Goal: Task Accomplishment & Management: Manage account settings

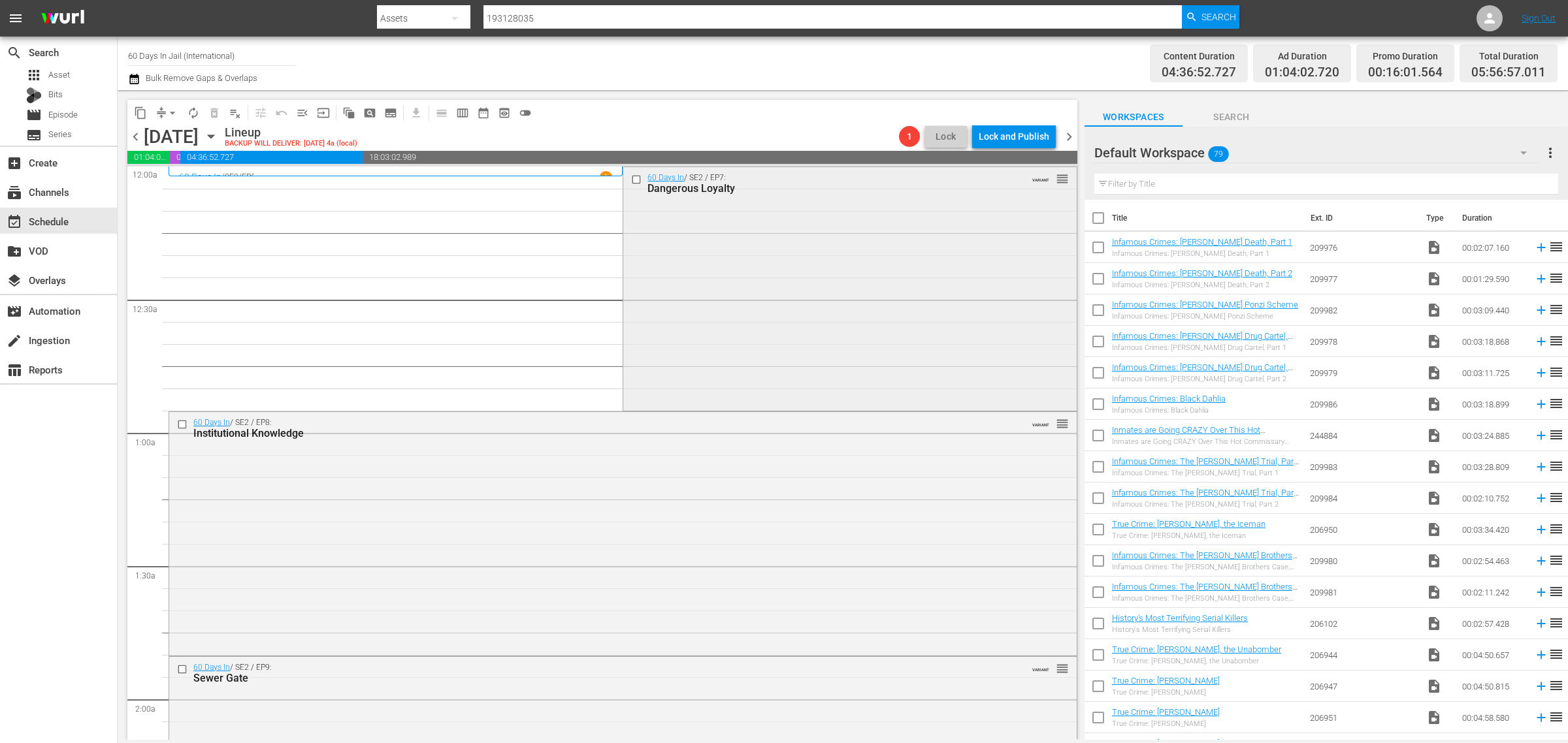
click at [824, 292] on div "60 Days In / SE2 / EP7: Dangerous Loyalty VARIANT reorder" at bounding box center [850, 287] width 453 height 241
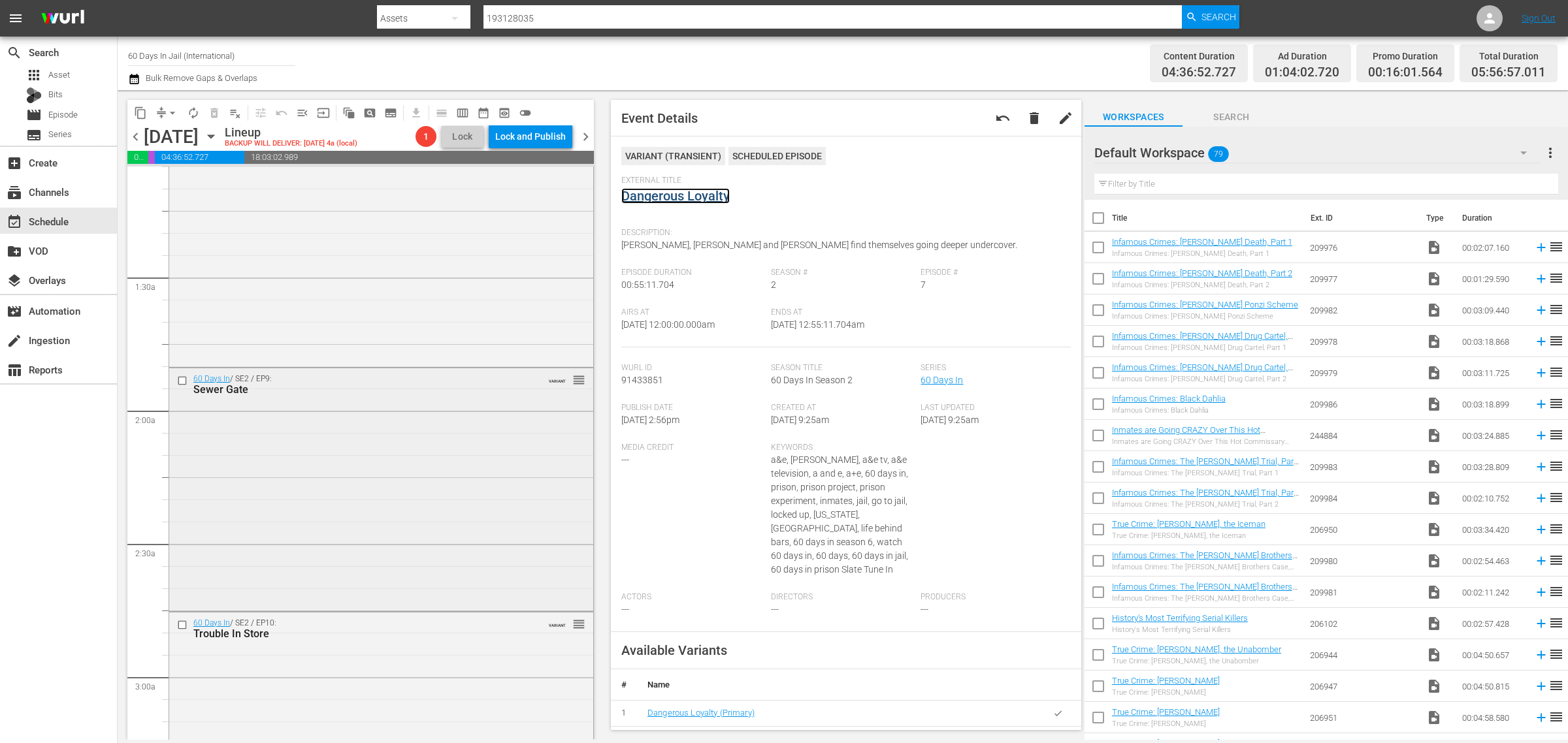
scroll to position [326, 0]
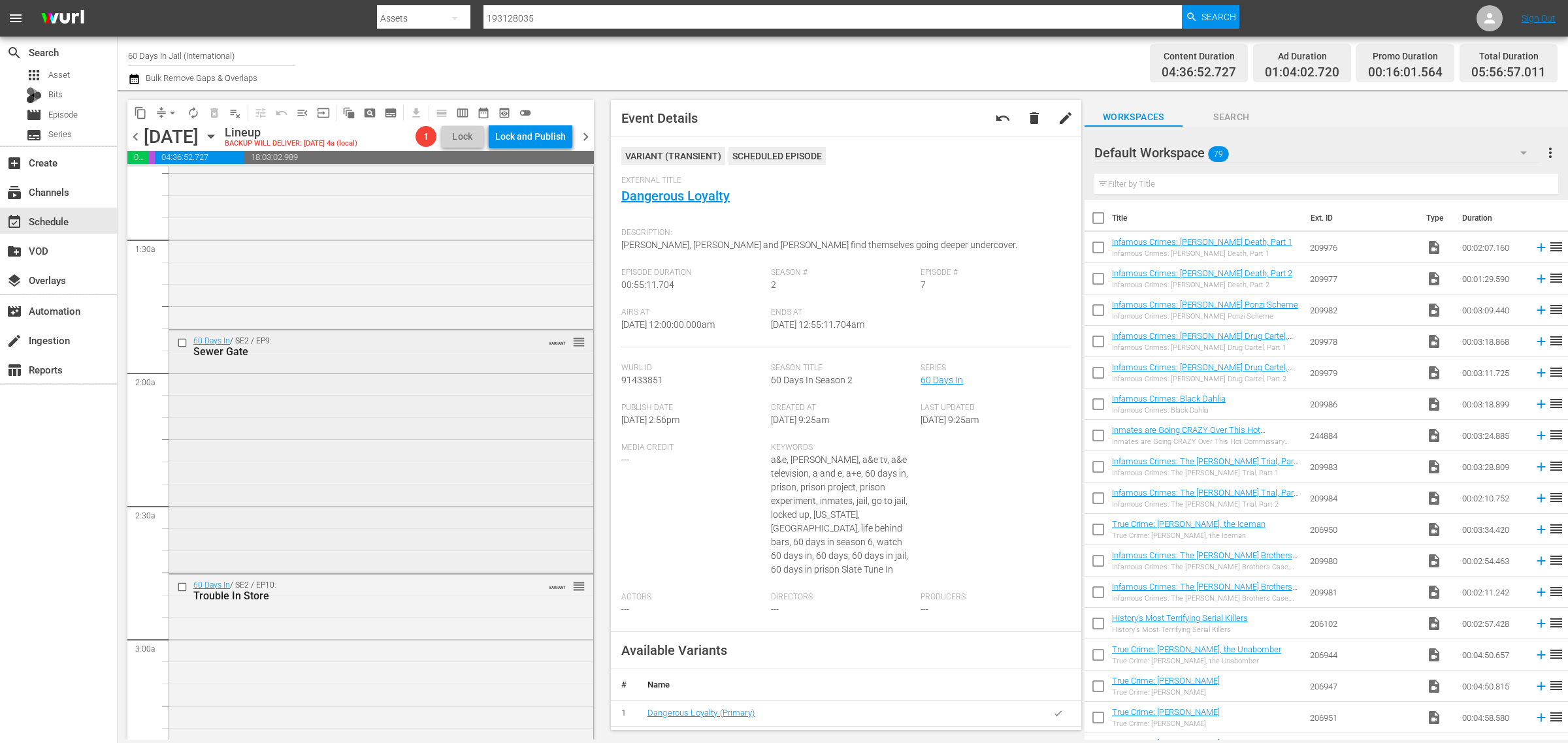
click at [350, 410] on div "60 Days In / SE2 / EP9: Sewer Gate VARIANT reorder" at bounding box center [381, 451] width 424 height 241
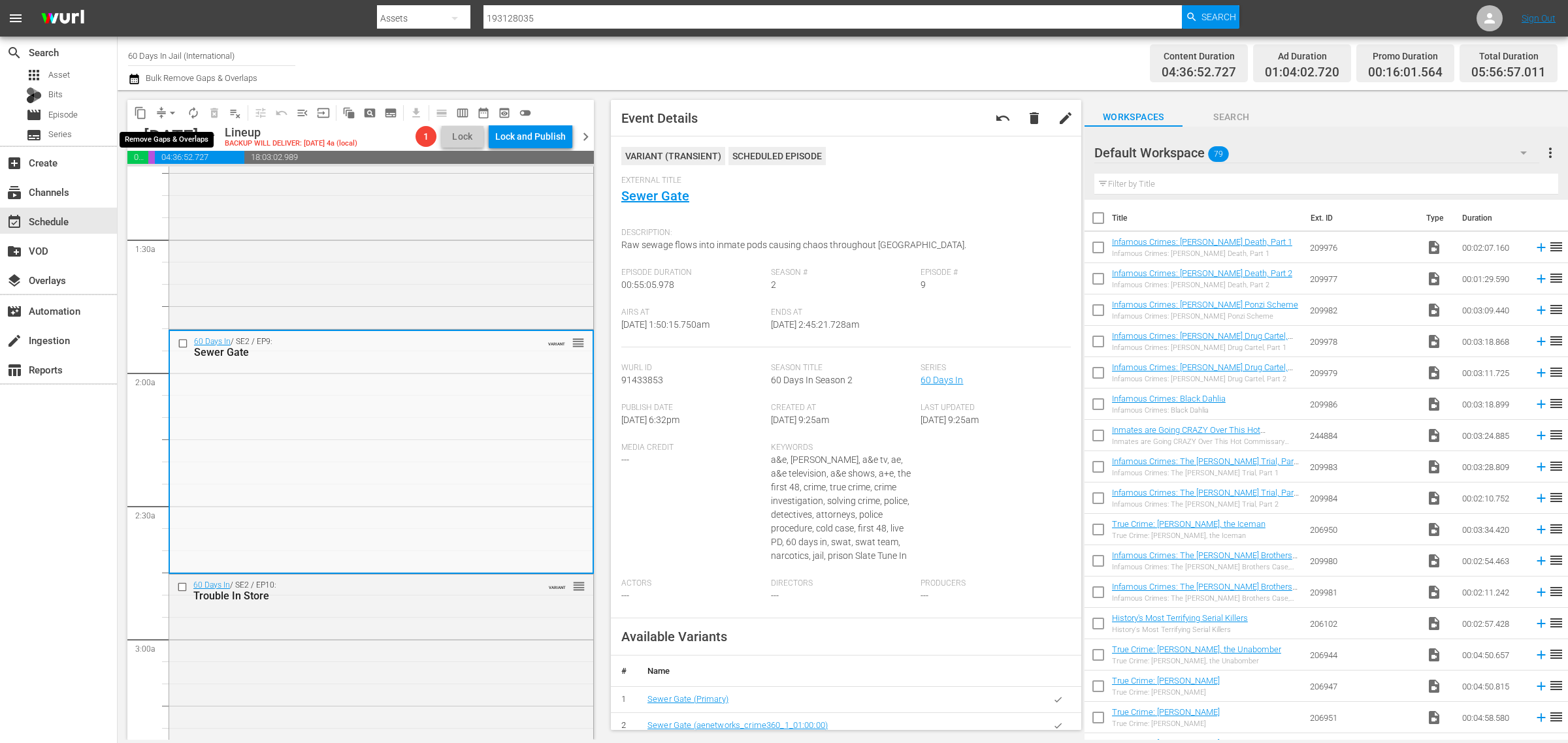
click at [168, 114] on span "arrow_drop_down" at bounding box center [172, 112] width 13 height 13
click at [173, 138] on li "Align to Midnight" at bounding box center [172, 139] width 137 height 22
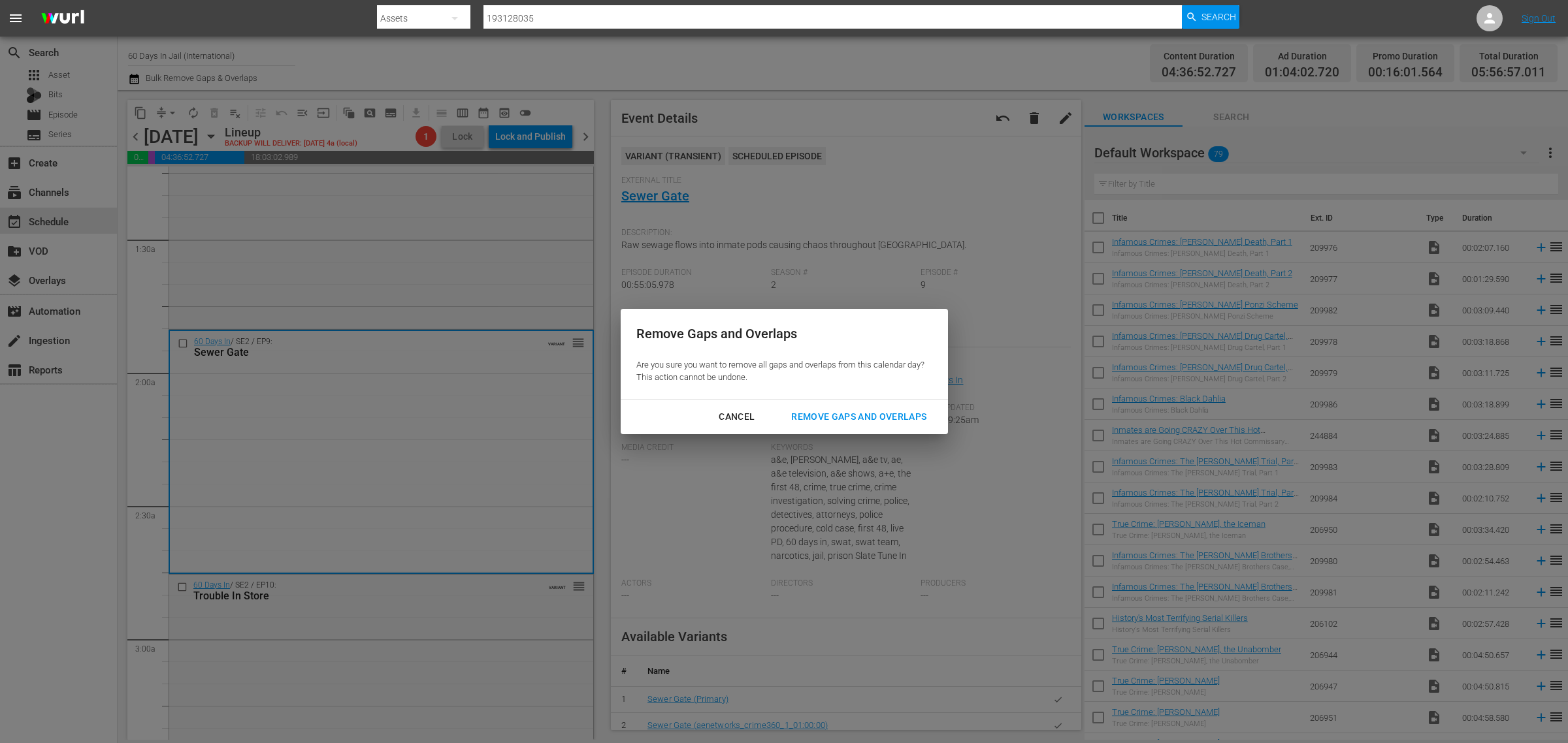
click at [874, 413] on div "Remove Gaps and Overlaps" at bounding box center [859, 417] width 156 height 16
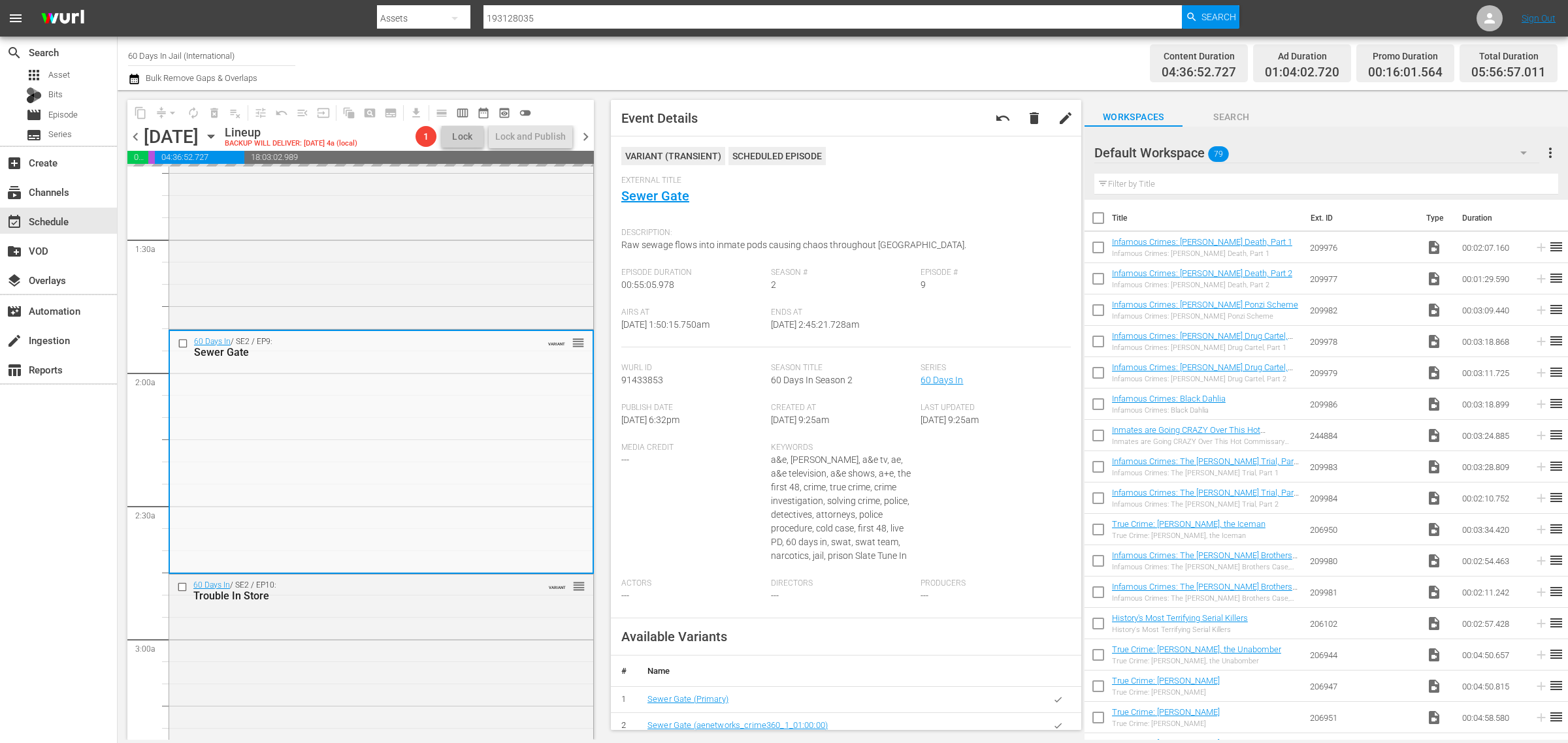
click at [778, 49] on div "Channel Title 60 Days In Jail (International) Bulk Remove Gaps & Overlaps" at bounding box center [518, 63] width 780 height 47
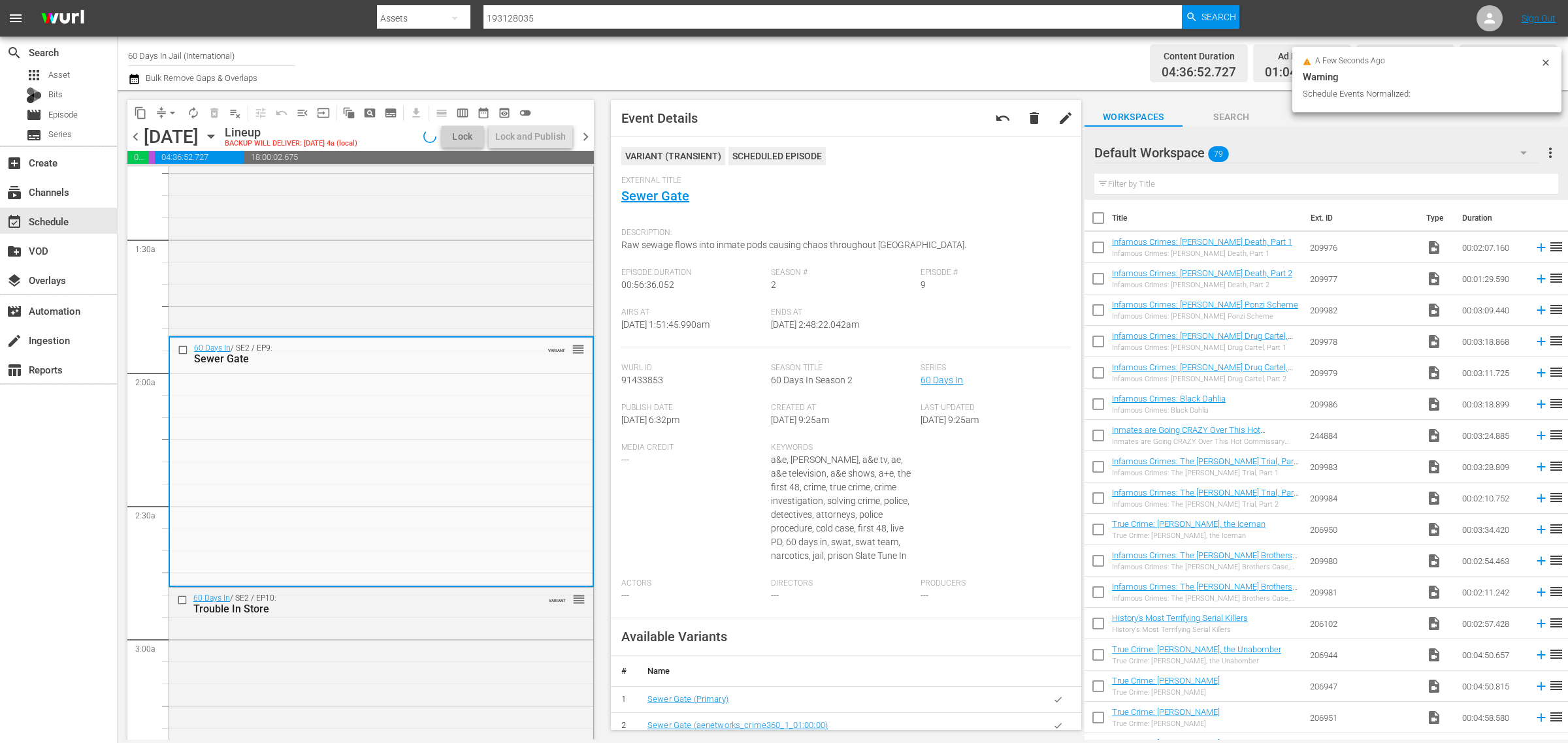
scroll to position [304, 0]
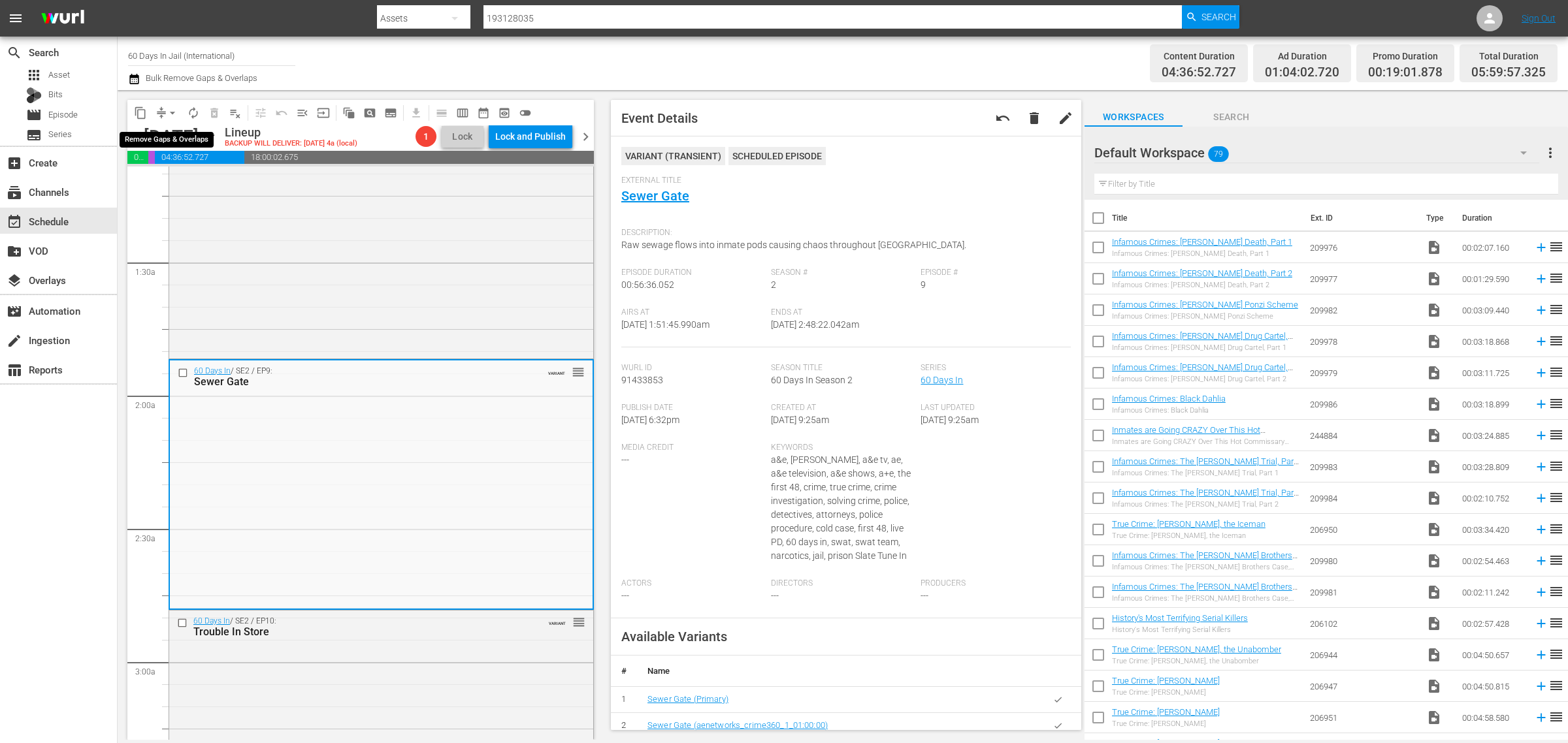
click at [172, 112] on span "arrow_drop_down" at bounding box center [172, 112] width 13 height 13
click at [177, 132] on li "Align to Midnight" at bounding box center [172, 139] width 137 height 22
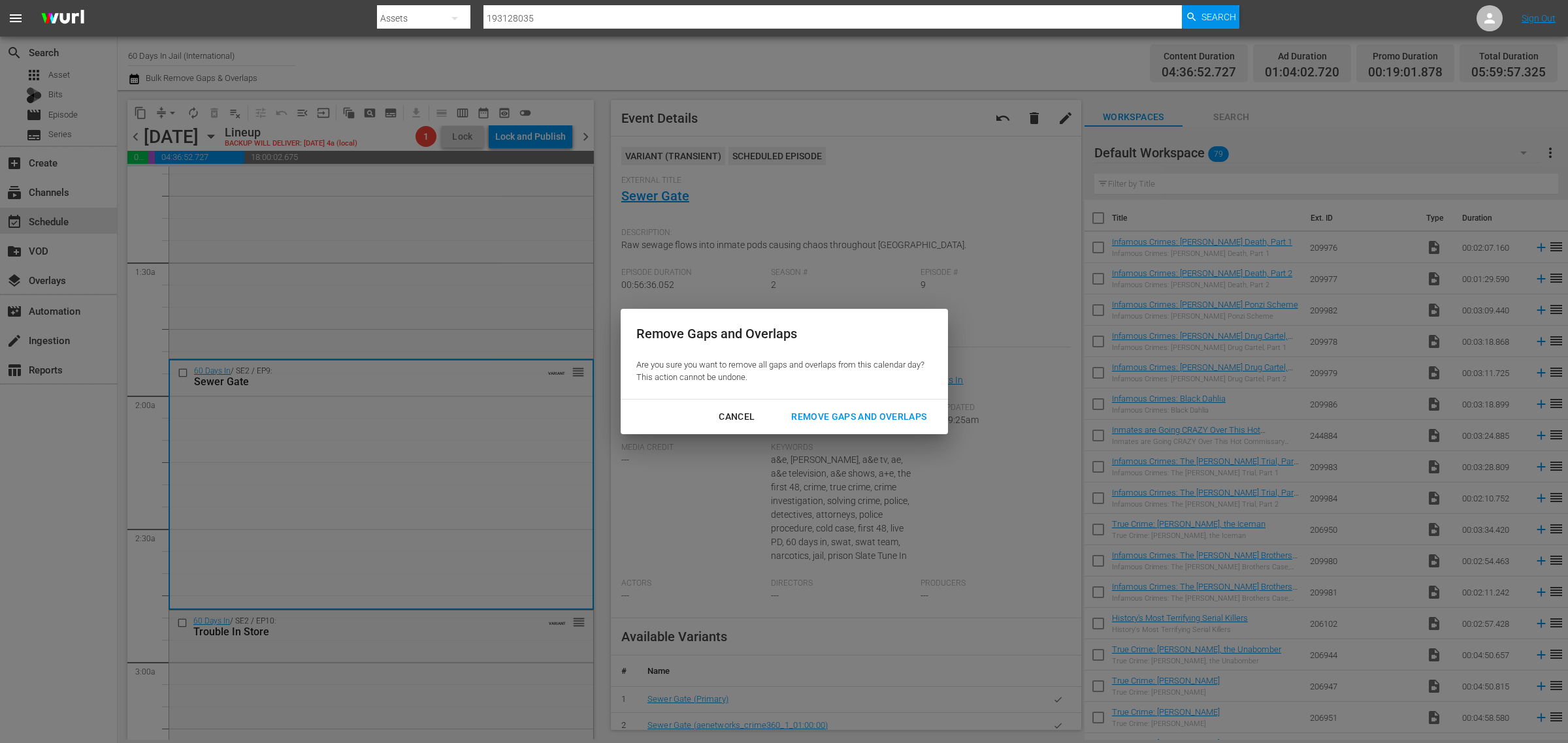
click at [889, 415] on div "Remove Gaps and Overlaps" at bounding box center [859, 417] width 156 height 16
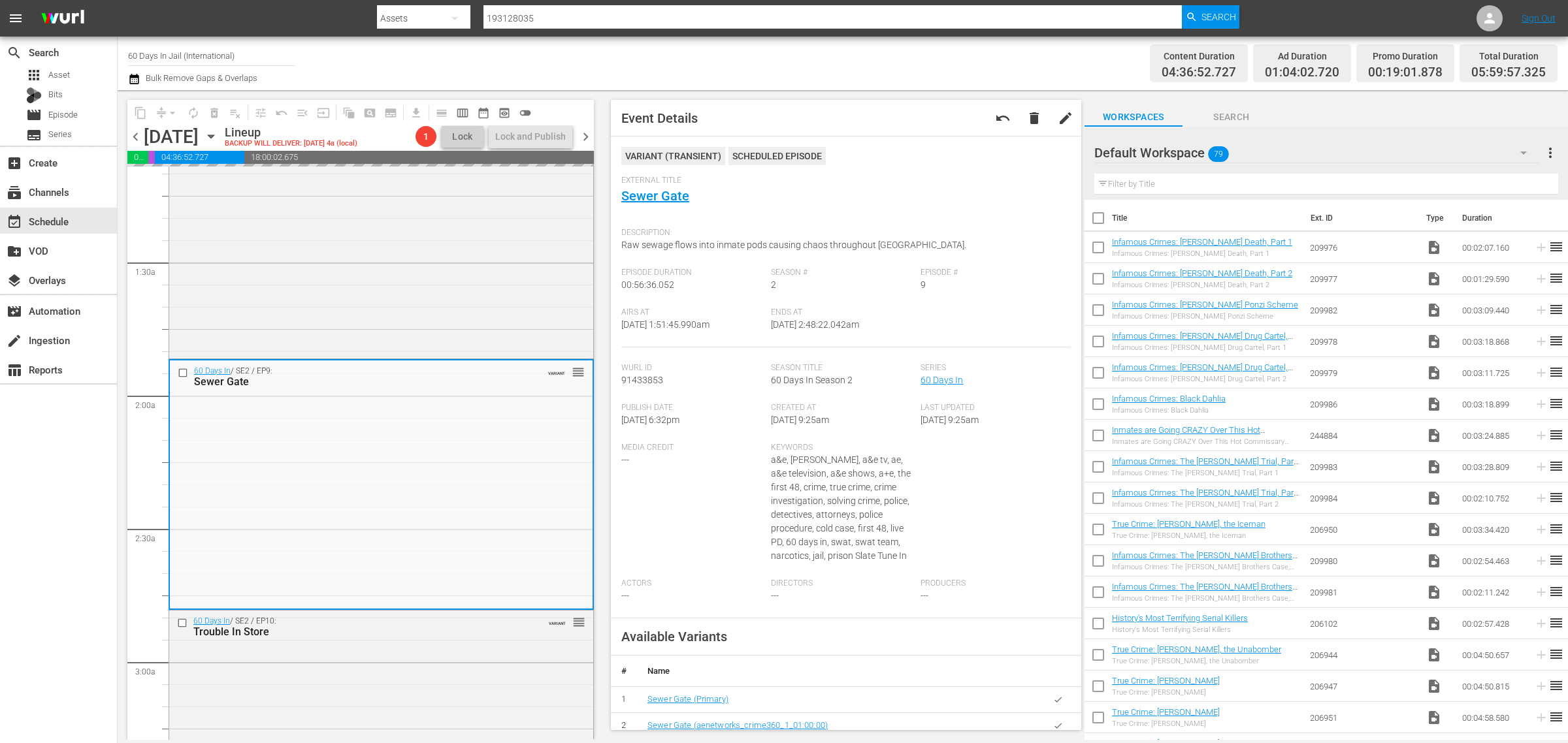
click at [761, 54] on div "Channel Title 60 Days In Jail (International) Bulk Remove Gaps & Overlaps" at bounding box center [518, 63] width 780 height 47
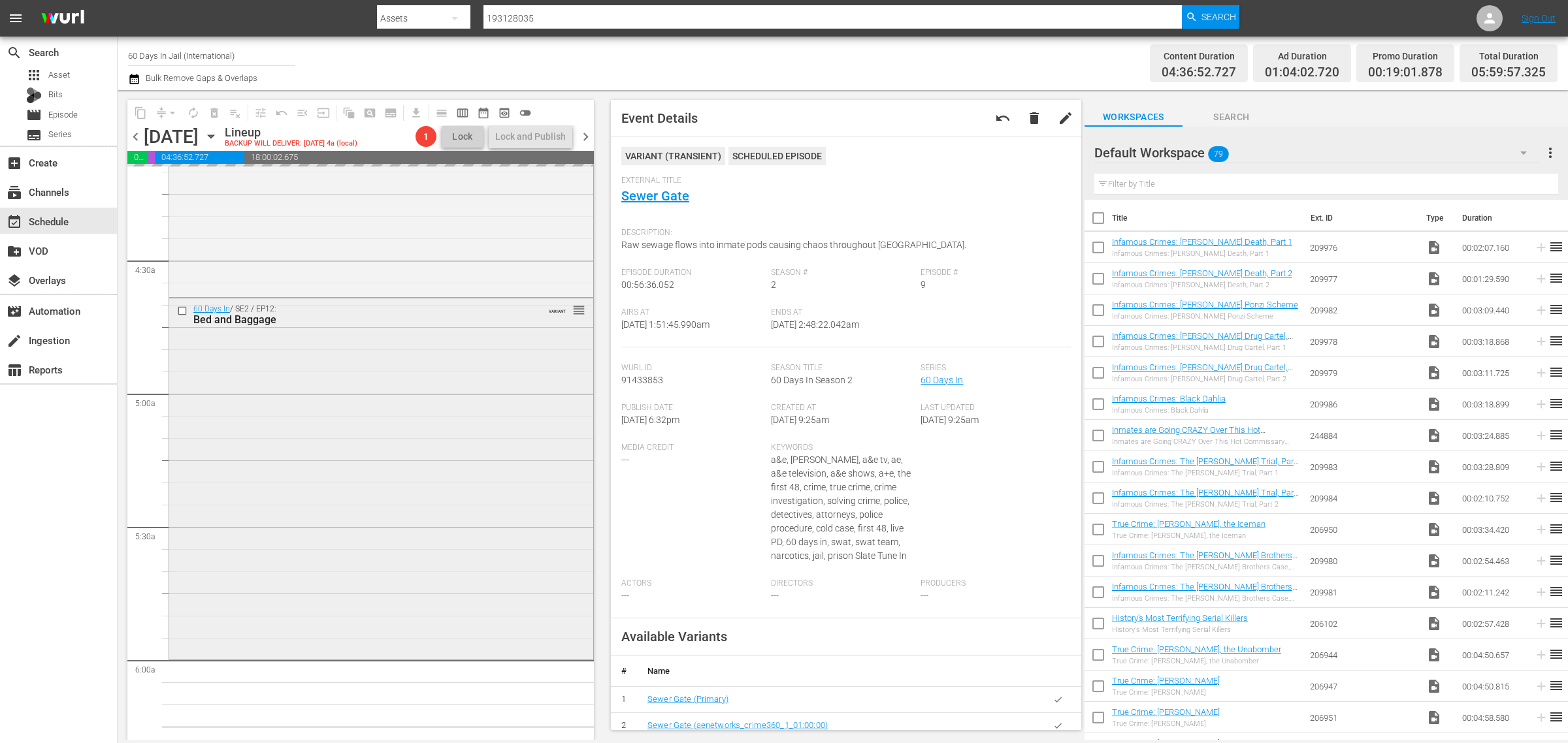
scroll to position [1120, 0]
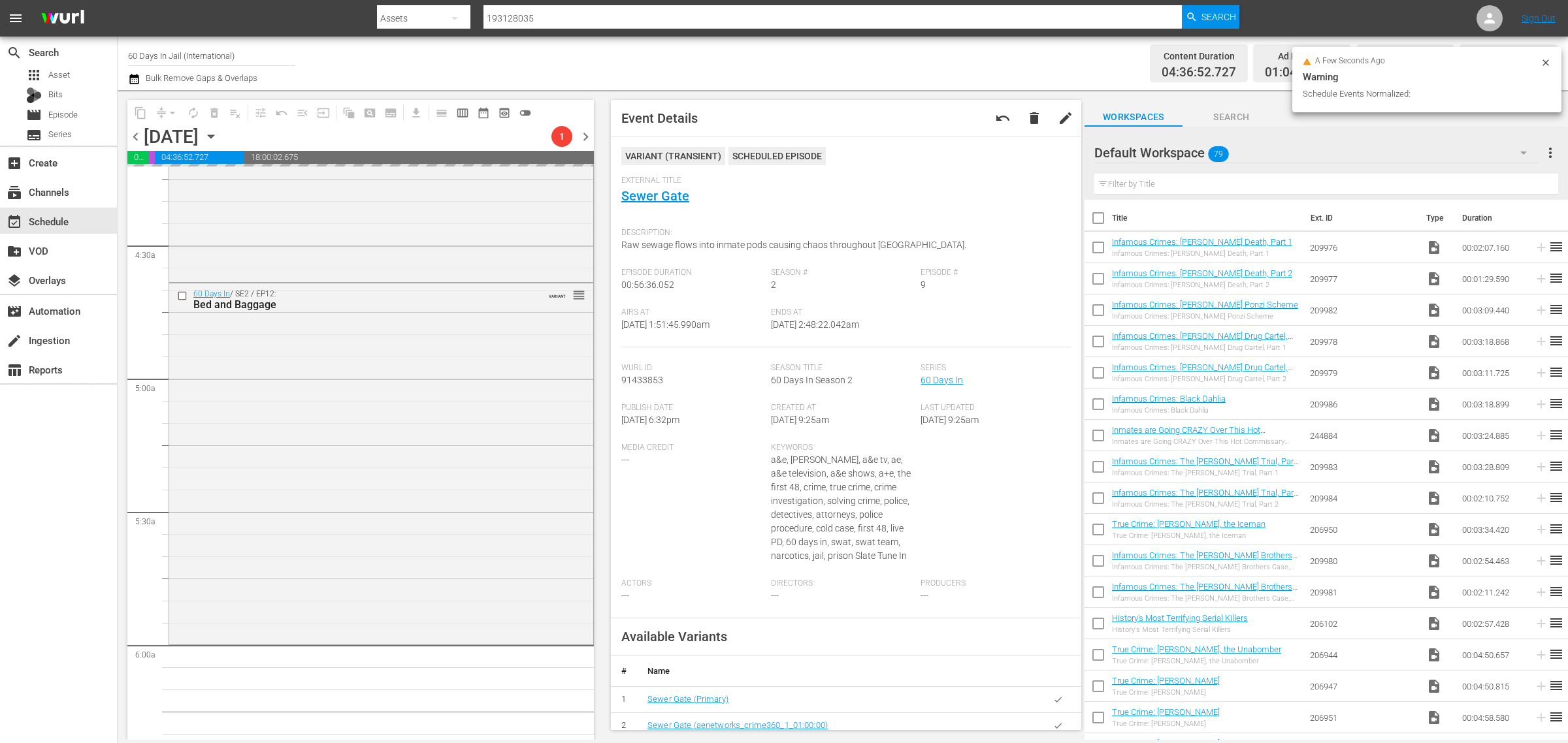
click at [239, 428] on div "60 Days In / SE2 / EP12: Bed and Baggage VARIANT reorder" at bounding box center [381, 462] width 424 height 358
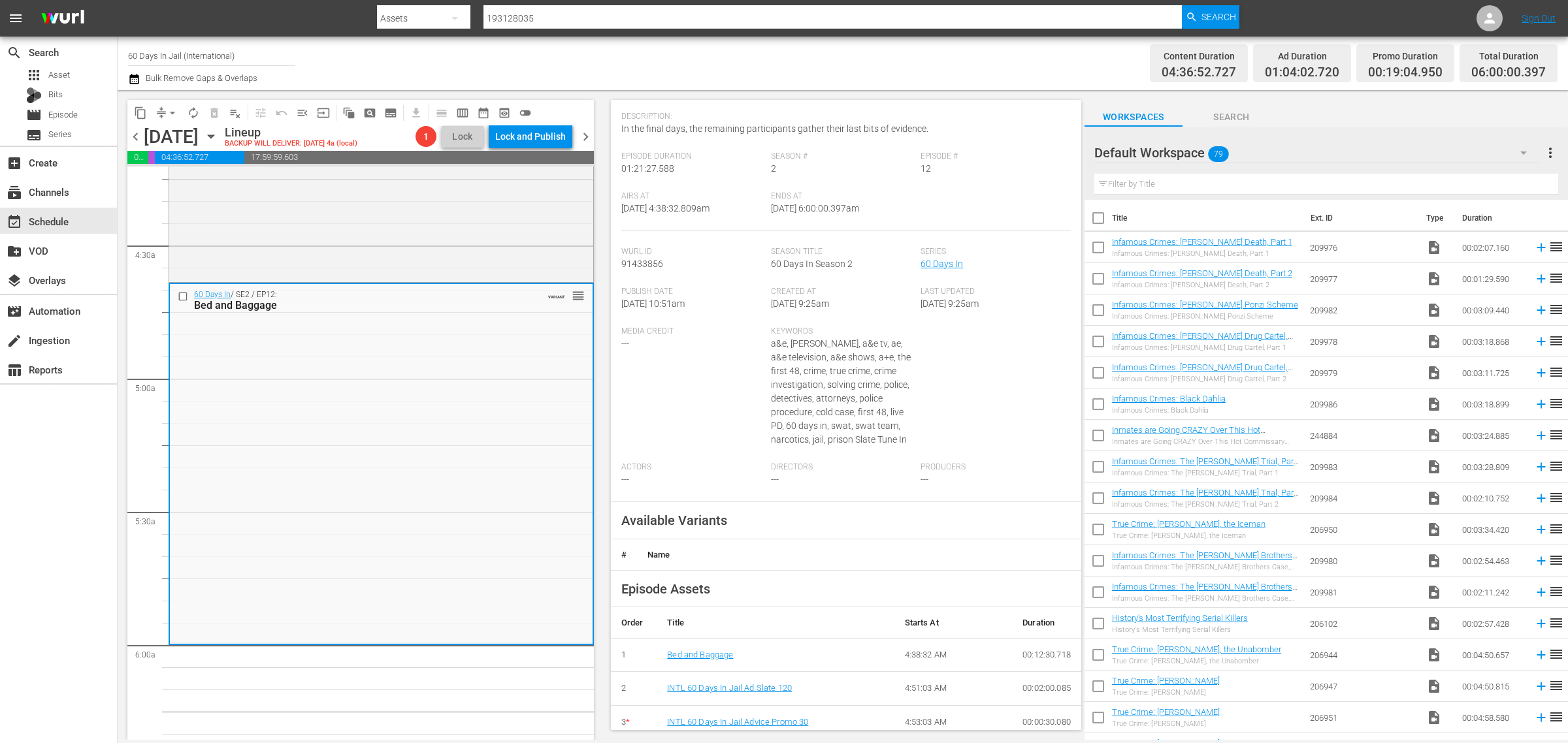
scroll to position [0, 0]
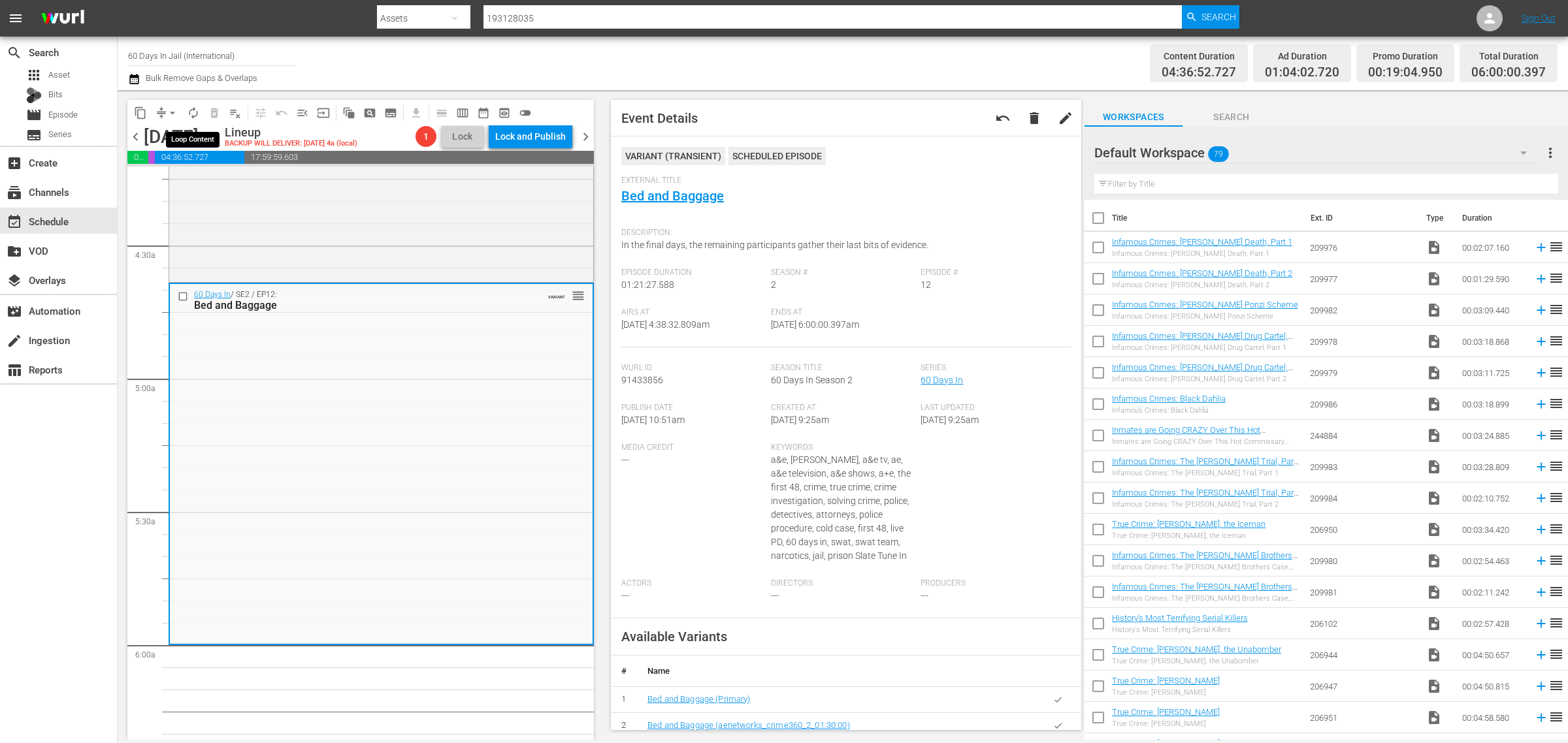
click at [195, 112] on span "autorenew_outlined" at bounding box center [193, 112] width 13 height 13
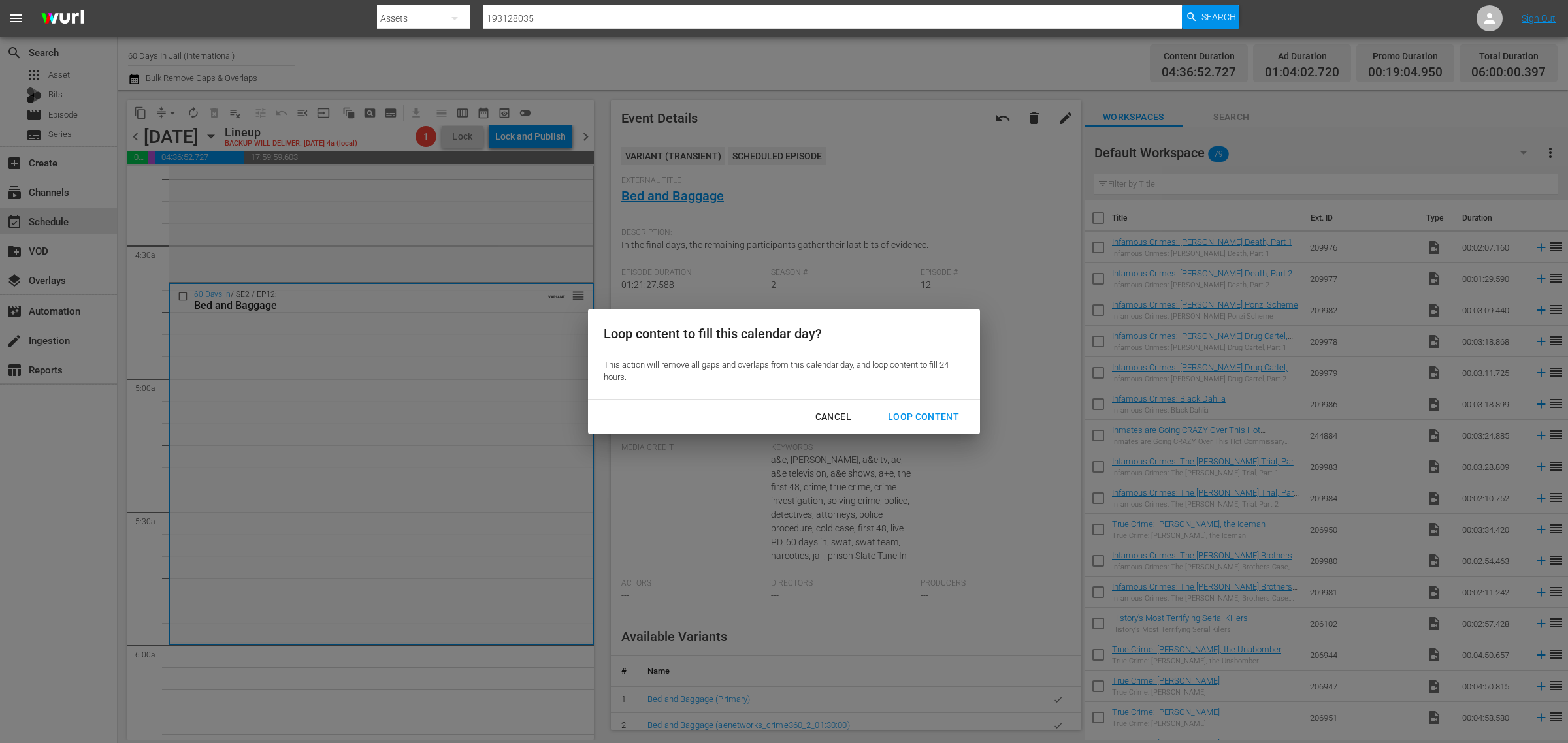
click at [915, 412] on div "Loop Content" at bounding box center [923, 417] width 92 height 16
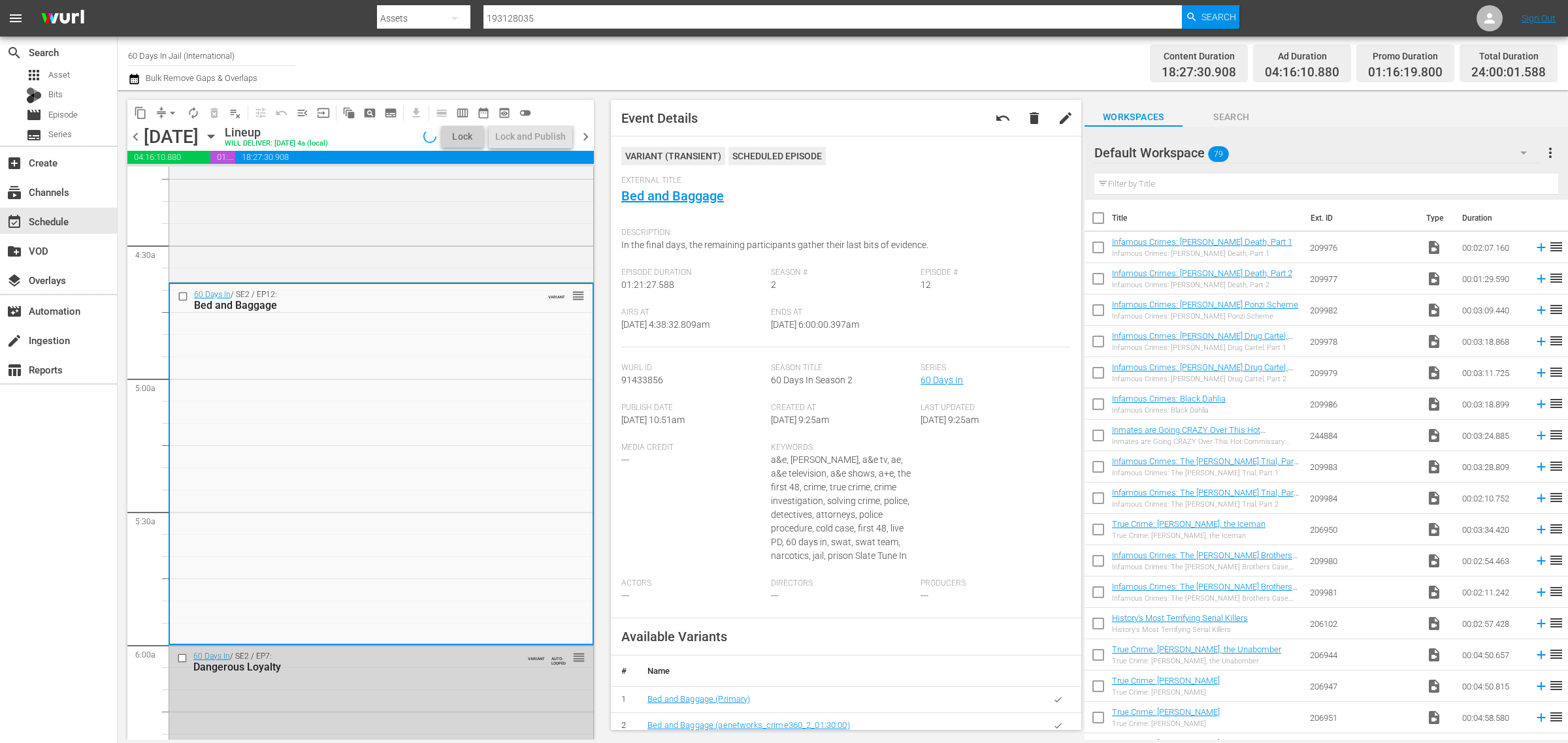
click at [537, 59] on div "Channel Title 60 Days In Jail (International) Bulk Remove Gaps & Overlaps" at bounding box center [518, 63] width 780 height 47
click at [519, 138] on div "Lock and Publish" at bounding box center [531, 136] width 71 height 24
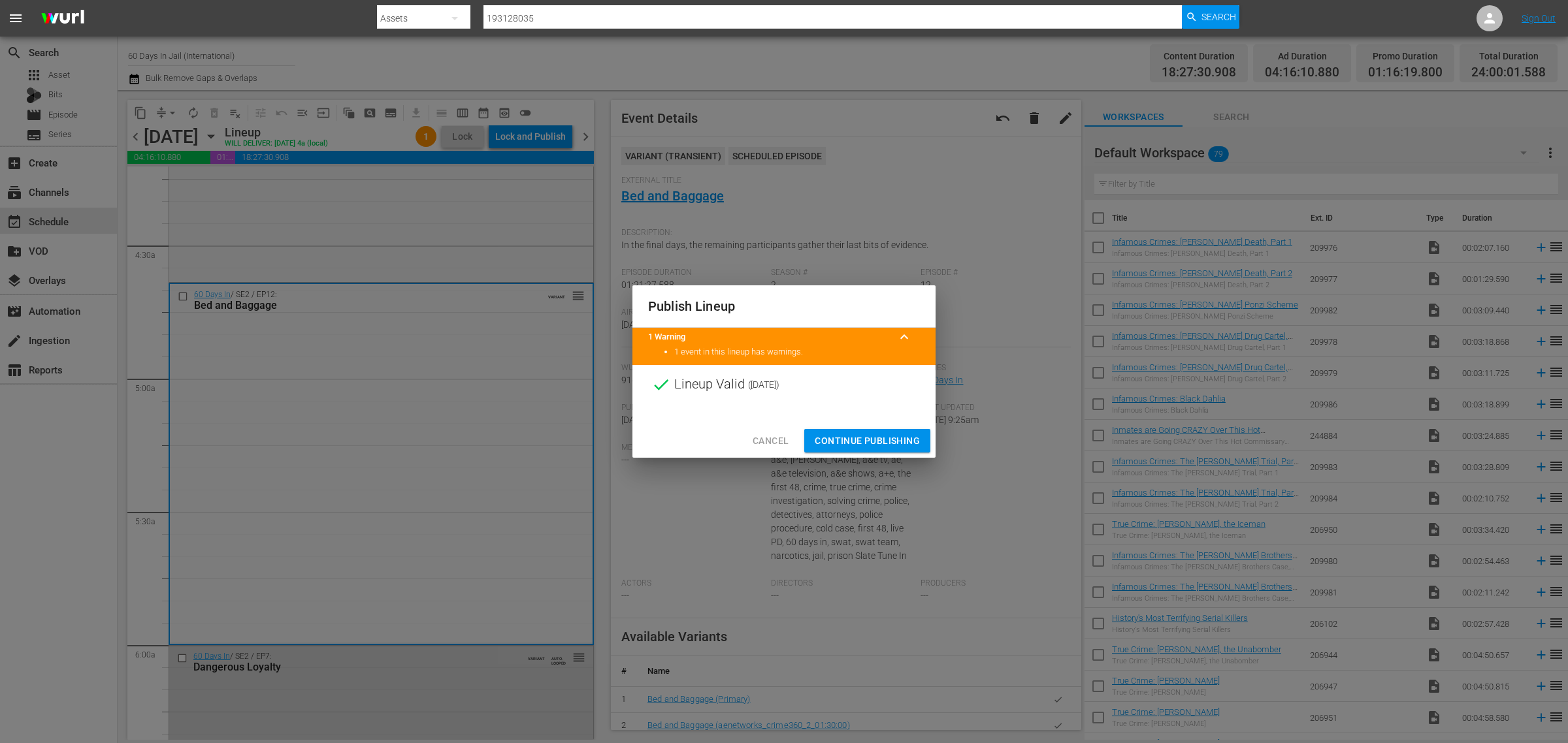
click at [874, 439] on span "Continue Publishing" at bounding box center [867, 441] width 105 height 16
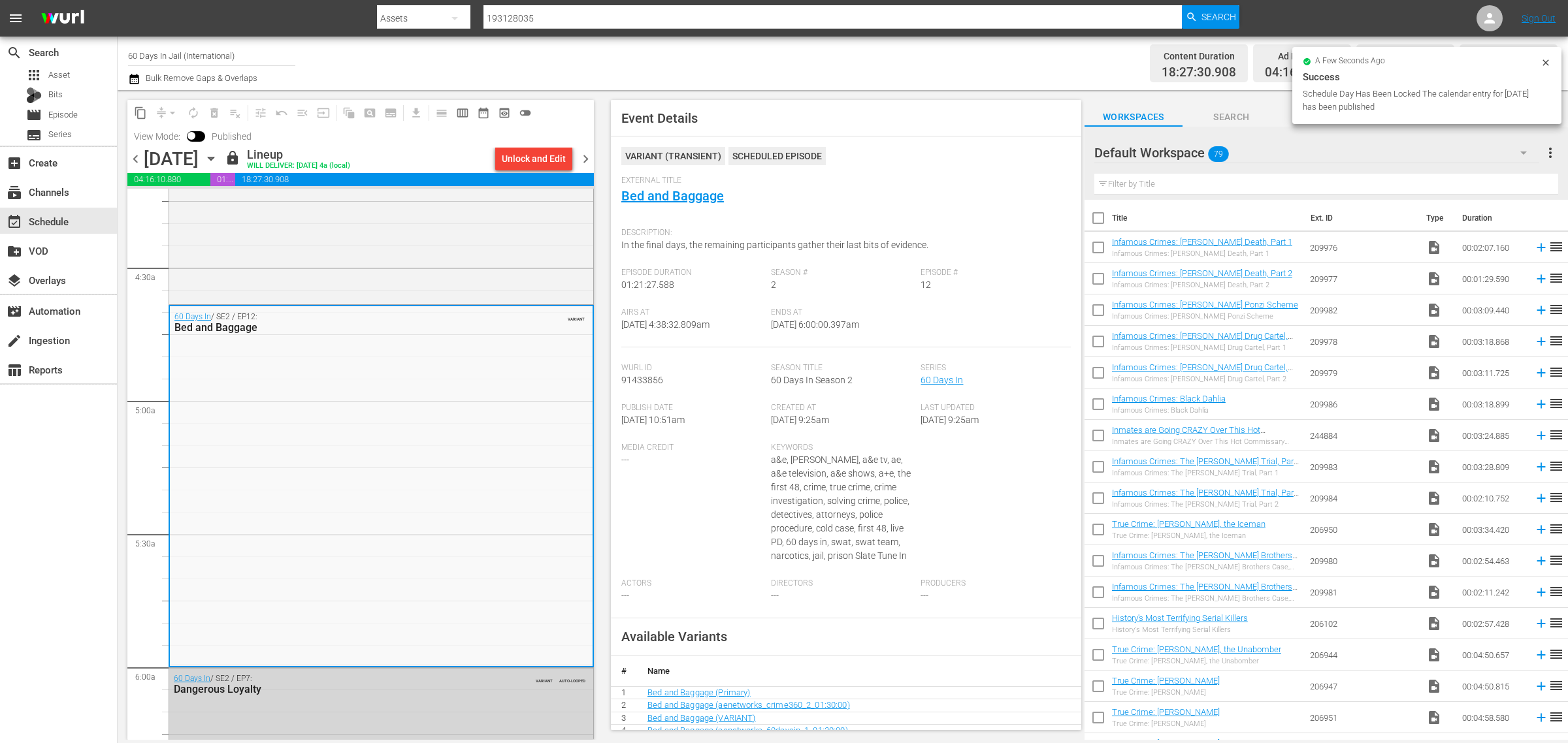
click at [874, 72] on div "Channel Title 60 Days In Jail (International) Bulk Remove Gaps & Overlaps" at bounding box center [518, 63] width 780 height 47
click at [218, 151] on icon "button" at bounding box center [211, 158] width 14 height 14
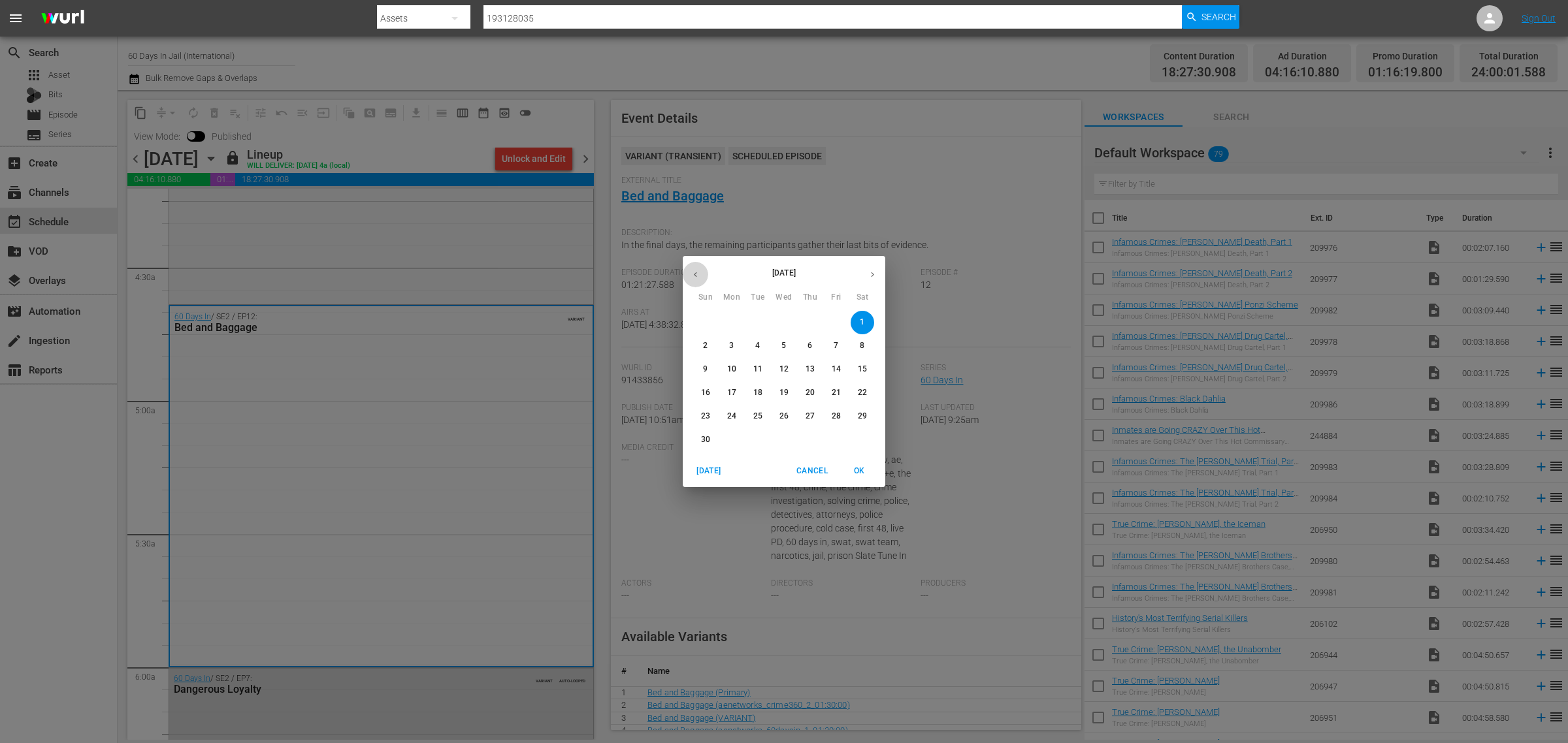
click at [697, 273] on icon "button" at bounding box center [696, 274] width 10 height 10
click at [861, 390] on p "25" at bounding box center [862, 393] width 9 height 11
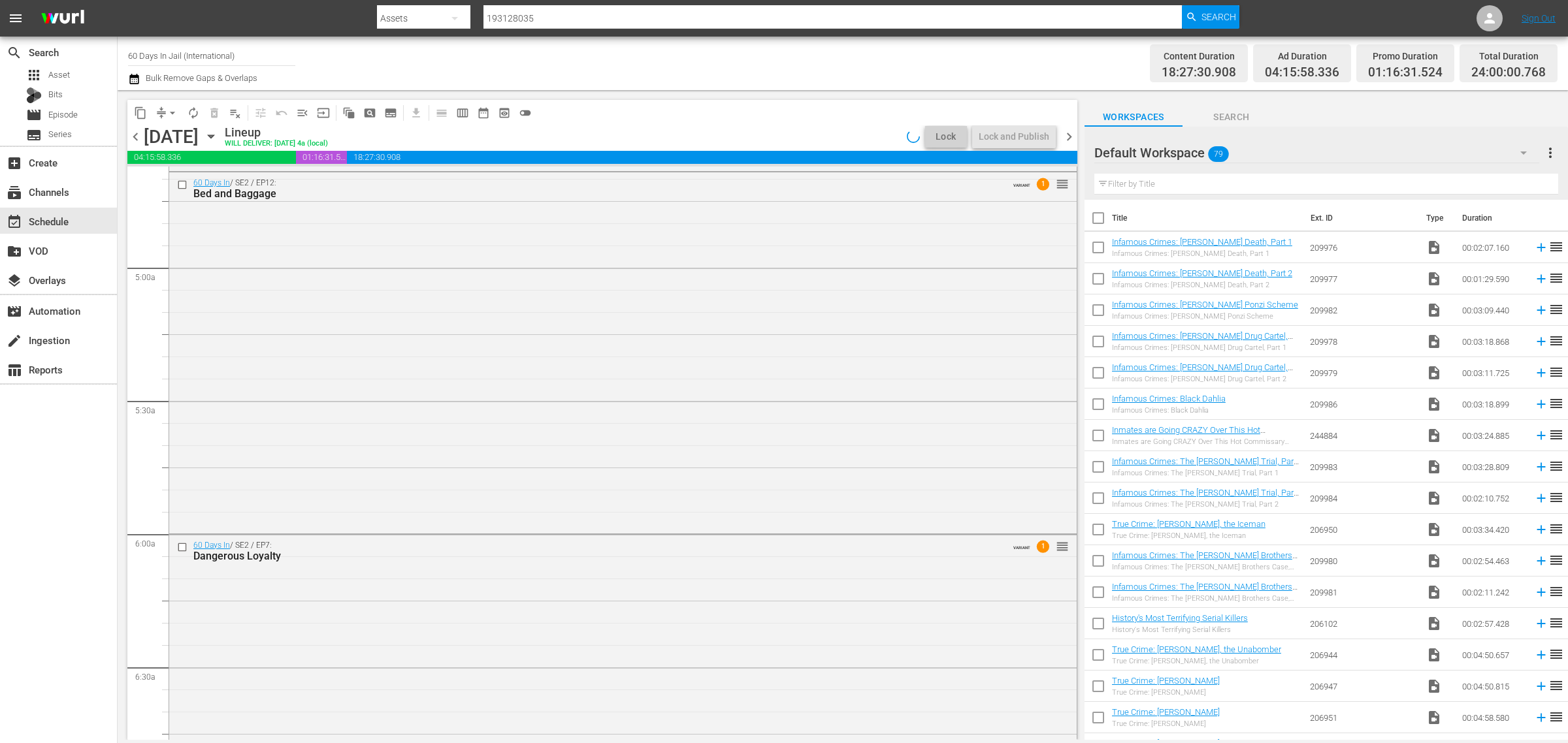
scroll to position [1120, 0]
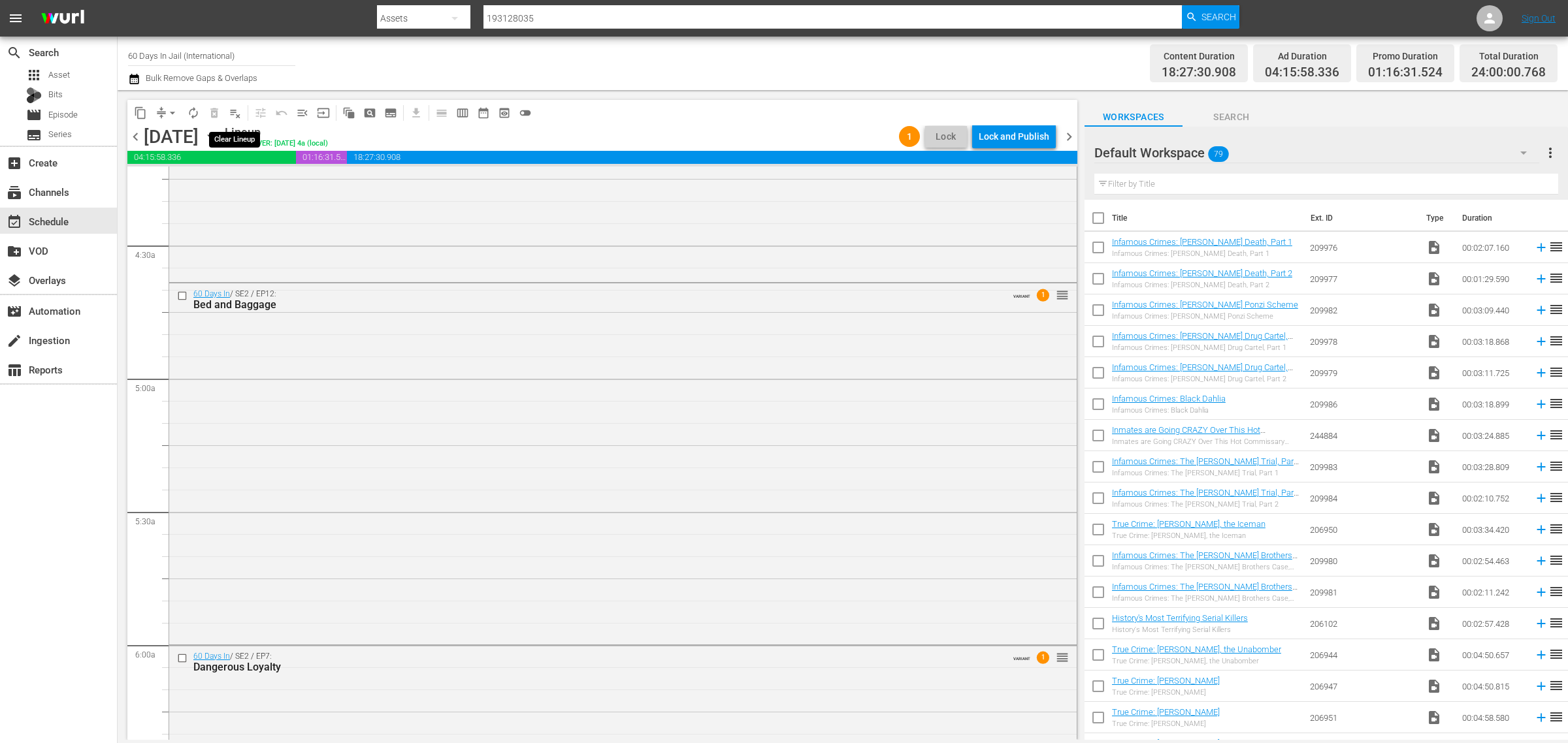
click at [231, 113] on span "playlist_remove_outlined" at bounding box center [235, 112] width 13 height 13
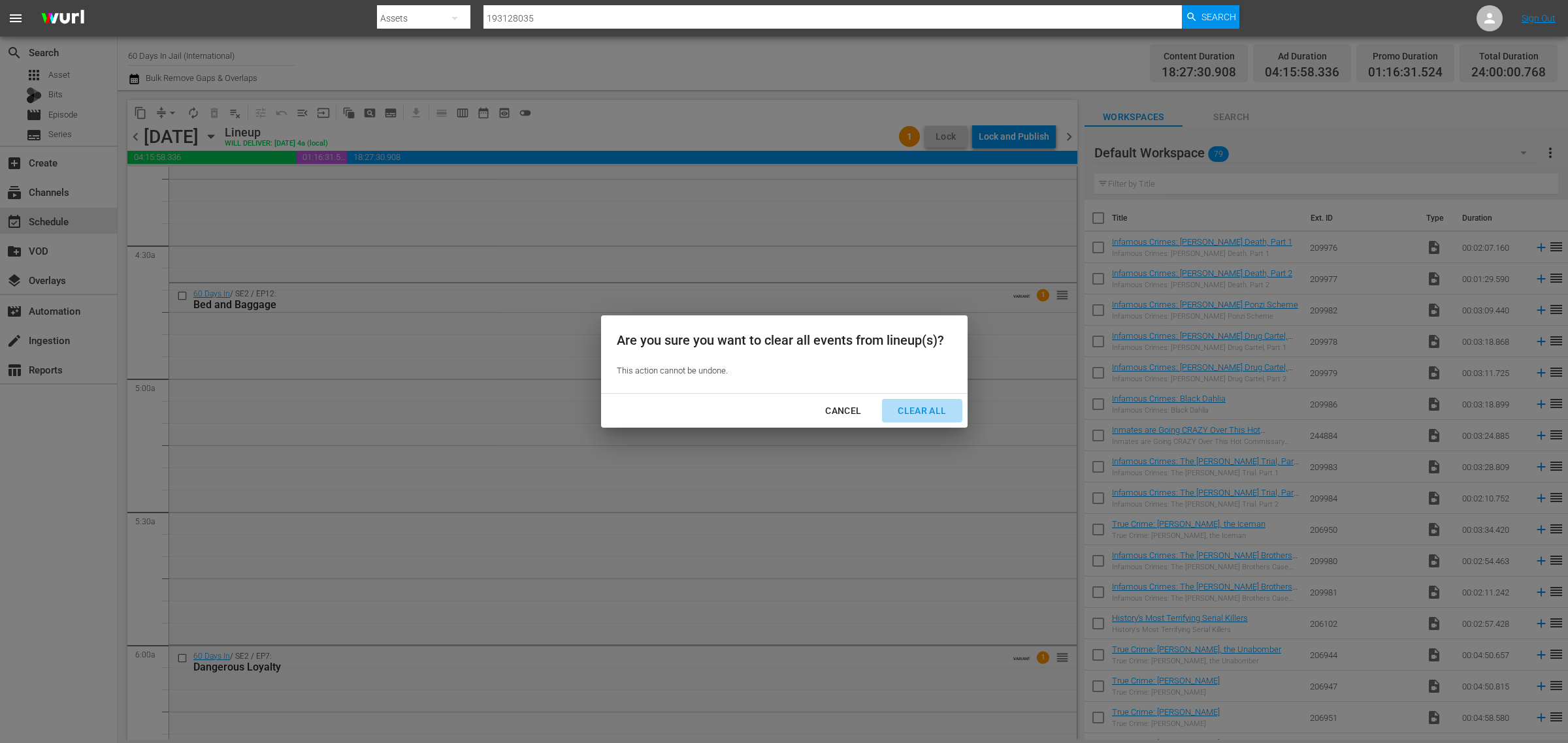
click at [930, 413] on div "Clear All" at bounding box center [922, 411] width 70 height 16
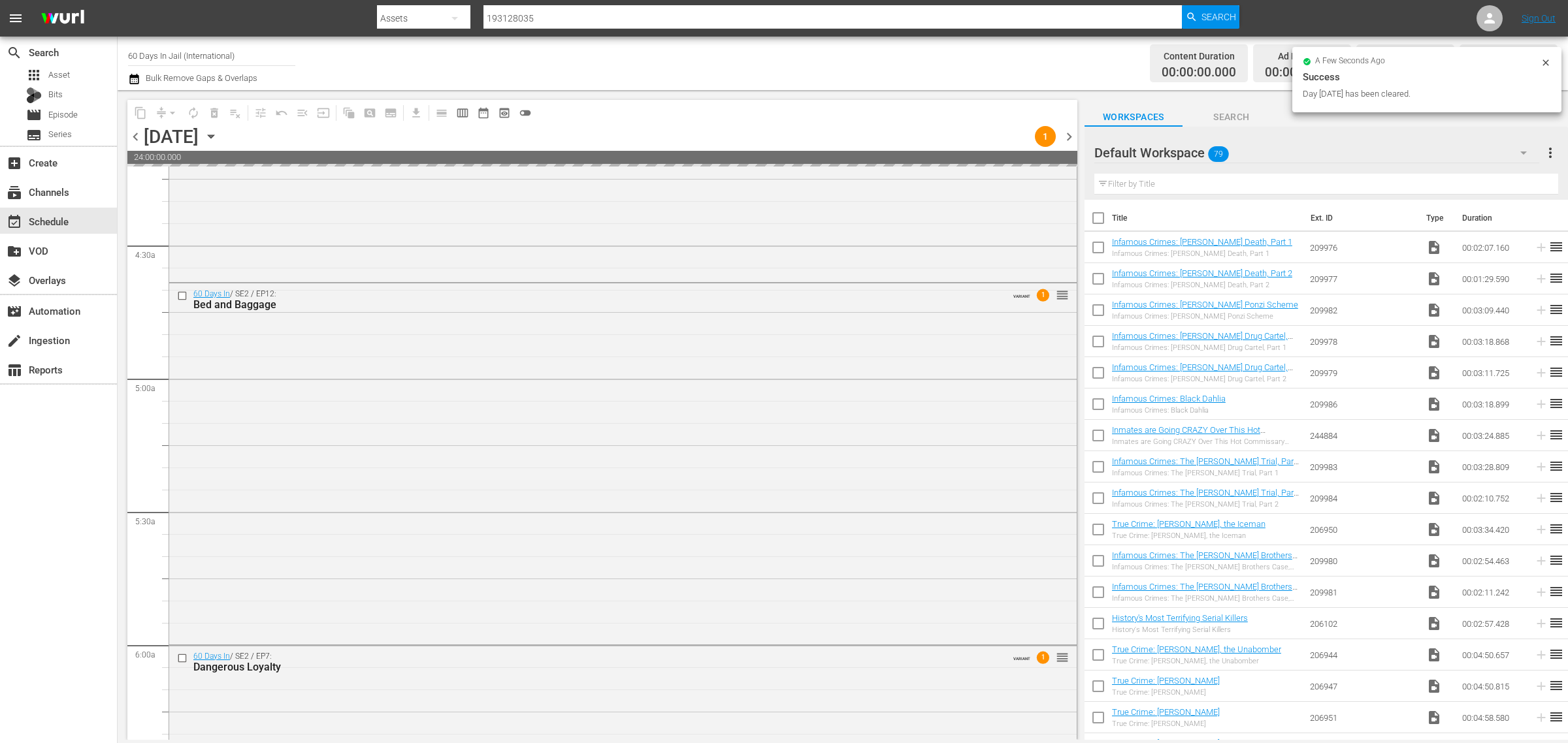
scroll to position [1209, 0]
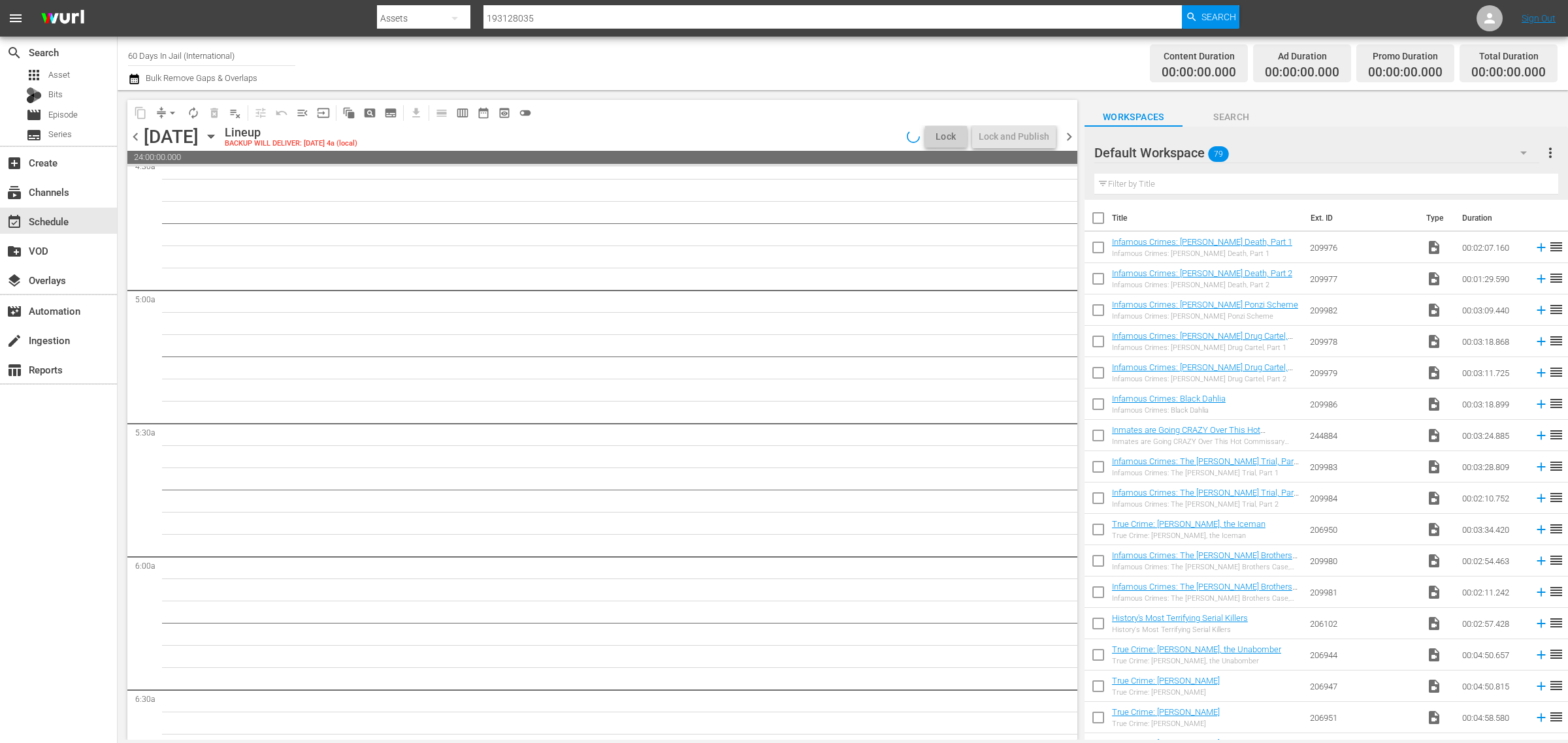
click at [214, 136] on icon "button" at bounding box center [211, 136] width 6 height 3
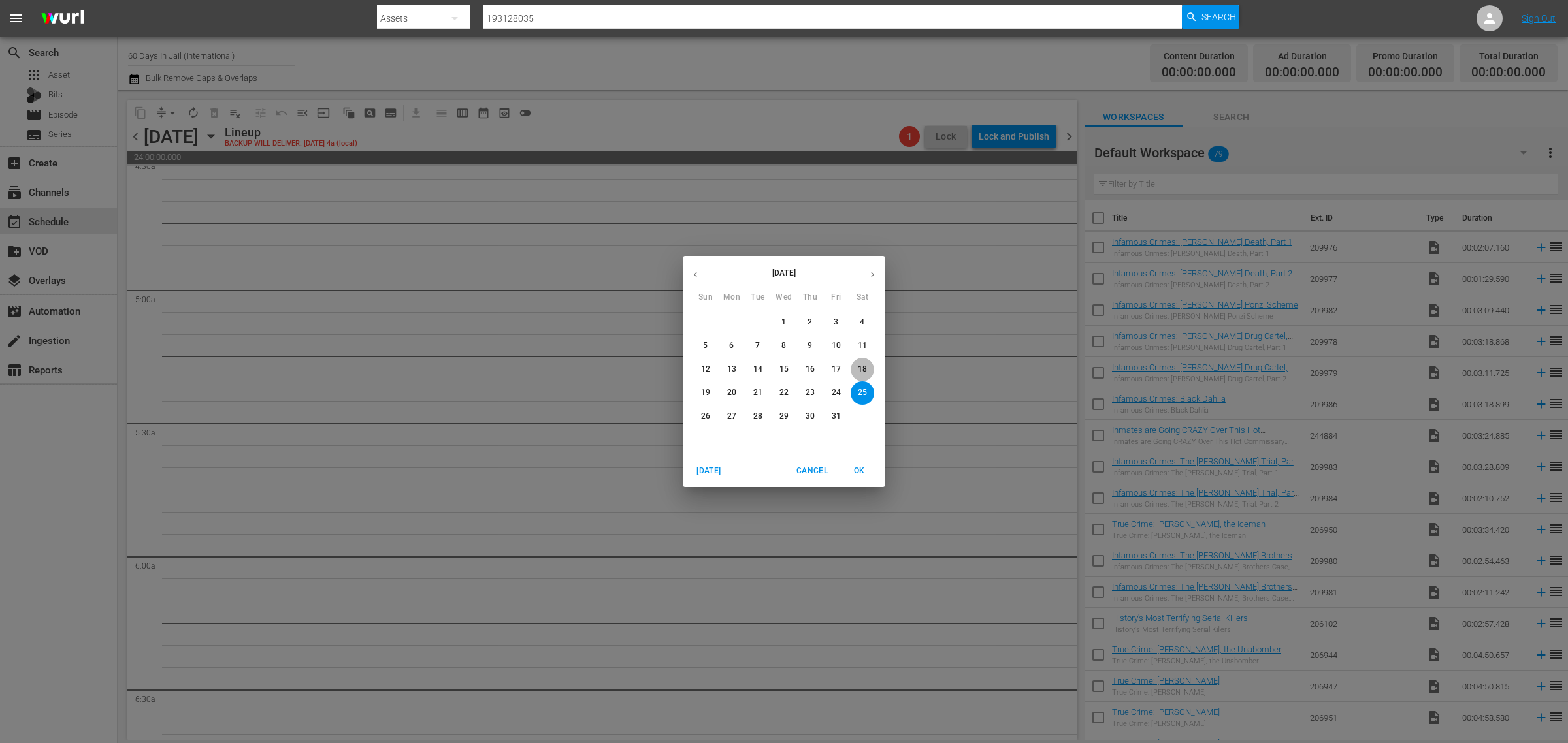
click at [857, 367] on span "18" at bounding box center [863, 369] width 24 height 11
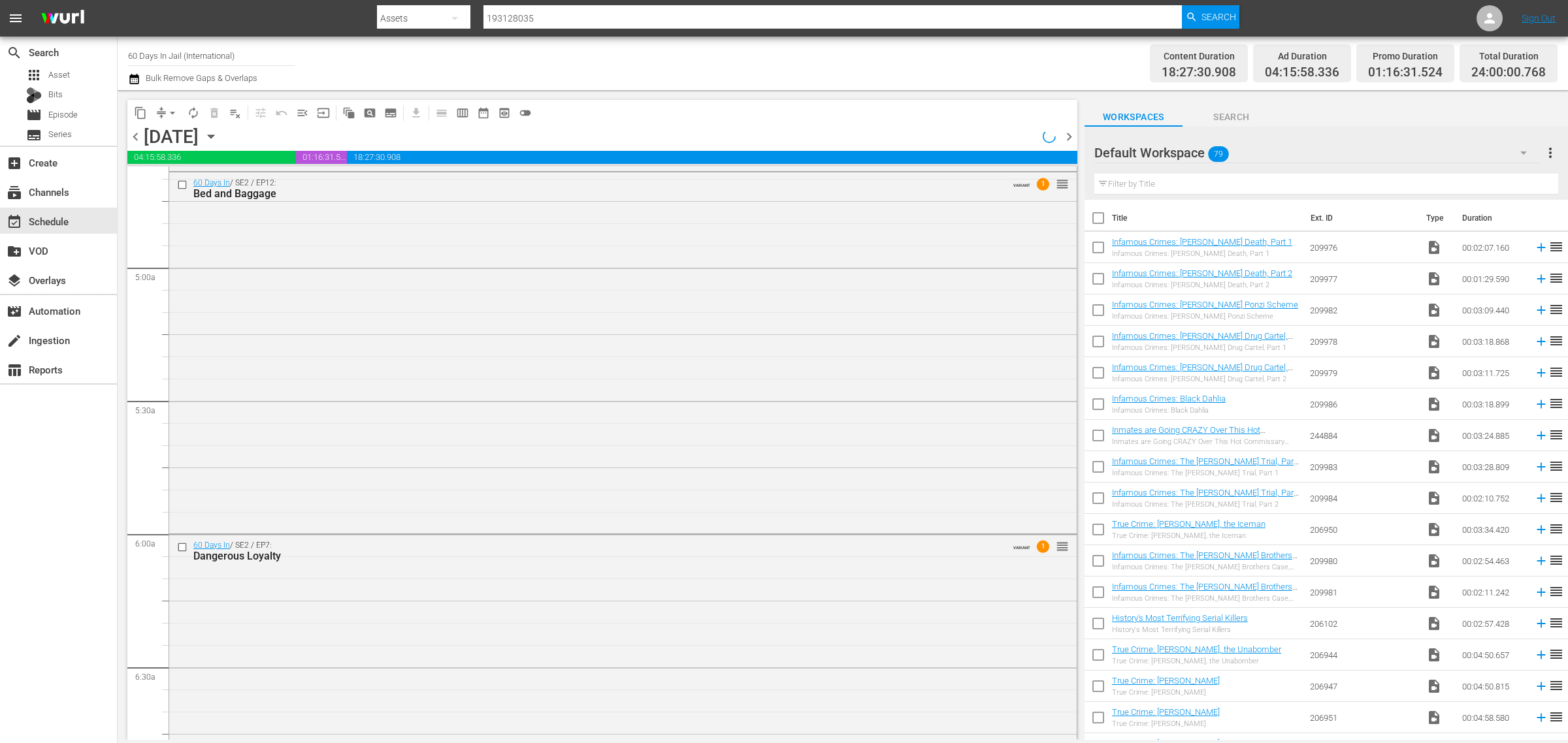
scroll to position [1120, 0]
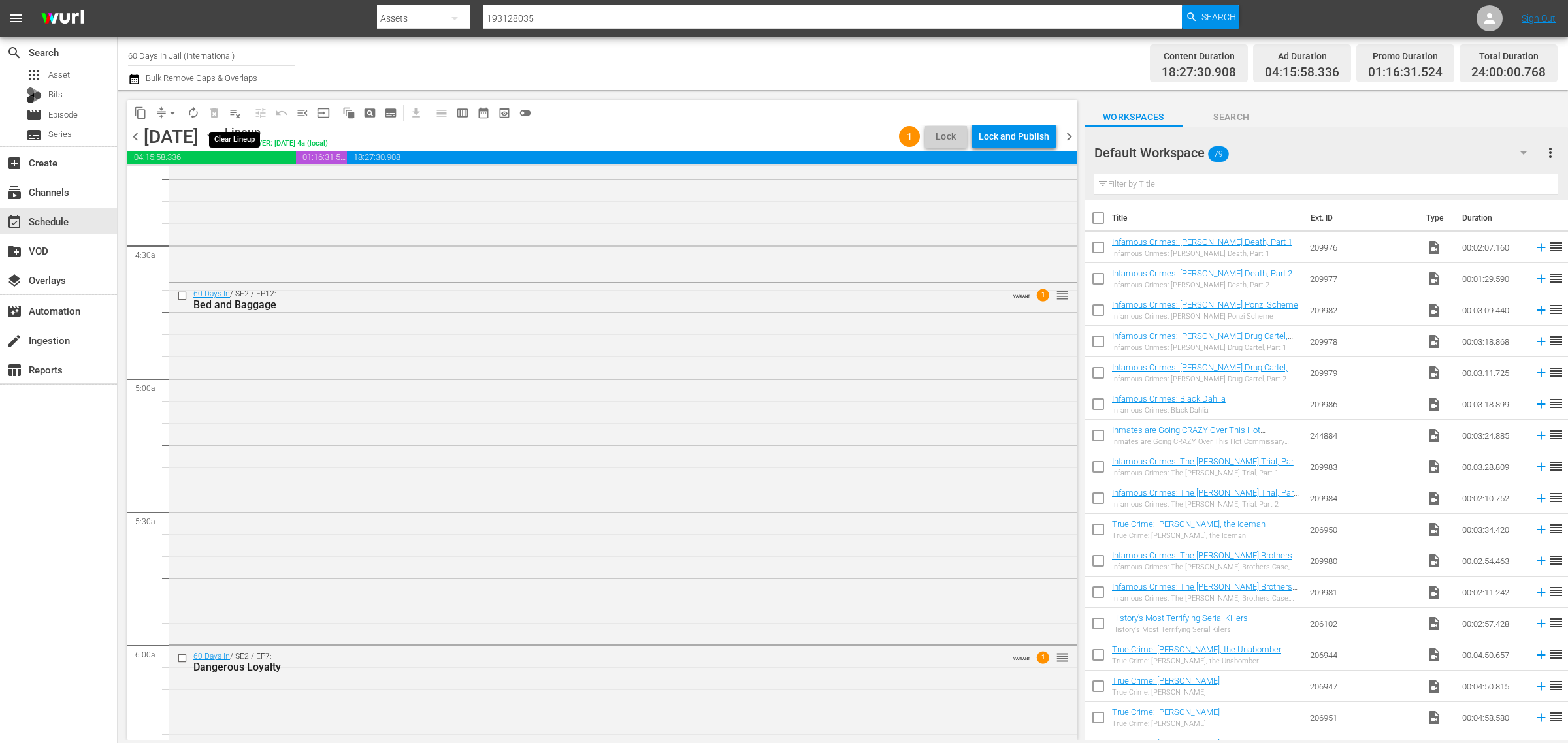
click at [233, 111] on span "playlist_remove_outlined" at bounding box center [235, 112] width 13 height 13
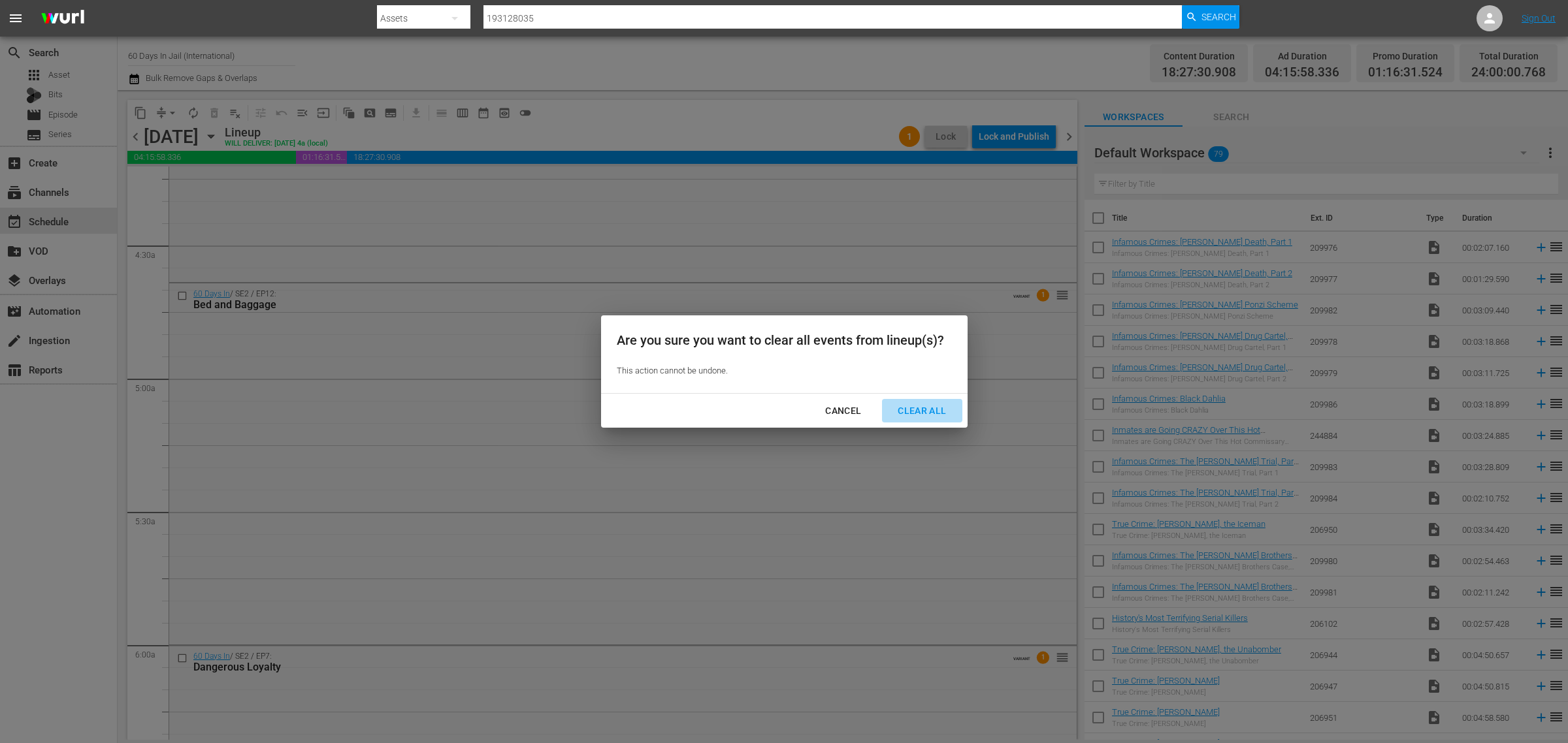
click at [938, 411] on div "Clear All" at bounding box center [922, 411] width 70 height 16
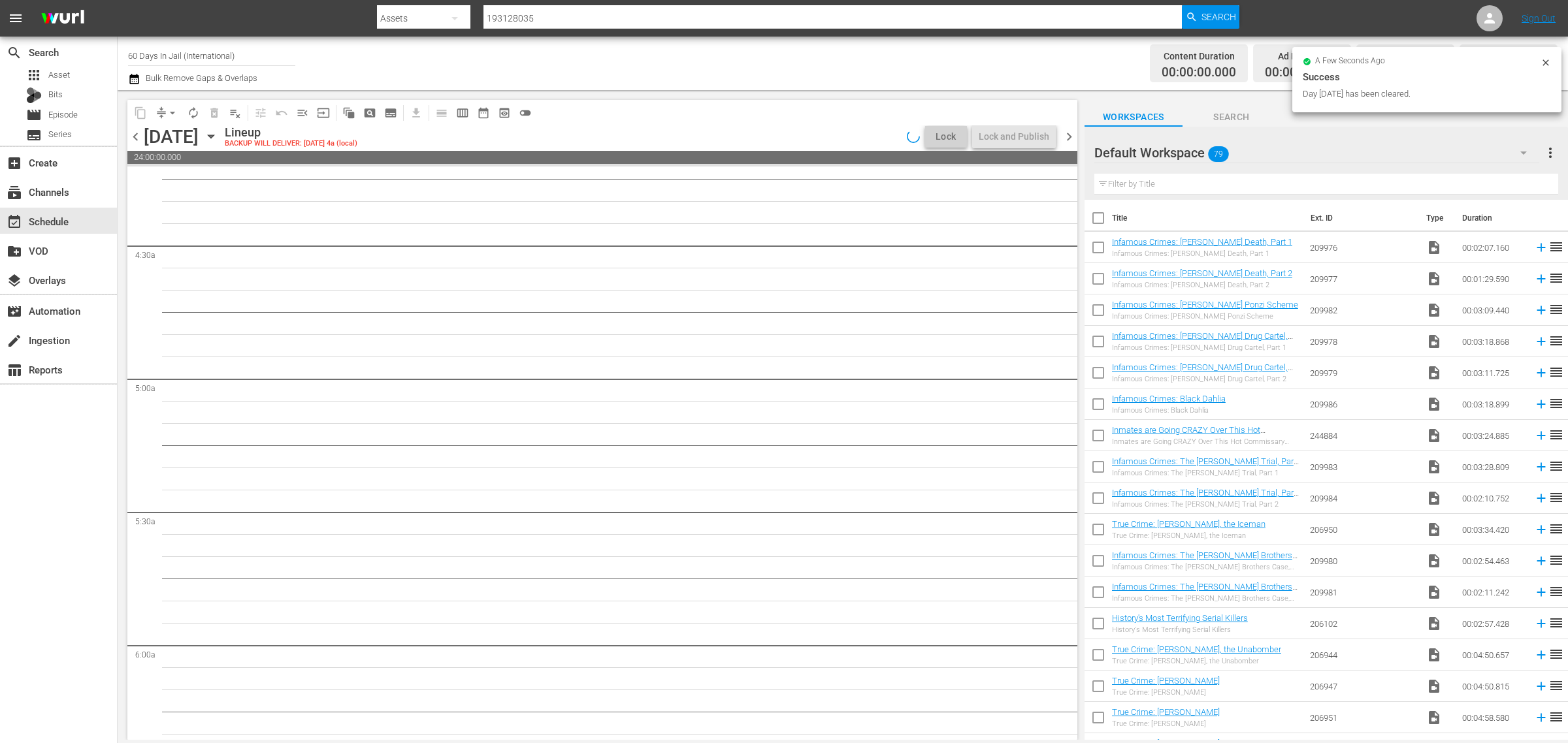
scroll to position [1209, 0]
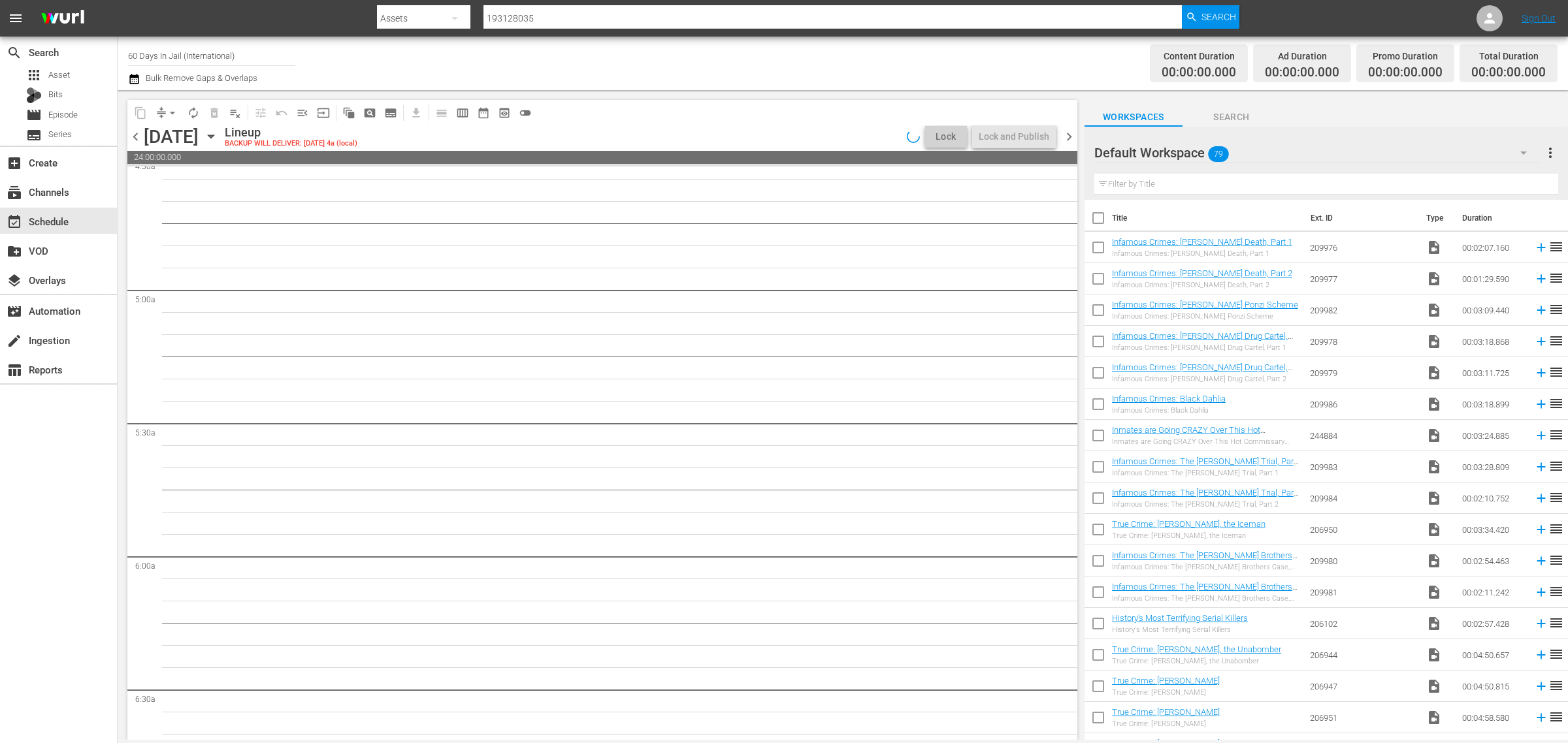
click at [759, 52] on div "Channel Title 60 Days In Jail (International) Bulk Remove Gaps & Overlaps" at bounding box center [518, 63] width 780 height 47
click at [218, 136] on icon "button" at bounding box center [211, 136] width 14 height 14
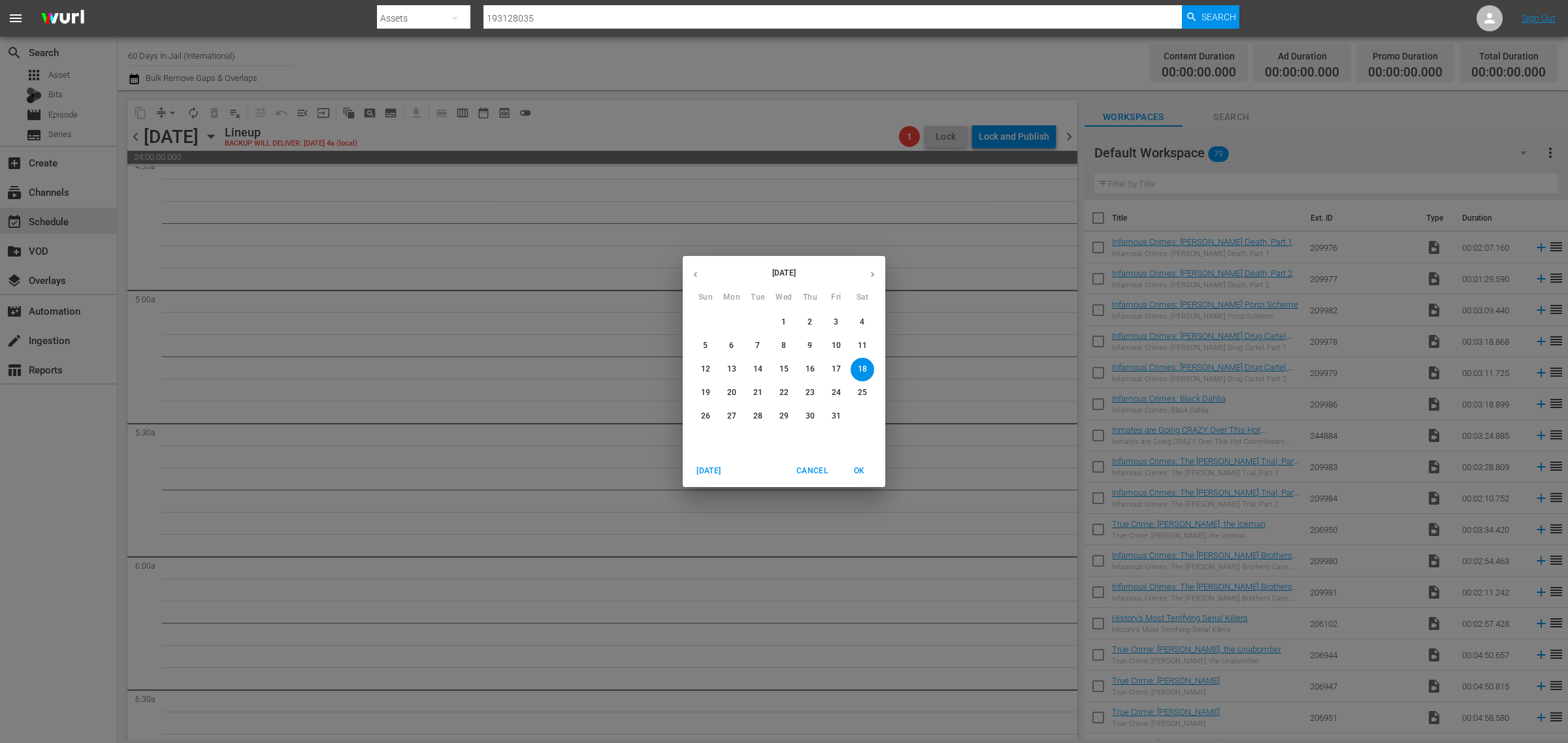
click at [860, 343] on p "11" at bounding box center [862, 346] width 9 height 11
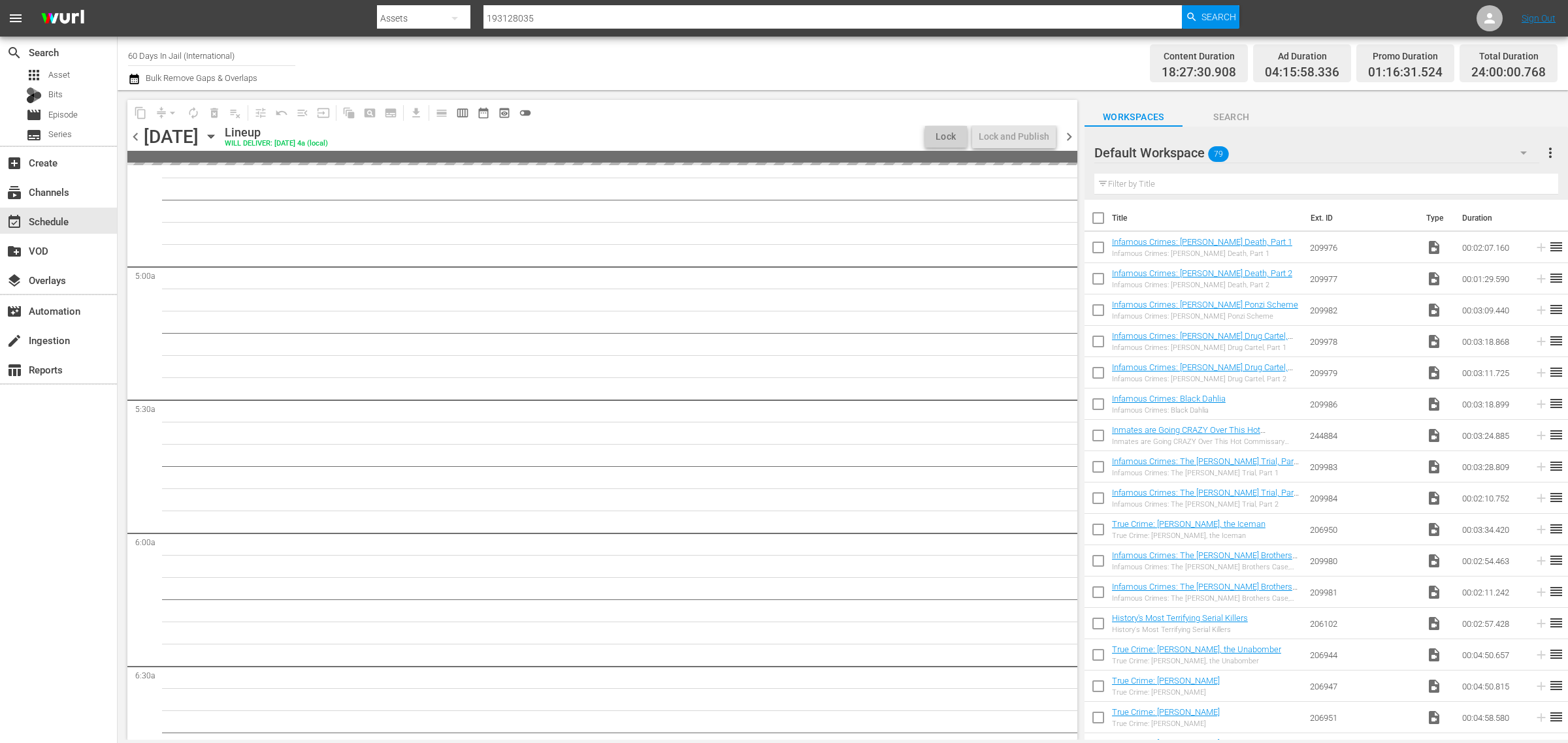
scroll to position [1120, 0]
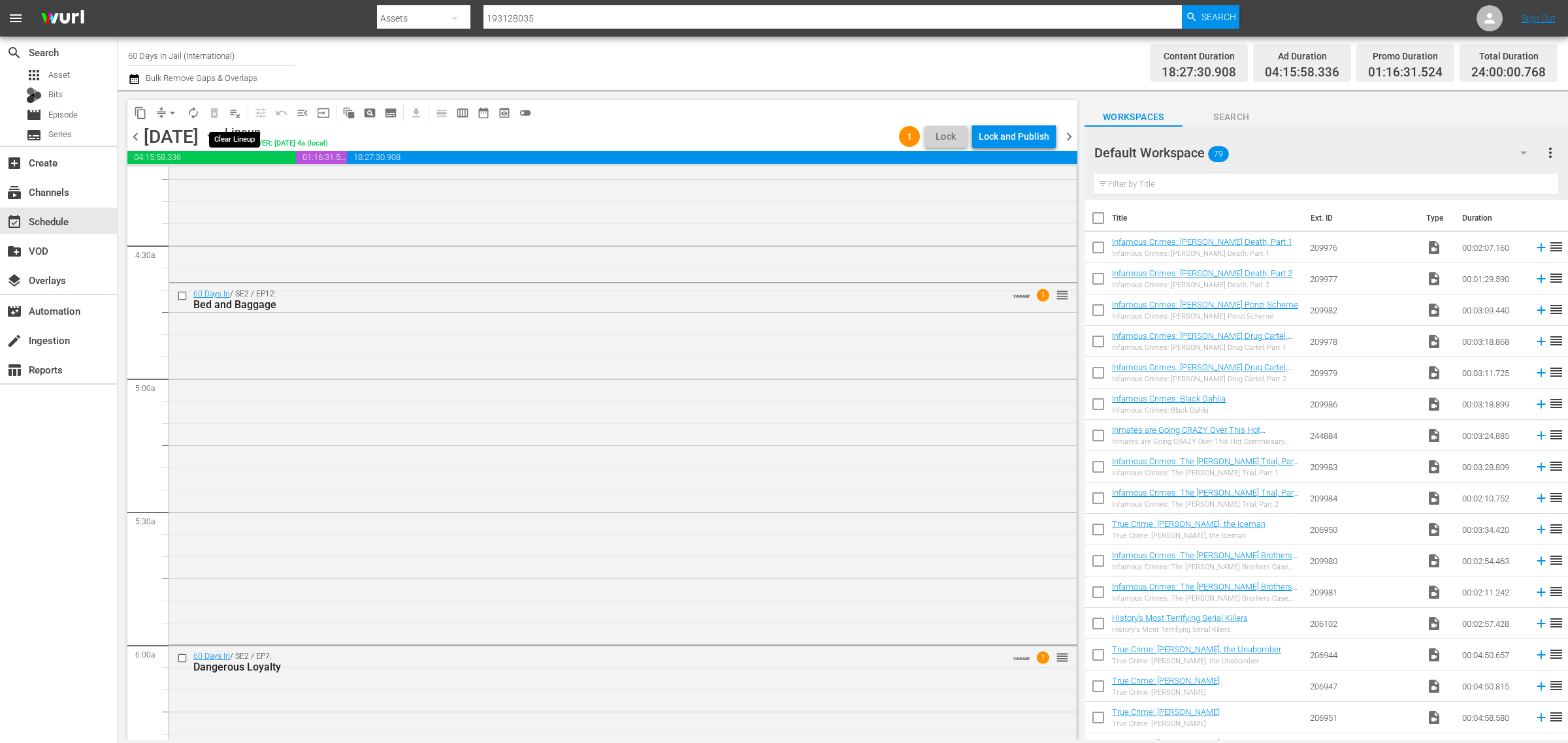
click at [236, 111] on span "playlist_remove_outlined" at bounding box center [235, 112] width 13 height 13
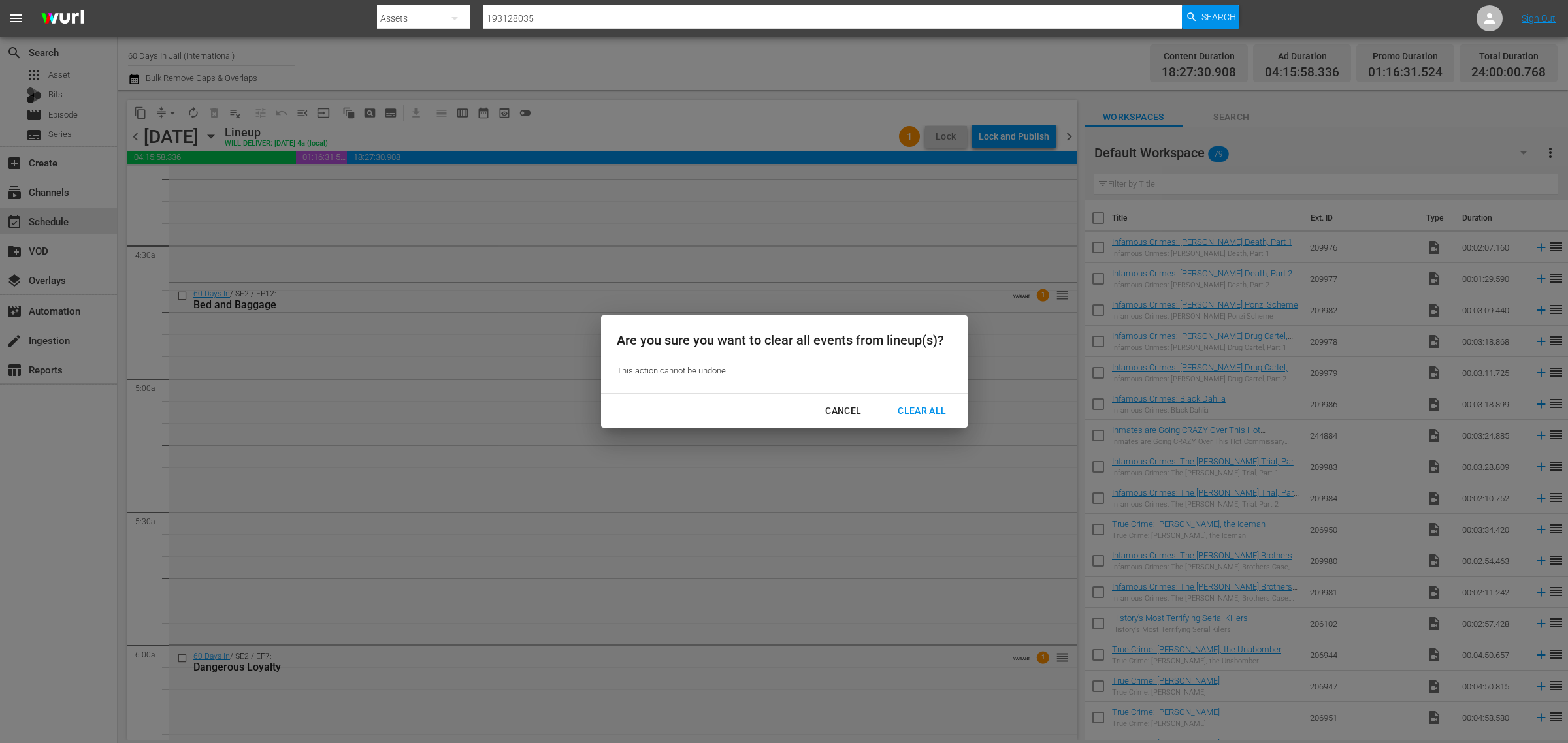
click at [925, 405] on div "Clear All" at bounding box center [922, 411] width 70 height 16
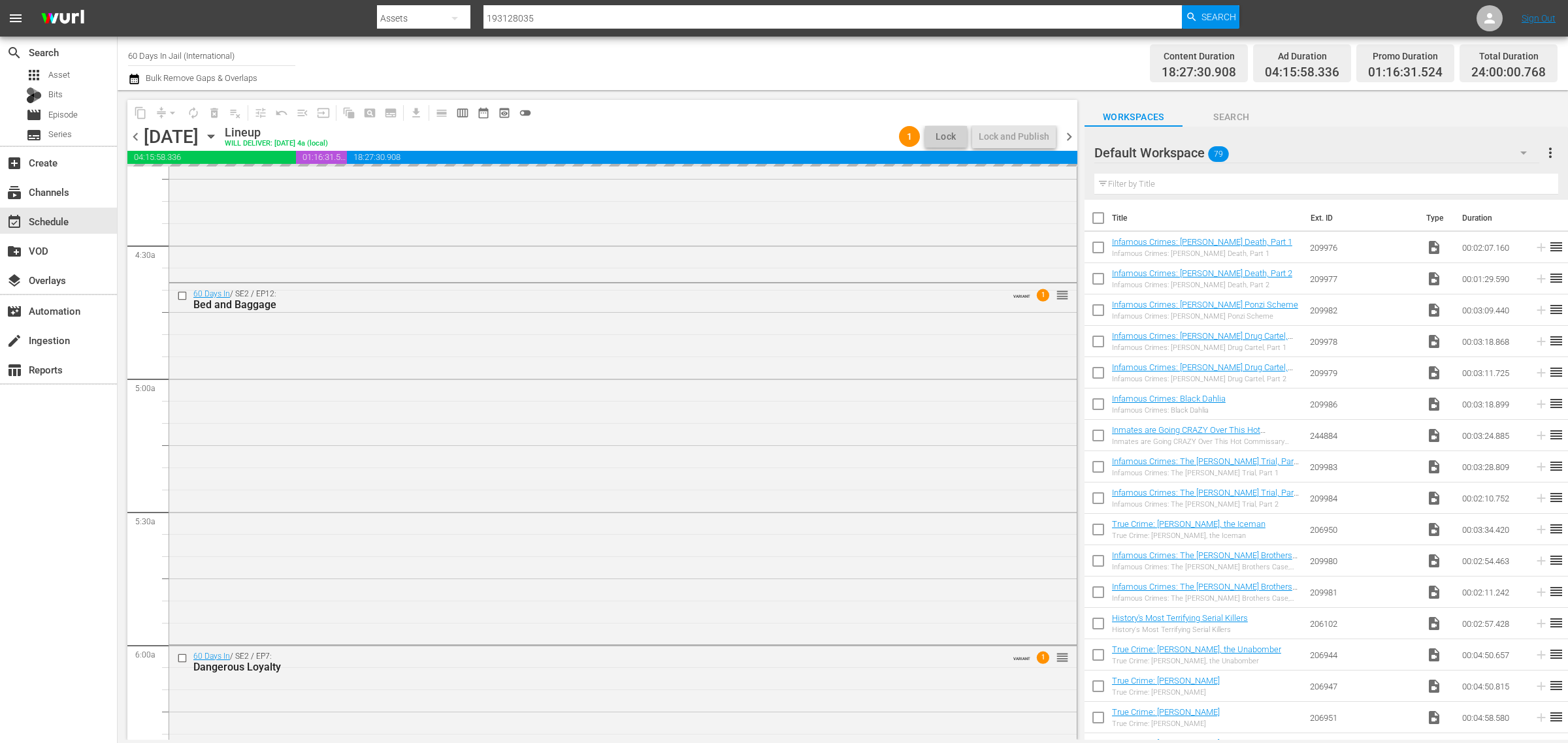
click at [746, 67] on div "Channel Title 60 Days In Jail (International) Bulk Remove Gaps & Overlaps" at bounding box center [518, 63] width 780 height 47
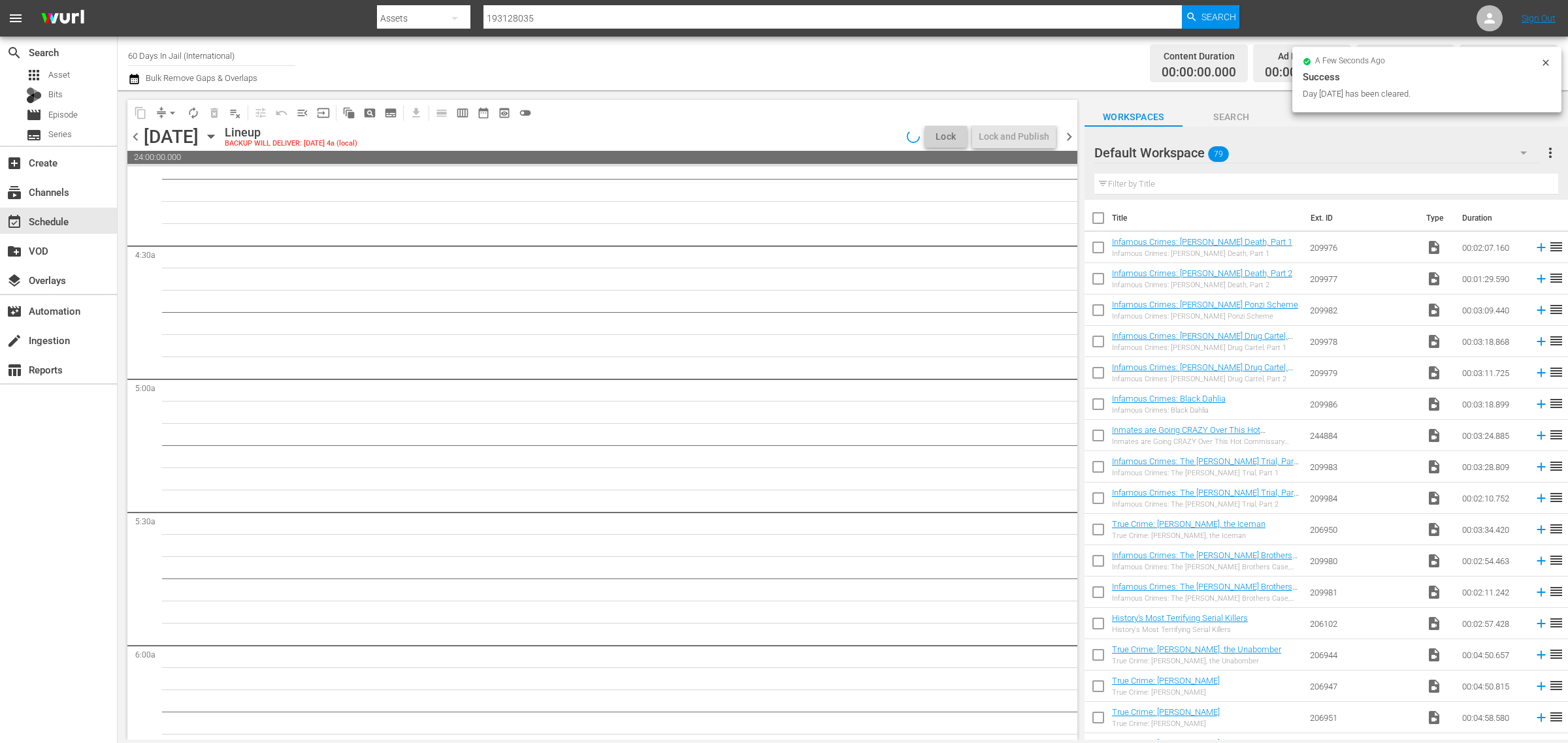
scroll to position [1209, 0]
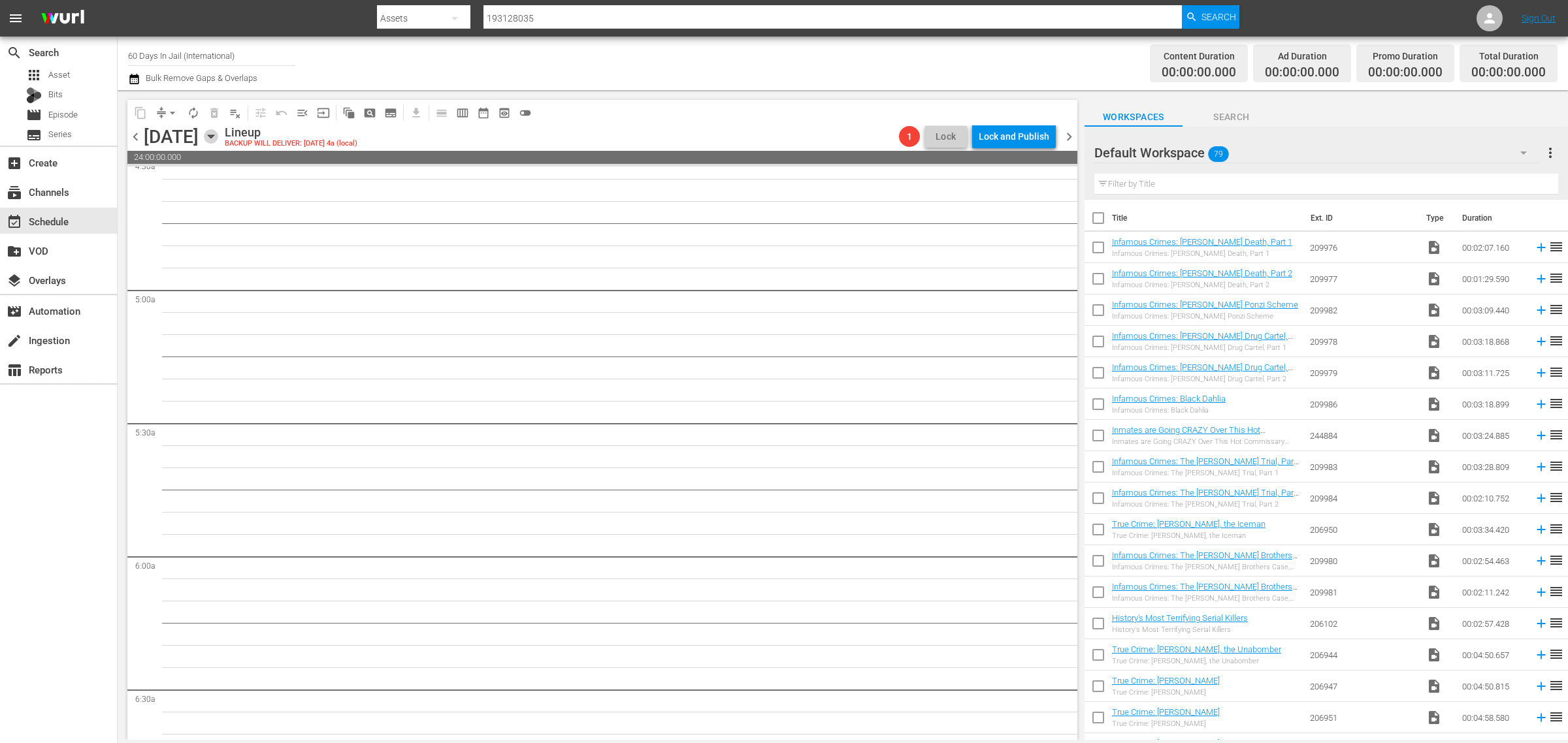
click at [218, 138] on icon "button" at bounding box center [211, 136] width 14 height 14
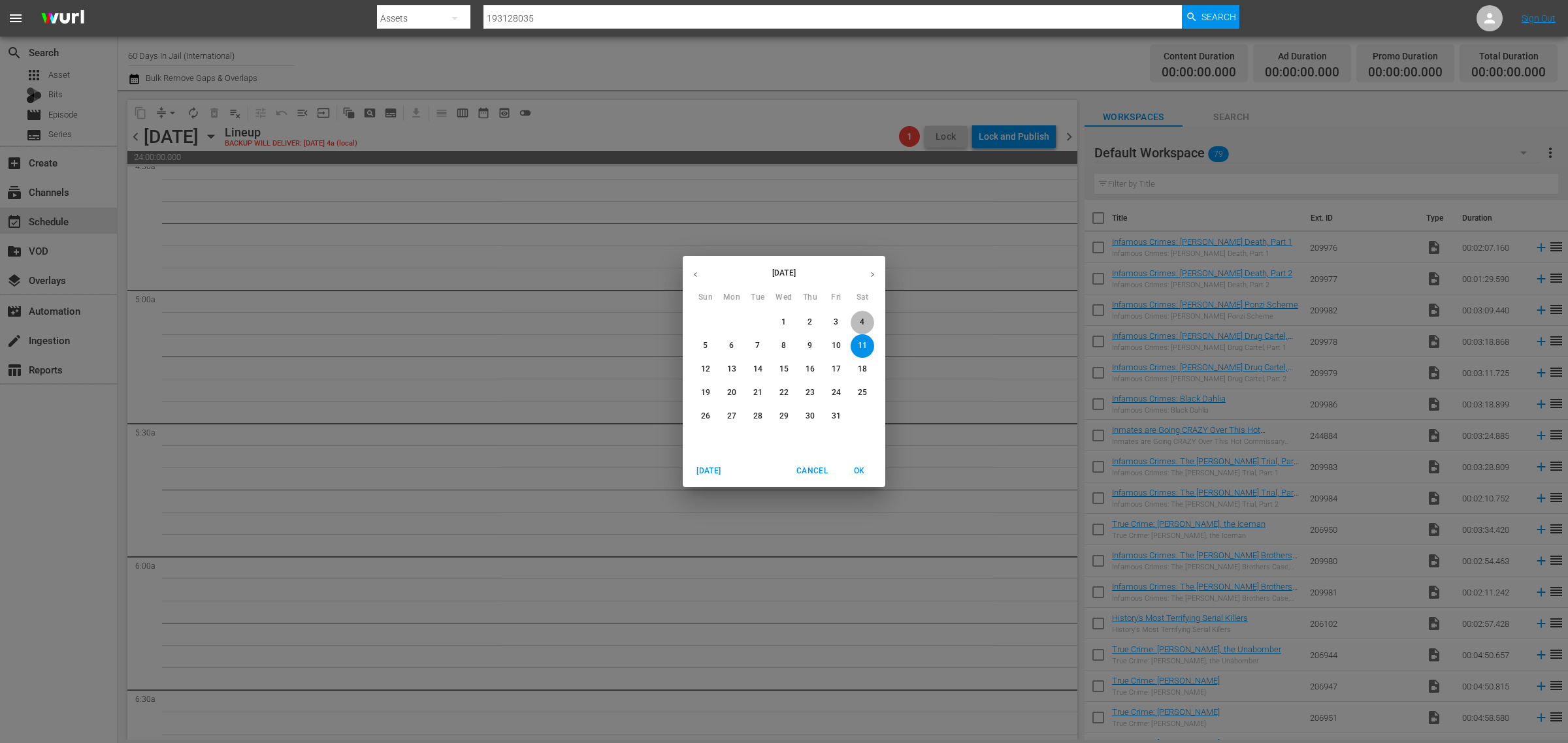
click at [861, 319] on p "4" at bounding box center [862, 322] width 5 height 11
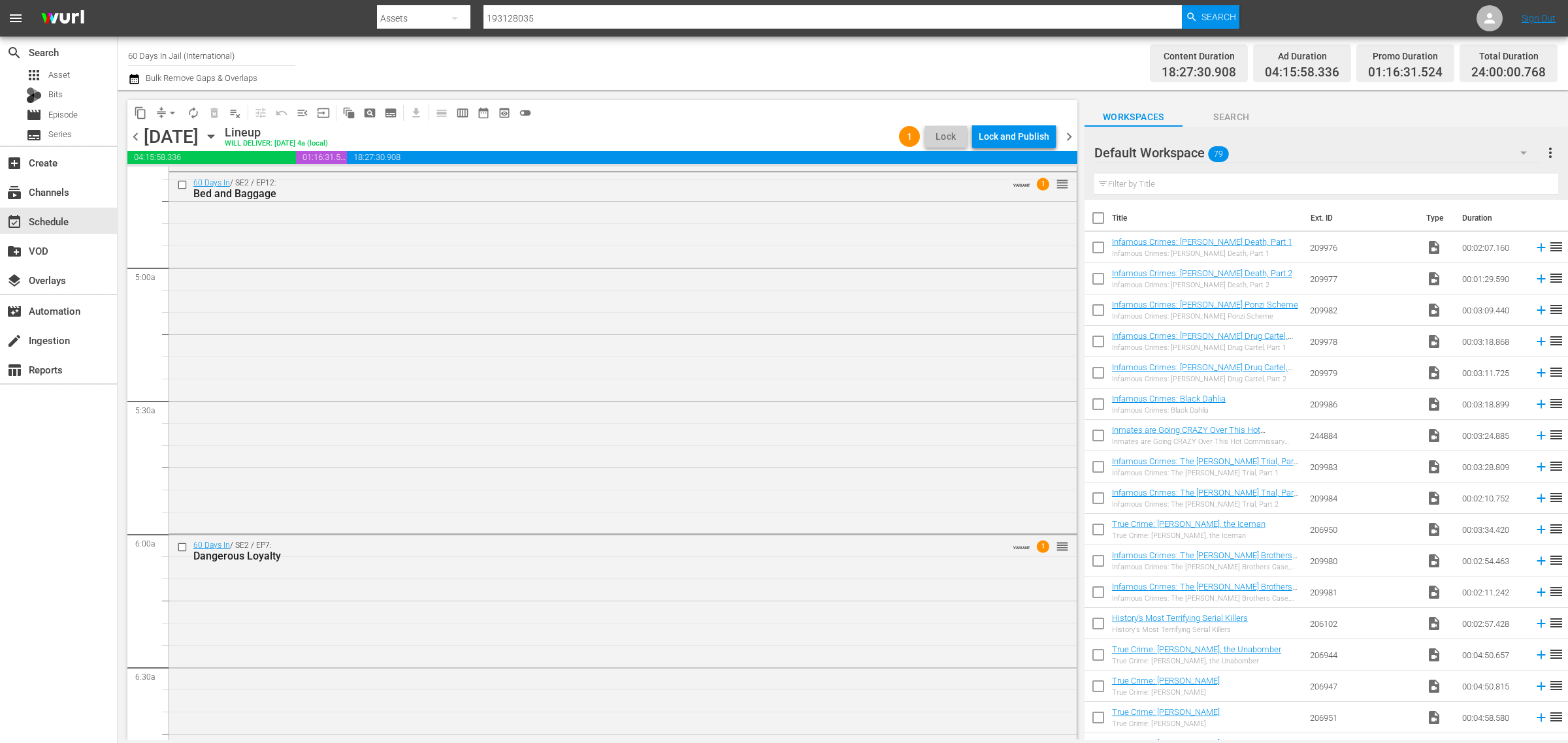
scroll to position [1120, 0]
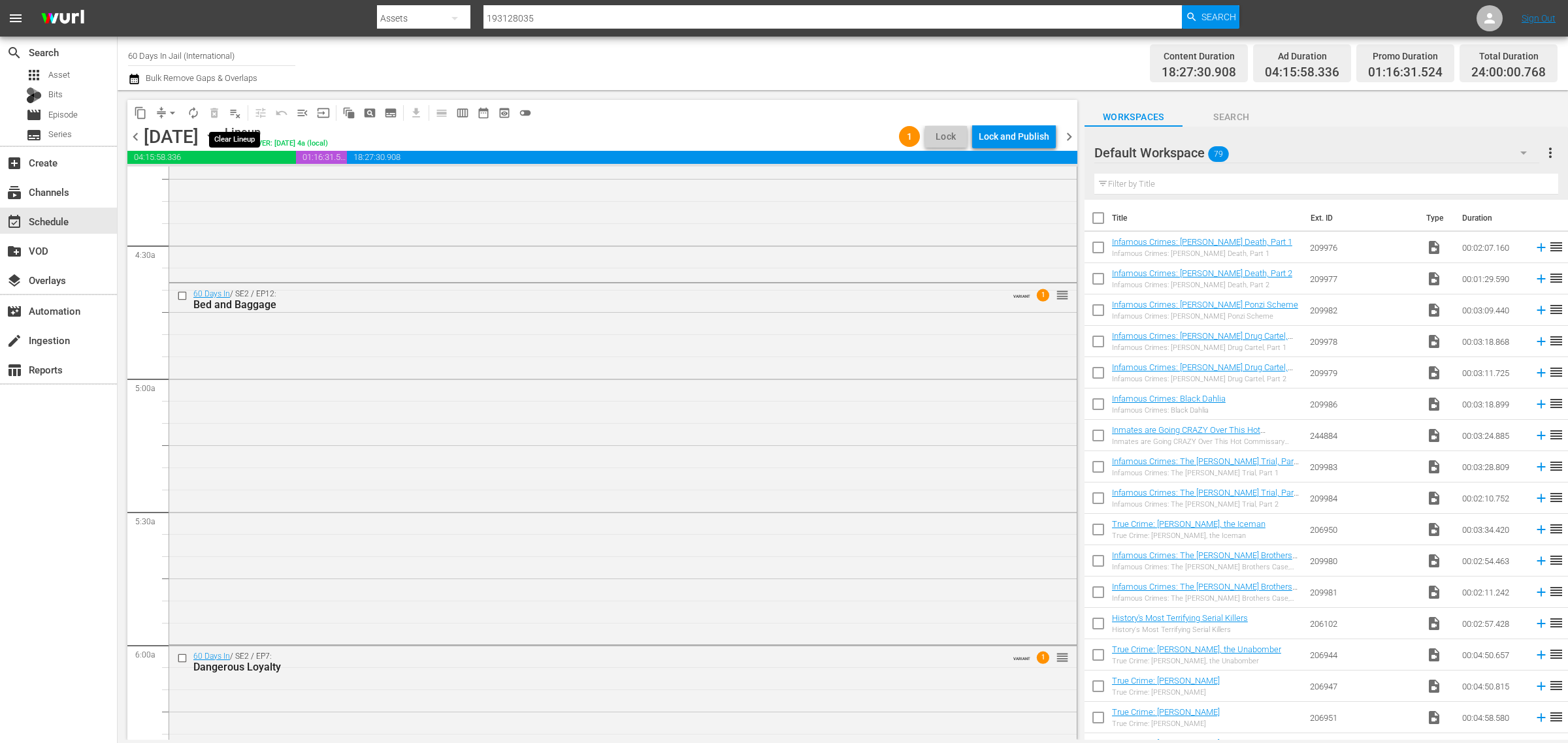
click at [233, 108] on span "playlist_remove_outlined" at bounding box center [235, 112] width 13 height 13
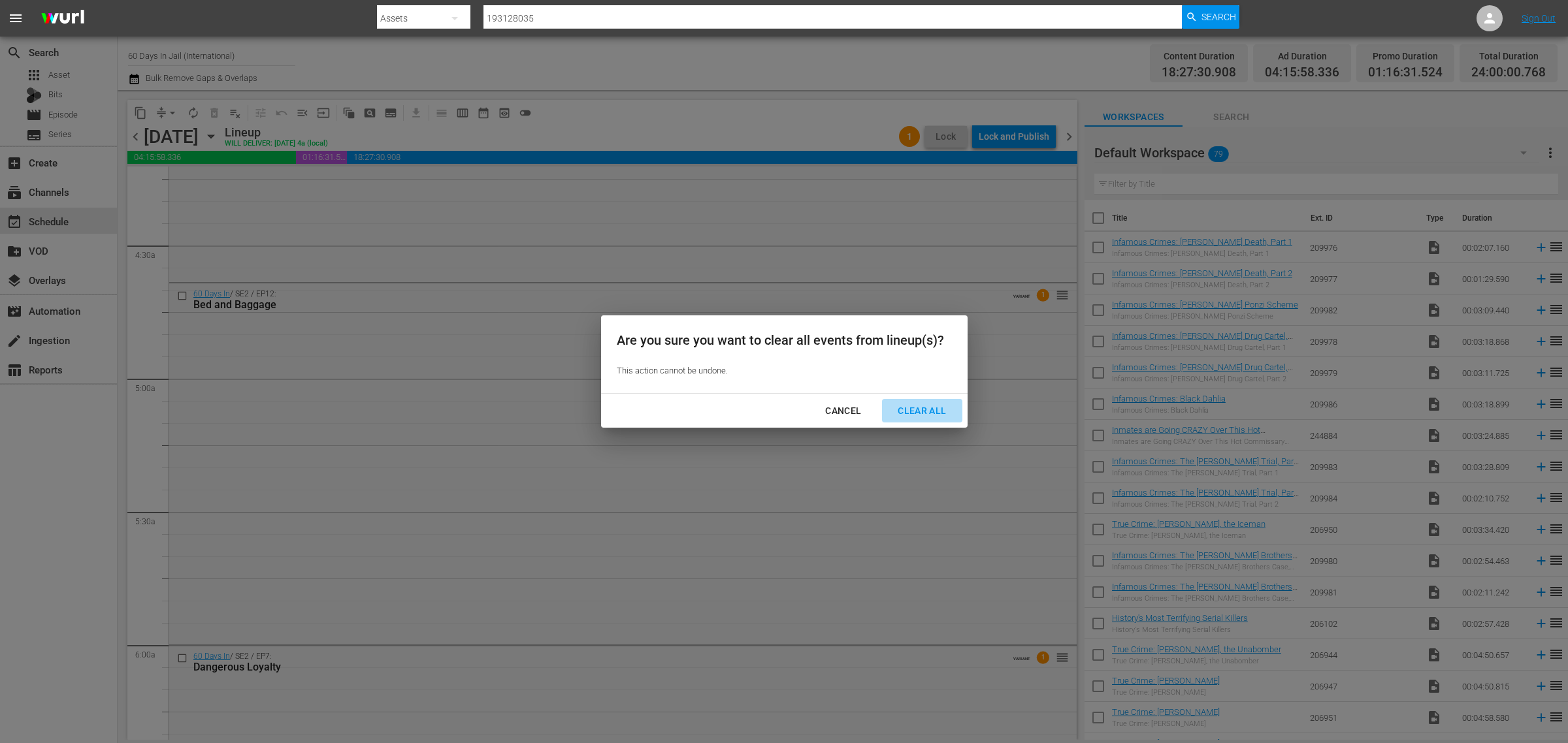
click at [908, 410] on div "Clear All" at bounding box center [922, 411] width 70 height 16
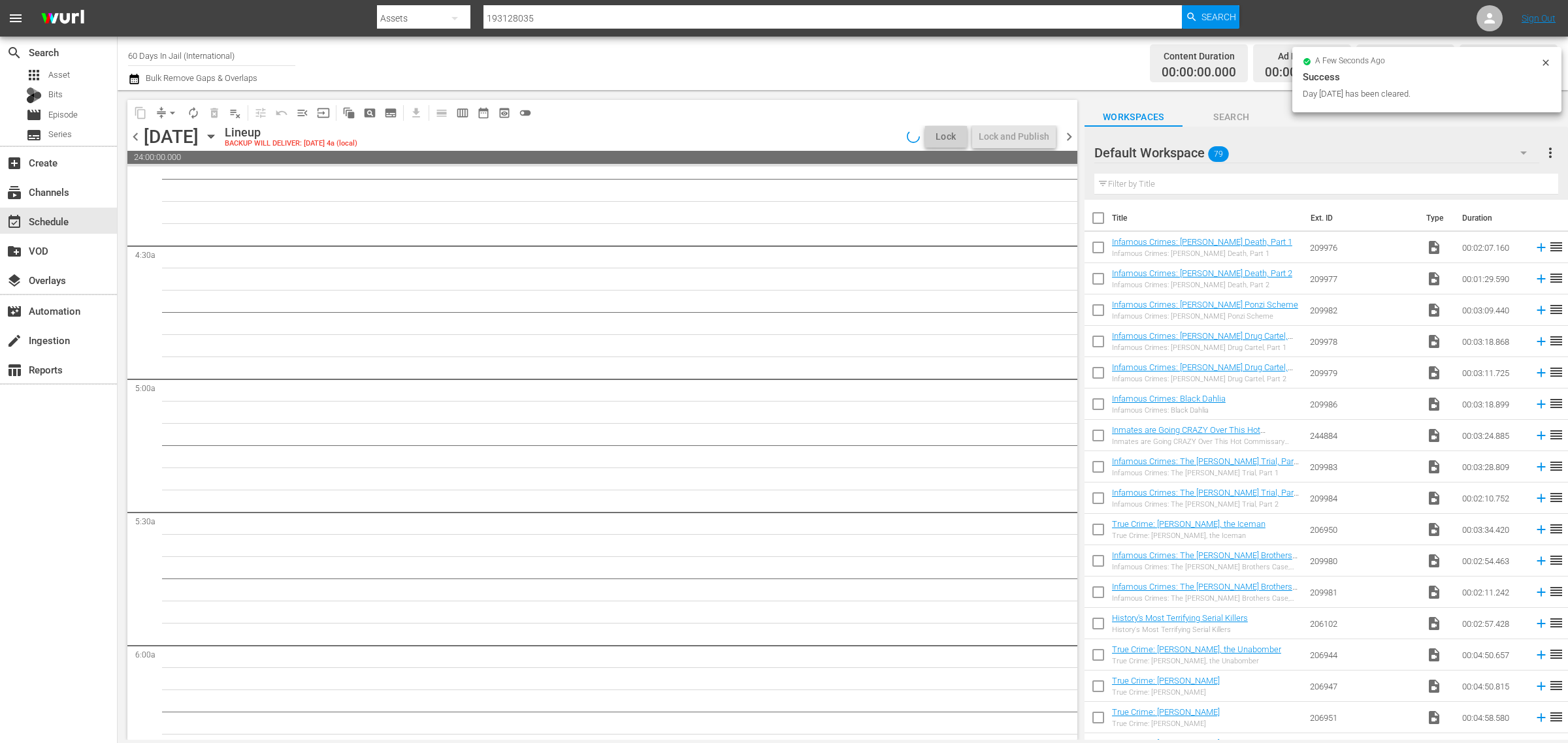
scroll to position [1209, 0]
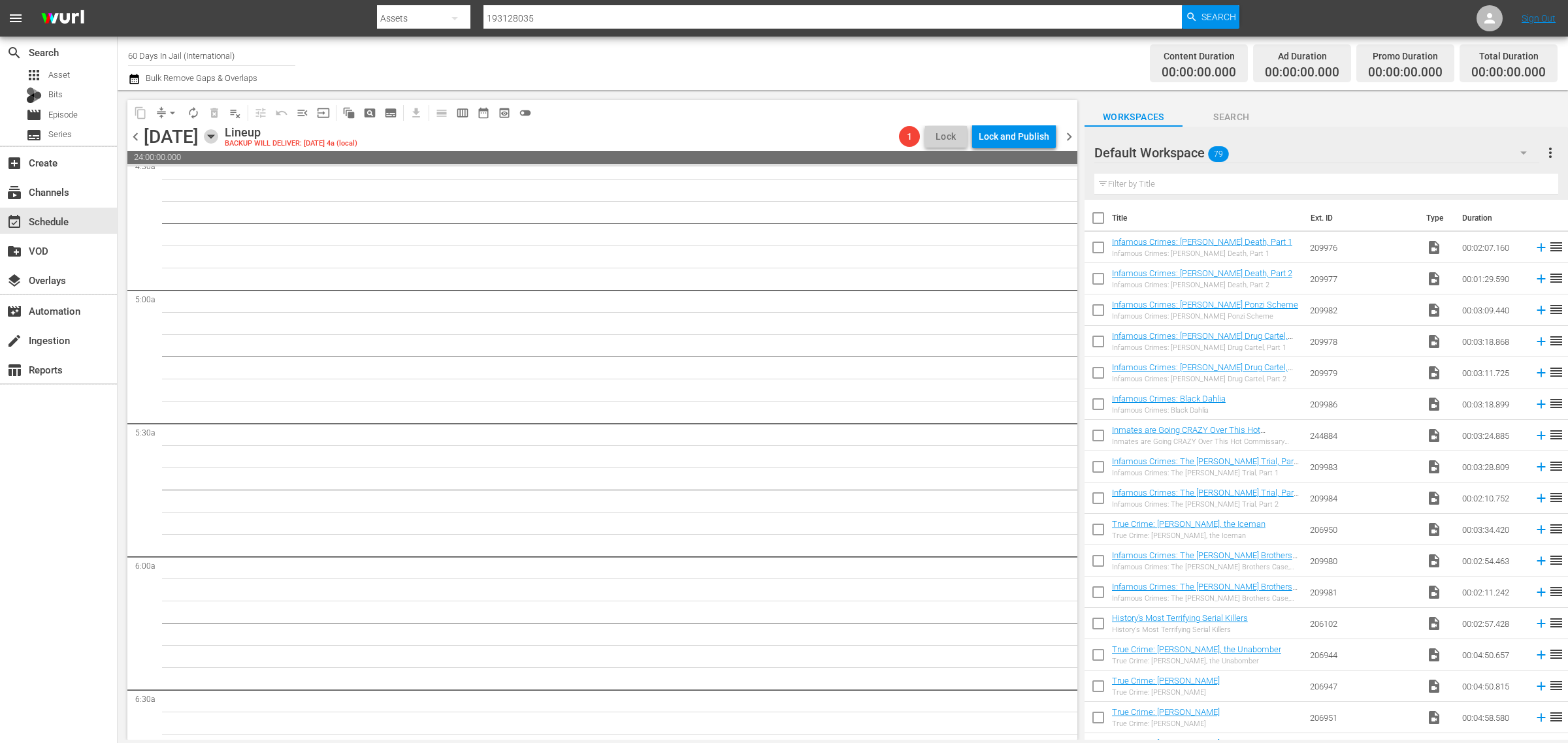
click at [218, 135] on icon "button" at bounding box center [211, 136] width 14 height 14
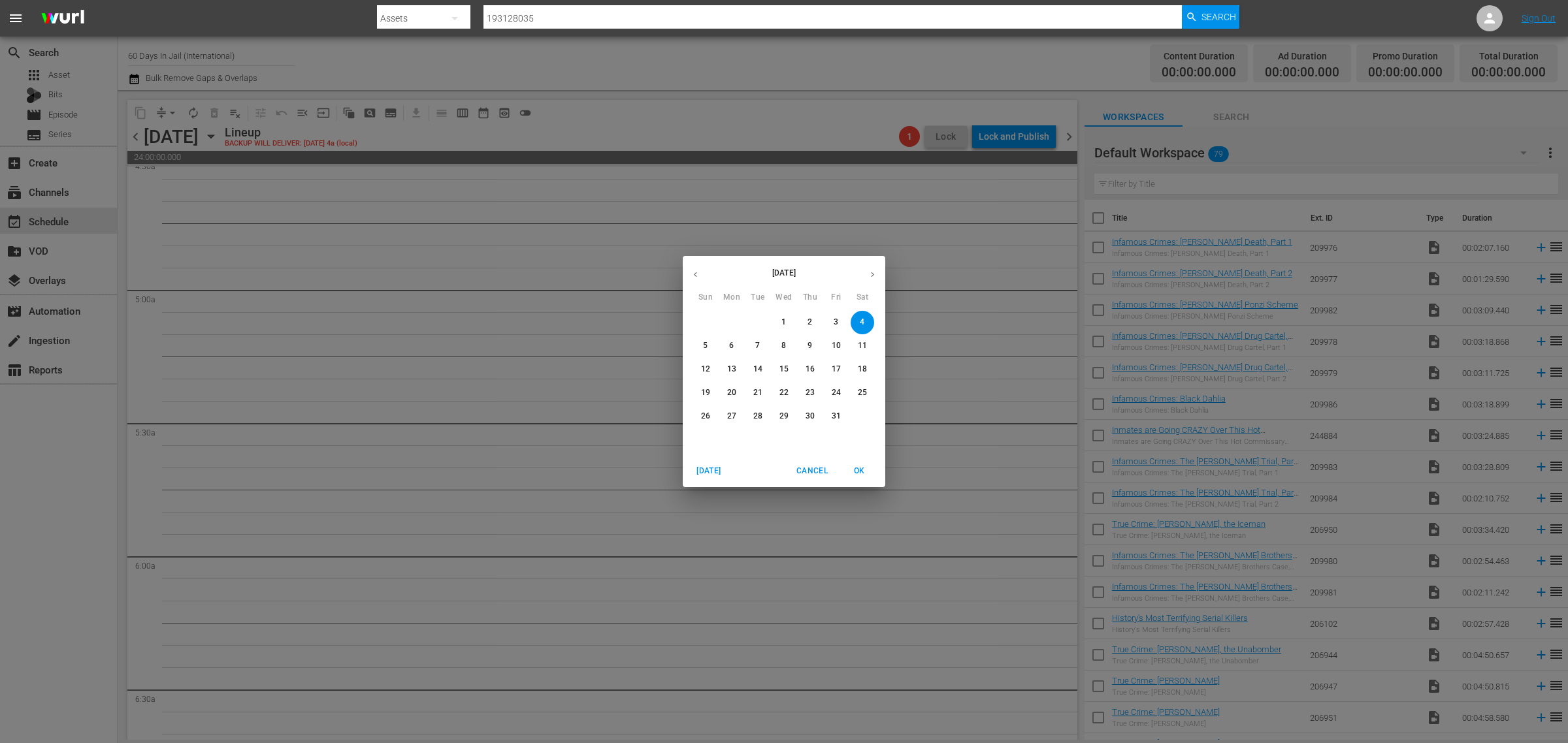
click at [871, 268] on button "button" at bounding box center [872, 274] width 25 height 25
click at [855, 315] on button "1" at bounding box center [863, 322] width 24 height 24
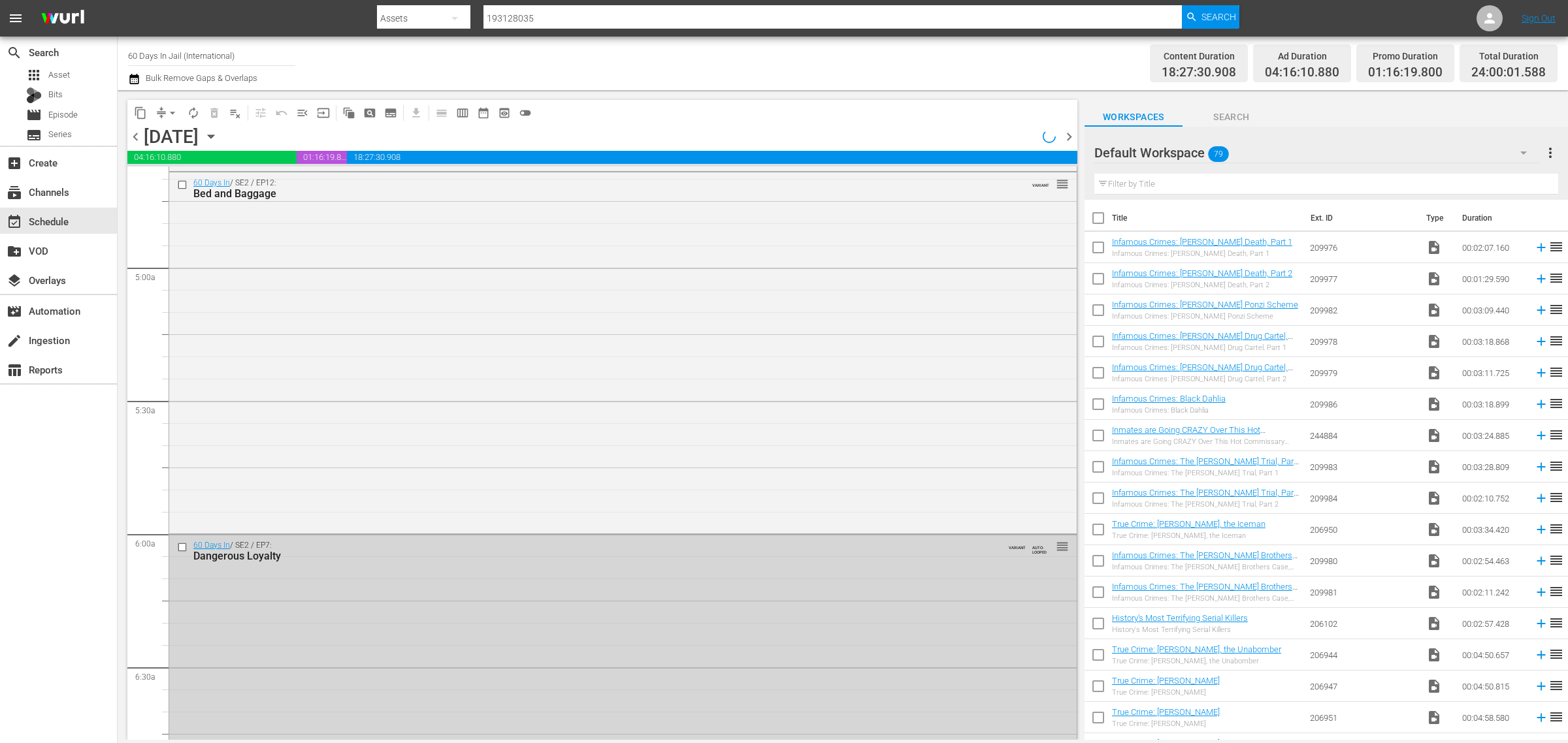
scroll to position [1120, 0]
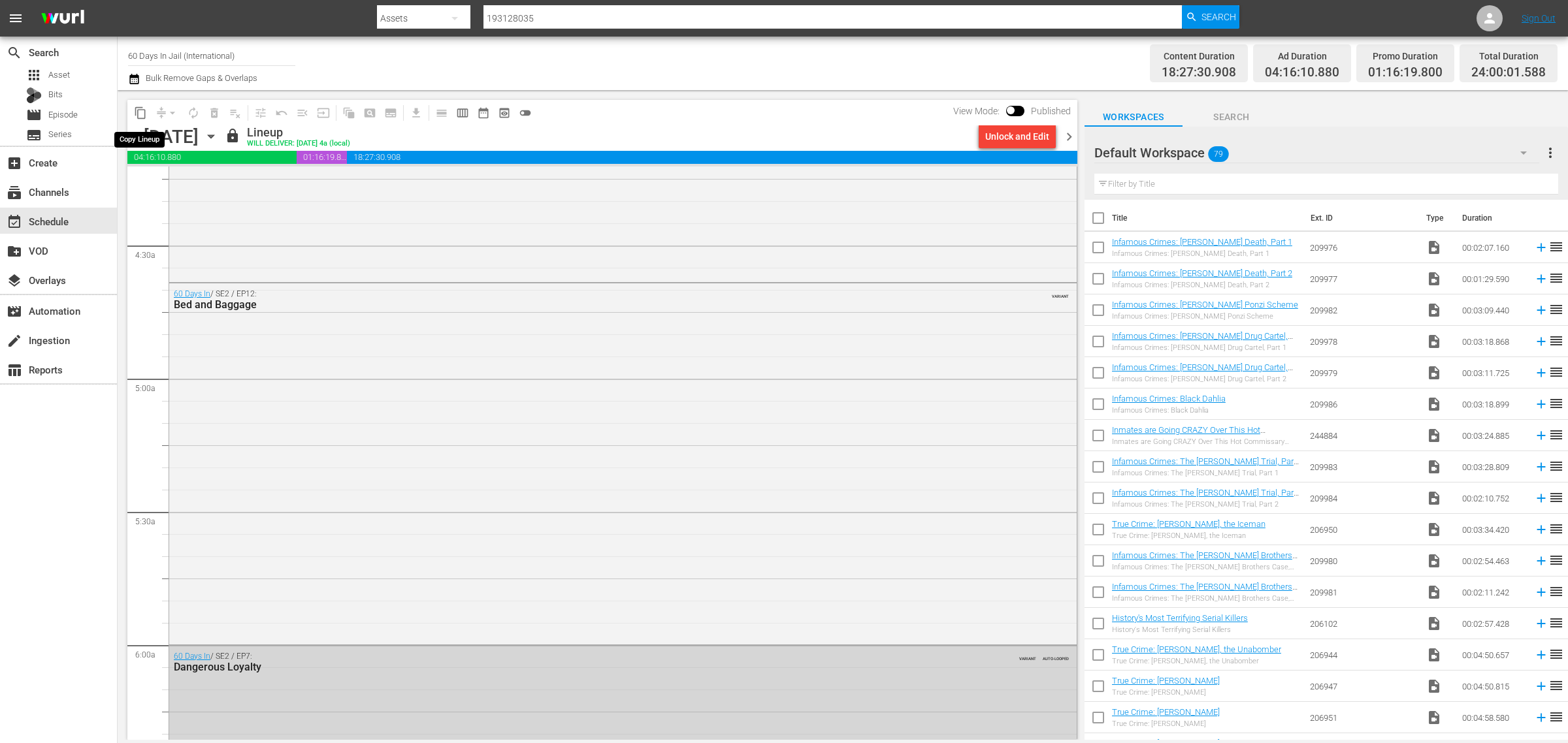
click at [138, 112] on span "content_copy" at bounding box center [140, 112] width 13 height 13
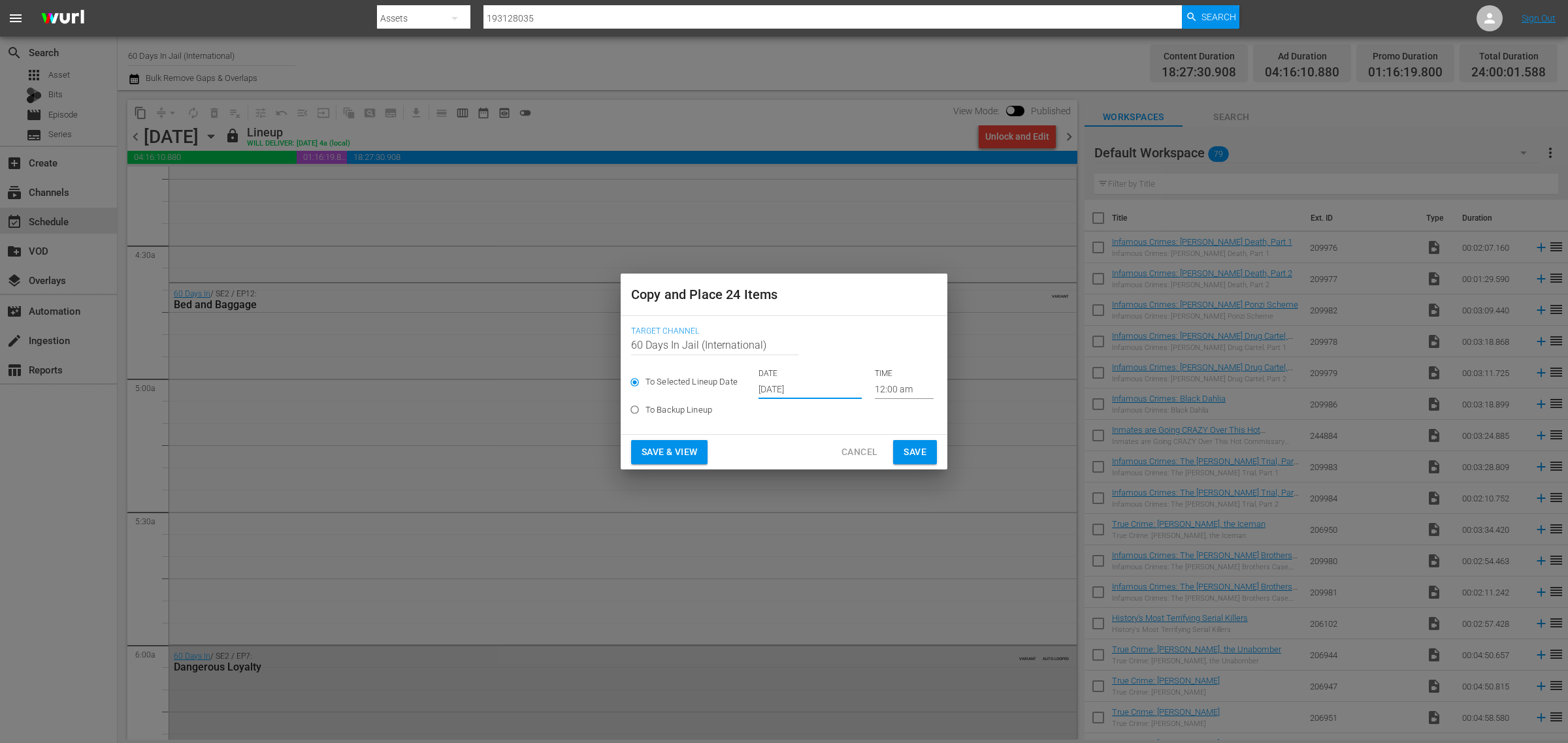
click at [794, 383] on input "Oct 2nd 2025" at bounding box center [810, 389] width 104 height 20
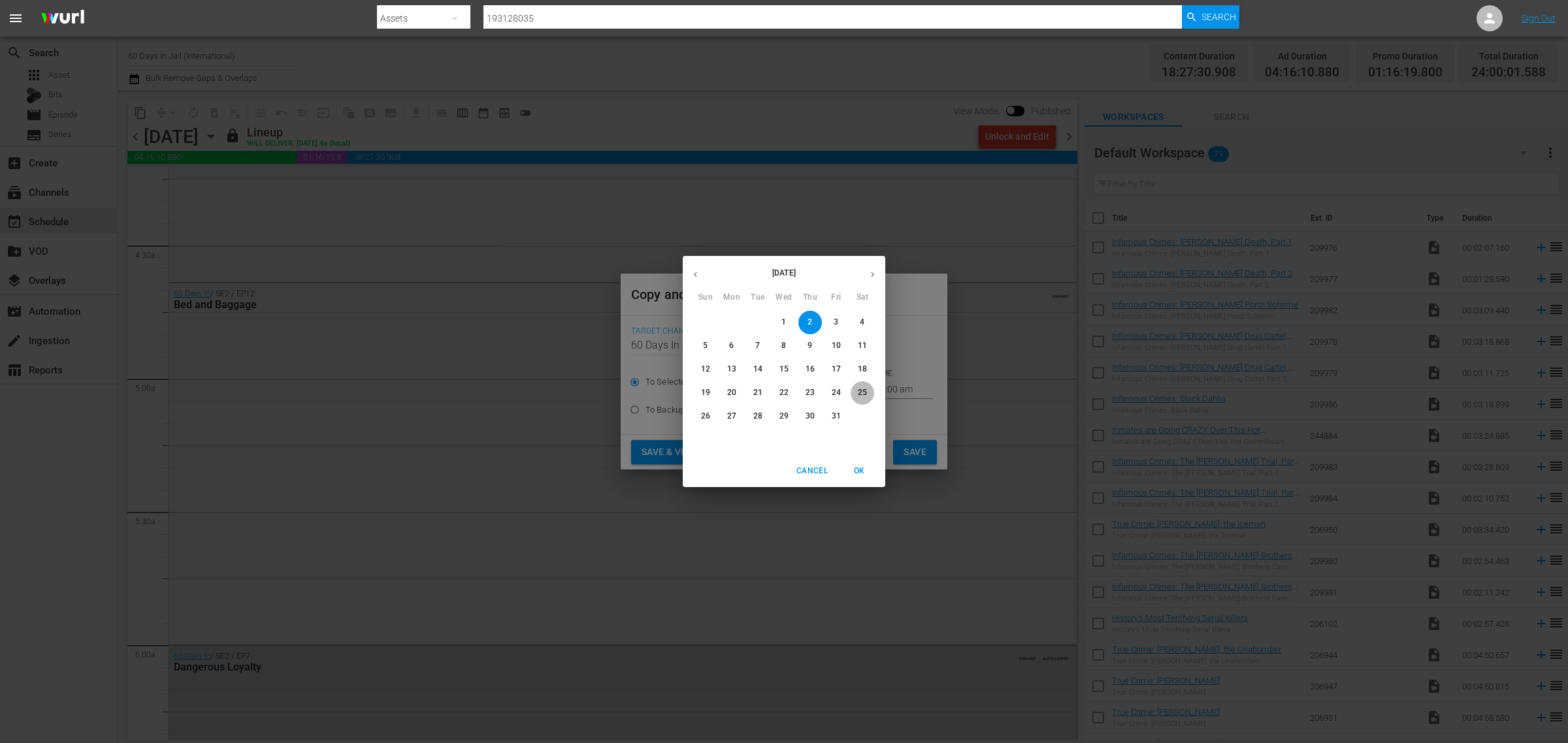
click at [865, 390] on p "25" at bounding box center [862, 393] width 9 height 11
type input "Oct 25th 2025"
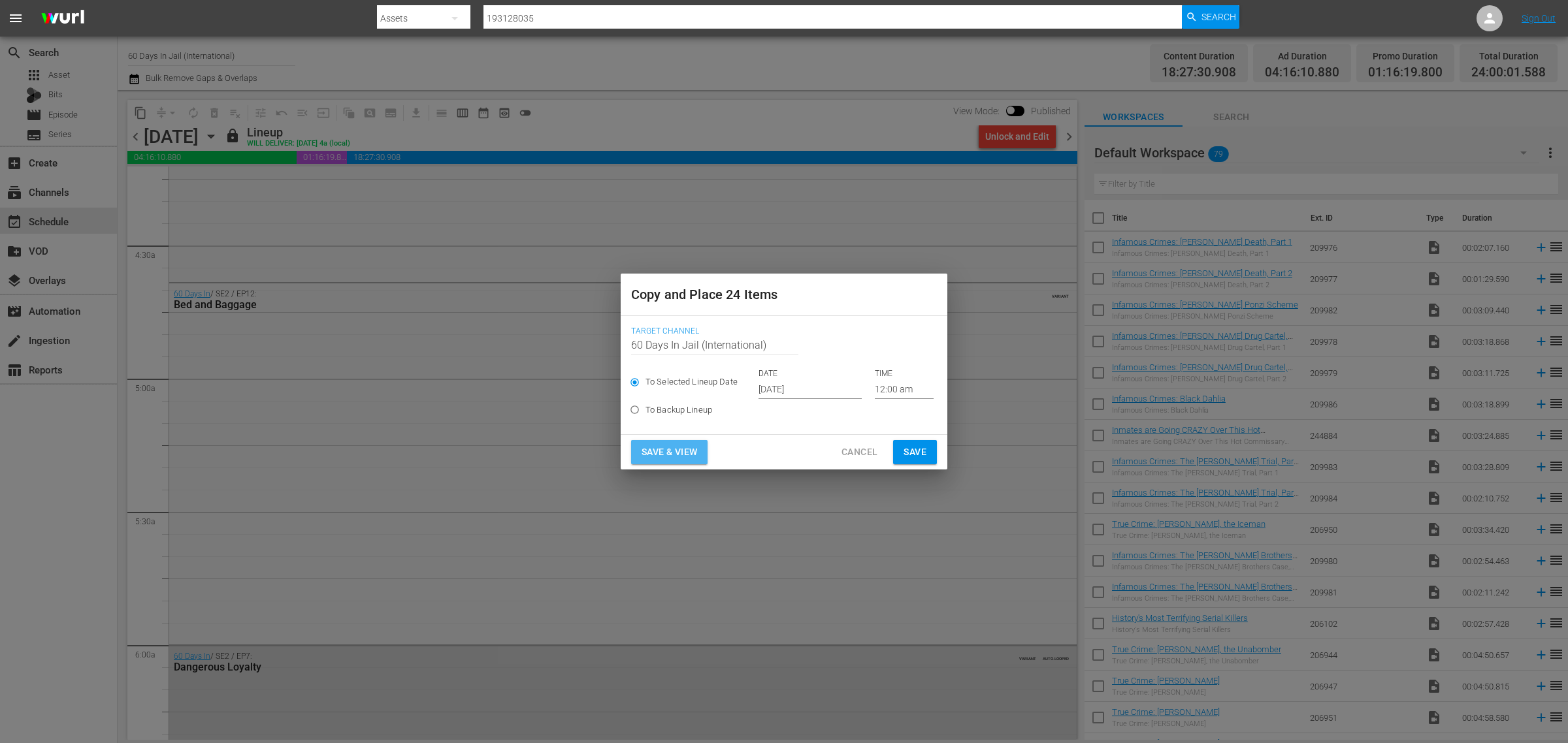
click at [676, 449] on span "Save & View" at bounding box center [670, 452] width 56 height 16
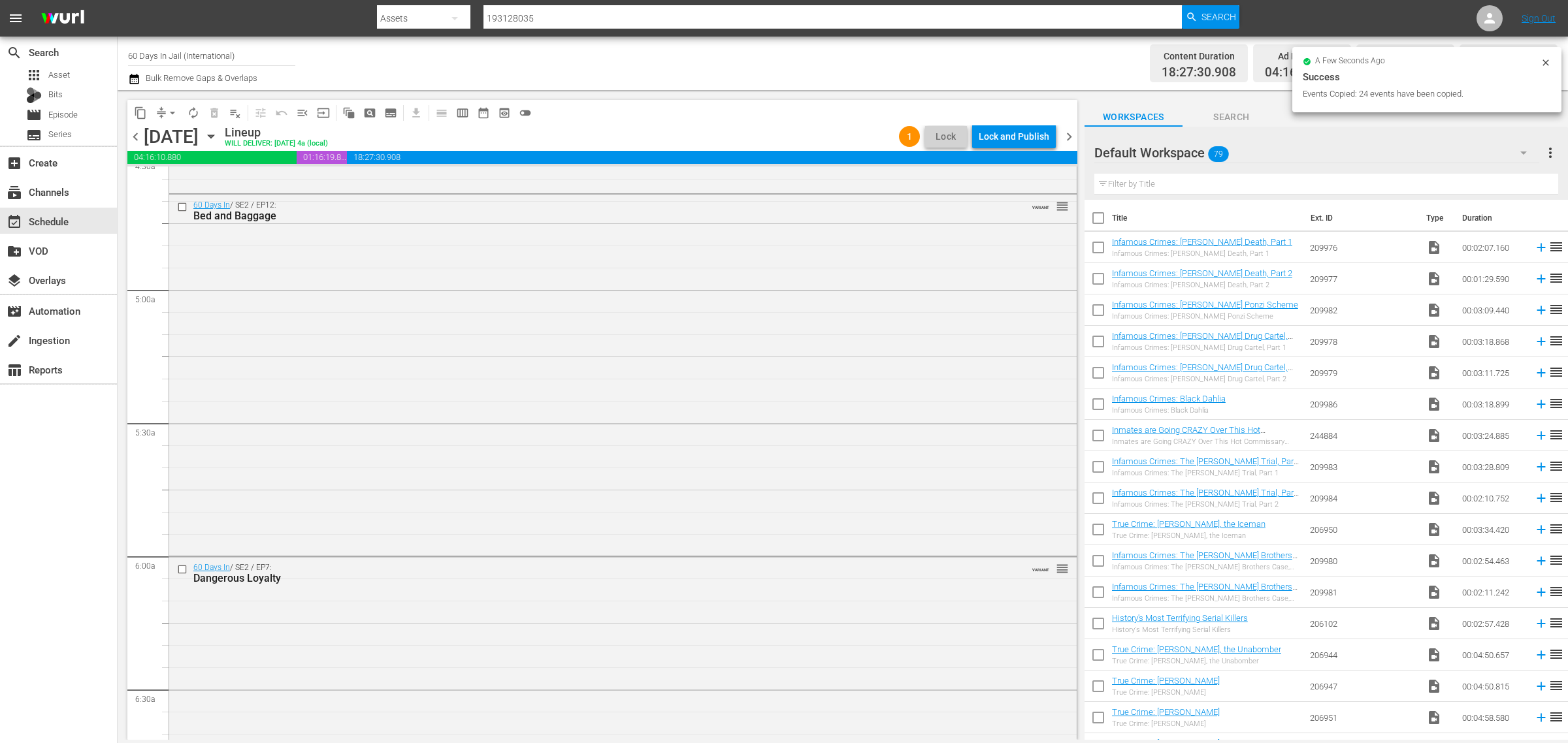
scroll to position [1120, 0]
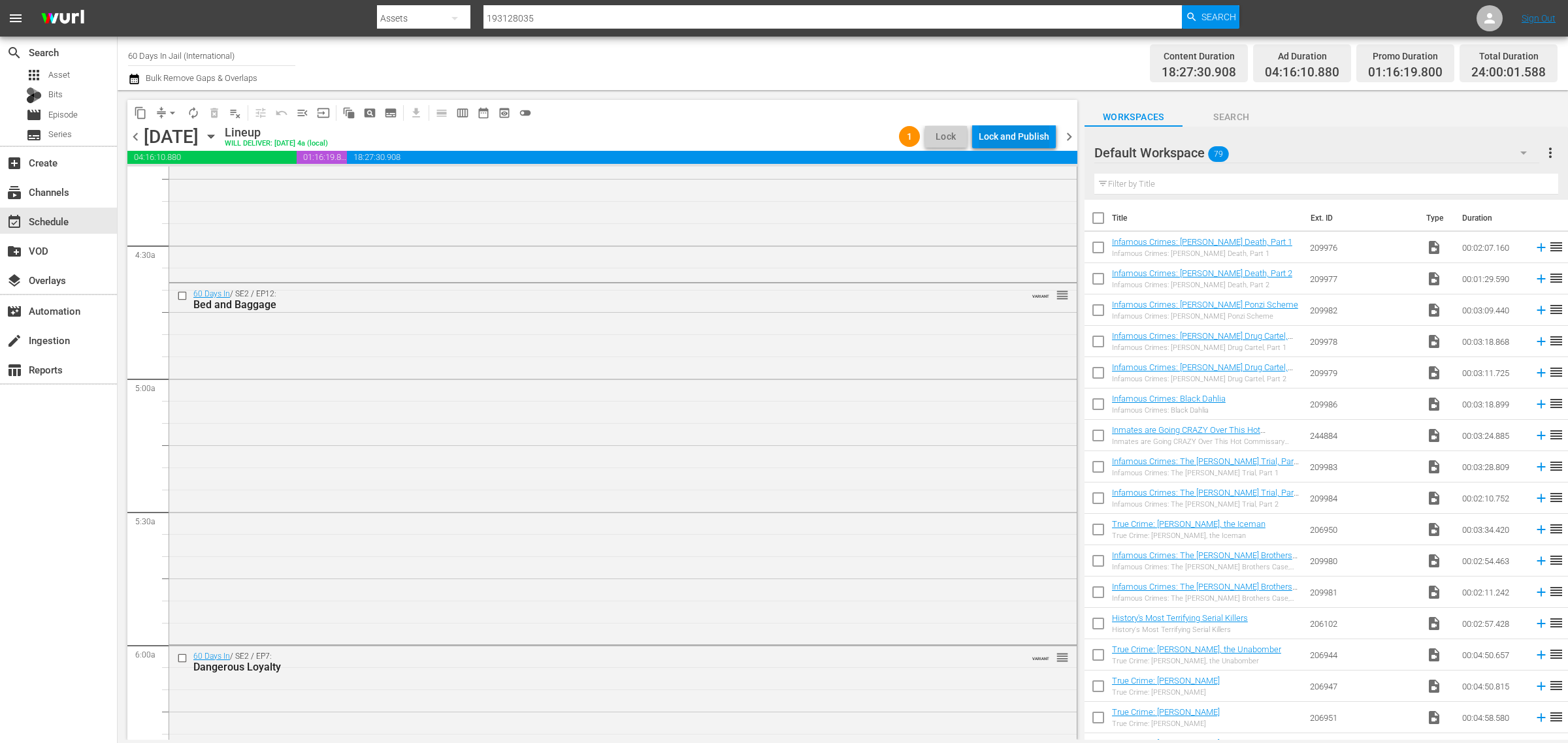
click at [1028, 132] on div "Lock and Publish" at bounding box center [1014, 136] width 71 height 24
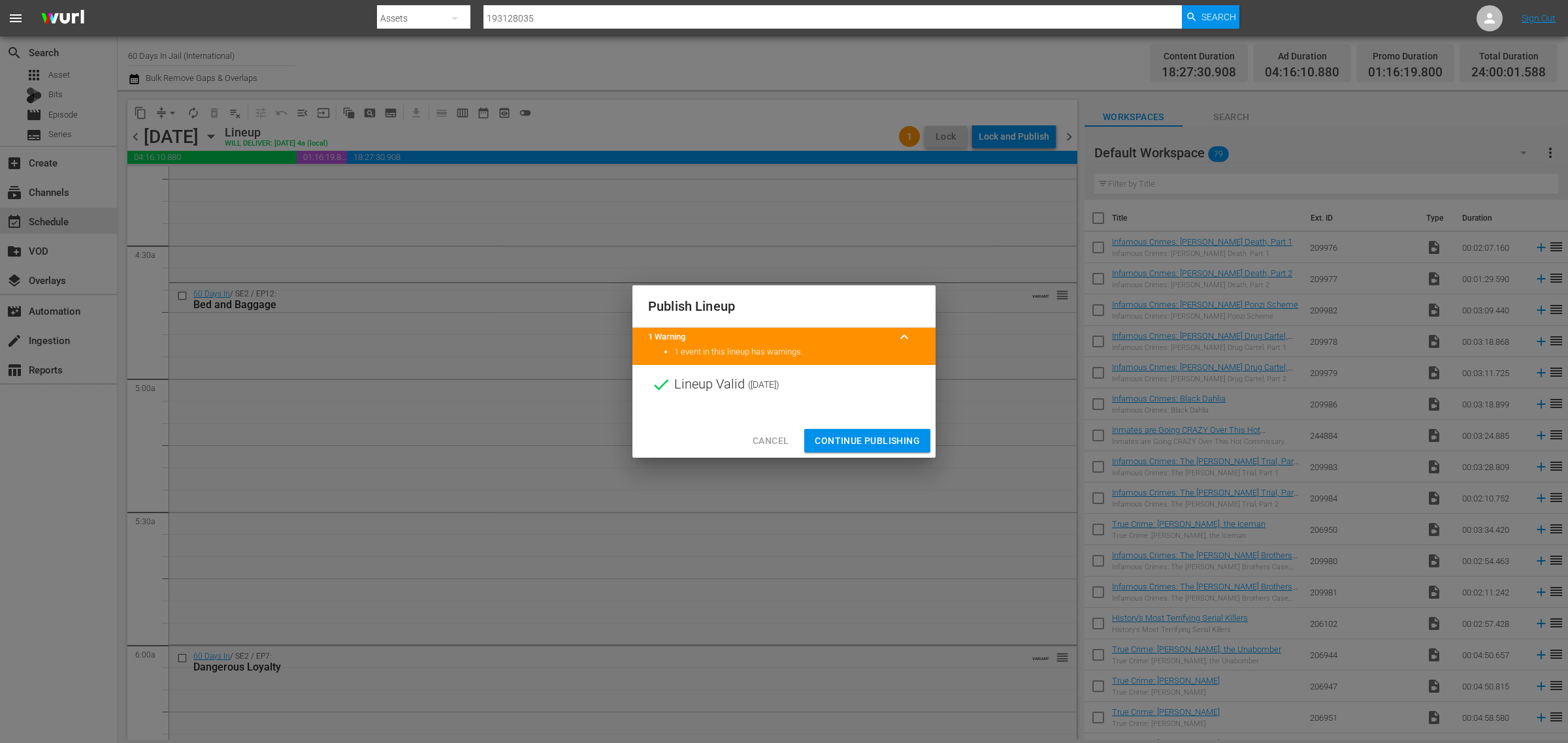
click at [872, 443] on span "Continue Publishing" at bounding box center [867, 441] width 105 height 16
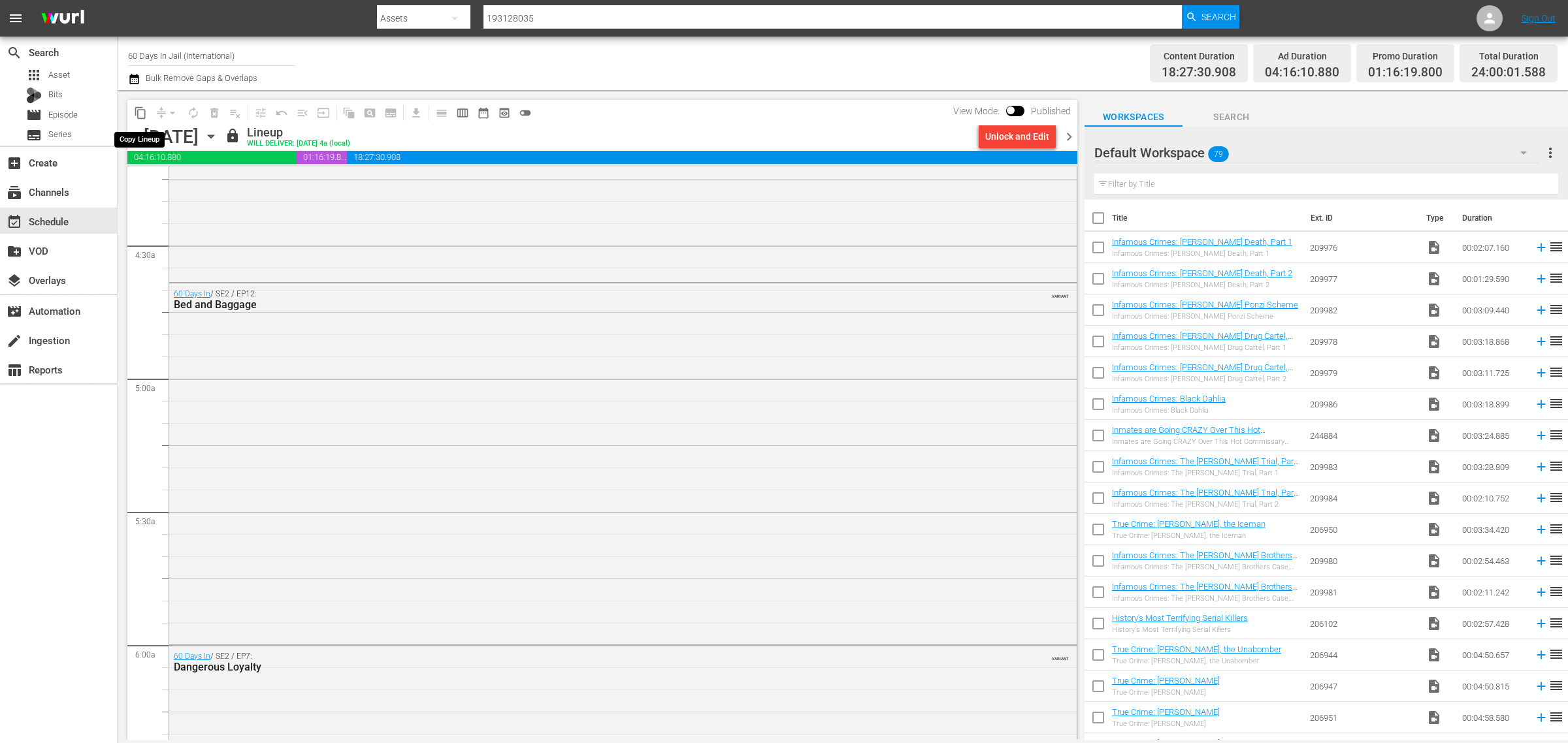
click at [139, 108] on span "content_copy" at bounding box center [140, 112] width 13 height 13
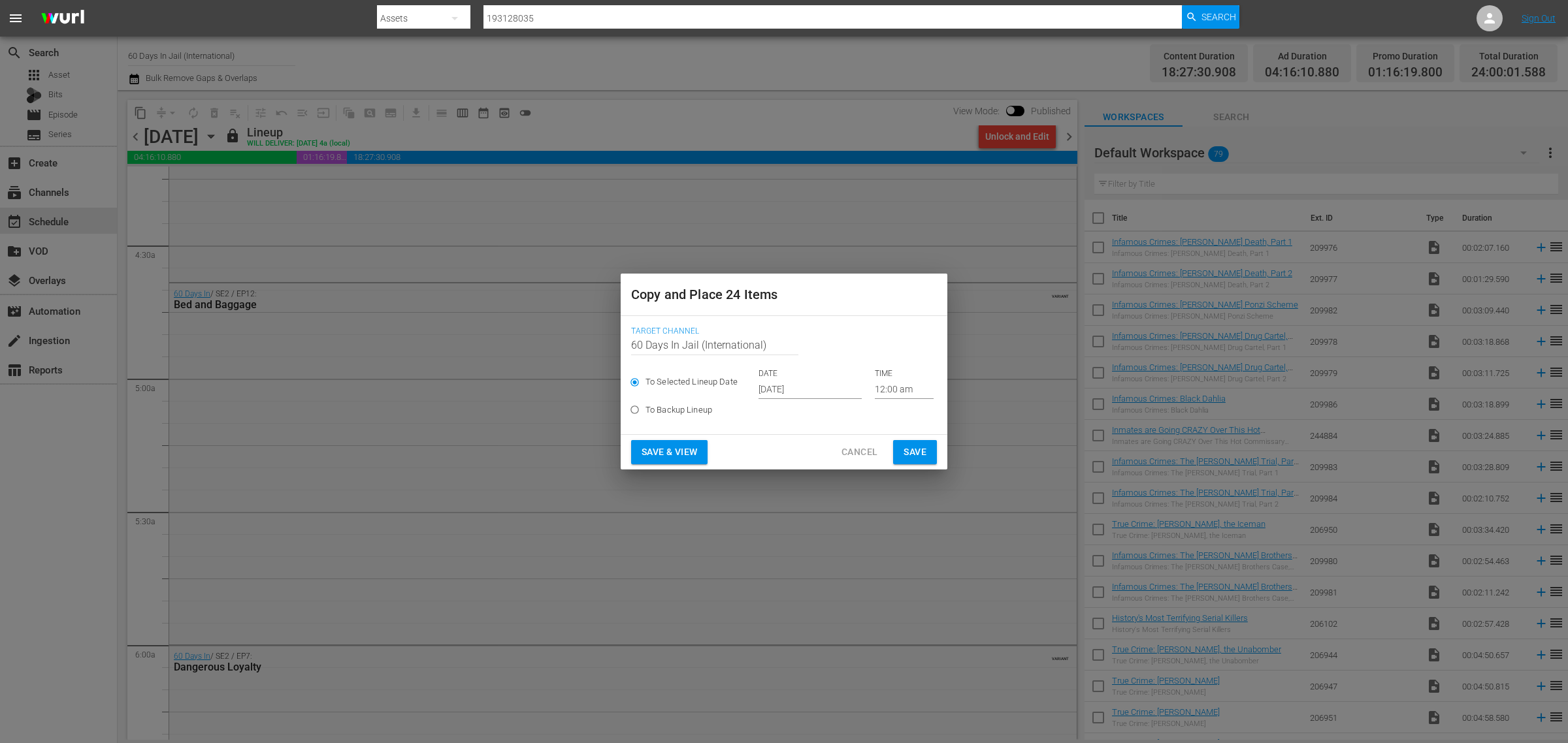
click at [789, 392] on input "Oct 2nd 2025" at bounding box center [810, 389] width 104 height 20
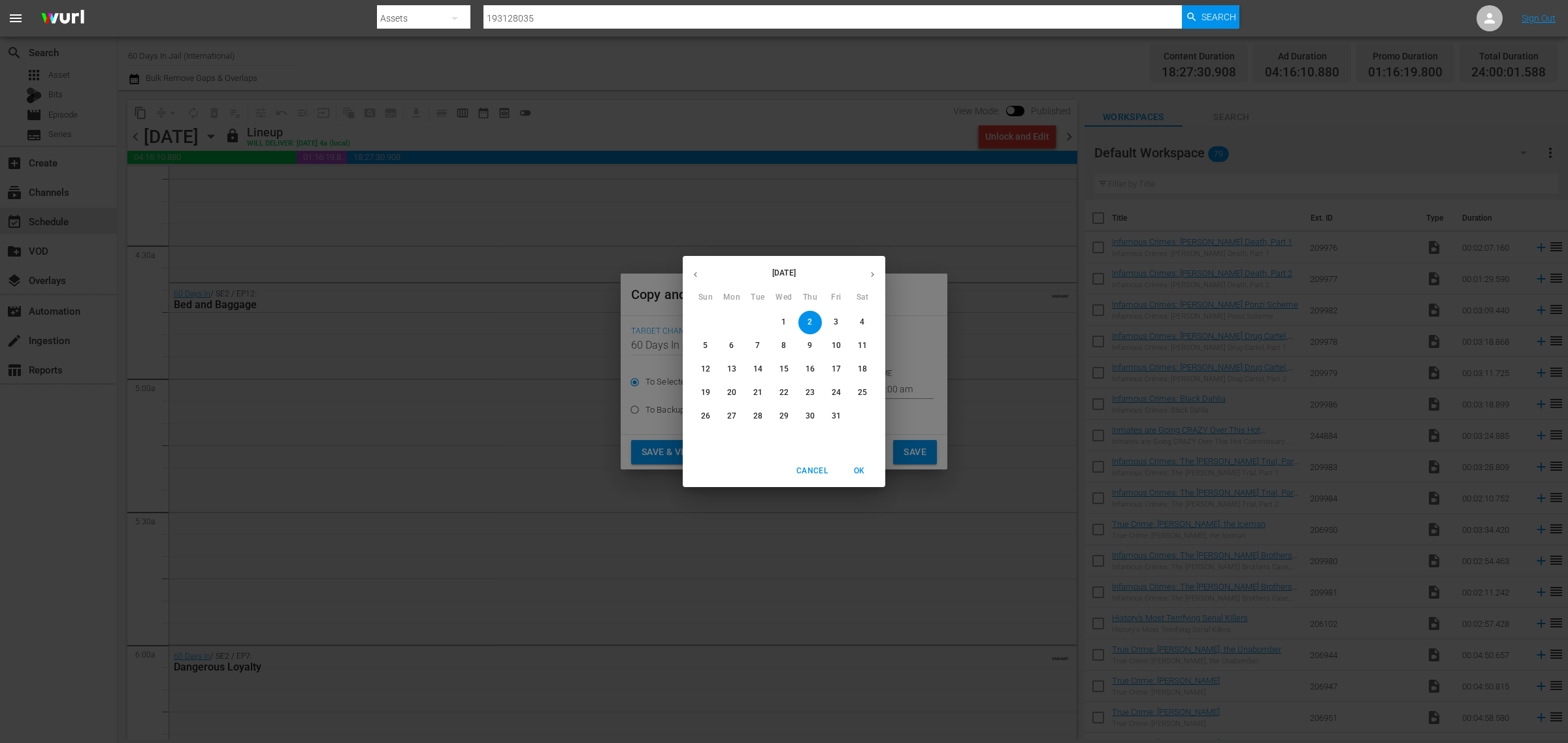
click at [864, 364] on p "18" at bounding box center [862, 369] width 9 height 11
type input "Oct 18th 2025"
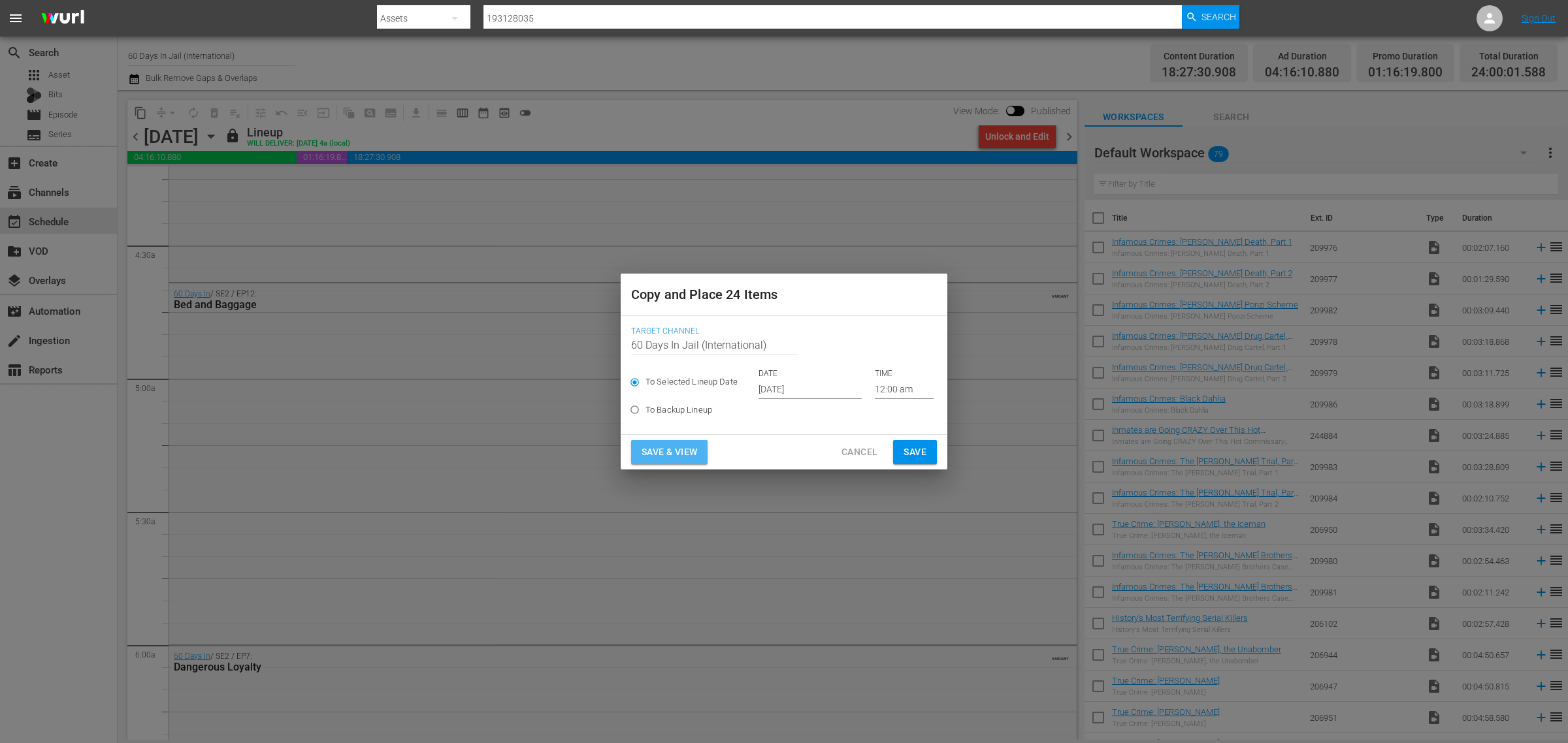
click at [667, 446] on span "Save & View" at bounding box center [670, 452] width 56 height 16
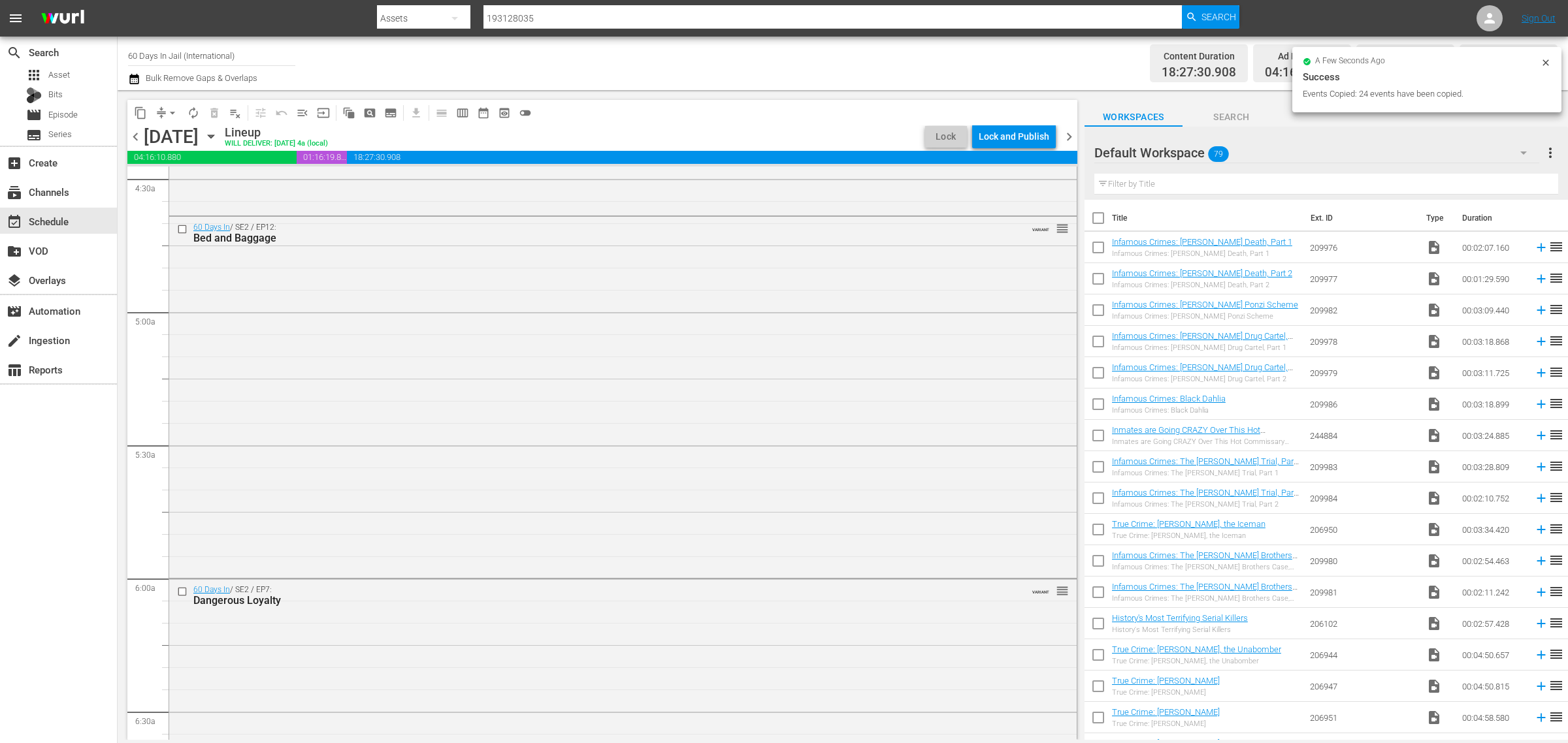
scroll to position [1120, 0]
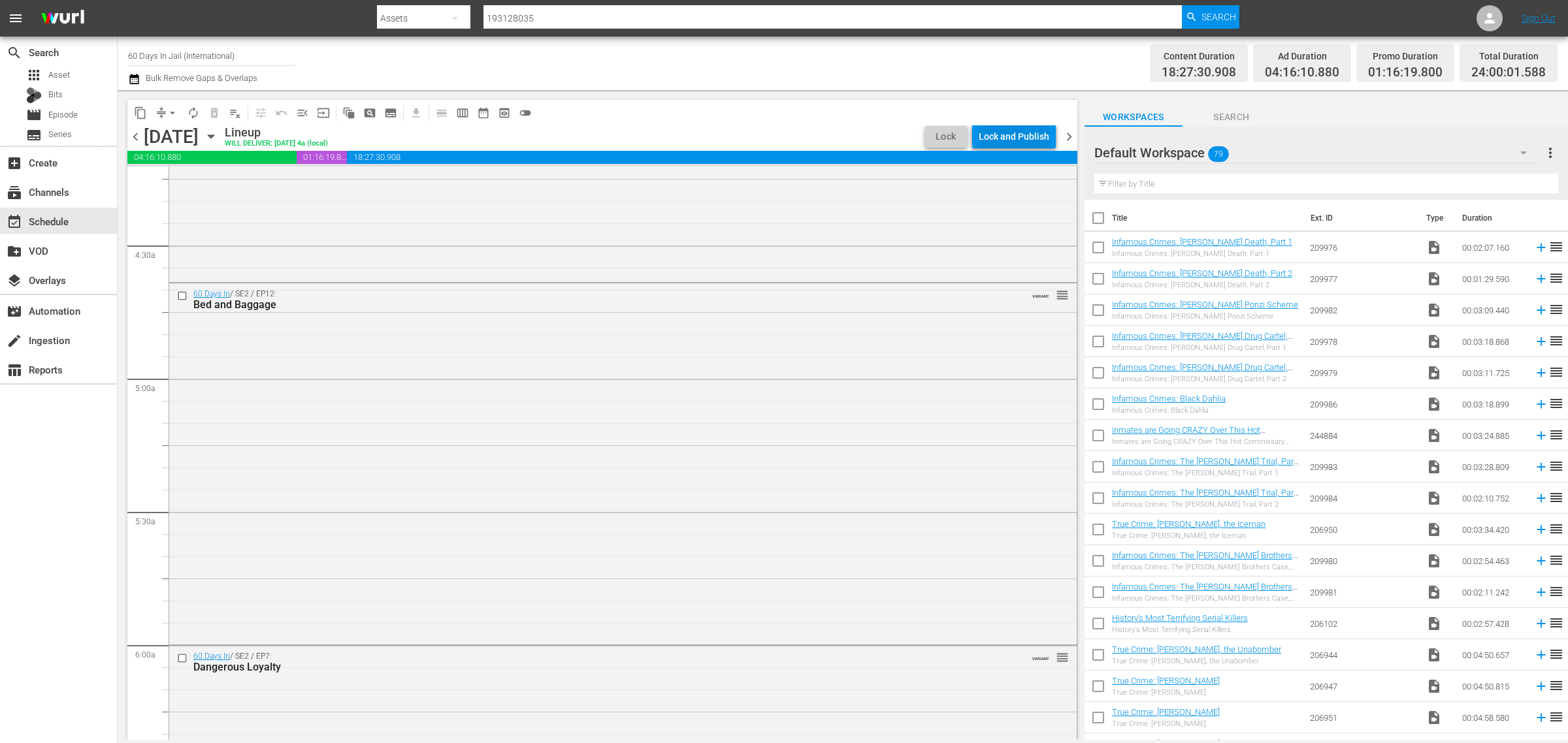
click at [1007, 135] on div "Lock and Publish" at bounding box center [1014, 136] width 71 height 24
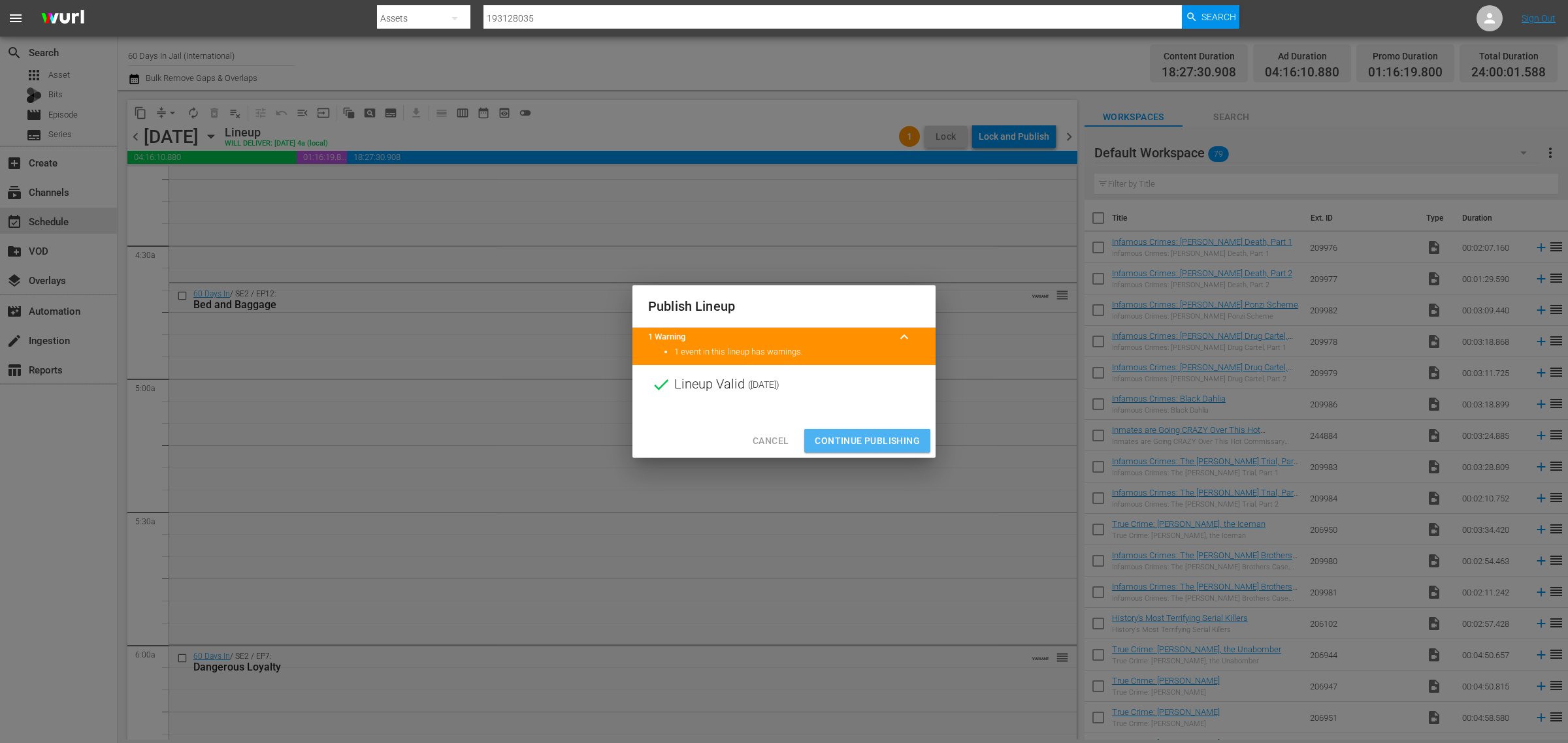
click at [857, 445] on span "Continue Publishing" at bounding box center [867, 441] width 105 height 16
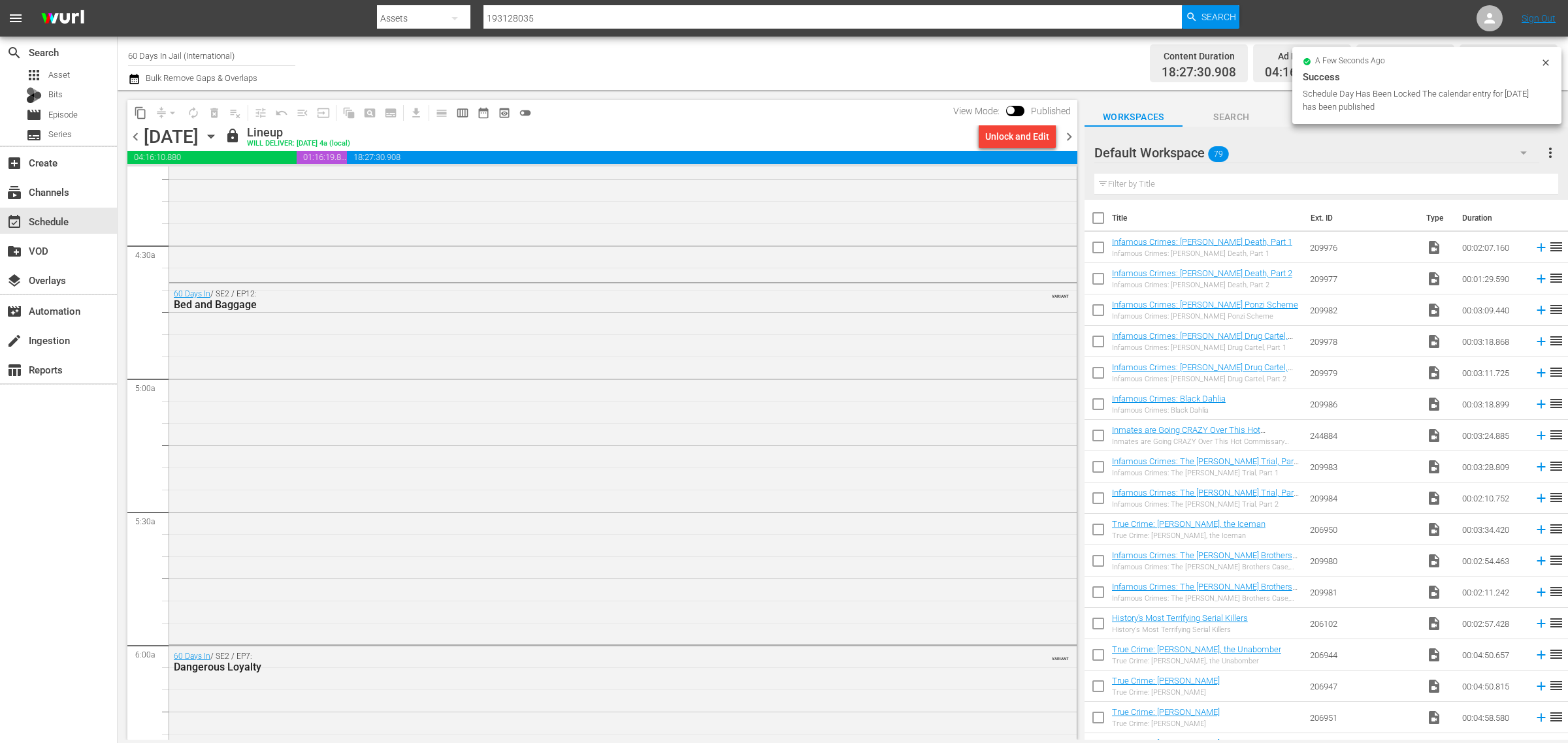
click at [780, 54] on div "Channel Title 60 Days In Jail (International) Bulk Remove Gaps & Overlaps" at bounding box center [518, 63] width 780 height 47
click at [138, 108] on span "content_copy" at bounding box center [140, 112] width 13 height 13
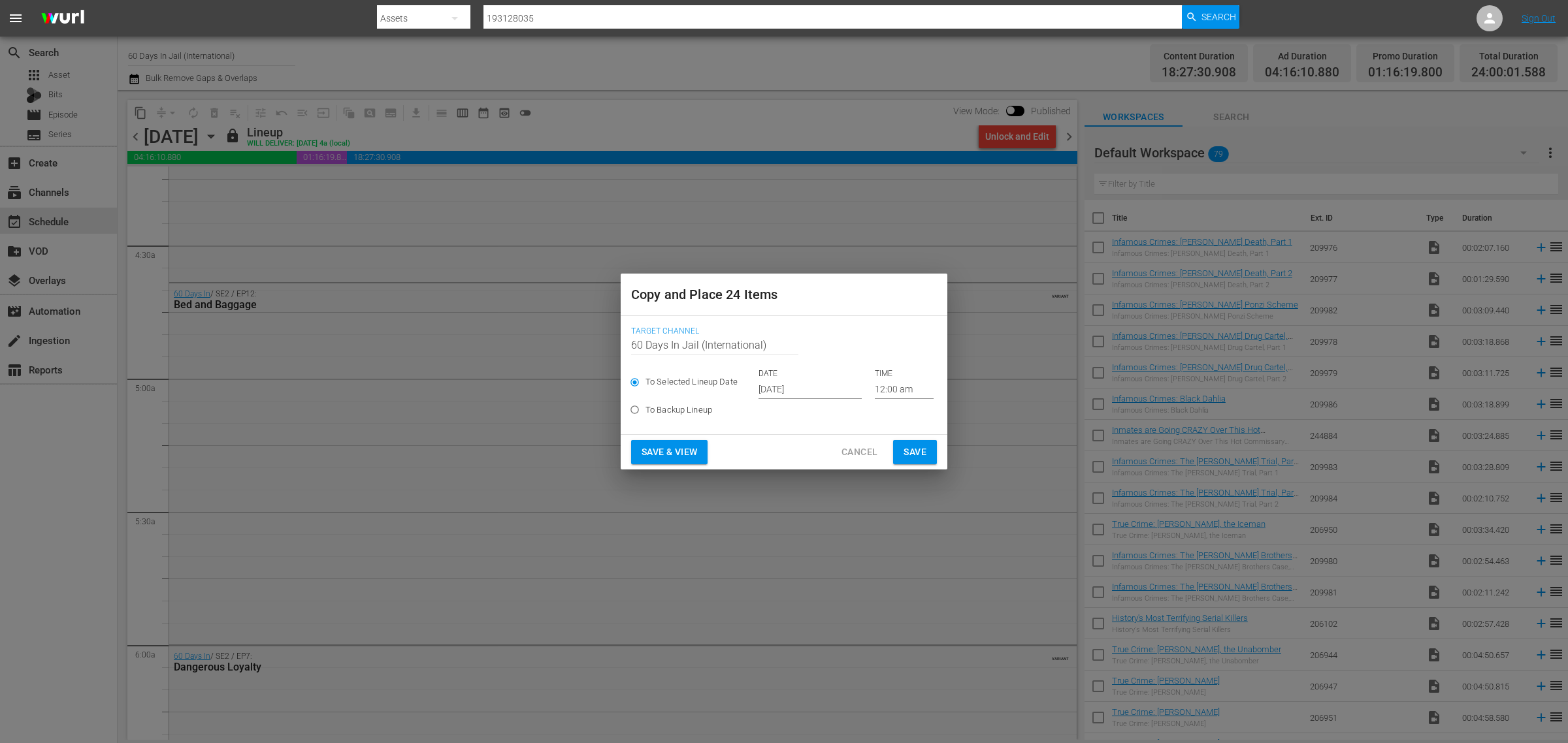
click at [809, 385] on input "Oct 2nd 2025" at bounding box center [810, 389] width 104 height 20
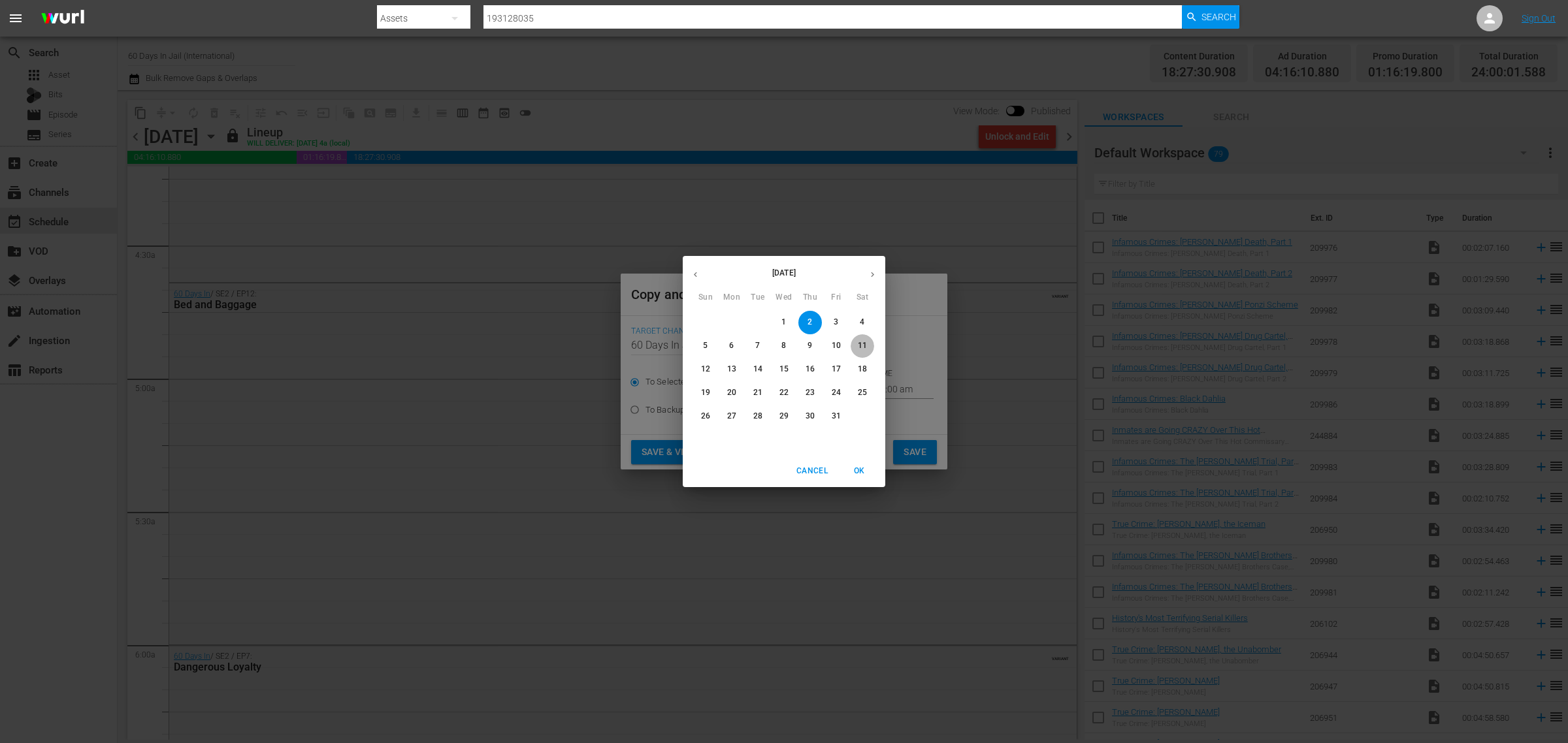
click at [863, 342] on p "11" at bounding box center [862, 346] width 9 height 11
type input "Oct 11th 2025"
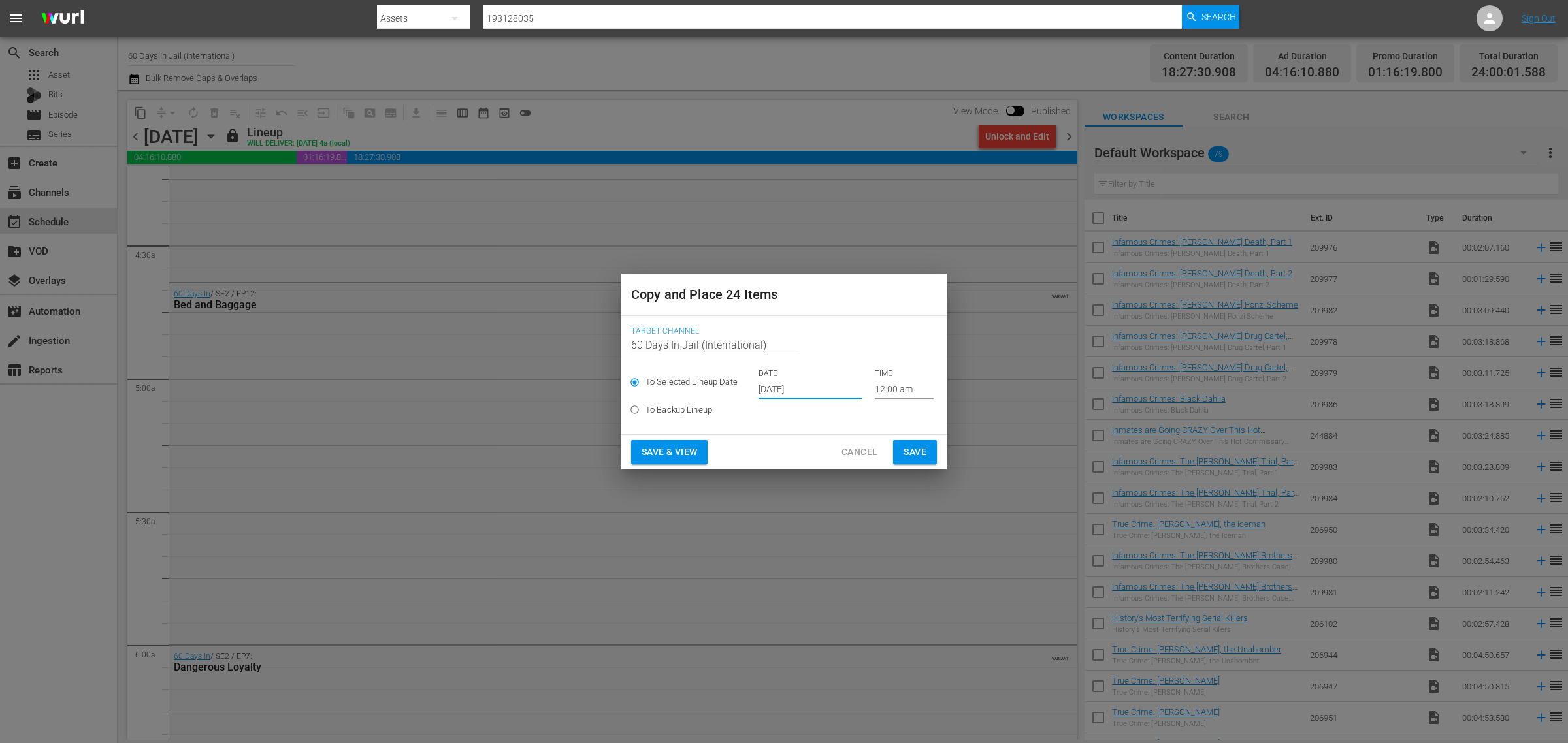
click at [678, 449] on span "Save & View" at bounding box center [670, 452] width 56 height 16
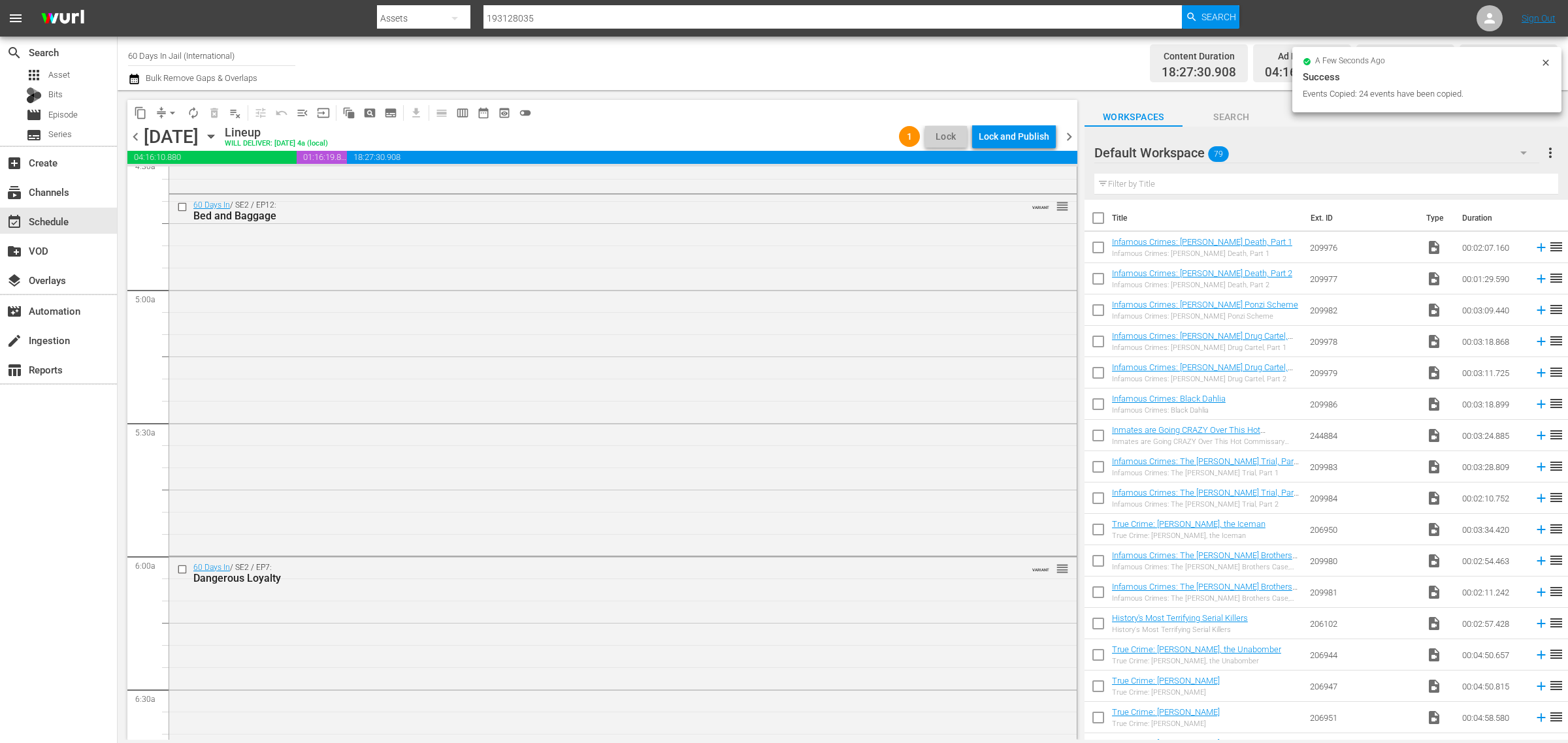
scroll to position [1120, 0]
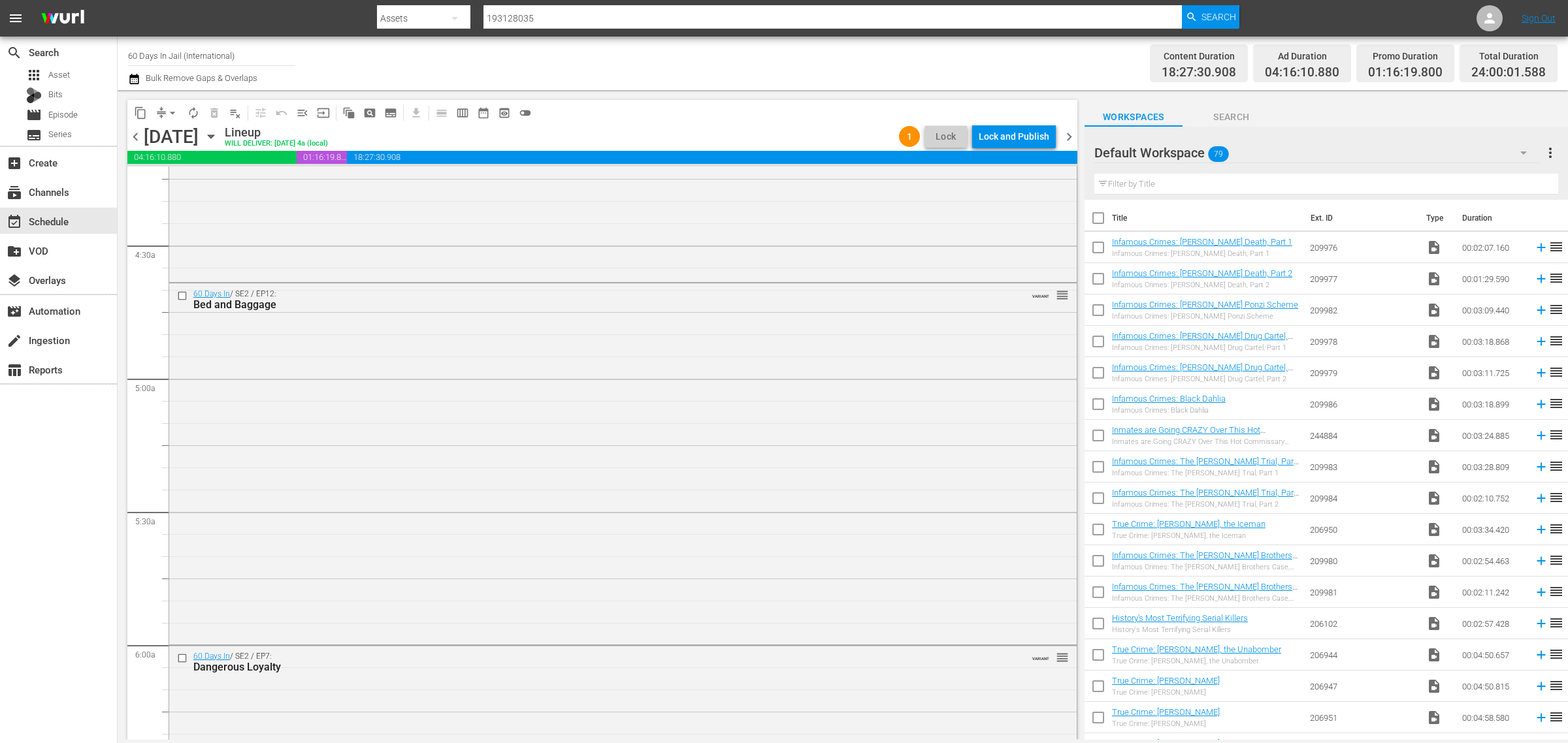
click at [1010, 128] on div "Lock and Publish" at bounding box center [1014, 136] width 71 height 24
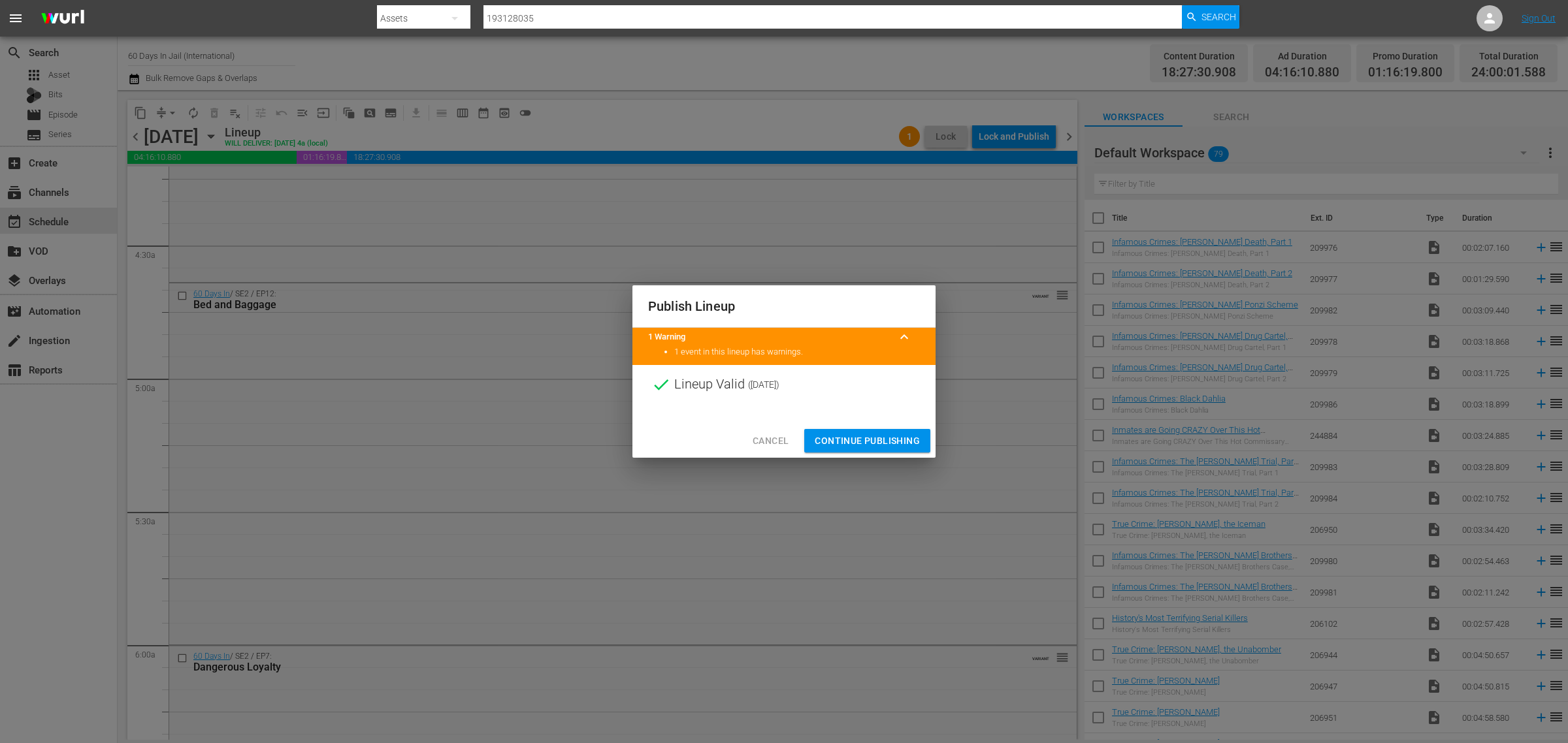
click at [889, 433] on span "Continue Publishing" at bounding box center [867, 441] width 105 height 16
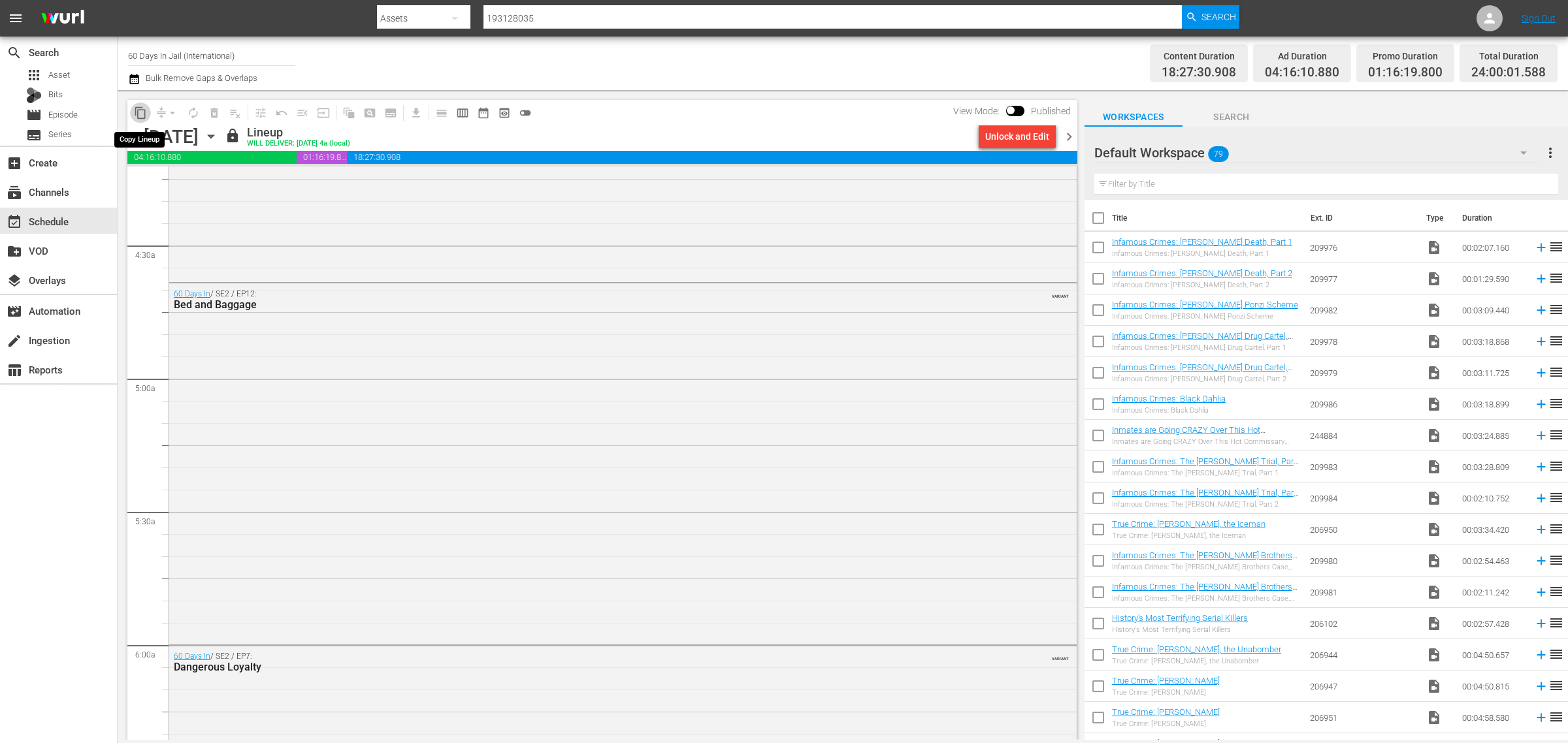
click at [142, 109] on span "content_copy" at bounding box center [140, 112] width 13 height 13
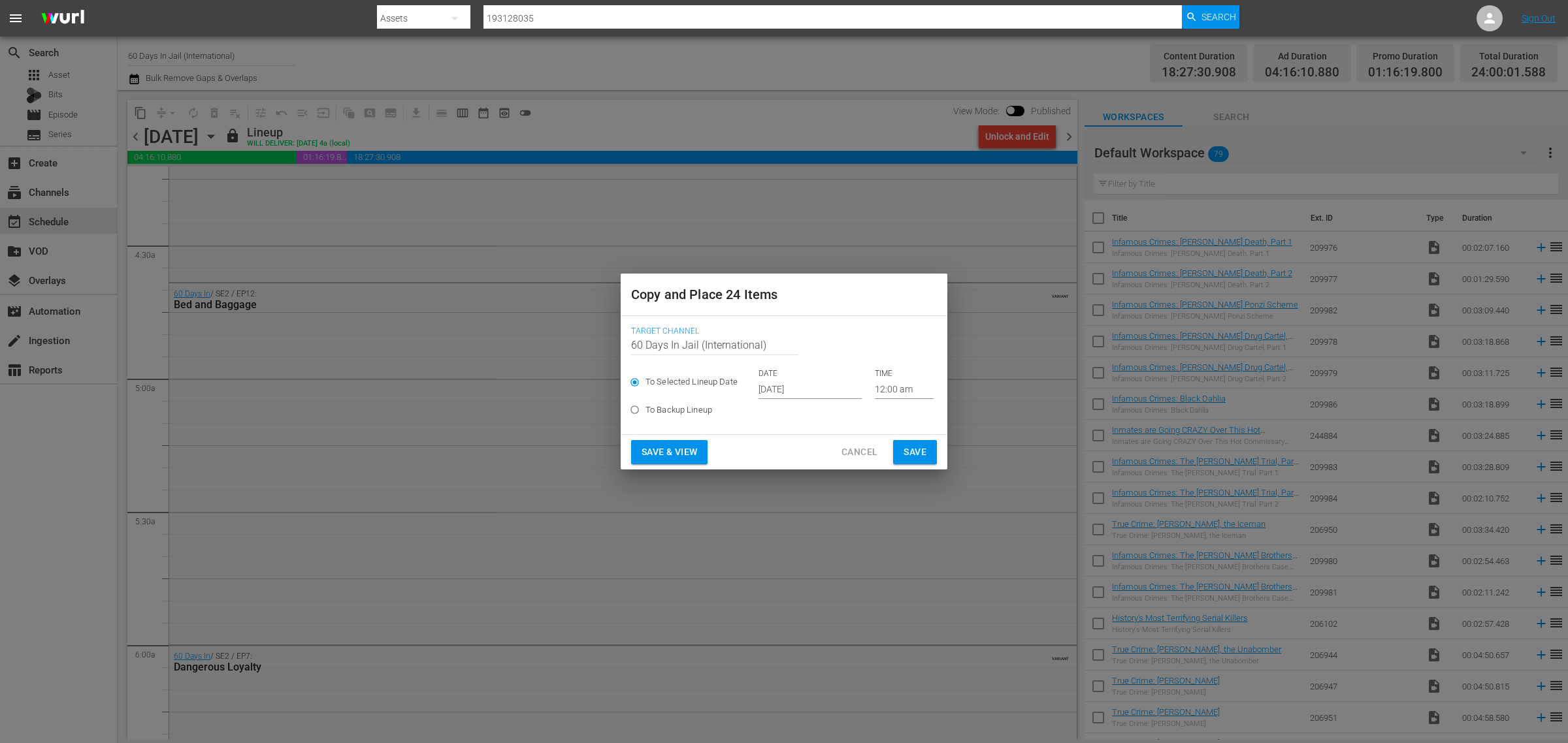
click at [814, 390] on input "[DATE]" at bounding box center [810, 389] width 104 height 20
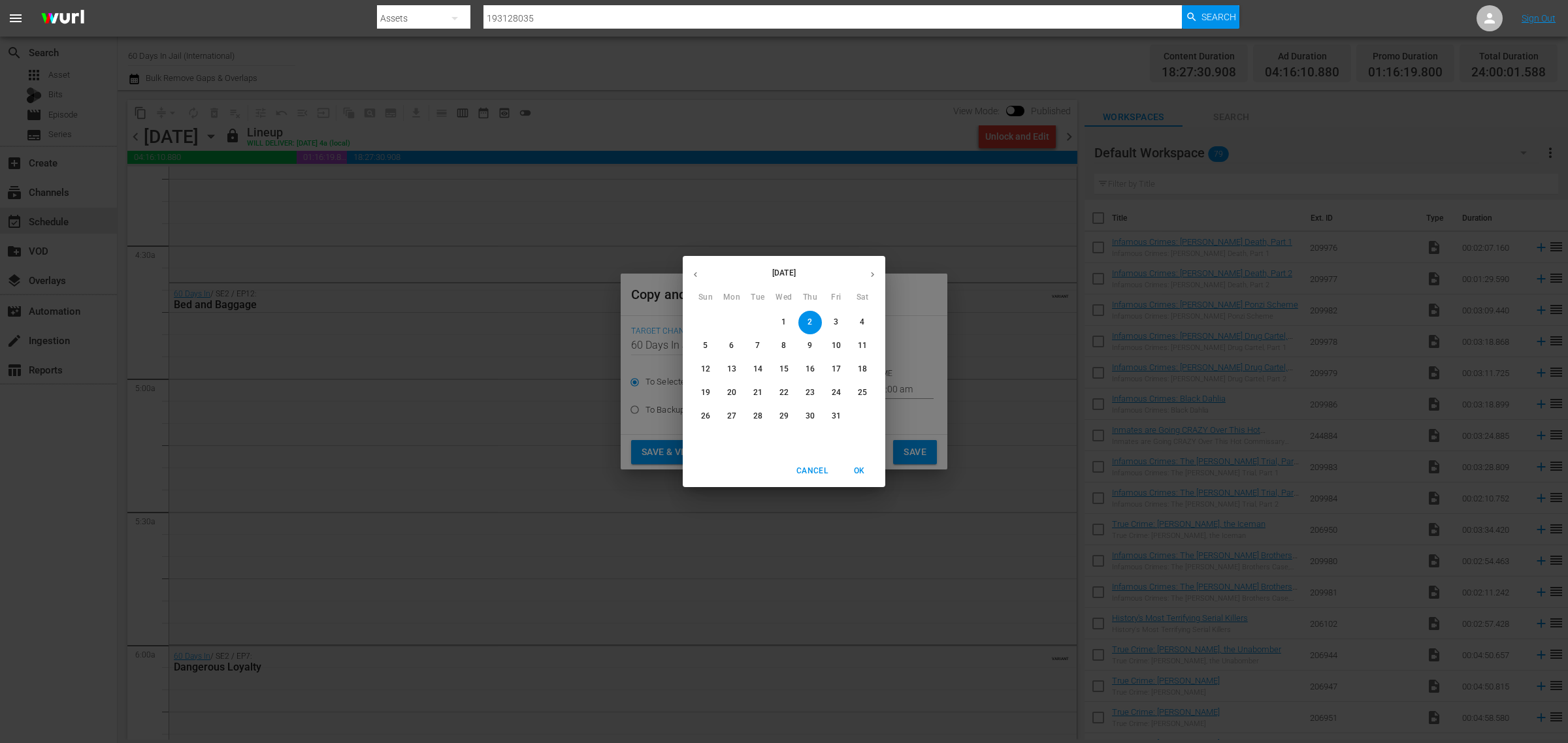
click at [865, 324] on span "4" at bounding box center [863, 322] width 24 height 11
type input "Oct 4th 2025"
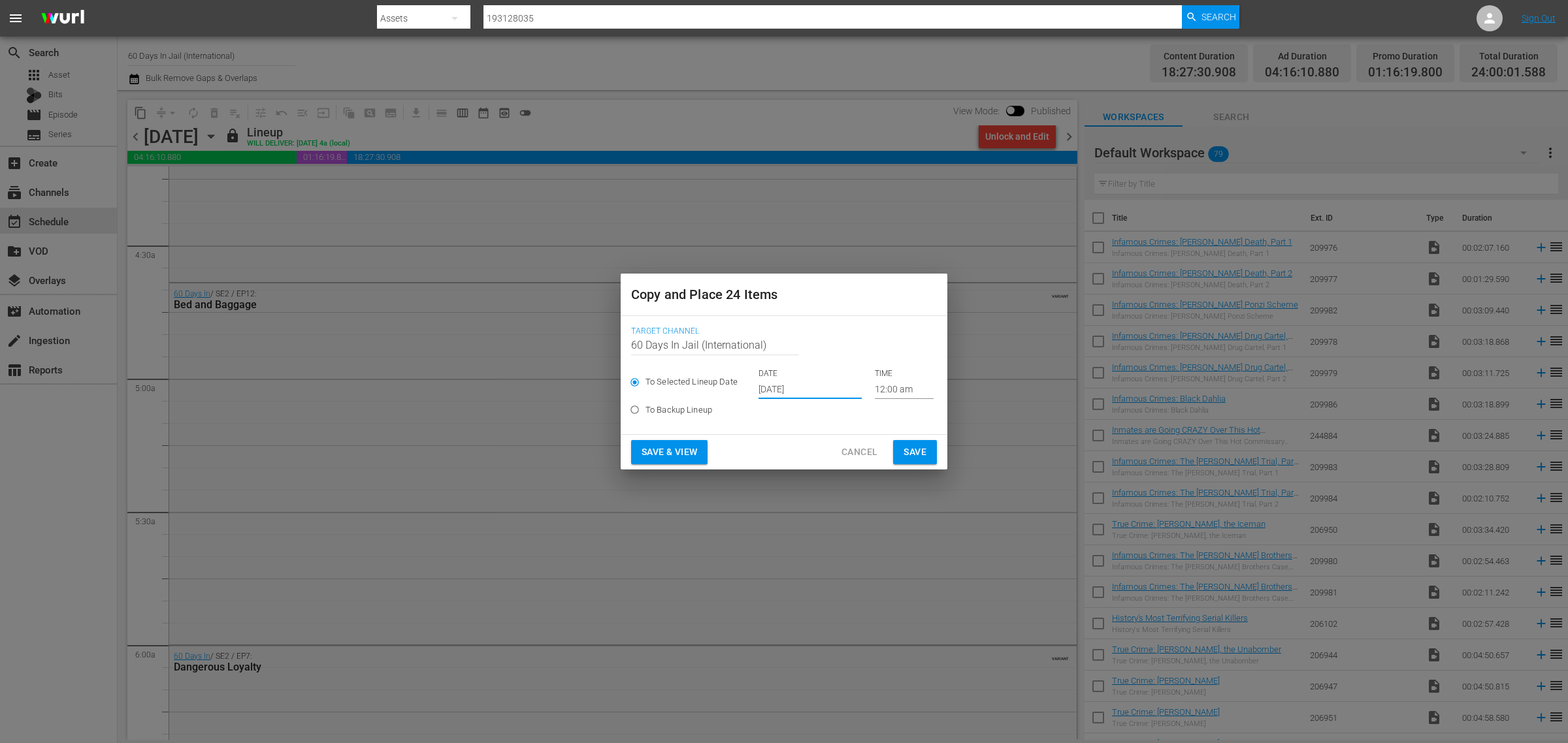
click at [681, 452] on span "Save & View" at bounding box center [670, 452] width 56 height 16
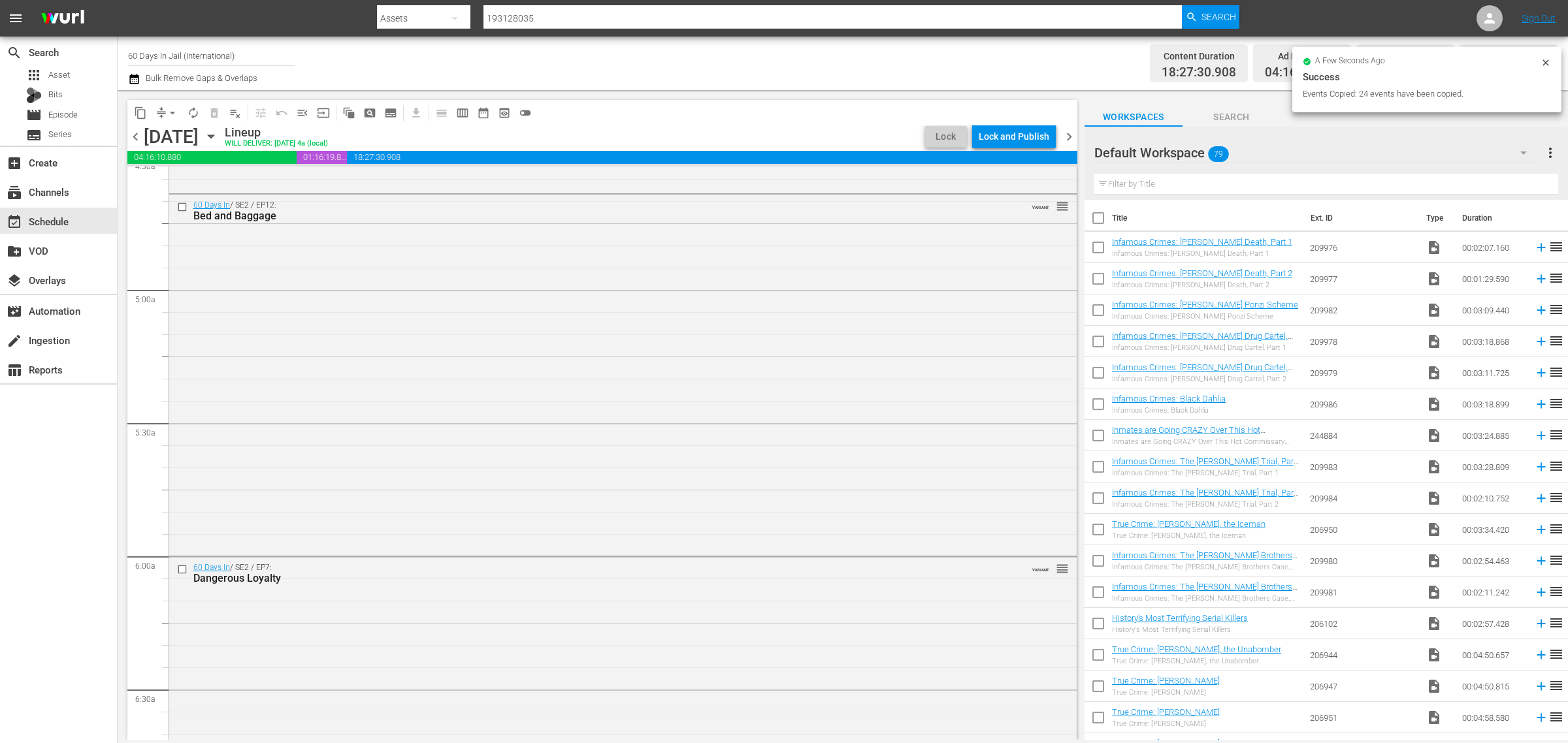
scroll to position [1120, 0]
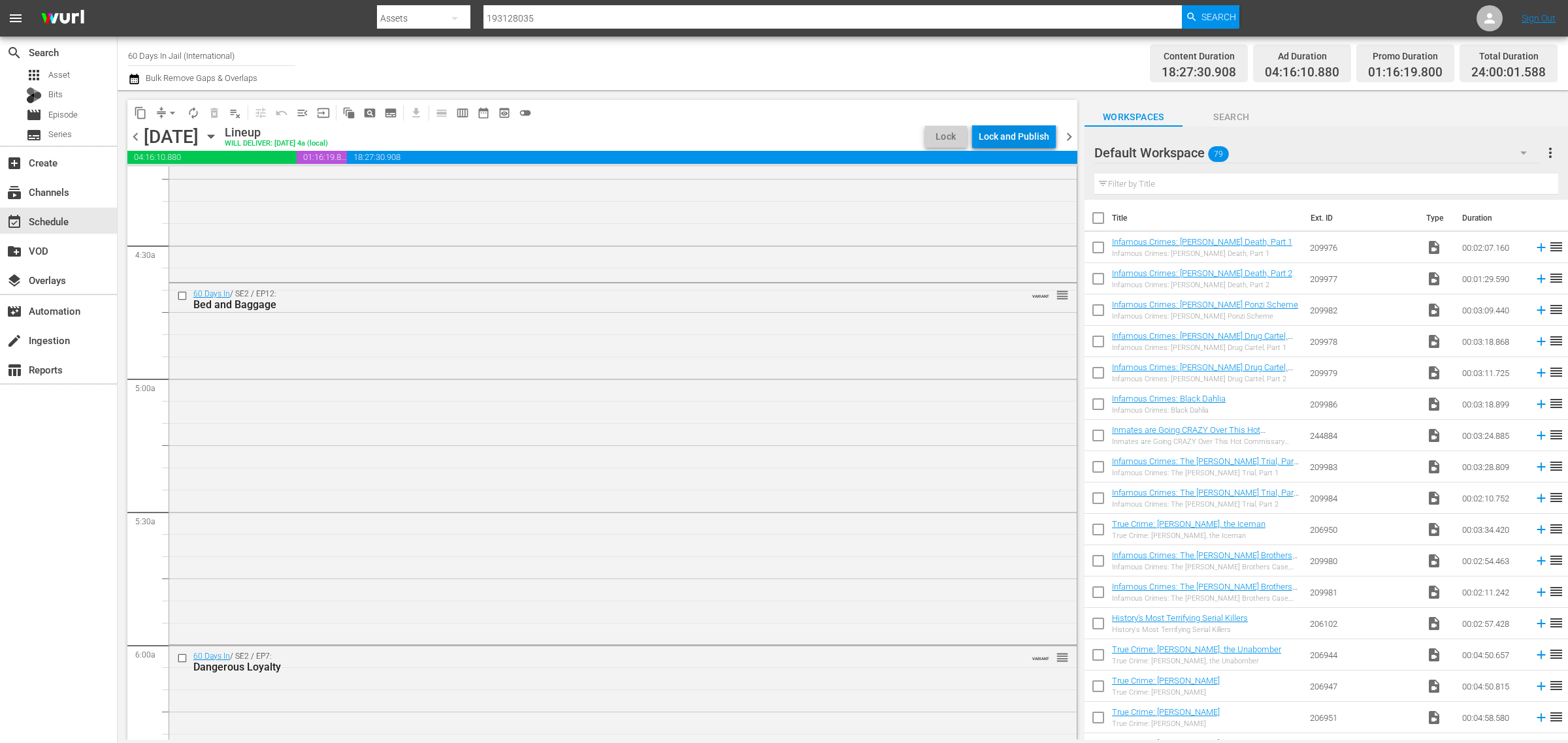
click at [1024, 134] on div "Lock and Publish" at bounding box center [1014, 136] width 71 height 24
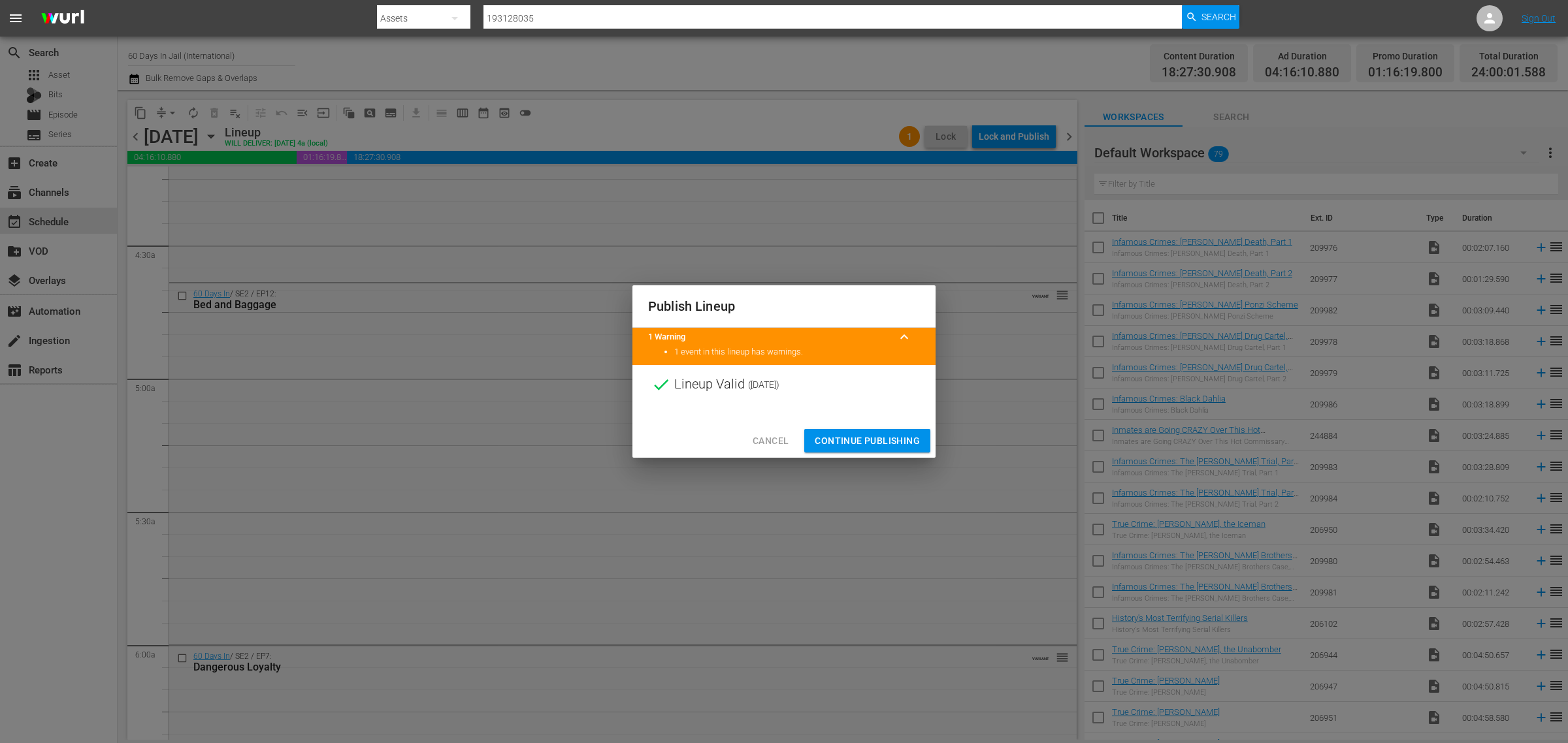
click at [876, 437] on span "Continue Publishing" at bounding box center [867, 441] width 105 height 16
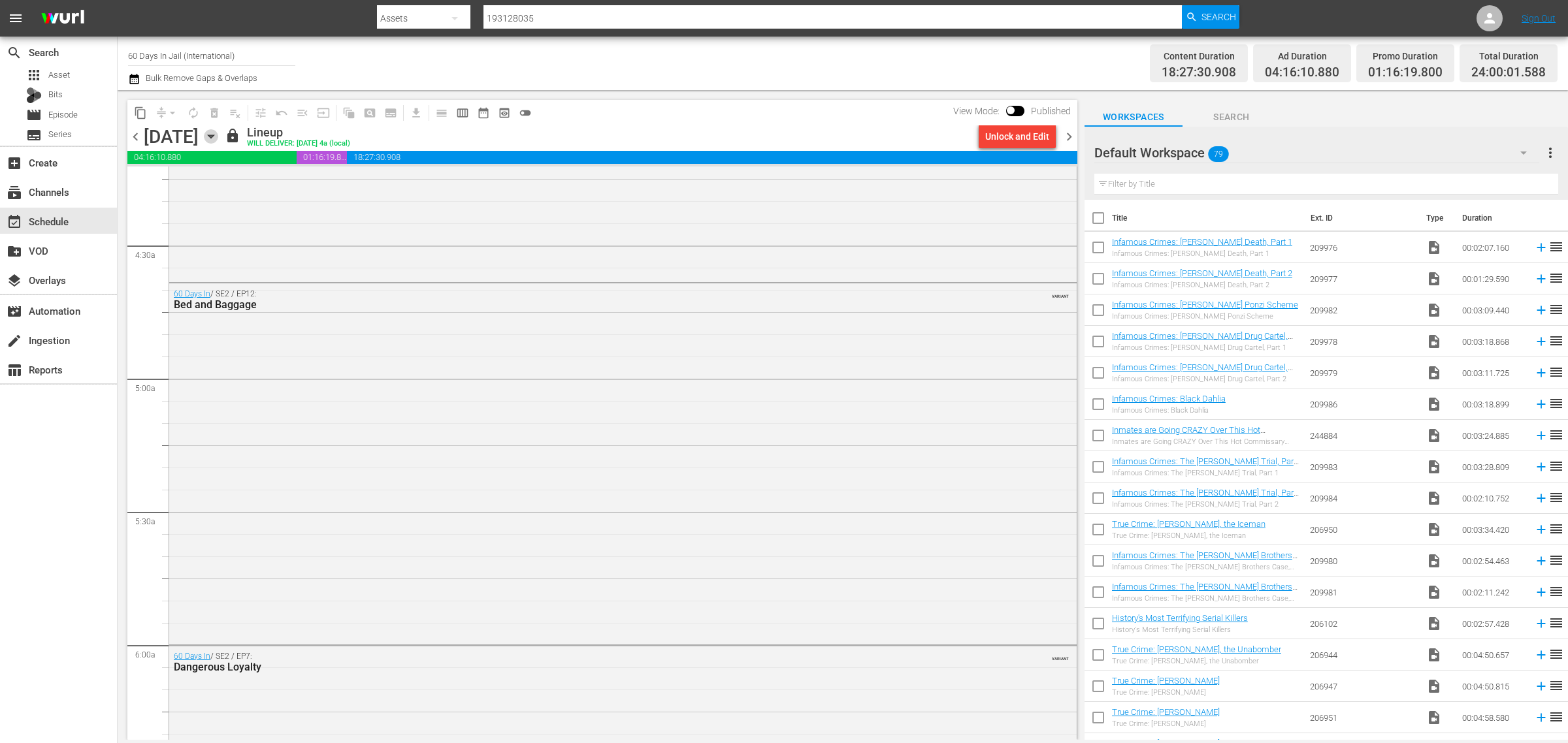
click at [218, 132] on icon "button" at bounding box center [211, 136] width 14 height 14
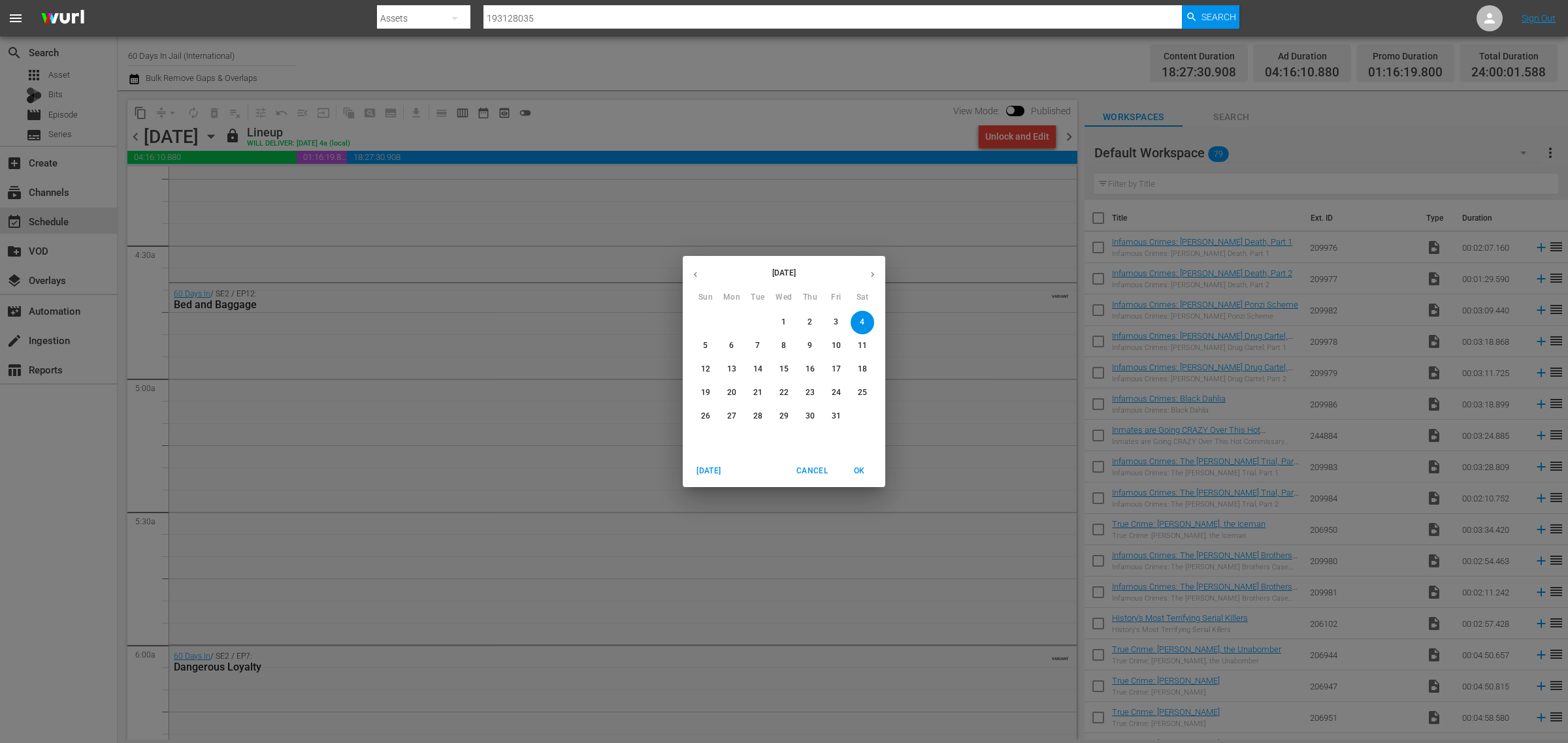
click at [874, 270] on icon "button" at bounding box center [872, 274] width 10 height 10
click at [707, 347] on p "2" at bounding box center [705, 346] width 5 height 11
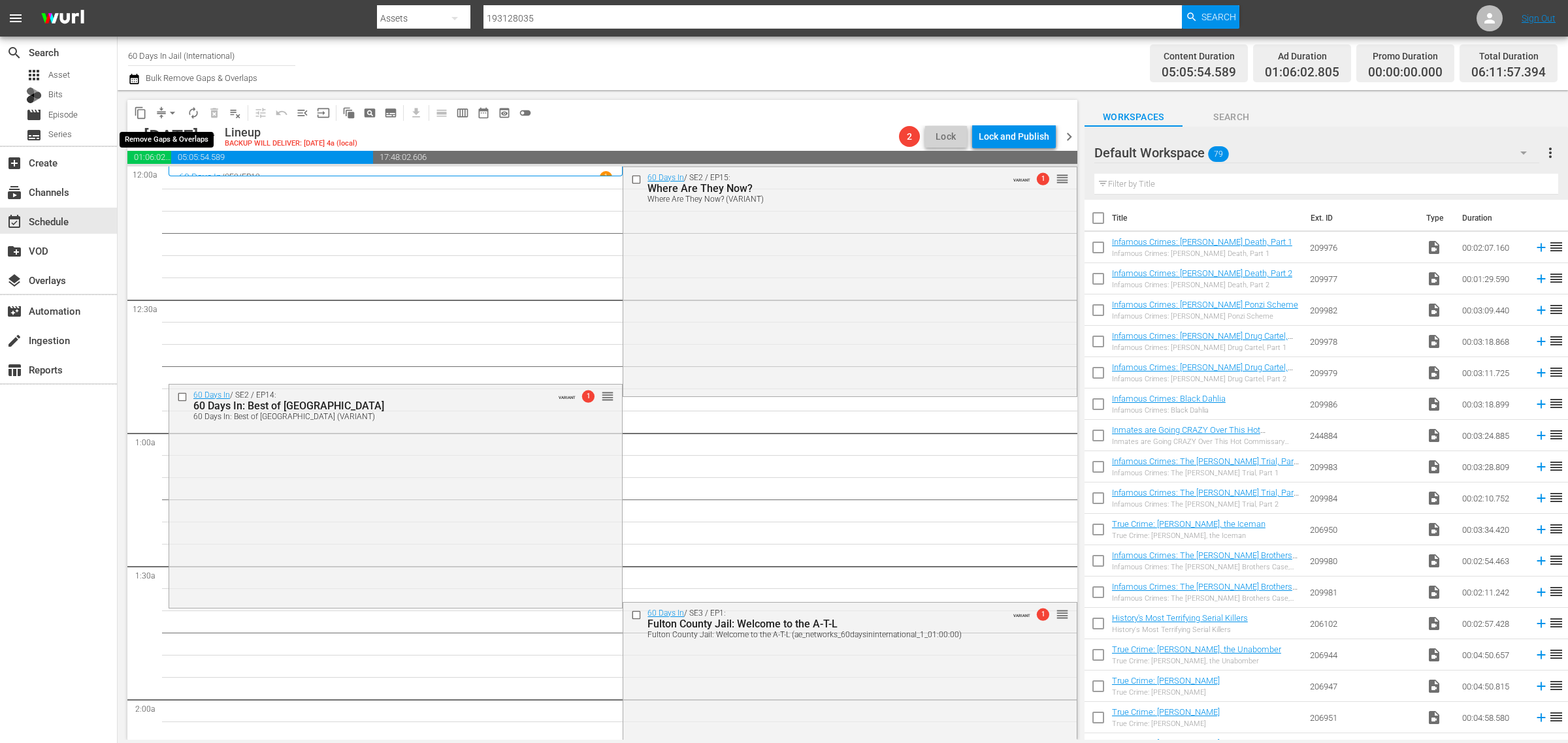
click at [170, 113] on span "arrow_drop_down" at bounding box center [172, 112] width 13 height 13
click at [168, 140] on li "Align to Midnight" at bounding box center [172, 139] width 137 height 22
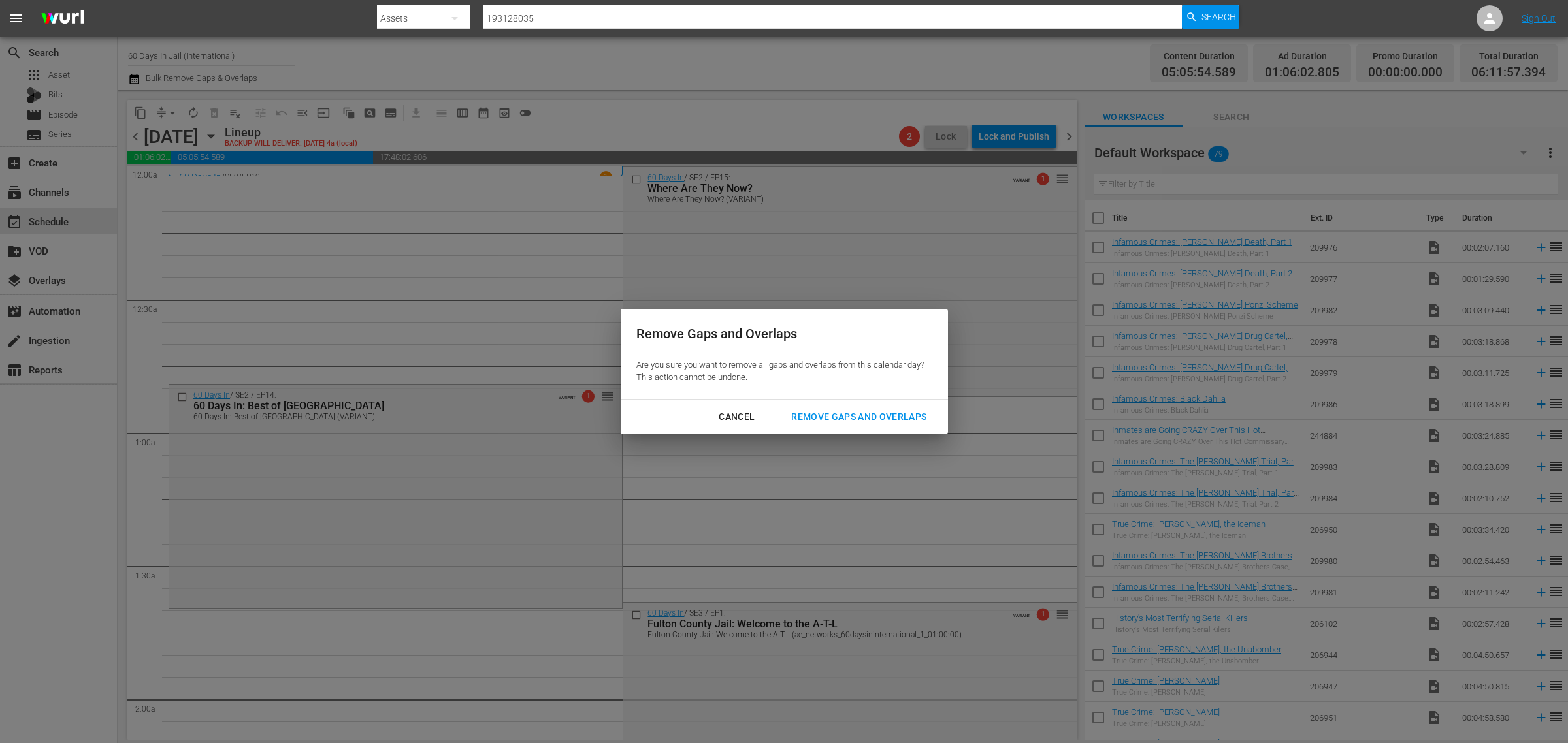
click at [818, 407] on button "Remove Gaps and Overlaps" at bounding box center [859, 417] width 167 height 24
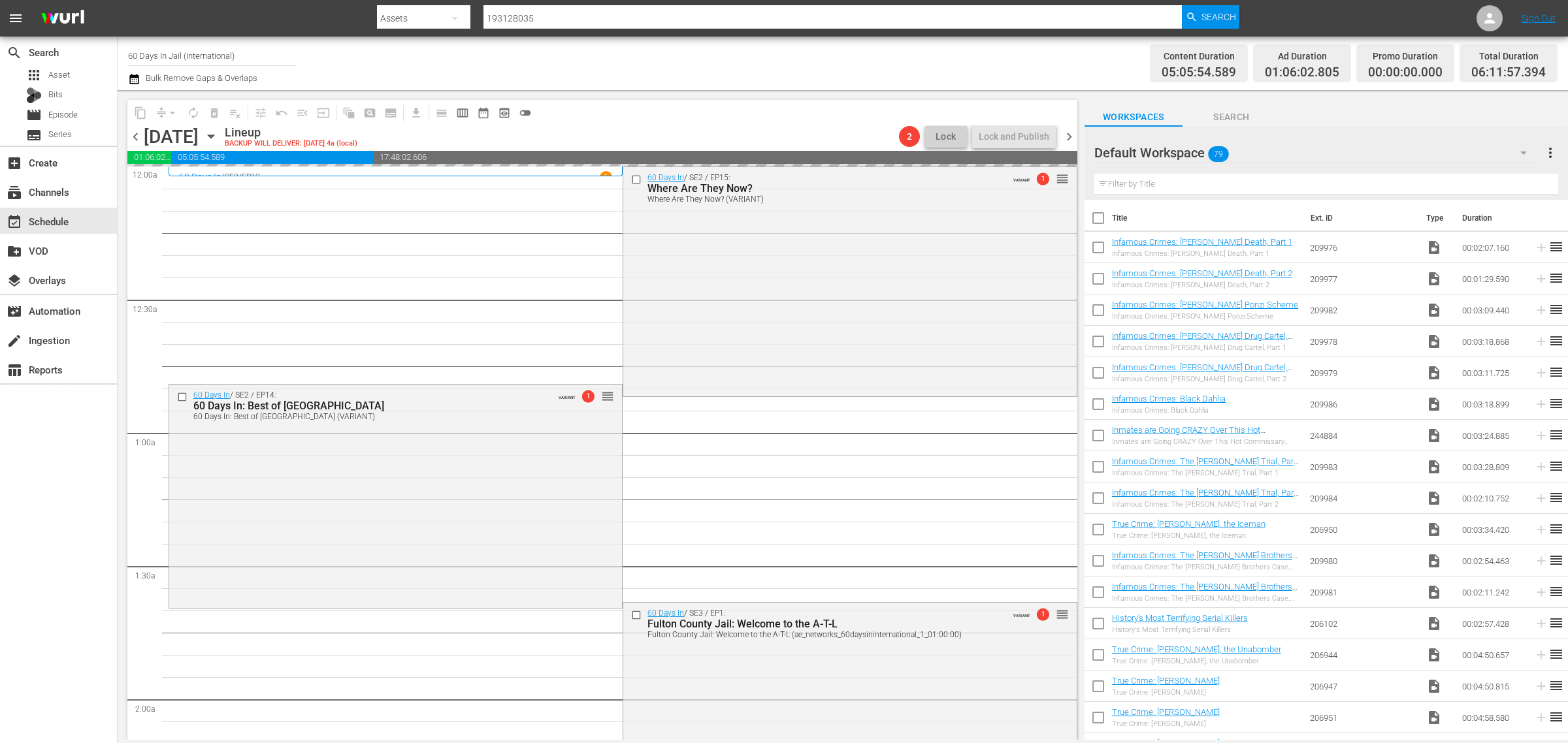
click at [799, 75] on div "Channel Title 60 Days In Jail (International) Bulk Remove Gaps & Overlaps" at bounding box center [518, 63] width 780 height 47
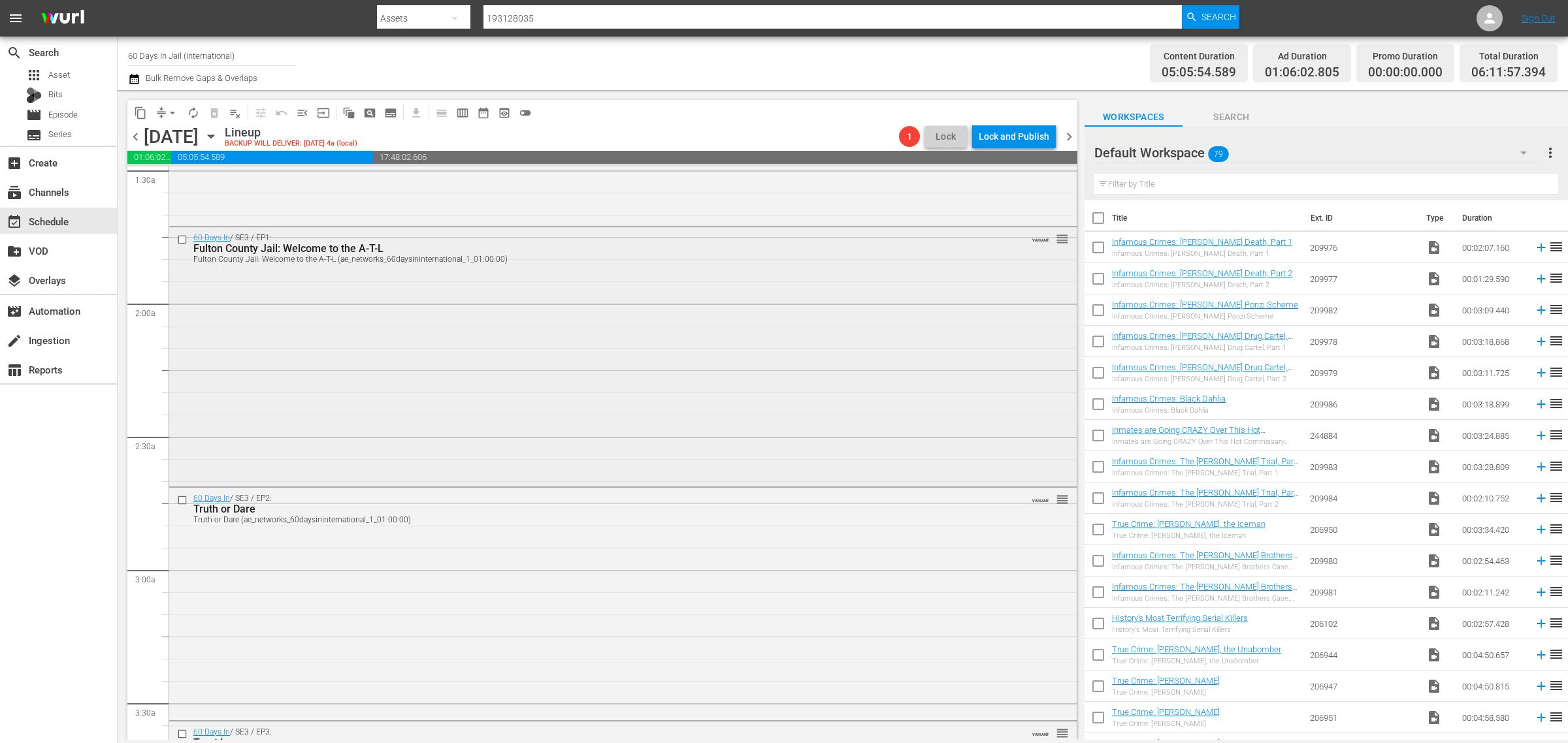
scroll to position [408, 0]
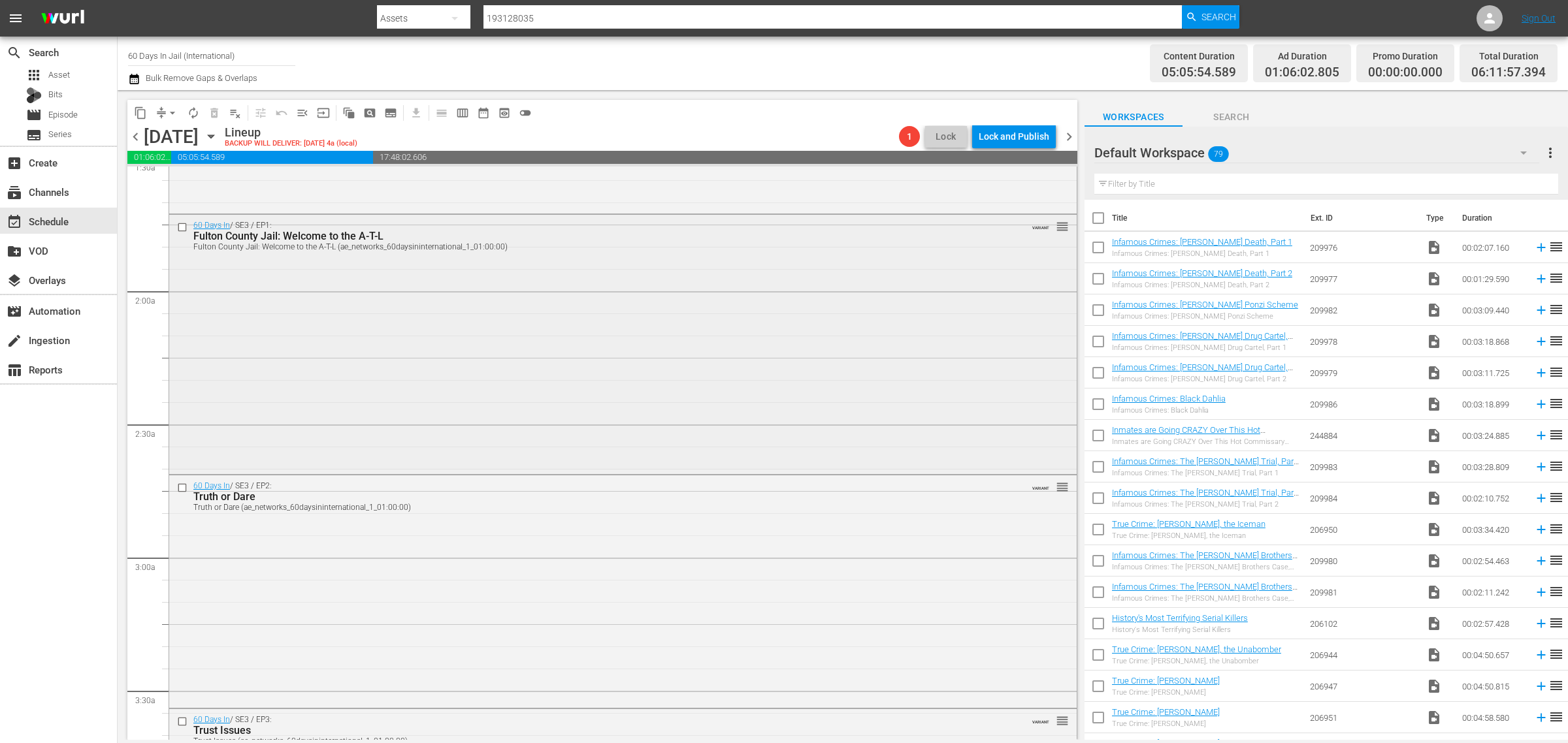
click at [523, 380] on div "60 Days In / SE3 / EP1: Fulton County Jail: Welcome to the A-T-L Fulton County …" at bounding box center [623, 343] width 908 height 257
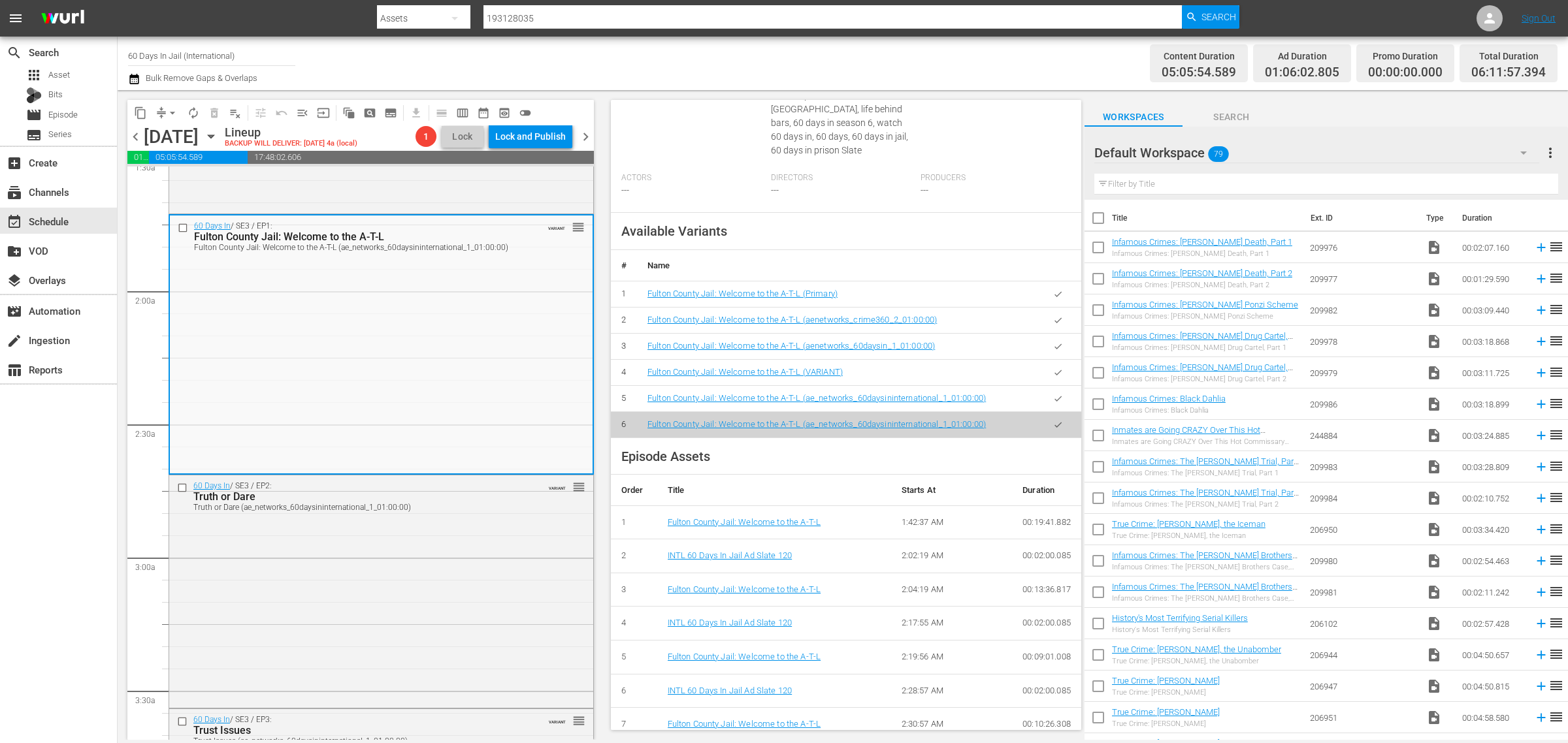
scroll to position [0, 0]
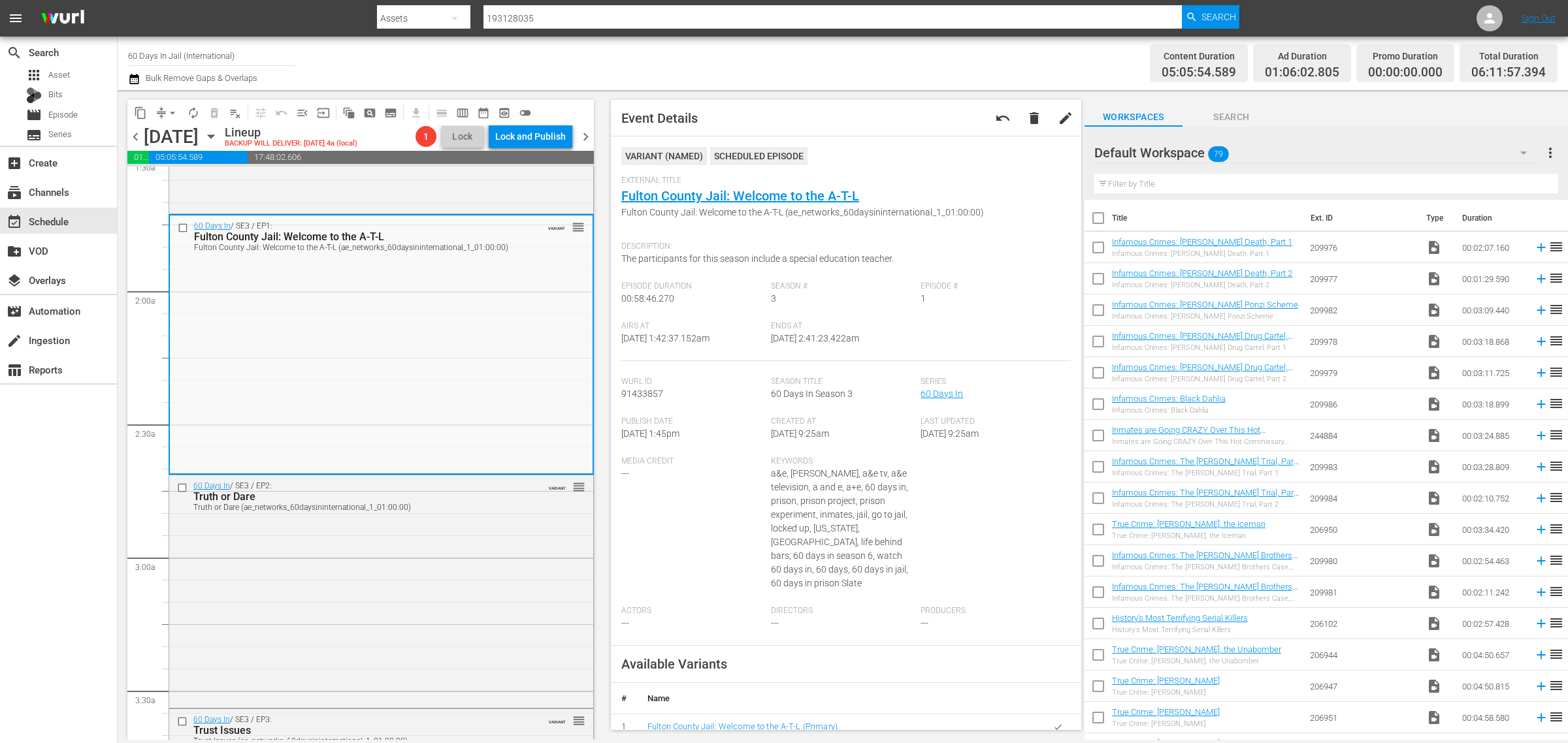
click at [871, 63] on div "Channel Title 60 Days In Jail (International) Bulk Remove Gaps & Overlaps" at bounding box center [518, 63] width 780 height 47
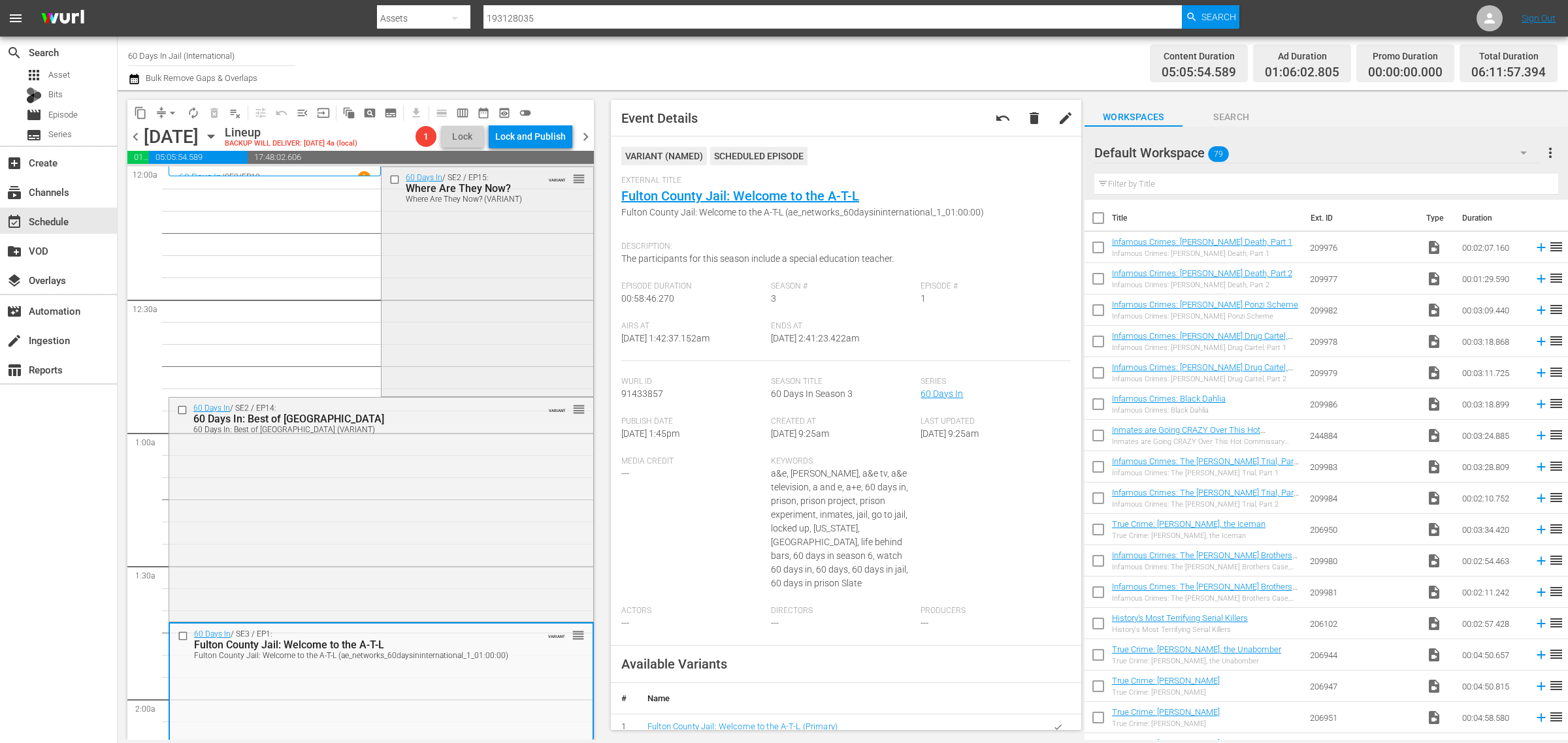
click at [451, 260] on div "60 Days In / SE2 / EP15: Where Are They Now? Where Are They Now? (VARIANT) VARI…" at bounding box center [487, 280] width 211 height 227
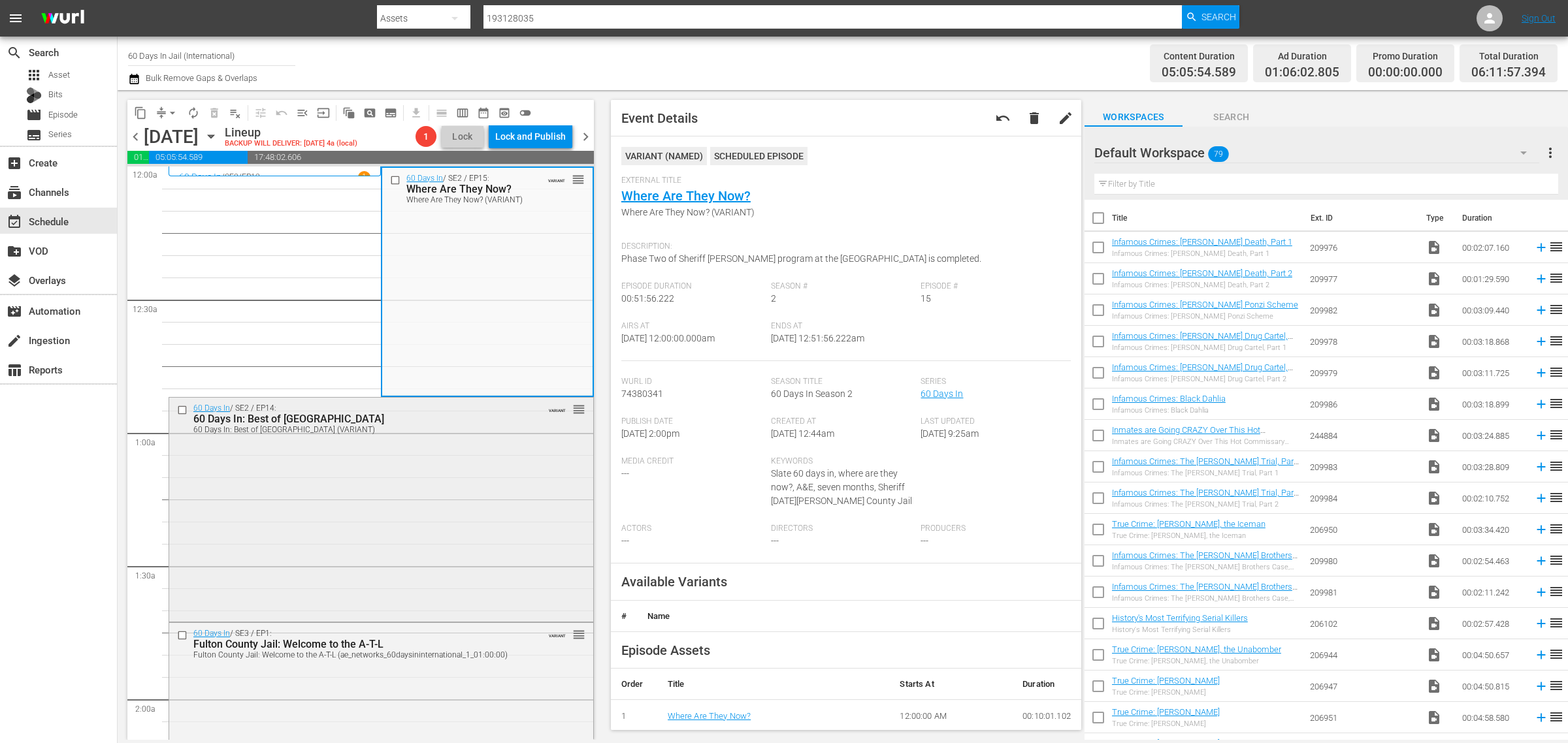
click at [470, 494] on div "60 Days In / SE2 / EP14: 60 Days In: Best of Clark County 60 Days In: Best of C…" at bounding box center [381, 508] width 424 height 221
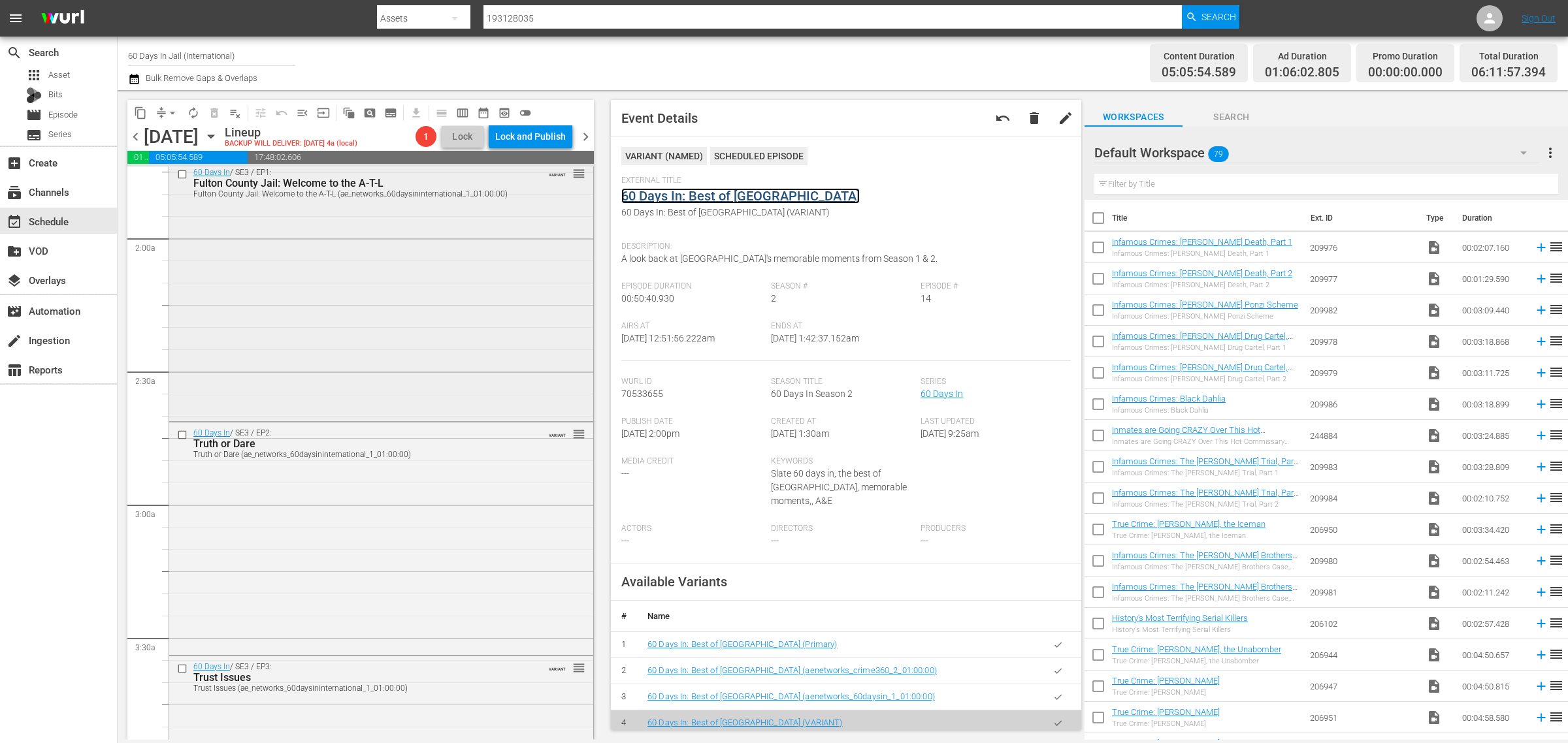
scroll to position [490, 0]
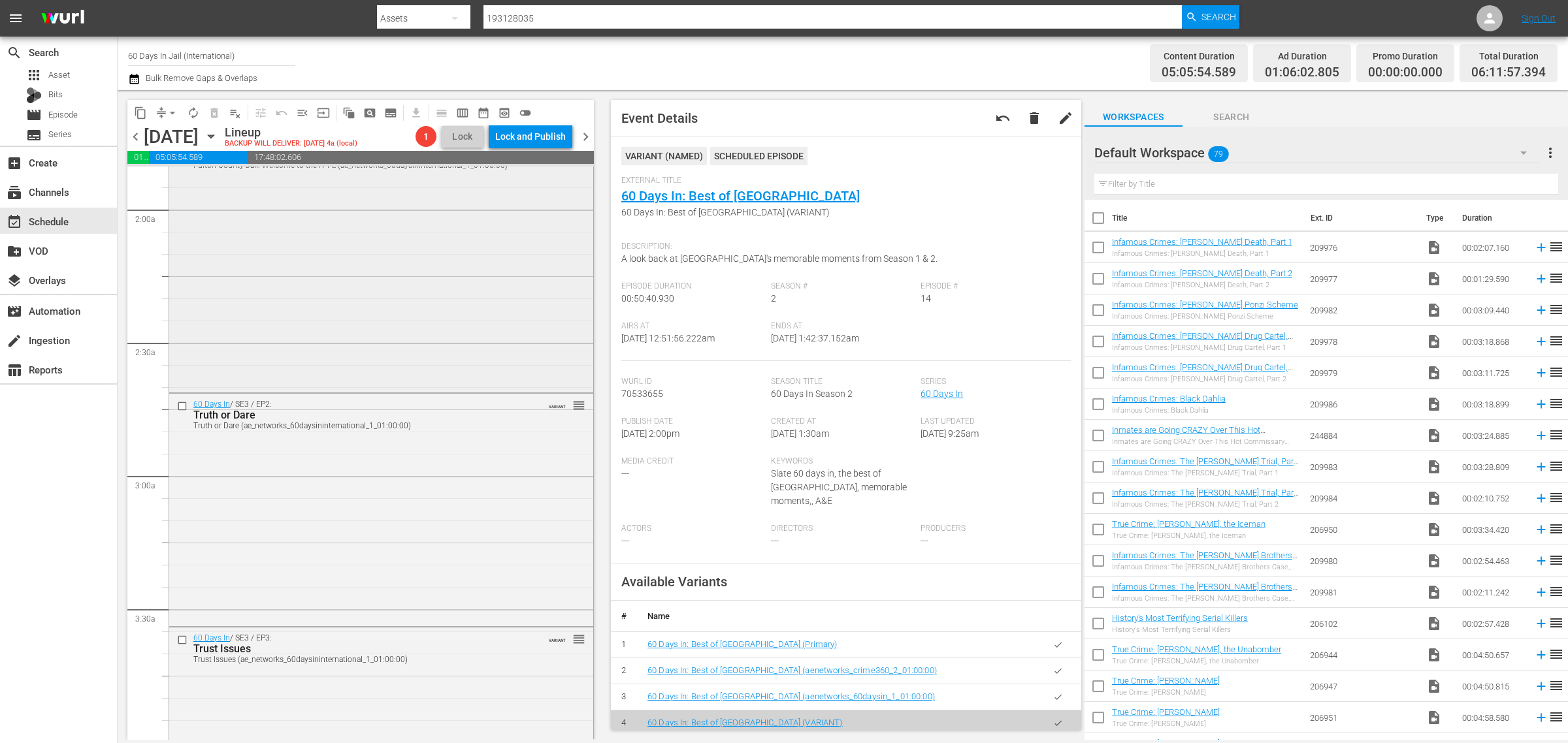
click at [399, 389] on div "60 Days In / SE3 / EP1: Fulton County Jail: Welcome to the A-T-L Fulton County …" at bounding box center [381, 262] width 424 height 257
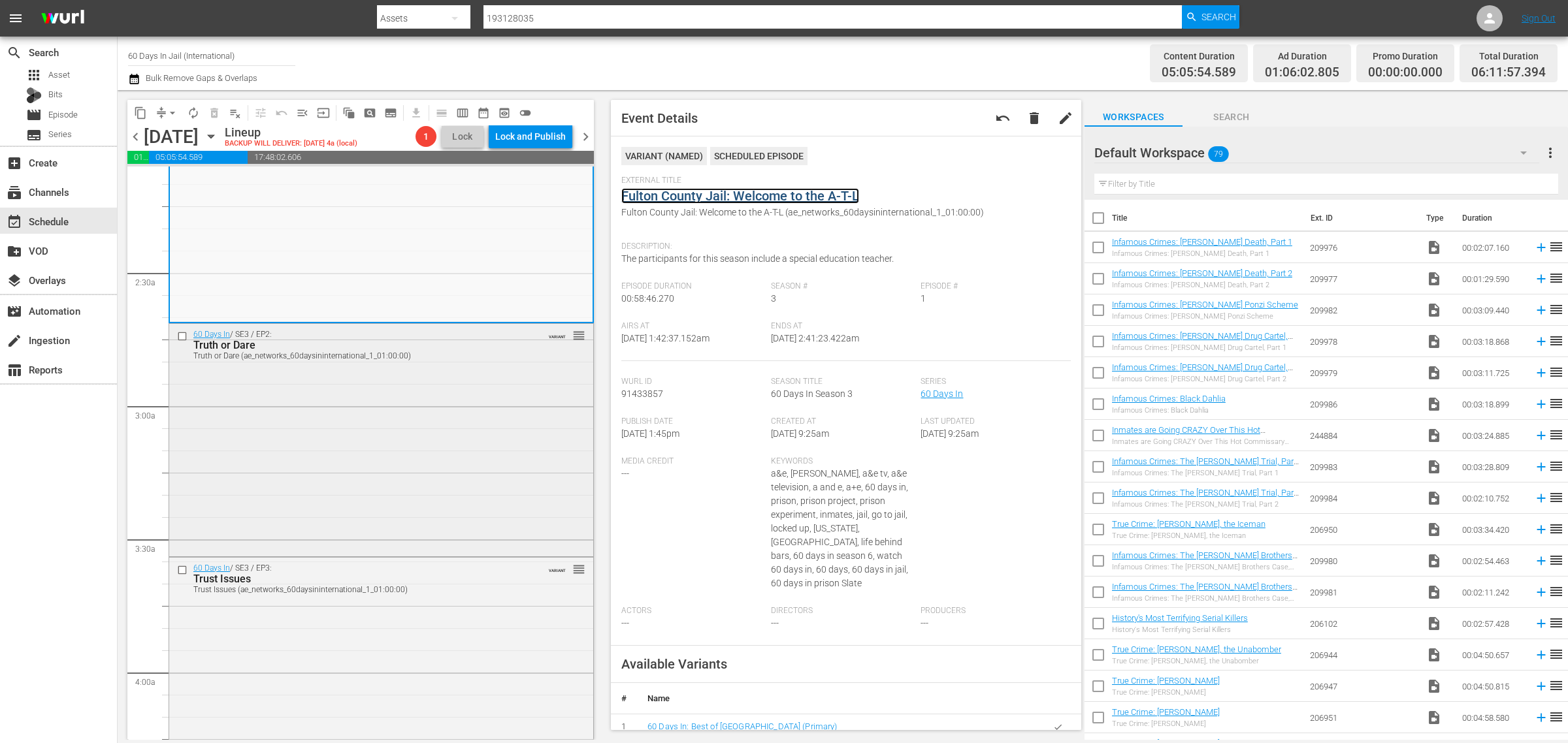
scroll to position [653, 0]
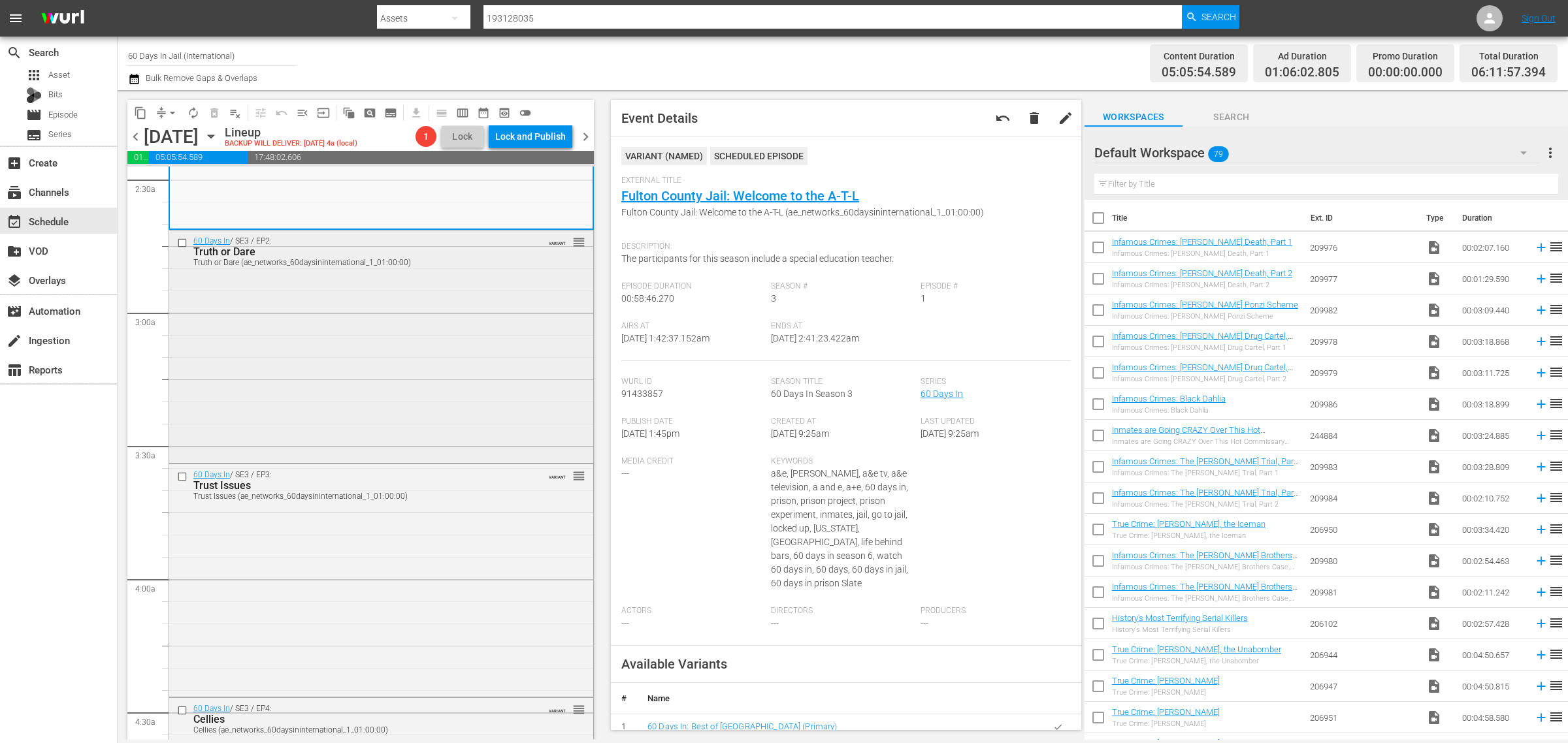
click at [335, 300] on div "60 Days In / SE3 / EP2: Truth or Dare Truth or Dare (ae_networks_60daysinintern…" at bounding box center [381, 346] width 424 height 230
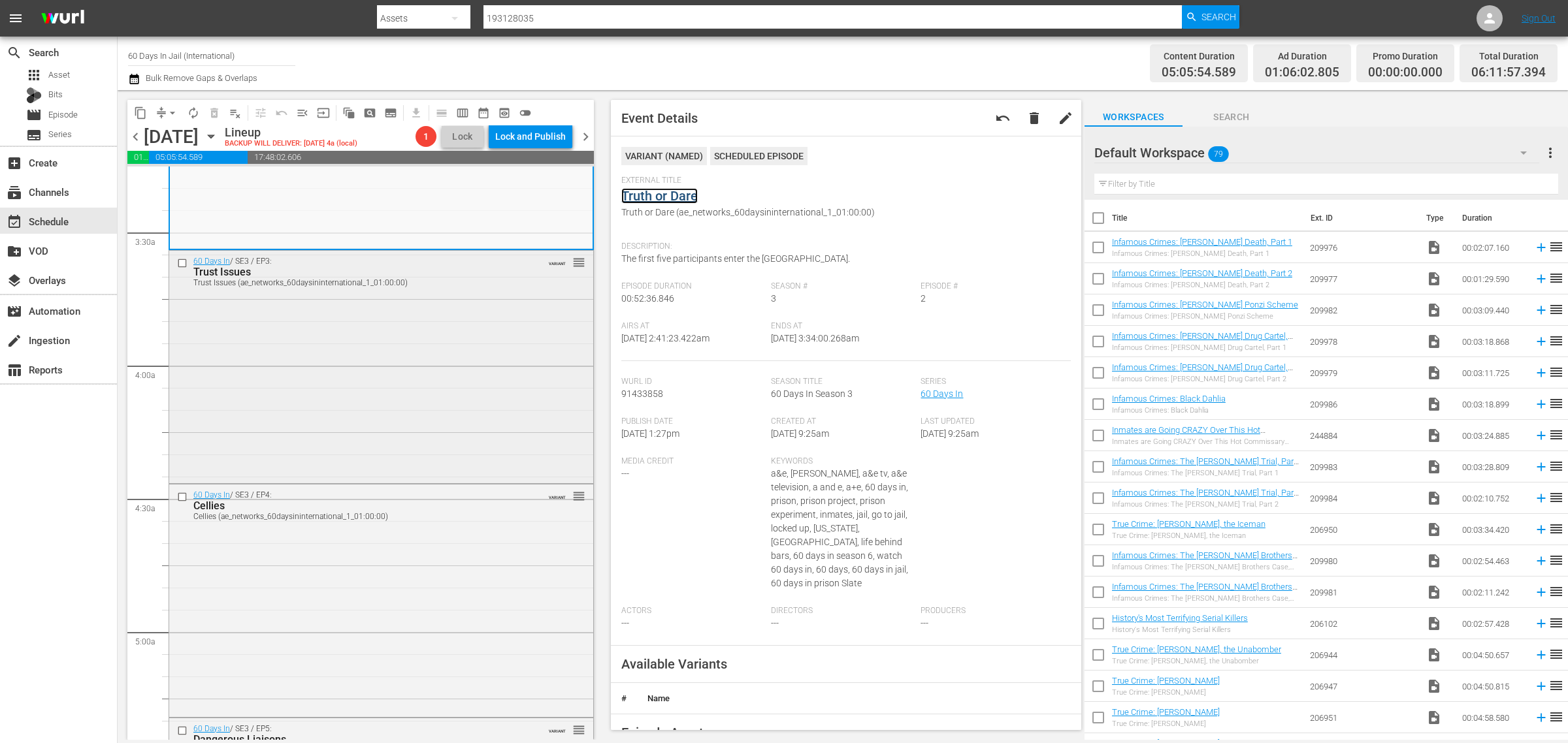
scroll to position [898, 0]
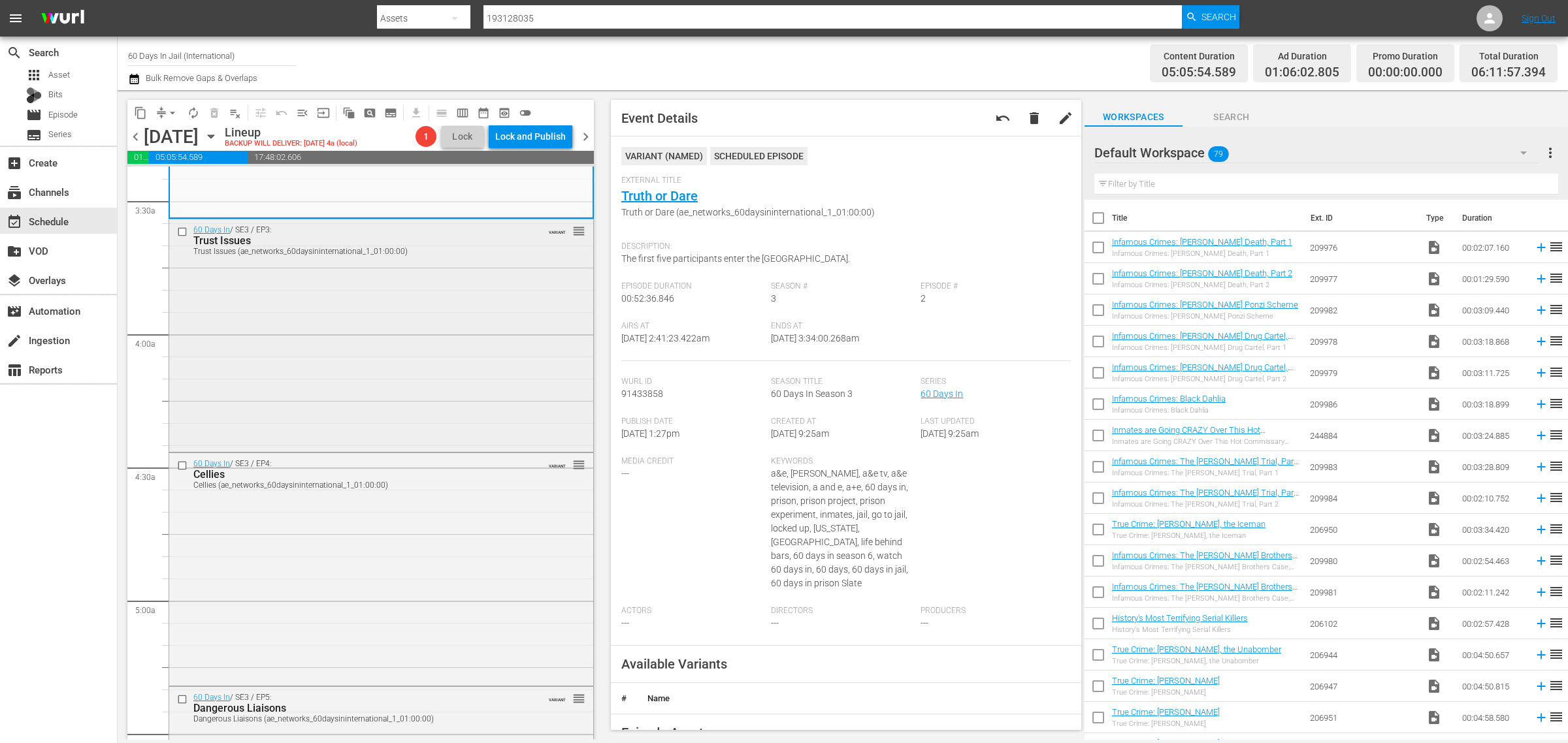
click at [361, 357] on div "60 Days In / SE3 / EP3: Trust Issues Trust Issues (ae_networks_60daysininternat…" at bounding box center [381, 334] width 424 height 230
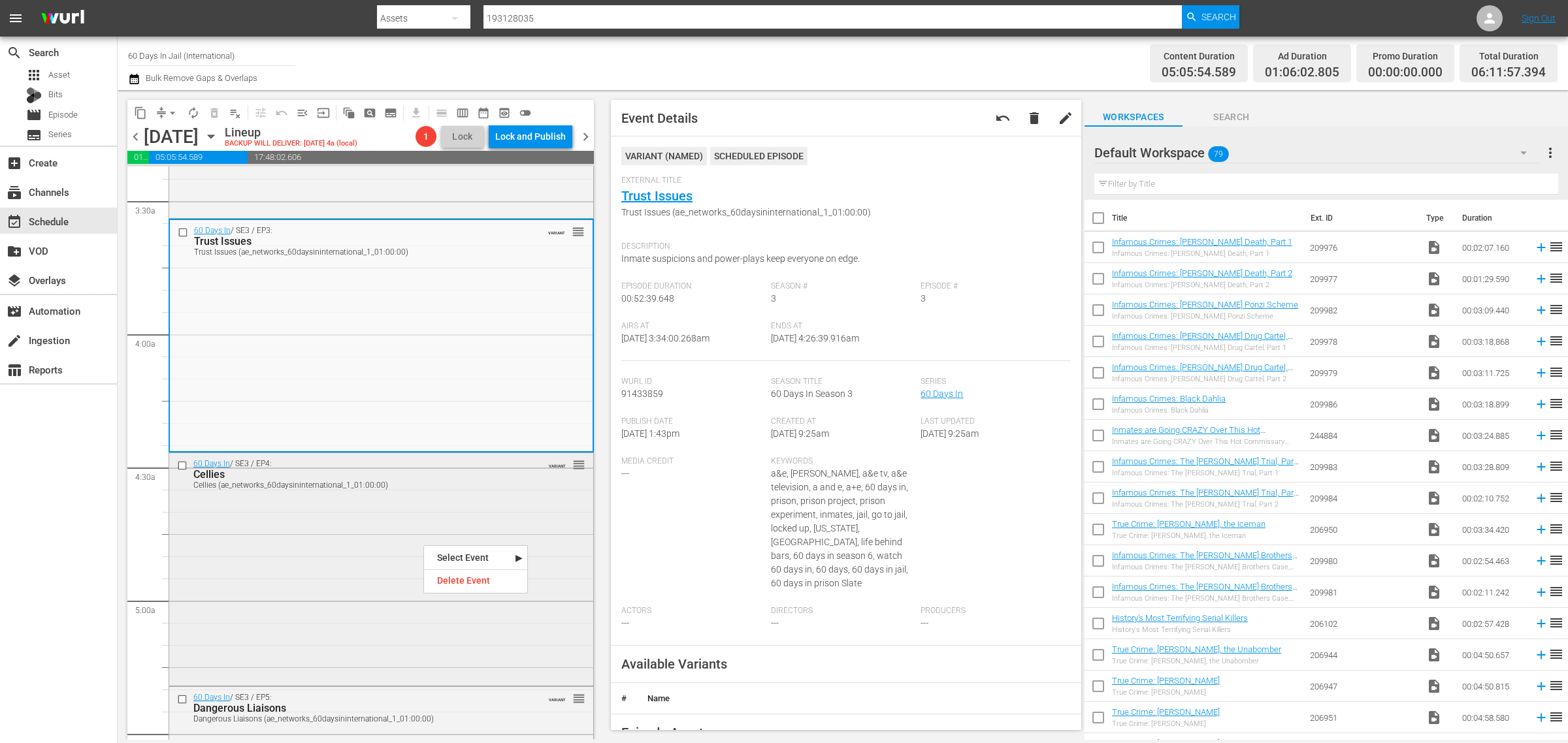
click at [488, 526] on div "60 Days In / SE3 / EP4: Cellies Cellies (ae_networks_60daysininternational_1_01…" at bounding box center [381, 568] width 424 height 230
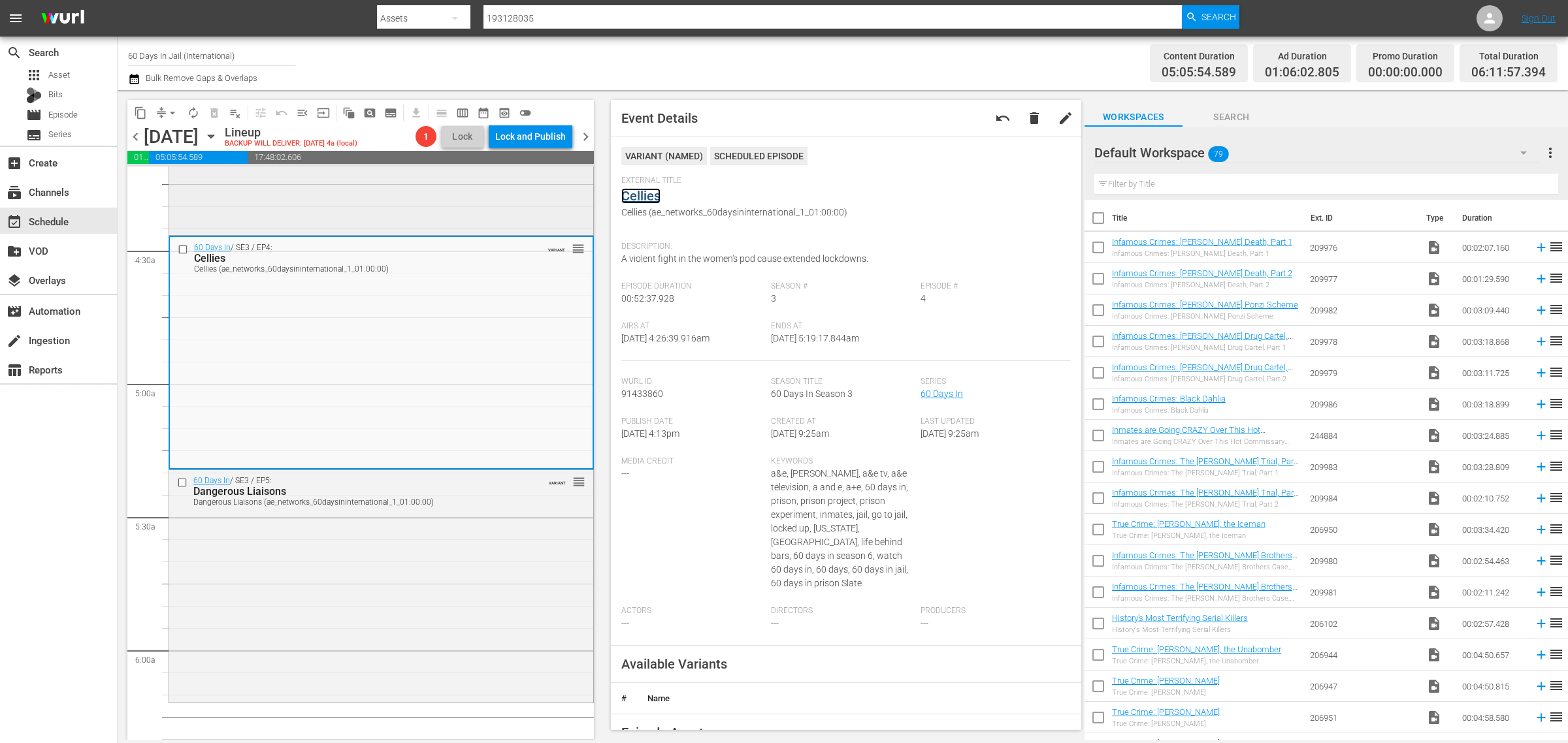
scroll to position [1388, 0]
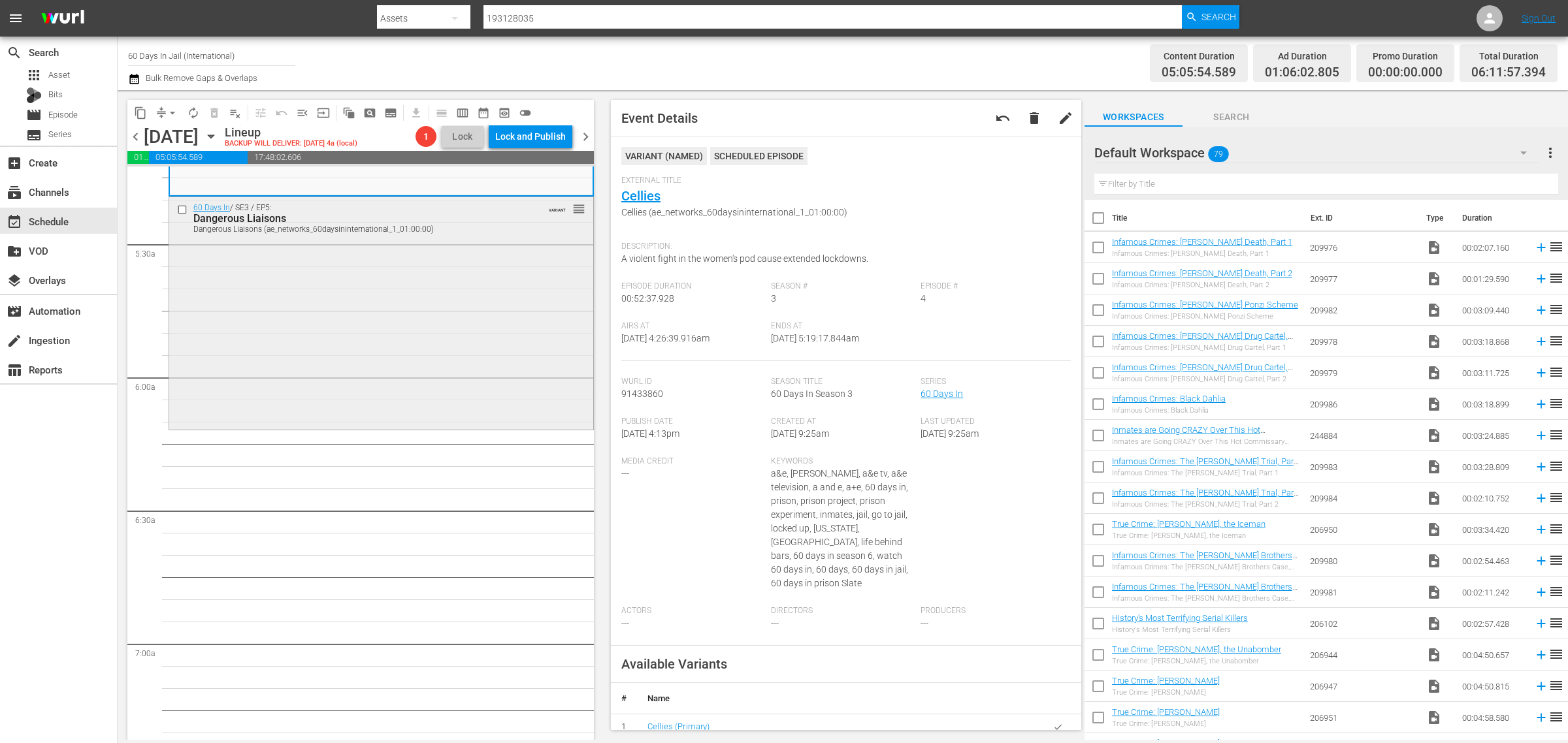
click at [367, 293] on div "60 Days In / SE3 / EP5: Dangerous Liaisons Dangerous Liaisons (ae_networks_60da…" at bounding box center [381, 313] width 424 height 230
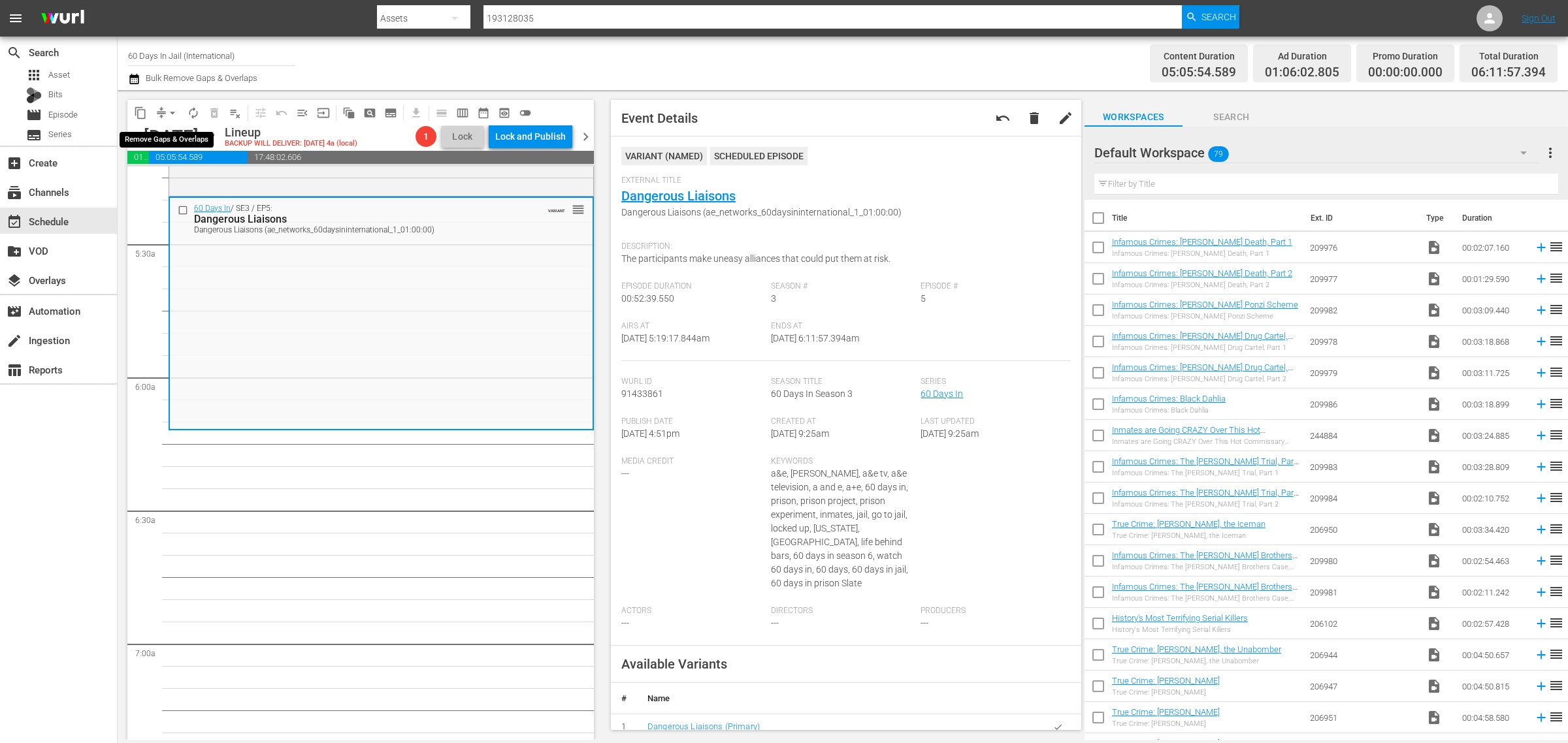
click at [176, 111] on span "arrow_drop_down" at bounding box center [172, 112] width 13 height 13
click at [174, 140] on li "Align to Midnight" at bounding box center [172, 139] width 137 height 22
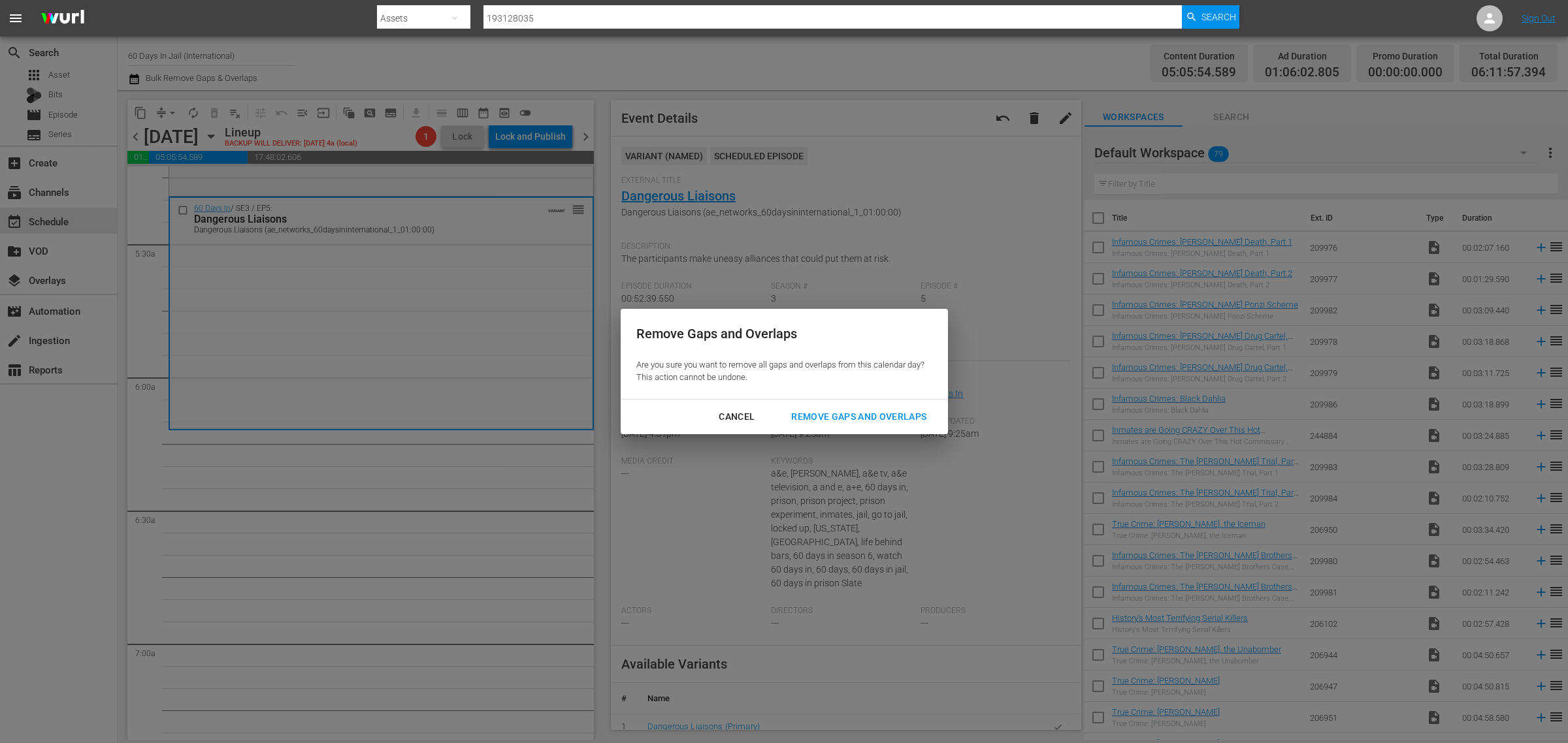
click at [836, 415] on div "Remove Gaps and Overlaps" at bounding box center [859, 417] width 156 height 16
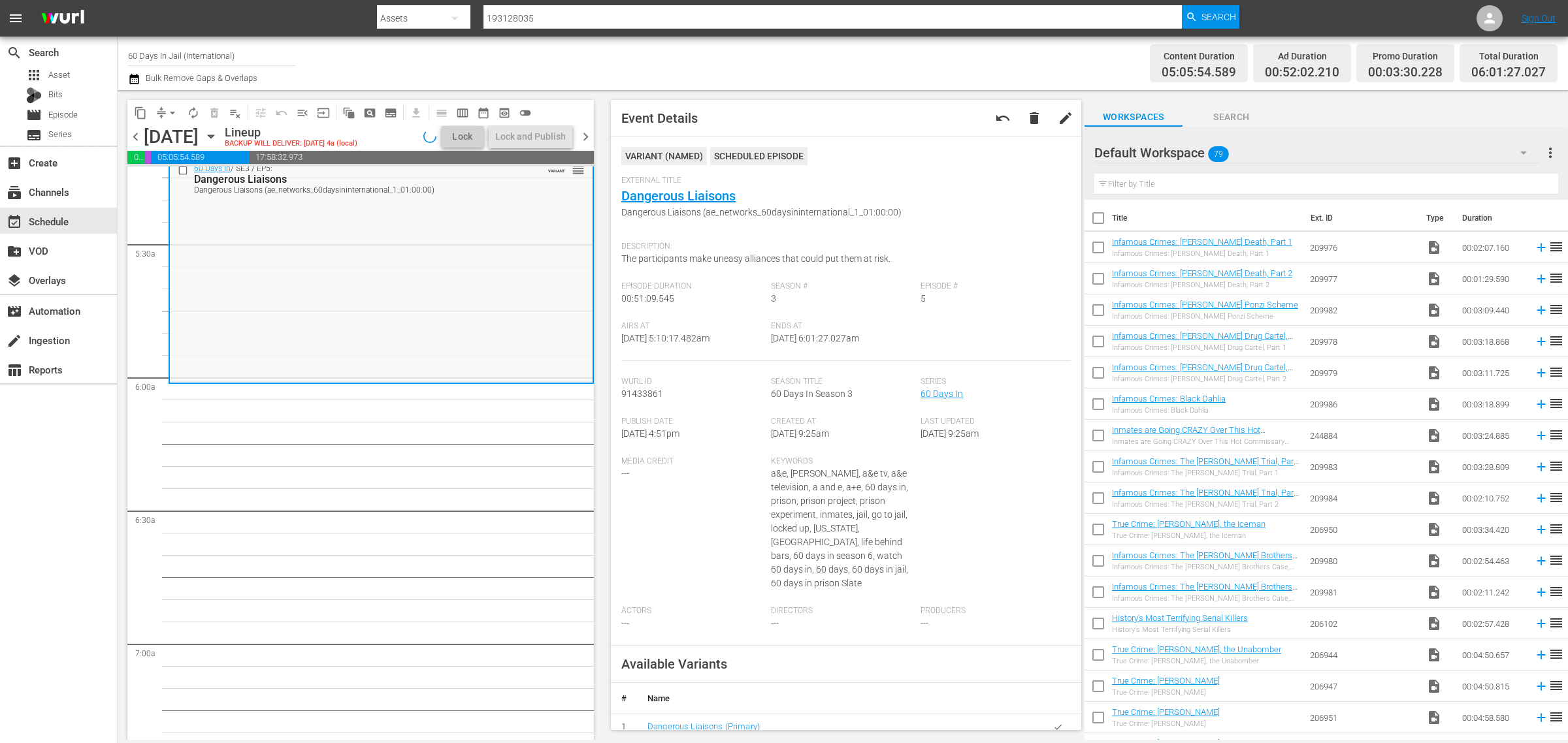
scroll to position [1432, 0]
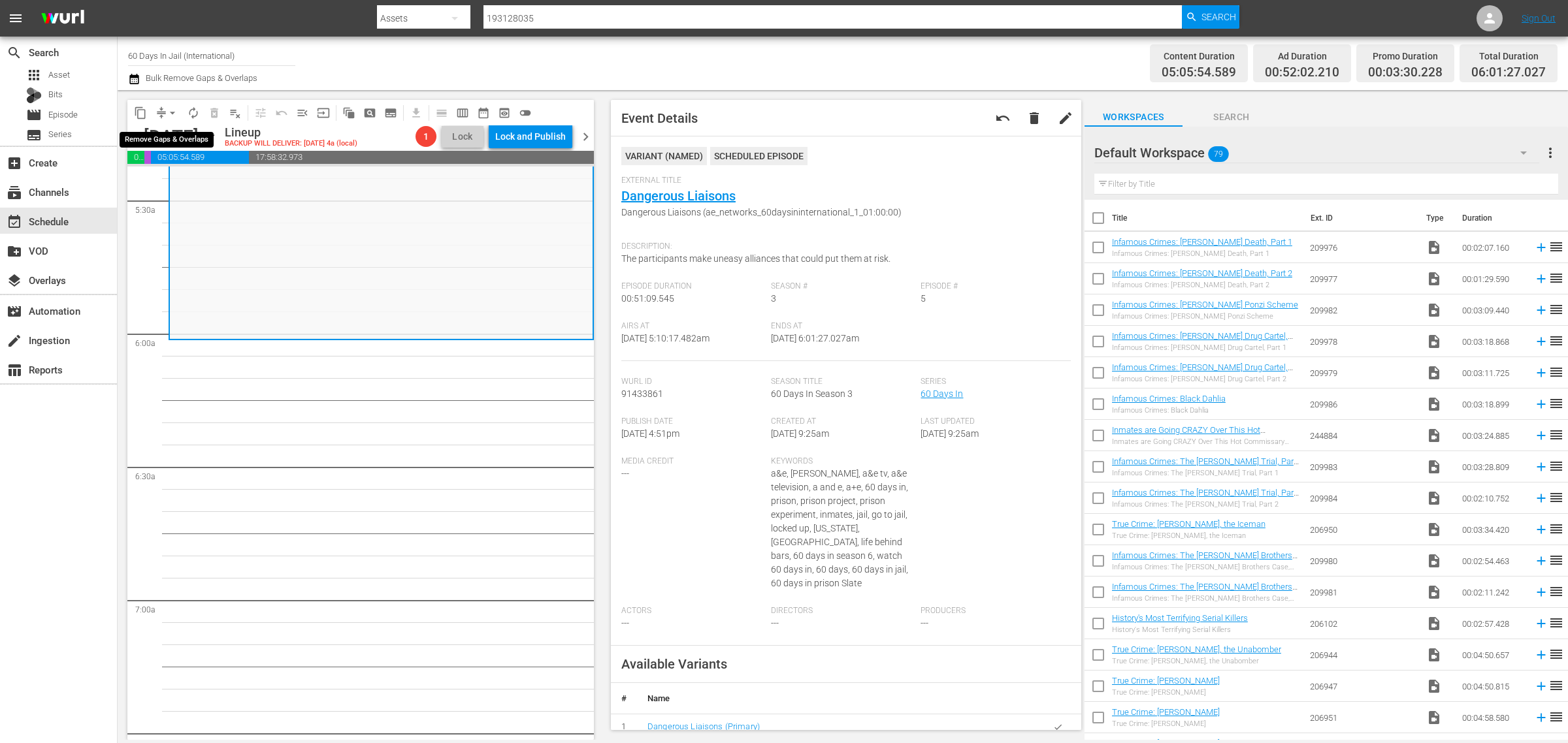
click at [168, 114] on span "arrow_drop_down" at bounding box center [172, 112] width 13 height 13
click at [174, 137] on li "Align to Midnight" at bounding box center [172, 139] width 137 height 22
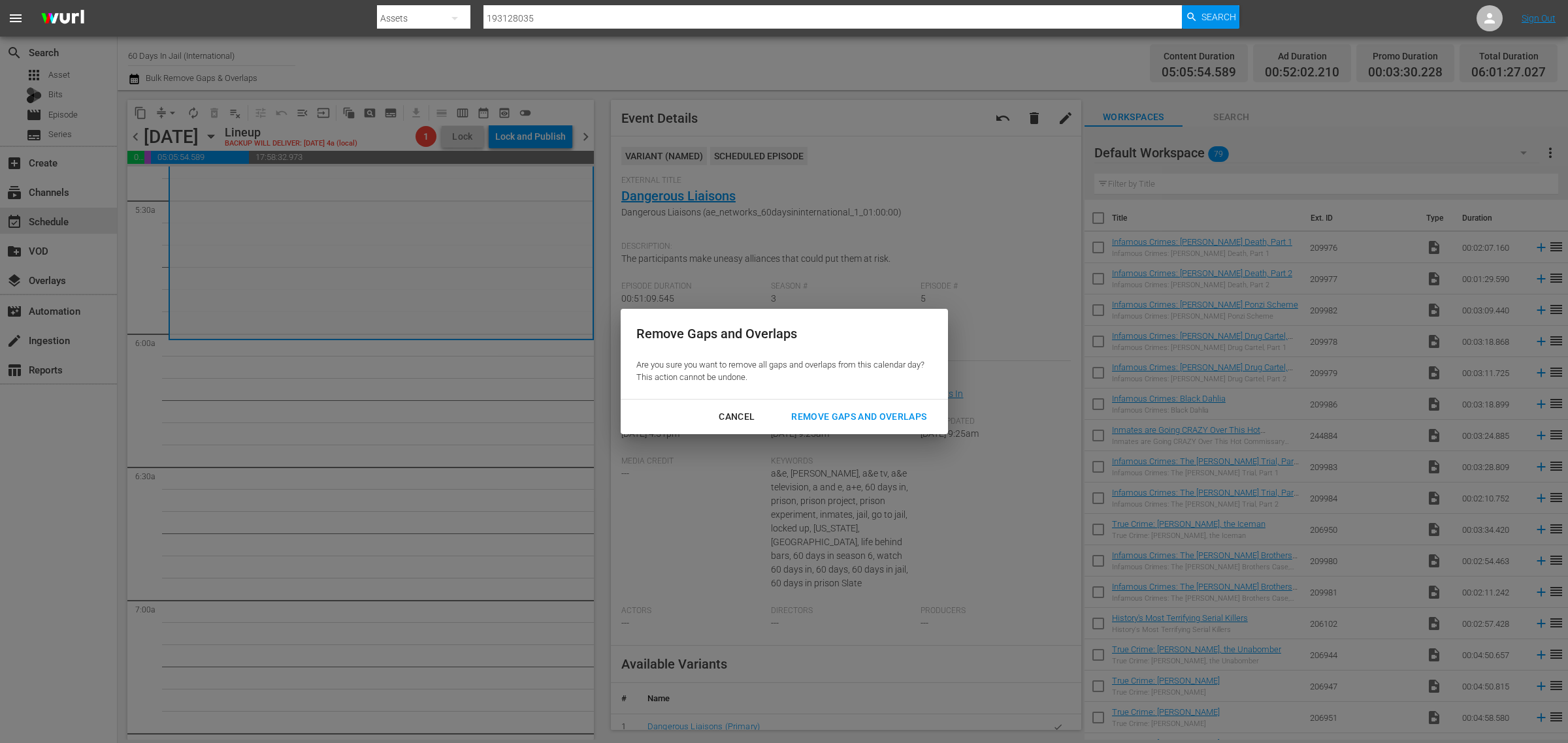
click at [879, 424] on div "Remove Gaps and Overlaps" at bounding box center [859, 417] width 156 height 16
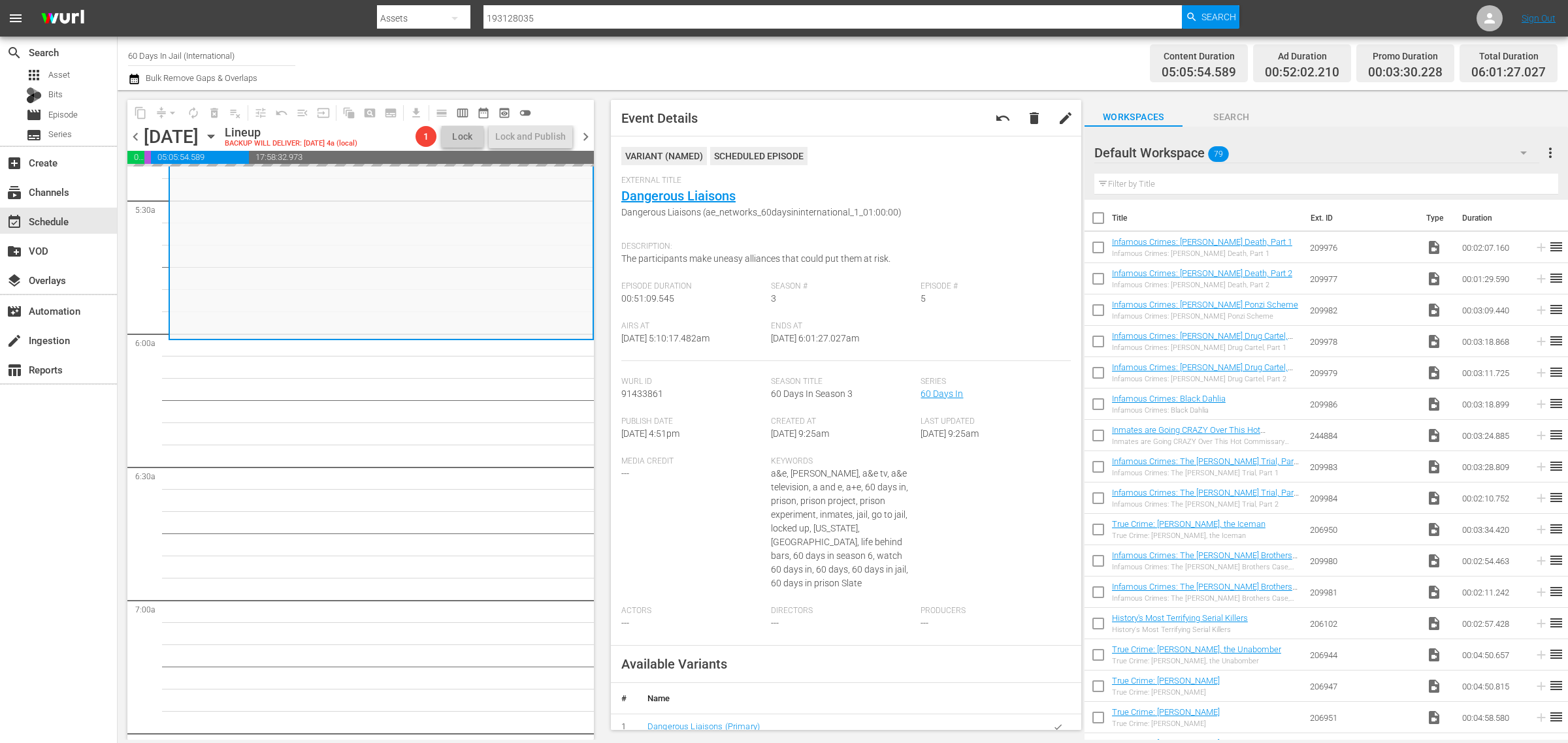
click at [718, 46] on div "Channel Title 60 Days In Jail (International) Bulk Remove Gaps & Overlaps" at bounding box center [518, 63] width 780 height 47
click at [746, 57] on div "Channel Title 60 Days In Jail (International) Bulk Remove Gaps & Overlaps" at bounding box center [518, 63] width 780 height 47
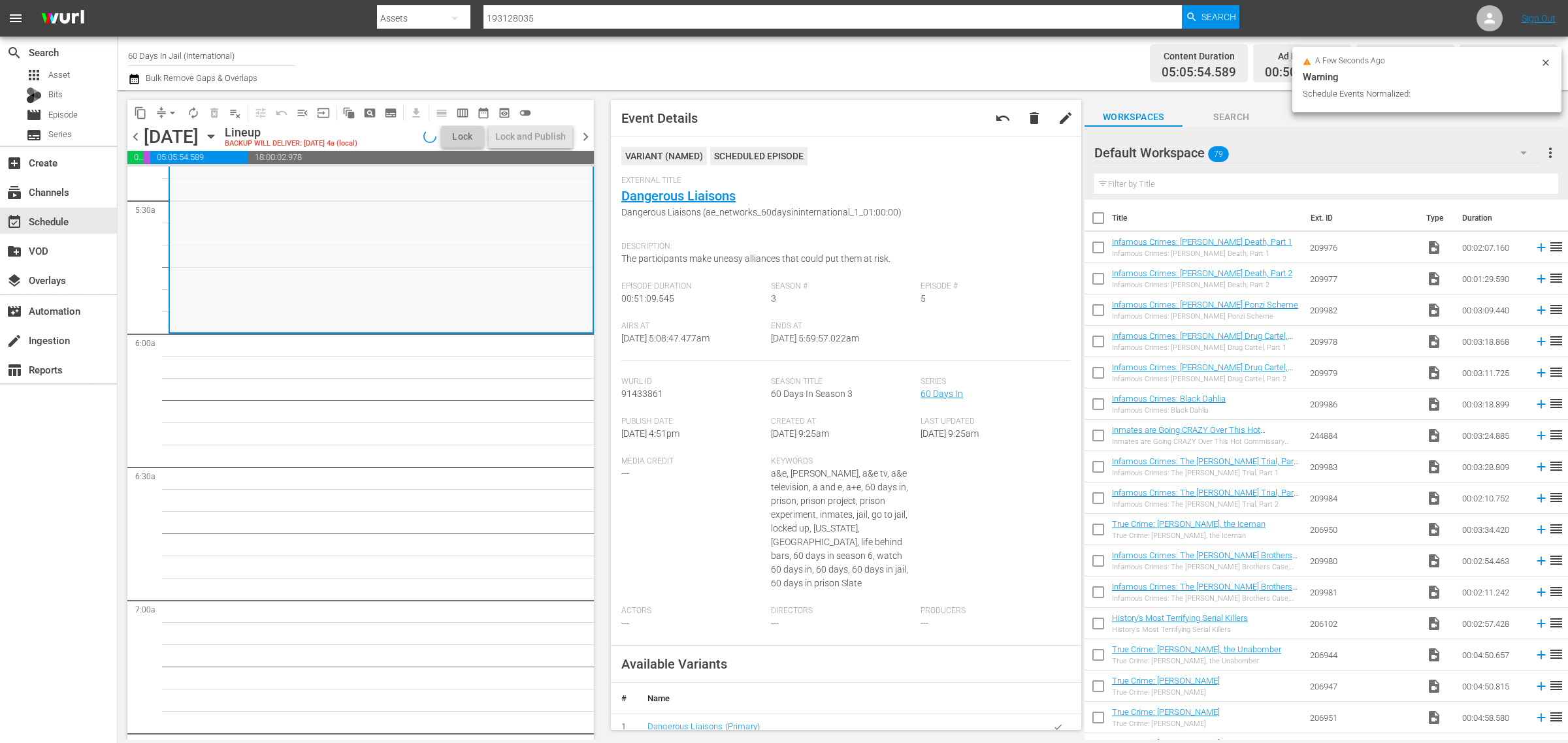
scroll to position [1409, 0]
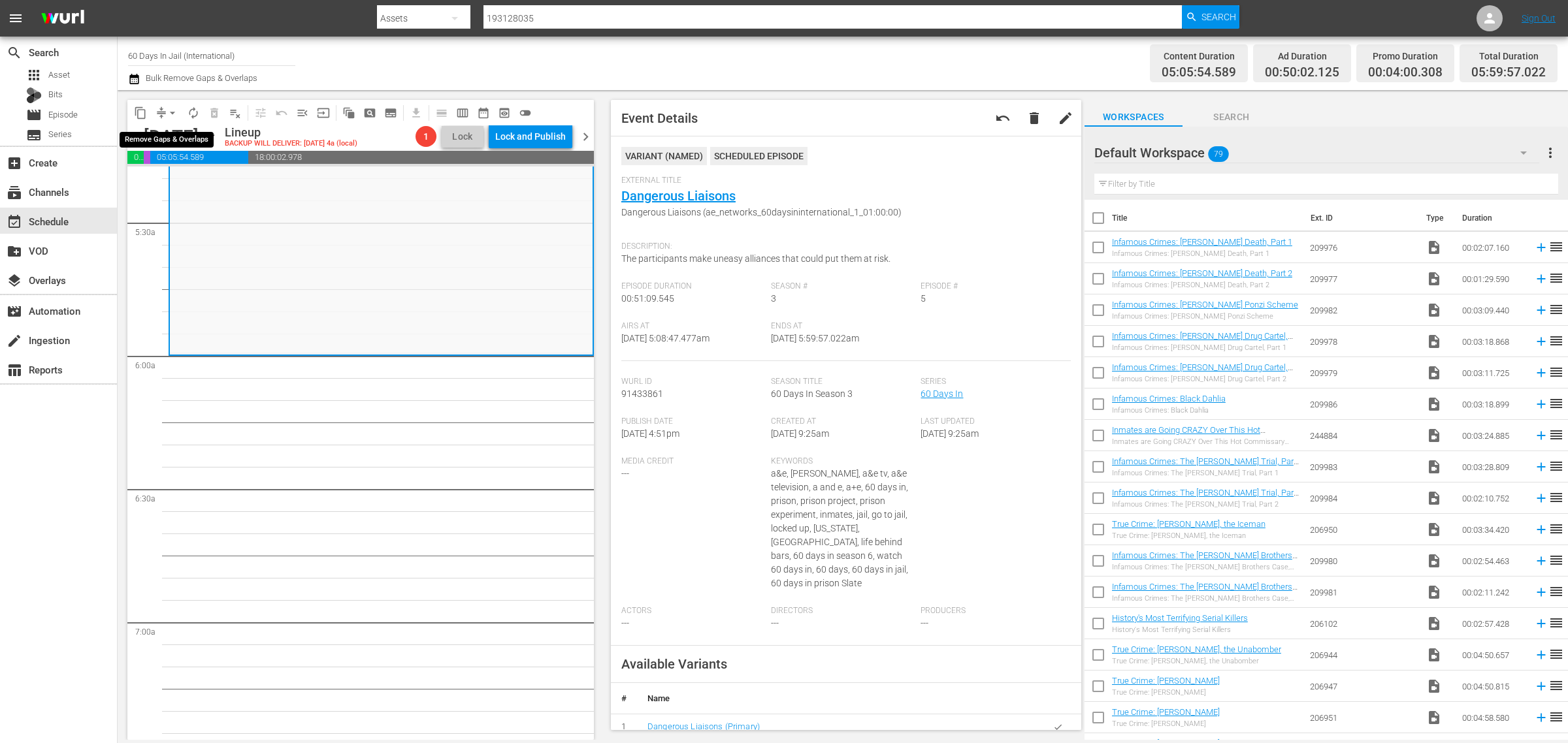
click at [170, 108] on span "arrow_drop_down" at bounding box center [172, 112] width 13 height 13
click at [174, 135] on li "Align to Midnight" at bounding box center [172, 139] width 137 height 22
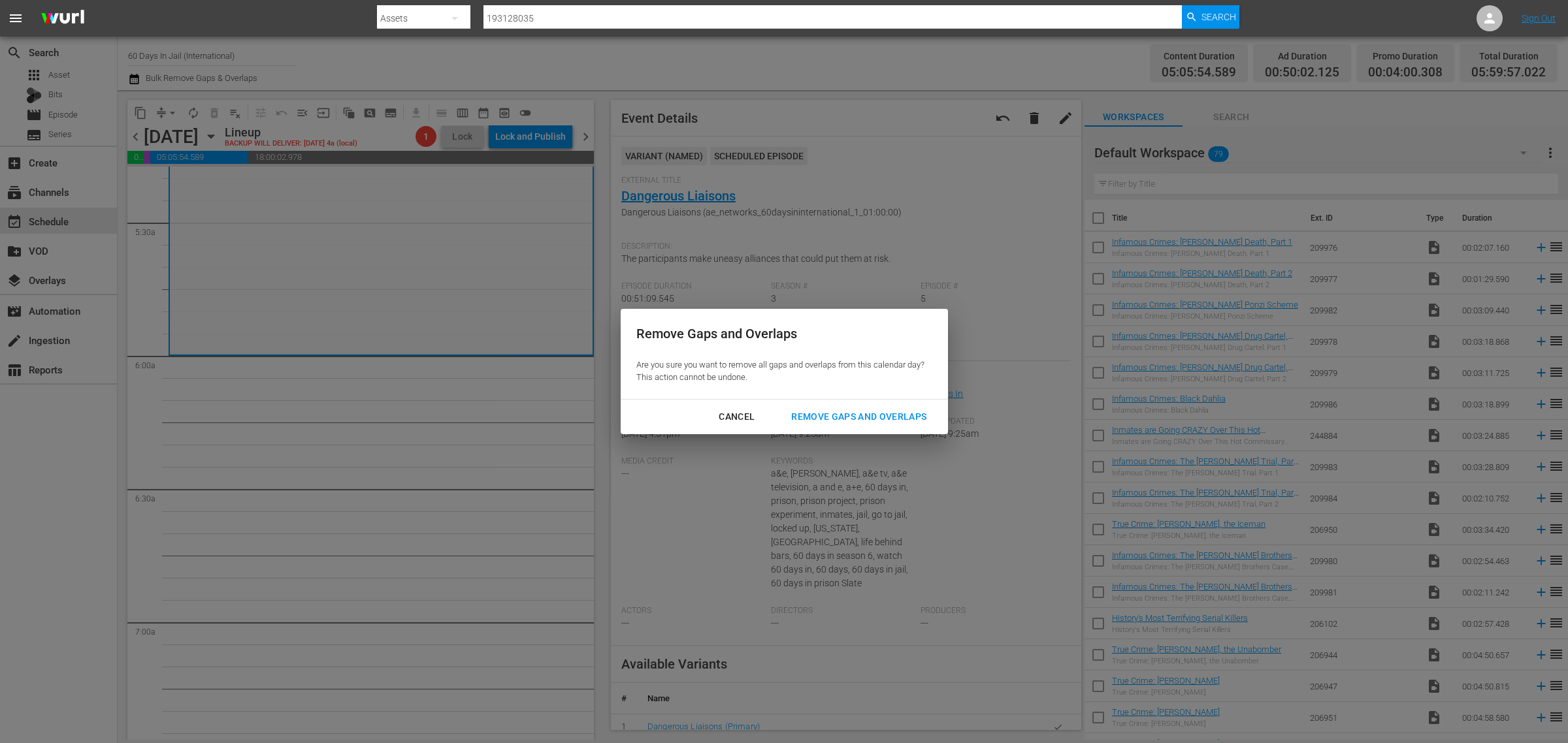
click at [871, 422] on div "Remove Gaps and Overlaps" at bounding box center [859, 417] width 156 height 16
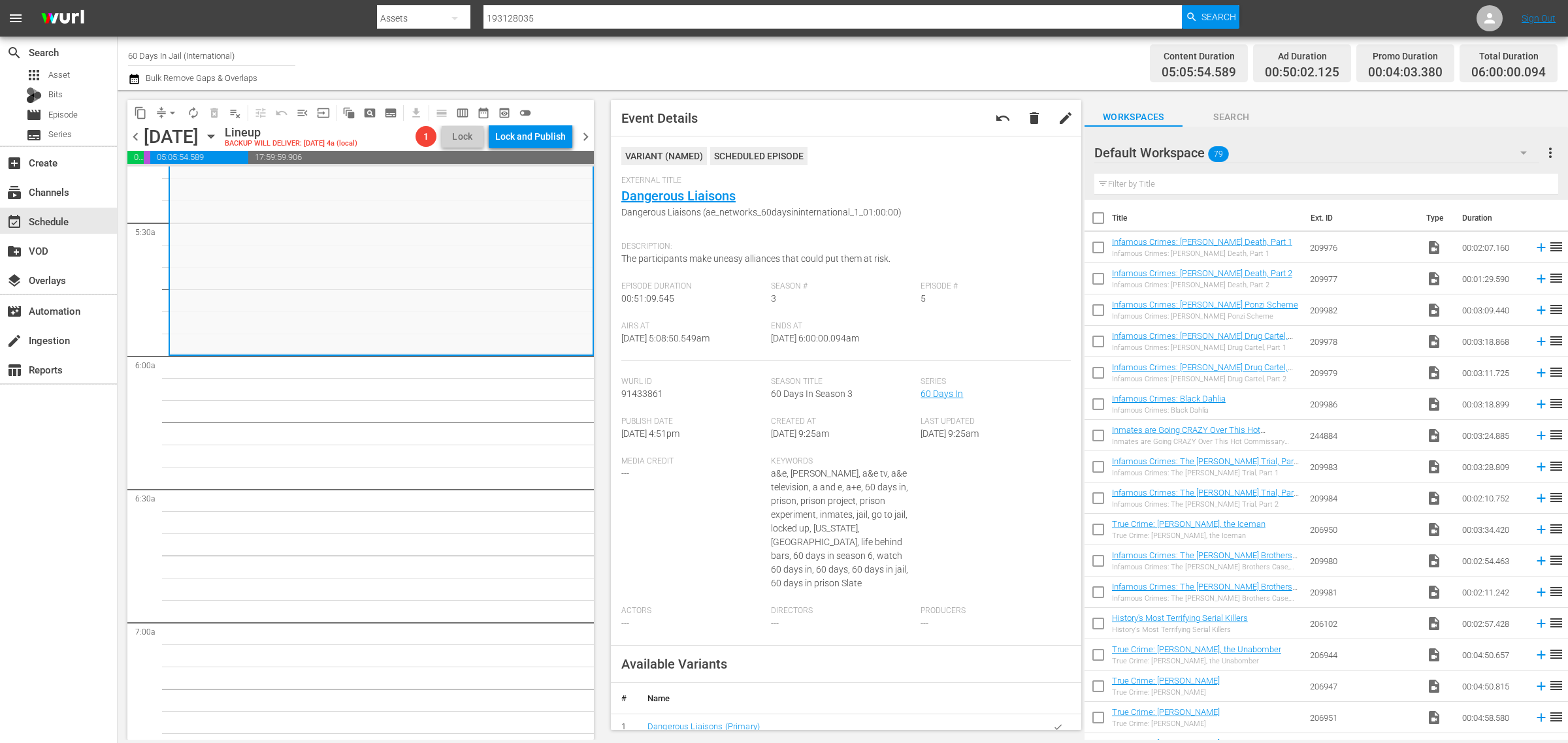
click at [856, 69] on div "Channel Title 60 Days In Jail (International) Bulk Remove Gaps & Overlaps" at bounding box center [518, 63] width 780 height 47
click at [677, 50] on div "Channel Title 60 Days In Jail (International) Bulk Remove Gaps & Overlaps" at bounding box center [518, 63] width 780 height 47
click at [194, 114] on span "autorenew_outlined" at bounding box center [193, 112] width 13 height 13
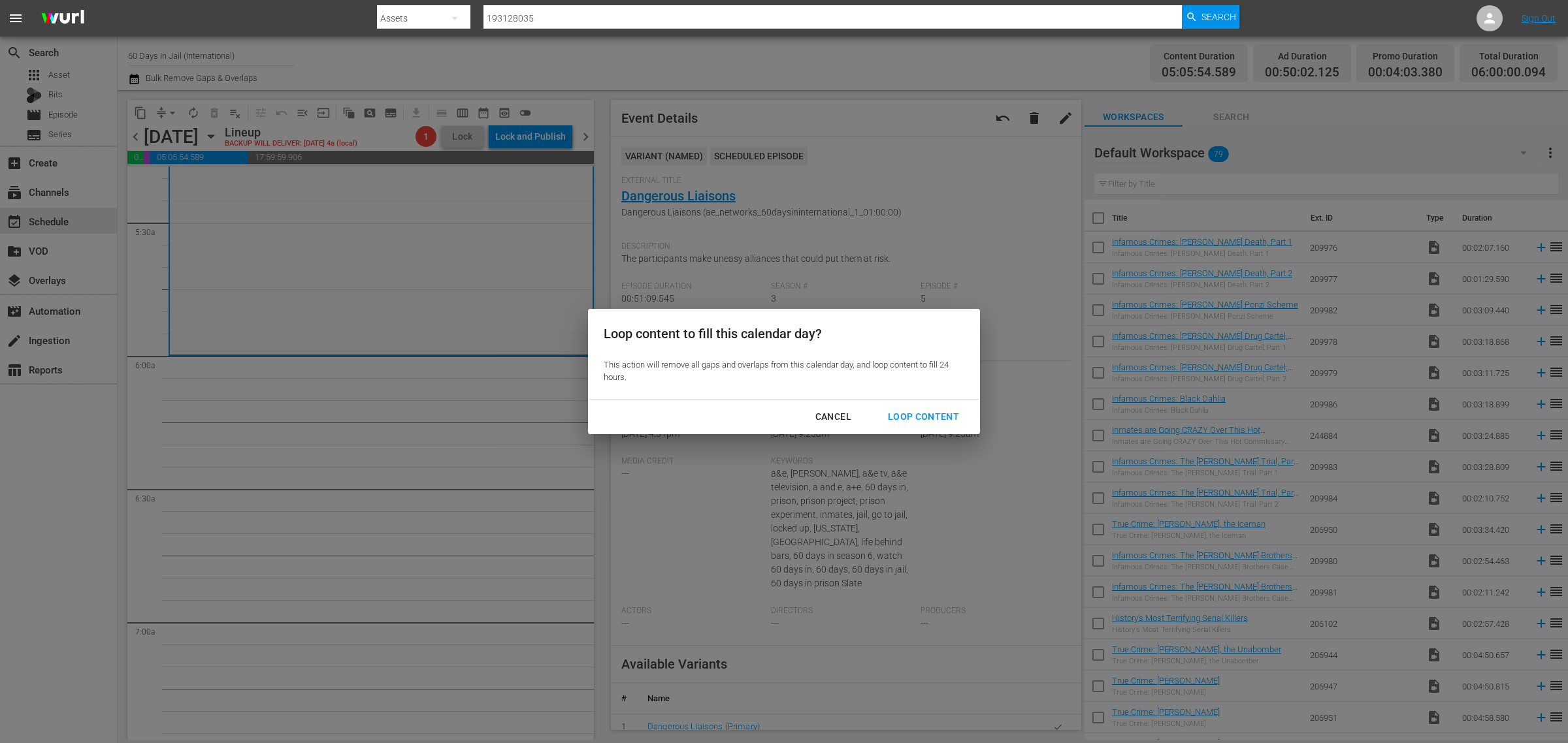
click at [916, 400] on div "Cancel Loop Content" at bounding box center [784, 417] width 392 height 35
click at [923, 409] on div "Loop Content" at bounding box center [923, 417] width 92 height 16
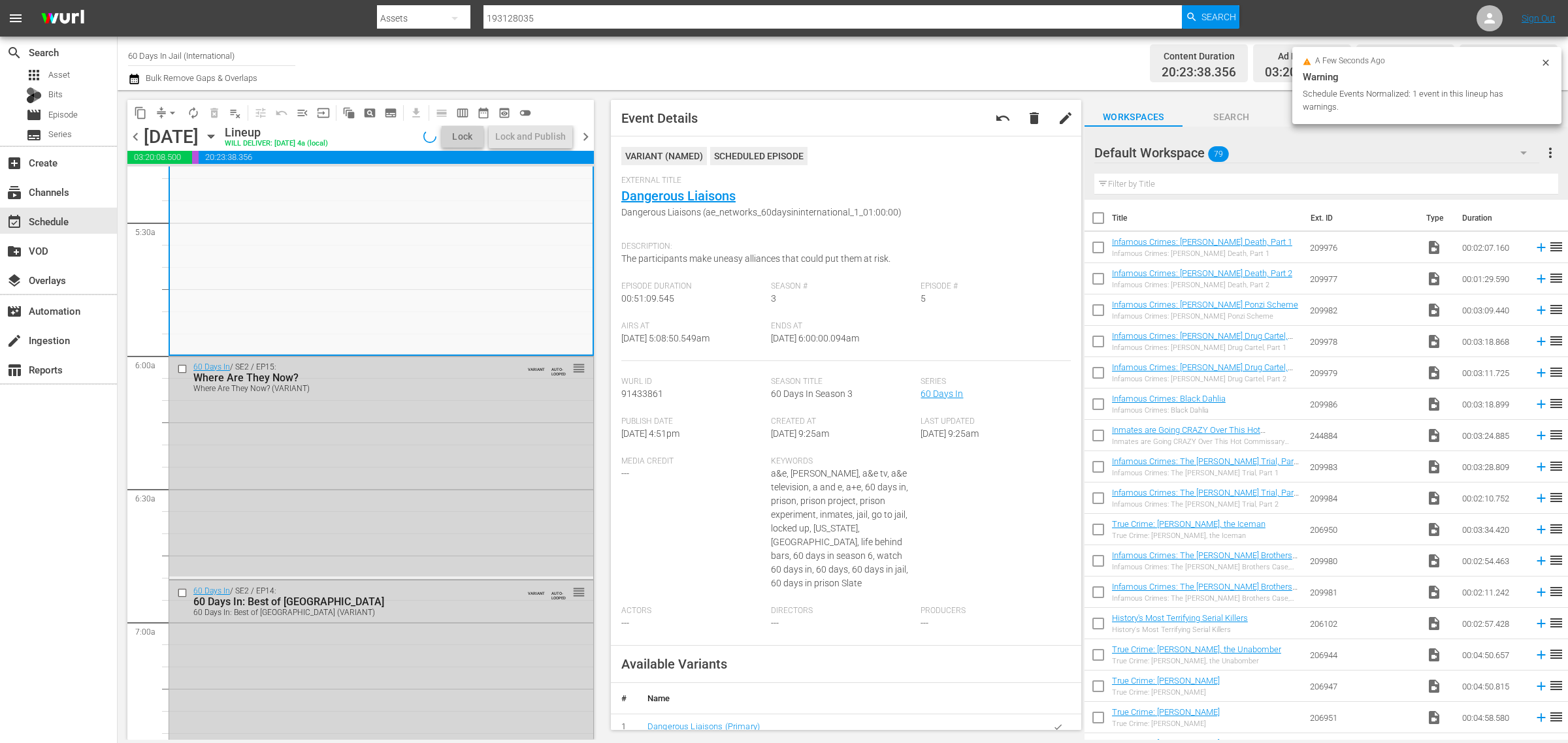
click at [654, 57] on div "Channel Title 60 Days In Jail (International) Bulk Remove Gaps & Overlaps" at bounding box center [518, 63] width 780 height 47
click at [544, 46] on div "Channel Title 60 Days In Jail (International) Bulk Remove Gaps & Overlaps" at bounding box center [518, 63] width 780 height 47
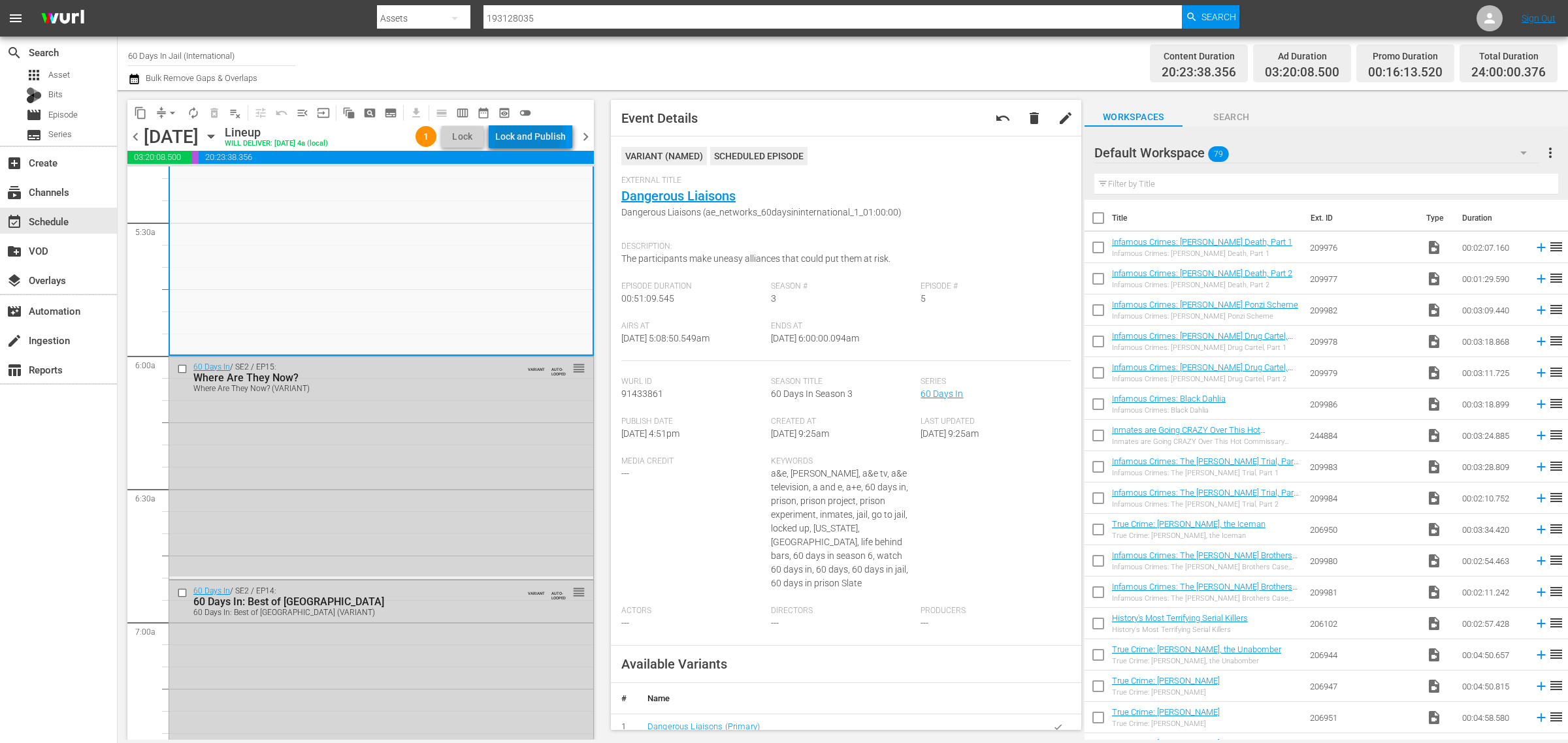
click at [523, 129] on div "Lock and Publish" at bounding box center [531, 136] width 71 height 24
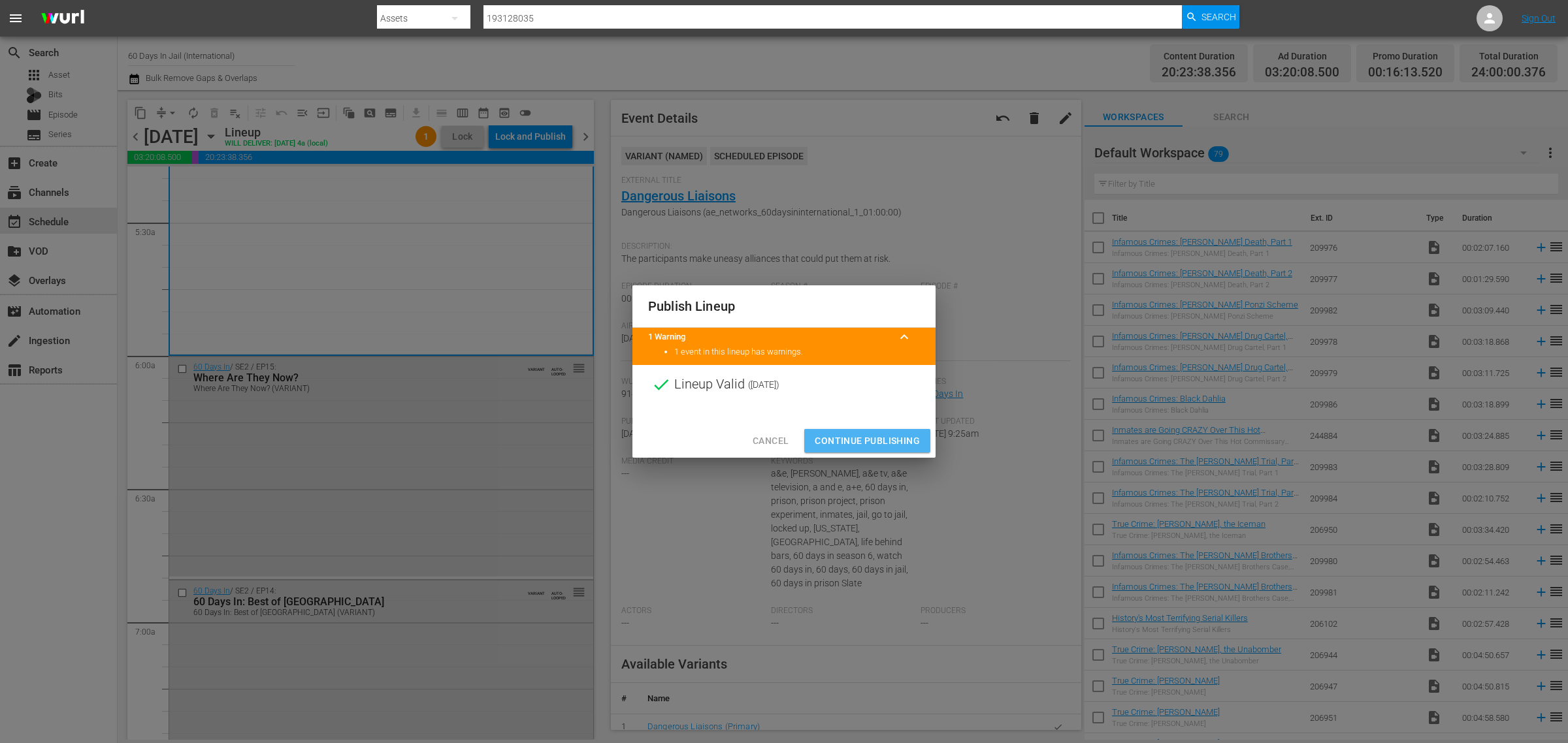
click at [880, 436] on span "Continue Publishing" at bounding box center [867, 441] width 105 height 16
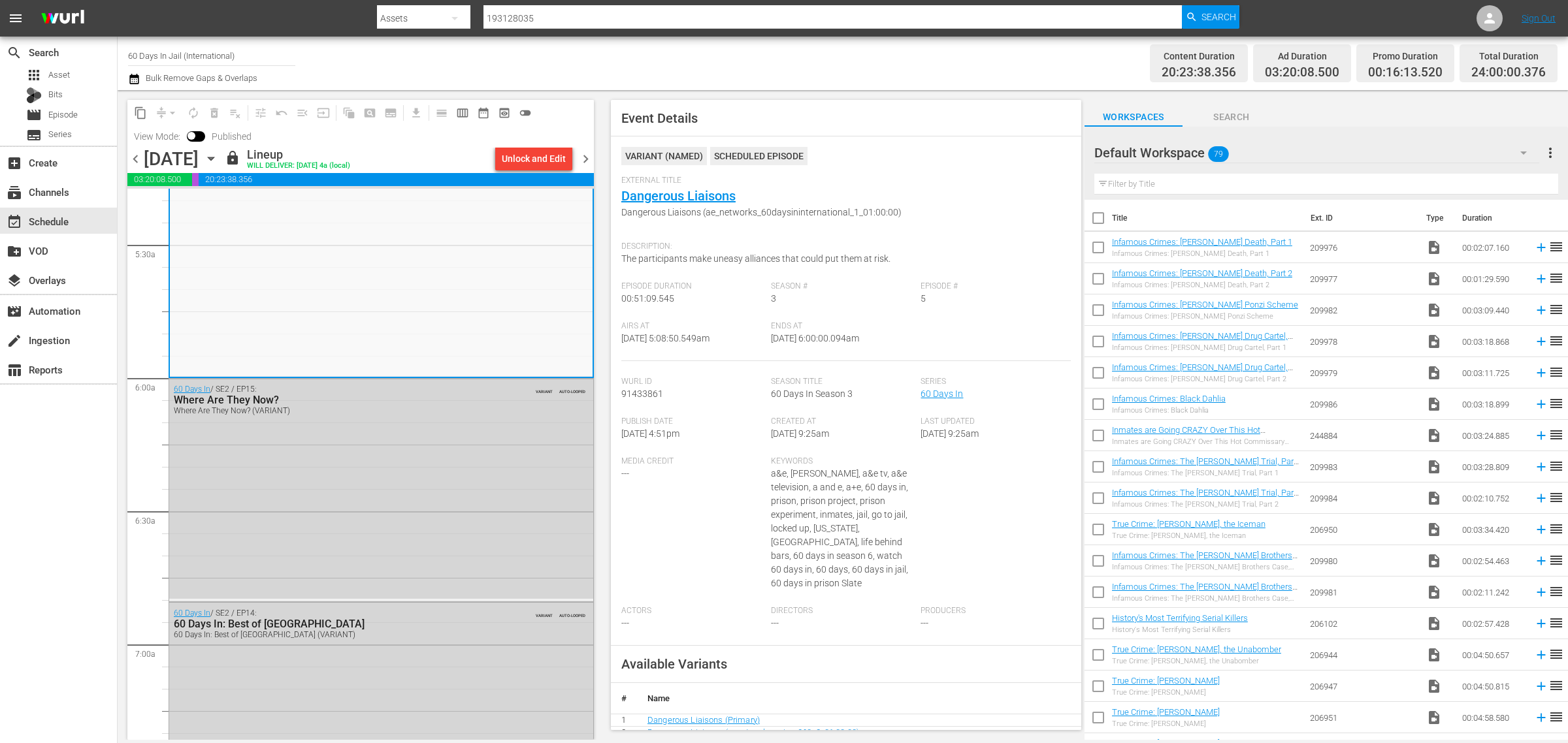
click at [881, 59] on div "Channel Title 60 Days In Jail (International) Bulk Remove Gaps & Overlaps" at bounding box center [518, 63] width 780 height 47
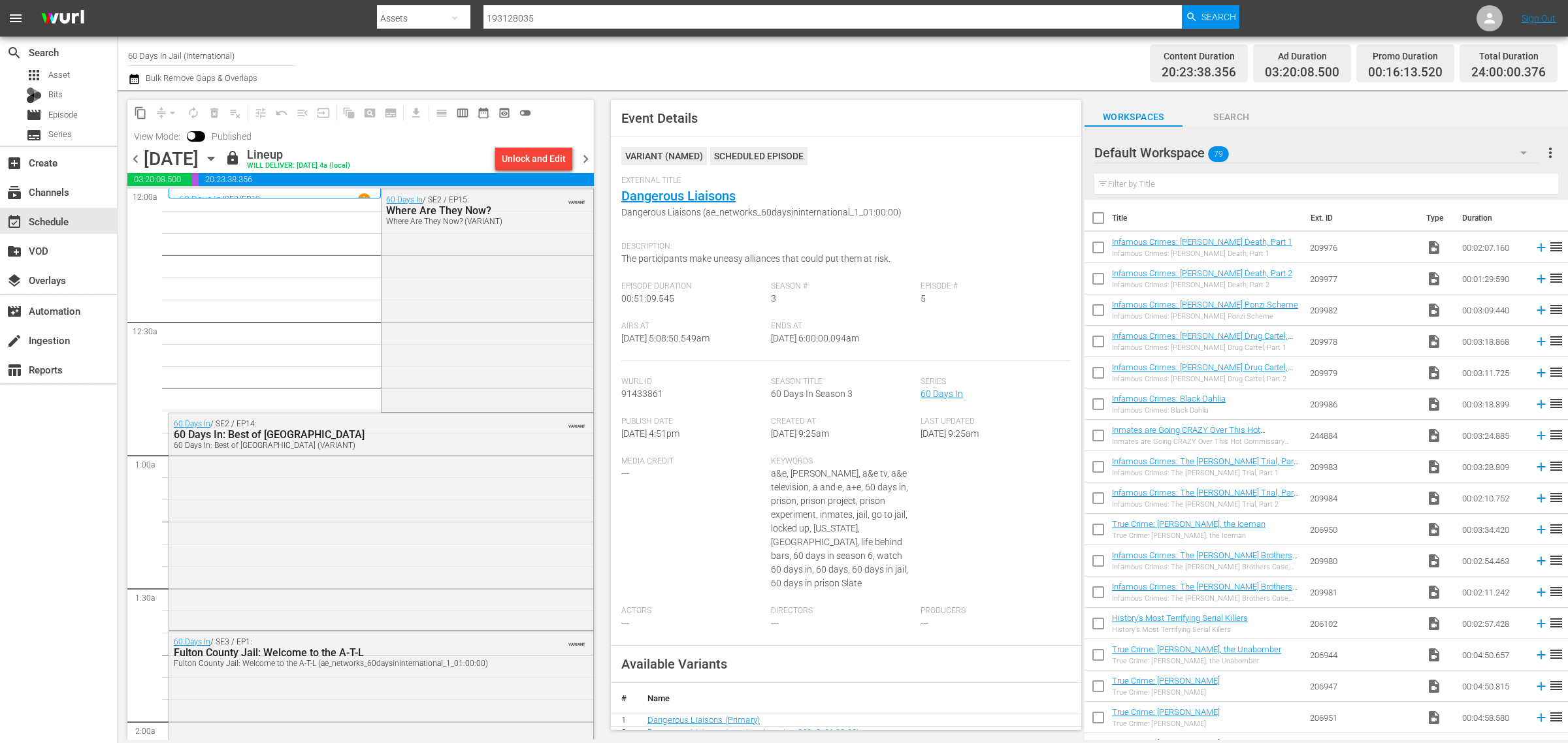
click at [804, 57] on div "Channel Title 60 Days In Jail (International) Bulk Remove Gaps & Overlaps" at bounding box center [518, 63] width 780 height 47
click at [218, 162] on icon "button" at bounding box center [211, 158] width 14 height 14
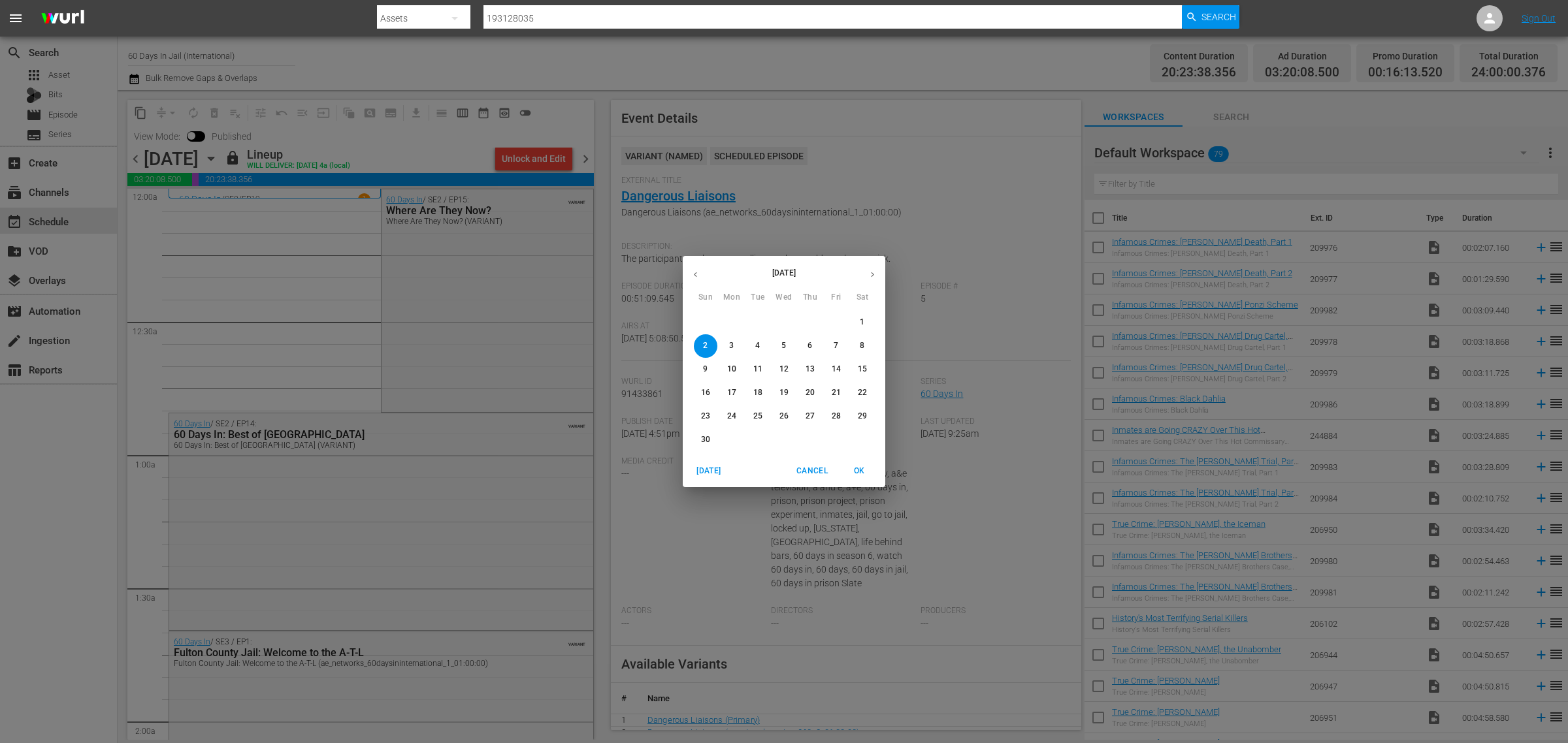
click at [694, 274] on icon "button" at bounding box center [695, 275] width 3 height 5
click at [705, 412] on p "26" at bounding box center [705, 416] width 9 height 11
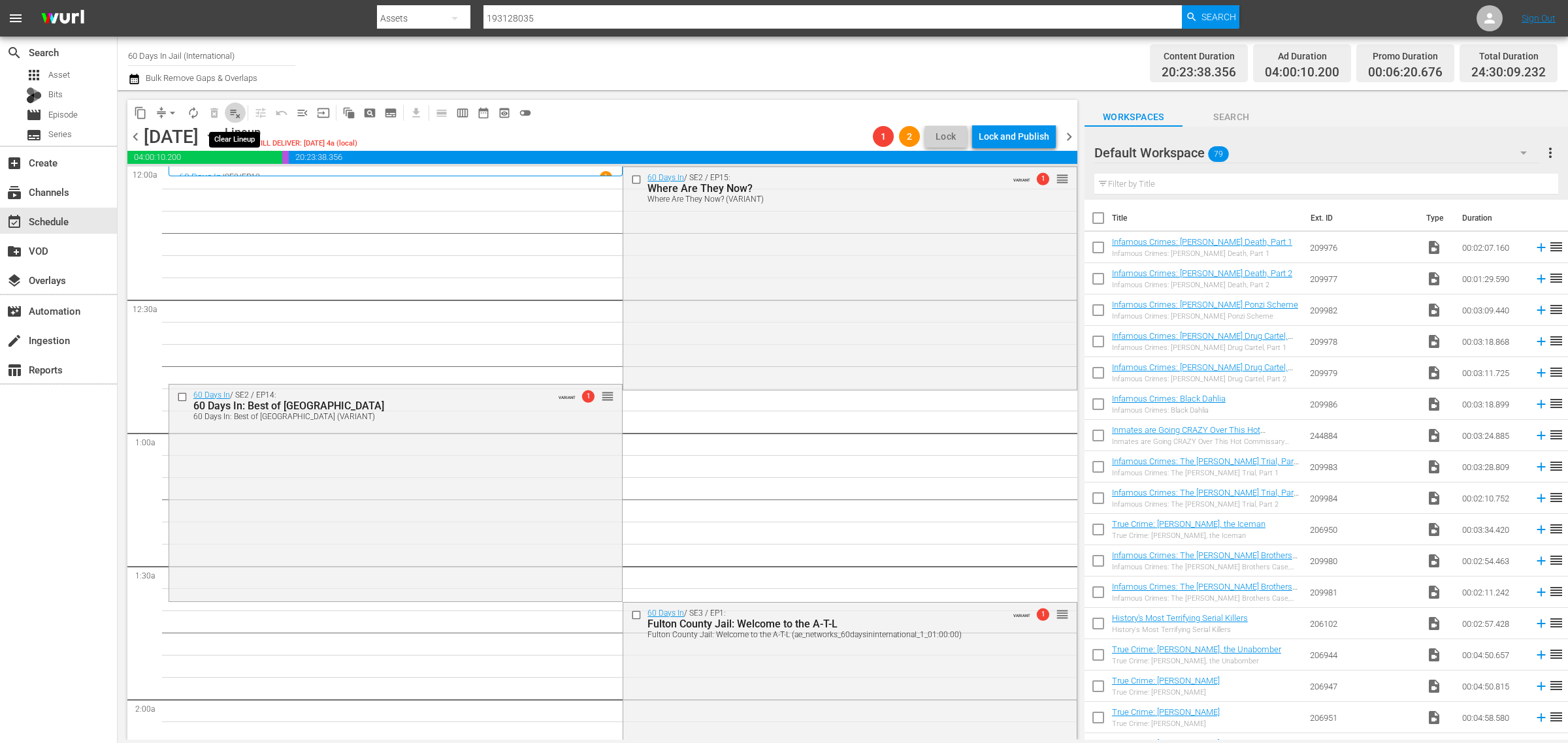
click at [231, 108] on span "playlist_remove_outlined" at bounding box center [235, 112] width 13 height 13
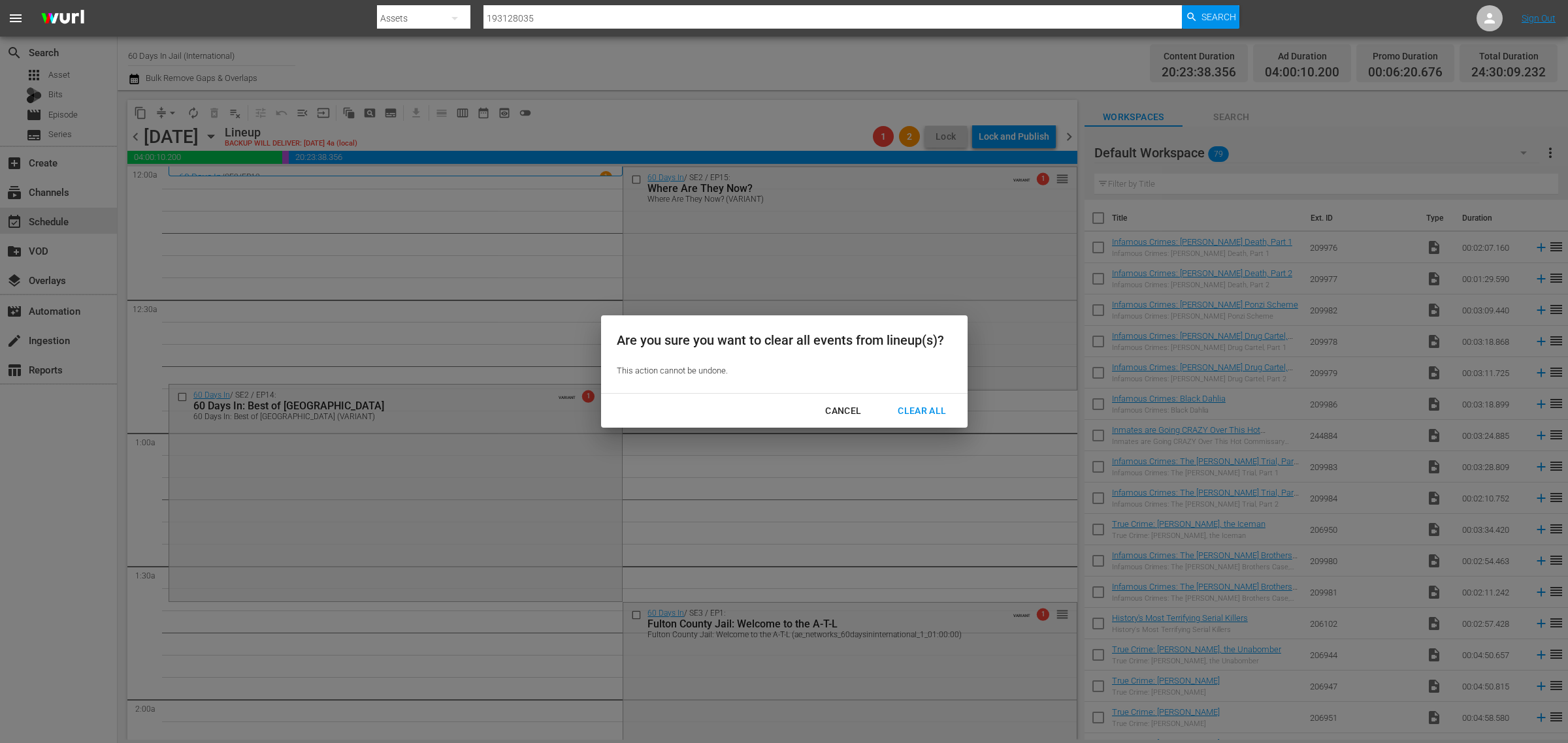
click at [907, 407] on div "Clear All" at bounding box center [922, 411] width 70 height 16
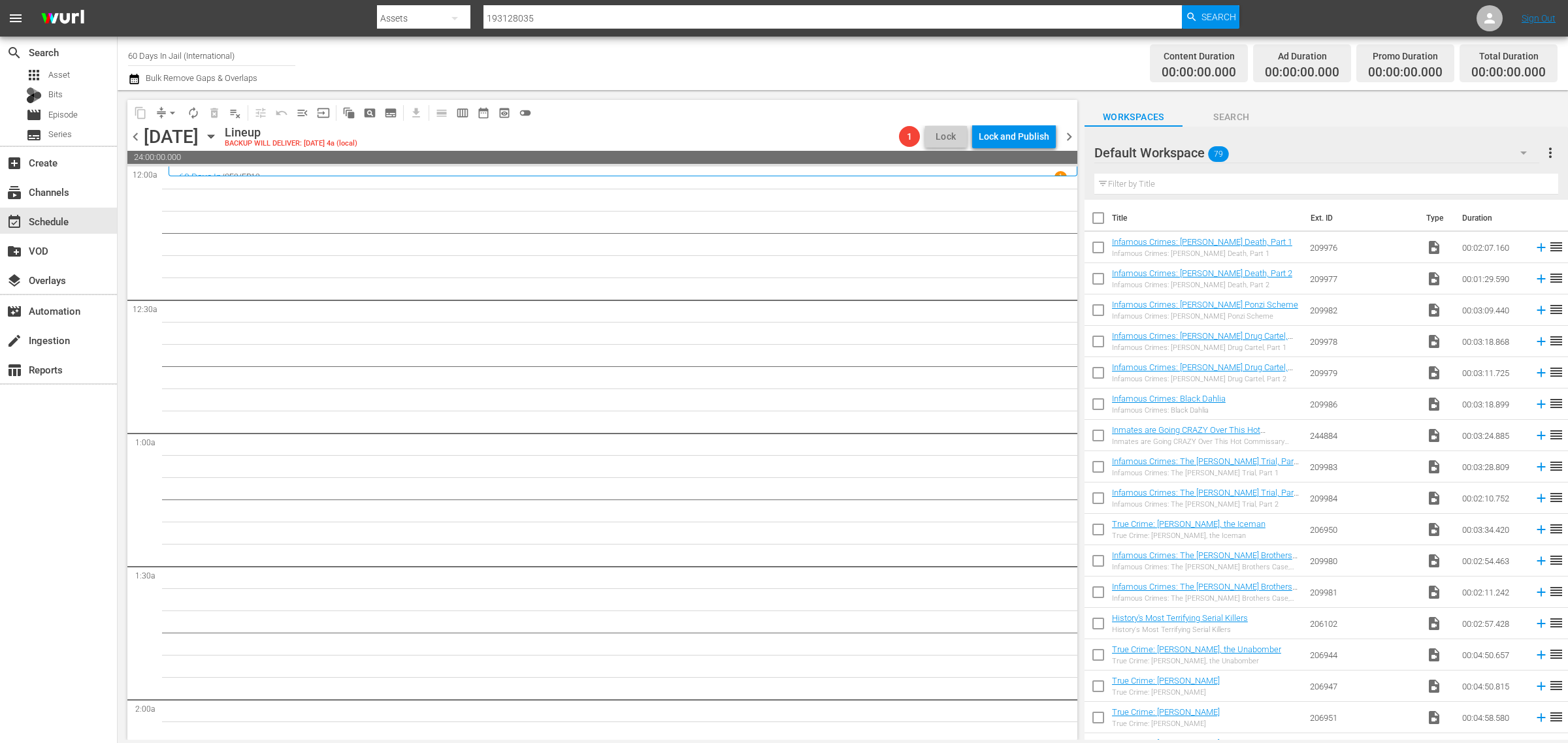
click at [218, 135] on icon "button" at bounding box center [211, 136] width 14 height 14
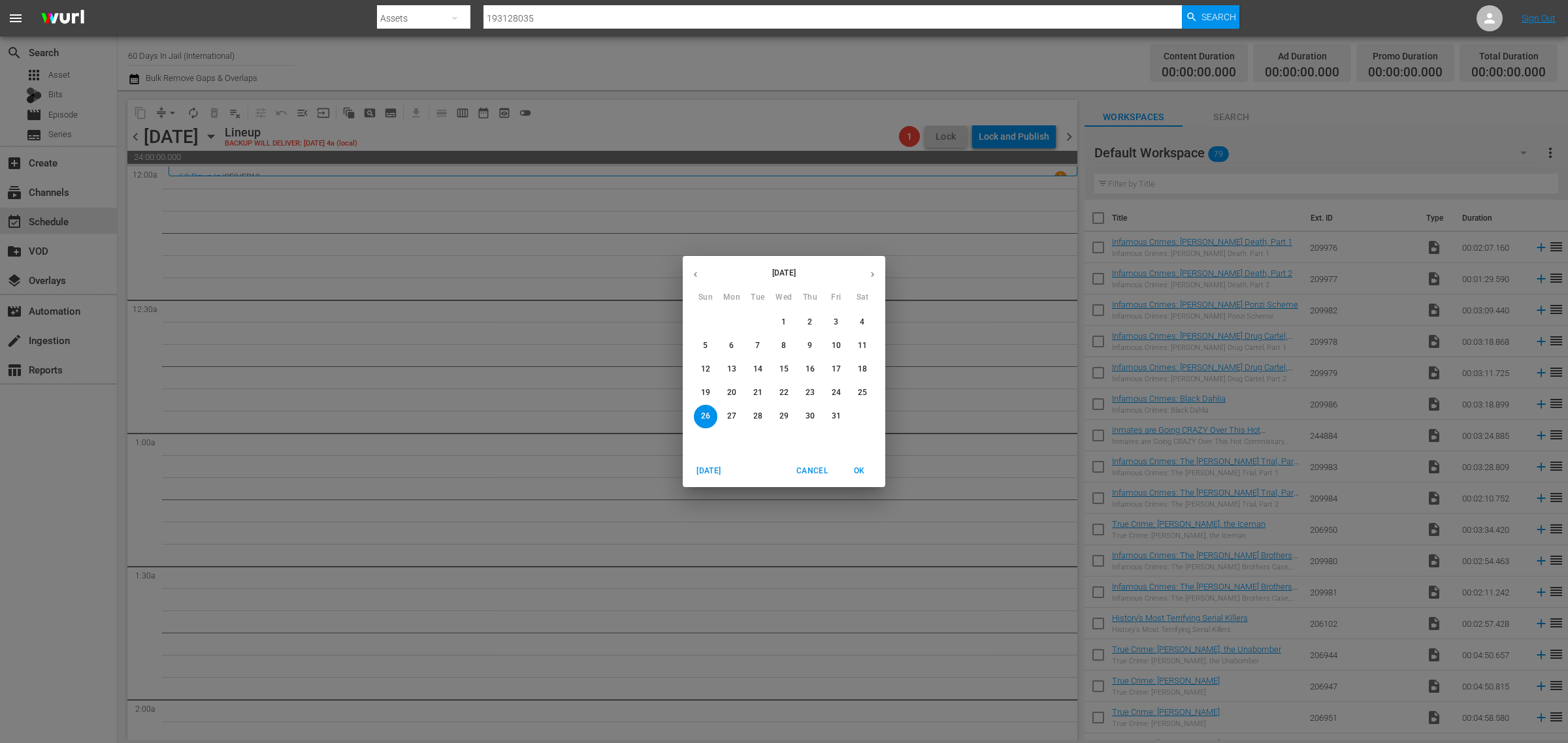
click at [707, 390] on p "19" at bounding box center [705, 393] width 9 height 11
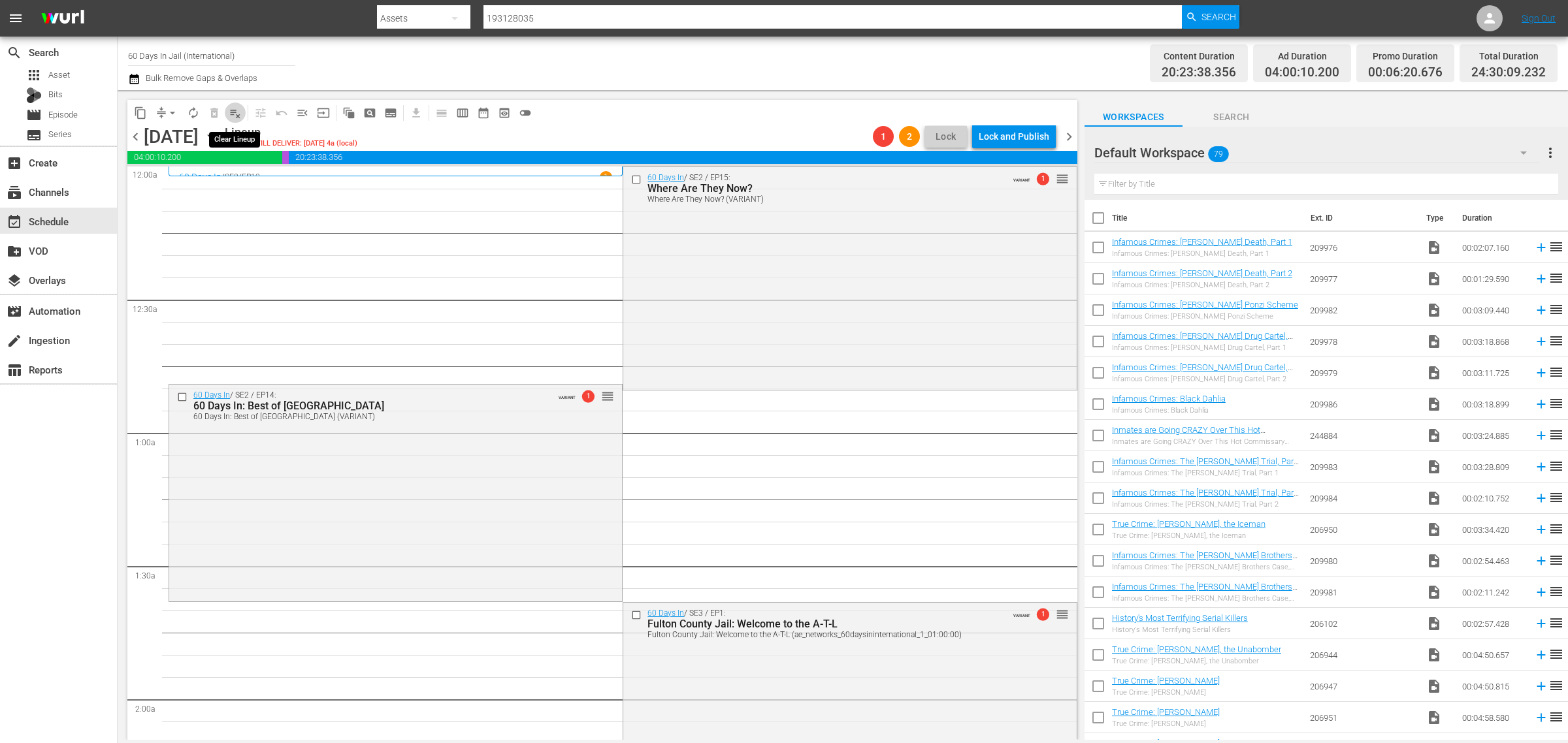
click at [232, 111] on span "playlist_remove_outlined" at bounding box center [235, 112] width 13 height 13
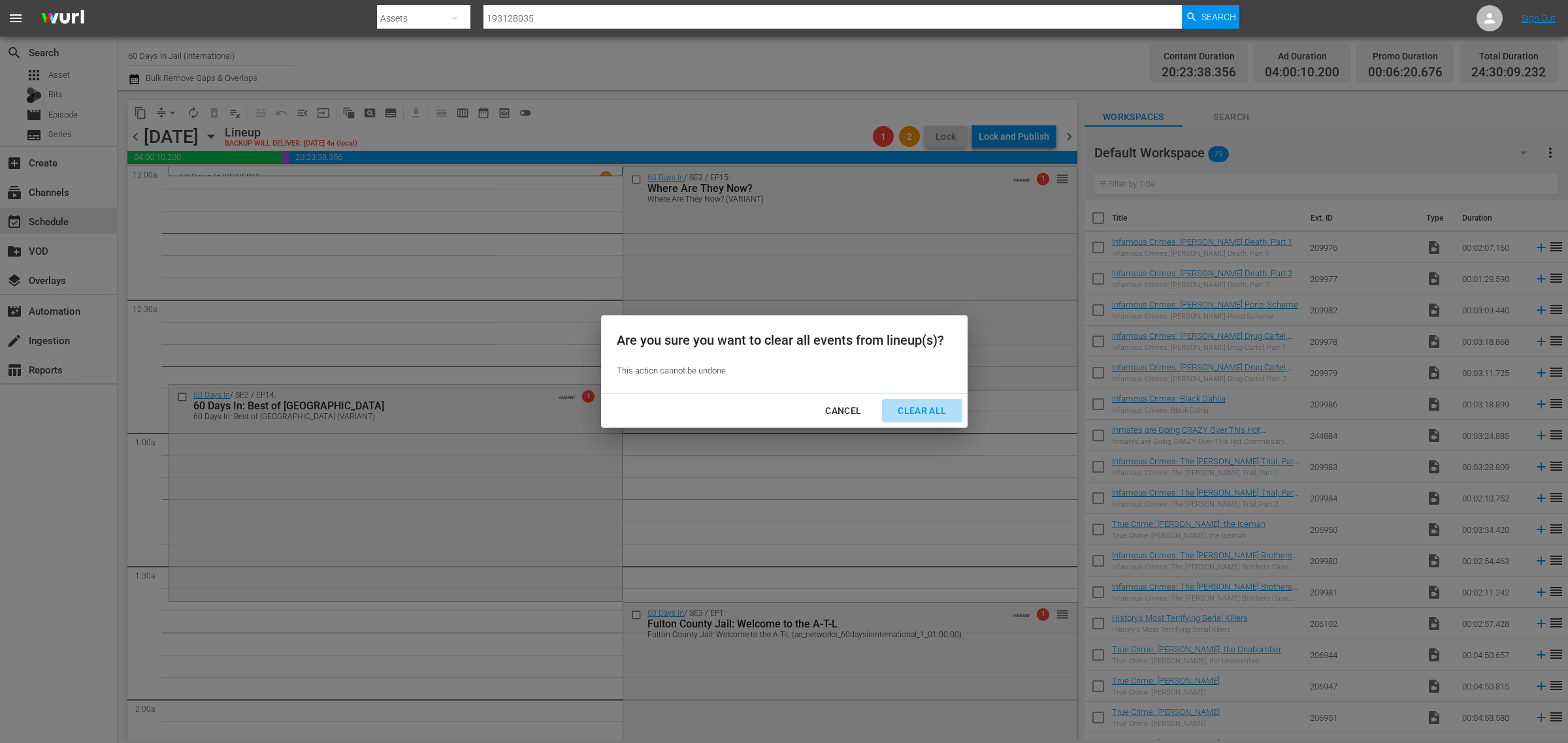
click at [918, 404] on div "Clear All" at bounding box center [922, 411] width 70 height 16
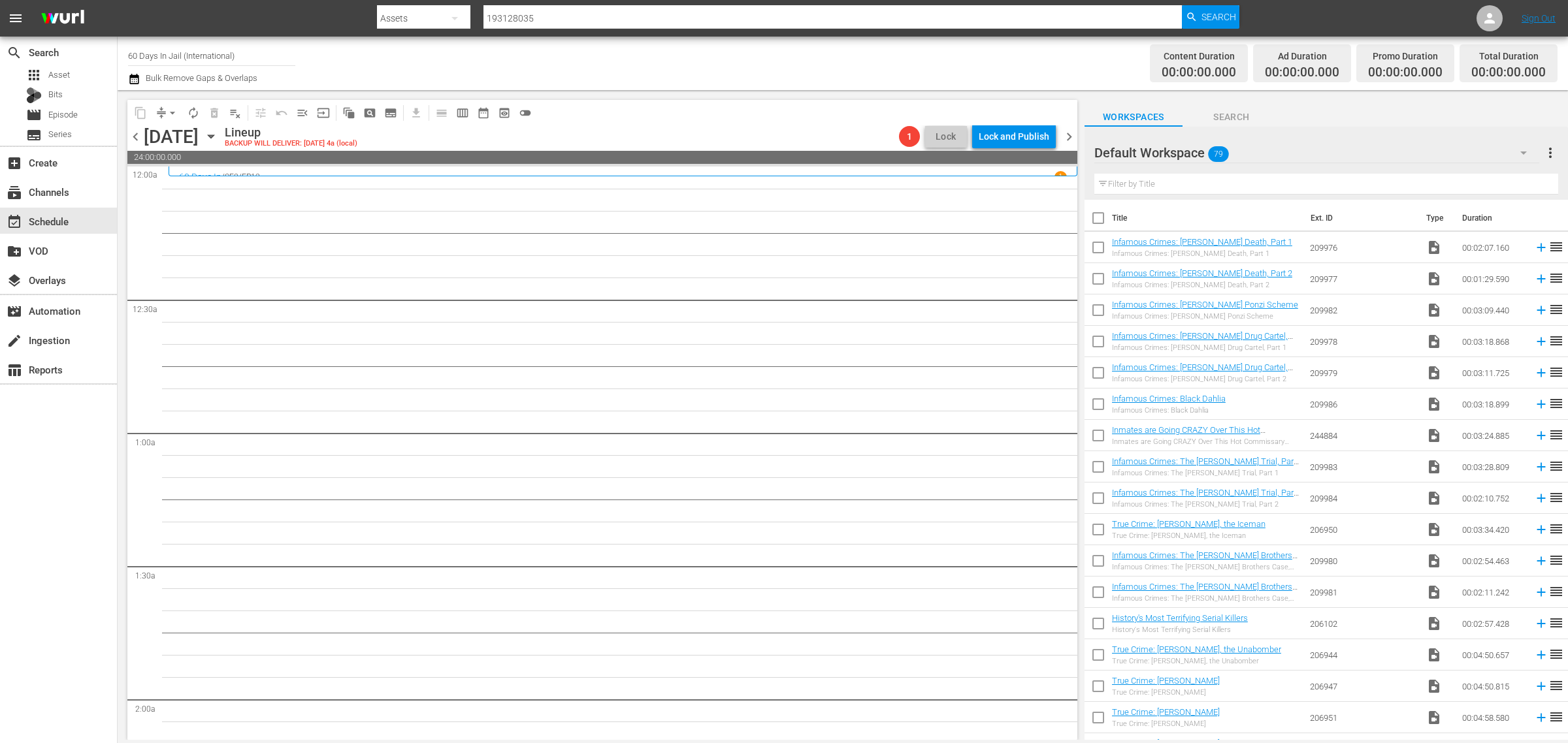
click at [218, 137] on icon "button" at bounding box center [211, 136] width 14 height 14
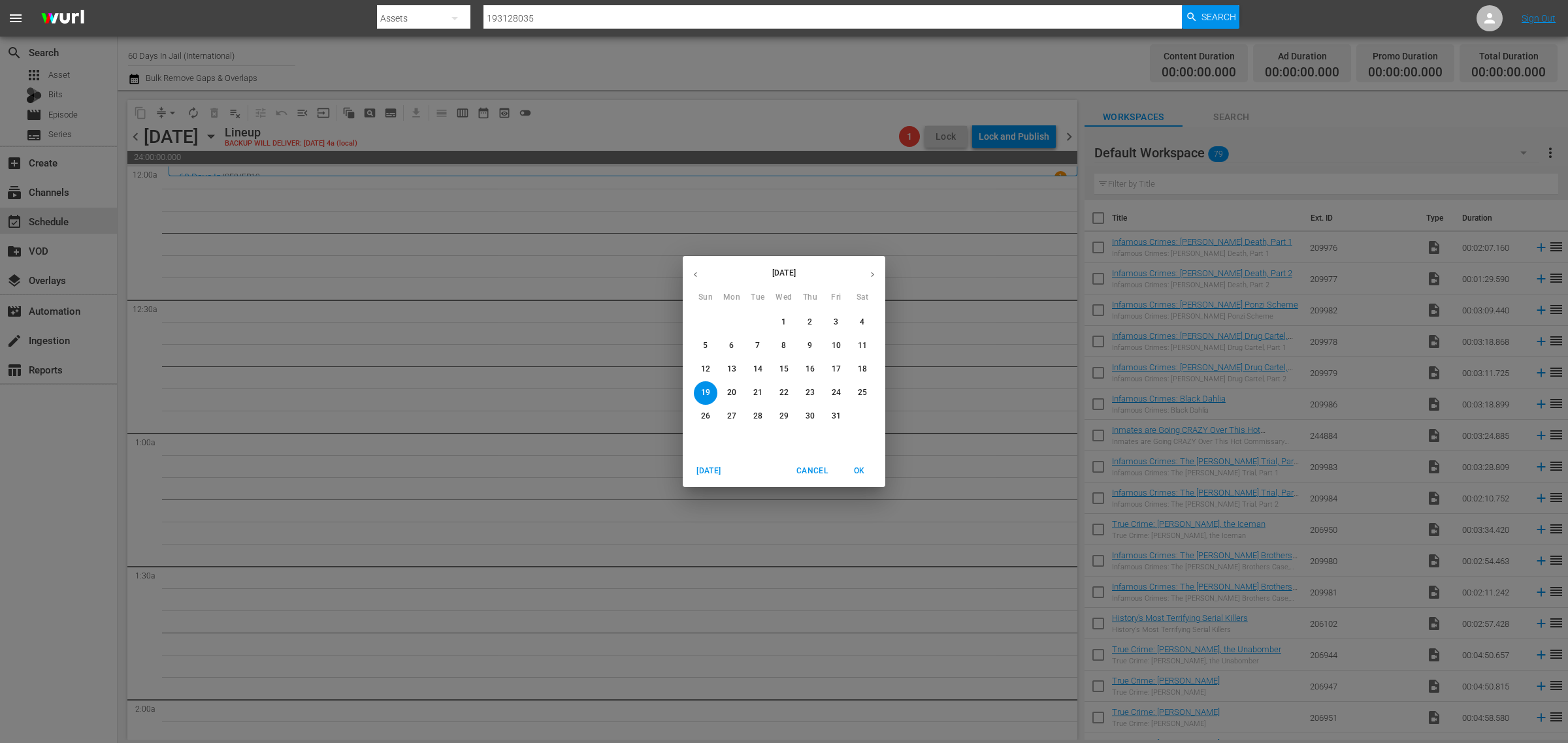
click at [703, 362] on button "12" at bounding box center [705, 369] width 24 height 24
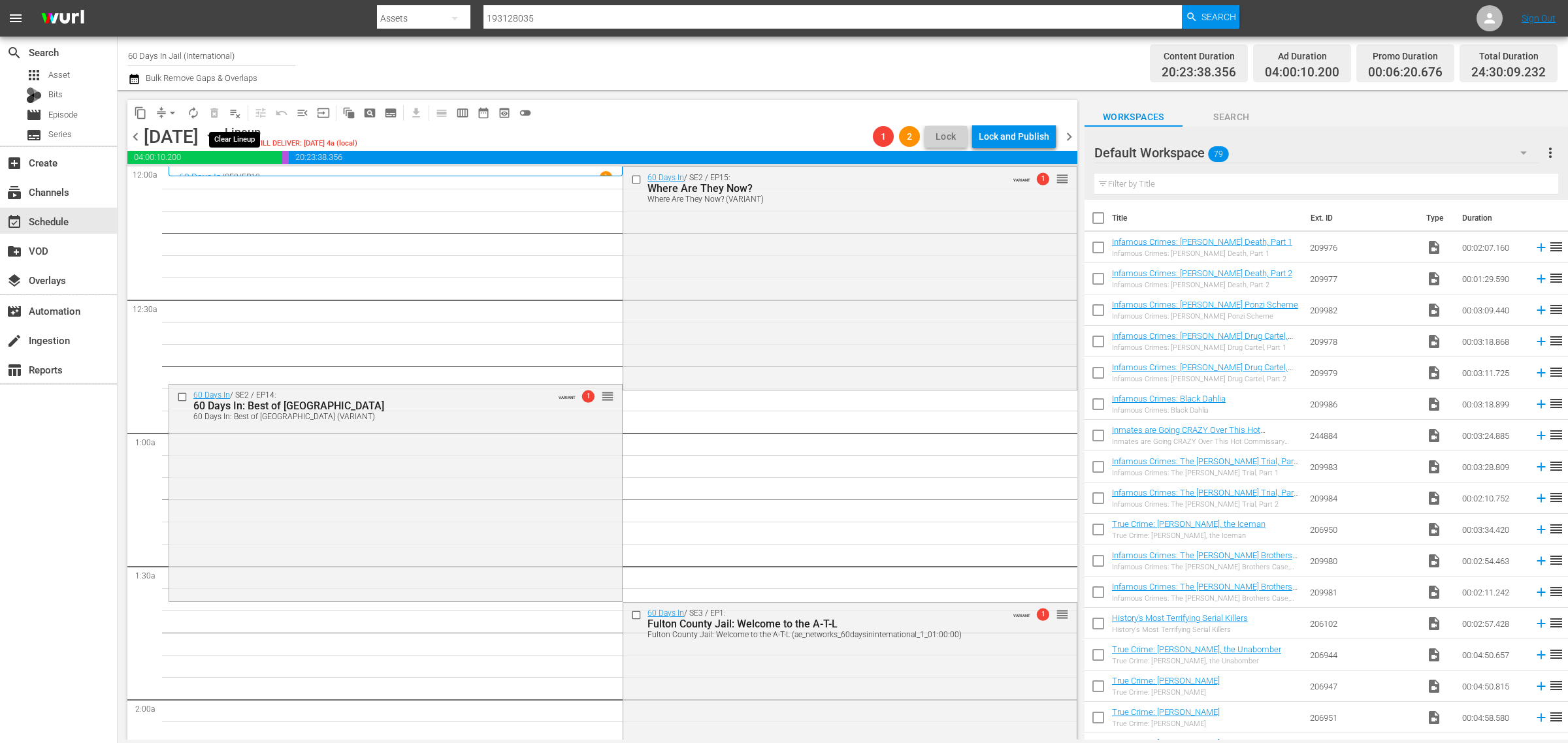
click at [236, 109] on span "playlist_remove_outlined" at bounding box center [235, 112] width 13 height 13
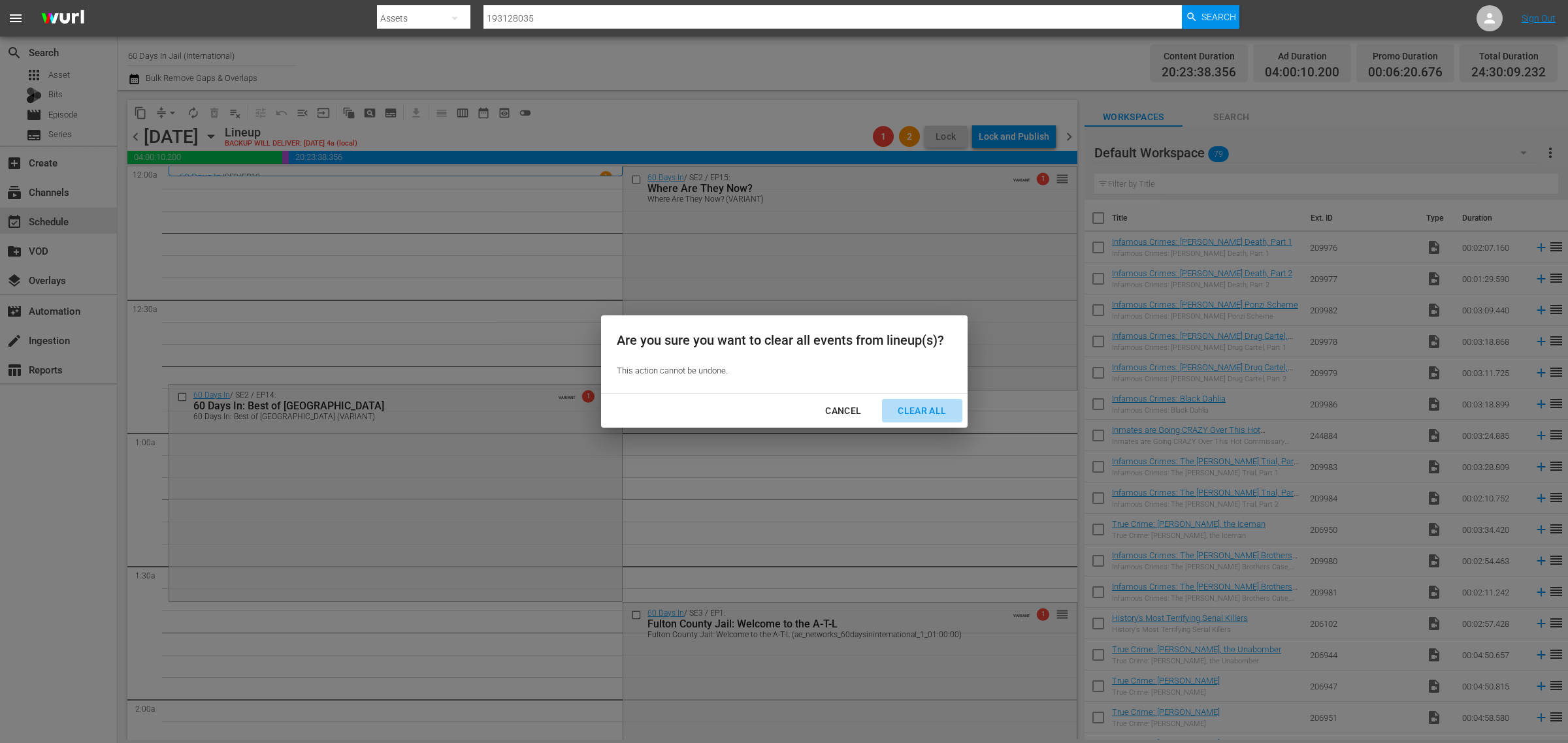
click at [920, 411] on div "Clear All" at bounding box center [922, 411] width 70 height 16
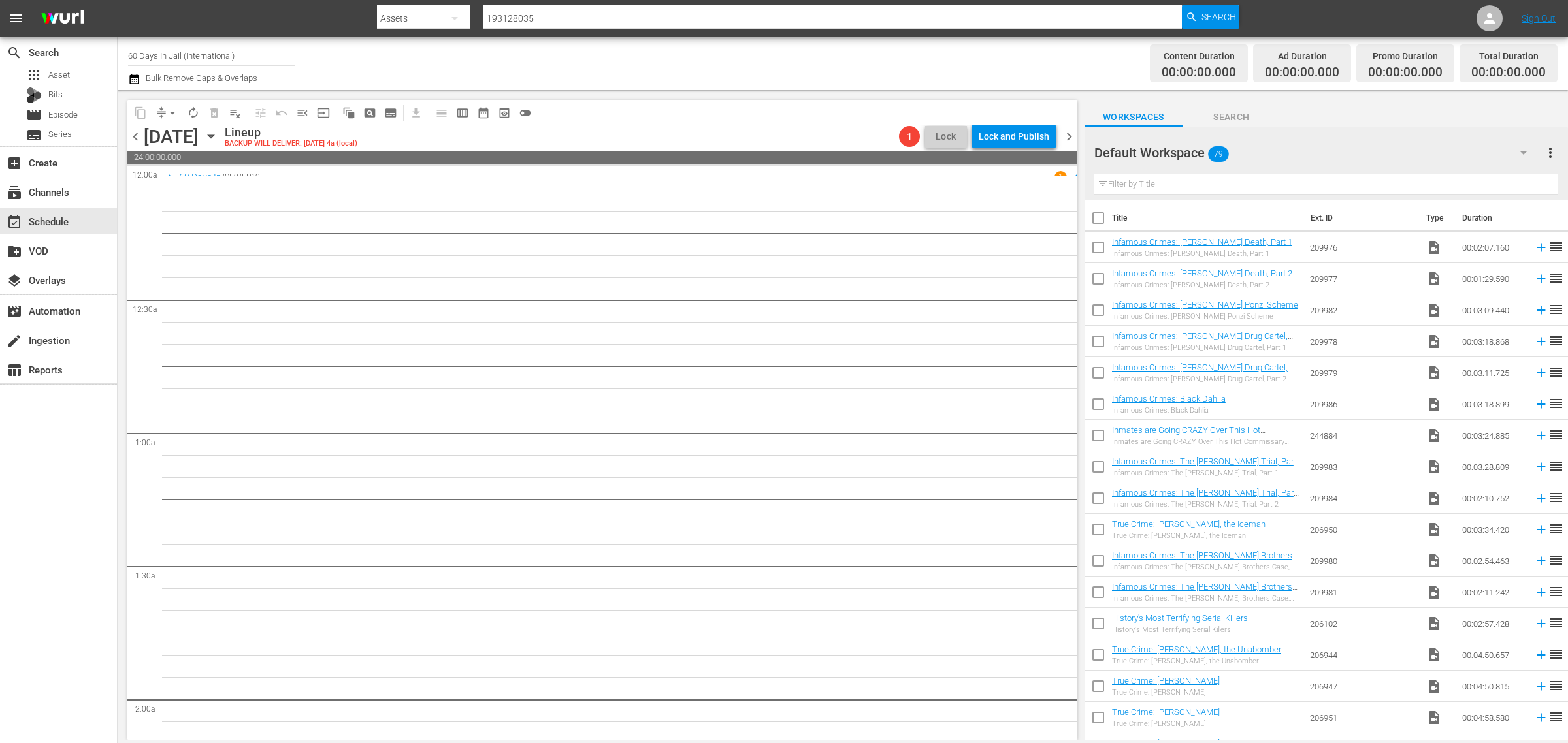
click at [218, 135] on icon "button" at bounding box center [211, 136] width 14 height 14
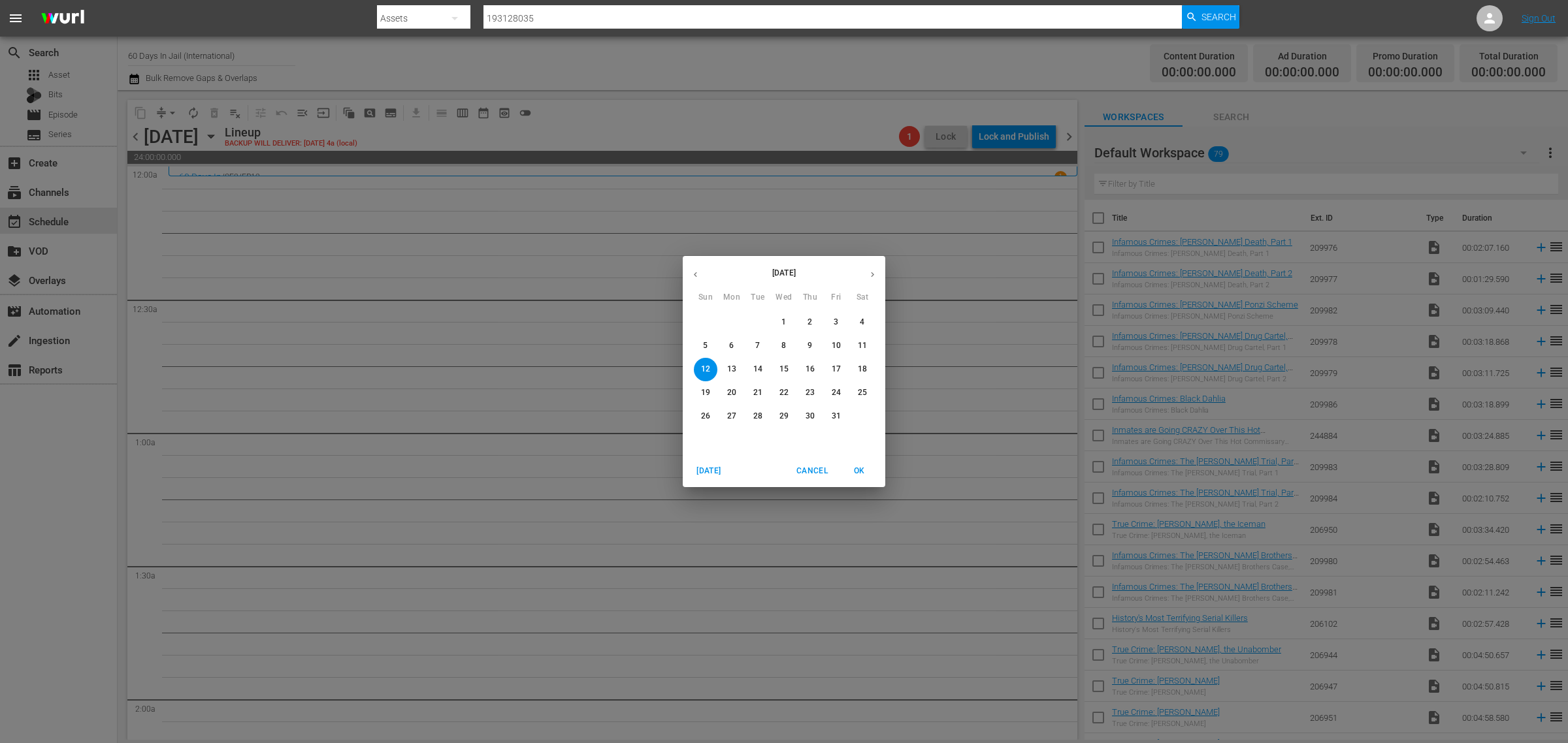
click at [703, 343] on p "5" at bounding box center [705, 346] width 5 height 11
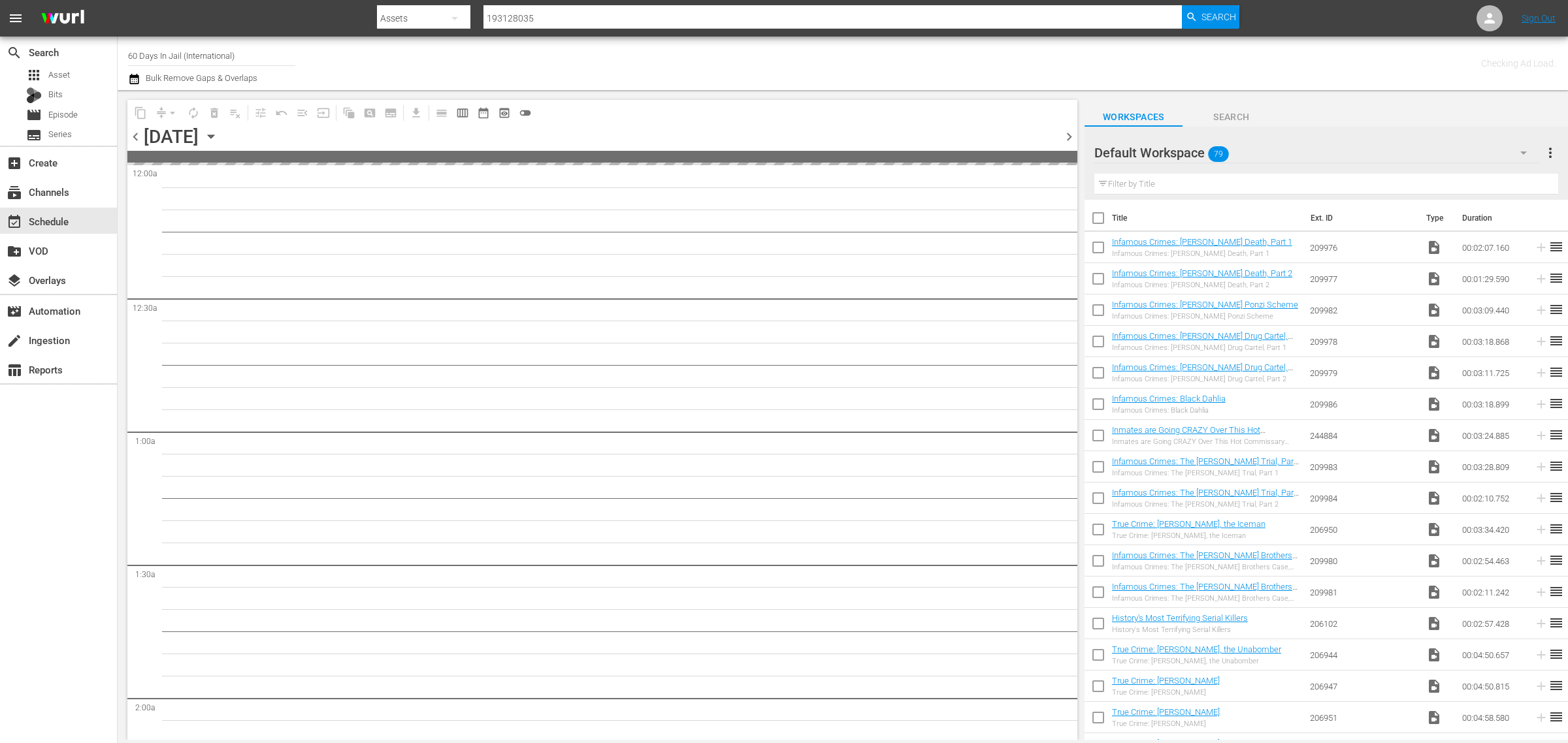
click at [758, 59] on div "Channel Title 60 Days In Jail (International) Bulk Remove Gaps & Overlaps" at bounding box center [518, 63] width 780 height 47
click at [298, 16] on nav "menu Search By Assets Search ID, Title, Description, Keywords, or Category 1931…" at bounding box center [784, 18] width 1568 height 37
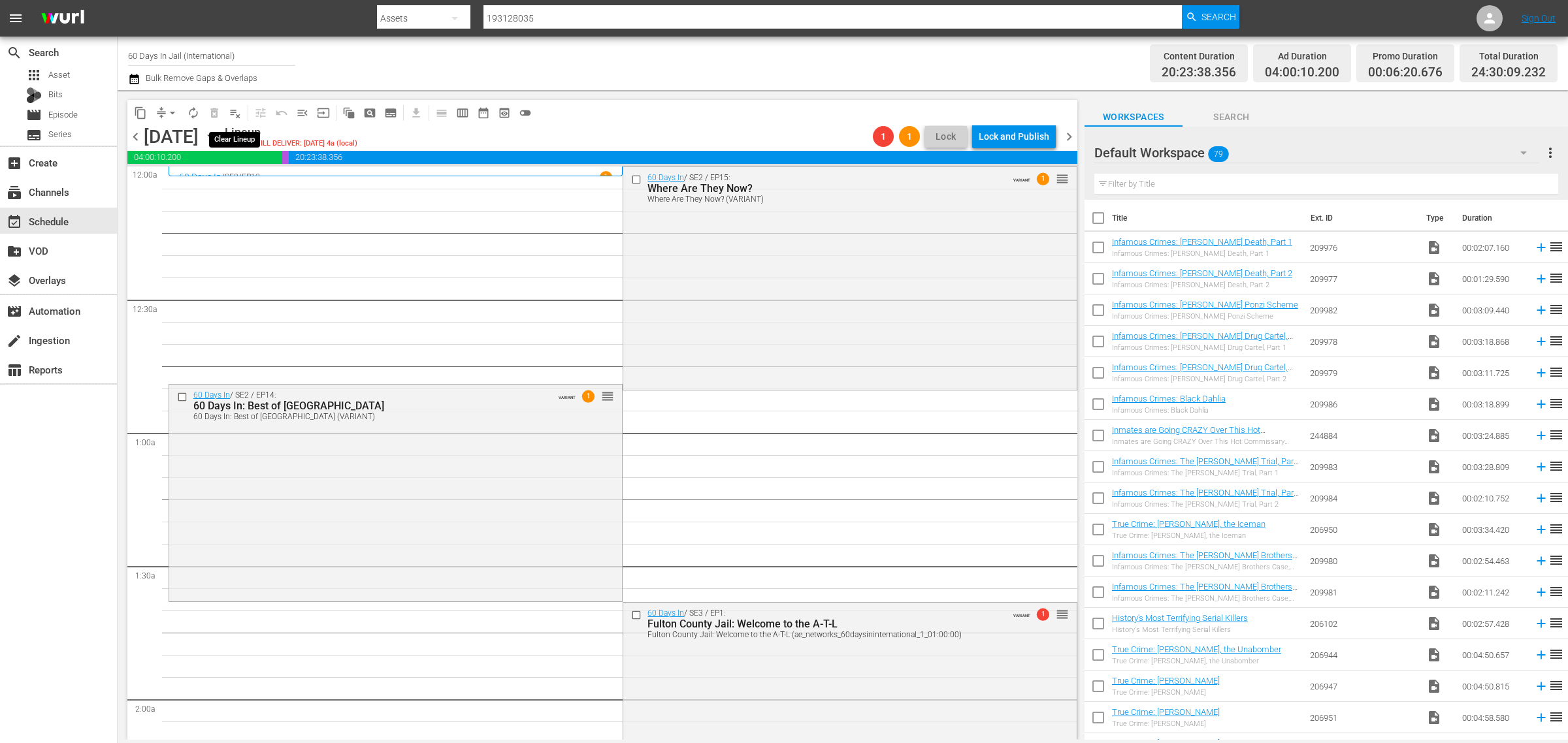
click at [236, 111] on span "playlist_remove_outlined" at bounding box center [235, 112] width 13 height 13
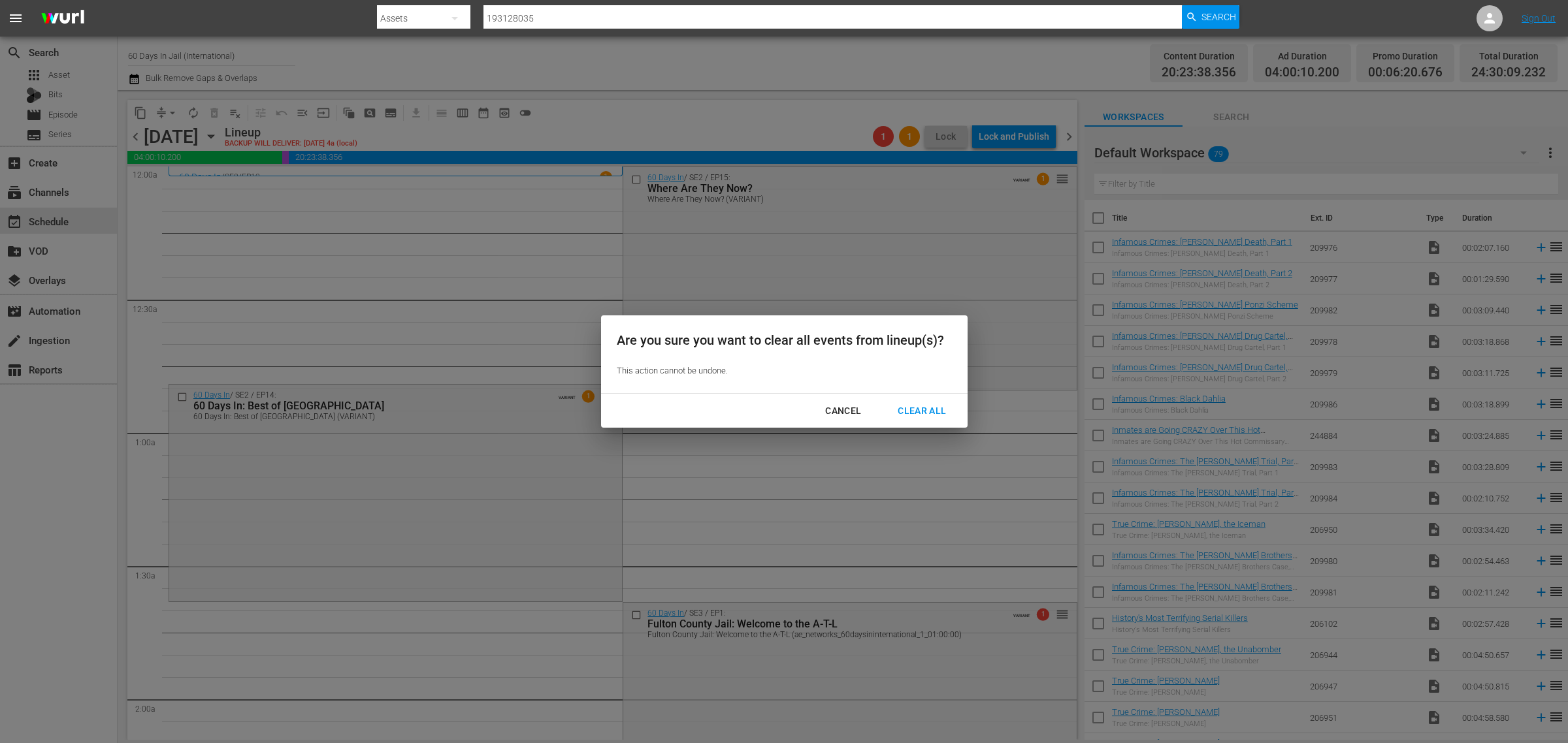
click at [917, 396] on div "Cancel Clear All" at bounding box center [784, 411] width 367 height 35
click at [932, 422] on button "Clear All" at bounding box center [922, 411] width 80 height 24
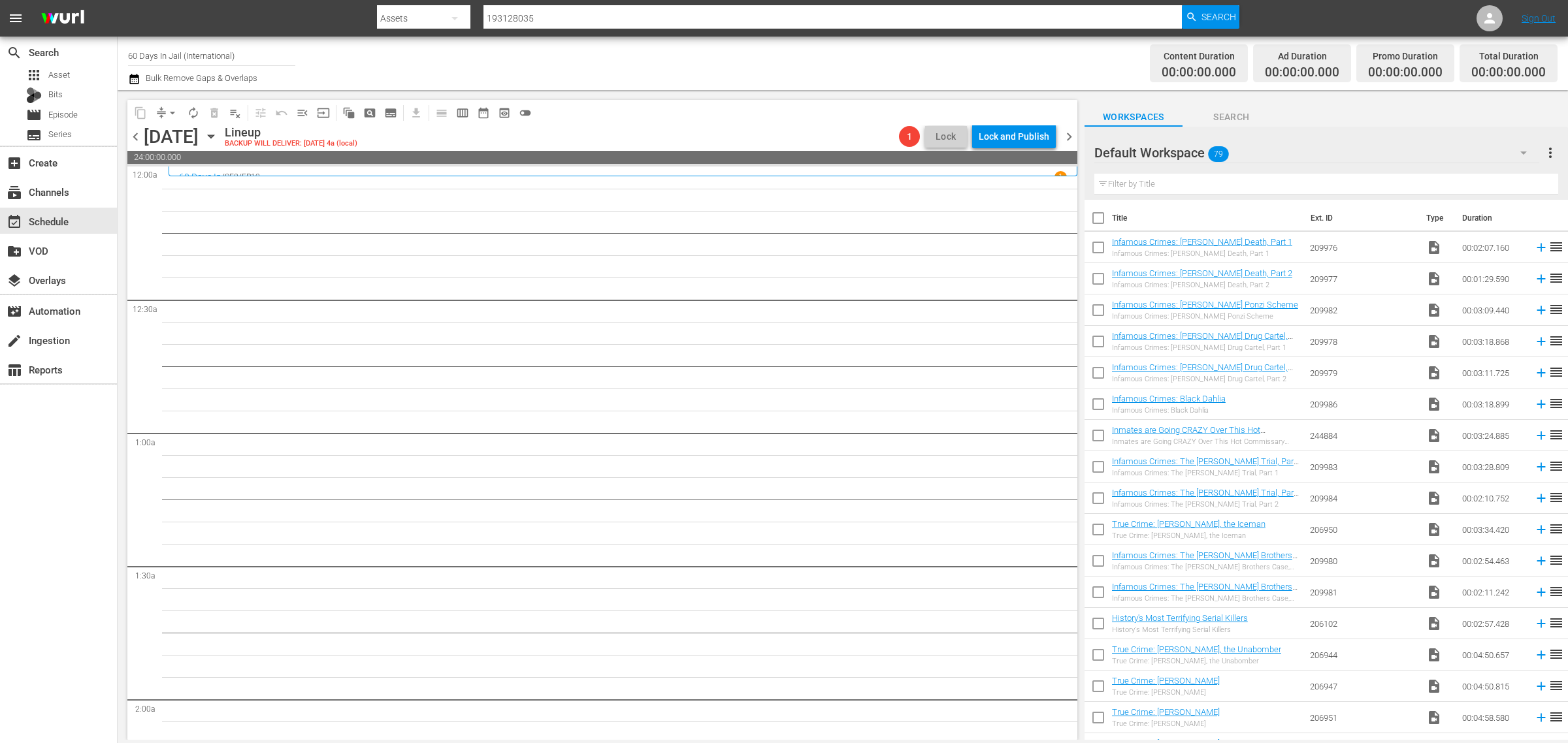
click at [218, 129] on icon "button" at bounding box center [211, 136] width 14 height 14
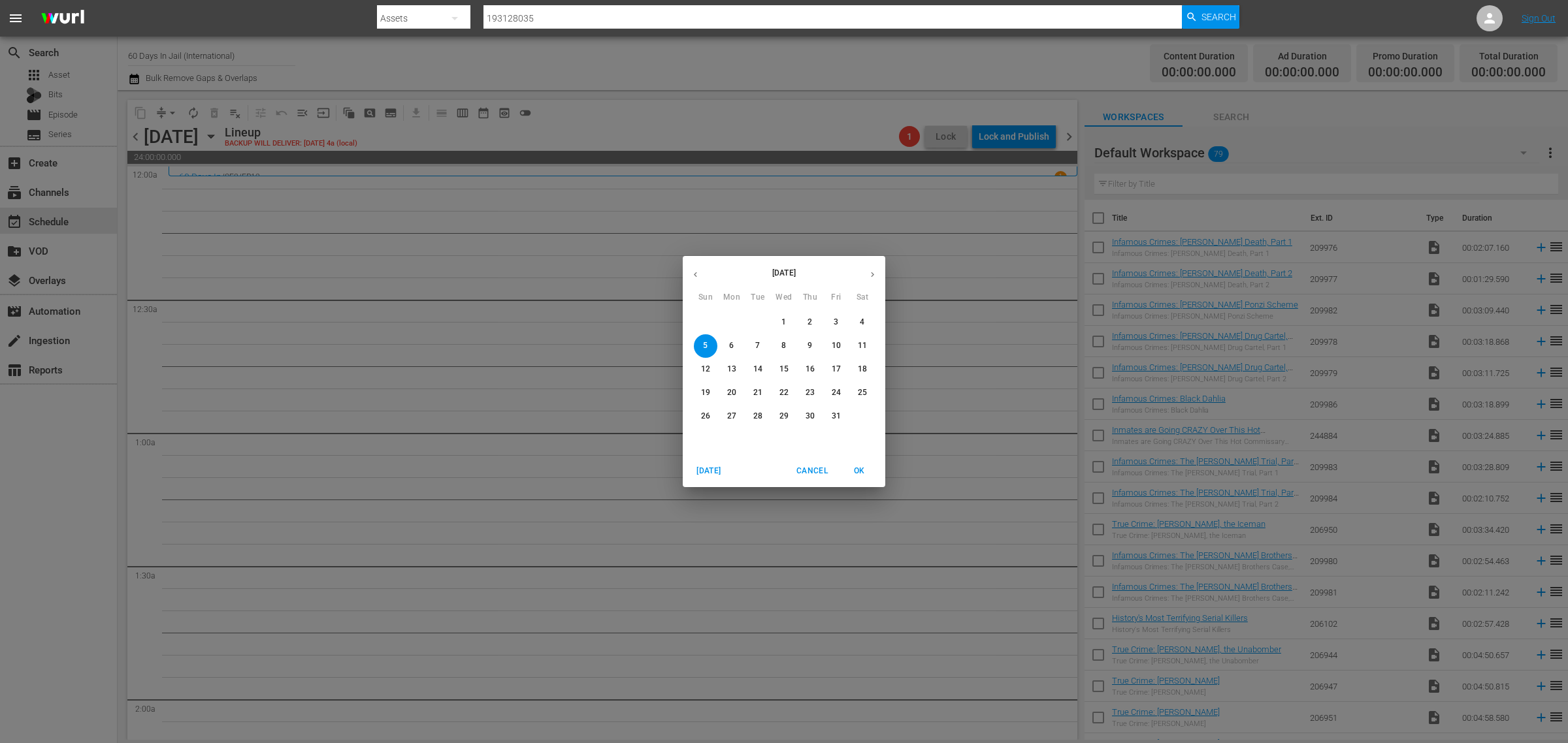
click at [706, 413] on p "26" at bounding box center [705, 416] width 9 height 11
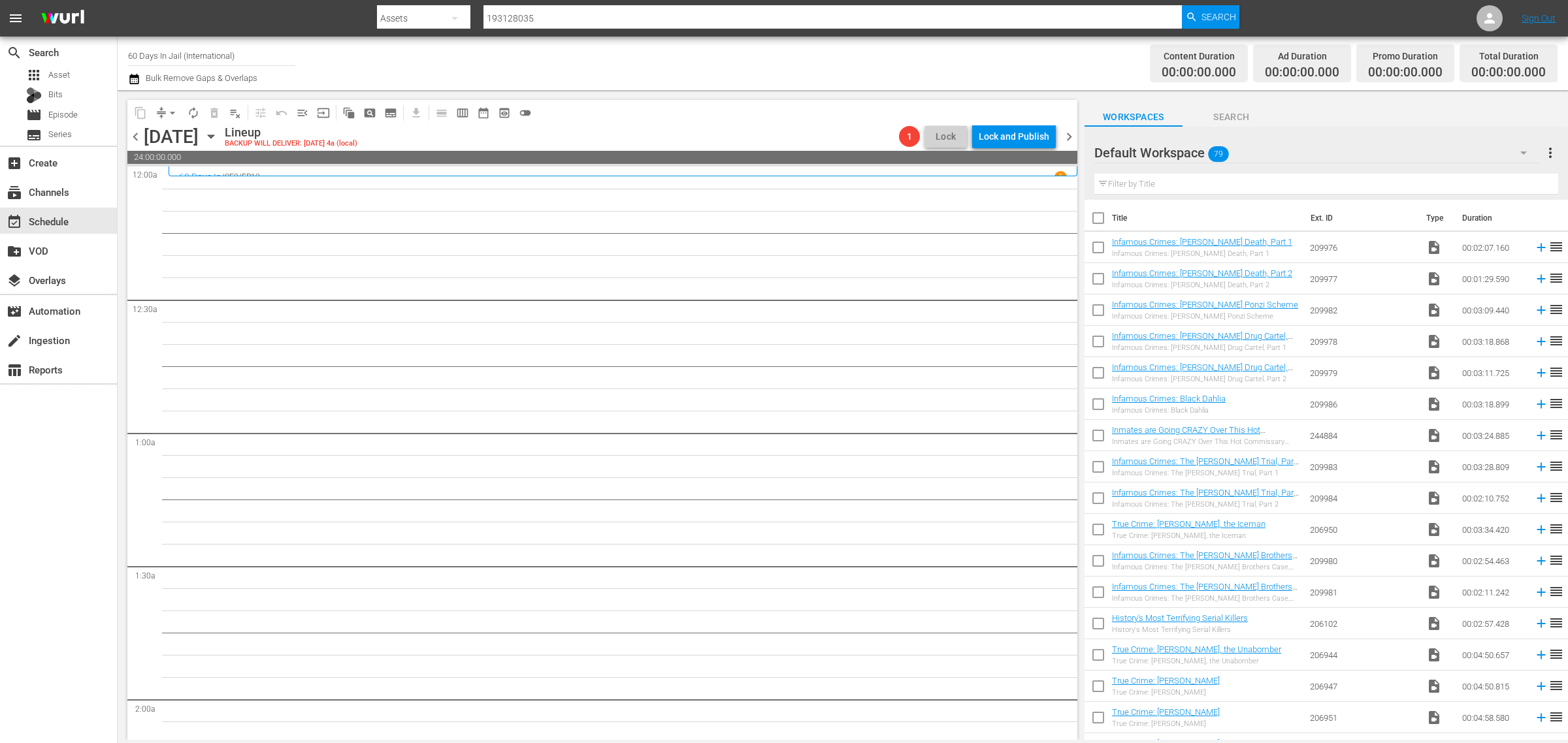
click at [214, 135] on icon "button" at bounding box center [211, 136] width 6 height 3
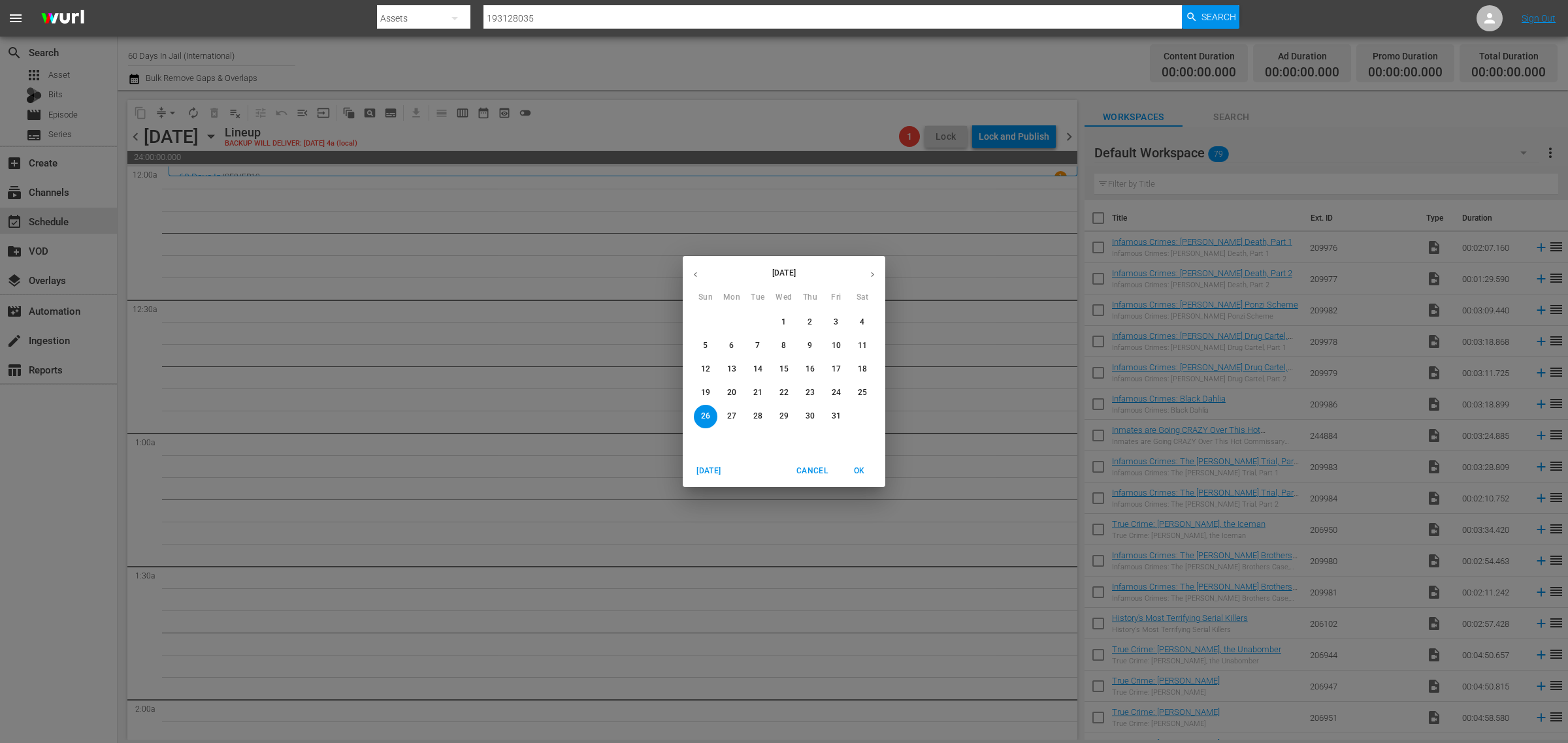
click at [872, 272] on icon "button" at bounding box center [872, 274] width 10 height 10
click at [703, 345] on p "2" at bounding box center [705, 346] width 5 height 11
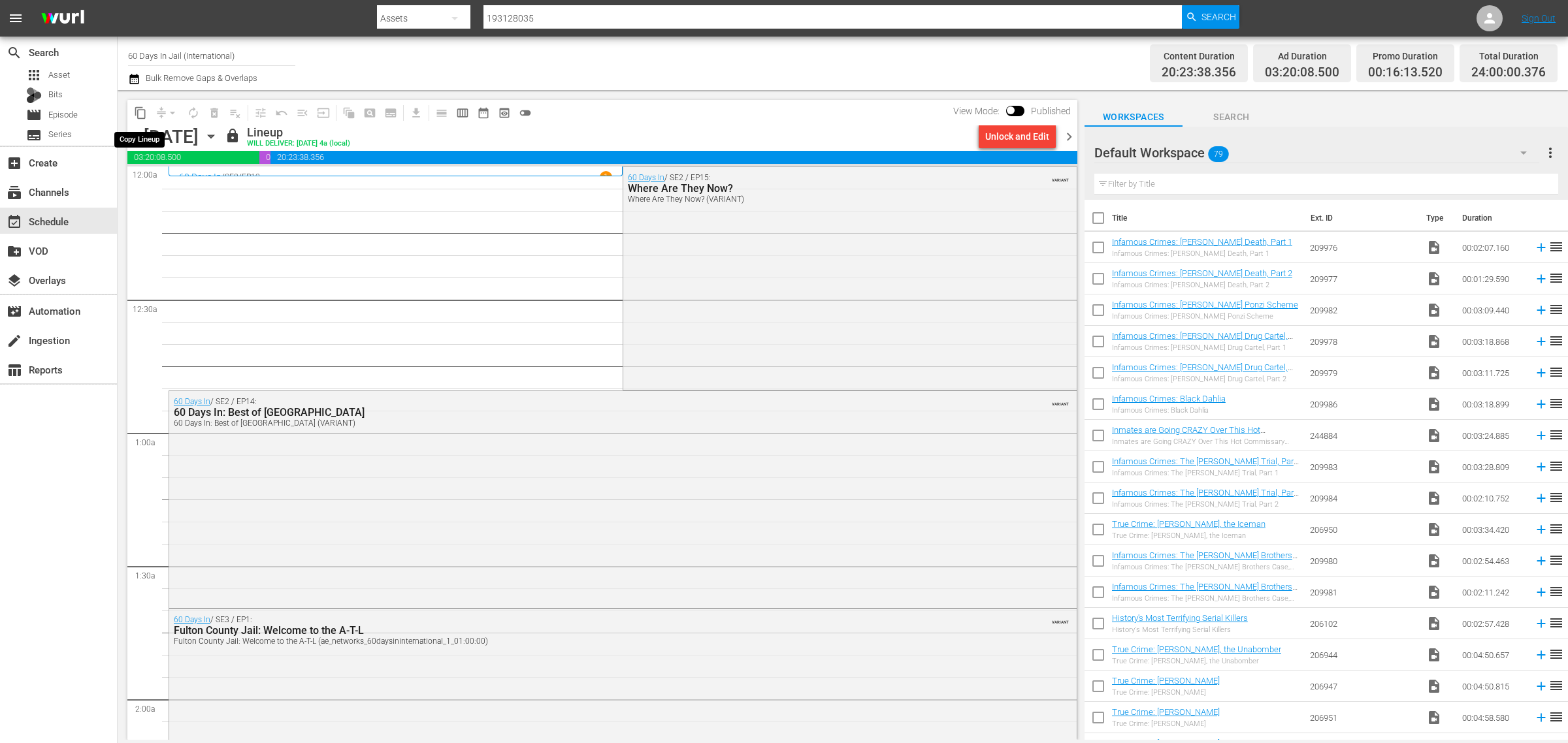
click at [145, 111] on span "content_copy" at bounding box center [140, 112] width 13 height 13
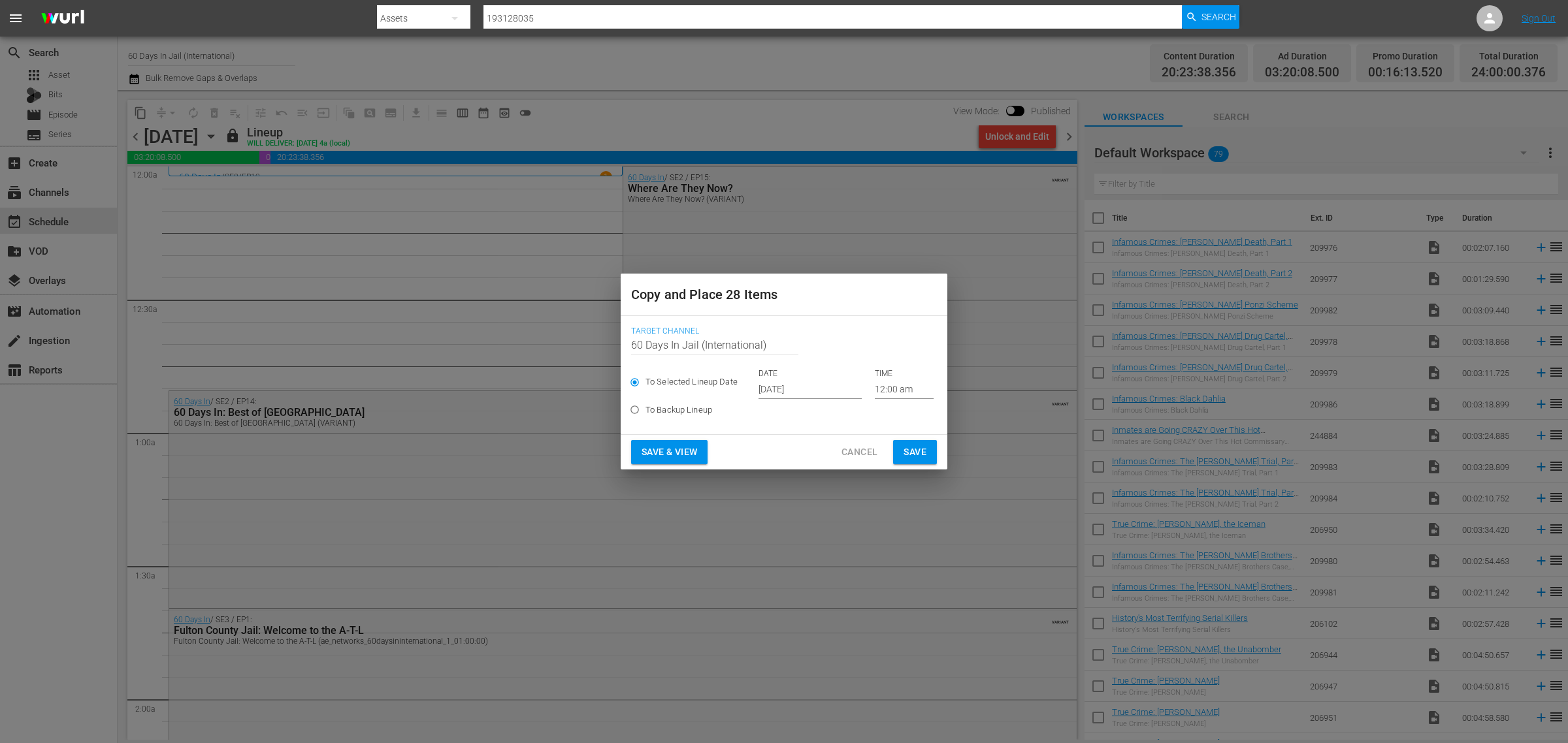
click at [801, 390] on input "Oct 2nd 2025" at bounding box center [810, 389] width 104 height 20
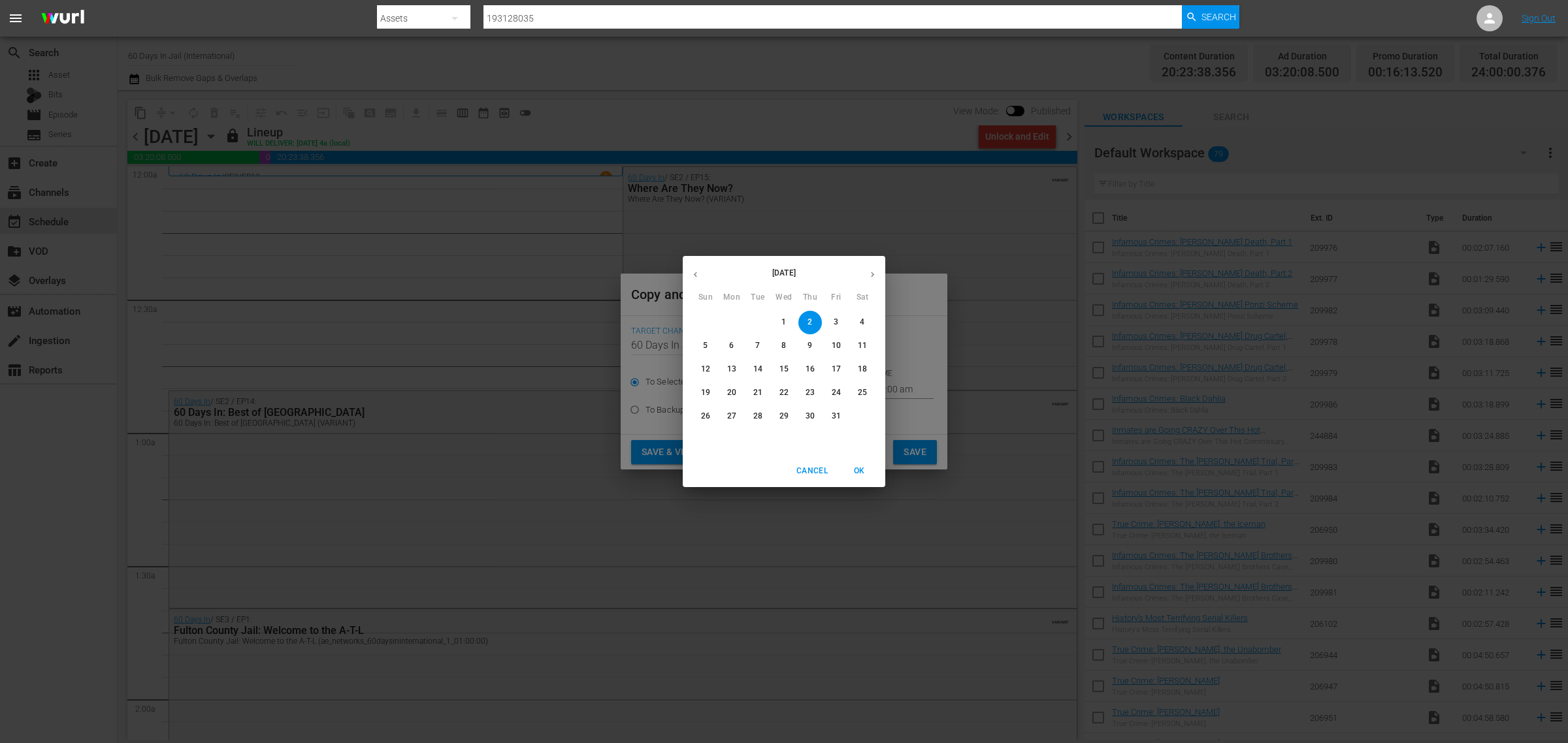
click at [707, 415] on p "26" at bounding box center [705, 416] width 9 height 11
type input "Oct 26th 2025"
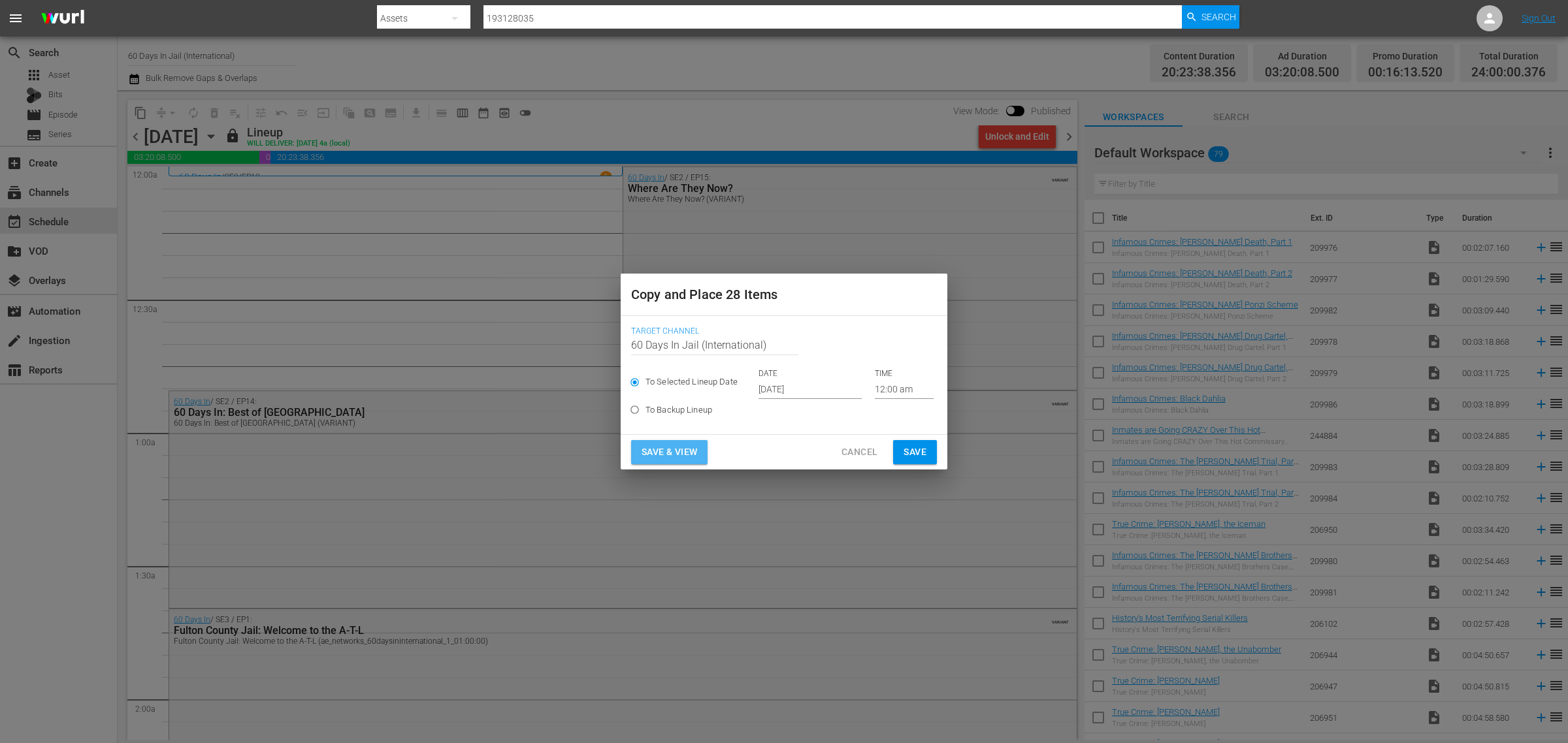
click at [677, 449] on span "Save & View" at bounding box center [670, 452] width 56 height 16
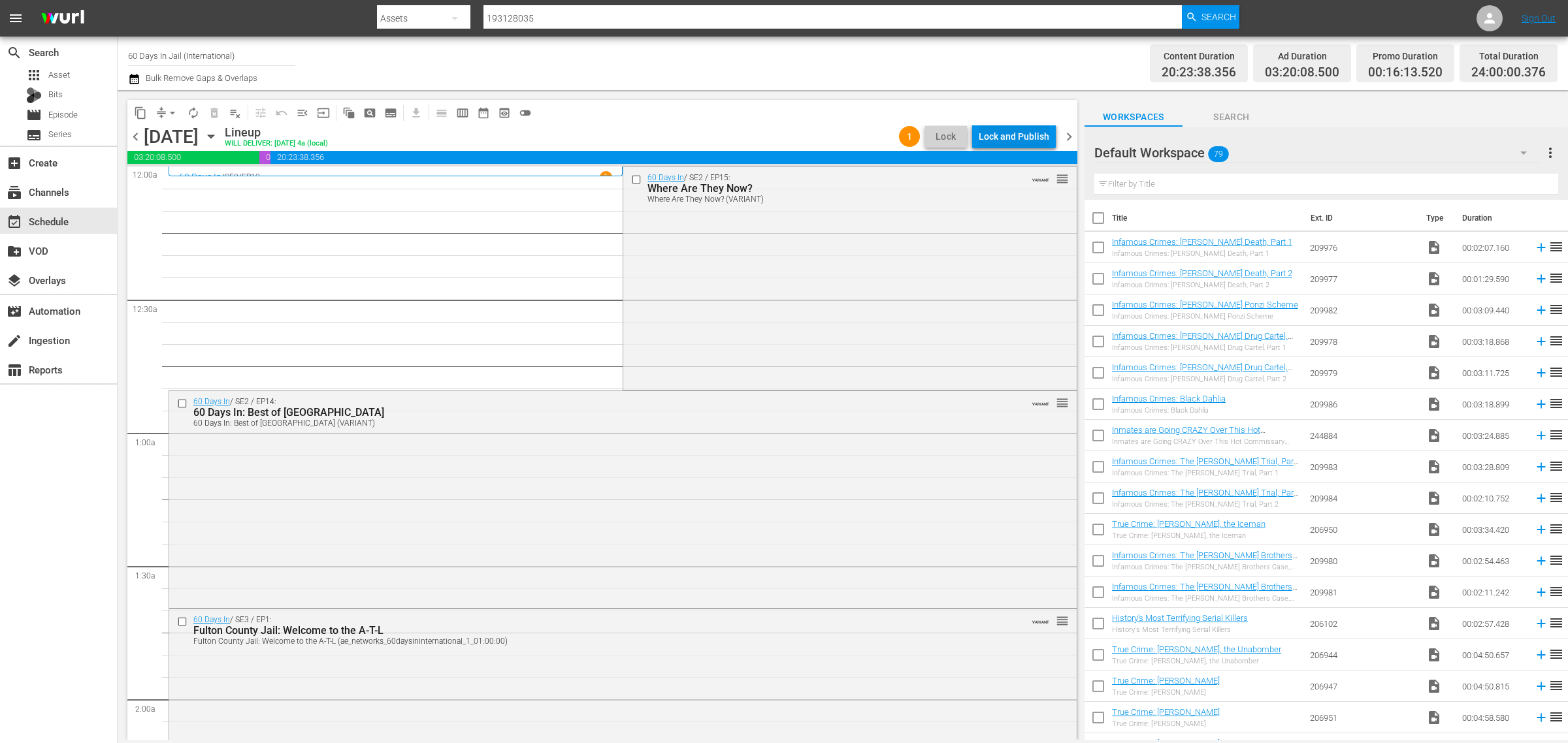
click at [1006, 133] on div "Lock and Publish" at bounding box center [1014, 136] width 71 height 24
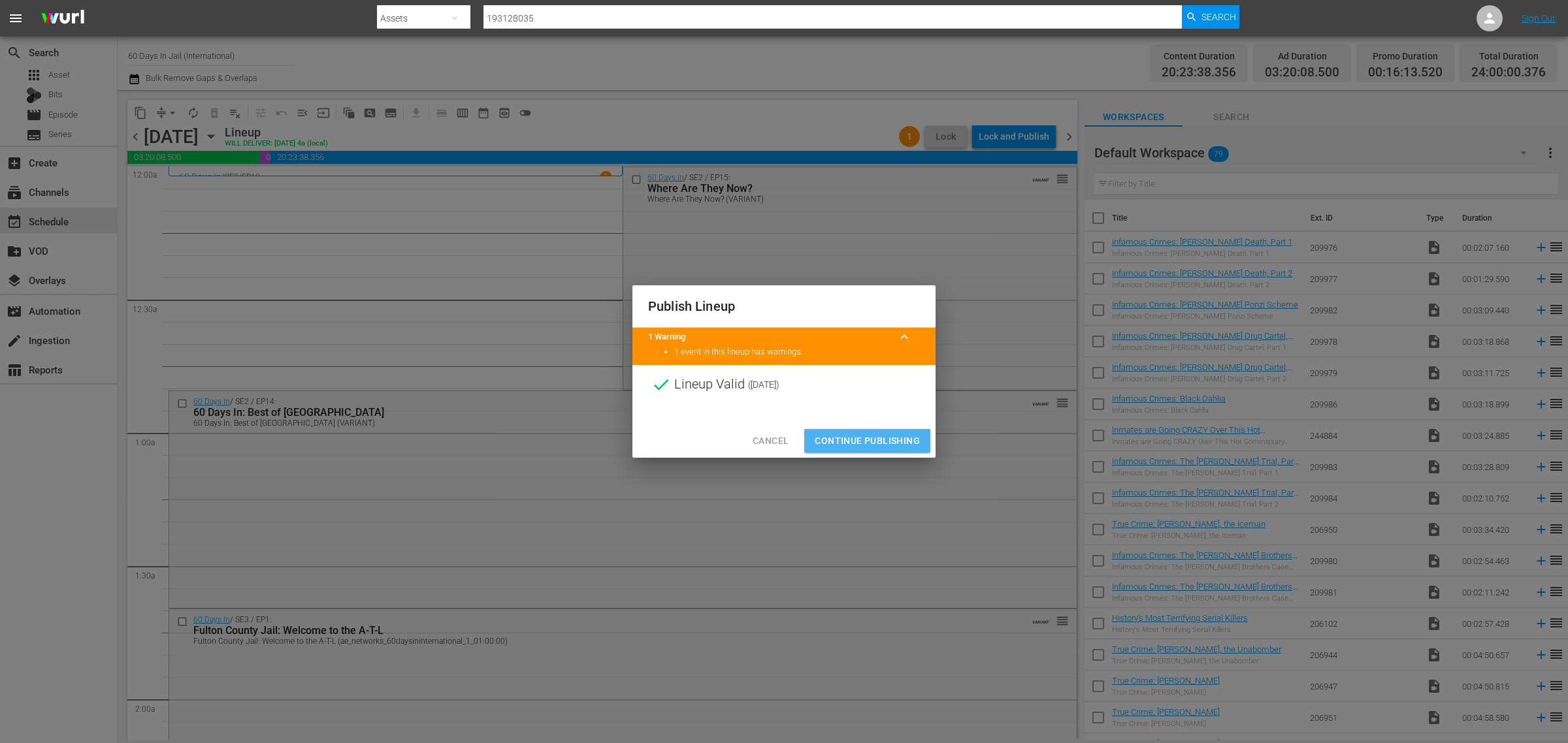
click at [857, 444] on span "Continue Publishing" at bounding box center [867, 441] width 105 height 16
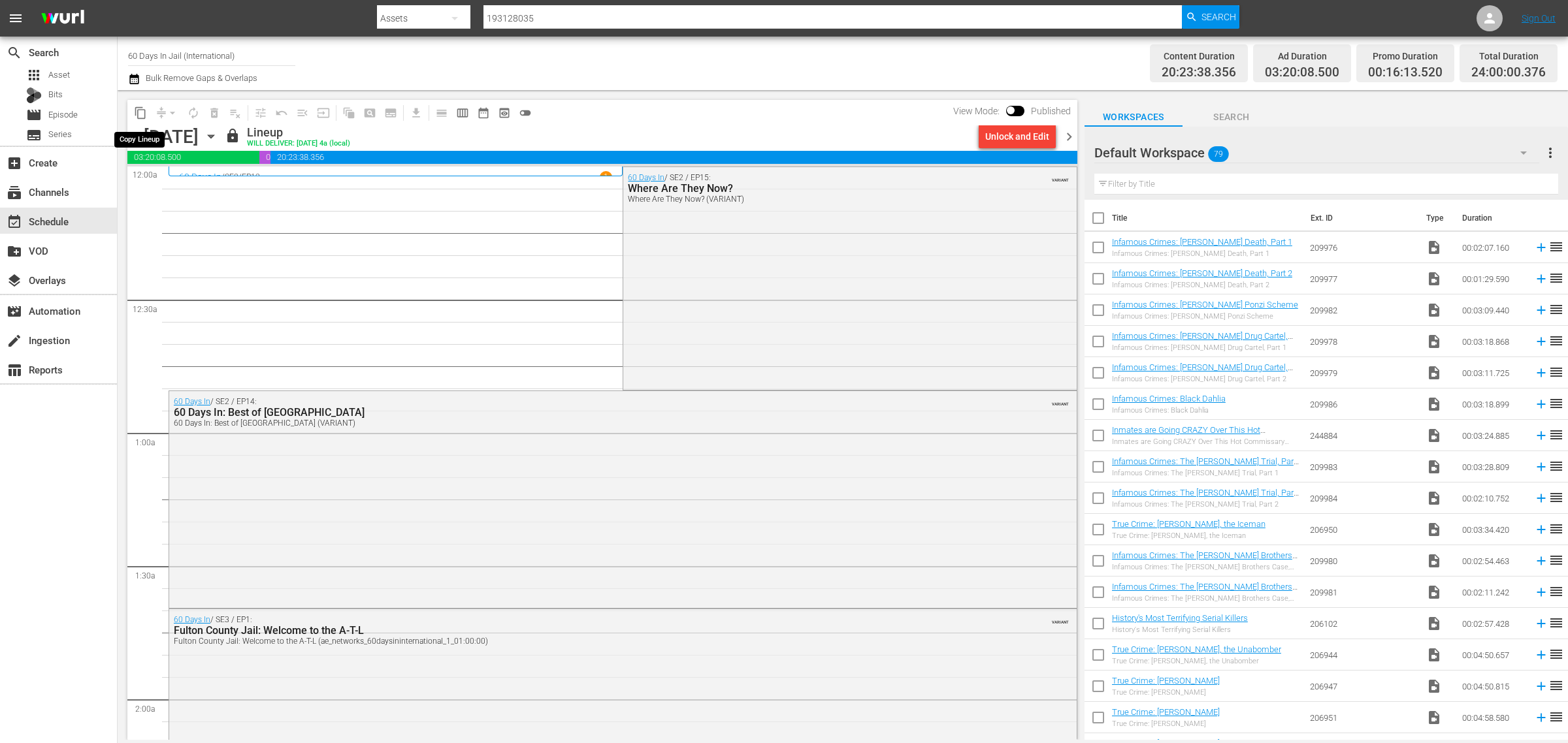
click at [144, 106] on span "content_copy" at bounding box center [140, 112] width 13 height 13
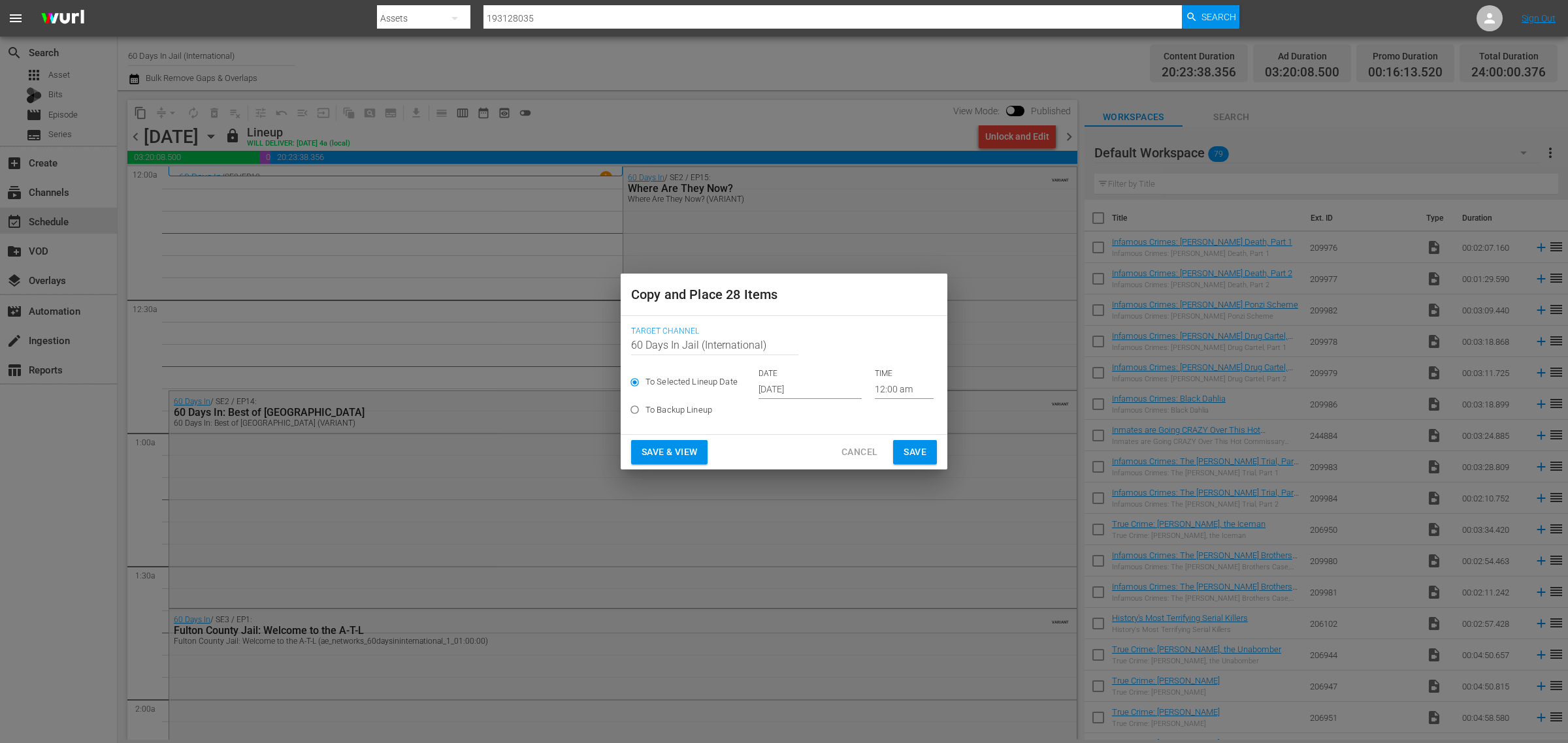
click at [794, 384] on input "Oct 2nd 2025" at bounding box center [810, 389] width 104 height 20
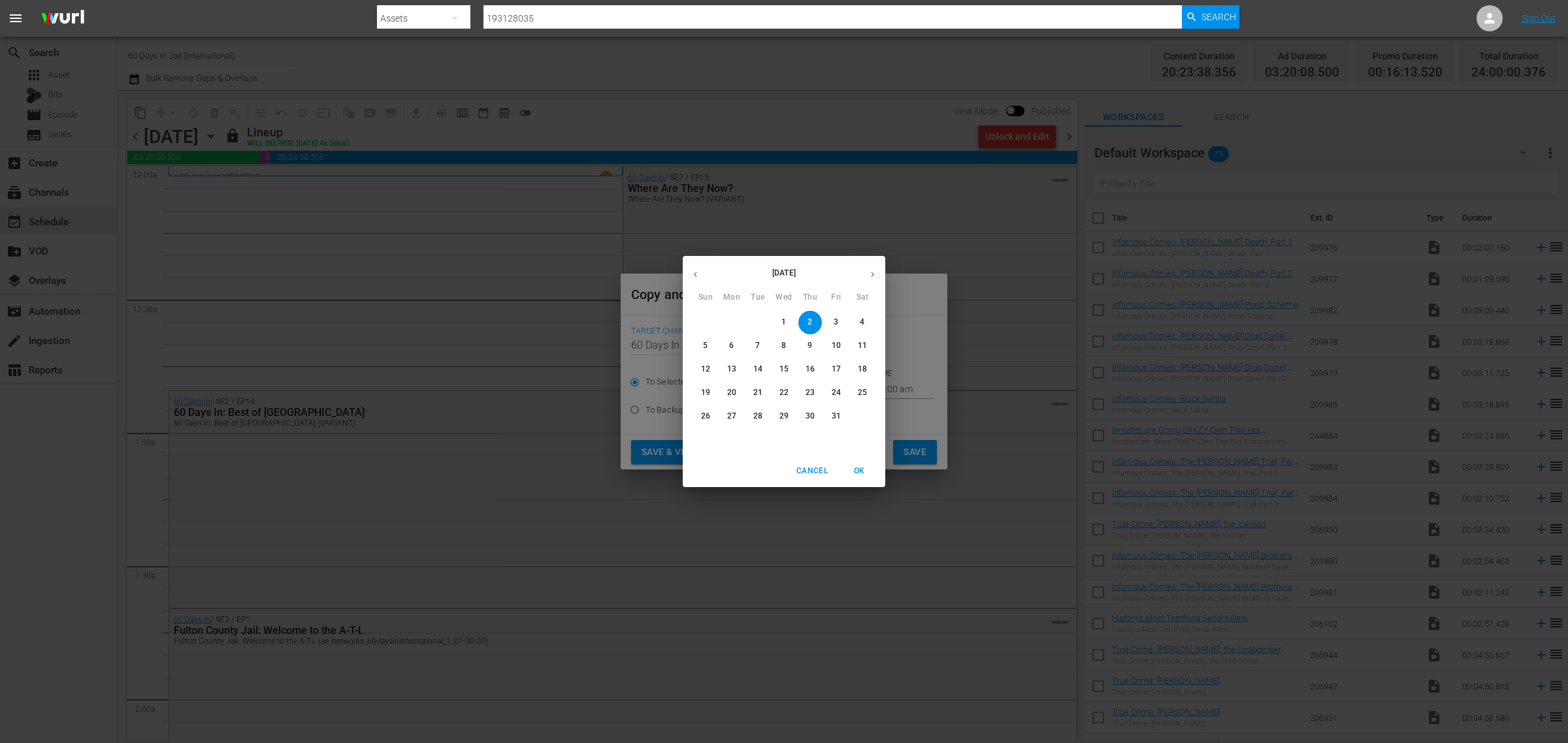
click at [704, 389] on p "19" at bounding box center [705, 393] width 9 height 11
type input "Oct 19th 2025"
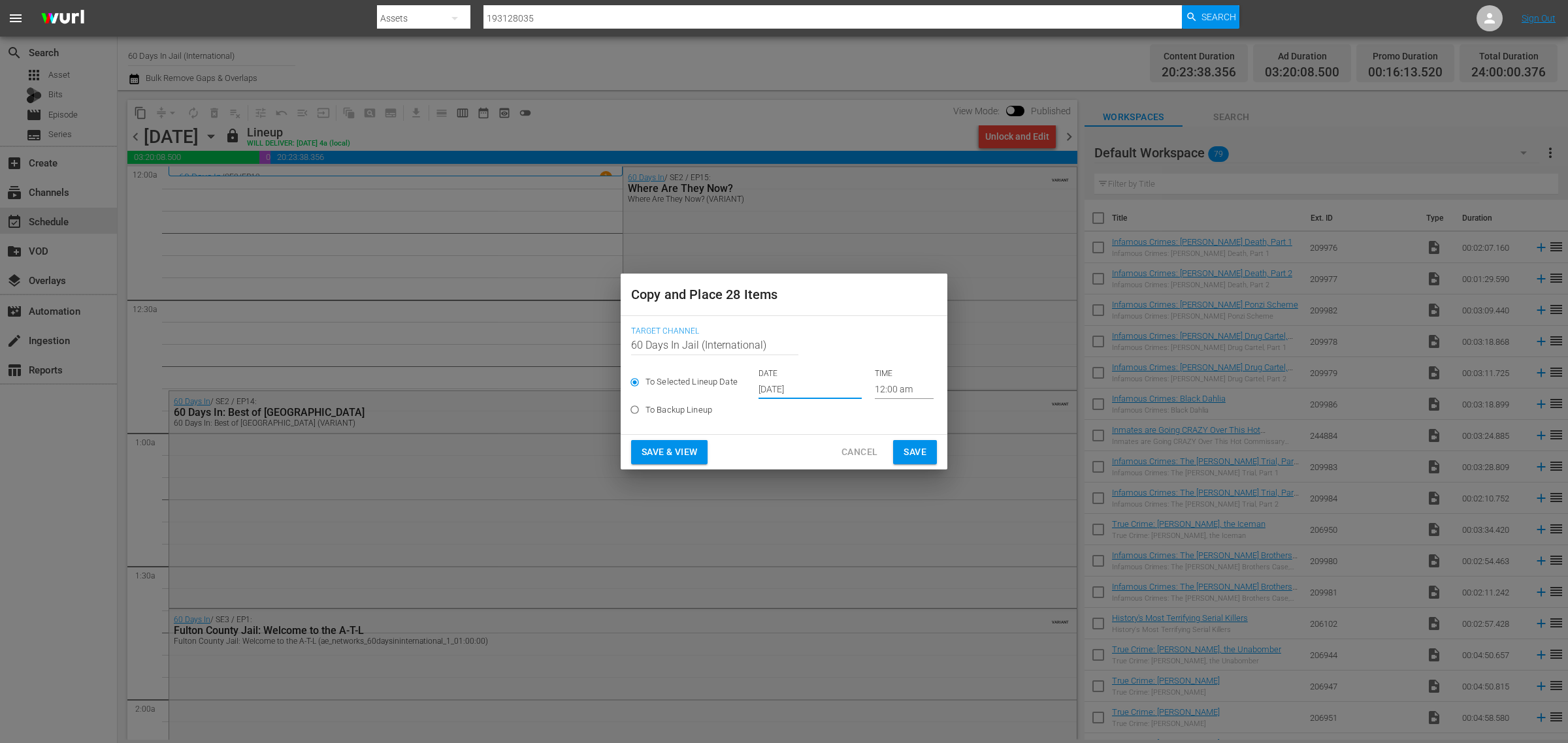
drag, startPoint x: 692, startPoint y: 444, endPoint x: 823, endPoint y: 90, distance: 377.5
click at [692, 445] on button "Save & View" at bounding box center [669, 452] width 76 height 24
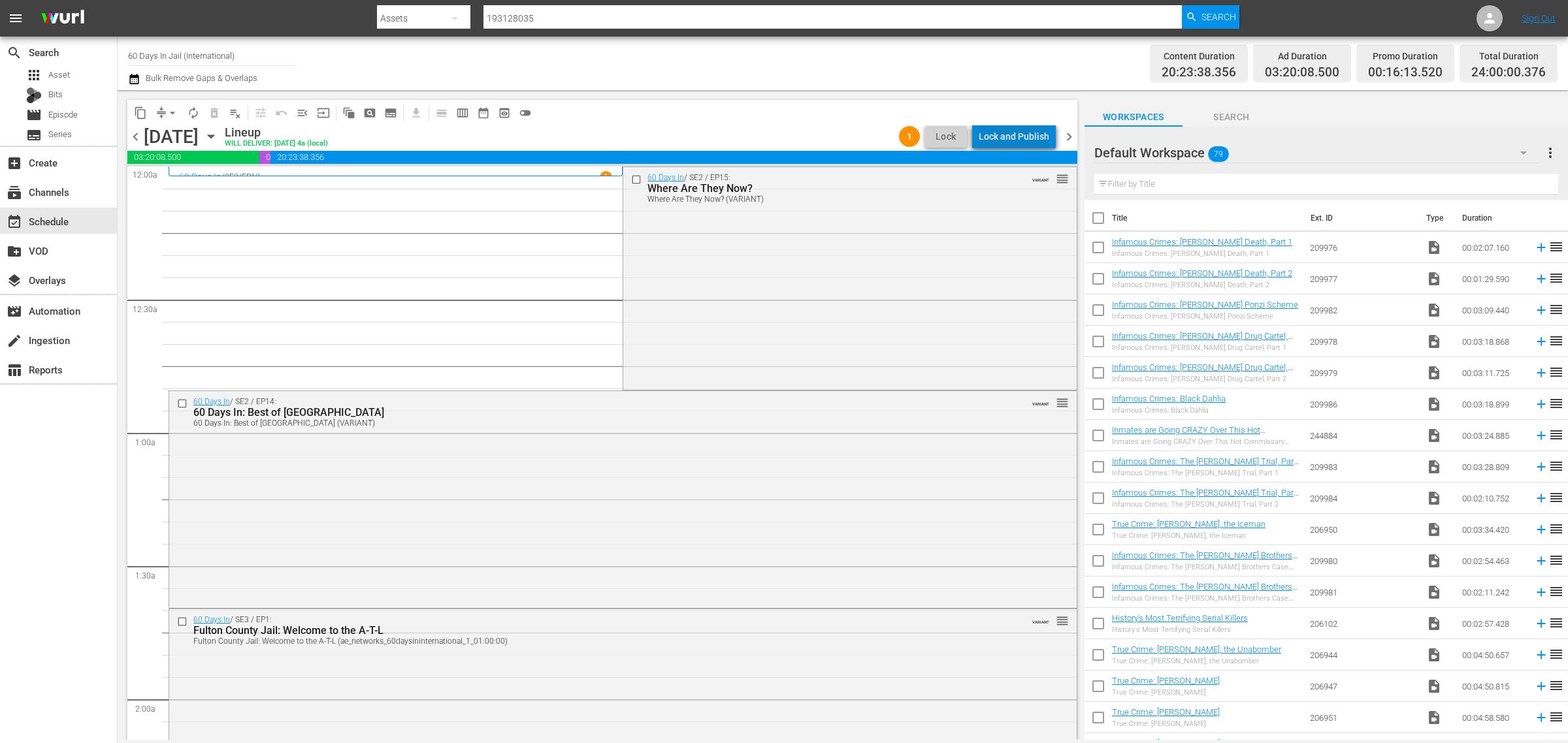
drag, startPoint x: 1026, startPoint y: 136, endPoint x: 1027, endPoint y: 129, distance: 7.1
click at [1027, 129] on div "Lock and Publish" at bounding box center [1014, 136] width 71 height 24
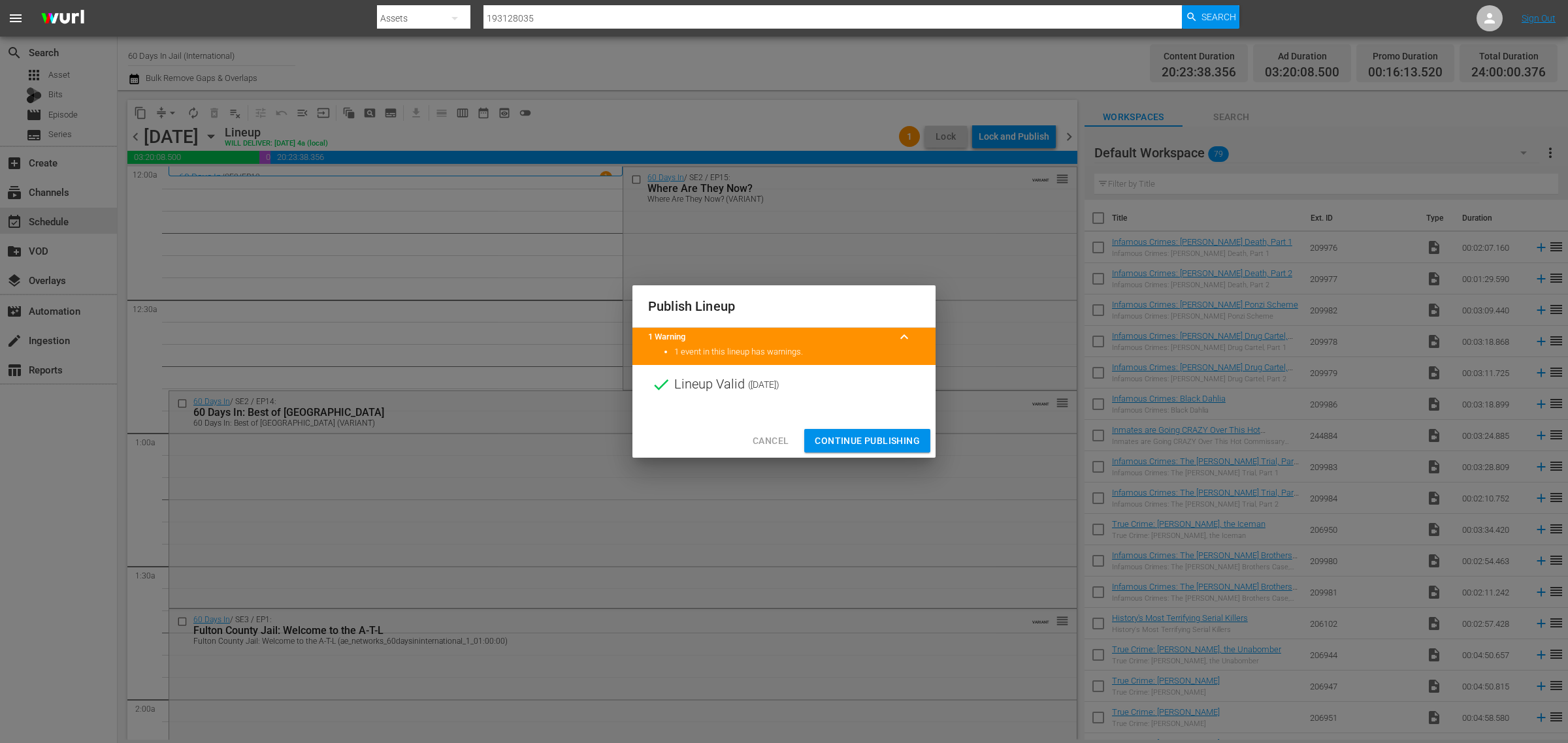
click at [876, 447] on span "Continue Publishing" at bounding box center [867, 441] width 105 height 16
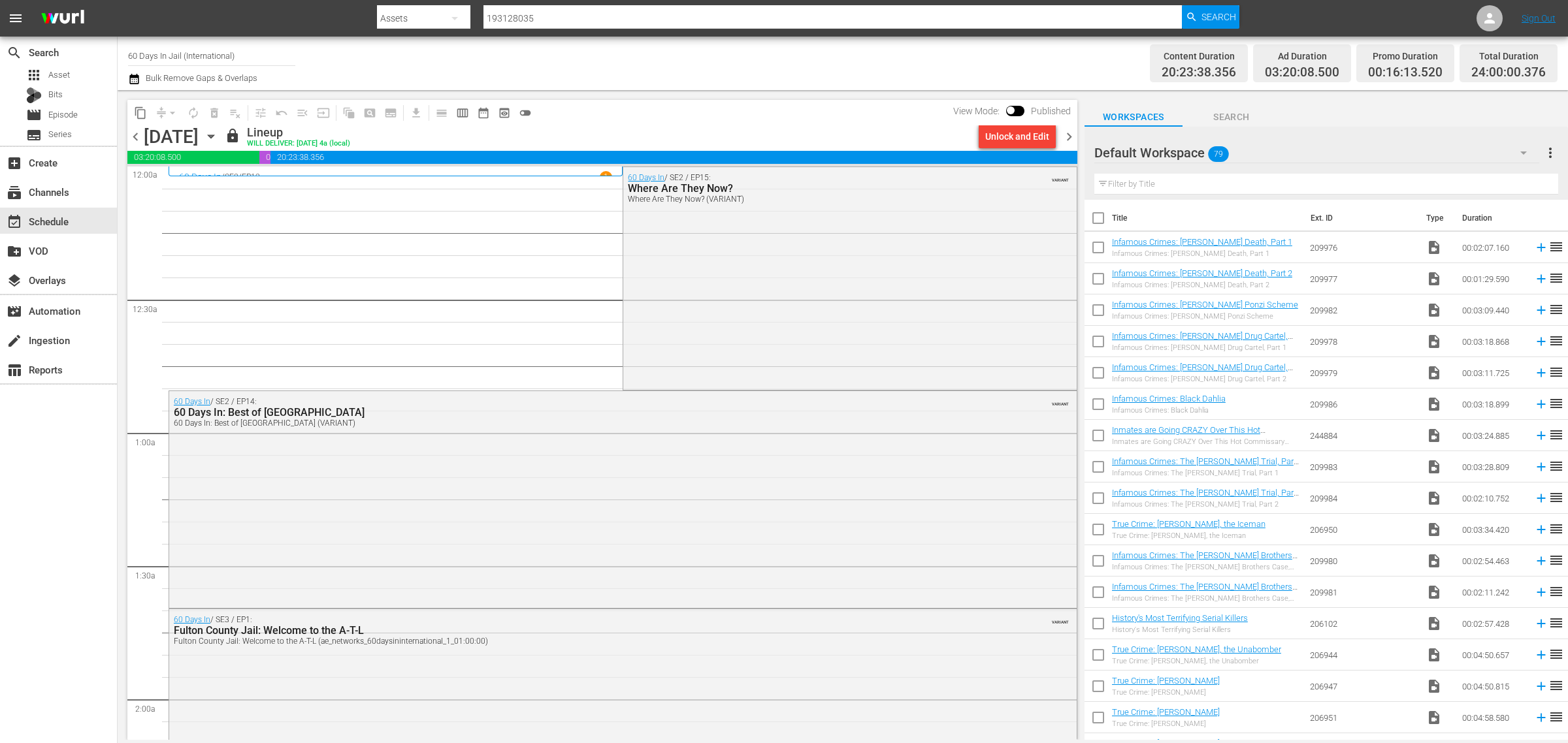
click at [136, 106] on span "content_copy" at bounding box center [140, 112] width 13 height 13
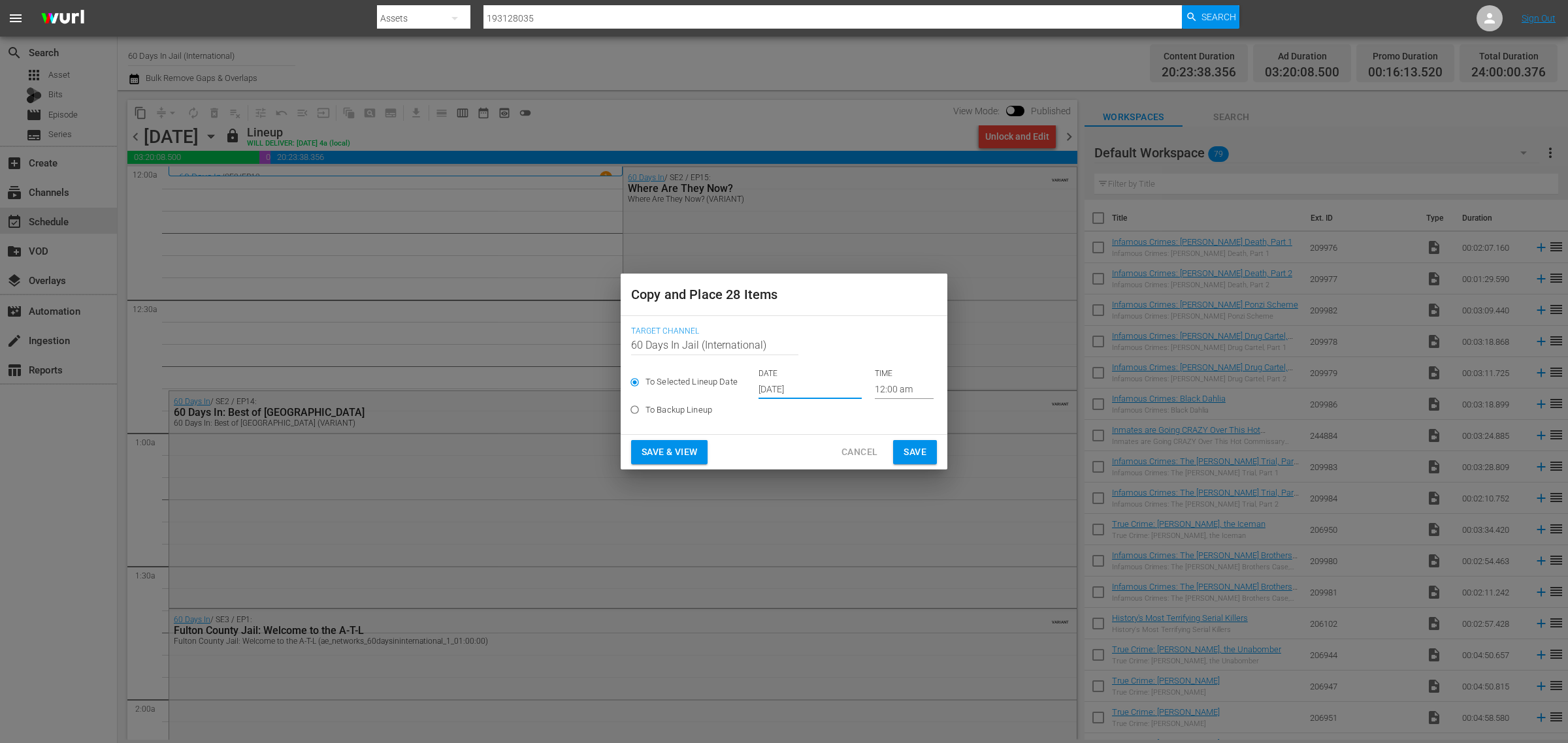
click at [784, 385] on input "Oct 2nd 2025" at bounding box center [810, 389] width 104 height 20
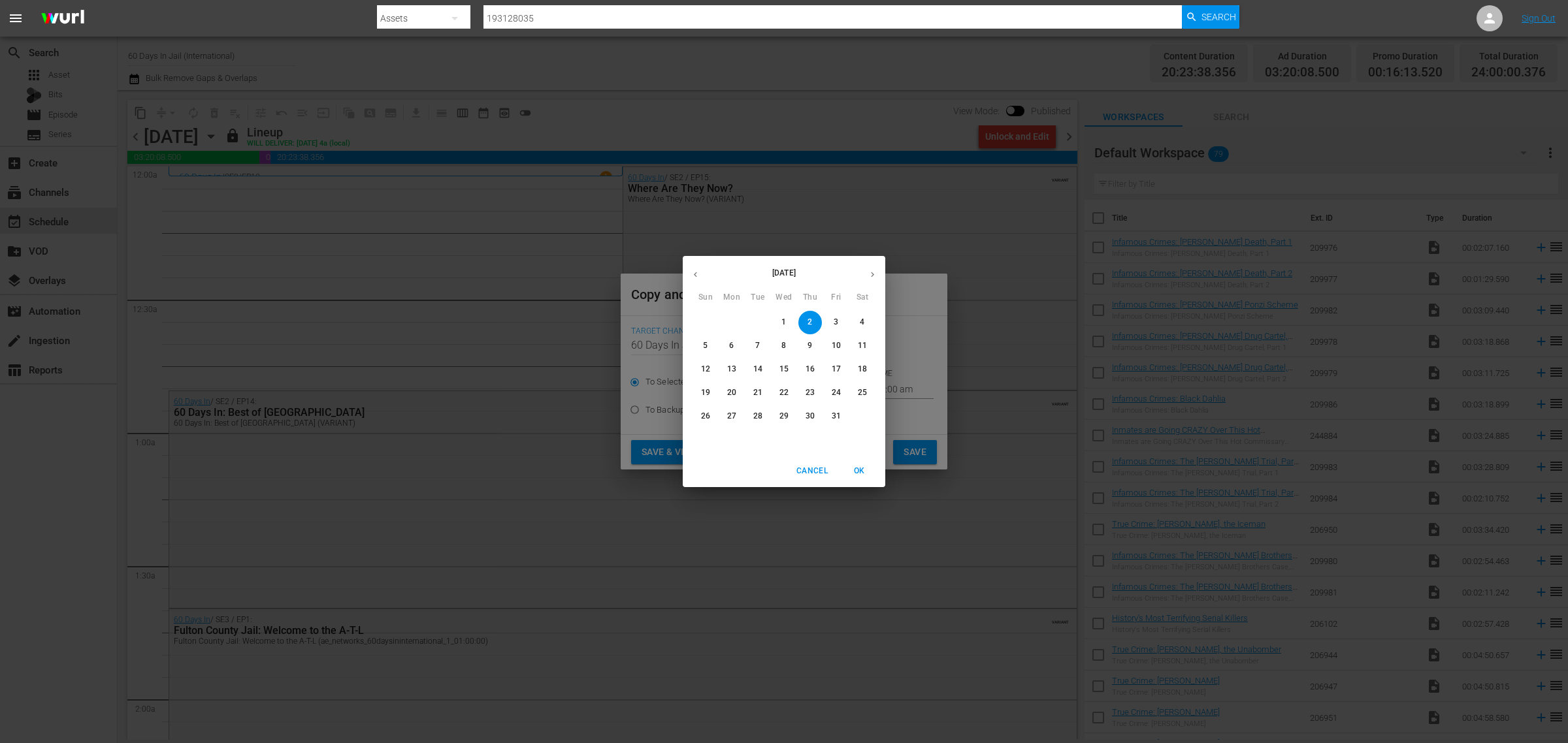
click at [705, 369] on p "12" at bounding box center [705, 369] width 9 height 11
type input "Oct 12th 2025"
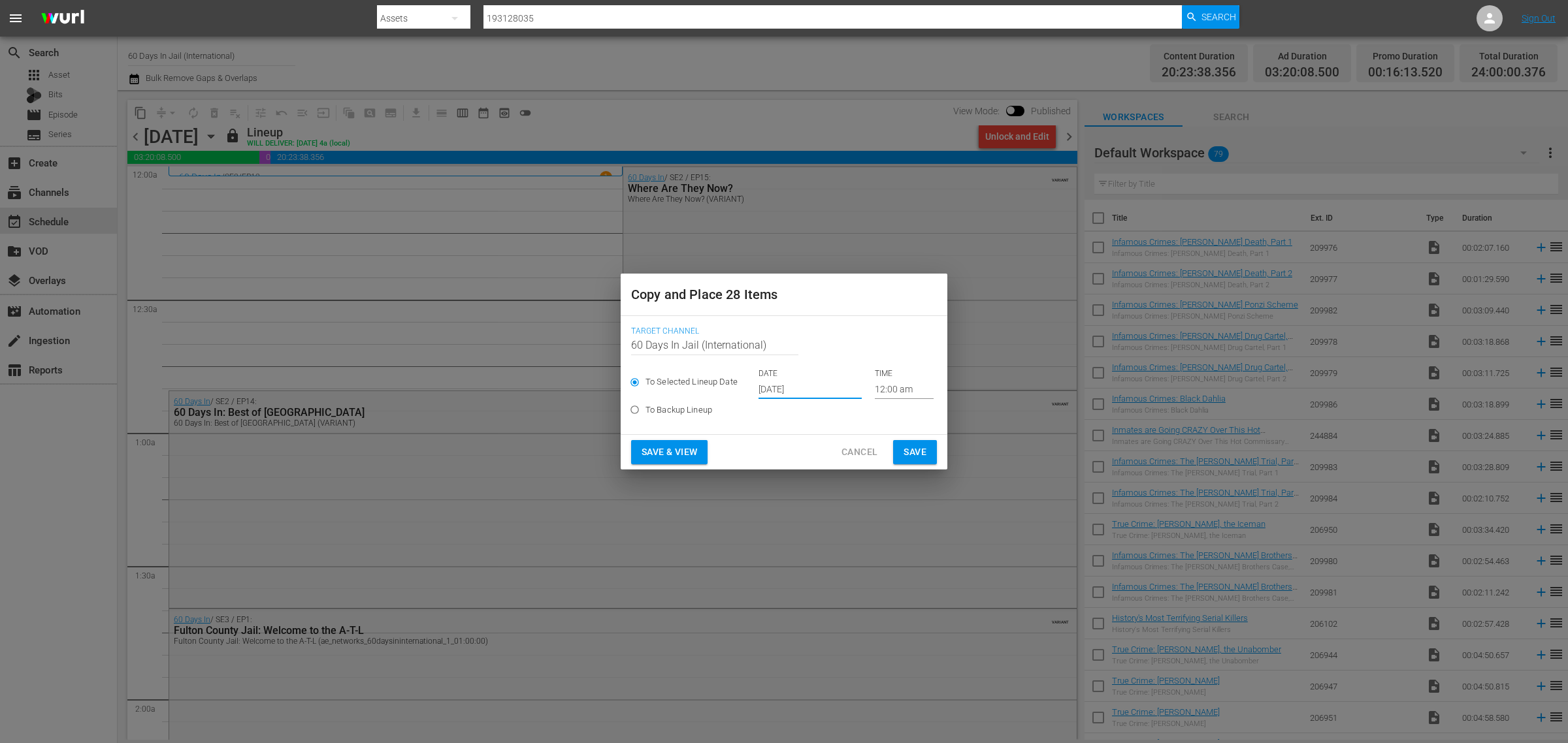
click at [685, 449] on span "Save & View" at bounding box center [670, 452] width 56 height 16
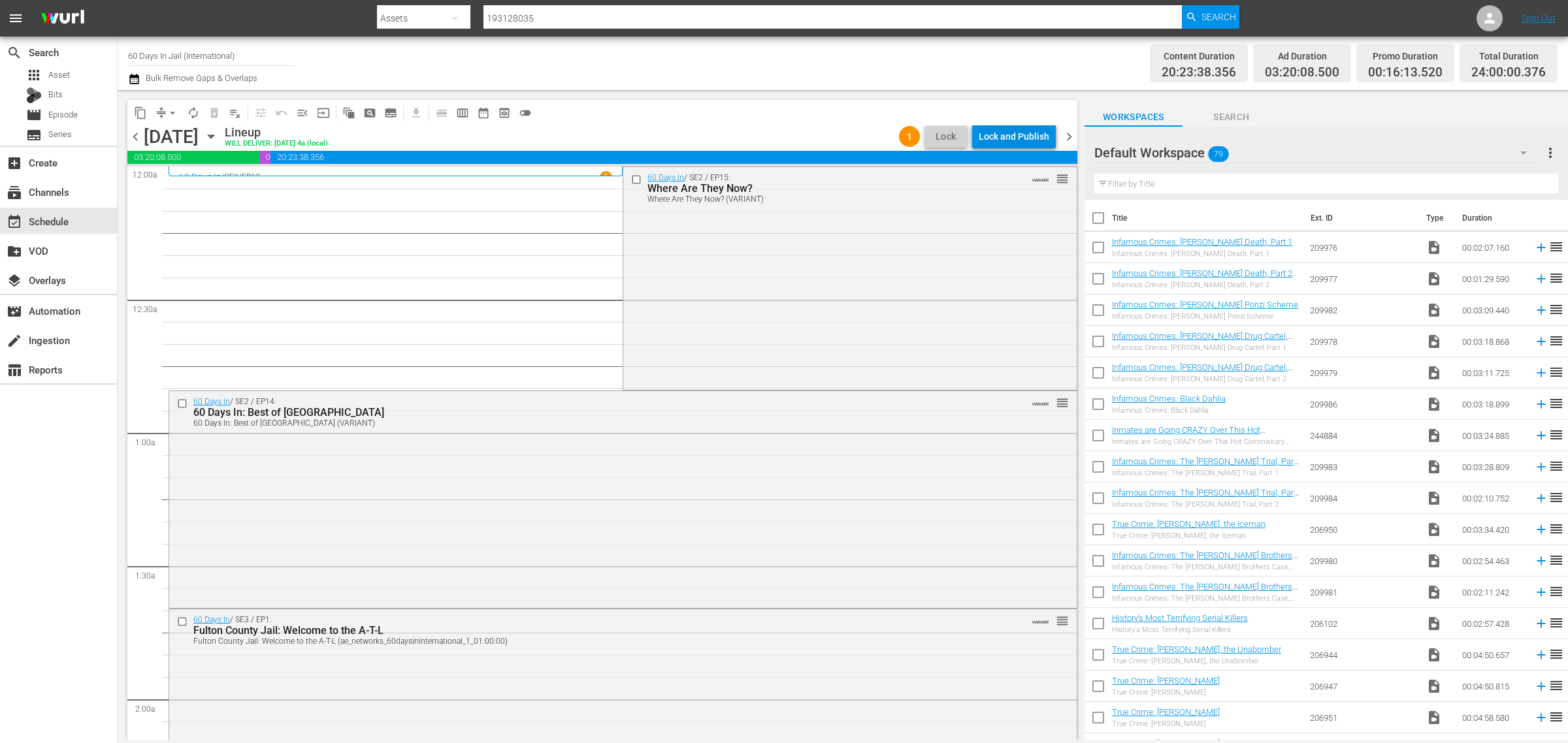
click at [1004, 131] on div "Lock and Publish" at bounding box center [1014, 136] width 71 height 24
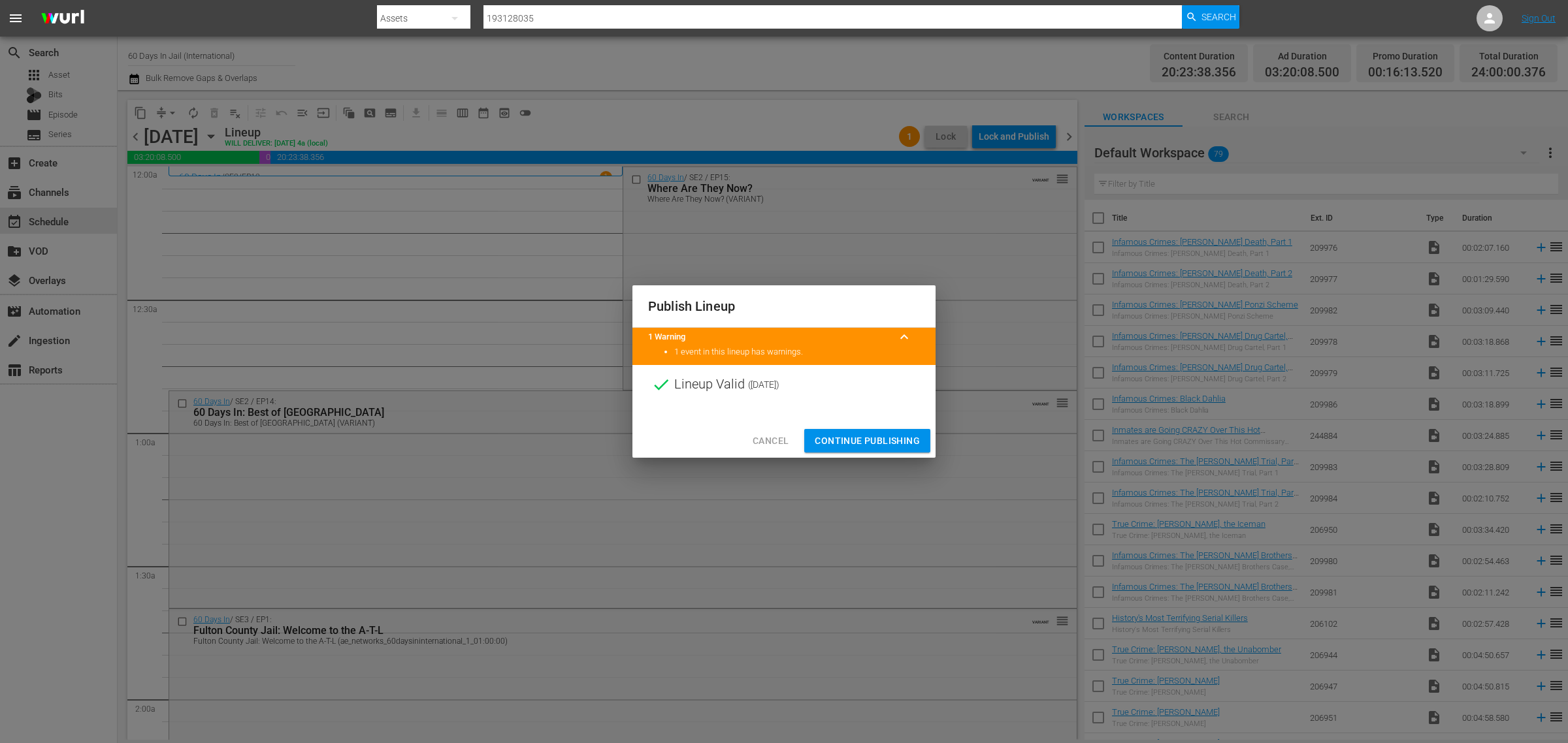
click at [867, 446] on span "Continue Publishing" at bounding box center [867, 441] width 105 height 16
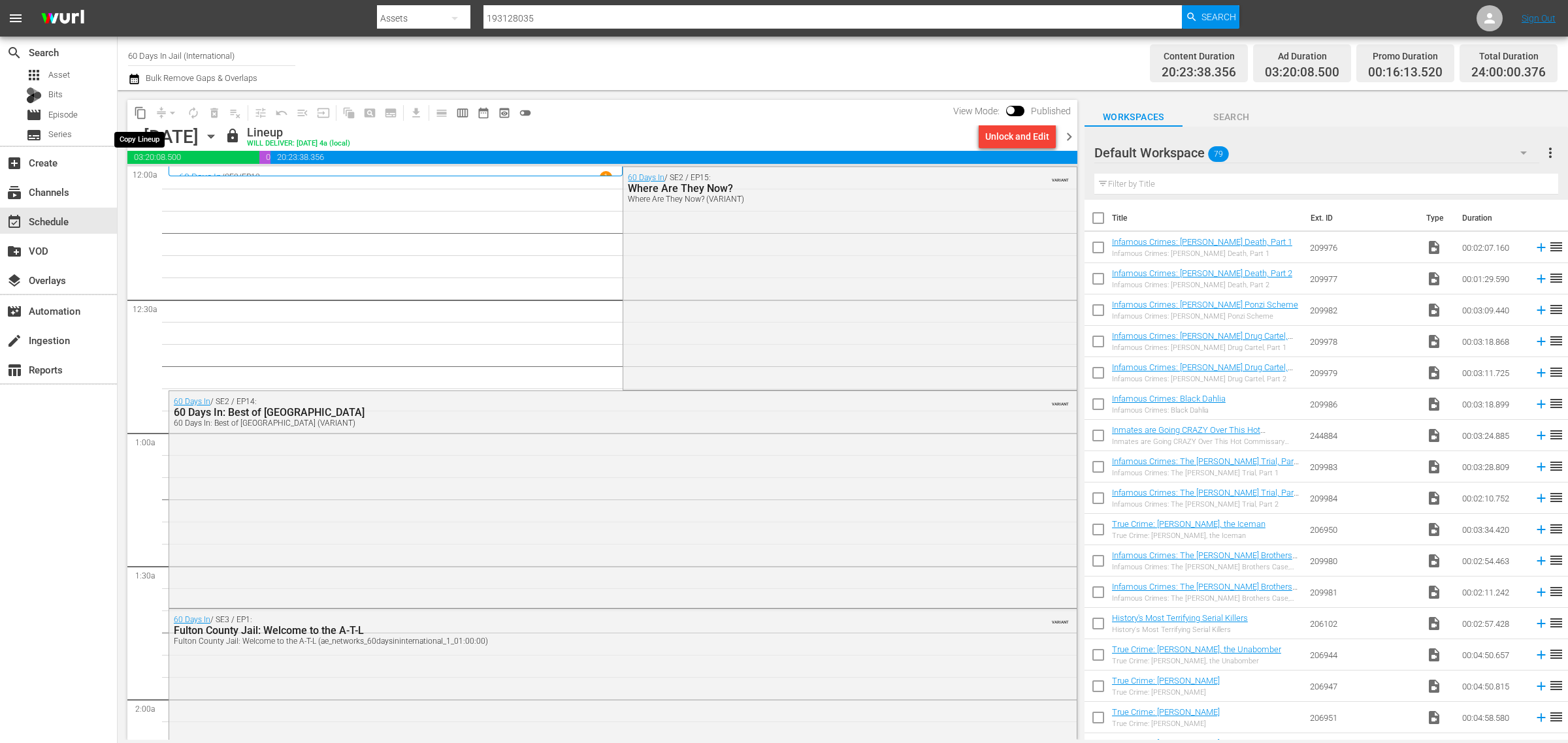
click at [139, 108] on span "content_copy" at bounding box center [140, 112] width 13 height 13
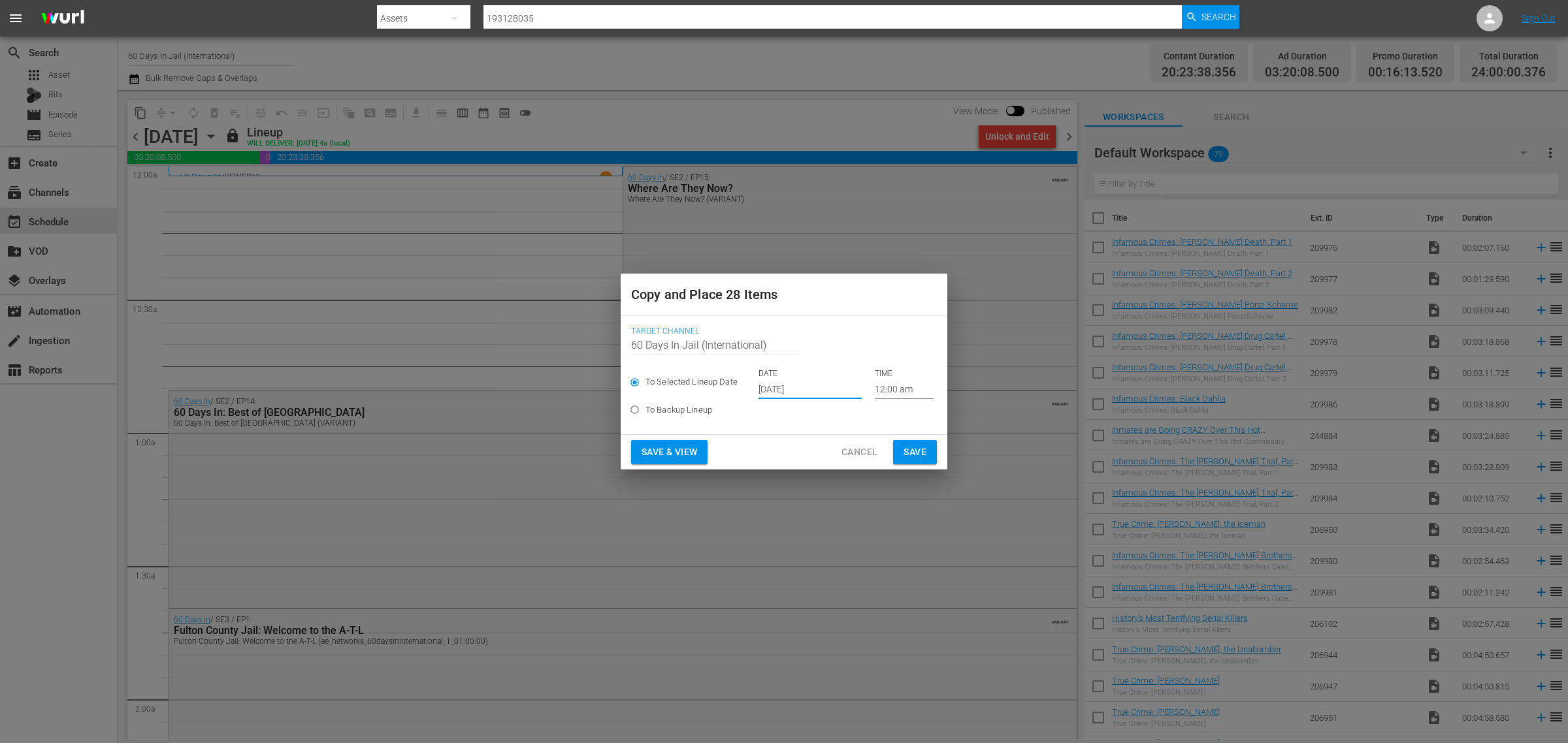
click at [804, 392] on input "Oct 2nd 2025" at bounding box center [810, 389] width 104 height 20
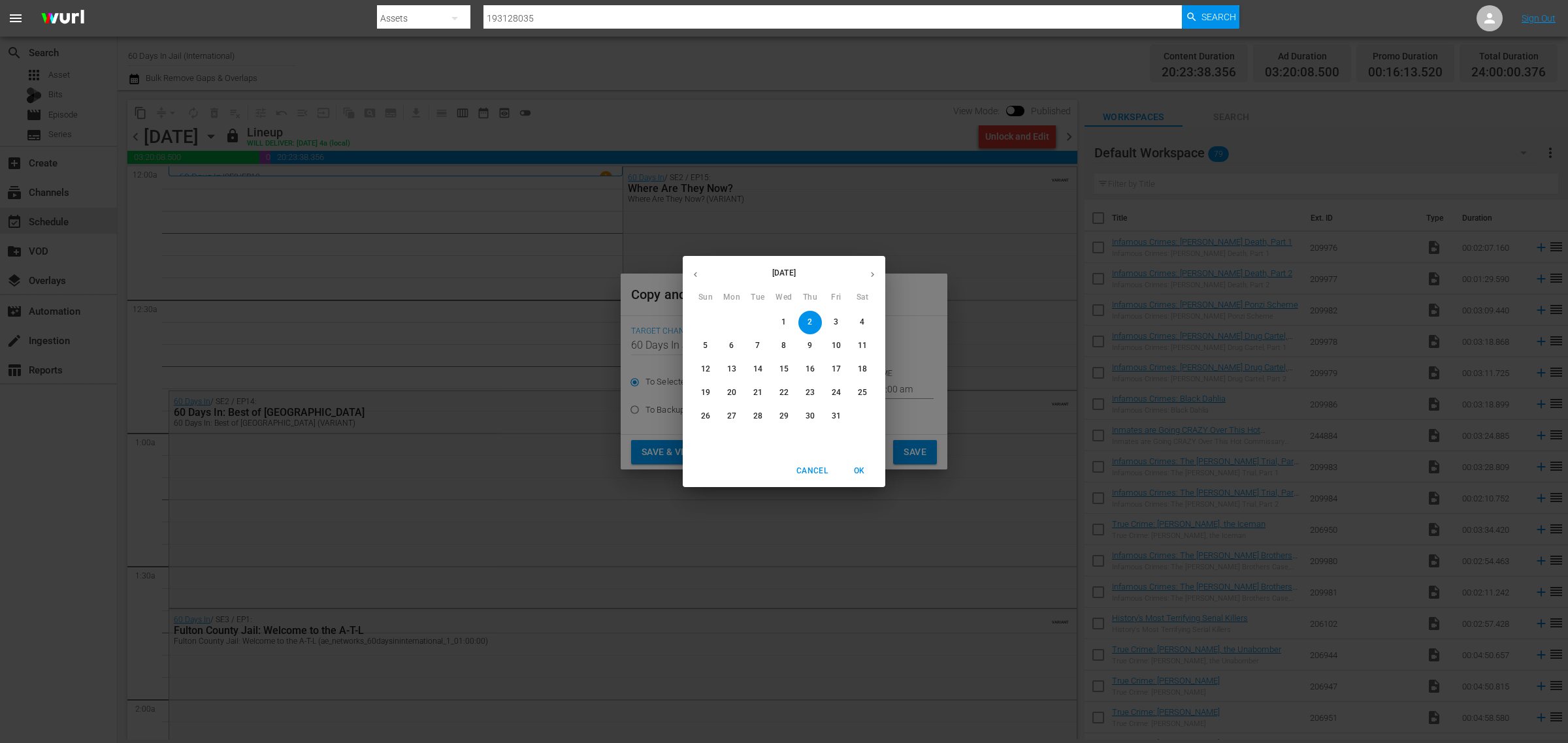
click at [704, 343] on p "5" at bounding box center [705, 346] width 5 height 11
type input "Oct 5th 2025"
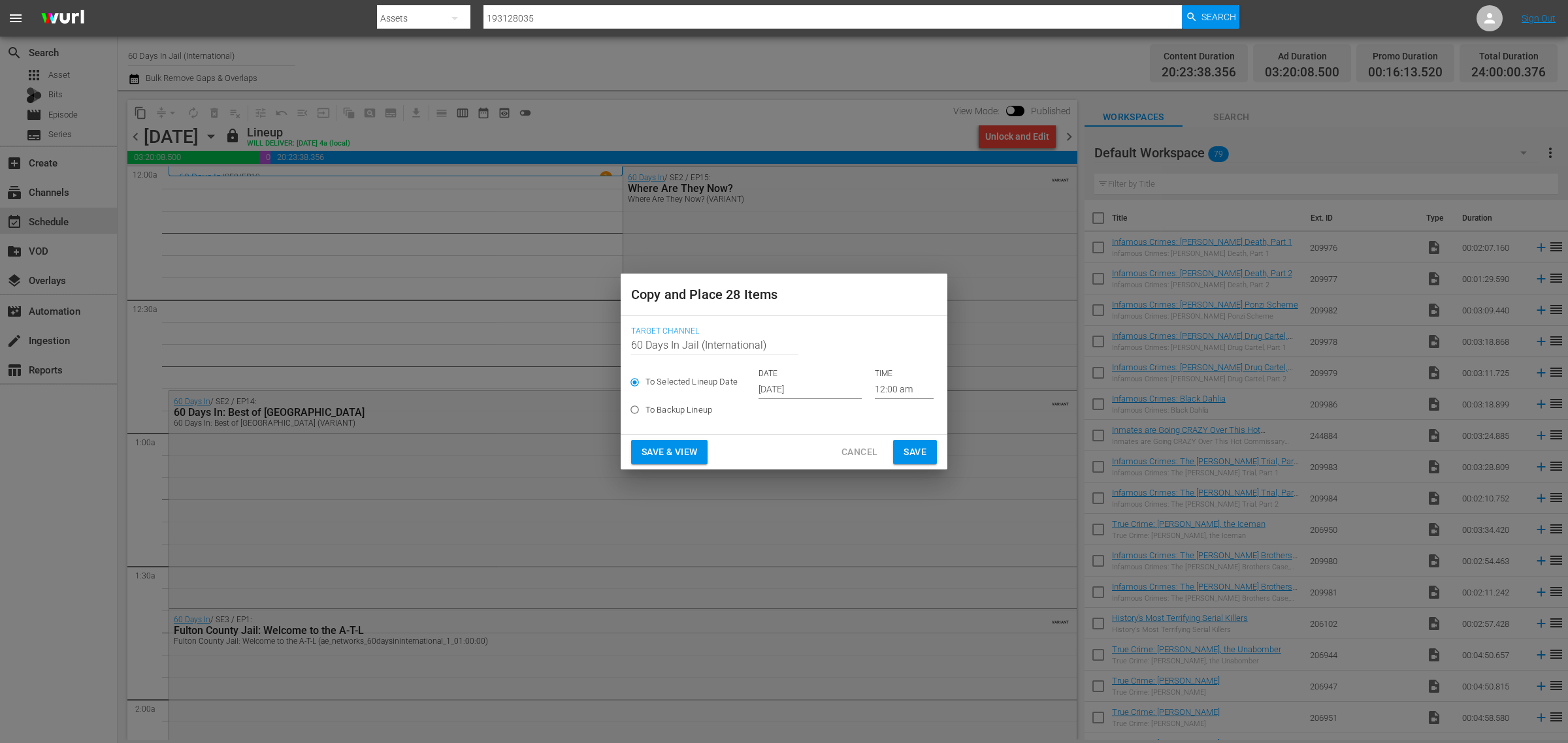
click at [659, 438] on div "Save & View Cancel Save" at bounding box center [784, 452] width 326 height 35
click at [661, 445] on span "Save & View" at bounding box center [670, 452] width 56 height 16
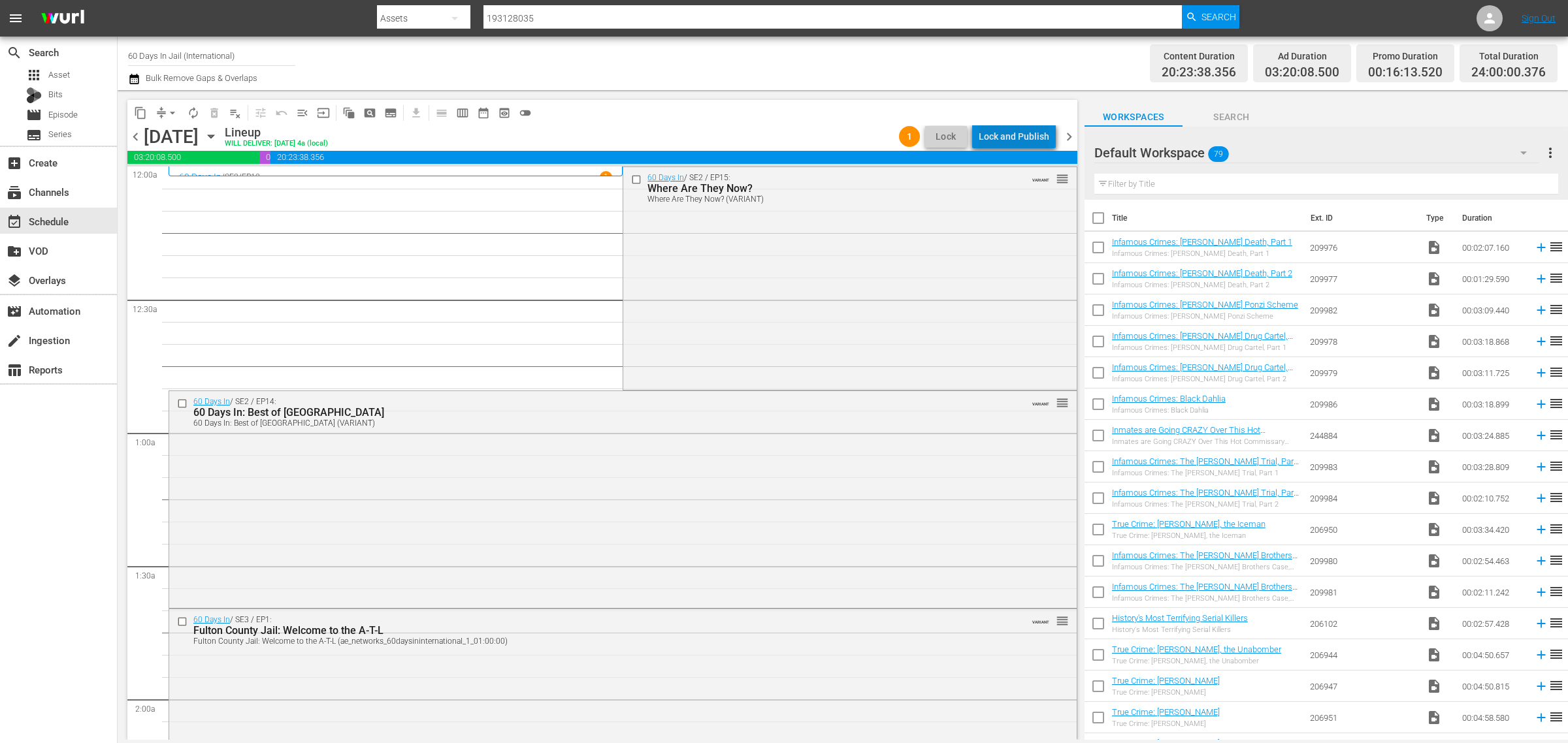
click at [1020, 134] on div "Lock and Publish" at bounding box center [1014, 136] width 71 height 24
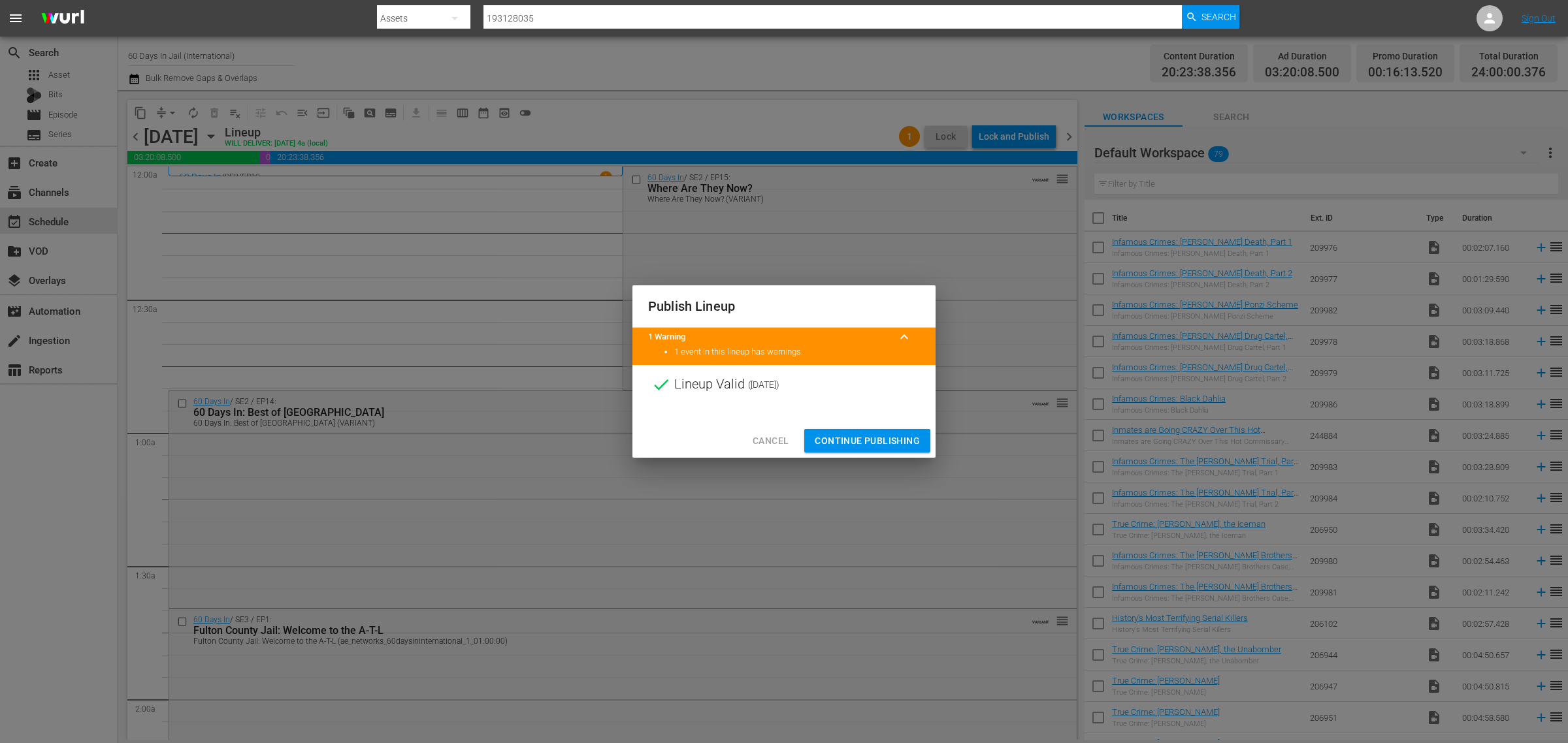
click at [867, 441] on span "Continue Publishing" at bounding box center [867, 441] width 105 height 16
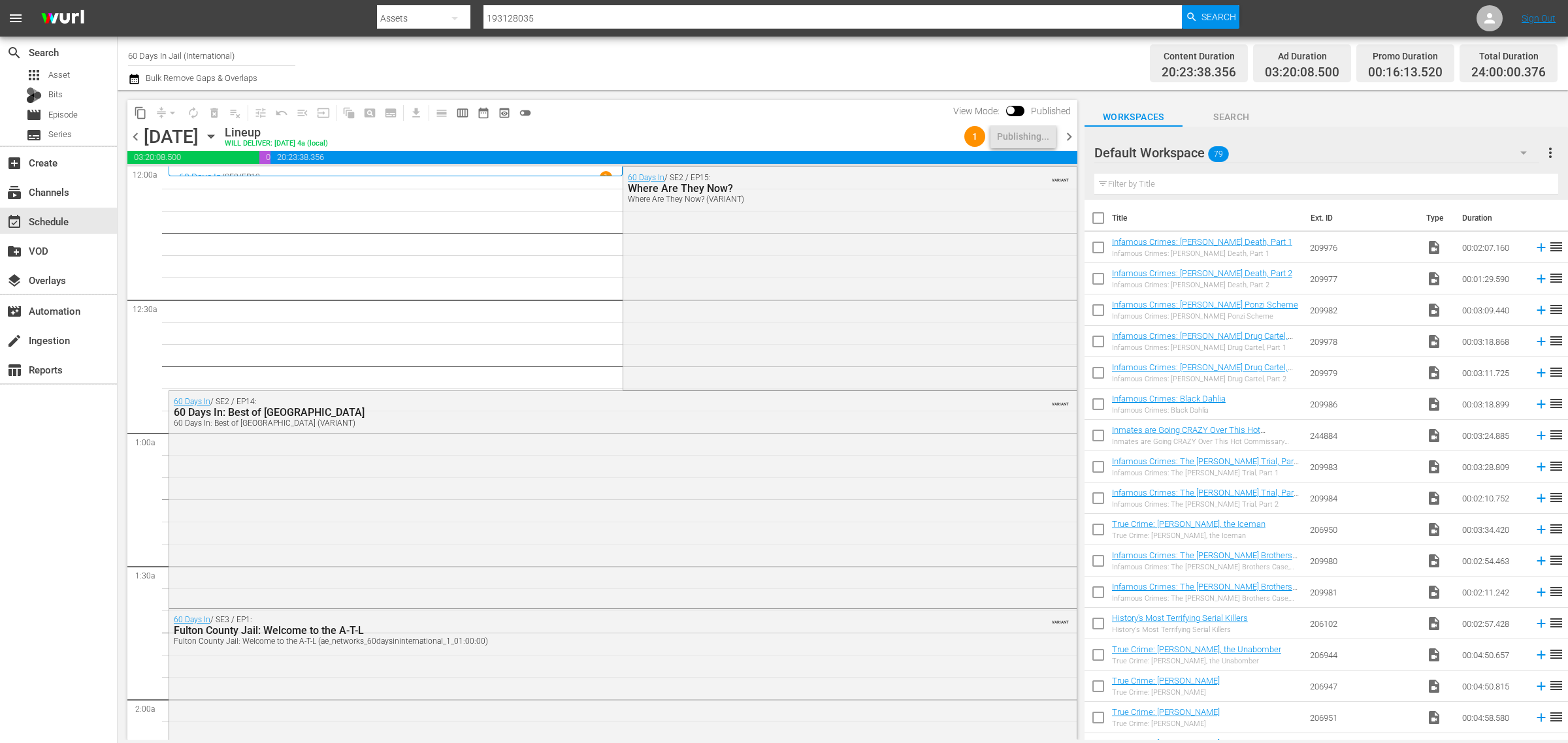
click at [745, 63] on div "Channel Title 60 Days In Jail (International) Bulk Remove Gaps & Overlaps" at bounding box center [518, 63] width 780 height 47
click at [218, 138] on icon "button" at bounding box center [211, 136] width 14 height 14
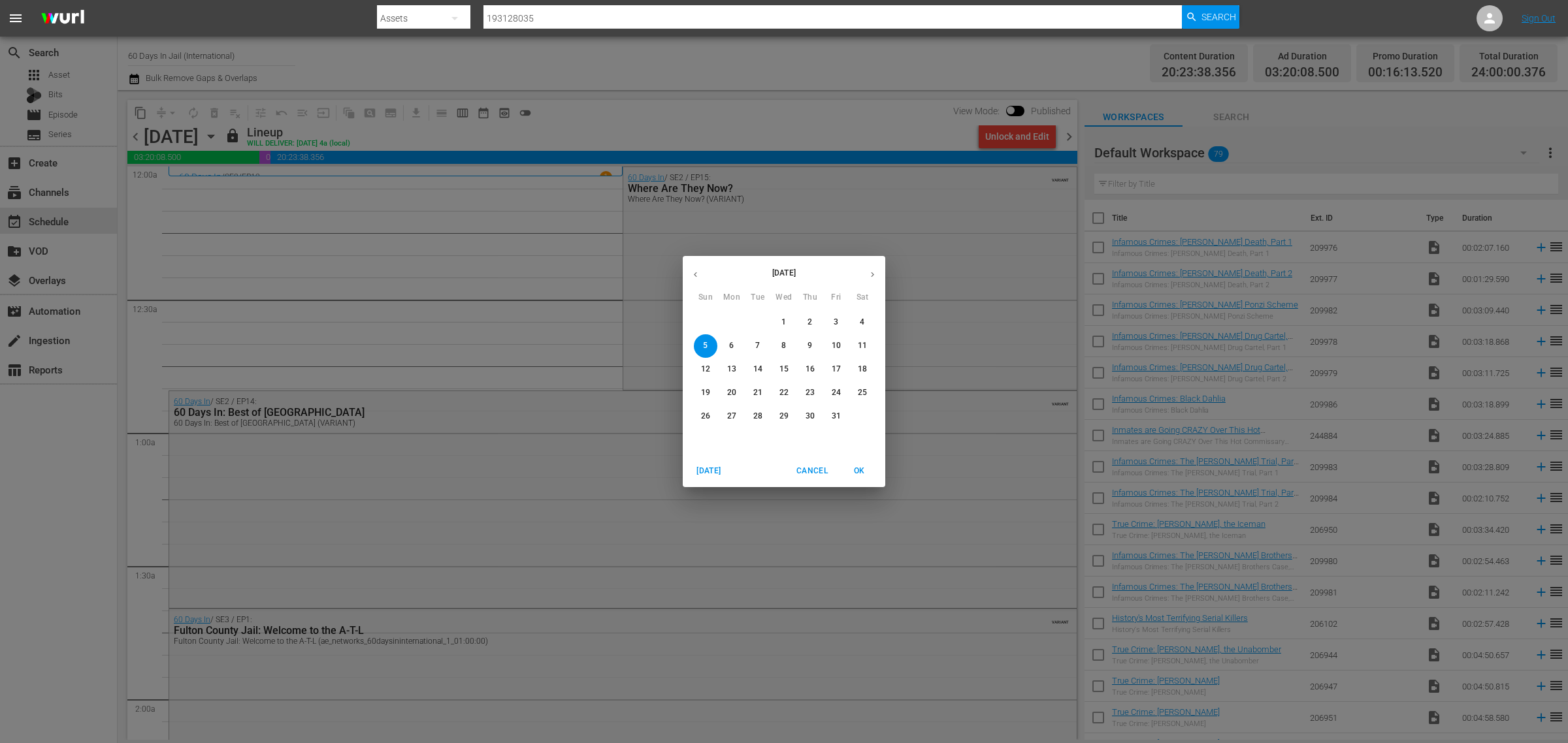
click at [730, 415] on p "27" at bounding box center [731, 416] width 9 height 11
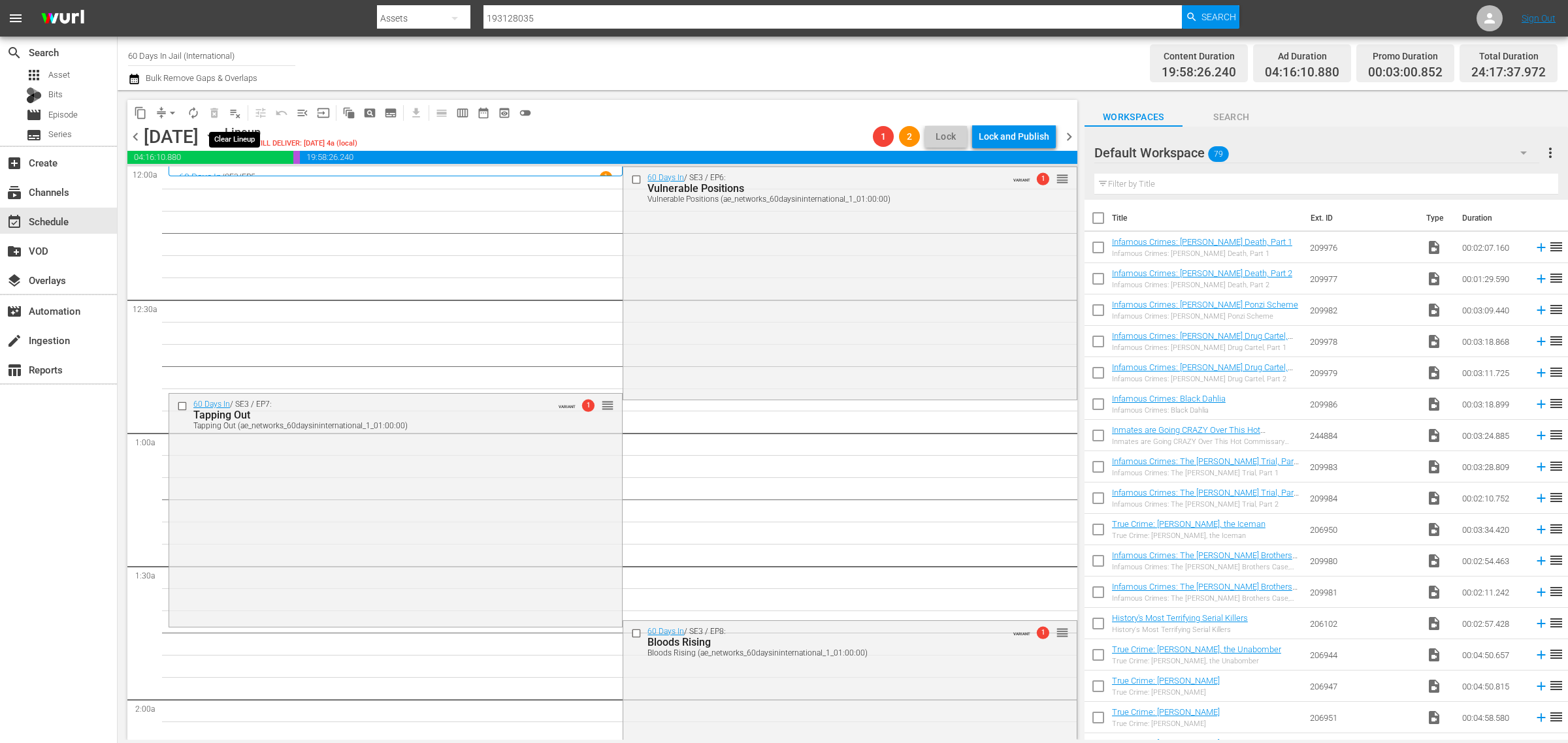
click at [236, 108] on span "playlist_remove_outlined" at bounding box center [235, 112] width 13 height 13
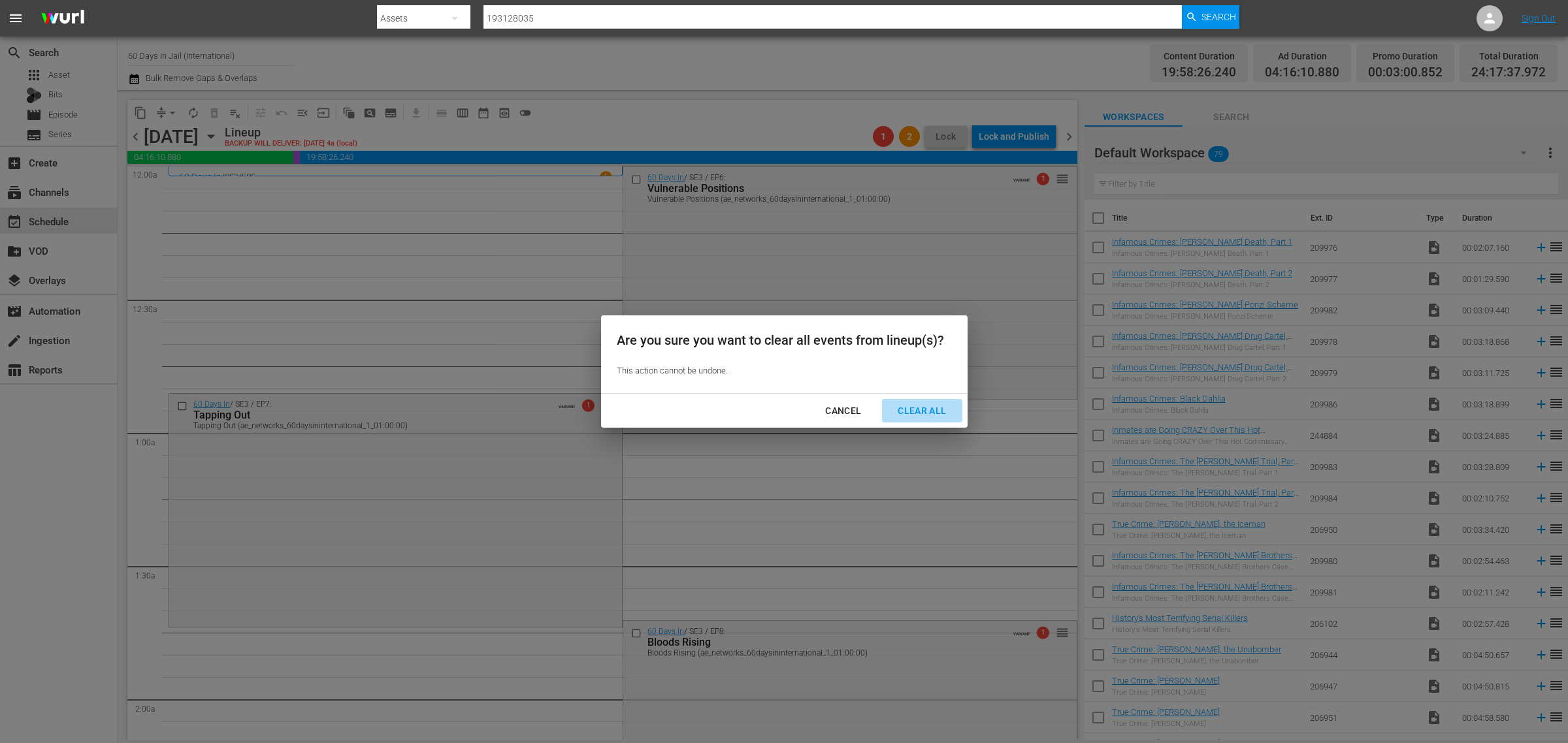
click at [935, 407] on div "Clear All" at bounding box center [922, 411] width 70 height 16
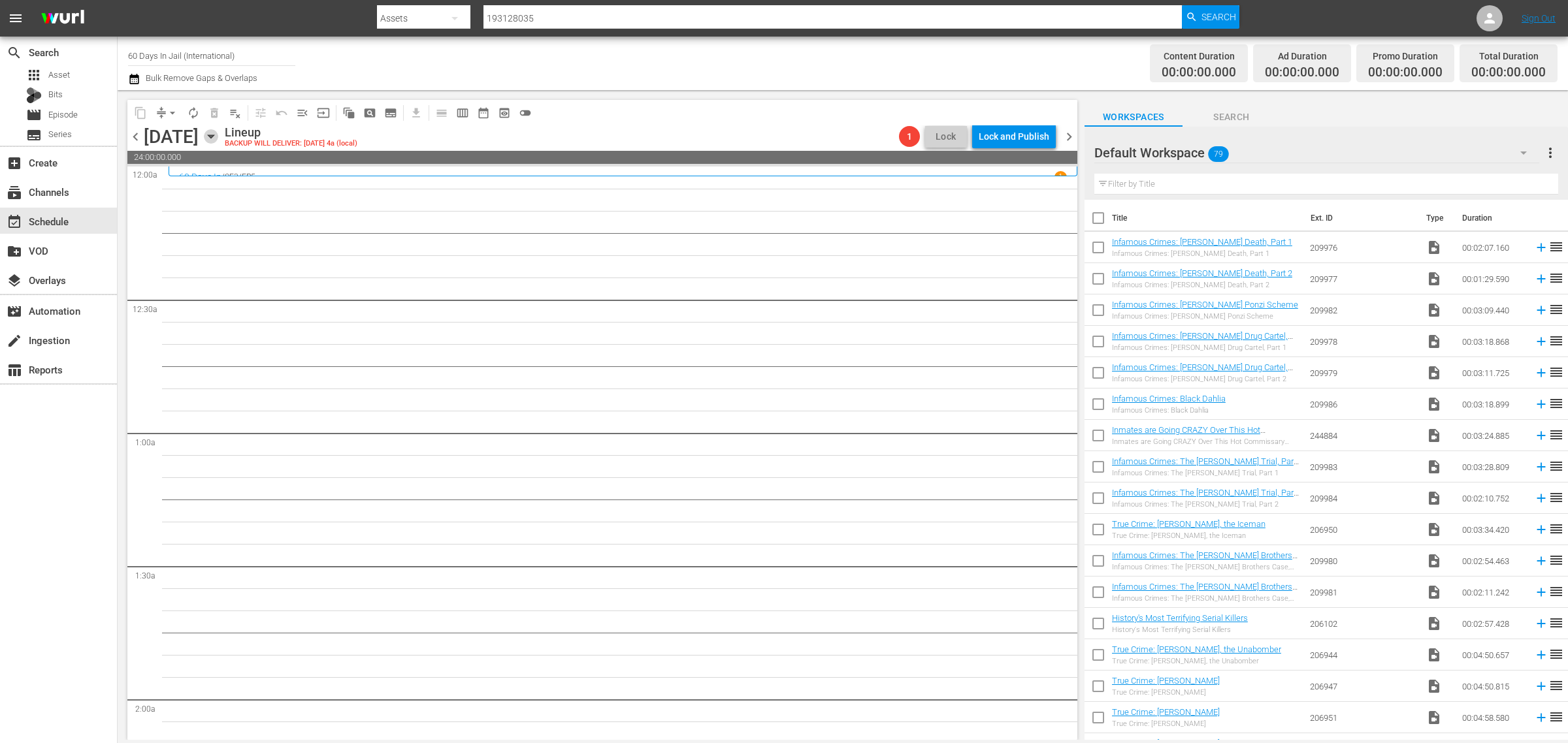
click at [218, 137] on icon "button" at bounding box center [211, 136] width 14 height 14
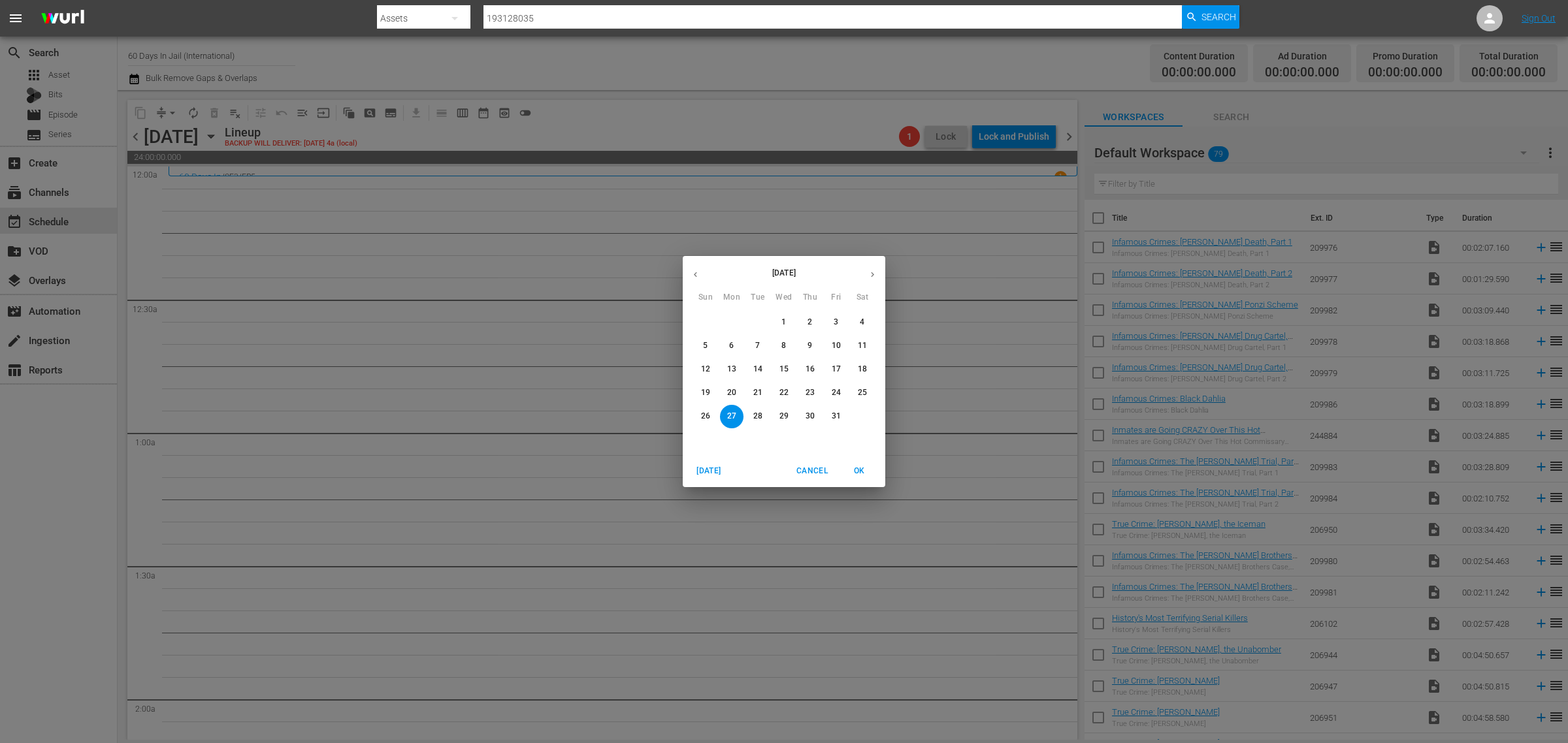
click at [733, 386] on button "20" at bounding box center [732, 393] width 24 height 24
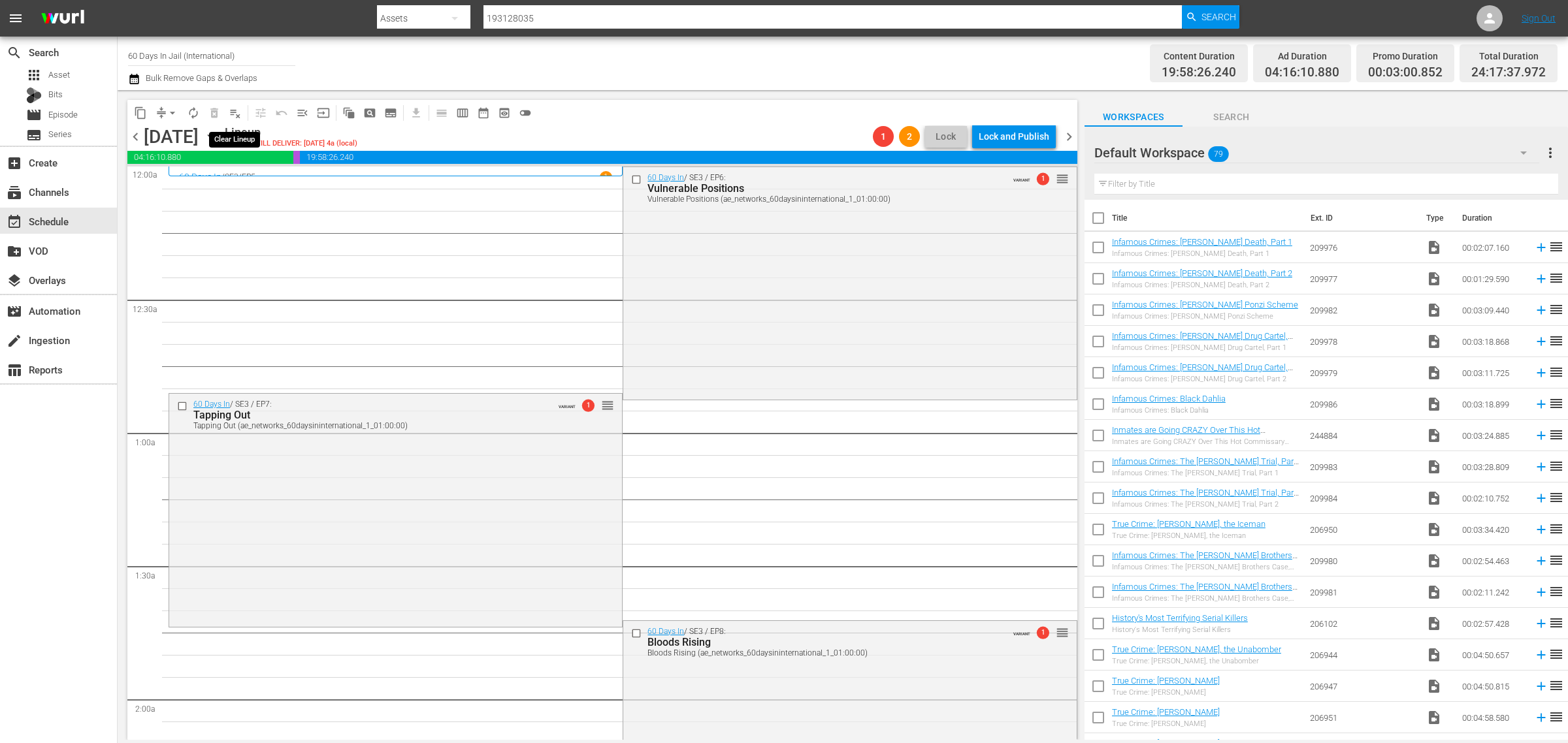
click at [235, 112] on span "playlist_remove_outlined" at bounding box center [235, 112] width 13 height 13
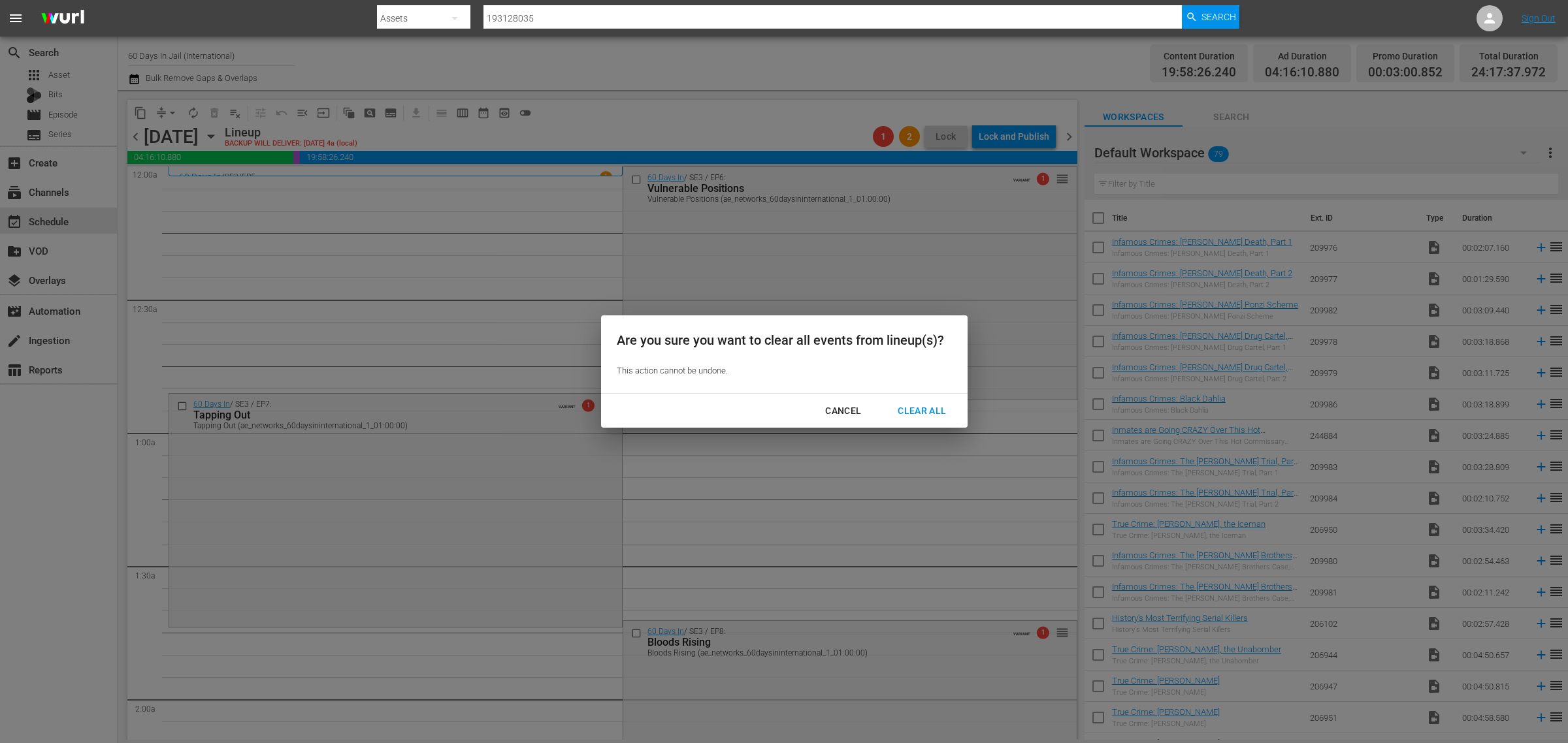
click at [916, 409] on div "Clear All" at bounding box center [922, 411] width 70 height 16
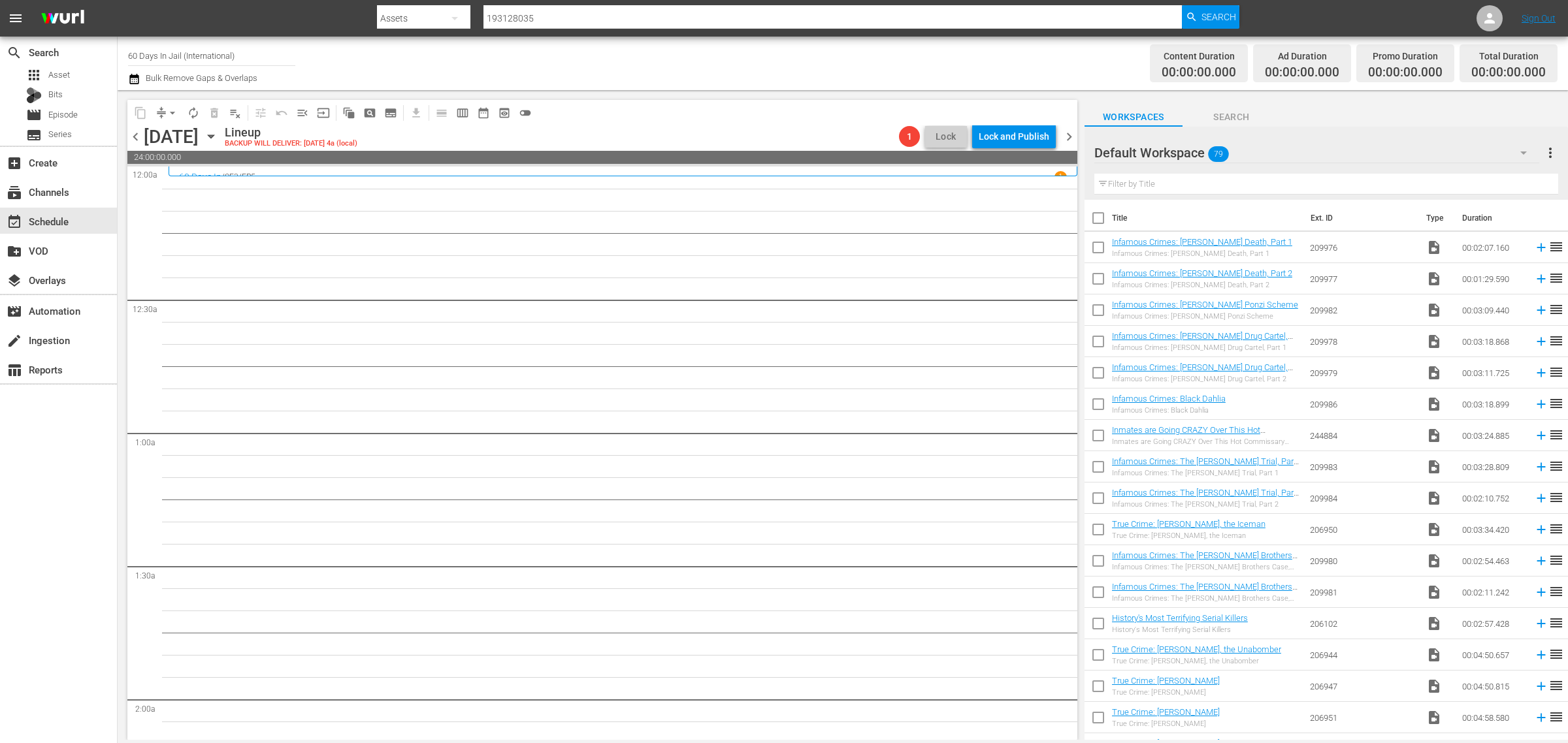
click at [218, 133] on icon "button" at bounding box center [211, 136] width 14 height 14
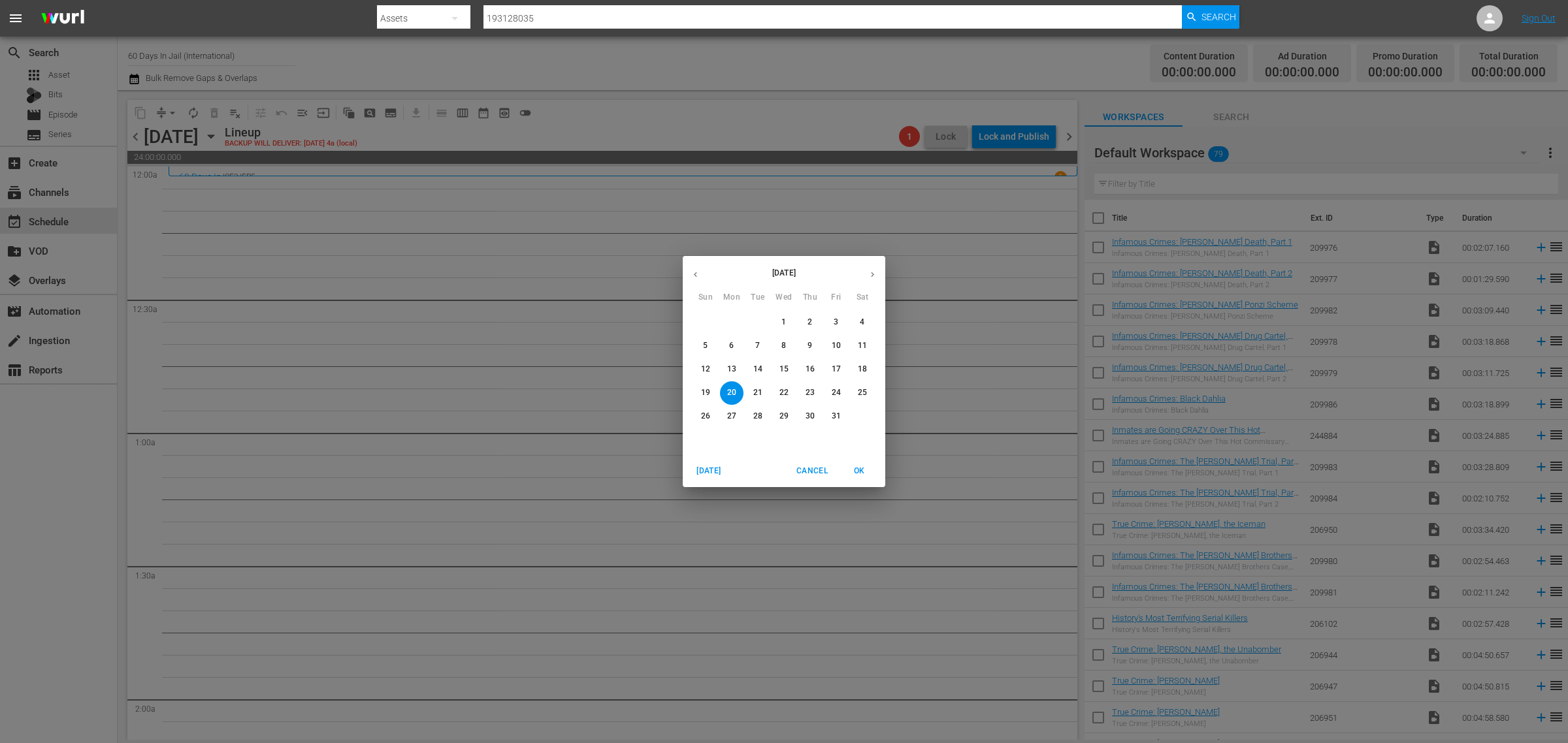
click at [733, 369] on p "13" at bounding box center [731, 369] width 9 height 11
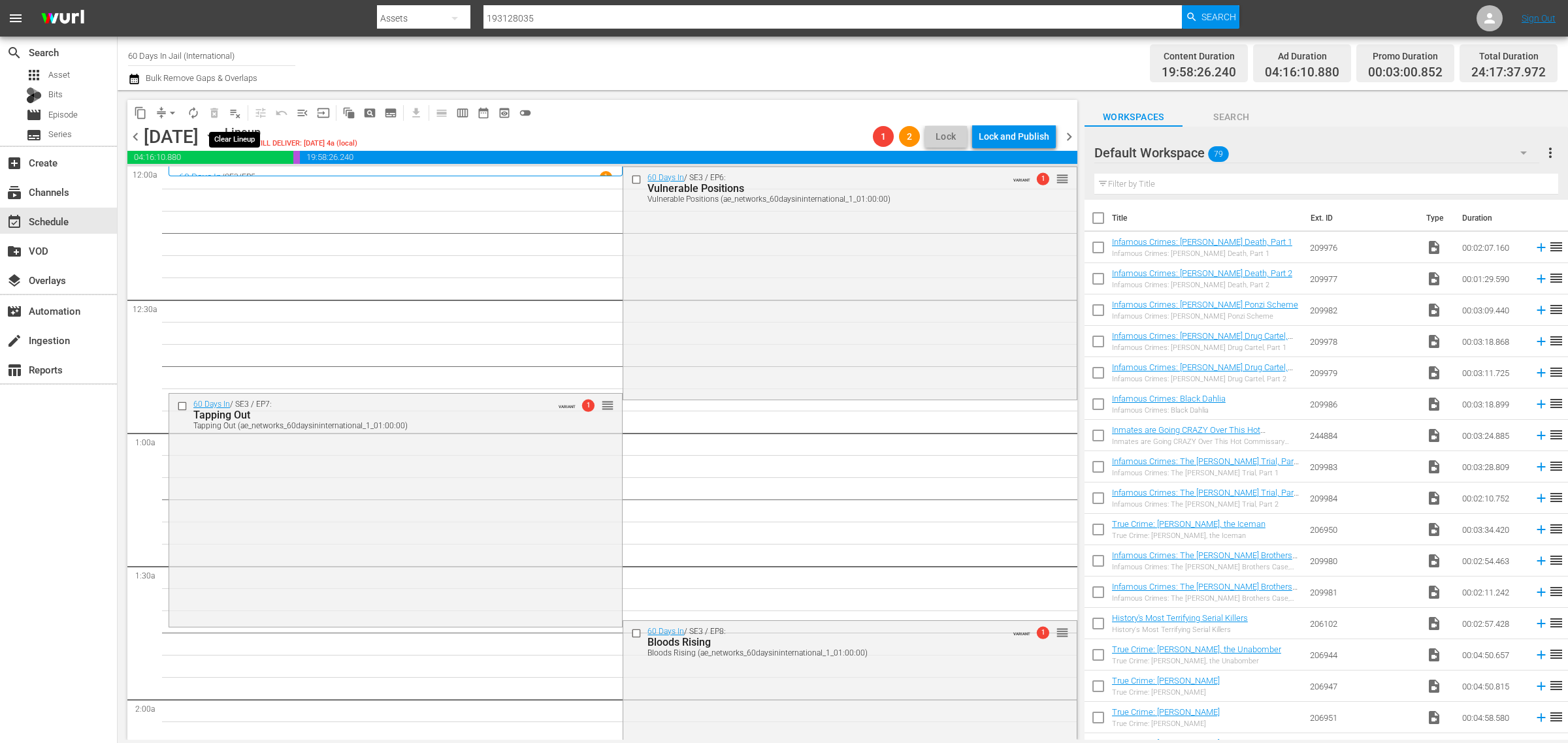
click at [234, 115] on span "playlist_remove_outlined" at bounding box center [235, 112] width 13 height 13
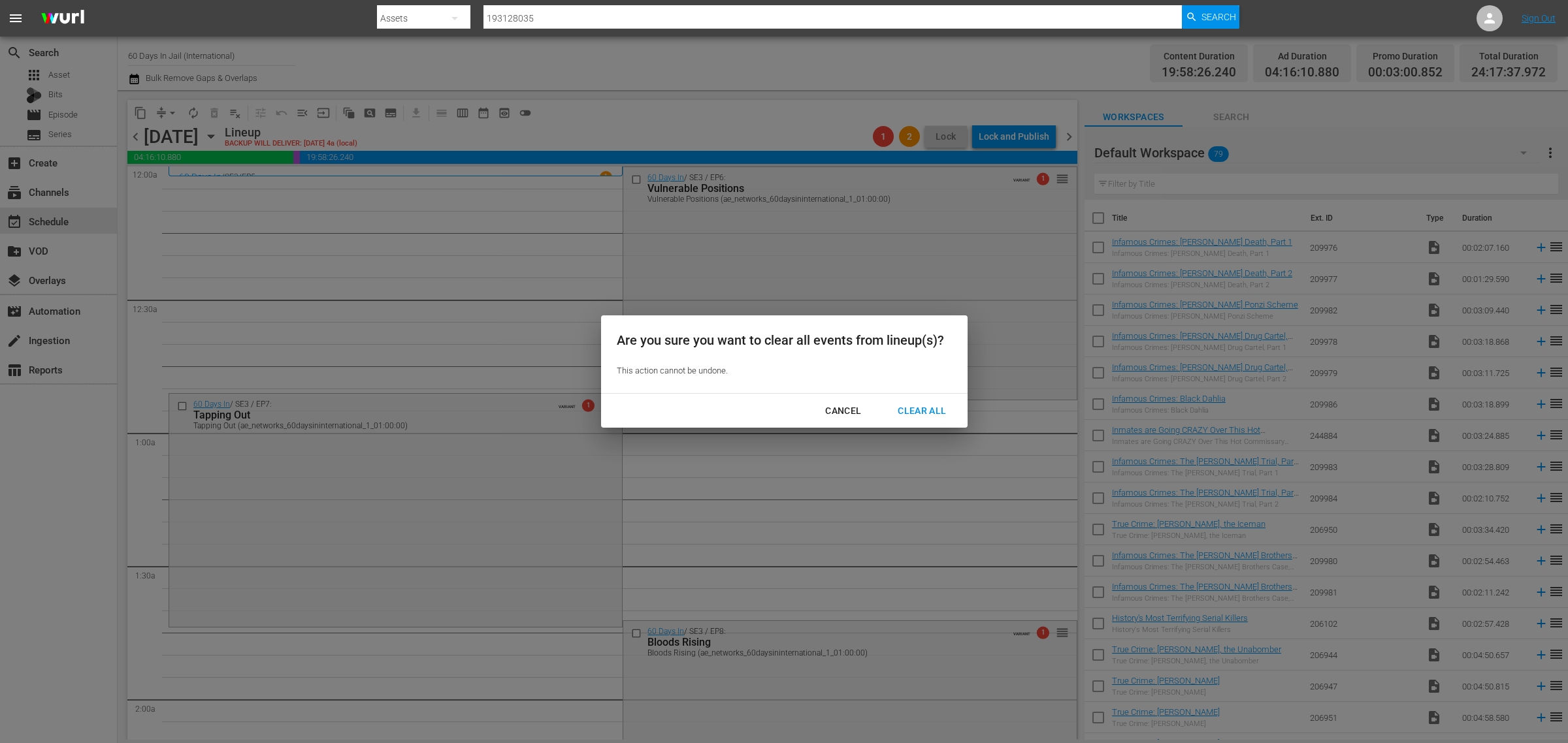
click at [915, 415] on div "Clear All" at bounding box center [922, 411] width 70 height 16
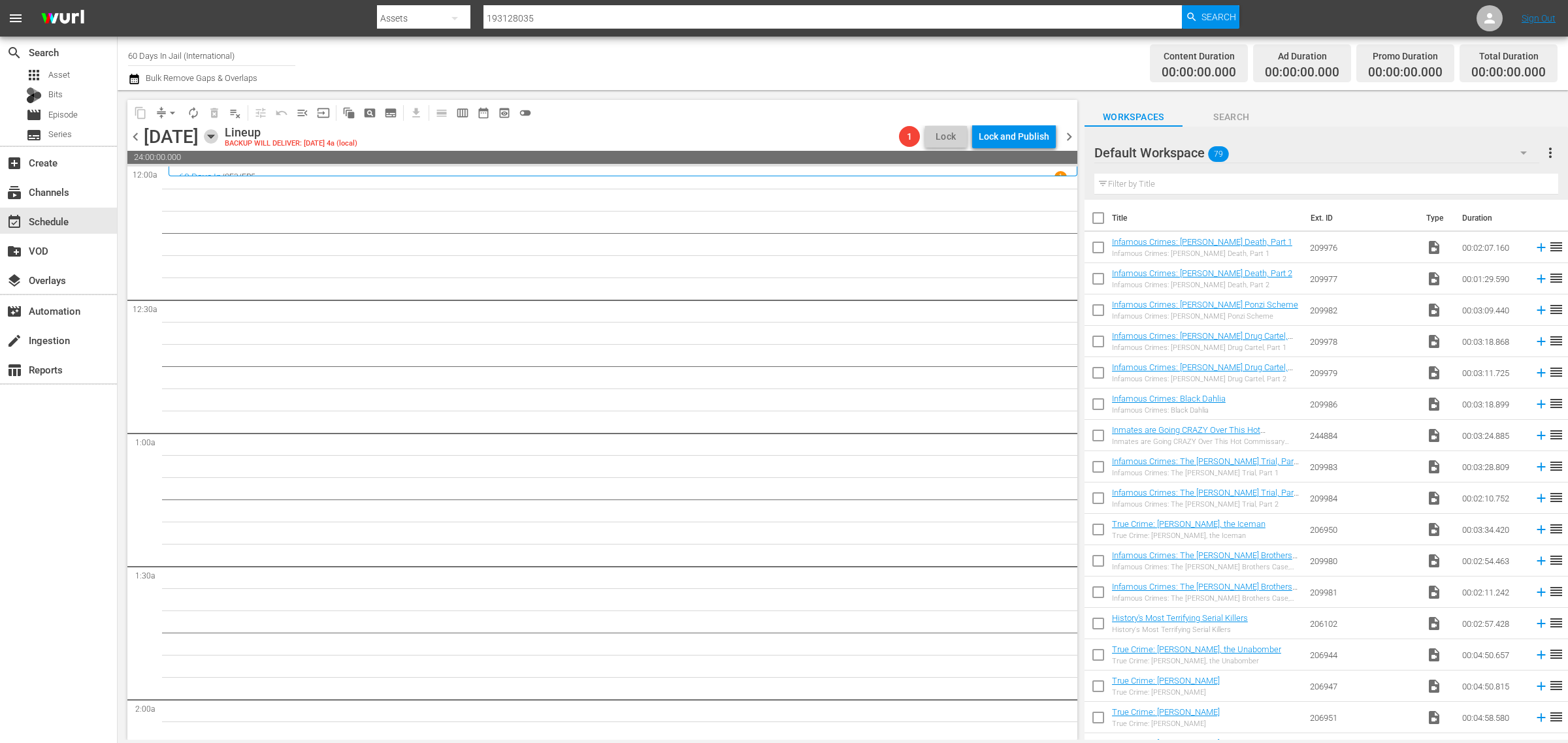
click at [218, 137] on icon "button" at bounding box center [211, 136] width 14 height 14
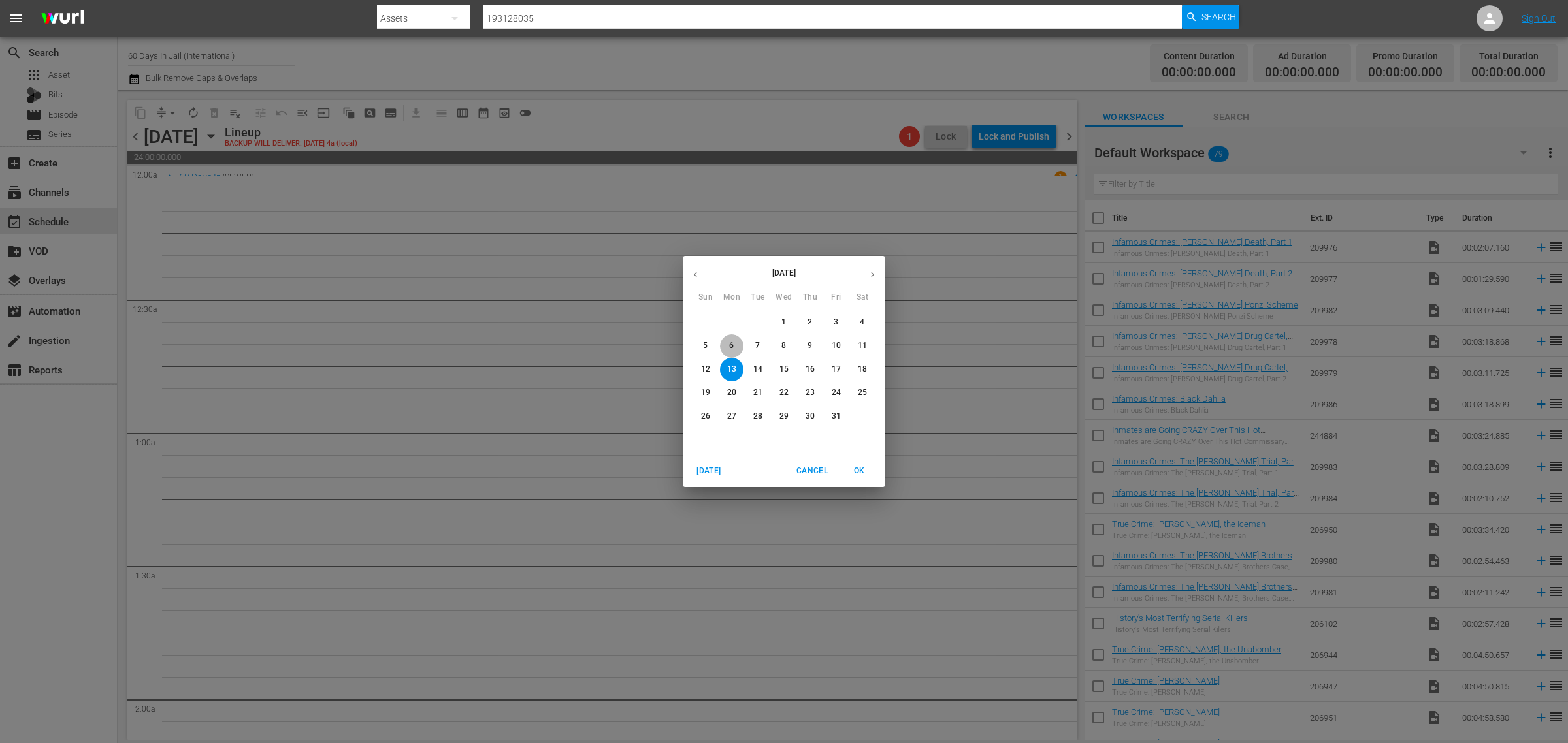
click at [733, 348] on p "6" at bounding box center [731, 346] width 5 height 11
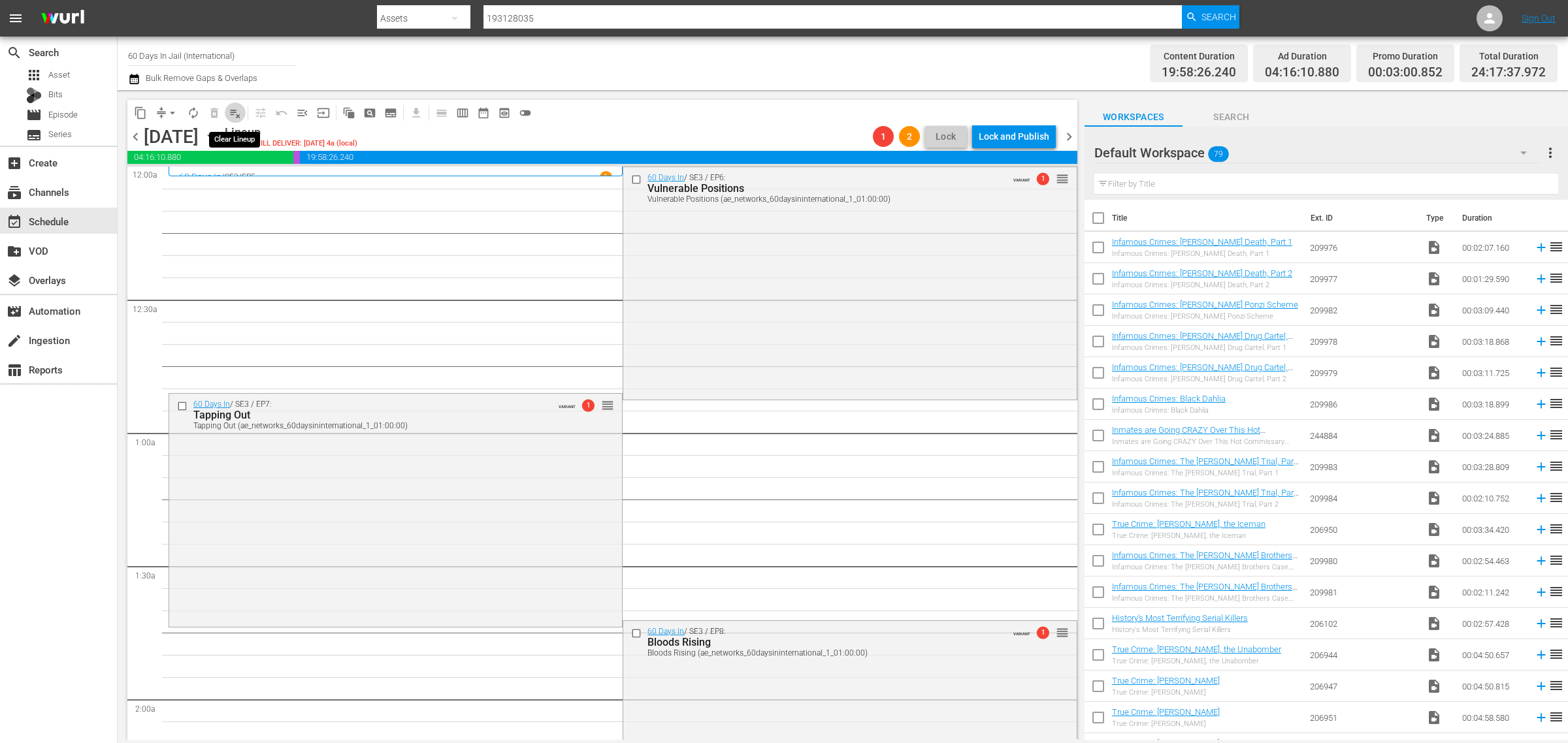
click at [233, 114] on span "playlist_remove_outlined" at bounding box center [235, 112] width 13 height 13
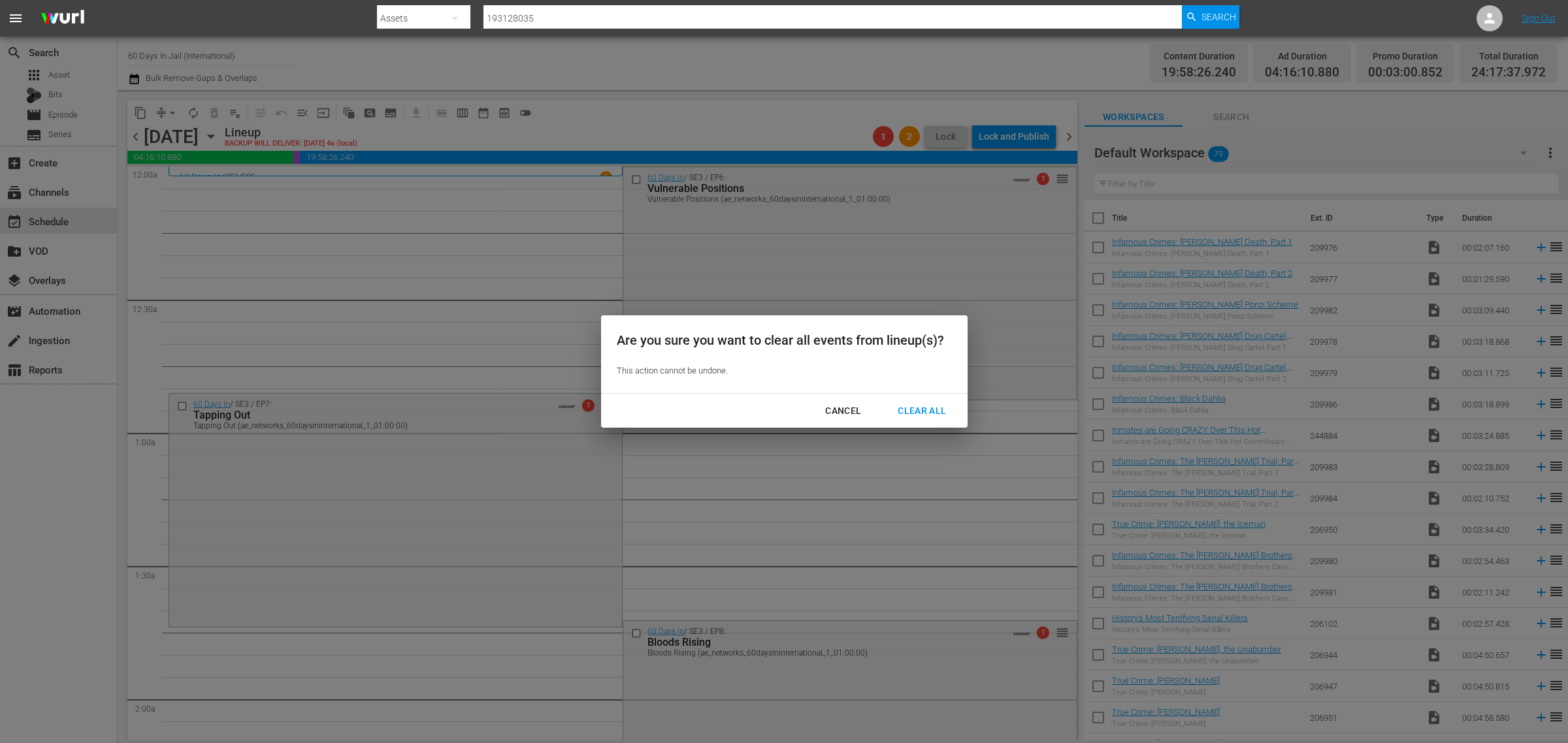
click at [933, 408] on div "Clear All" at bounding box center [922, 411] width 70 height 16
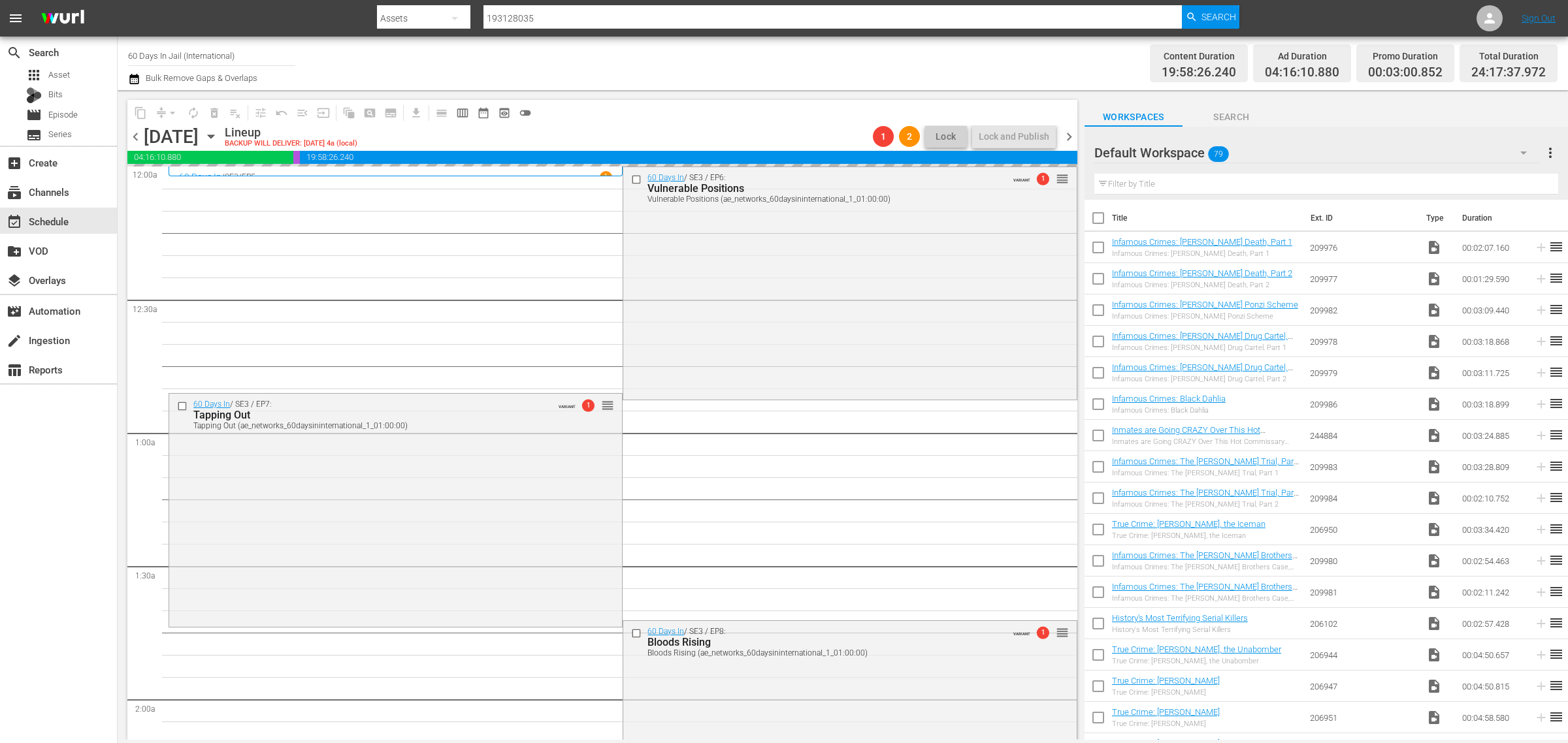
click at [733, 69] on div "Channel Title 60 Days In Jail (International) Bulk Remove Gaps & Overlaps" at bounding box center [518, 63] width 780 height 47
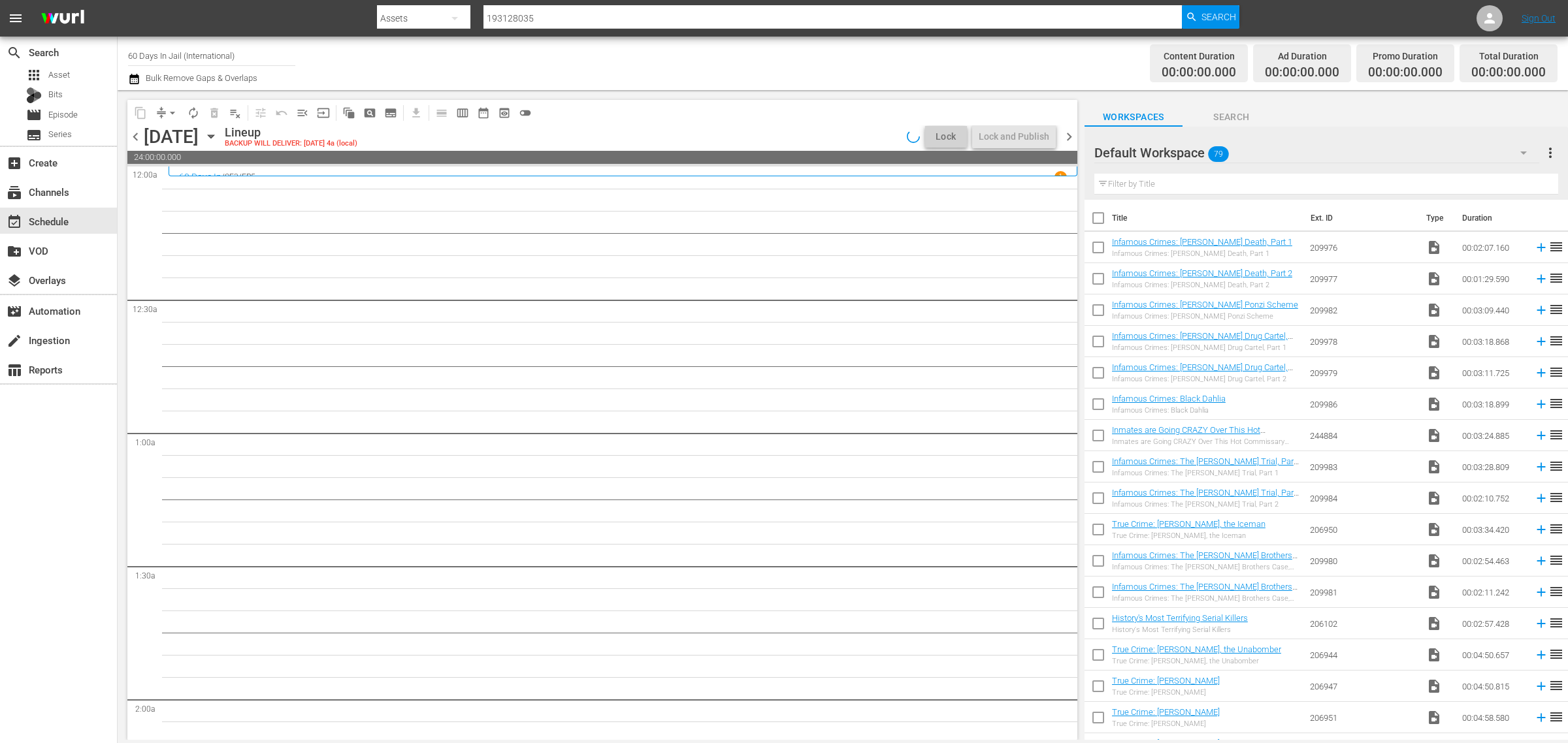
click at [214, 135] on icon "button" at bounding box center [211, 136] width 6 height 3
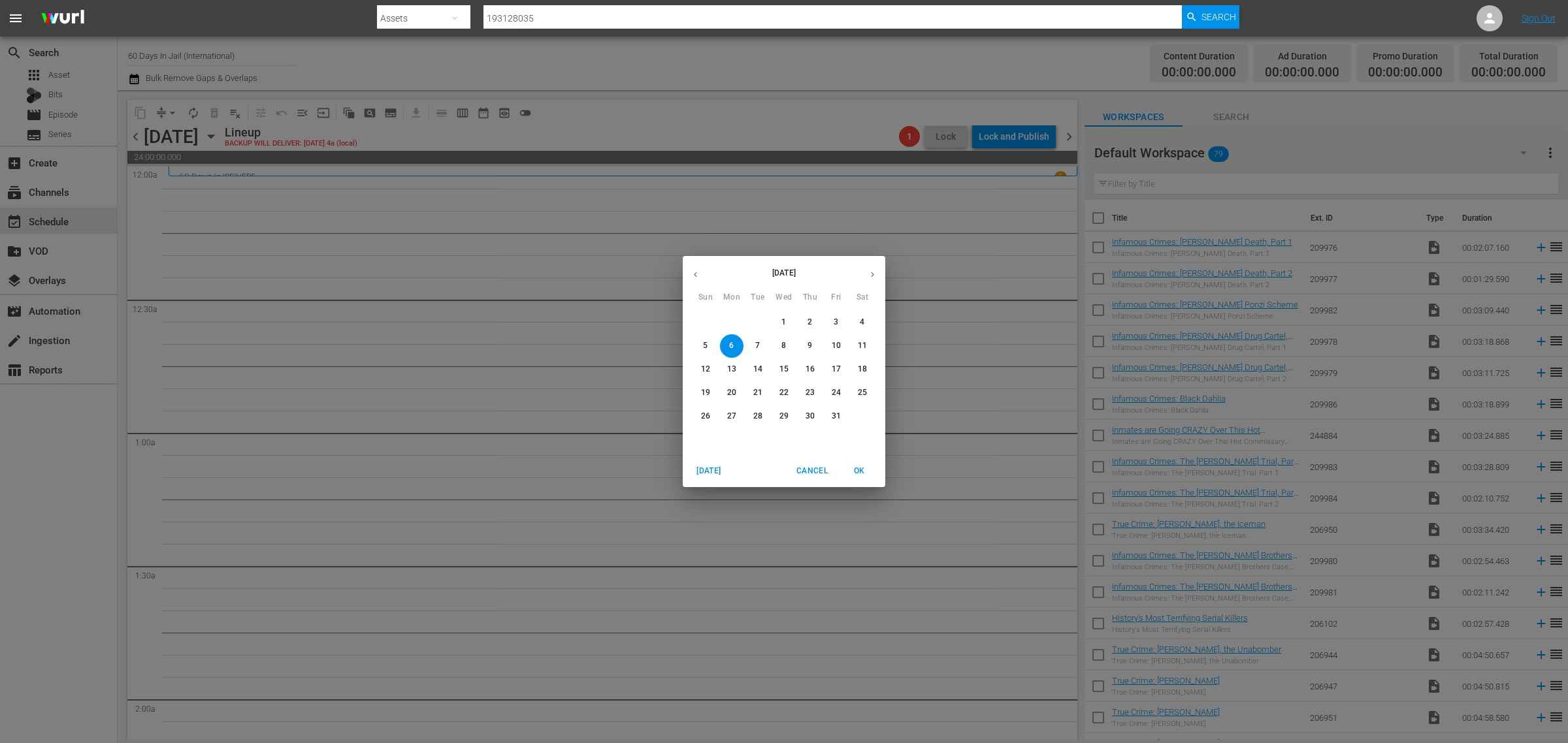
click at [870, 272] on icon "button" at bounding box center [872, 274] width 10 height 10
click at [732, 343] on p "3" at bounding box center [731, 346] width 5 height 11
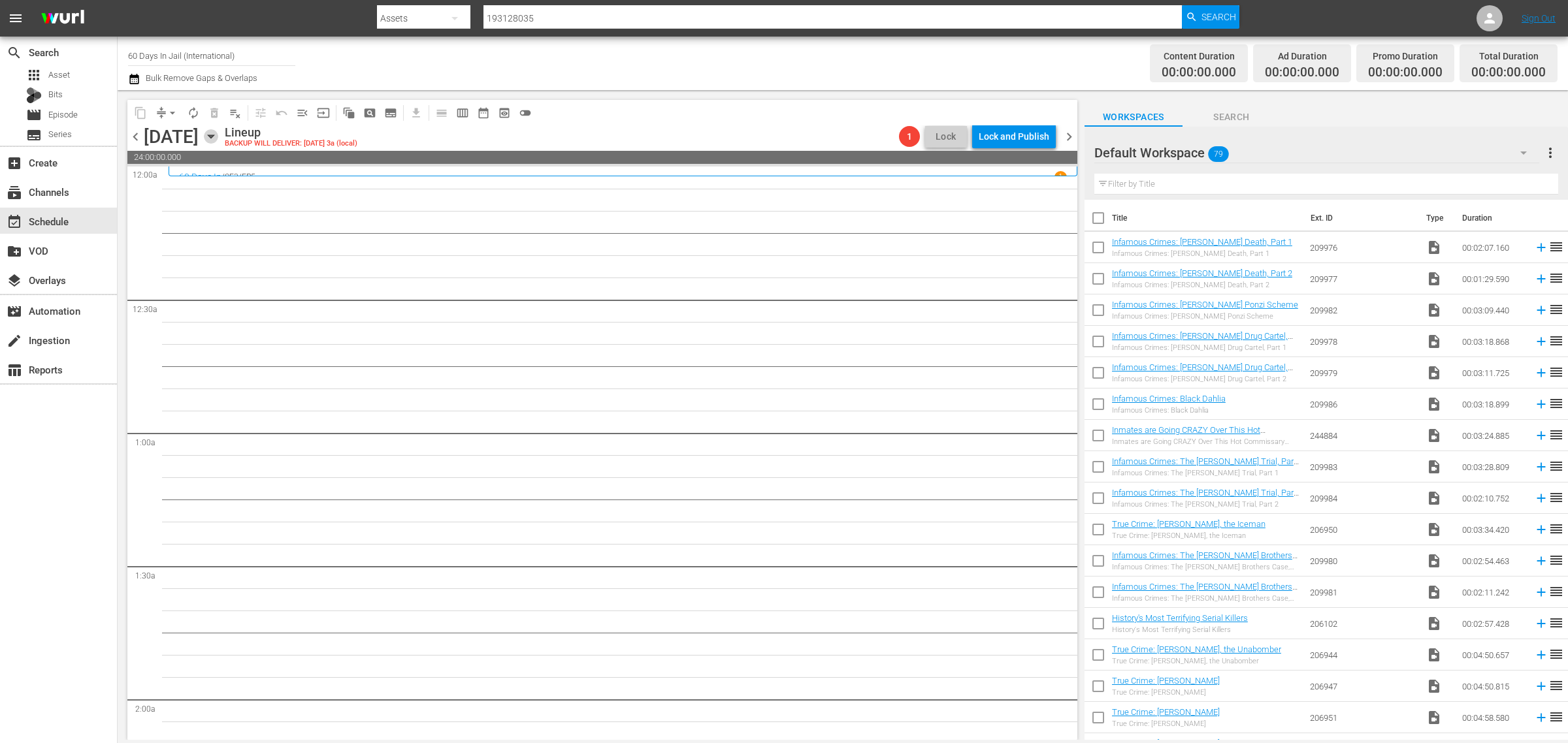
click at [214, 136] on icon "button" at bounding box center [211, 136] width 6 height 3
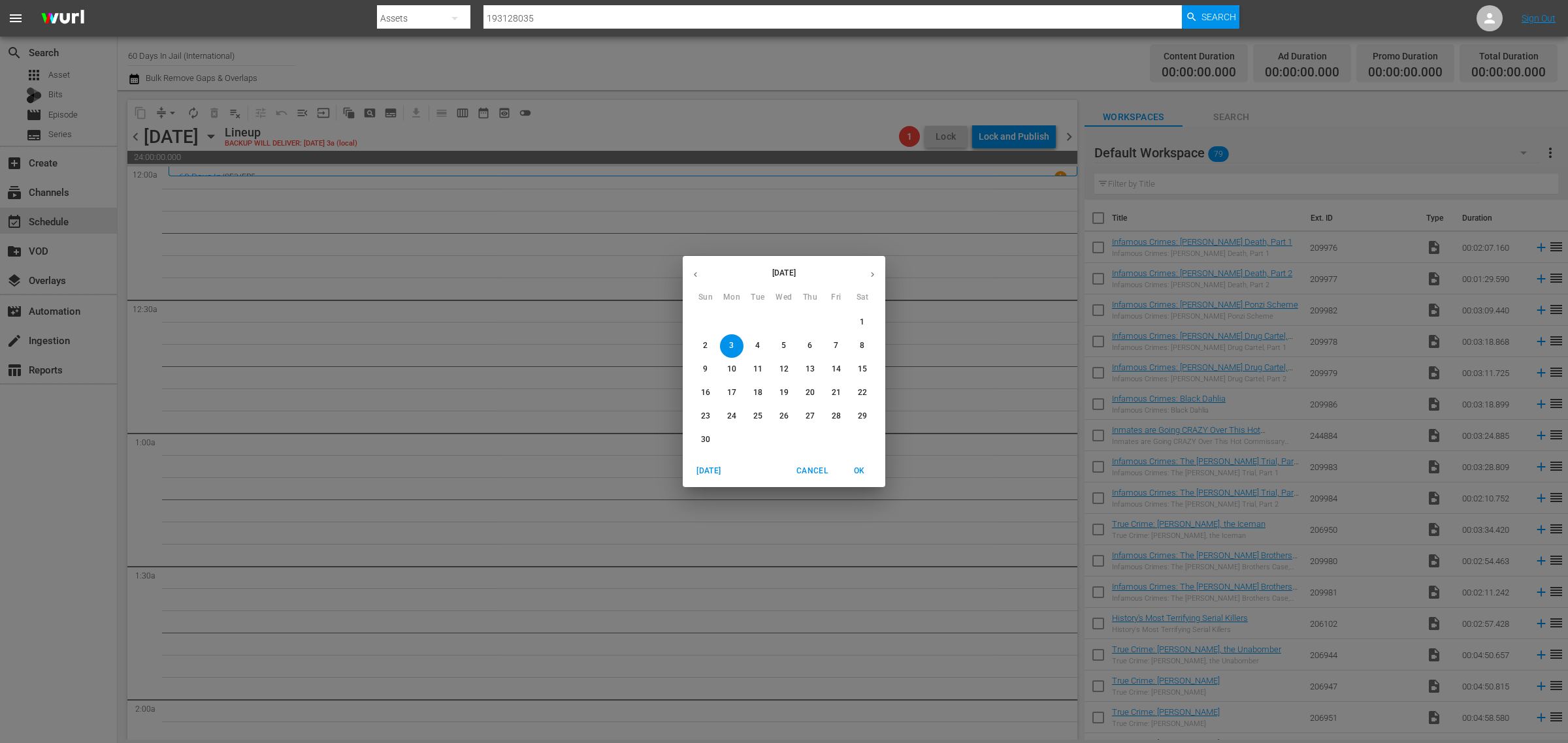
click at [694, 272] on icon "button" at bounding box center [696, 274] width 10 height 10
click at [731, 347] on p "6" at bounding box center [731, 346] width 5 height 11
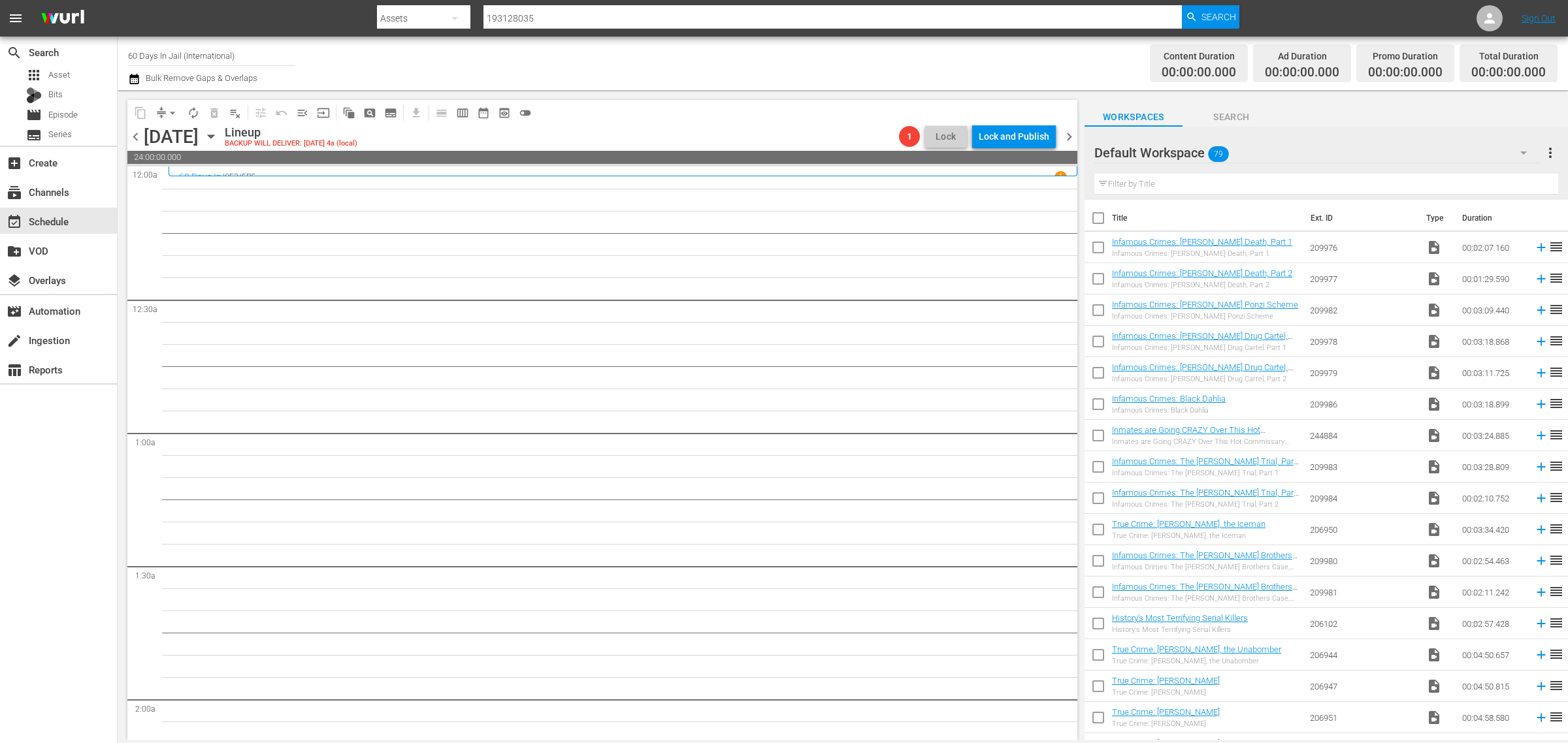
click at [750, 62] on div "Channel Title 60 Days In Jail (International) Bulk Remove Gaps & Overlaps" at bounding box center [518, 63] width 780 height 47
click at [661, 61] on div "Channel Title 60 Days In Jail (International) Bulk Remove Gaps & Overlaps" at bounding box center [518, 63] width 780 height 47
click at [218, 133] on icon "button" at bounding box center [211, 136] width 14 height 14
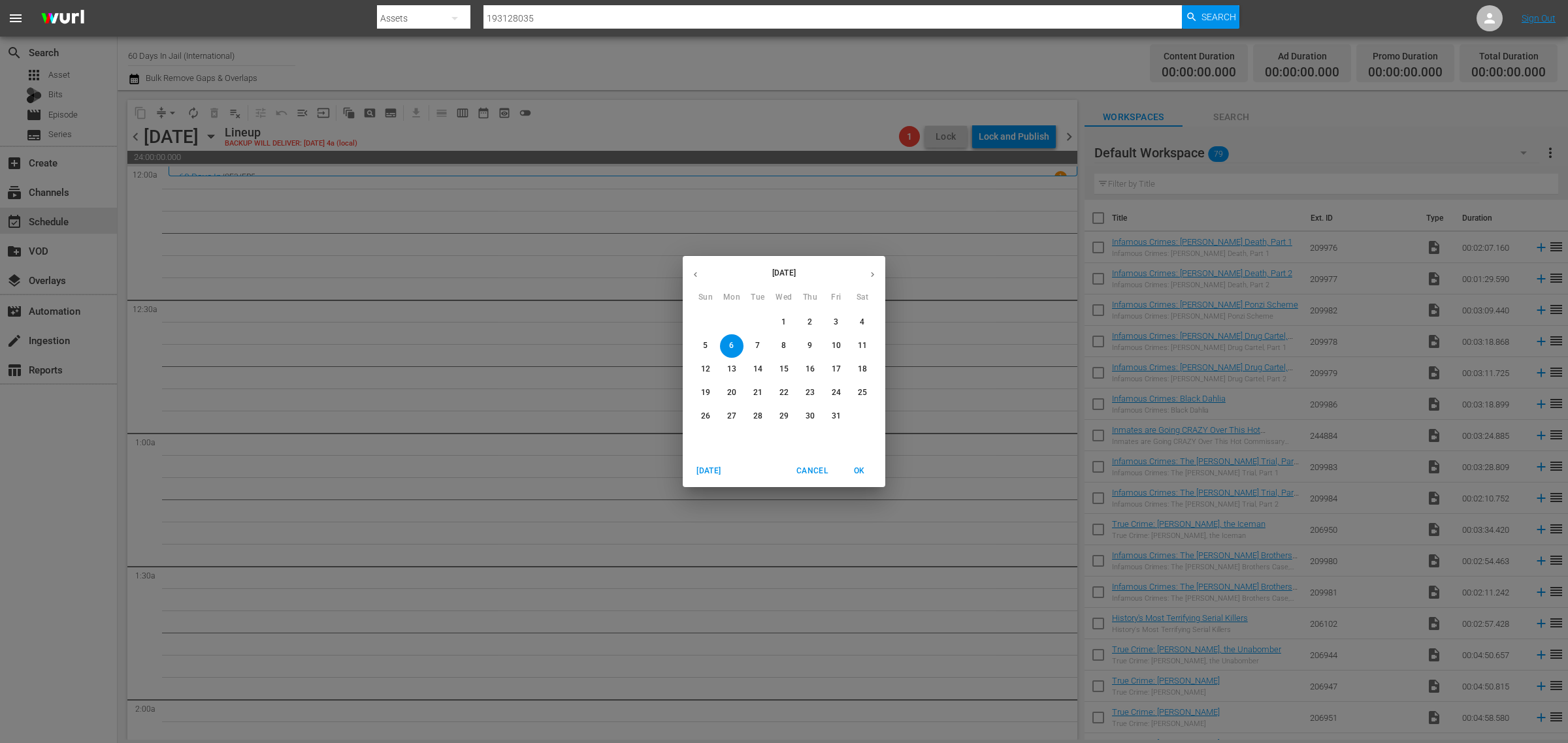
click at [874, 274] on icon "button" at bounding box center [872, 274] width 10 height 10
click at [730, 343] on p "3" at bounding box center [731, 346] width 5 height 11
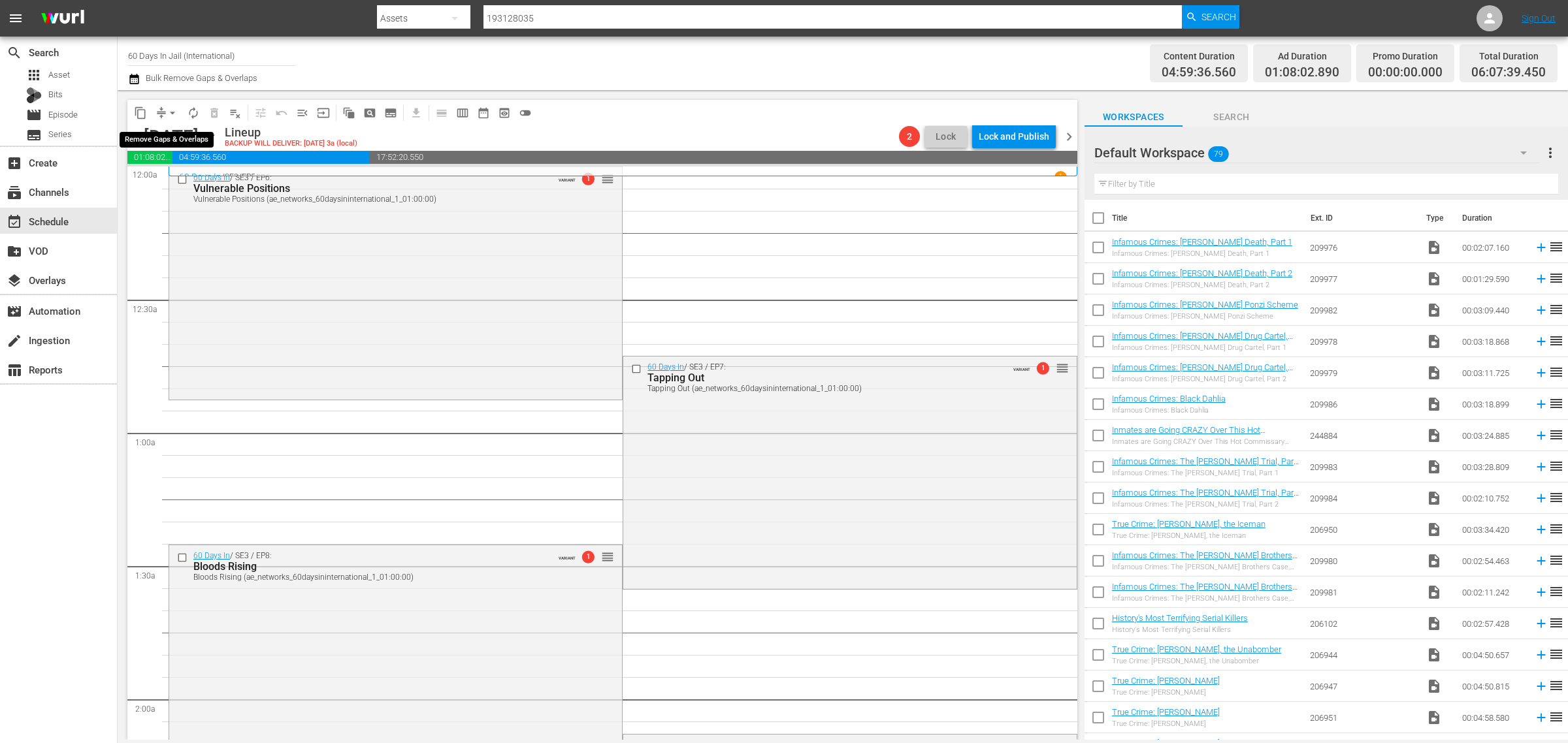
click at [167, 112] on span "arrow_drop_down" at bounding box center [172, 112] width 13 height 13
click at [162, 137] on li "Align to Midnight" at bounding box center [172, 139] width 137 height 22
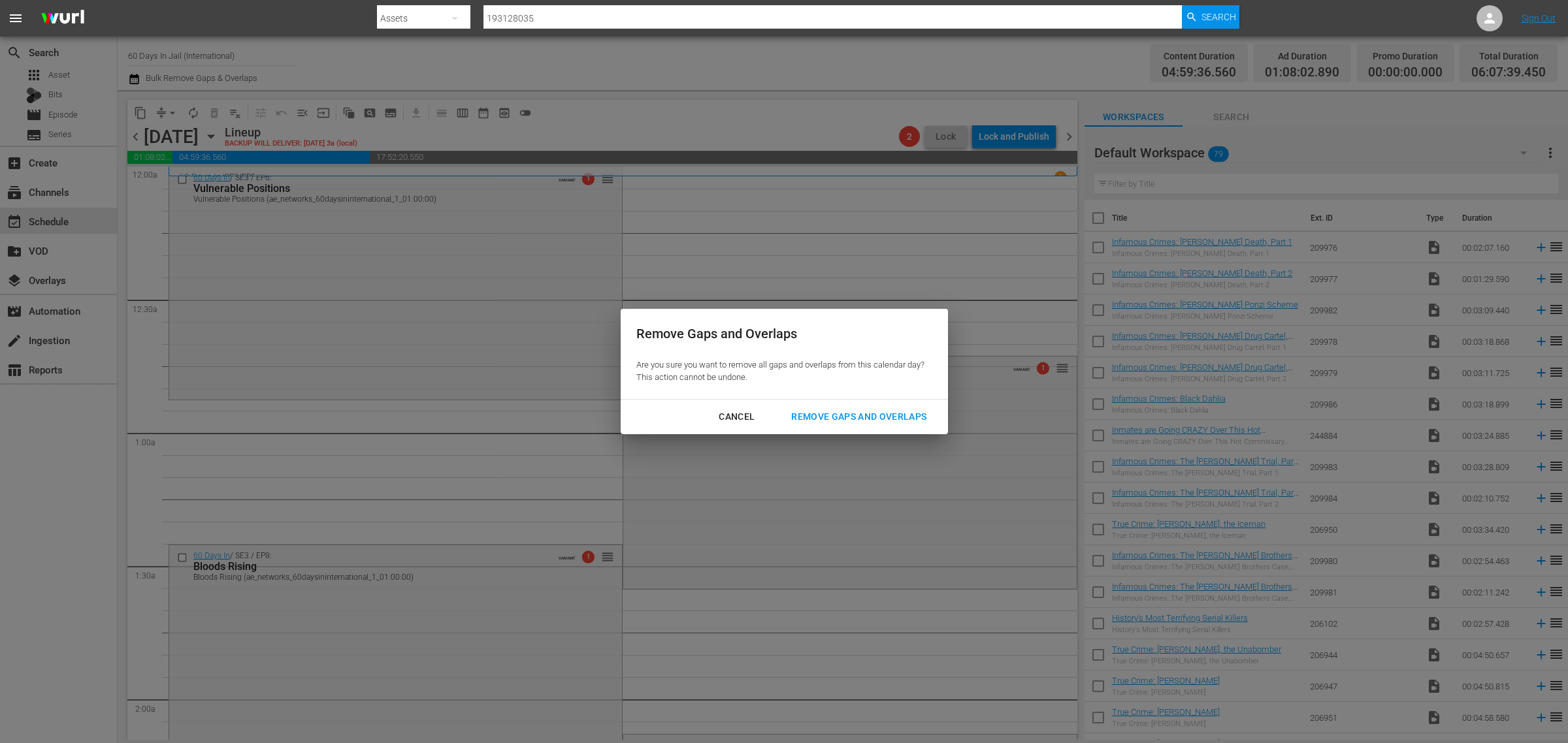
click at [848, 413] on div "Remove Gaps and Overlaps" at bounding box center [859, 417] width 156 height 16
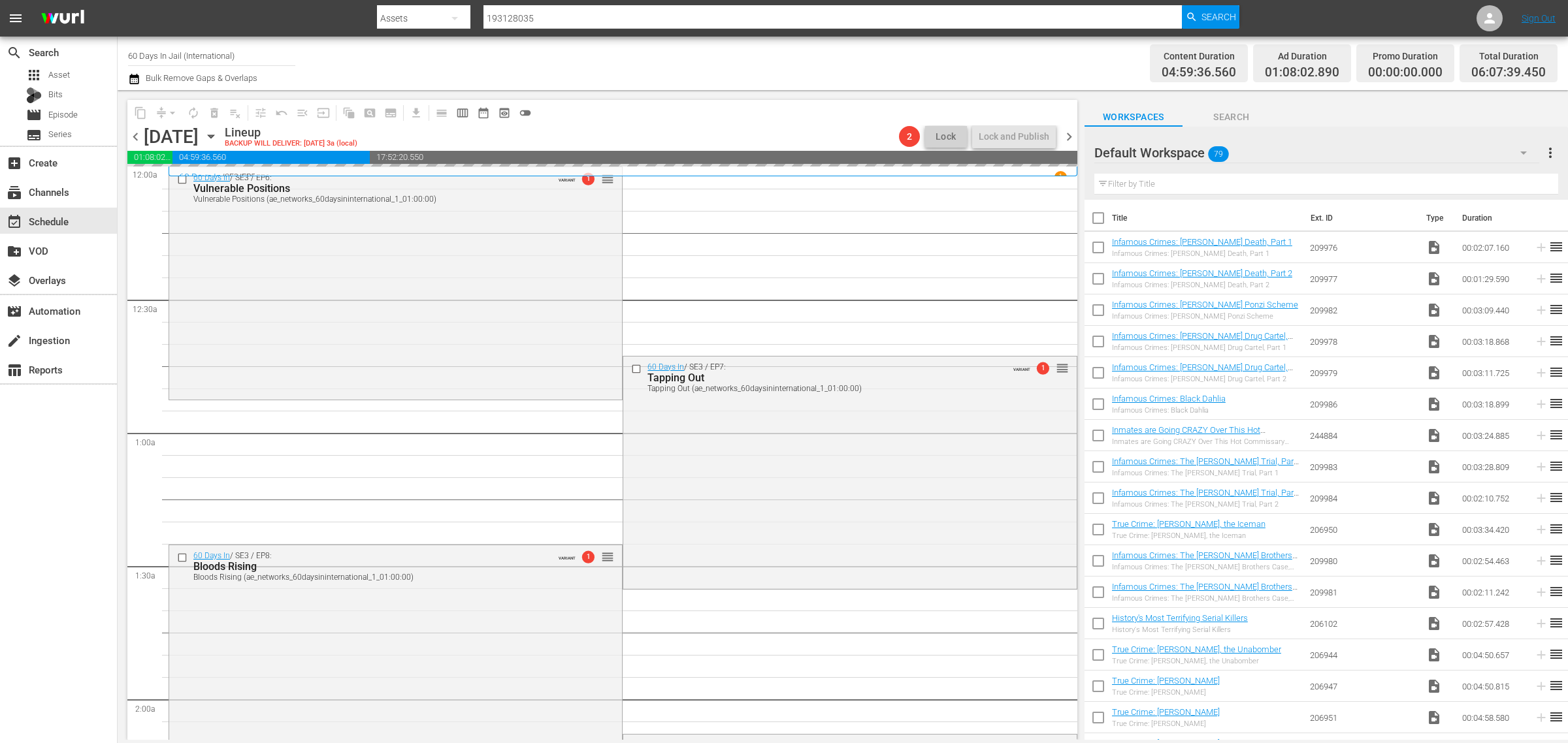
click at [734, 69] on div "Channel Title 60 Days In Jail (International) Bulk Remove Gaps & Overlaps" at bounding box center [518, 63] width 780 height 47
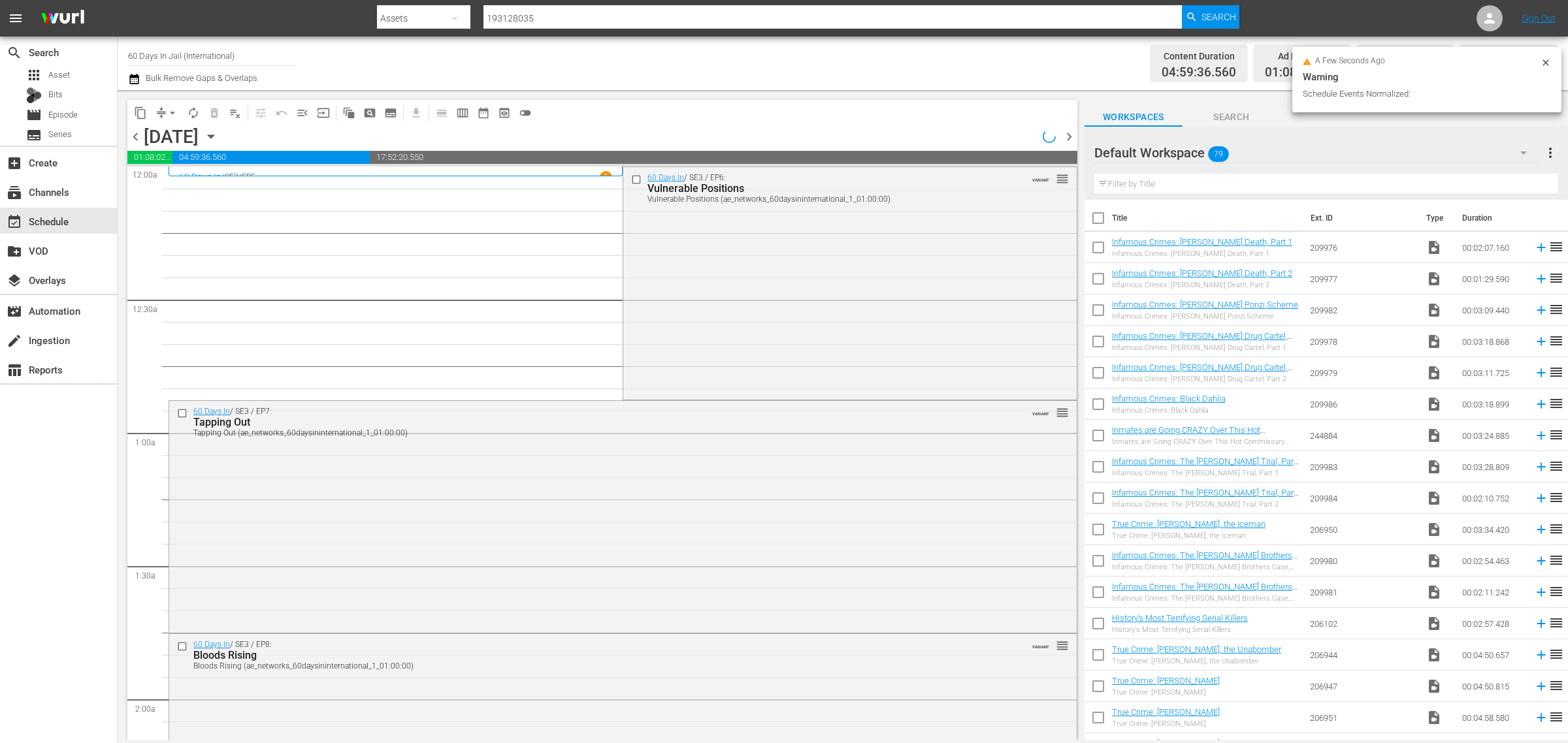
click at [750, 256] on div "60 Days In / SE3 / EP6: Vulnerable Positions Vulnerable Positions (ae_networks_…" at bounding box center [850, 282] width 453 height 230
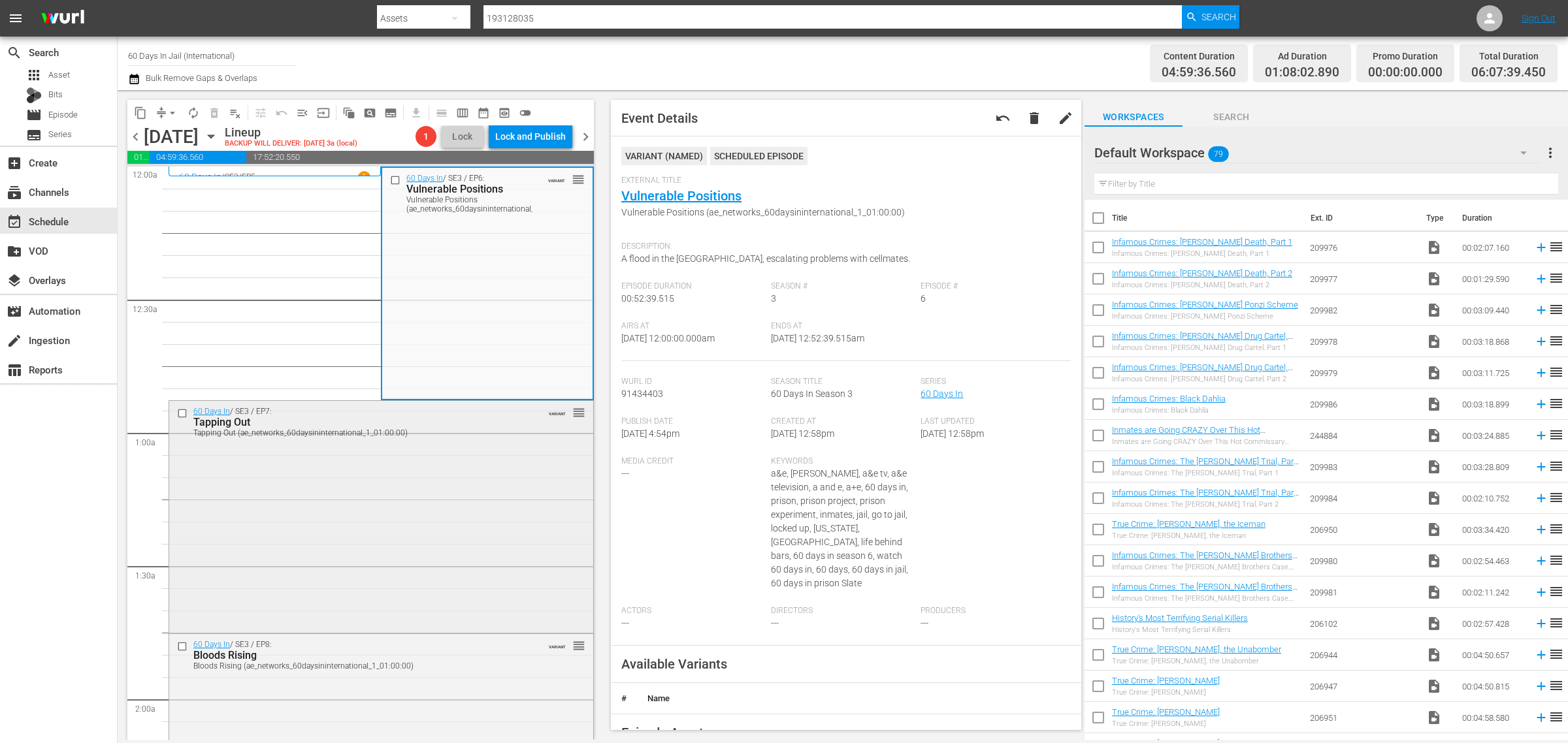
click at [465, 442] on div "60 Days In / SE3 / EP7: Tapping Out Tapping Out (ae_networks_60daysininternatio…" at bounding box center [381, 516] width 424 height 230
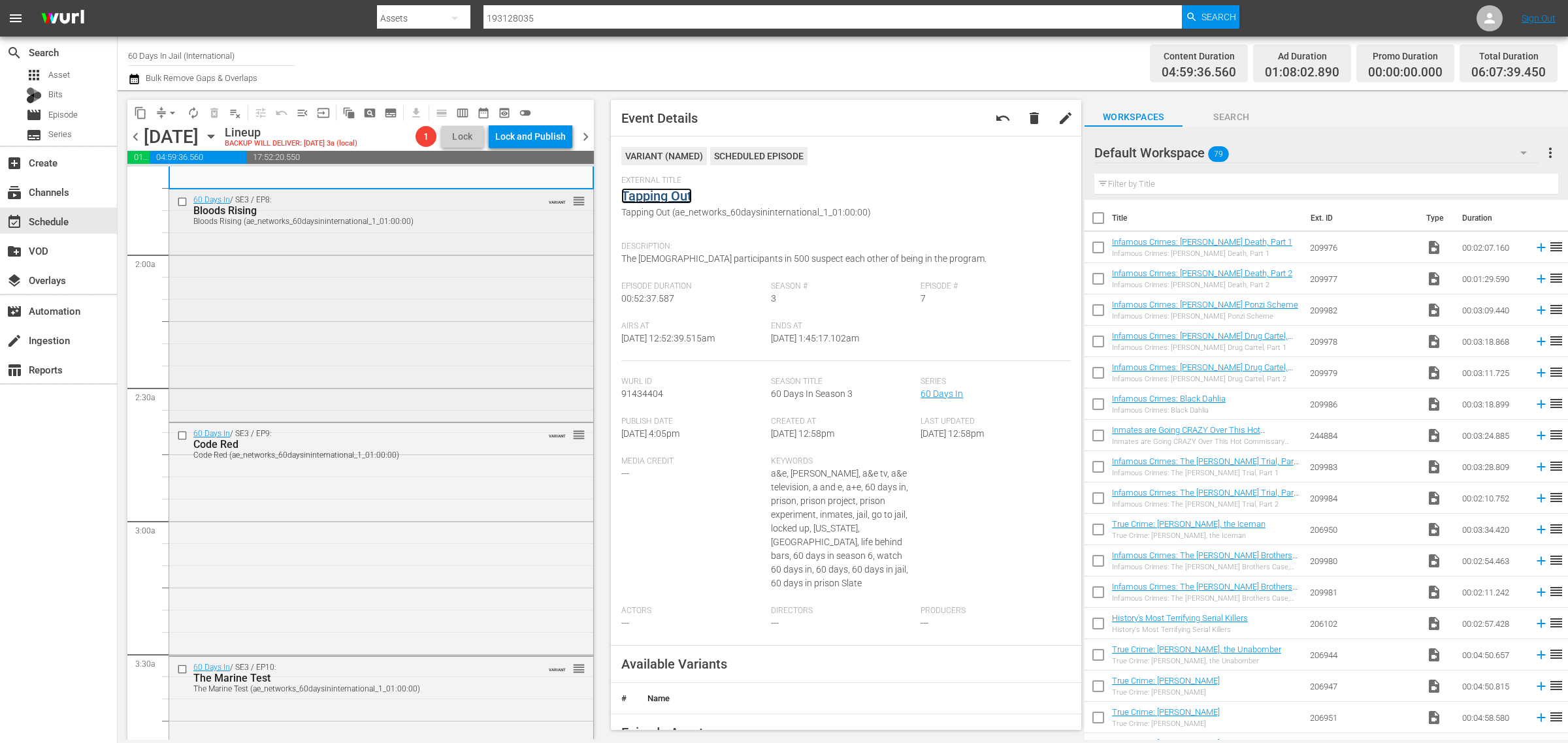
scroll to position [490, 0]
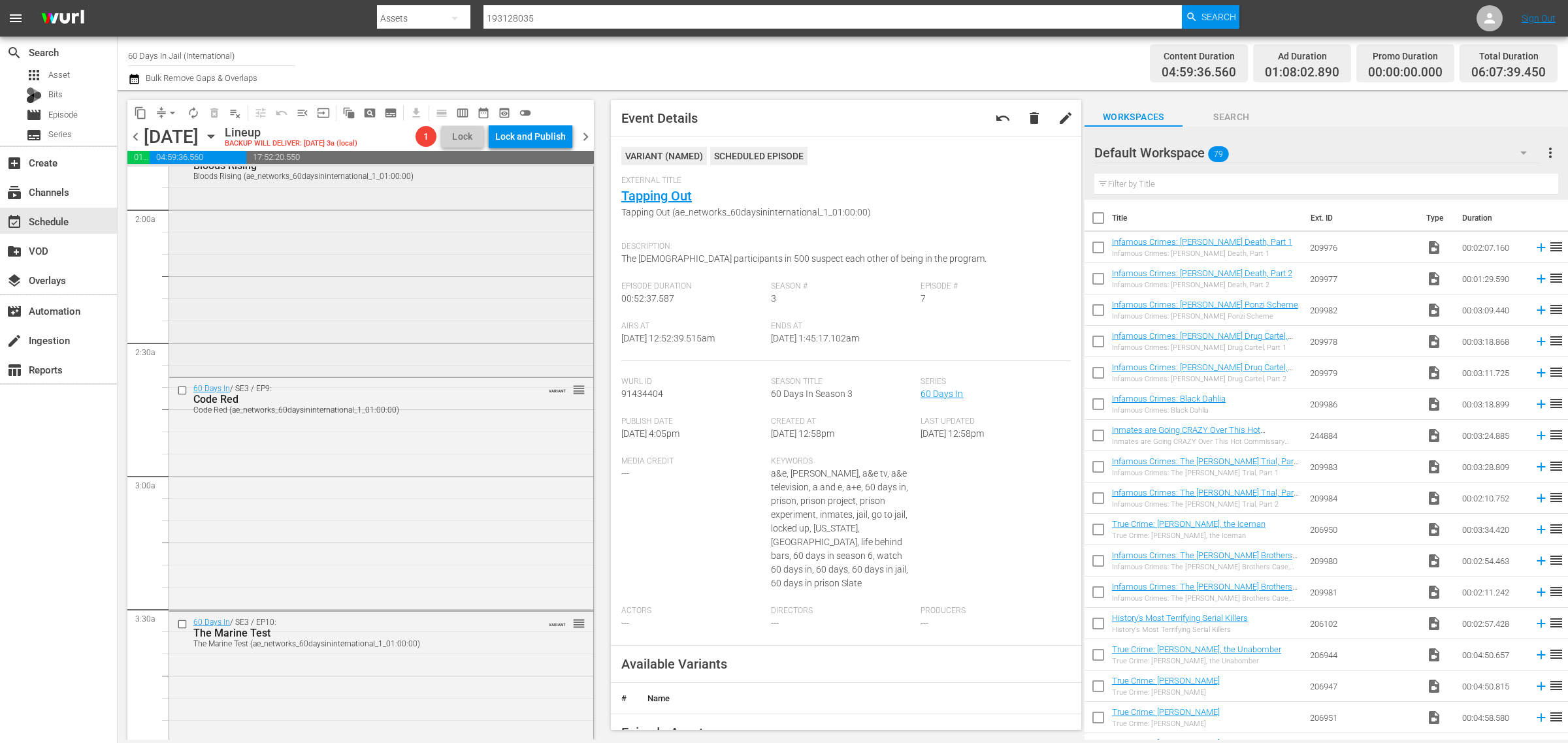
click at [379, 331] on div "60 Days In / SE3 / EP8: Bloods Rising Bloods Rising (ae_networks_60daysinintern…" at bounding box center [381, 259] width 424 height 230
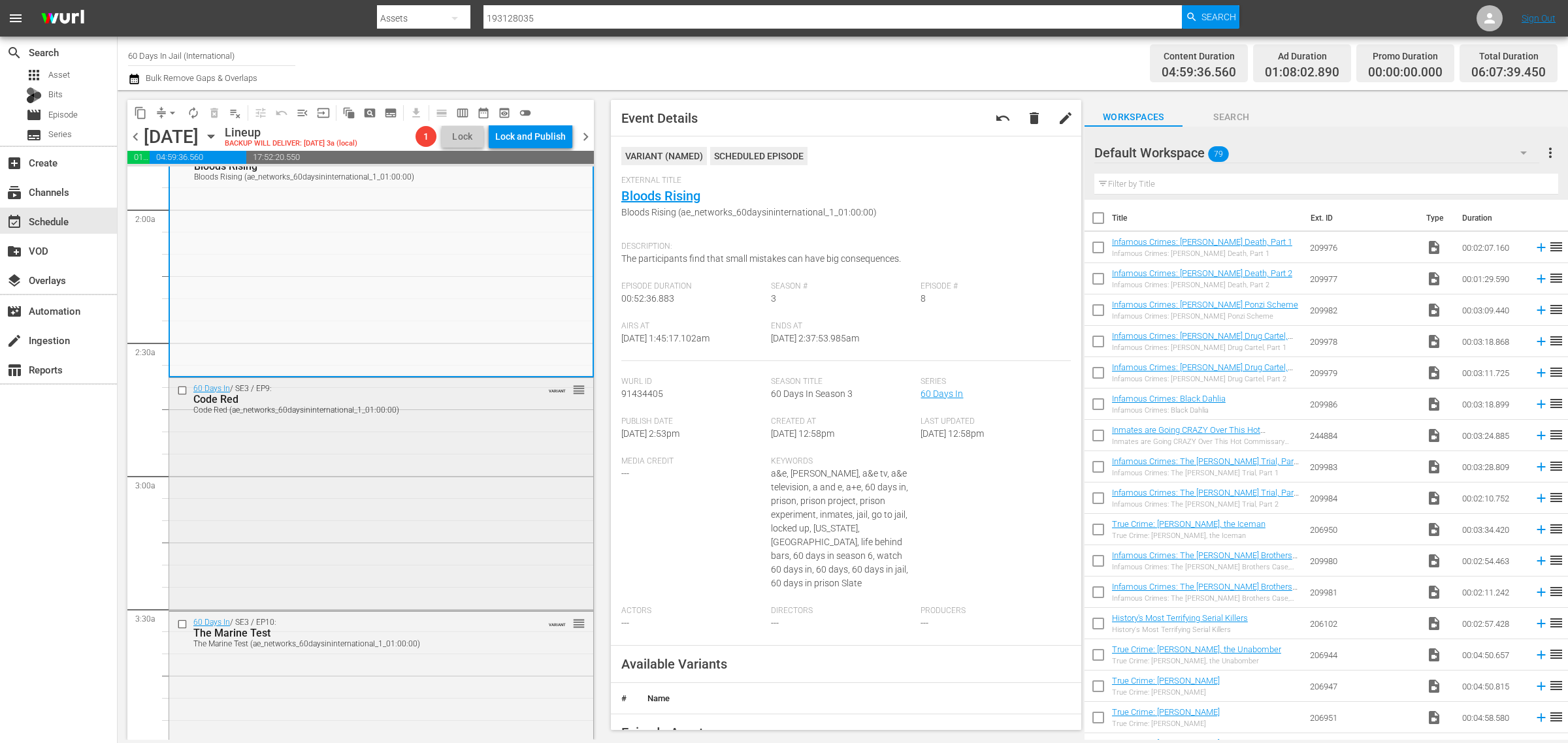
click at [405, 520] on div "60 Days In / SE3 / EP9: Code Red Code Red (ae_networks_60daysininternational_1_…" at bounding box center [381, 493] width 424 height 230
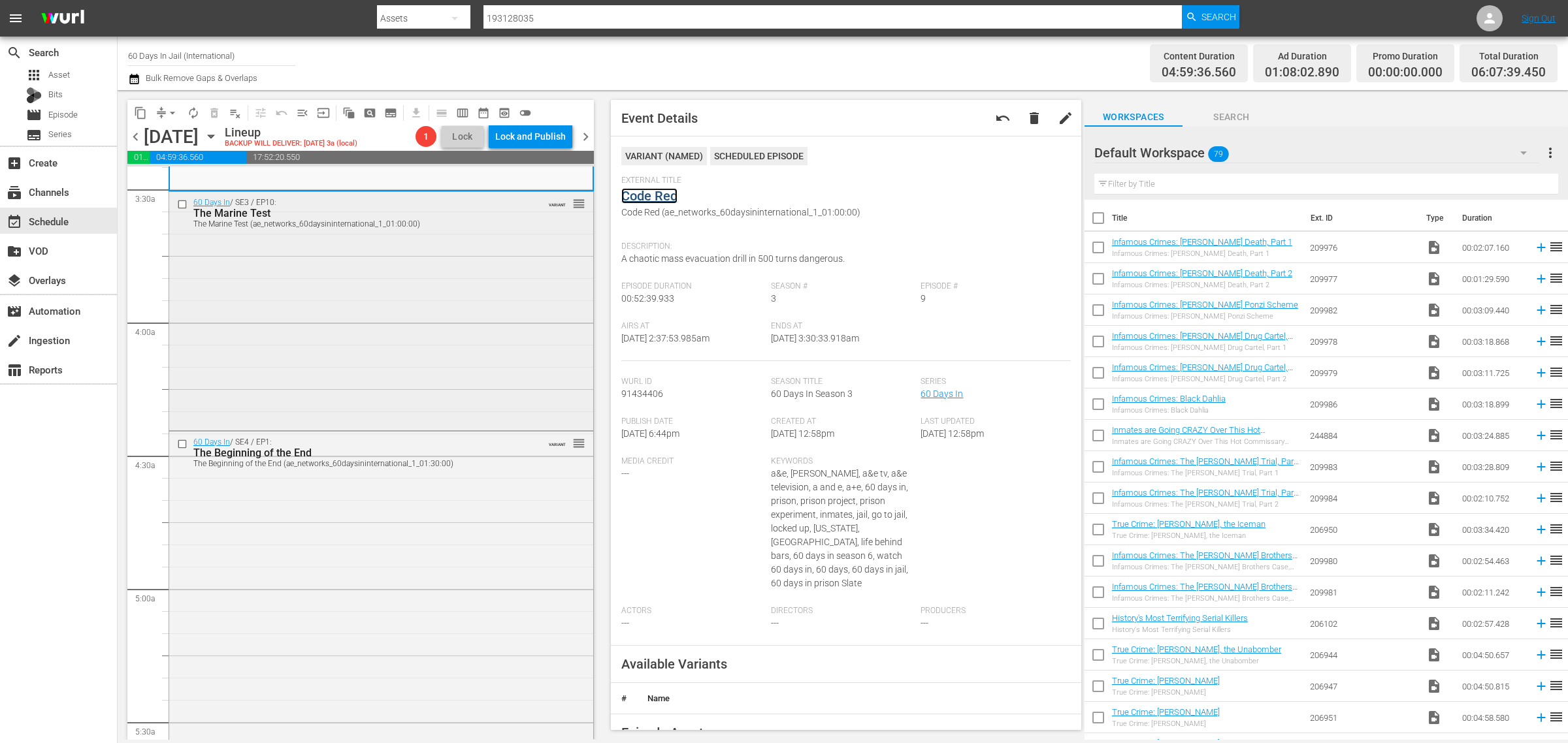
scroll to position [979, 0]
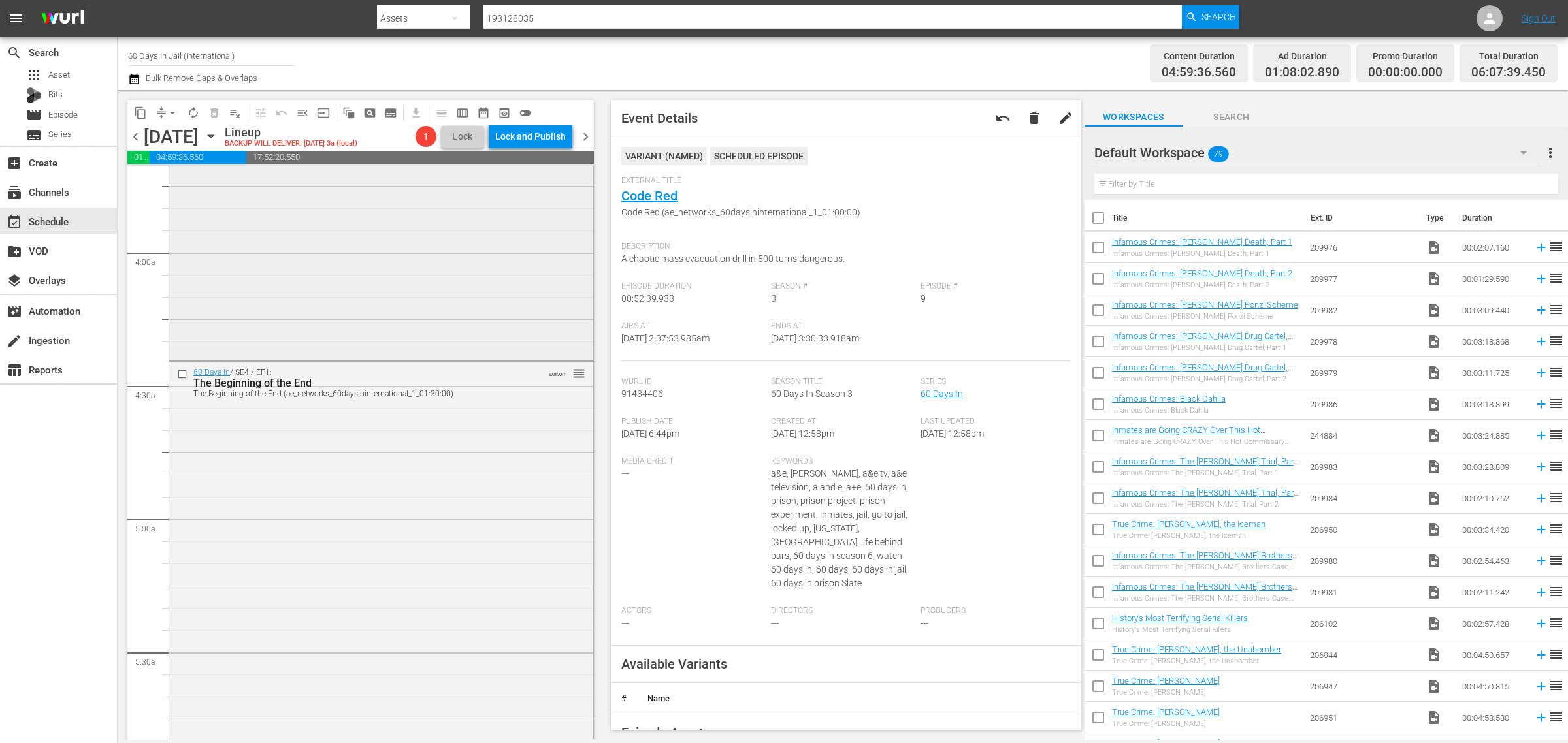
click at [275, 272] on div "60 Days In / SE3 / EP10: The Marine Test The Marine Test (ae_networks_60daysini…" at bounding box center [381, 239] width 424 height 235
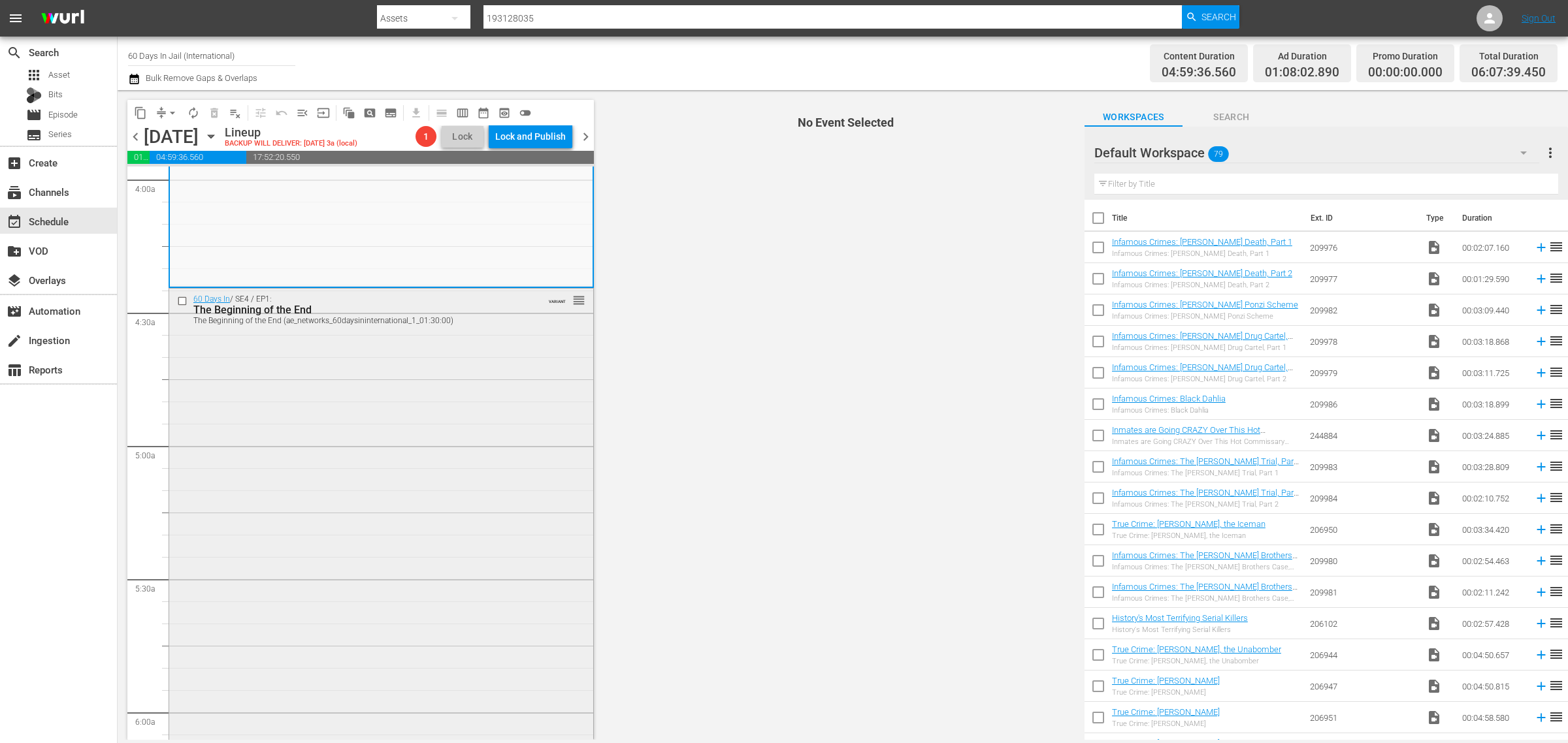
scroll to position [1143, 0]
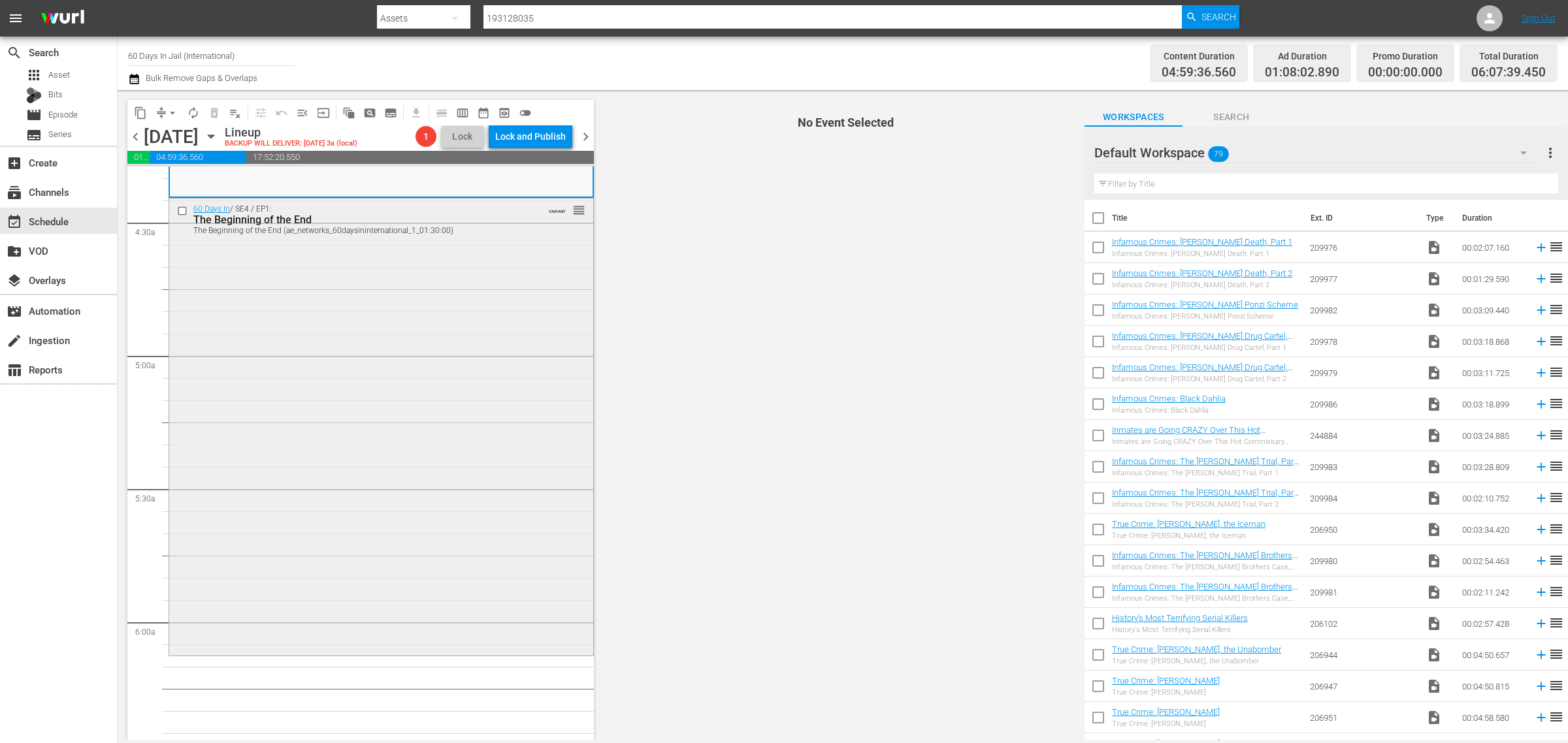
click at [350, 396] on div "60 Days In / SE4 / EP1: The Beginning of the End The Beginning of the End (ae_n…" at bounding box center [381, 426] width 424 height 455
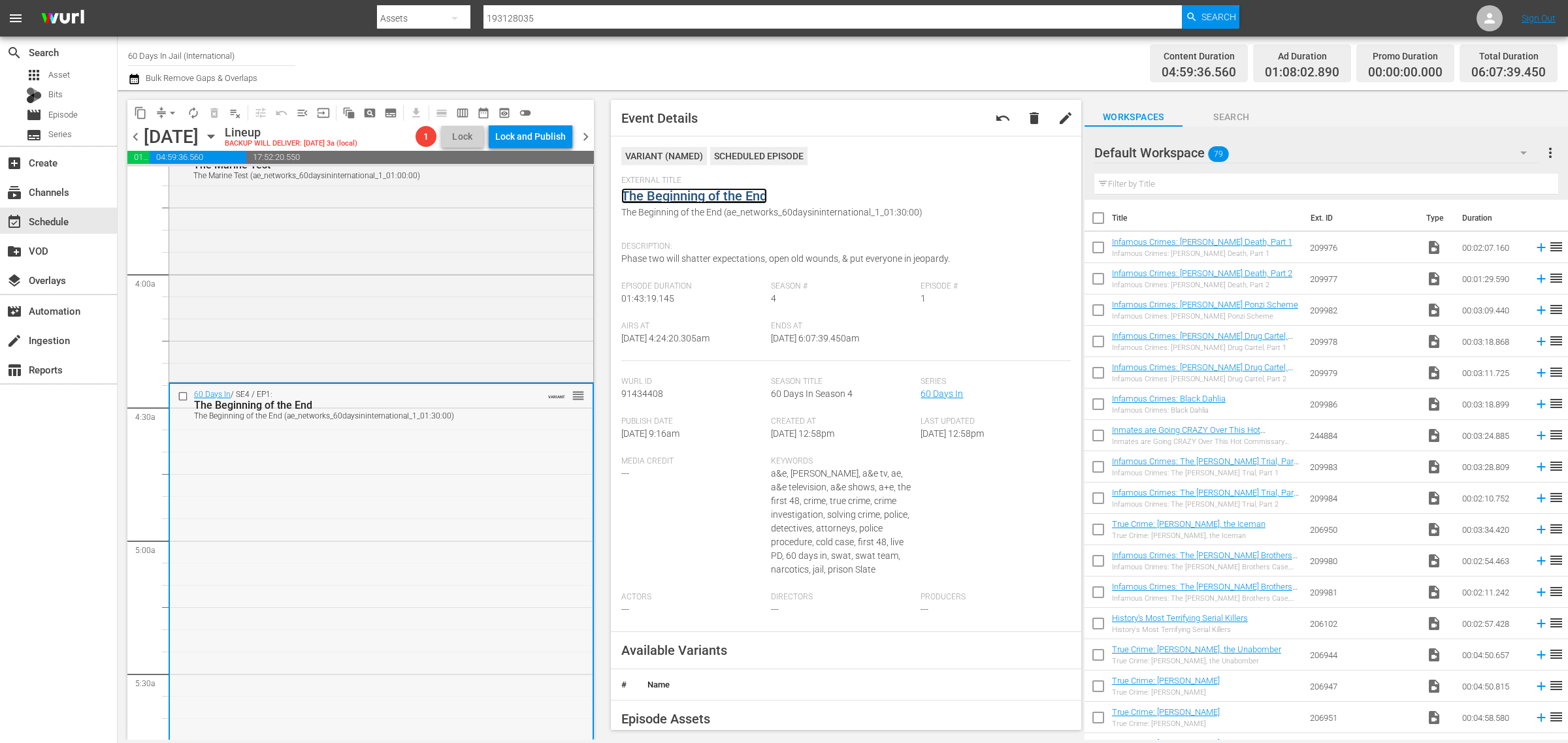
scroll to position [817, 0]
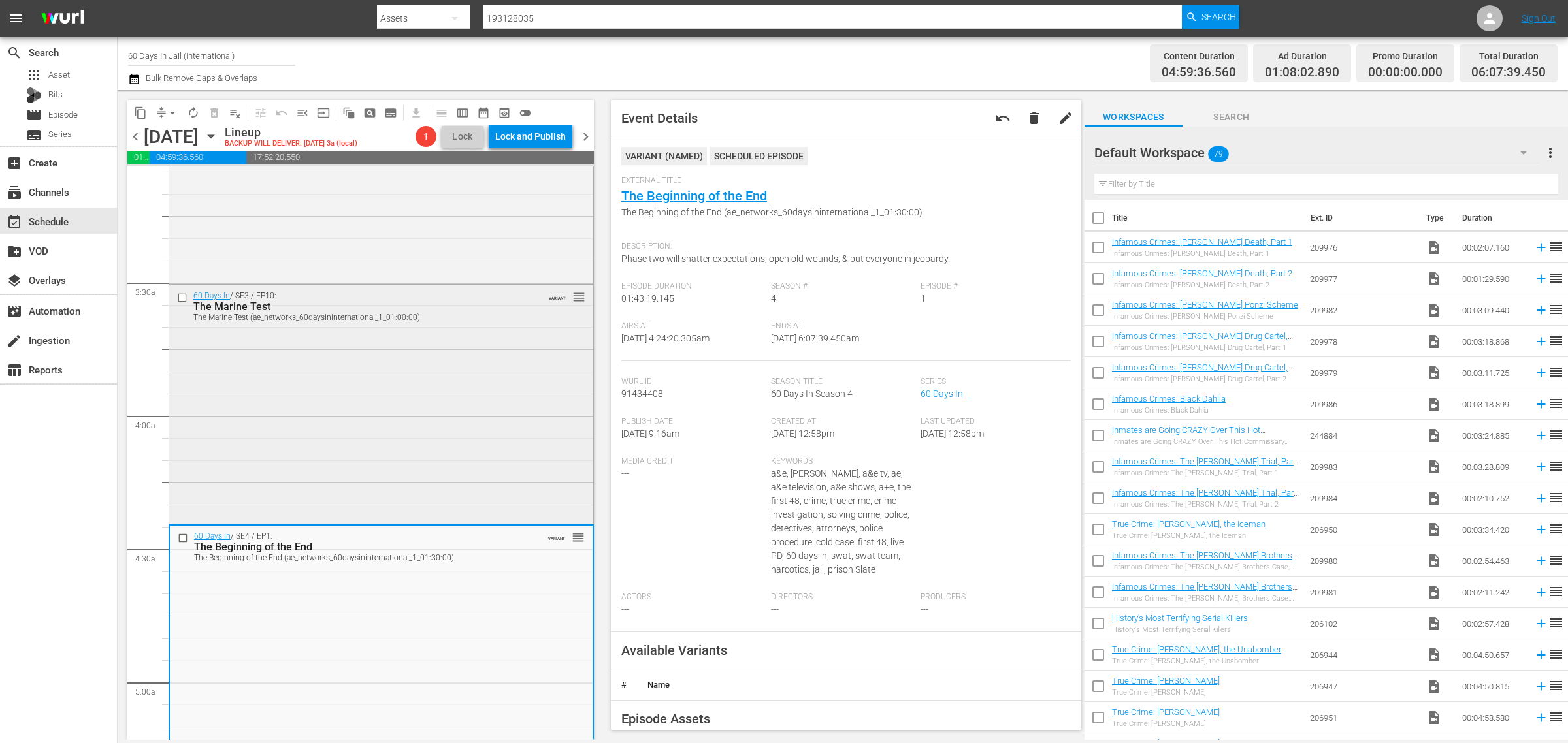
click at [373, 415] on div "60 Days In / SE3 / EP10: The Marine Test The Marine Test (ae_networks_60daysini…" at bounding box center [381, 402] width 424 height 235
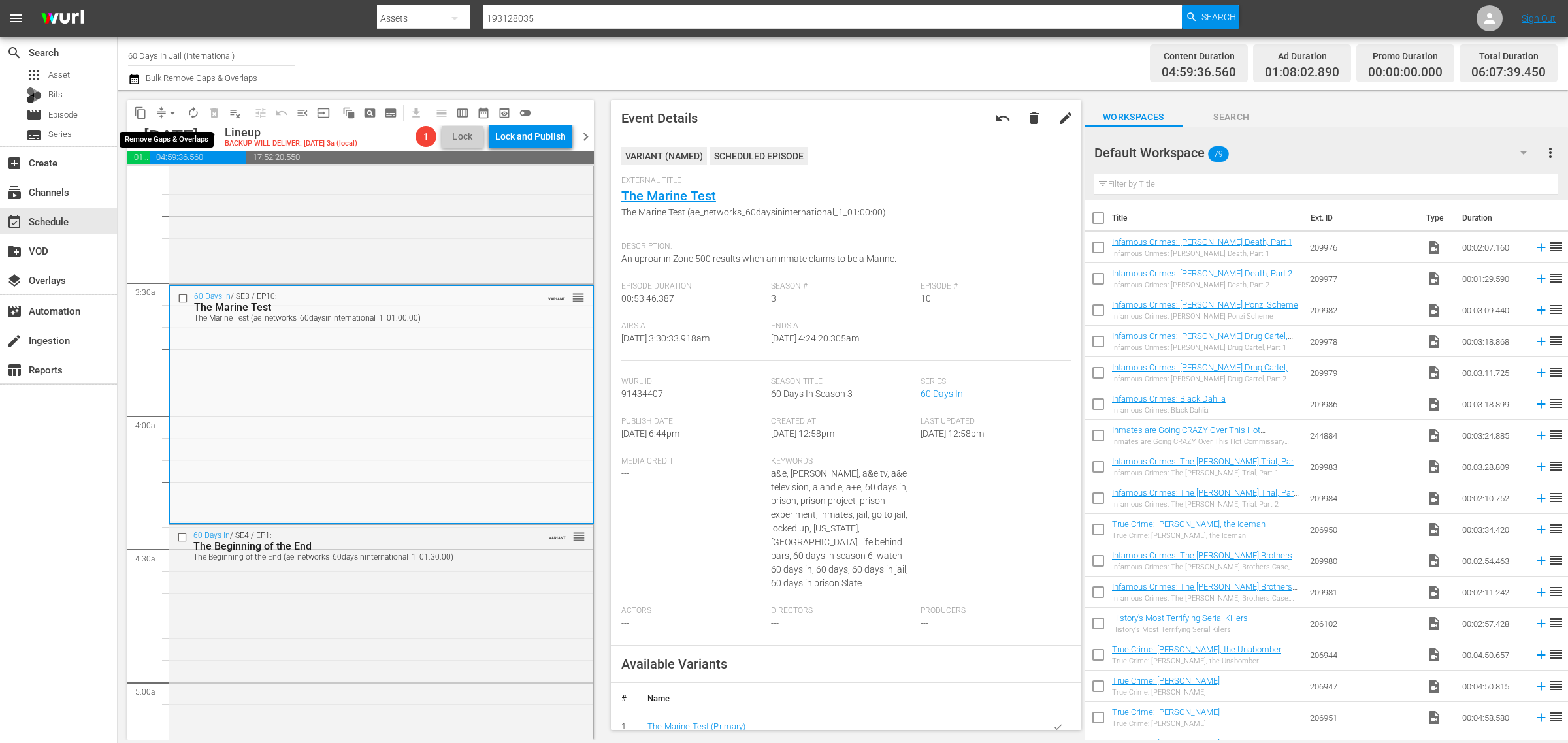
click at [170, 110] on span "arrow_drop_down" at bounding box center [172, 112] width 13 height 13
click at [166, 138] on li "Align to Midnight" at bounding box center [172, 139] width 137 height 22
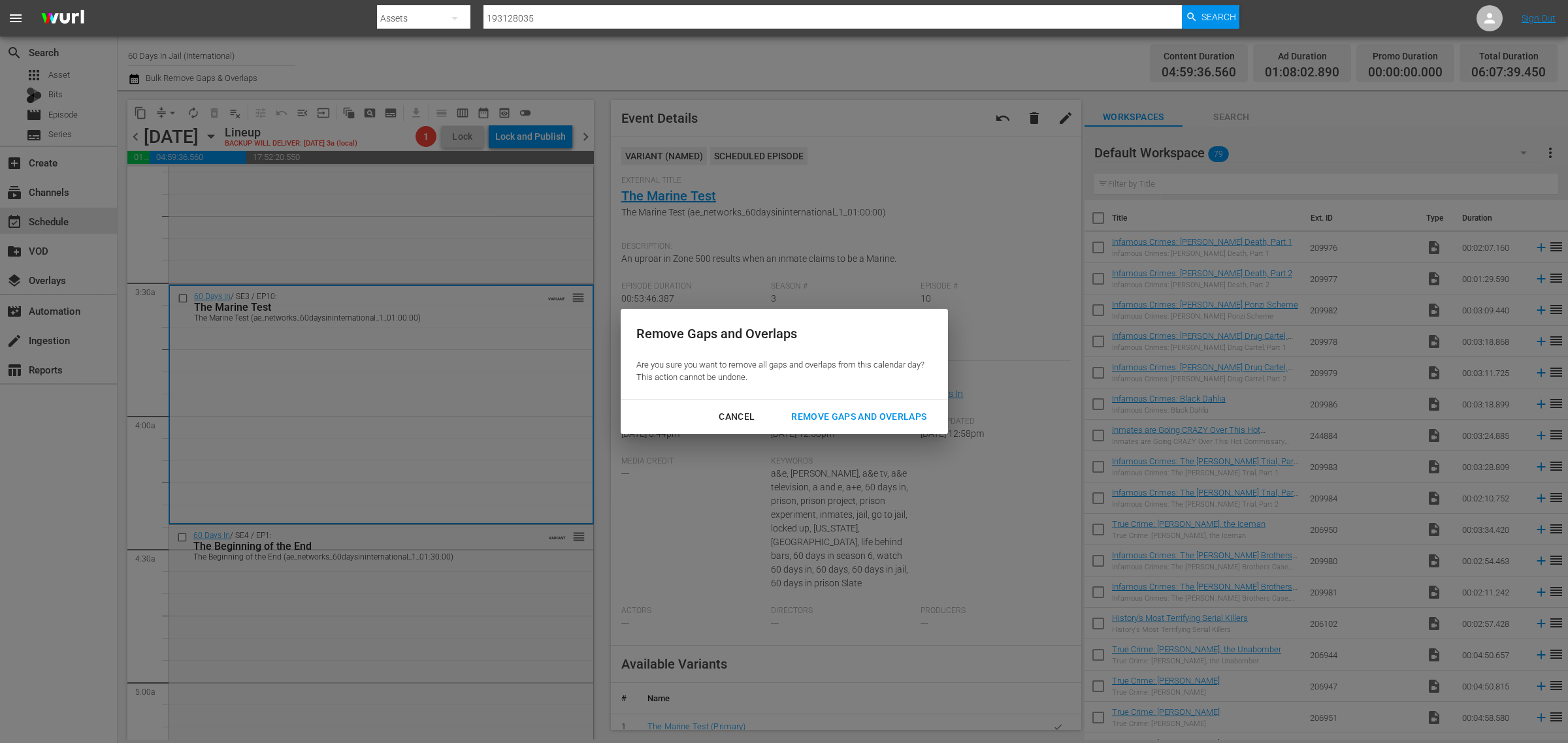
click at [838, 410] on div "Remove Gaps and Overlaps" at bounding box center [859, 417] width 156 height 16
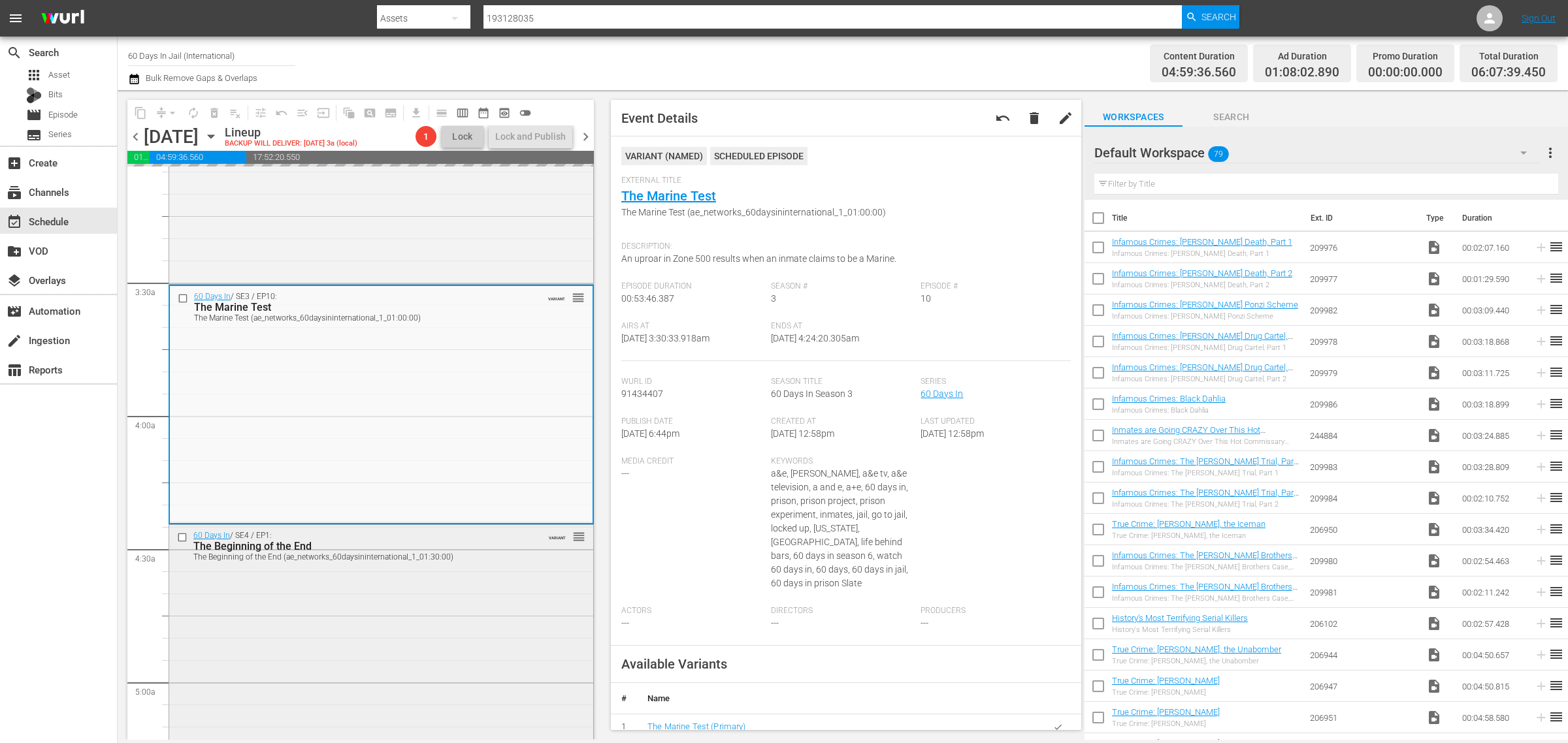
click at [382, 596] on div "60 Days In / SE4 / EP1: The Beginning of the End The Beginning of the End (ae_n…" at bounding box center [381, 753] width 424 height 455
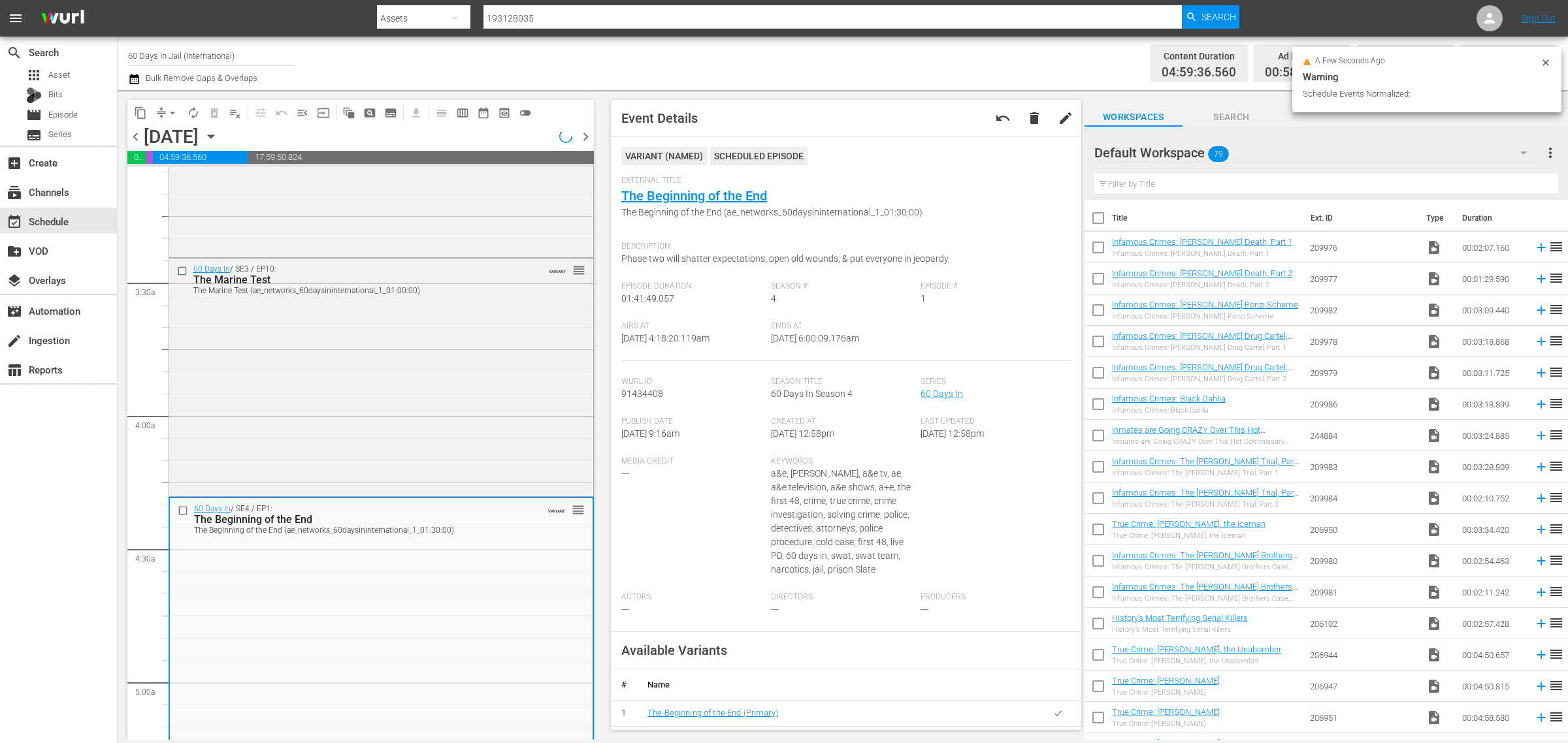
scroll to position [794, 0]
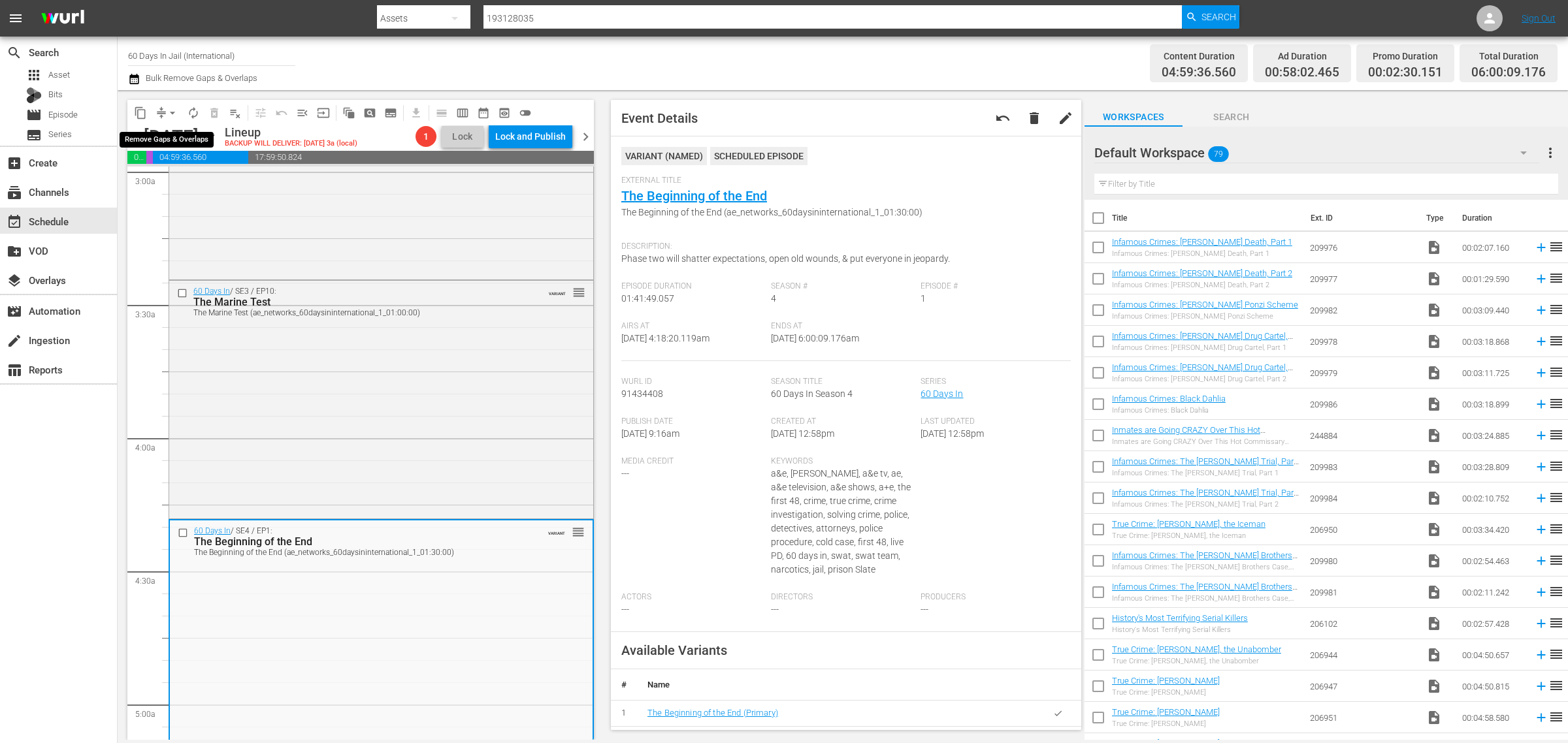
click at [174, 109] on span "arrow_drop_down" at bounding box center [172, 112] width 13 height 13
click at [197, 141] on li "Align to Midnight" at bounding box center [172, 139] width 137 height 22
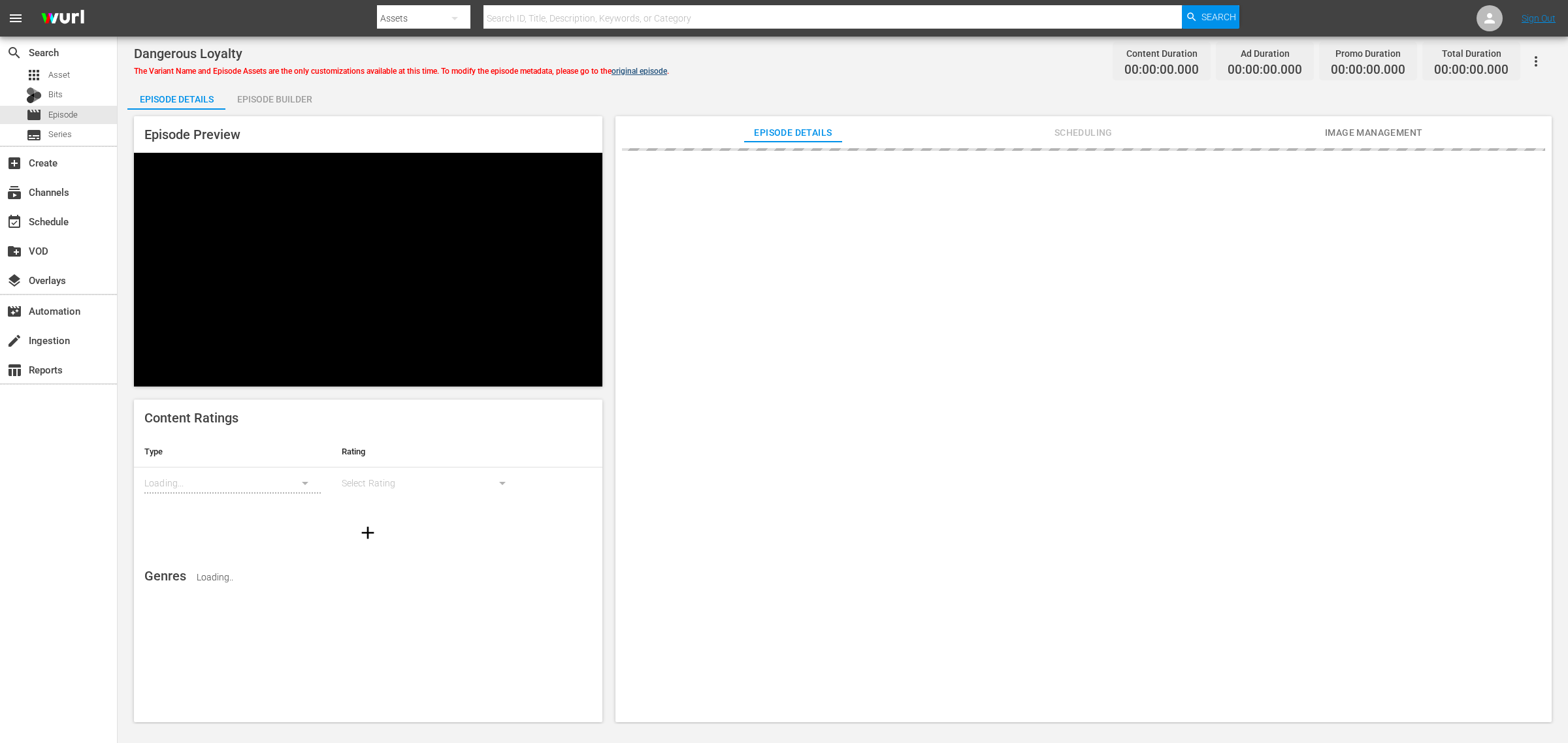
drag, startPoint x: 290, startPoint y: 93, endPoint x: 625, endPoint y: 74, distance: 335.5
click at [290, 93] on div "Episode Builder" at bounding box center [275, 99] width 98 height 31
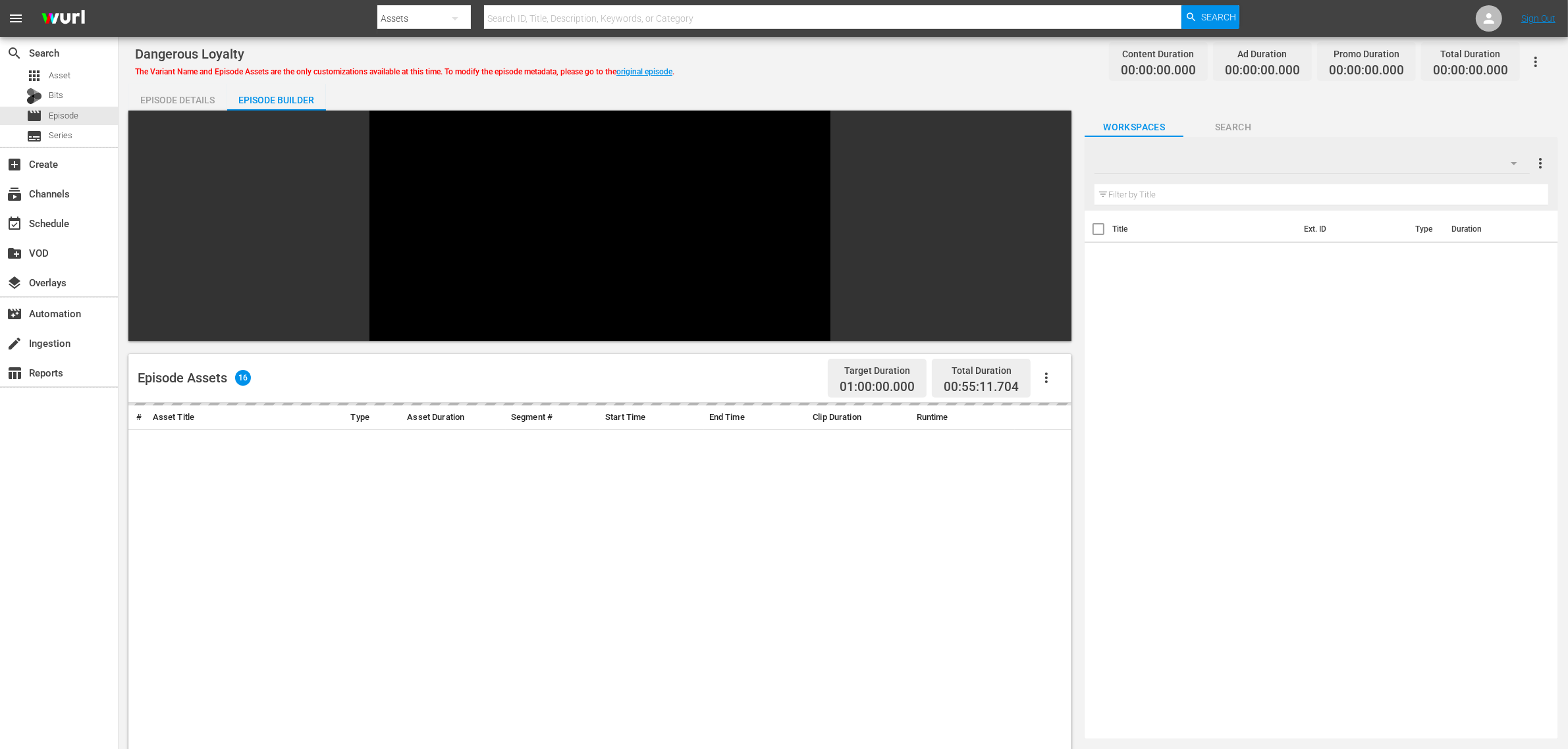
click at [831, 73] on div "Dangerous Loyalty The Variant Name and Episode Assets are the only customizatio…" at bounding box center [843, 61] width 1417 height 30
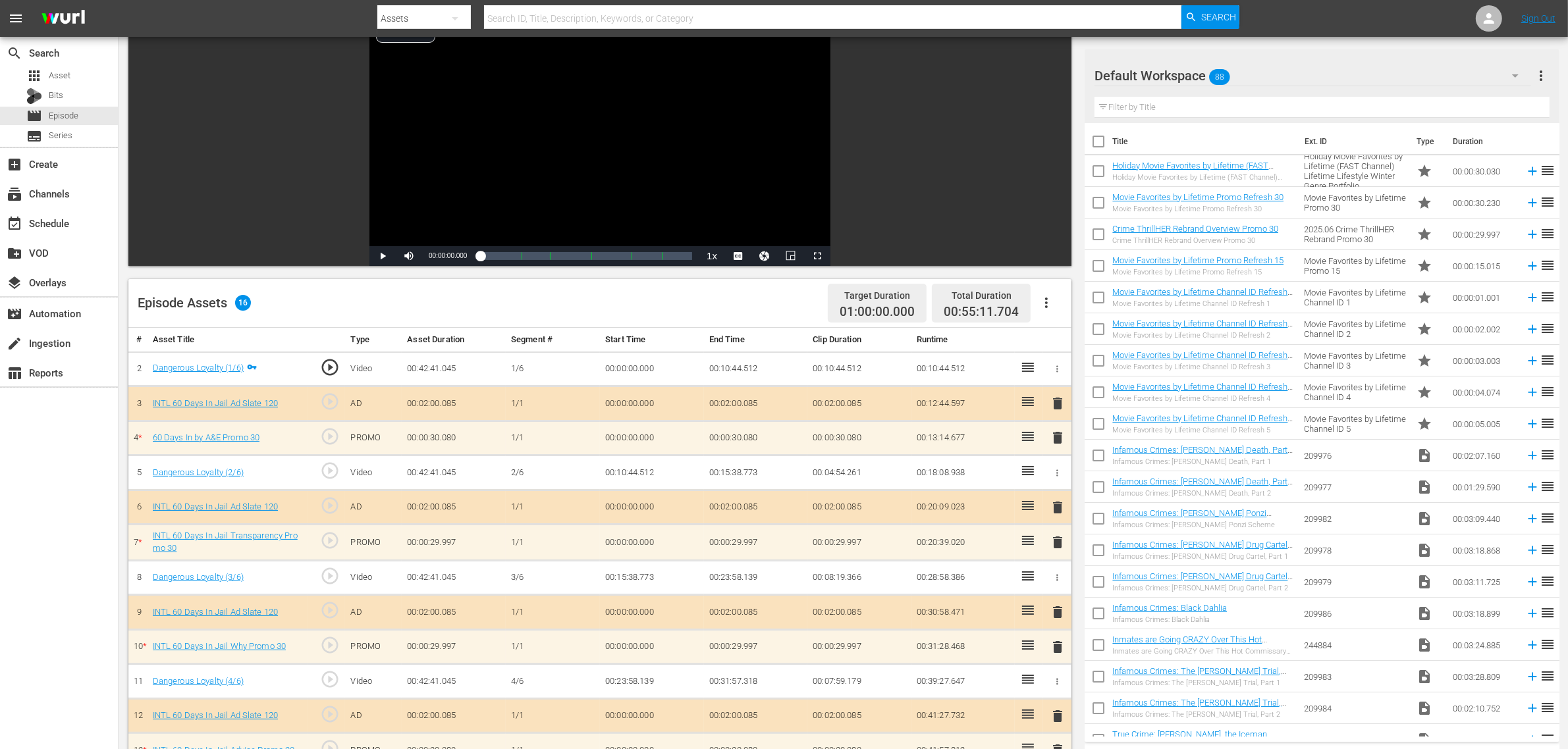
scroll to position [329, 0]
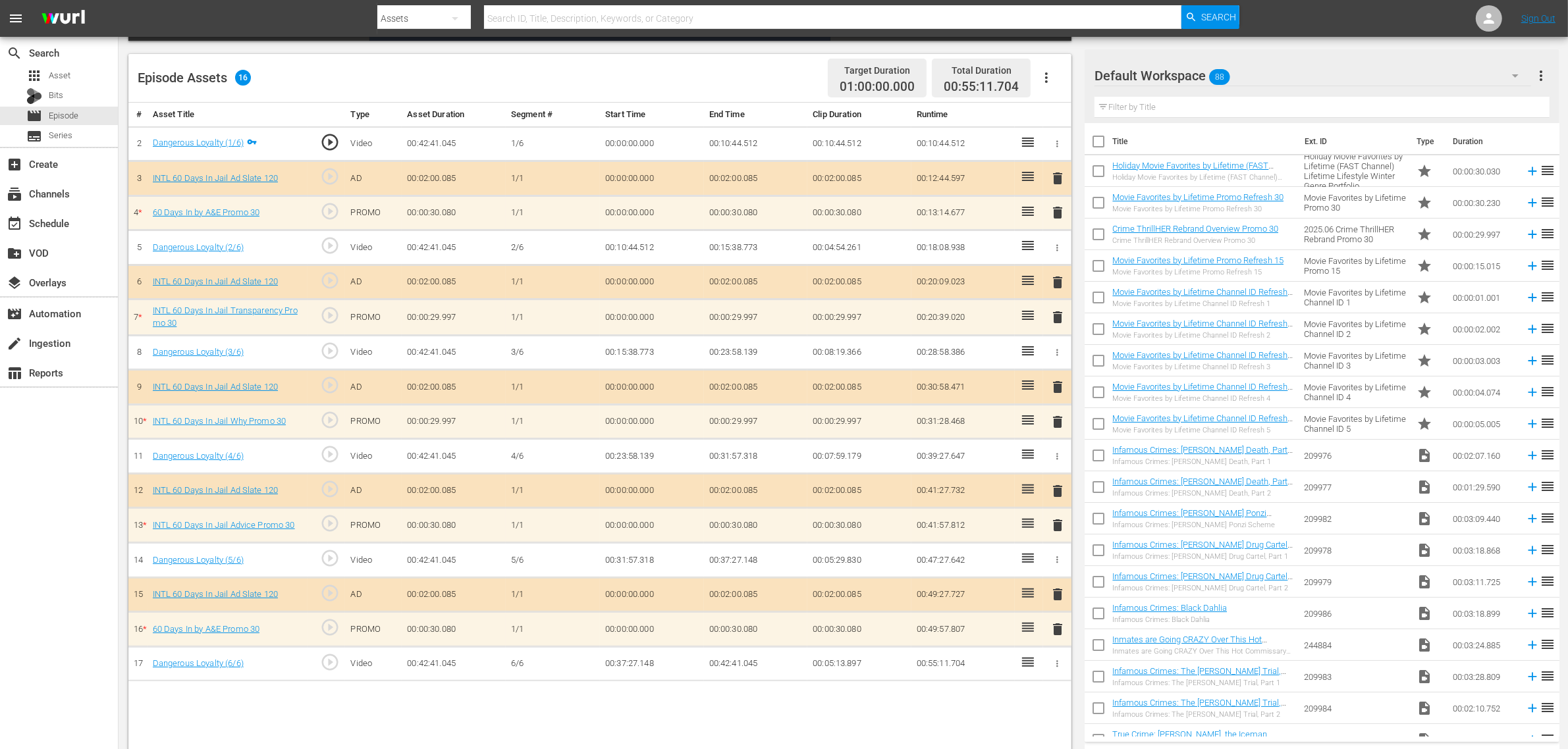
click at [1285, 79] on div "Default Workspace 88" at bounding box center [1313, 76] width 437 height 37
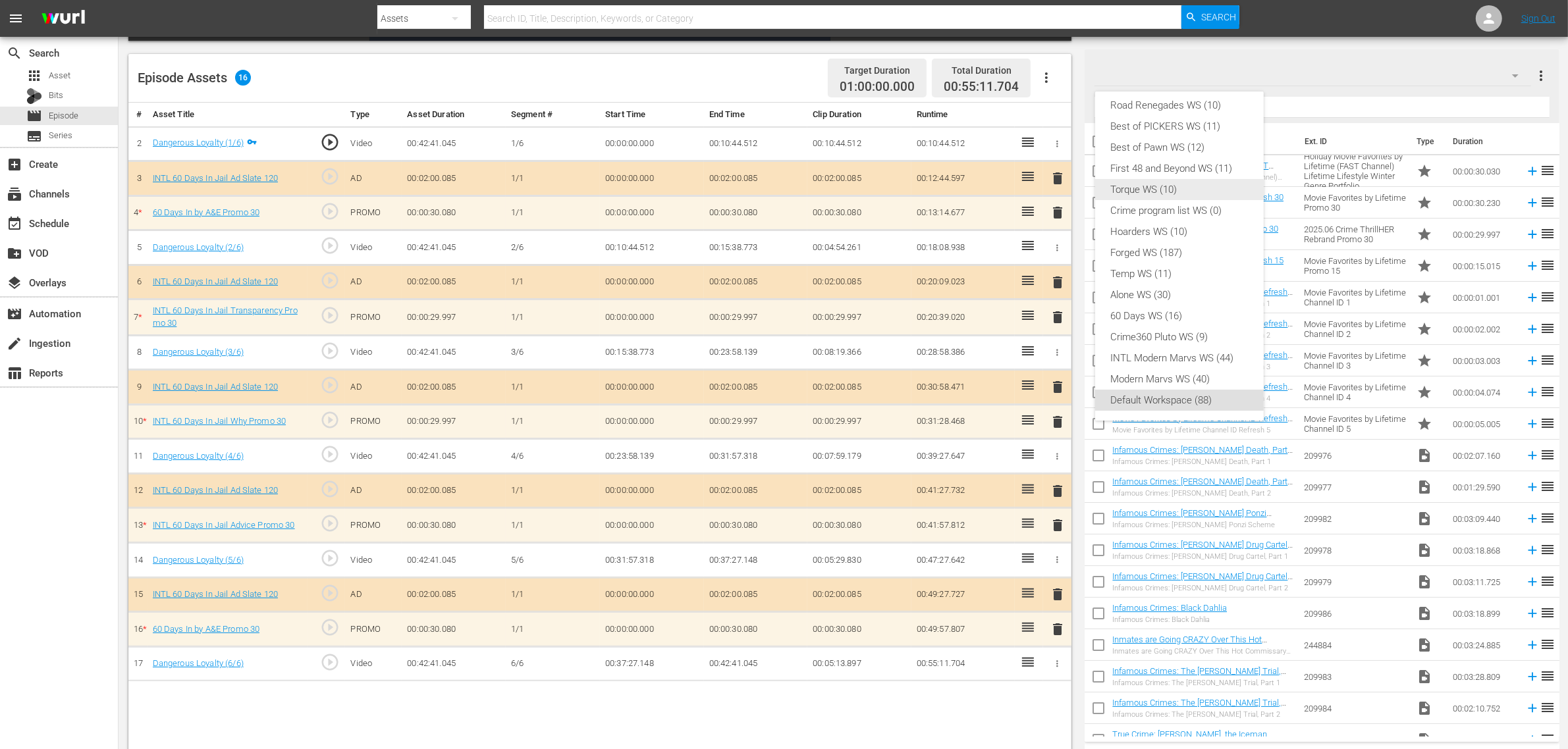
scroll to position [0, 0]
click at [1148, 104] on div "INTL 60 Days in Jail WS (11)" at bounding box center [1179, 113] width 137 height 21
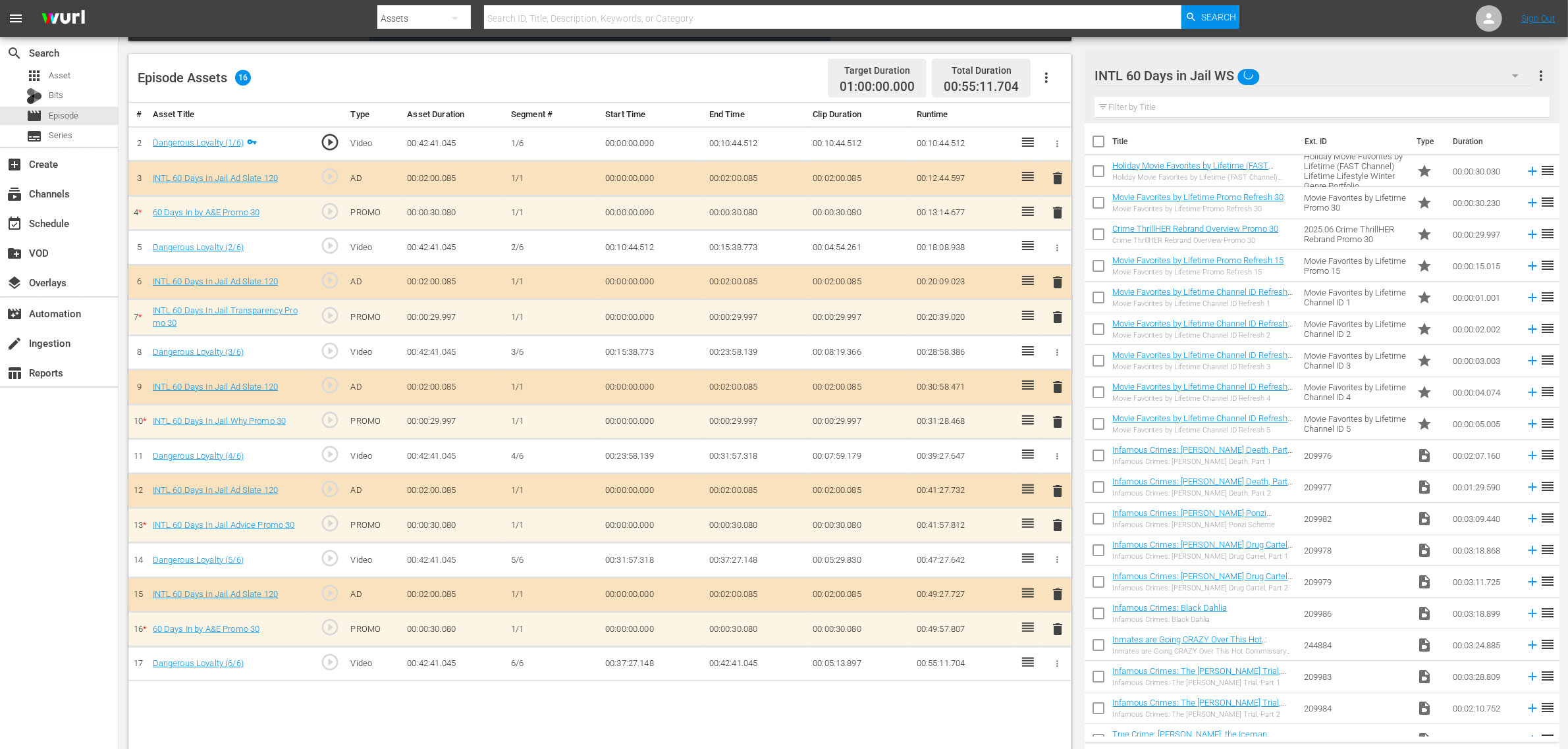
scroll to position [10, 0]
click at [660, 71] on div "Episode Assets 16 Target Duration 01:00:00.000 Total Duration 00:55:11.704" at bounding box center [600, 78] width 943 height 49
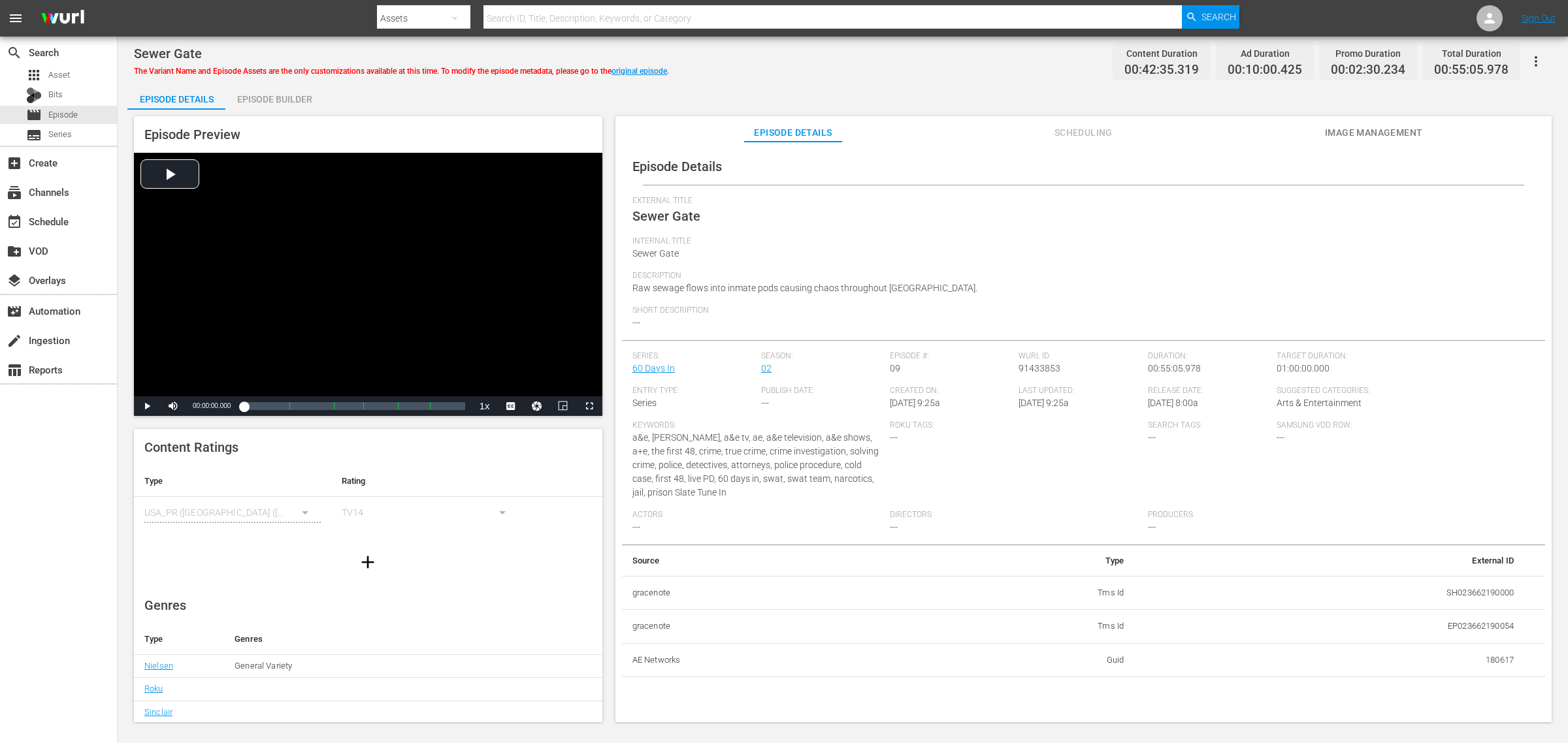
click at [264, 95] on div "Episode Builder" at bounding box center [275, 99] width 98 height 31
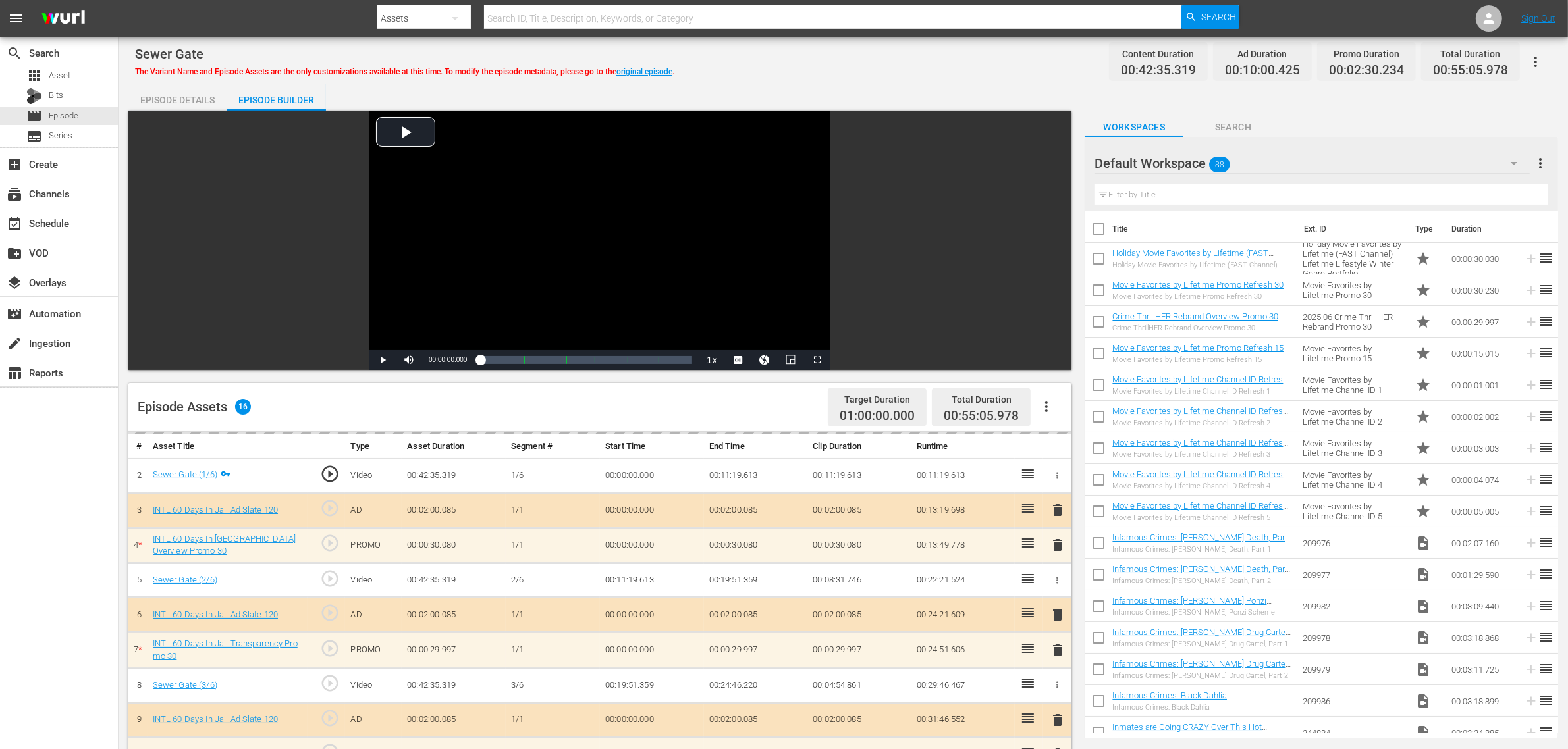
click at [846, 80] on div "Sewer Gate The Variant Name and Episode Assets are the only customizations avai…" at bounding box center [843, 564] width 1450 height 1055
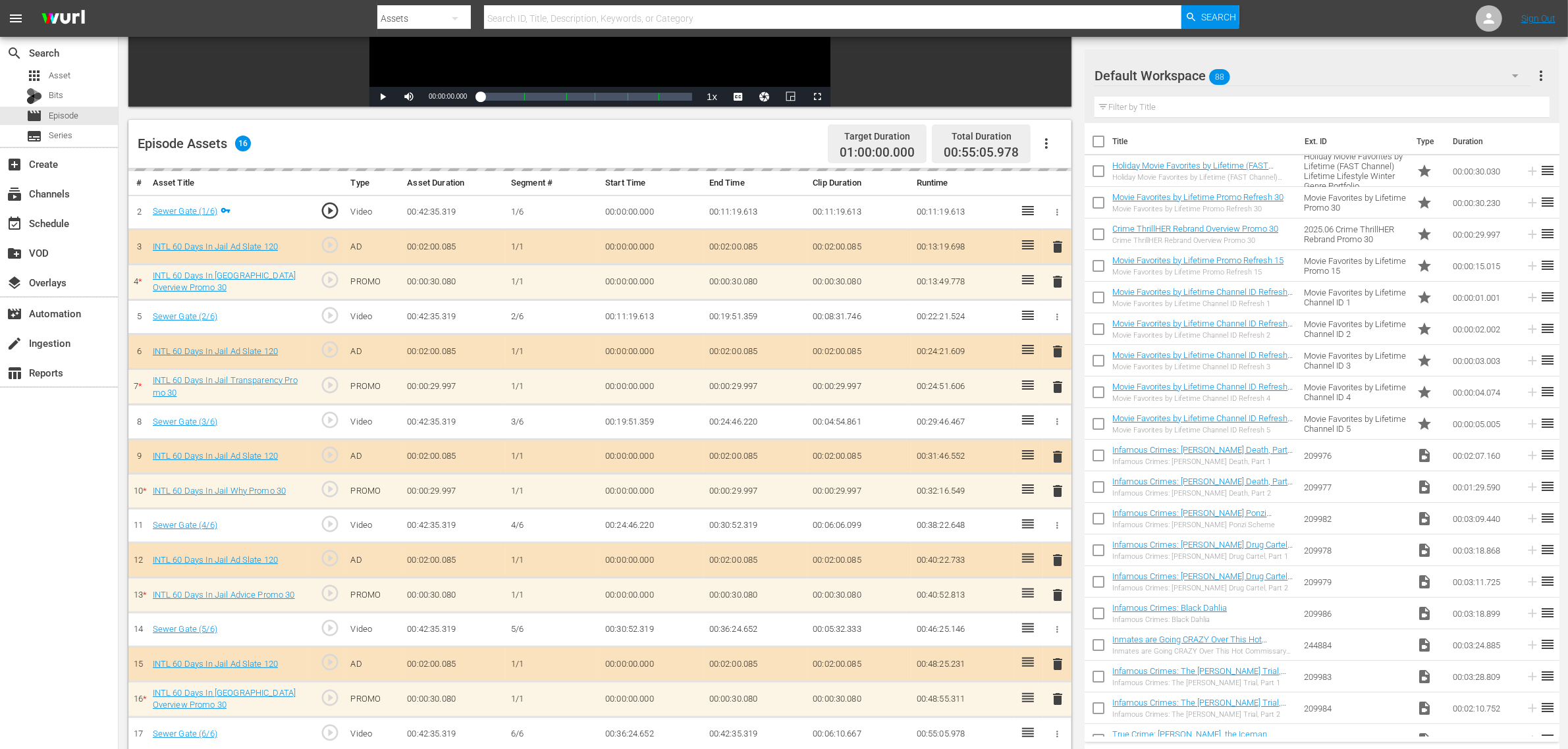
scroll to position [343, 0]
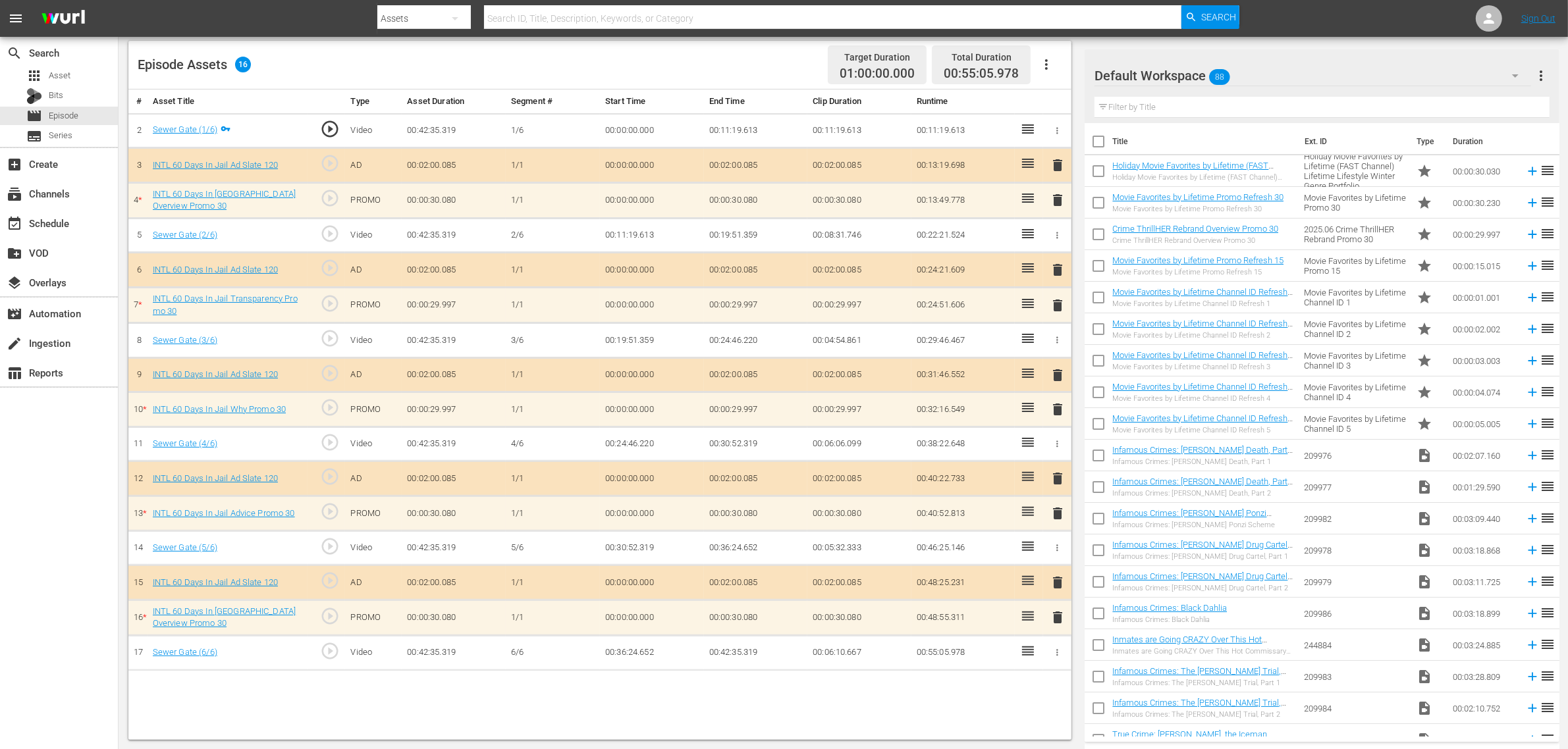
click at [1299, 76] on div "Default Workspace 88" at bounding box center [1313, 76] width 437 height 37
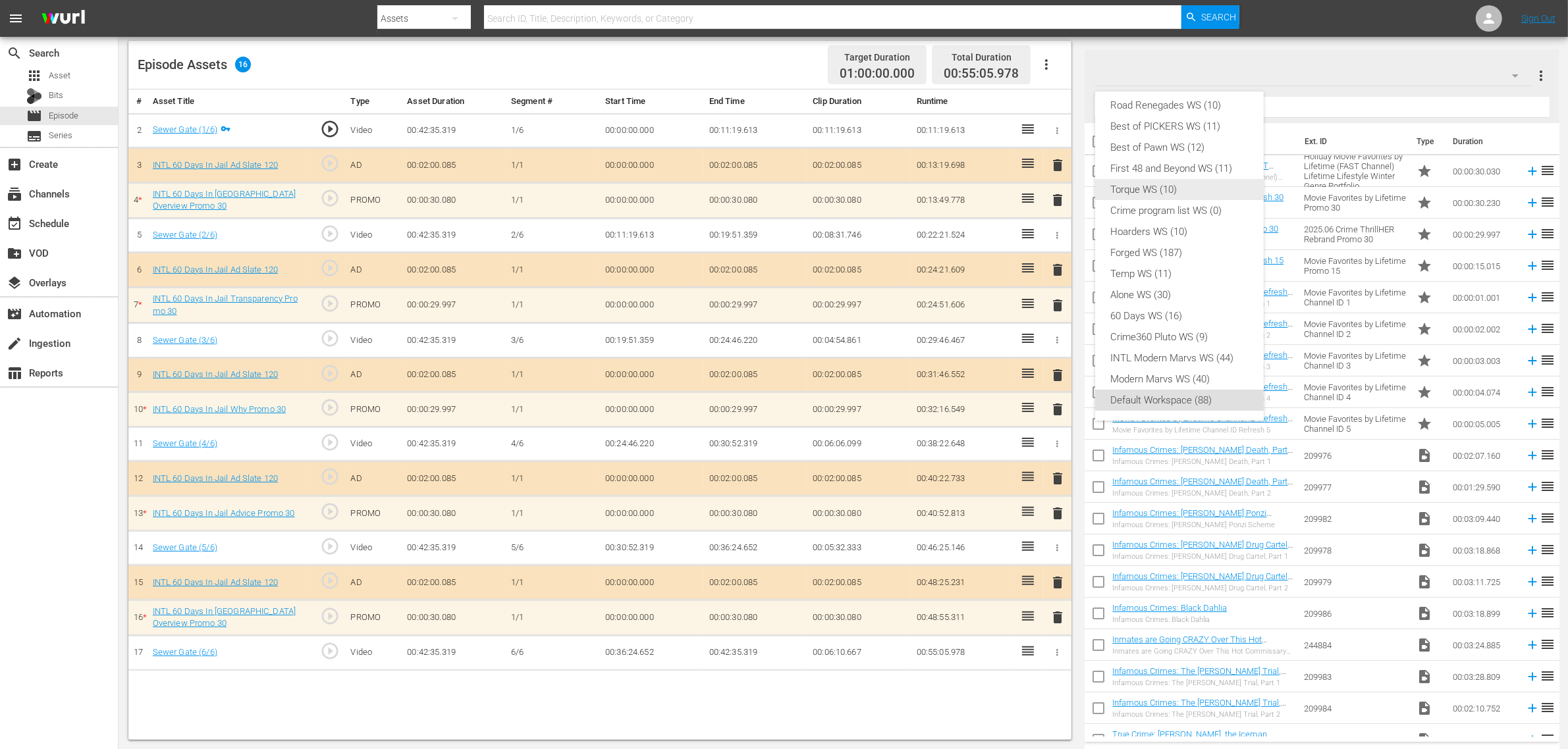
scroll to position [0, 0]
click at [1182, 113] on div "INTL 60 Days in Jail WS (11)" at bounding box center [1179, 113] width 137 height 21
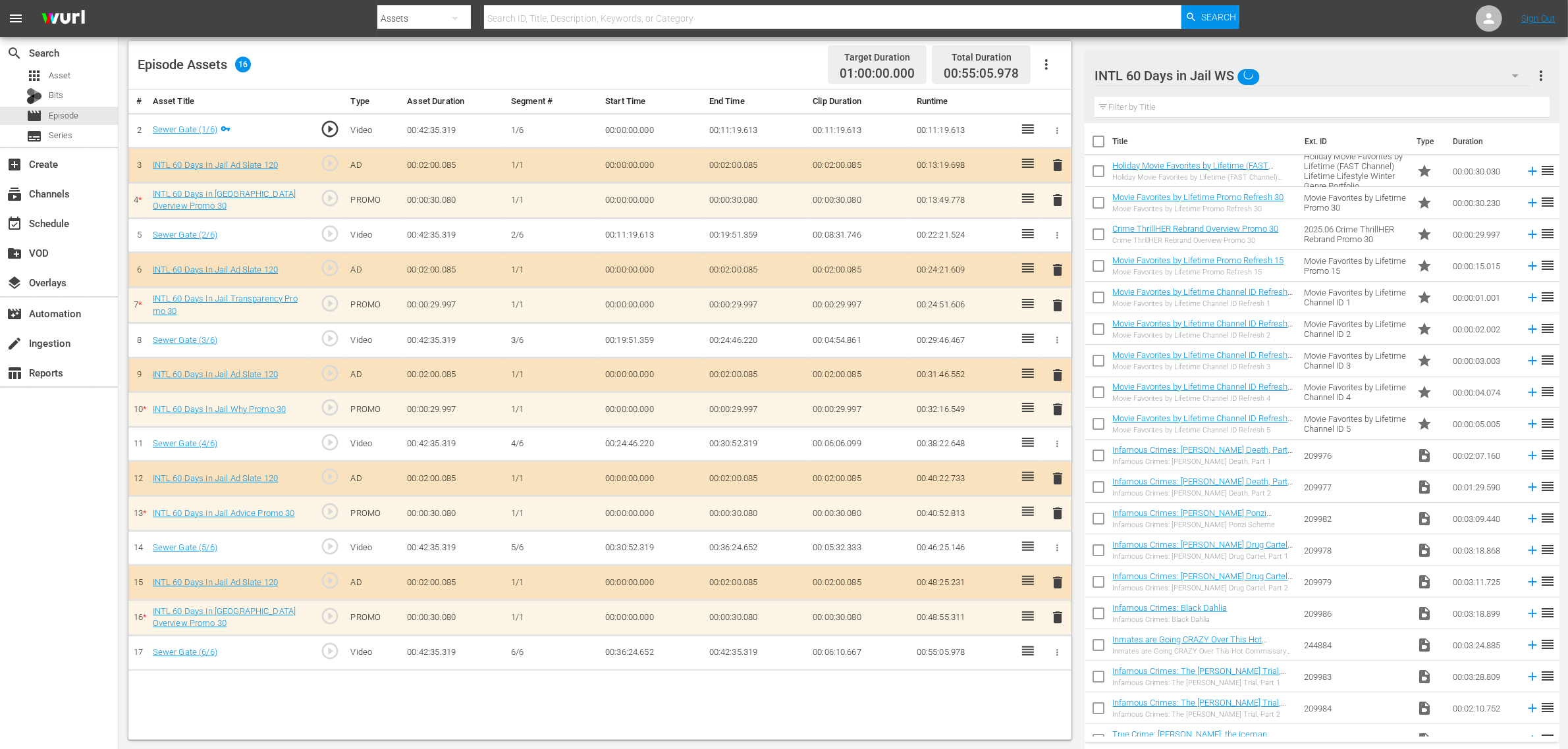
scroll to position [10, 0]
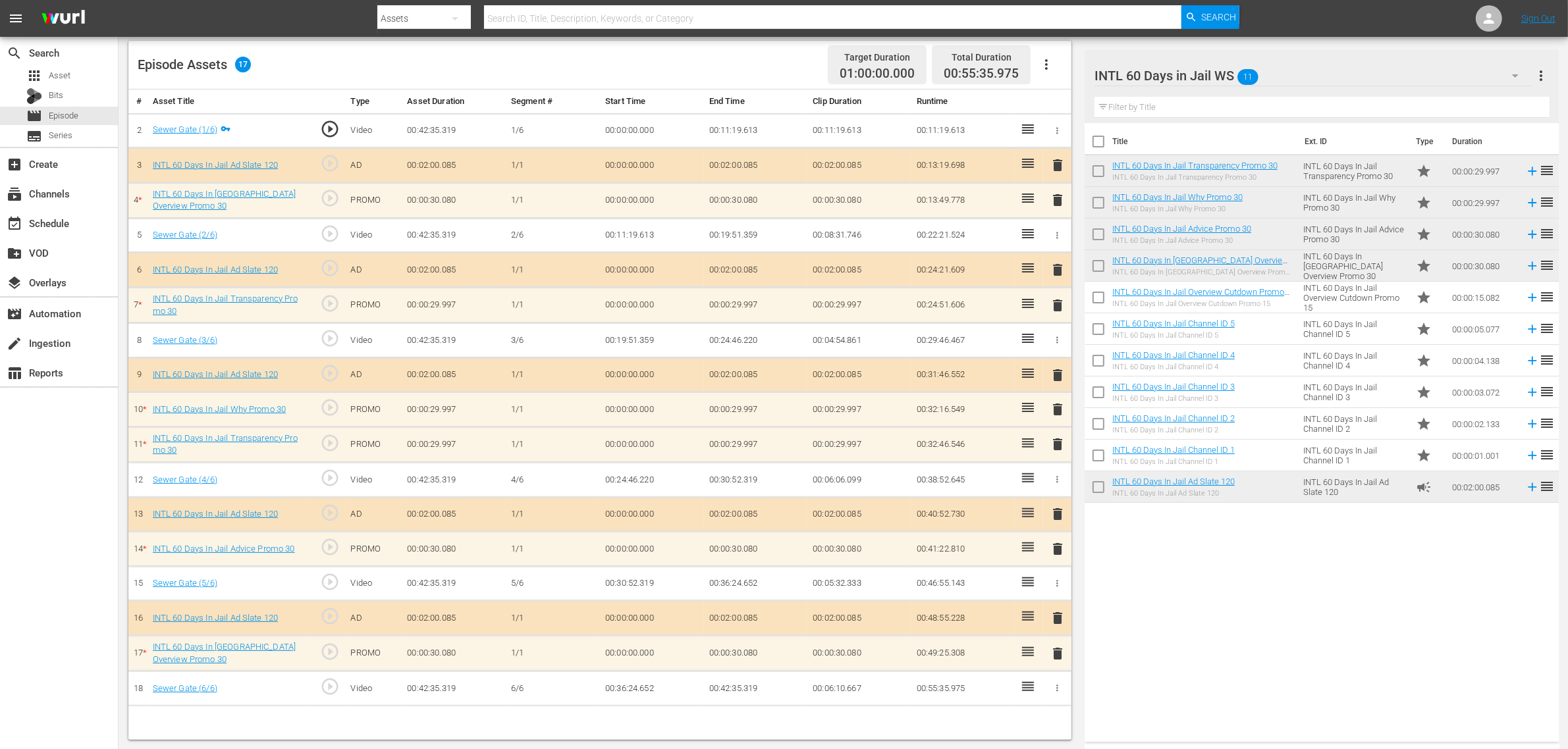
click at [1319, 606] on div "Title Ext. ID Type Duration INTL 60 Days In Jail Transparency Promo 30 INTL 60 …" at bounding box center [1321, 430] width 474 height 614
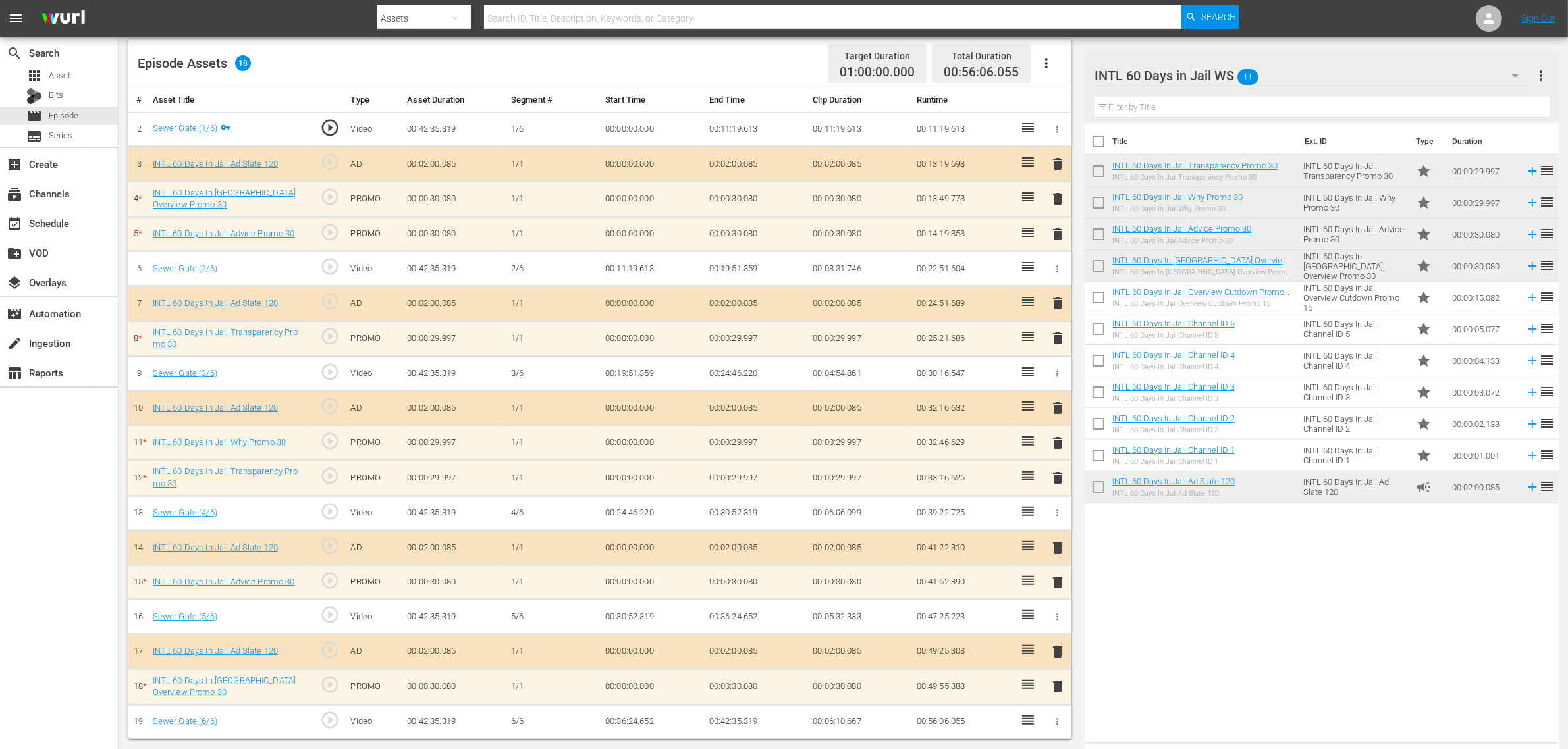
scroll to position [351, 0]
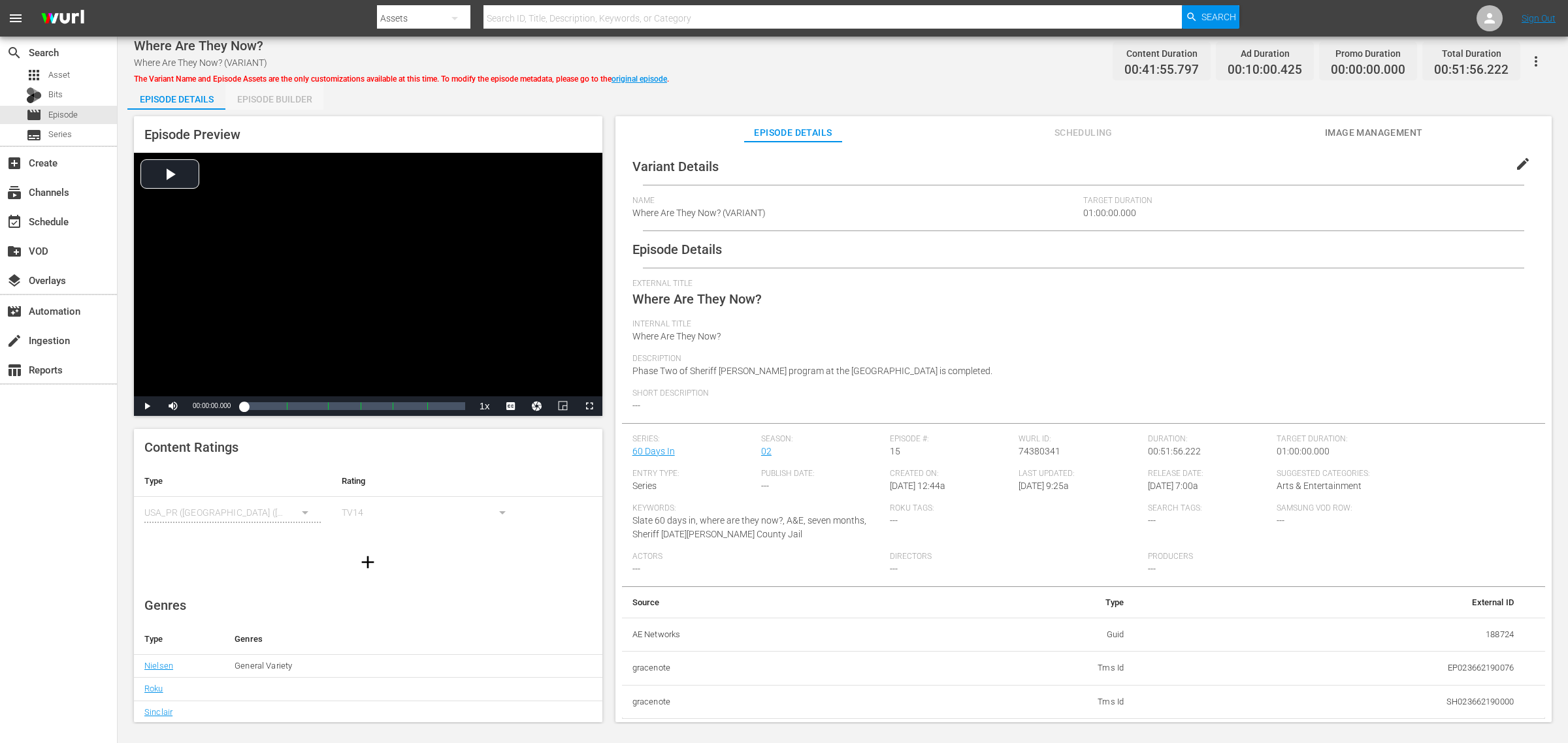
click at [288, 95] on div "Episode Builder" at bounding box center [275, 99] width 98 height 31
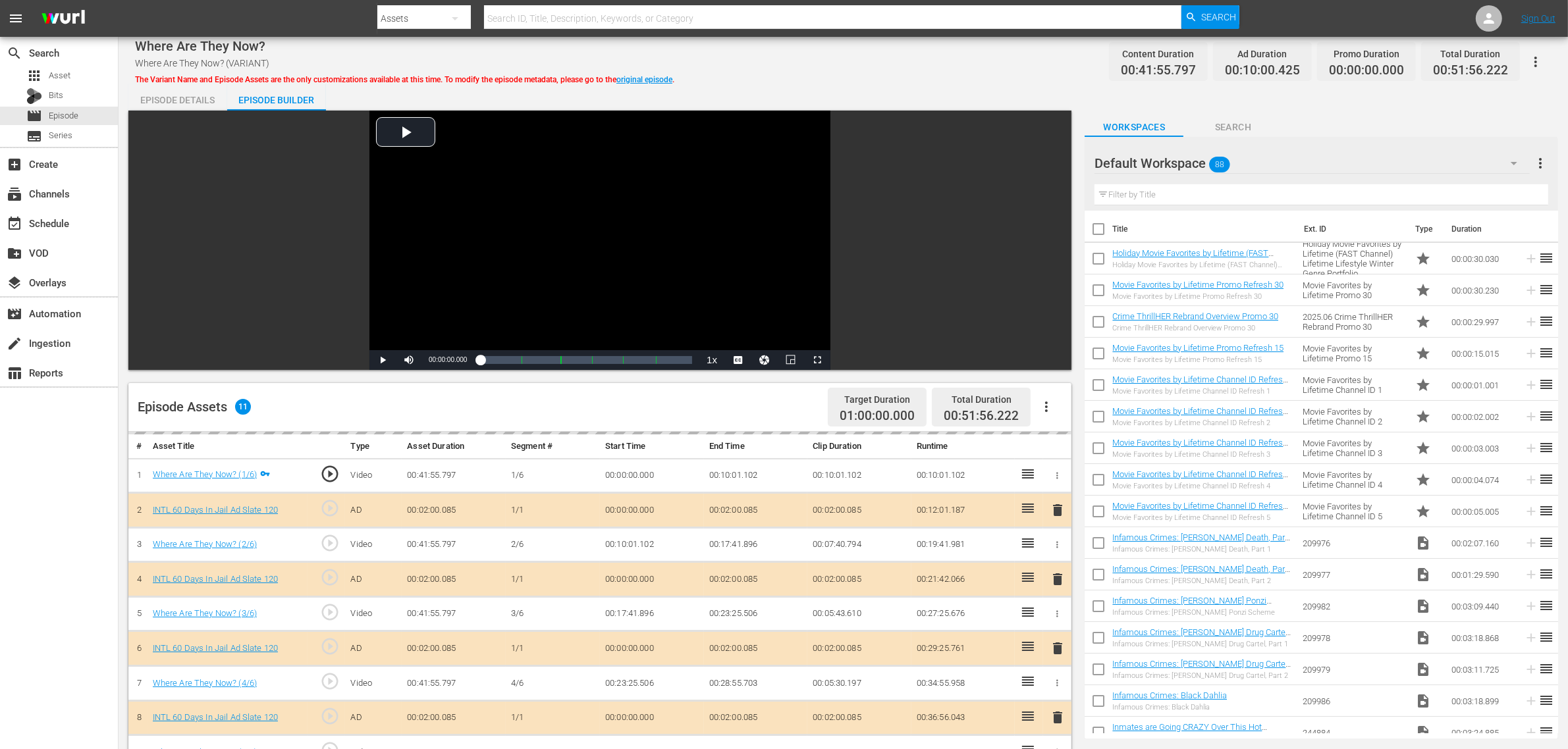
click at [953, 80] on div "Where Are They Now? Where Are They Now? (VARIANT) The Variant Name and Episode …" at bounding box center [843, 564] width 1450 height 1055
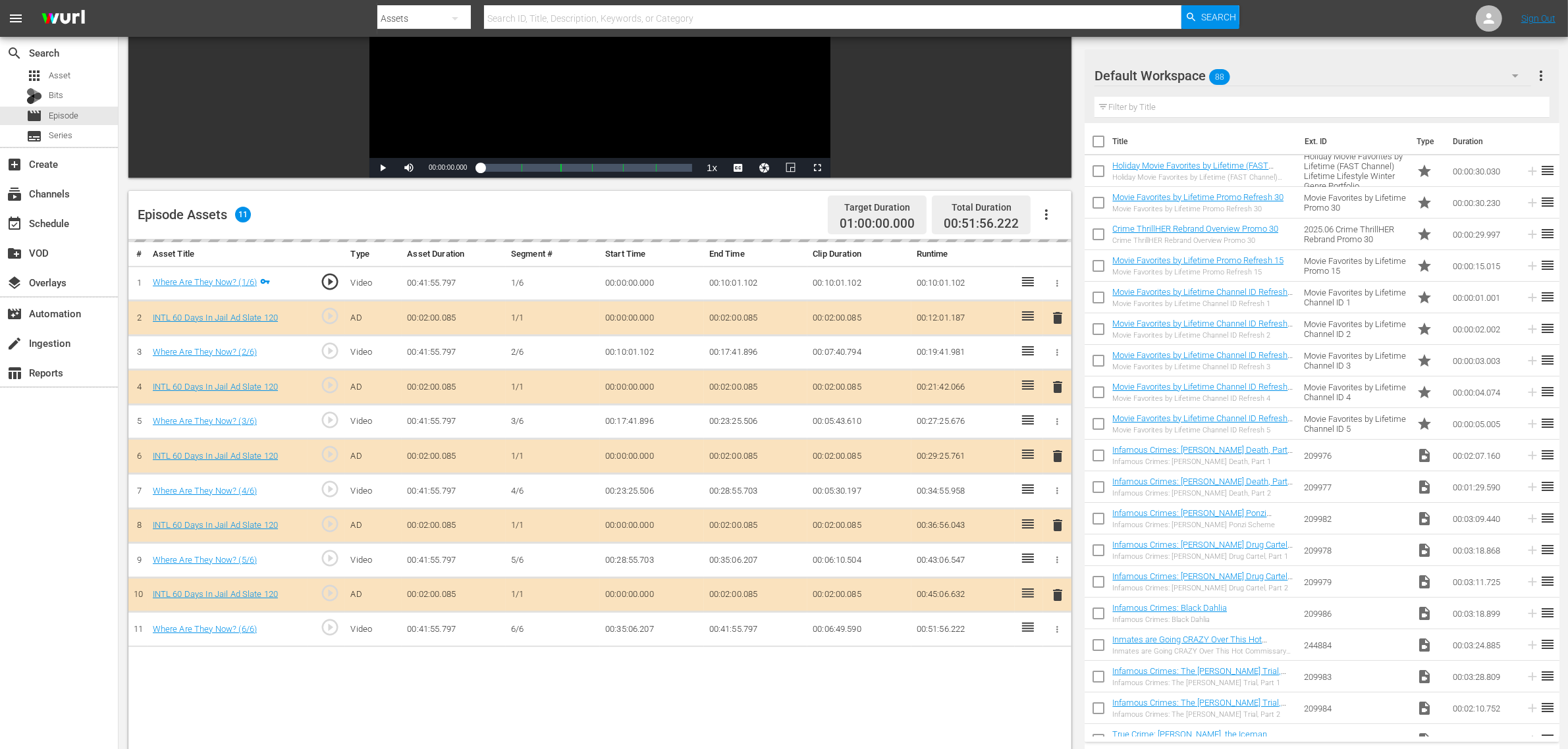
scroll to position [343, 0]
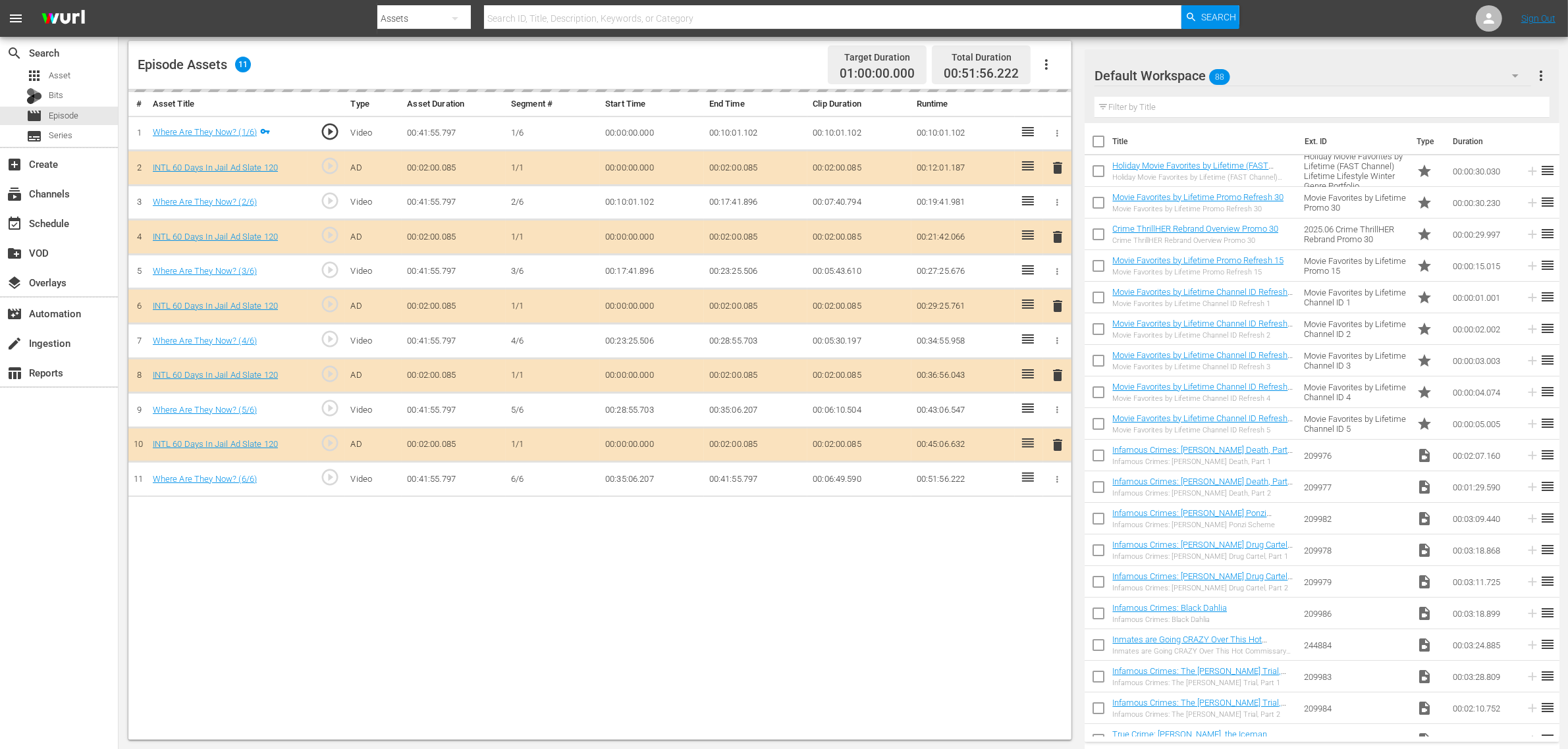
click at [1264, 72] on div "Default Workspace 88" at bounding box center [1313, 76] width 437 height 37
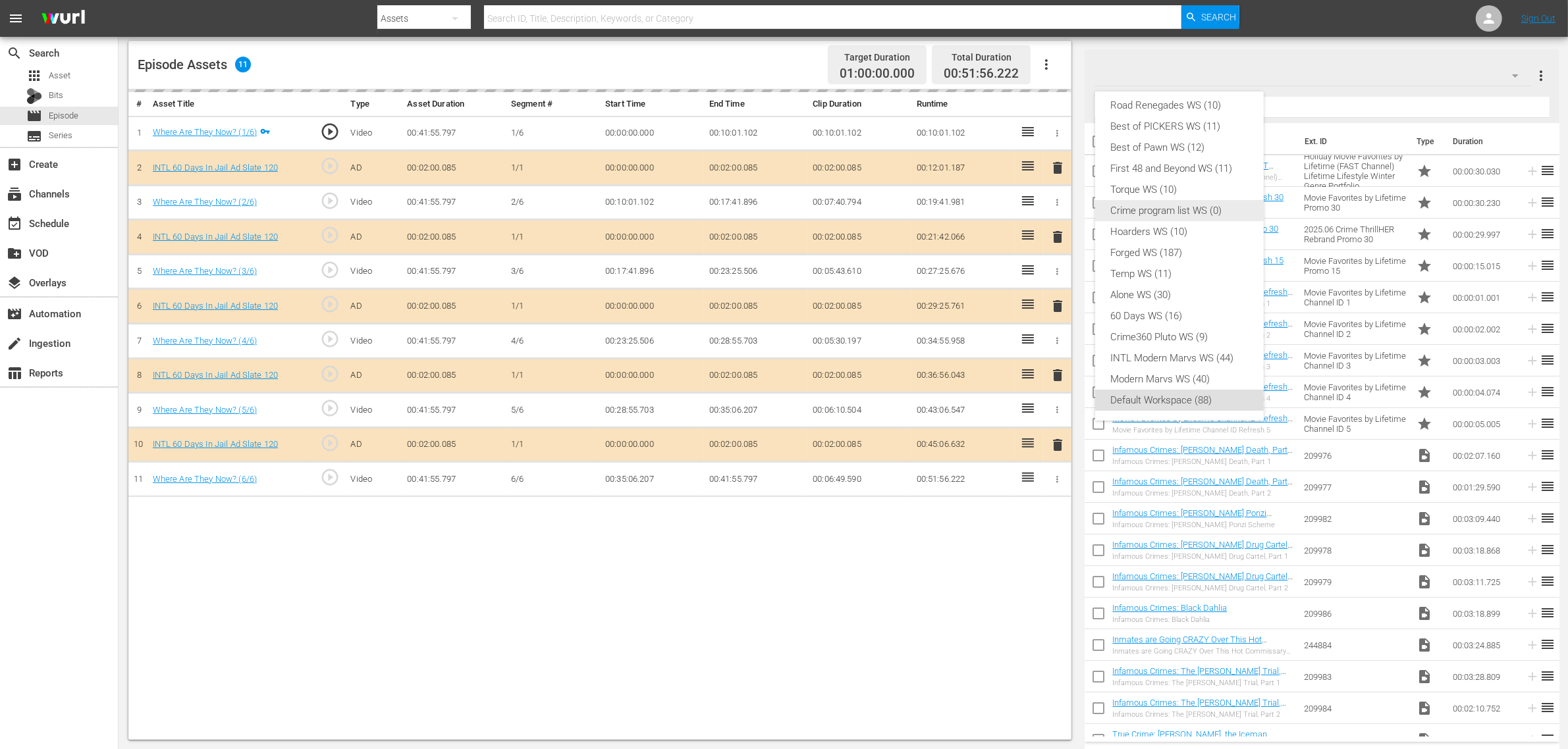
scroll to position [0, 0]
click at [1156, 103] on div "INTL 60 Days in Jail WS (11)" at bounding box center [1179, 113] width 137 height 21
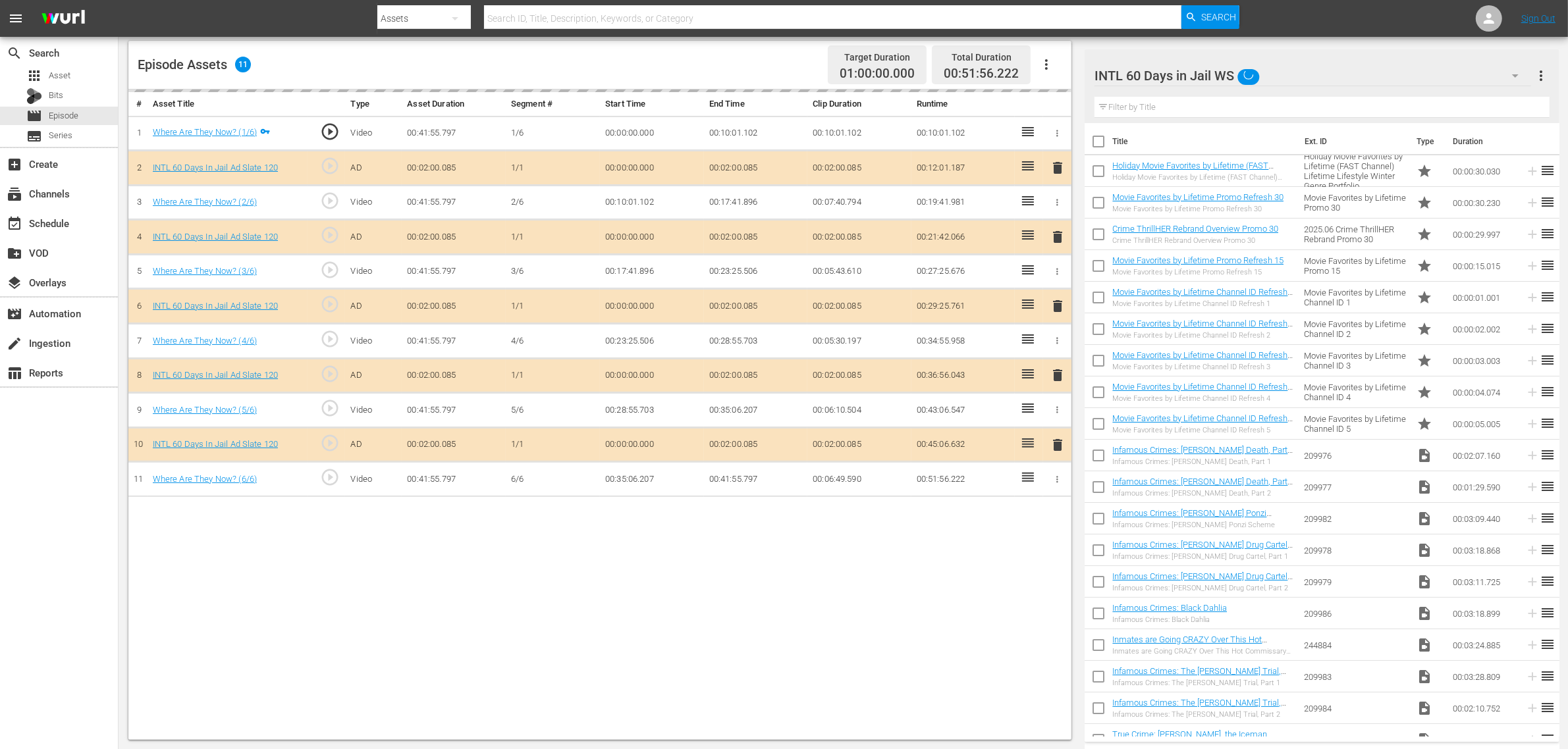
scroll to position [10, 0]
click at [748, 54] on div "Episode Assets 11 Target Duration 01:00:00.000 Total Duration 00:51:56.222" at bounding box center [600, 65] width 943 height 49
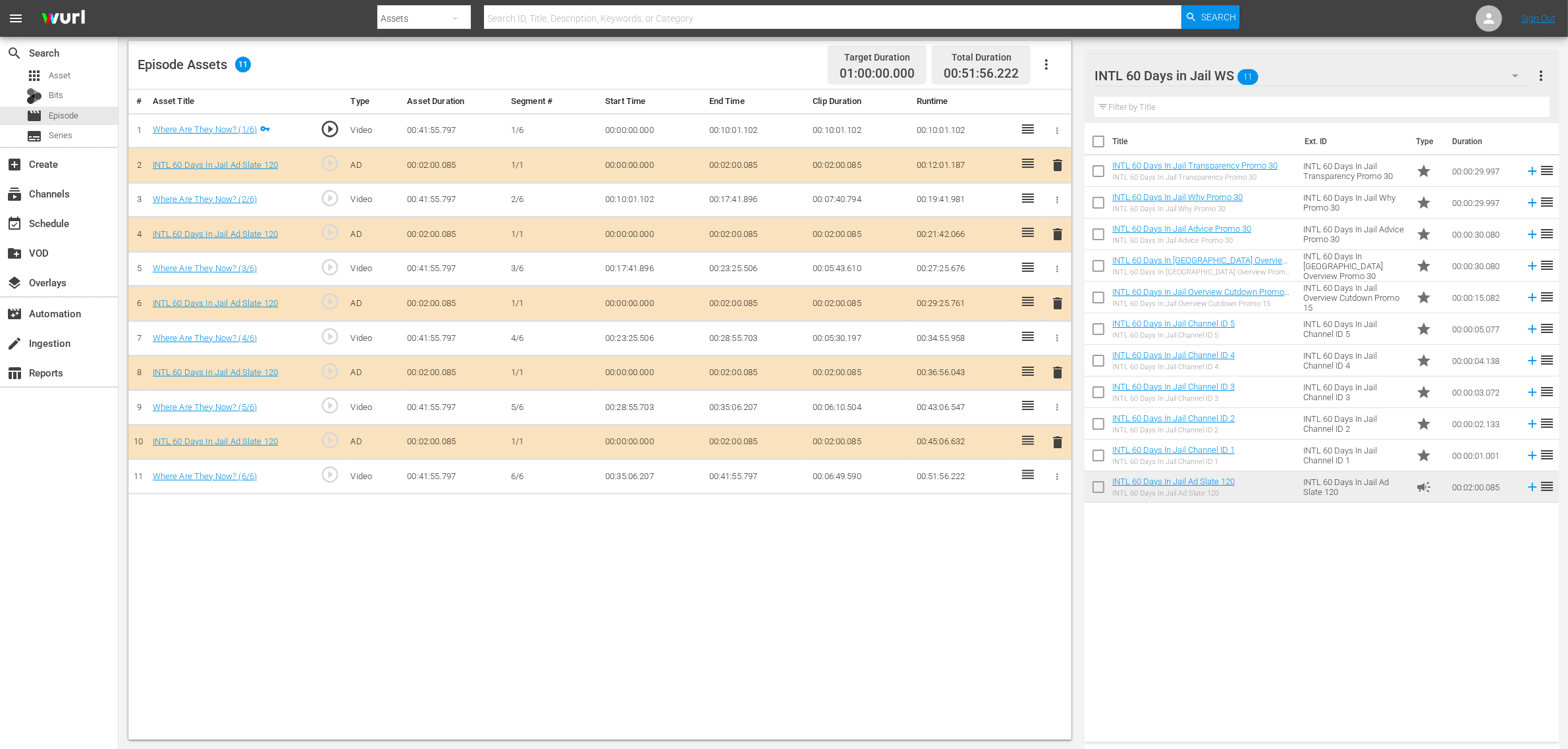
click at [1054, 304] on span "delete" at bounding box center [1058, 303] width 16 height 16
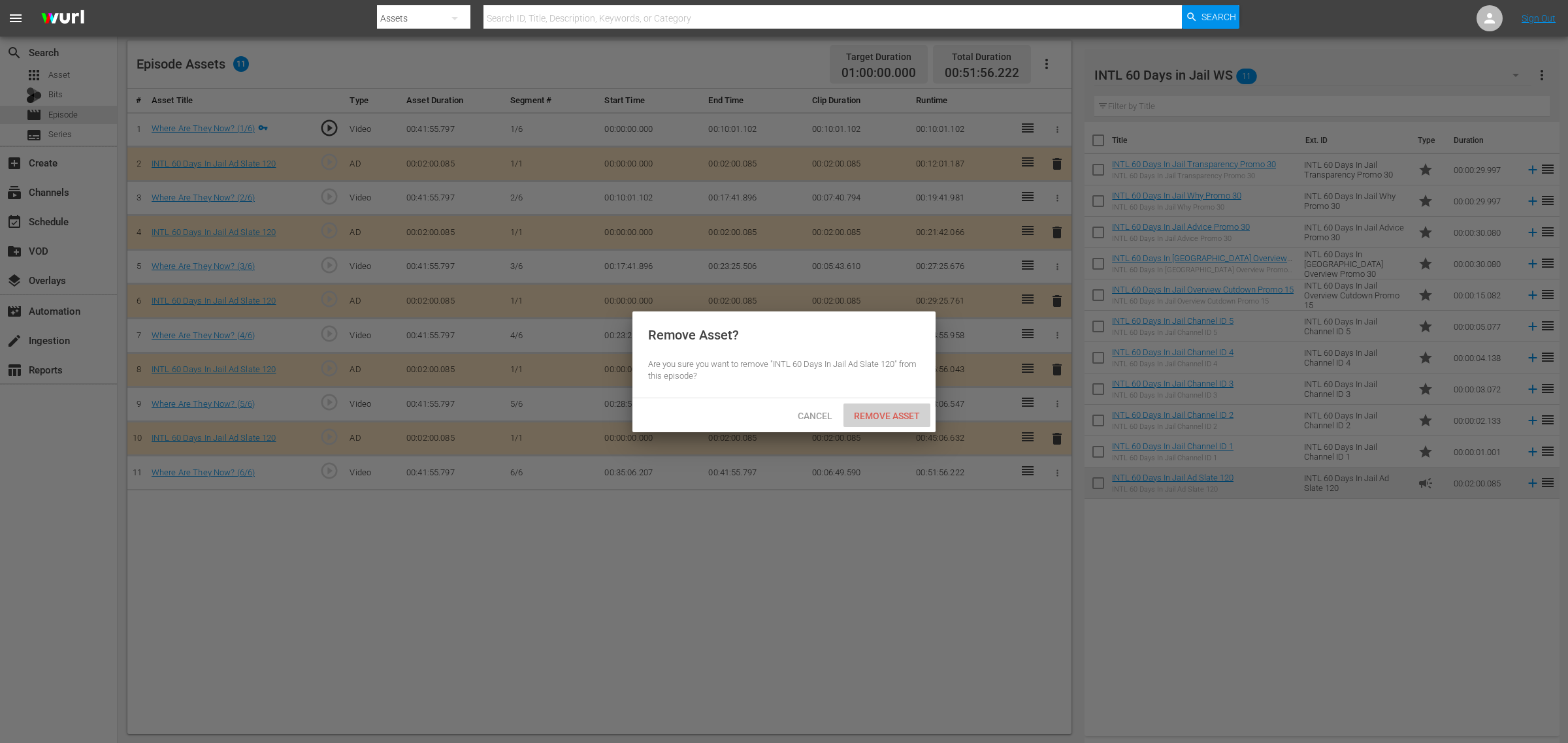
click at [910, 415] on span "Remove Asset" at bounding box center [887, 415] width 87 height 10
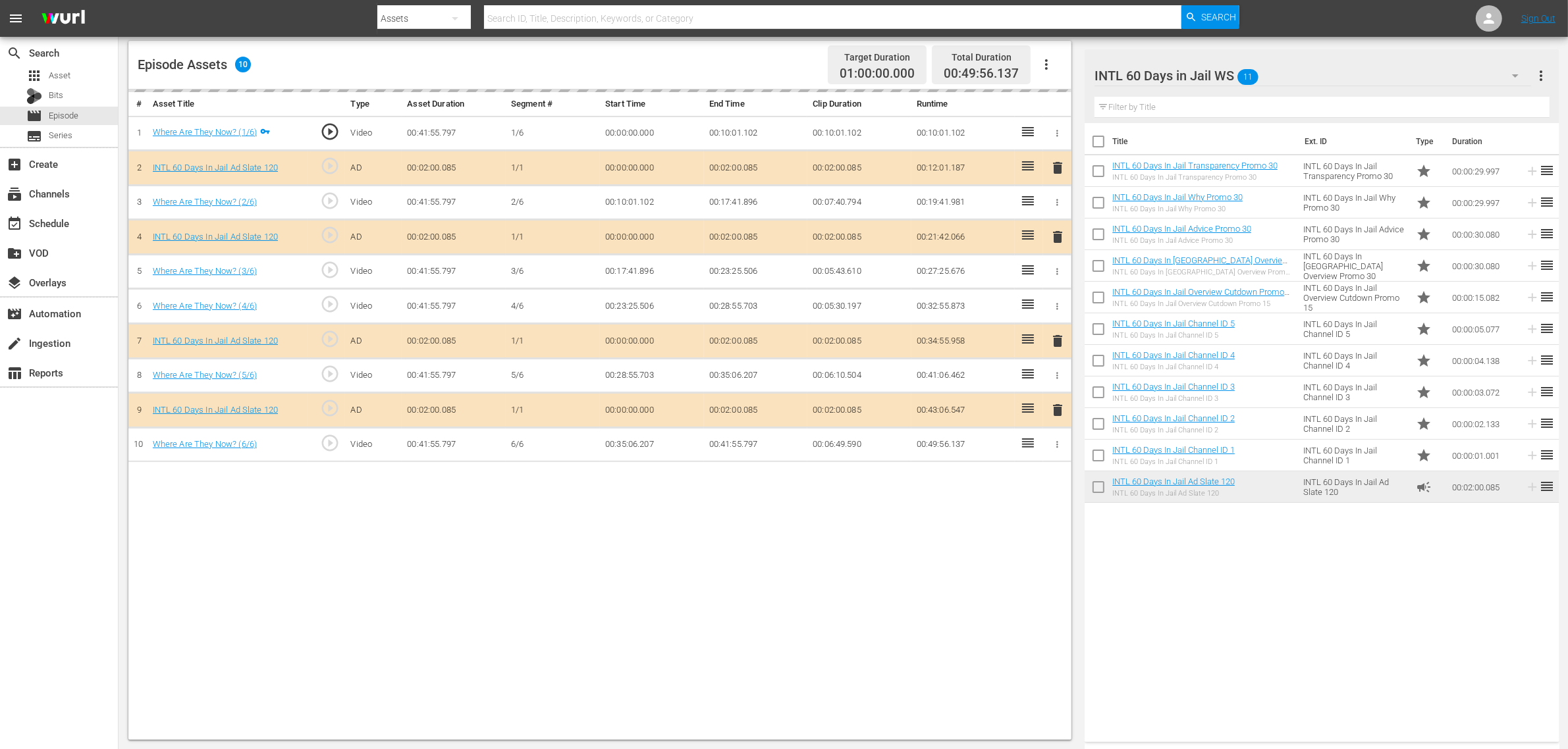
click at [688, 56] on div "Episode Assets 10 Target Duration 01:00:00.000 Total Duration 00:49:56.137" at bounding box center [600, 65] width 943 height 49
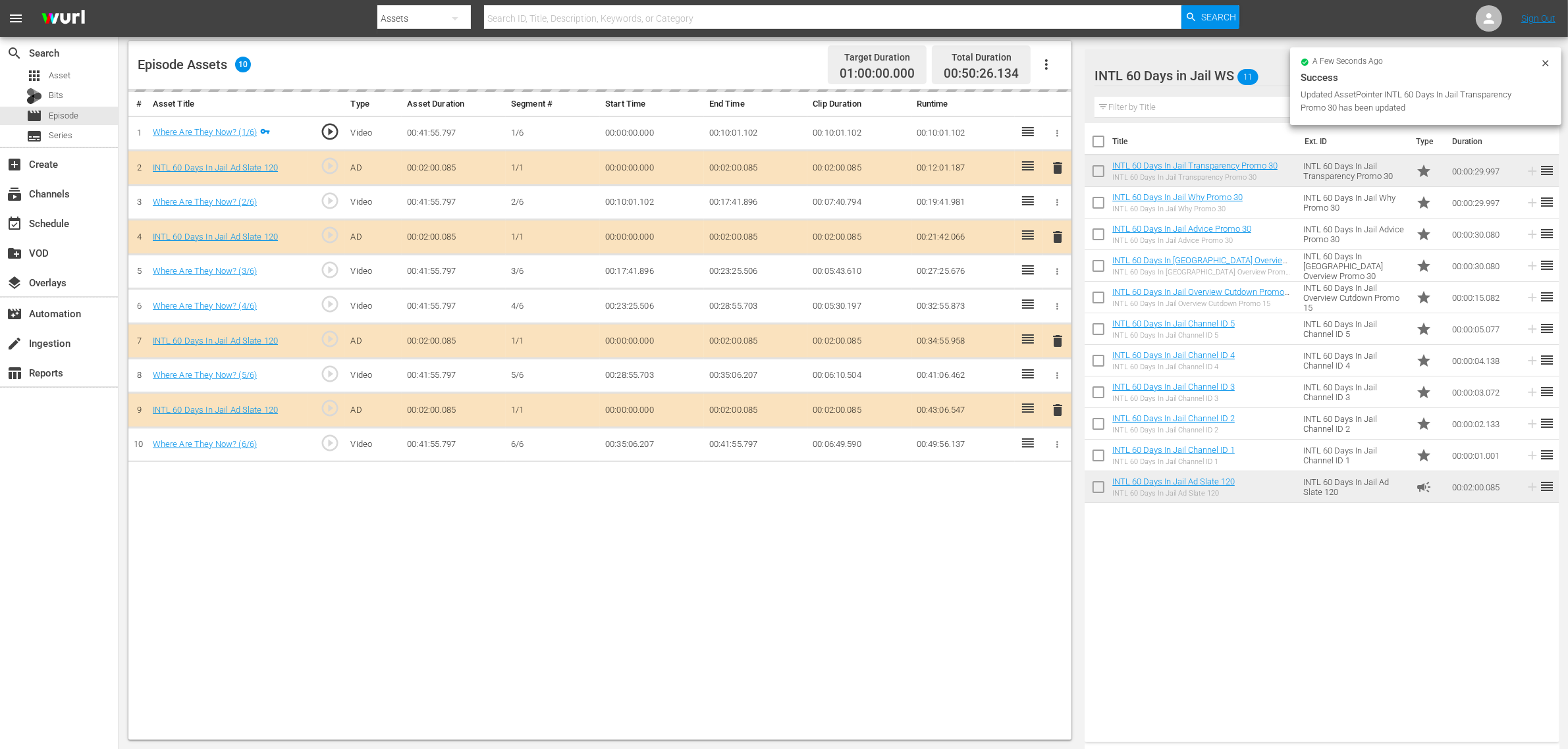
click at [931, 77] on div "Target Duration 01:00:00.000 Total Duration 00:50:26.134" at bounding box center [942, 65] width 240 height 39
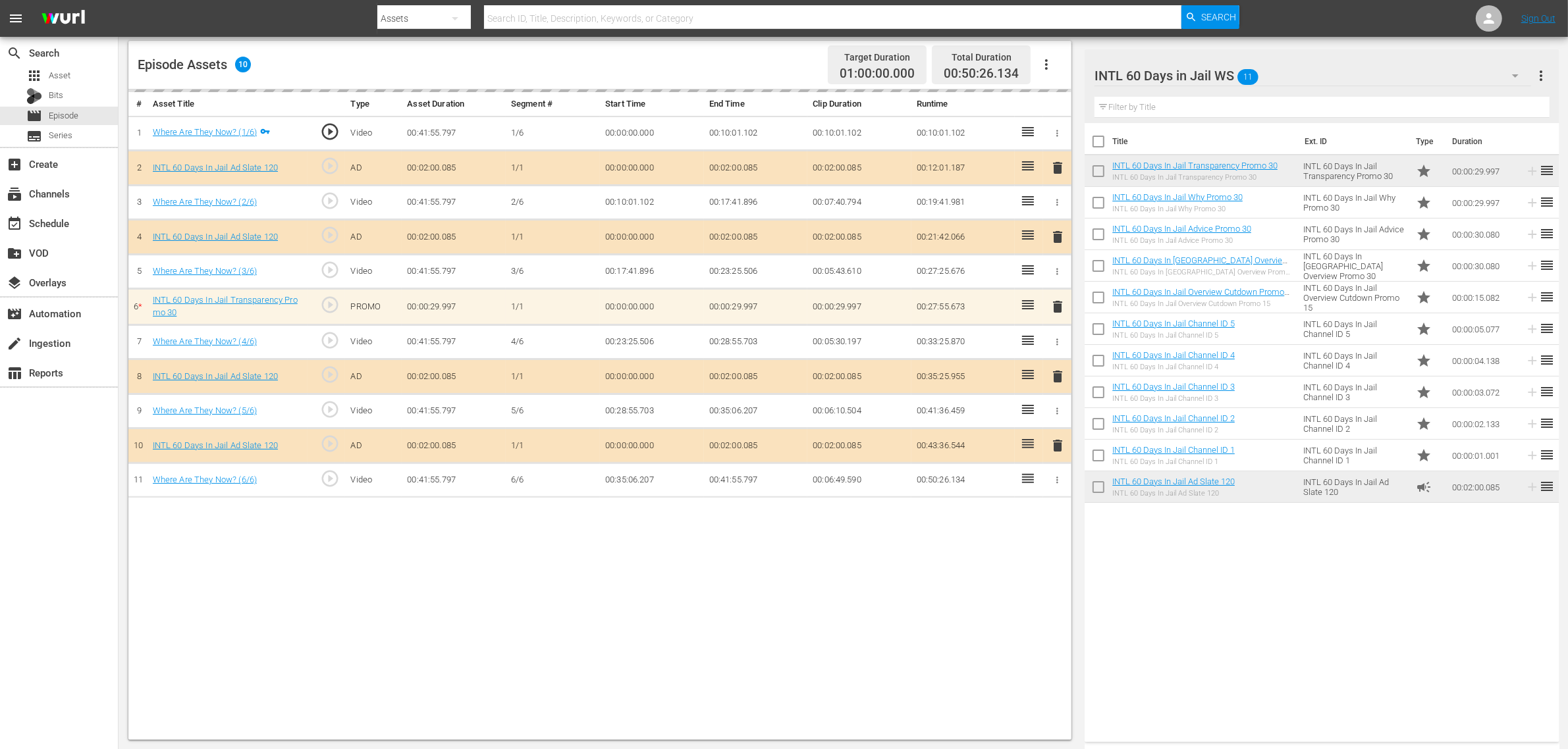
click at [729, 70] on div "Episode Assets 10 Target Duration 01:00:00.000 Total Duration 00:50:26.134" at bounding box center [600, 65] width 943 height 49
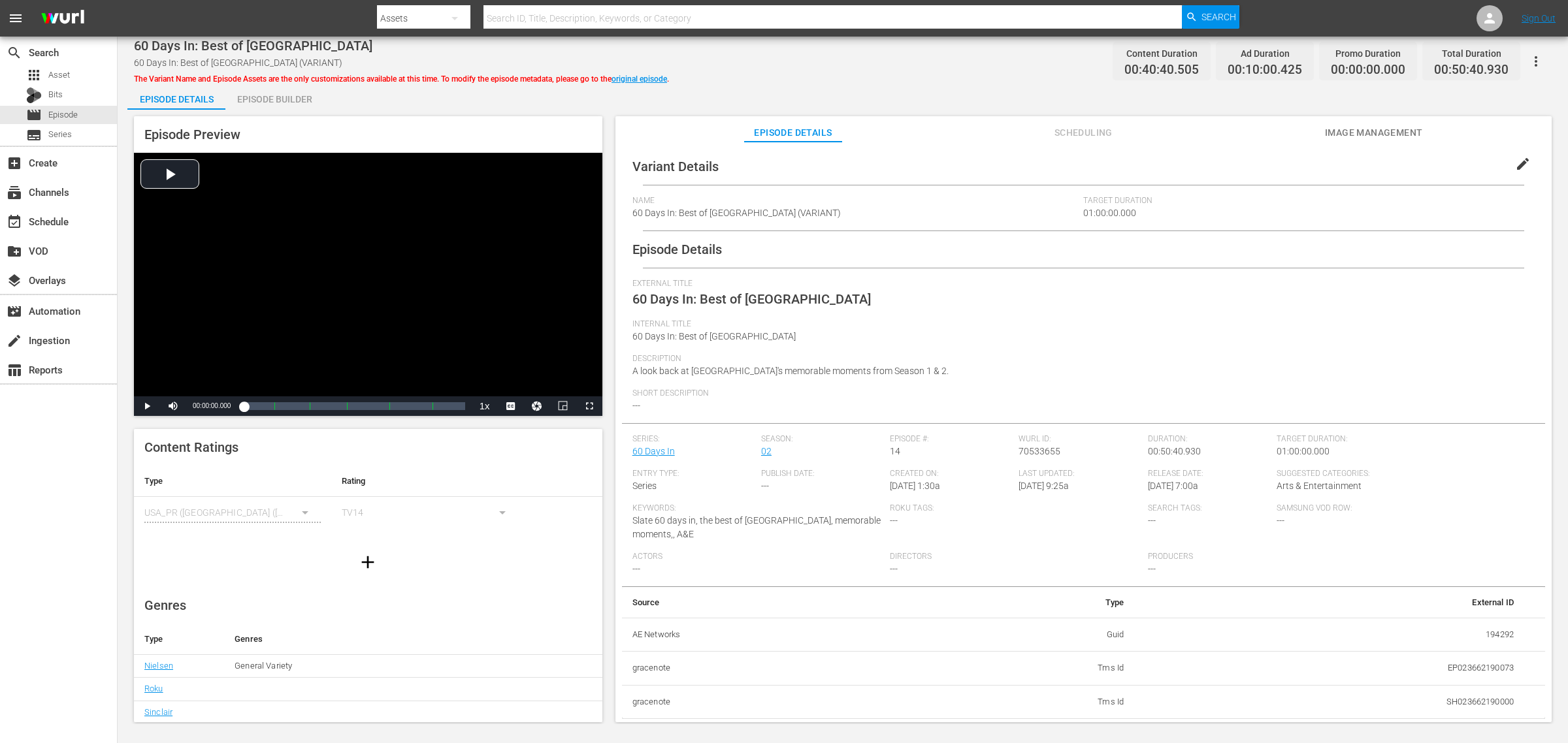
click at [265, 95] on div "Episode Builder" at bounding box center [275, 99] width 98 height 31
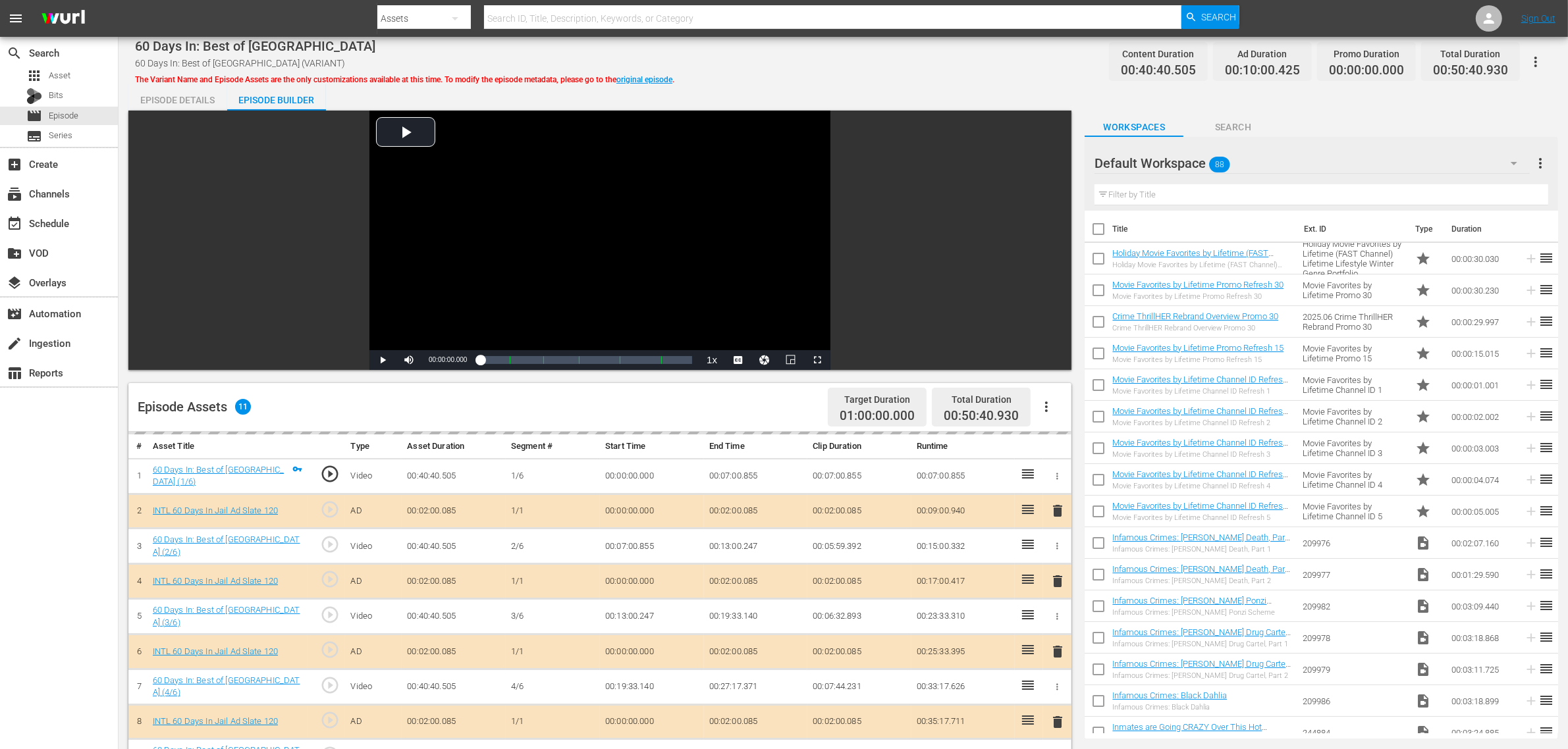
click at [807, 71] on div "60 Days In: Best of Clark County 60 Days In: Best of Clark County (VARIANT) The…" at bounding box center [843, 61] width 1417 height 30
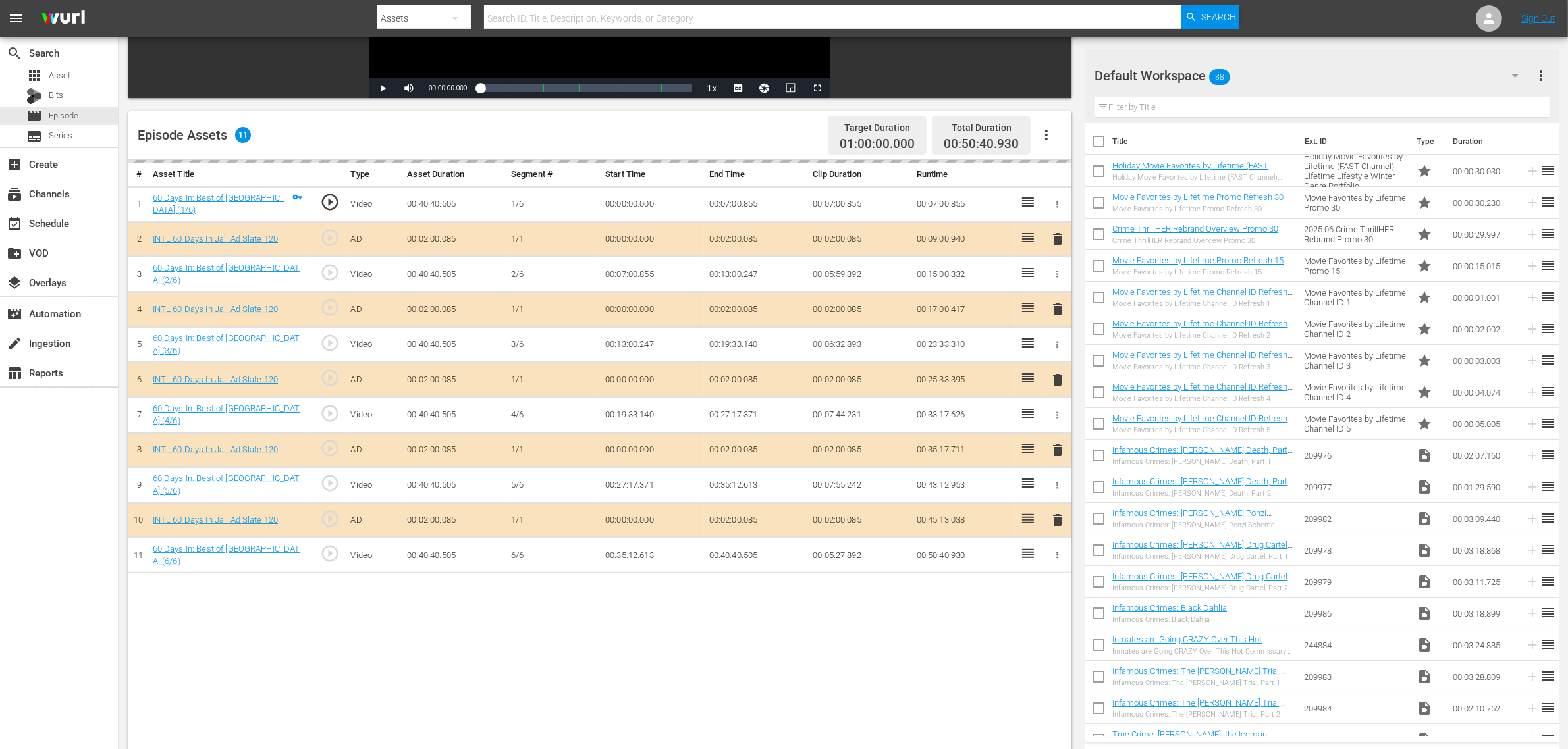
scroll to position [329, 0]
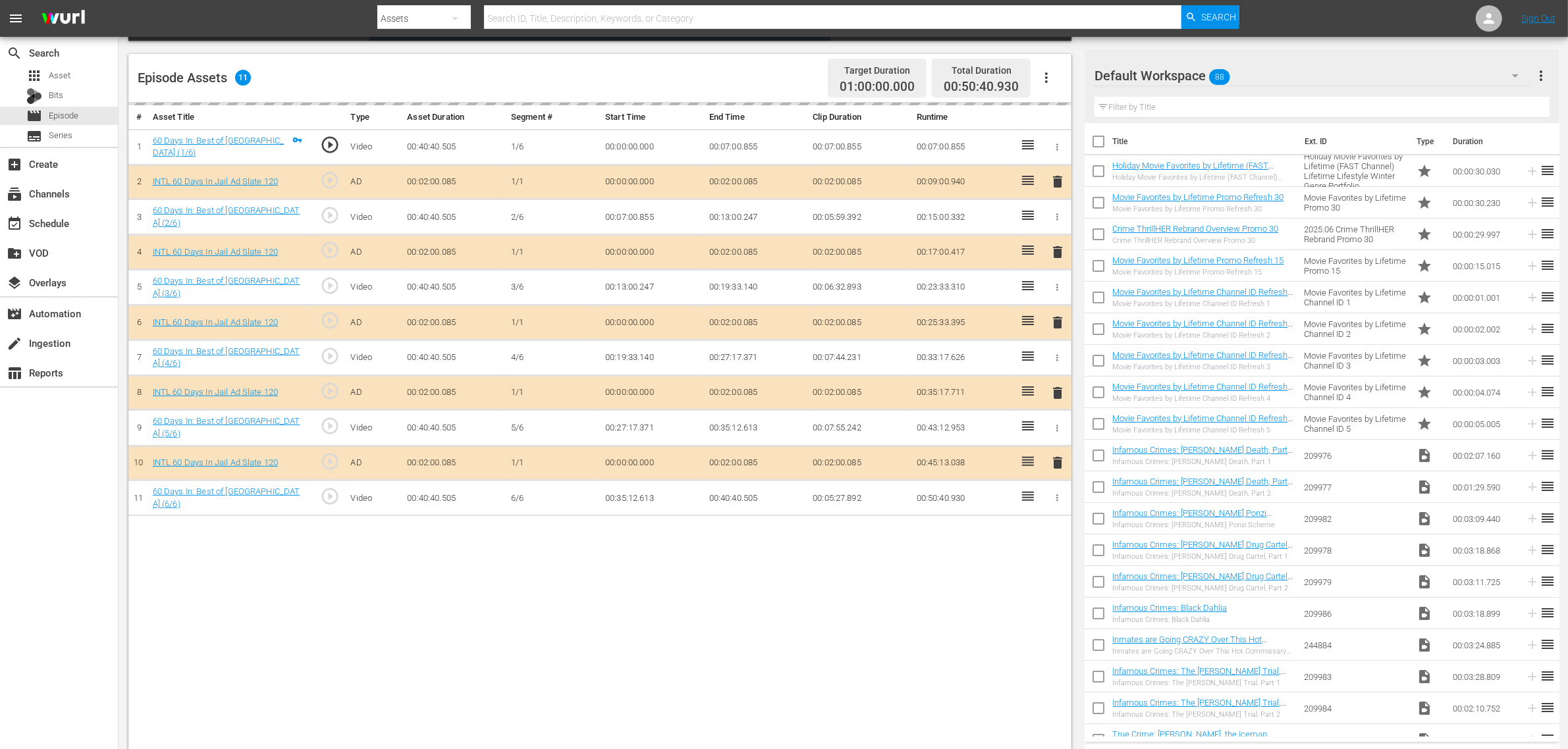
click at [1264, 79] on div "Default Workspace 88" at bounding box center [1313, 76] width 437 height 37
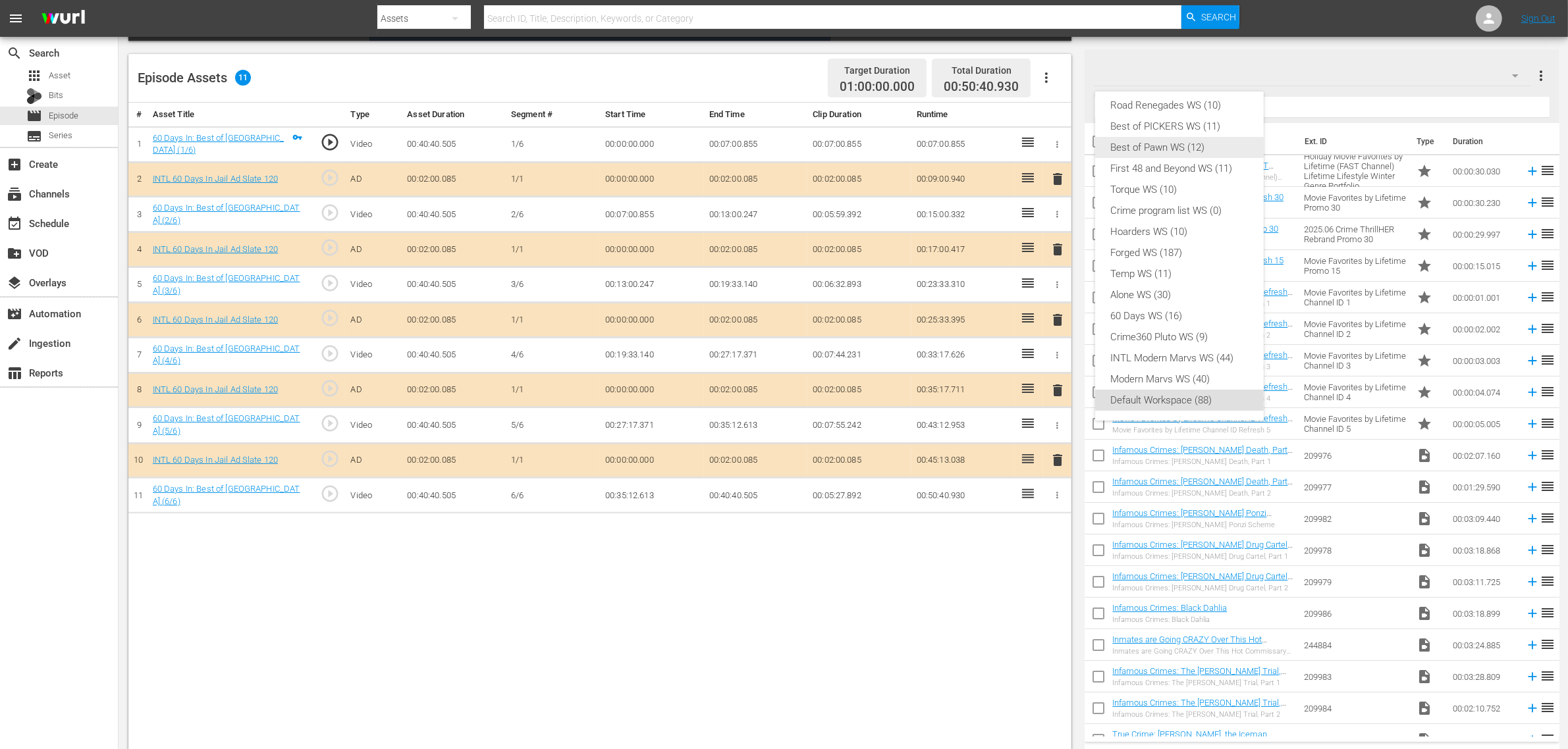
scroll to position [0, 0]
click at [1169, 107] on div "INTL 60 Days in Jail WS (11)" at bounding box center [1179, 113] width 137 height 21
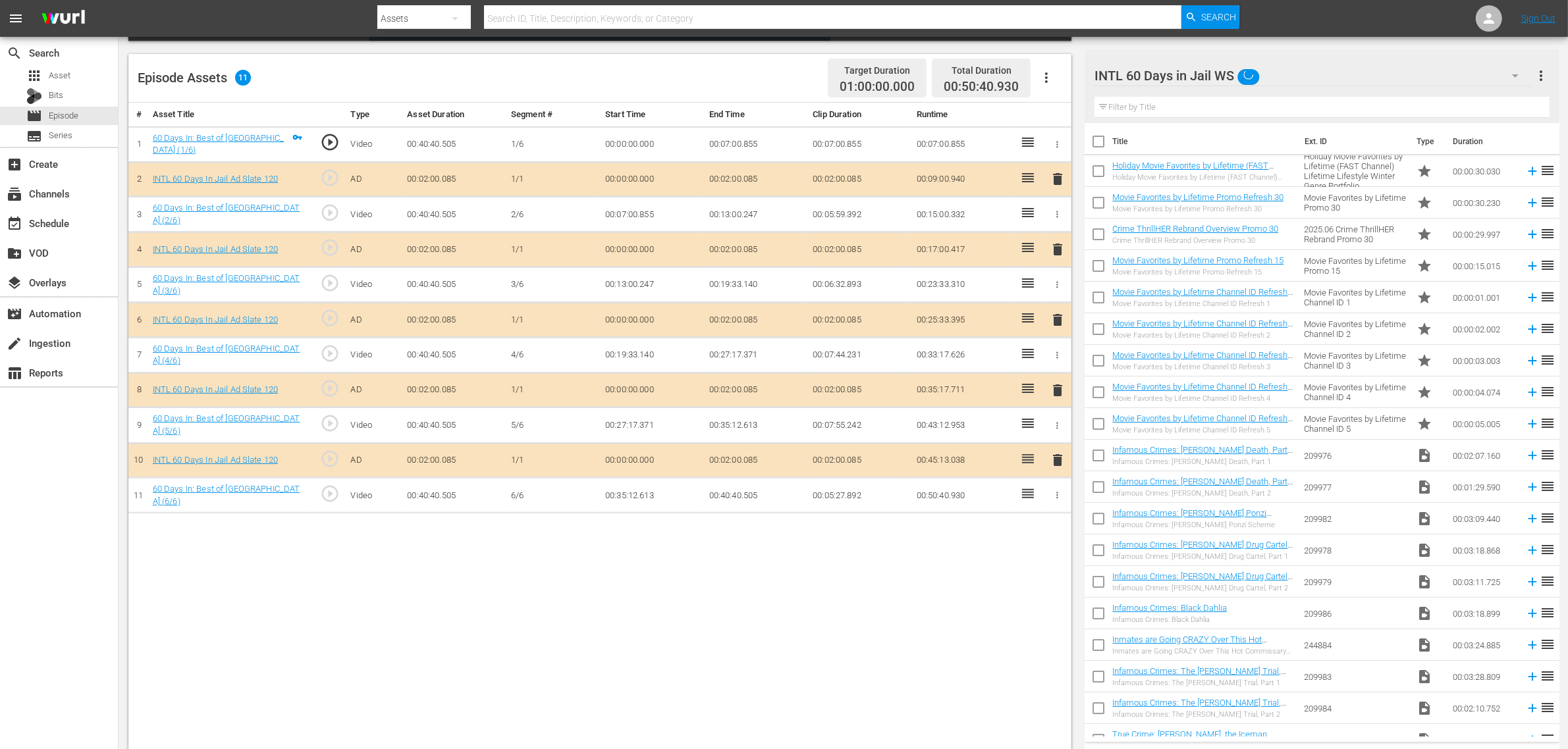
scroll to position [10, 0]
click at [742, 586] on div "INTL 60 Days in Jail WS (11) Road Renegades WS (10) Best of PICKERS WS (11) Bes…" at bounding box center [784, 374] width 1568 height 749
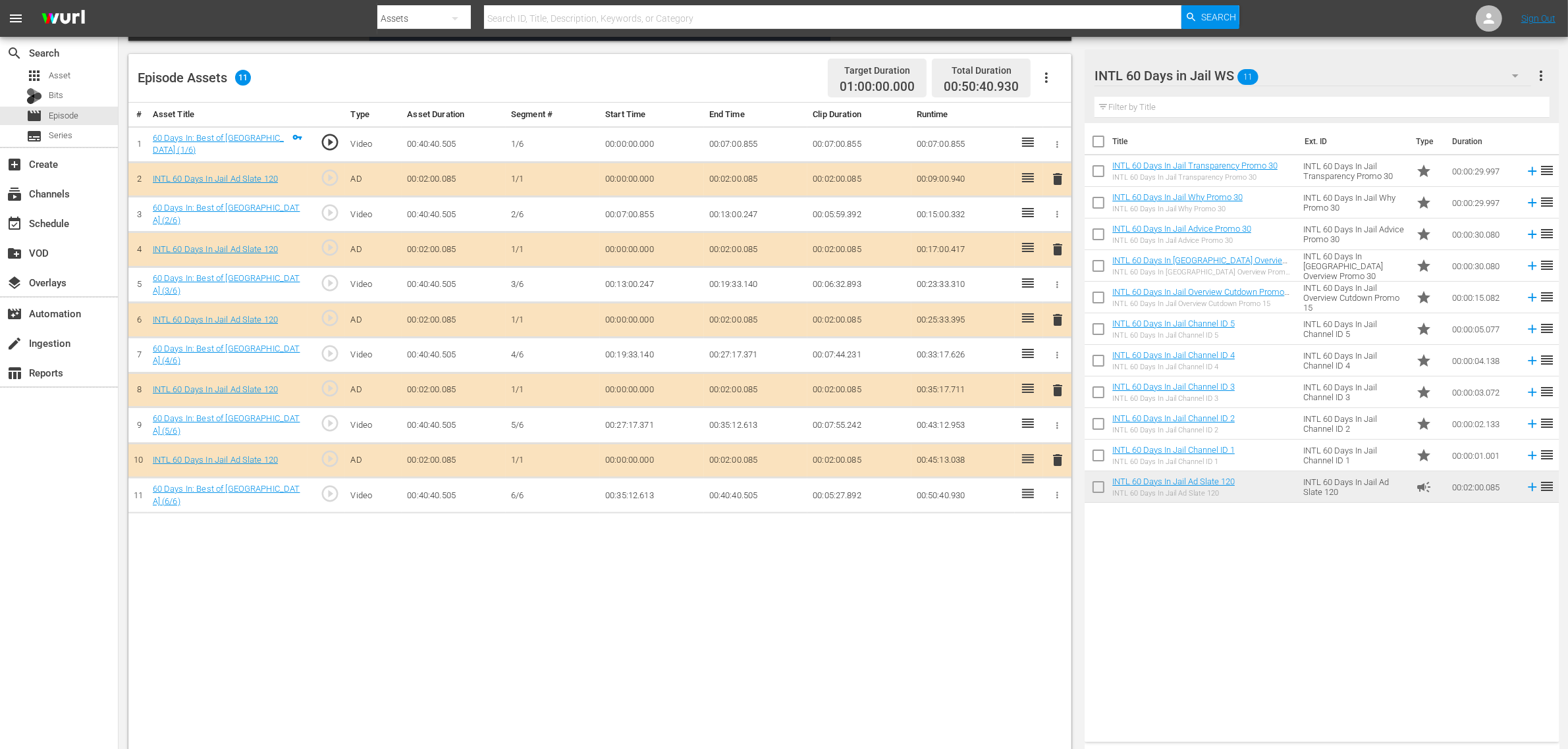
click at [1054, 317] on span "delete" at bounding box center [1058, 320] width 16 height 16
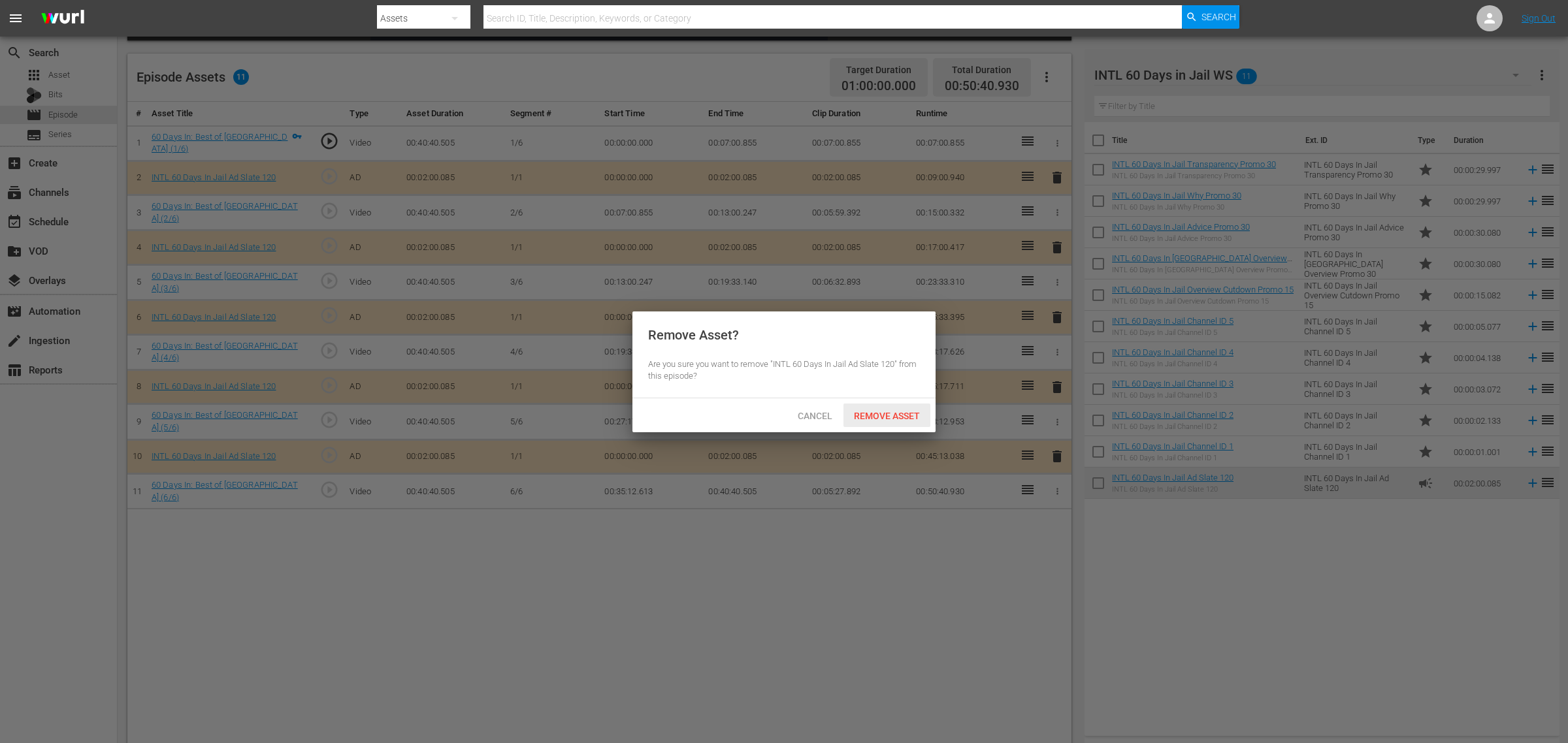
click at [878, 413] on span "Remove Asset" at bounding box center [887, 415] width 87 height 10
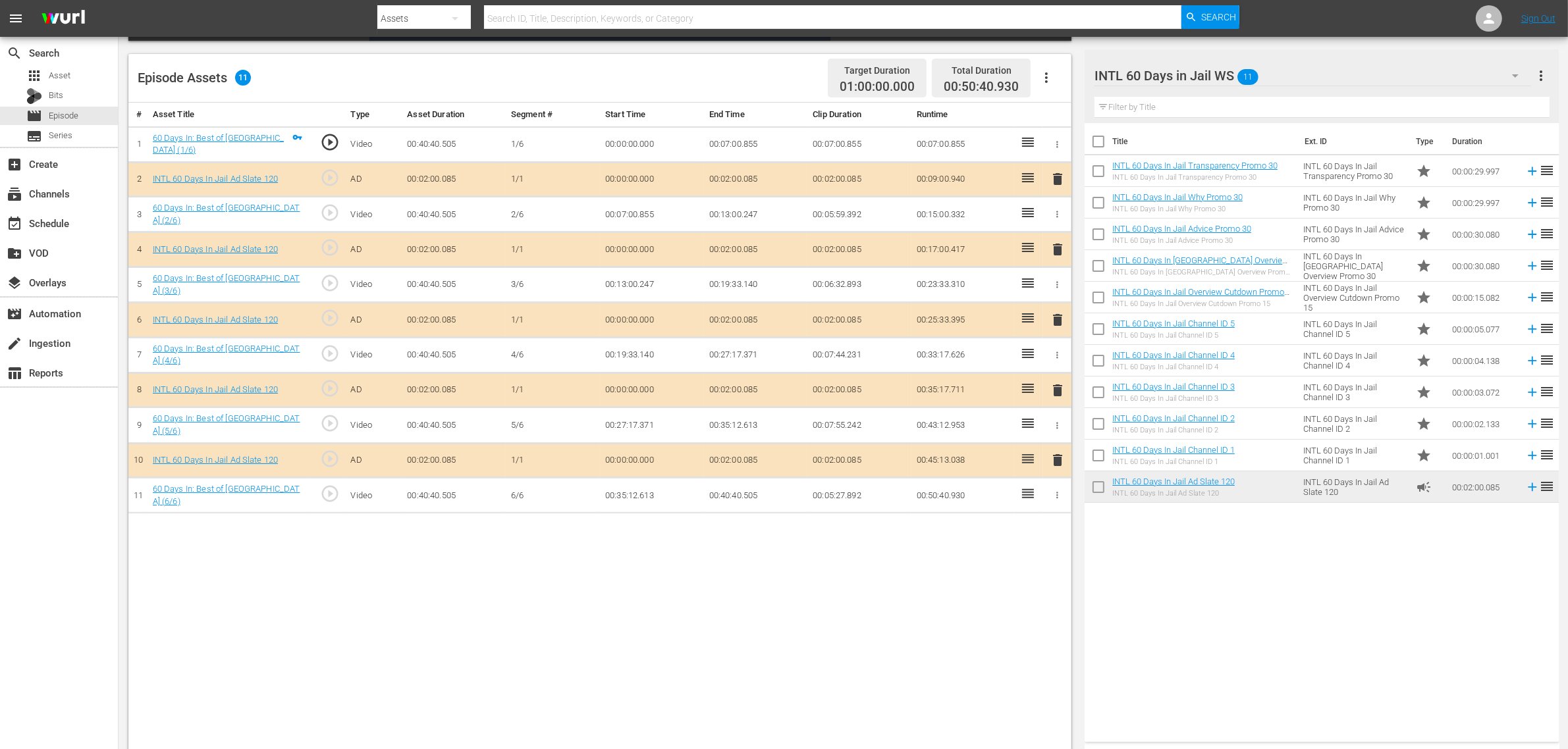
click at [746, 599] on div "# Asset Title Type Asset Duration Segment # Start Time End Time Clip Duration R…" at bounding box center [600, 428] width 943 height 650
click at [1264, 599] on div "Title Ext. ID Type Duration INTL 60 Days In Jail Transparency Promo 30 INTL 60 …" at bounding box center [1321, 430] width 474 height 614
click at [672, 76] on div "Episode Assets 10 Target Duration 01:00:00.000 Total Duration 00:48:40.845" at bounding box center [600, 78] width 943 height 49
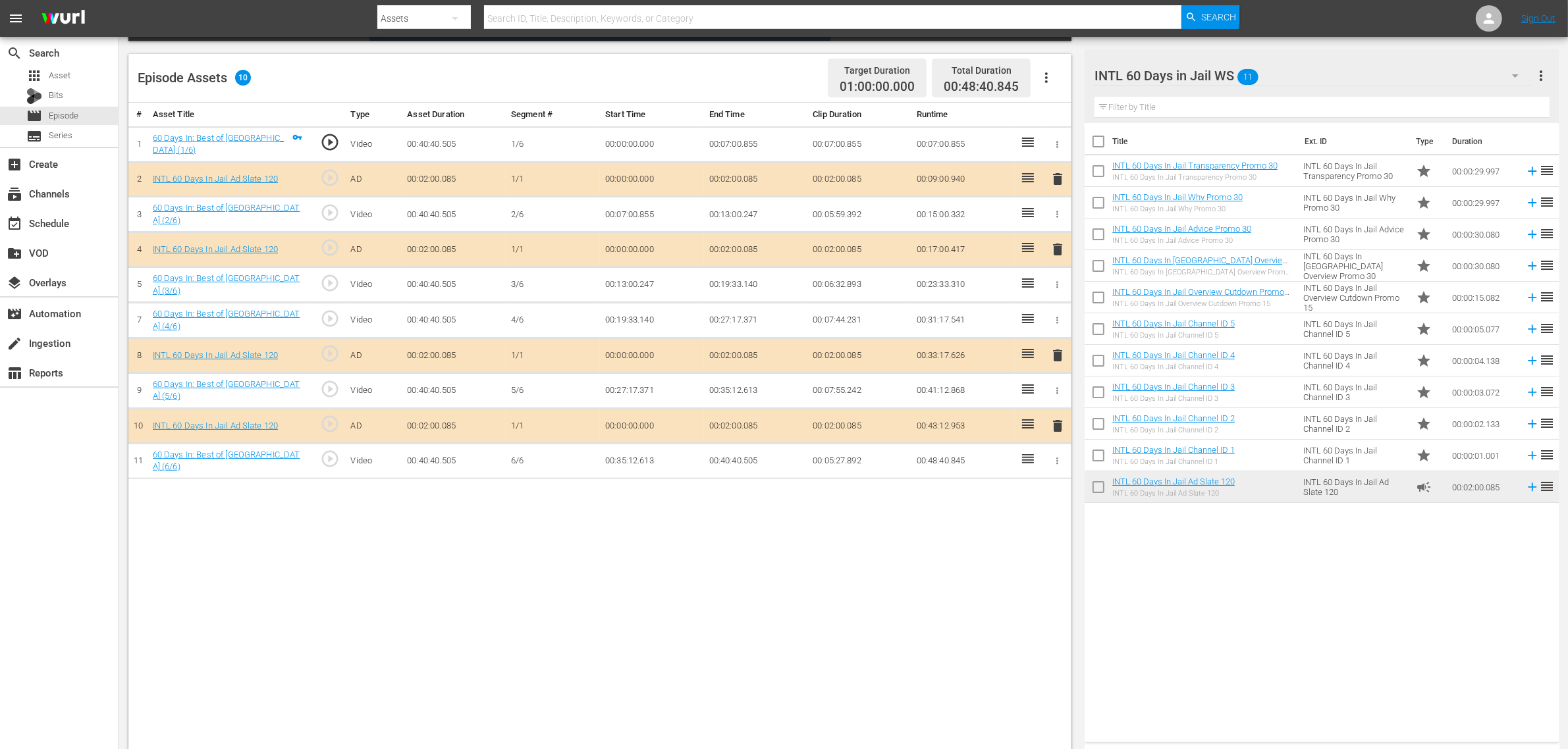
click at [738, 80] on div "Episode Assets 10 Target Duration 01:00:00.000 Total Duration 00:48:40.845" at bounding box center [600, 78] width 943 height 49
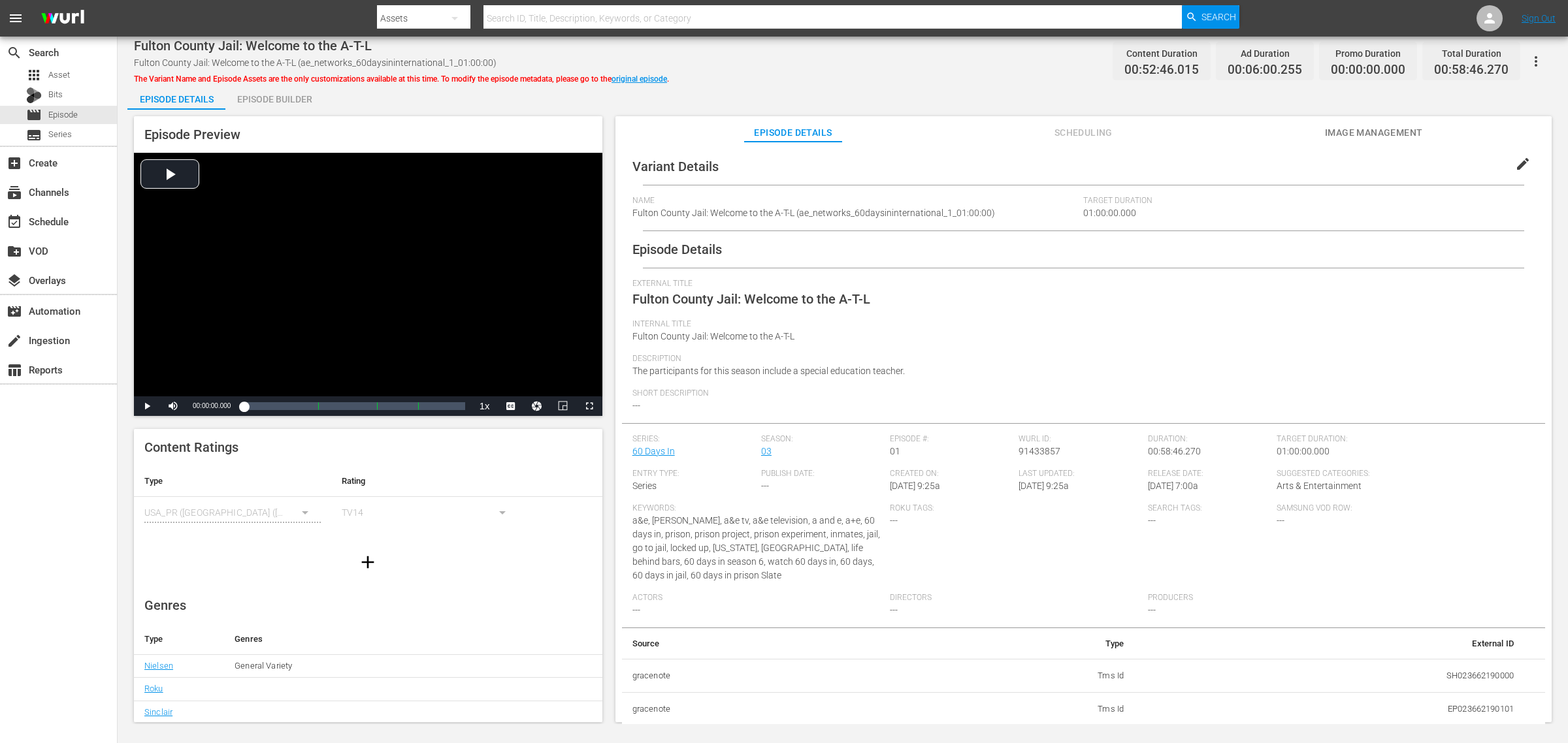
click at [294, 95] on div "Episode Builder" at bounding box center [275, 99] width 98 height 31
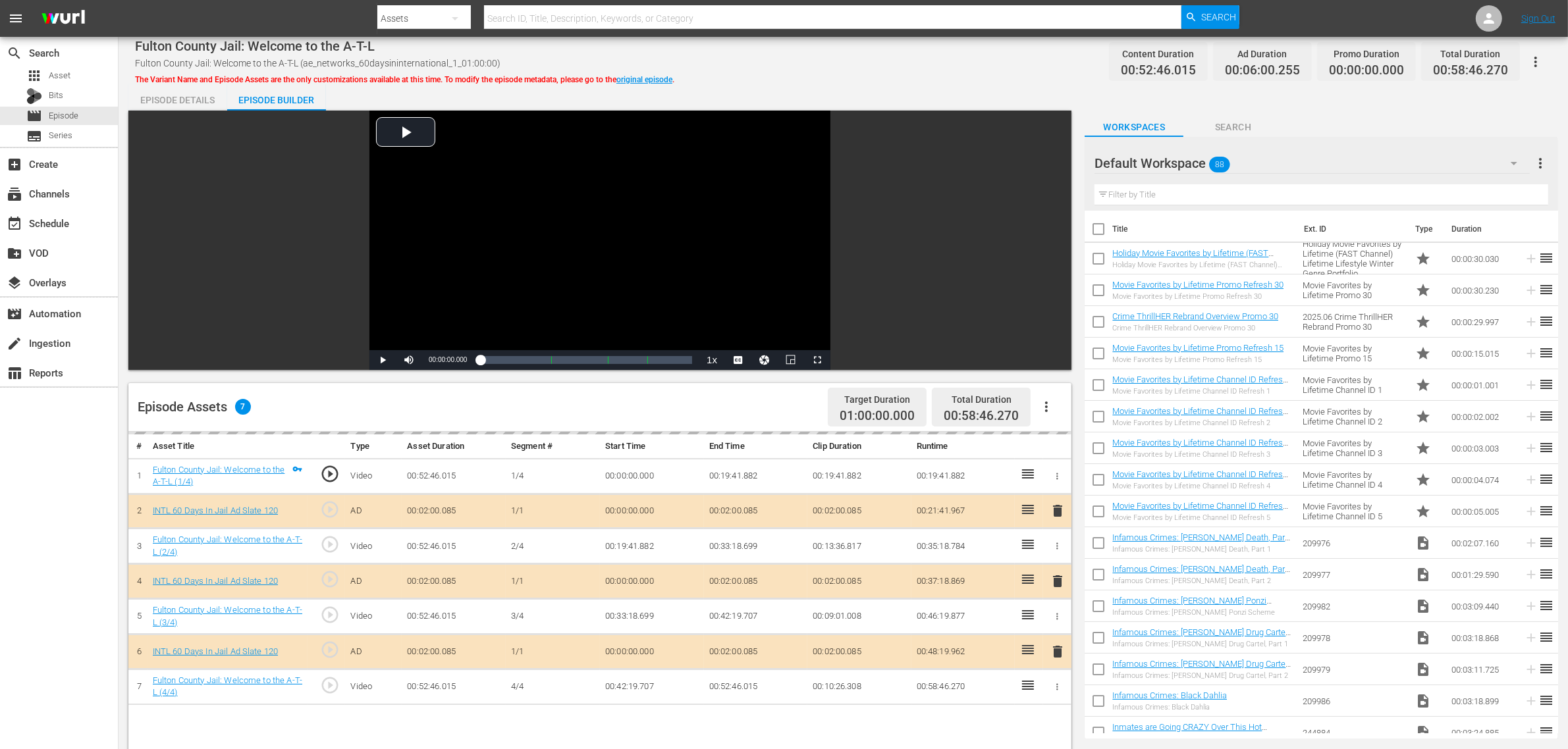
click at [843, 59] on div "Fulton County Jail: Welcome to the A-T-L Fulton County Jail: Welcome to the A-T…" at bounding box center [843, 61] width 1417 height 30
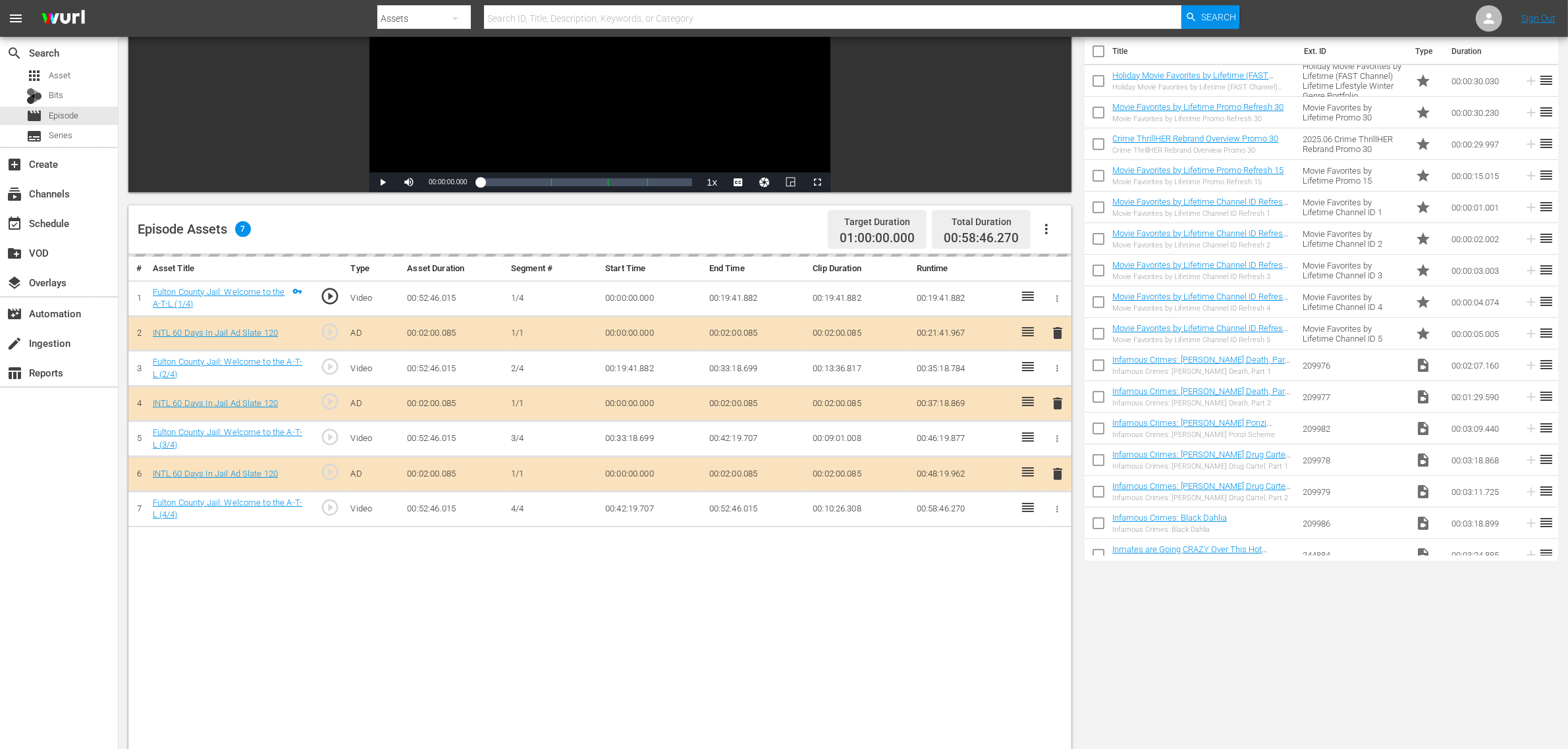
scroll to position [329, 0]
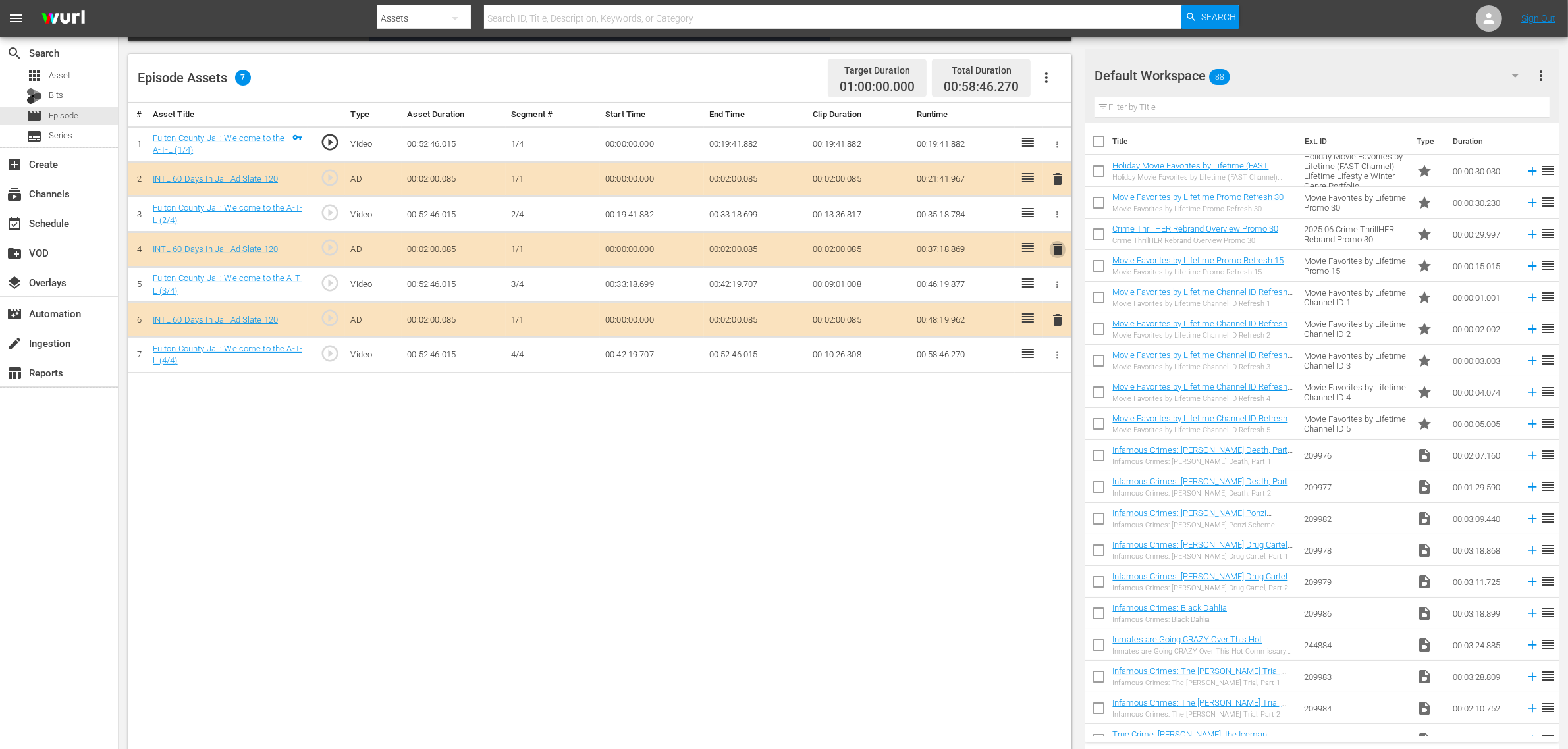
click at [1058, 253] on span "delete" at bounding box center [1058, 249] width 16 height 16
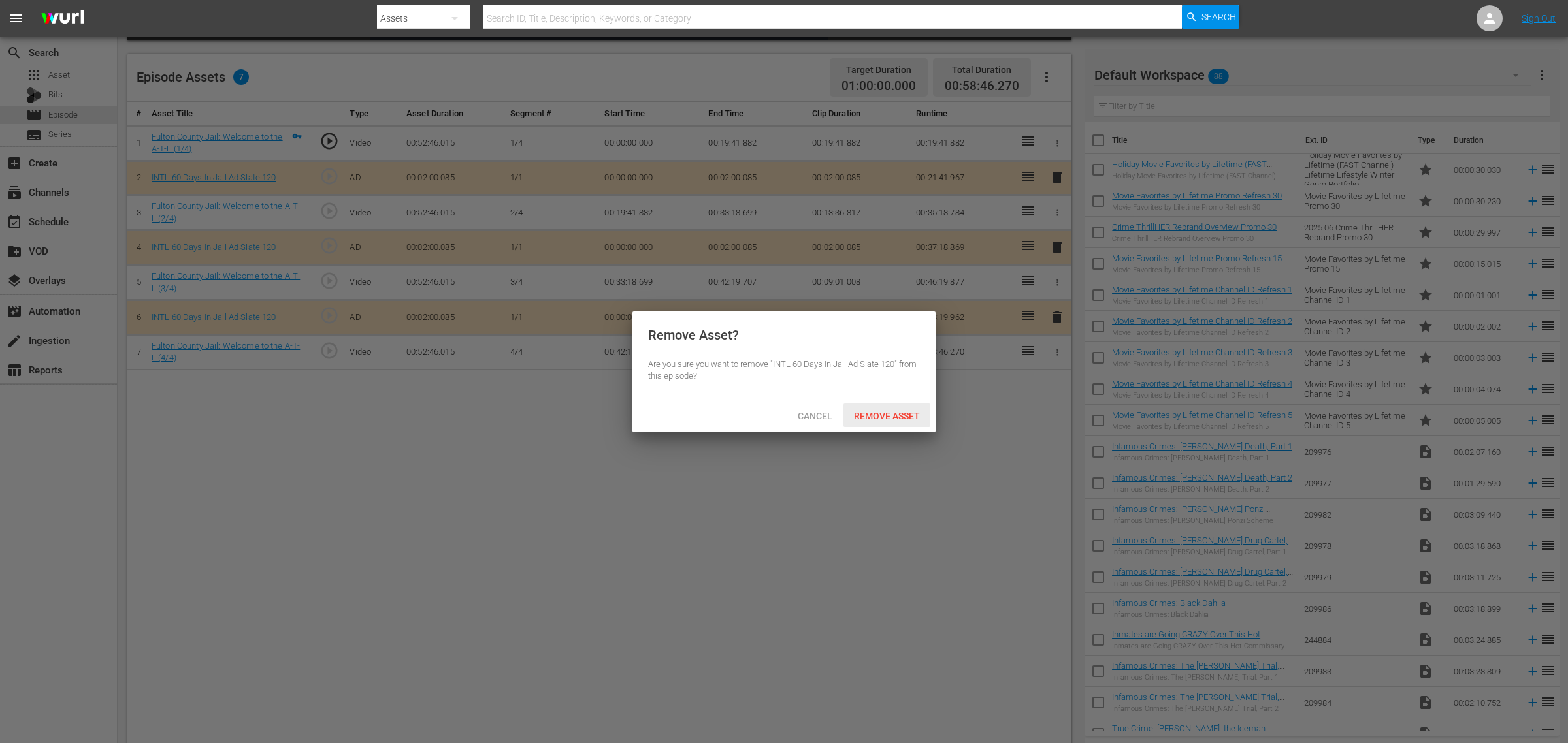
click at [887, 411] on span "Remove Asset" at bounding box center [887, 415] width 87 height 10
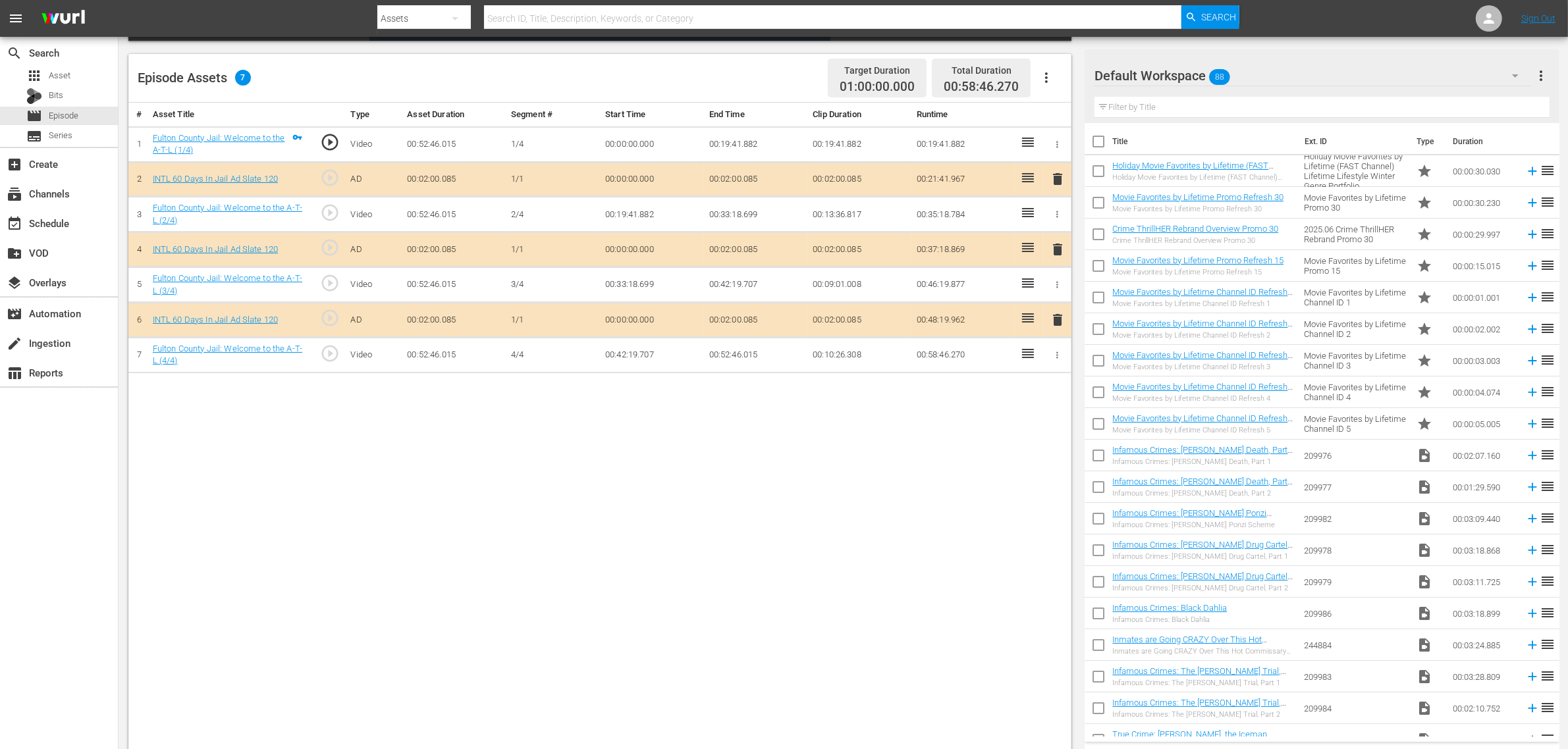
click at [1264, 71] on div "Default Workspace 88" at bounding box center [1313, 76] width 437 height 37
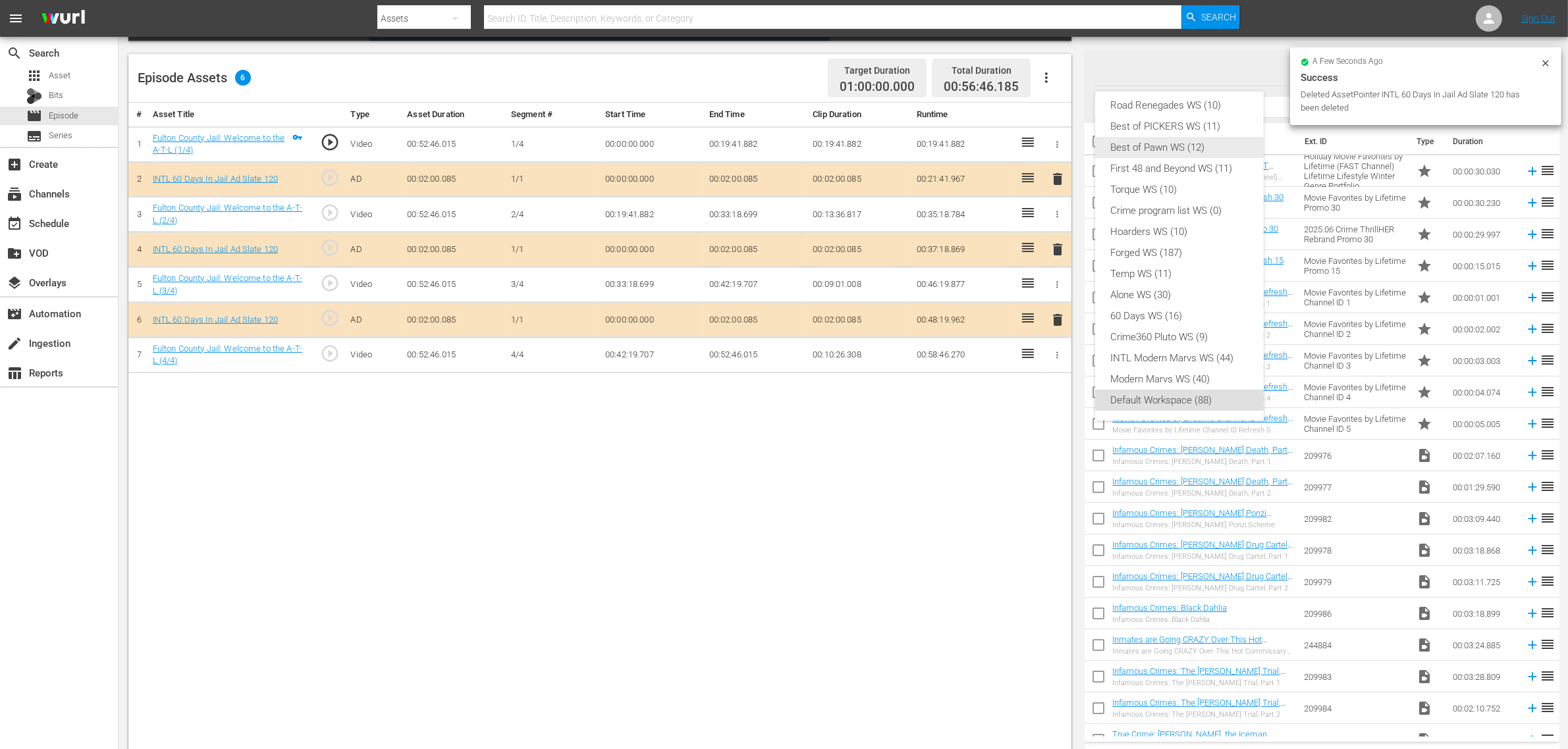
scroll to position [0, 0]
click at [1169, 110] on div "INTL 60 Days in Jail WS (11)" at bounding box center [1179, 113] width 137 height 21
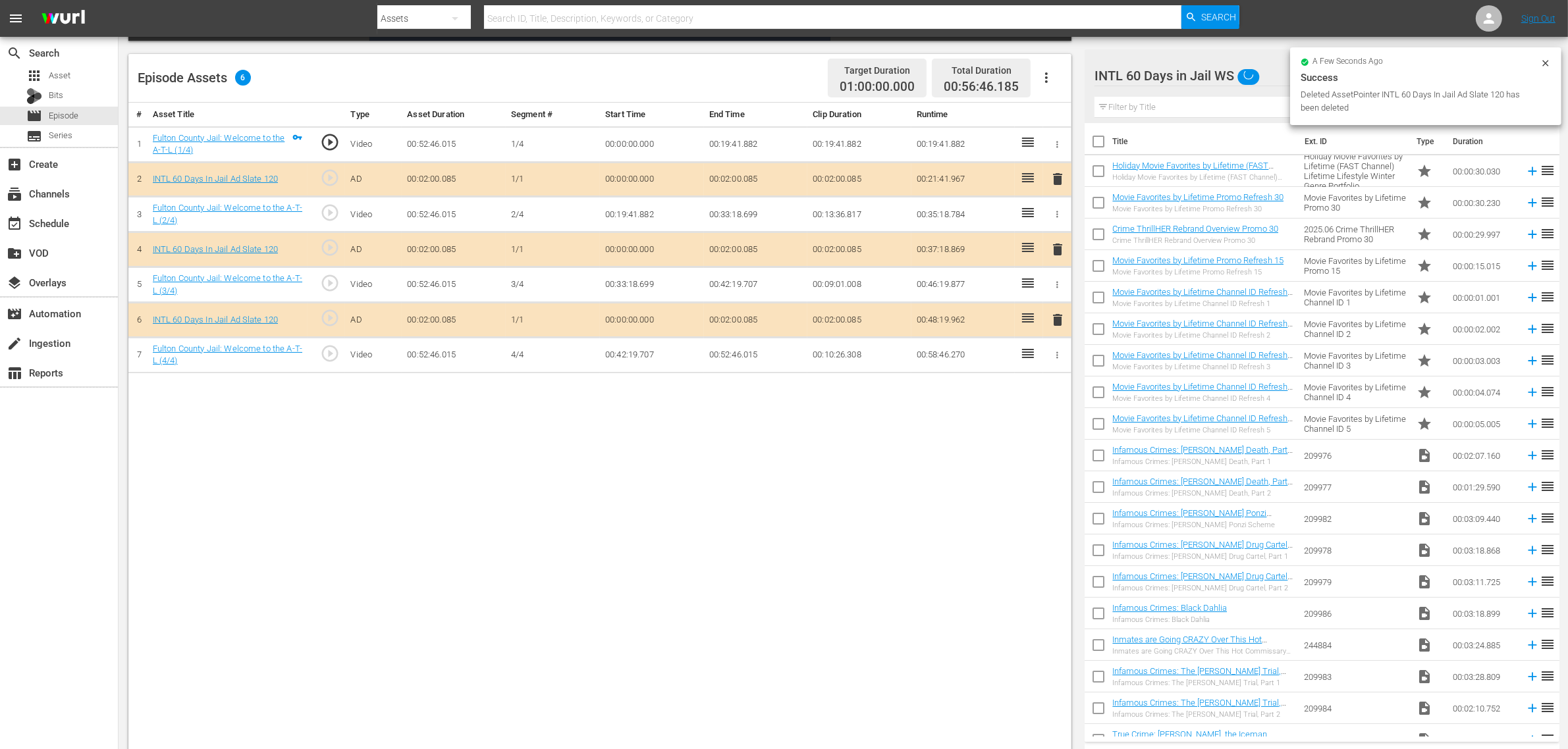
click at [672, 60] on div "Episode Assets 6 Target Duration 01:00:00.000 Total Duration 00:56:46.185" at bounding box center [600, 78] width 943 height 49
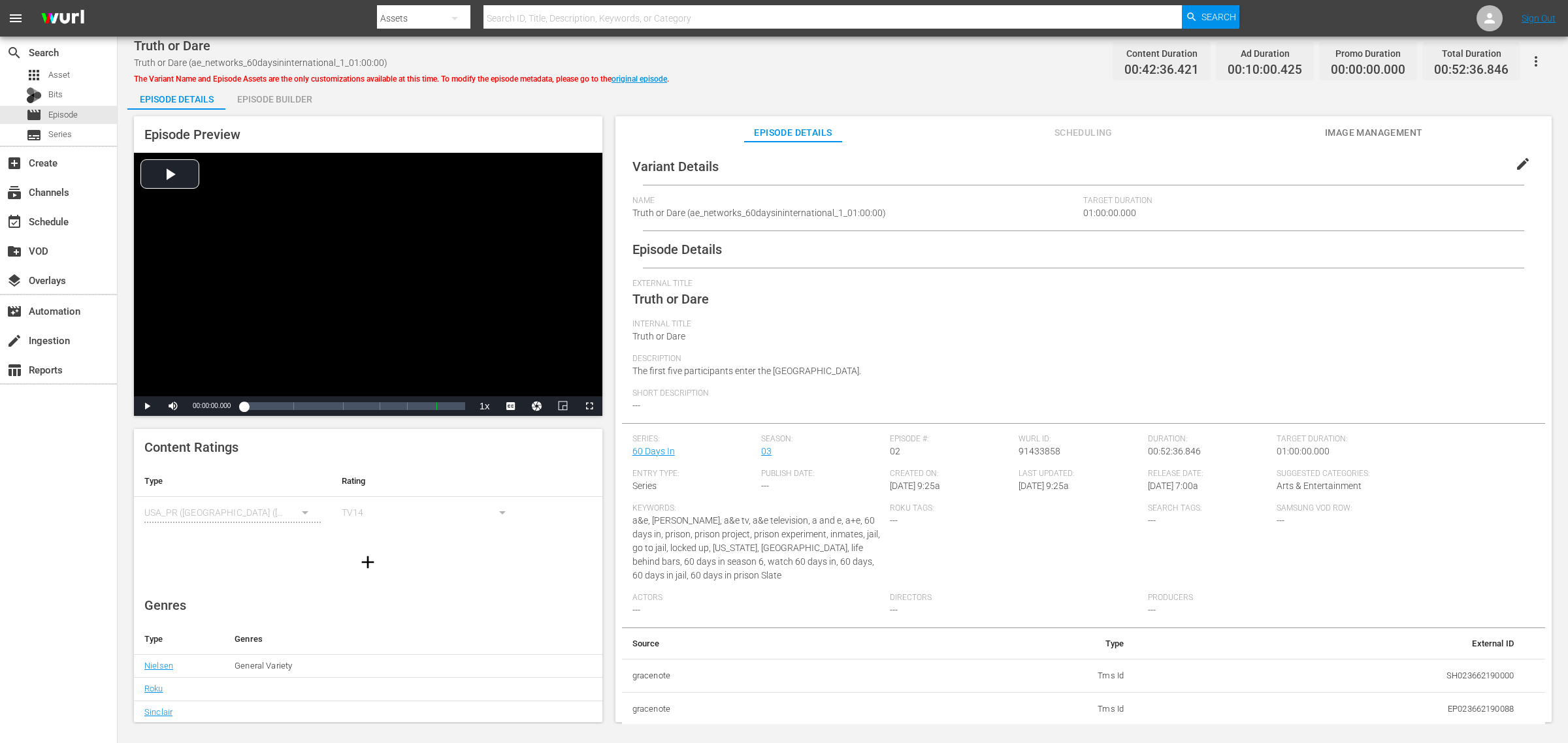
click at [263, 92] on div "Episode Builder" at bounding box center [275, 99] width 98 height 31
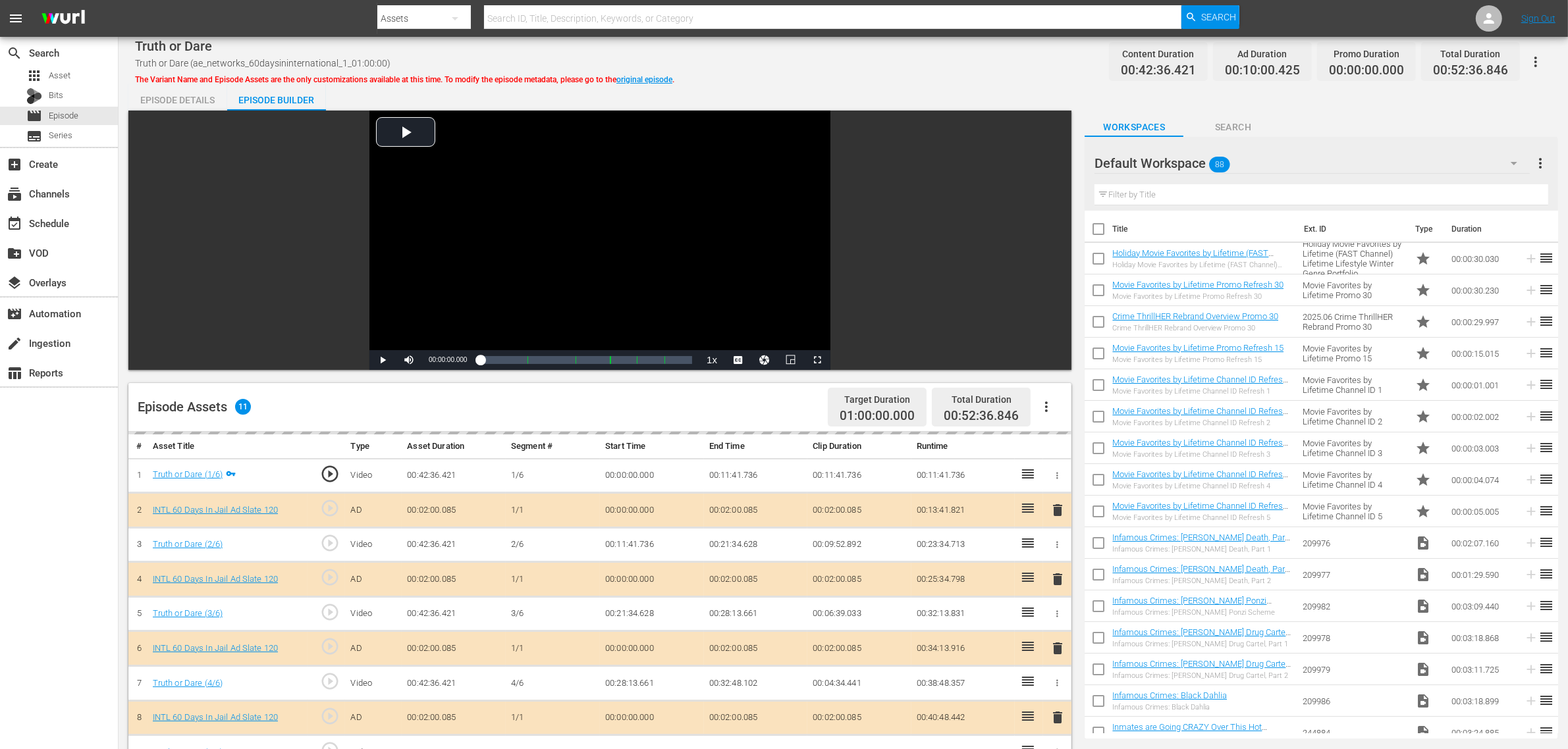
click at [837, 91] on div "Episode Details Episode Builder Episode Preview Video Player is loading. Play V…" at bounding box center [843, 584] width 1430 height 998
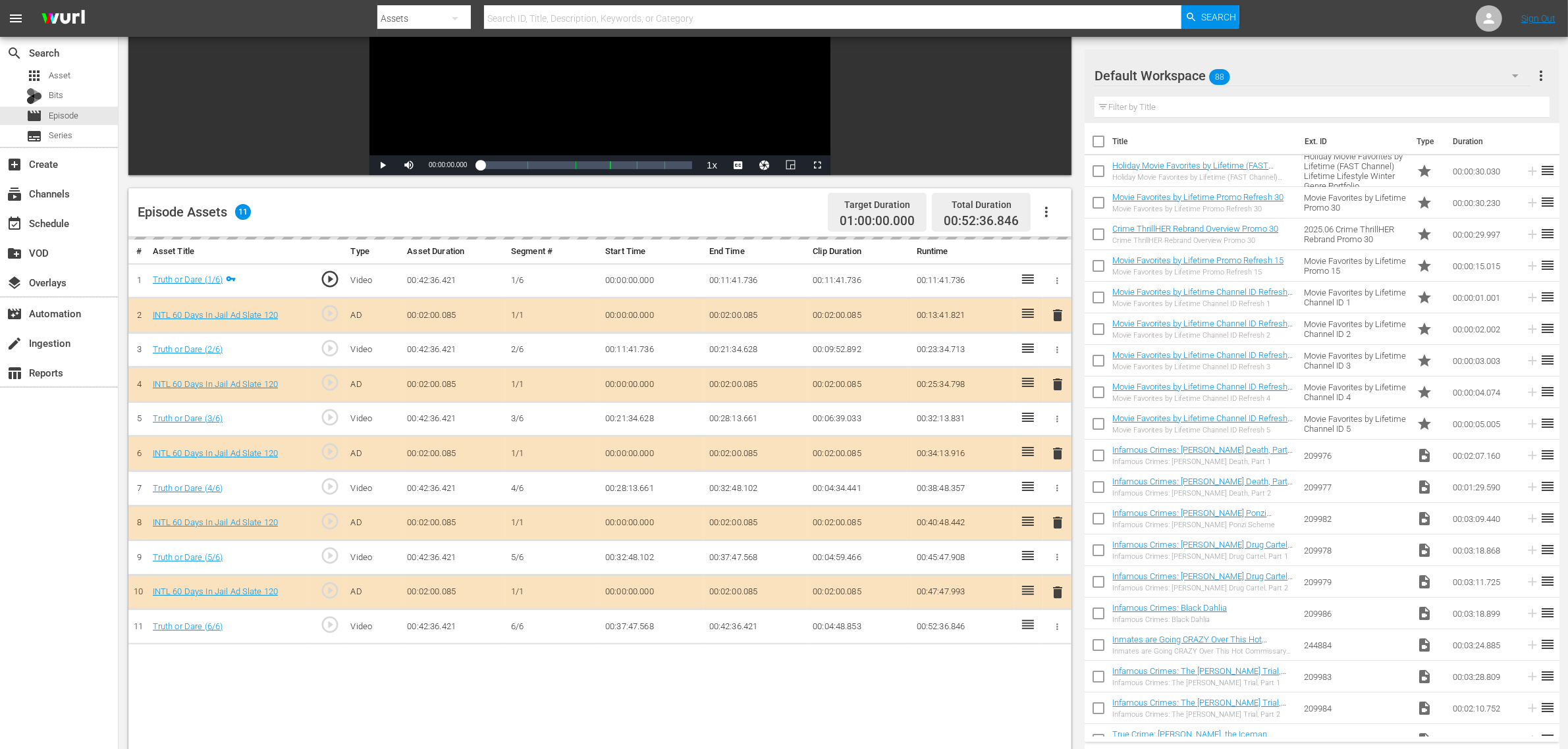
scroll to position [247, 0]
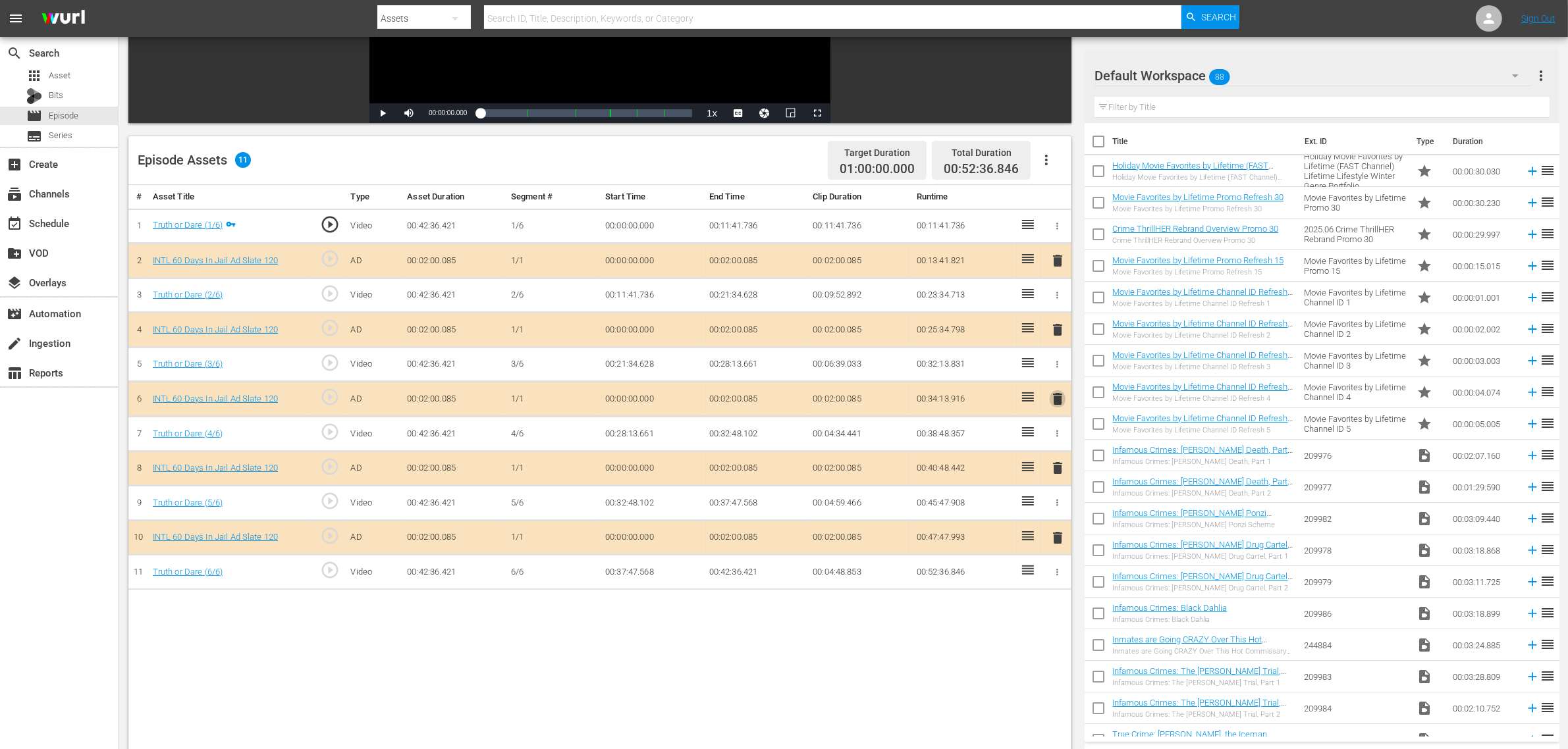
click at [1052, 400] on span "delete" at bounding box center [1058, 399] width 16 height 16
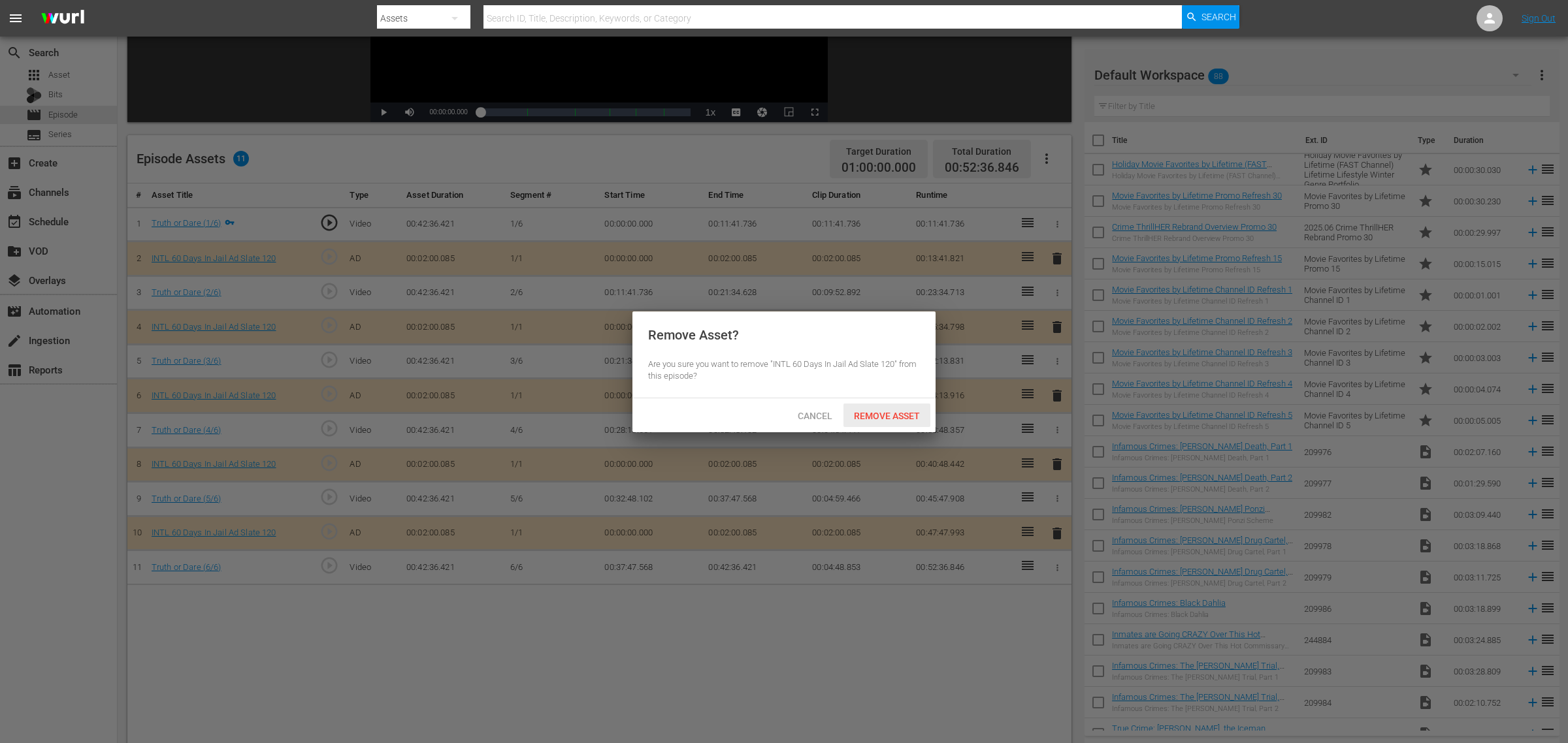
click at [883, 402] on div "Cancel Remove Asset" at bounding box center [784, 415] width 303 height 34
drag, startPoint x: 877, startPoint y: 411, endPoint x: 771, endPoint y: 262, distance: 182.9
click at [878, 412] on span "Remove Asset" at bounding box center [887, 415] width 87 height 10
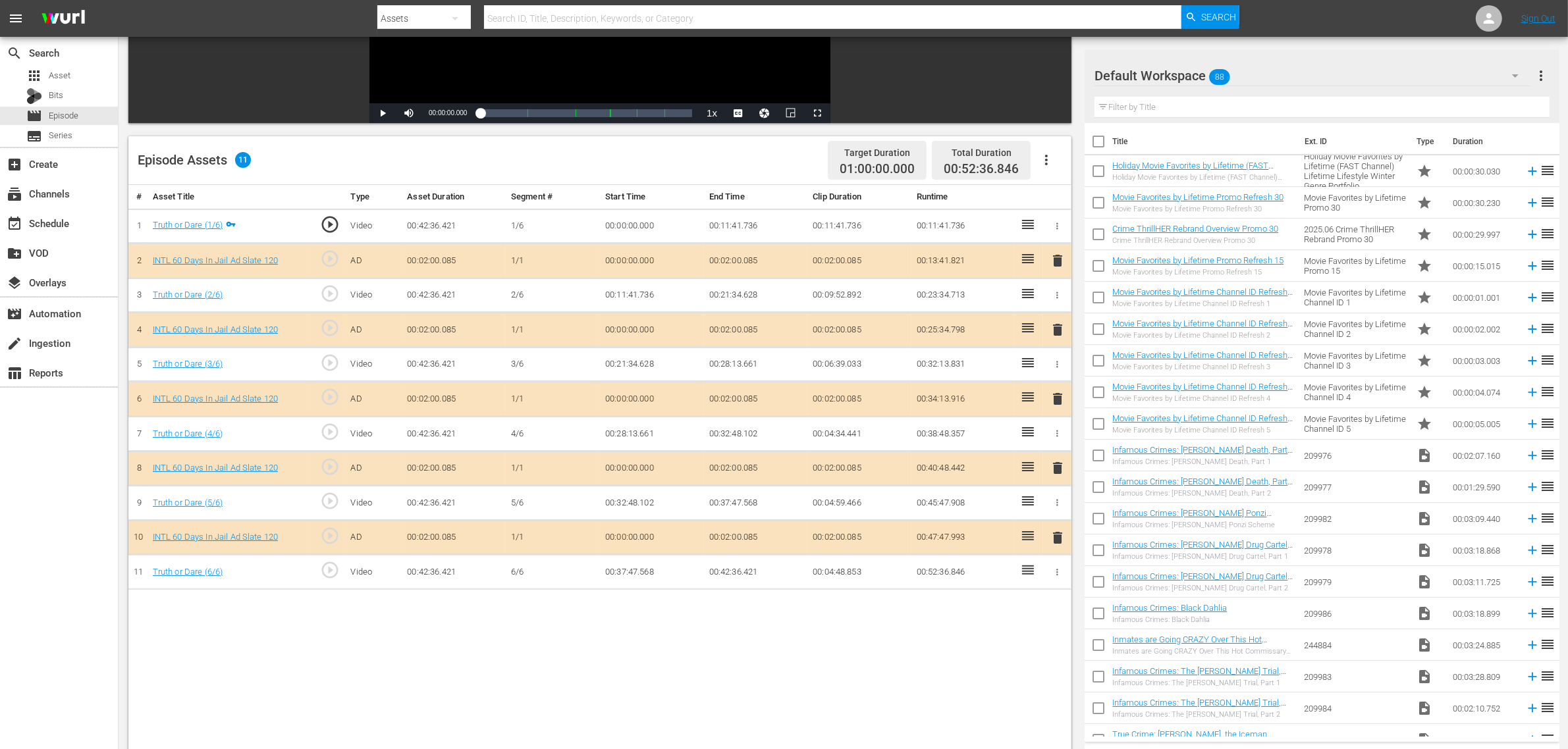
click at [669, 159] on body "menu Search By Assets Search ID, Title, Description, Keywords, or Category Sear…" at bounding box center [784, 127] width 1568 height 749
click at [1256, 76] on div "Default Workspace 88" at bounding box center [1313, 76] width 437 height 37
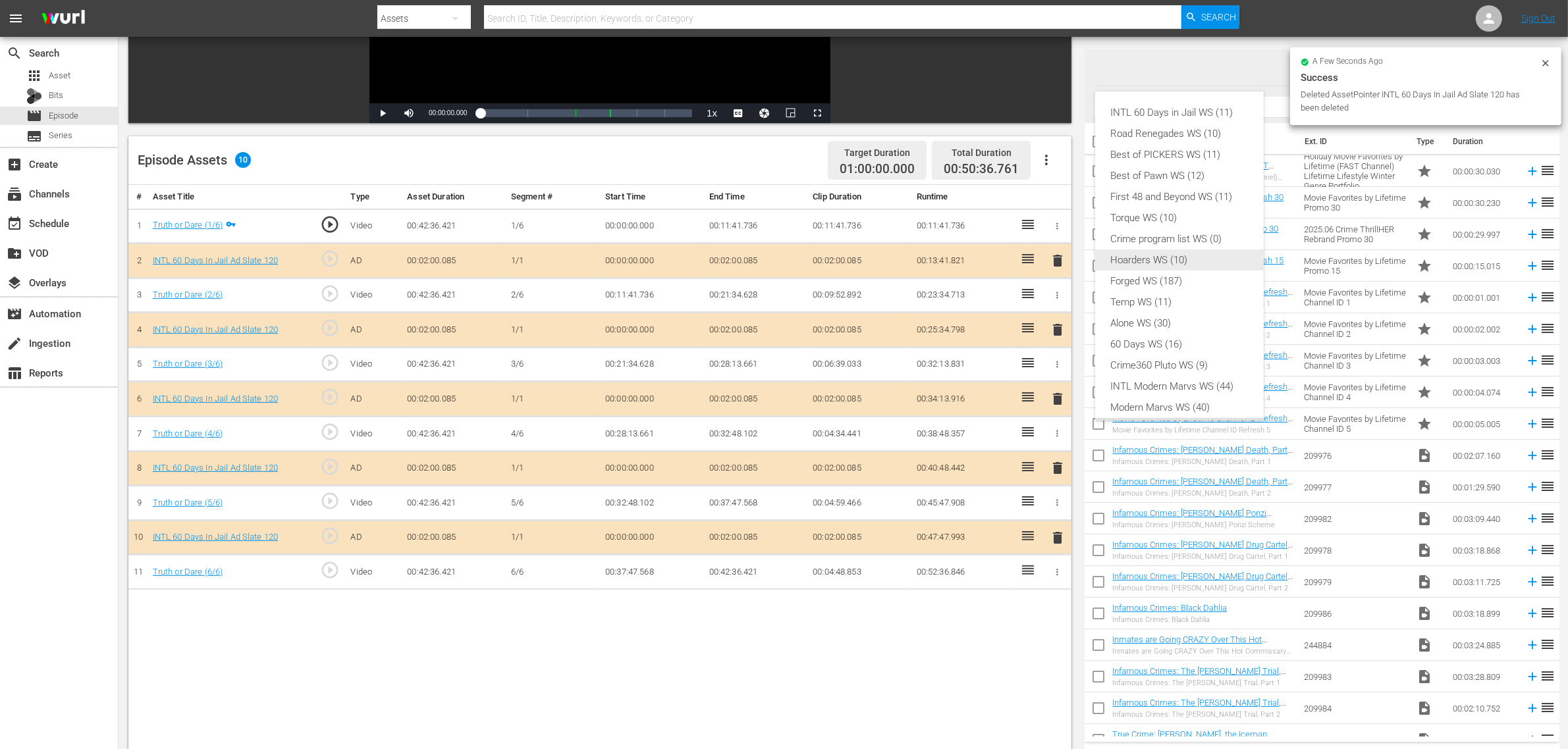
scroll to position [0, 0]
click at [1163, 106] on div "INTL 60 Days in Jail WS (11)" at bounding box center [1179, 113] width 137 height 21
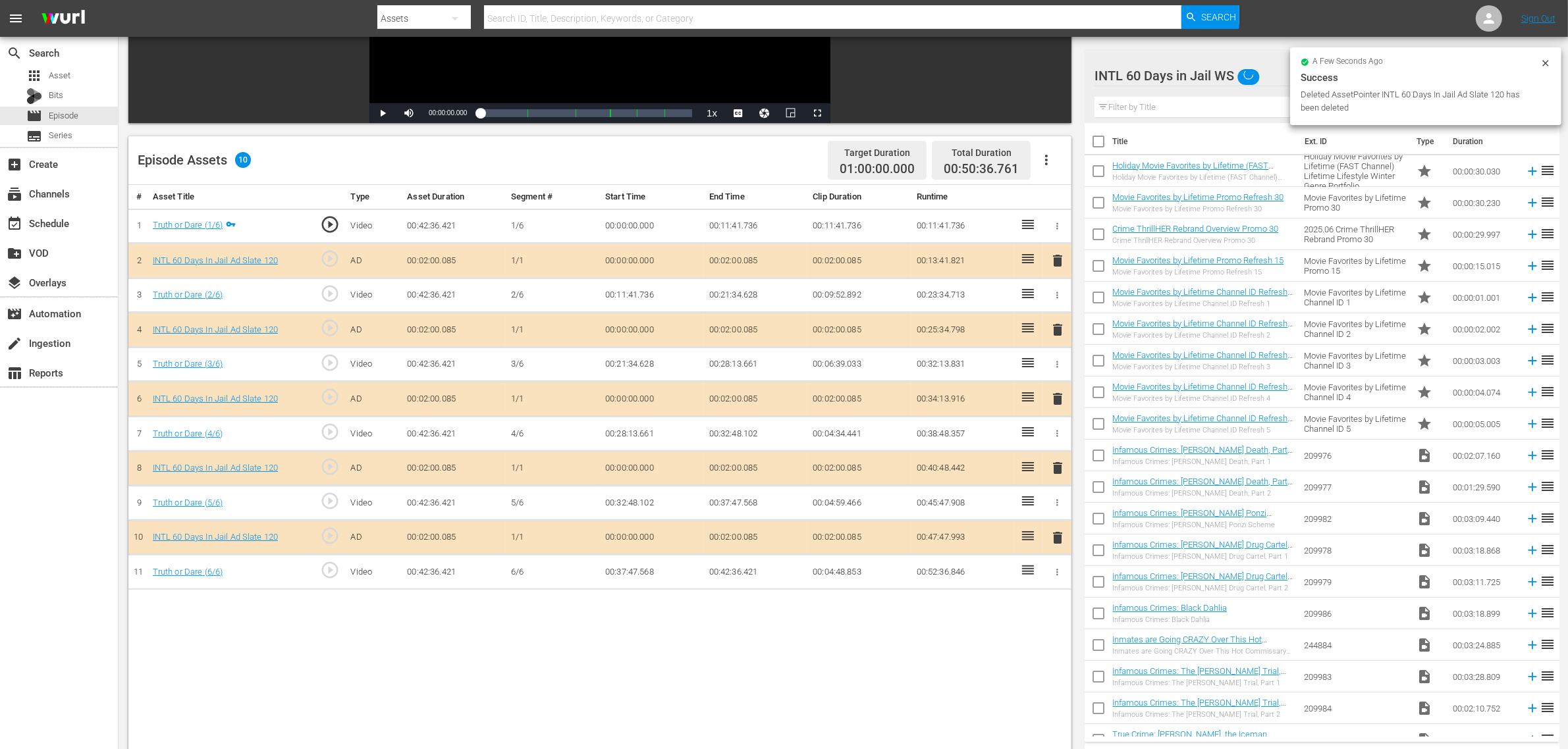
scroll to position [10, 0]
click at [716, 161] on div "Episode Assets 10 Target Duration 01:00:00.000 Total Duration 00:50:36.761" at bounding box center [600, 160] width 943 height 49
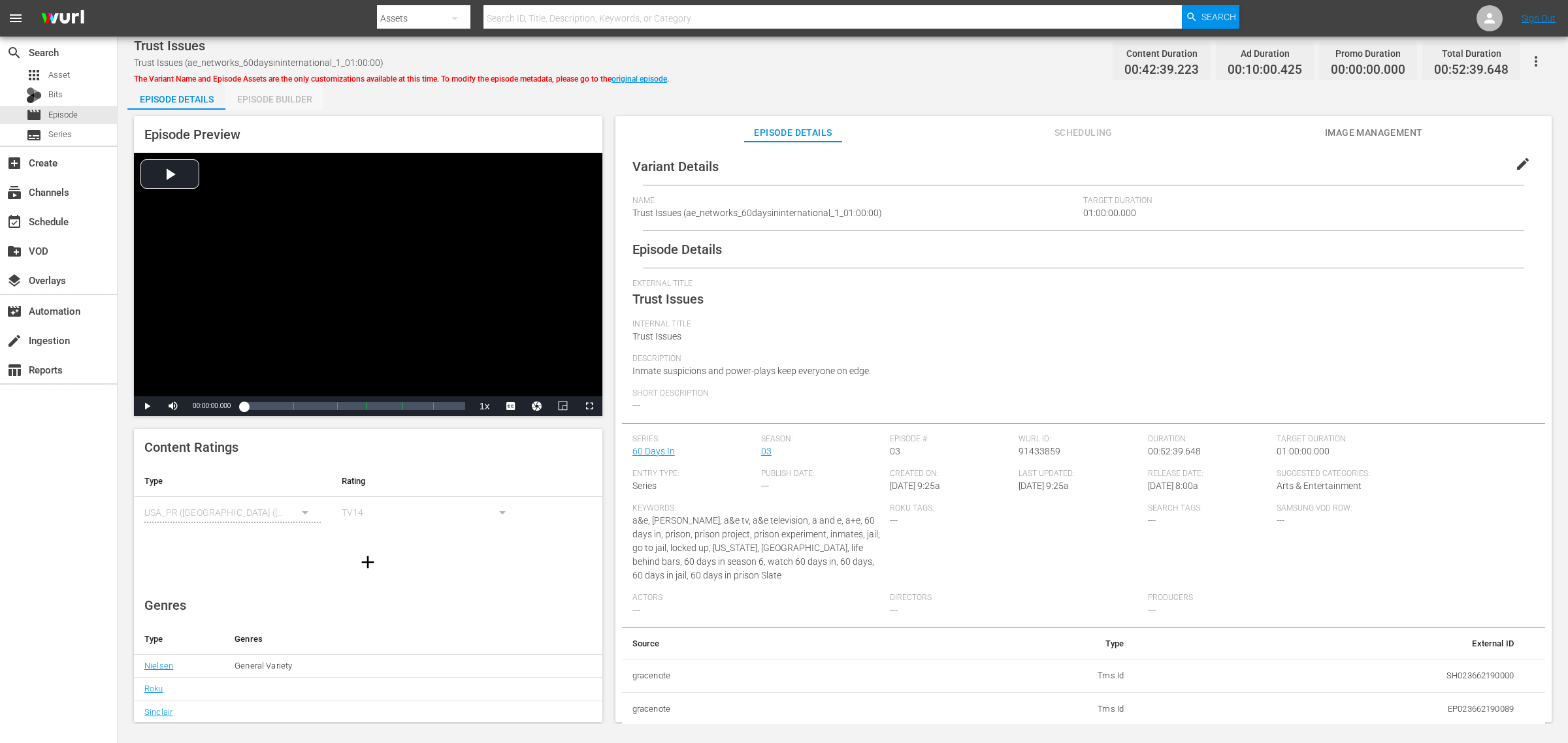
click at [279, 99] on div "Episode Builder" at bounding box center [275, 99] width 98 height 31
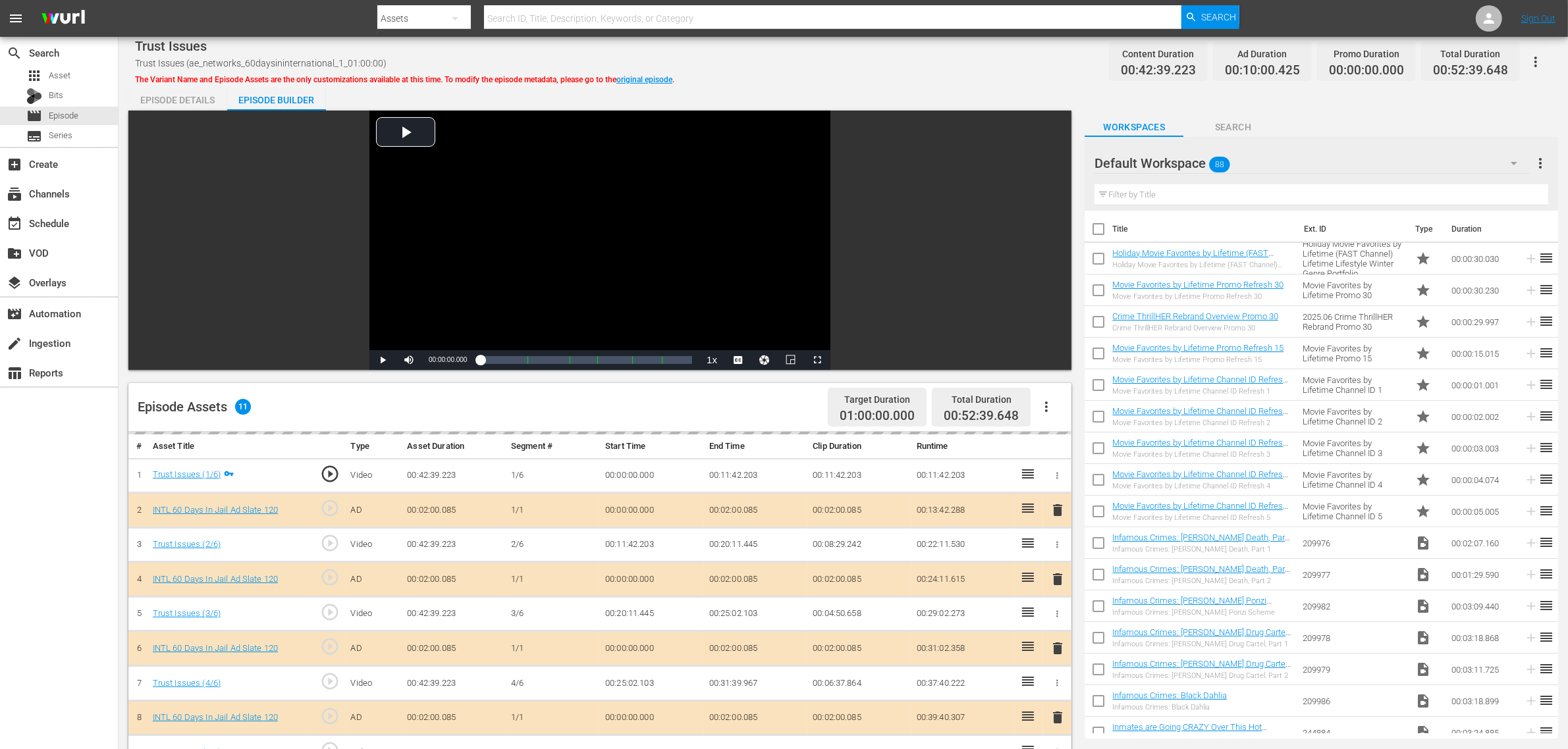
click at [1255, 166] on div "Default Workspace 88" at bounding box center [1313, 163] width 435 height 37
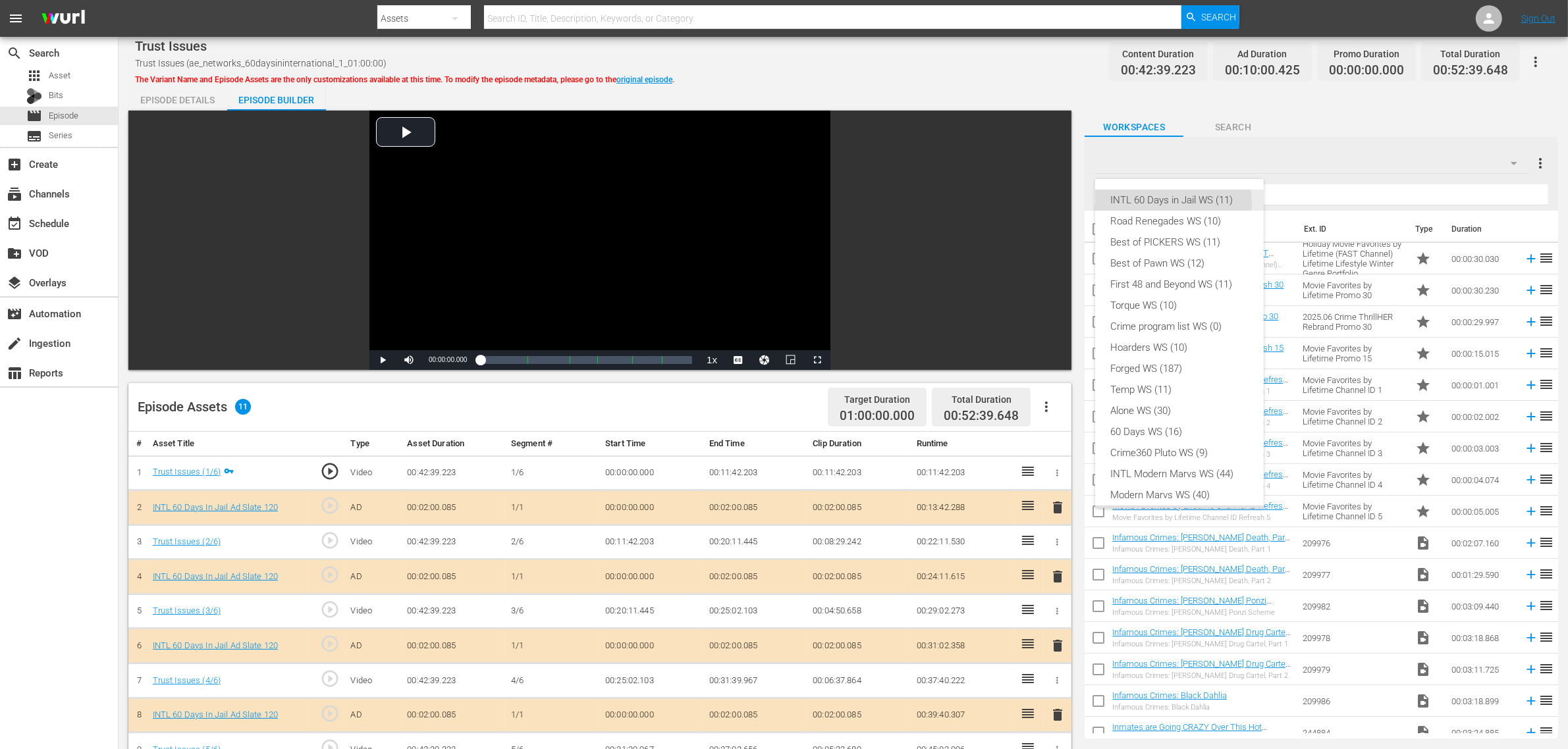
click at [1172, 203] on div "INTL 60 Days in Jail WS (11)" at bounding box center [1179, 200] width 137 height 21
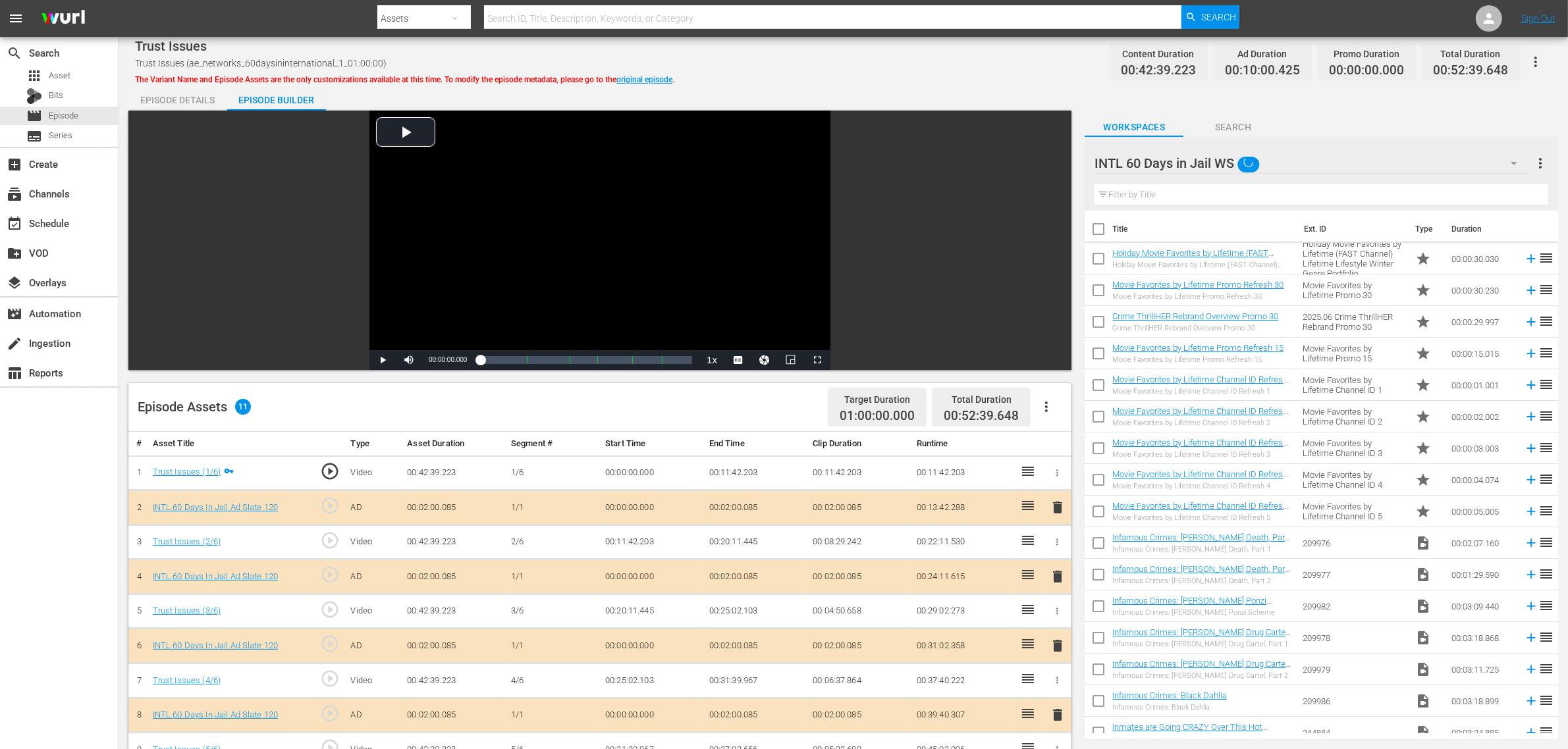
click at [885, 73] on div "INTL 60 Days in Jail WS (11) Road Renegades WS (10) Best of PICKERS WS (11) Bes…" at bounding box center [784, 374] width 1568 height 749
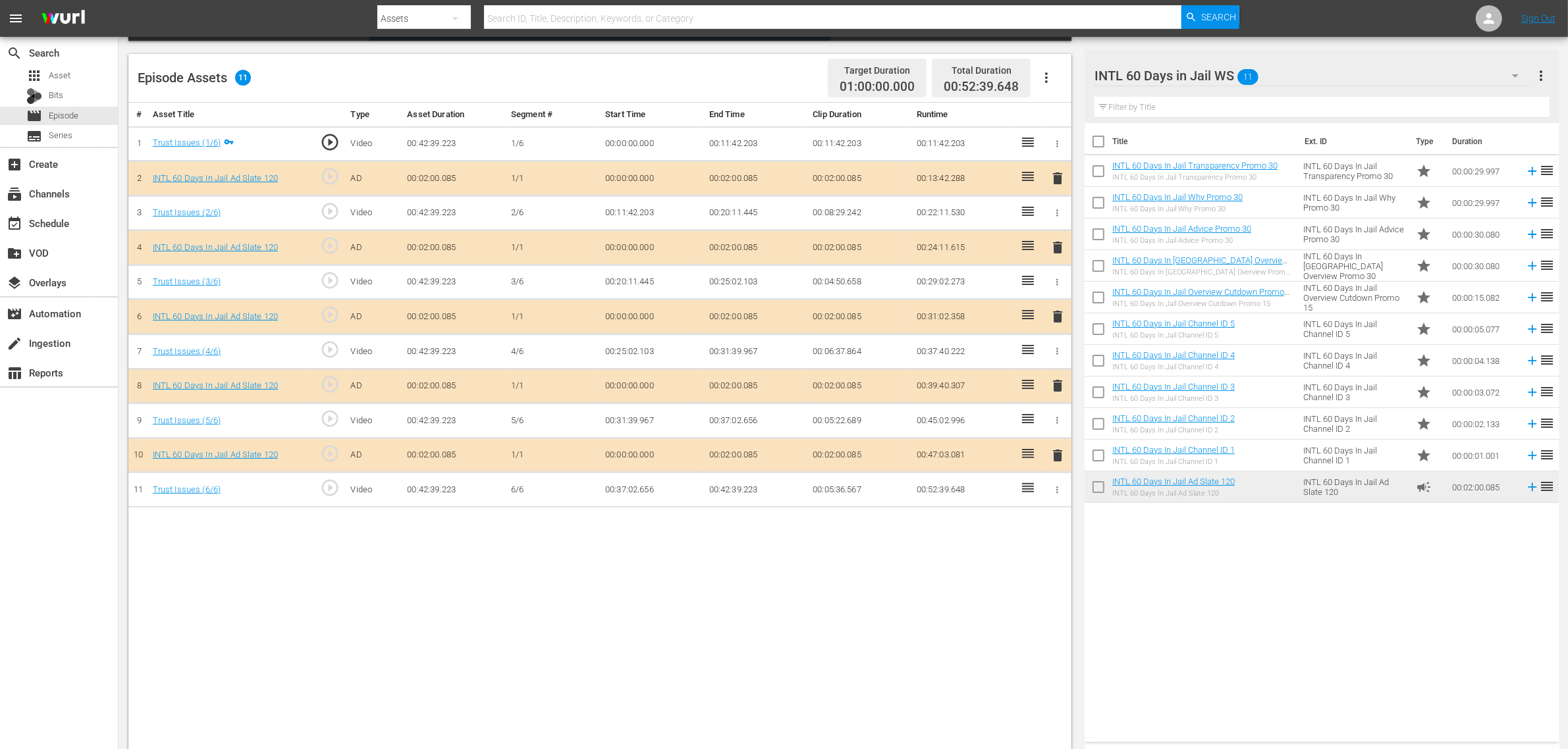
click at [1055, 317] on span "delete" at bounding box center [1058, 316] width 16 height 16
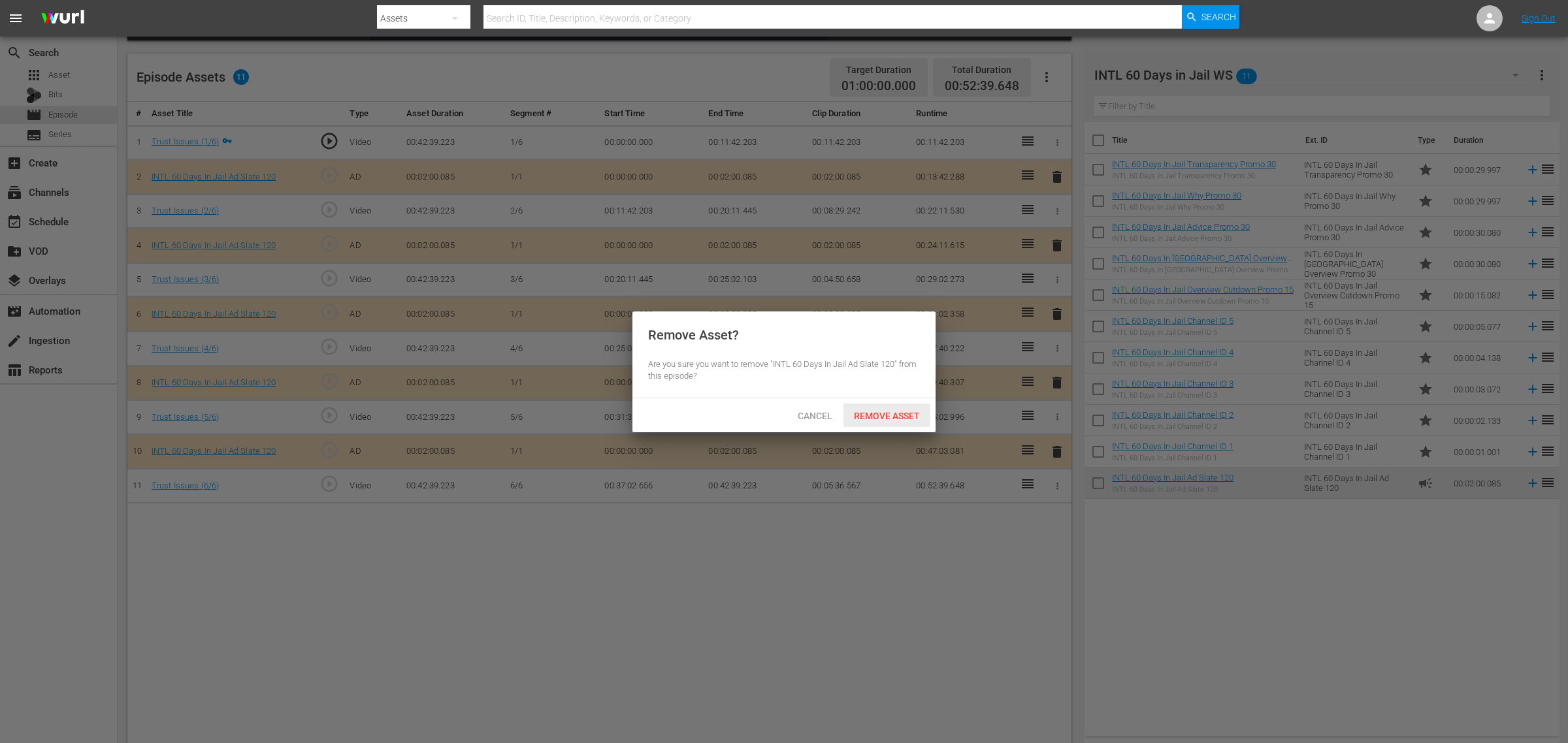
click at [885, 404] on div "Remove Asset" at bounding box center [887, 415] width 87 height 24
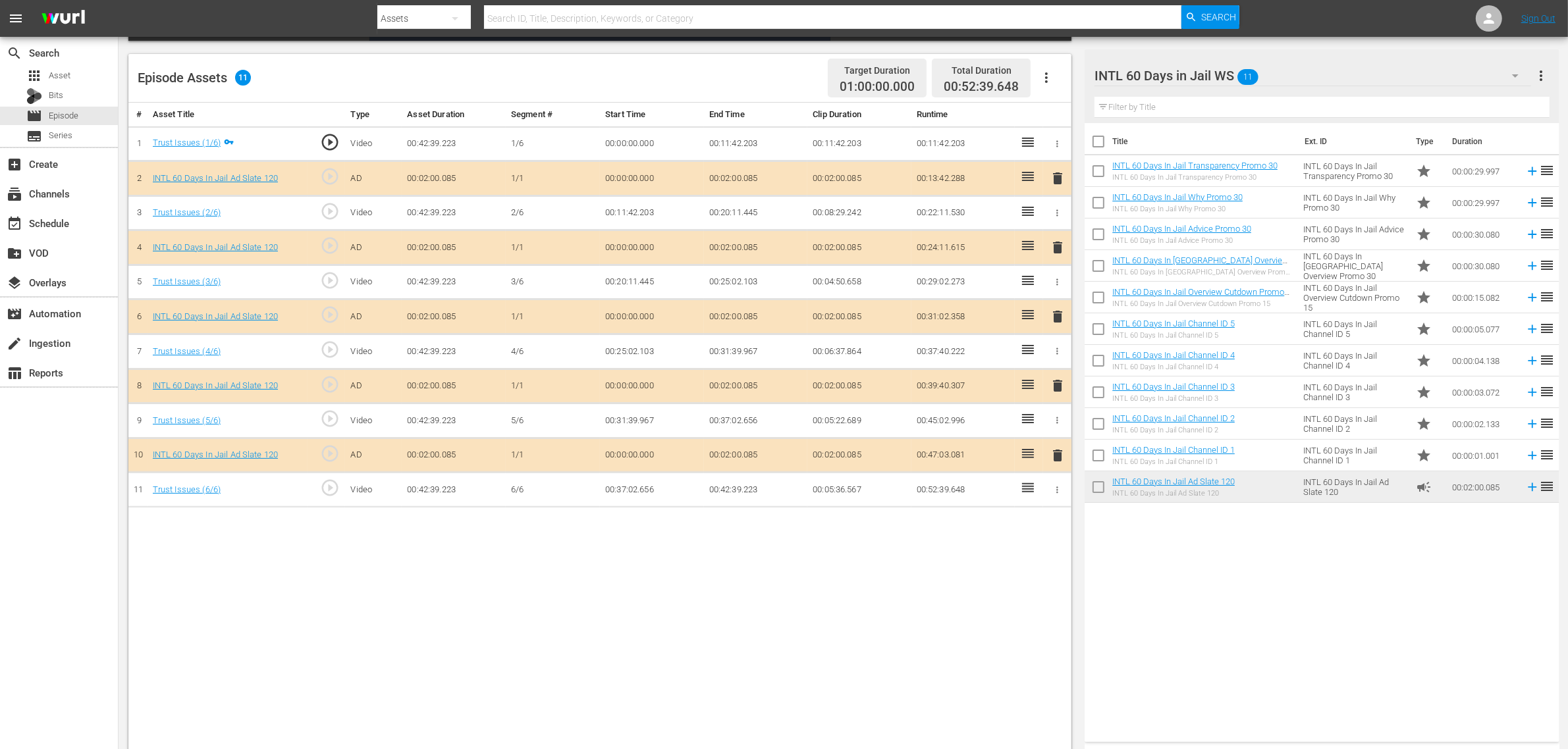
click at [1264, 597] on div "Title Ext. ID Type Duration INTL 60 Days In Jail Transparency Promo 30 INTL 60 …" at bounding box center [1321, 430] width 474 height 614
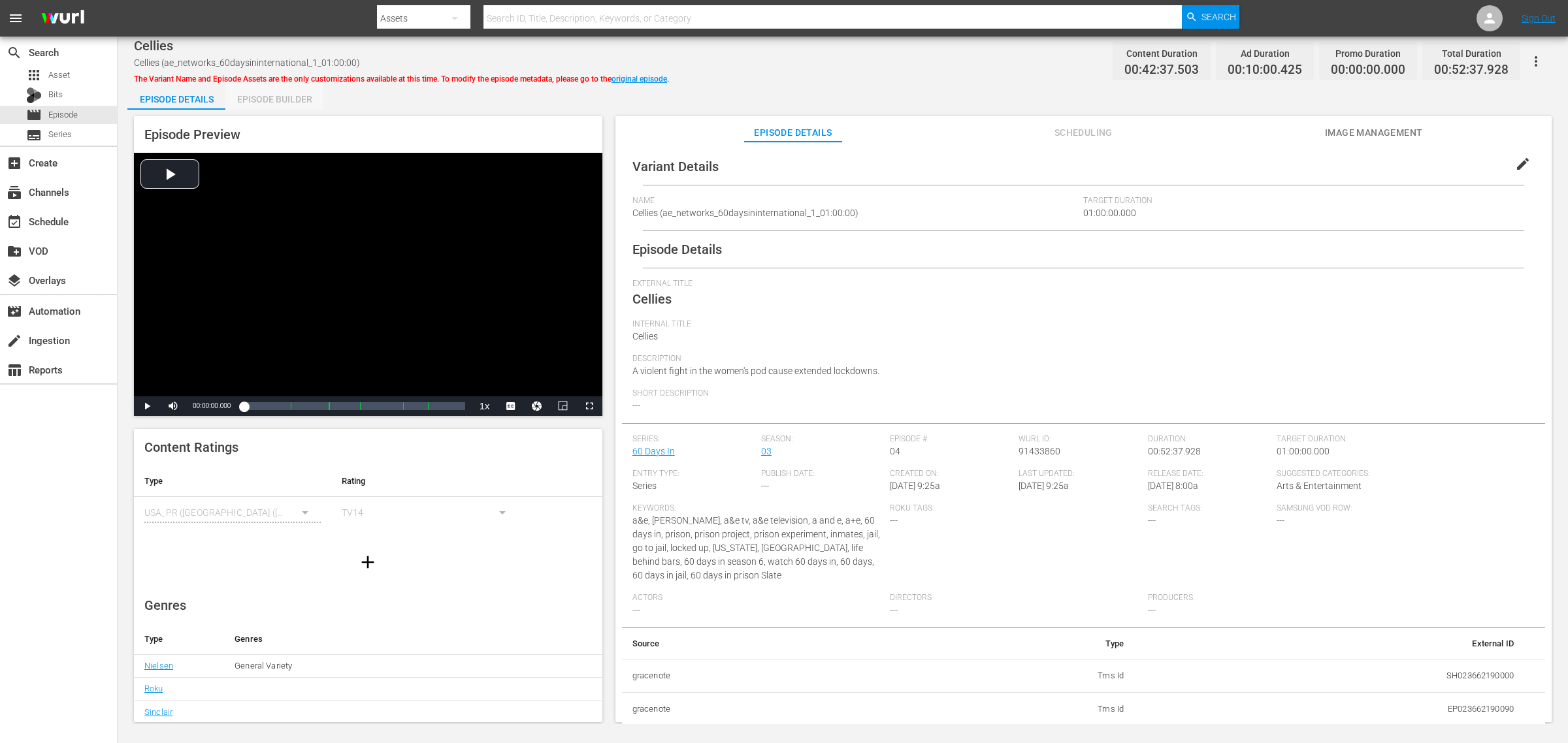
click at [268, 96] on div "Episode Builder" at bounding box center [275, 99] width 98 height 31
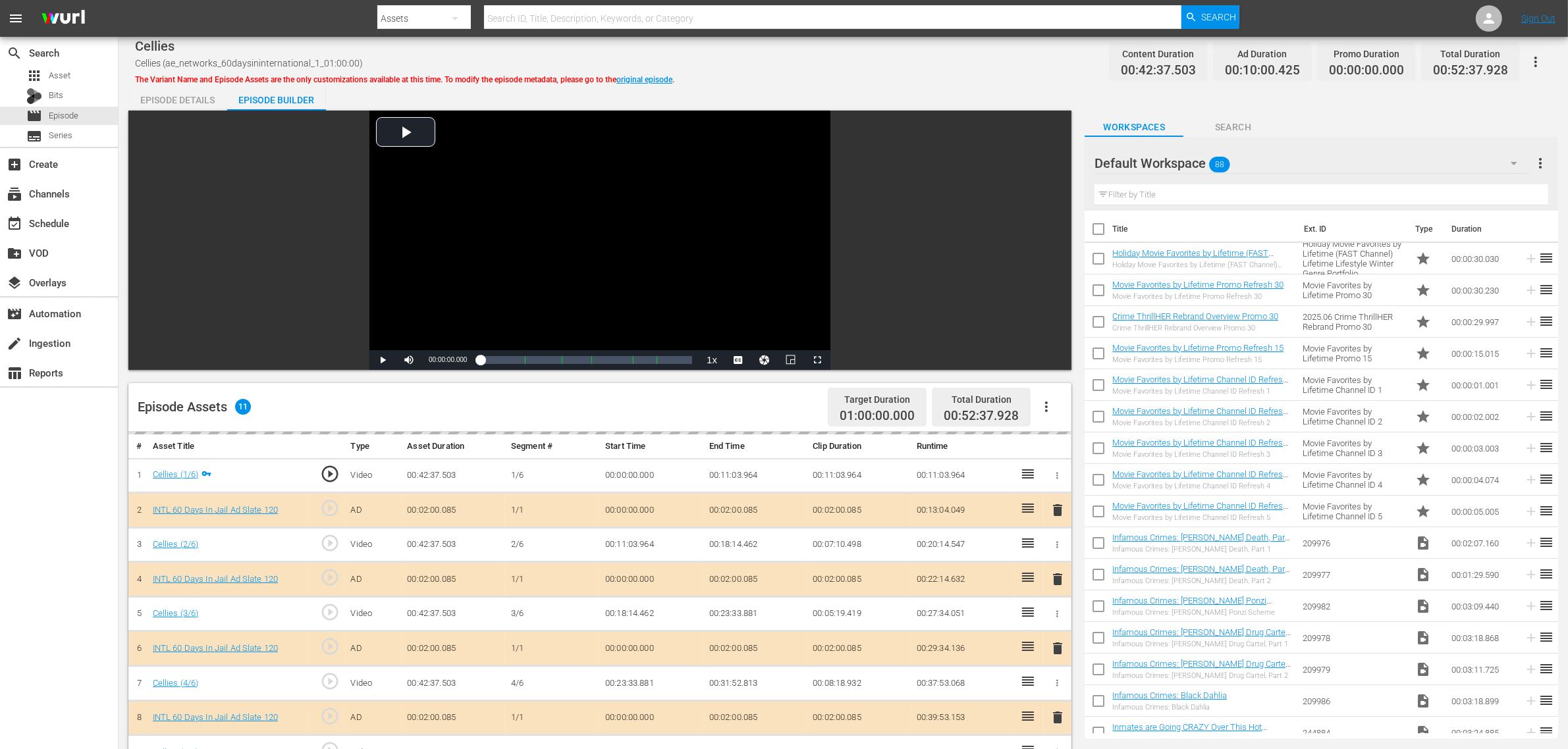
click at [1264, 169] on div "Default Workspace 88" at bounding box center [1313, 163] width 435 height 37
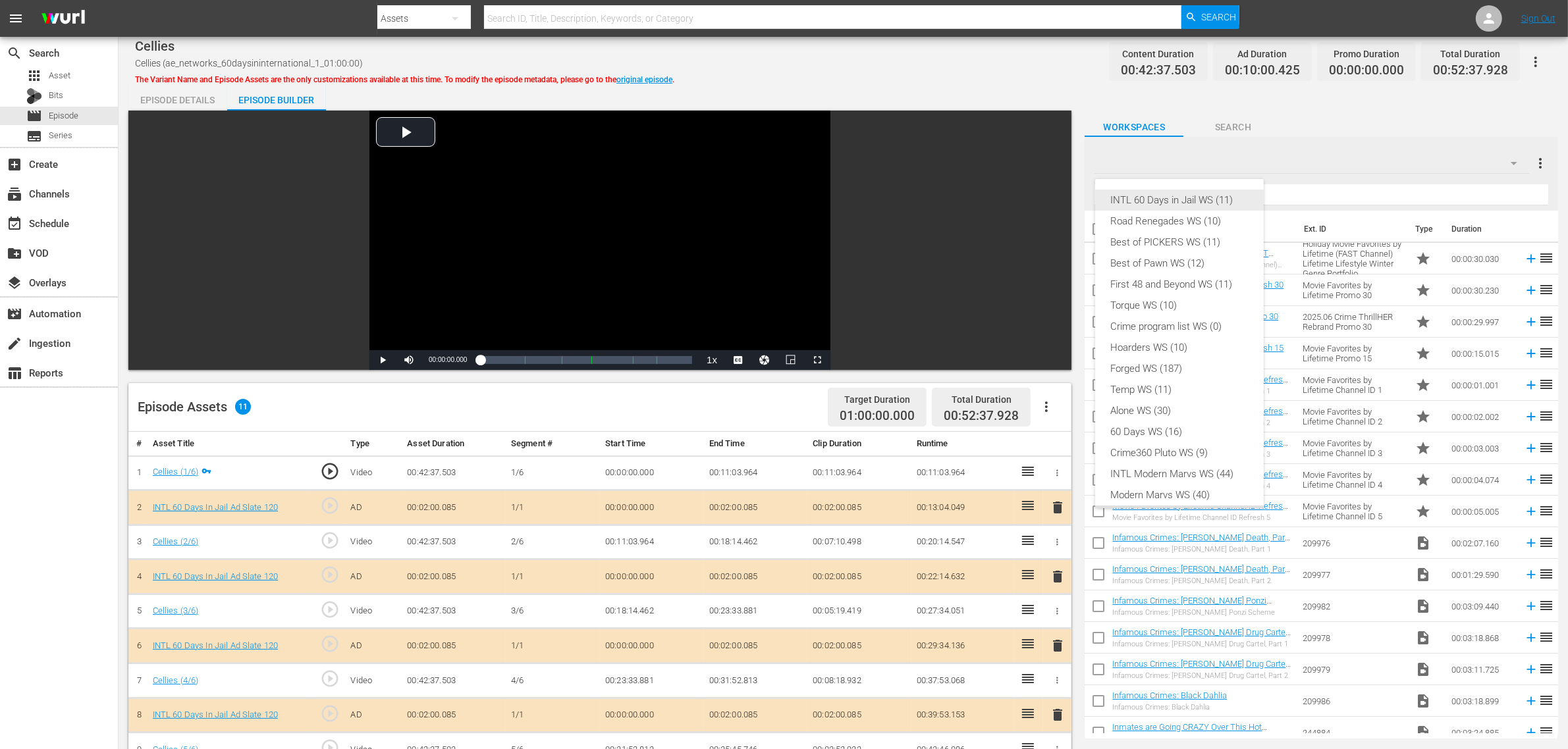
click at [1163, 194] on div "INTL 60 Days in Jail WS (11)" at bounding box center [1179, 200] width 137 height 21
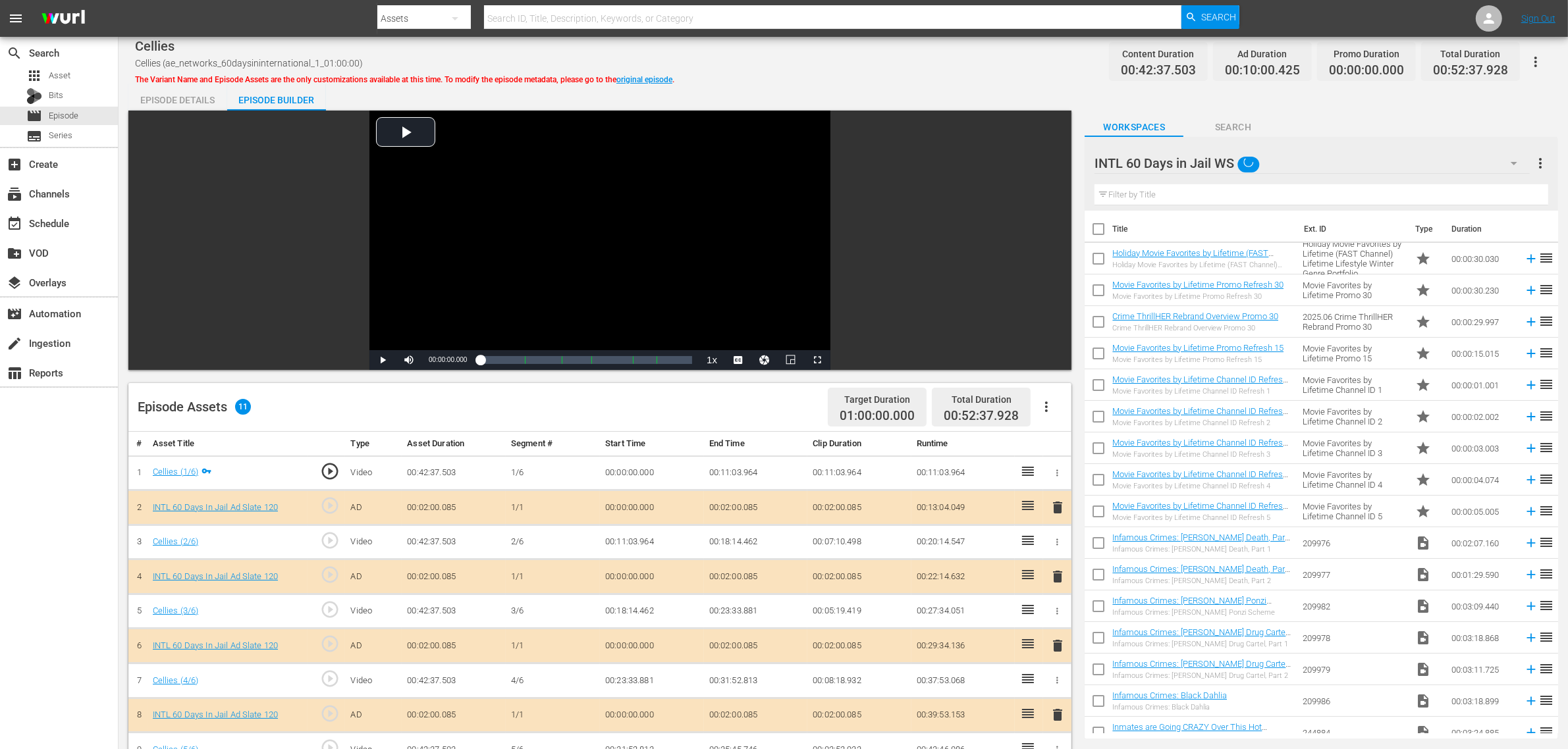
scroll to position [10, 0]
click at [888, 48] on div "INTL 60 Days in Jail WS (11) Road Renegades WS (10) Best of PICKERS WS (11) Bes…" at bounding box center [784, 374] width 1568 height 749
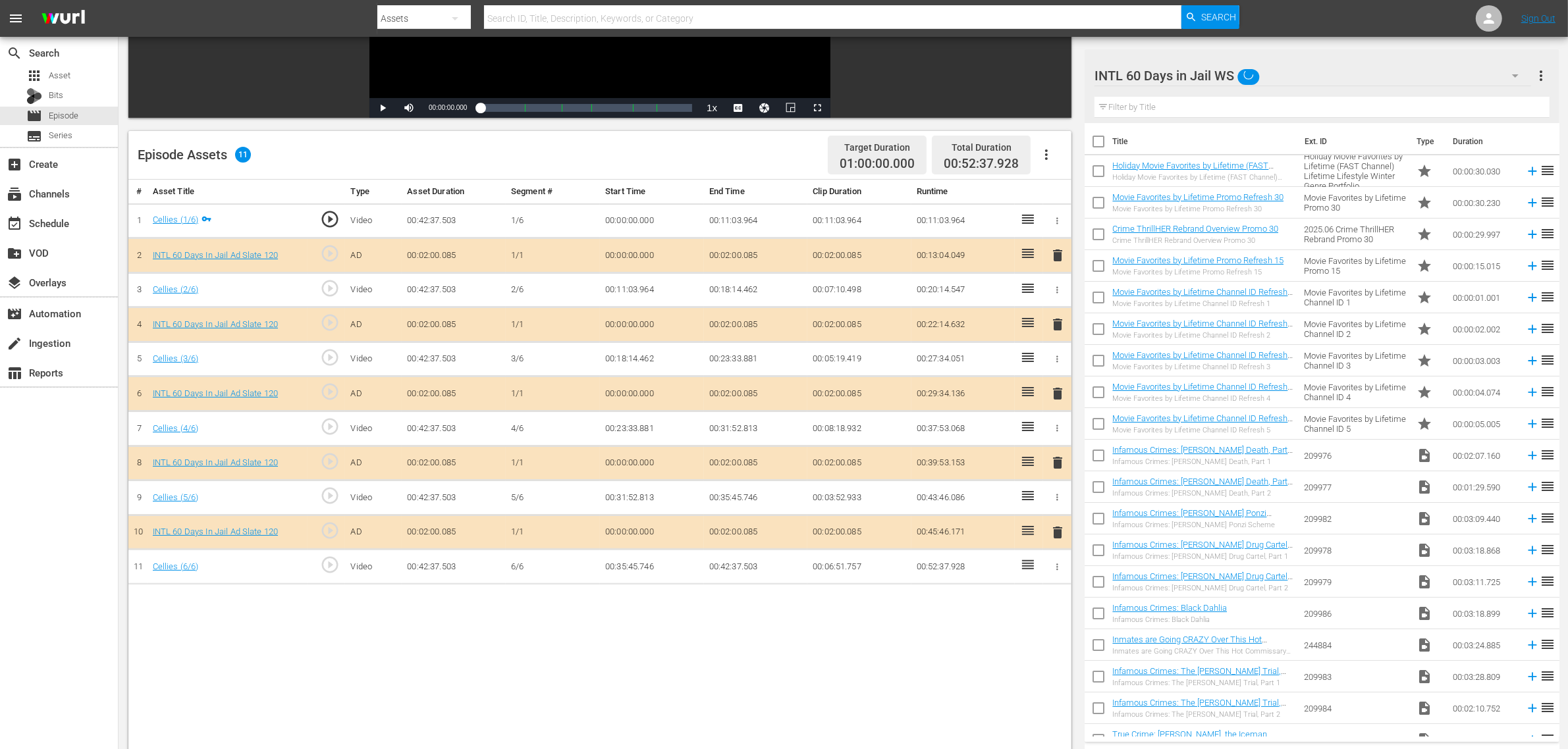
scroll to position [329, 0]
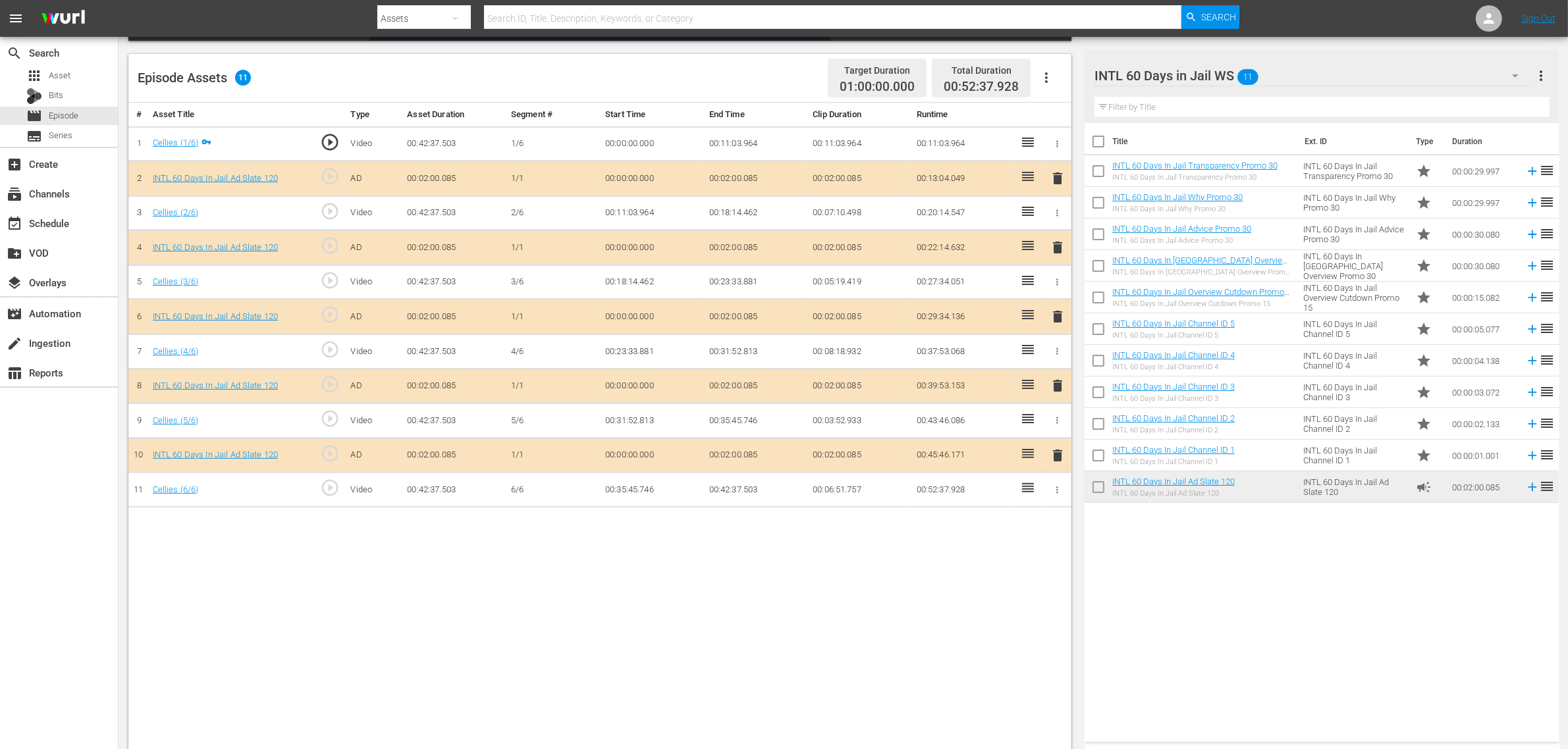
click at [1055, 389] on span "delete" at bounding box center [1058, 385] width 16 height 16
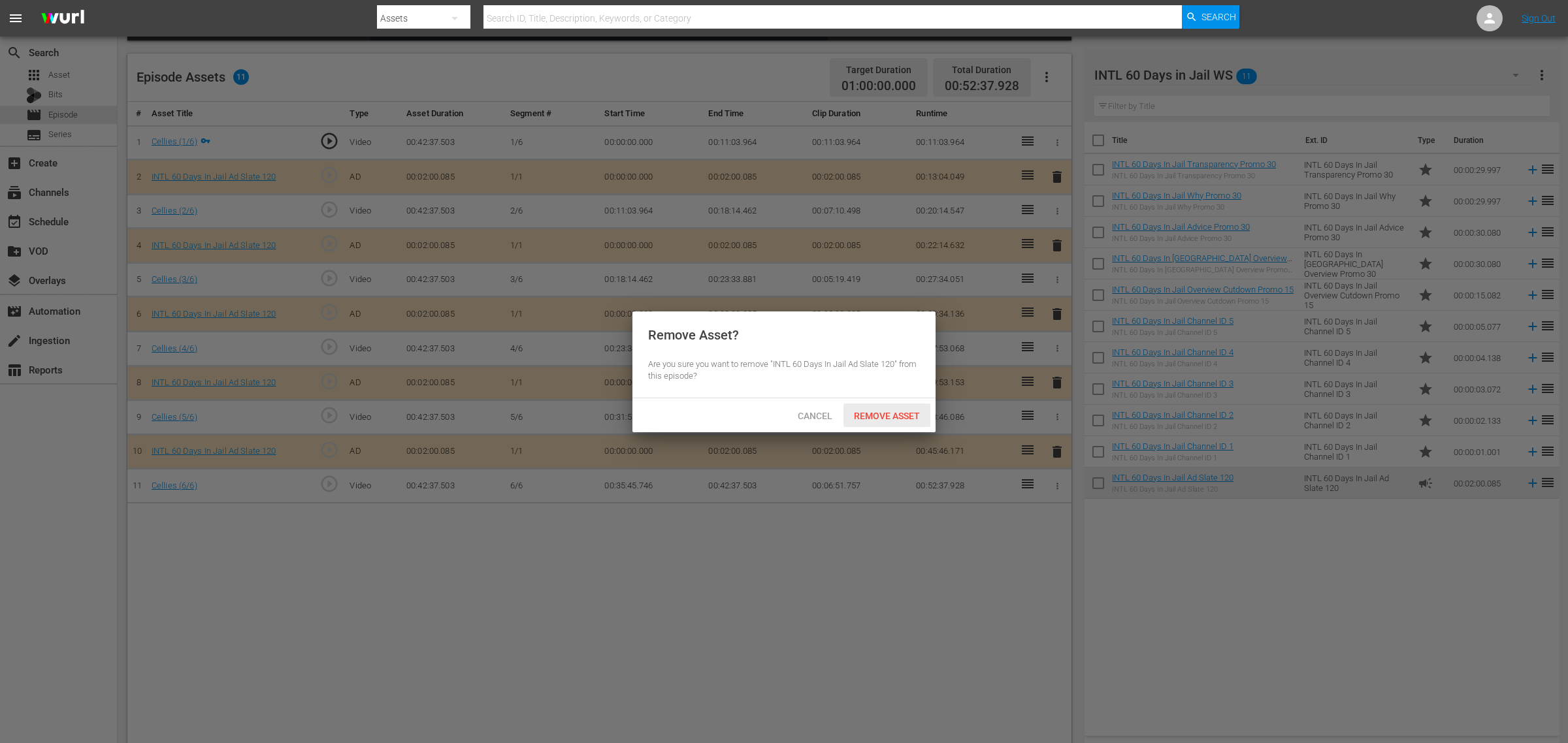
click at [902, 409] on div "Remove Asset" at bounding box center [887, 415] width 87 height 24
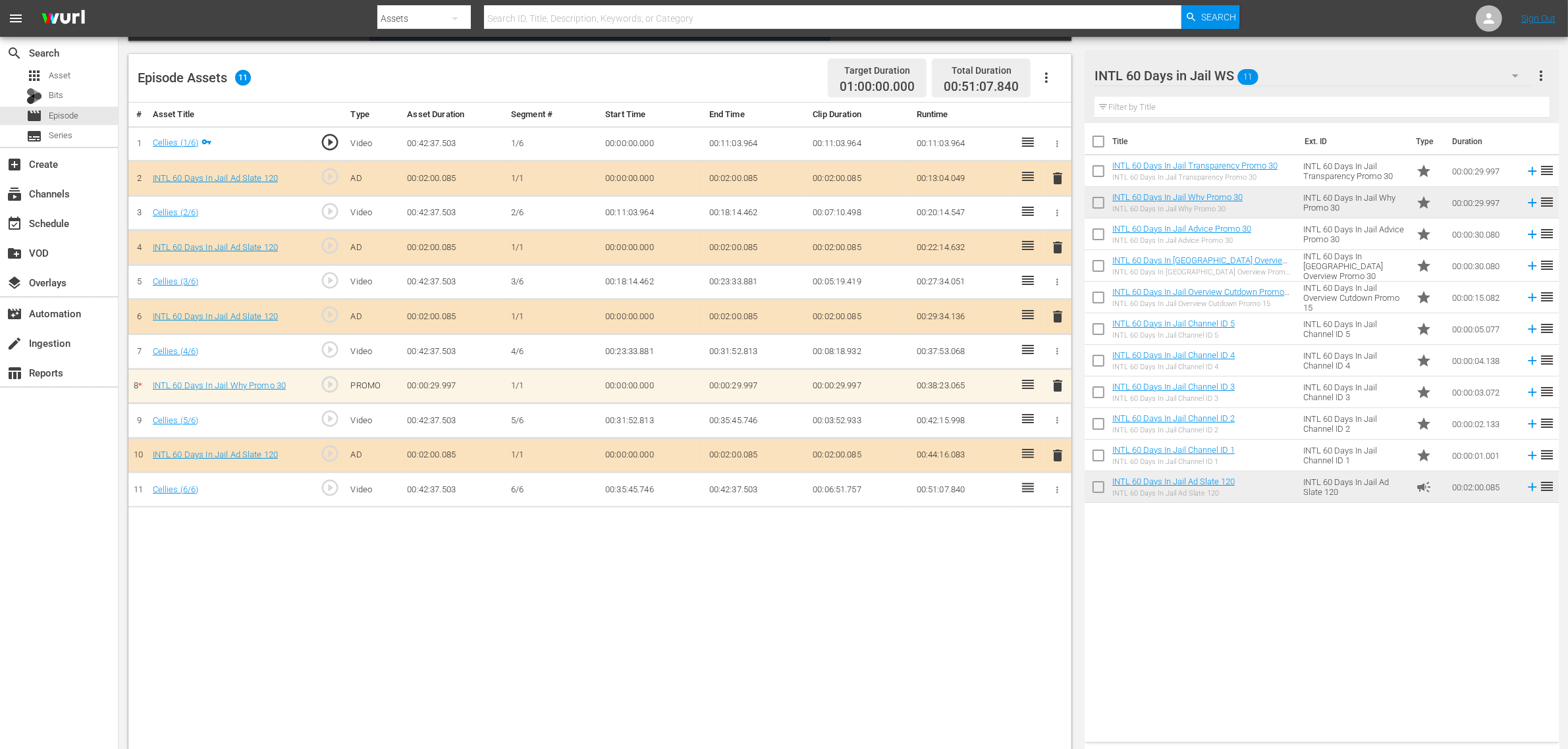
click at [1058, 250] on span "delete" at bounding box center [1058, 247] width 16 height 16
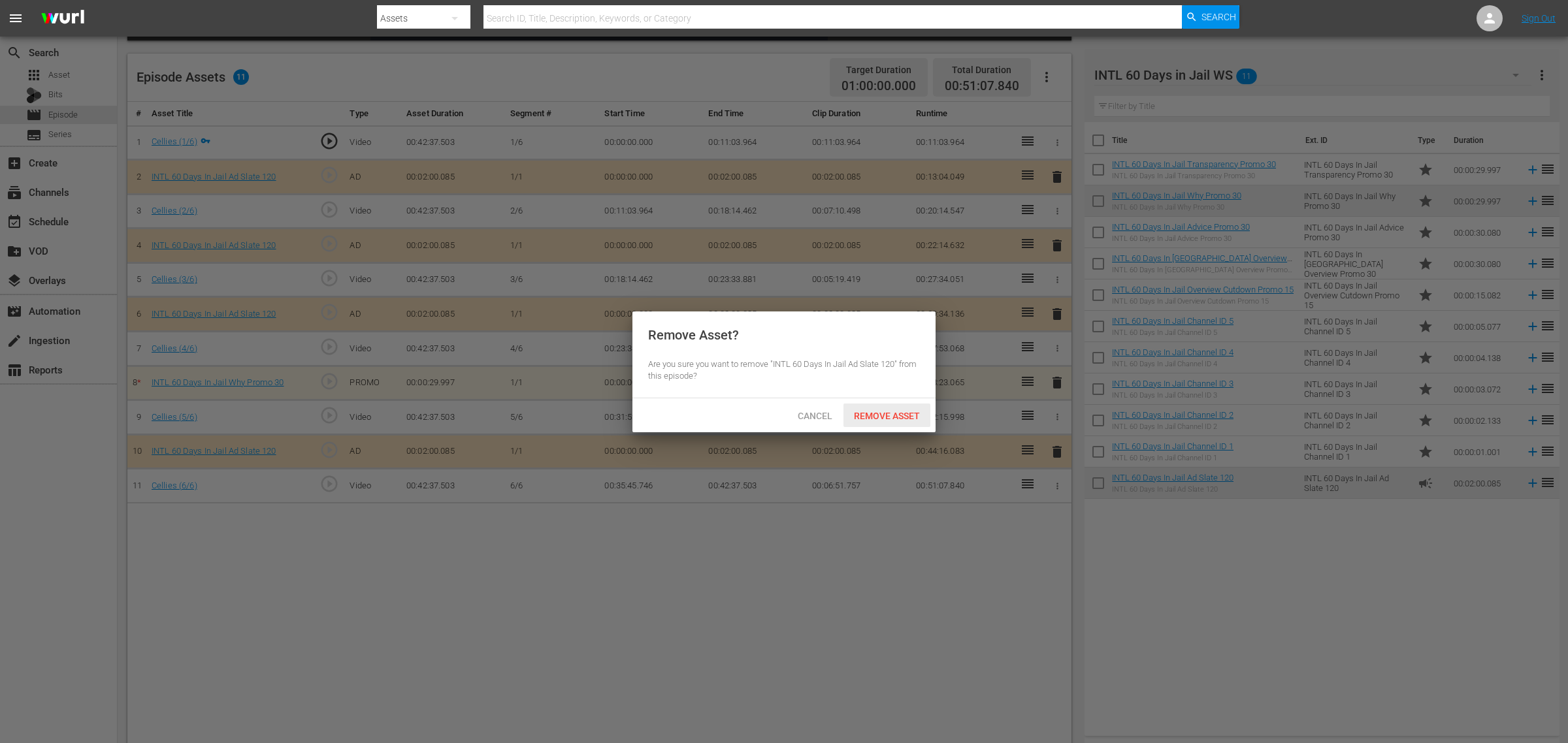
click at [899, 416] on span "Remove Asset" at bounding box center [887, 415] width 87 height 10
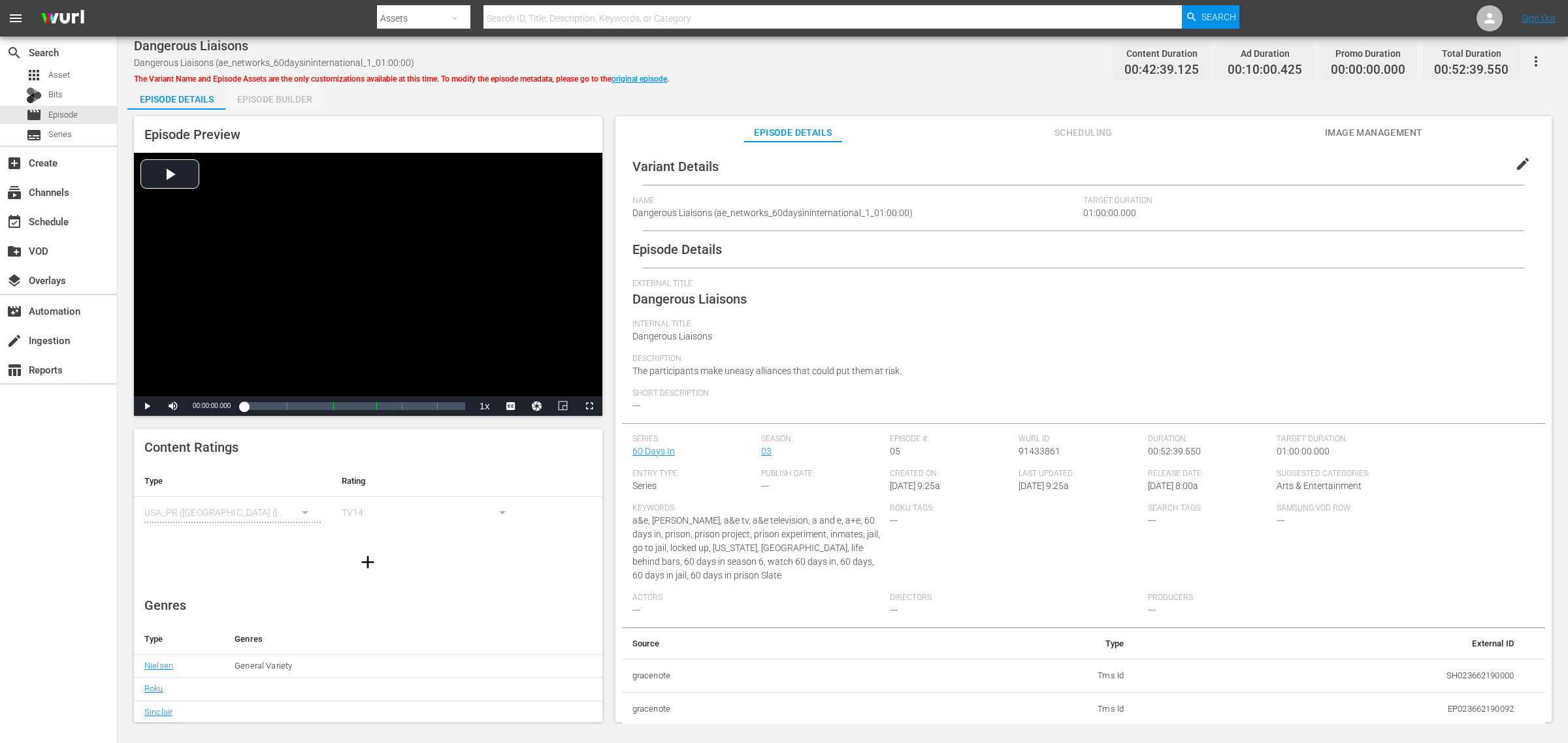
click at [292, 97] on div "Episode Builder" at bounding box center [275, 99] width 98 height 31
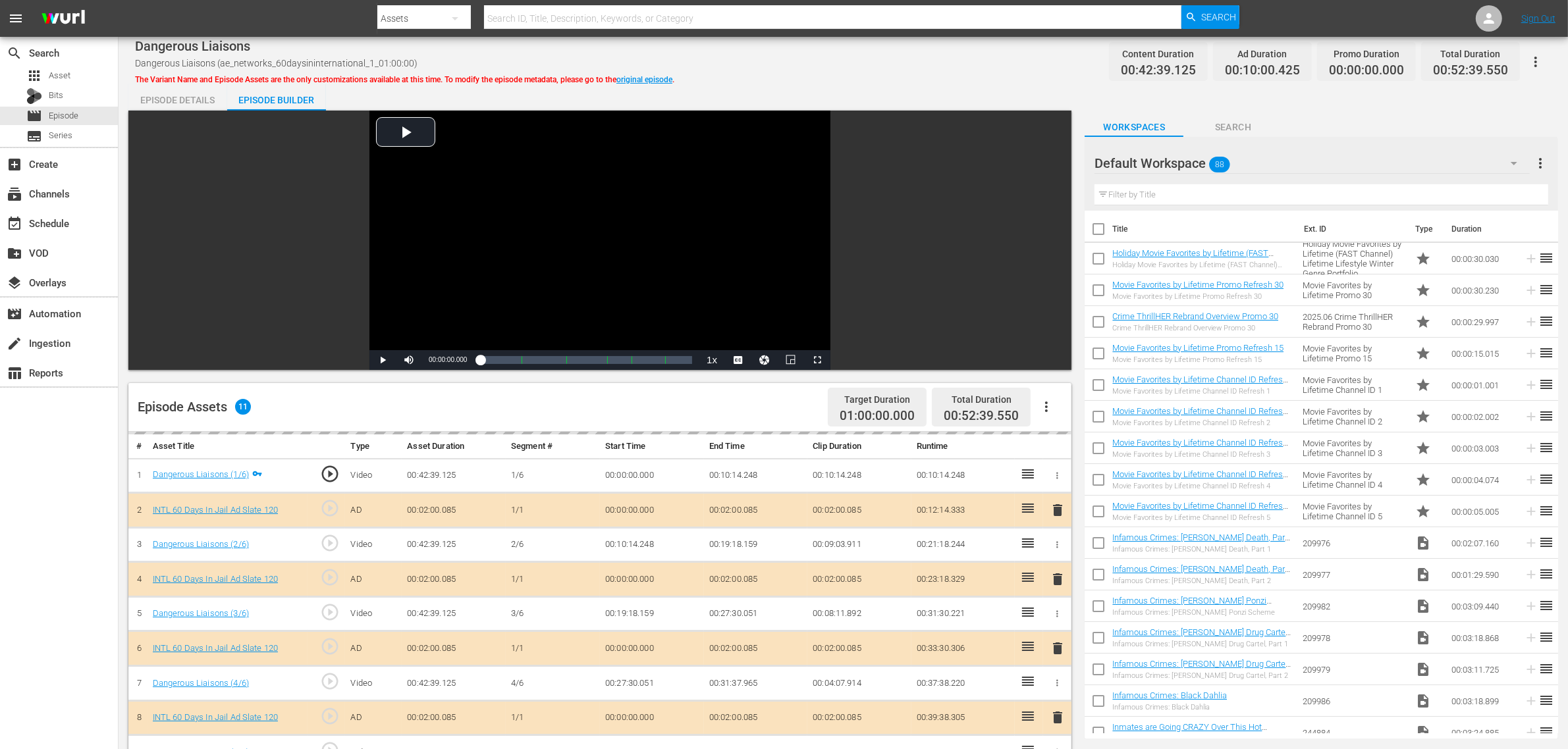
click at [851, 79] on div "Dangerous Liaisons Dangerous Liaisons (ae_networks_60daysininternational_1_01:0…" at bounding box center [843, 564] width 1450 height 1055
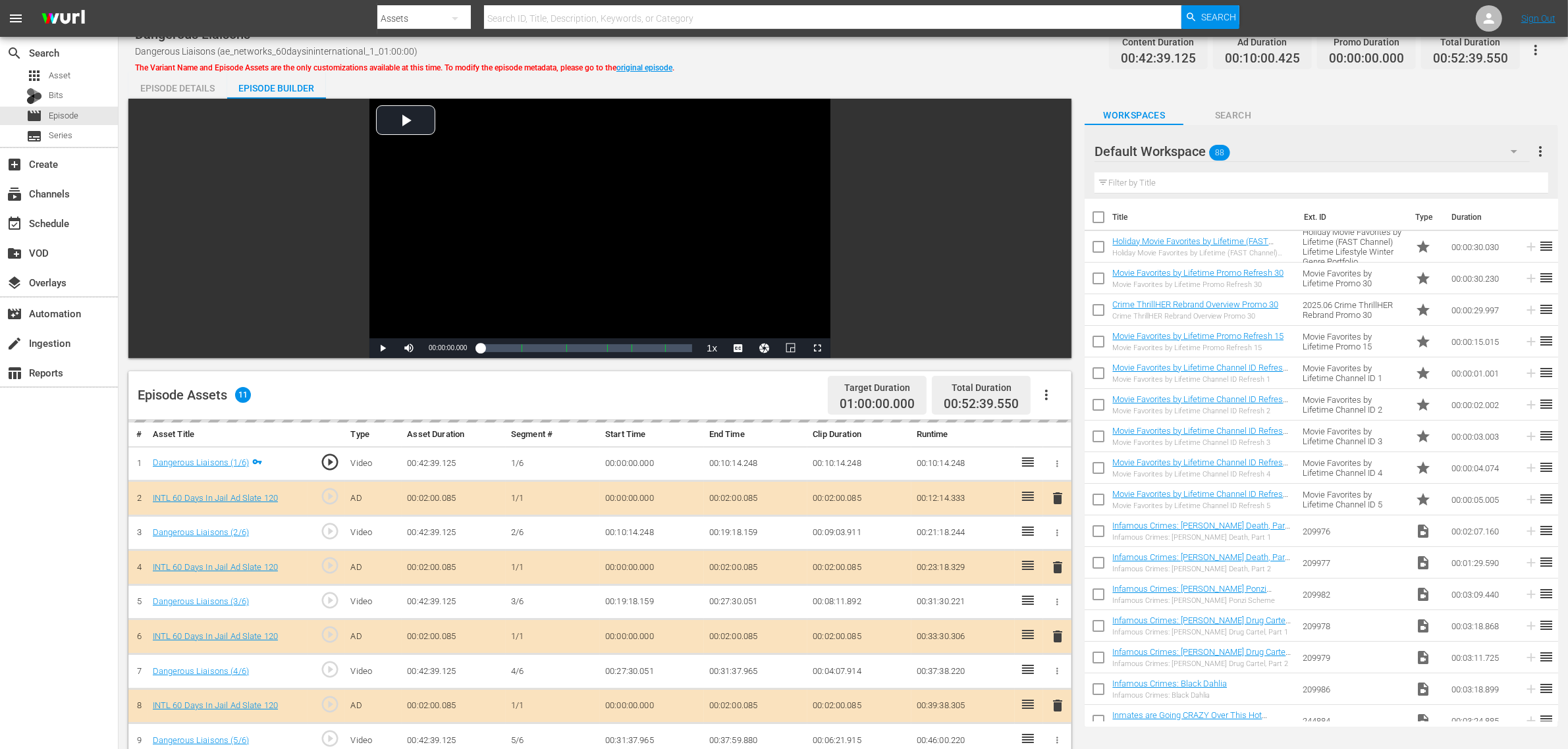
scroll to position [343, 0]
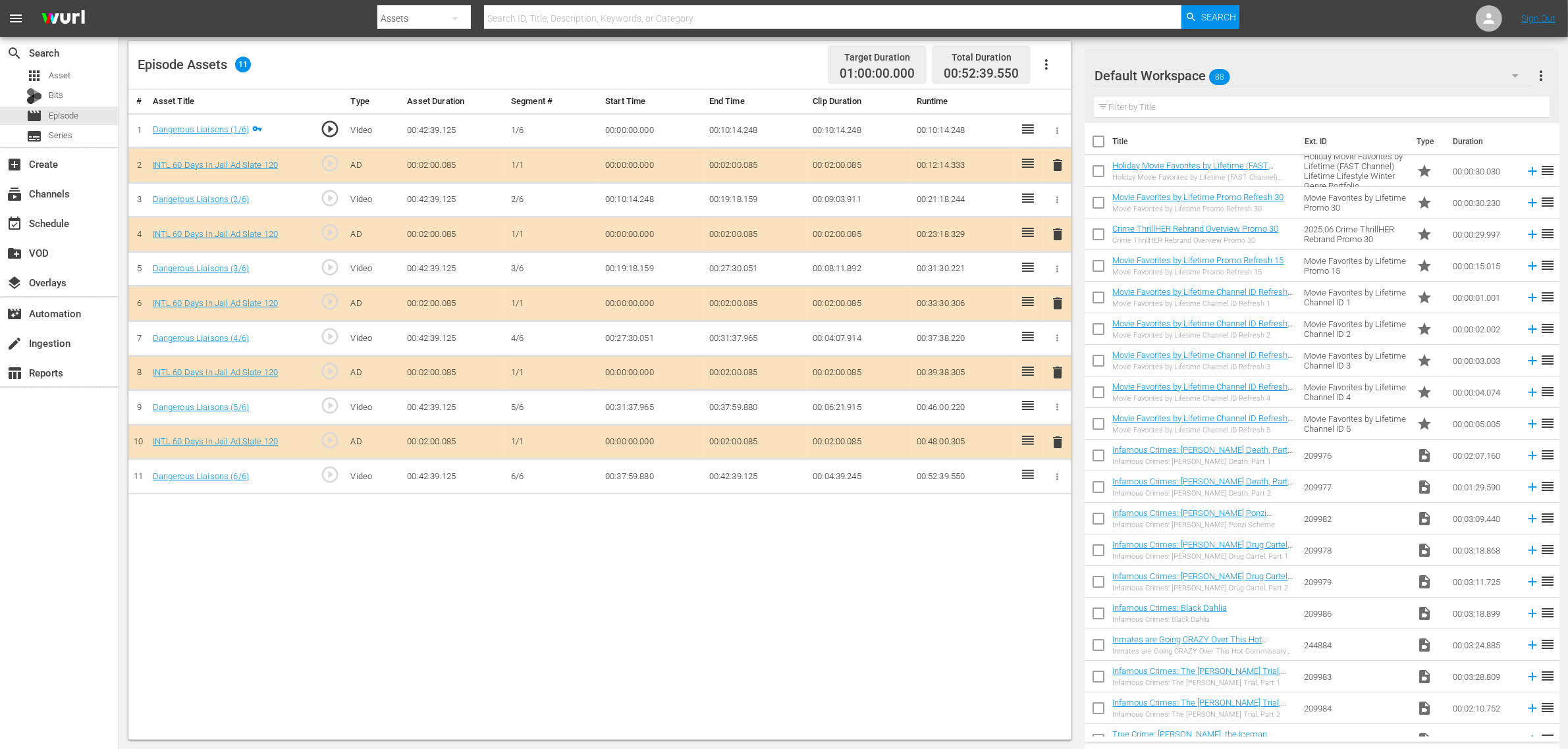
click at [1055, 303] on span "delete" at bounding box center [1058, 303] width 16 height 16
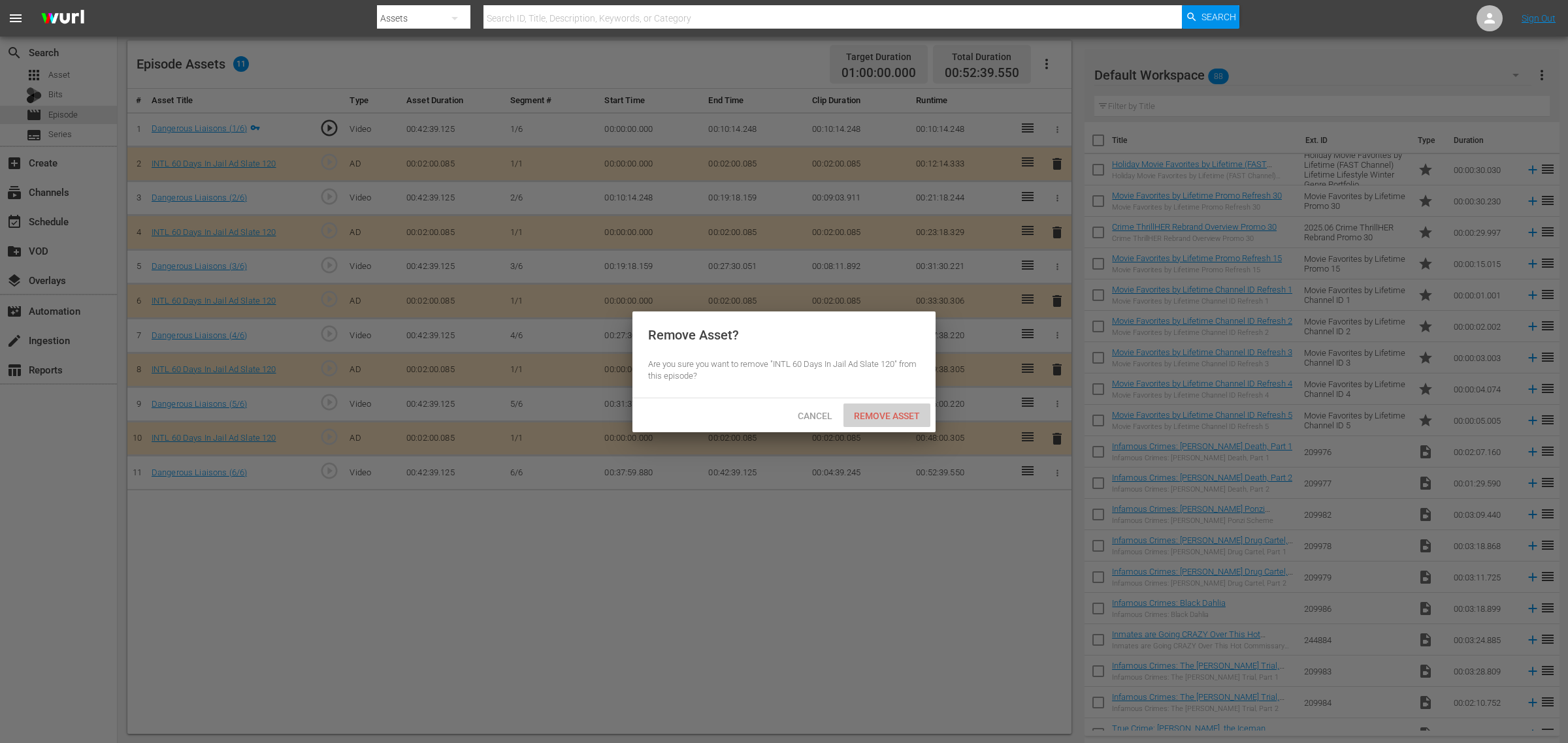
click at [881, 413] on span "Remove Asset" at bounding box center [887, 415] width 87 height 10
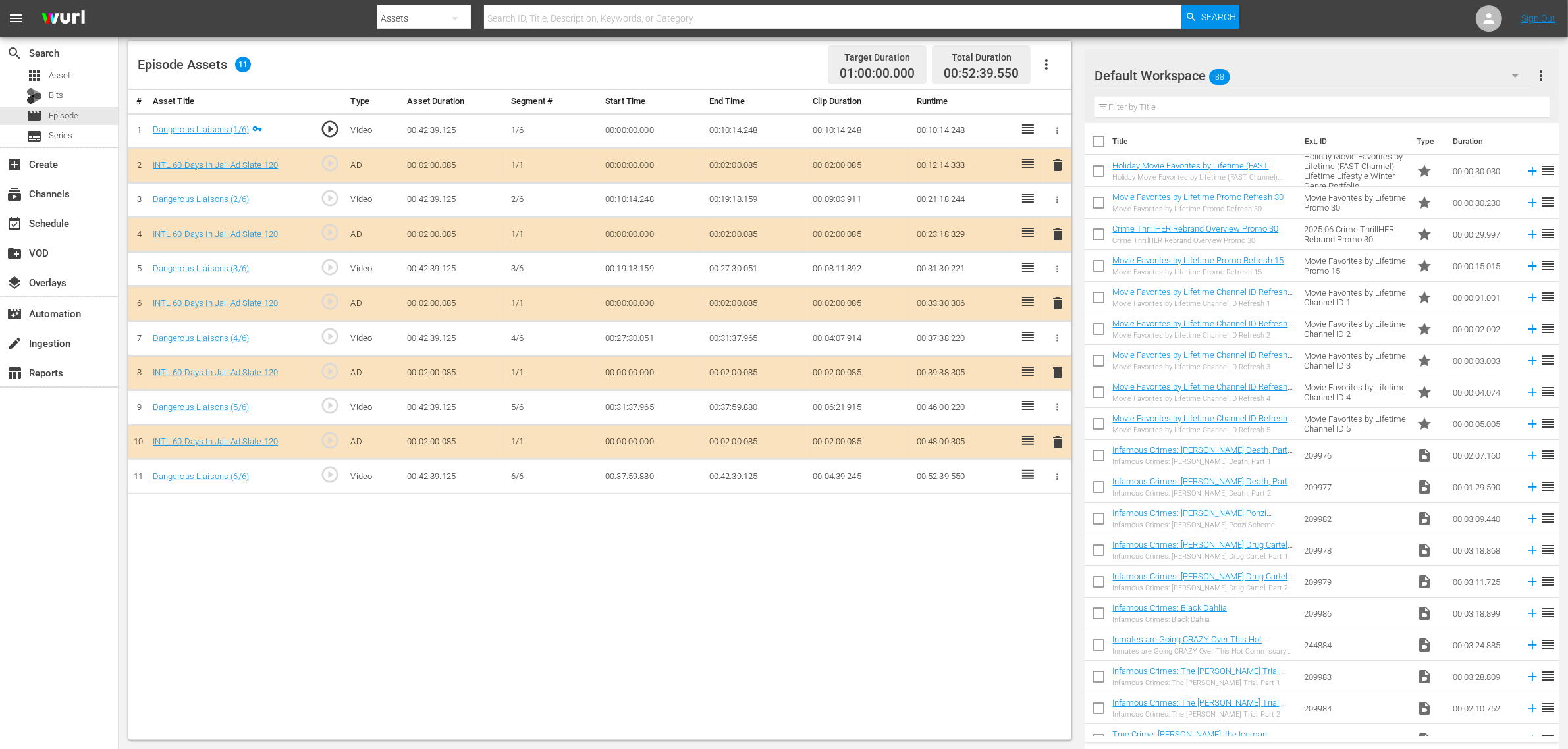
click at [1264, 72] on div "Default Workspace 88" at bounding box center [1313, 76] width 437 height 37
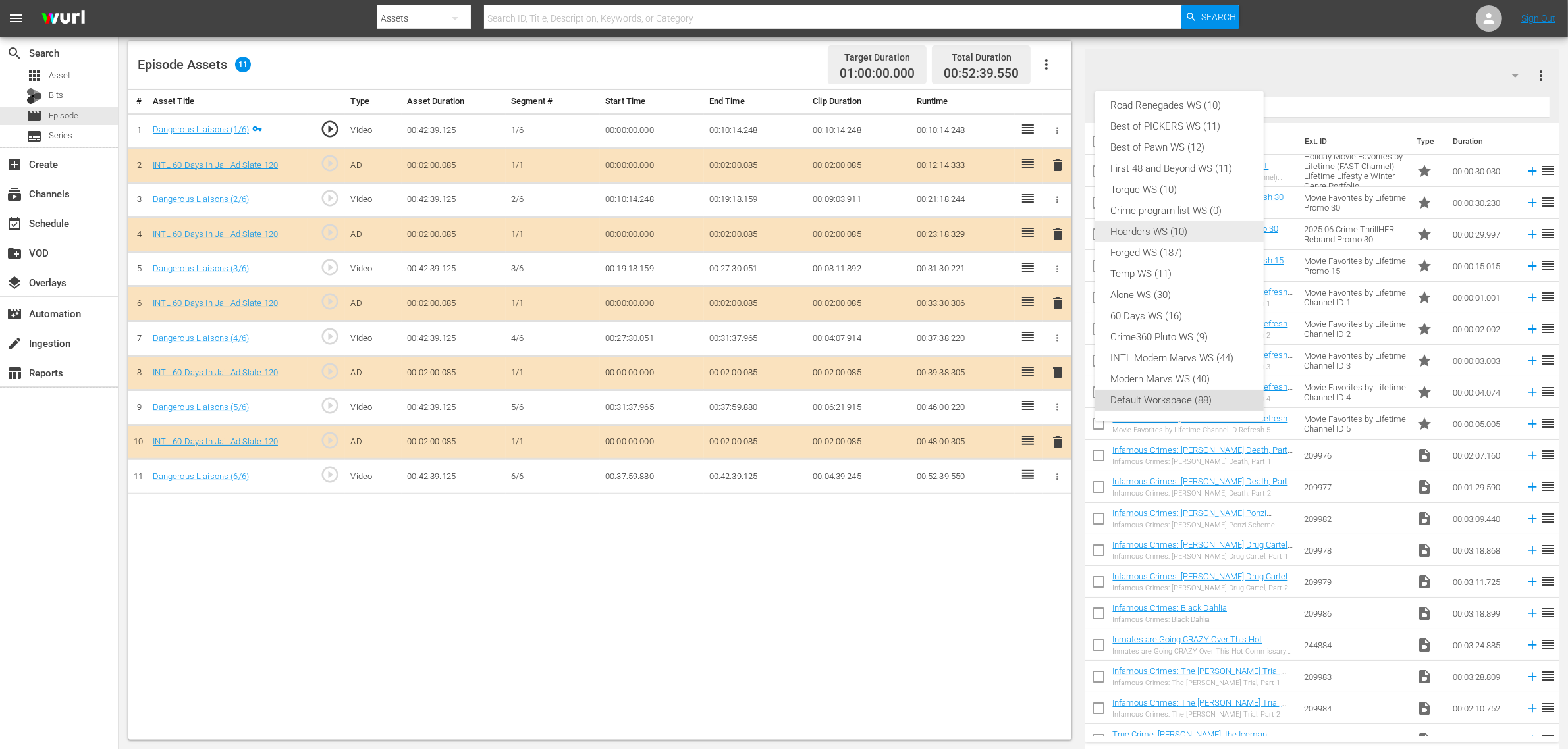
scroll to position [0, 0]
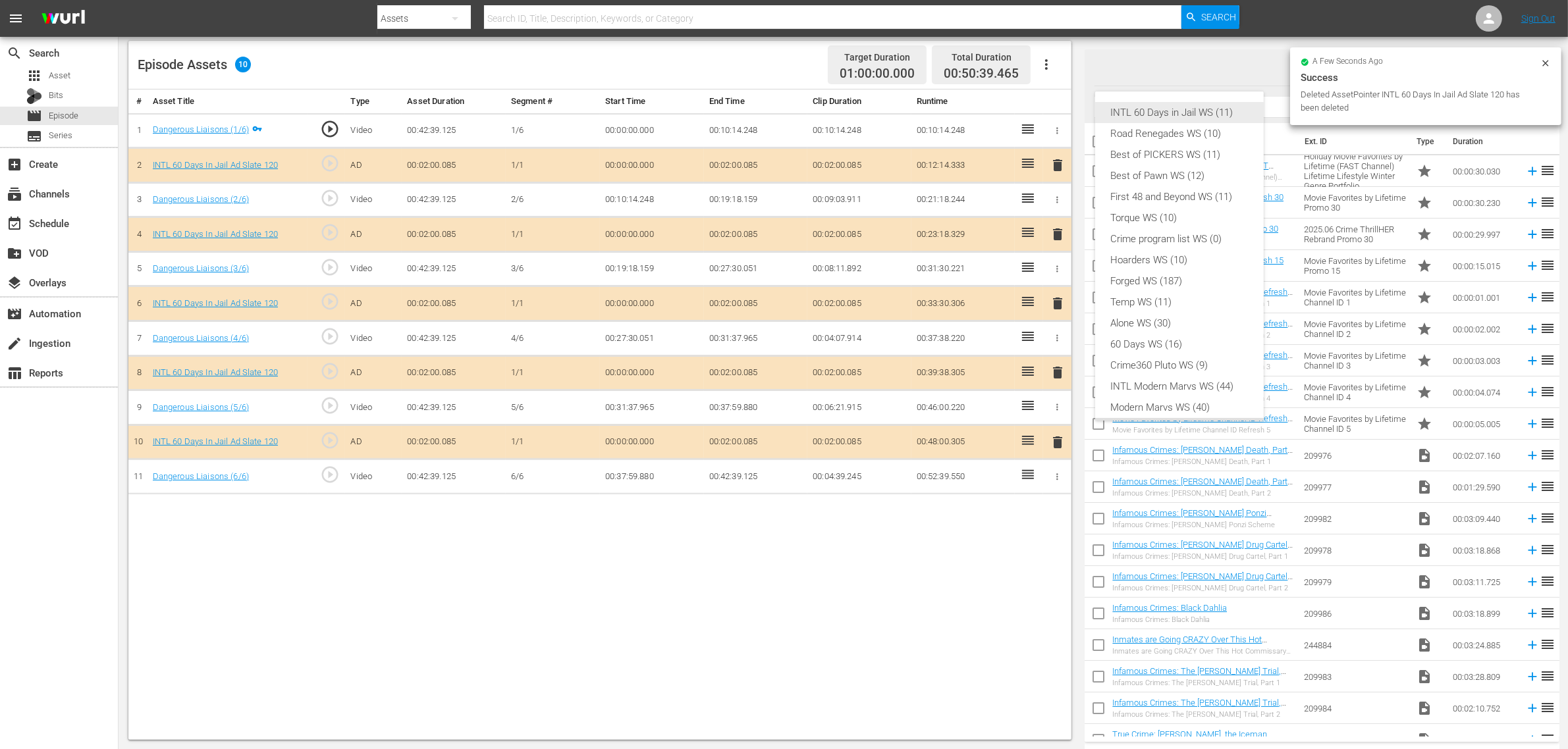
click at [1172, 120] on div "INTL 60 Days in Jail WS (11)" at bounding box center [1179, 113] width 137 height 21
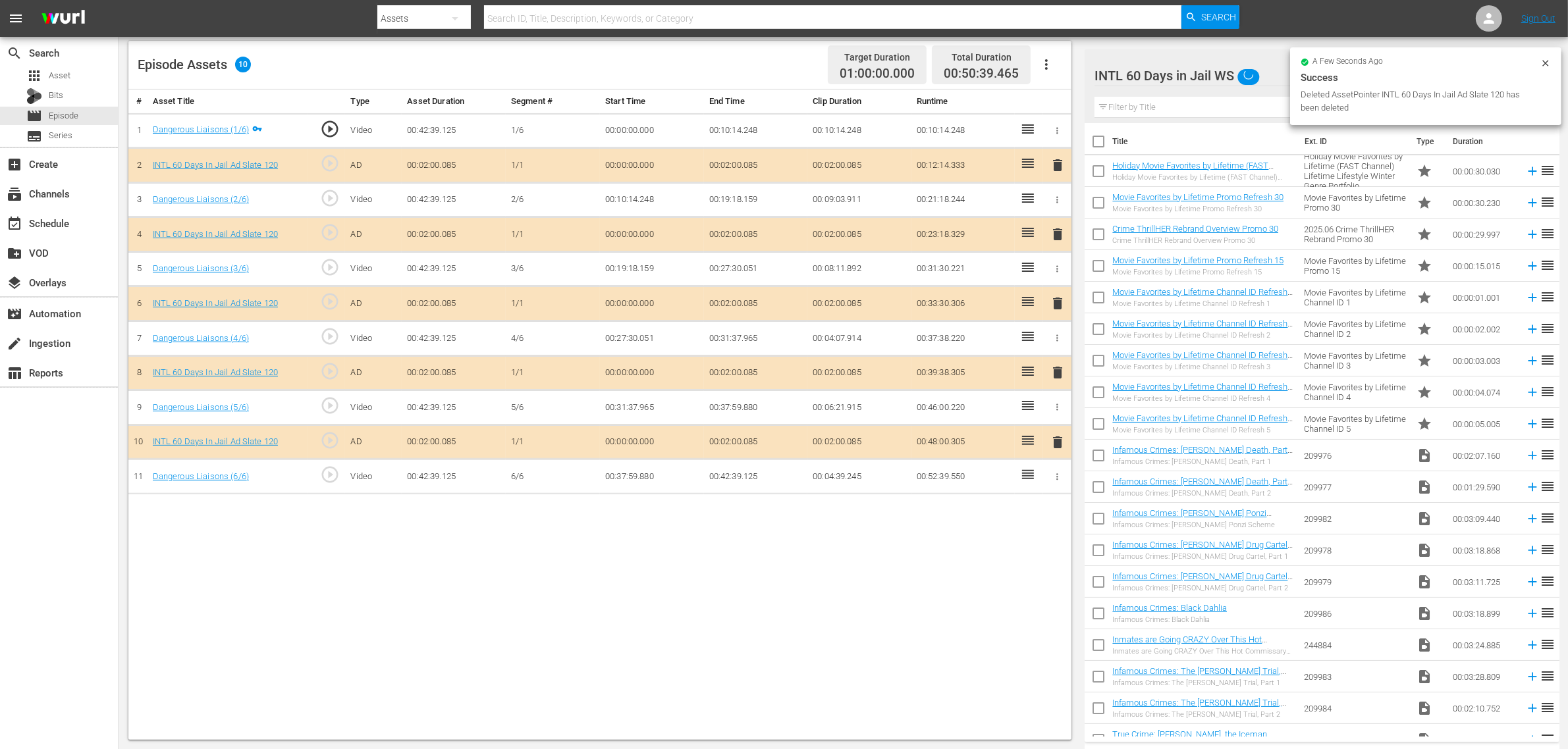
scroll to position [10, 0]
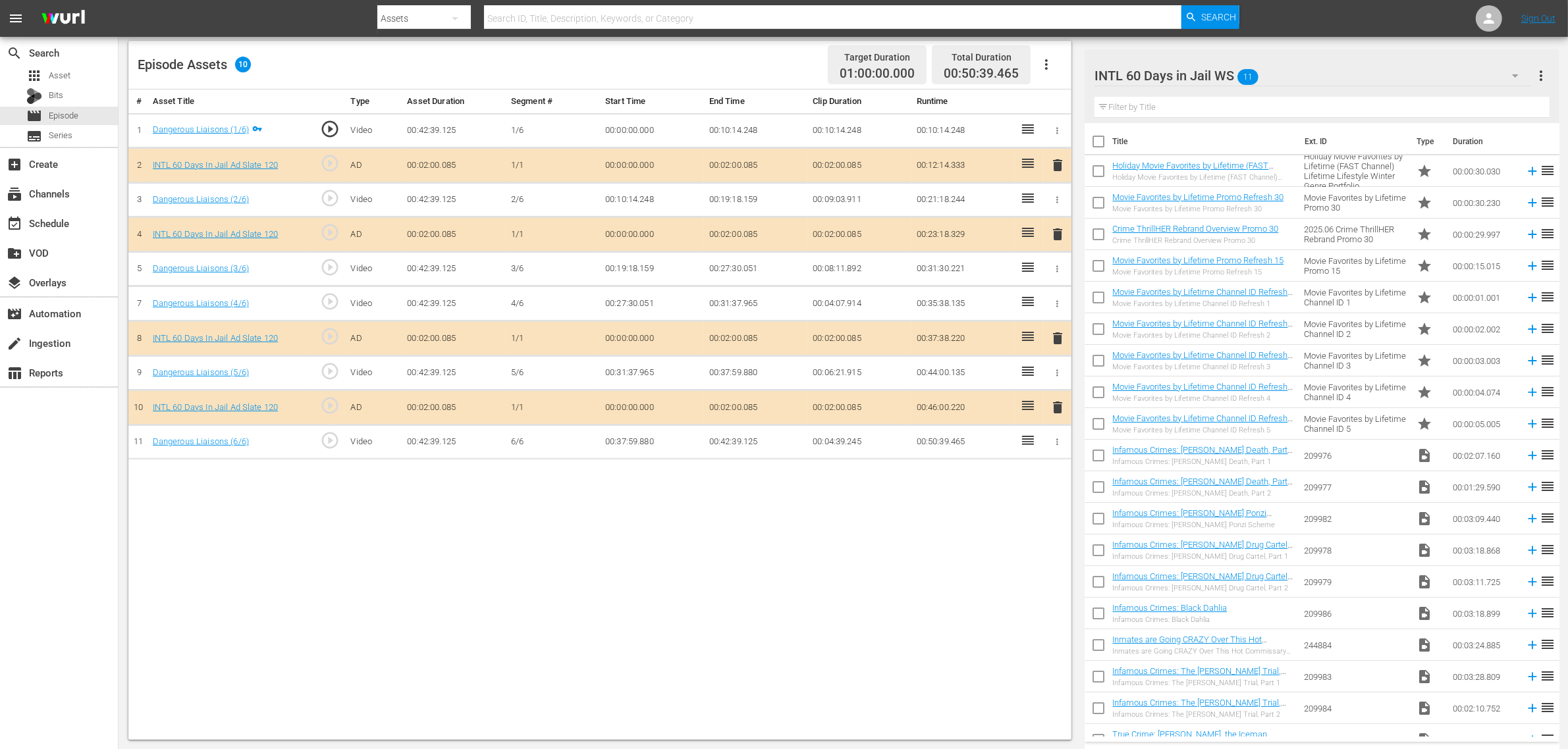
click at [759, 537] on div "# Asset Title Type Asset Duration Segment # Start Time End Time Clip Duration R…" at bounding box center [600, 414] width 943 height 650
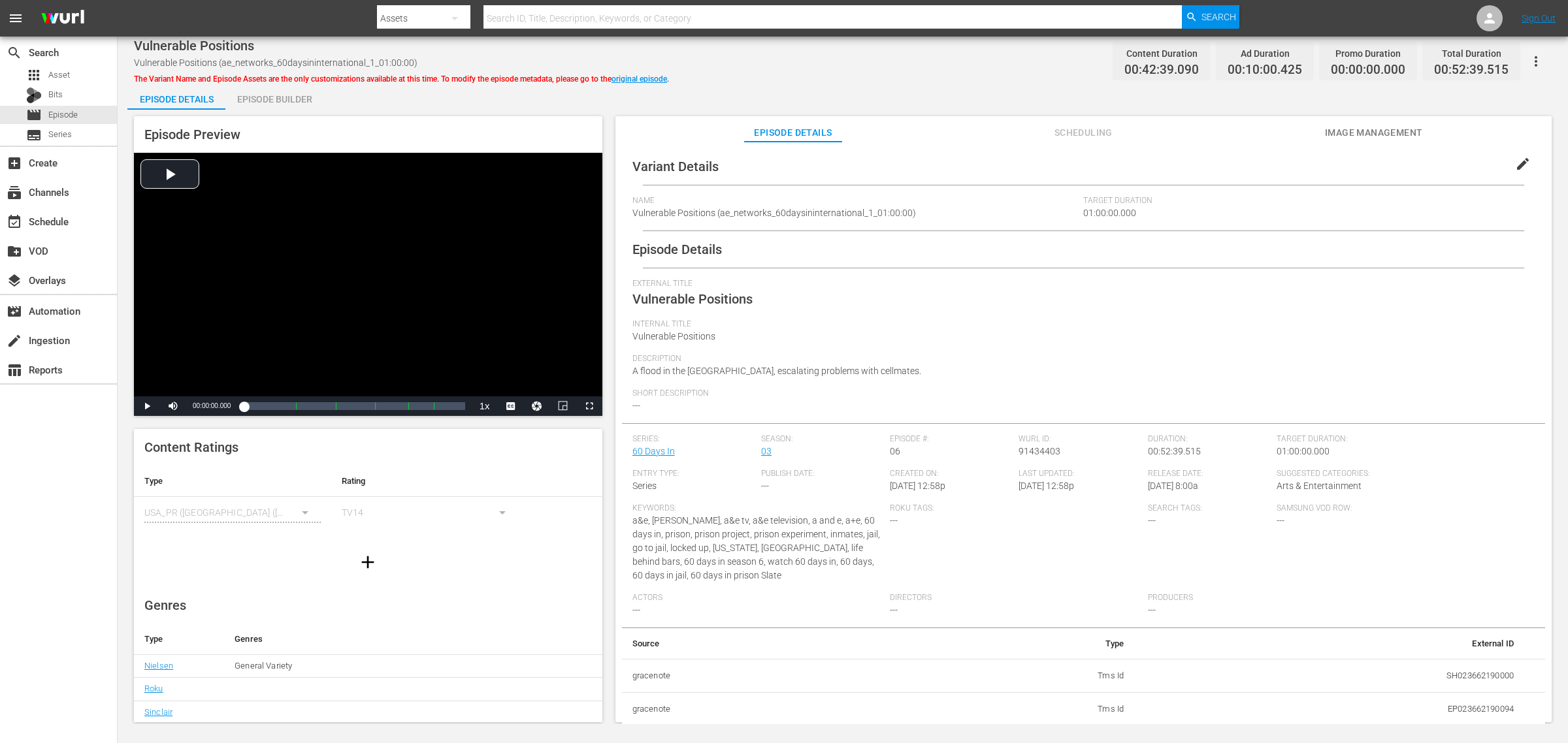
click at [263, 93] on div "Episode Builder" at bounding box center [275, 99] width 98 height 31
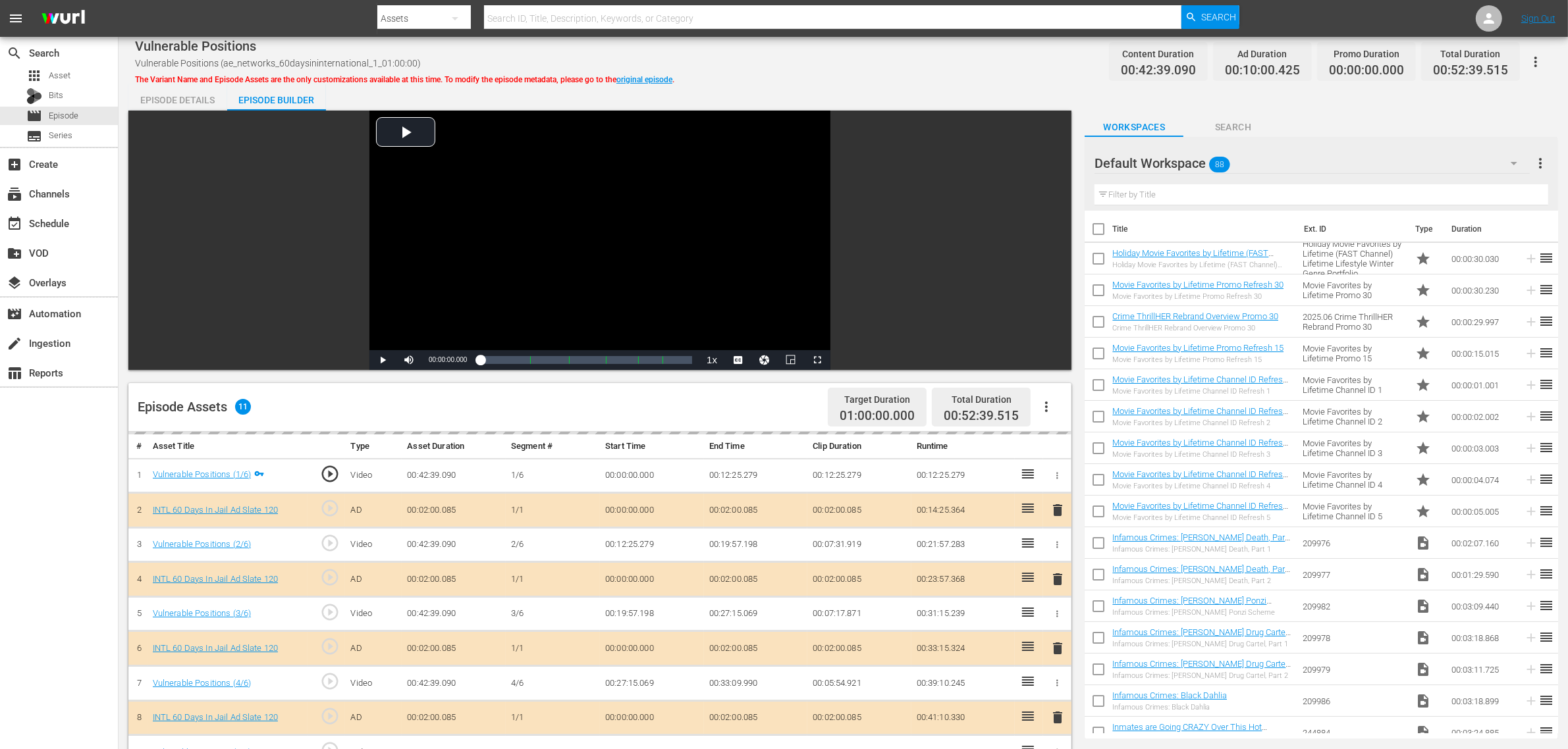
click at [935, 67] on div "Vulnerable Positions Vulnerable Positions (ae_networks_60daysininternational_1_…" at bounding box center [843, 61] width 1417 height 30
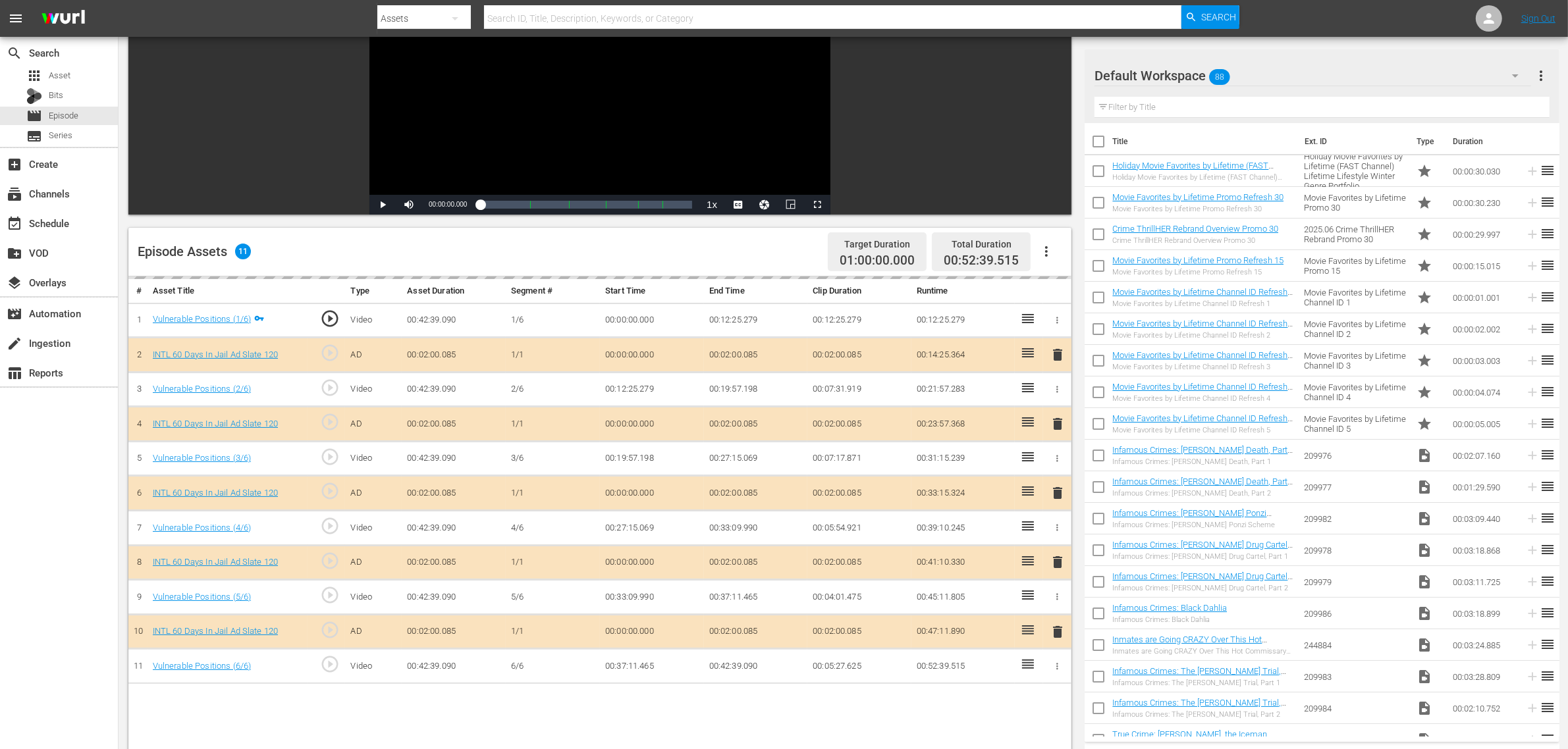
scroll to position [247, 0]
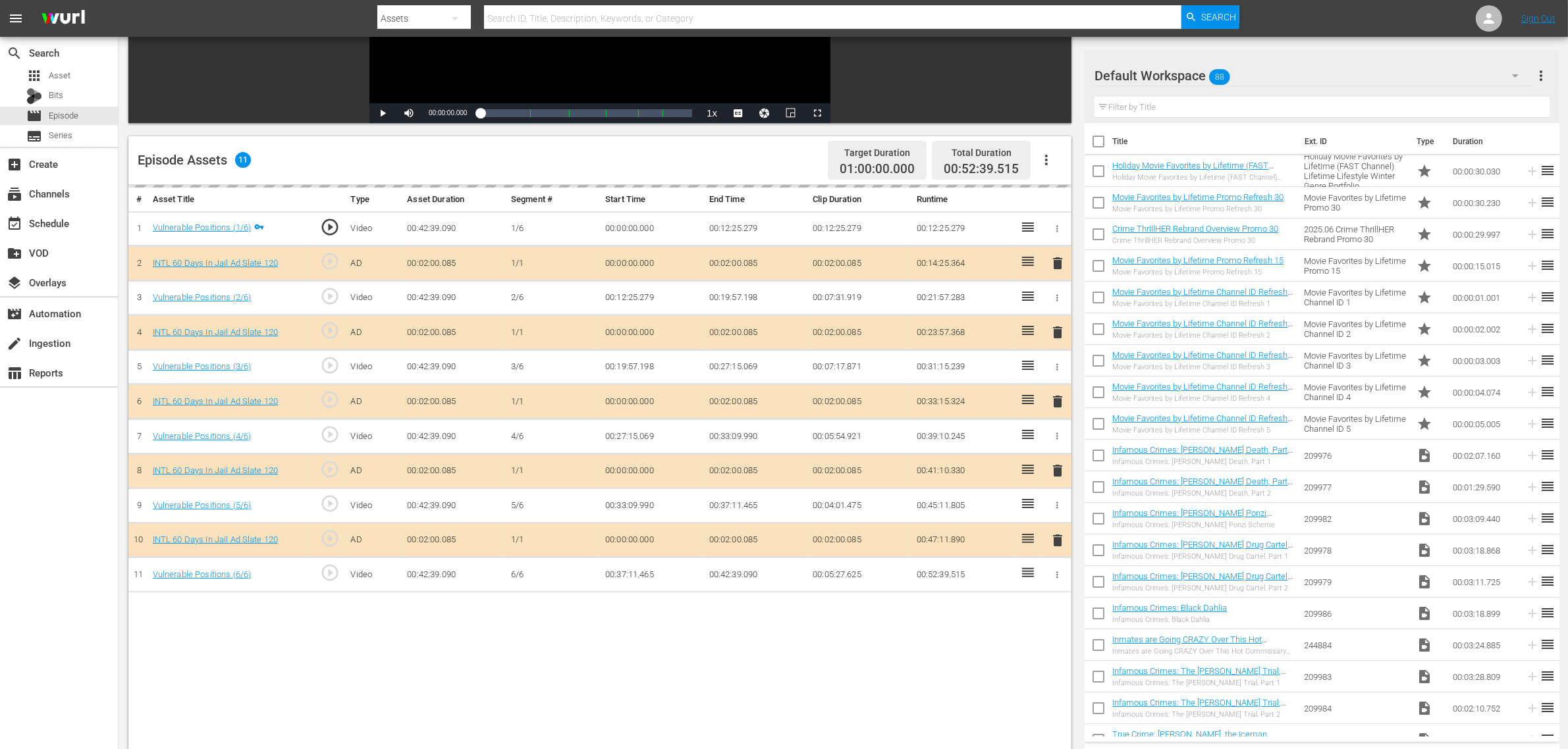
click at [1056, 405] on div "delete" at bounding box center [1058, 402] width 18 height 19
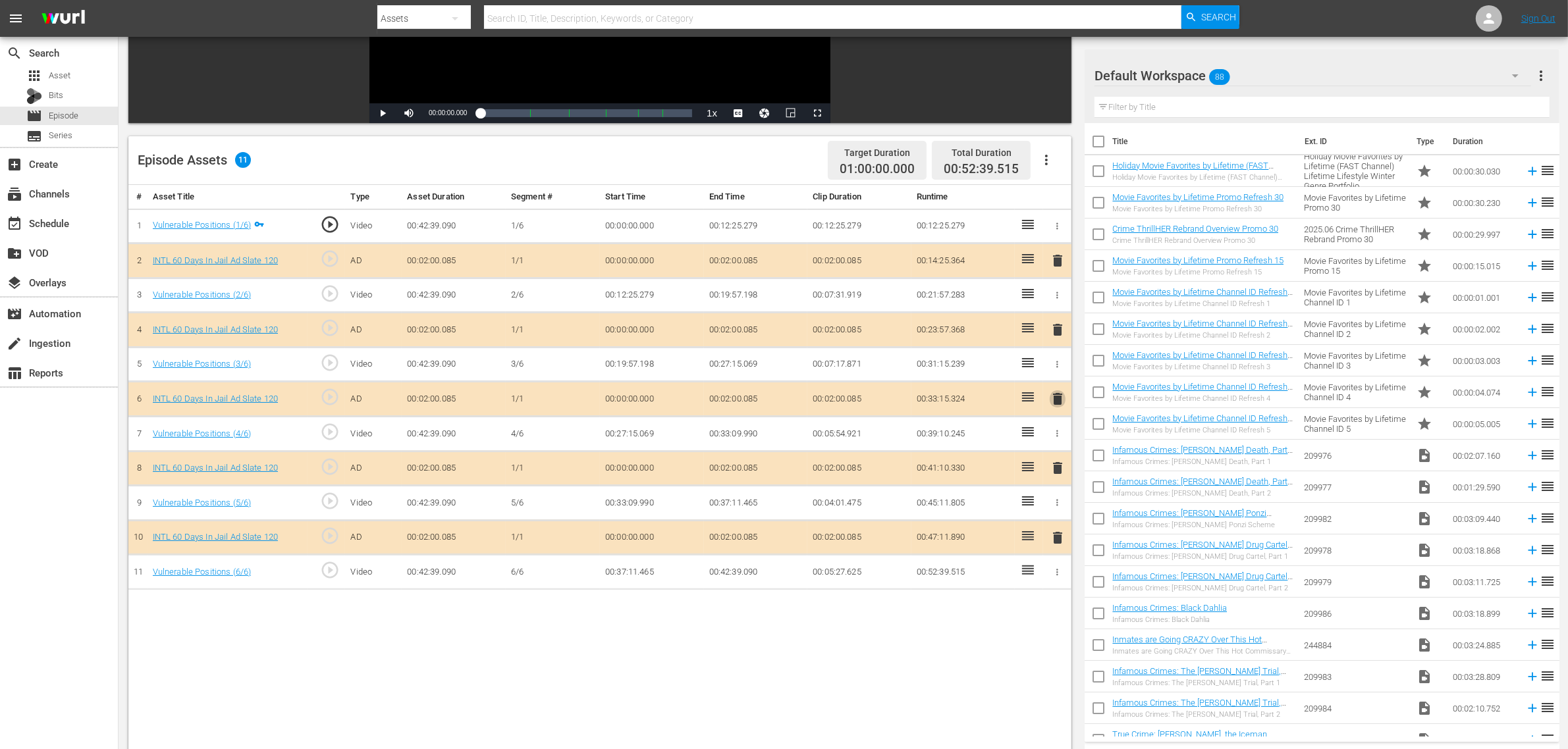
click at [1056, 400] on span "delete" at bounding box center [1058, 399] width 16 height 16
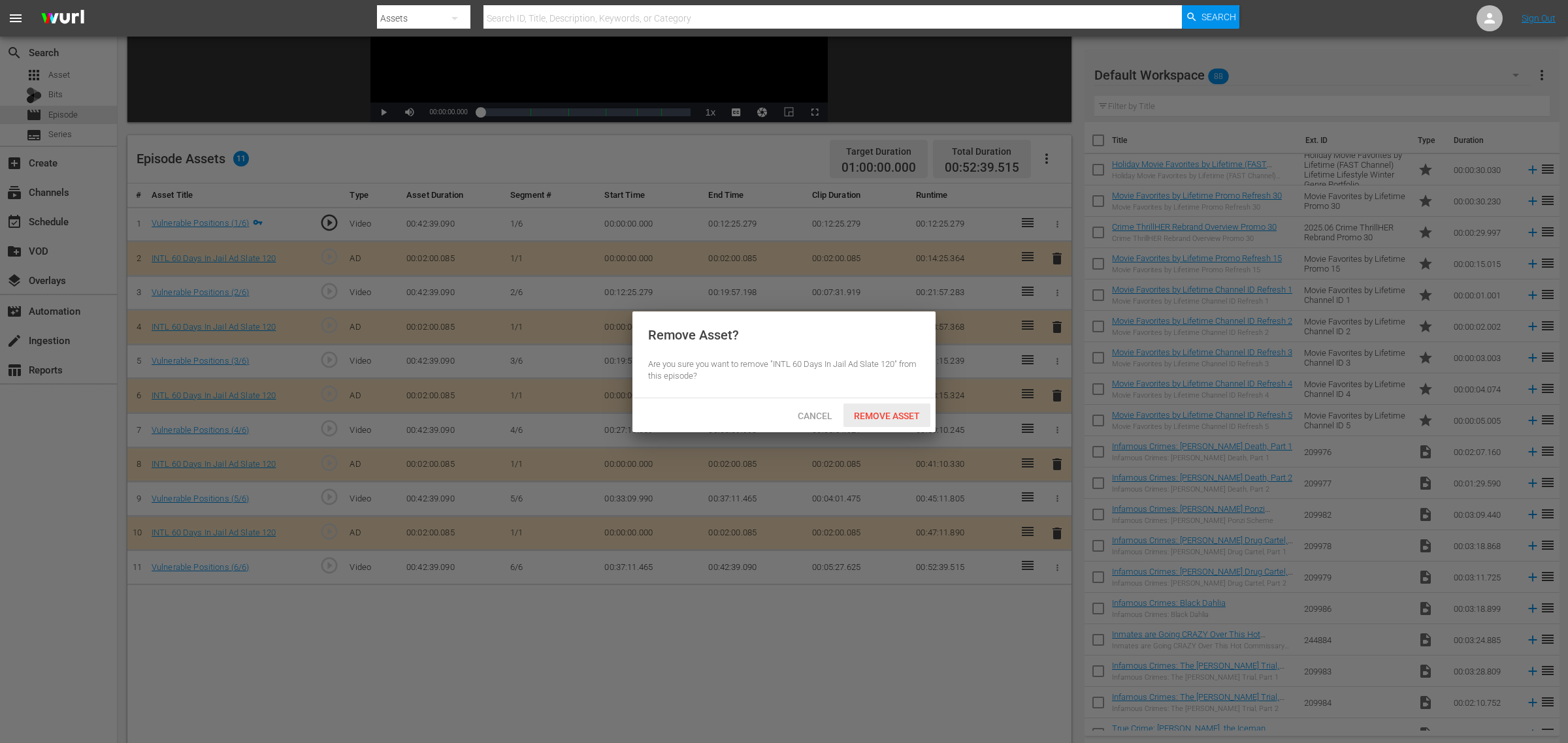
drag, startPoint x: 890, startPoint y: 420, endPoint x: 887, endPoint y: 503, distance: 83.1
click at [890, 420] on span "Remove Asset" at bounding box center [887, 415] width 87 height 10
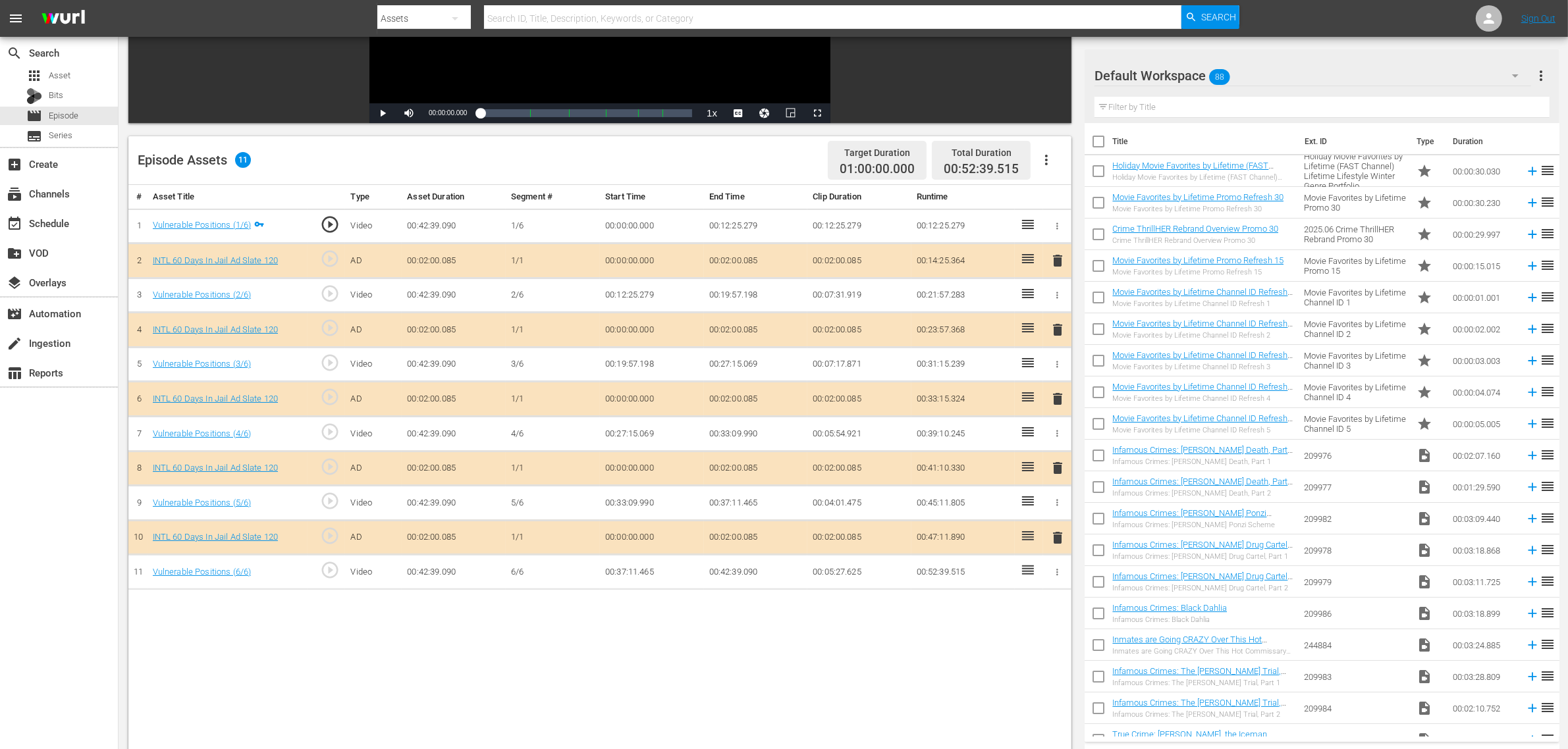
click at [714, 166] on div "Episode Assets 11 Target Duration 01:00:00.000 Total Duration 00:52:39.515" at bounding box center [600, 160] width 943 height 49
click at [1264, 13] on nav "menu Search By Assets Search ID, Title, Description, Keywords, or Category Sear…" at bounding box center [784, 19] width 1568 height 37
click at [1262, 79] on div "Default Workspace 88" at bounding box center [1313, 76] width 437 height 37
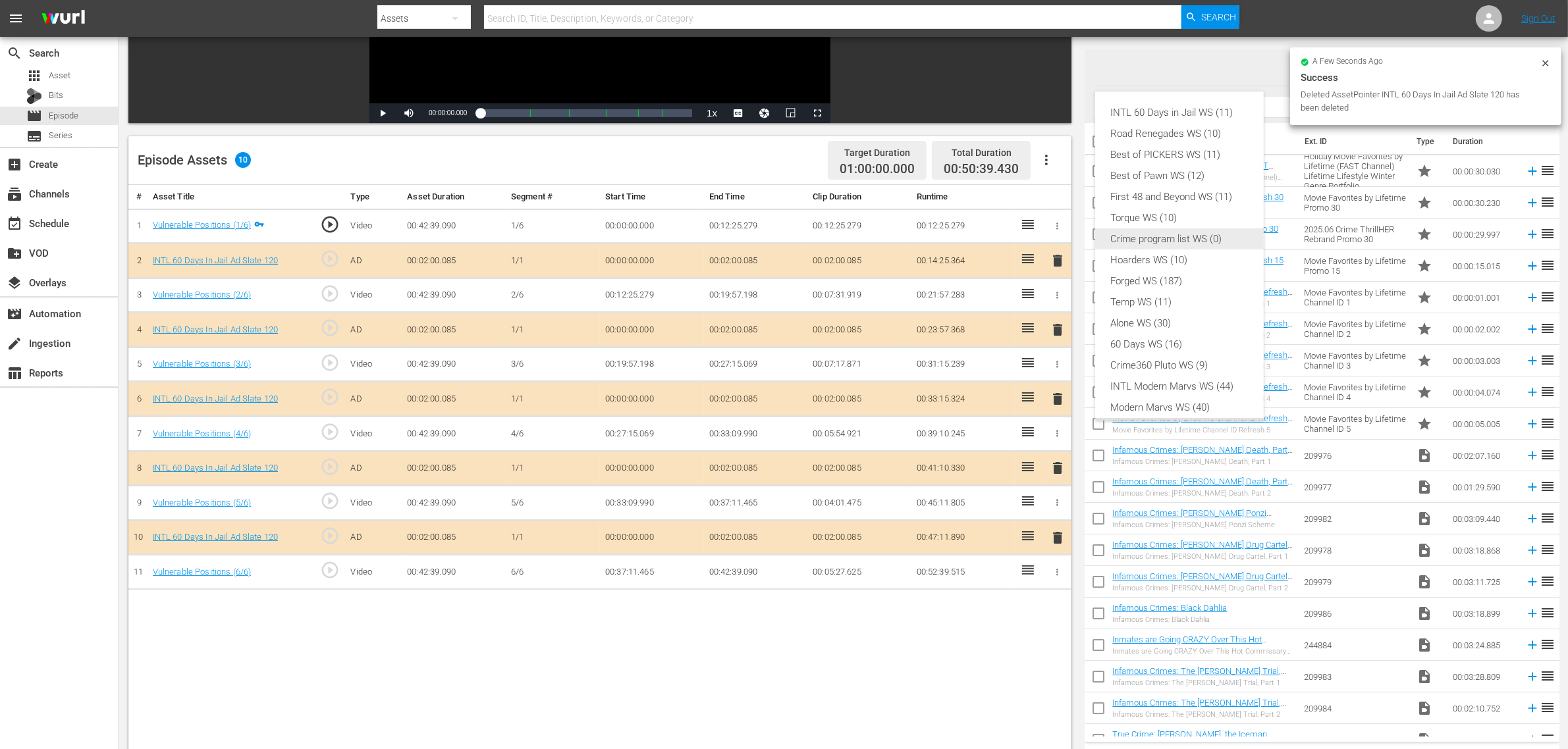
scroll to position [0, 0]
click at [1168, 109] on div "INTL 60 Days in Jail WS (11)" at bounding box center [1179, 113] width 137 height 21
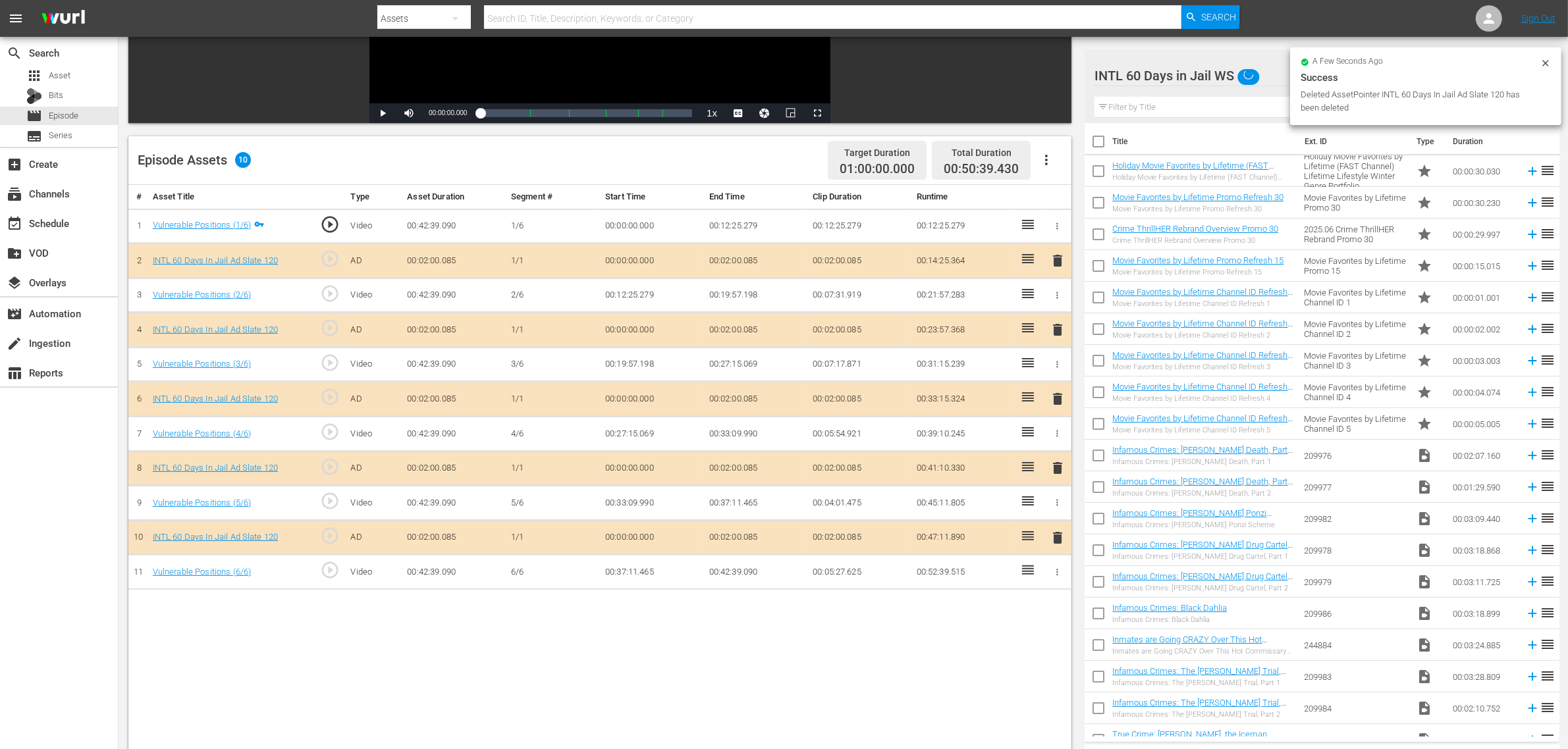
click at [666, 163] on div "Episode Assets 10 Target Duration 01:00:00.000 Total Duration 00:50:39.430" at bounding box center [600, 160] width 943 height 49
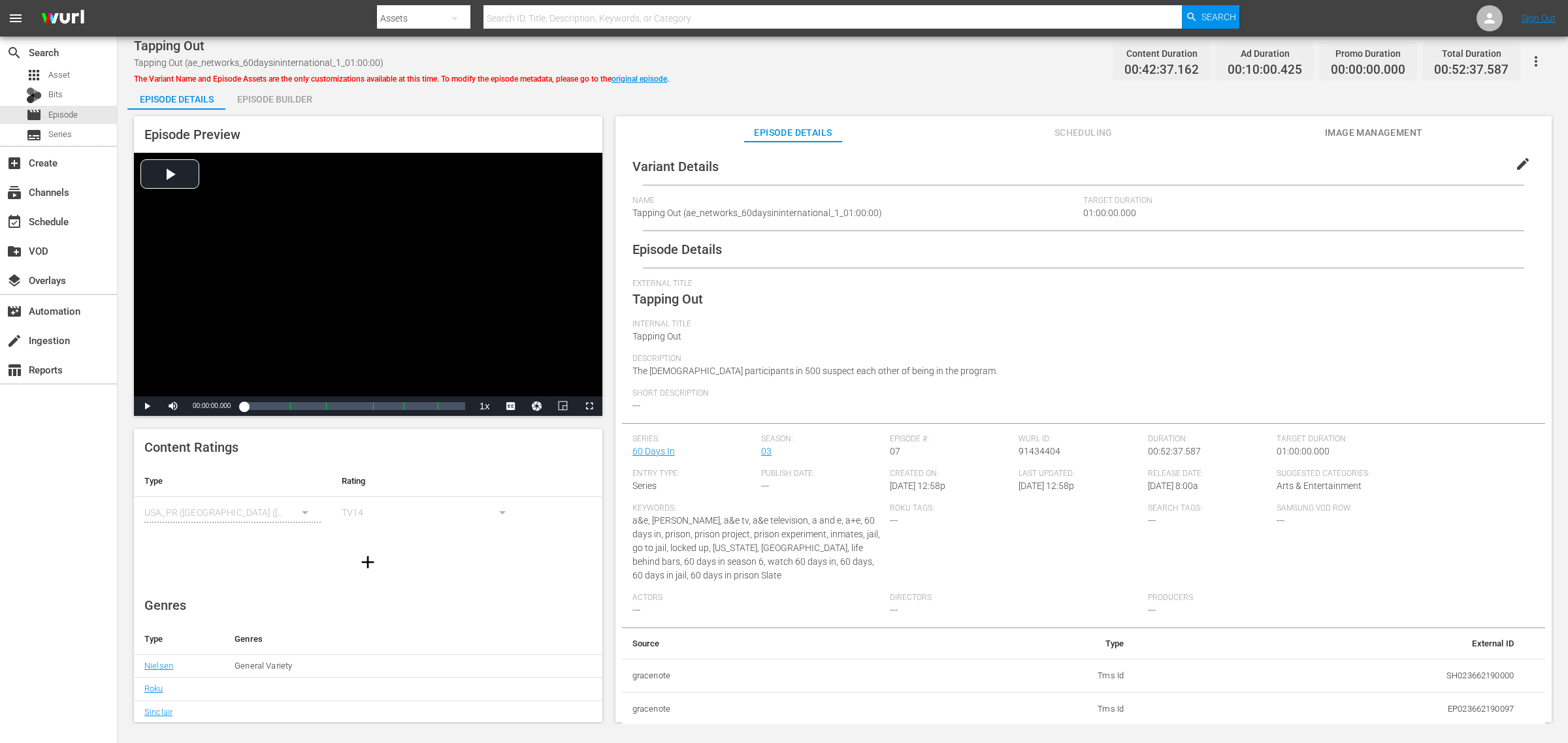
click at [277, 93] on div "Episode Builder" at bounding box center [275, 99] width 98 height 31
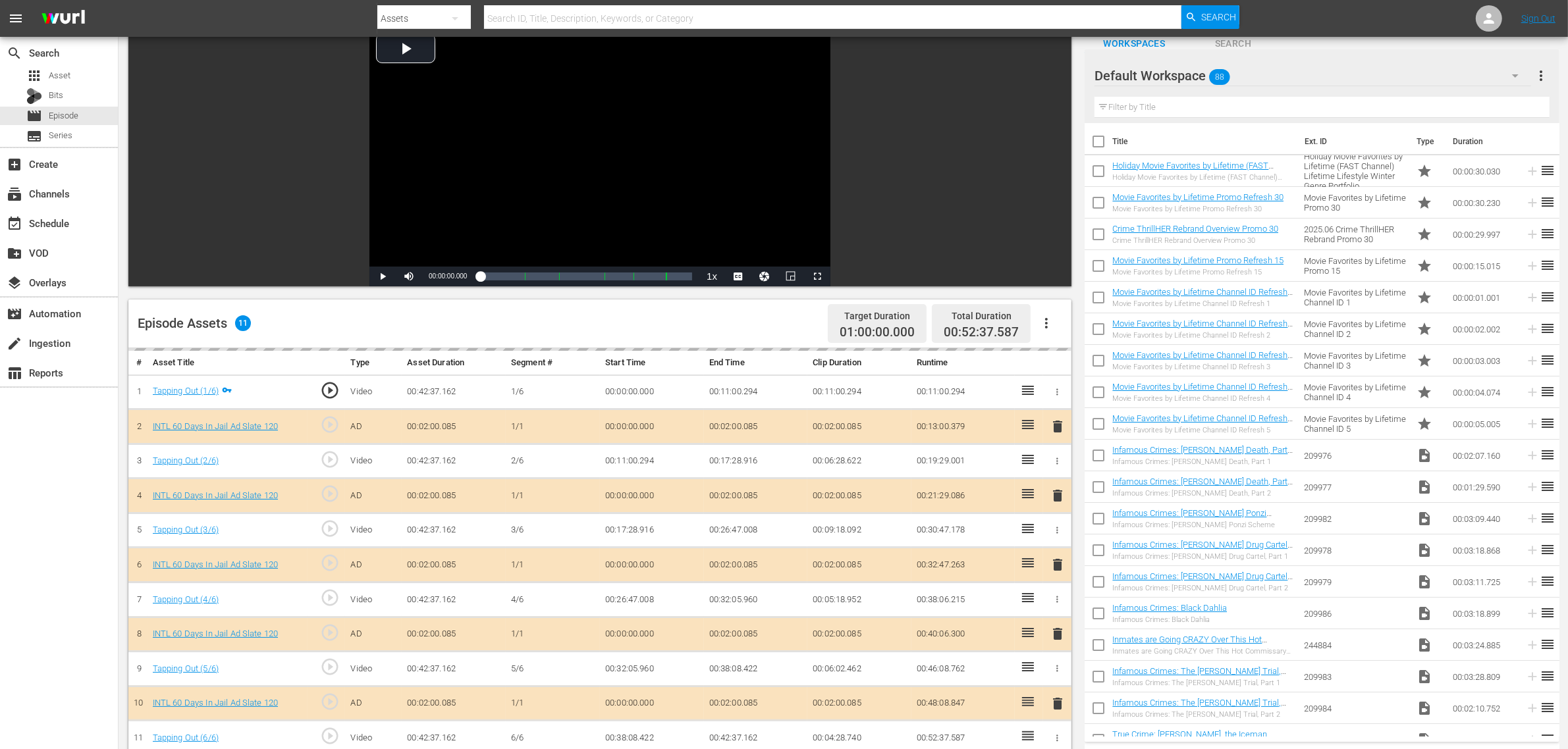
scroll to position [165, 0]
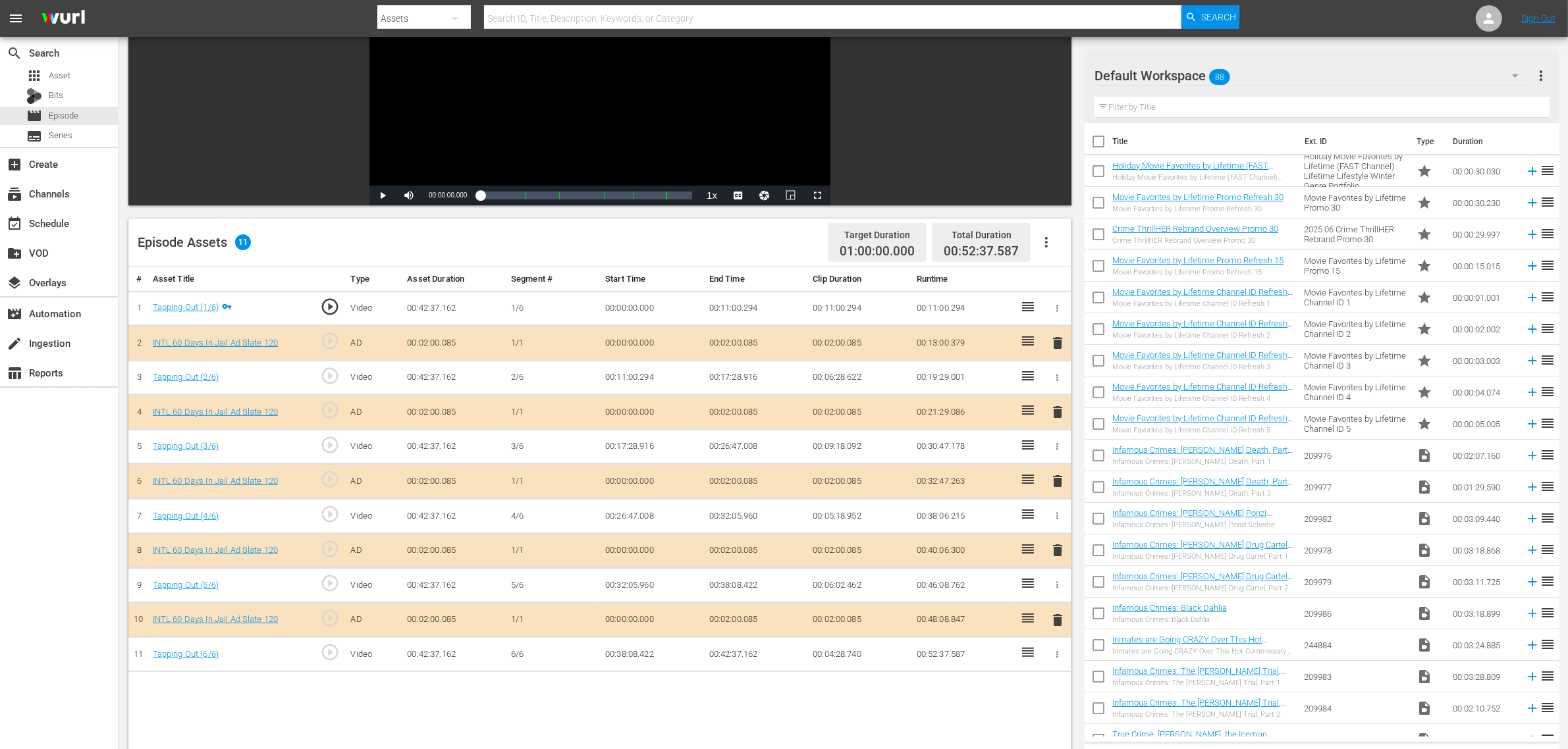
click at [1061, 484] on span "delete" at bounding box center [1058, 481] width 16 height 16
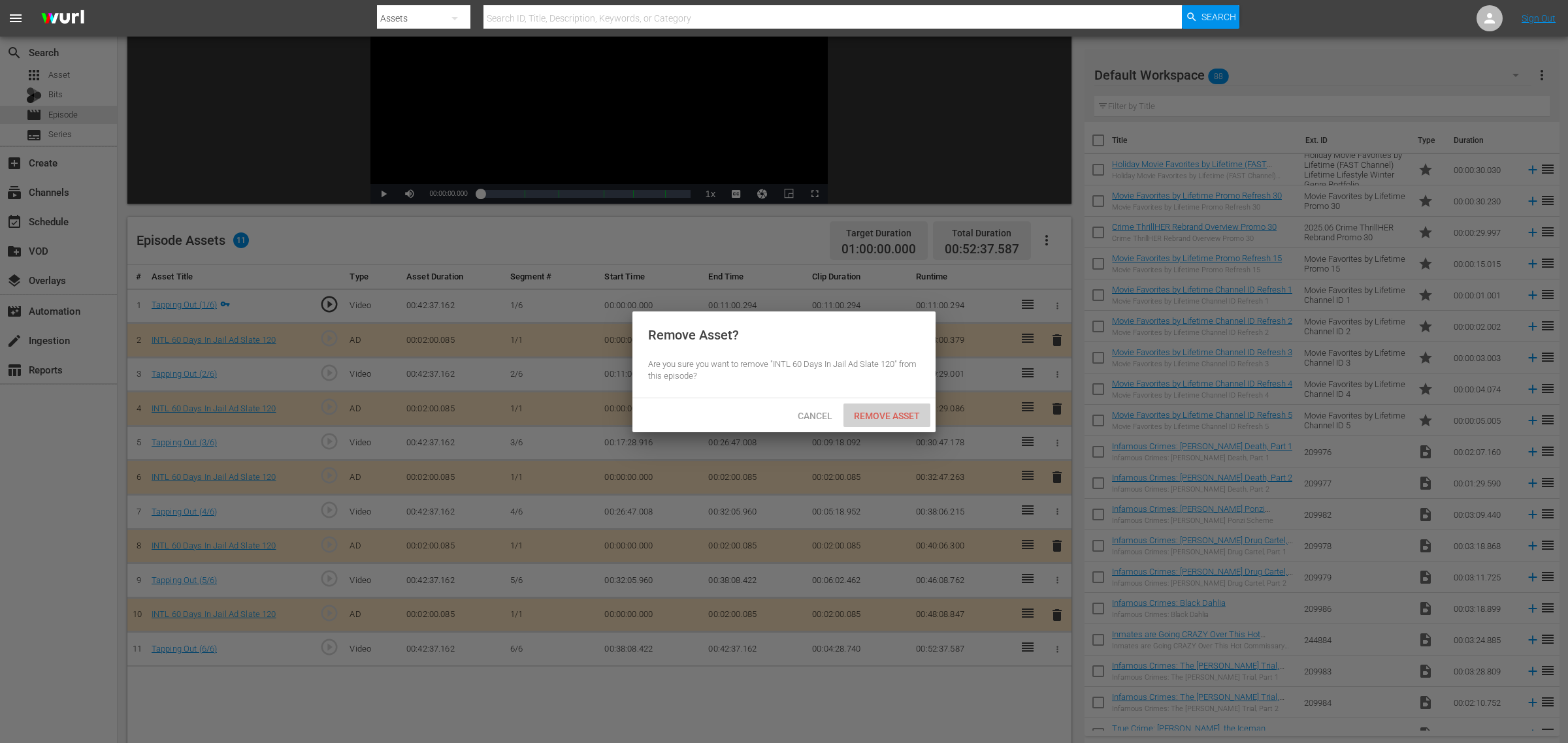
click at [899, 415] on span "Remove Asset" at bounding box center [887, 415] width 87 height 10
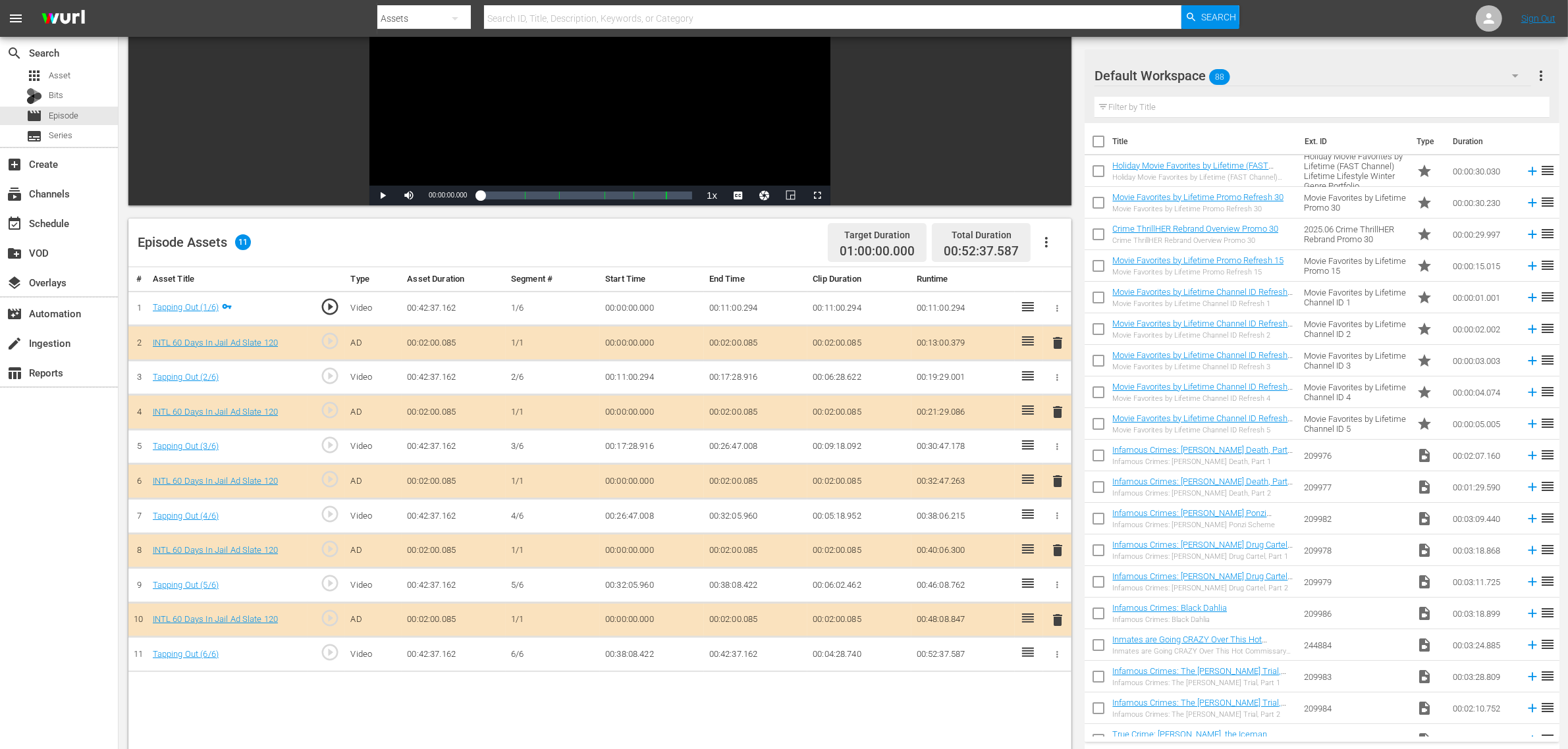
click at [713, 254] on div "Episode Assets 11 Target Duration 01:00:00.000 Total Duration 00:52:37.587" at bounding box center [600, 242] width 943 height 49
click at [1264, 73] on div "Default Workspace 88" at bounding box center [1313, 76] width 437 height 37
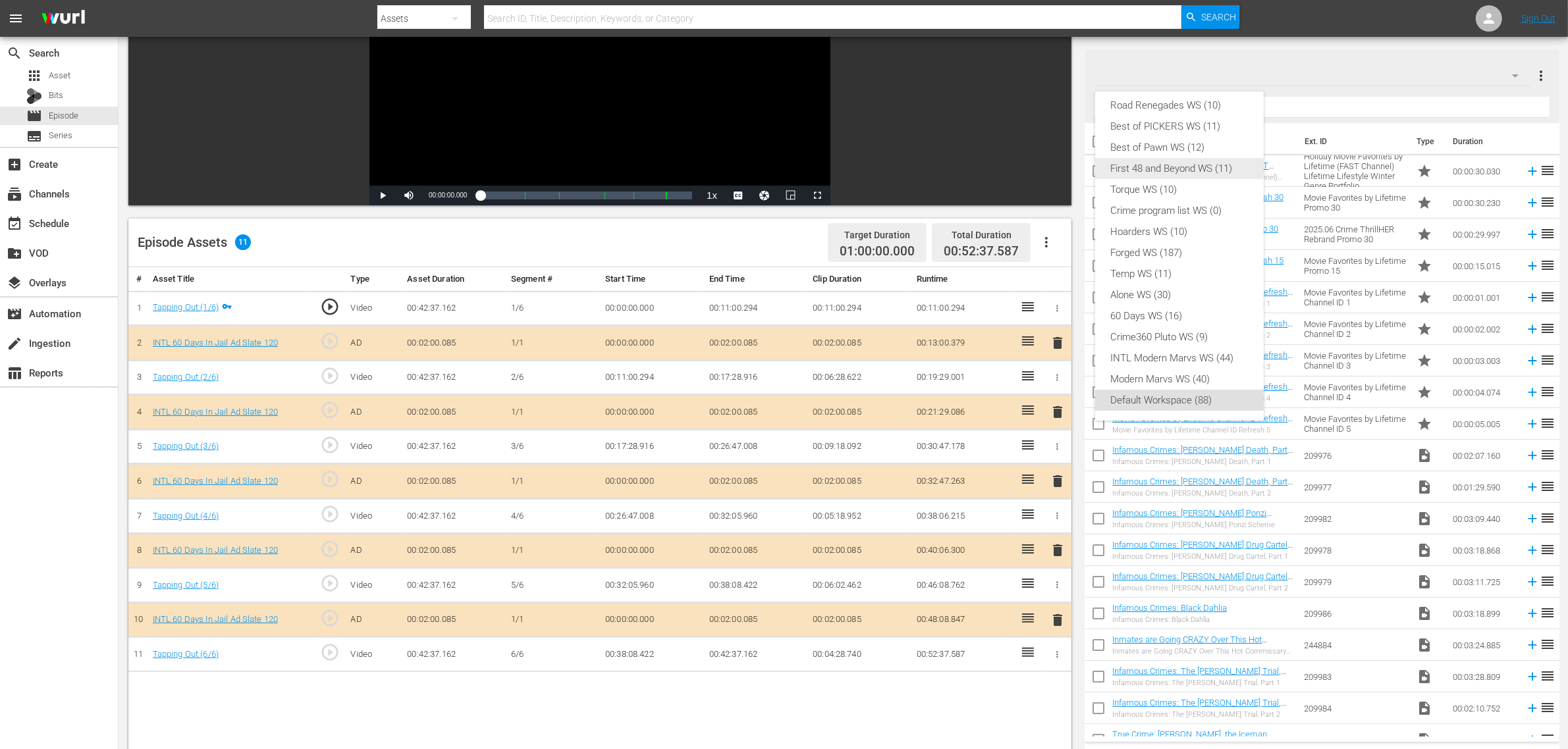
scroll to position [0, 0]
click at [1190, 113] on div "INTL 60 Days in Jail WS (11)" at bounding box center [1179, 113] width 137 height 21
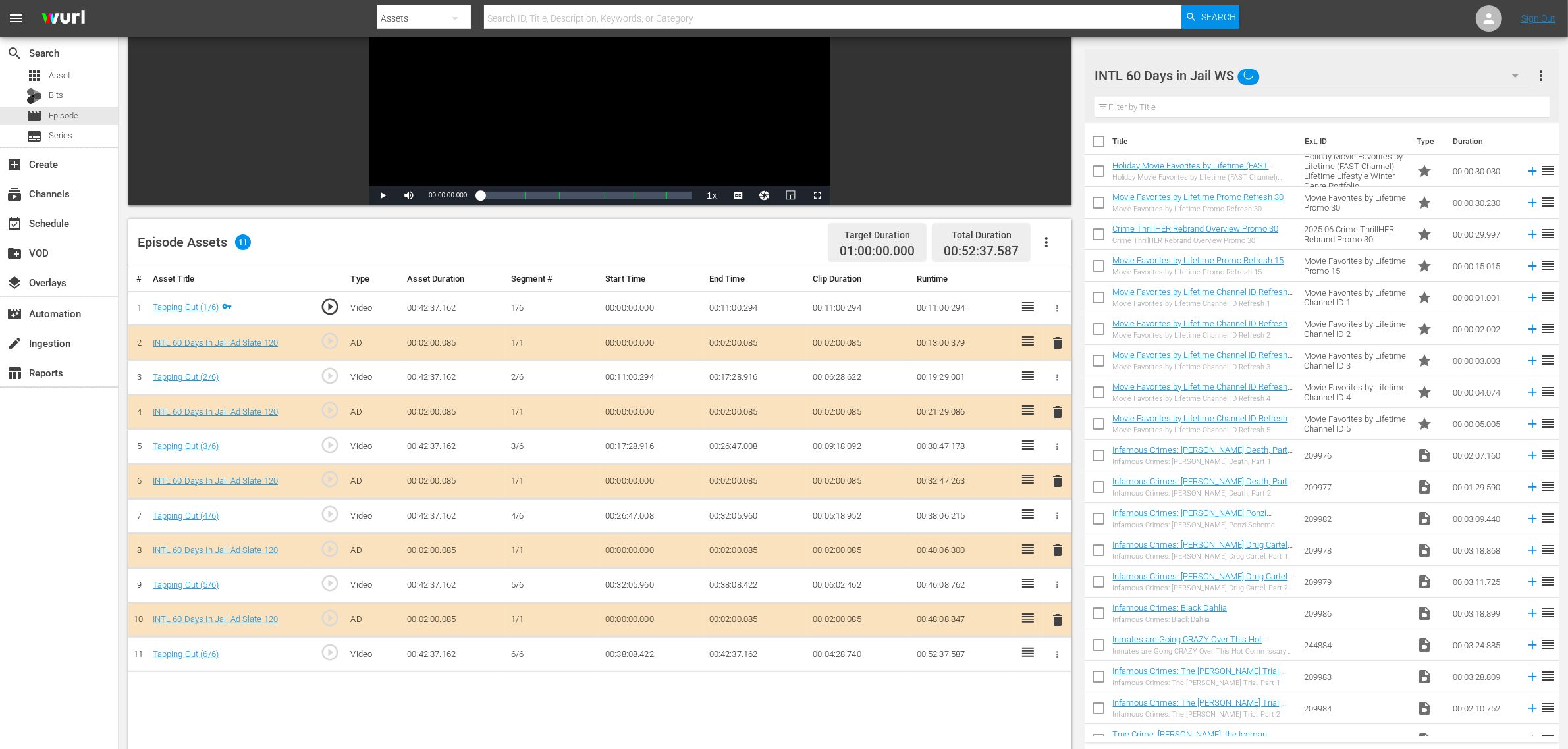
scroll to position [10, 0]
click at [1264, 19] on nav "menu Search By Assets Search ID, Title, Description, Keywords, or Category Sear…" at bounding box center [784, 19] width 1568 height 37
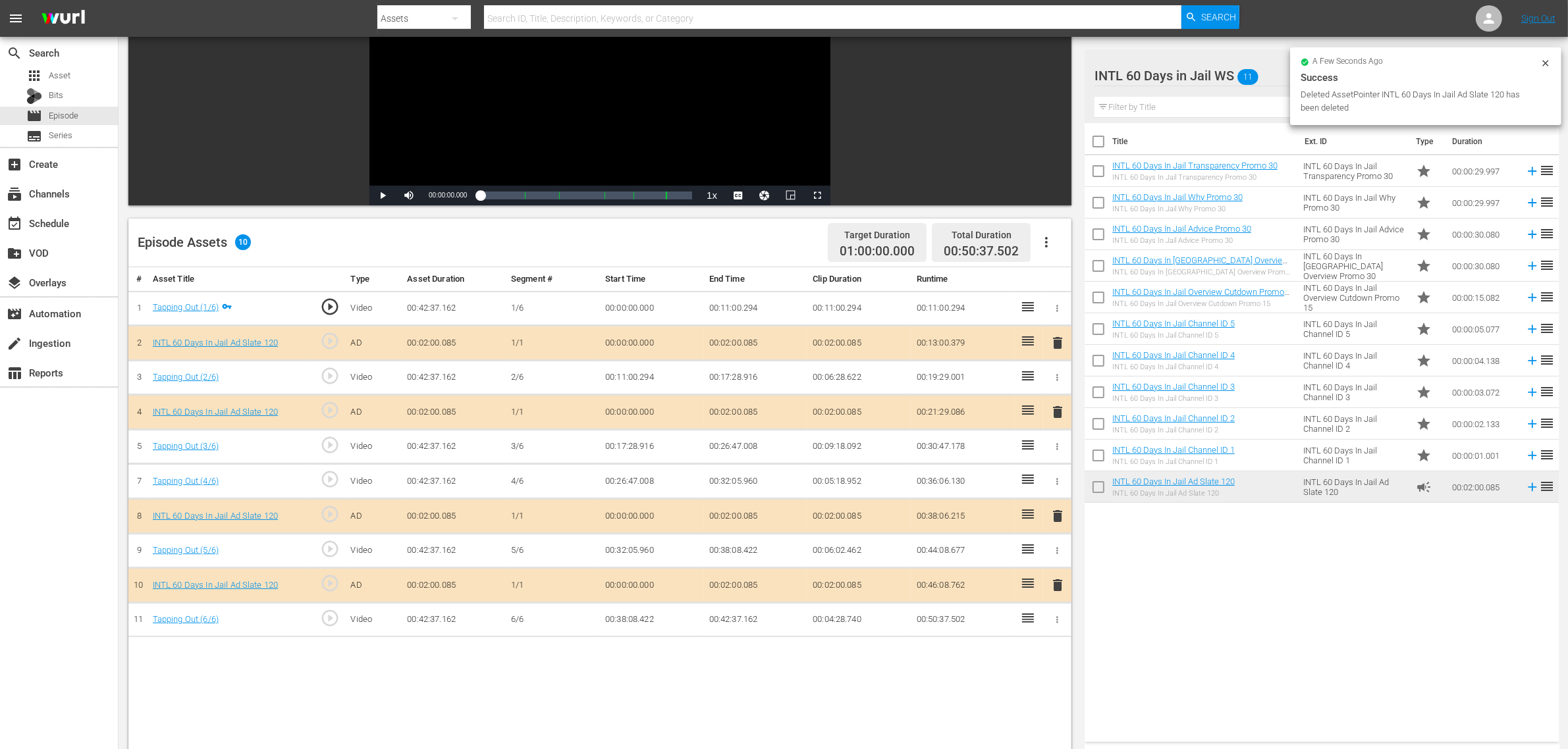
click at [747, 231] on div "Episode Assets 10 Target Duration 01:00:00.000 Total Duration 00:50:37.502" at bounding box center [600, 242] width 943 height 49
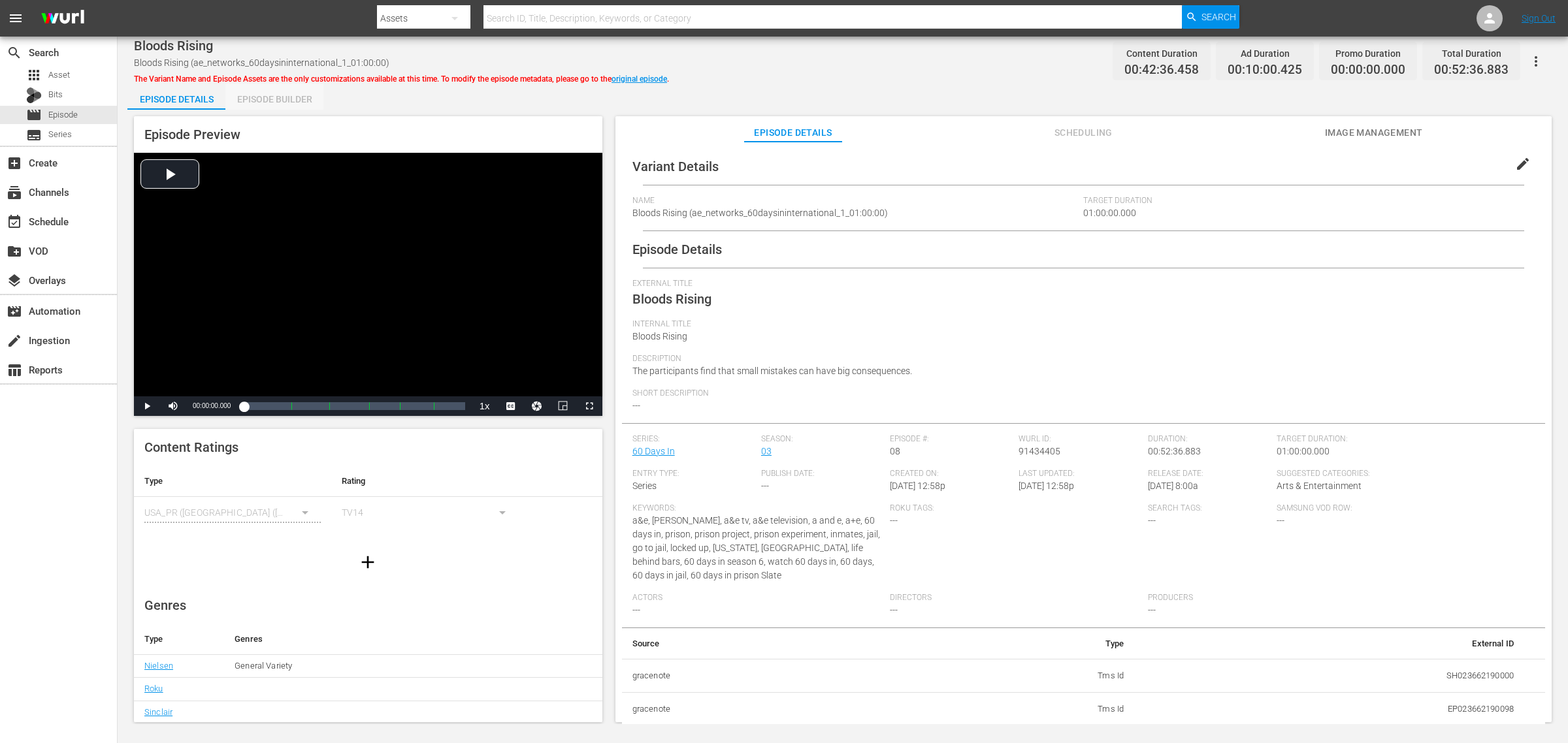
click at [275, 98] on div "Episode Builder" at bounding box center [275, 99] width 98 height 31
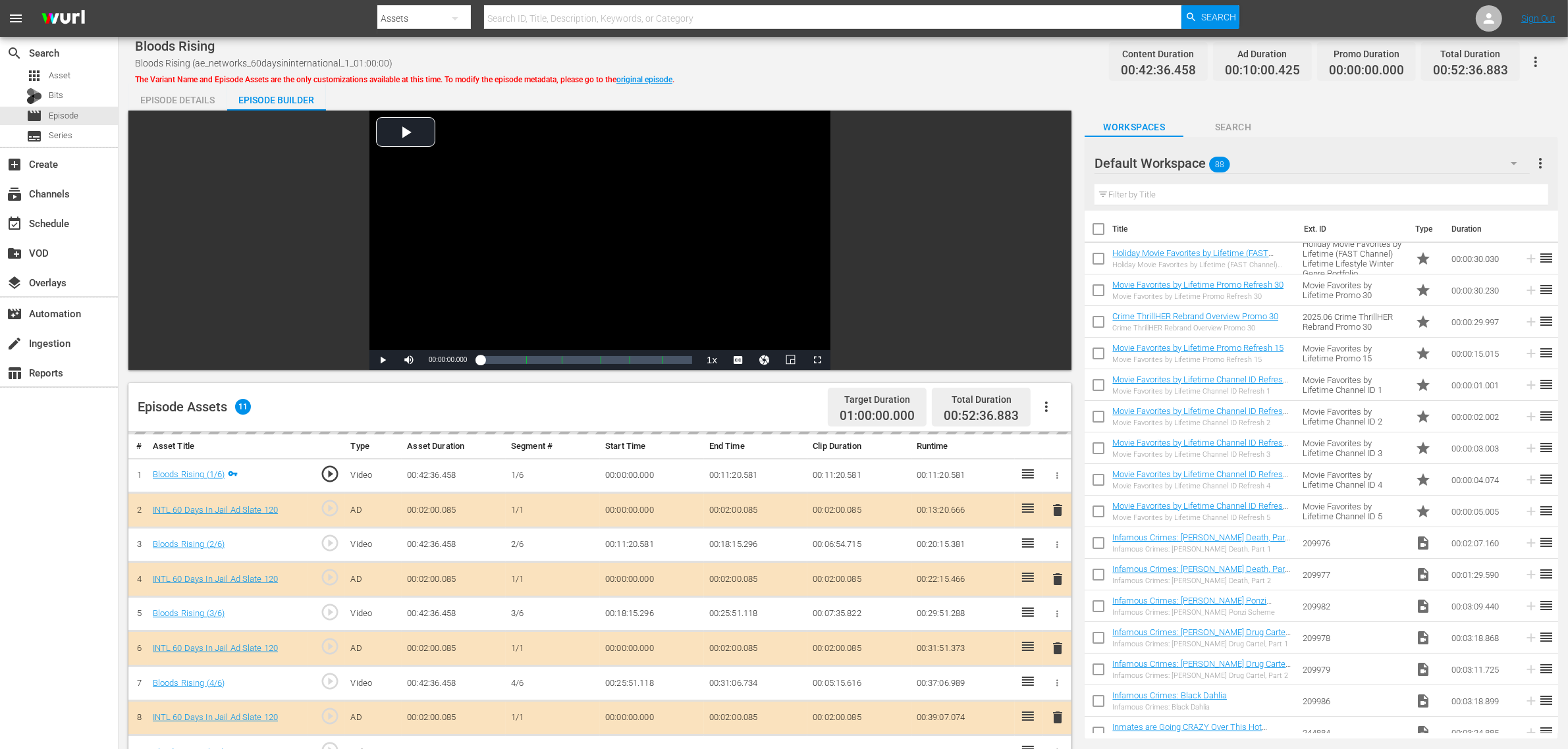
click at [1264, 159] on div "Default Workspace 88" at bounding box center [1313, 163] width 435 height 37
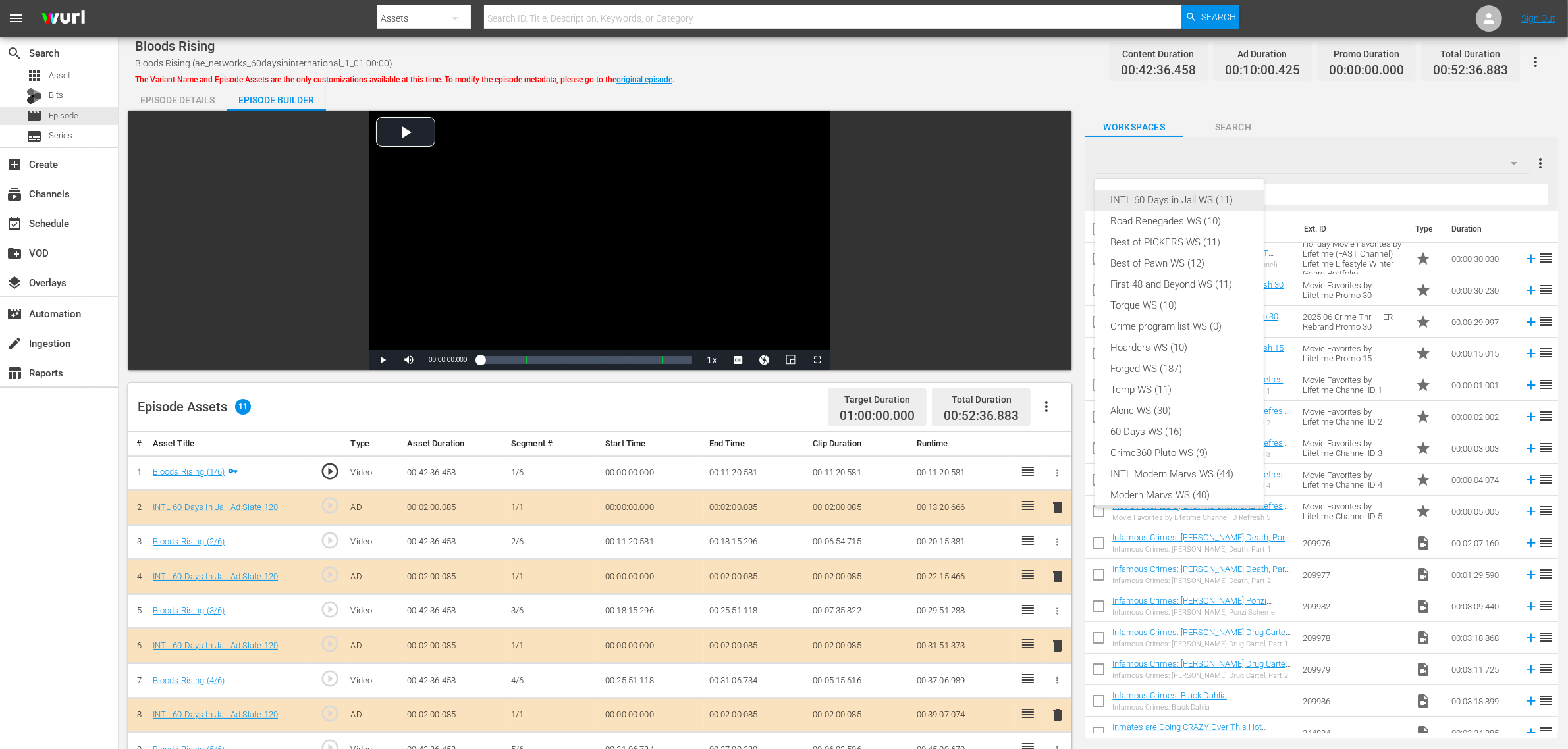
click at [1173, 200] on div "INTL 60 Days in Jail WS (11)" at bounding box center [1179, 200] width 137 height 21
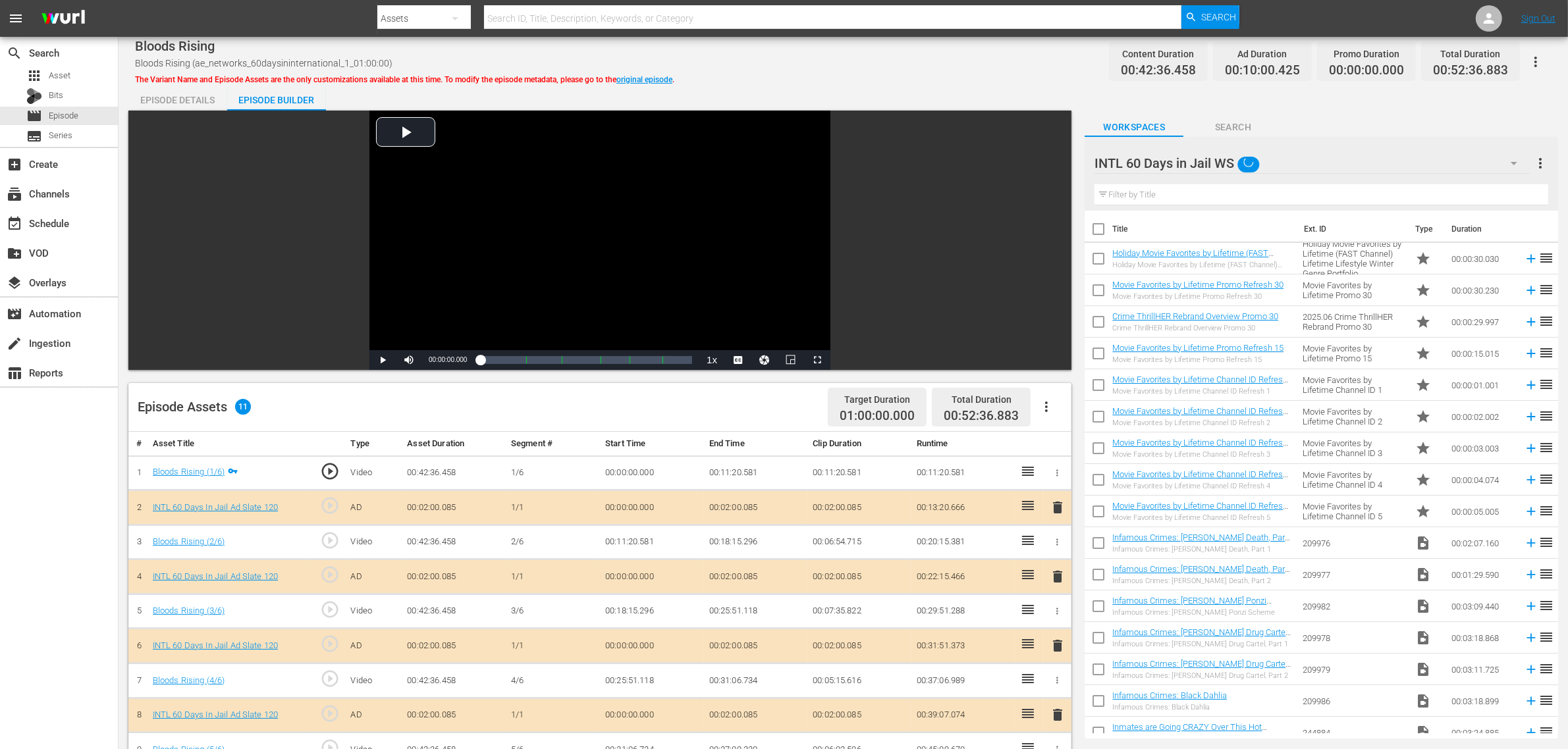
click at [904, 86] on div "INTL 60 Days in Jail WS (11) Road Renegades WS (10) Best of PICKERS WS (11) Bes…" at bounding box center [784, 374] width 1568 height 749
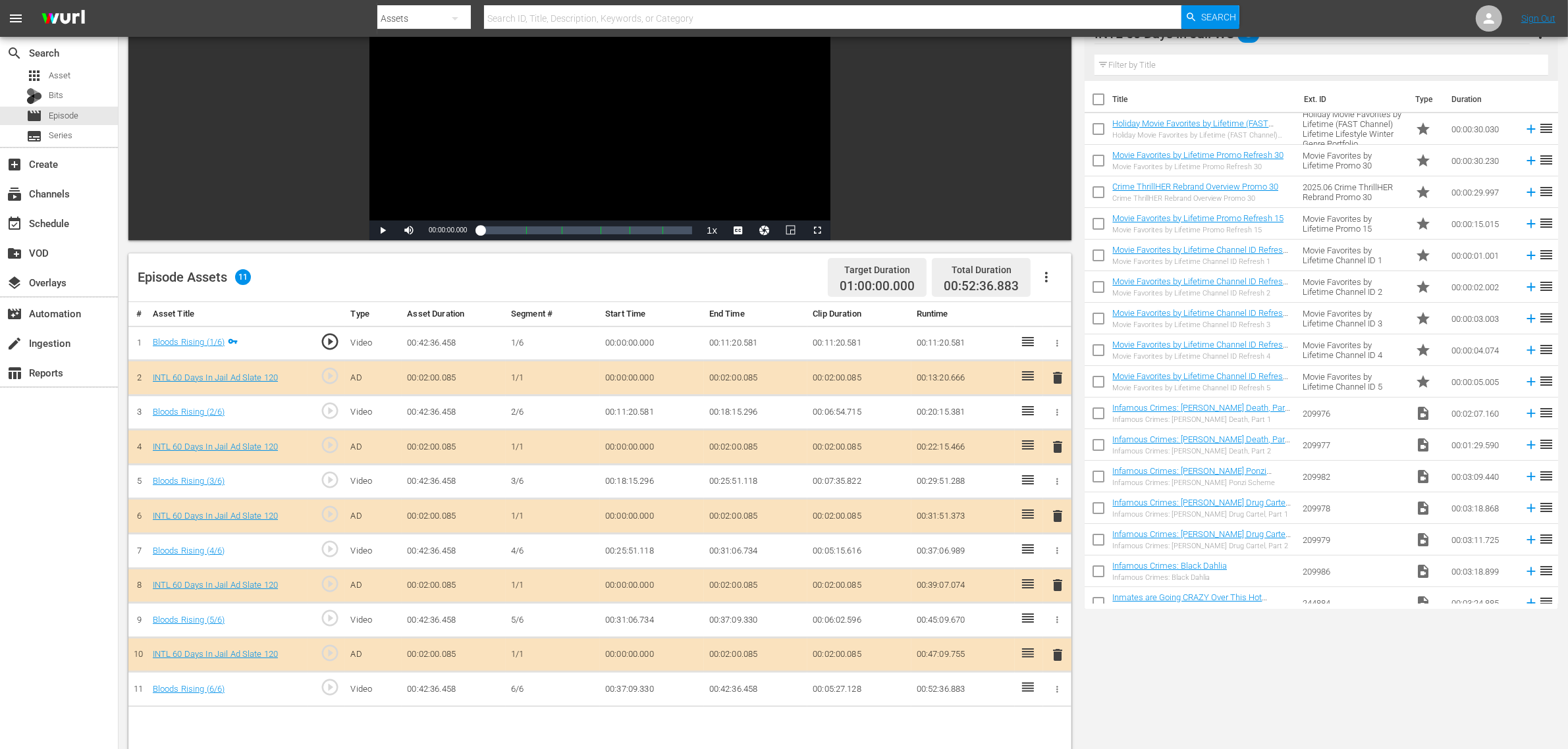
scroll to position [247, 0]
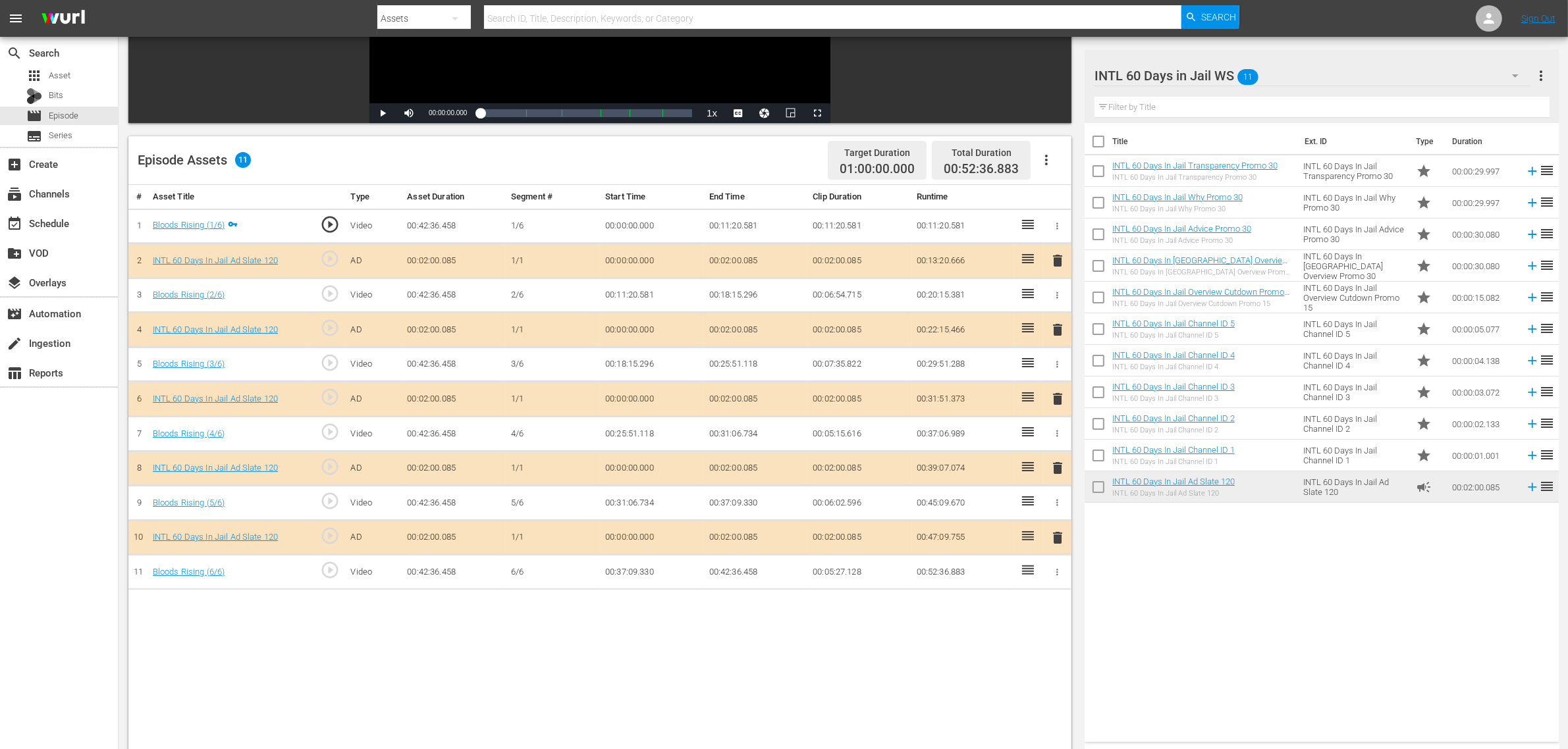
click at [1057, 402] on span "delete" at bounding box center [1058, 399] width 16 height 16
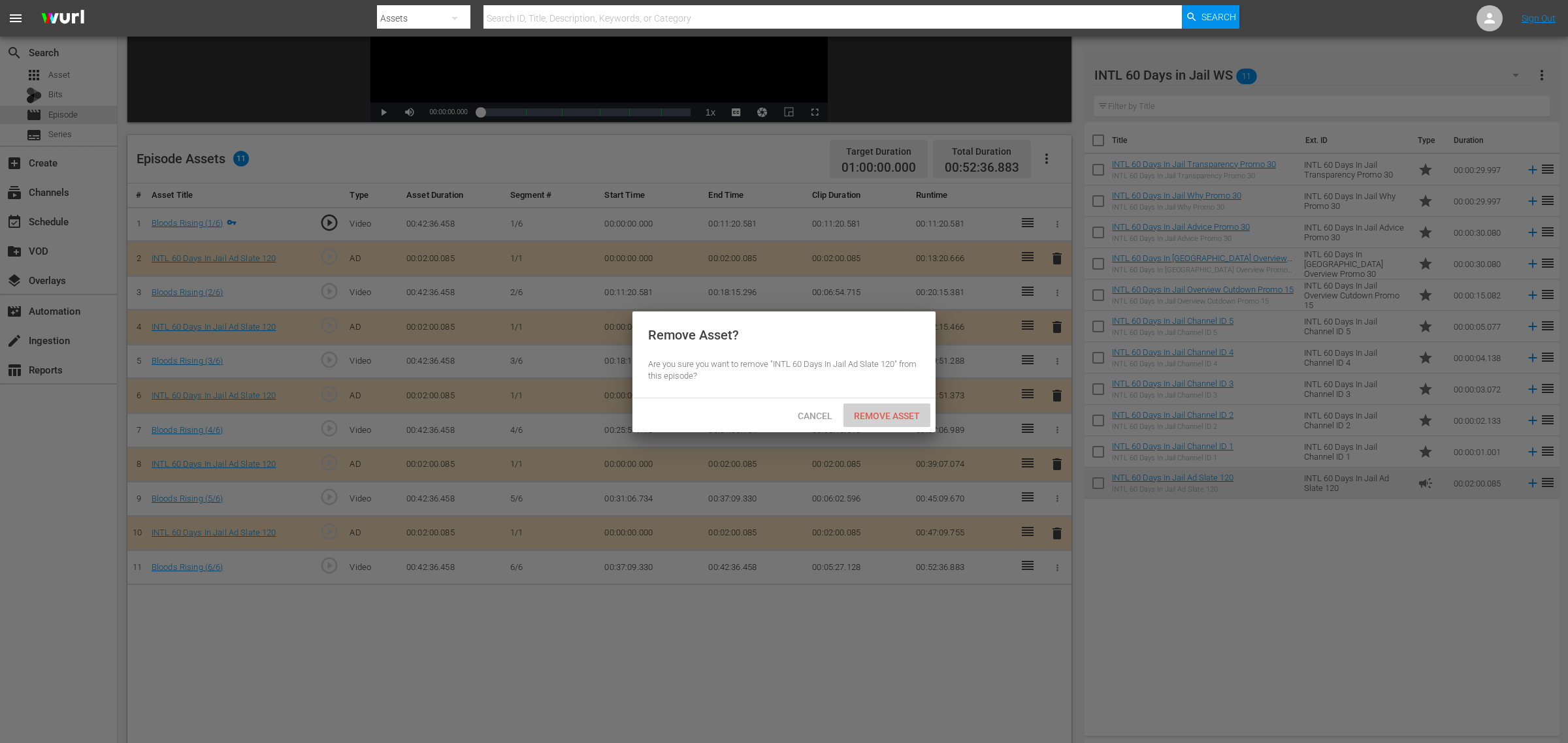
click at [897, 415] on span "Remove Asset" at bounding box center [887, 415] width 87 height 10
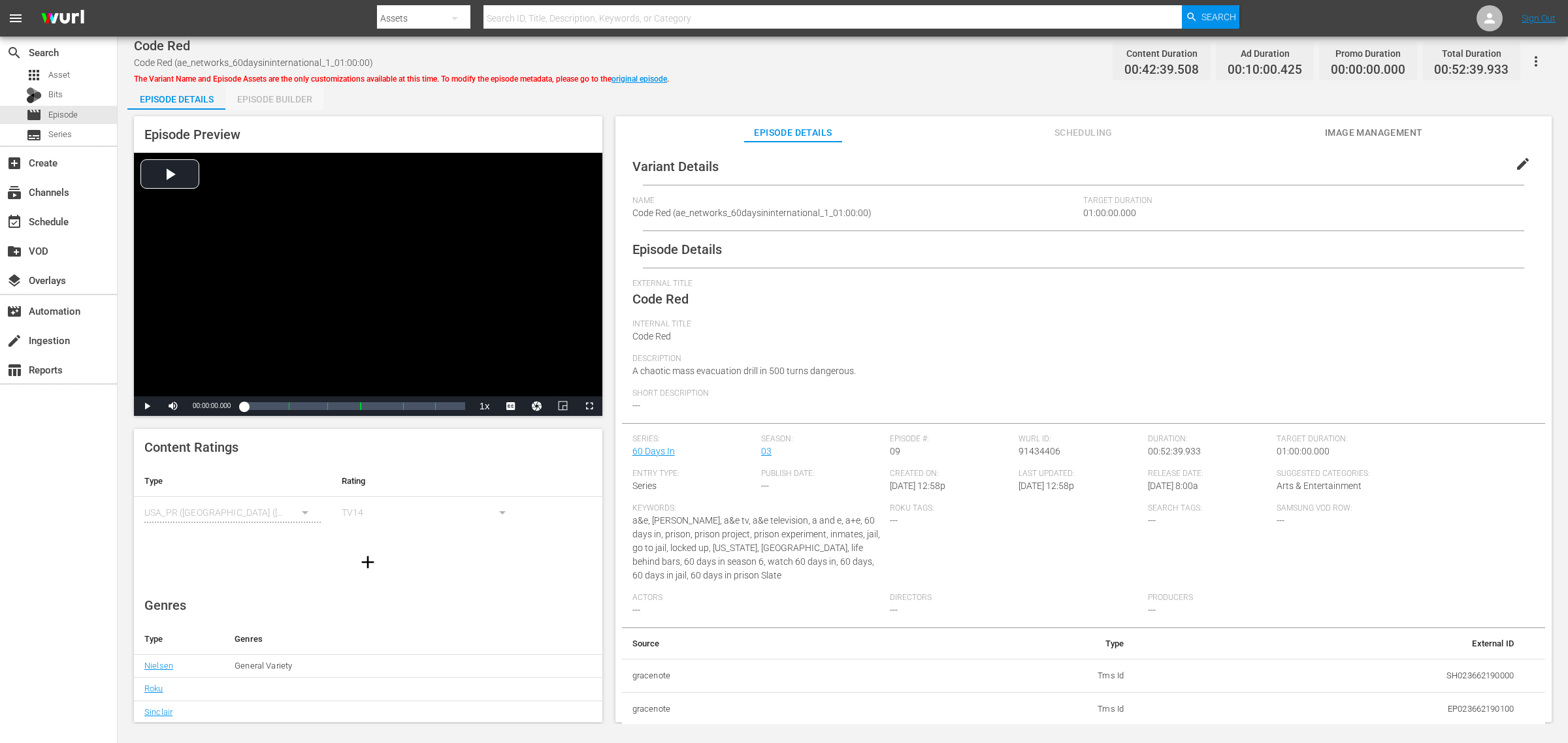
click at [279, 96] on div "Episode Builder" at bounding box center [275, 99] width 98 height 31
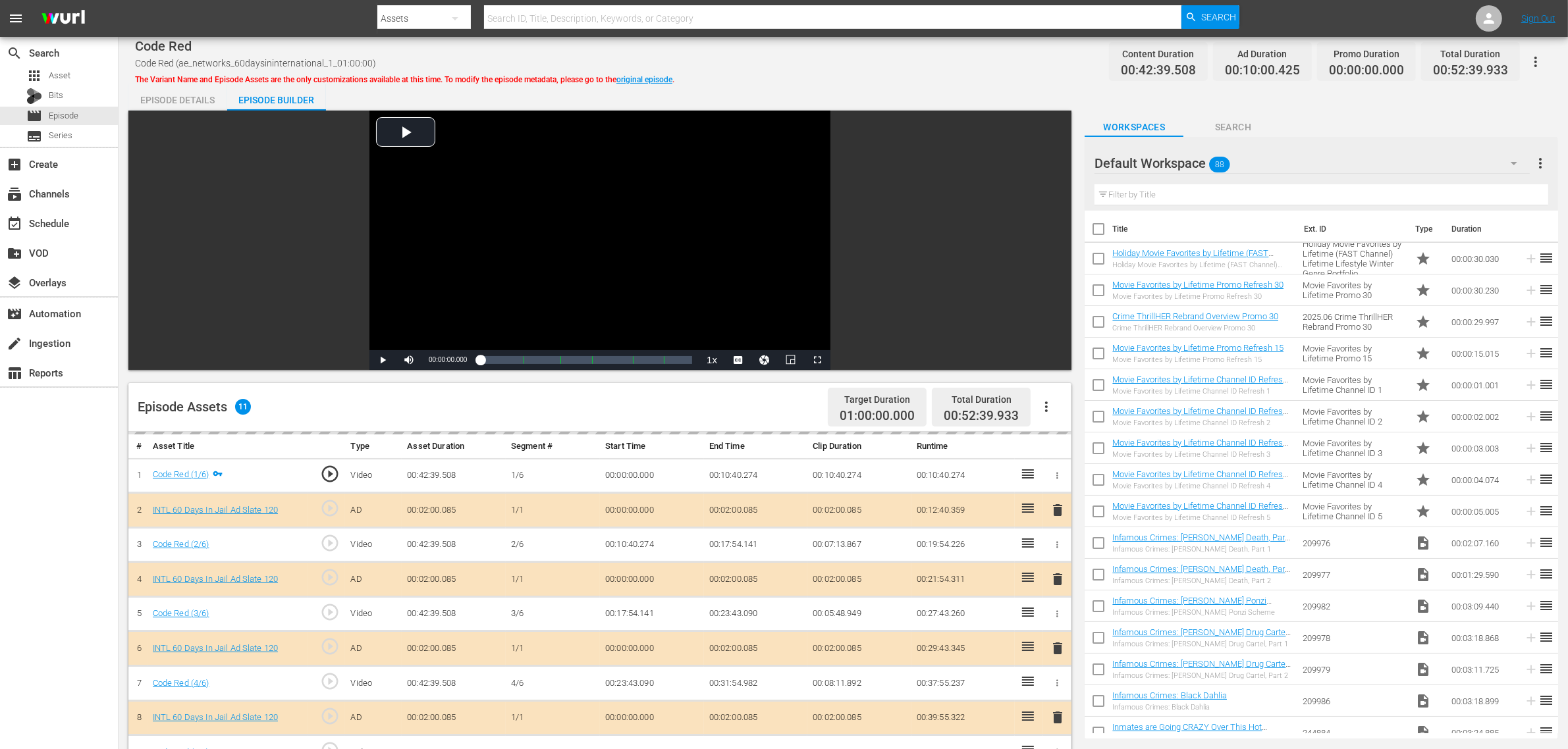
click at [1264, 160] on div "Default Workspace 88" at bounding box center [1313, 163] width 435 height 37
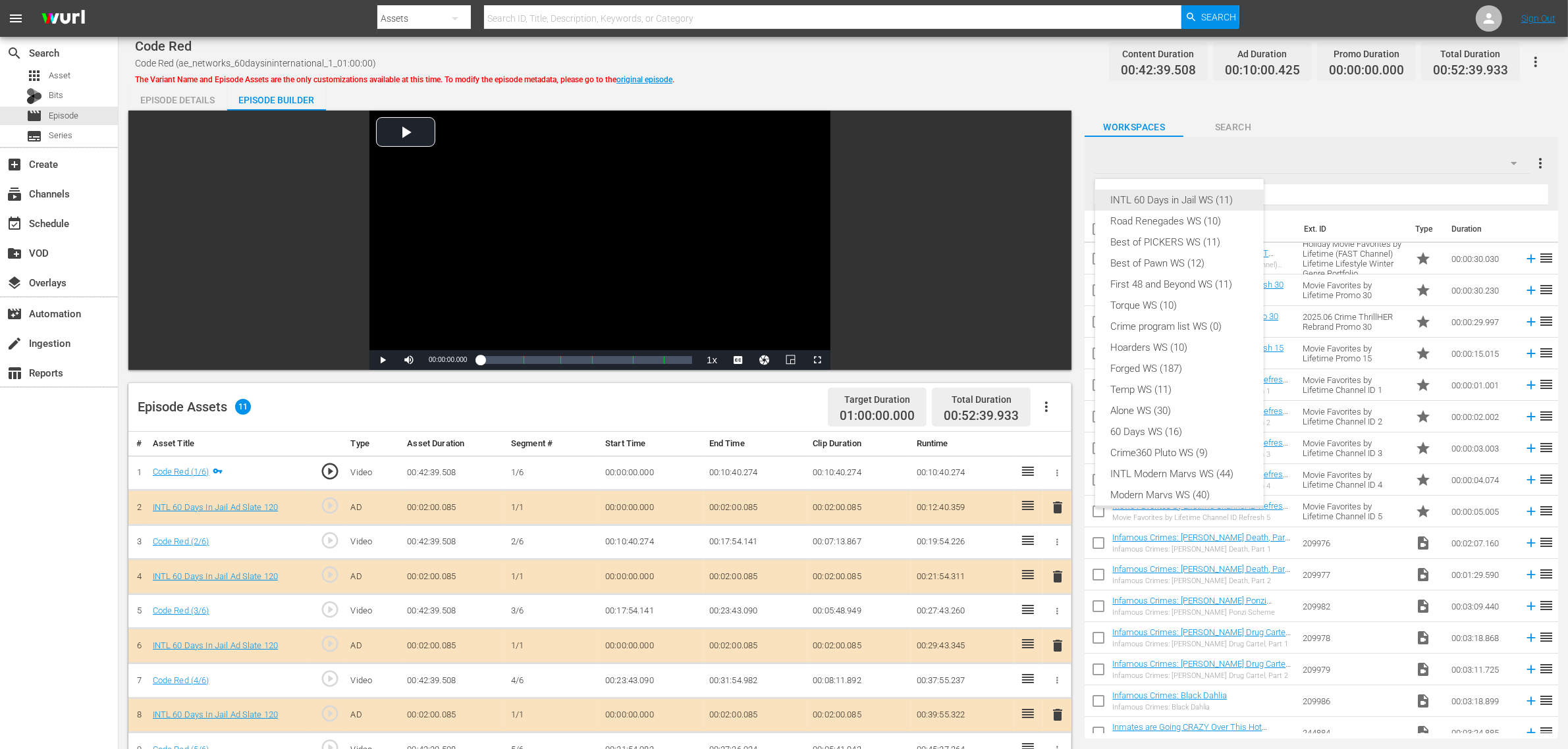
click at [1176, 203] on div "INTL 60 Days in Jail WS (11)" at bounding box center [1179, 200] width 137 height 21
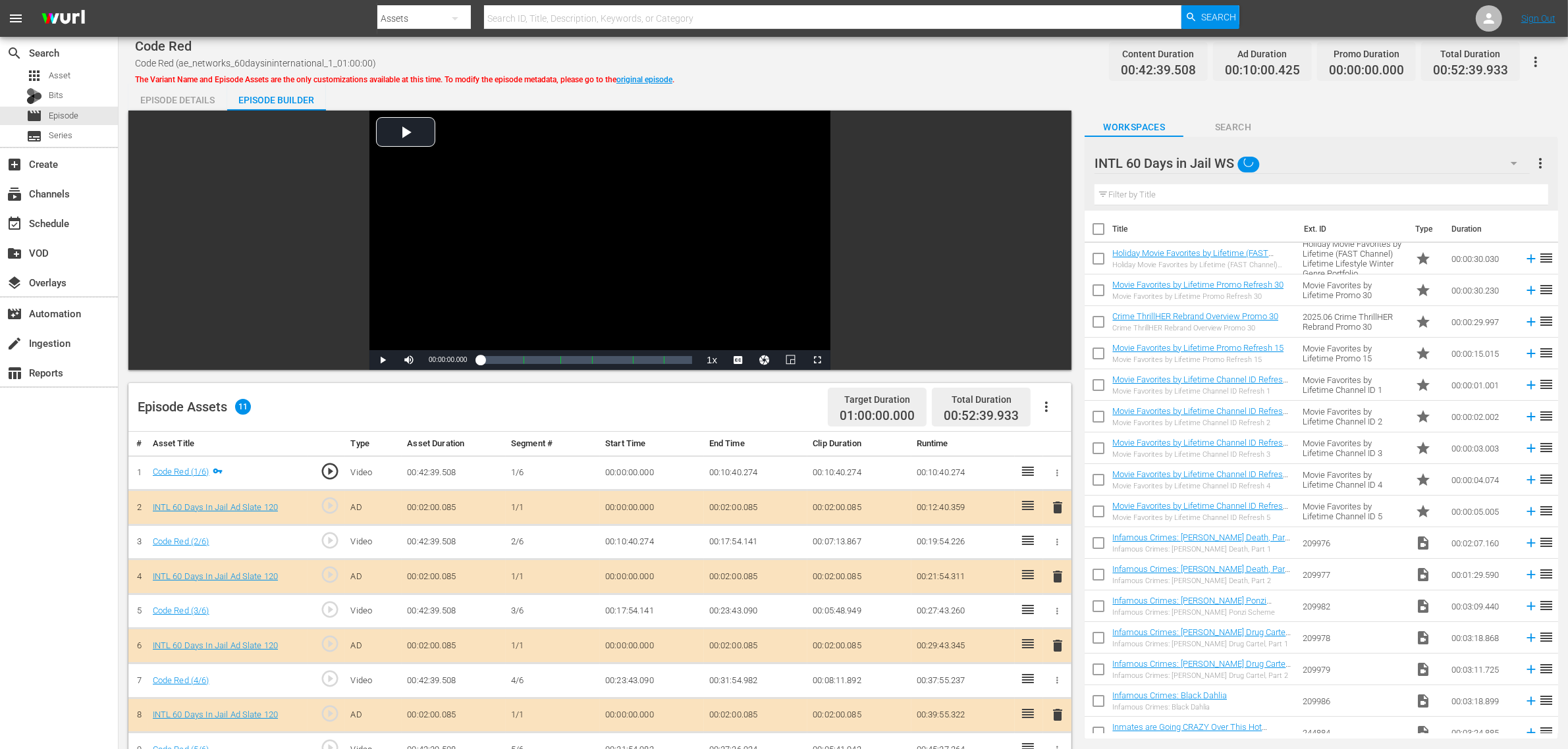
scroll to position [10, 0]
click at [951, 77] on div "INTL 60 Days in Jail WS (11) Road Renegades WS (10) Best of PICKERS WS (11) Bes…" at bounding box center [784, 374] width 1568 height 749
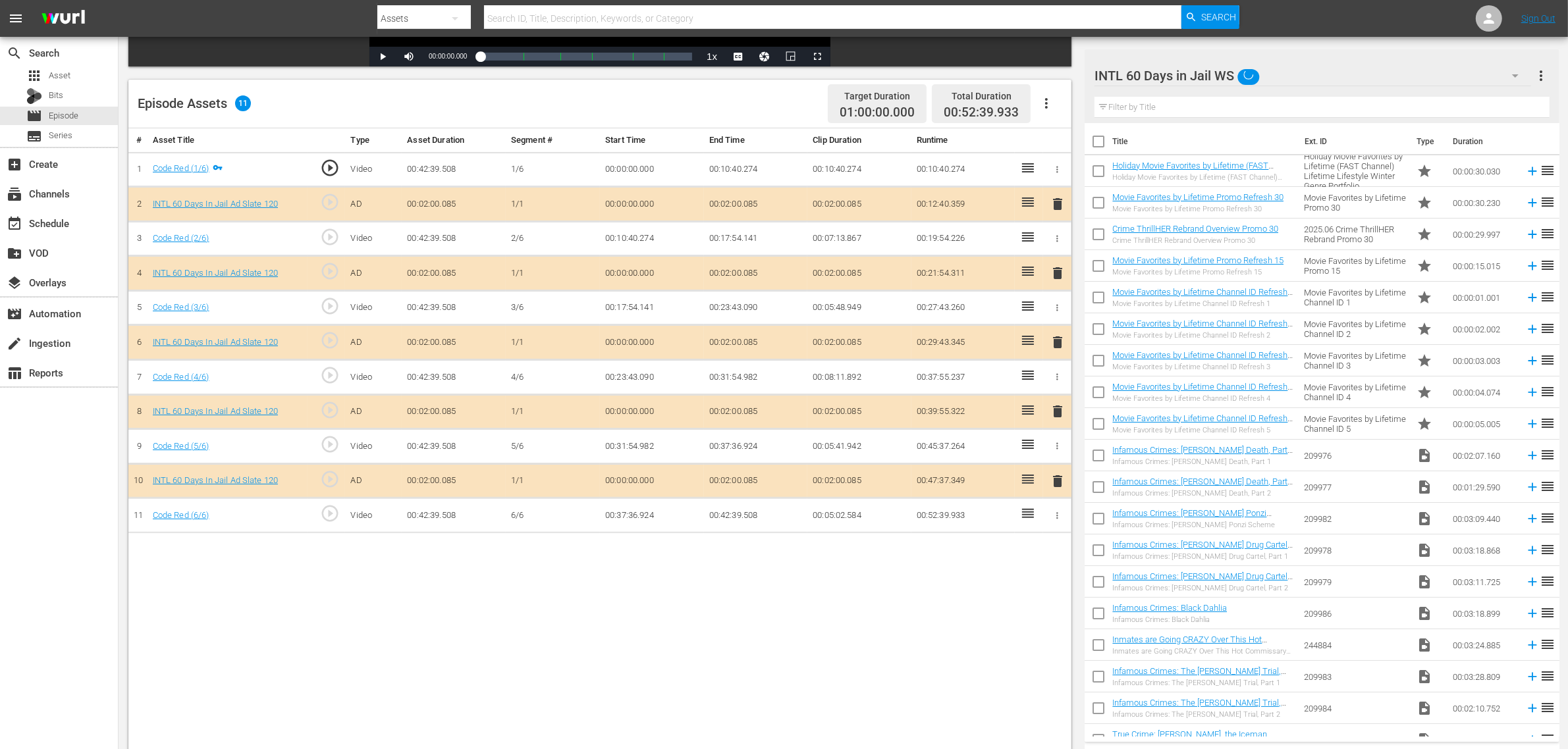
scroll to position [329, 0]
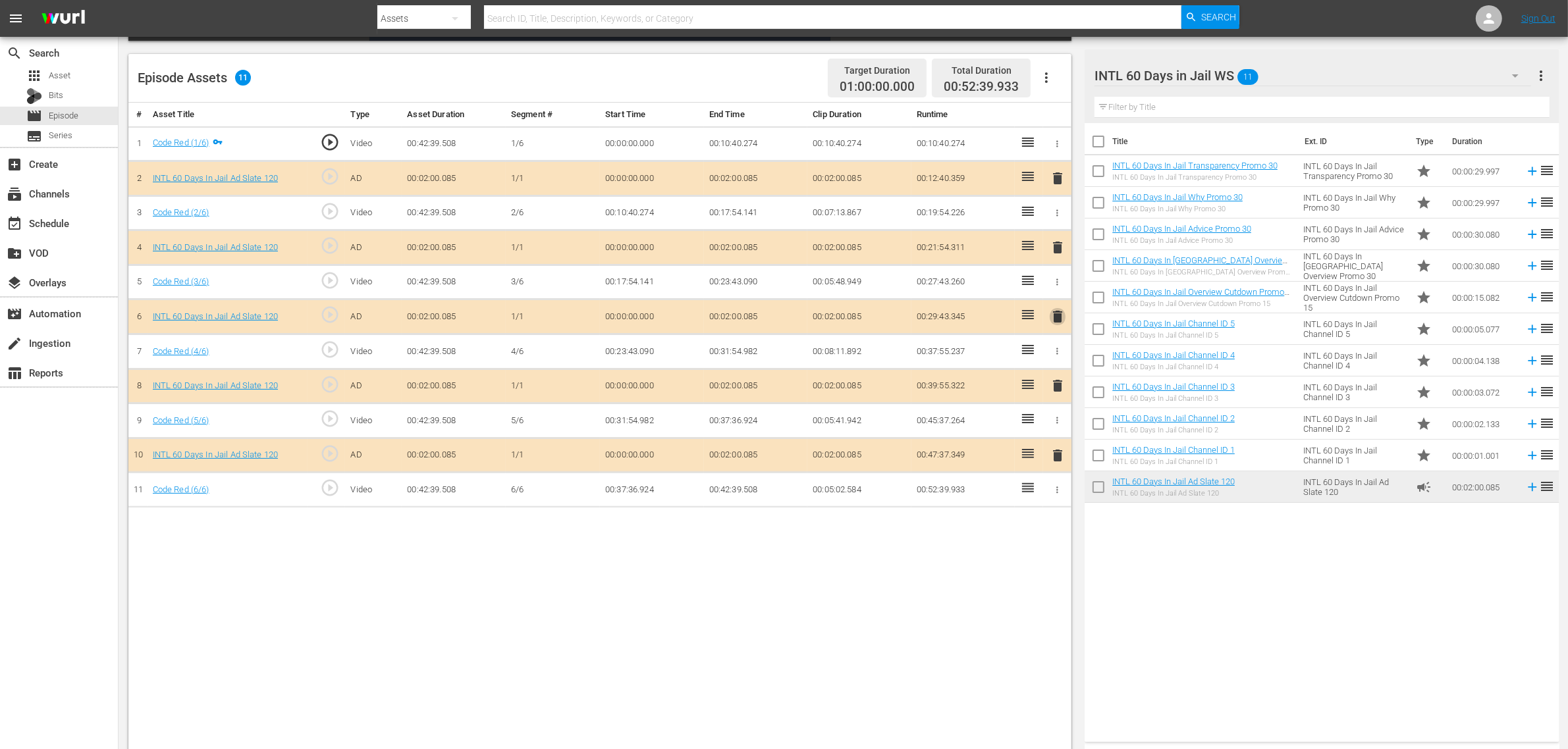
click at [1056, 314] on span "delete" at bounding box center [1058, 316] width 16 height 16
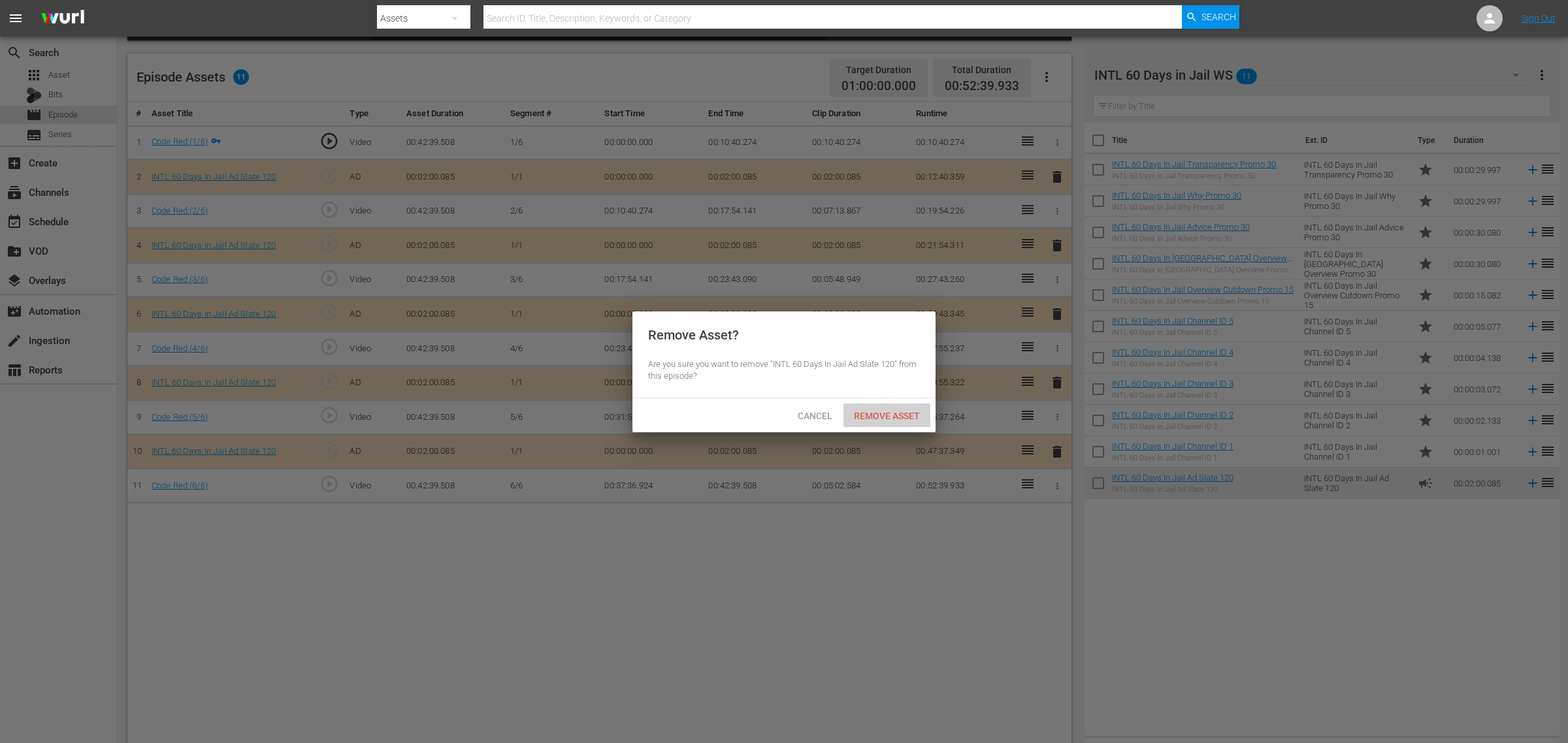
click at [883, 415] on span "Remove Asset" at bounding box center [887, 415] width 87 height 10
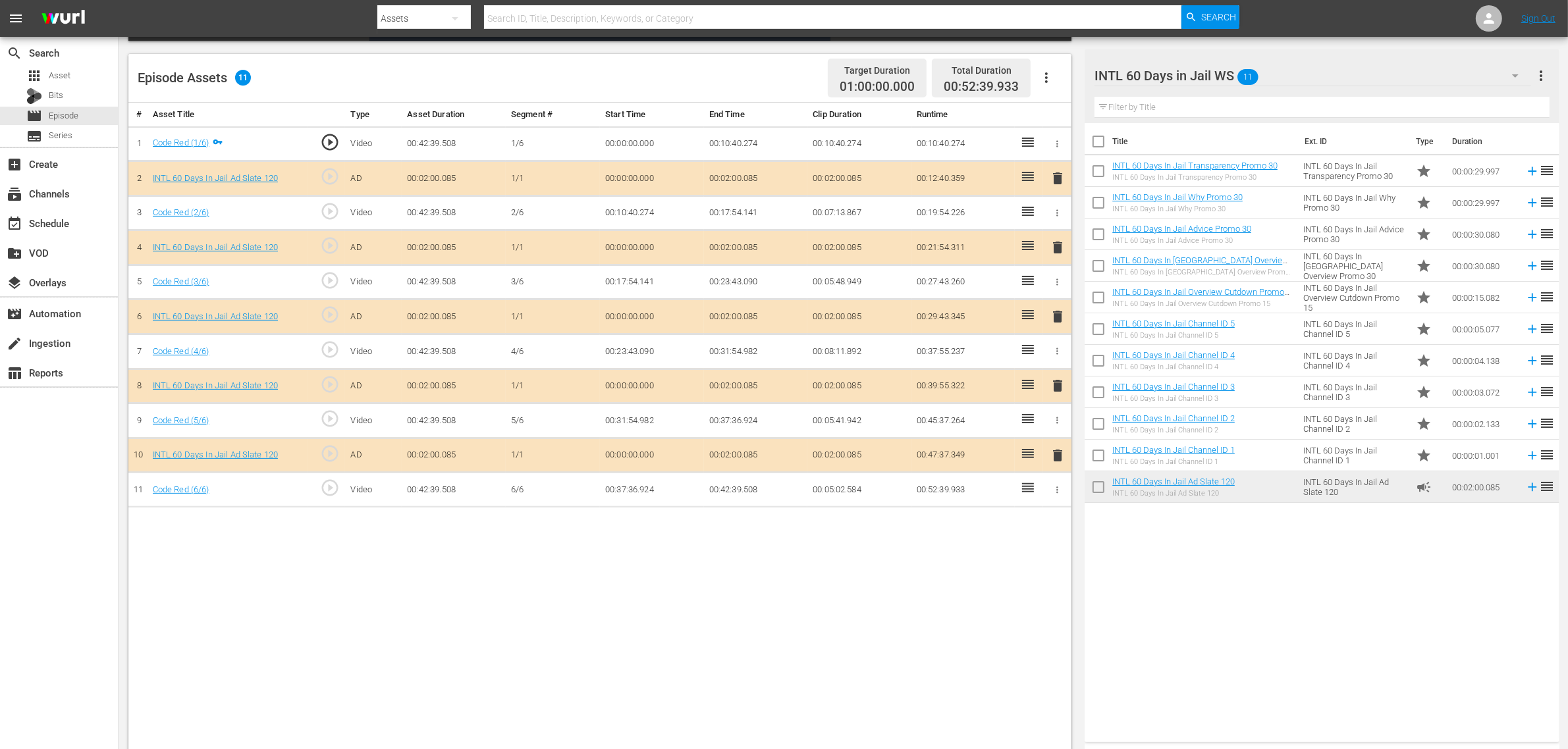
click at [1264, 594] on div "Title Ext. ID Type Duration INTL 60 Days In Jail Transparency Promo 30 INTL 60 …" at bounding box center [1321, 430] width 474 height 614
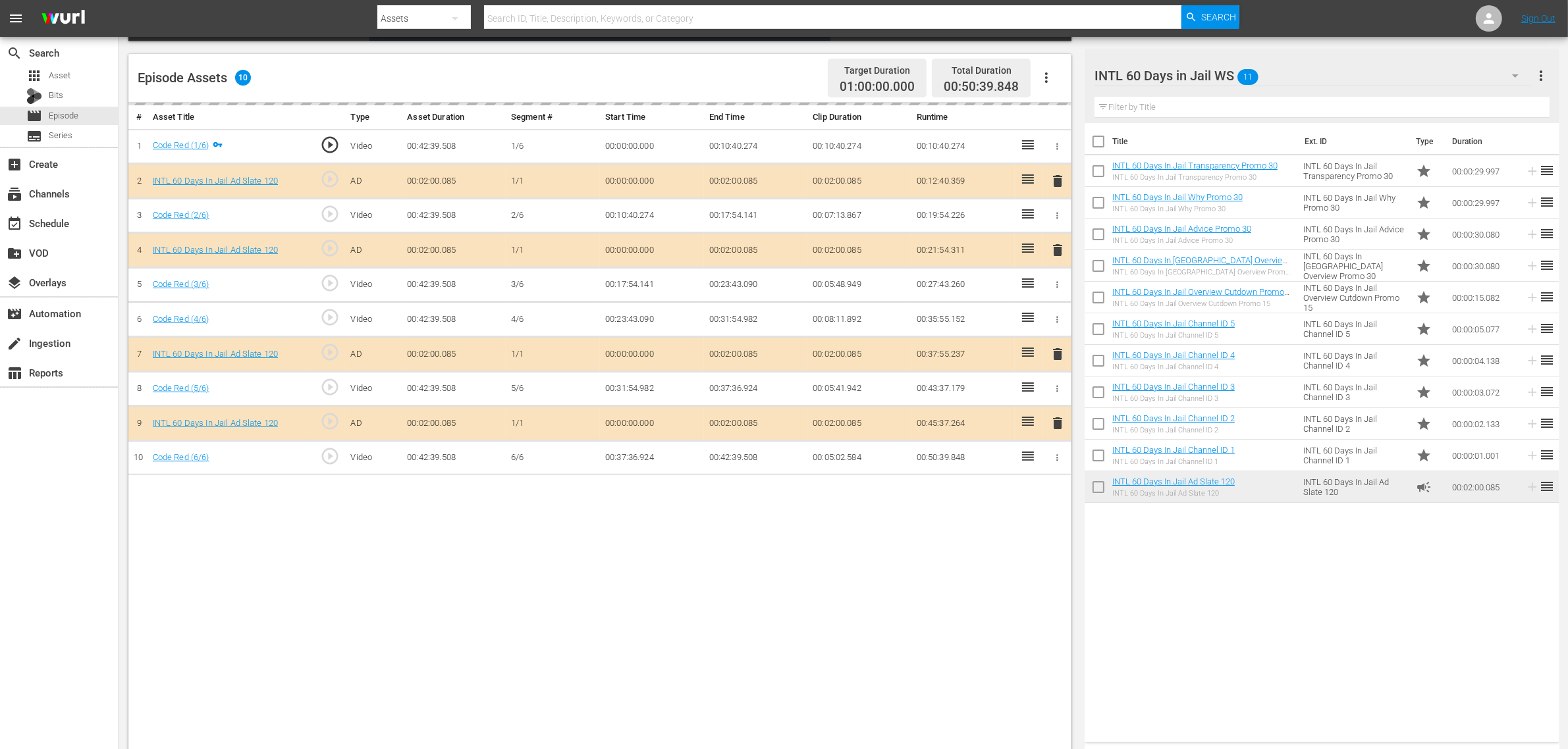
click at [742, 73] on div "Episode Assets 10 Target Duration 01:00:00.000 Total Duration 00:50:39.848" at bounding box center [600, 78] width 943 height 49
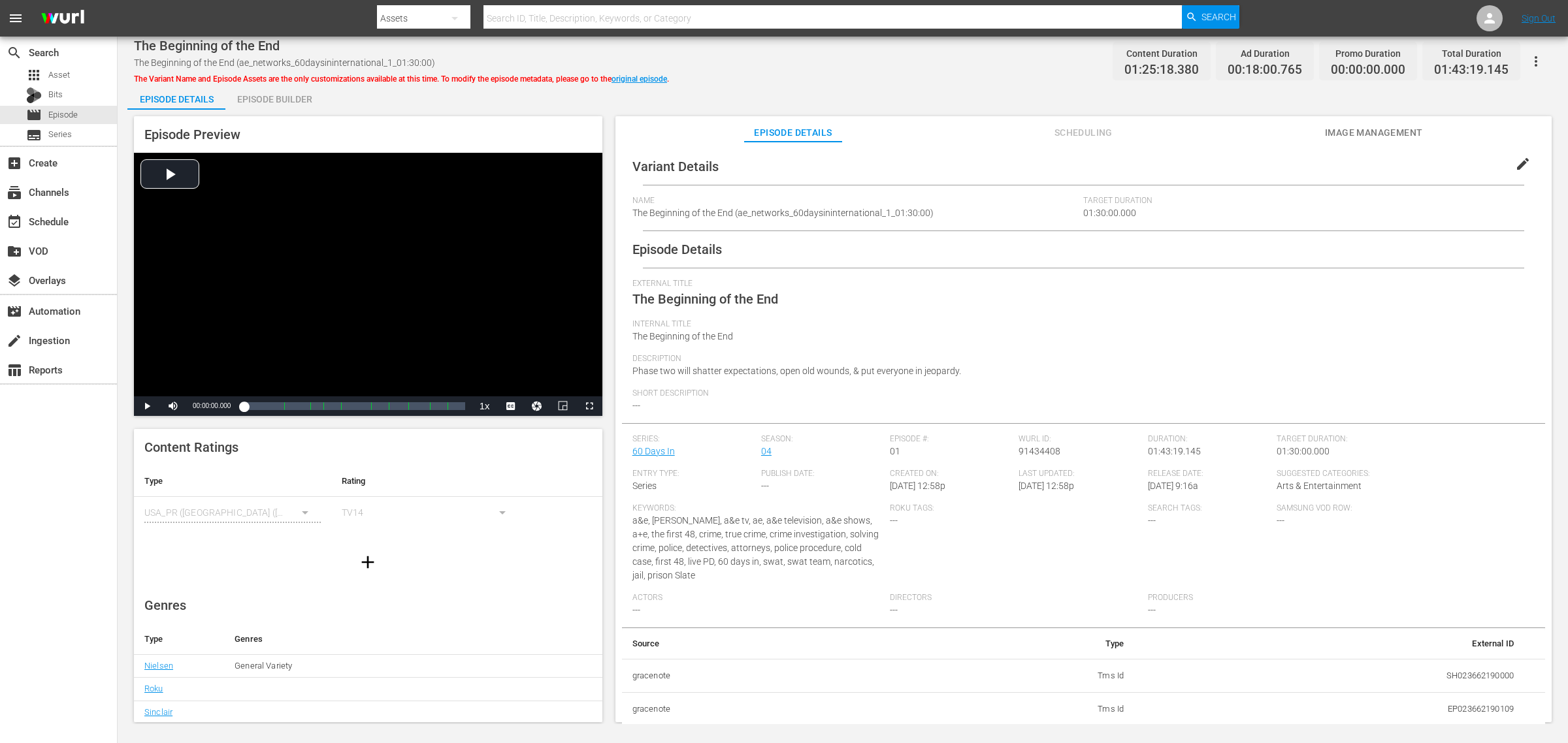
click at [279, 101] on div "Episode Builder" at bounding box center [275, 99] width 98 height 31
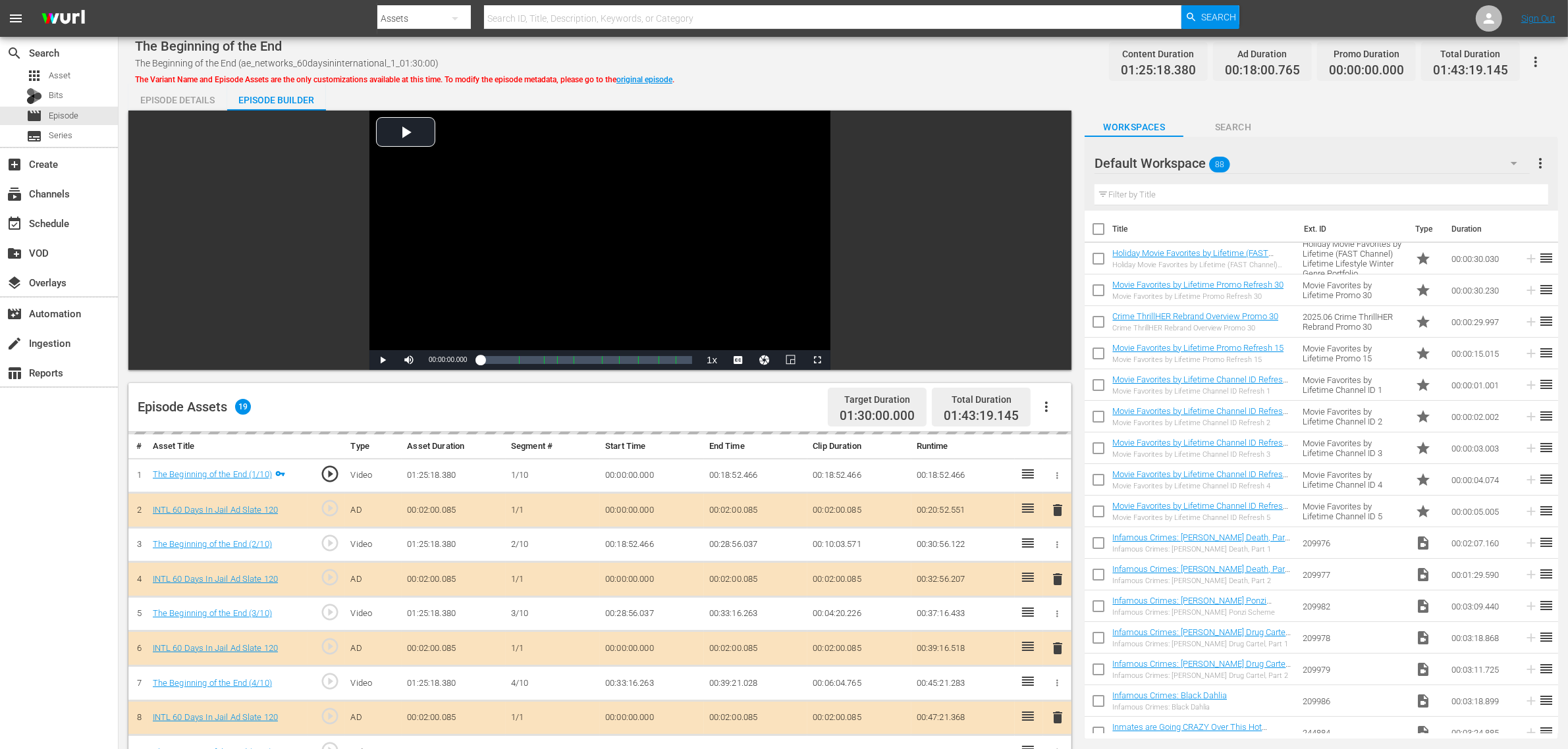
click at [999, 53] on div "The Beginning of the End The Beginning of the End (ae_networks_60daysininternat…" at bounding box center [843, 61] width 1417 height 30
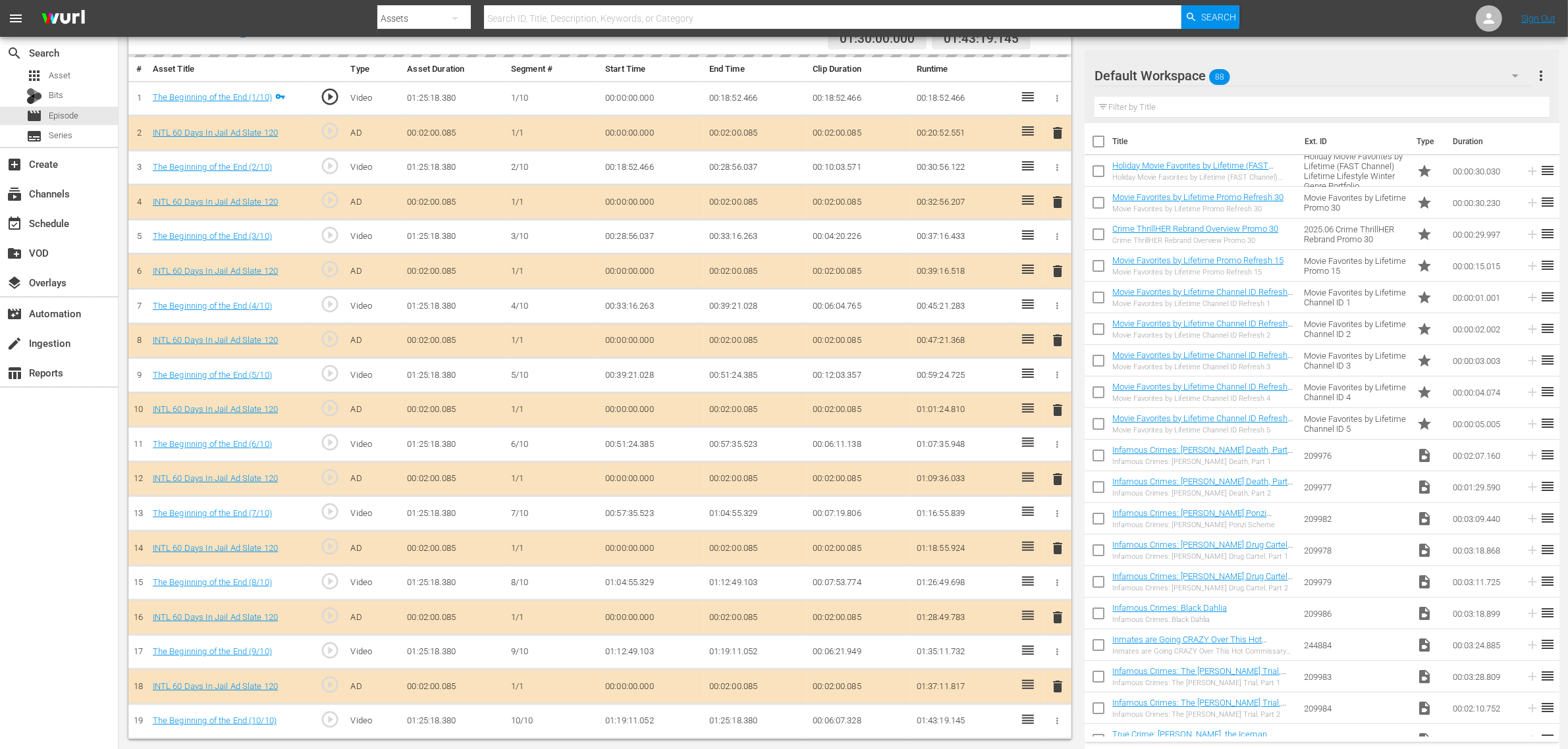
scroll to position [383, 0]
click at [1058, 405] on span "delete" at bounding box center [1058, 410] width 16 height 16
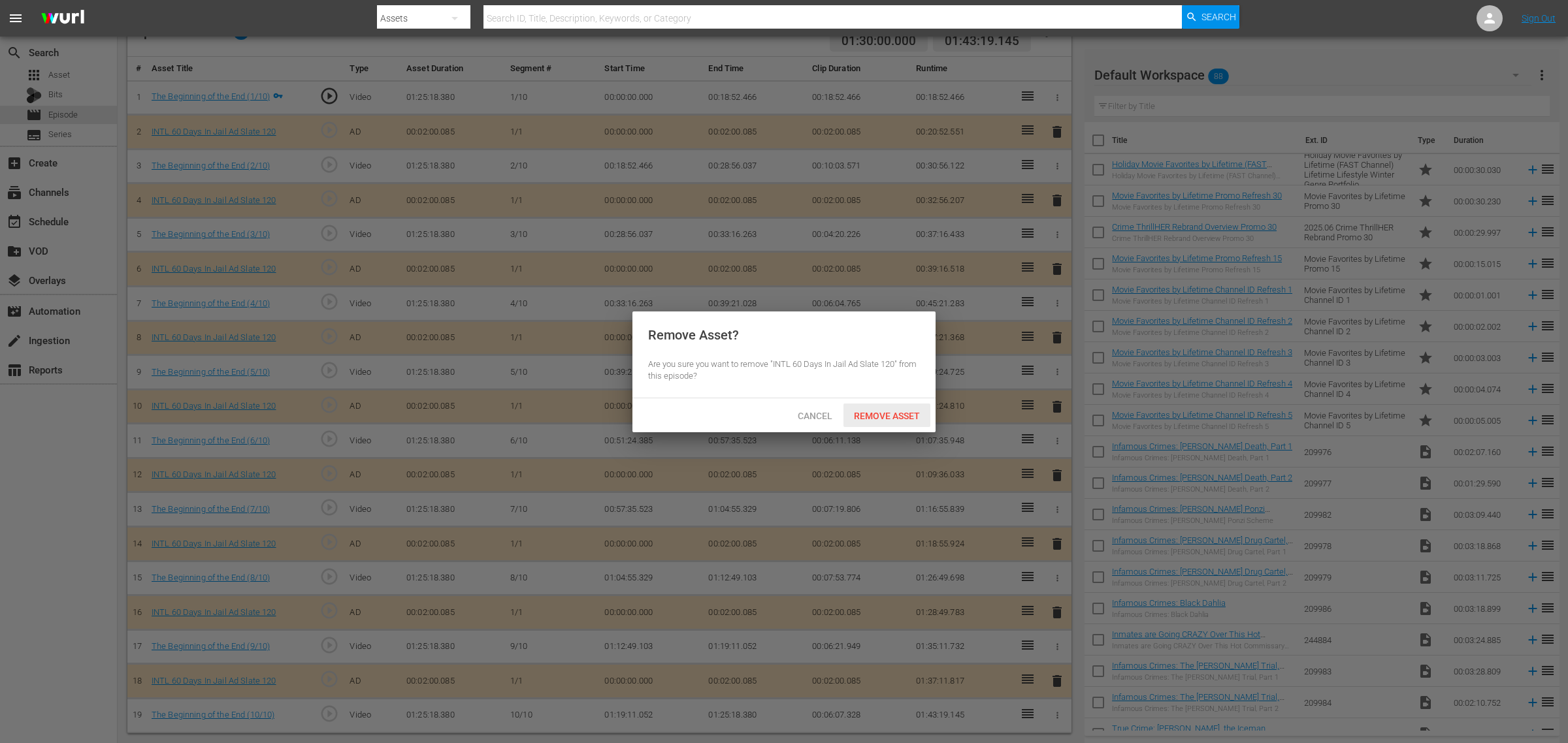
click at [887, 407] on div "Remove Asset" at bounding box center [887, 415] width 87 height 24
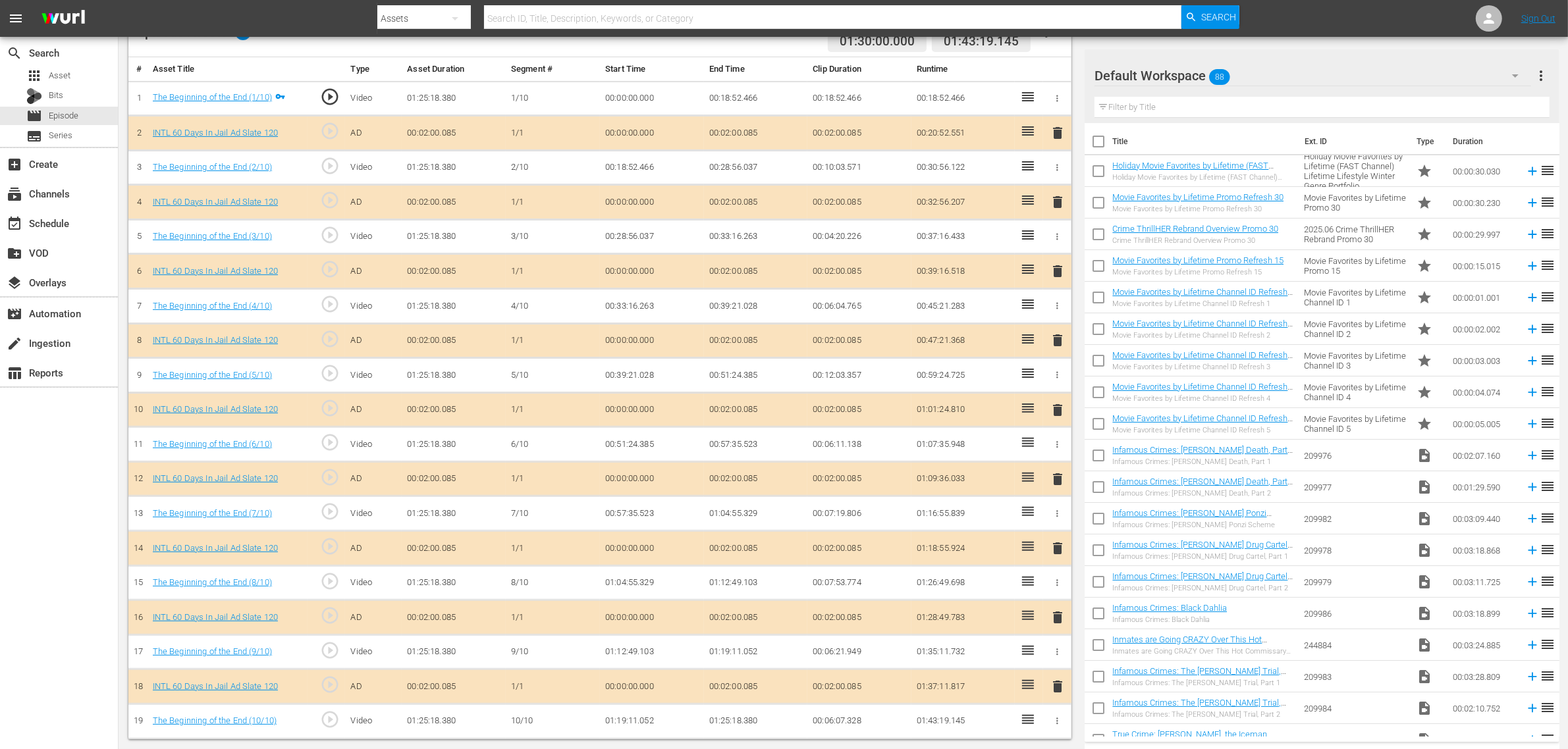
click at [772, 97] on td "00:18:52.466" at bounding box center [756, 98] width 104 height 35
click at [1264, 89] on div "a few seconds ago Success Deleted AssetPointer INTL 60 Days In Jail Ad Slate 12…" at bounding box center [1426, 86] width 271 height 78
click at [1261, 76] on div "Default Workspace 88" at bounding box center [1313, 76] width 437 height 37
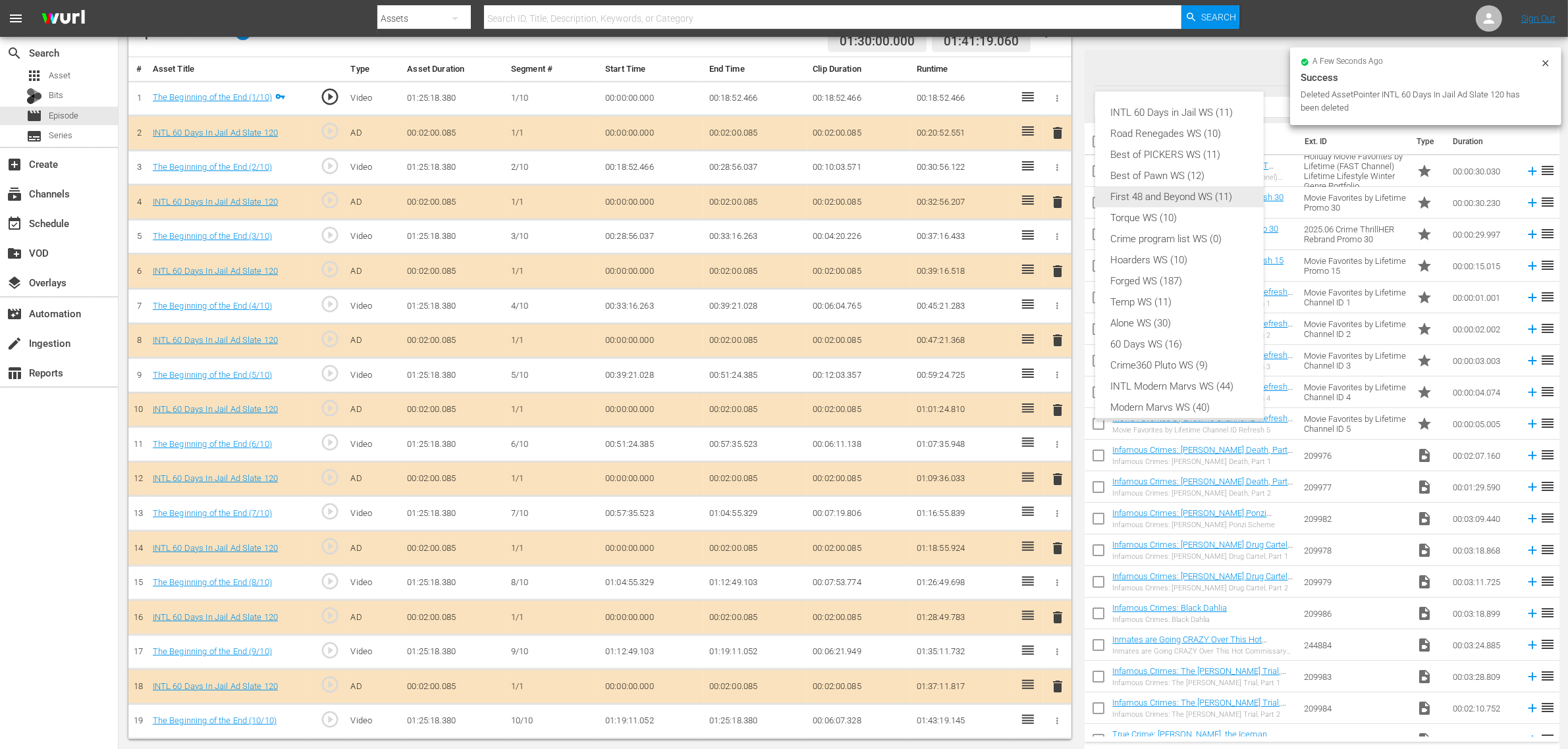
scroll to position [0, 0]
click at [1174, 120] on div "INTL 60 Days in Jail WS (11)" at bounding box center [1179, 113] width 137 height 21
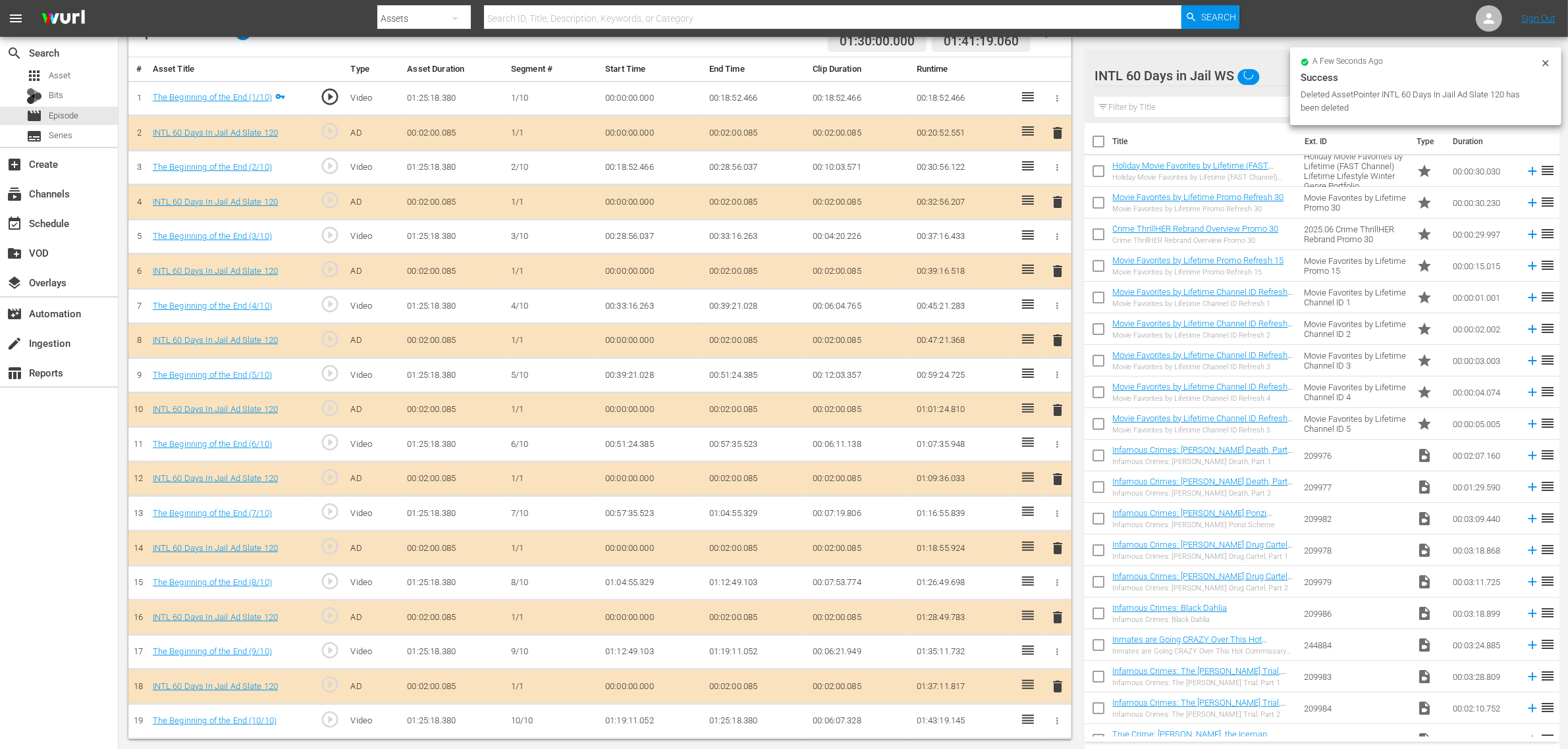
scroll to position [10, 0]
click at [794, 56] on div "Episode Assets 18 Target Duration 01:30:00.000 Total Duration 01:41:19.060 # As…" at bounding box center [600, 373] width 943 height 730
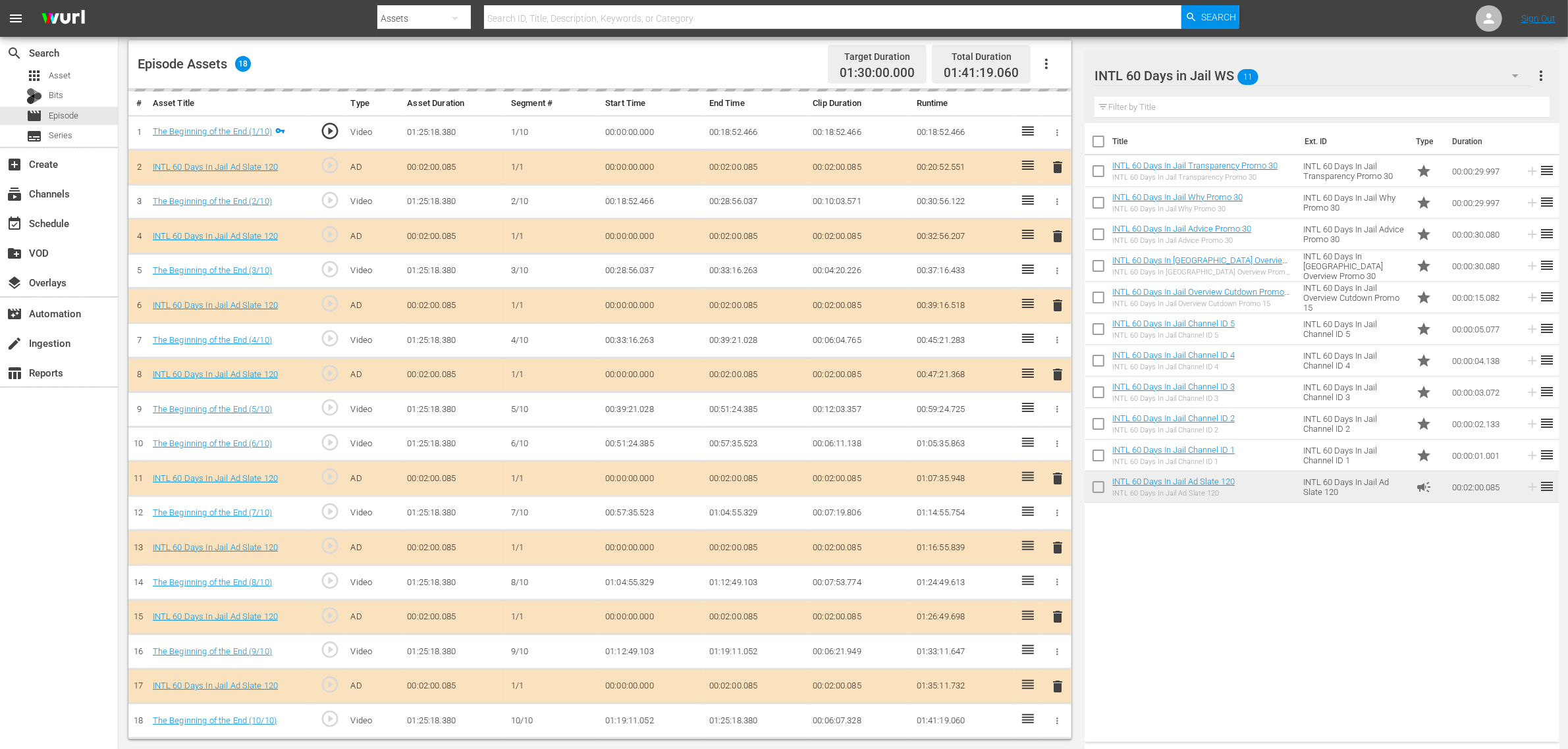
scroll to position [350, 0]
click at [749, 59] on div "Episode Assets 18 Target Duration 01:30:00.000 Total Duration 01:41:19.060" at bounding box center [600, 64] width 943 height 49
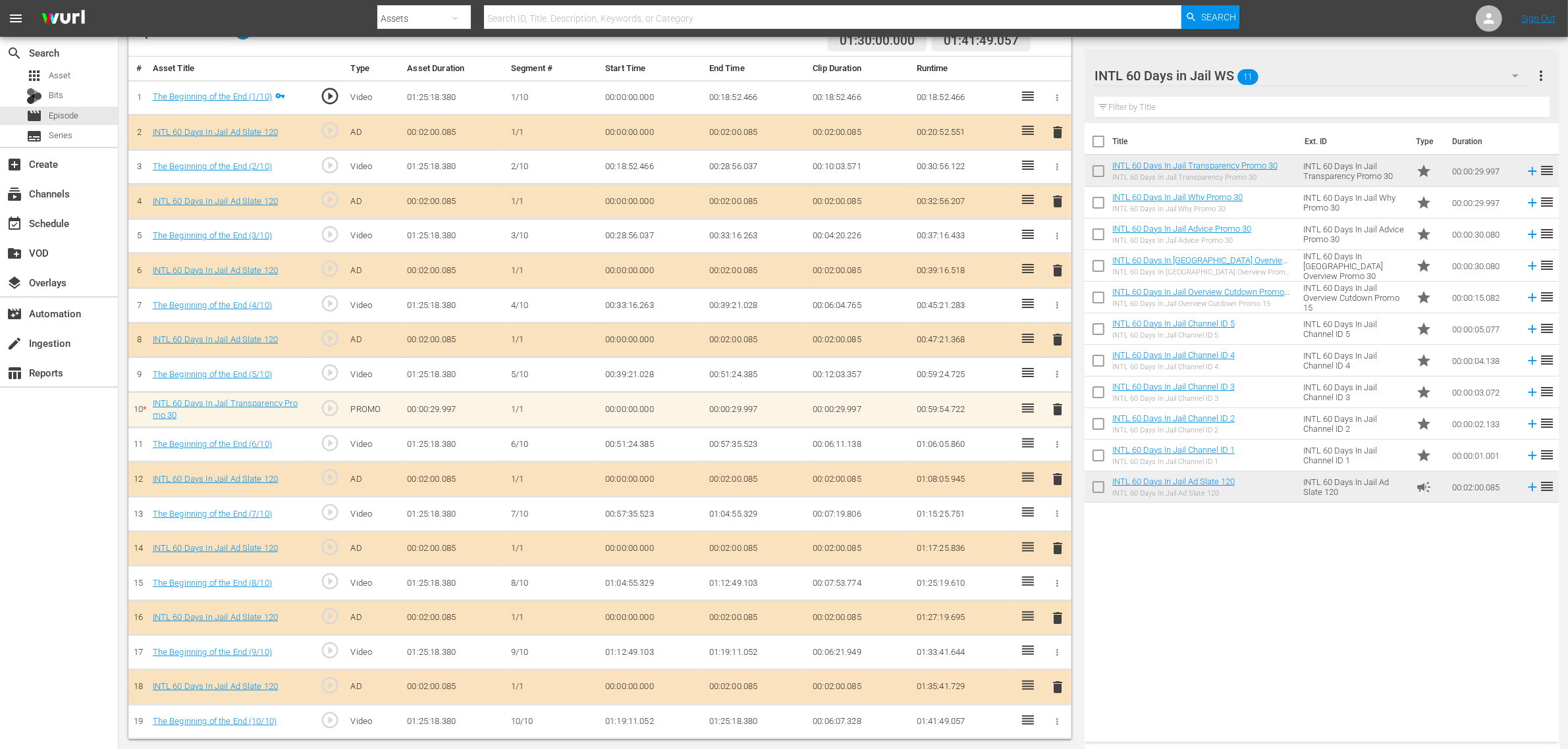
scroll to position [384, 0]
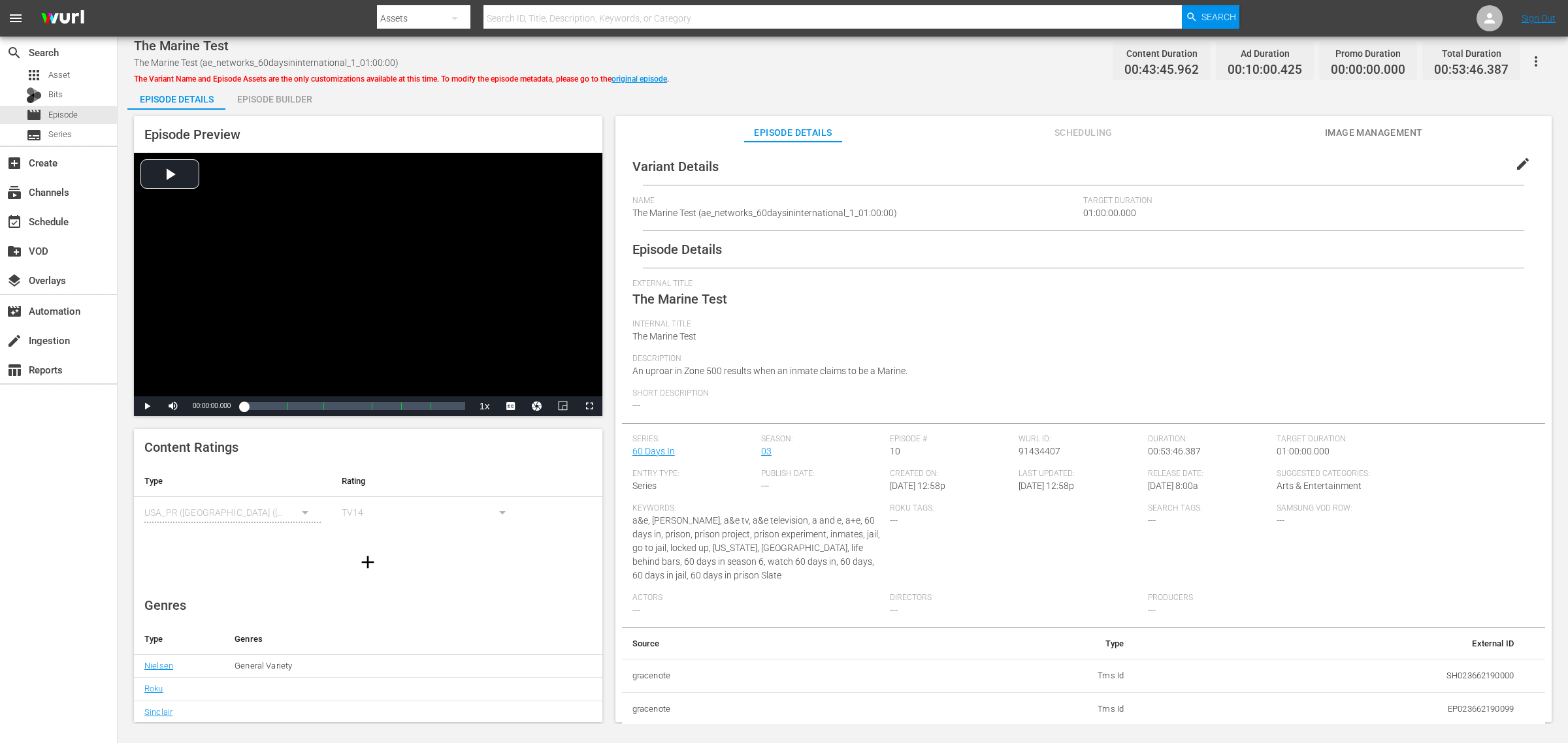
click at [269, 91] on div "Episode Builder" at bounding box center [275, 99] width 98 height 31
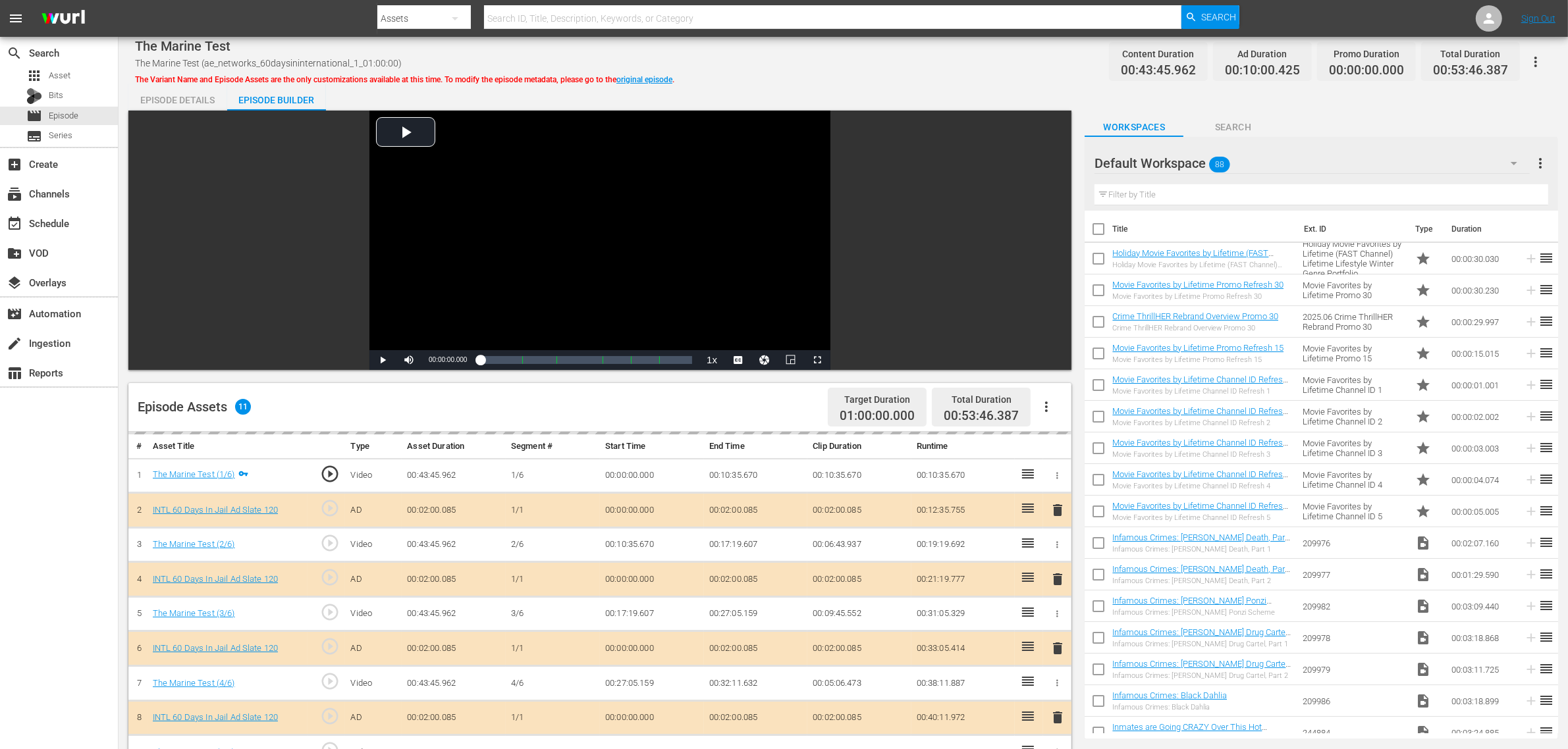
scroll to position [329, 0]
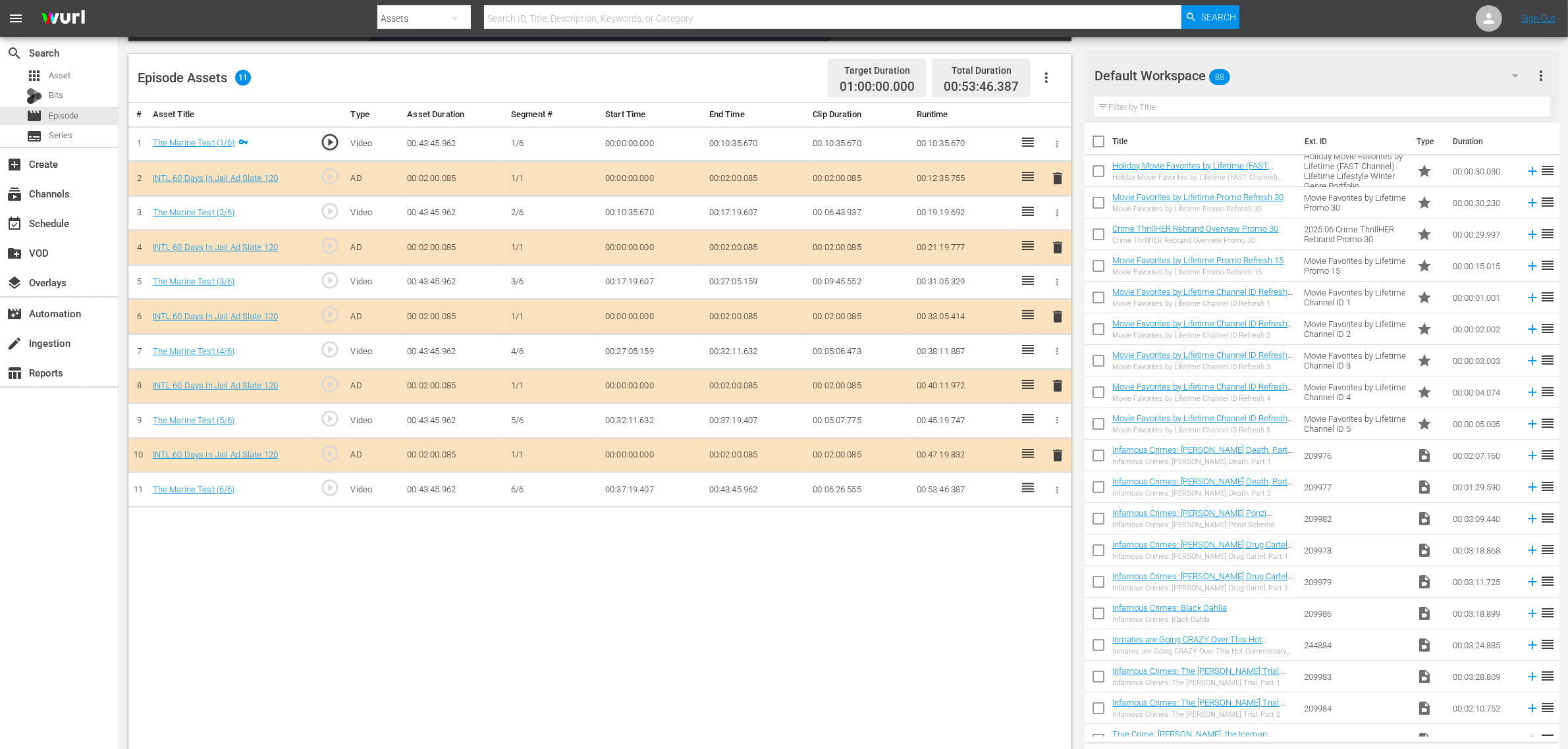
click at [1057, 318] on span "delete" at bounding box center [1058, 316] width 16 height 16
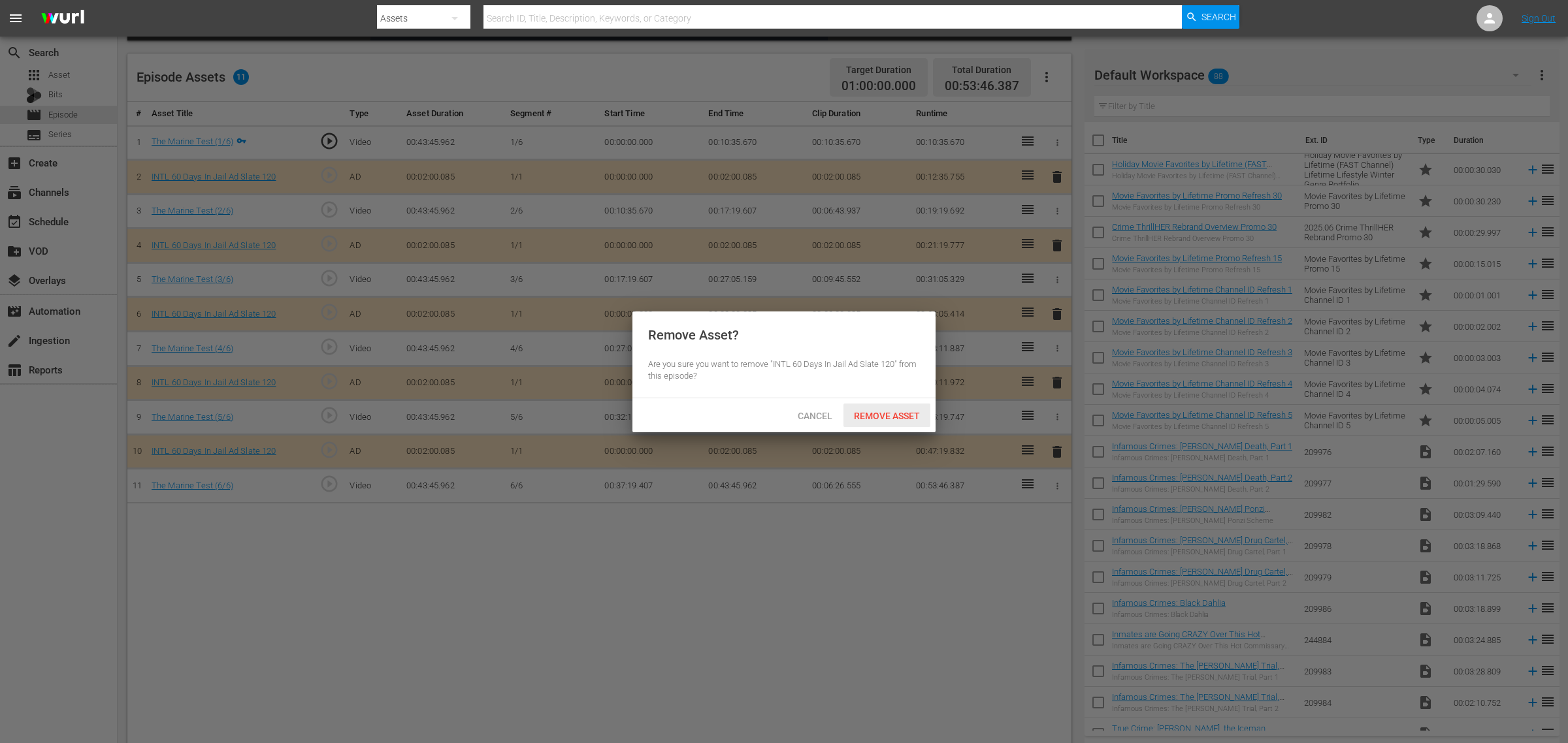
click at [892, 430] on div "Cancel Remove Asset" at bounding box center [784, 415] width 303 height 34
click at [894, 411] on span "Remove Asset" at bounding box center [887, 415] width 87 height 10
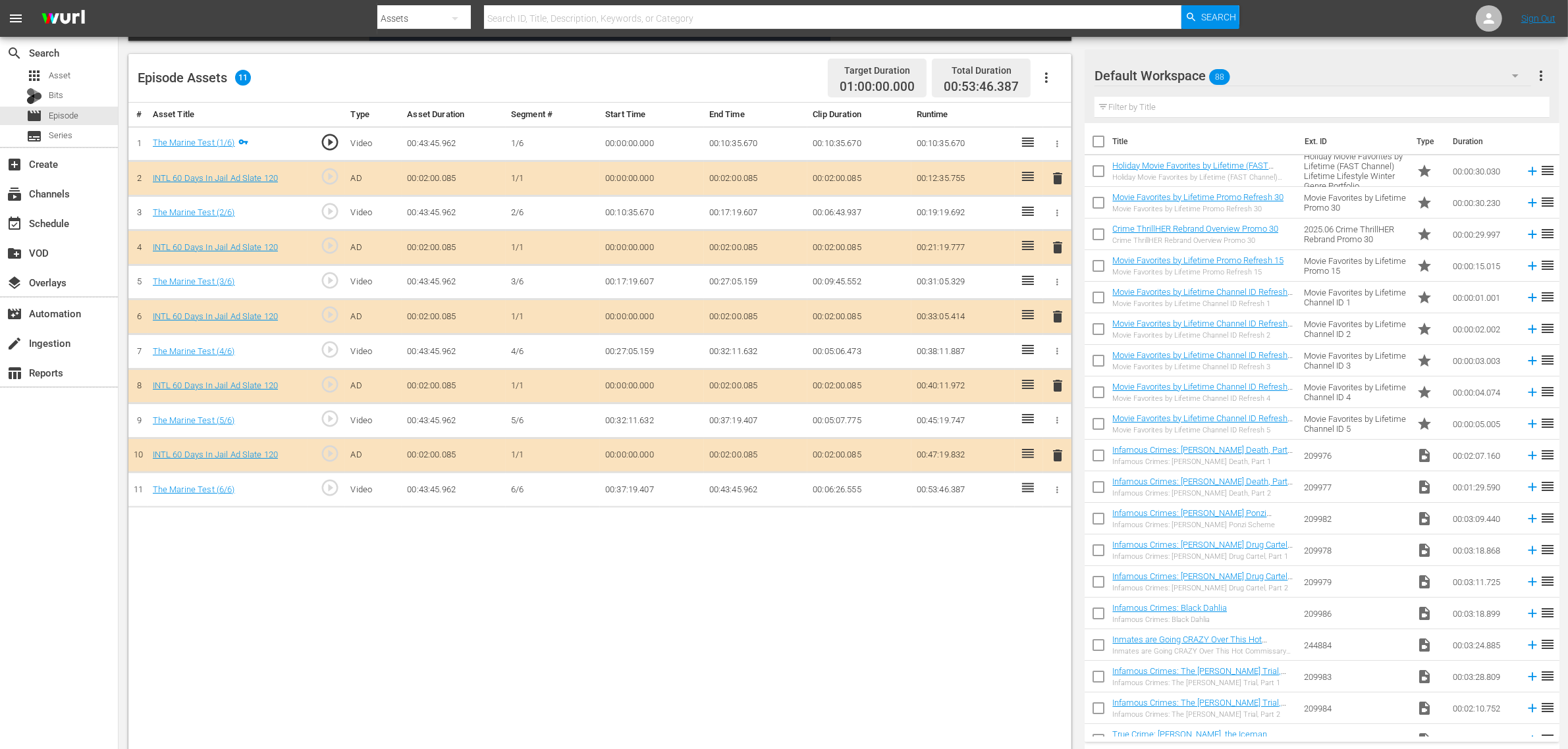
click at [1264, 66] on div "Default Workspace 88" at bounding box center [1313, 76] width 437 height 37
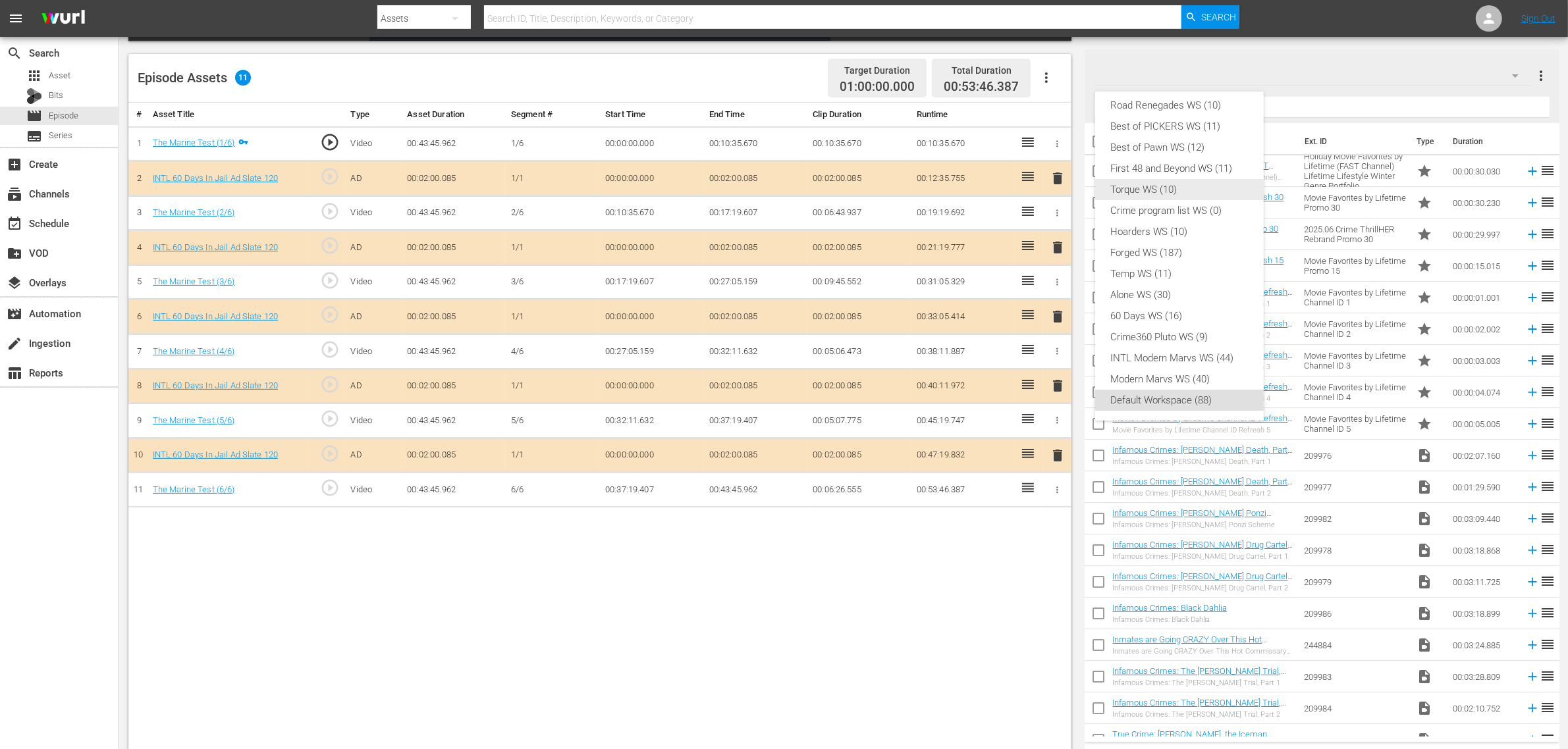
scroll to position [0, 0]
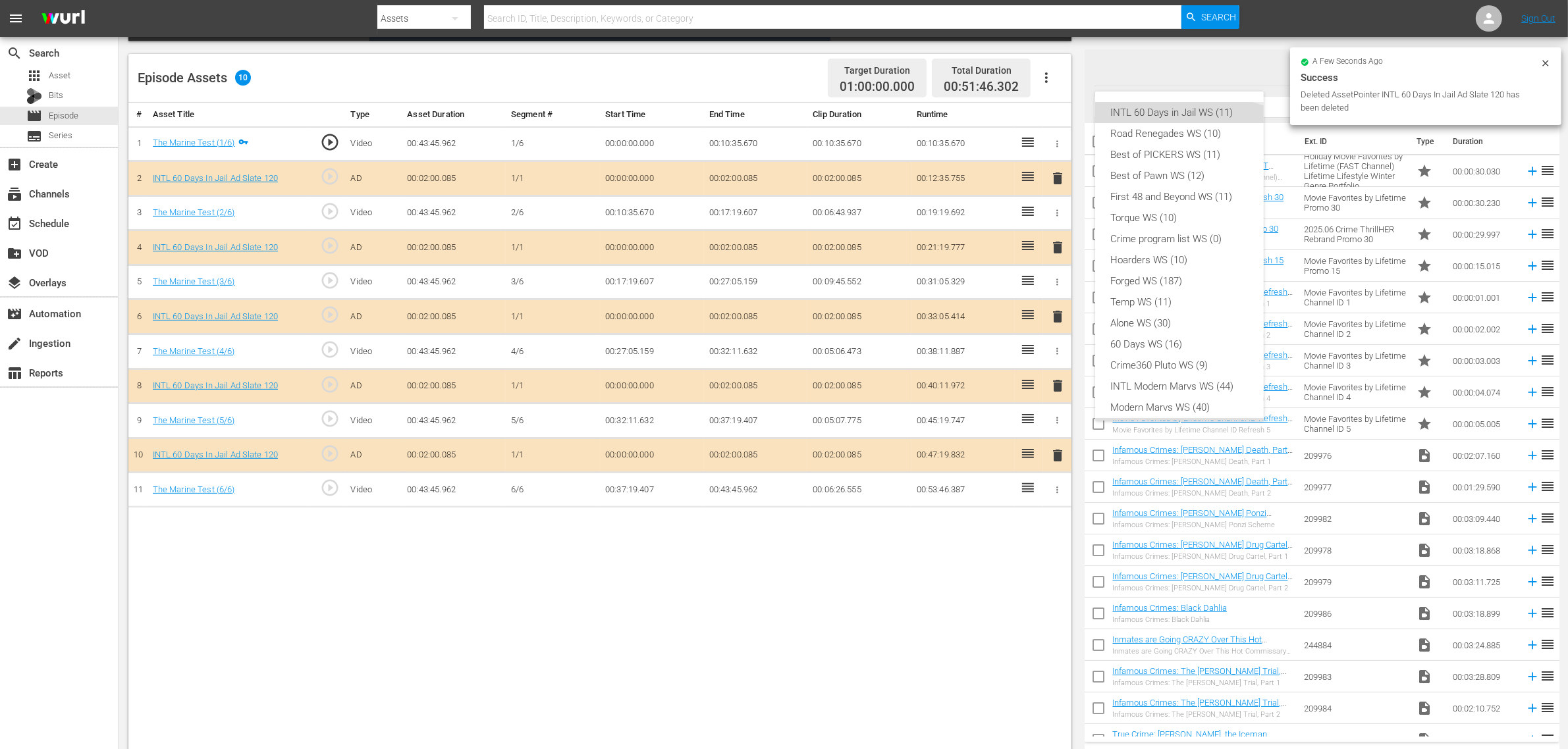
click at [1157, 108] on div "INTL 60 Days in Jail WS (11)" at bounding box center [1179, 113] width 137 height 21
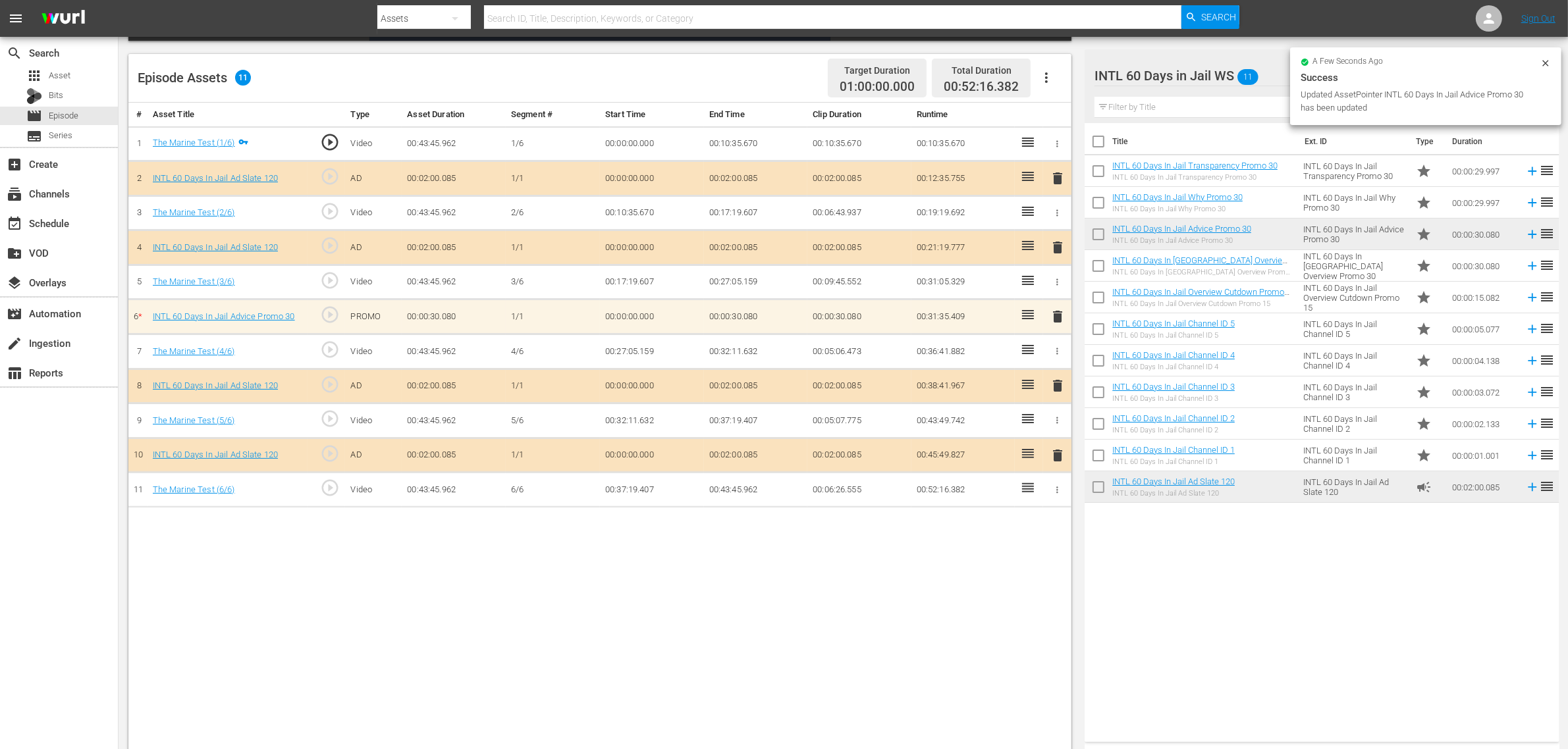
click at [1264, 597] on div "Title Ext. ID Type Duration INTL 60 Days In Jail Transparency Promo 30 INTL 60 …" at bounding box center [1321, 430] width 474 height 614
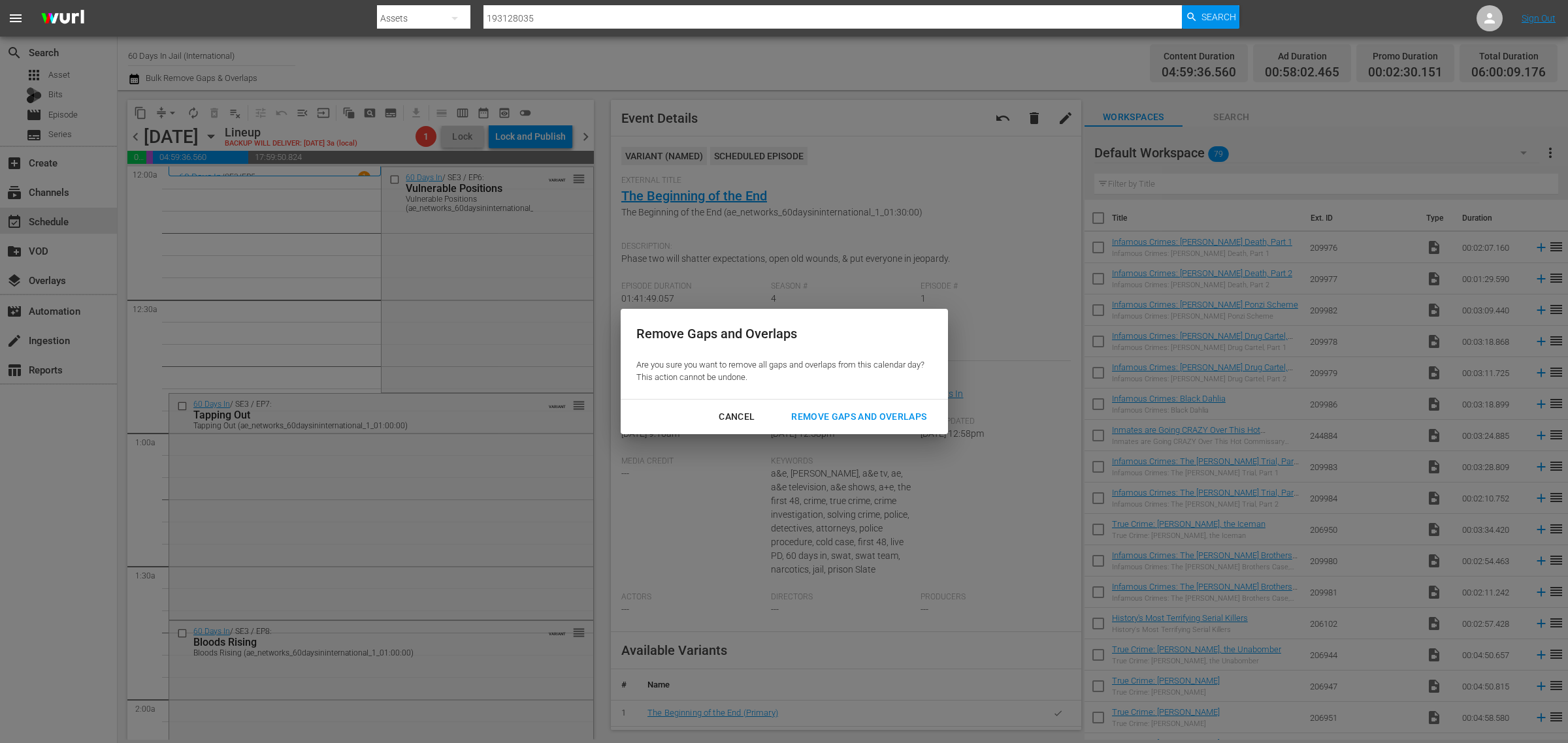
click at [822, 413] on div "Remove Gaps and Overlaps" at bounding box center [859, 417] width 156 height 16
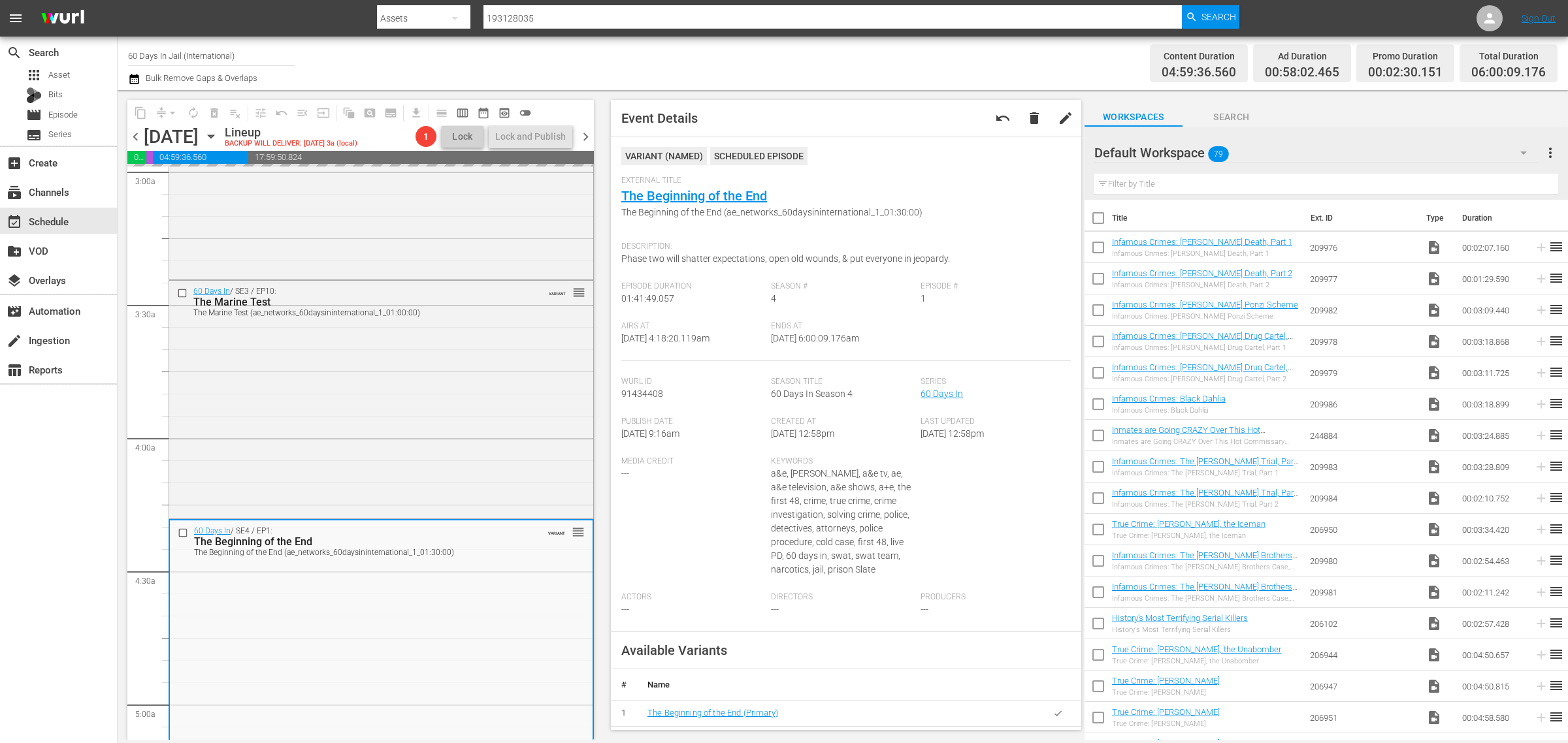
click at [683, 69] on div "Channel Title 60 Days In Jail (International) Bulk Remove Gaps & Overlaps" at bounding box center [518, 63] width 780 height 47
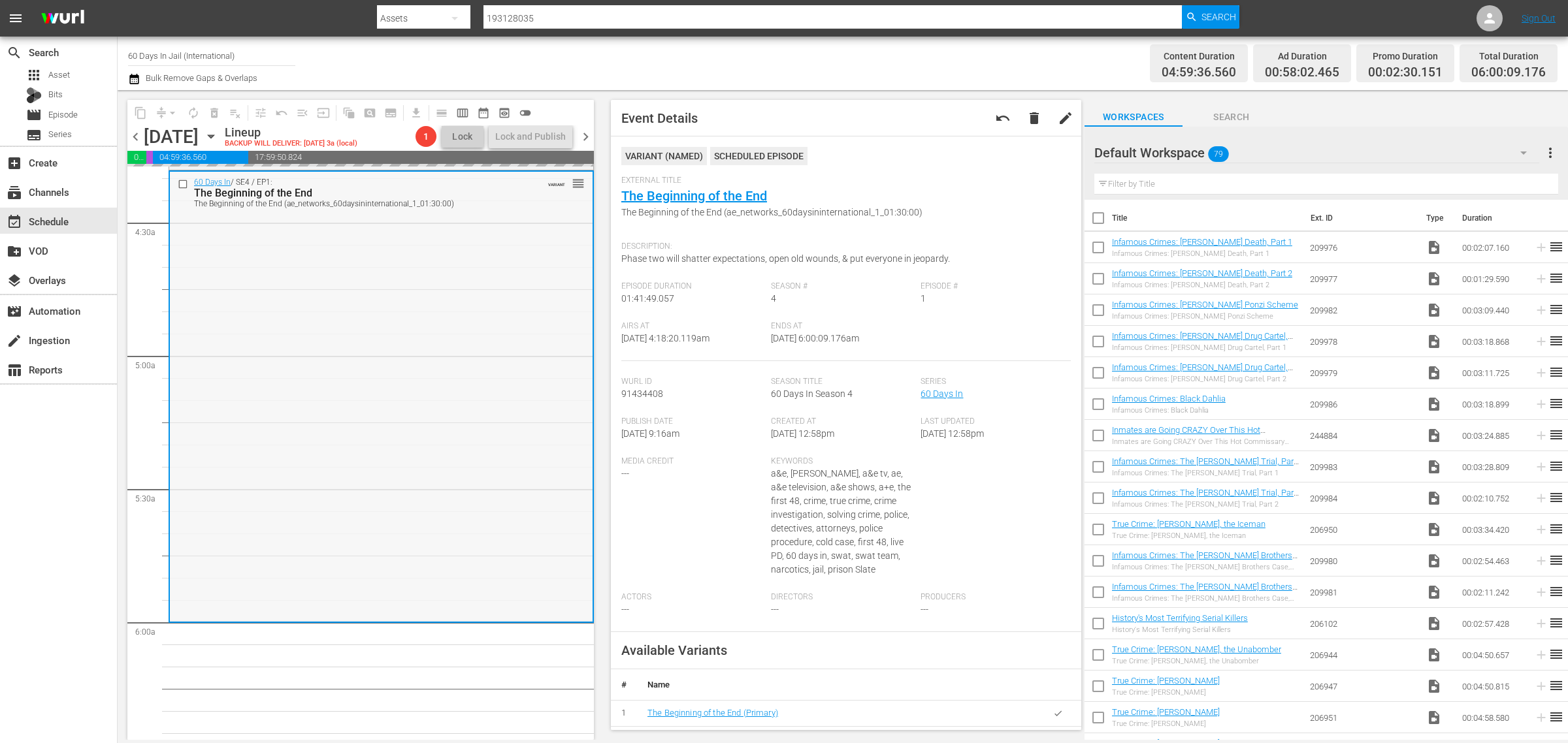
scroll to position [1202, 0]
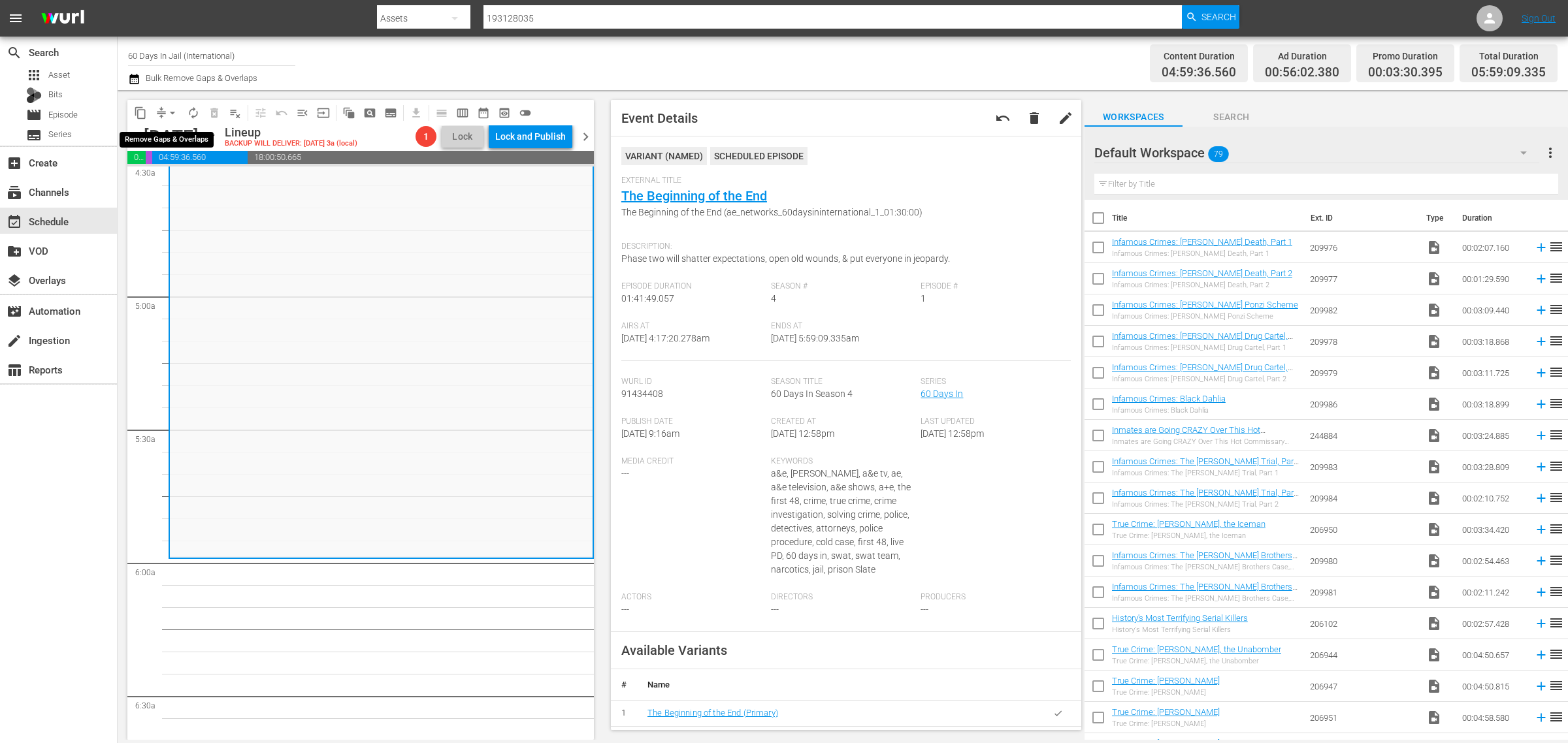
click at [171, 106] on span "arrow_drop_down" at bounding box center [172, 112] width 13 height 13
click at [170, 133] on li "Align to Midnight" at bounding box center [172, 139] width 137 height 22
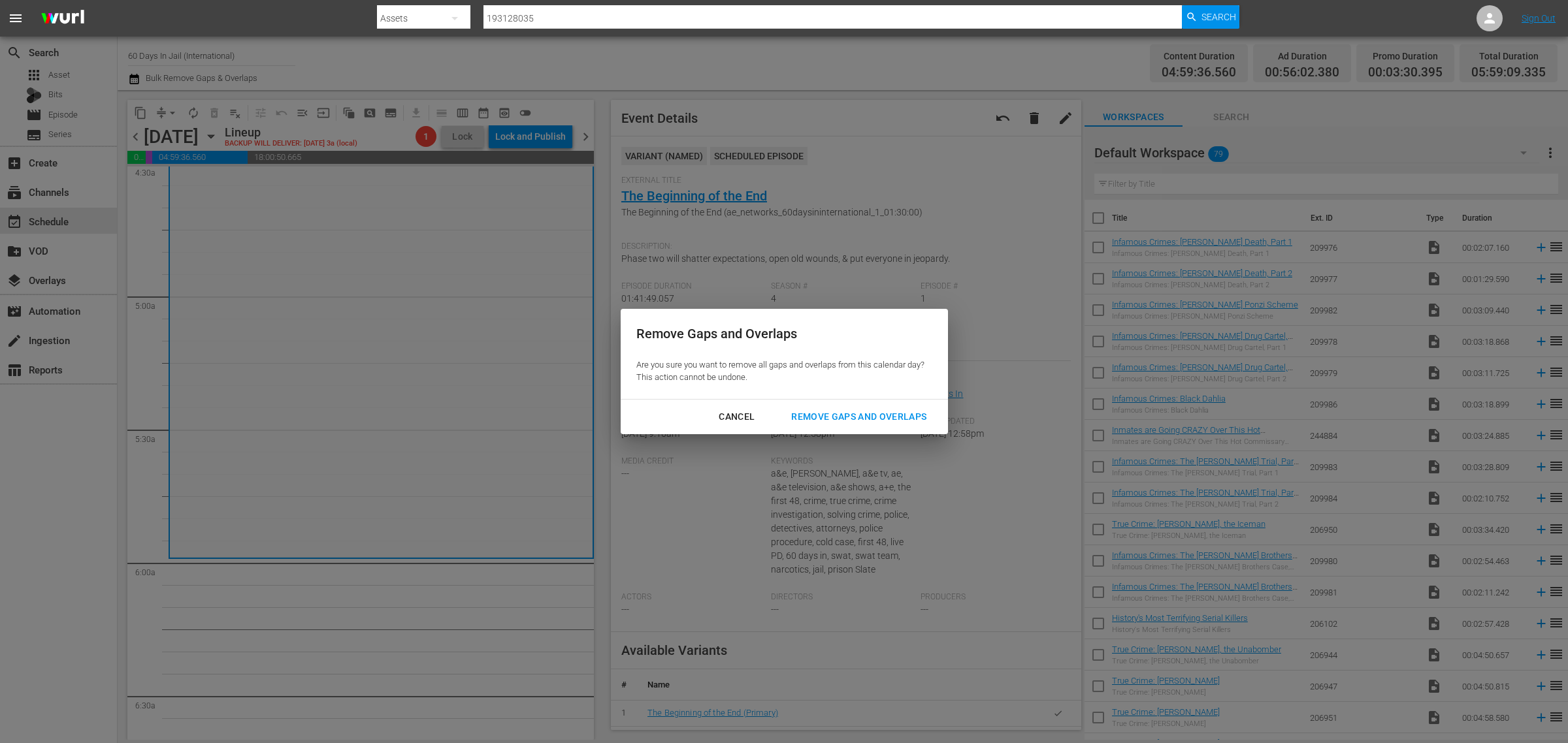
click at [876, 415] on div "Remove Gaps and Overlaps" at bounding box center [859, 417] width 156 height 16
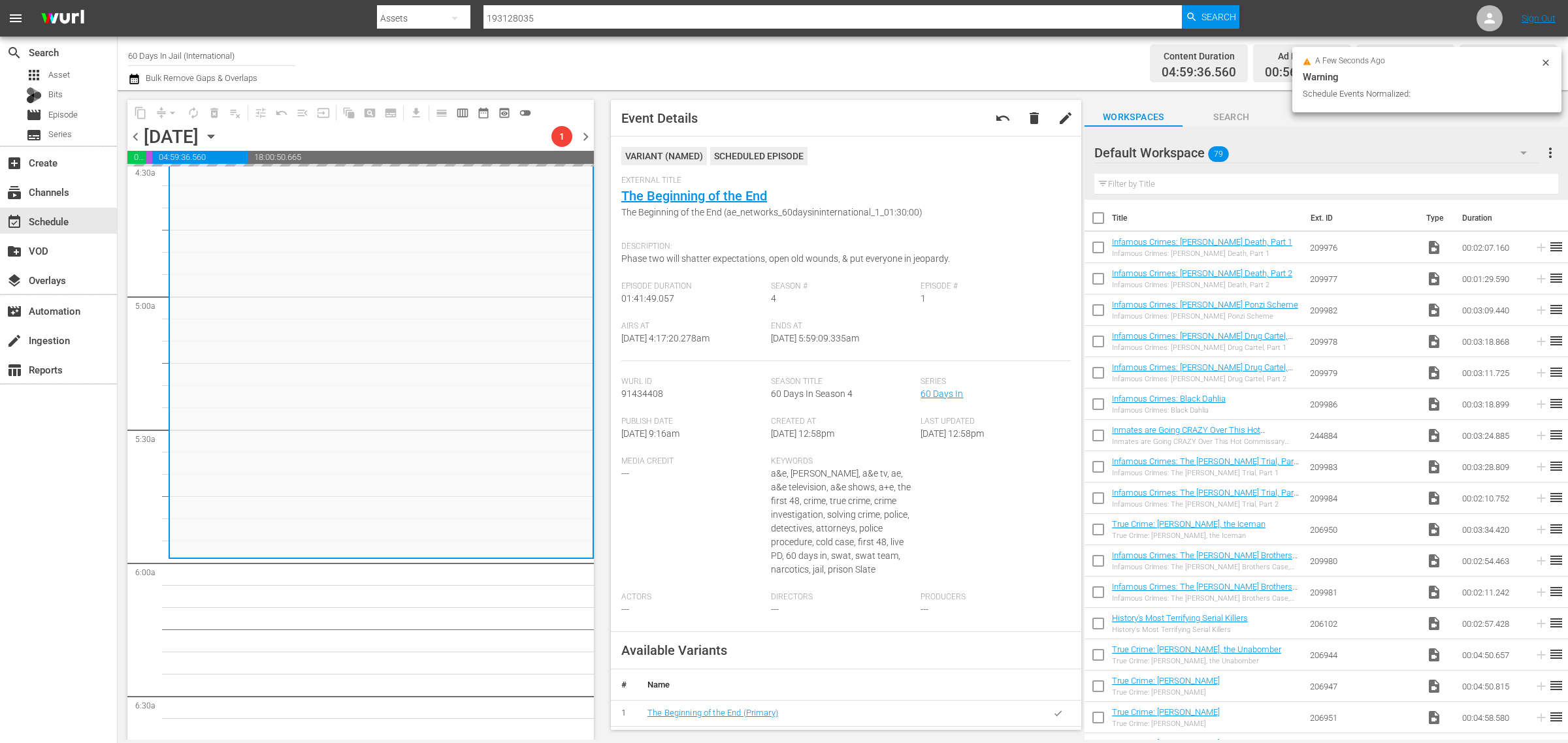
click at [798, 51] on div "Channel Title 60 Days In Jail (International) Bulk Remove Gaps & Overlaps" at bounding box center [518, 63] width 780 height 47
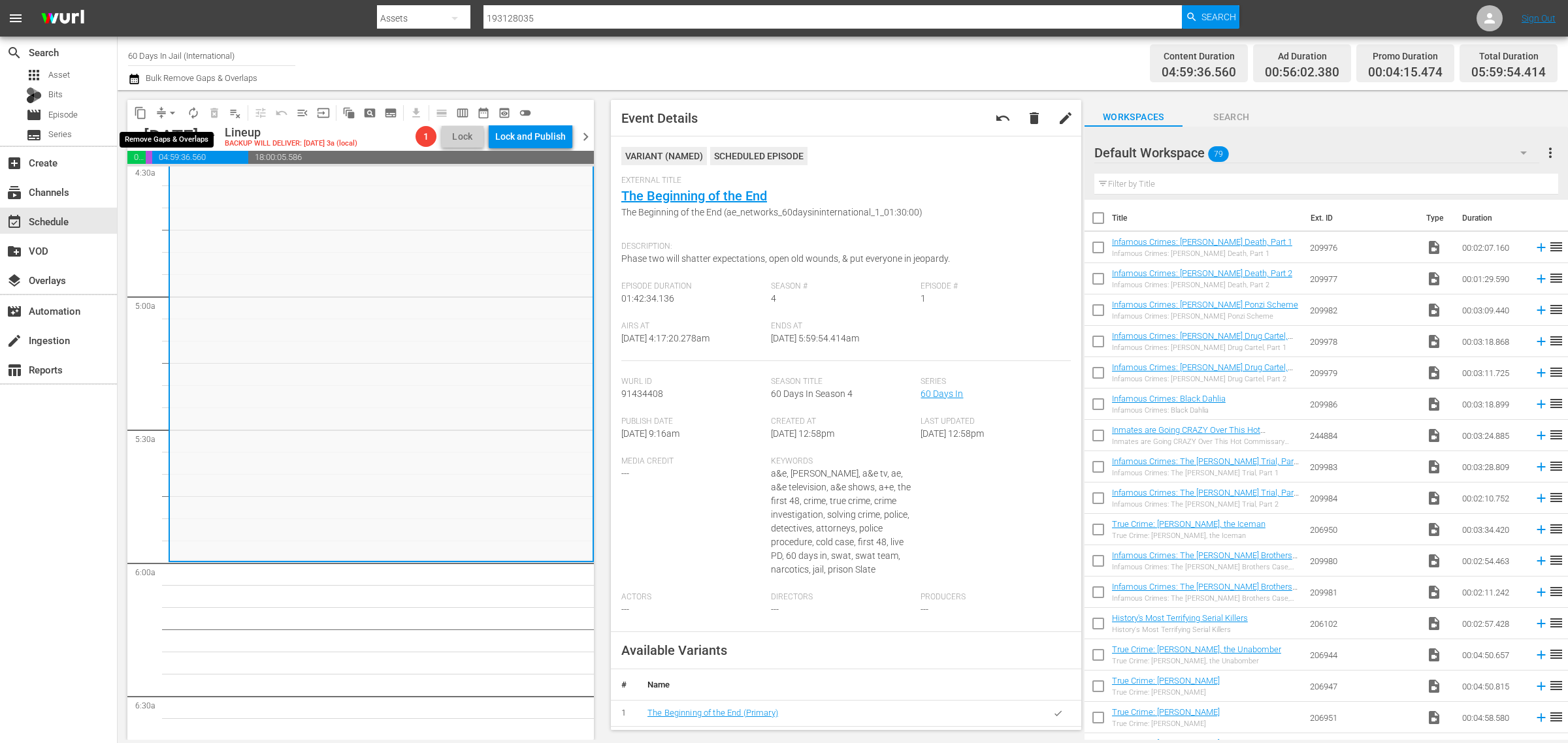
click at [170, 112] on span "arrow_drop_down" at bounding box center [172, 112] width 13 height 13
click at [172, 138] on li "Align to Midnight" at bounding box center [172, 139] width 137 height 22
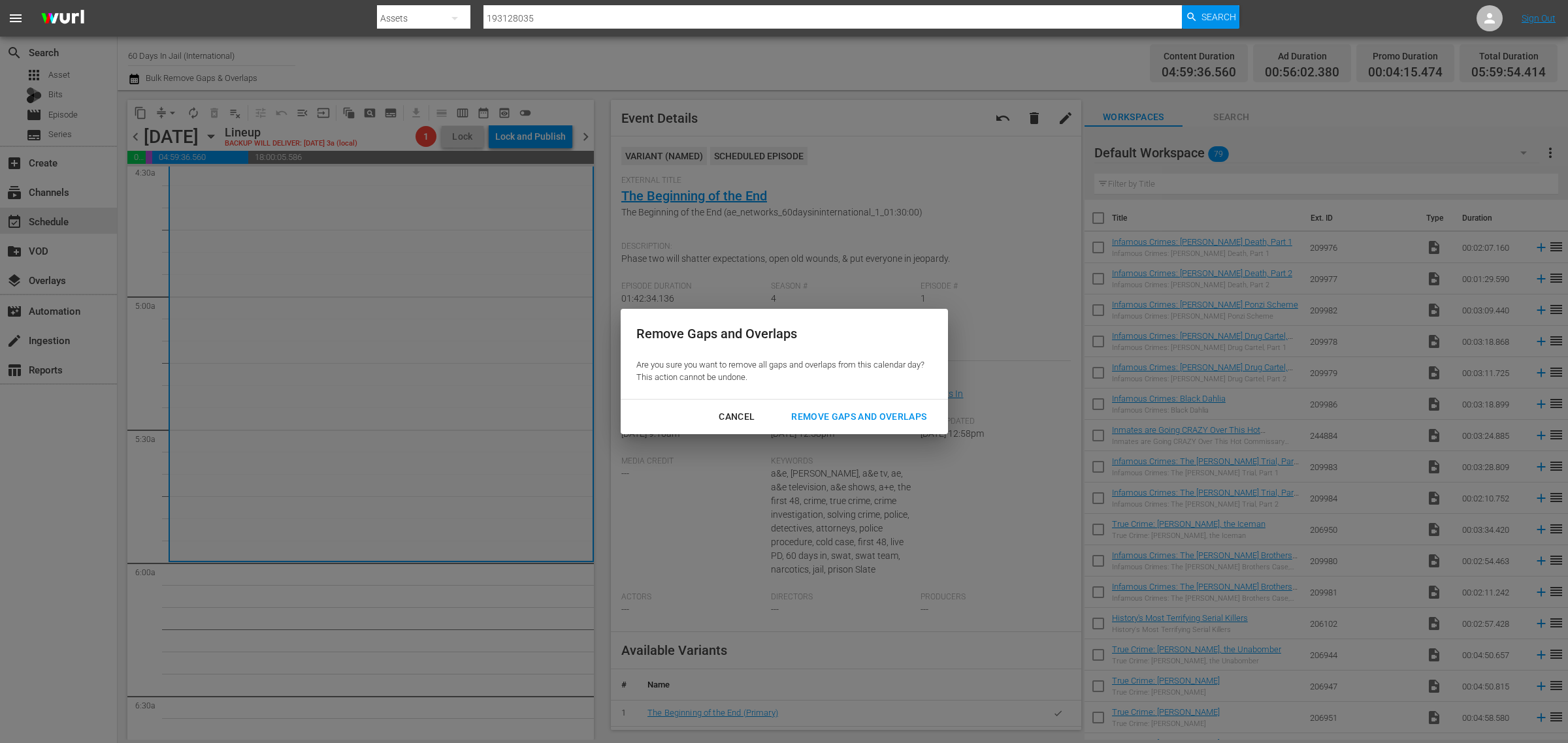
click at [866, 420] on div "Remove Gaps and Overlaps" at bounding box center [859, 417] width 156 height 16
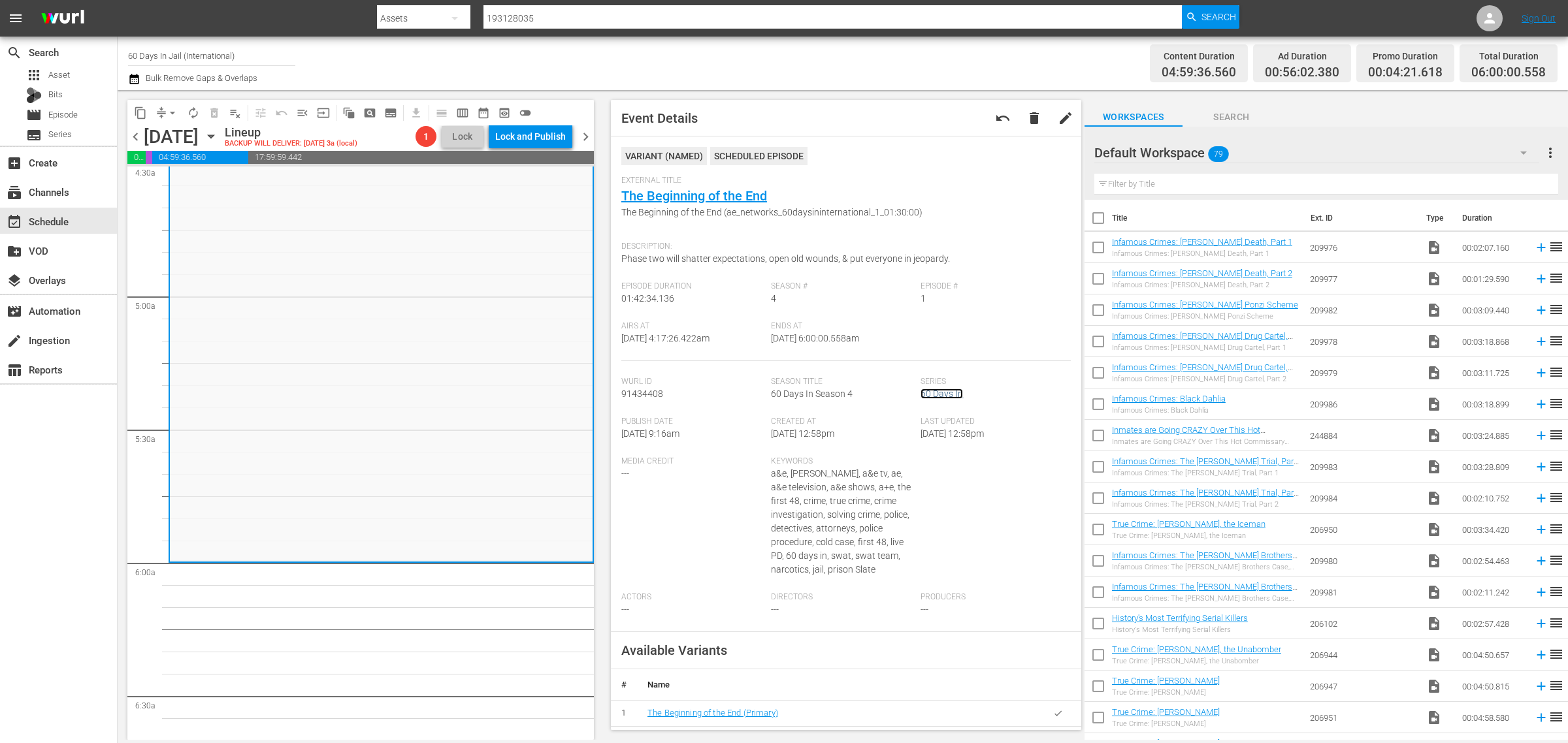
click at [943, 394] on link "60 Days In" at bounding box center [942, 394] width 42 height 10
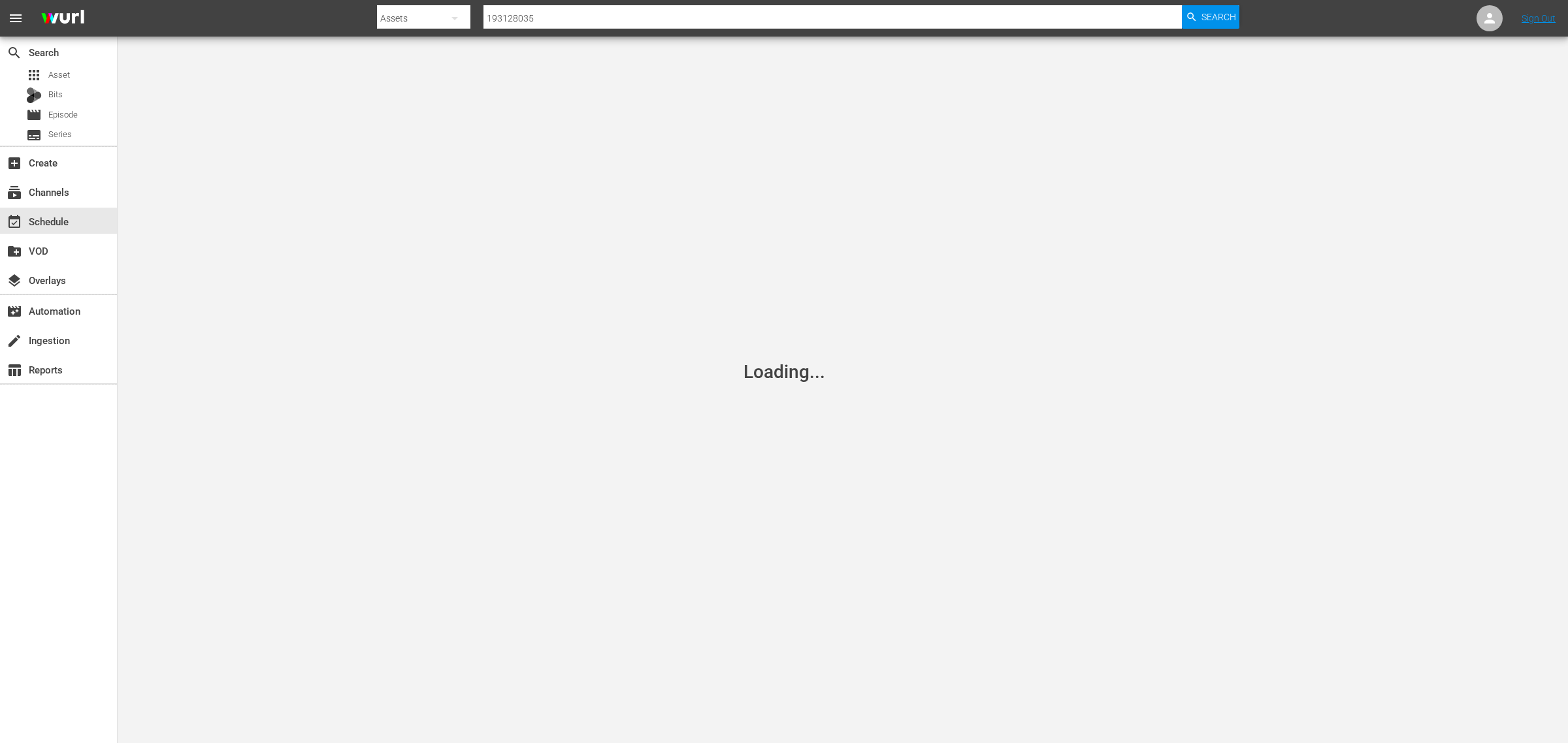
click at [306, 8] on nav "menu Search By Assets Search ID, Title, Description, Keywords, or Category 1931…" at bounding box center [784, 18] width 1568 height 37
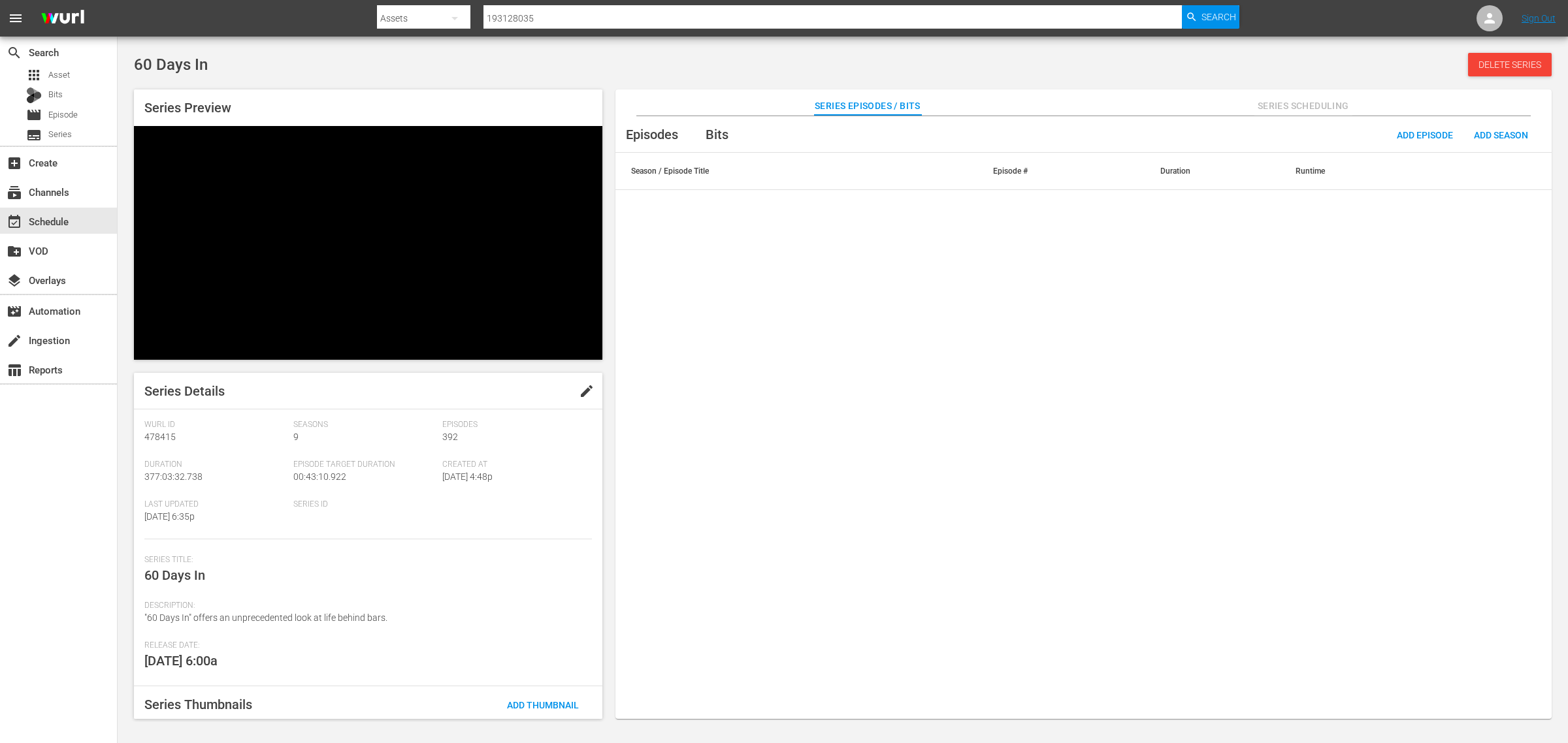
click at [40, 459] on div "search Search apps Asset Bits movie Episode subtitles Series add_box Create sub…" at bounding box center [59, 408] width 118 height 743
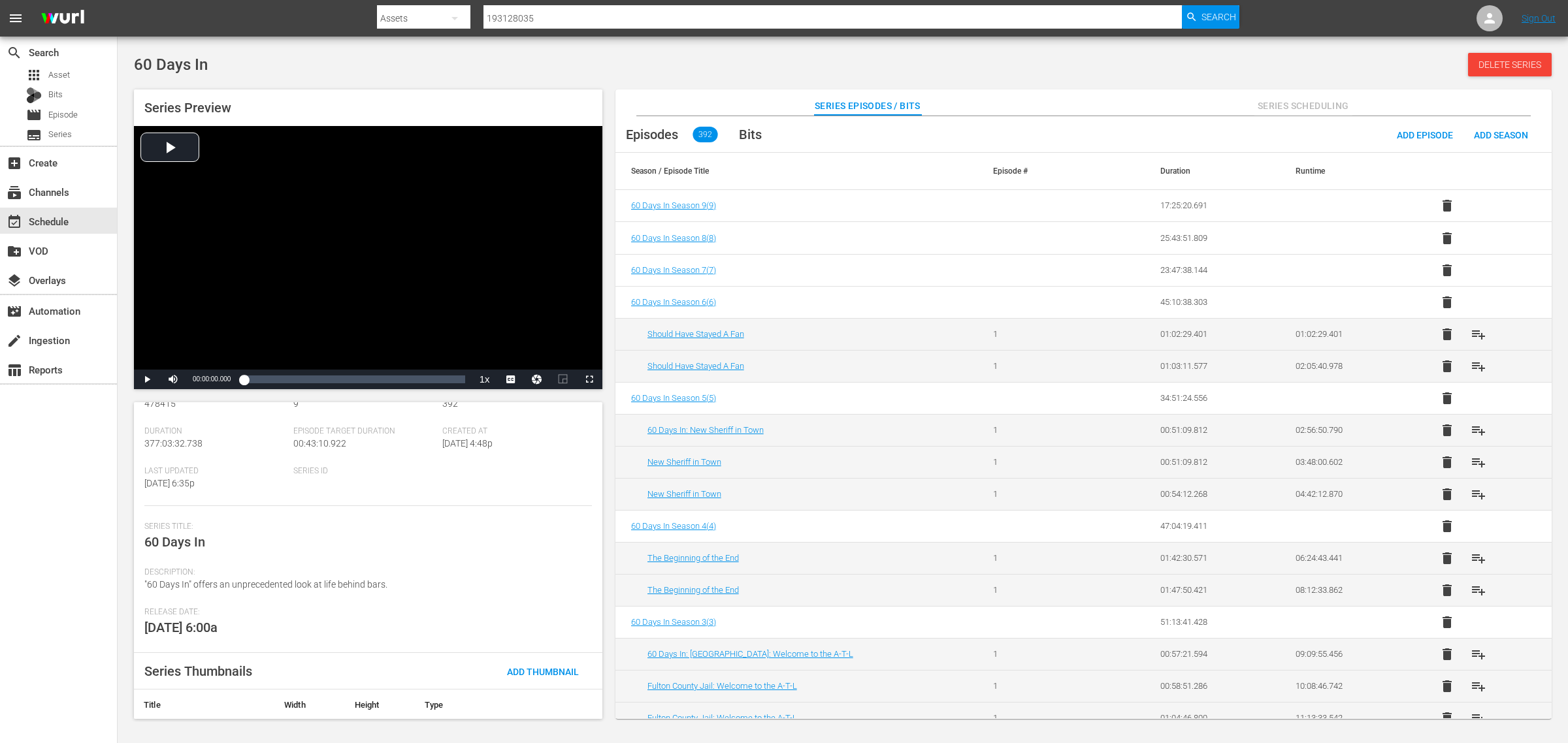
scroll to position [126, 0]
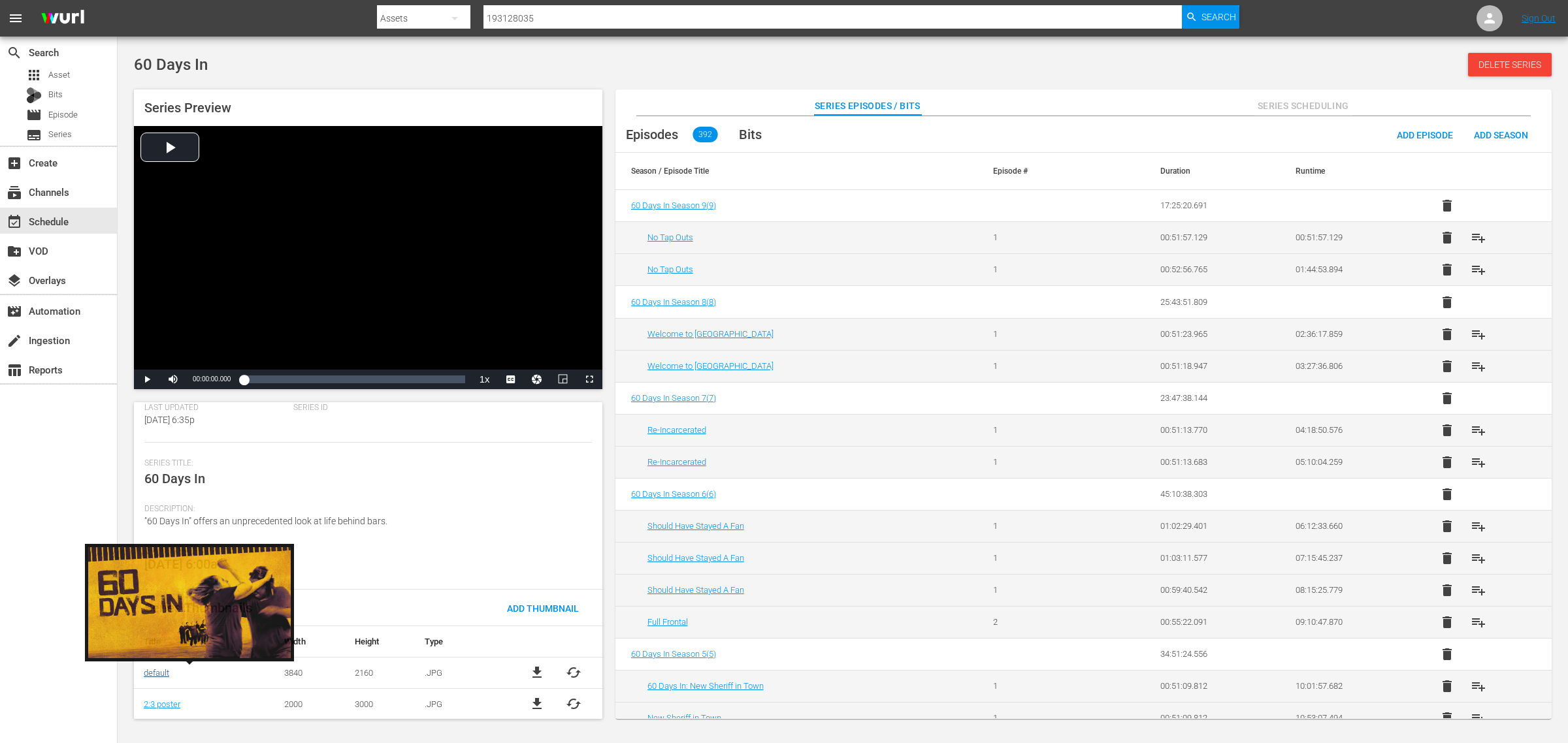
click at [154, 671] on link "default" at bounding box center [156, 673] width 25 height 10
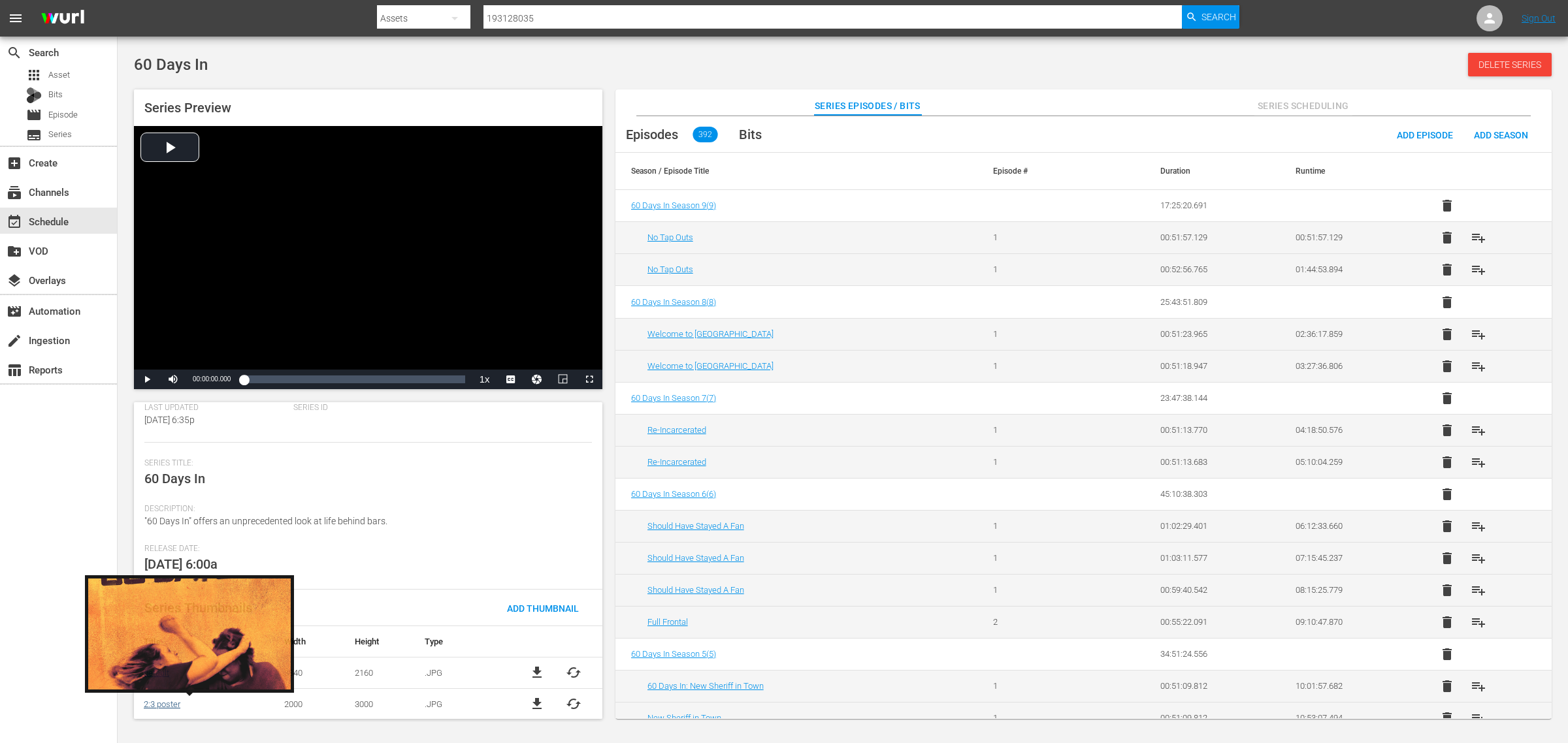
click at [159, 704] on link "2:3 poster" at bounding box center [162, 704] width 37 height 10
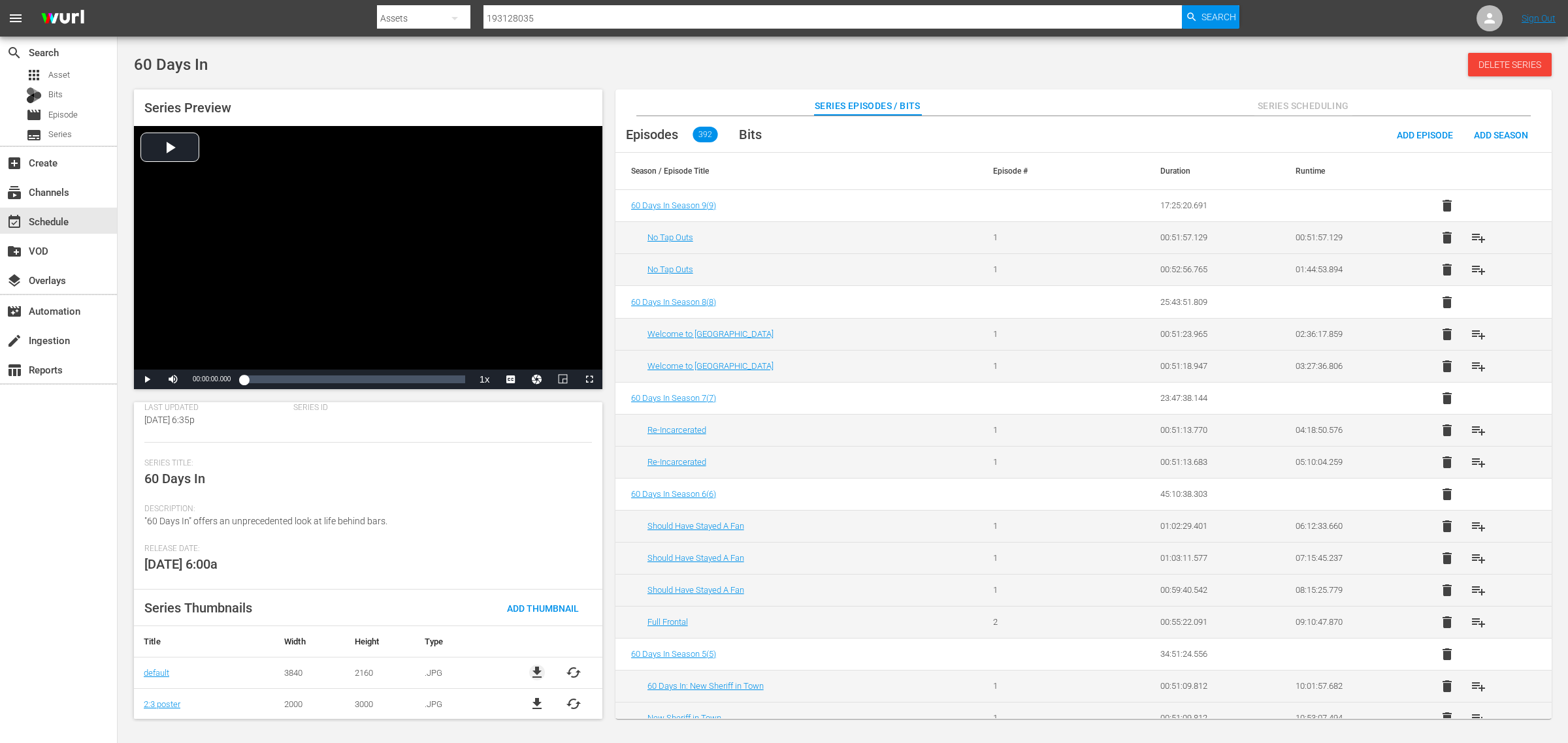
click at [532, 667] on span "file_download" at bounding box center [537, 672] width 16 height 16
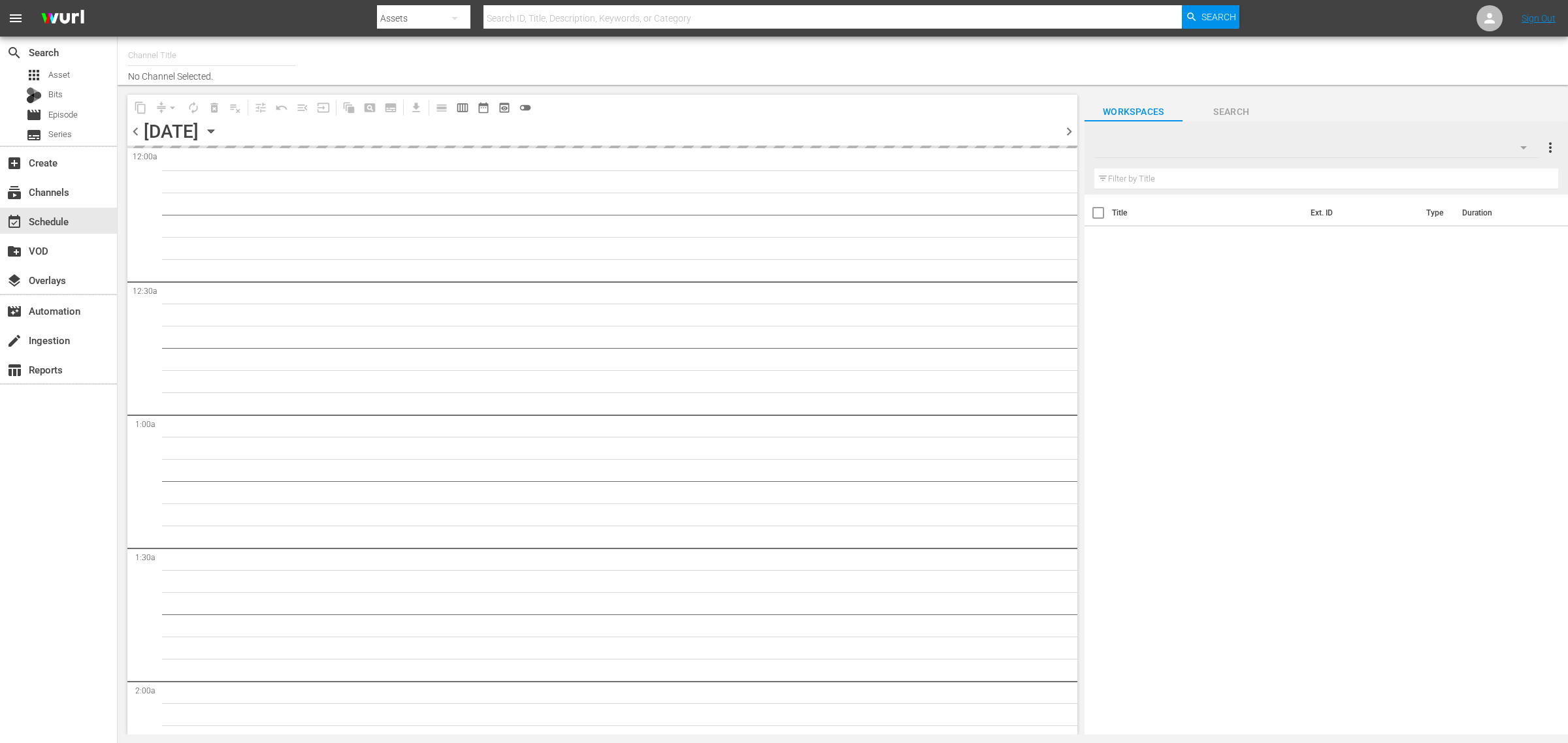
click at [825, 63] on div "Channel Title No Channel Selected." at bounding box center [518, 60] width 780 height 42
type input "60 Days In Jail (International) (2077)"
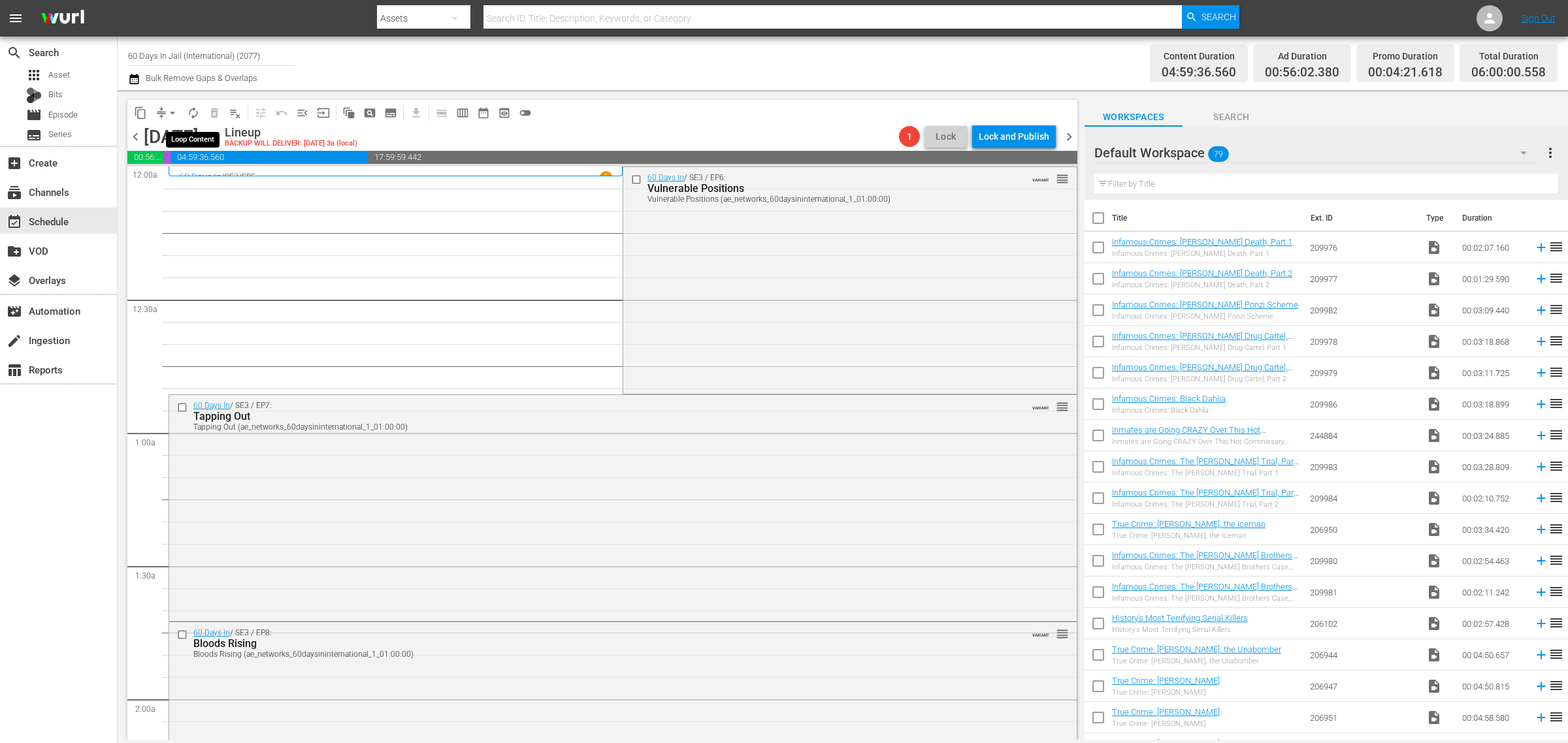
click at [194, 115] on span "autorenew_outlined" at bounding box center [193, 112] width 13 height 13
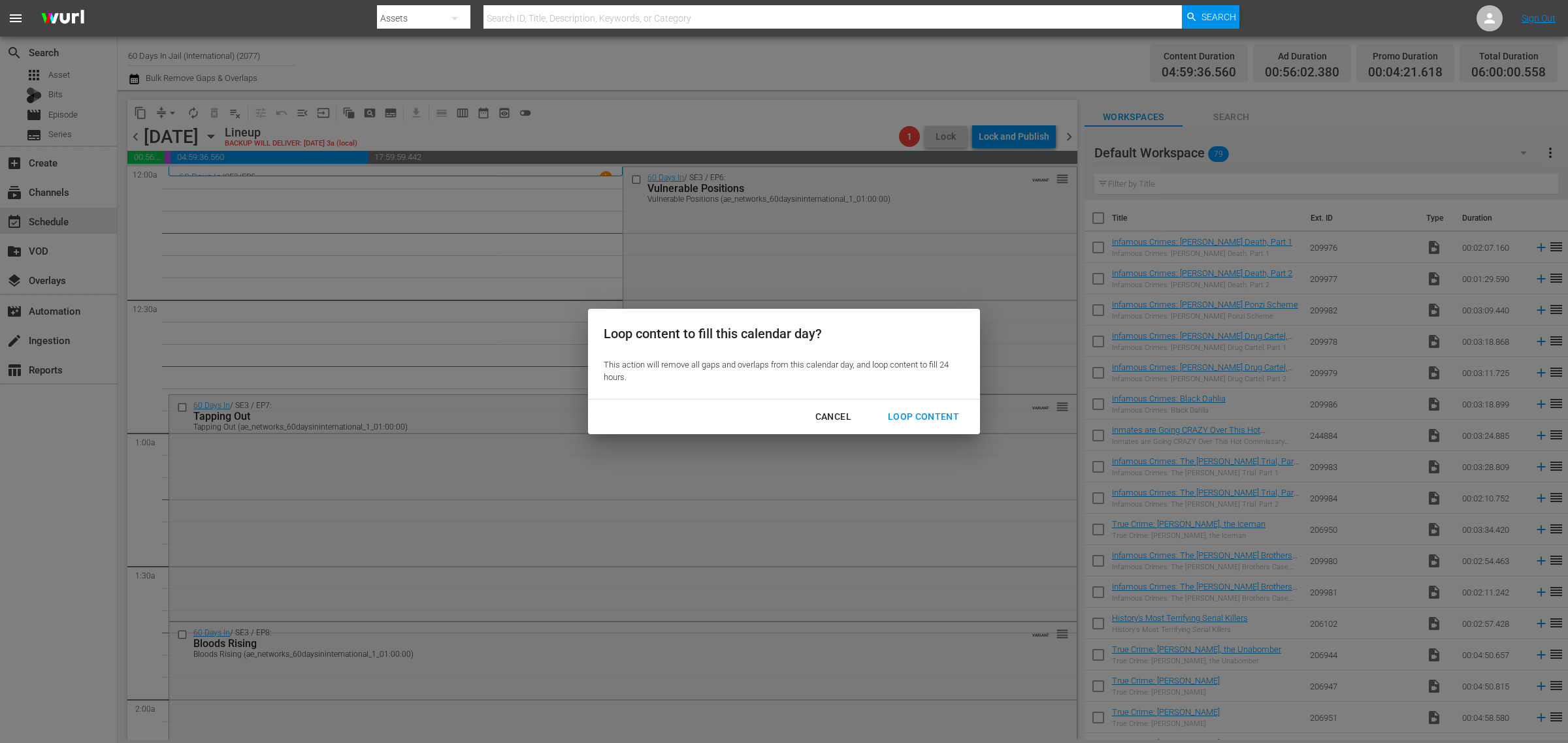
drag, startPoint x: 944, startPoint y: 410, endPoint x: 951, endPoint y: 355, distance: 55.4
click at [943, 410] on div "Loop Content" at bounding box center [923, 417] width 92 height 16
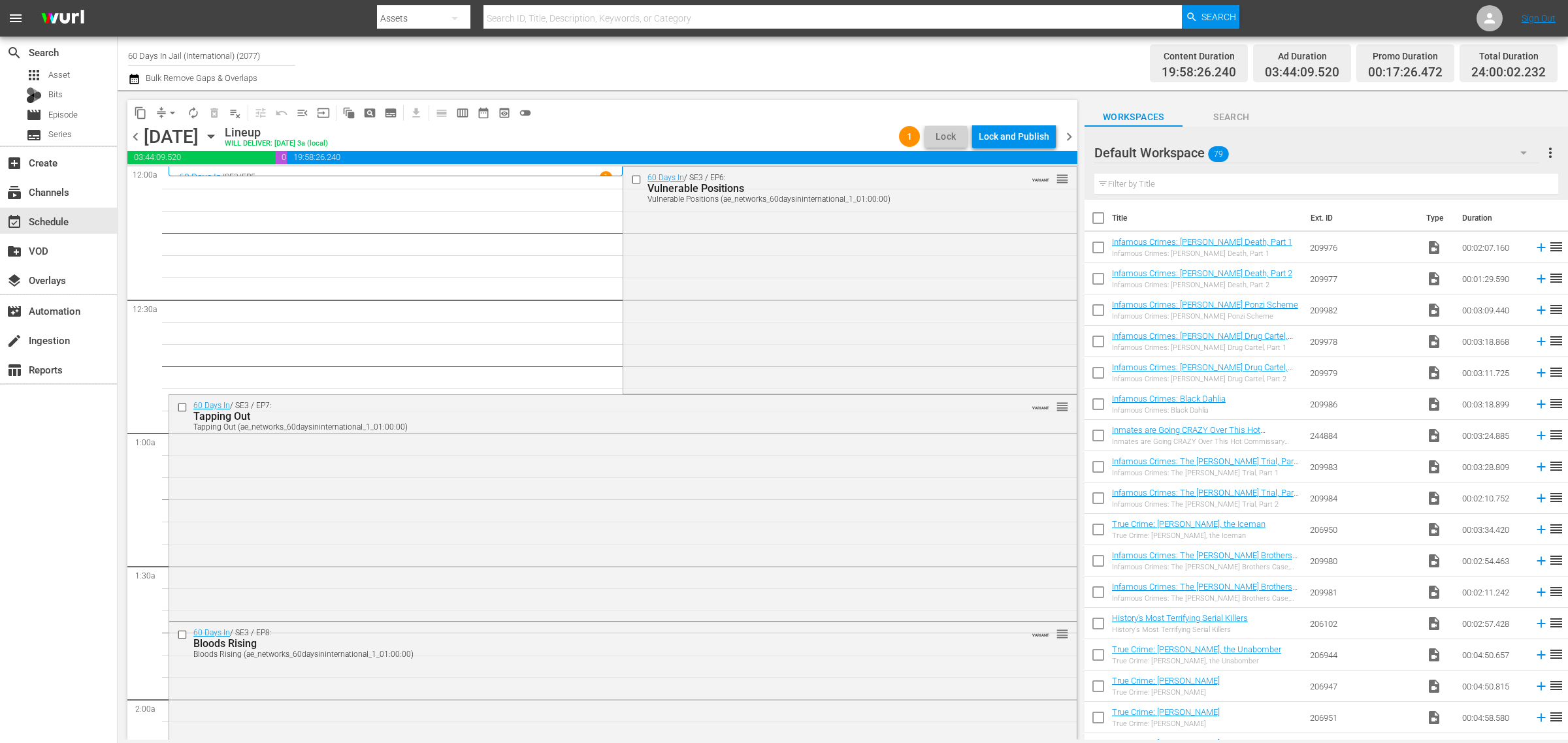
click at [831, 50] on div "Channel Title 60 Days In Jail (International) (2077) Bulk Remove Gaps & Overlaps" at bounding box center [518, 63] width 780 height 47
click at [998, 135] on div "Lock and Publish" at bounding box center [1014, 136] width 71 height 24
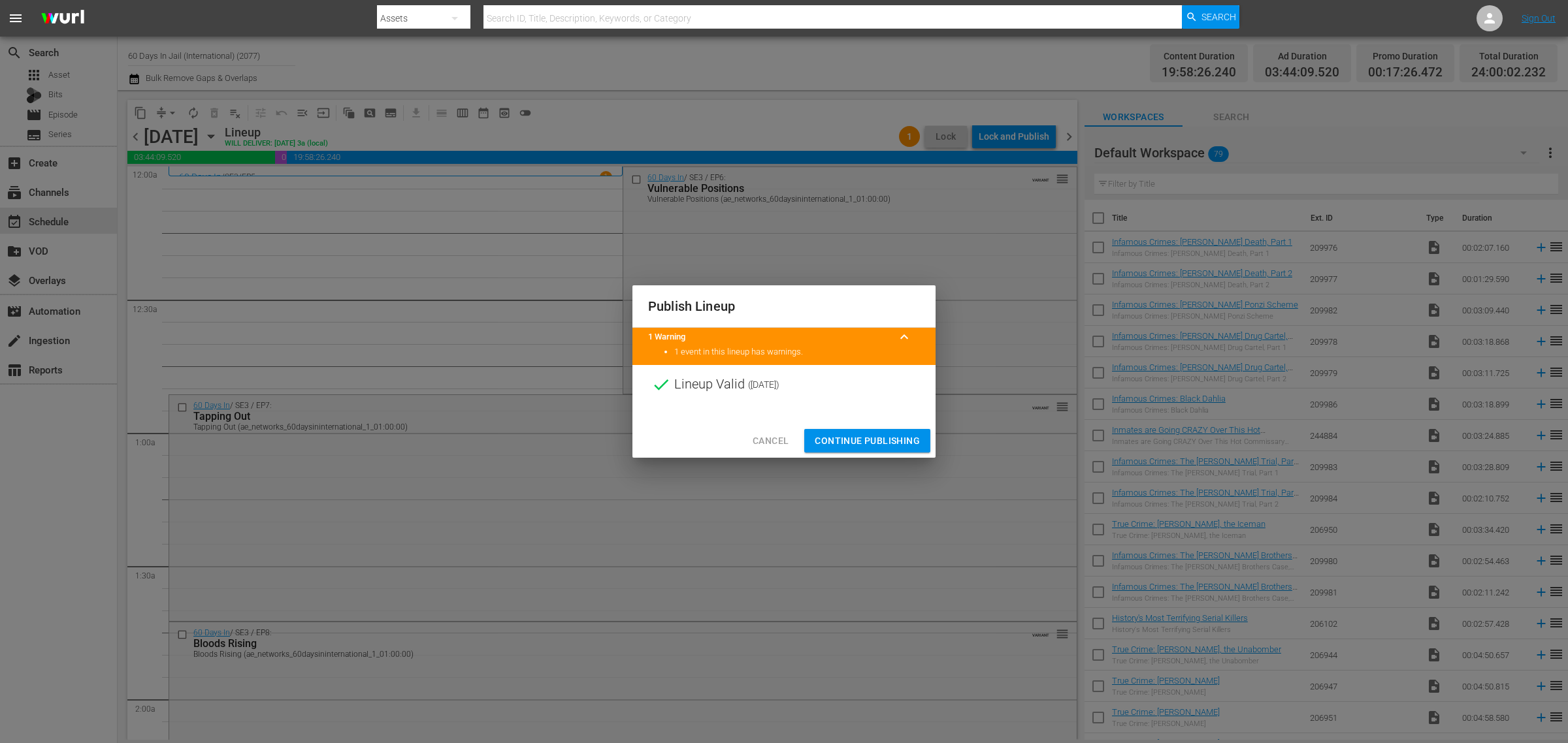
click at [863, 441] on span "Continue Publishing" at bounding box center [867, 441] width 105 height 16
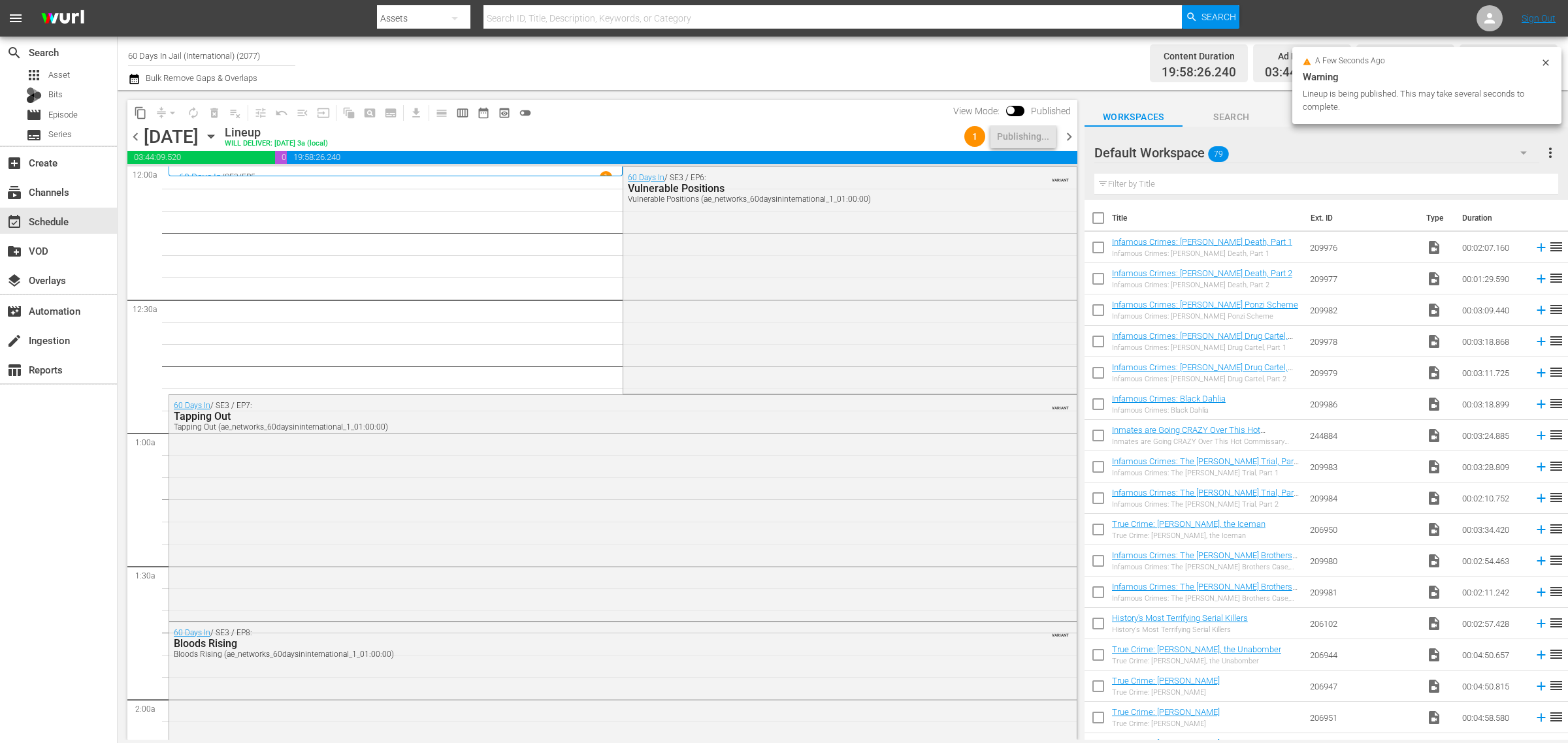
click at [641, 60] on div "Channel Title 60 Days In Jail (International) (2077) Bulk Remove Gaps & Overlaps" at bounding box center [518, 63] width 780 height 47
click at [779, 56] on div "Channel Title 60 Days In Jail (International) (2077) Bulk Remove Gaps & Overlaps" at bounding box center [518, 63] width 780 height 47
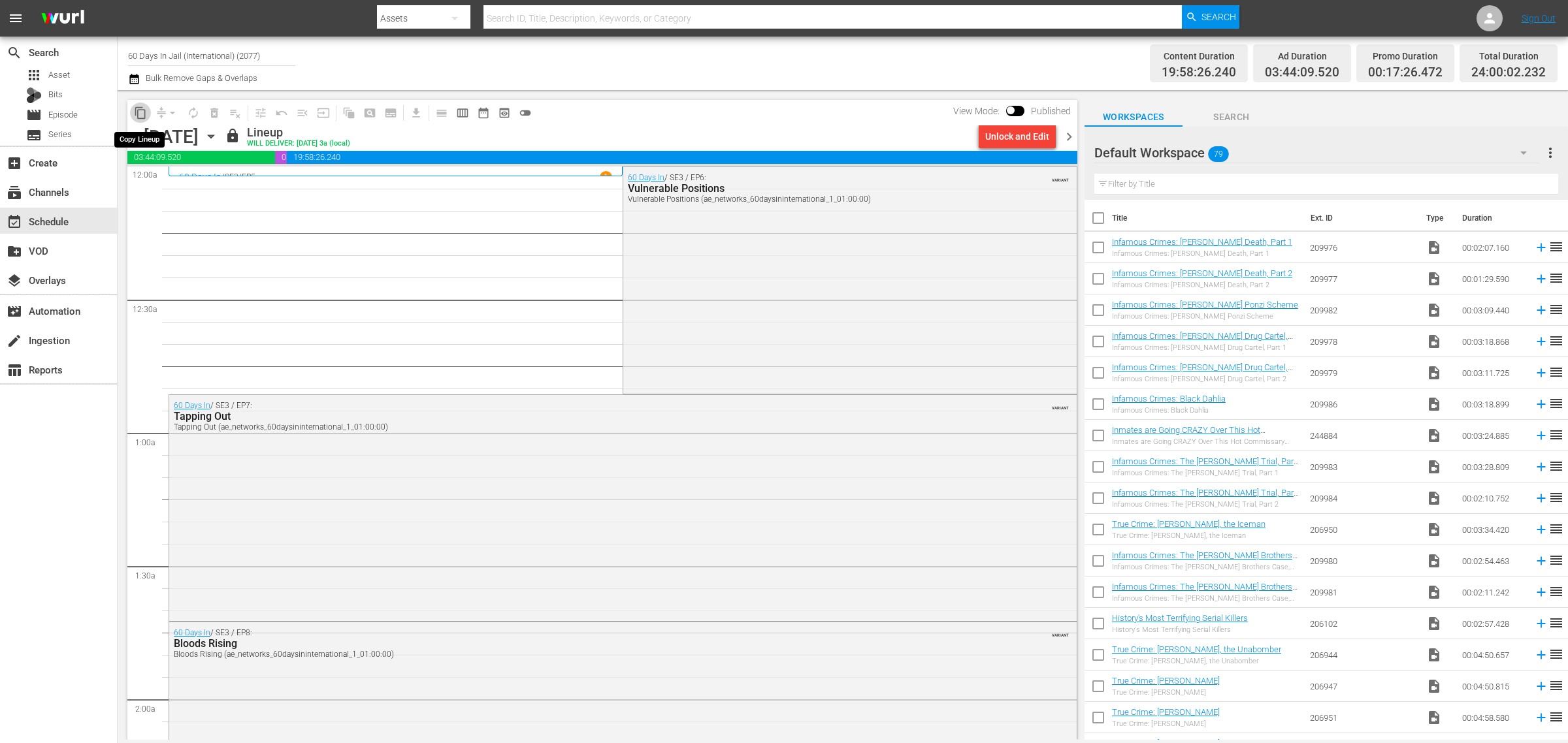
click at [138, 112] on span "content_copy" at bounding box center [140, 112] width 13 height 13
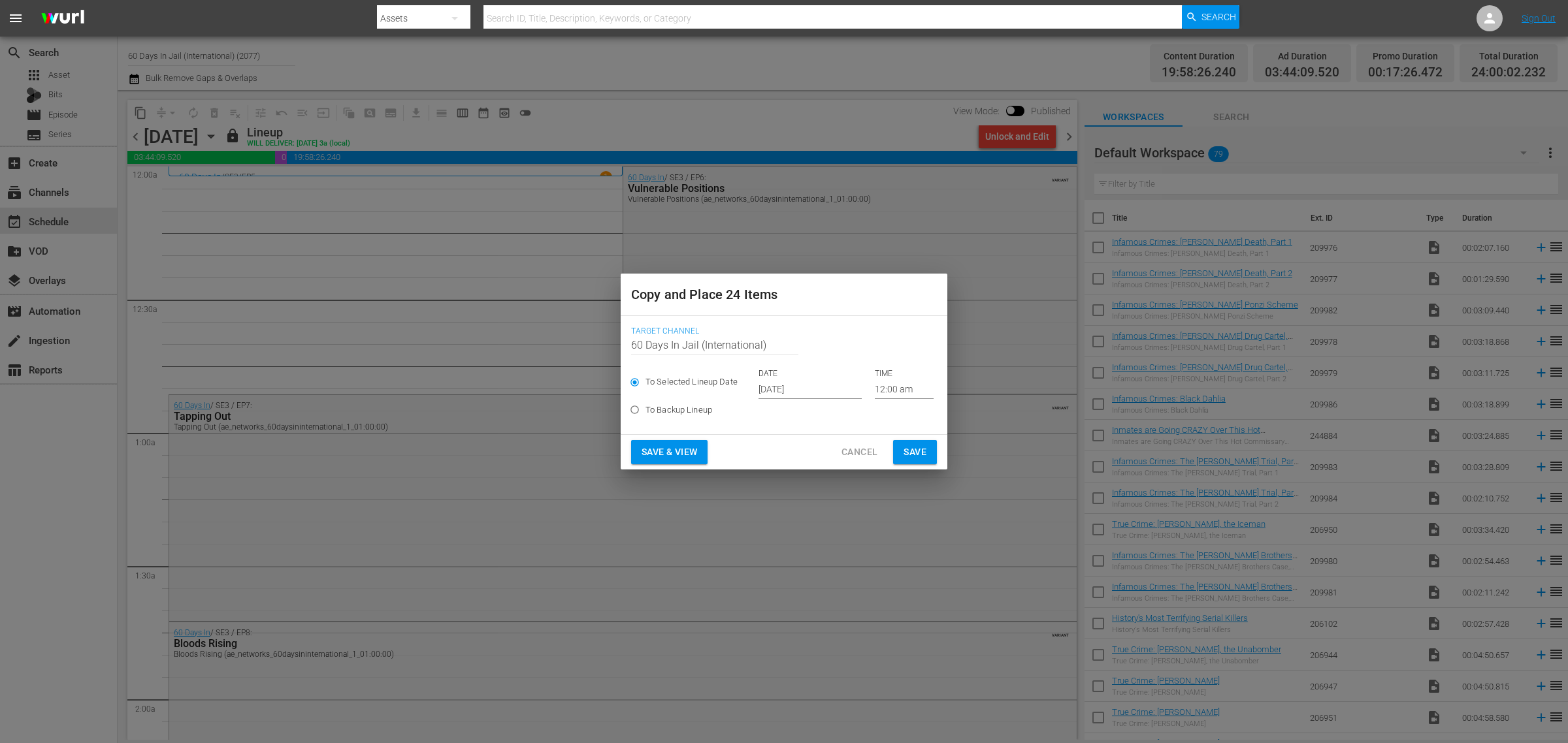
click at [810, 384] on input "[DATE]" at bounding box center [810, 389] width 104 height 20
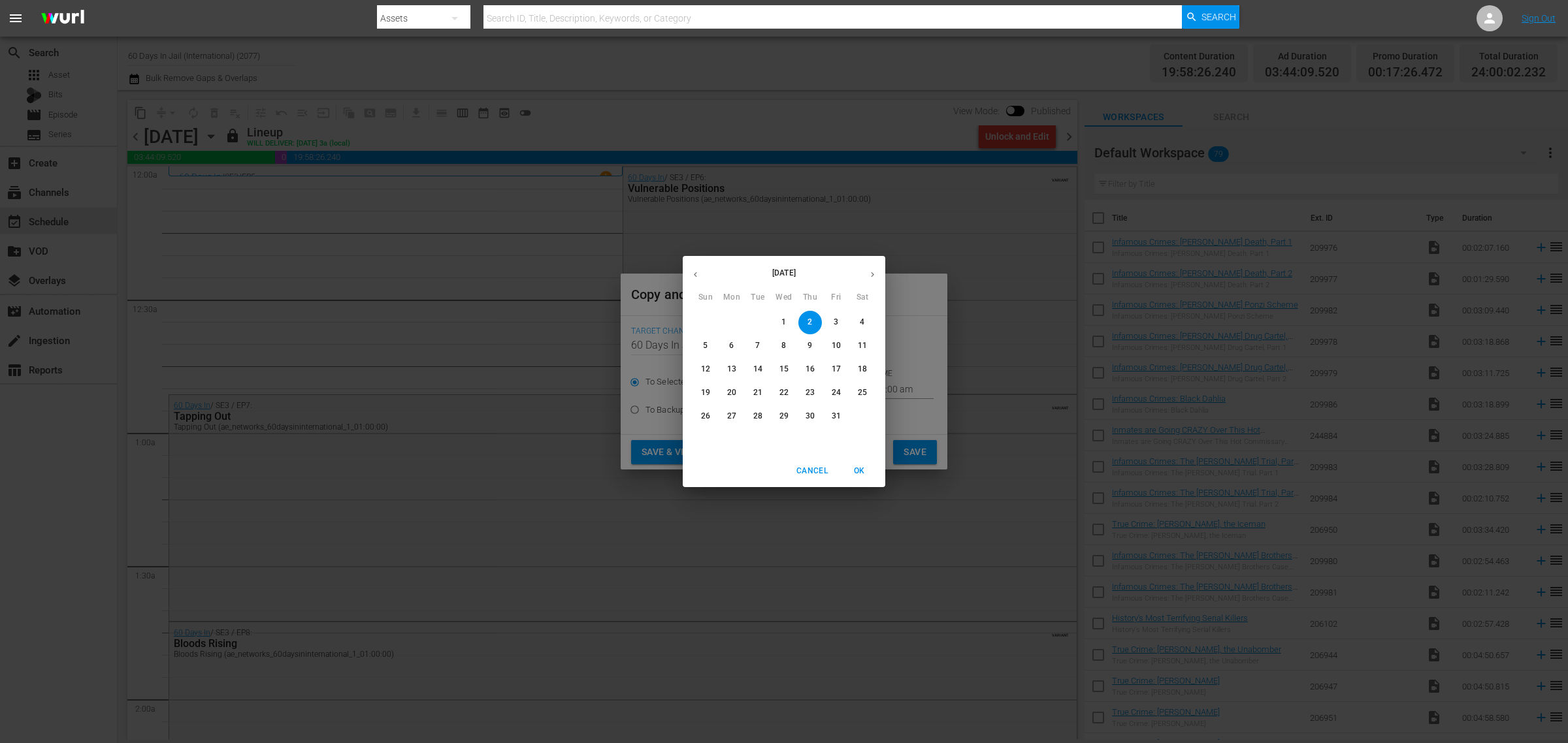
click at [734, 420] on p "27" at bounding box center [731, 416] width 9 height 11
type input "Oct 27th 2025"
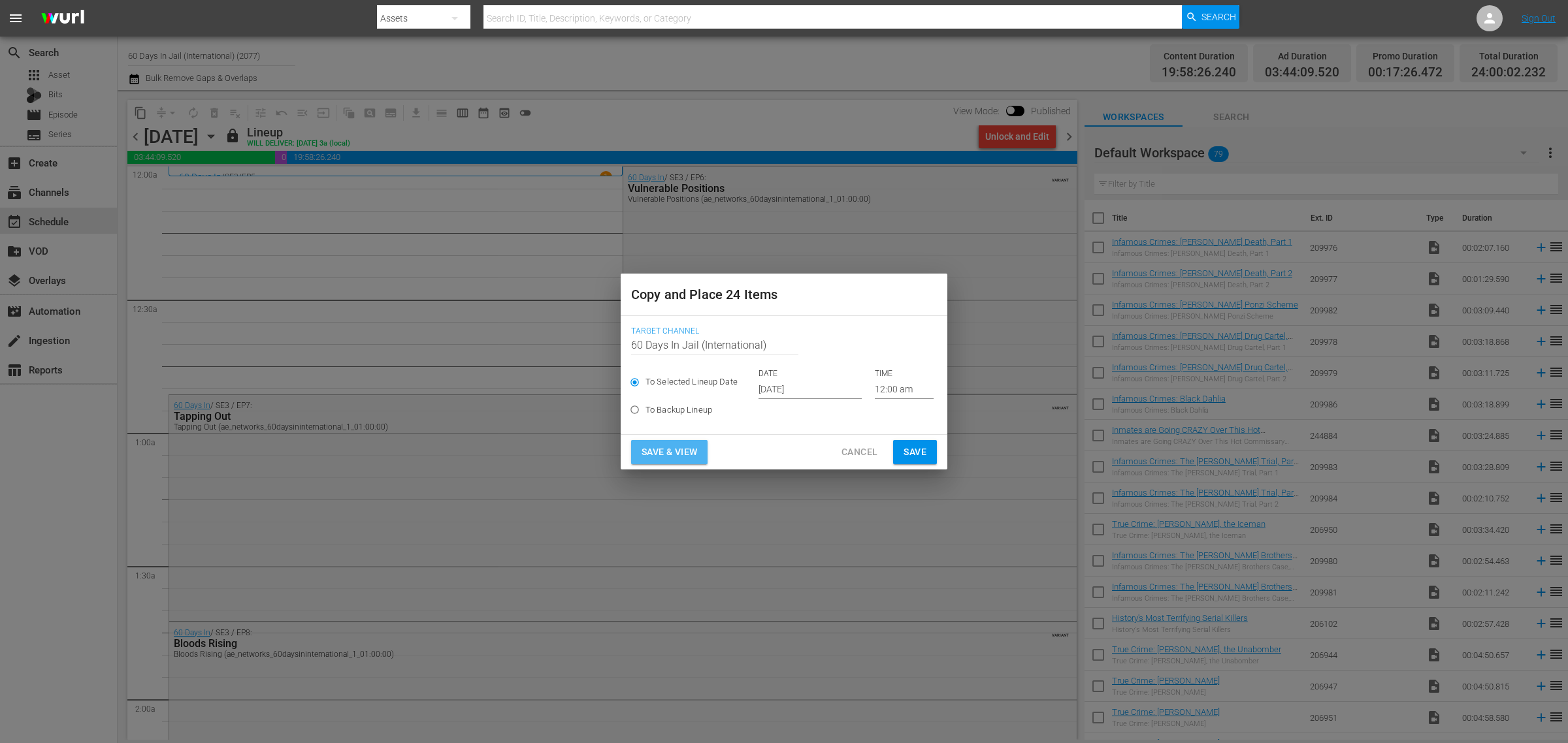
click at [688, 449] on span "Save & View" at bounding box center [670, 452] width 56 height 16
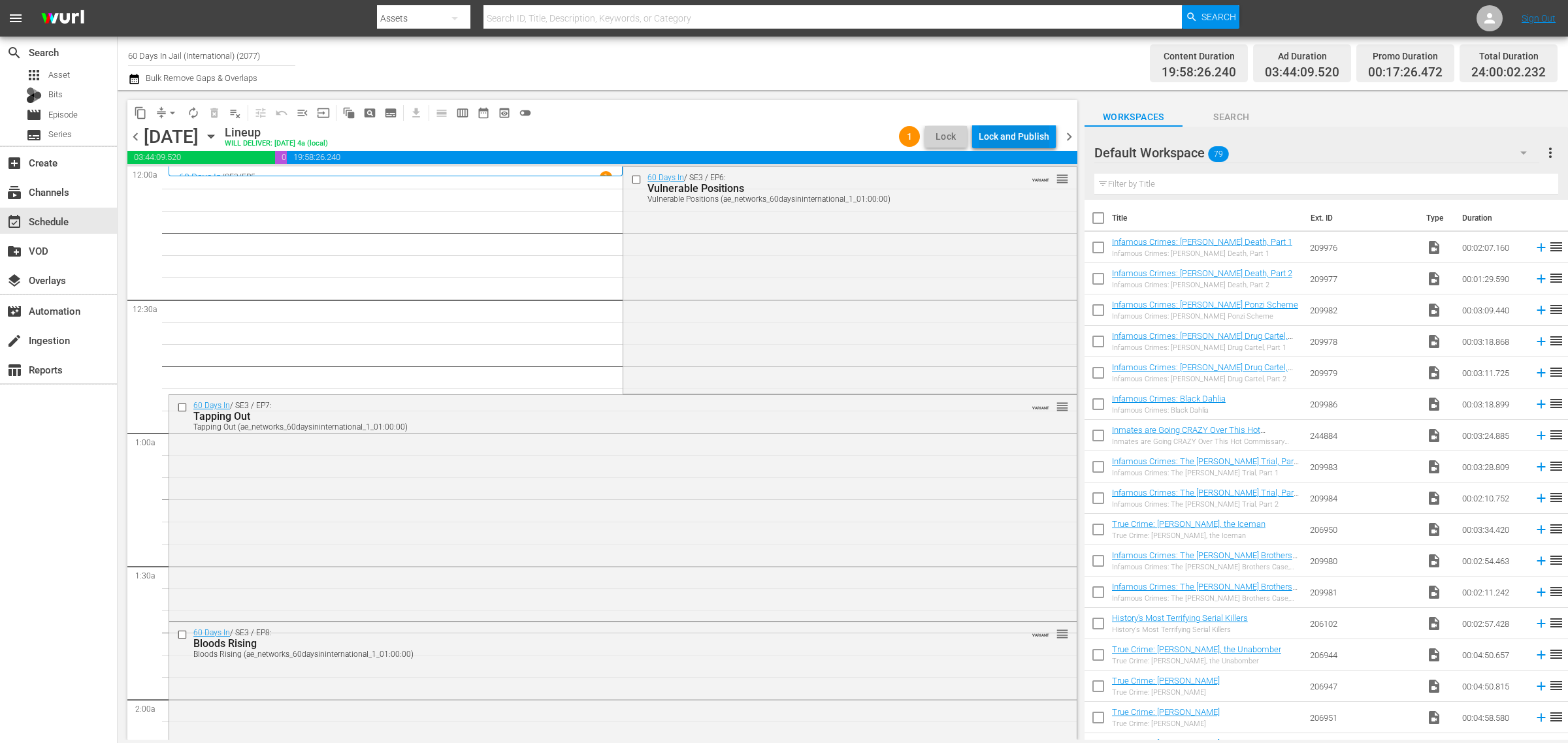
click at [1017, 136] on div "Lock and Publish" at bounding box center [1014, 136] width 71 height 24
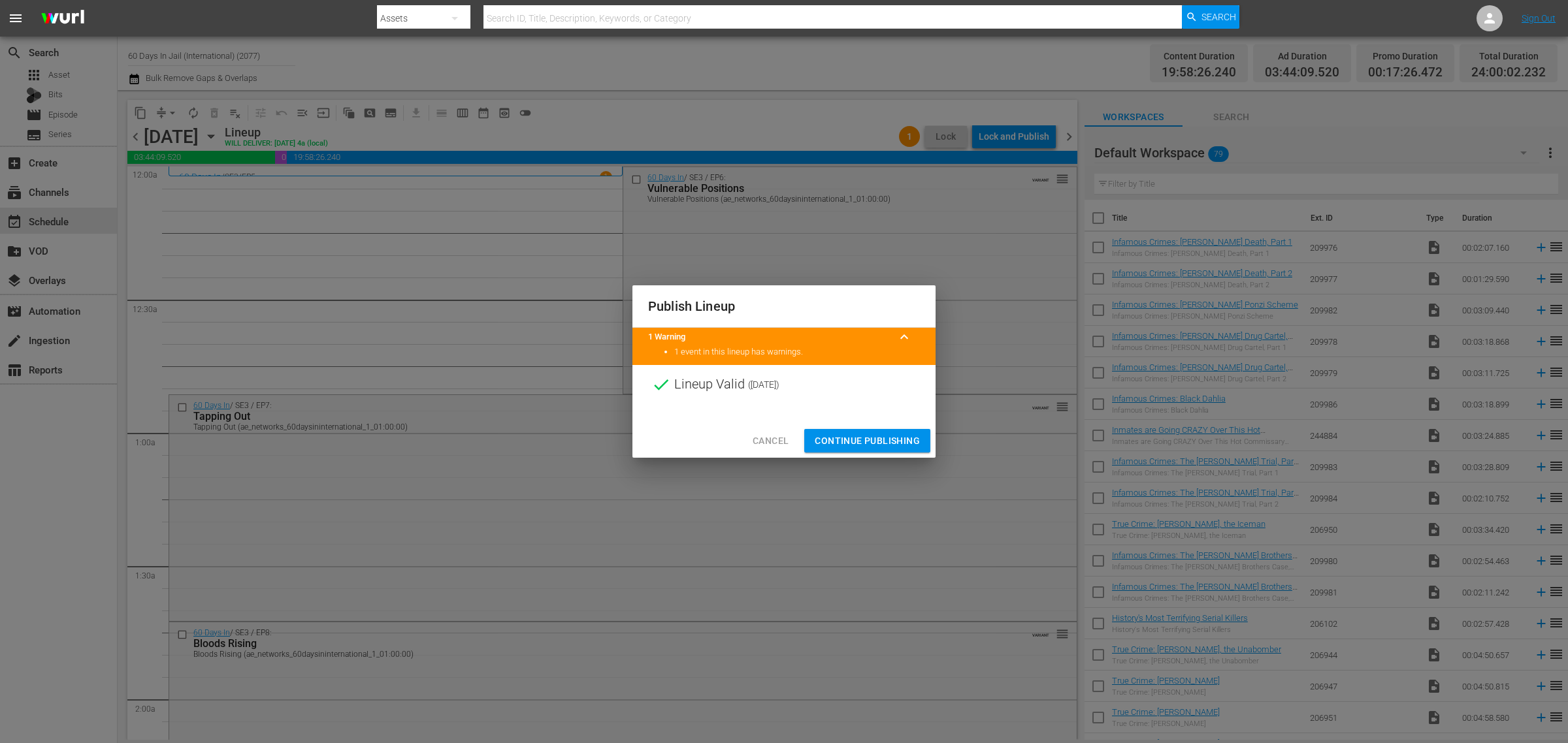
click at [873, 444] on span "Continue Publishing" at bounding box center [867, 441] width 105 height 16
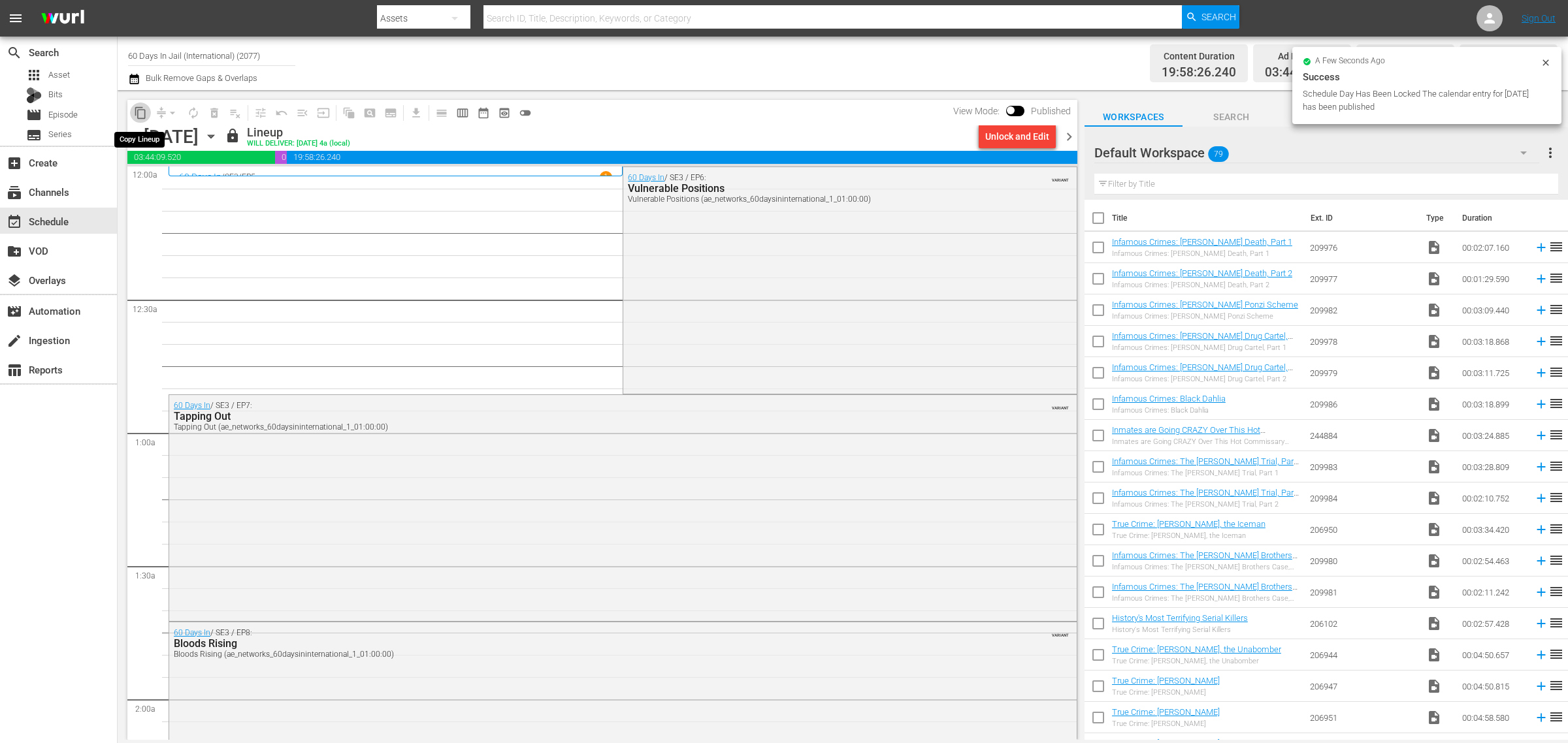
click at [142, 112] on span "content_copy" at bounding box center [140, 112] width 13 height 13
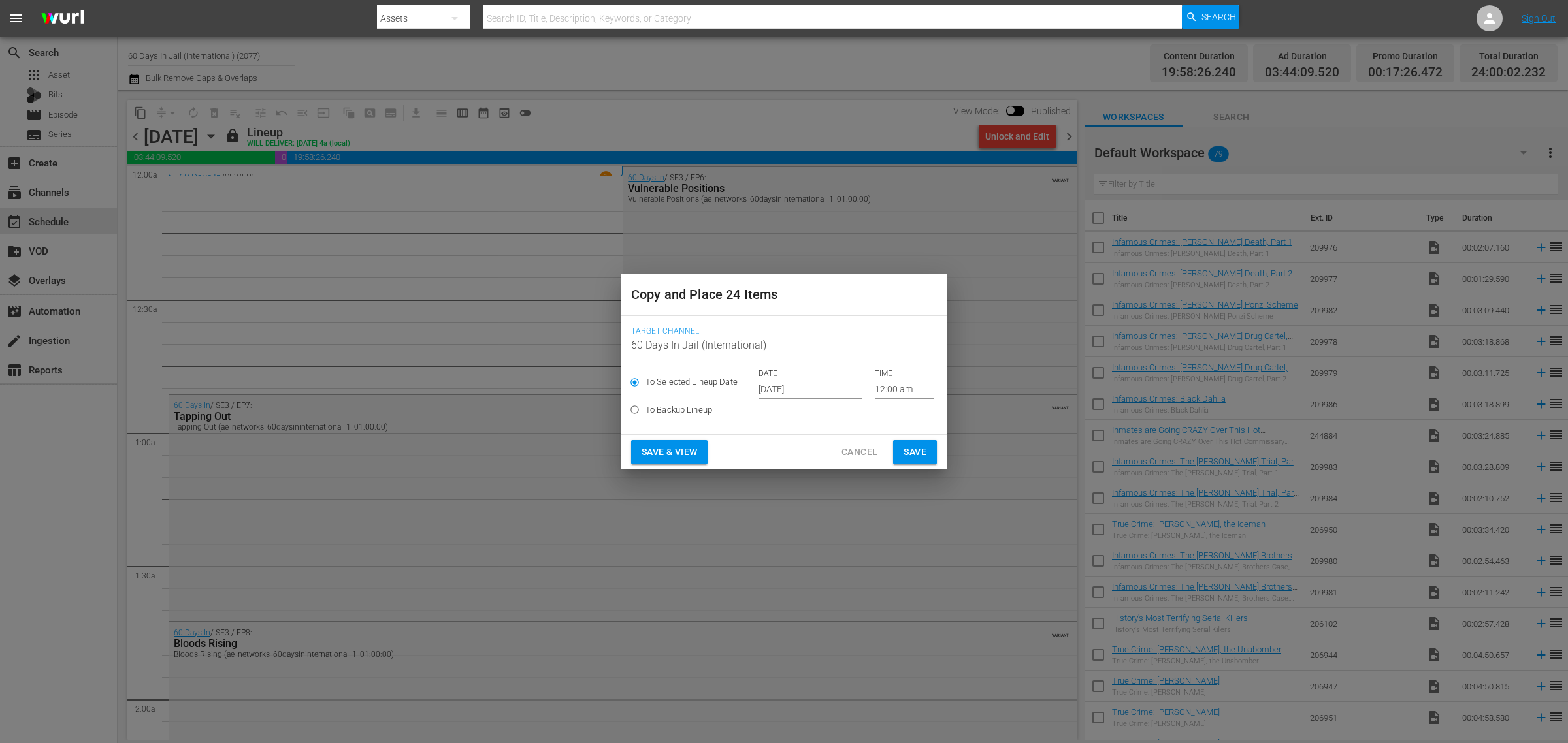
click at [778, 388] on input "[DATE]" at bounding box center [810, 389] width 104 height 20
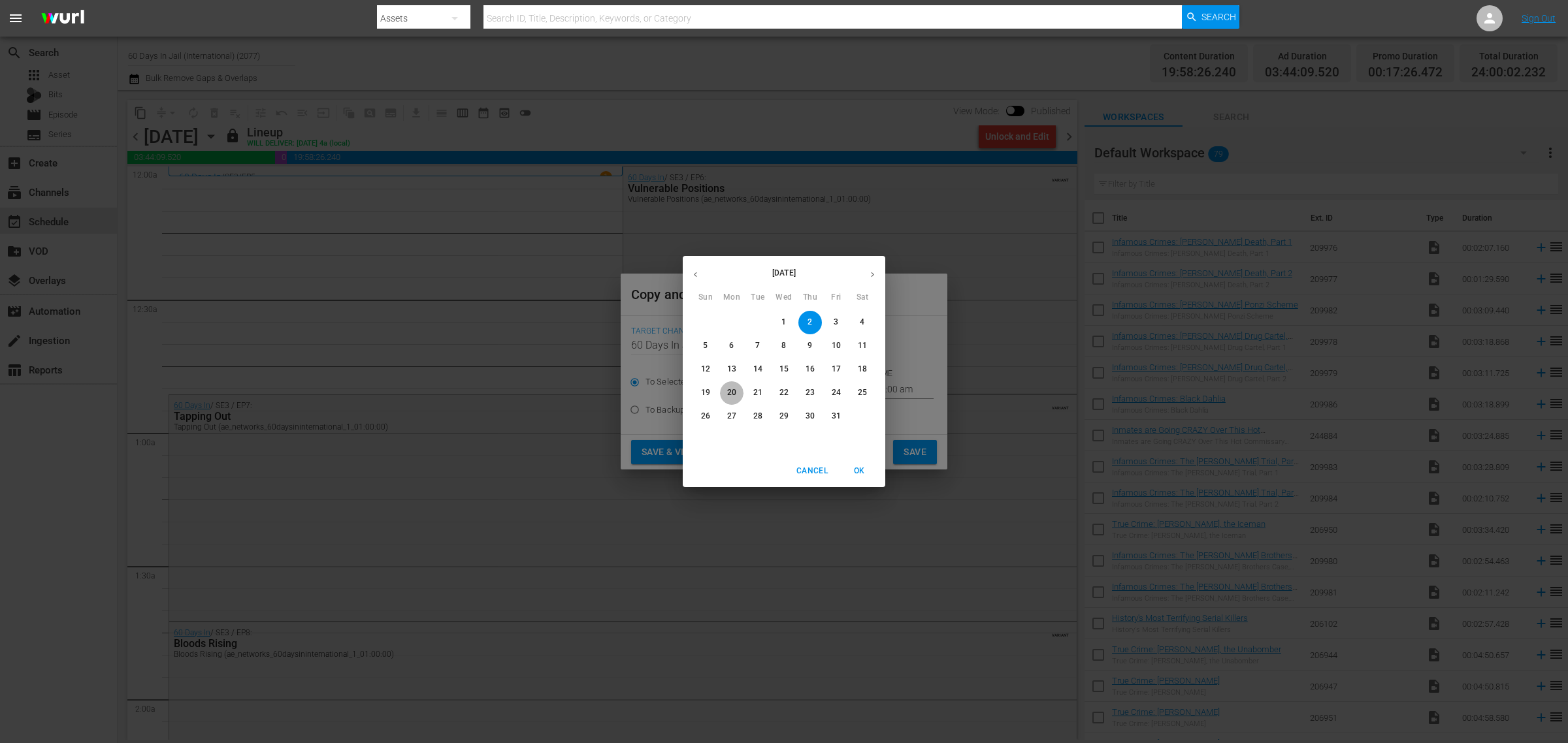
click at [734, 390] on p "20" at bounding box center [731, 393] width 9 height 11
type input "[DATE]"
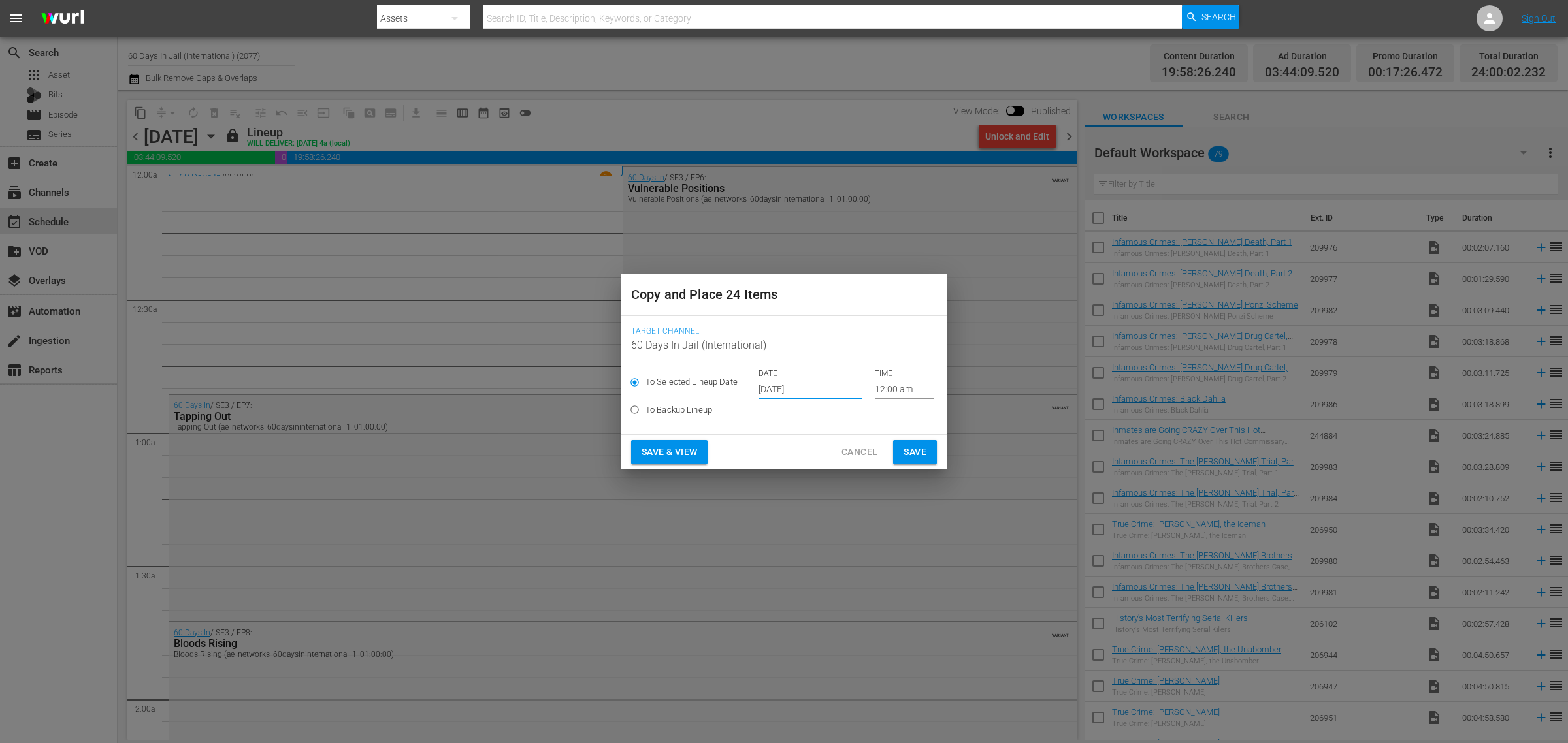
click at [685, 443] on button "Save & View" at bounding box center [669, 452] width 76 height 24
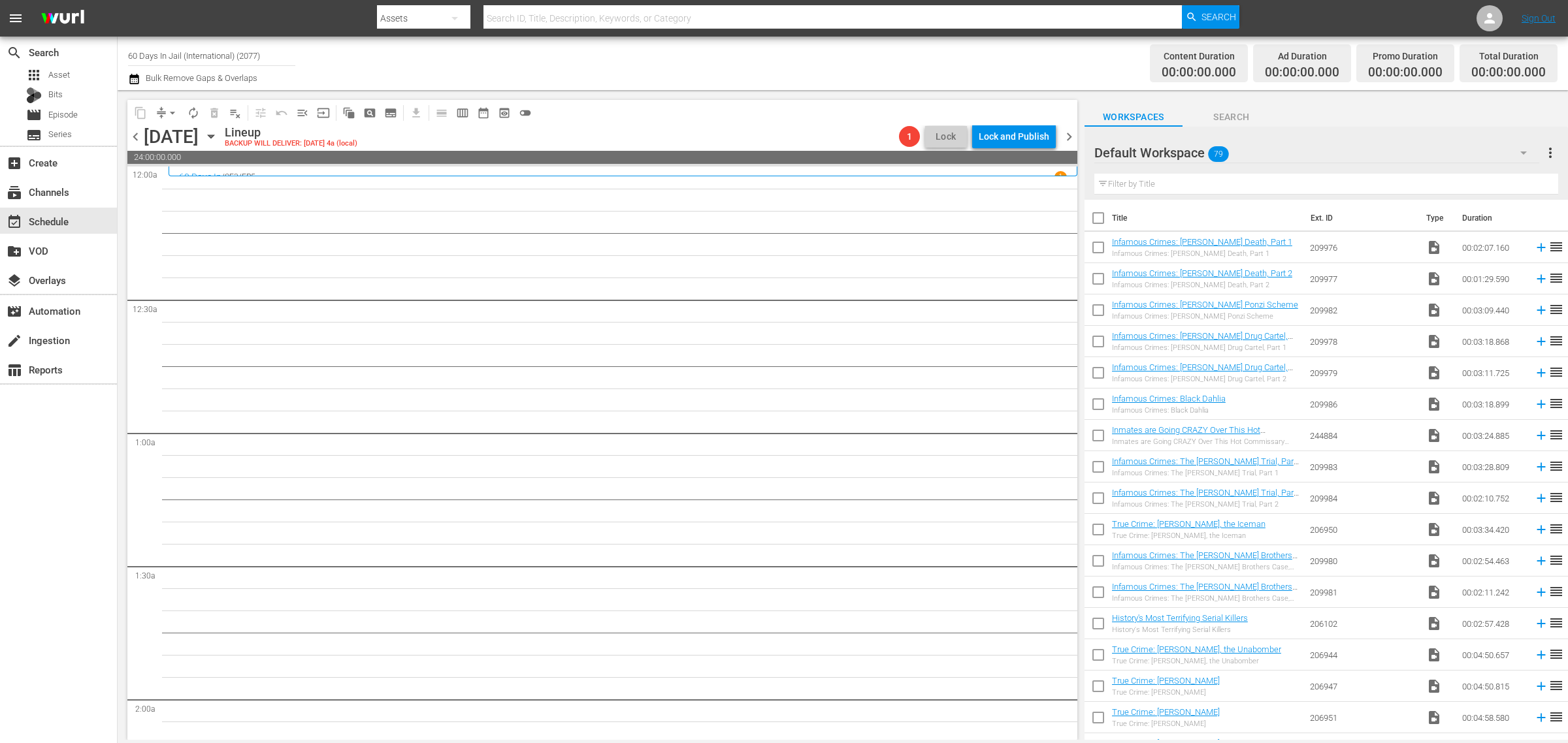
click at [728, 50] on div "Channel Title 60 Days In Jail (International) (2077) Bulk Remove Gaps & Overlaps" at bounding box center [518, 63] width 780 height 47
click at [721, 54] on div "Channel Title 60 Days In Jail (International) (2077) Bulk Remove Gaps & Overlaps" at bounding box center [518, 63] width 780 height 47
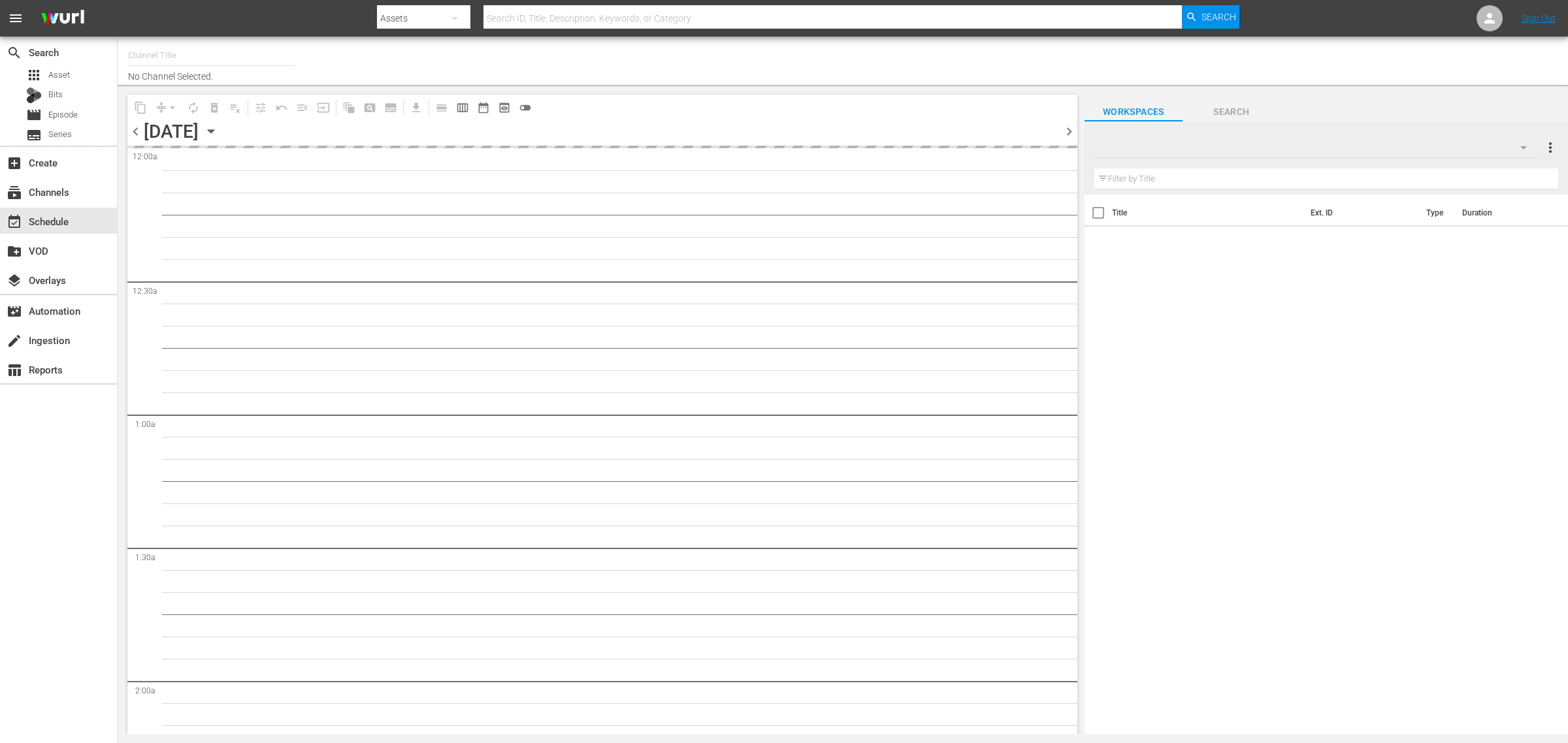
type input "60 Days In Jail (International) (2077)"
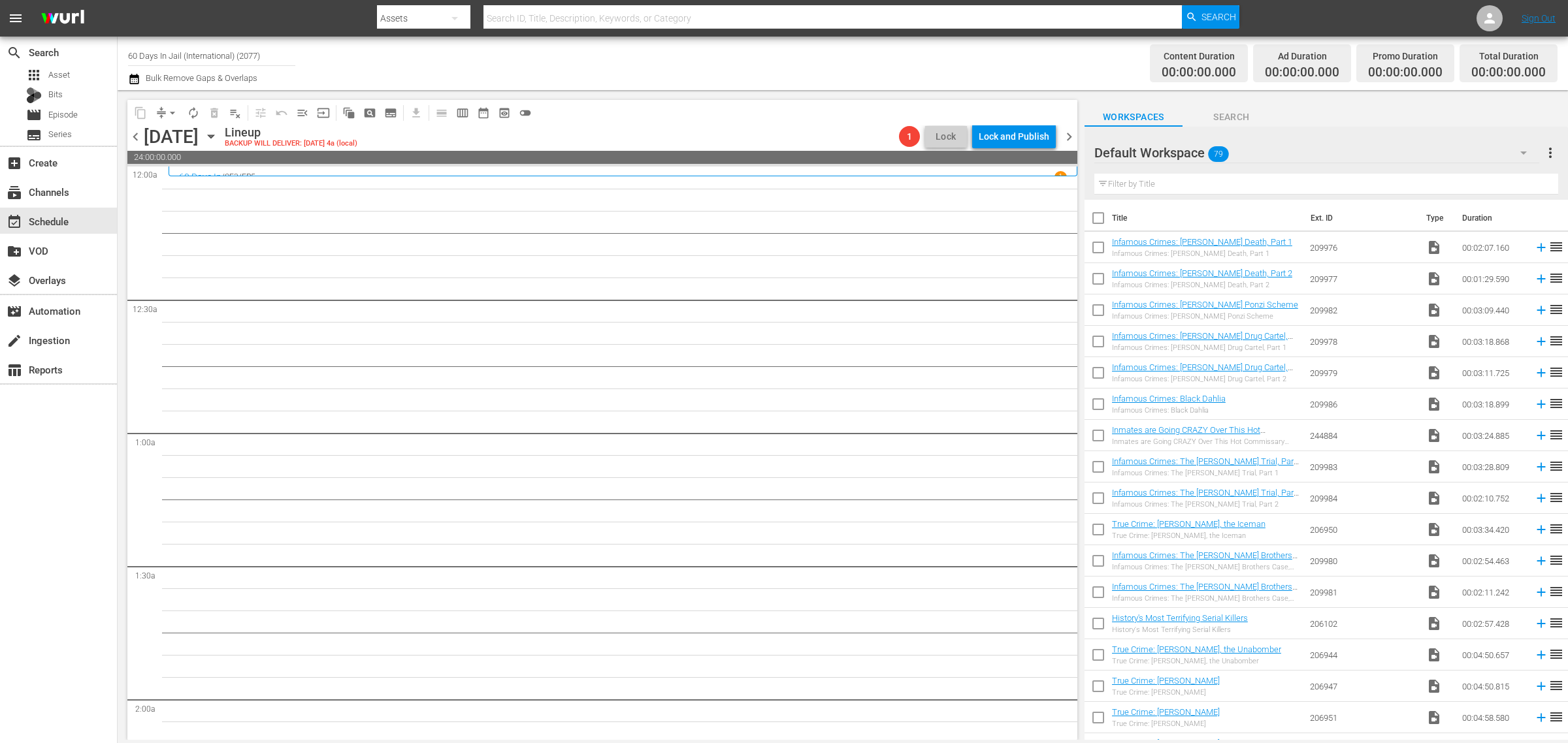
click at [214, 136] on icon "button" at bounding box center [211, 136] width 6 height 3
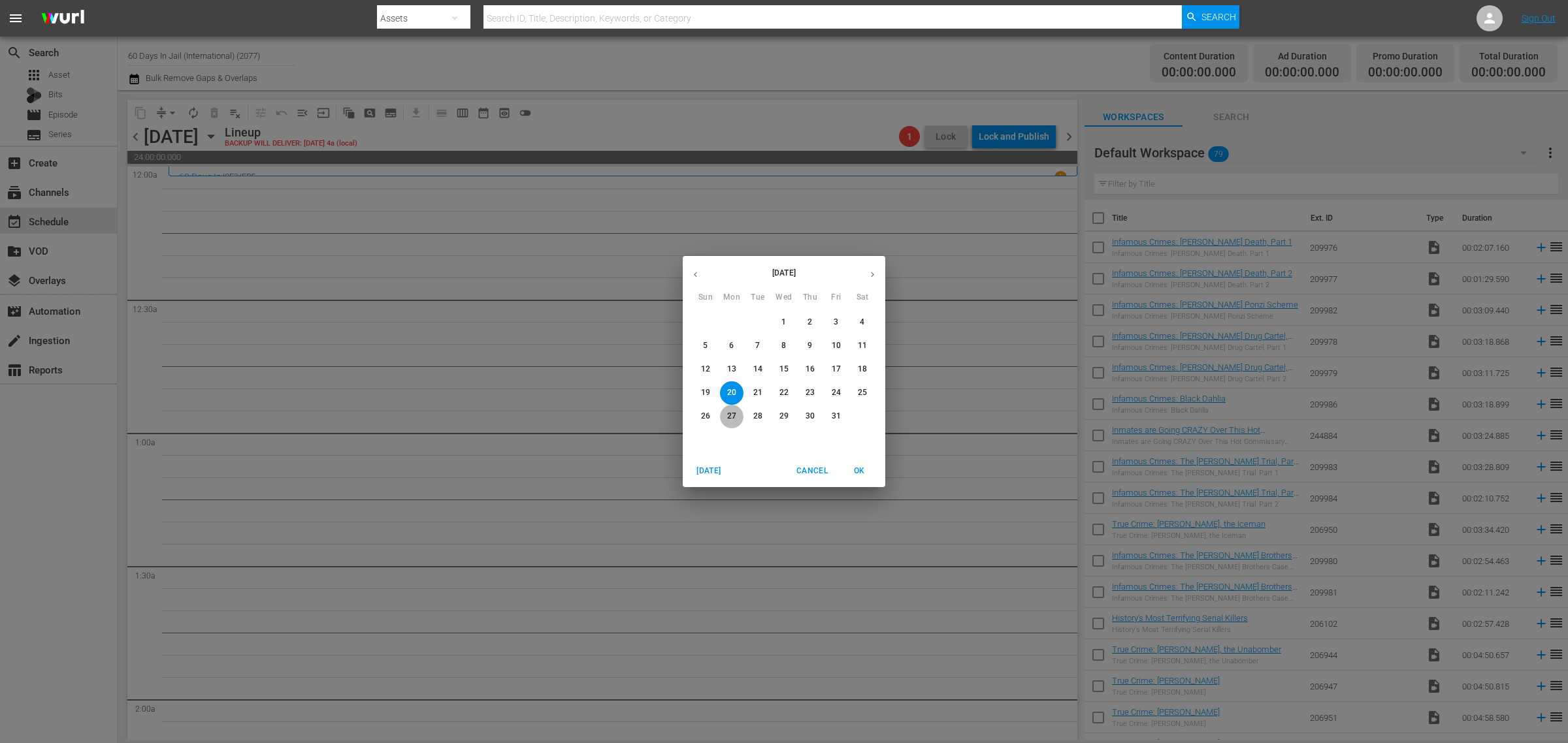
click at [730, 413] on p "27" at bounding box center [731, 416] width 9 height 11
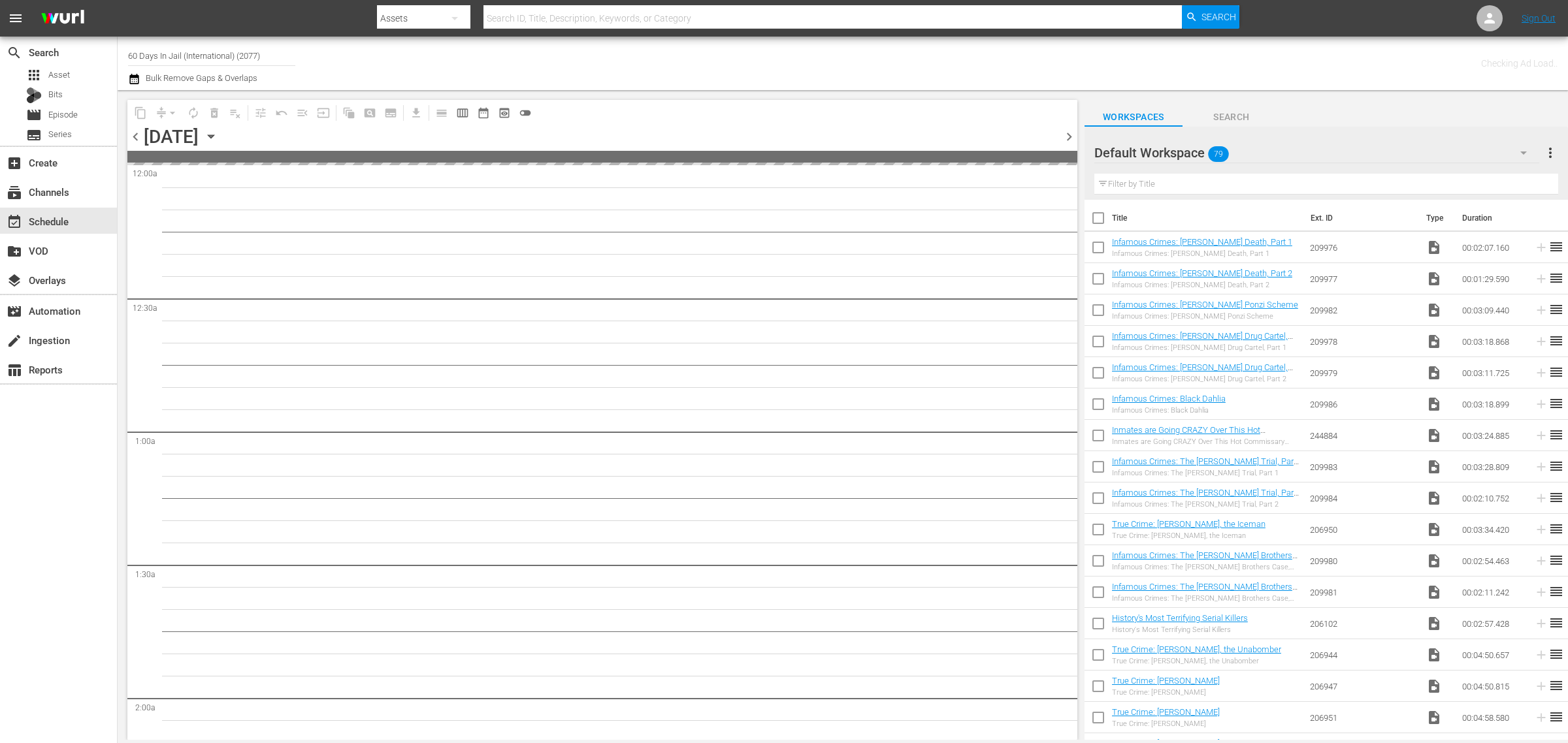
click at [713, 57] on div "Channel Title 60 Days In Jail (International) (2077) Bulk Remove Gaps & Overlaps" at bounding box center [518, 63] width 780 height 47
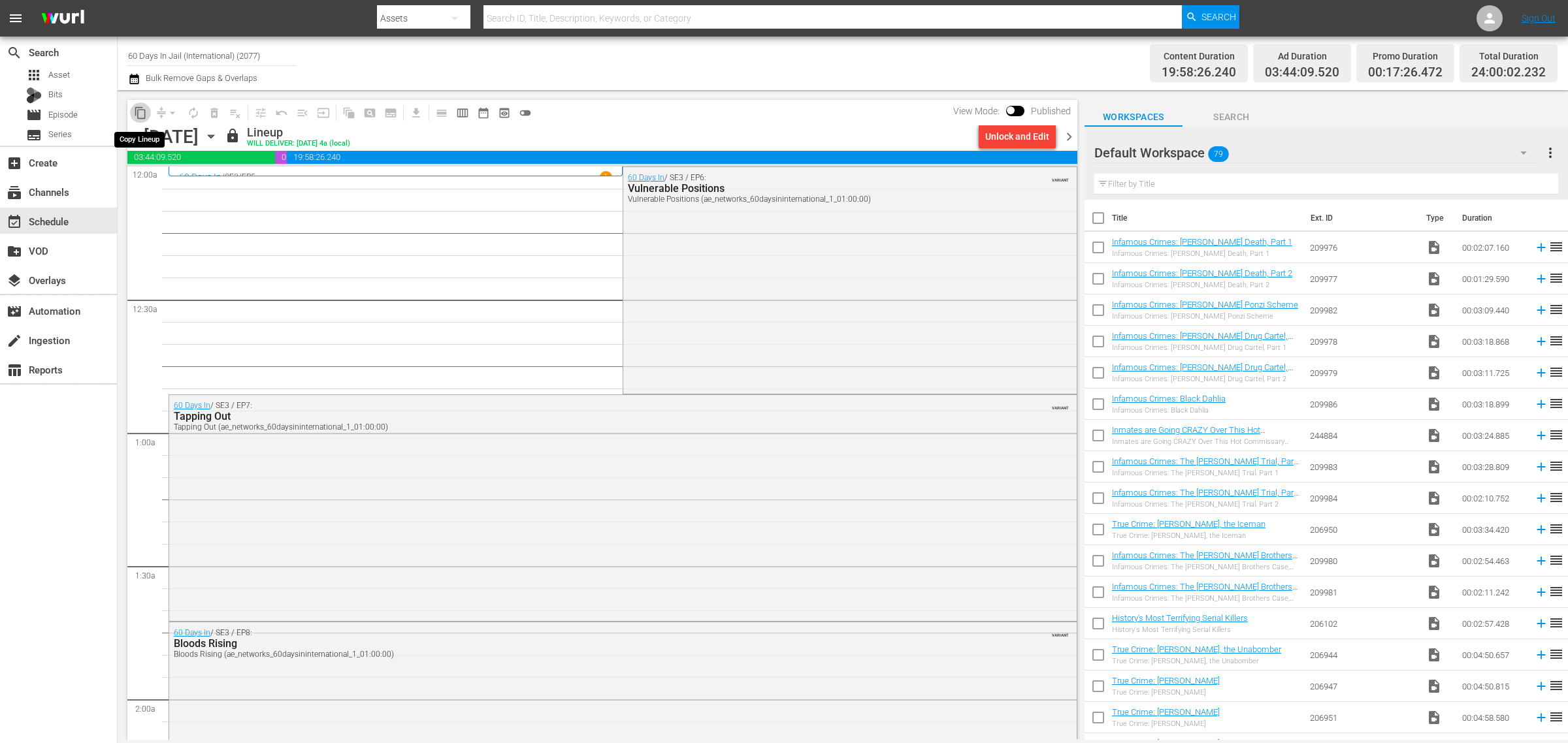
click at [139, 106] on span "content_copy" at bounding box center [140, 112] width 13 height 13
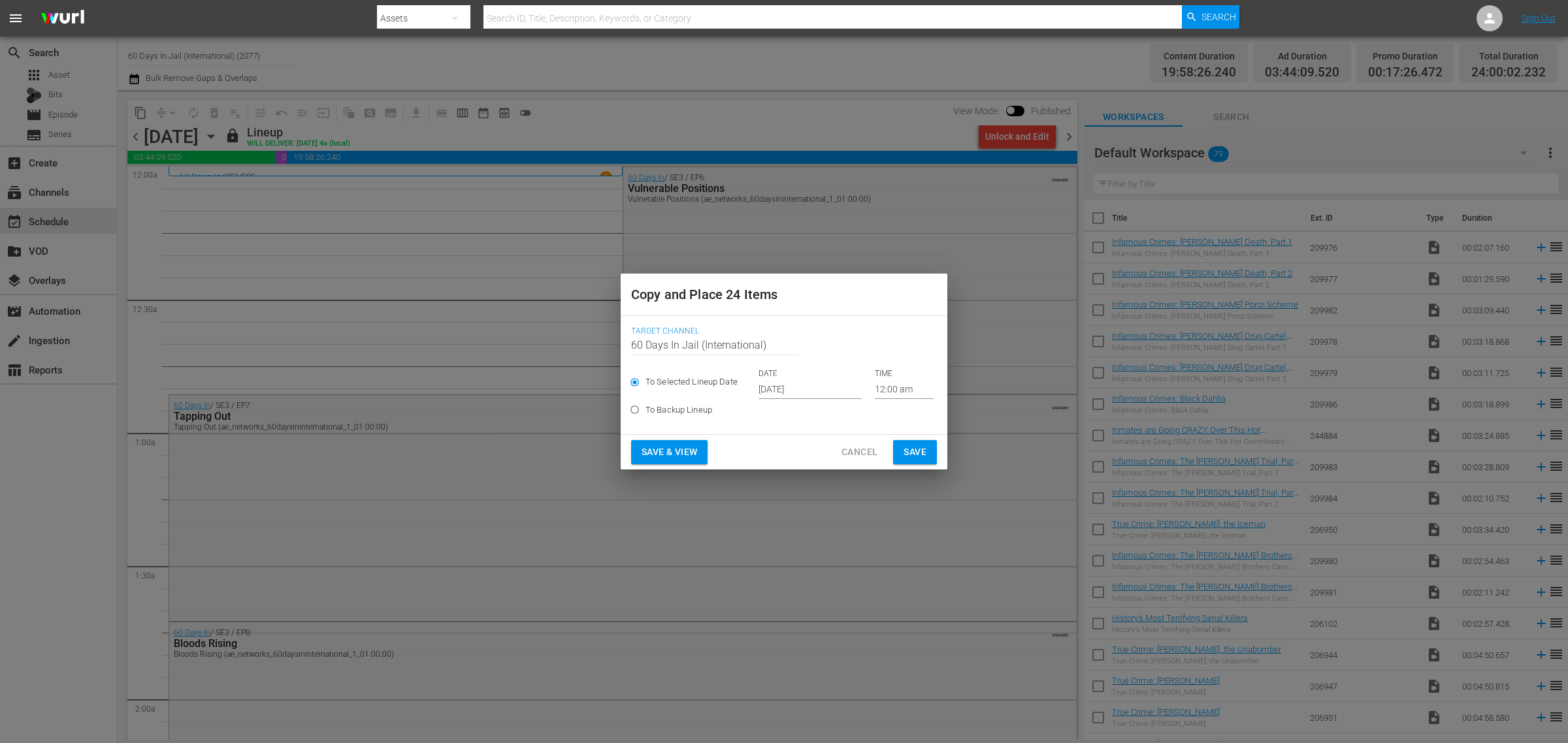
click at [770, 387] on input "[DATE]" at bounding box center [810, 389] width 104 height 20
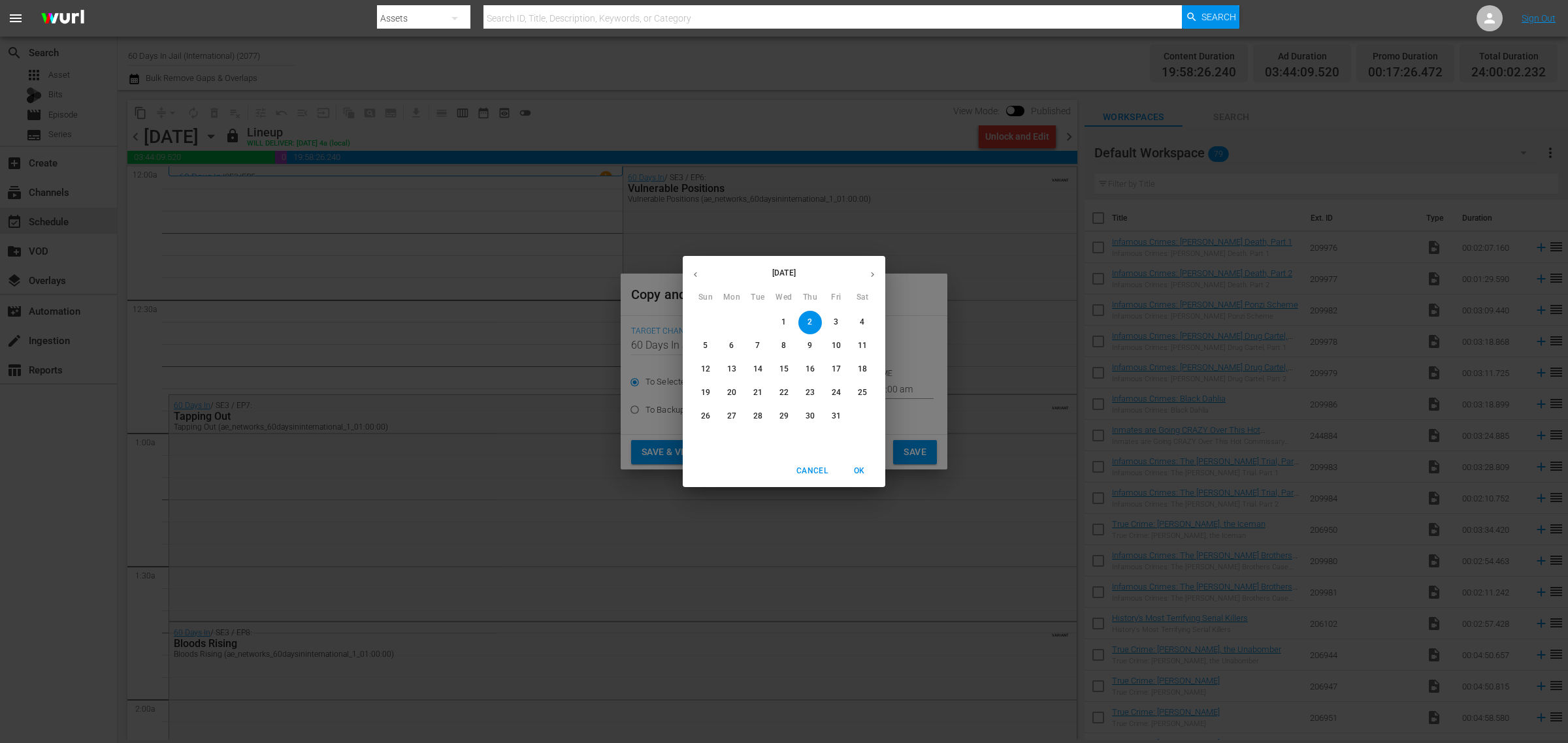
click at [724, 386] on button "20" at bounding box center [732, 393] width 24 height 24
type input "[DATE]"
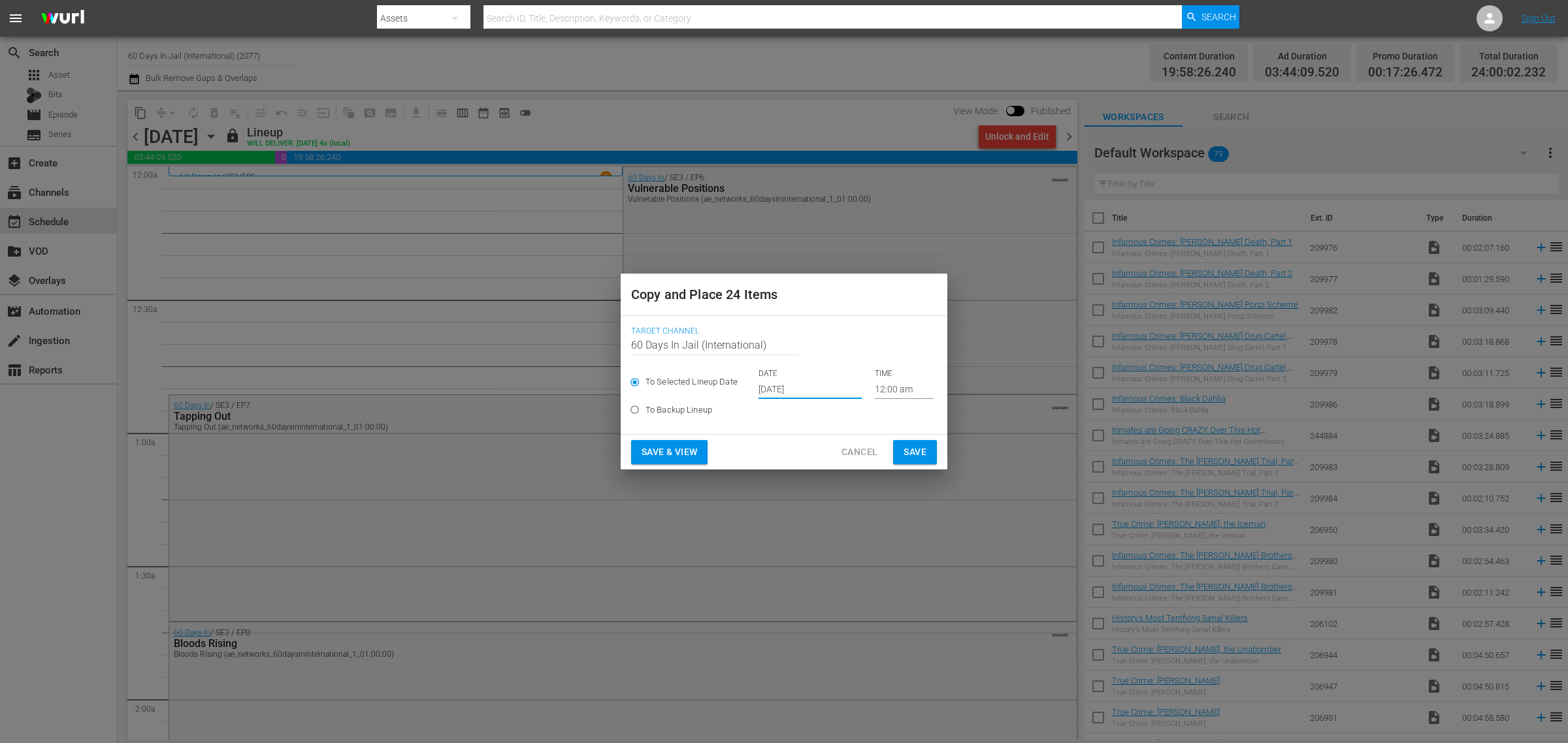
click at [666, 448] on span "Save & View" at bounding box center [670, 452] width 56 height 16
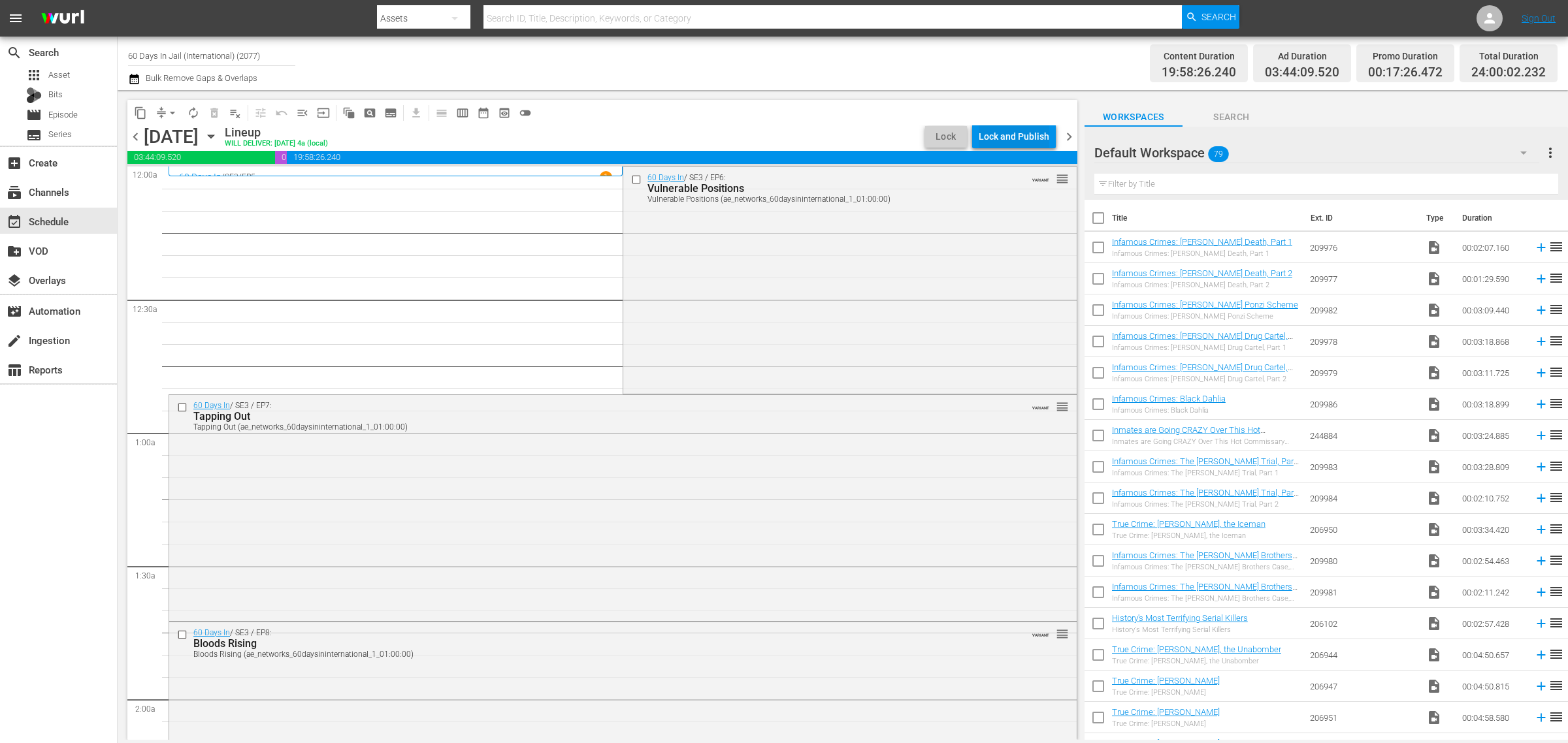
click at [1024, 140] on div "Lock and Publish" at bounding box center [1014, 136] width 71 height 24
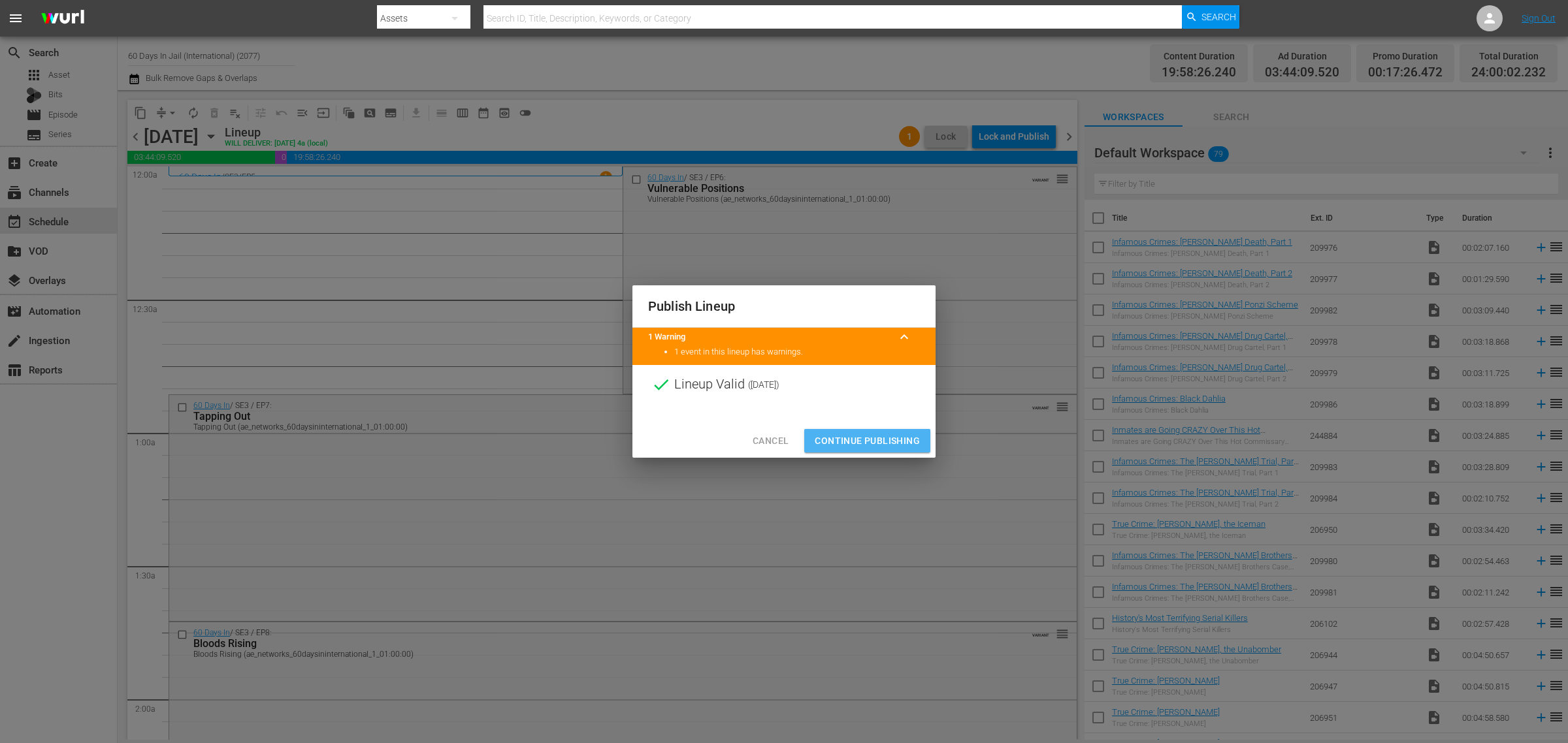
click at [874, 441] on span "Continue Publishing" at bounding box center [867, 441] width 105 height 16
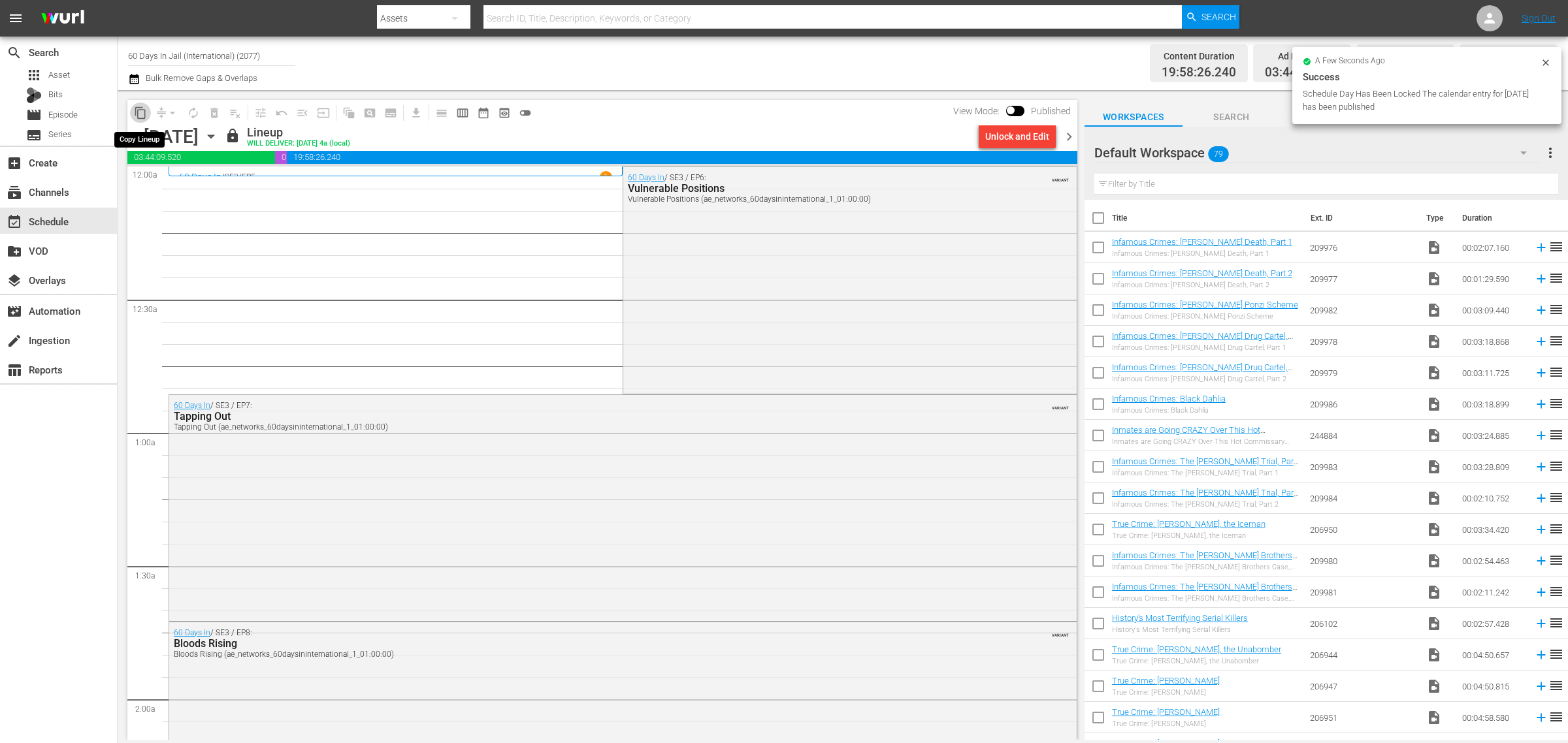
click at [137, 112] on span "content_copy" at bounding box center [140, 112] width 13 height 13
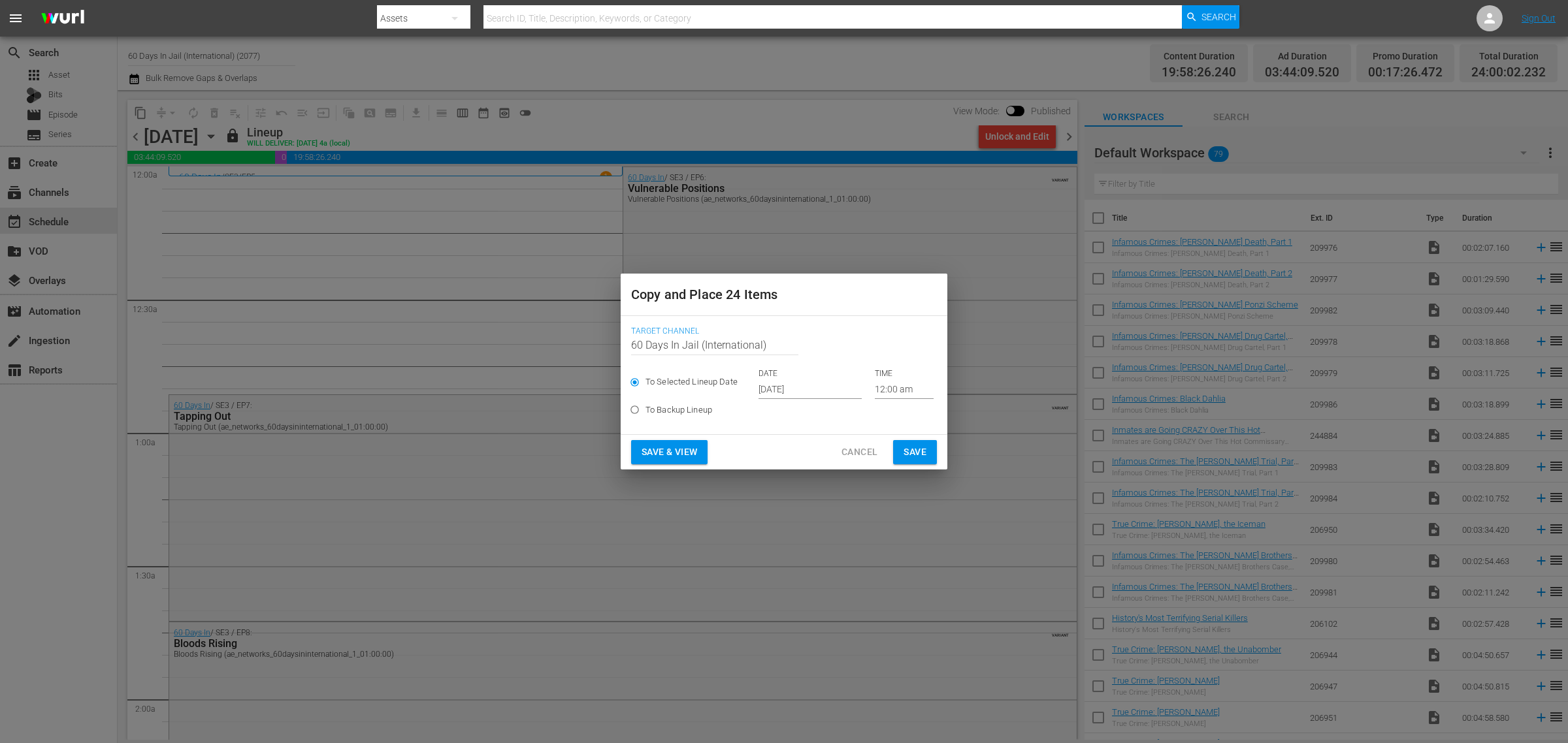
click at [805, 394] on input "[DATE]" at bounding box center [810, 389] width 104 height 20
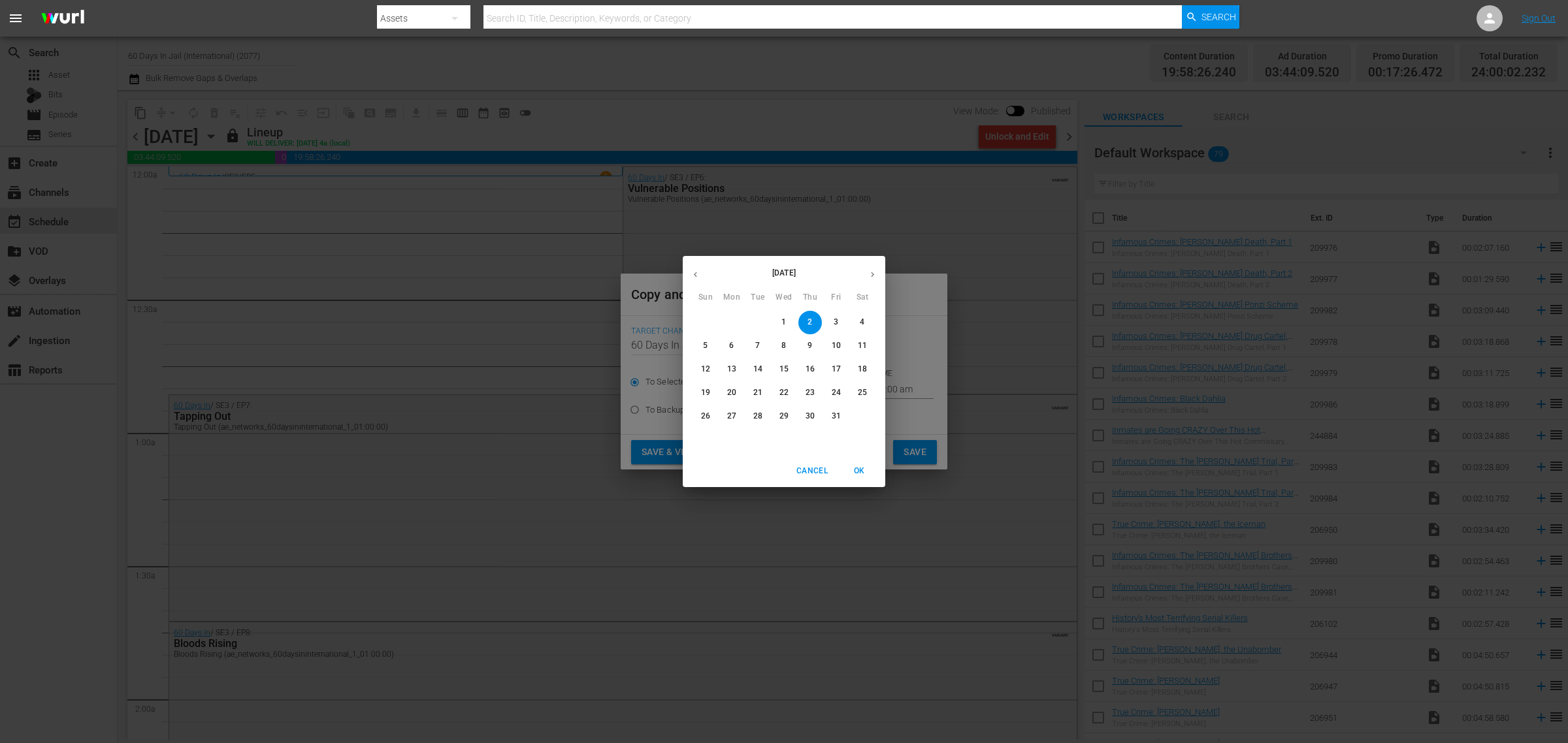
click at [733, 370] on p "13" at bounding box center [731, 369] width 9 height 11
type input "Oct 13th 2025"
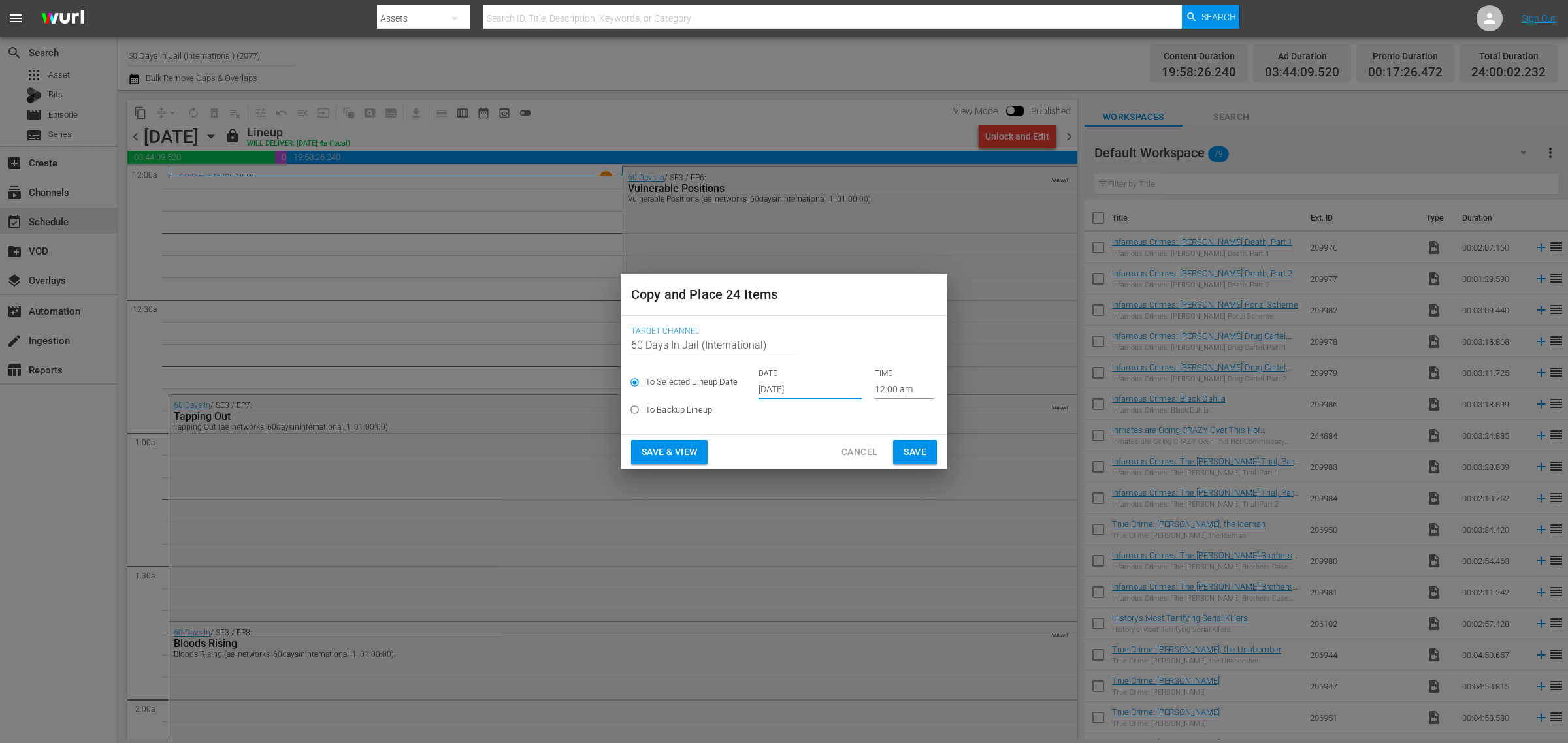
click at [692, 452] on span "Save & View" at bounding box center [670, 452] width 56 height 16
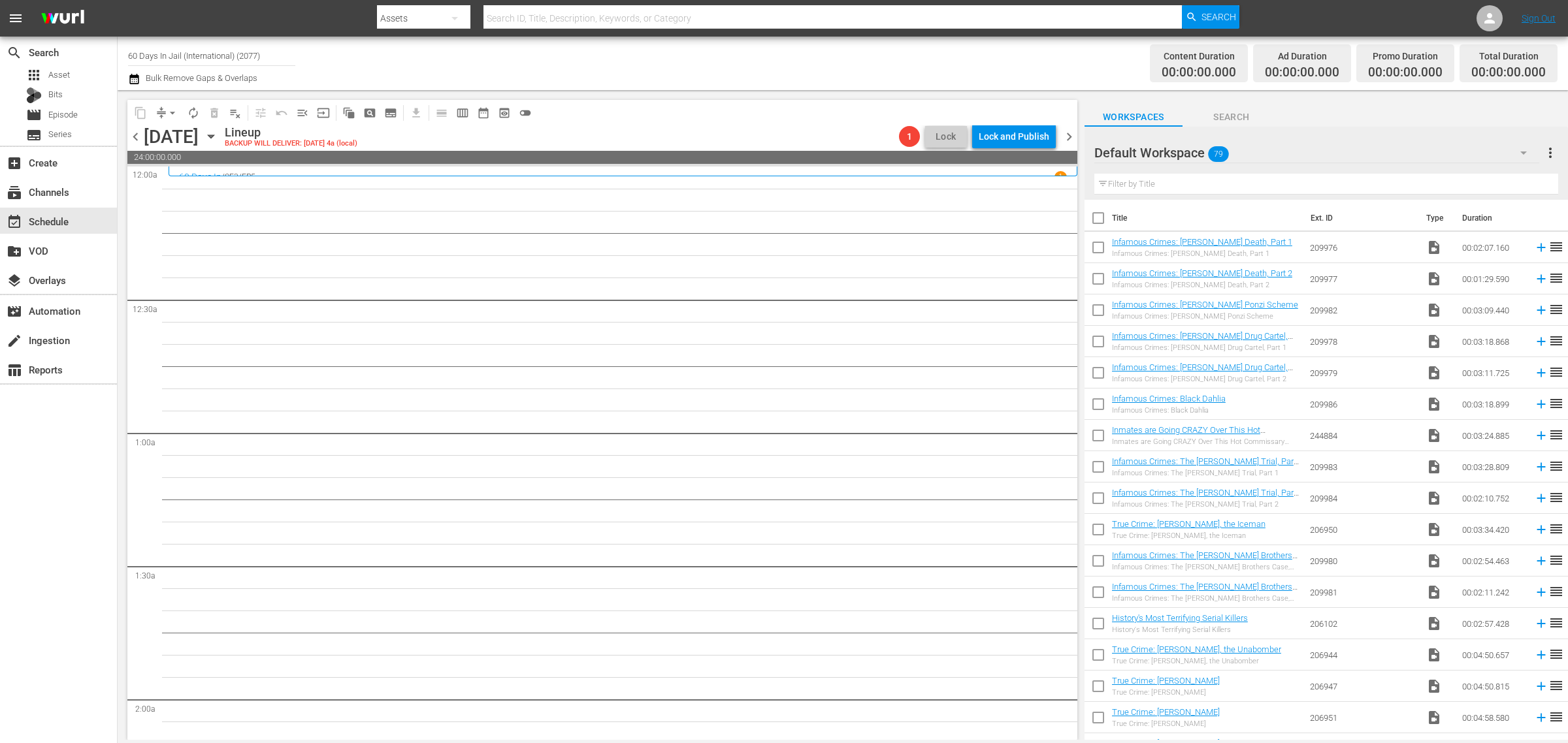
click at [546, 67] on div "Channel Title 60 Days In Jail (International) (2077) Bulk Remove Gaps & Overlaps" at bounding box center [518, 63] width 780 height 47
click at [218, 135] on icon "button" at bounding box center [211, 136] width 14 height 14
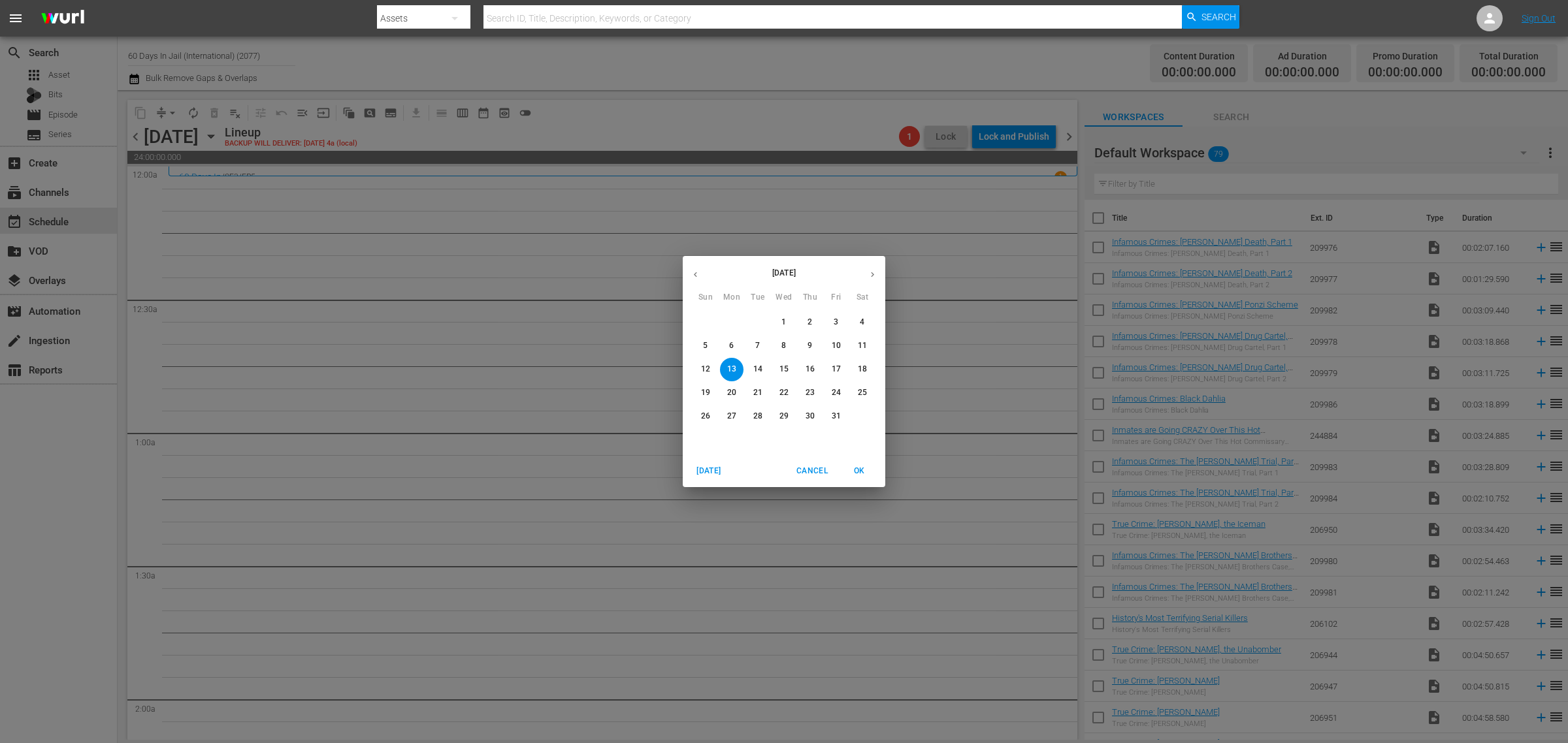
click at [733, 396] on p "20" at bounding box center [731, 393] width 9 height 11
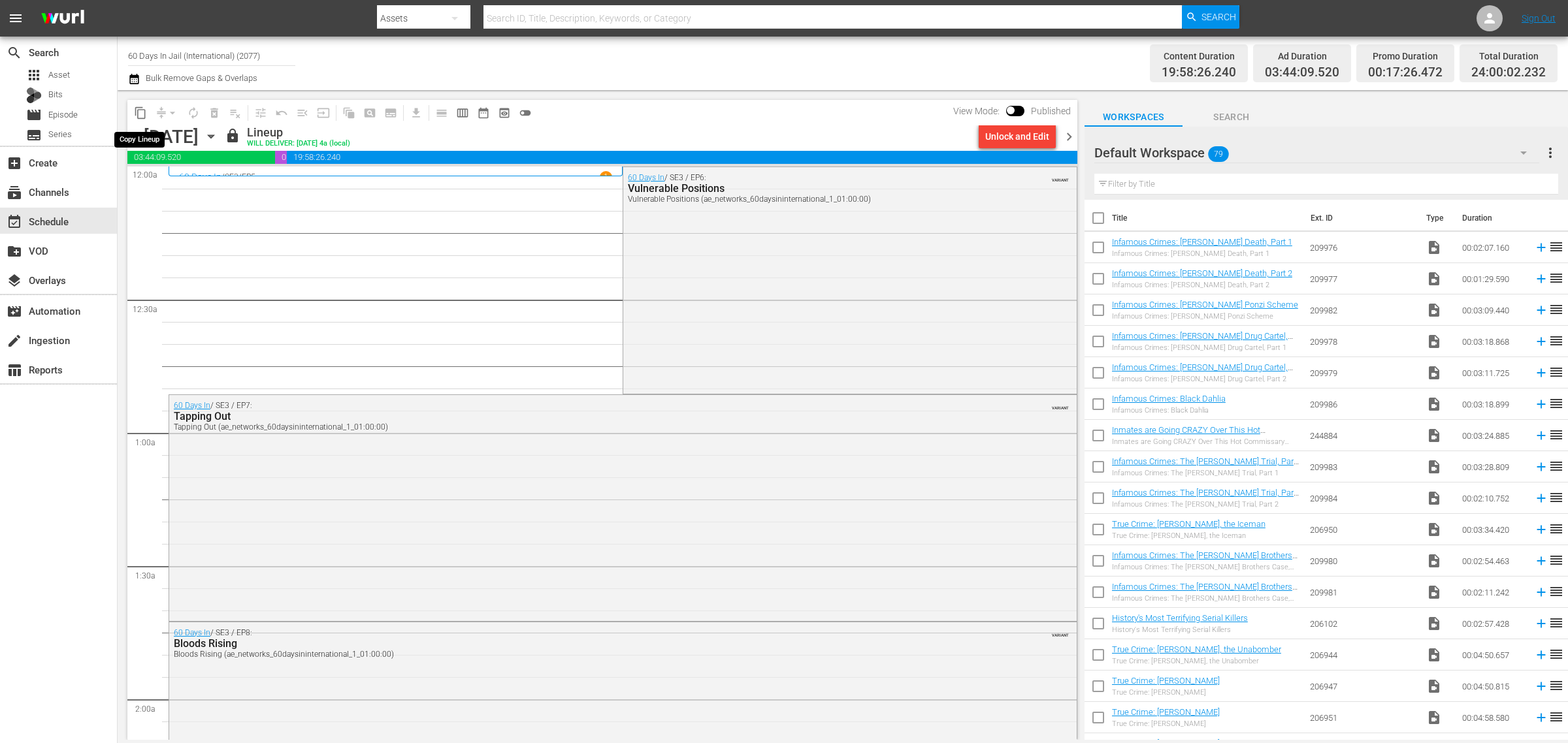
click at [137, 112] on span "content_copy" at bounding box center [140, 112] width 13 height 13
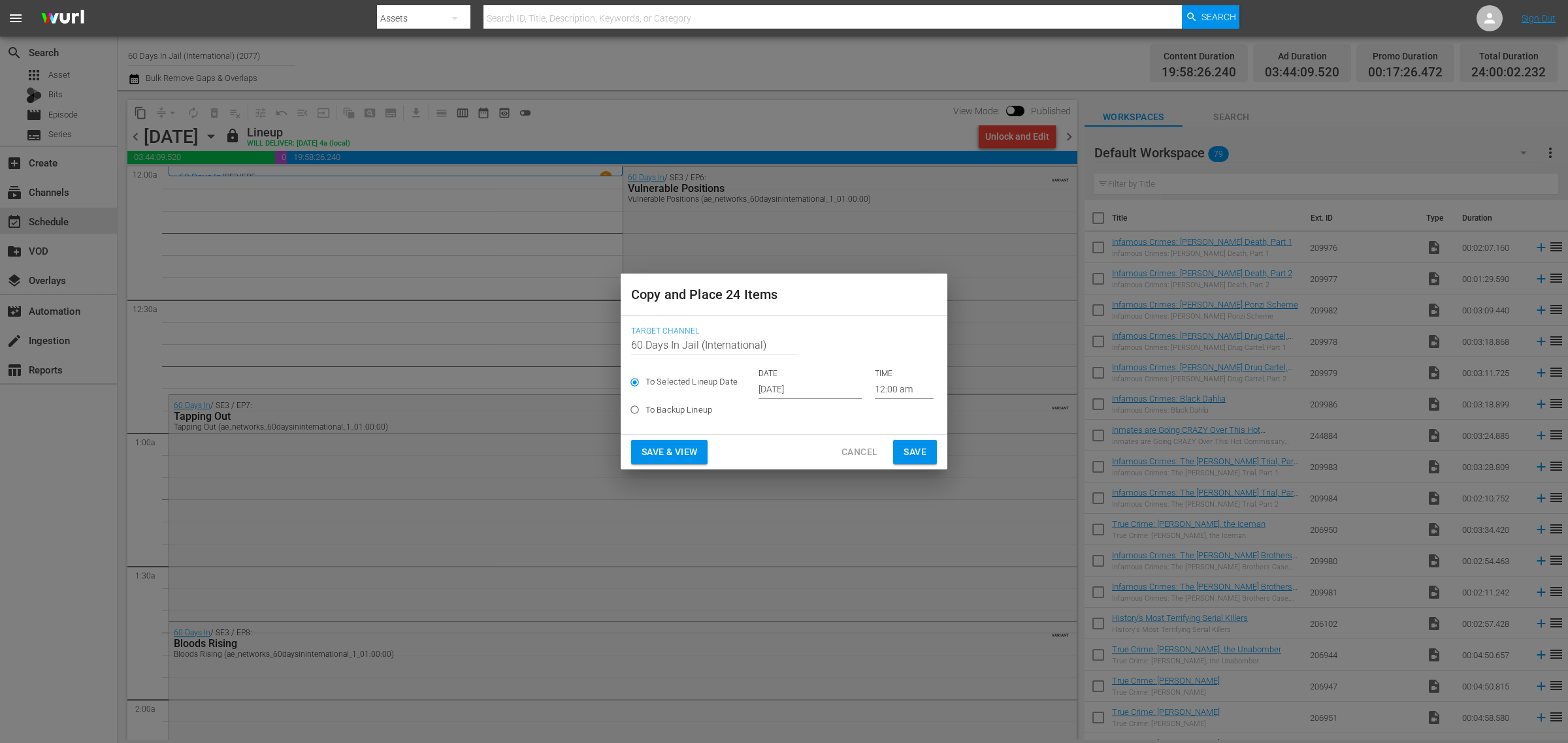
click at [770, 387] on input "Oct 2nd 2025" at bounding box center [810, 389] width 104 height 20
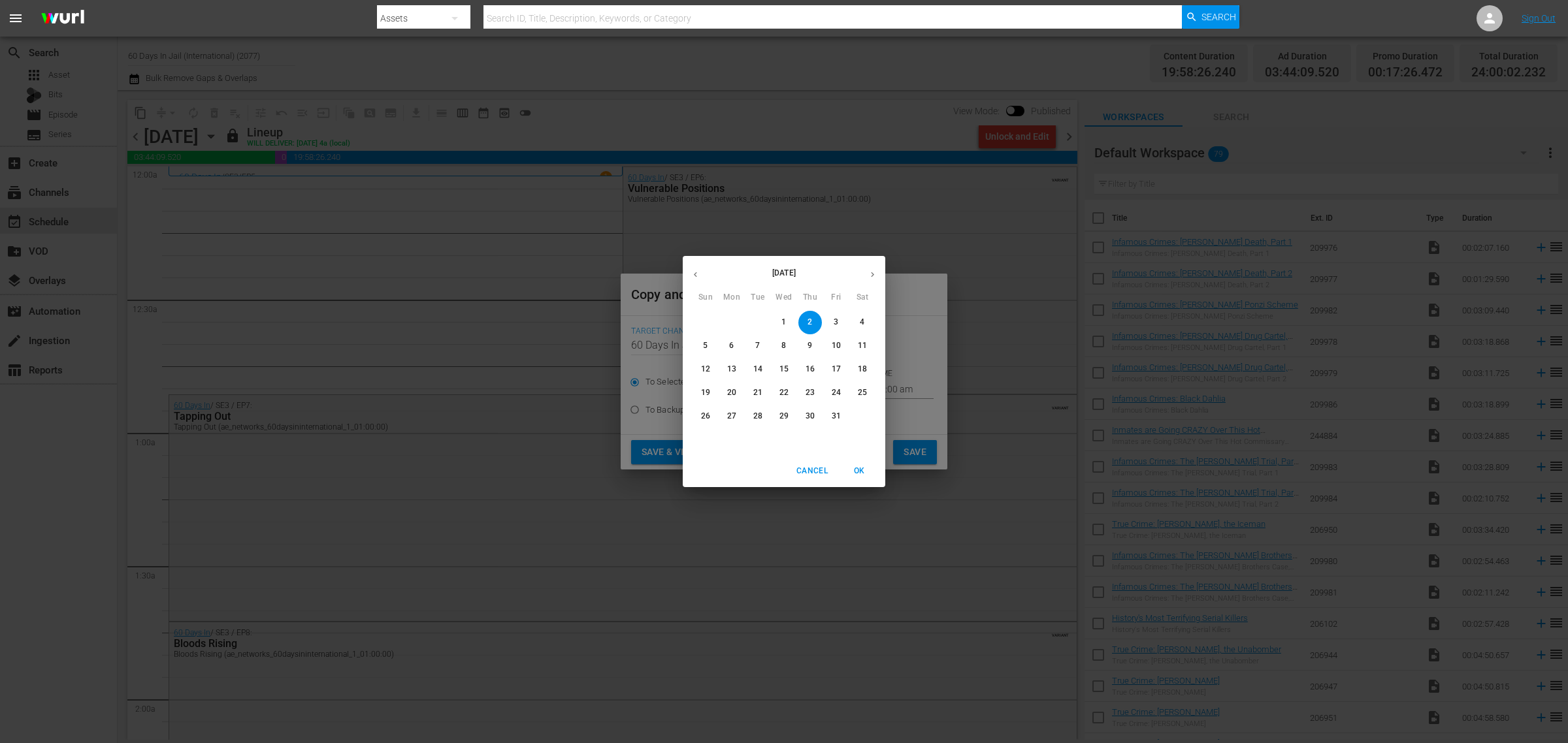
click at [732, 366] on p "13" at bounding box center [731, 369] width 9 height 11
type input "Oct 13th 2025"
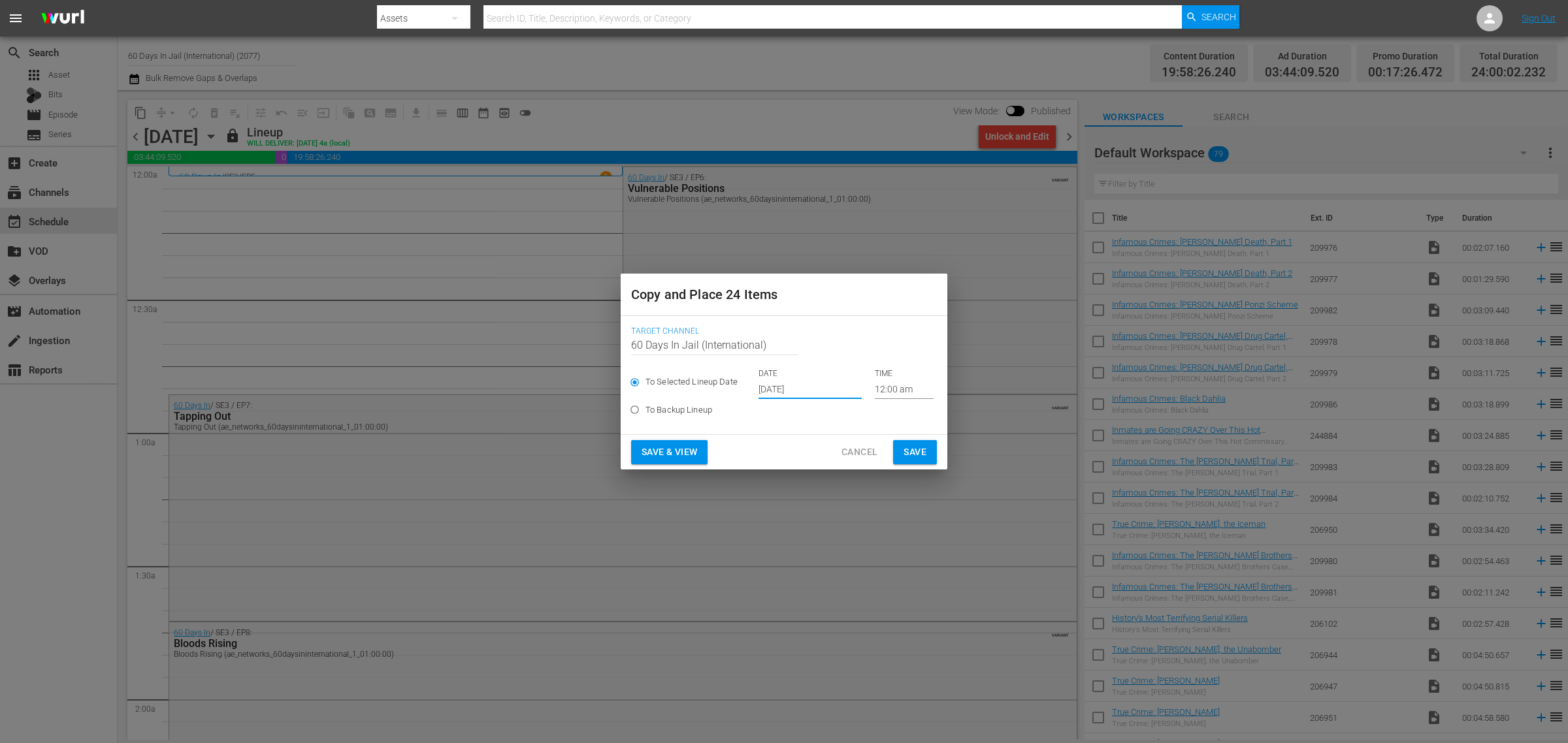
click at [676, 446] on span "Save & View" at bounding box center [670, 452] width 56 height 16
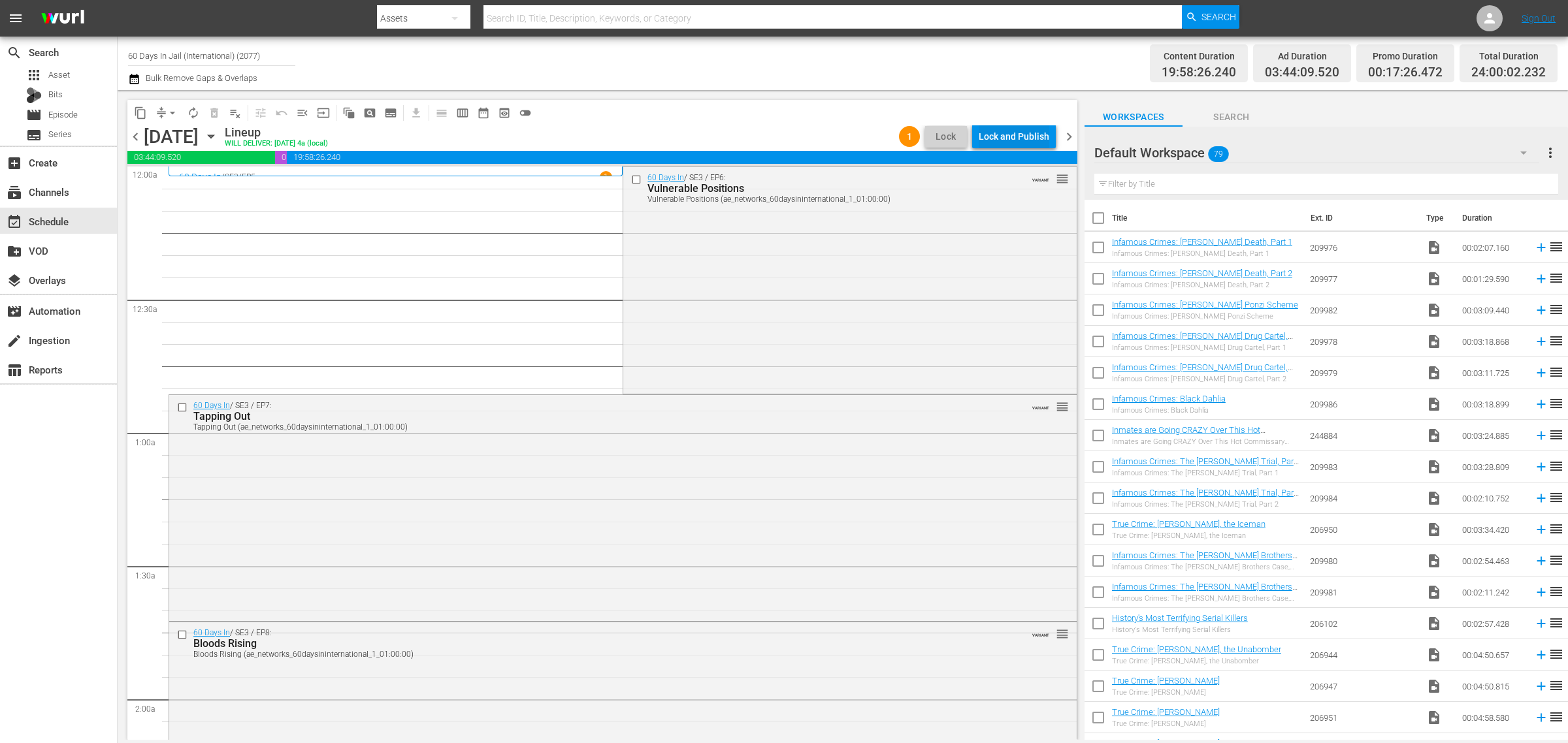
click at [1011, 135] on div "Lock and Publish" at bounding box center [1014, 136] width 71 height 24
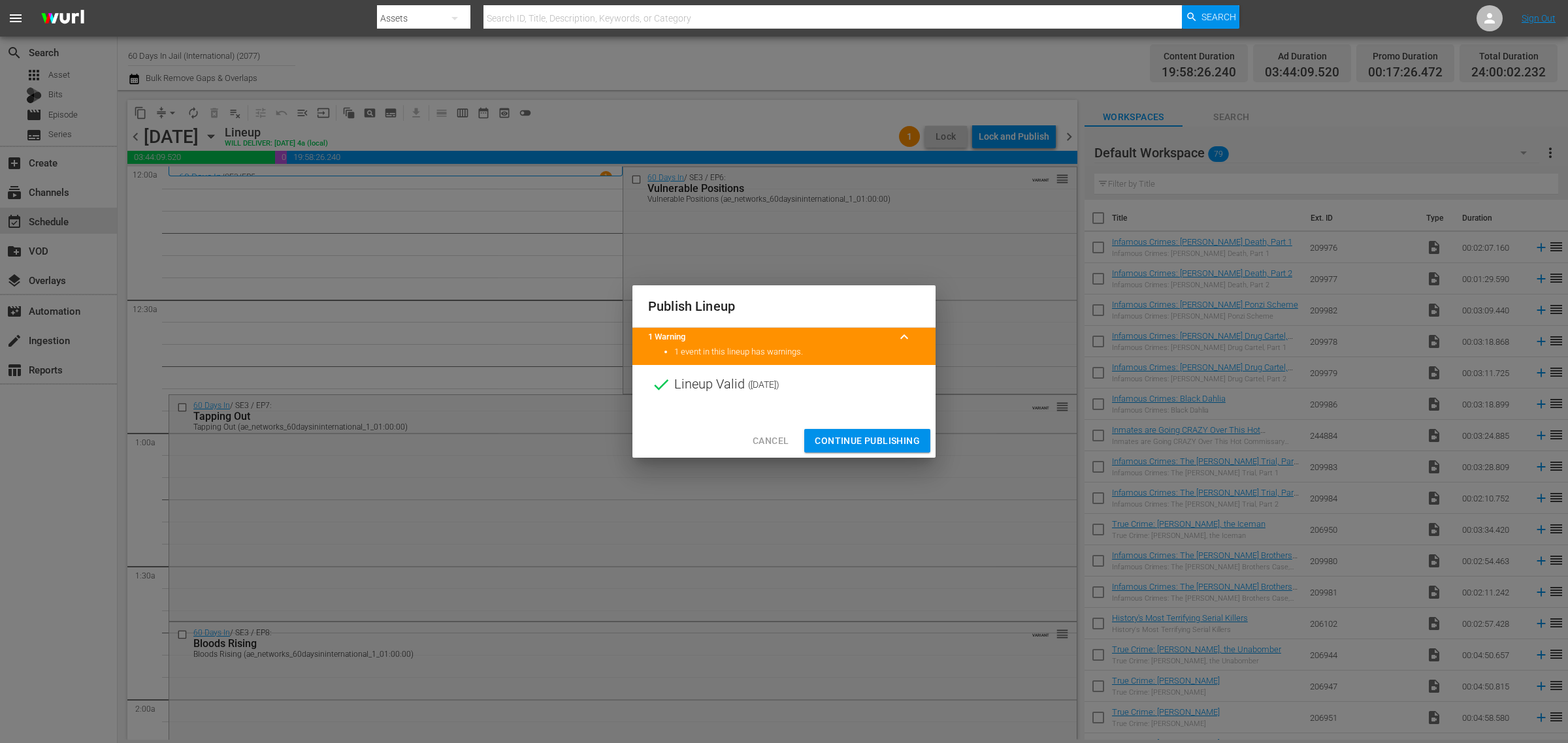
click at [880, 445] on span "Continue Publishing" at bounding box center [867, 441] width 105 height 16
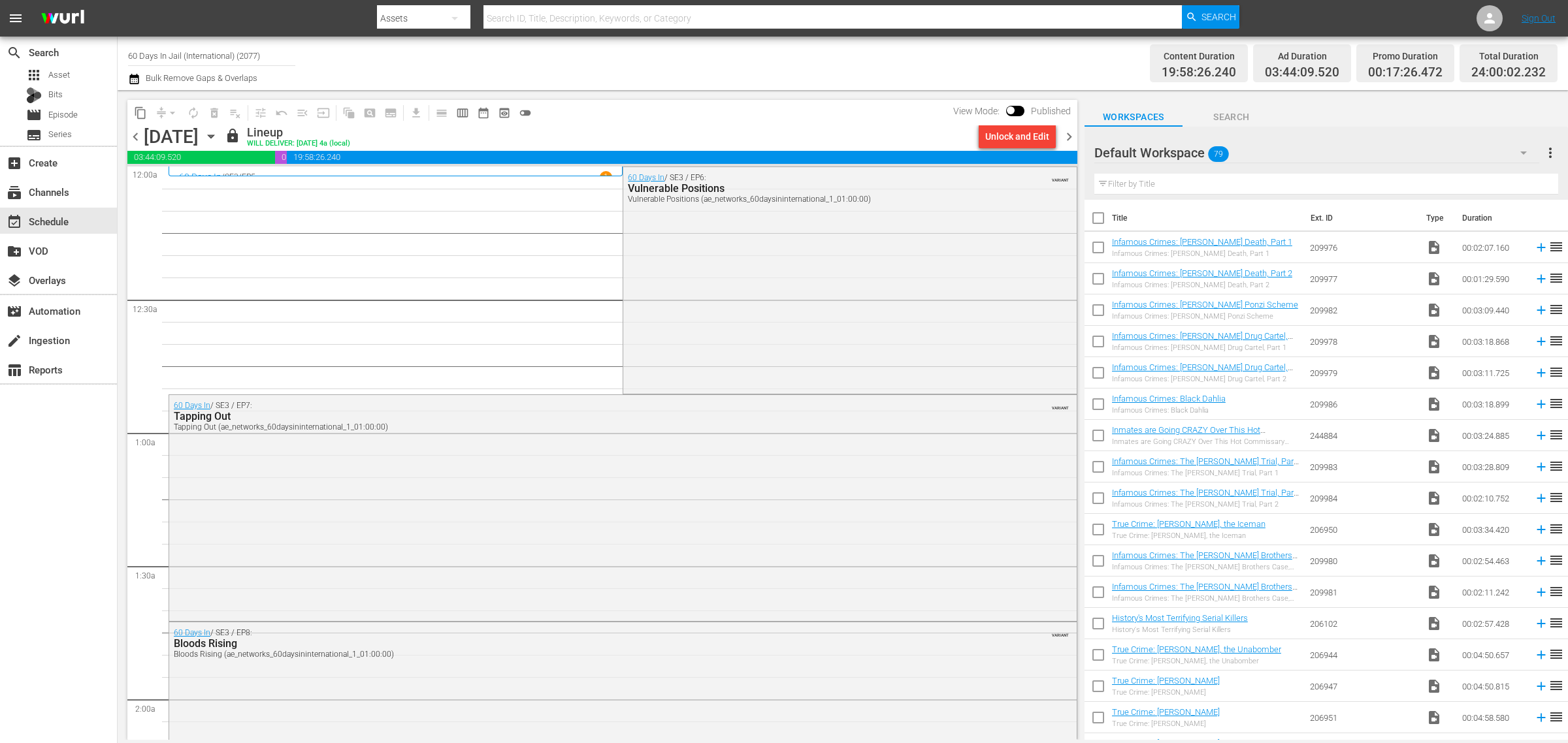
click at [781, 63] on div "Channel Title 60 Days In Jail (International) (2077) Bulk Remove Gaps & Overlaps" at bounding box center [518, 63] width 780 height 47
click at [136, 112] on span "content_copy" at bounding box center [140, 112] width 13 height 13
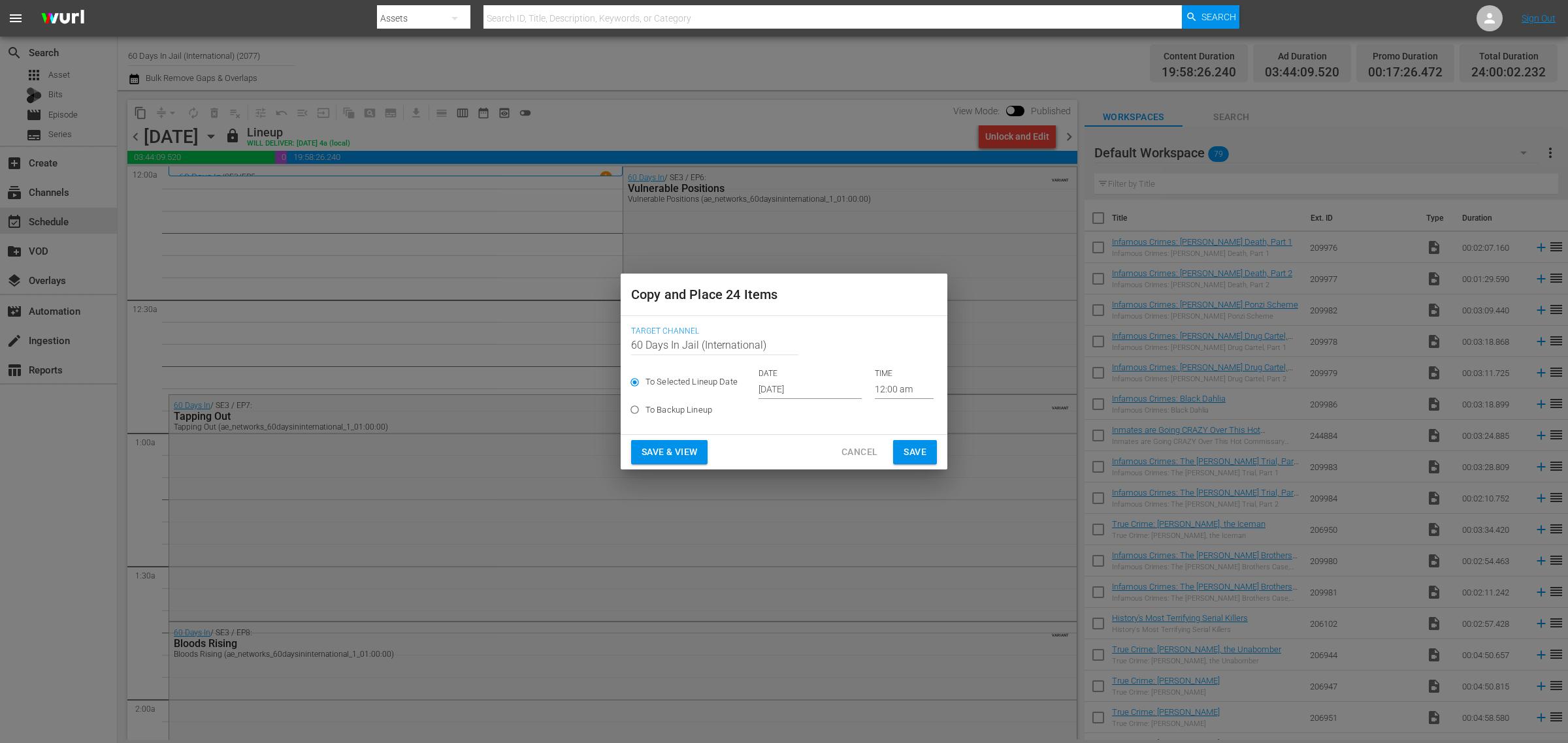
click at [805, 389] on input "Oct 2nd 2025" at bounding box center [810, 389] width 104 height 20
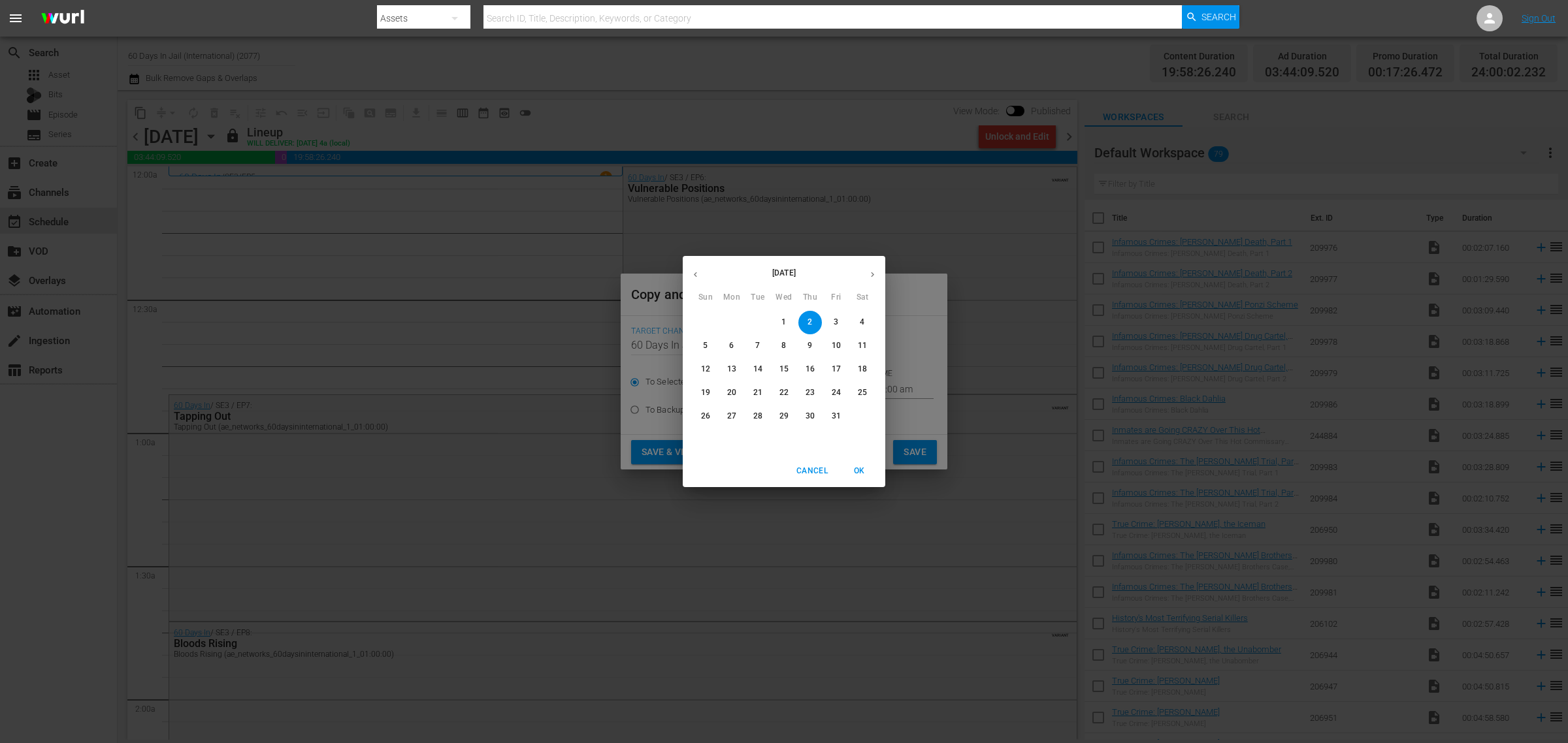
click at [732, 345] on p "6" at bounding box center [731, 346] width 5 height 11
type input "Oct 6th 2025"
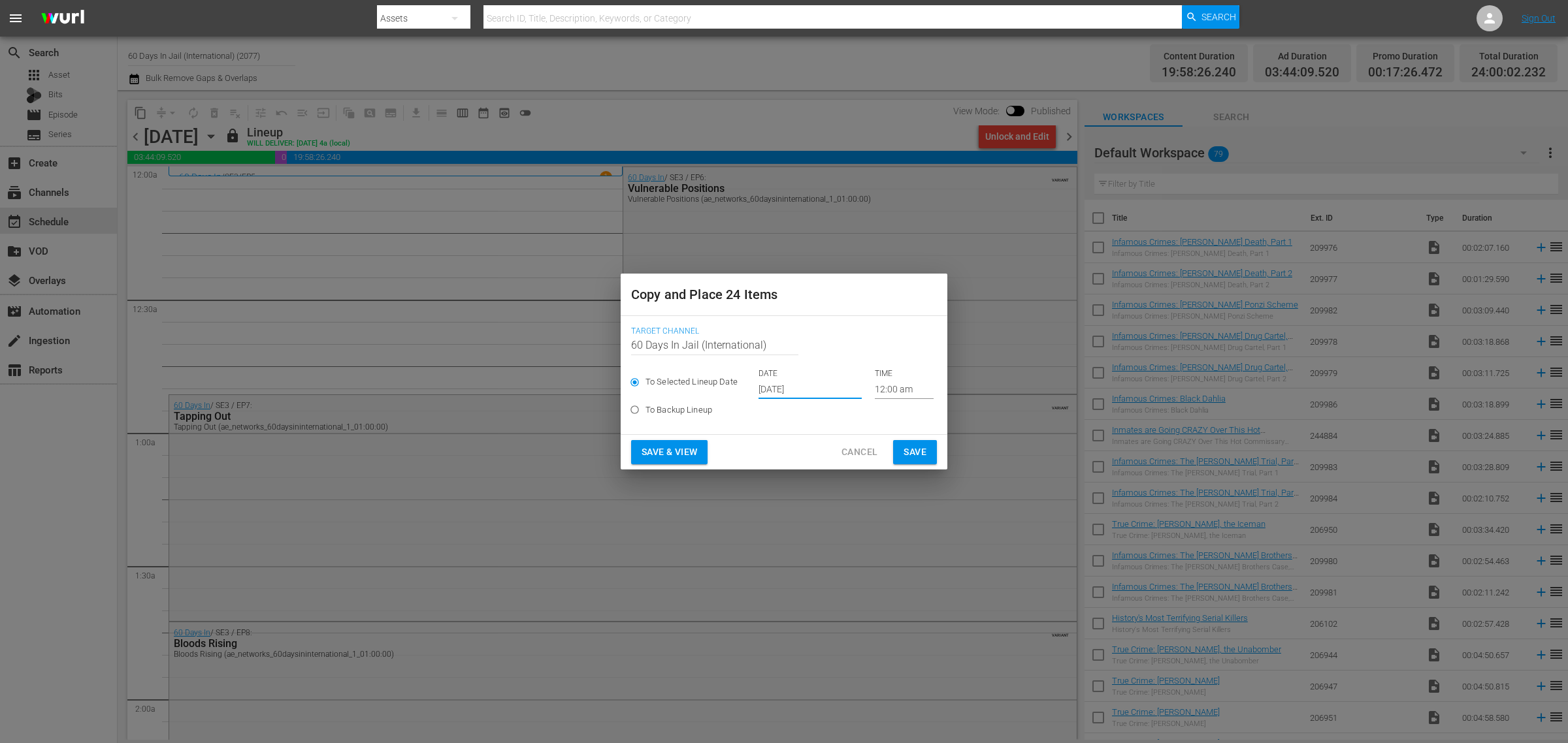
click at [681, 449] on span "Save & View" at bounding box center [670, 452] width 56 height 16
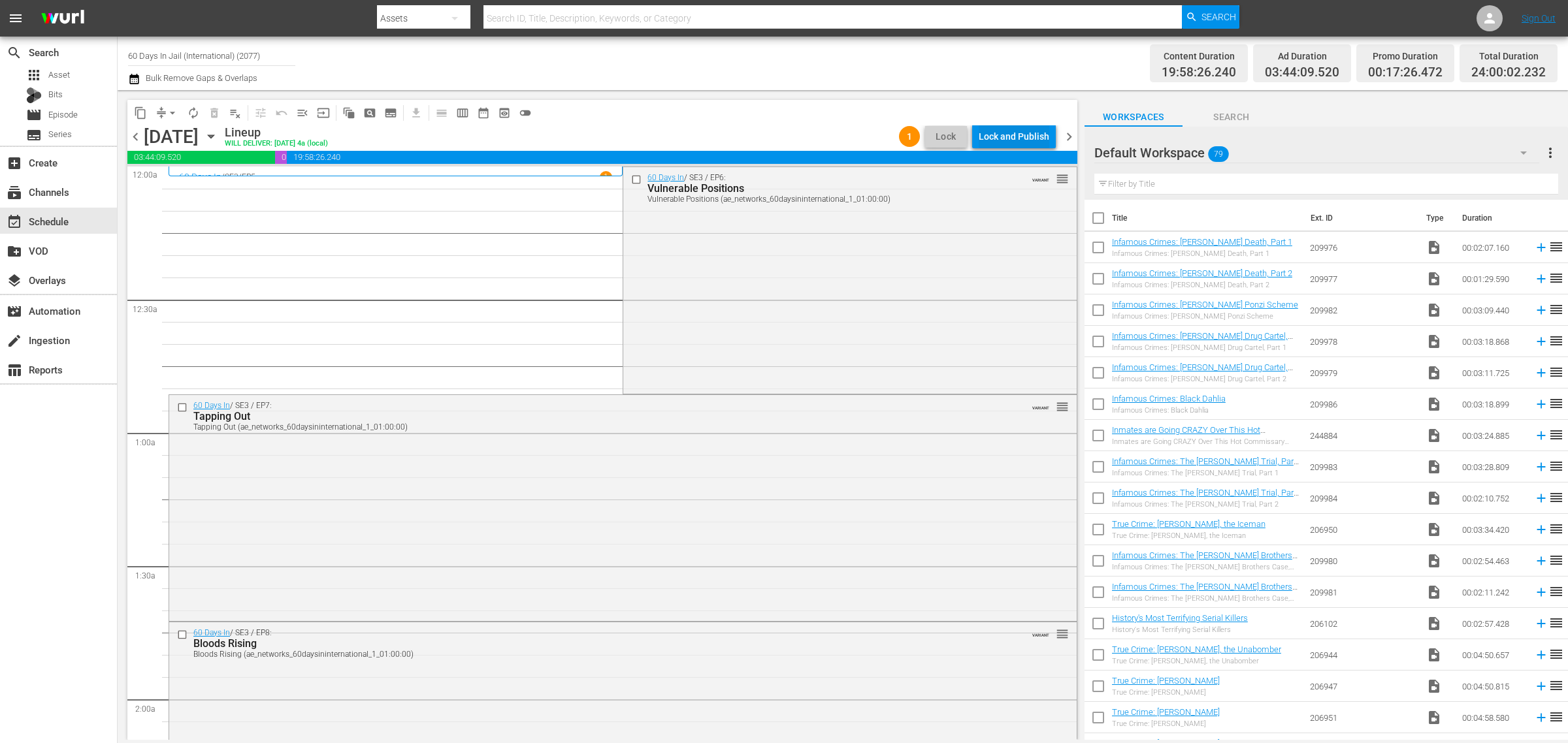
click at [1008, 129] on div "Lock and Publish" at bounding box center [1014, 136] width 71 height 24
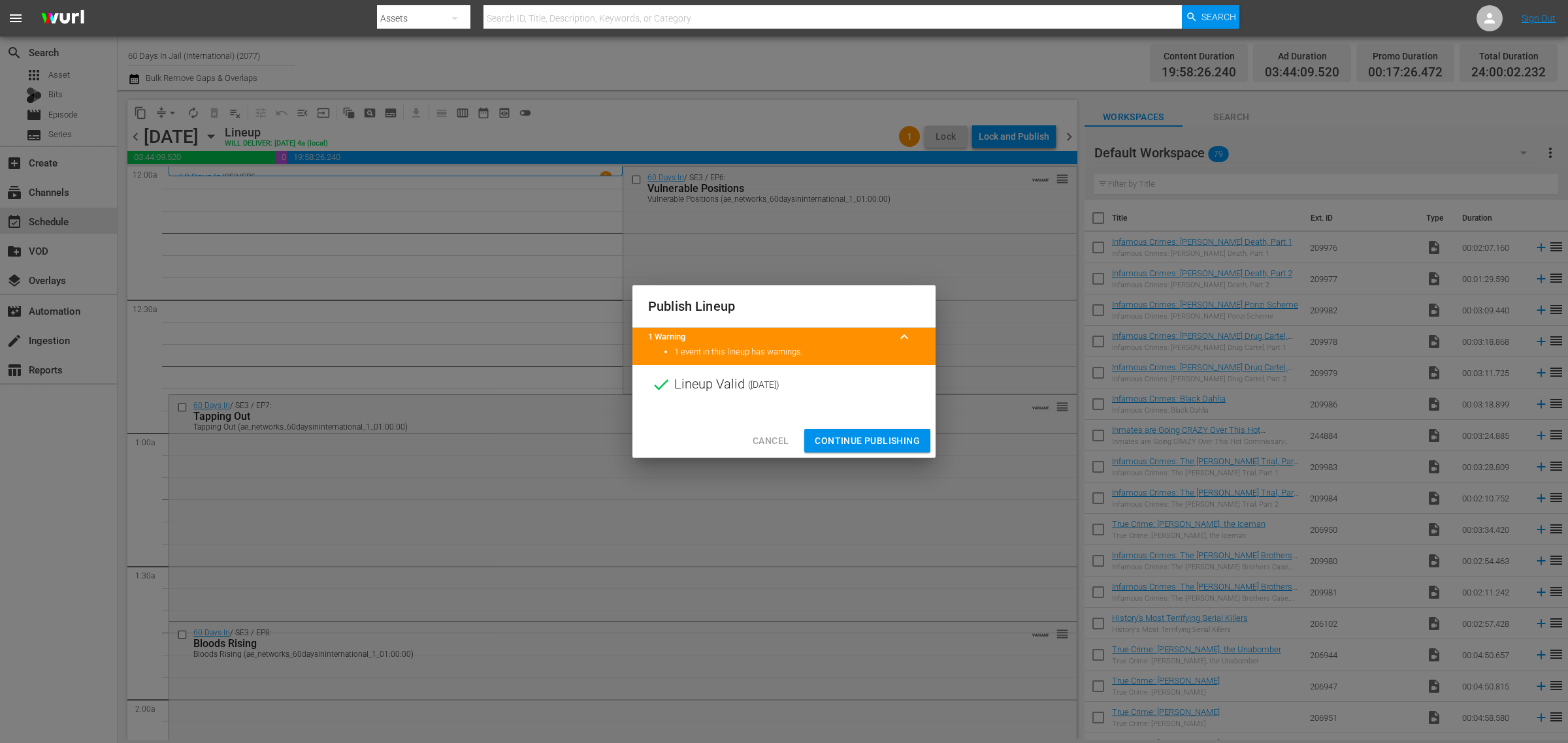
click at [877, 443] on span "Continue Publishing" at bounding box center [867, 441] width 105 height 16
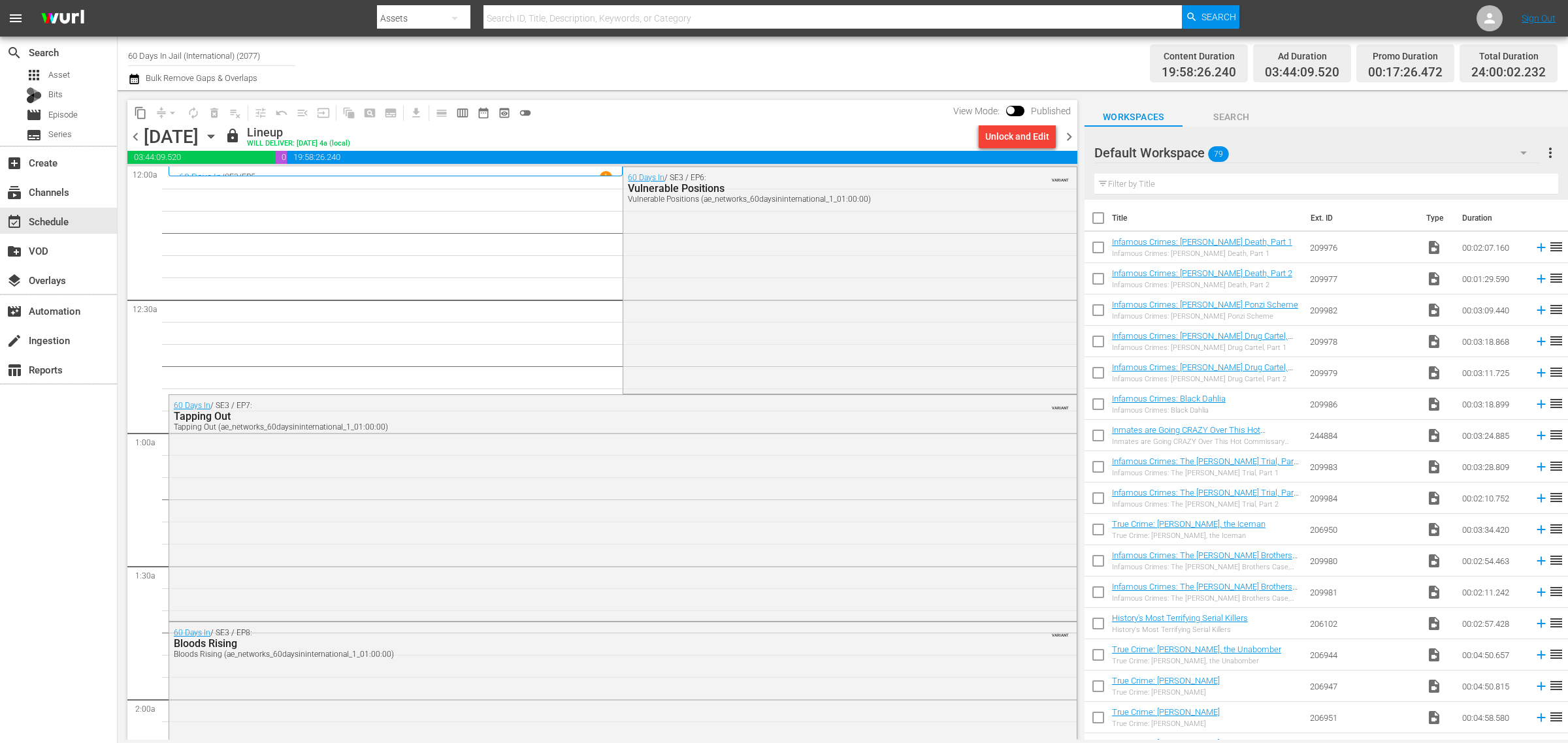
click at [214, 135] on icon "button" at bounding box center [211, 136] width 6 height 3
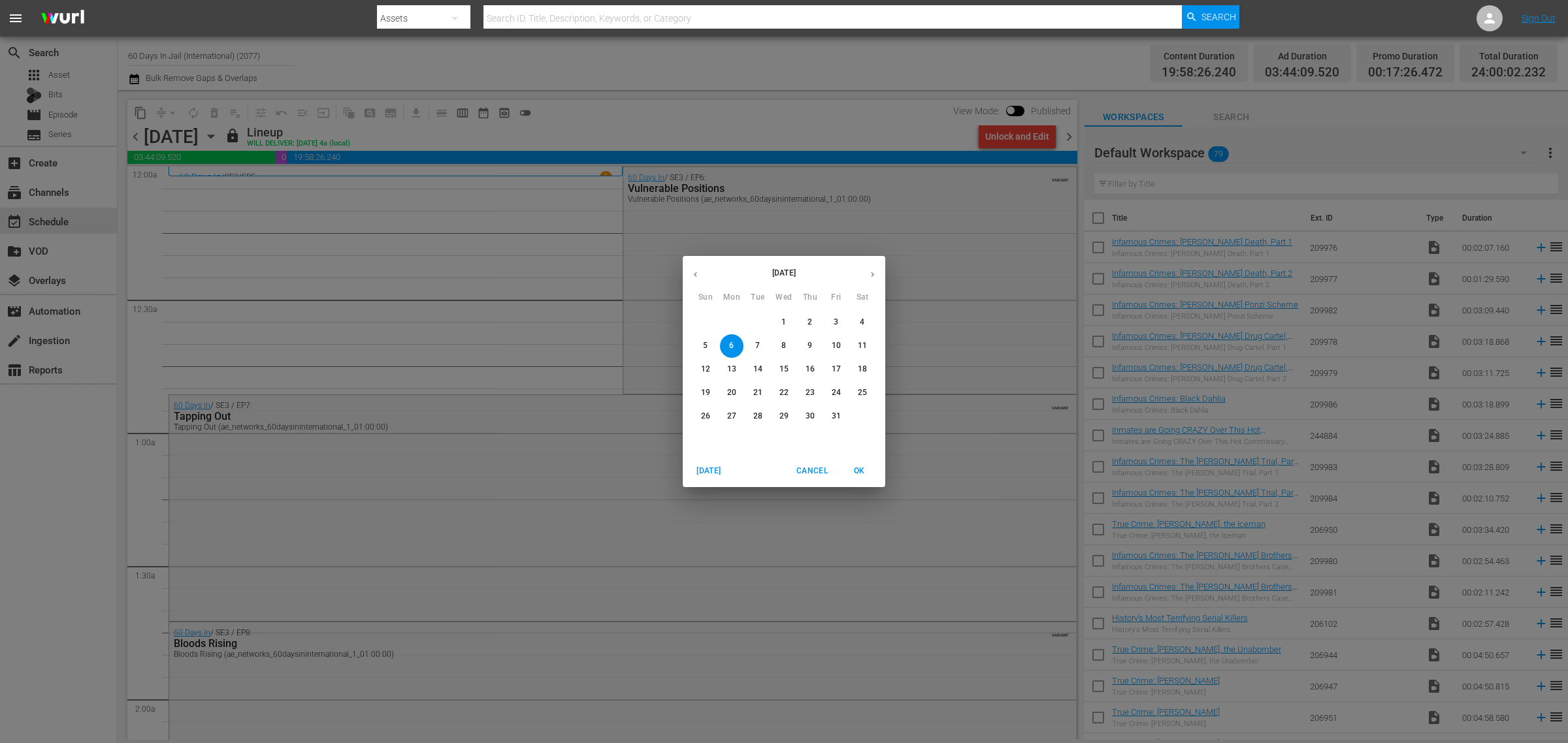
click at [756, 342] on p "7" at bounding box center [758, 346] width 5 height 11
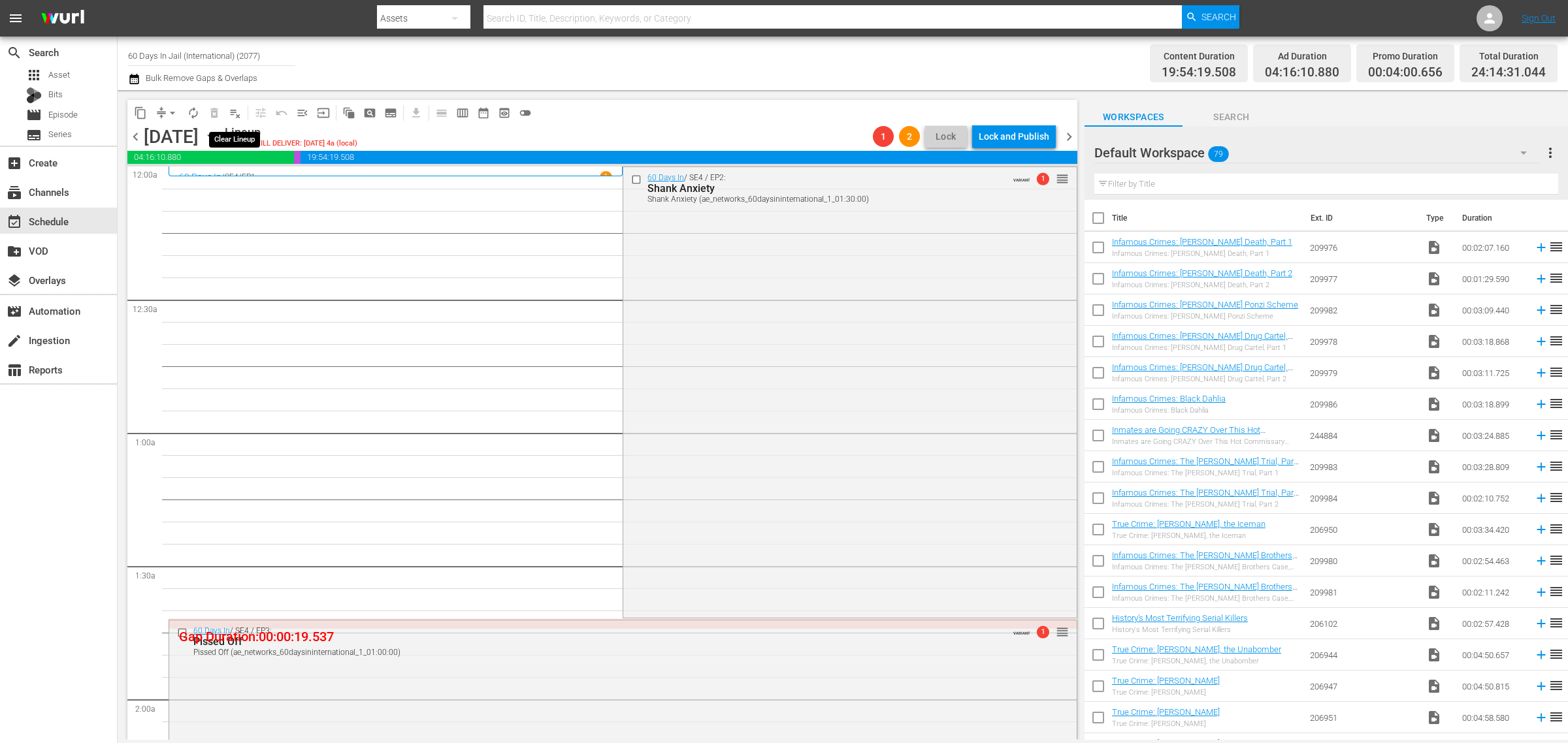
click at [232, 110] on span "playlist_remove_outlined" at bounding box center [235, 112] width 13 height 13
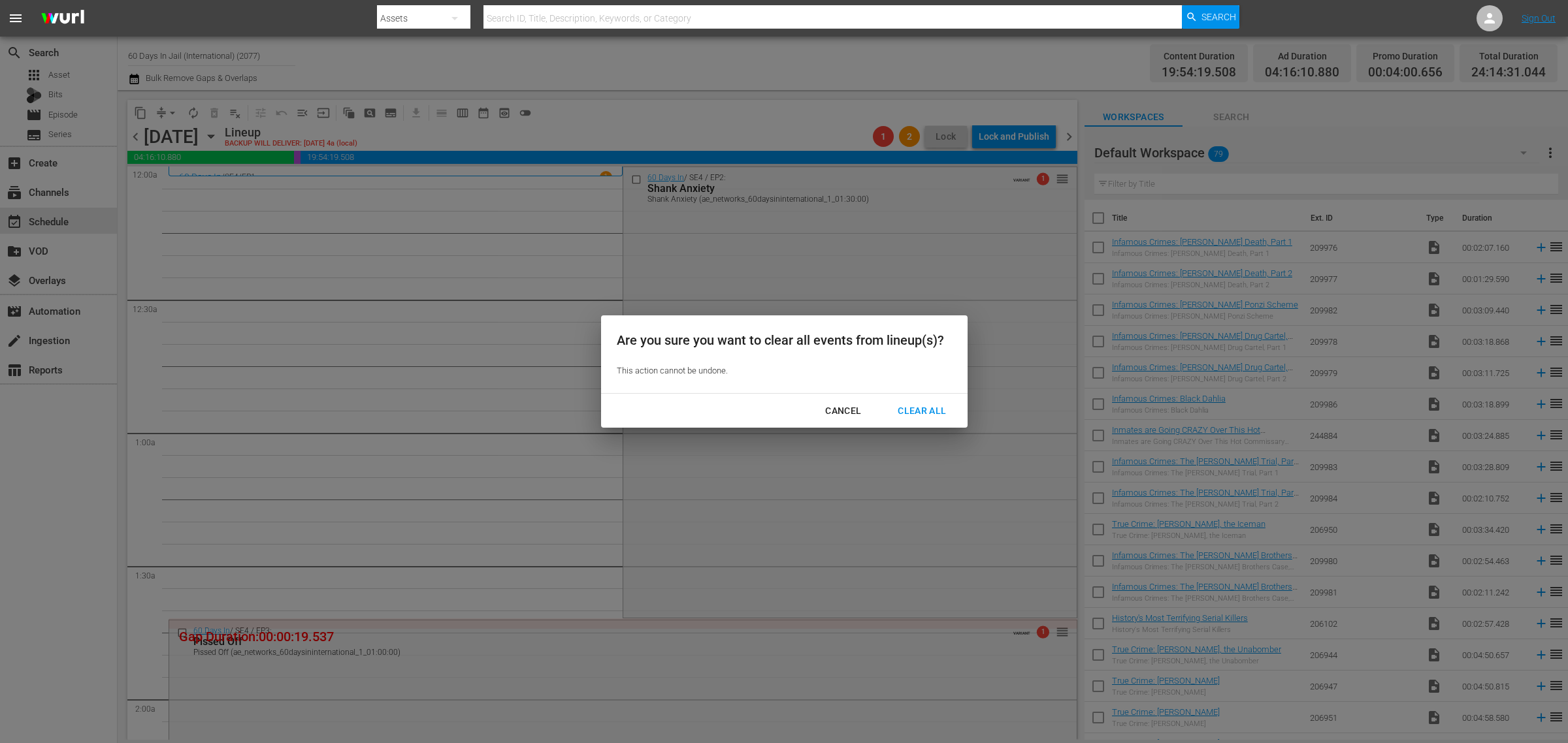
click at [919, 413] on div "Clear All" at bounding box center [922, 411] width 70 height 16
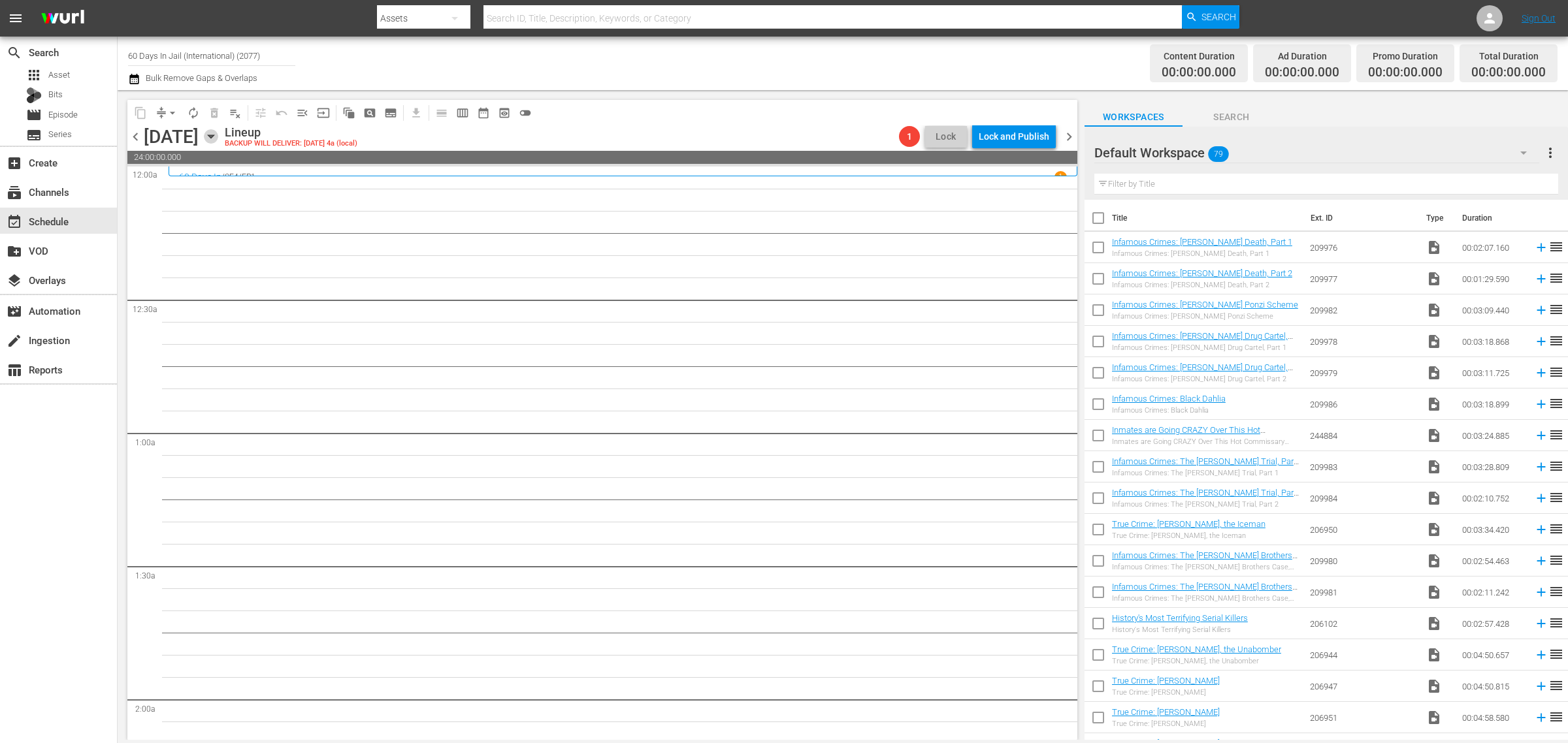
click at [214, 135] on icon "button" at bounding box center [211, 136] width 6 height 3
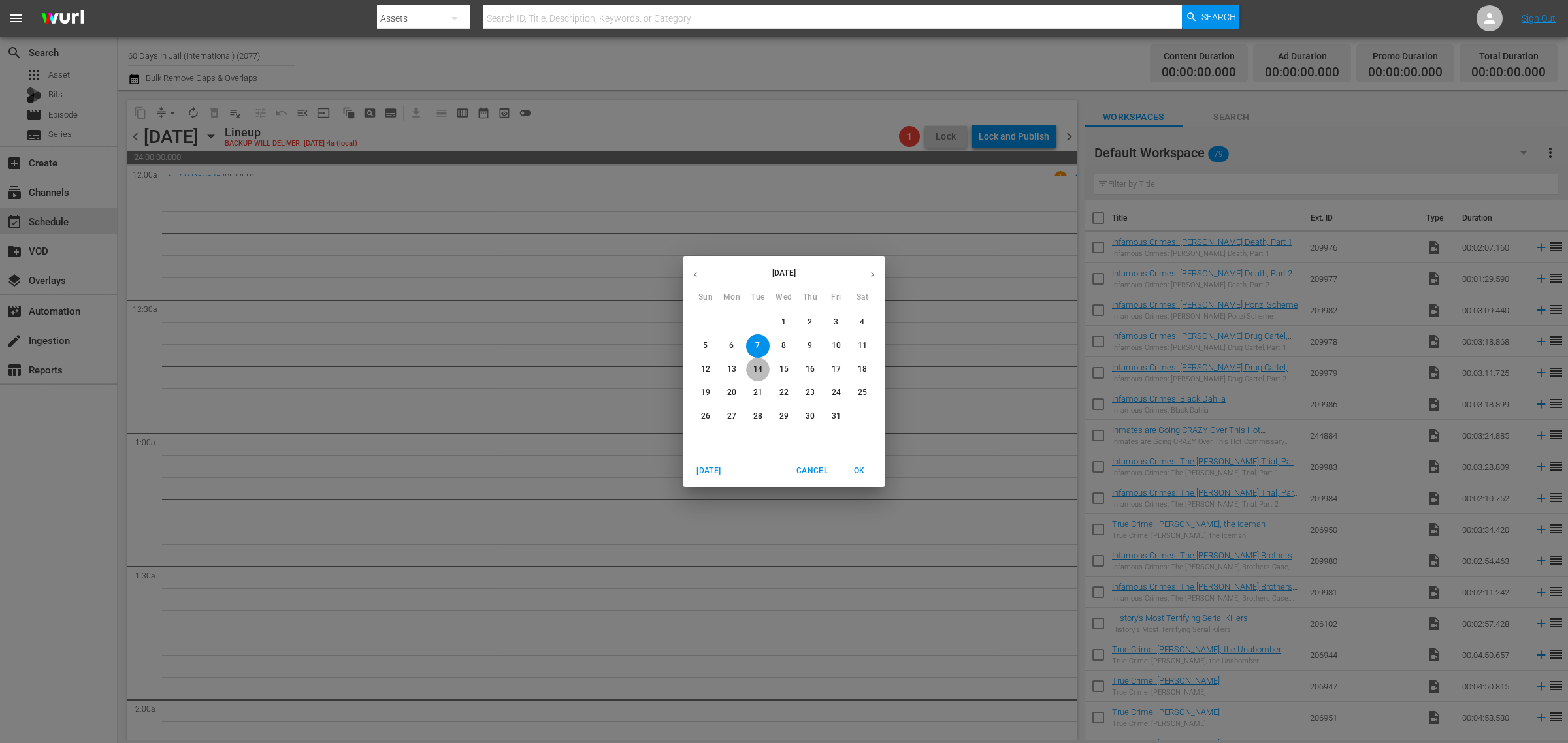
click at [756, 370] on p "14" at bounding box center [758, 369] width 9 height 11
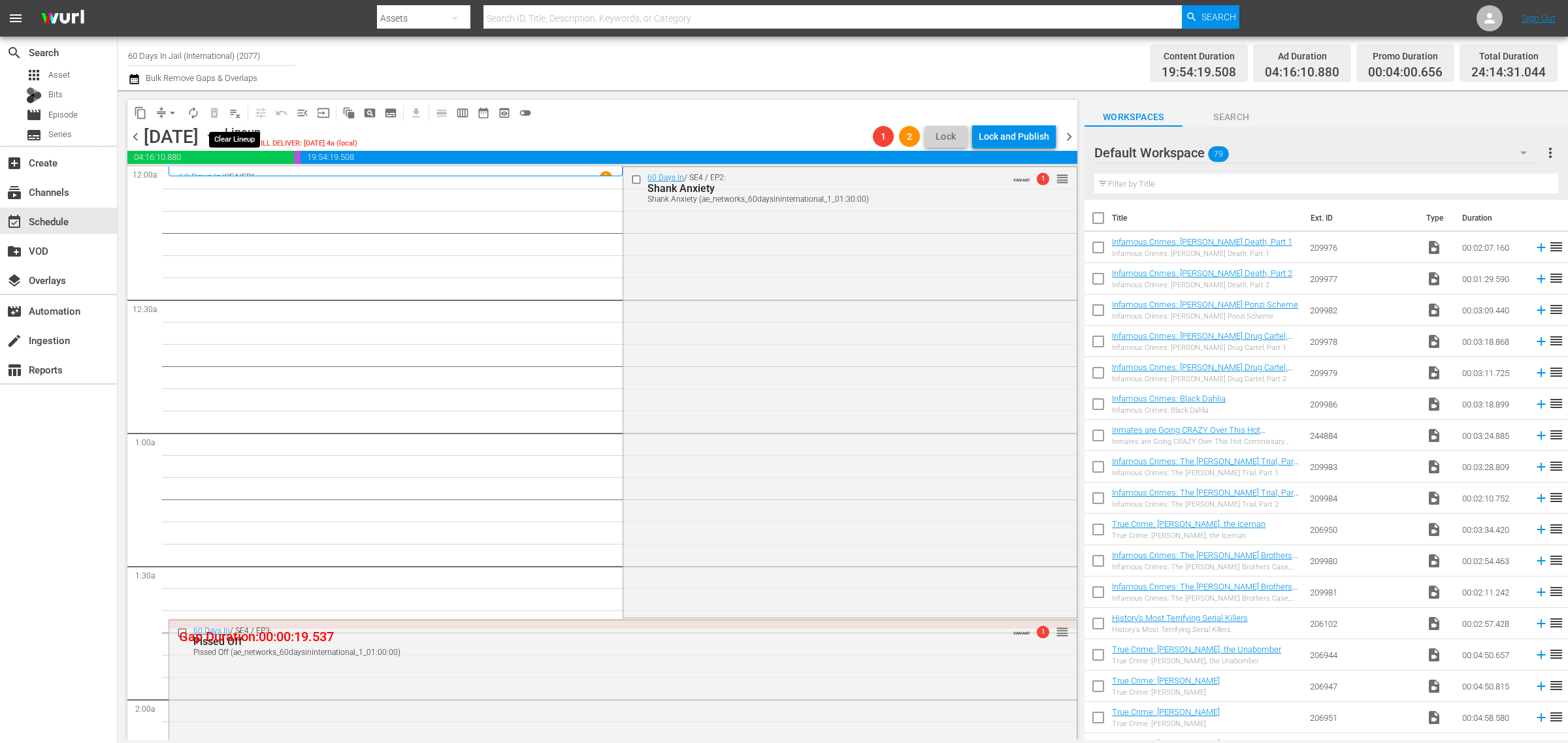
click at [233, 112] on span "playlist_remove_outlined" at bounding box center [235, 112] width 13 height 13
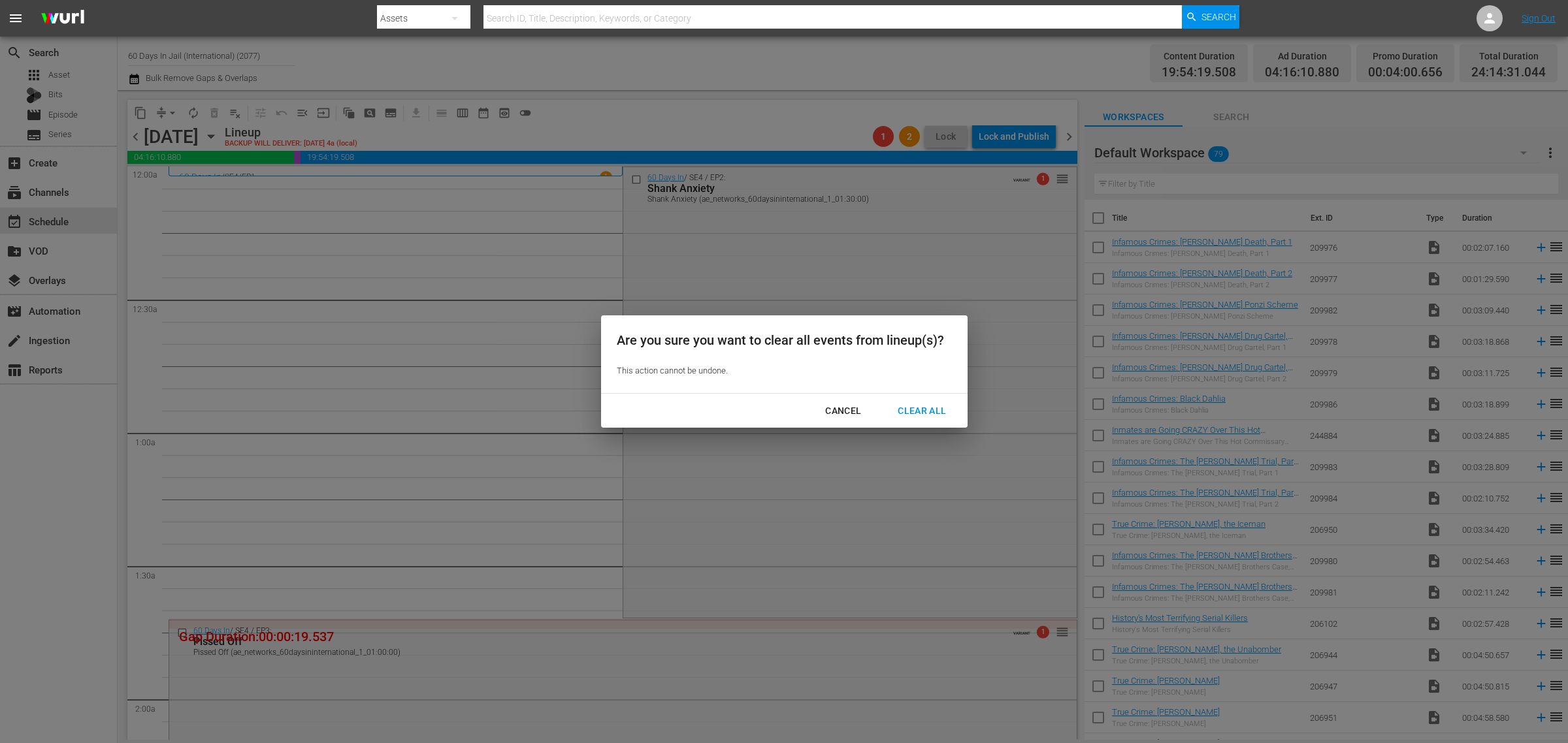
click at [923, 413] on div "Clear All" at bounding box center [922, 411] width 70 height 16
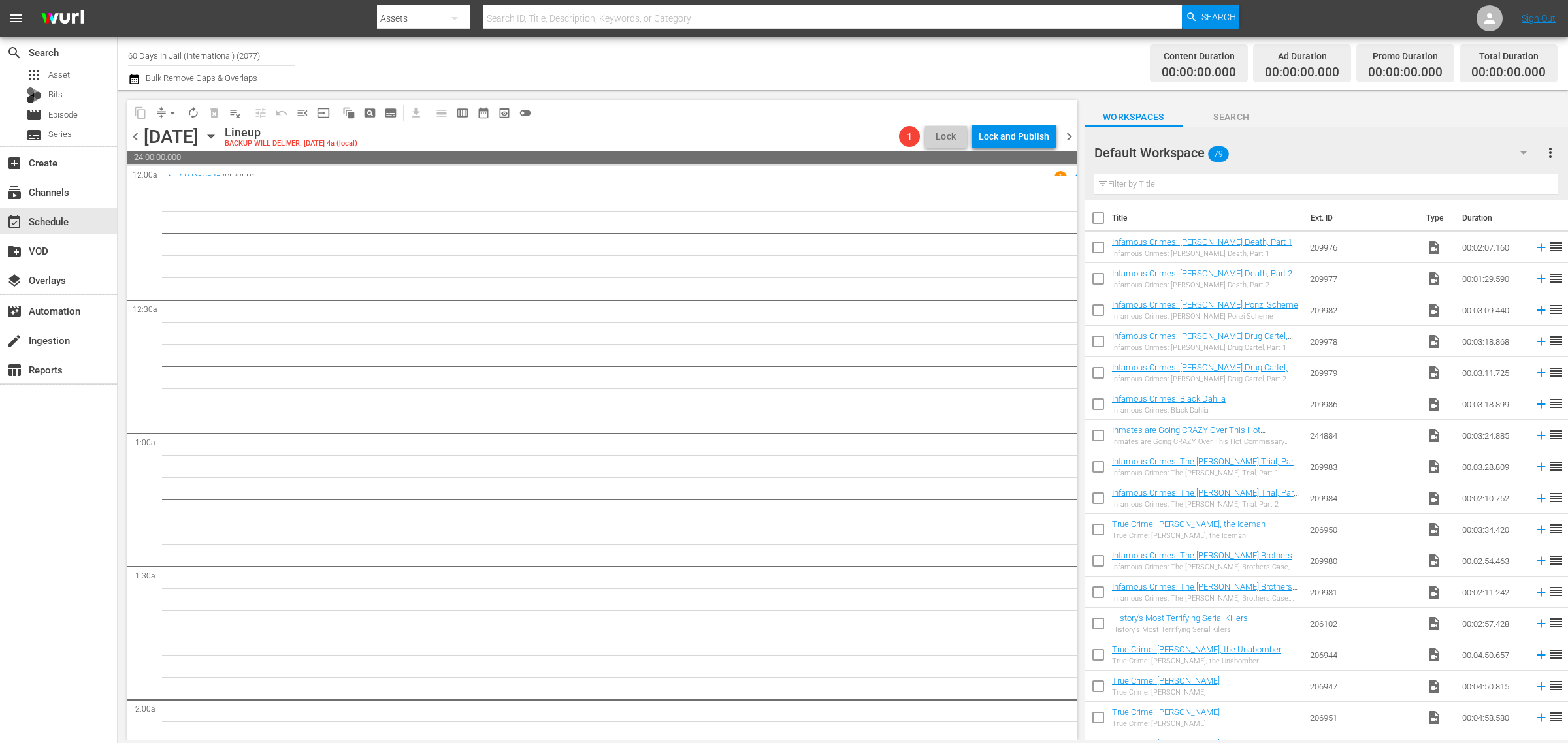
click at [218, 139] on icon "button" at bounding box center [211, 136] width 14 height 14
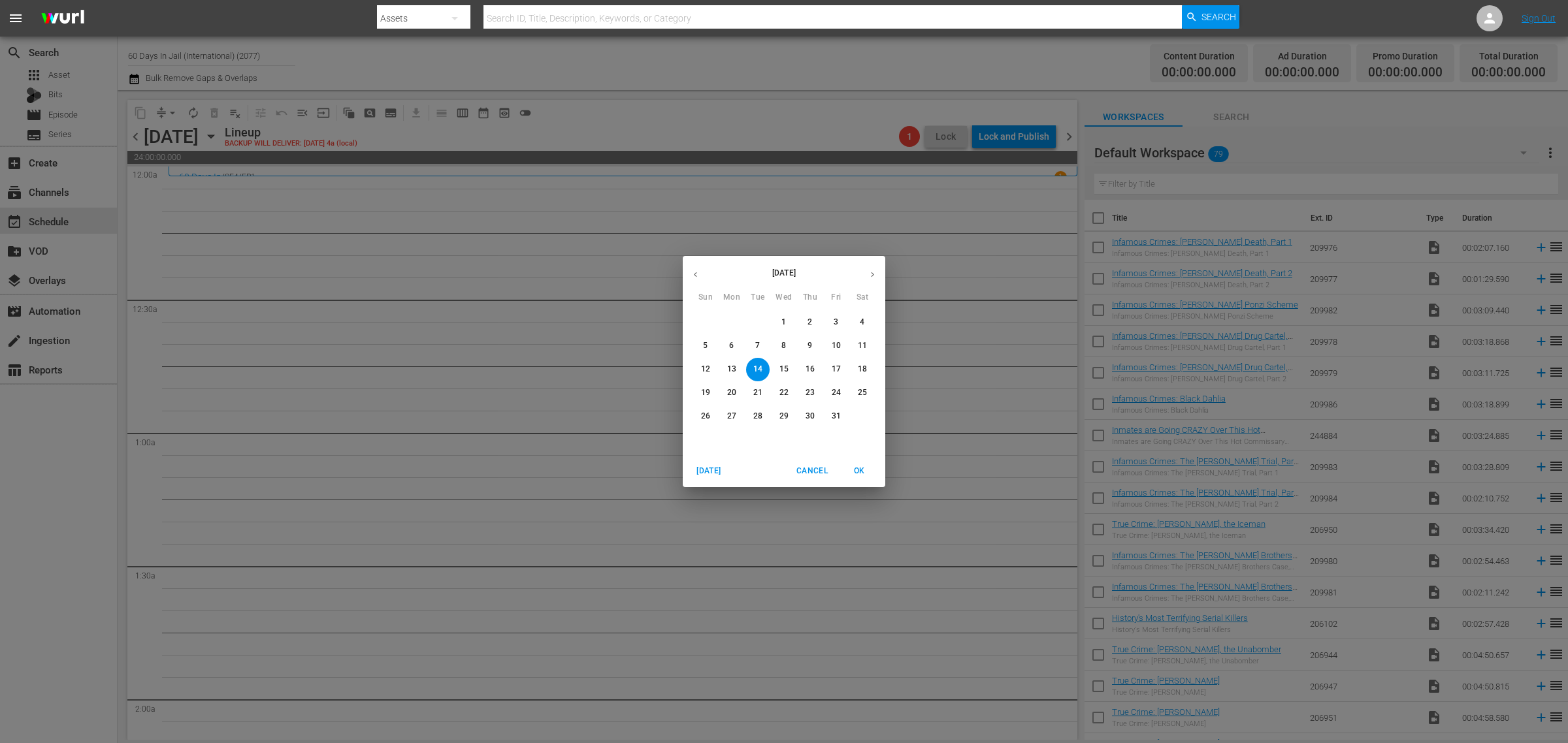
drag, startPoint x: 758, startPoint y: 397, endPoint x: 1036, endPoint y: 315, distance: 289.8
click at [756, 397] on p "21" at bounding box center [758, 393] width 9 height 11
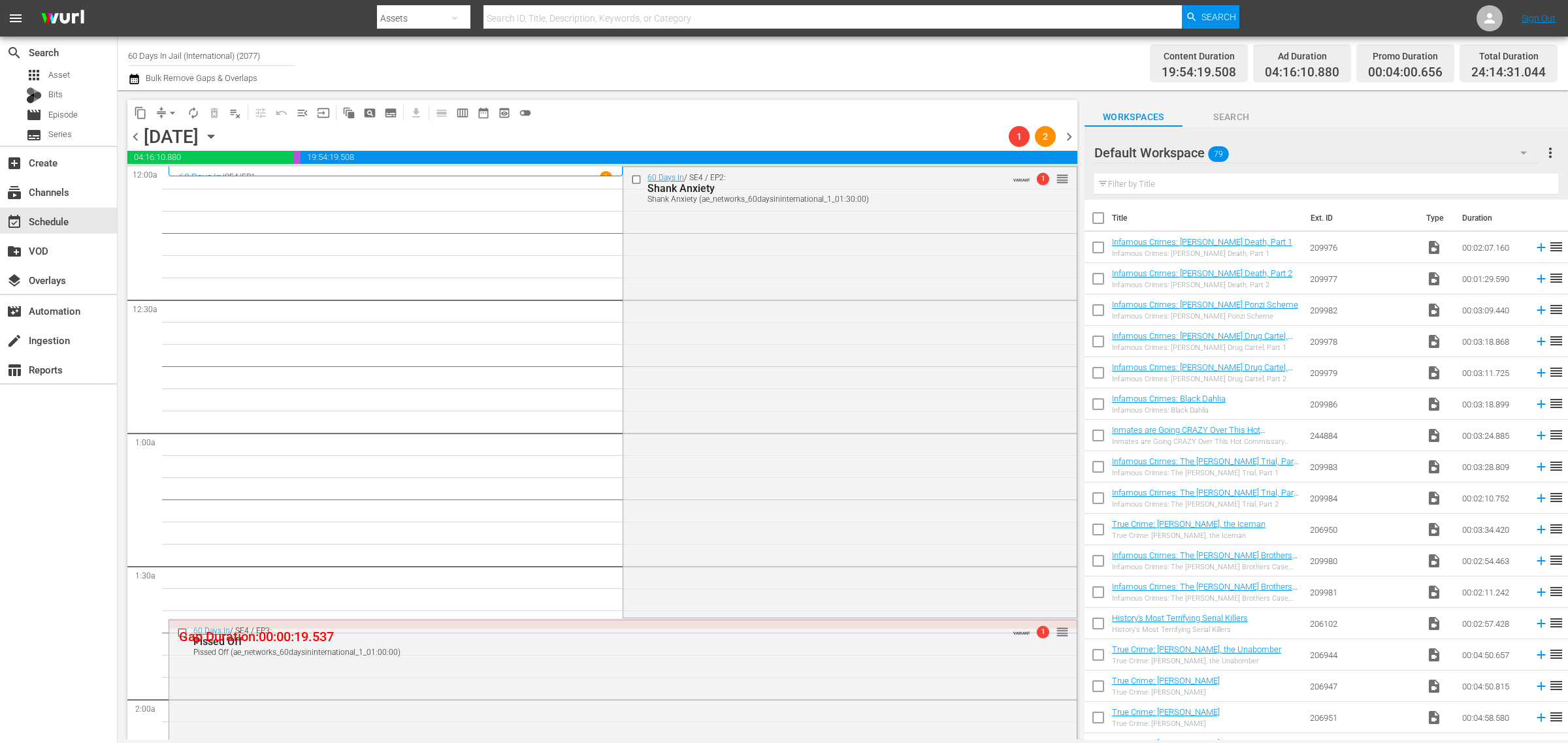
click at [235, 114] on span "playlist_remove_outlined" at bounding box center [235, 112] width 13 height 13
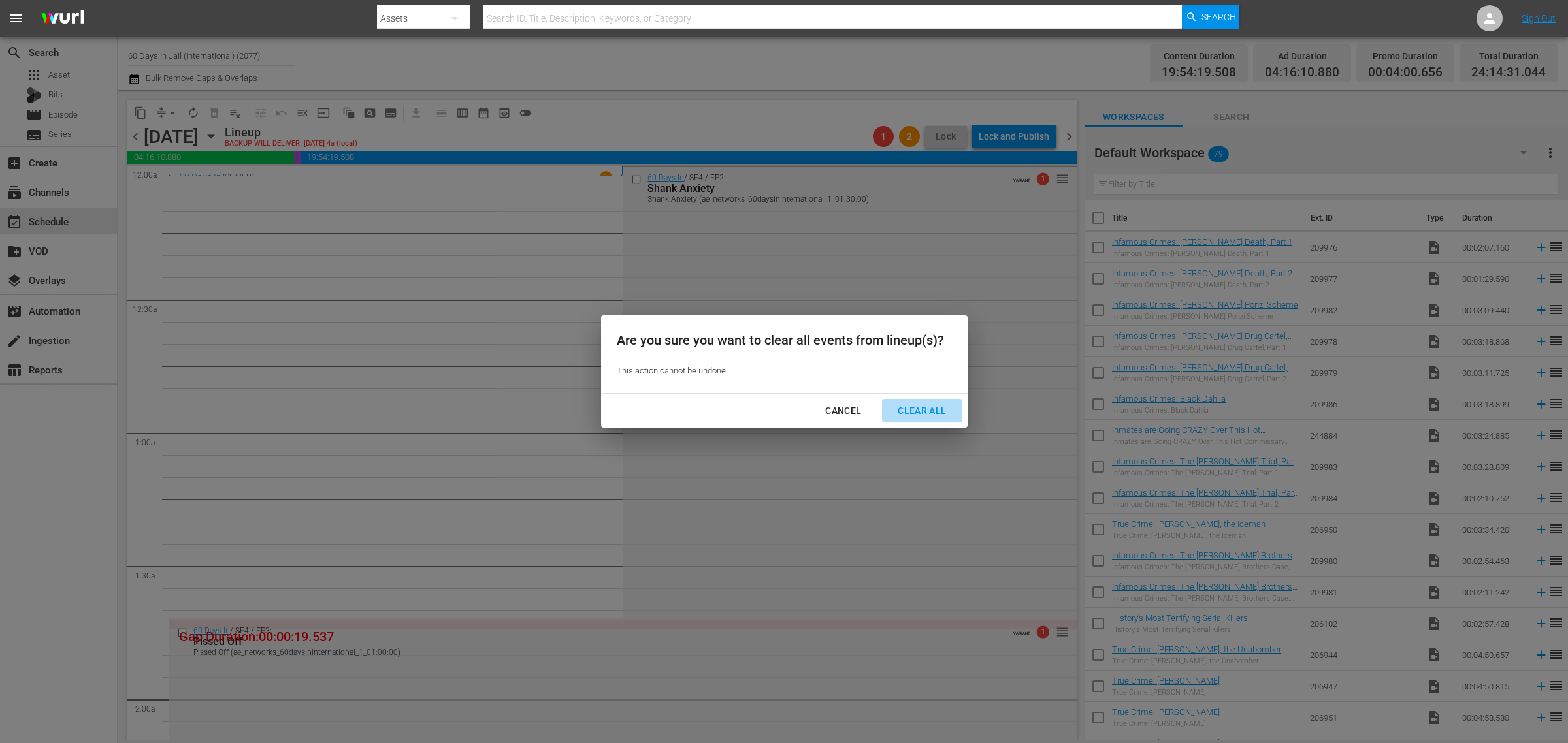
click at [925, 406] on div "Clear All" at bounding box center [922, 411] width 70 height 16
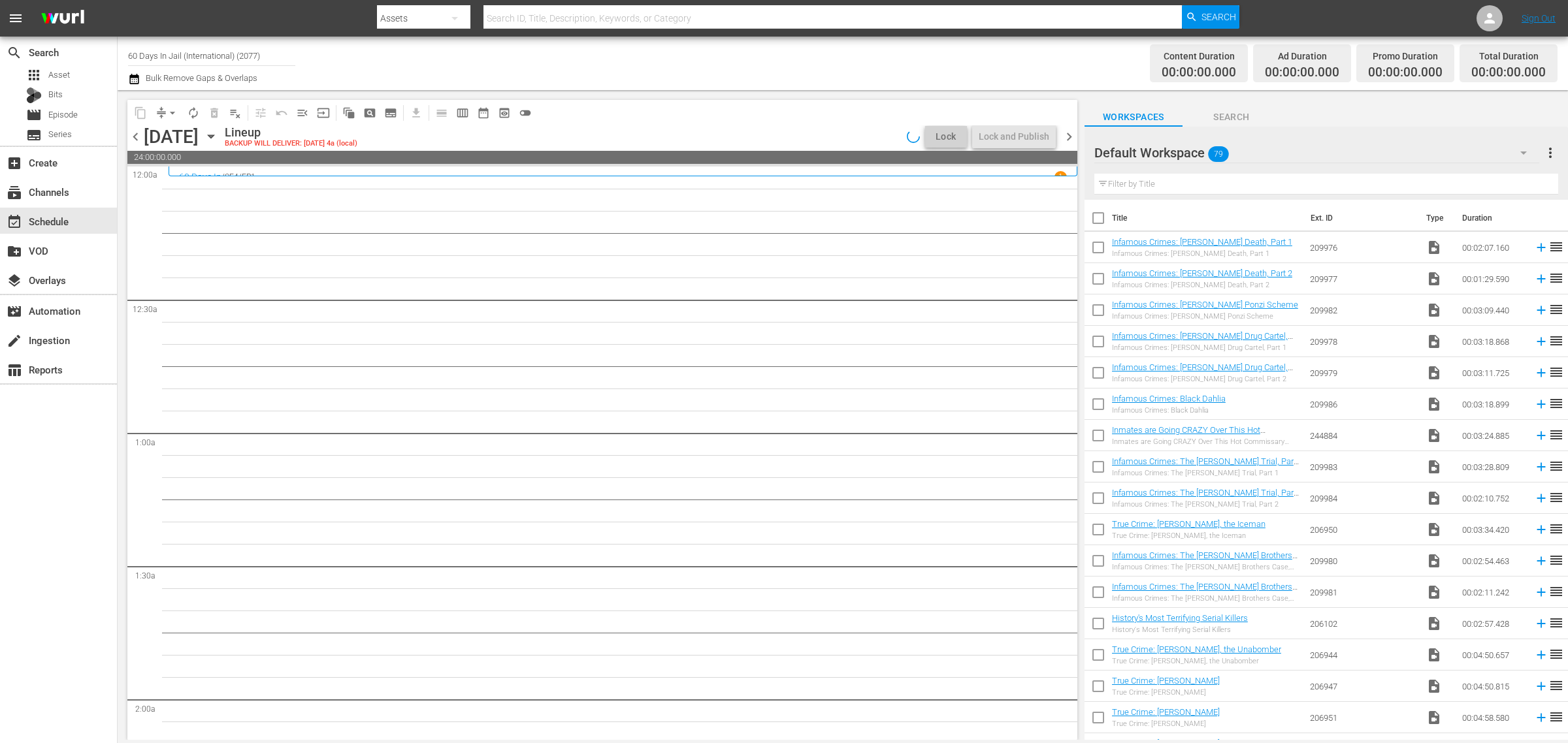
click at [684, 52] on div "Channel Title 60 Days In Jail (International) (2077) Bulk Remove Gaps & Overlaps" at bounding box center [518, 63] width 780 height 47
click at [218, 138] on icon "button" at bounding box center [211, 136] width 14 height 14
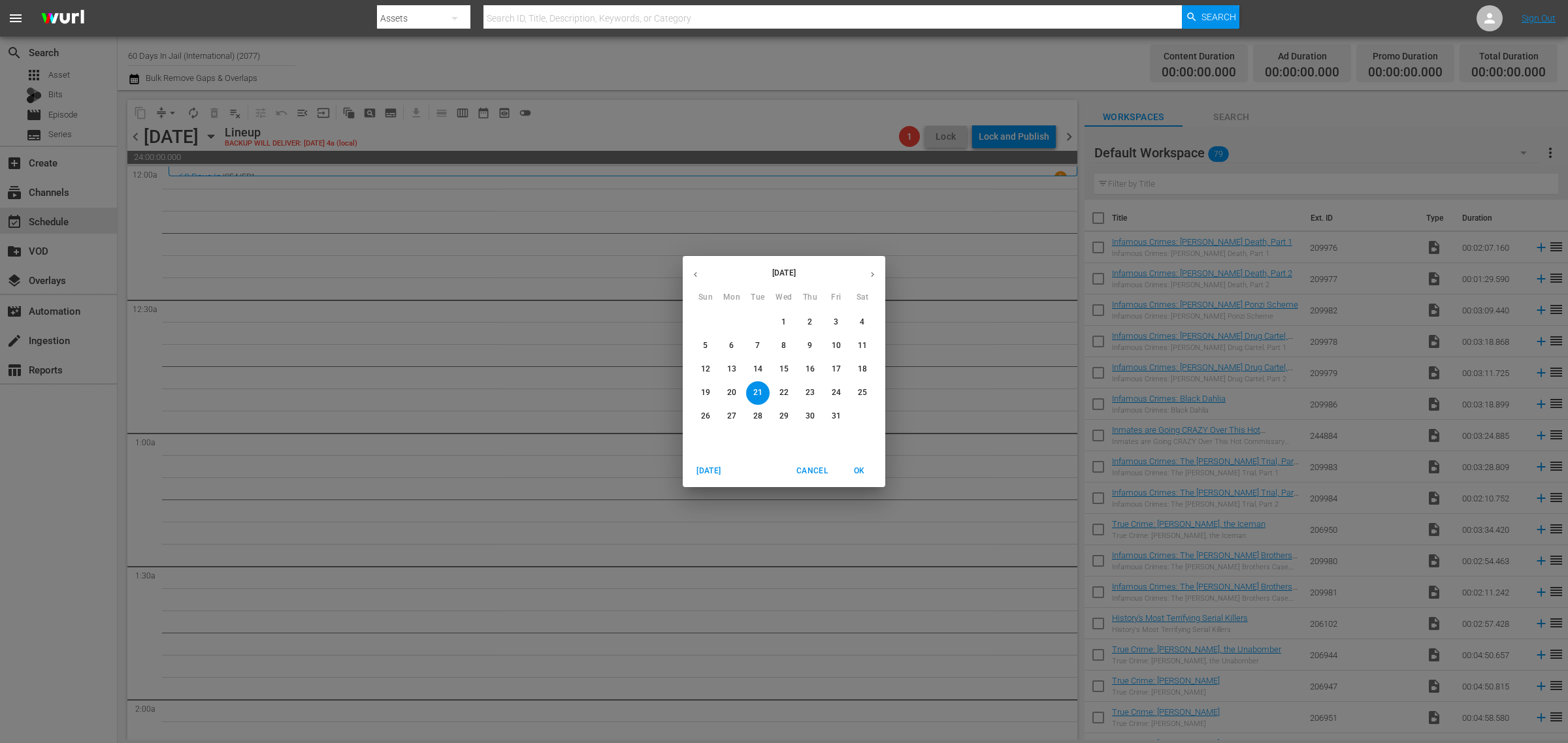
click at [763, 422] on span "28" at bounding box center [758, 416] width 24 height 11
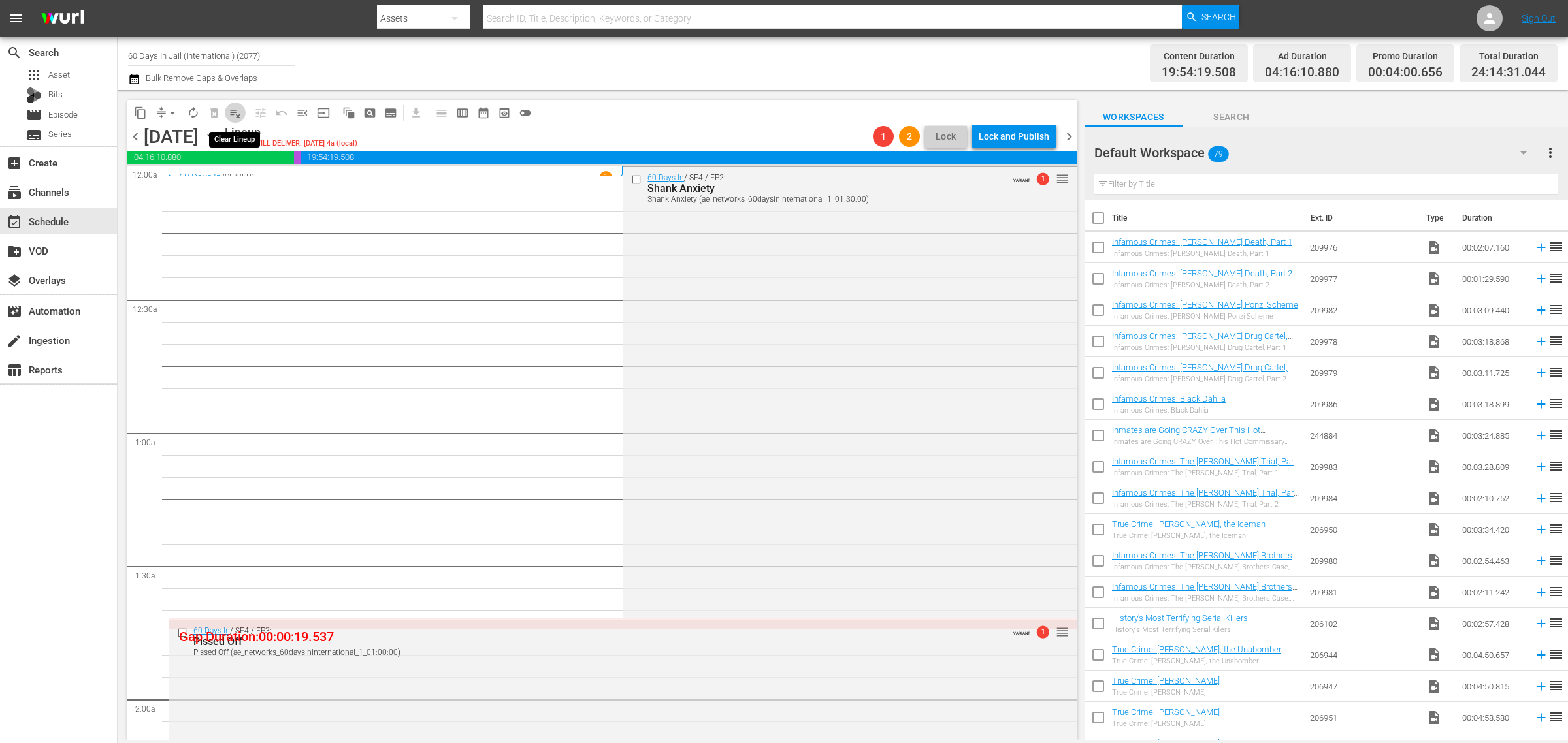
click at [240, 113] on span "playlist_remove_outlined" at bounding box center [235, 112] width 13 height 13
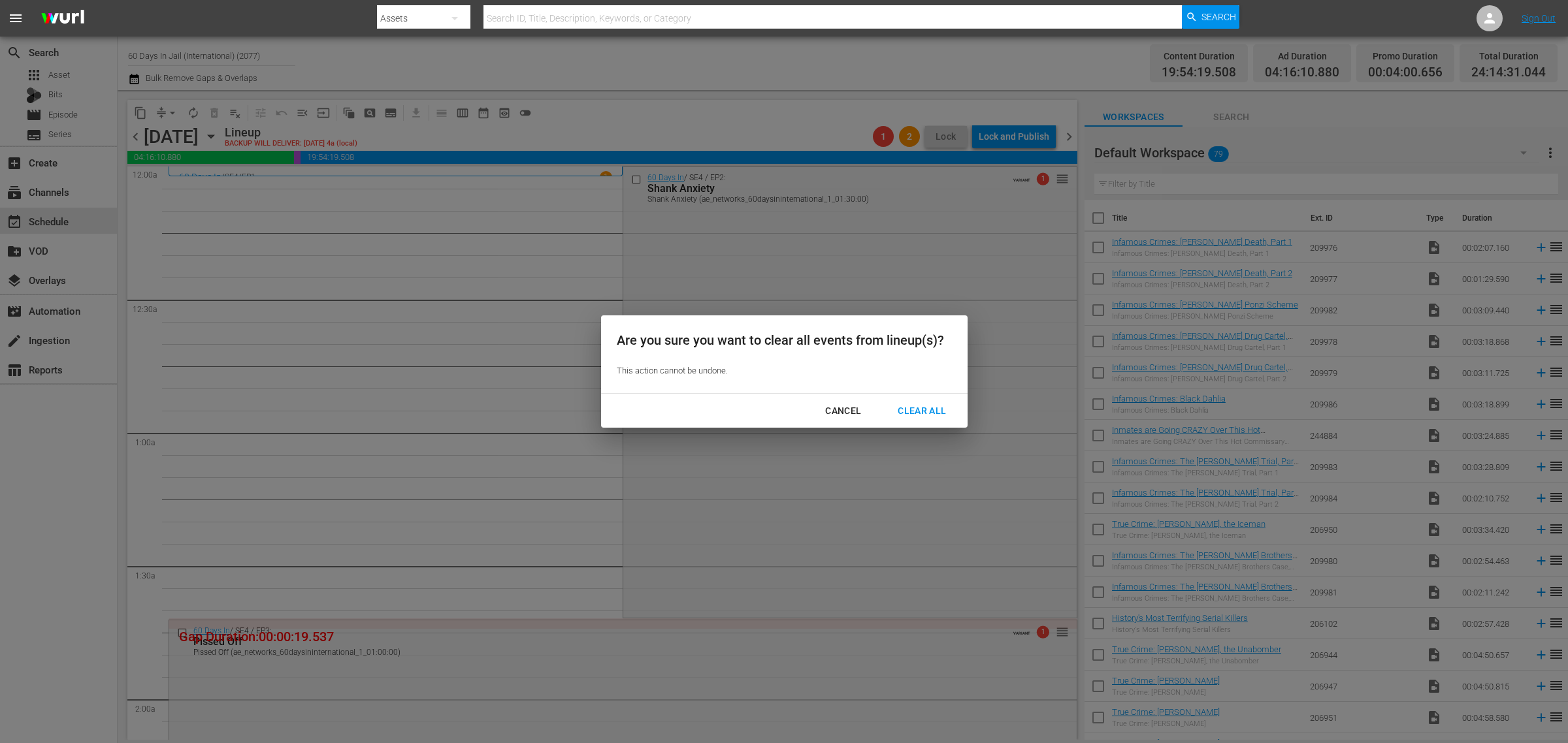
click at [929, 411] on div "Clear All" at bounding box center [922, 411] width 70 height 16
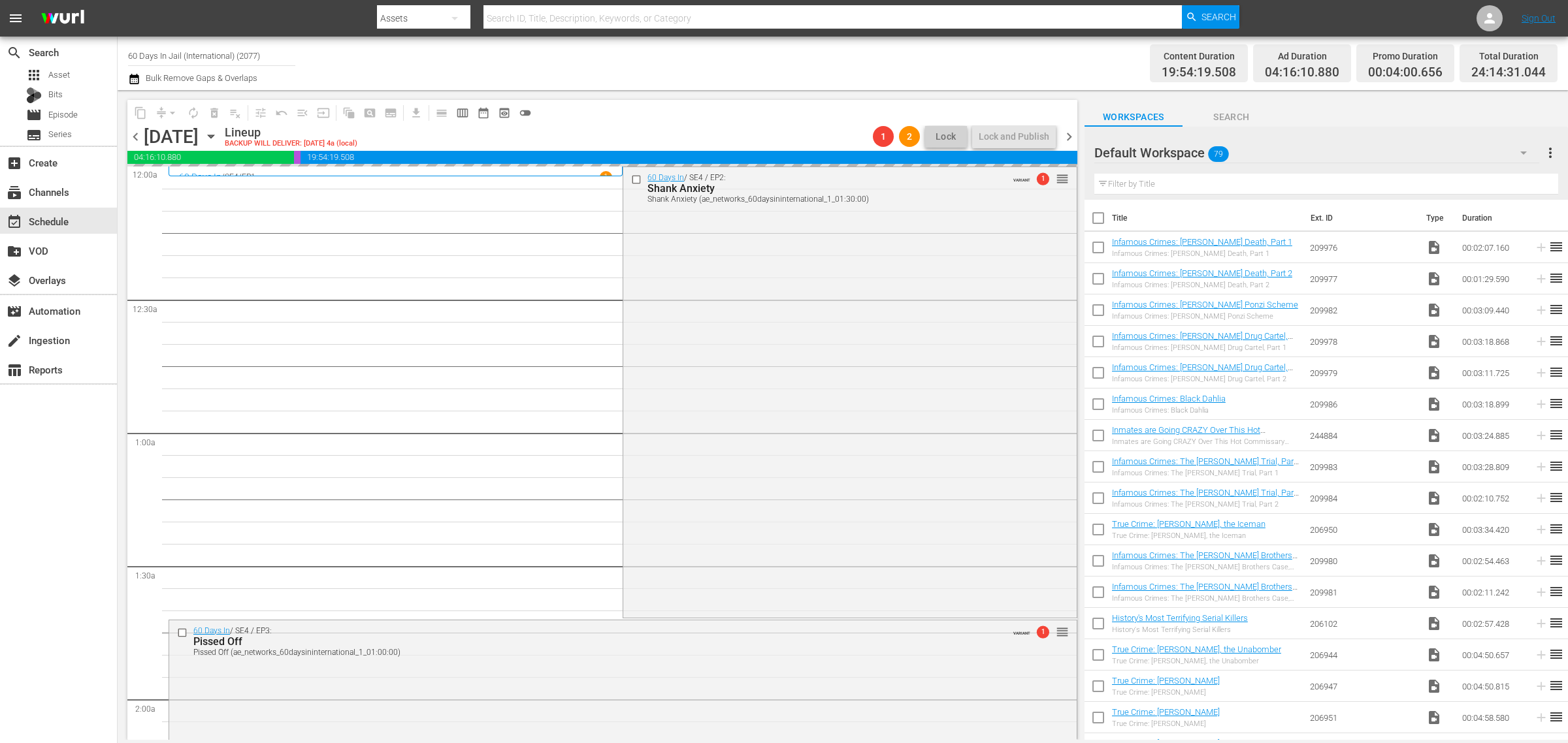
click at [745, 70] on div "Channel Title 60 Days In Jail (International) (2077) Bulk Remove Gaps & Overlaps" at bounding box center [518, 63] width 780 height 47
click at [765, 61] on div "Channel Title 60 Days In Jail (International) (2077) Bulk Remove Gaps & Overlaps" at bounding box center [518, 63] width 780 height 47
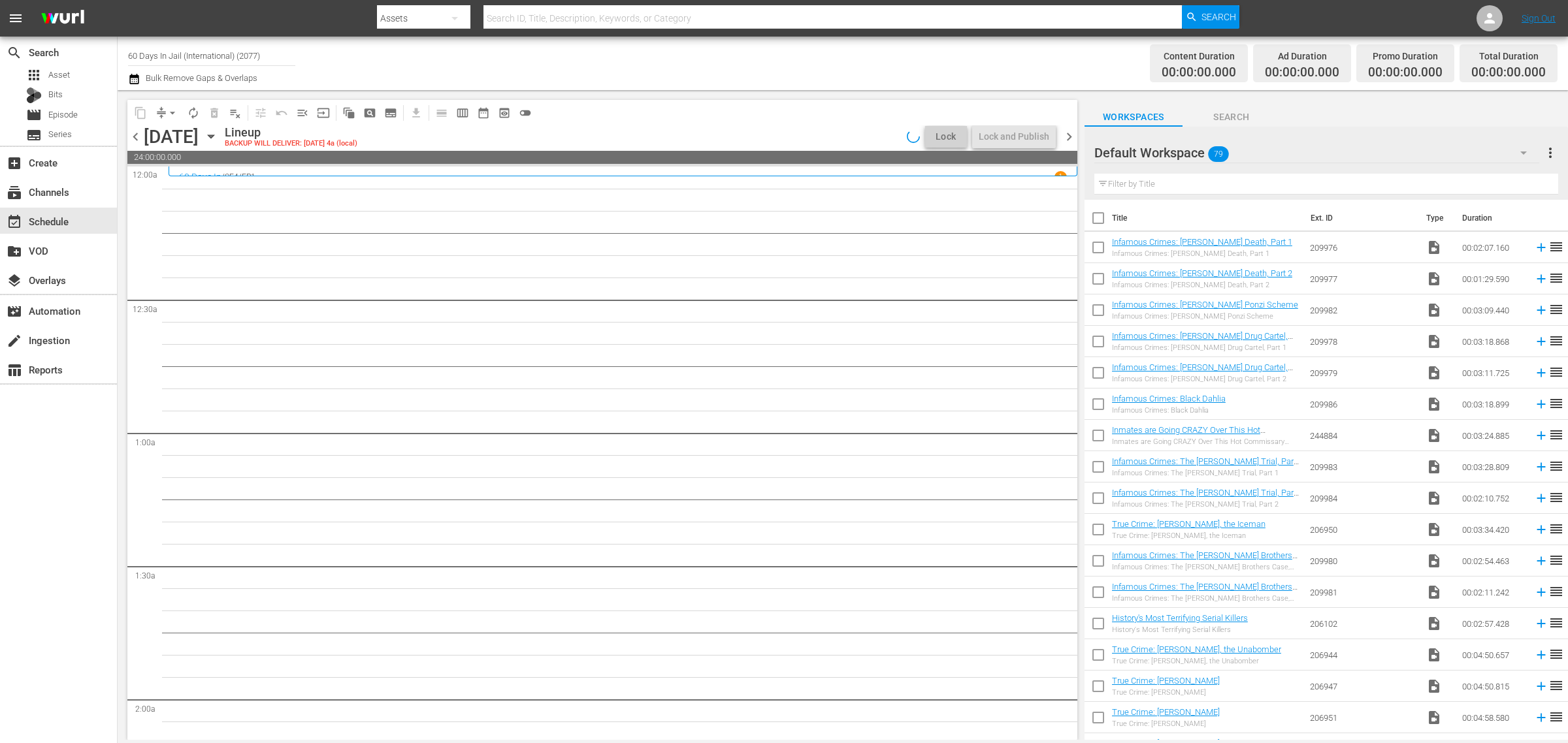
click at [218, 131] on icon "button" at bounding box center [211, 136] width 14 height 14
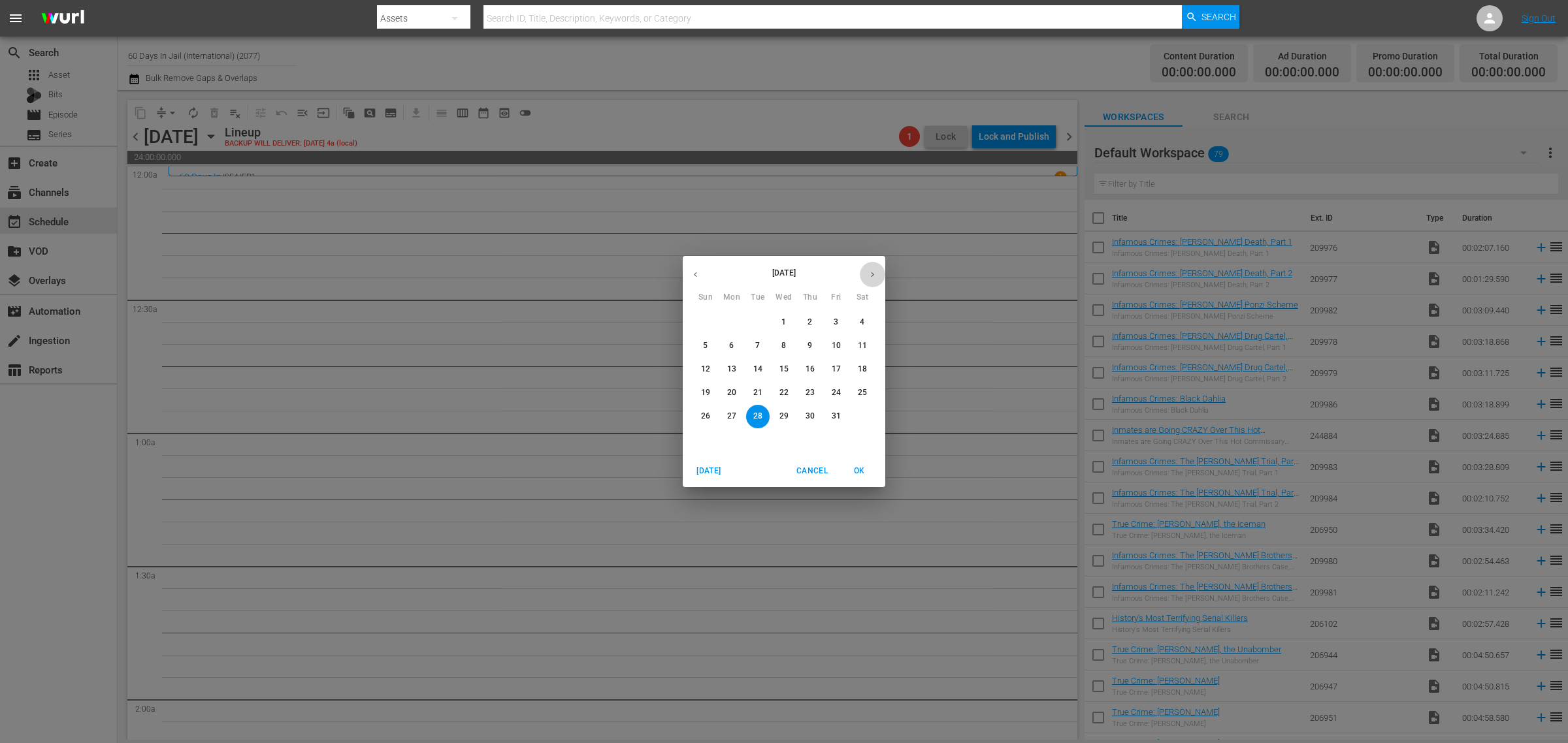
click at [867, 271] on icon "button" at bounding box center [872, 274] width 10 height 10
click at [756, 341] on p "4" at bounding box center [758, 346] width 5 height 11
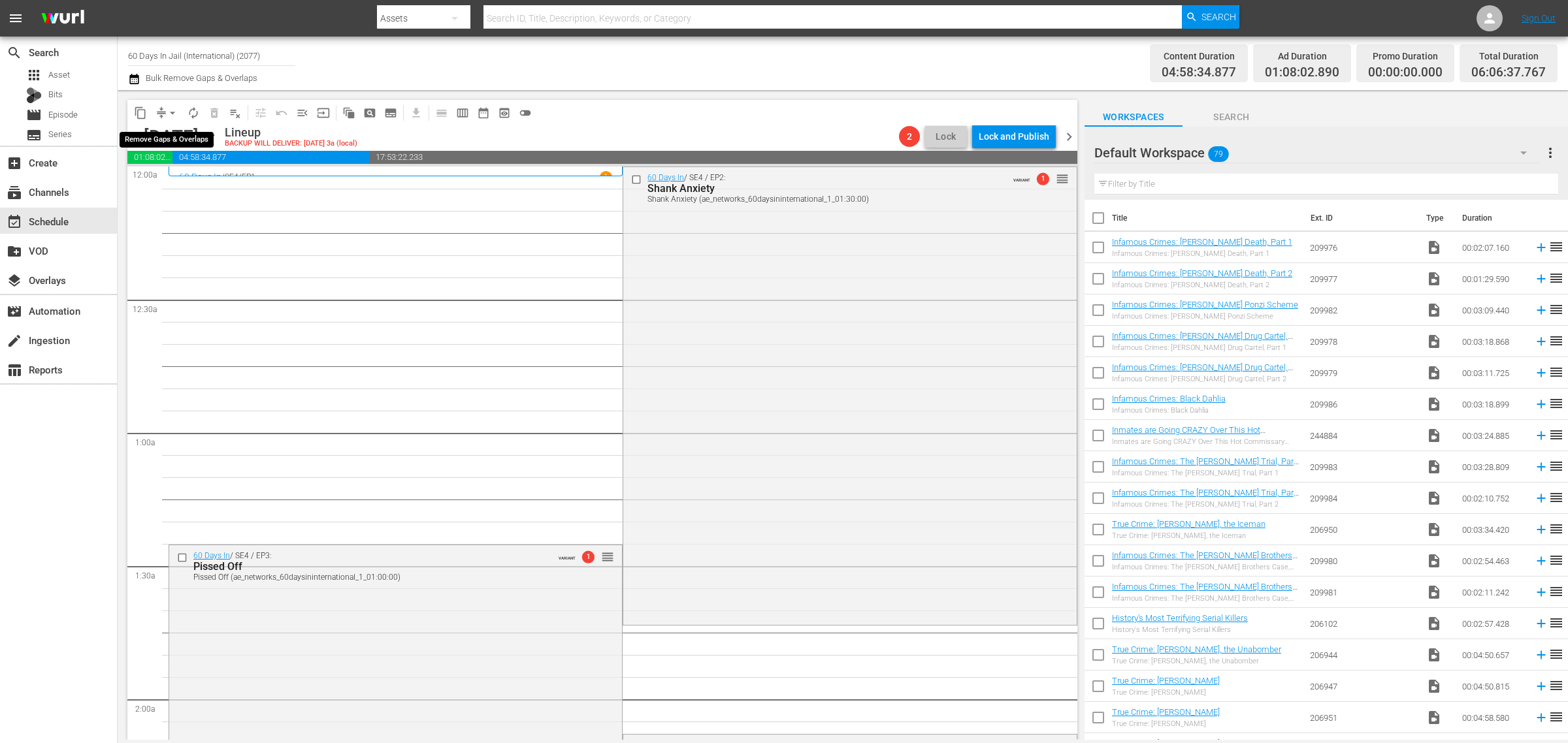
click at [174, 116] on span "arrow_drop_down" at bounding box center [172, 112] width 13 height 13
click at [167, 137] on li "Align to Midnight" at bounding box center [172, 139] width 137 height 22
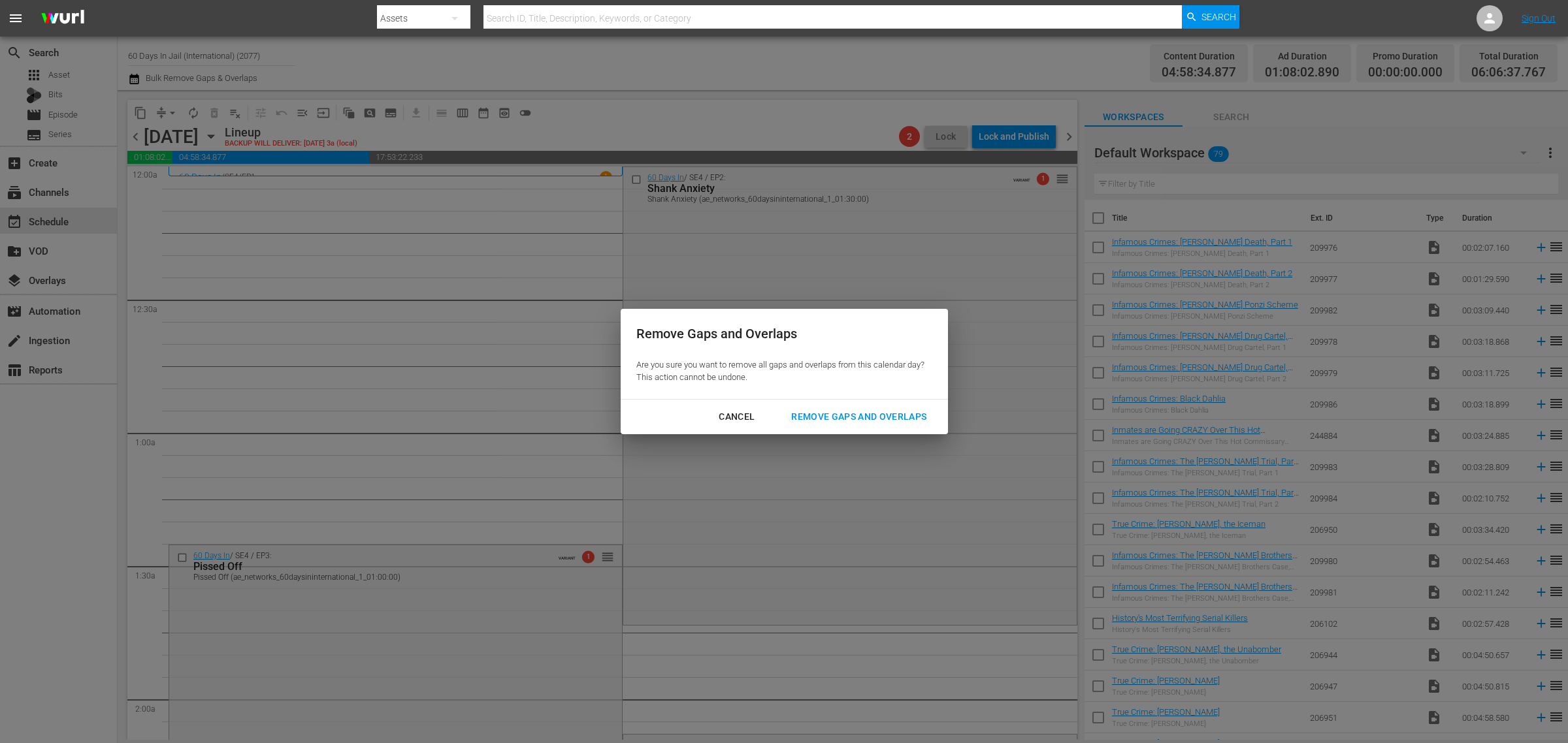
click at [876, 418] on div "Remove Gaps and Overlaps" at bounding box center [859, 417] width 156 height 16
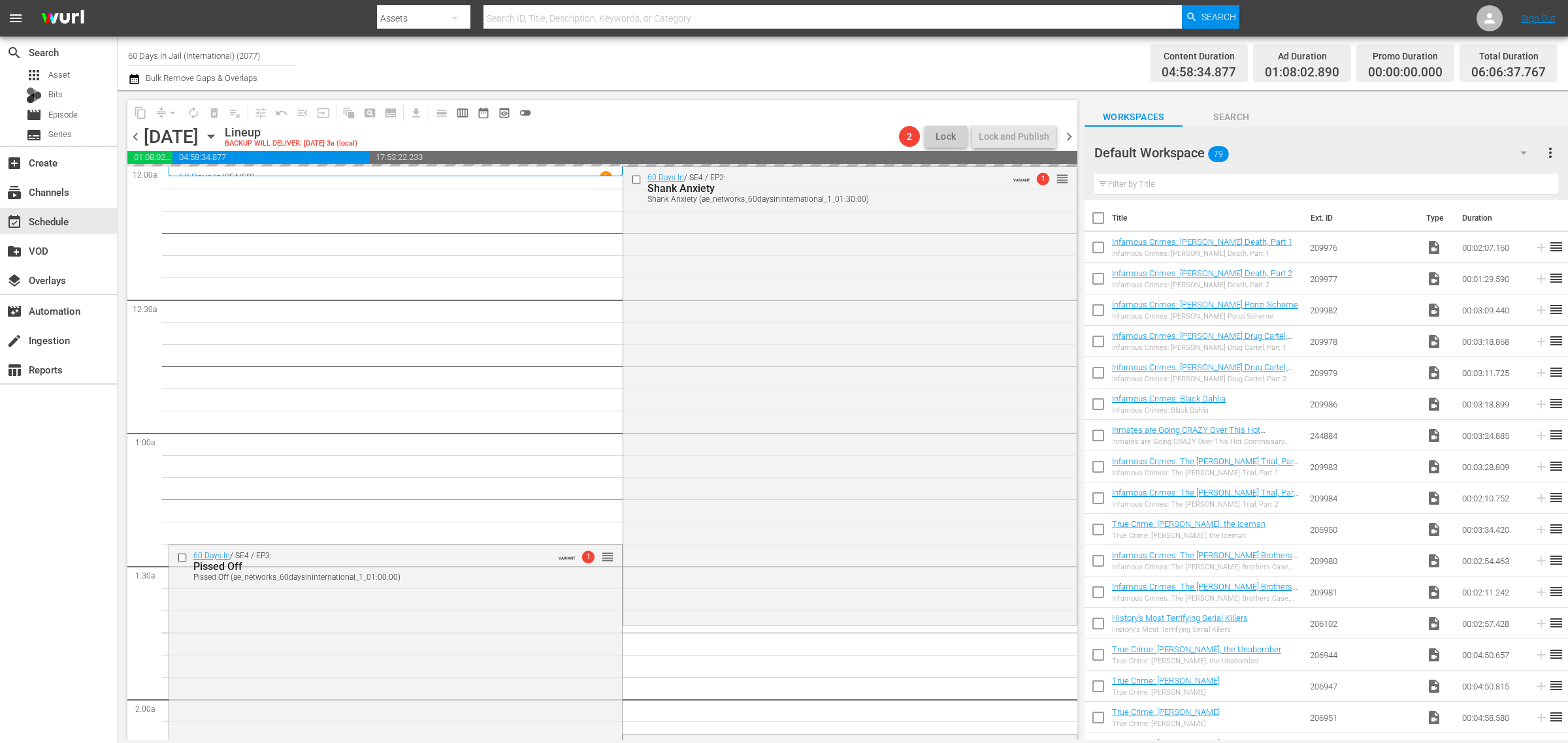
click at [793, 60] on div "Channel Title 60 Days In Jail (International) (2077) Bulk Remove Gaps & Overlaps" at bounding box center [518, 63] width 780 height 47
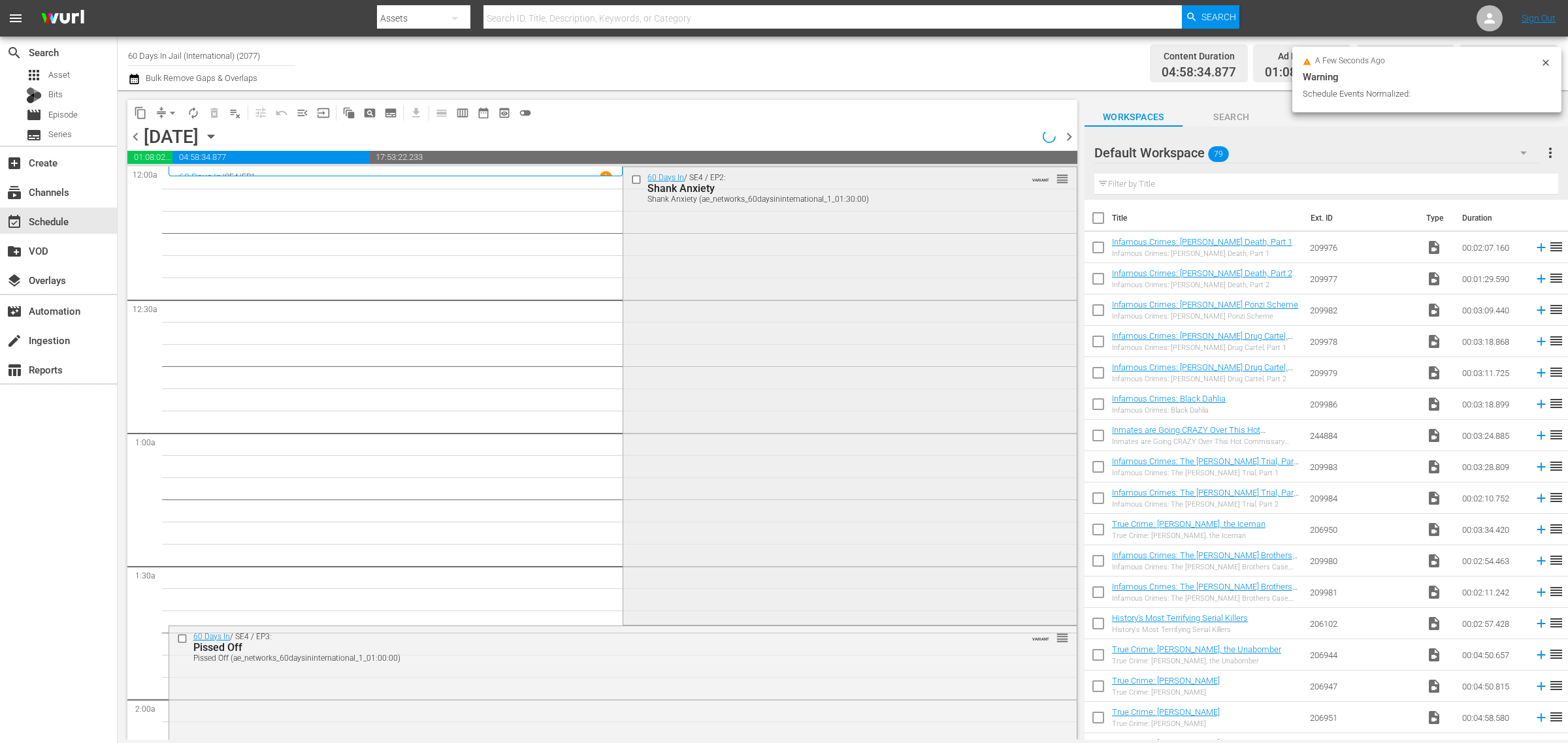
click at [701, 324] on div "60 Days In / SE4 / EP2: Shank Anxiety Shank Anxiety (ae_networks_60daysinintern…" at bounding box center [850, 394] width 453 height 455
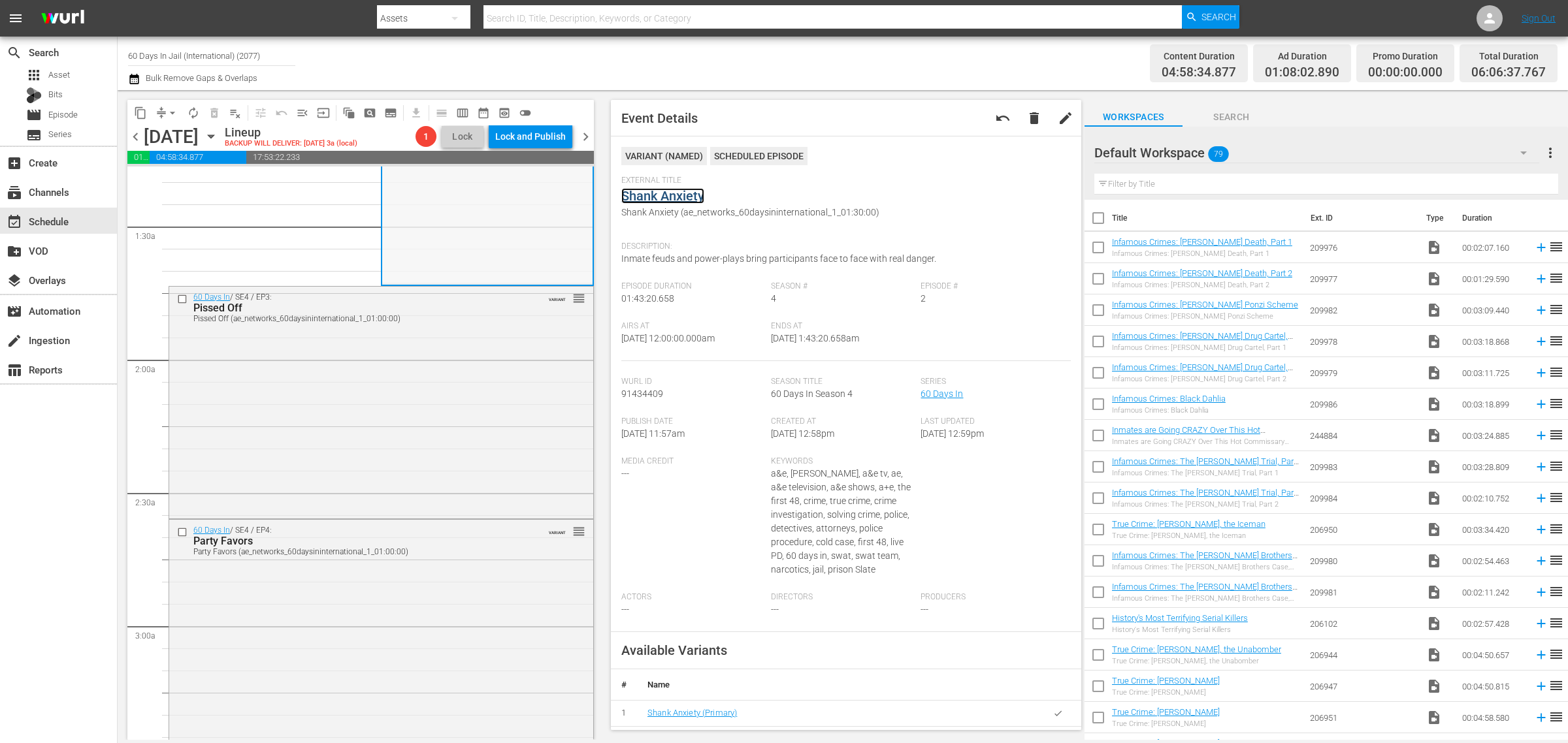
scroll to position [408, 0]
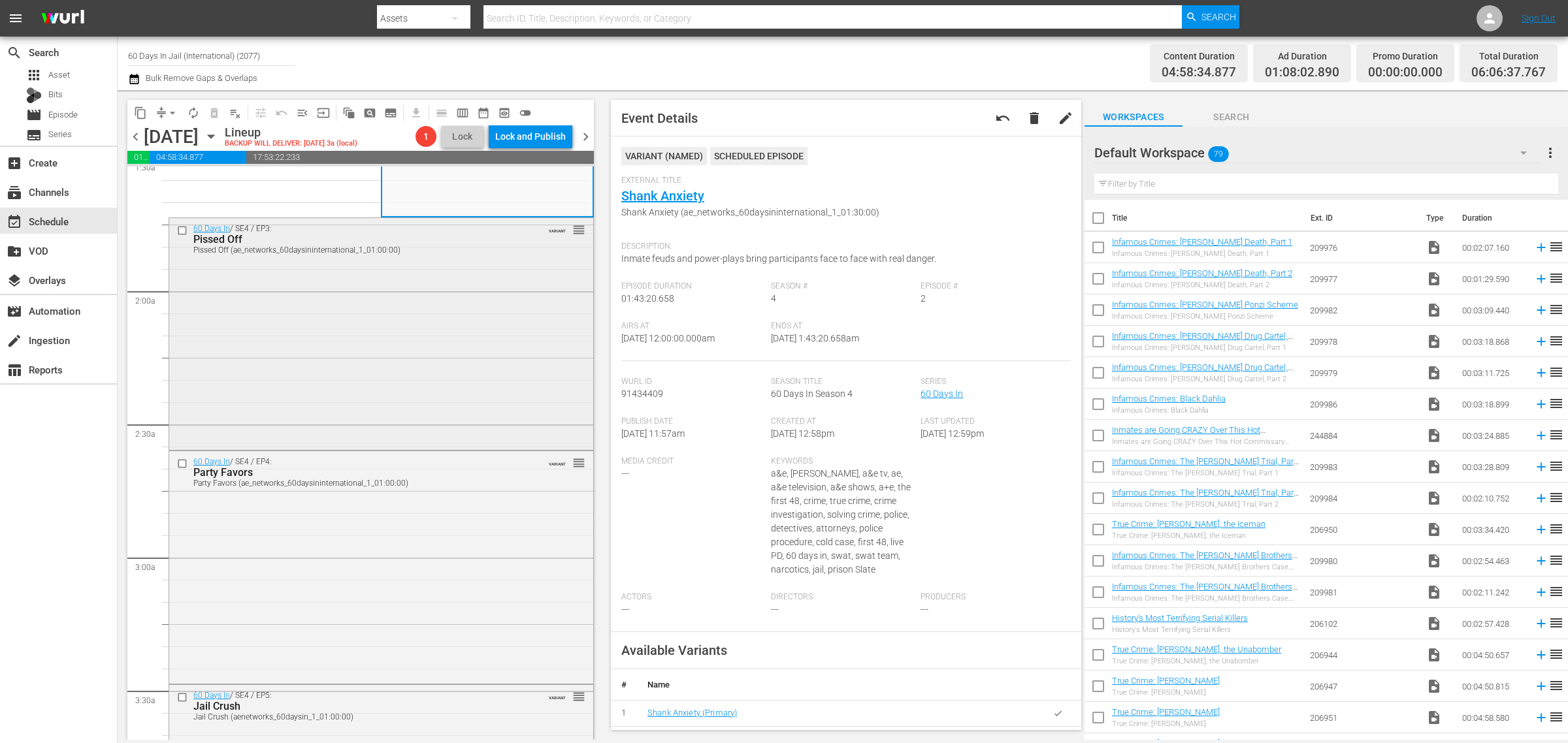
click at [445, 337] on div "60 Days In / SE4 / EP3: Pissed Off Pissed Off (ae_networks_60daysininternationa…" at bounding box center [381, 333] width 424 height 230
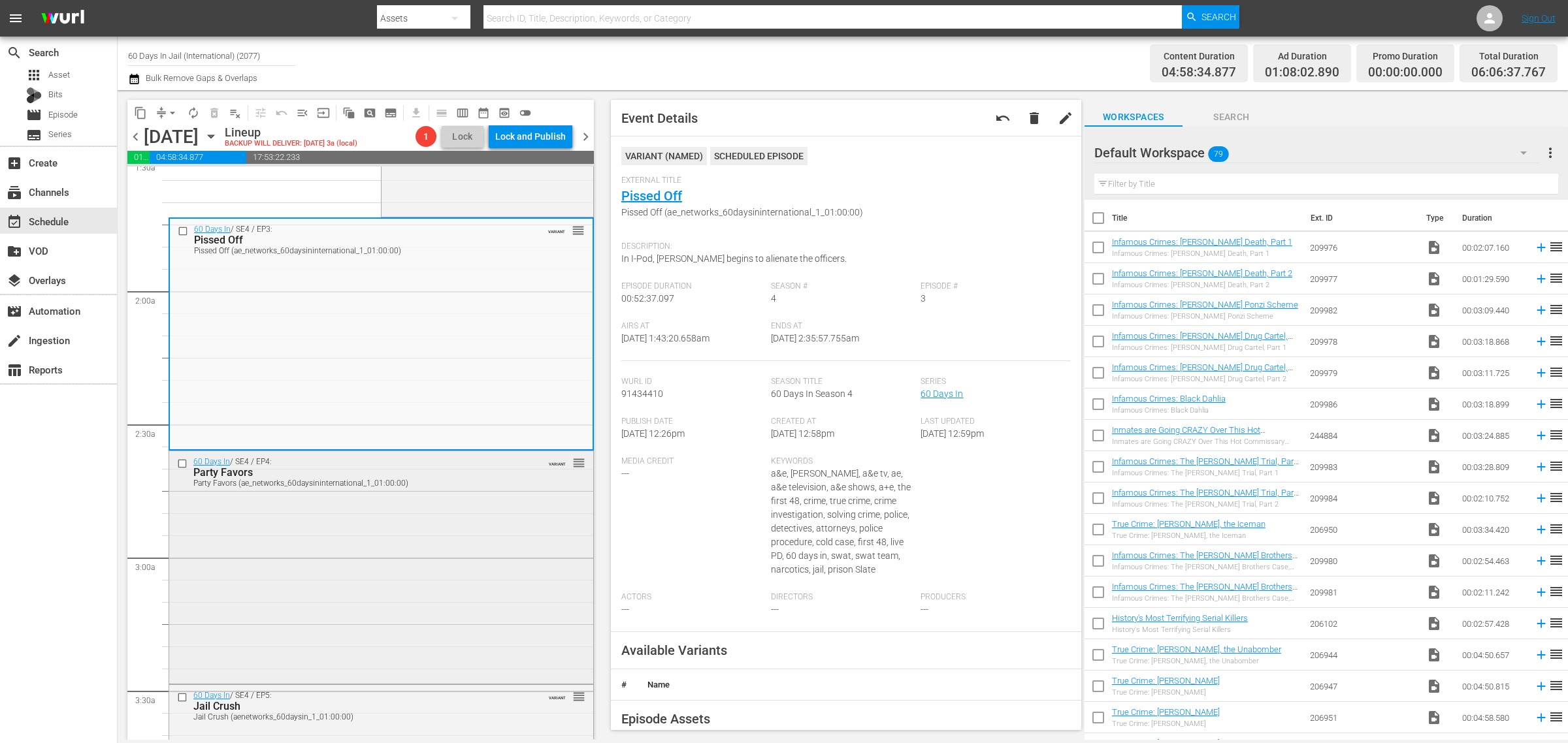
click at [444, 550] on div "60 Days In / SE4 / EP4: Party Favors Party Favors (ae_networks_60daysininternat…" at bounding box center [381, 567] width 424 height 230
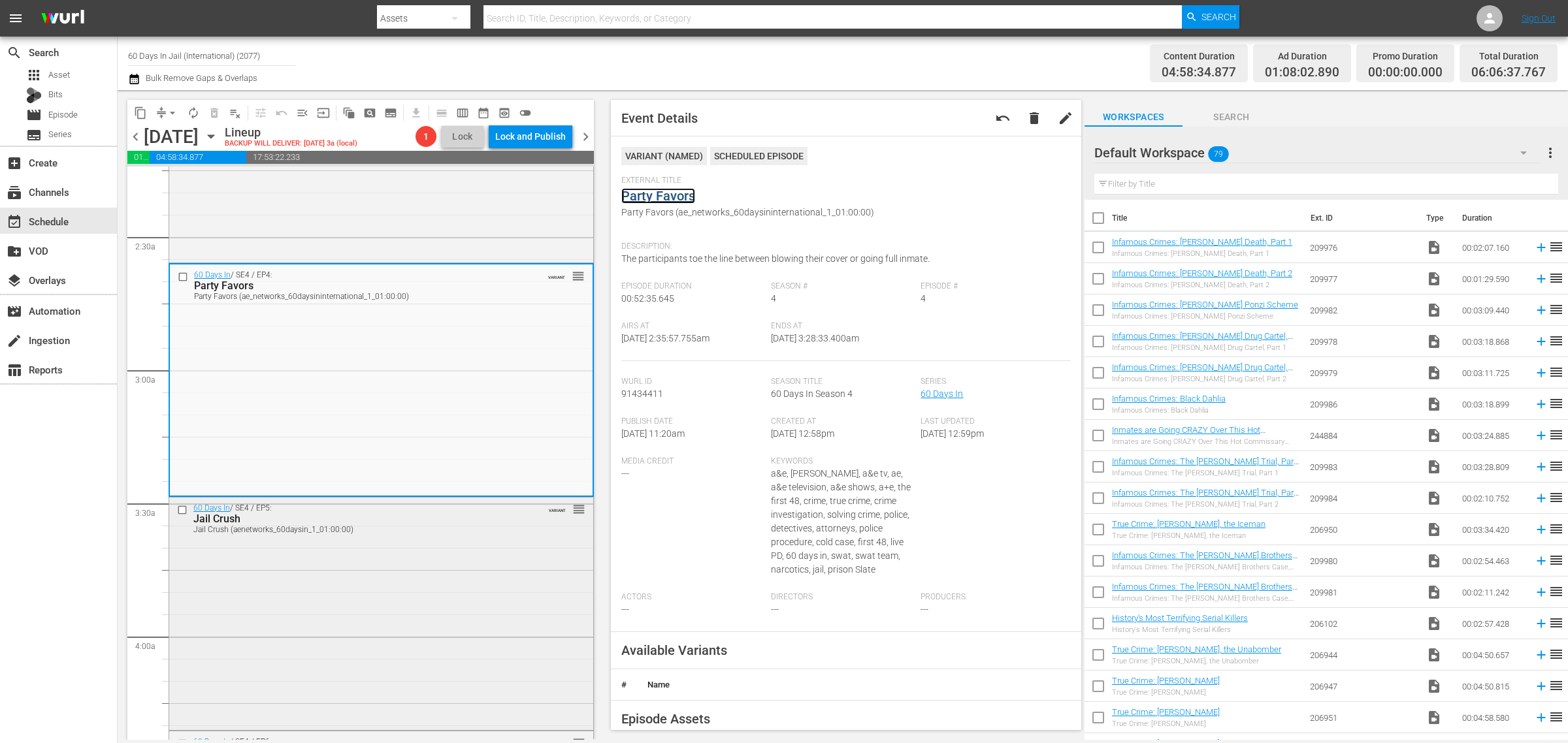
scroll to position [817, 0]
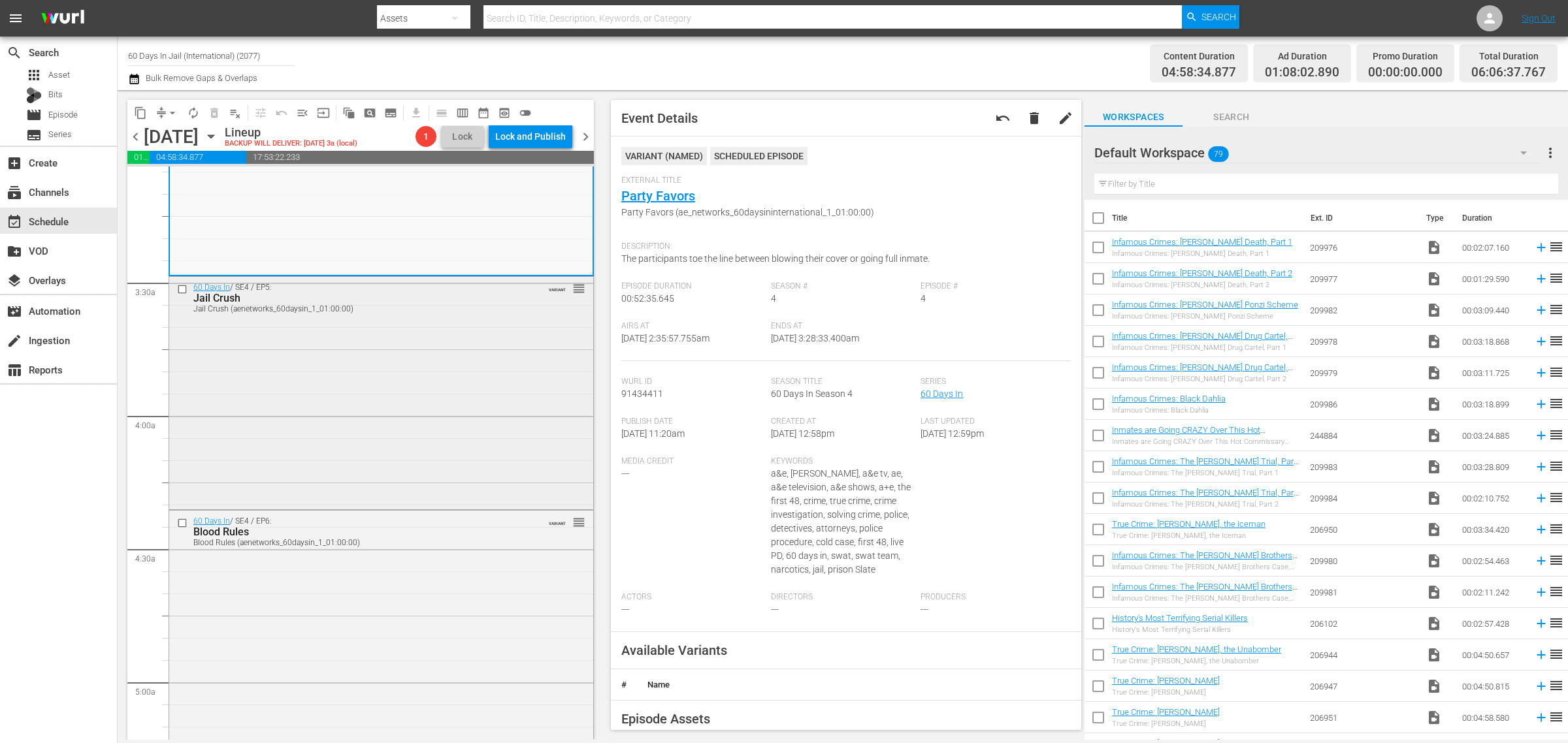
click at [325, 364] on div "60 Days In / SE4 / EP5: Jail Crush Jail Crush (aenetworks_60daysin_1_01:00:00) …" at bounding box center [381, 392] width 424 height 230
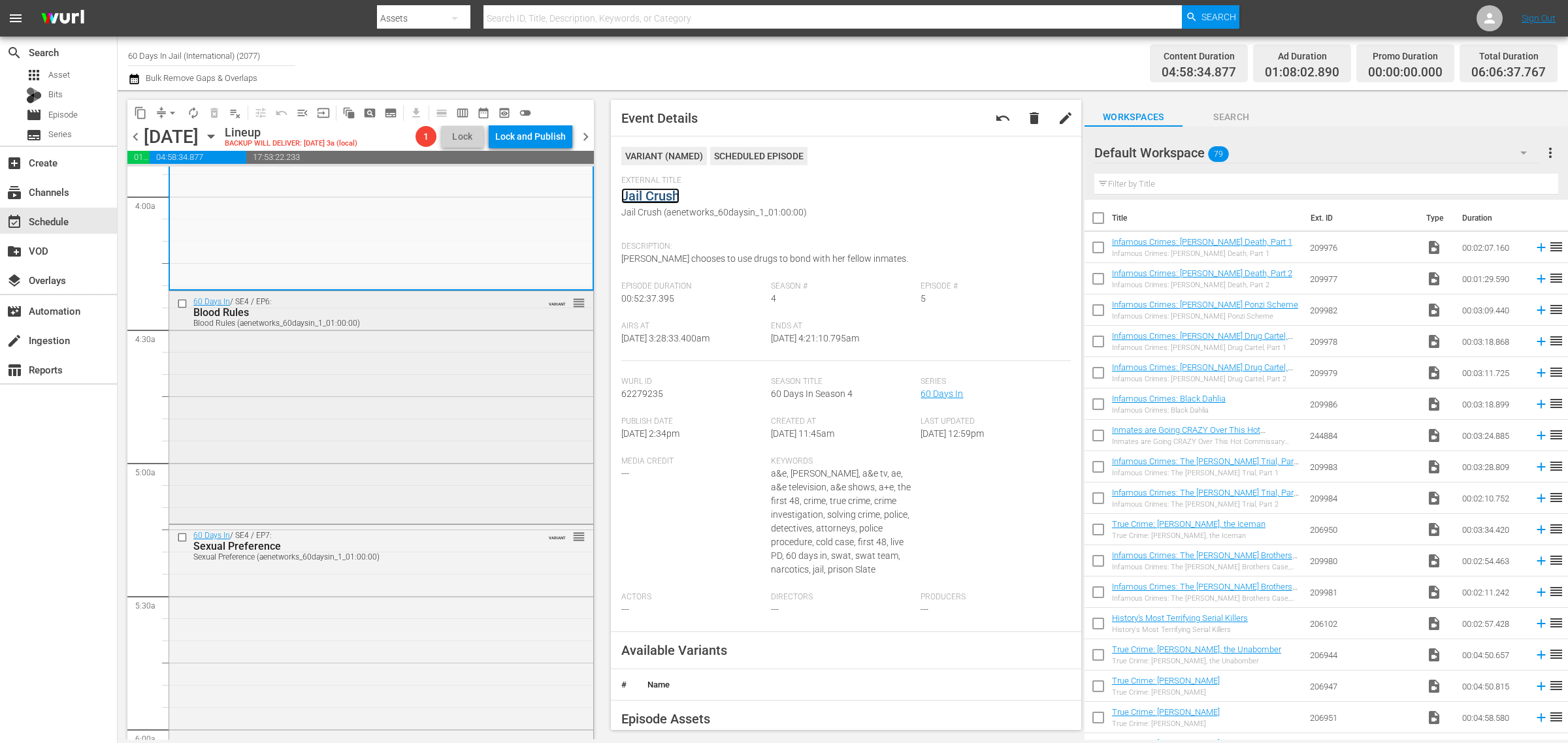
scroll to position [1143, 0]
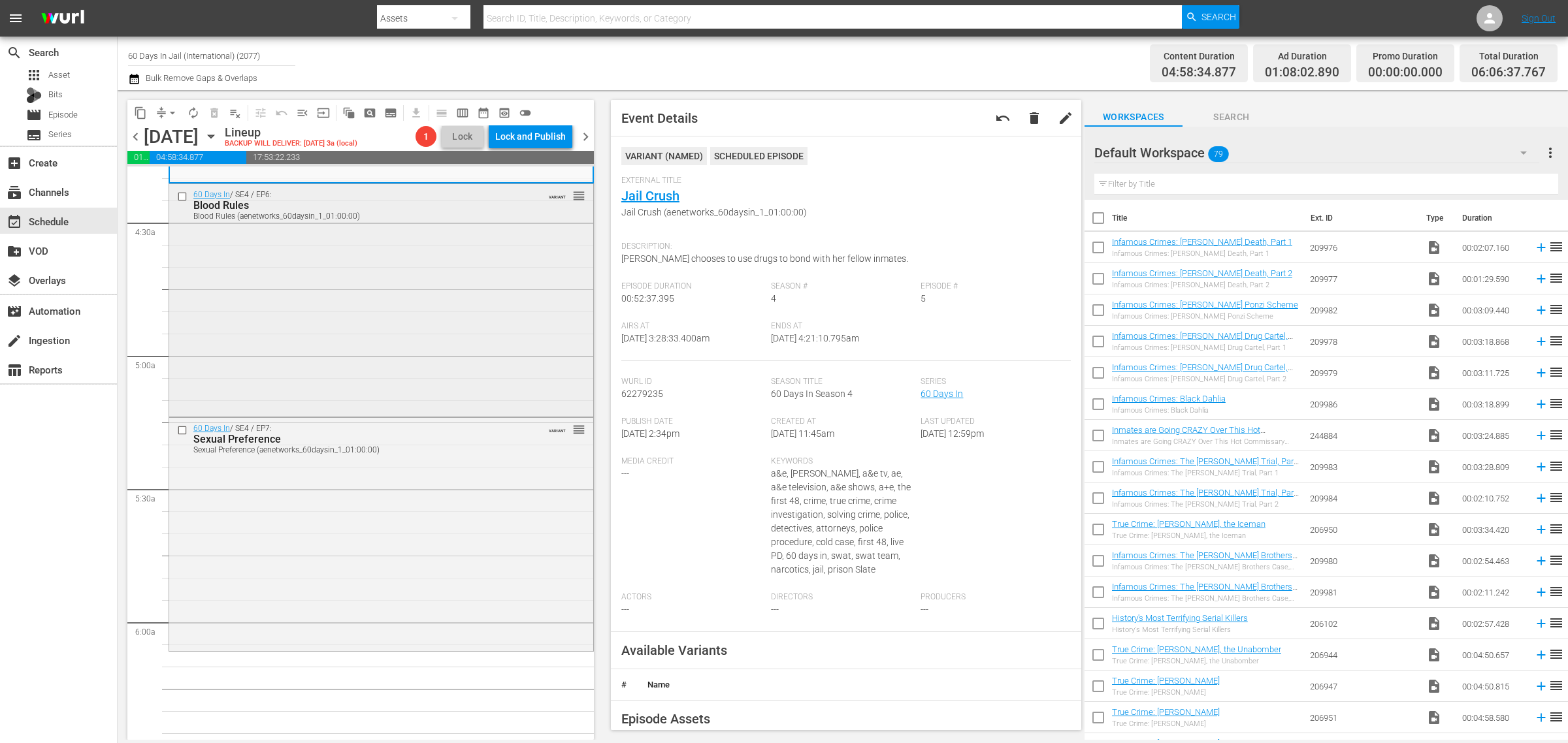
click at [339, 286] on div "60 Days In / SE4 / EP6: Blood Rules Blood Rules (aenetworks_60daysin_1_01:00:00…" at bounding box center [381, 299] width 424 height 231
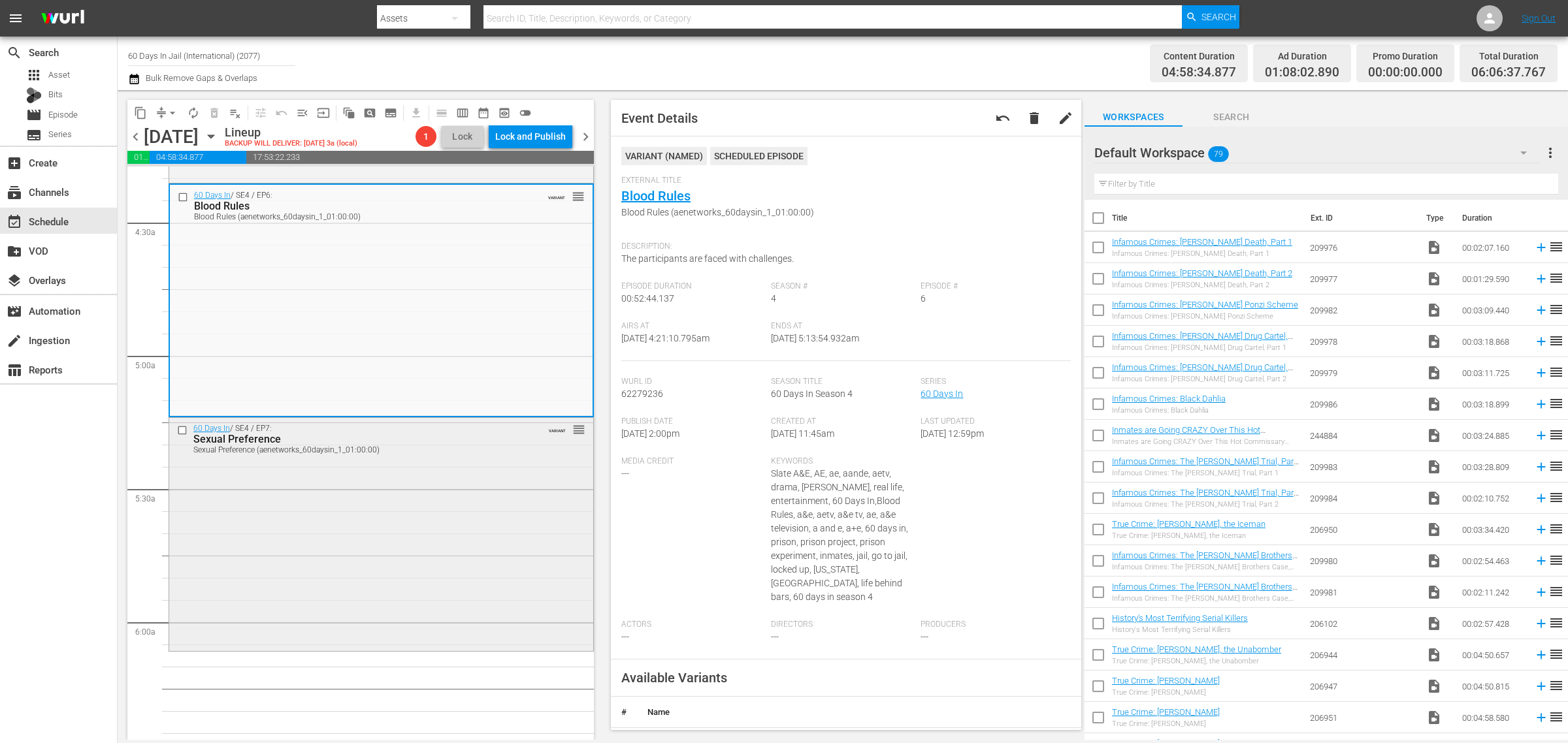
click at [437, 563] on div "60 Days In / SE4 / EP7: Sexual Preference Sexual Preference (aenetworks_60daysi…" at bounding box center [381, 533] width 424 height 230
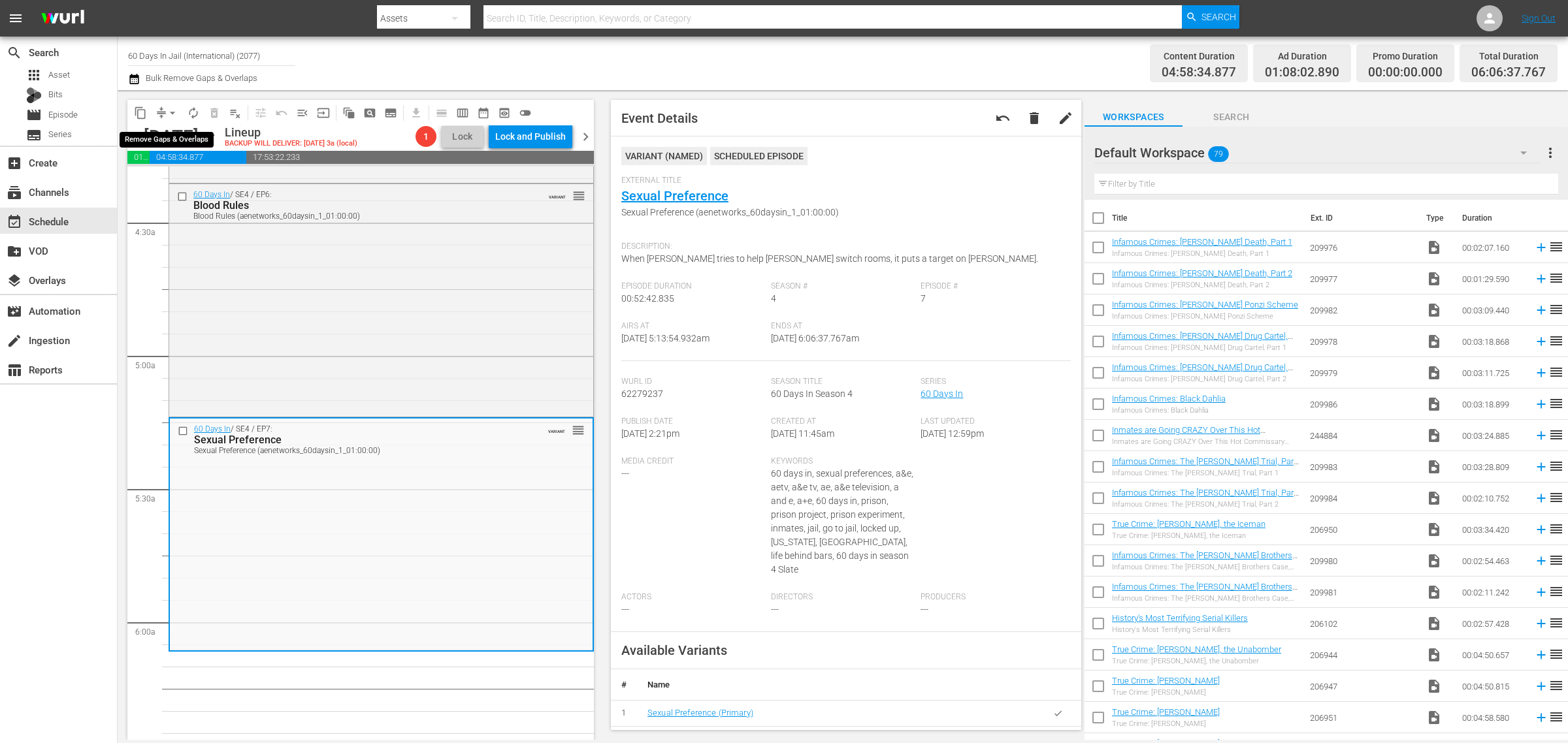
click at [171, 111] on span "arrow_drop_down" at bounding box center [172, 112] width 13 height 13
click at [170, 137] on li "Align to Midnight" at bounding box center [172, 139] width 137 height 22
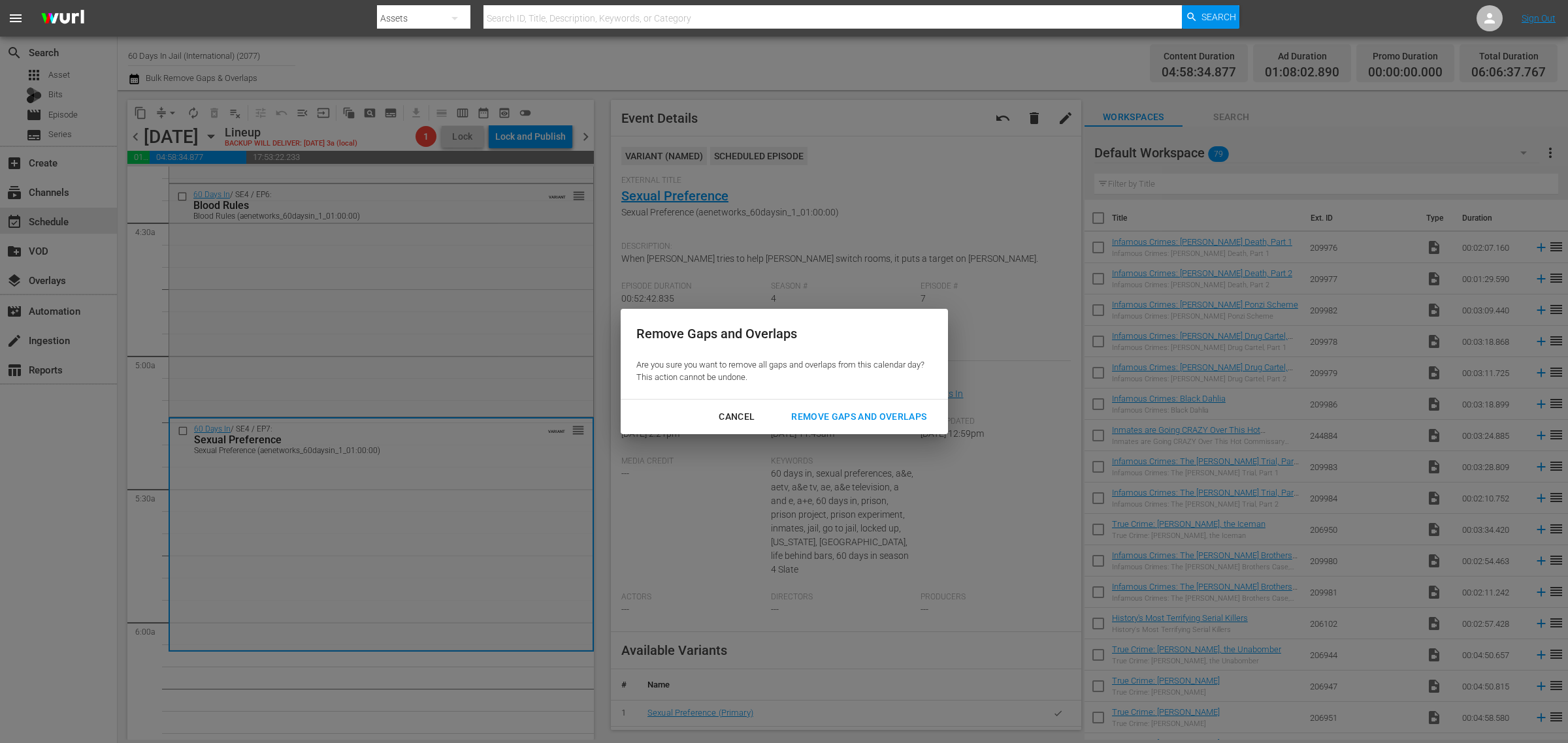
click at [879, 420] on div "Remove Gaps and Overlaps" at bounding box center [859, 417] width 156 height 16
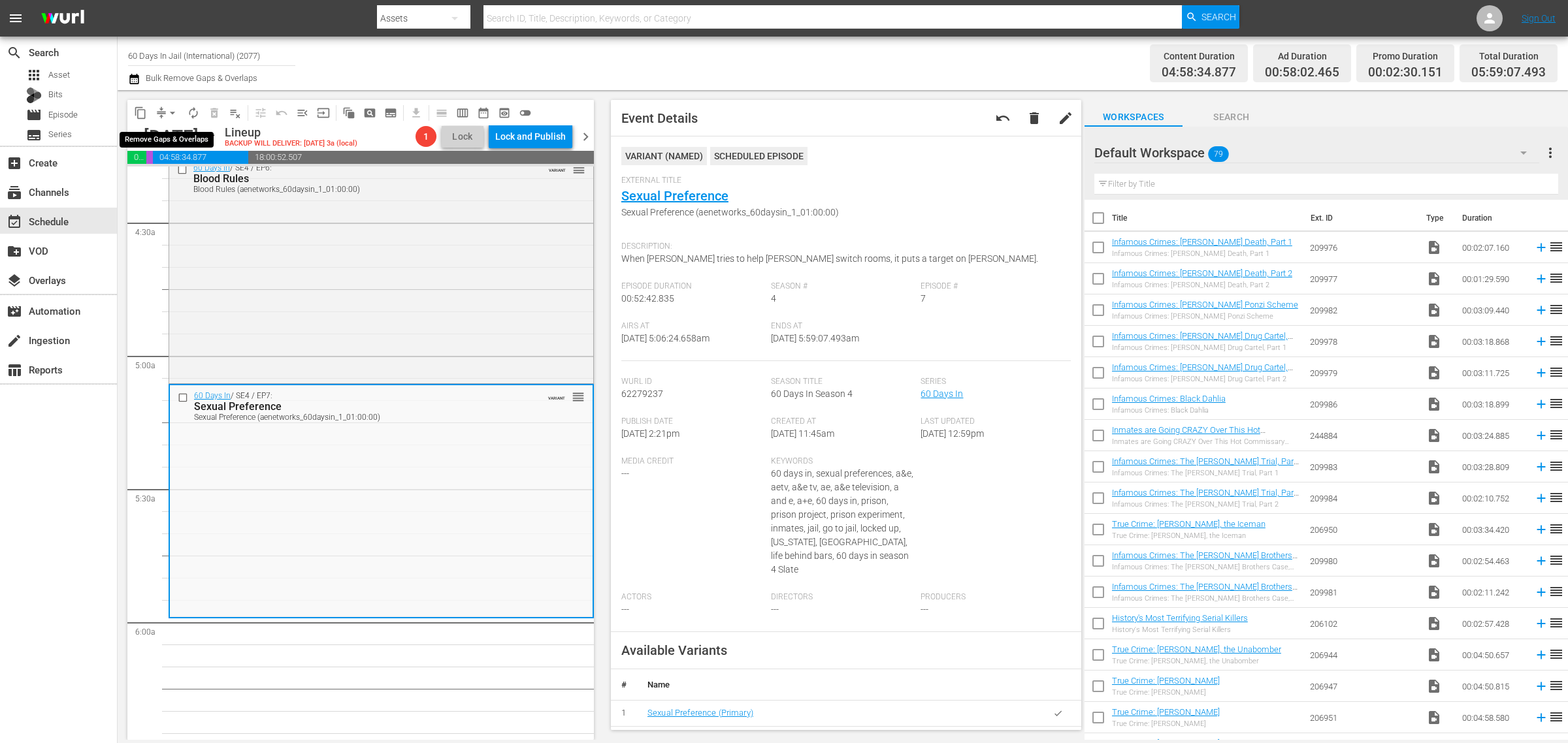
click at [170, 108] on span "arrow_drop_down" at bounding box center [172, 112] width 13 height 13
click at [183, 135] on li "Align to Midnight" at bounding box center [172, 139] width 137 height 22
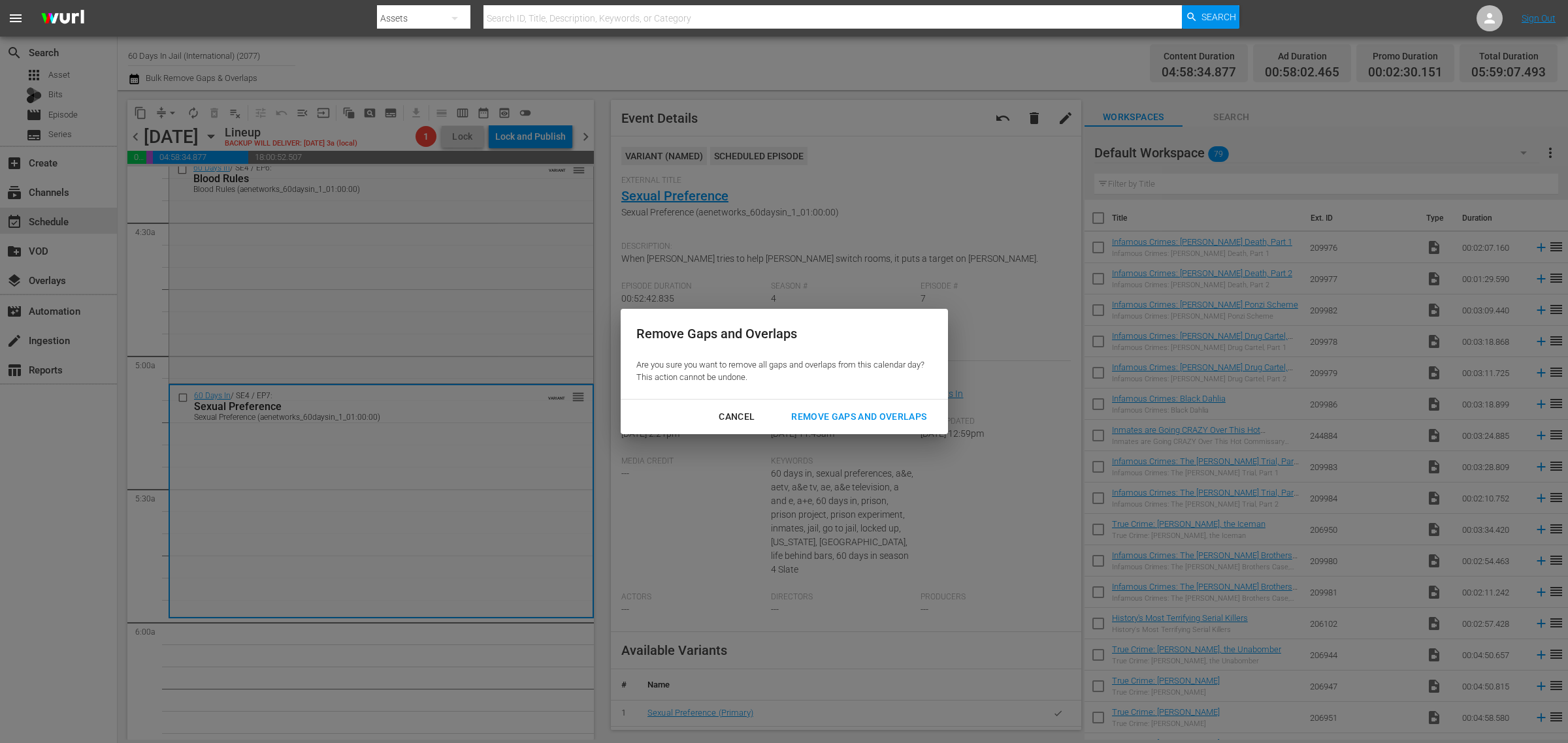
click at [835, 411] on div "Remove Gaps and Overlaps" at bounding box center [859, 417] width 156 height 16
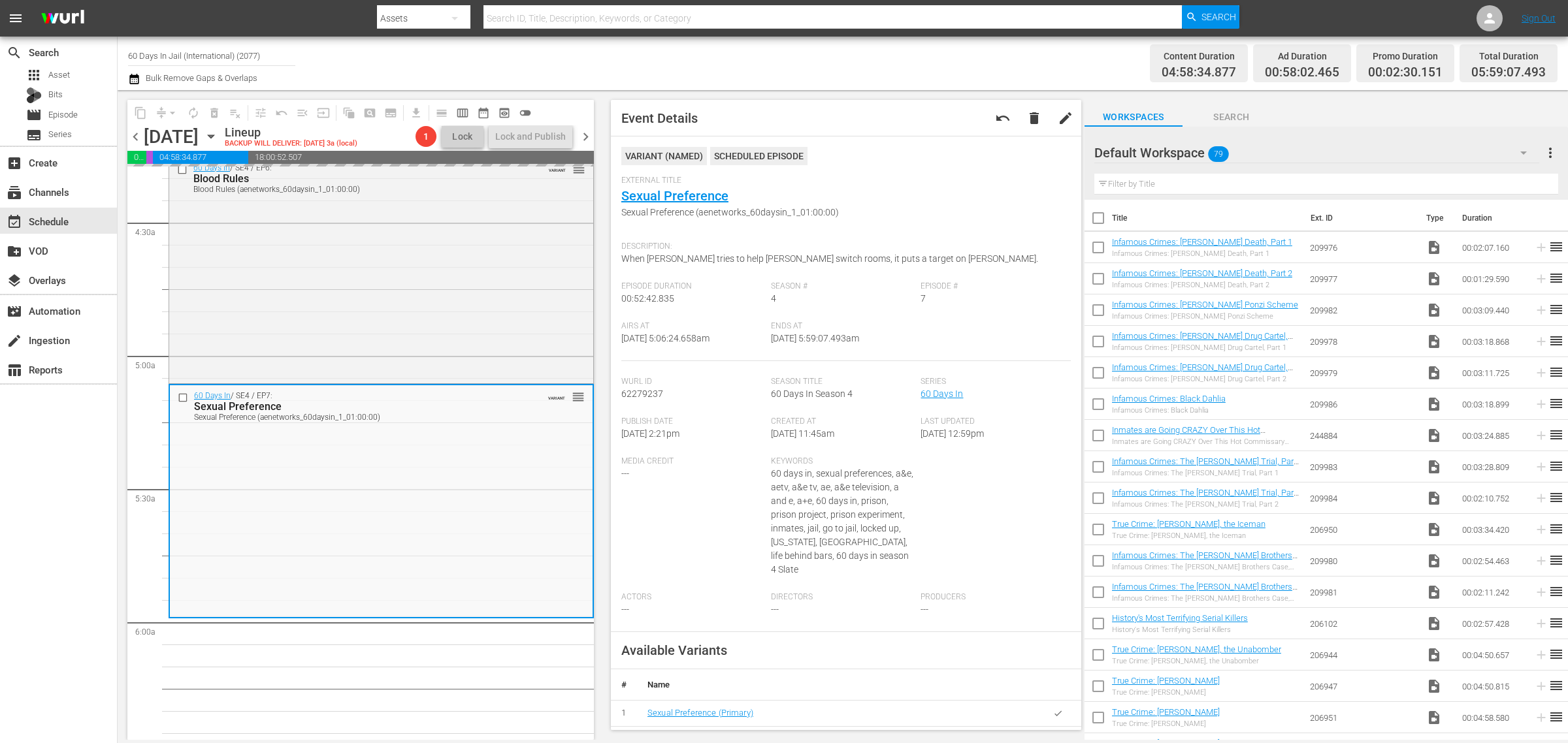
click at [755, 59] on div "Channel Title 60 Days In Jail (International) (2077) Bulk Remove Gaps & Overlaps" at bounding box center [518, 63] width 780 height 47
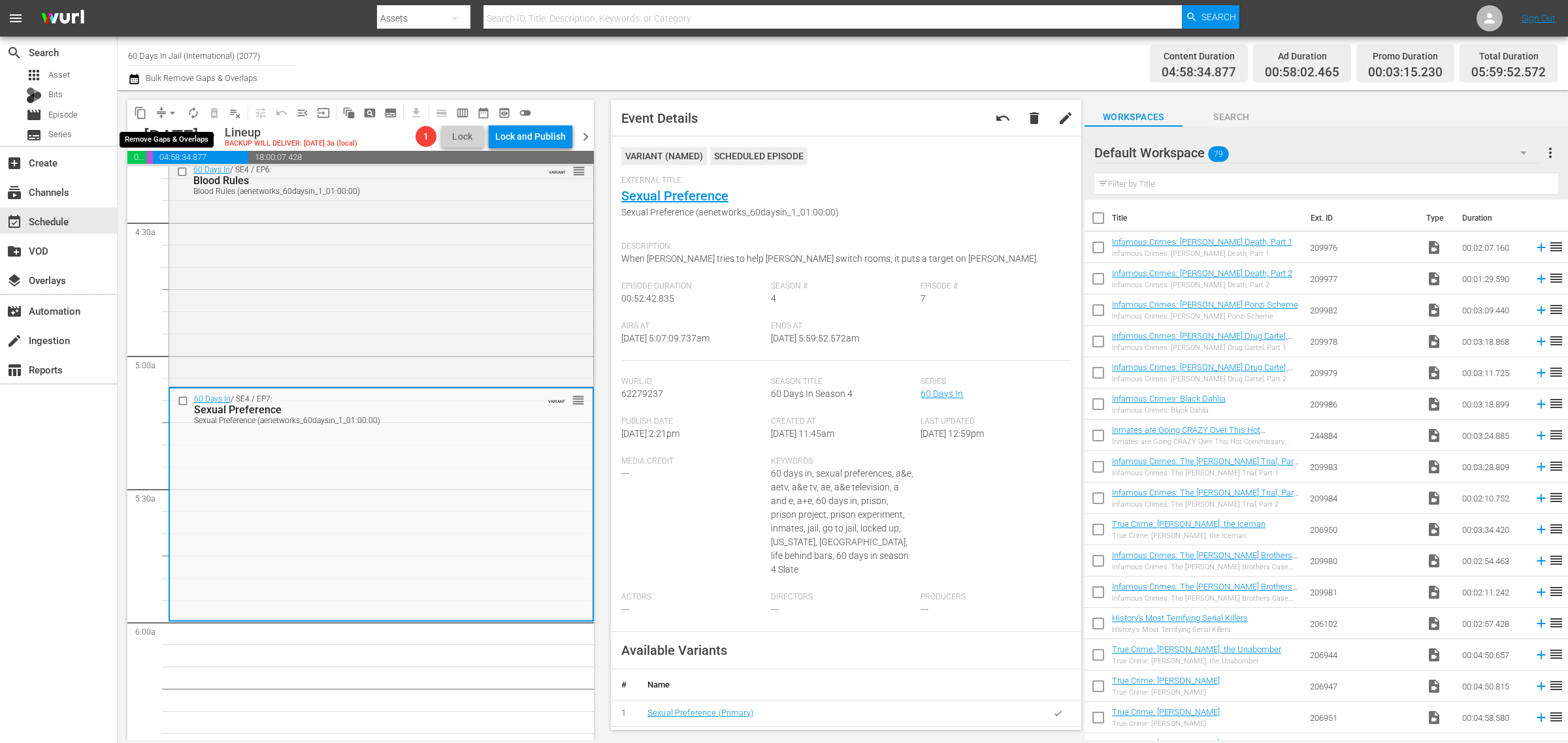
click at [174, 111] on span "arrow_drop_down" at bounding box center [172, 112] width 13 height 13
click at [164, 142] on li "Align to Midnight" at bounding box center [172, 139] width 137 height 22
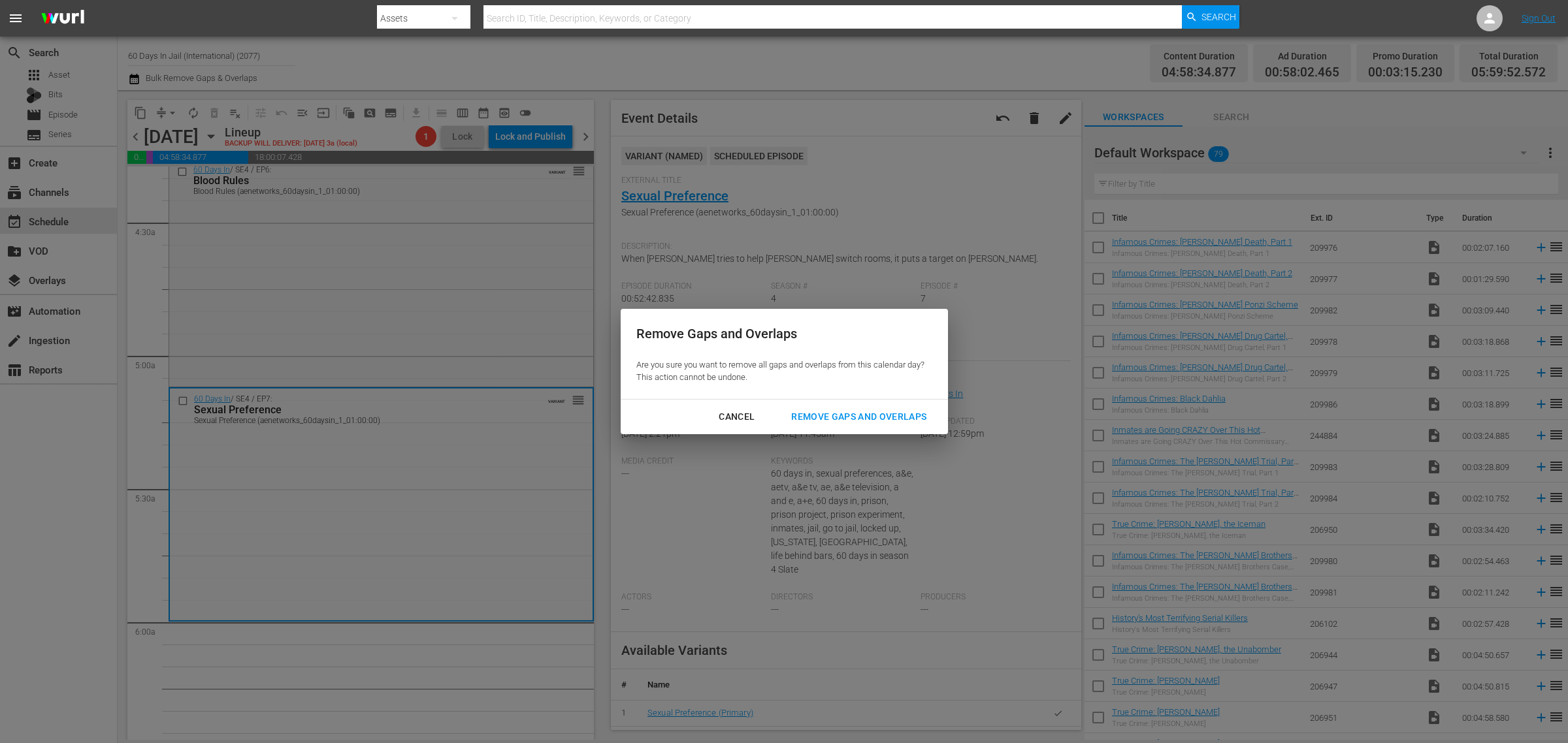
click at [874, 409] on div "Remove Gaps and Overlaps" at bounding box center [859, 417] width 156 height 16
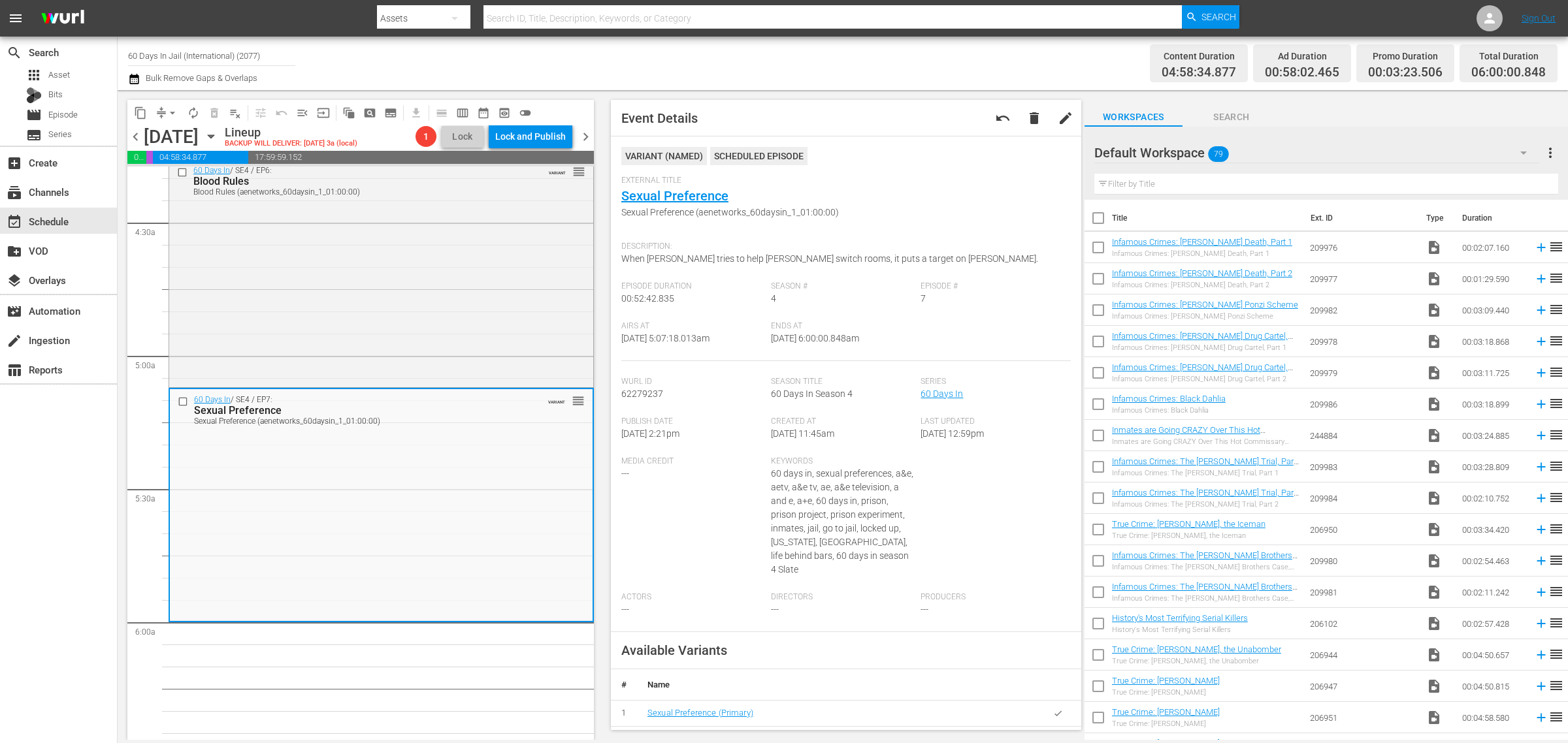
click at [742, 61] on div "Channel Title 60 Days In Jail (International) (2077) Bulk Remove Gaps & Overlaps" at bounding box center [518, 63] width 780 height 47
click at [821, 76] on div "Channel Title 60 Days In Jail (International) (2077) Bulk Remove Gaps & Overlaps" at bounding box center [518, 63] width 780 height 47
click at [677, 66] on div "Channel Title 60 Days In Jail (International) (2077) Bulk Remove Gaps & Overlaps" at bounding box center [518, 63] width 780 height 47
click at [497, 54] on div "Channel Title 60 Days In Jail (International) (2077) Bulk Remove Gaps & Overlaps" at bounding box center [518, 63] width 780 height 47
click at [194, 112] on span "autorenew_outlined" at bounding box center [193, 112] width 13 height 13
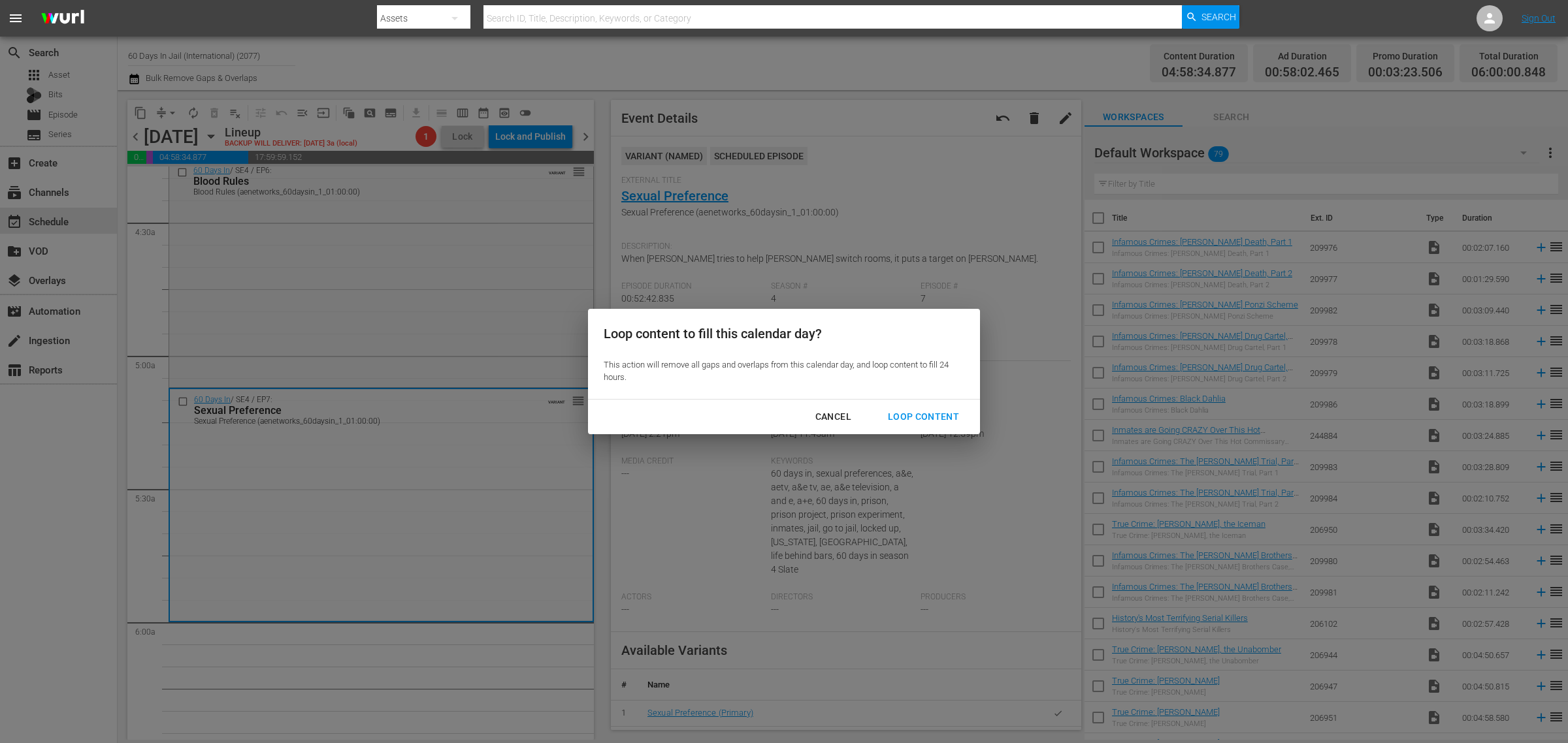
click at [935, 413] on div "Loop Content" at bounding box center [923, 417] width 92 height 16
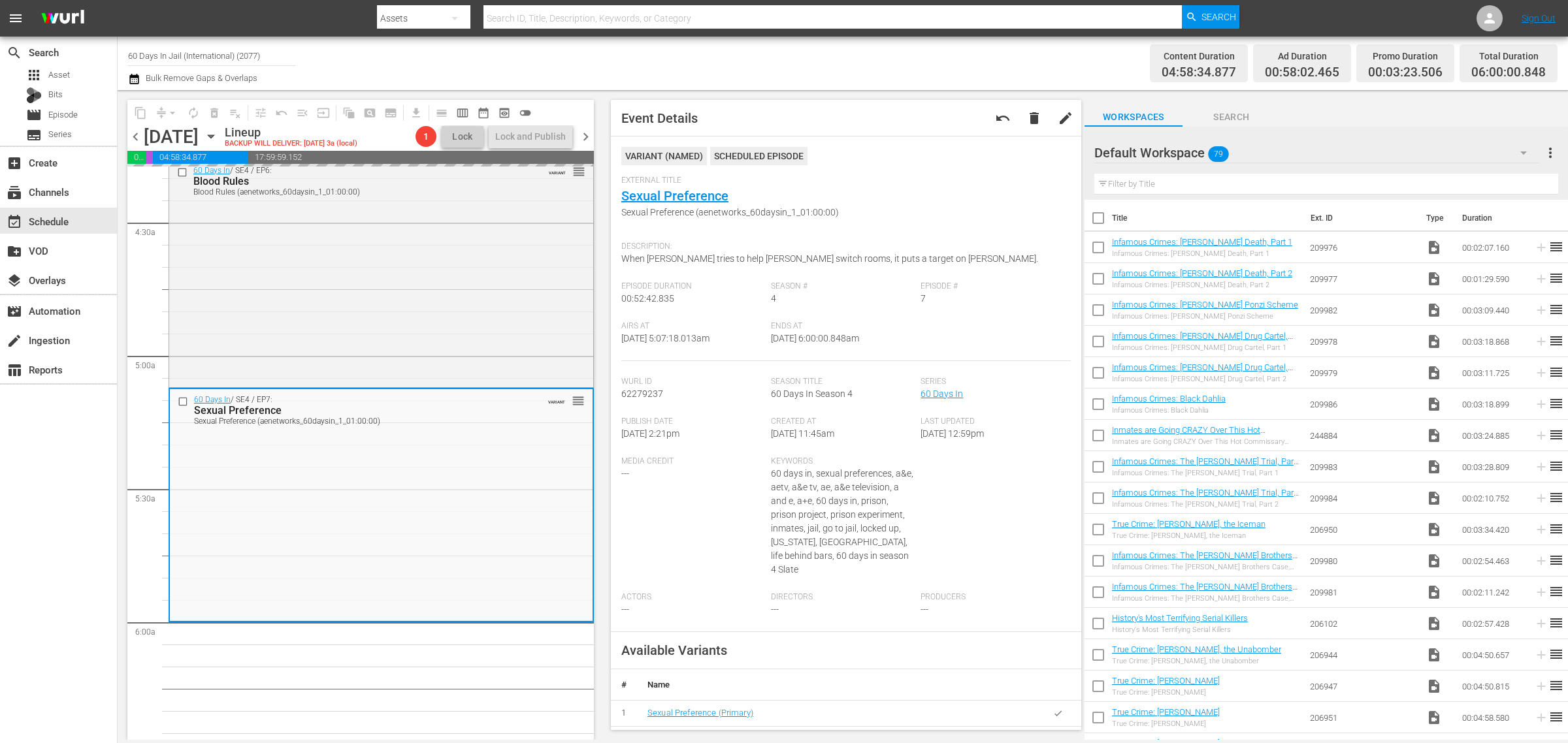
click at [844, 60] on div "Channel Title 60 Days In Jail (International) (2077) Bulk Remove Gaps & Overlaps" at bounding box center [518, 63] width 780 height 47
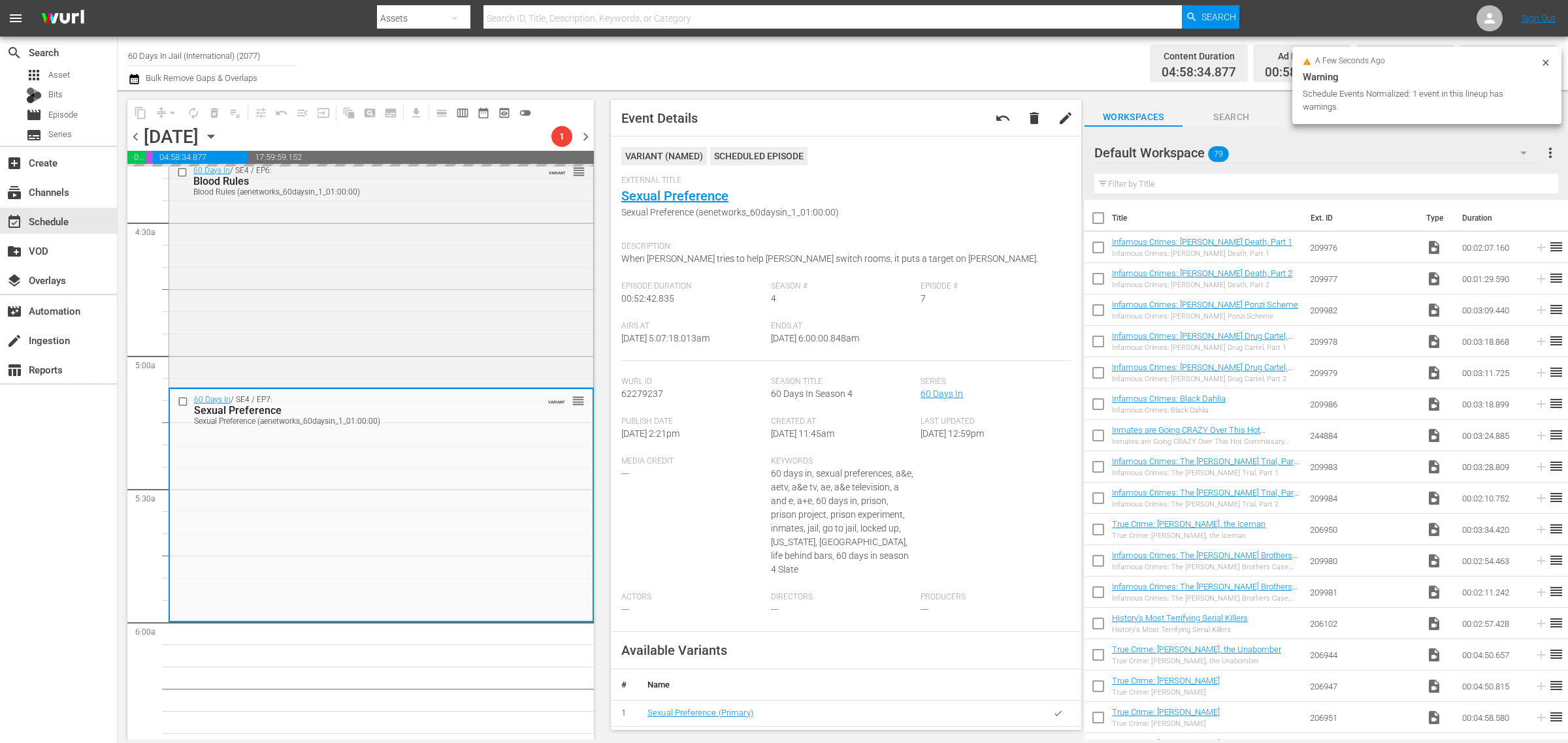
click at [926, 57] on div "Content Duration 04:58:34.877 Ad Duration 00:58:02.465 Promo Duration 00:03:23.…" at bounding box center [1233, 63] width 650 height 47
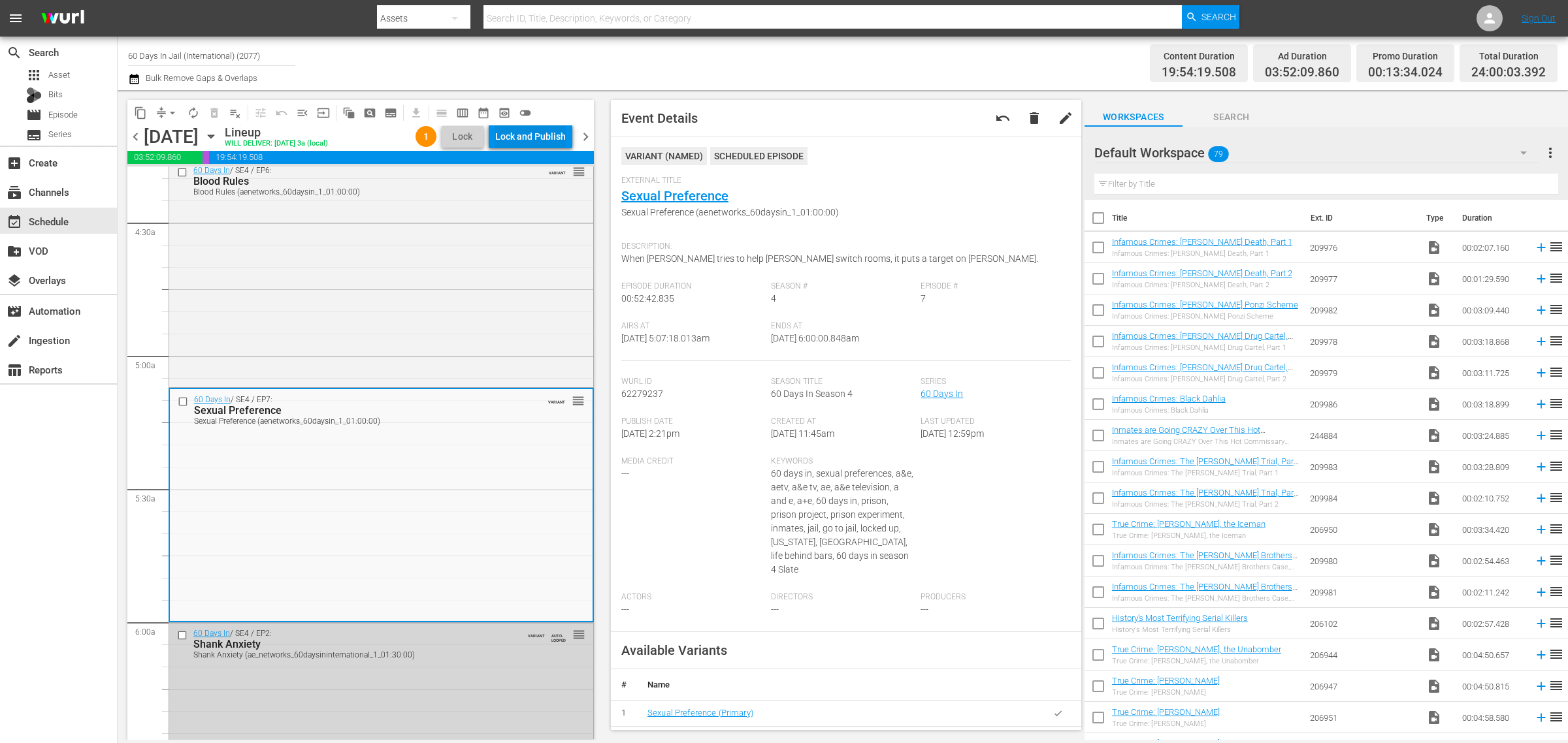
click at [541, 138] on div "Lock and Publish" at bounding box center [531, 136] width 71 height 24
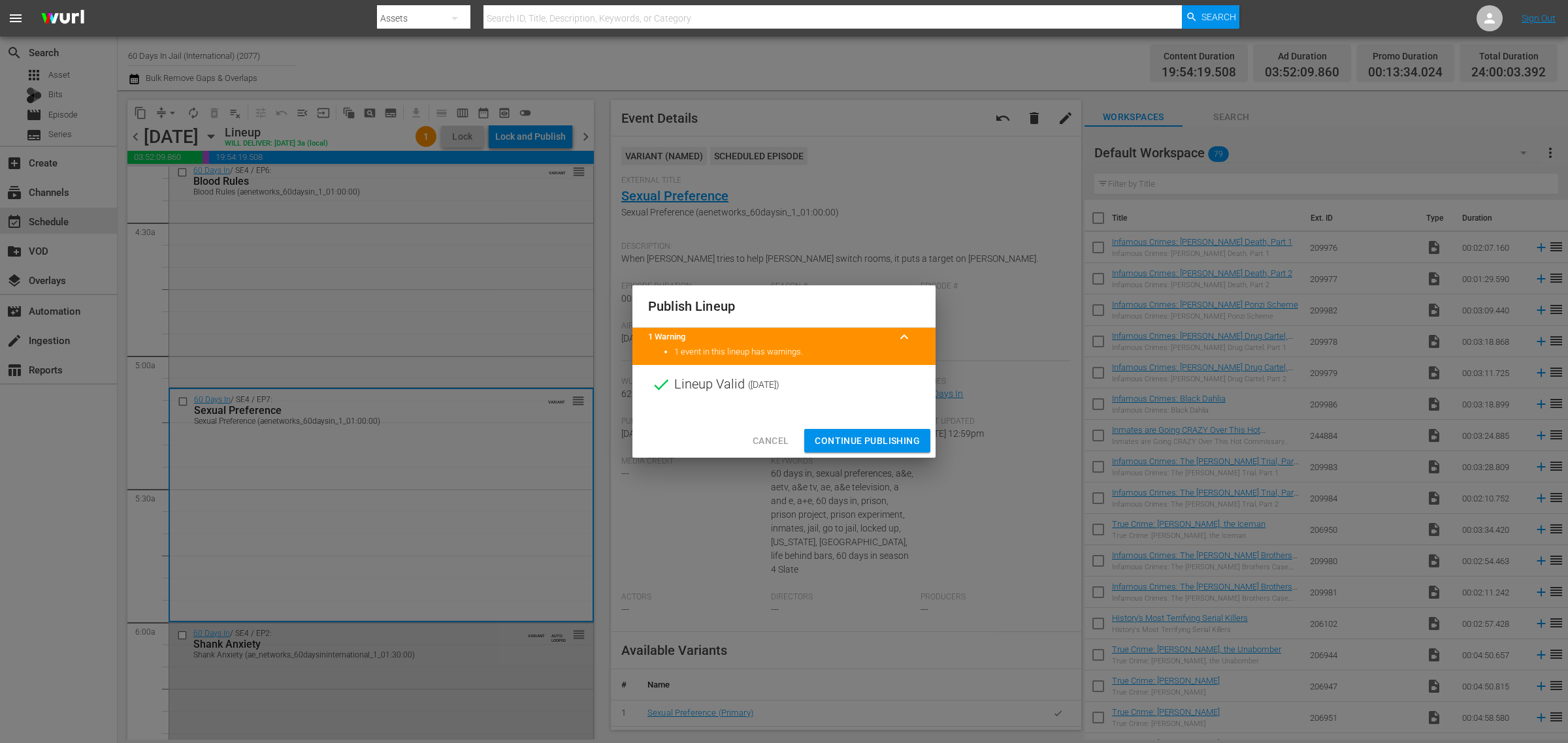
click at [867, 441] on span "Continue Publishing" at bounding box center [867, 441] width 105 height 16
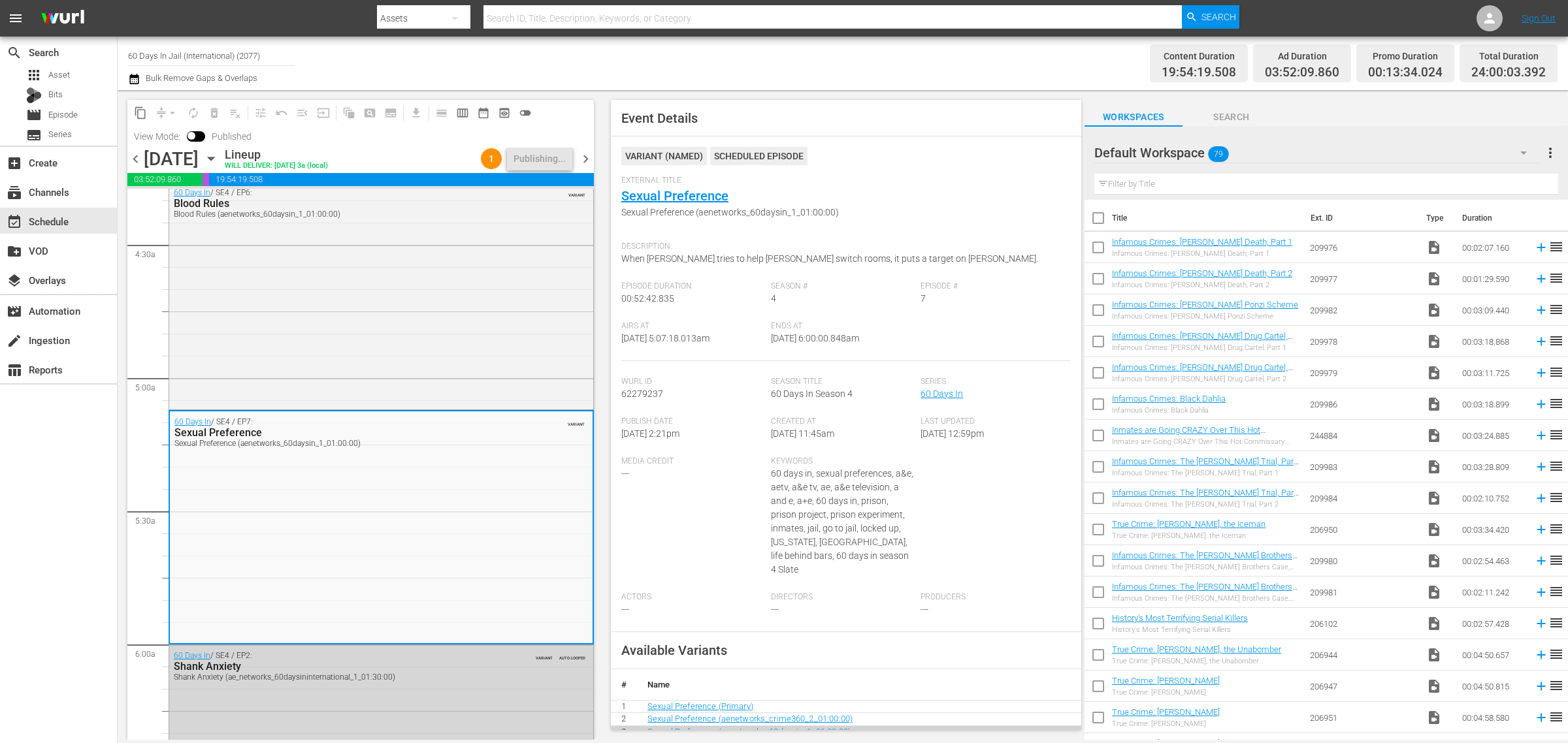
click at [801, 63] on div "Channel Title 60 Days In Jail (International) (2077) Bulk Remove Gaps & Overlaps" at bounding box center [518, 63] width 780 height 47
click at [138, 110] on span "content_copy" at bounding box center [140, 112] width 13 height 13
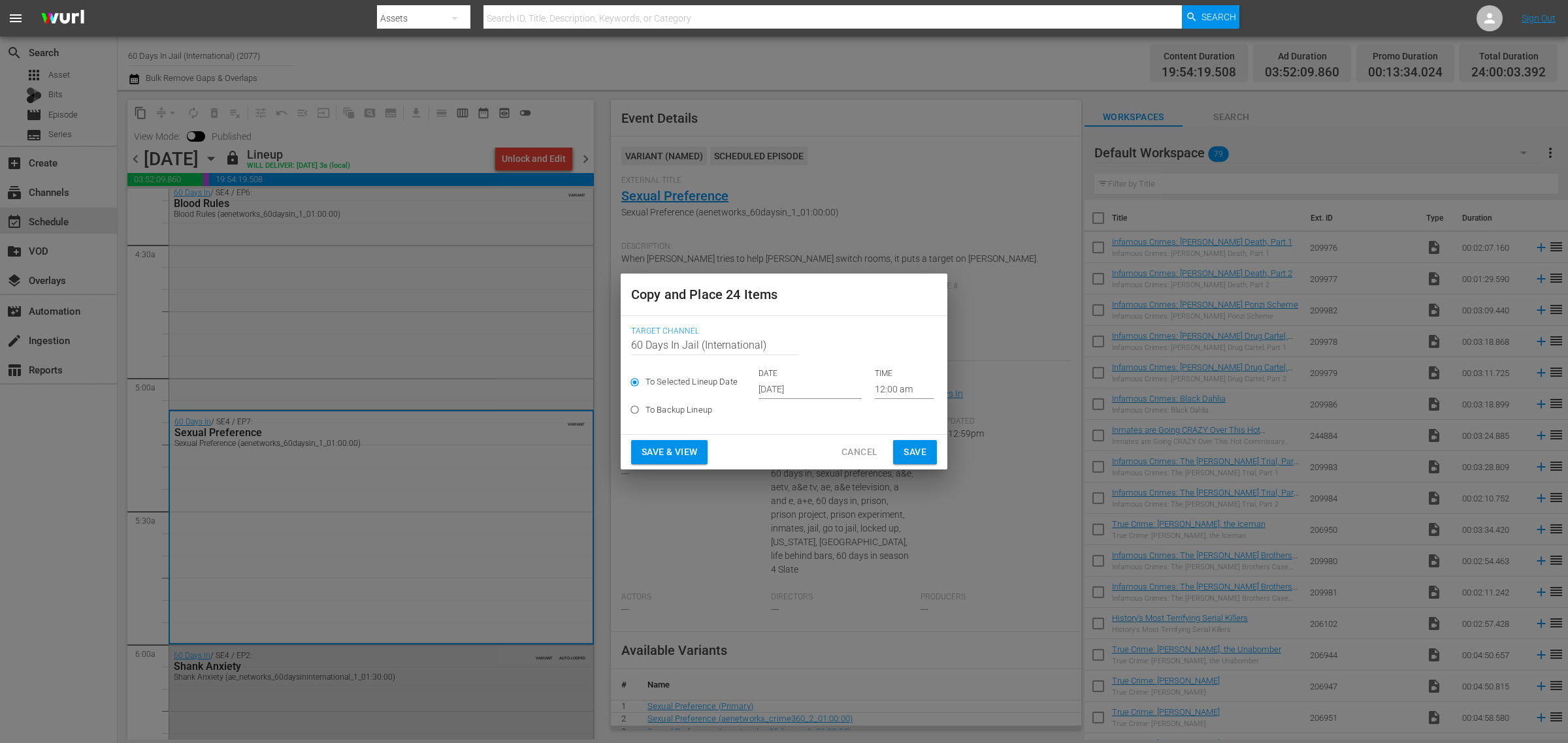
click at [799, 390] on input "Oct 2nd 2025" at bounding box center [810, 389] width 104 height 20
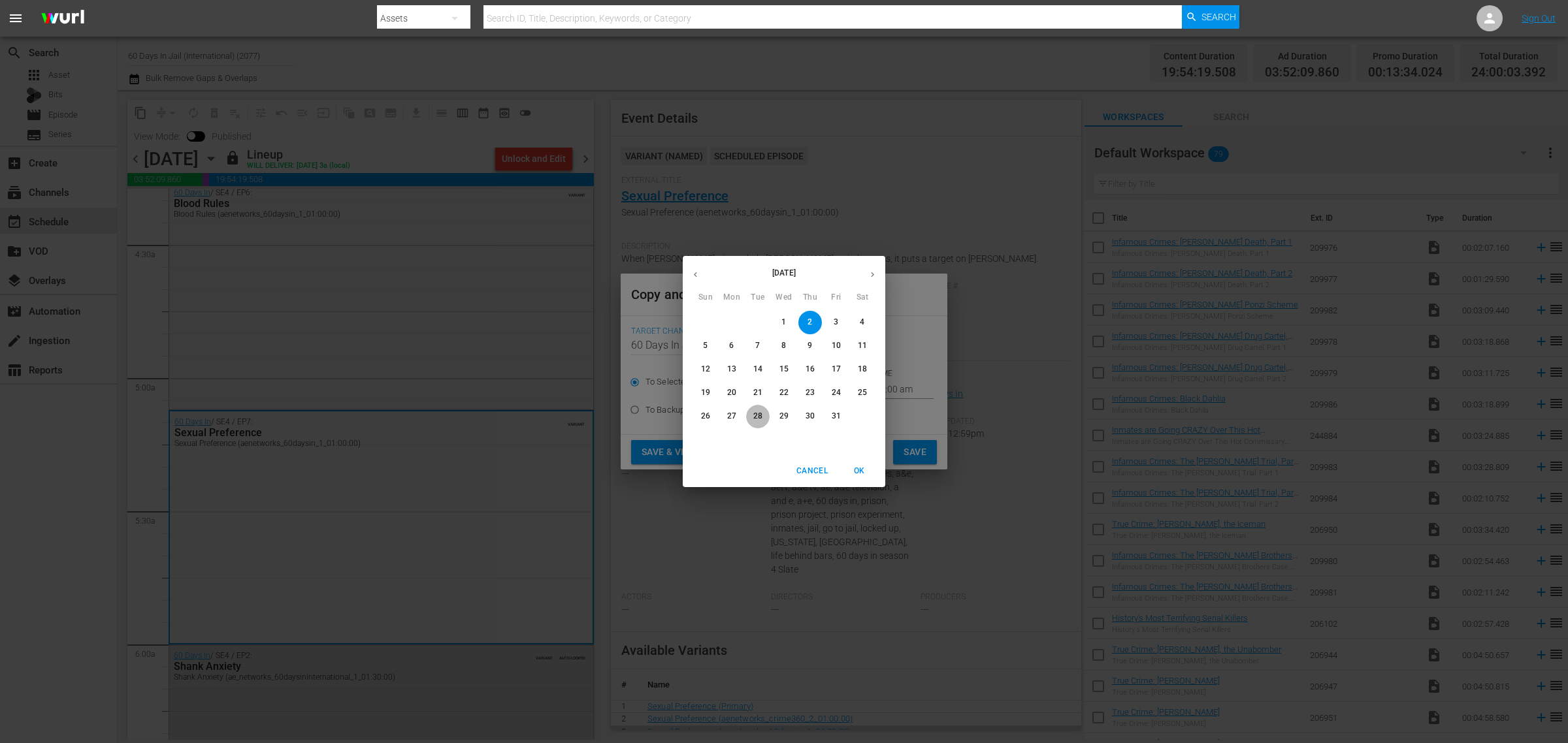
click at [758, 415] on p "28" at bounding box center [758, 416] width 9 height 11
type input "Oct 28th 2025"
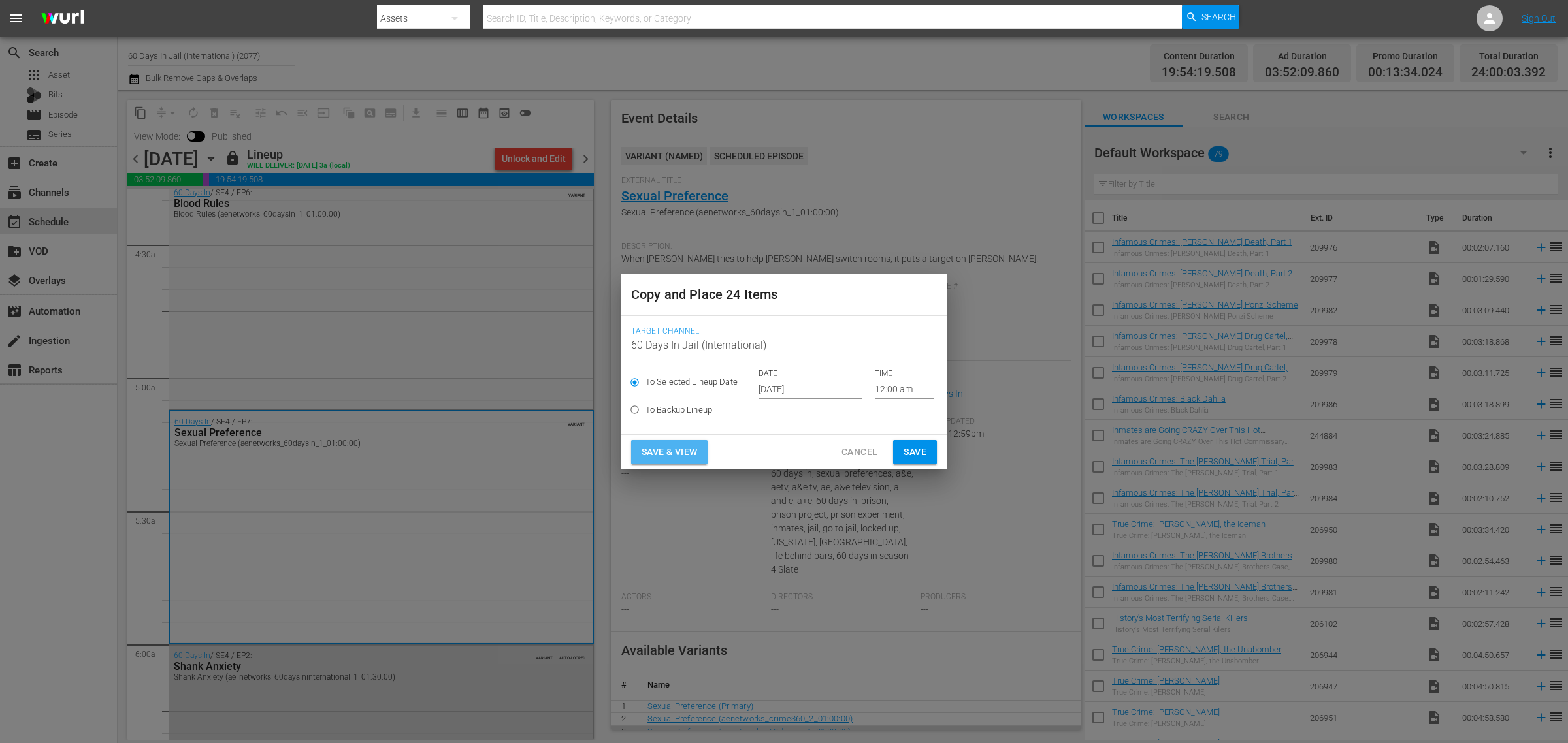
click at [684, 446] on span "Save & View" at bounding box center [670, 452] width 56 height 16
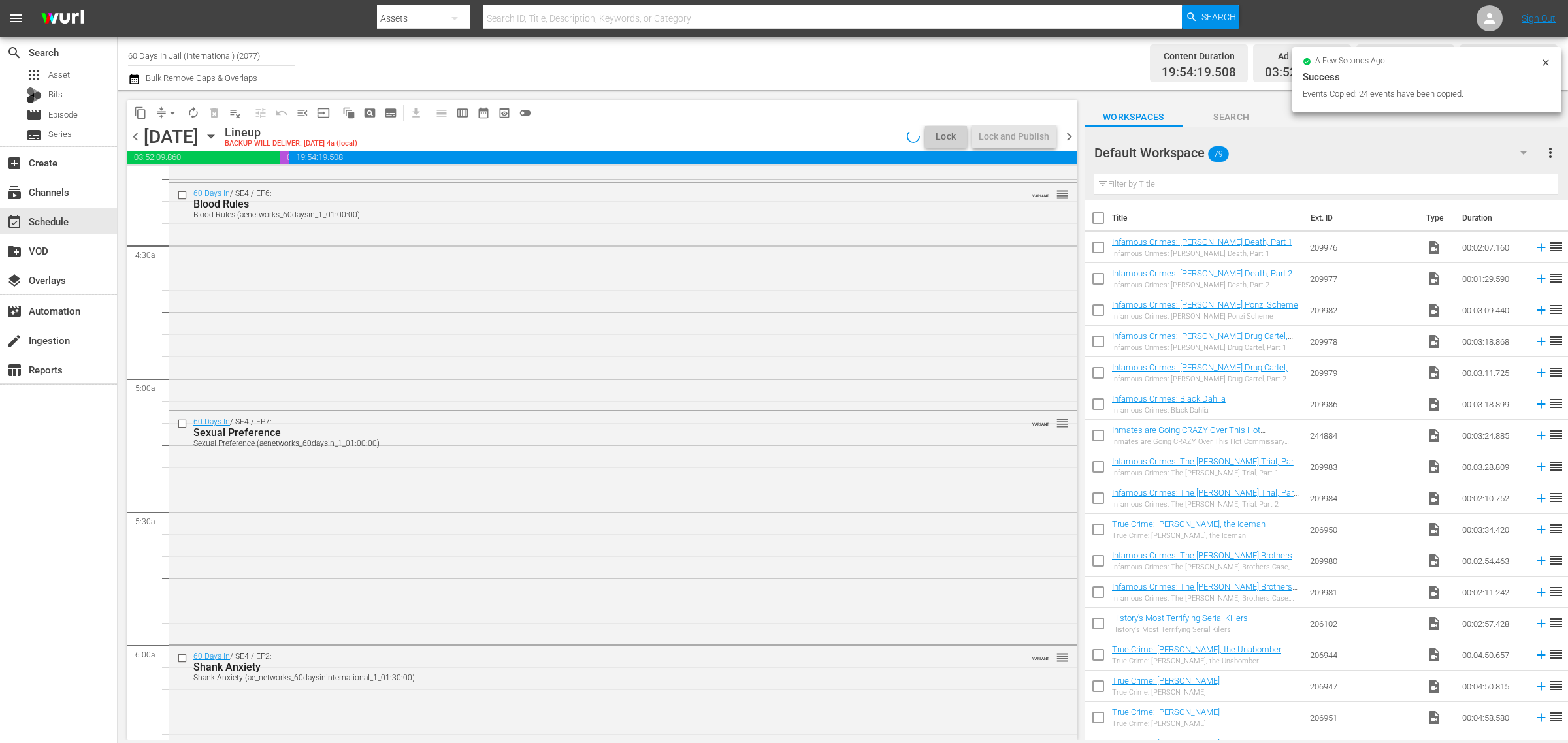
scroll to position [1075, 0]
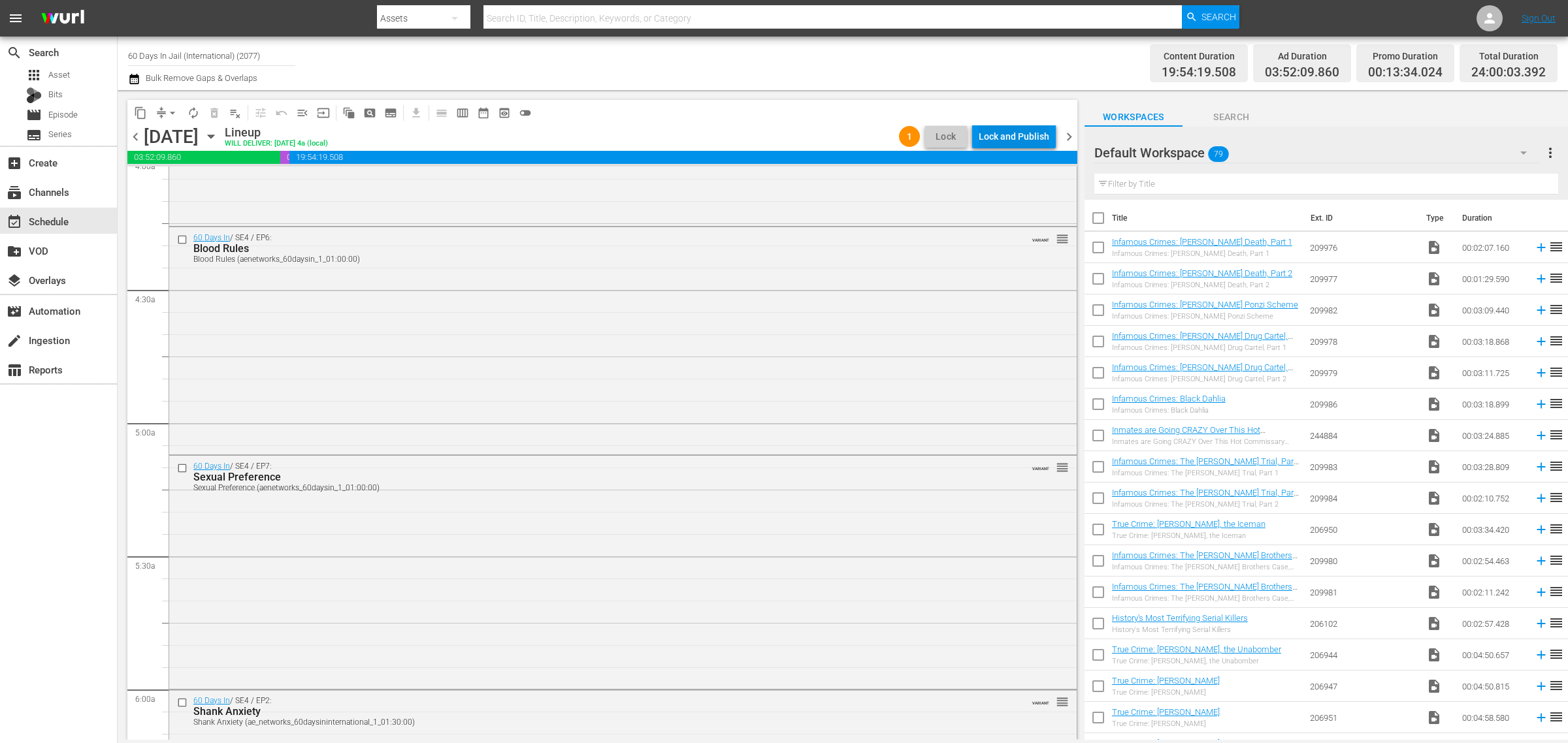
click at [1001, 137] on div "Lock and Publish" at bounding box center [1014, 136] width 71 height 24
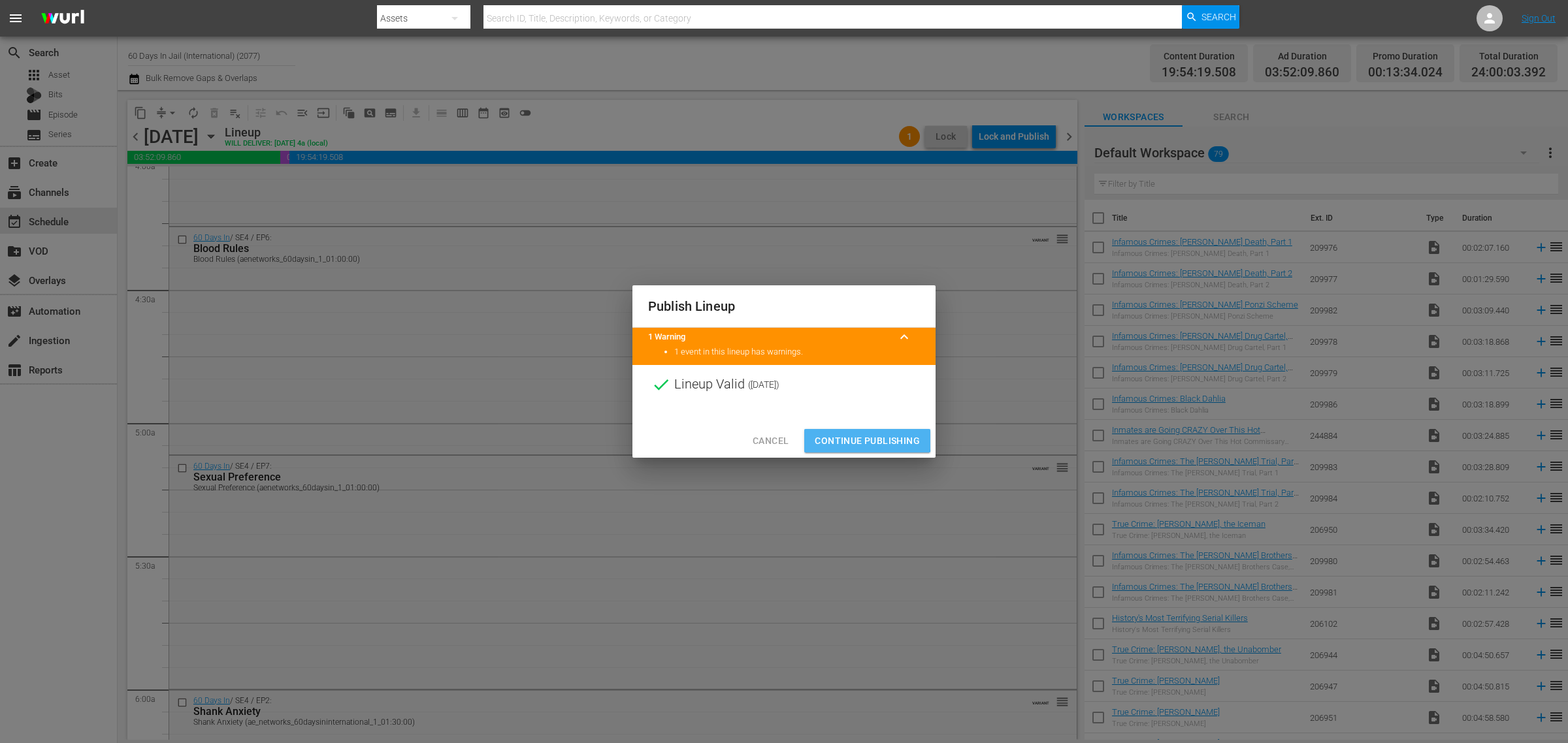
click at [845, 438] on span "Continue Publishing" at bounding box center [867, 441] width 105 height 16
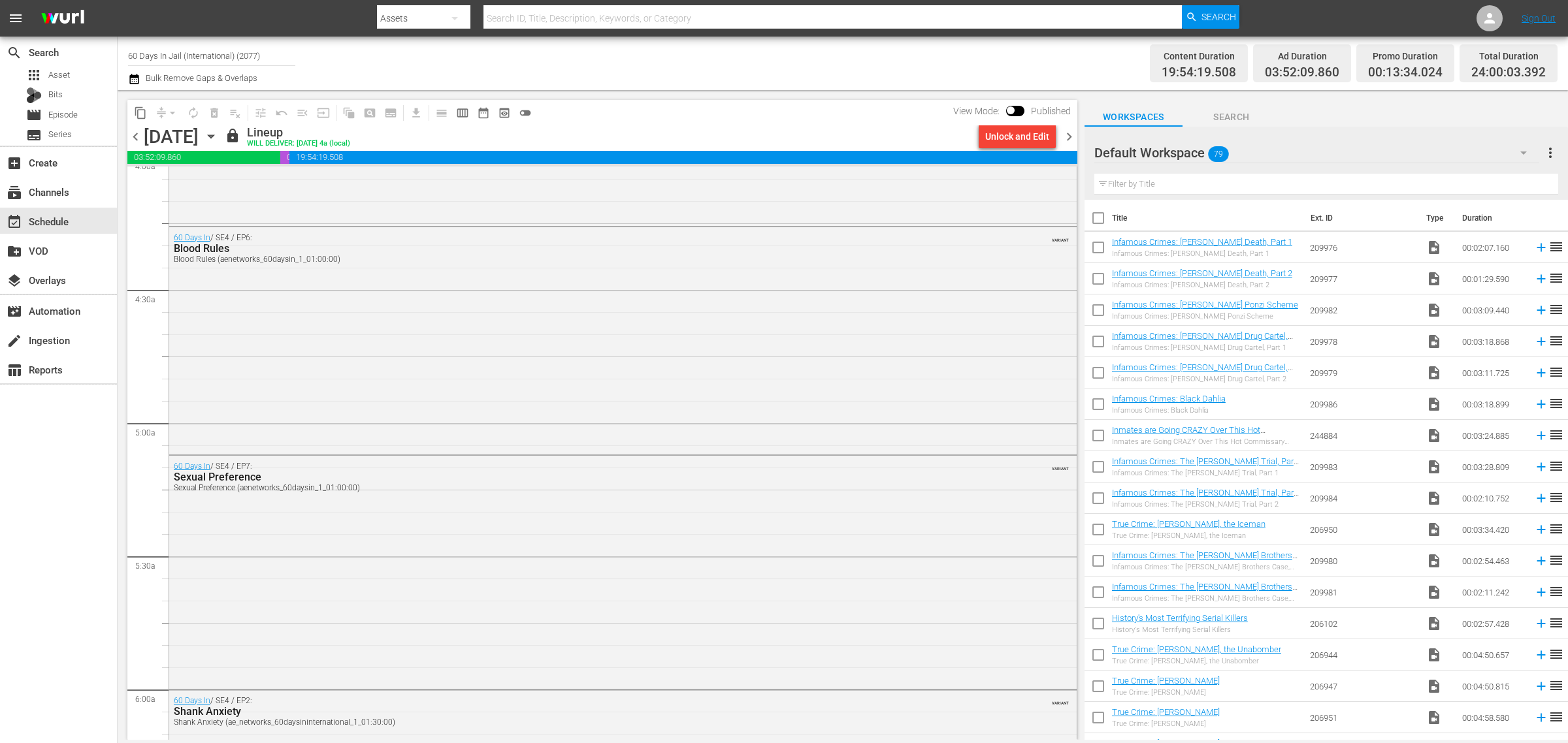
click at [142, 110] on span "content_copy" at bounding box center [140, 112] width 13 height 13
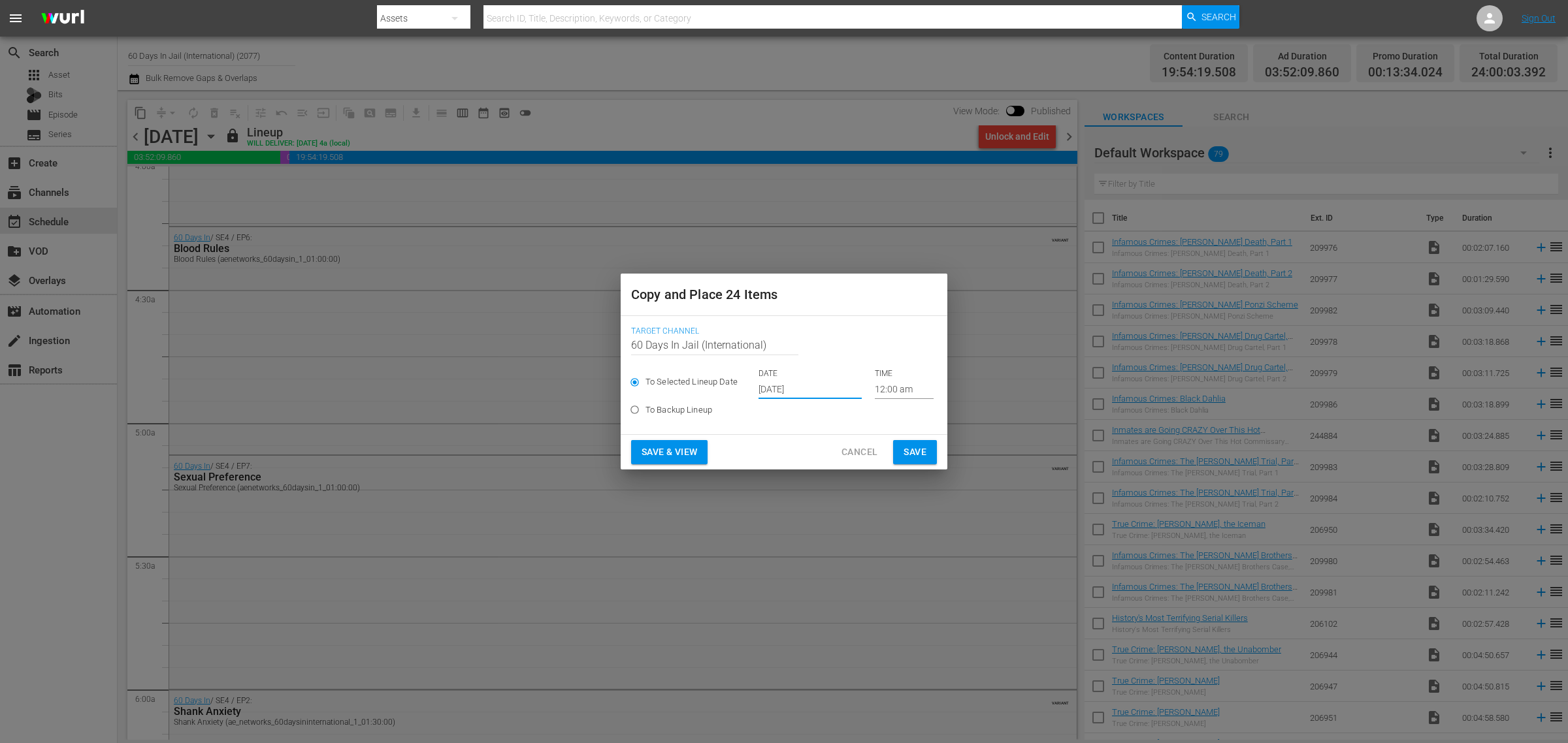
click at [791, 395] on input "Oct 2nd 2025" at bounding box center [810, 389] width 104 height 20
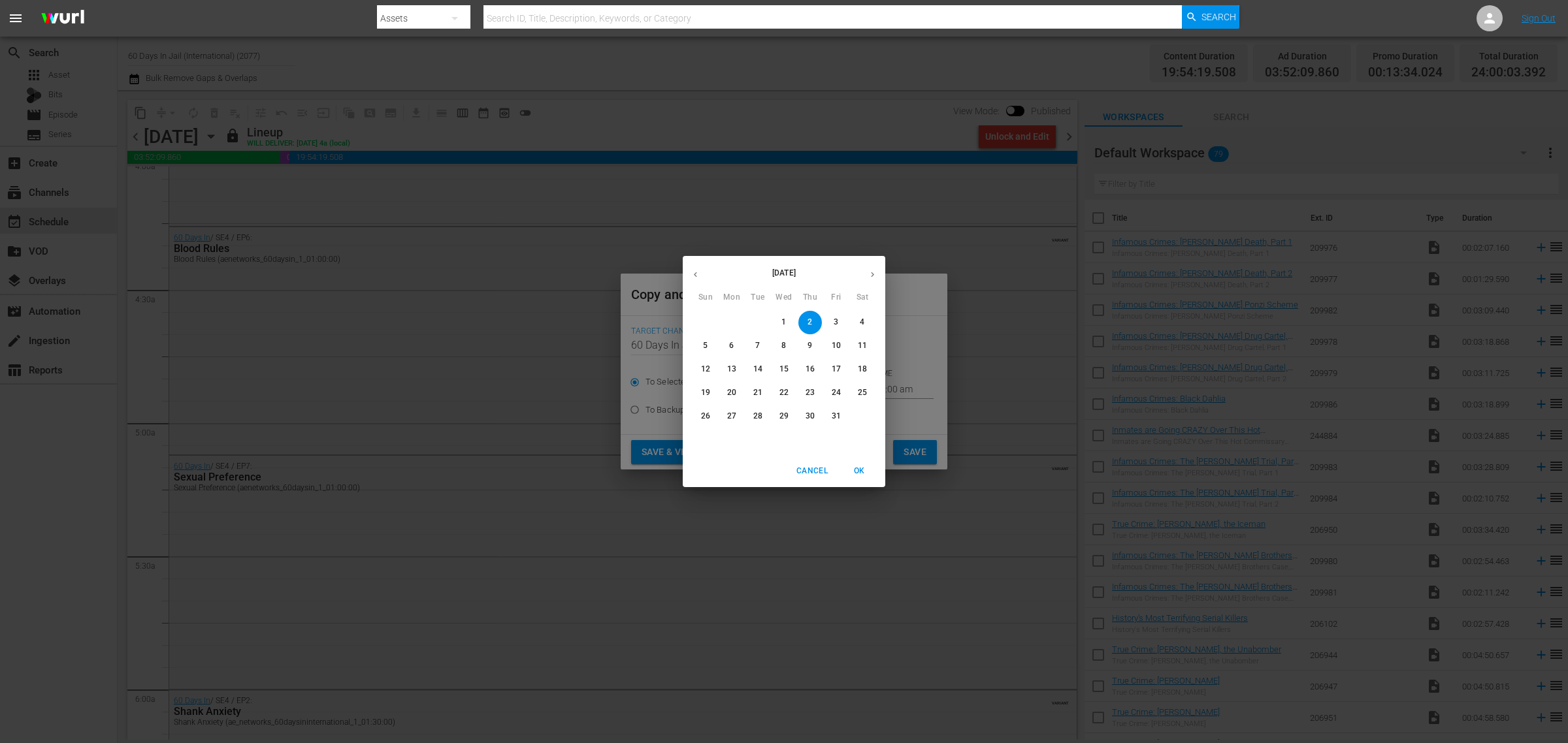
click at [758, 392] on p "21" at bounding box center [758, 393] width 9 height 11
type input "Oct 21st 2025"
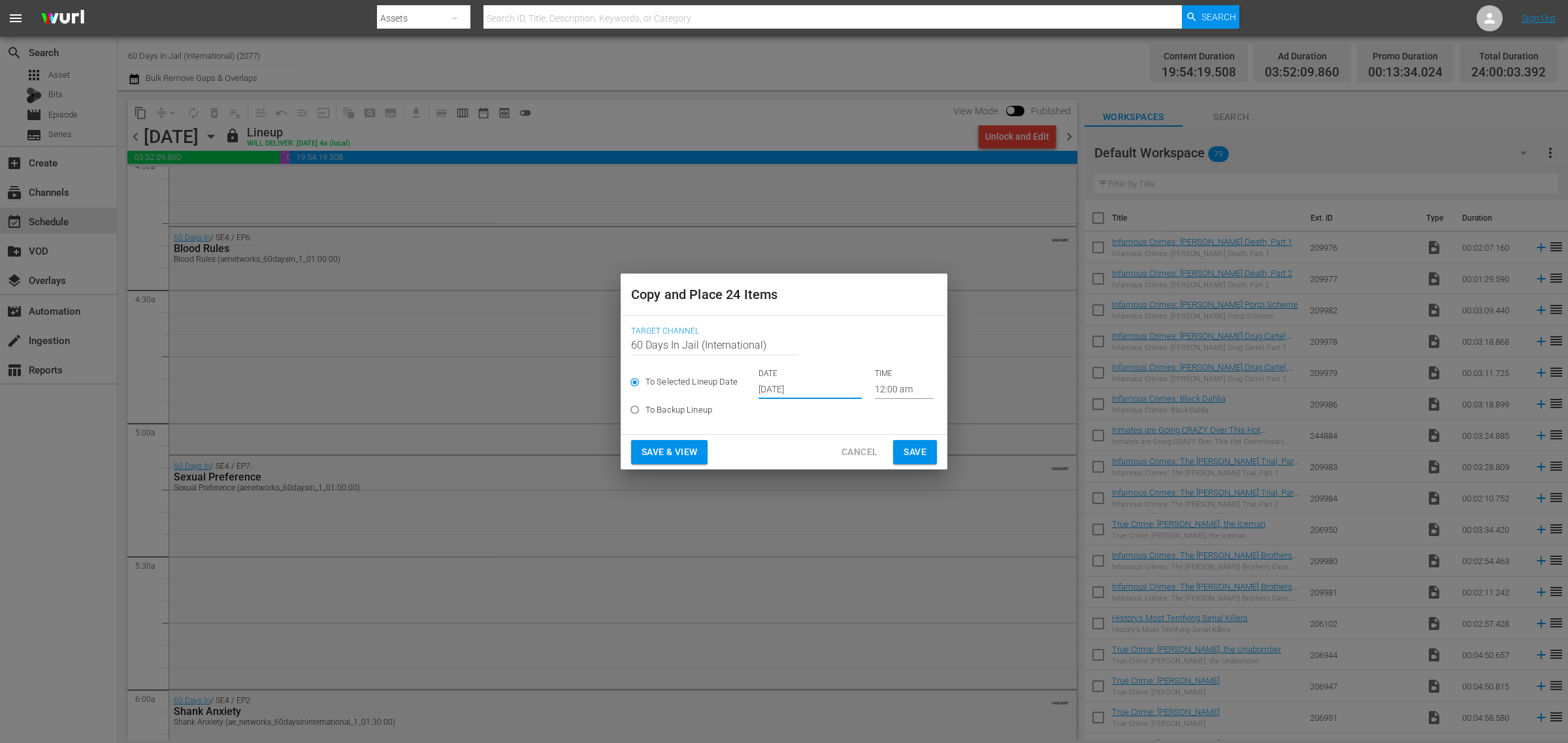
click at [676, 445] on span "Save & View" at bounding box center [670, 452] width 56 height 16
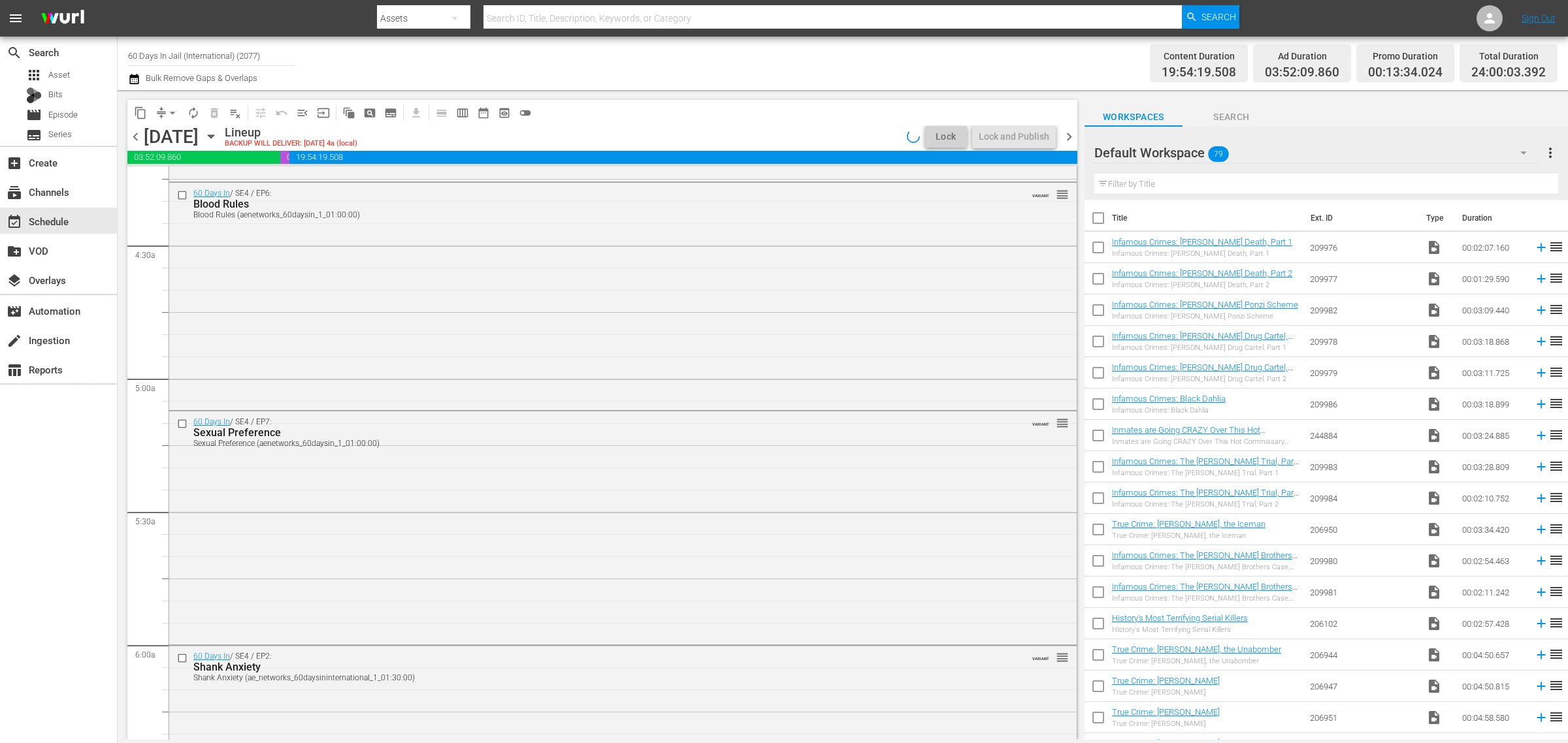
scroll to position [1075, 0]
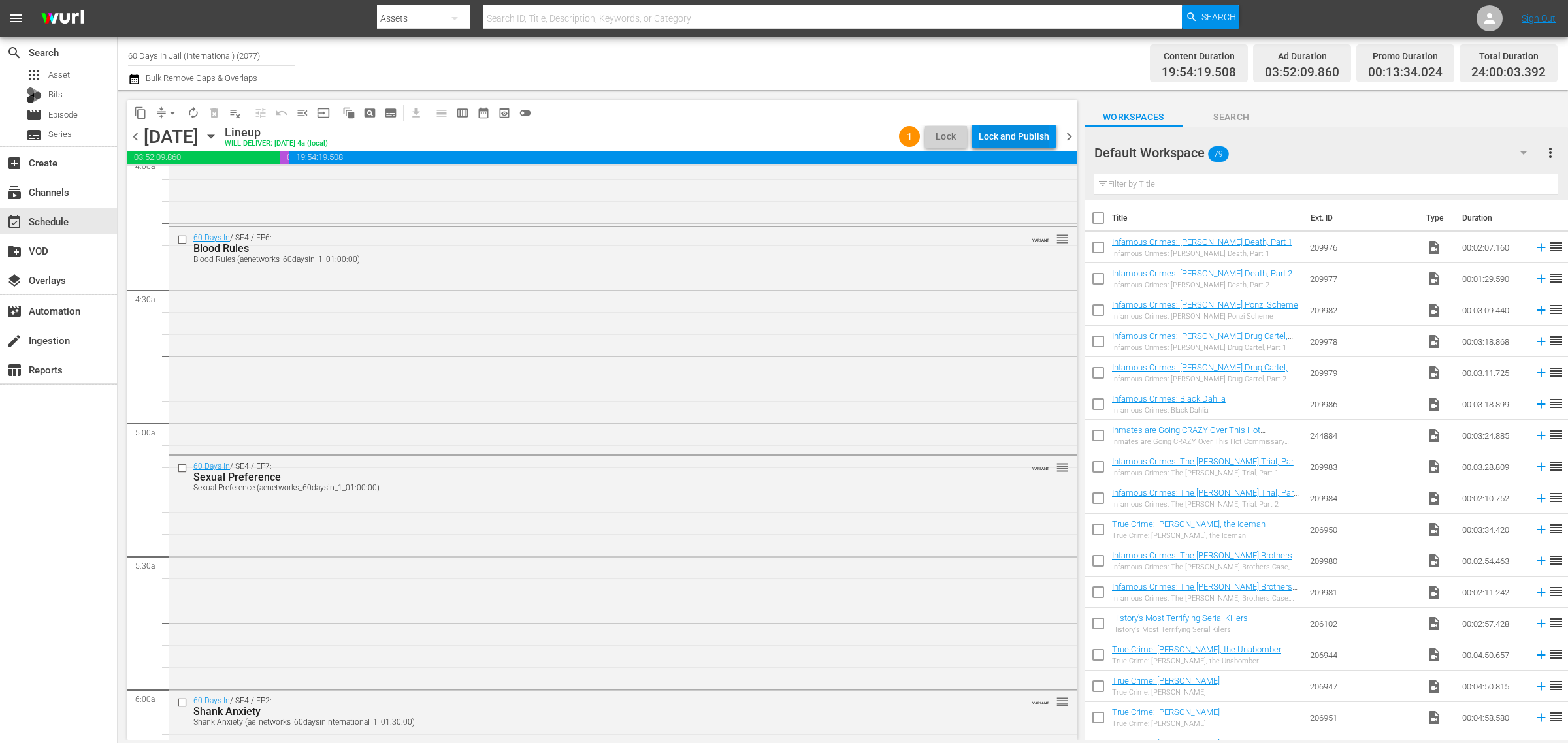
click at [1002, 129] on div "Lock and Publish" at bounding box center [1014, 136] width 71 height 24
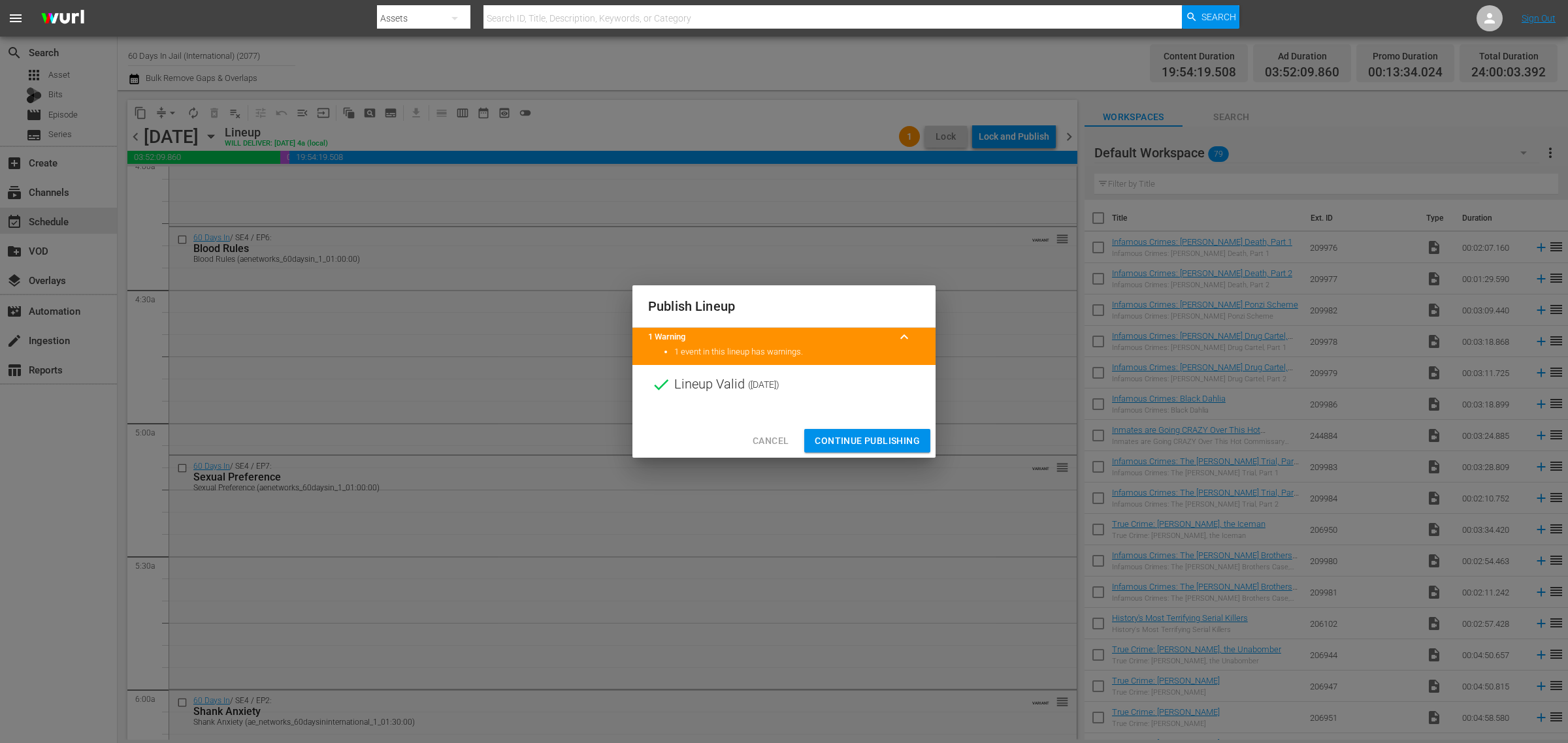
click at [869, 438] on span "Continue Publishing" at bounding box center [867, 441] width 105 height 16
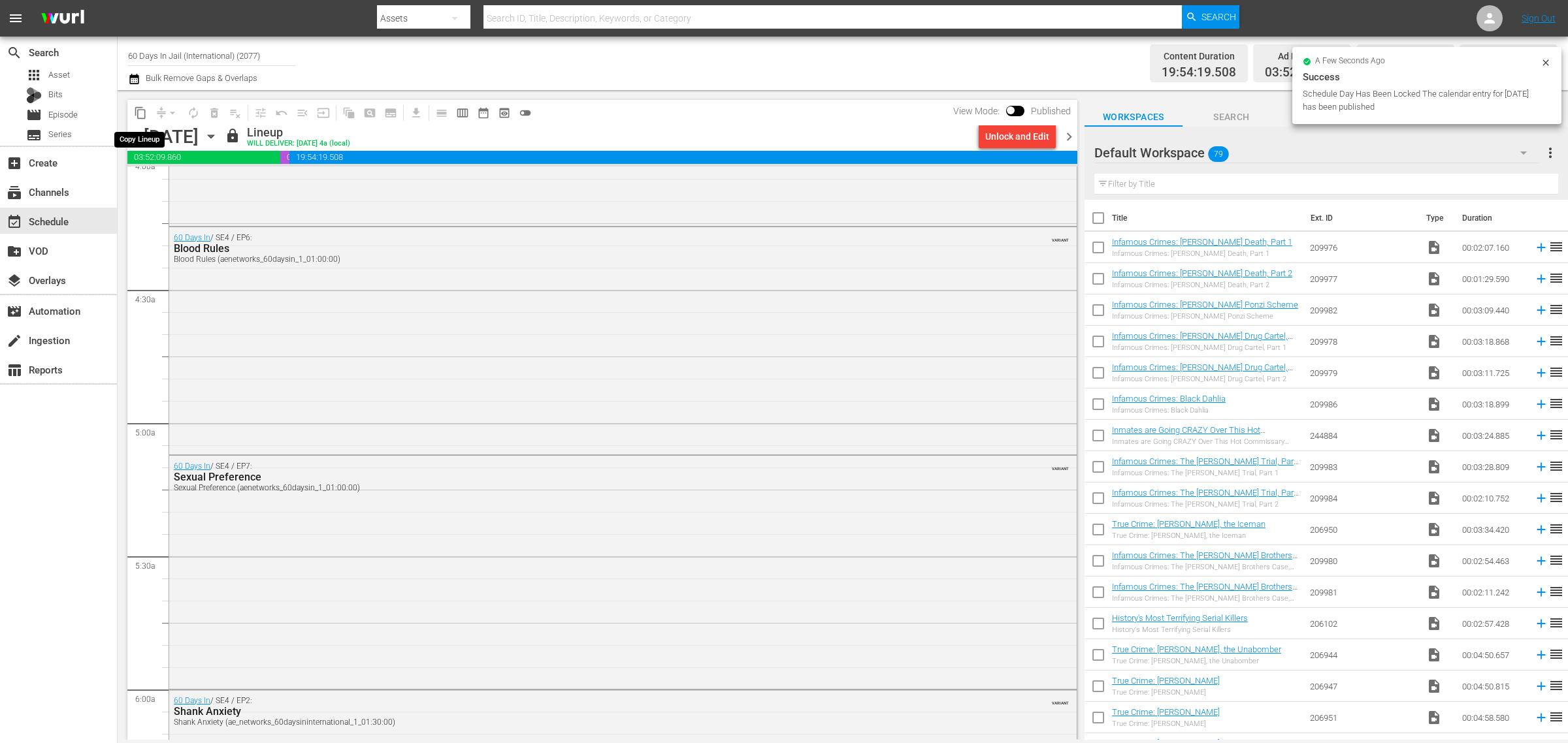
click at [137, 109] on span "content_copy" at bounding box center [140, 112] width 13 height 13
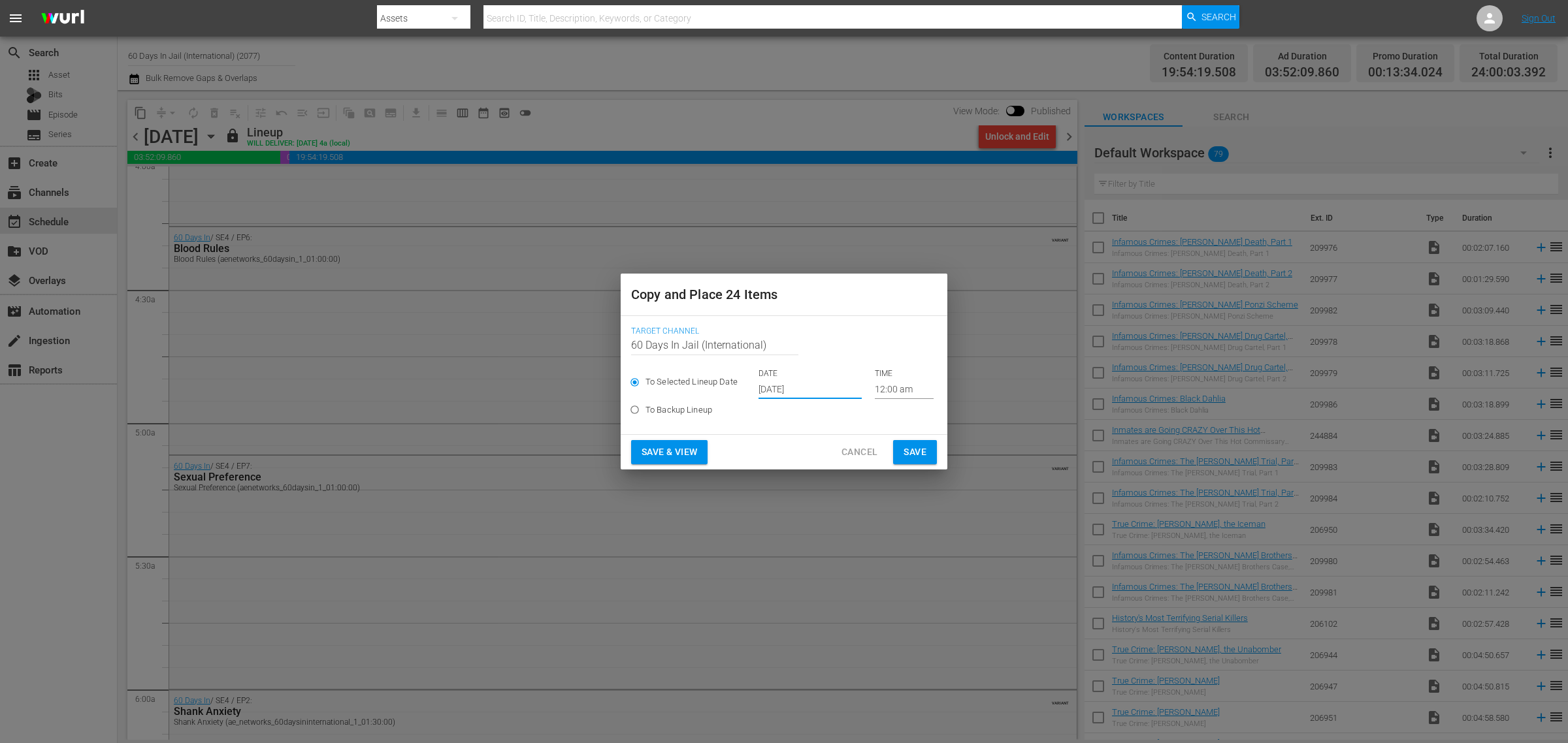
click at [809, 382] on input "Oct 2nd 2025" at bounding box center [810, 389] width 104 height 20
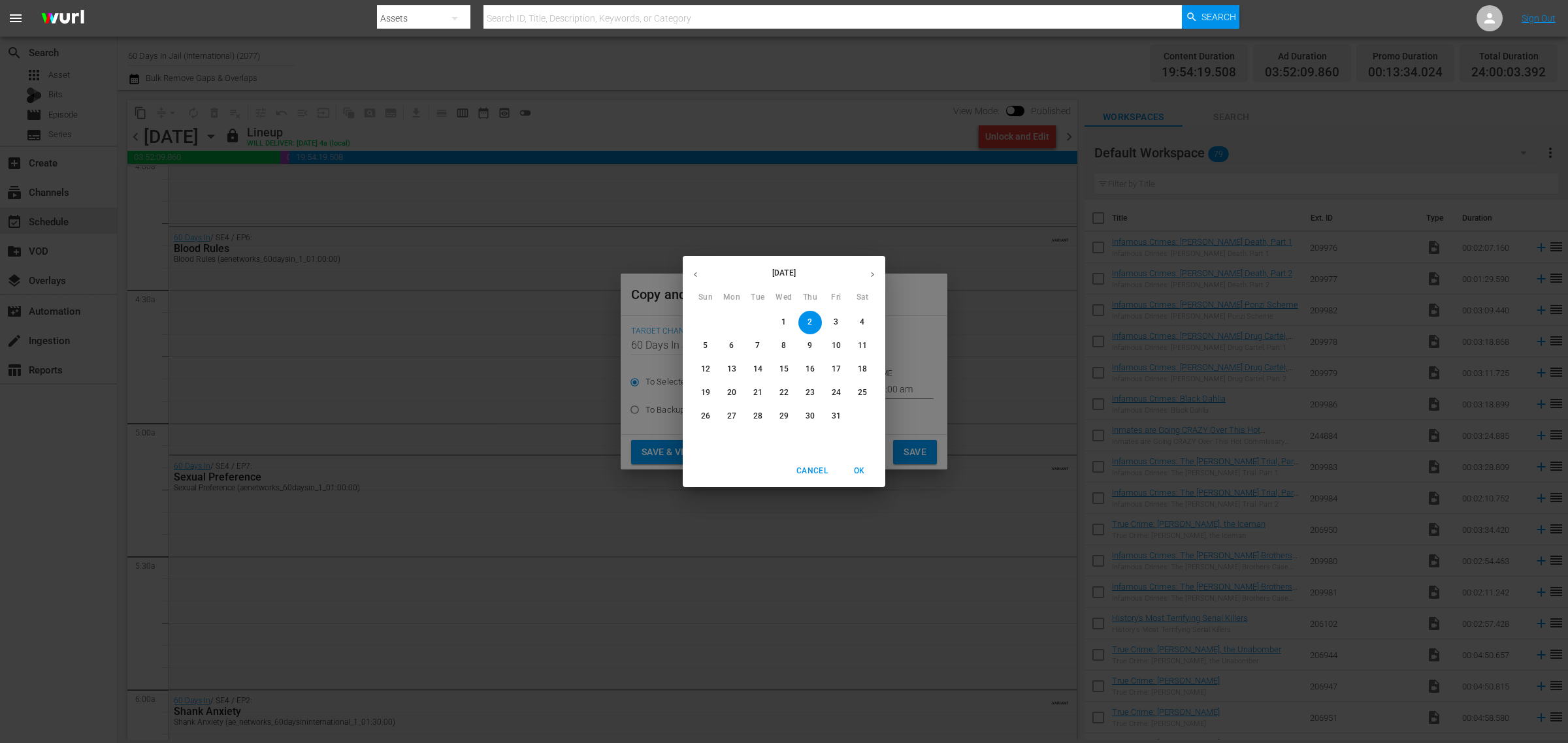
click at [756, 370] on p "14" at bounding box center [758, 369] width 9 height 11
type input "Oct 14th 2025"
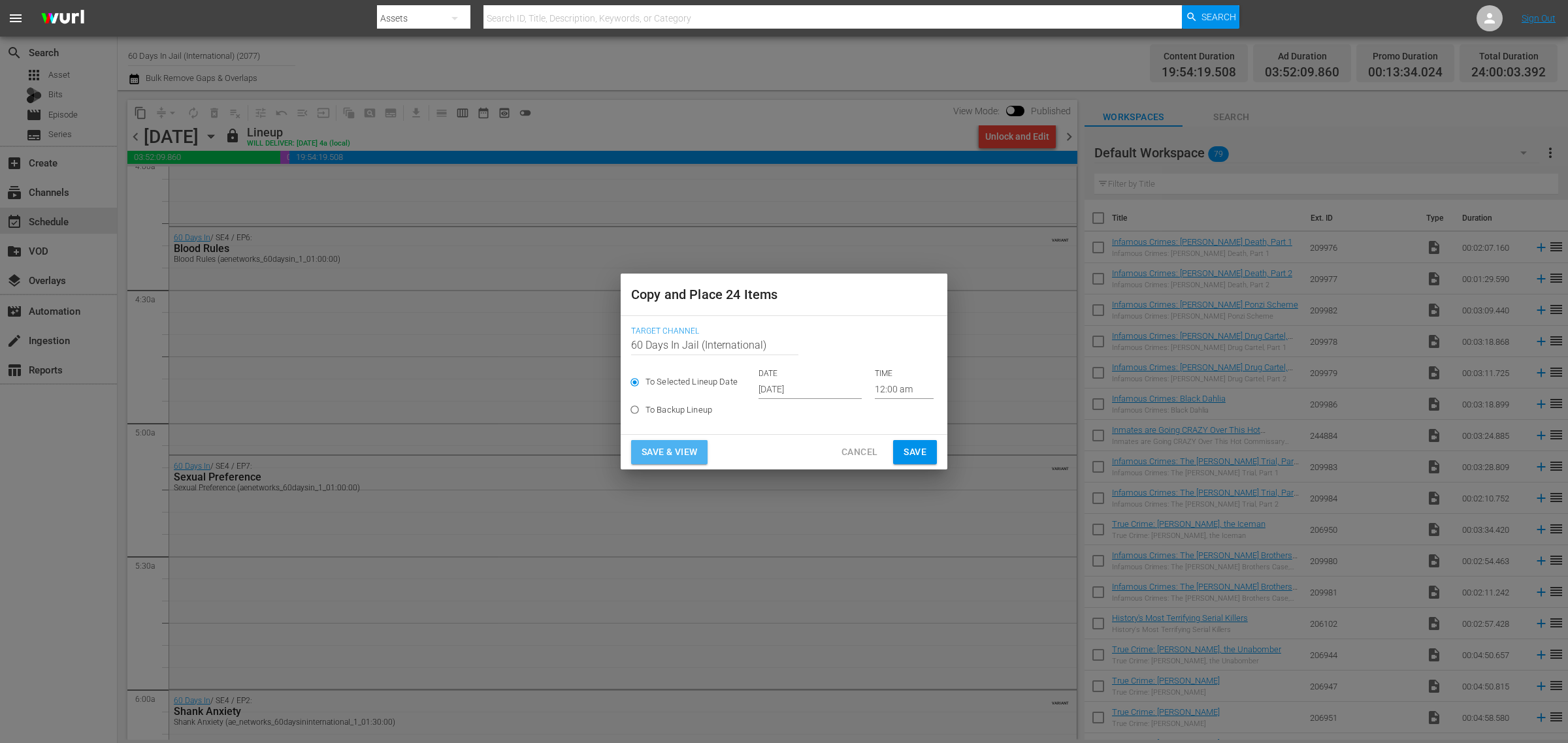
click at [687, 444] on span "Save & View" at bounding box center [670, 452] width 56 height 16
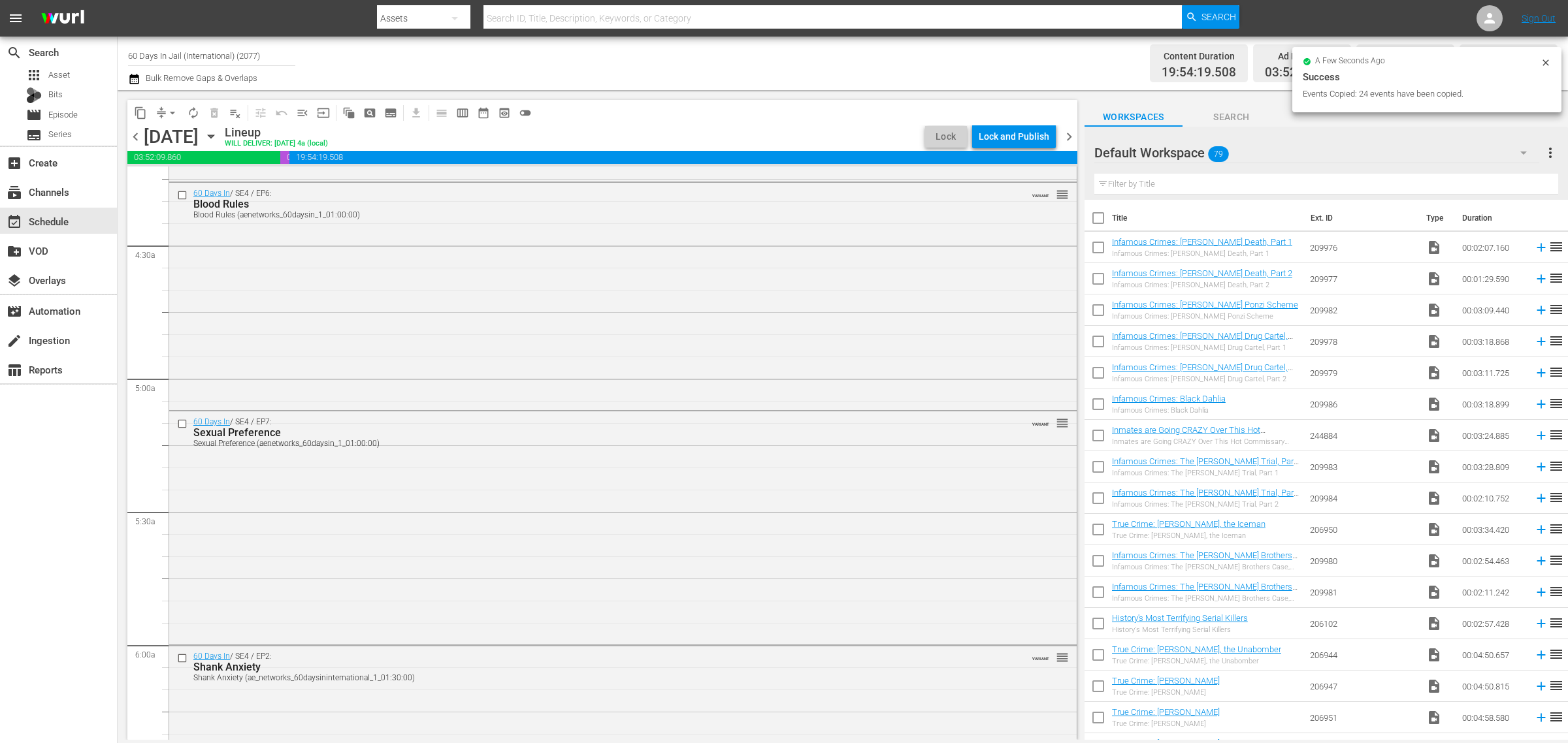
scroll to position [1075, 0]
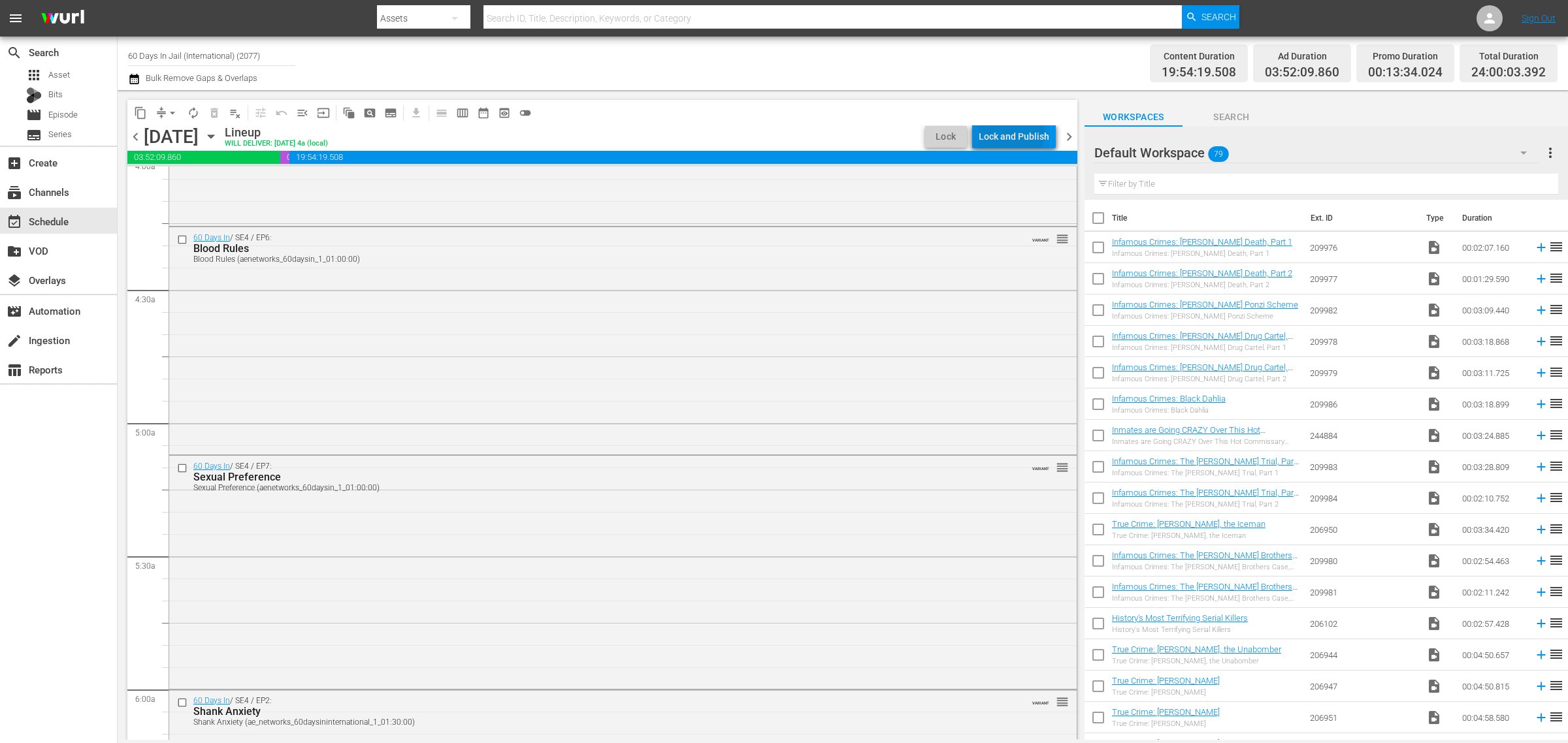
click at [1004, 132] on div "Lock and Publish" at bounding box center [1014, 136] width 71 height 24
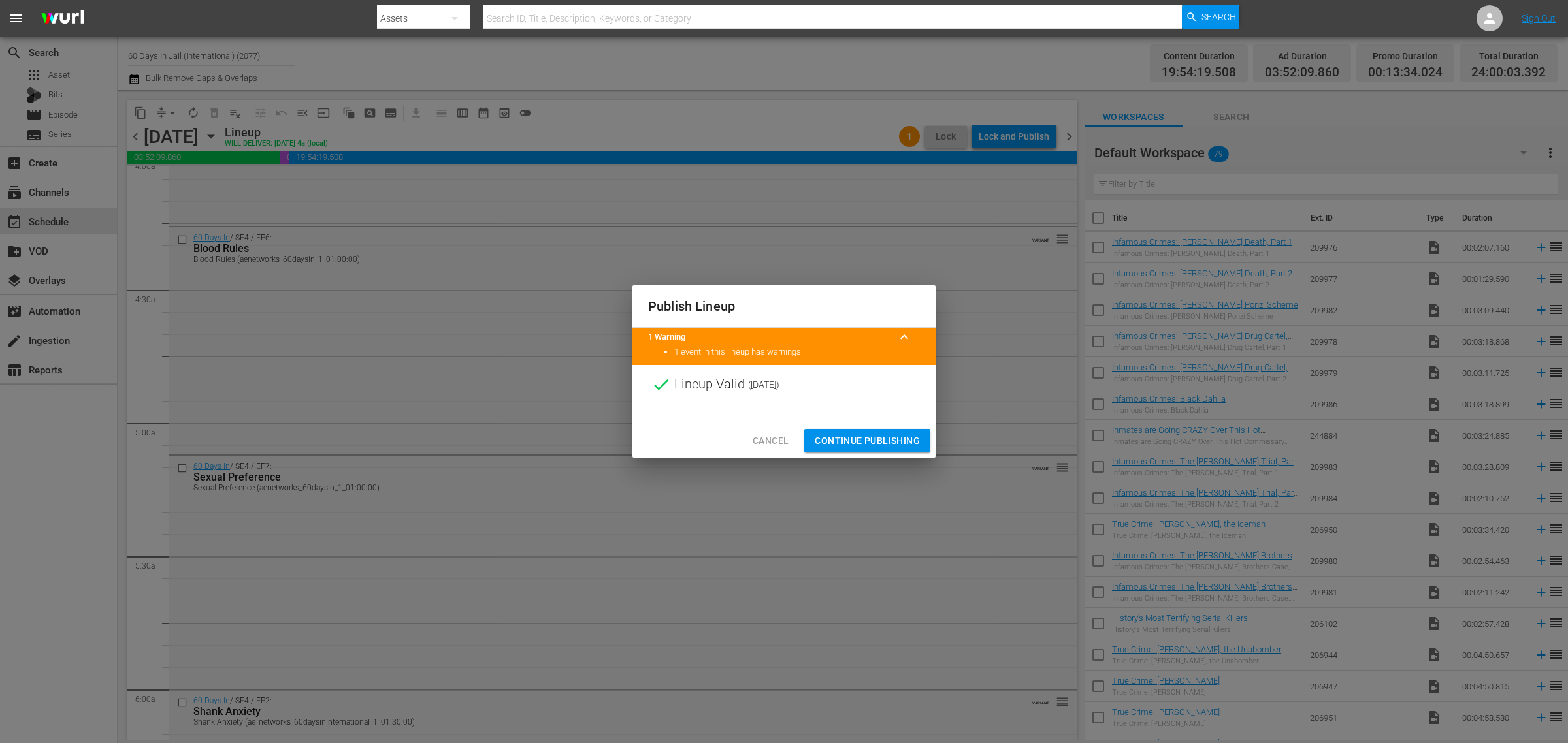
click at [876, 445] on span "Continue Publishing" at bounding box center [867, 441] width 105 height 16
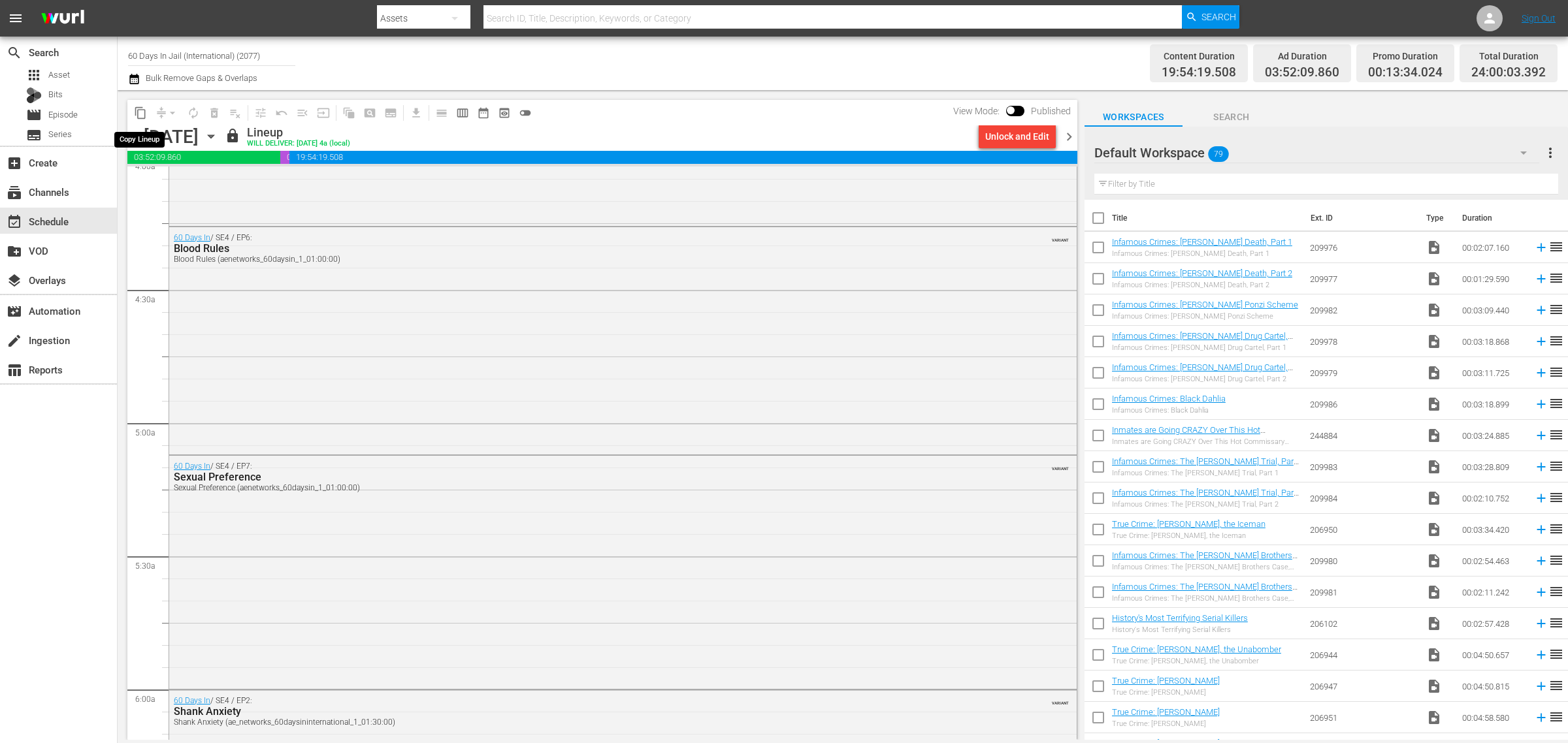
click at [138, 108] on span "content_copy" at bounding box center [140, 112] width 13 height 13
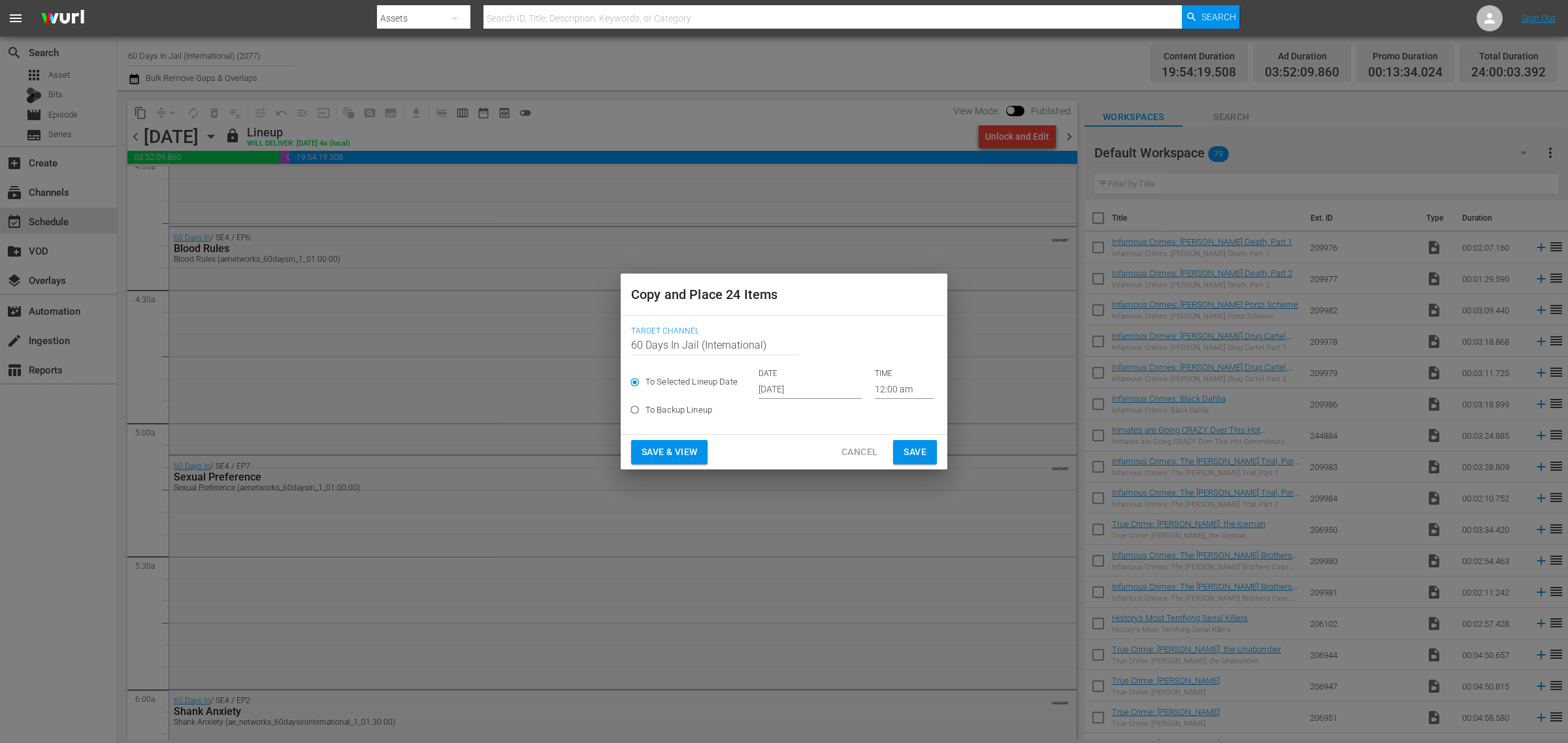
click at [791, 387] on input "Oct 2nd 2025" at bounding box center [810, 389] width 104 height 20
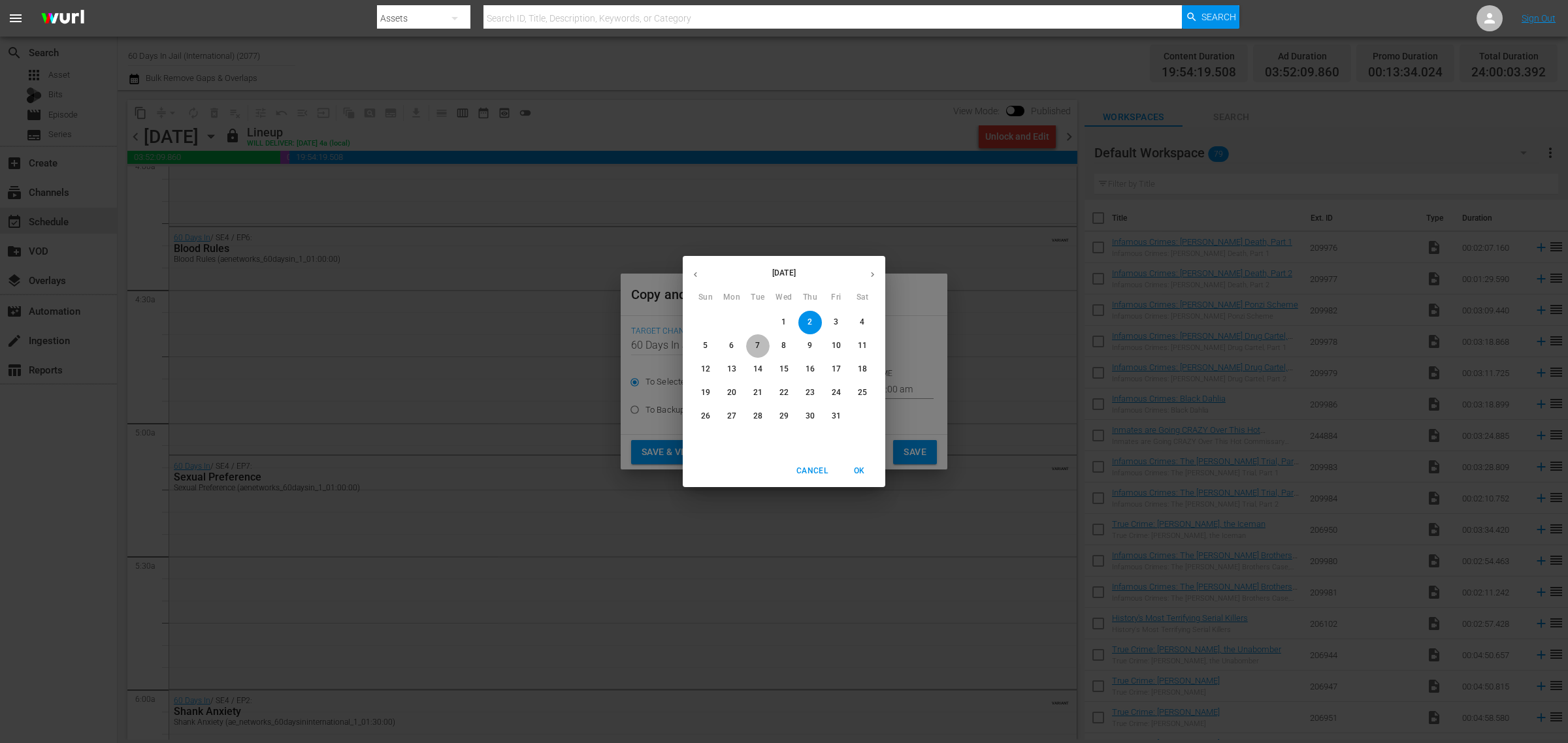
click at [758, 343] on p "7" at bounding box center [758, 346] width 5 height 11
type input "Oct 7th 2025"
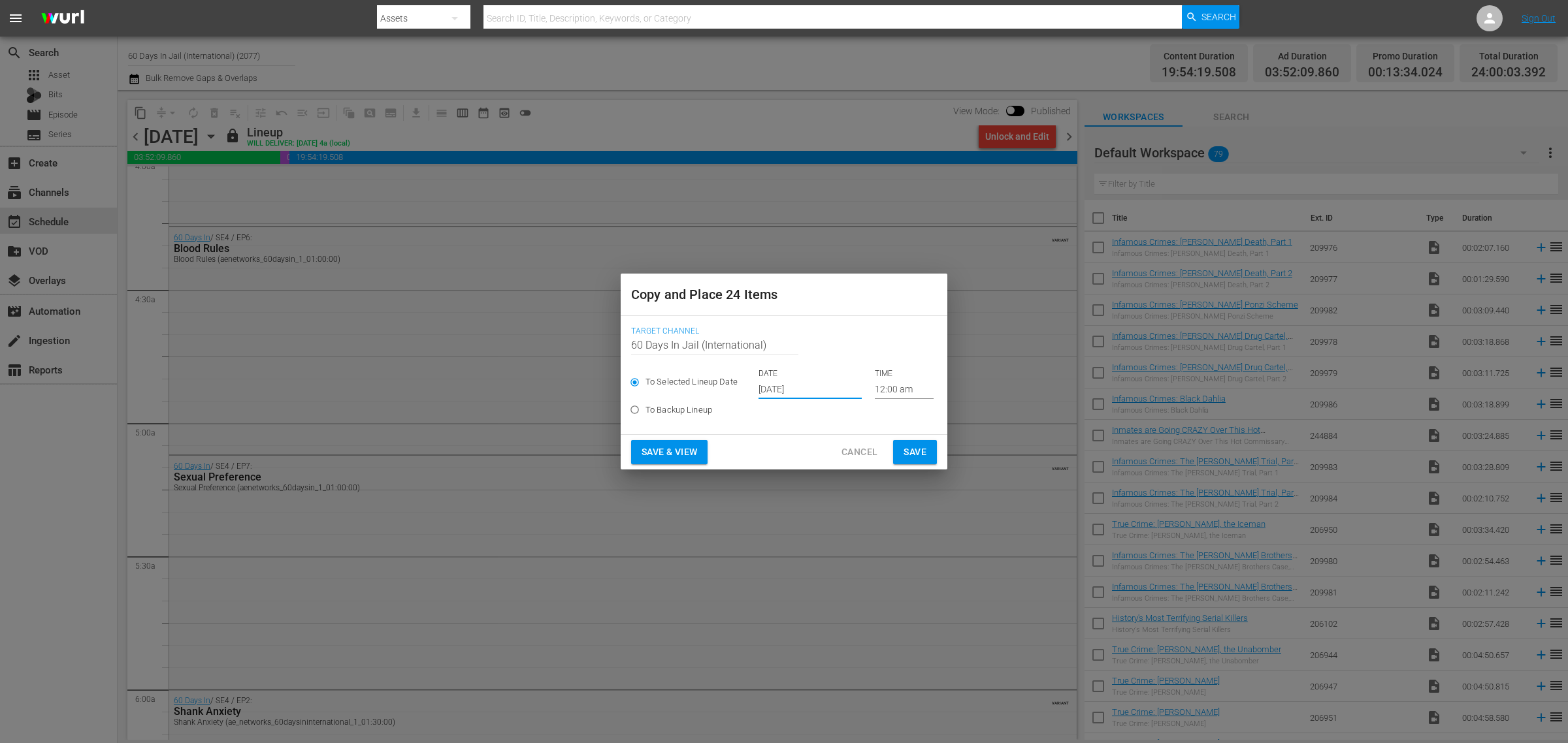
click at [665, 445] on span "Save & View" at bounding box center [670, 452] width 56 height 16
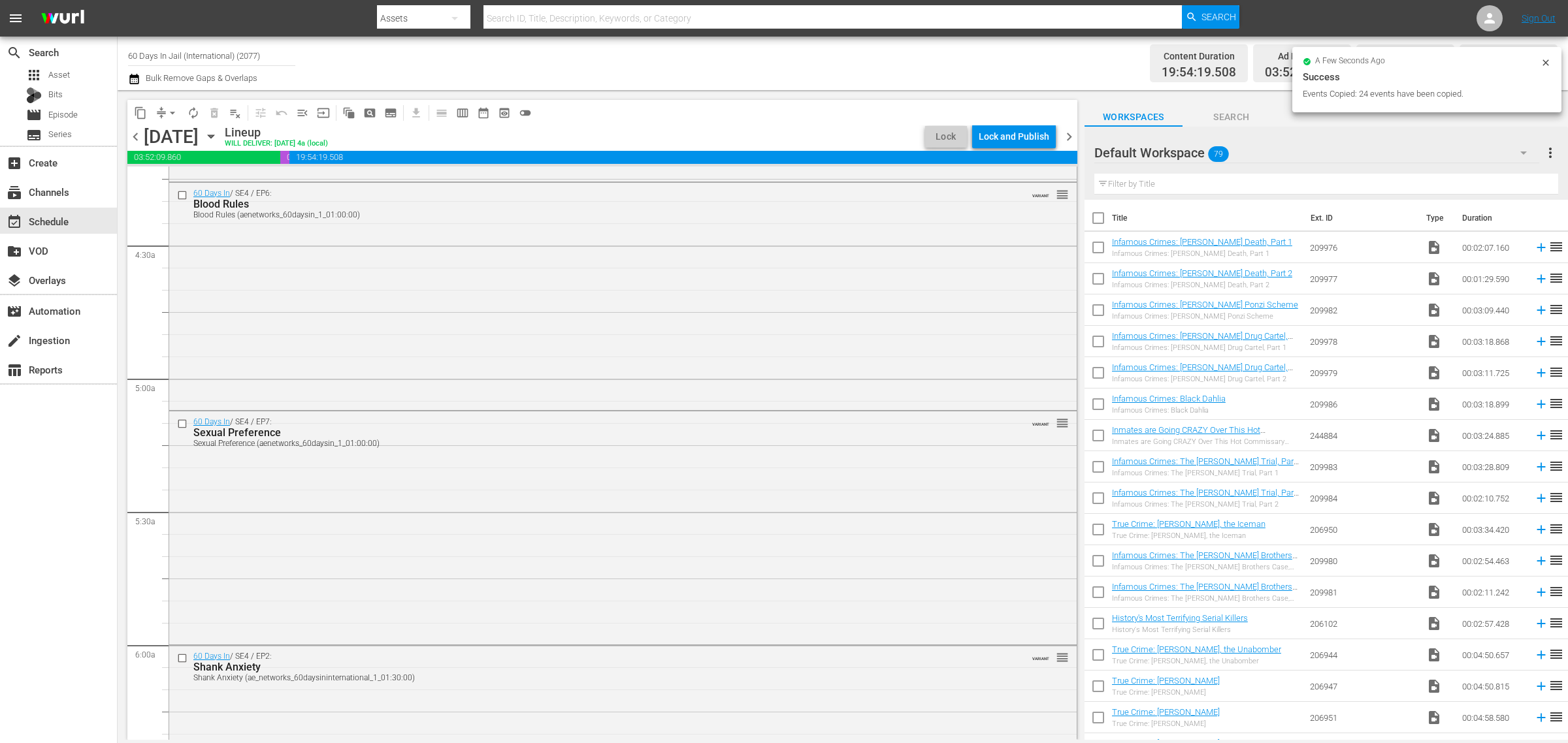
scroll to position [1075, 0]
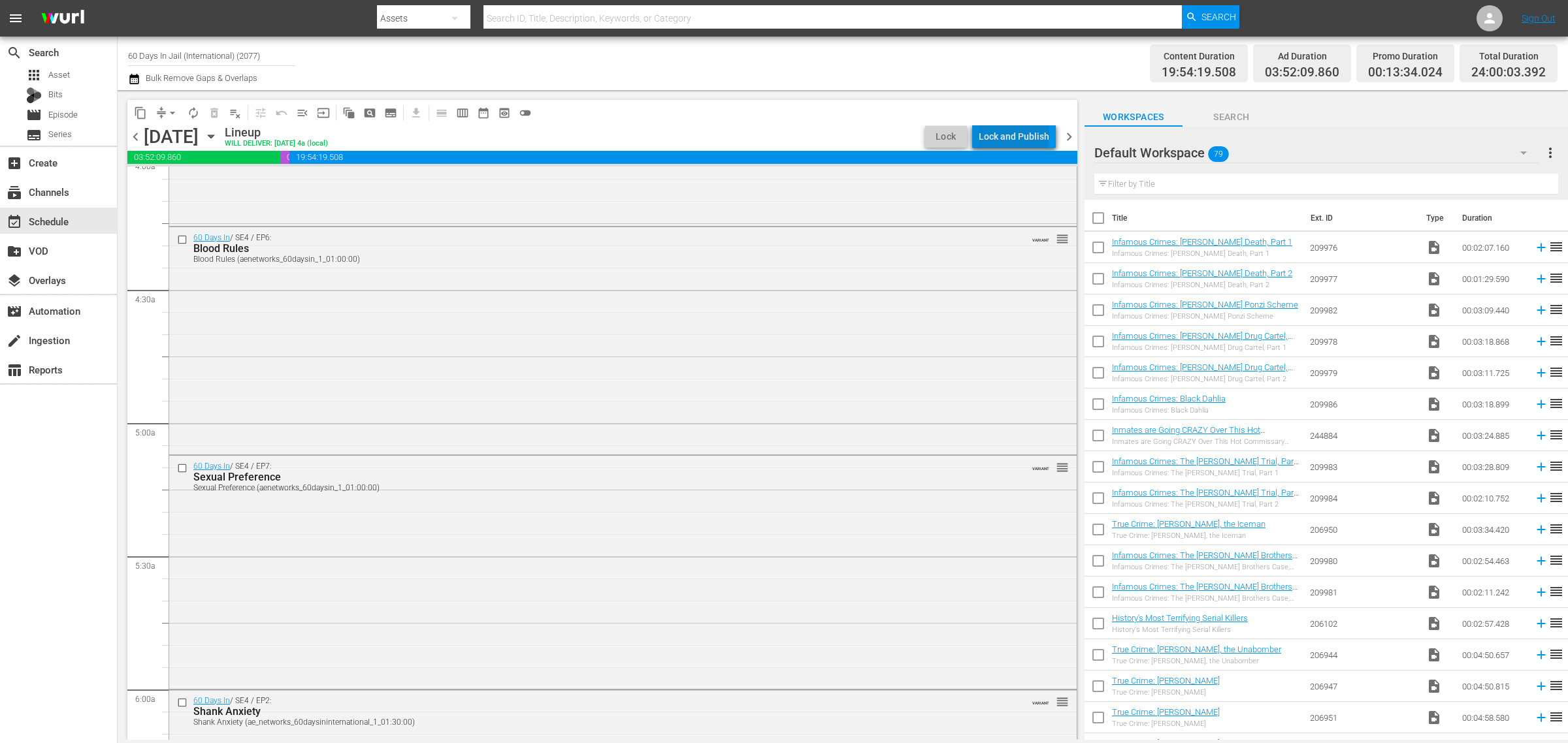
click at [1016, 131] on div "Lock and Publish" at bounding box center [1014, 136] width 71 height 24
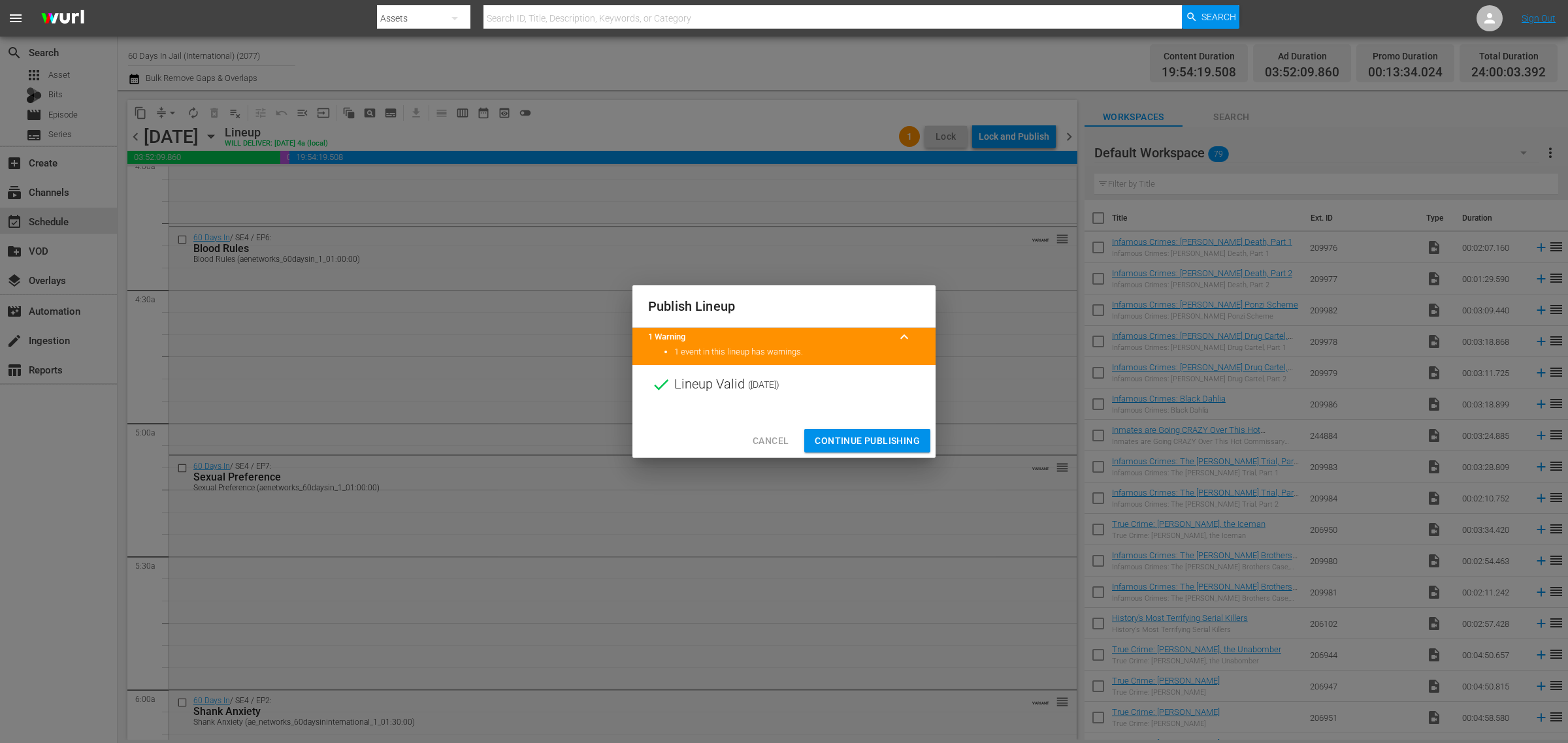
click at [867, 441] on span "Continue Publishing" at bounding box center [867, 441] width 105 height 16
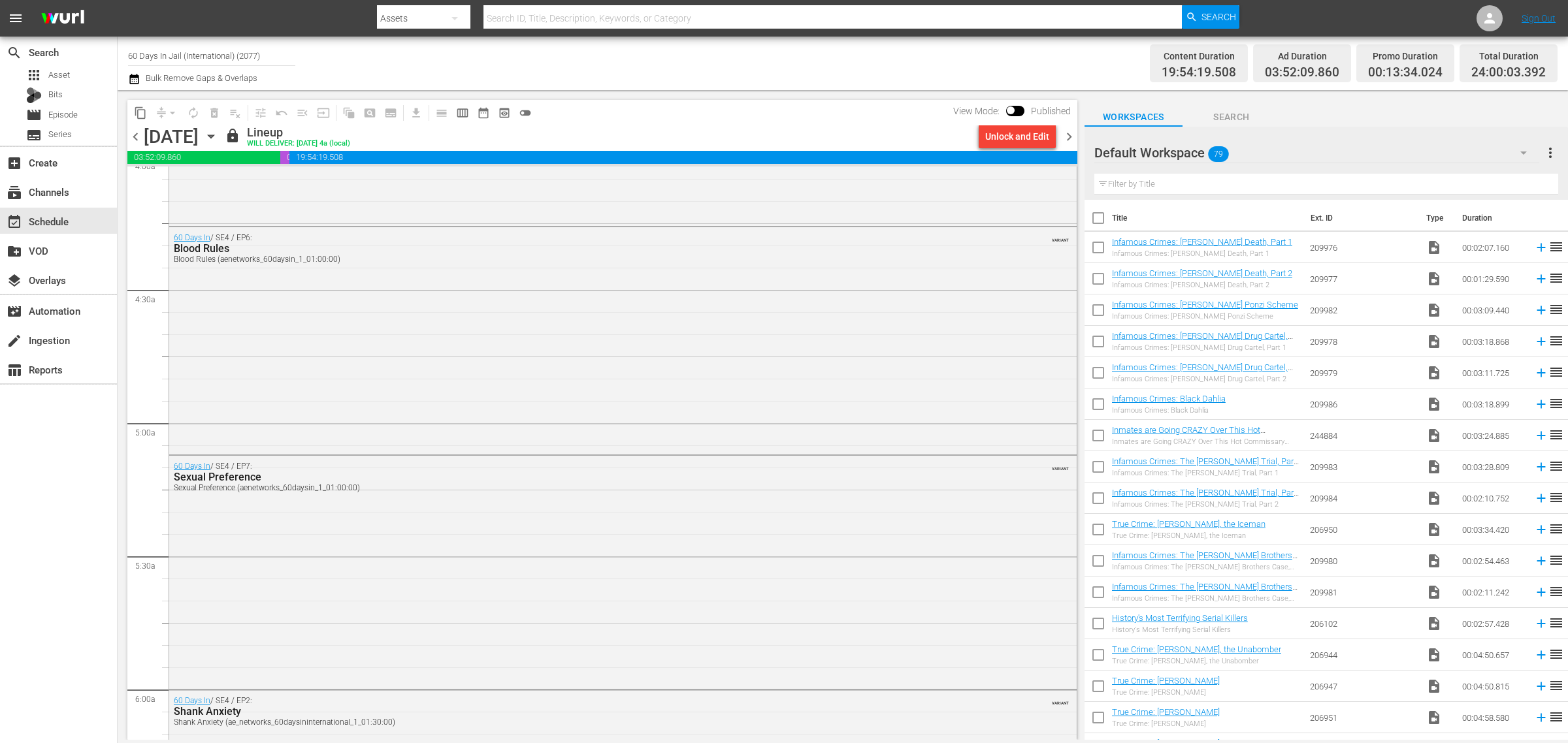
click at [778, 54] on div "Channel Title 60 Days In Jail (International) (2077) Bulk Remove Gaps & Overlaps" at bounding box center [518, 63] width 780 height 47
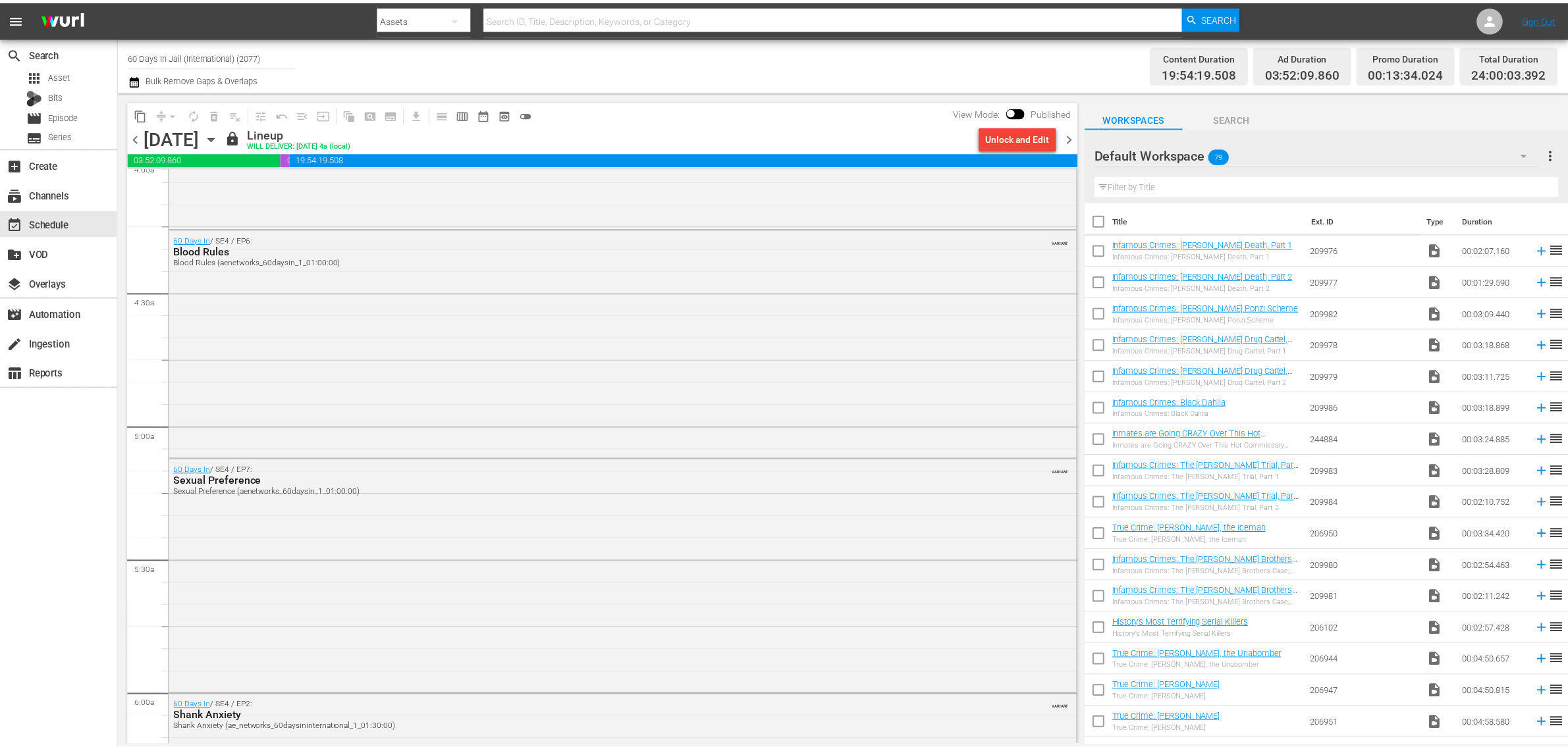
scroll to position [0, 0]
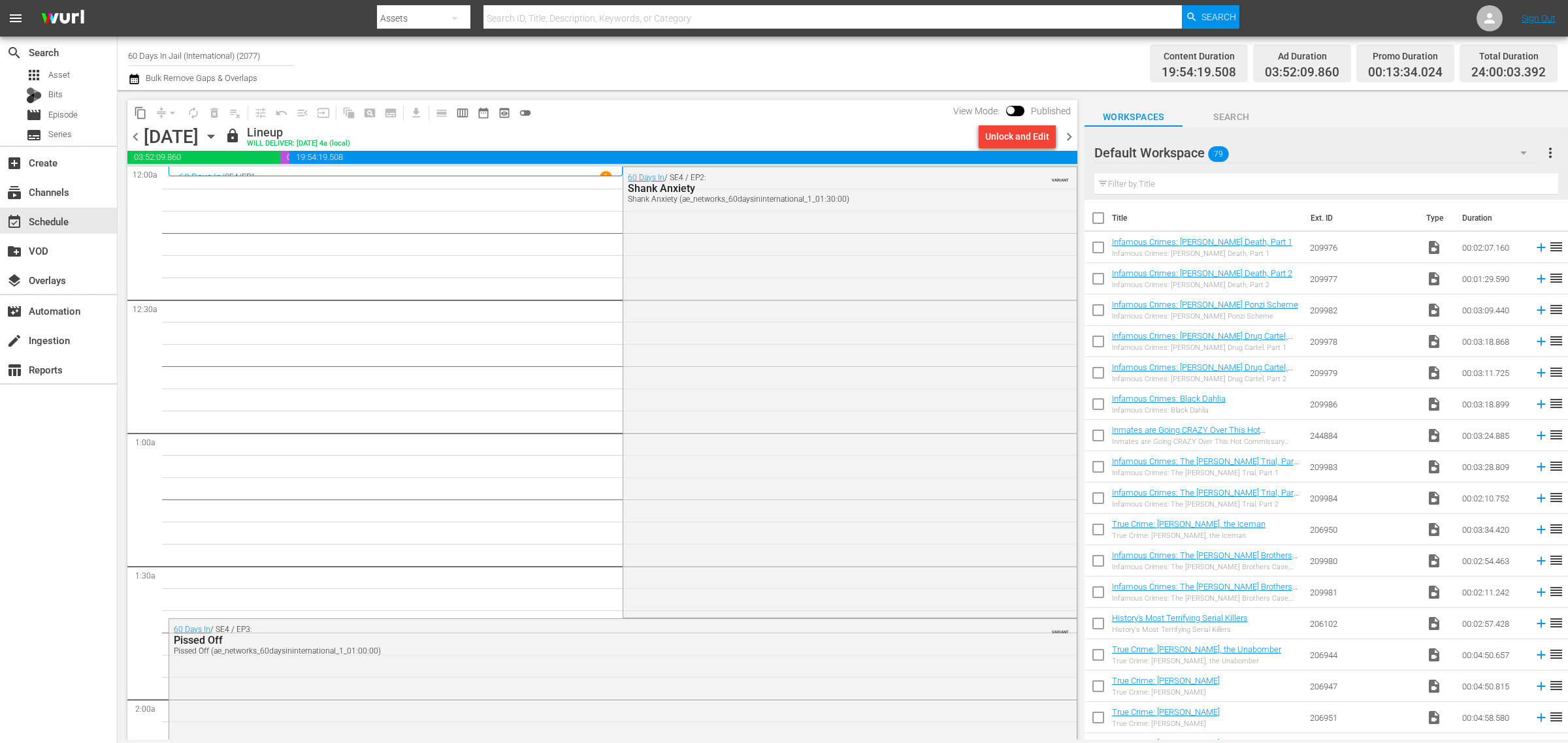
click at [672, 56] on div "Channel Title 60 Days In Jail (International) (2077) Bulk Remove Gaps & Overlaps" at bounding box center [518, 63] width 780 height 47
click at [770, 51] on div "Channel Title 60 Days In Jail (International) (2077) Bulk Remove Gaps & Overlaps" at bounding box center [518, 63] width 780 height 47
click at [756, 56] on div "Channel Title 60 Days In Jail (International) (2077) Bulk Remove Gaps & Overlaps" at bounding box center [518, 63] width 780 height 47
click at [76, 76] on div "apps Asset" at bounding box center [59, 75] width 117 height 18
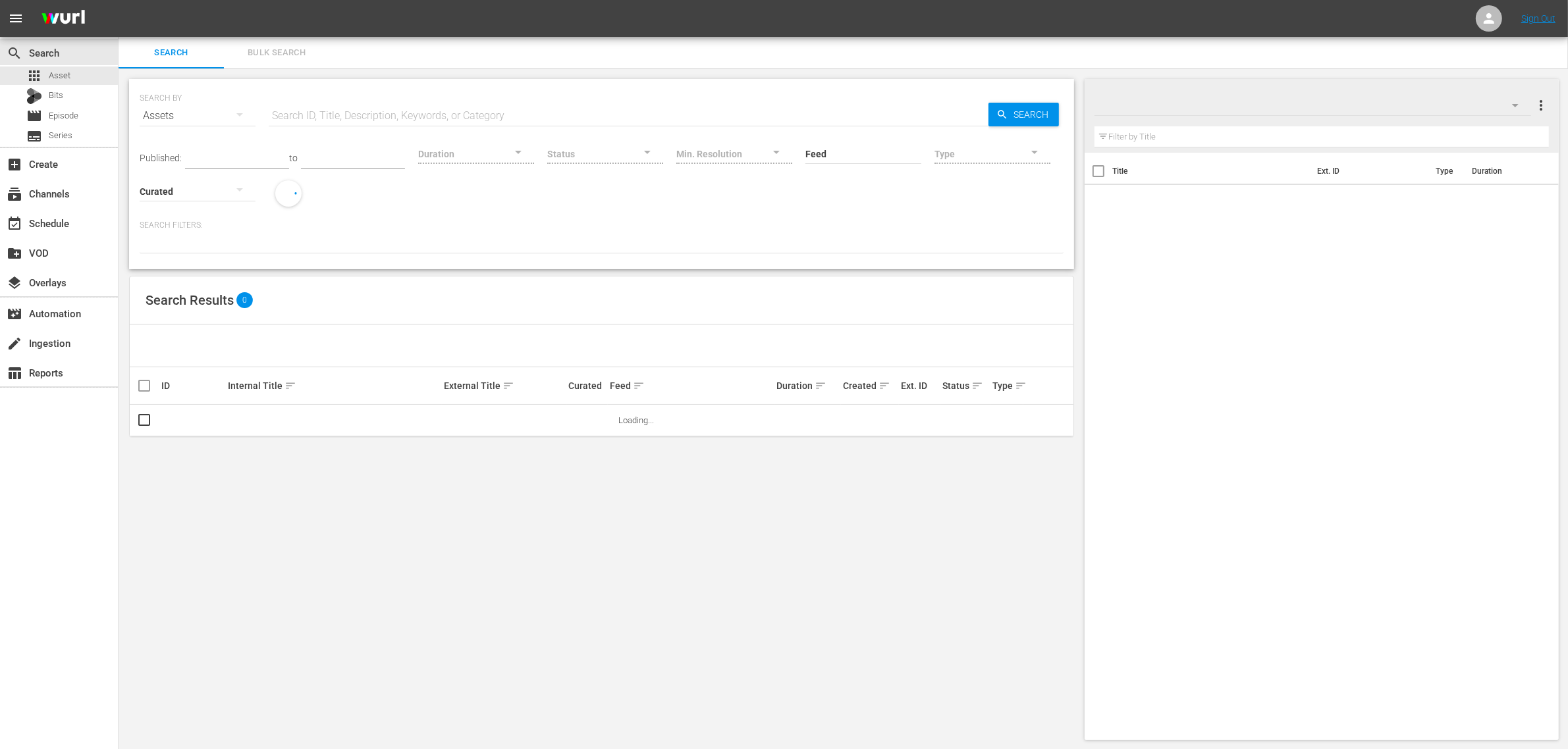
click at [1123, 18] on nav "menu Sign Out" at bounding box center [784, 19] width 1568 height 37
click at [939, 16] on nav "menu Sign Out" at bounding box center [784, 19] width 1568 height 37
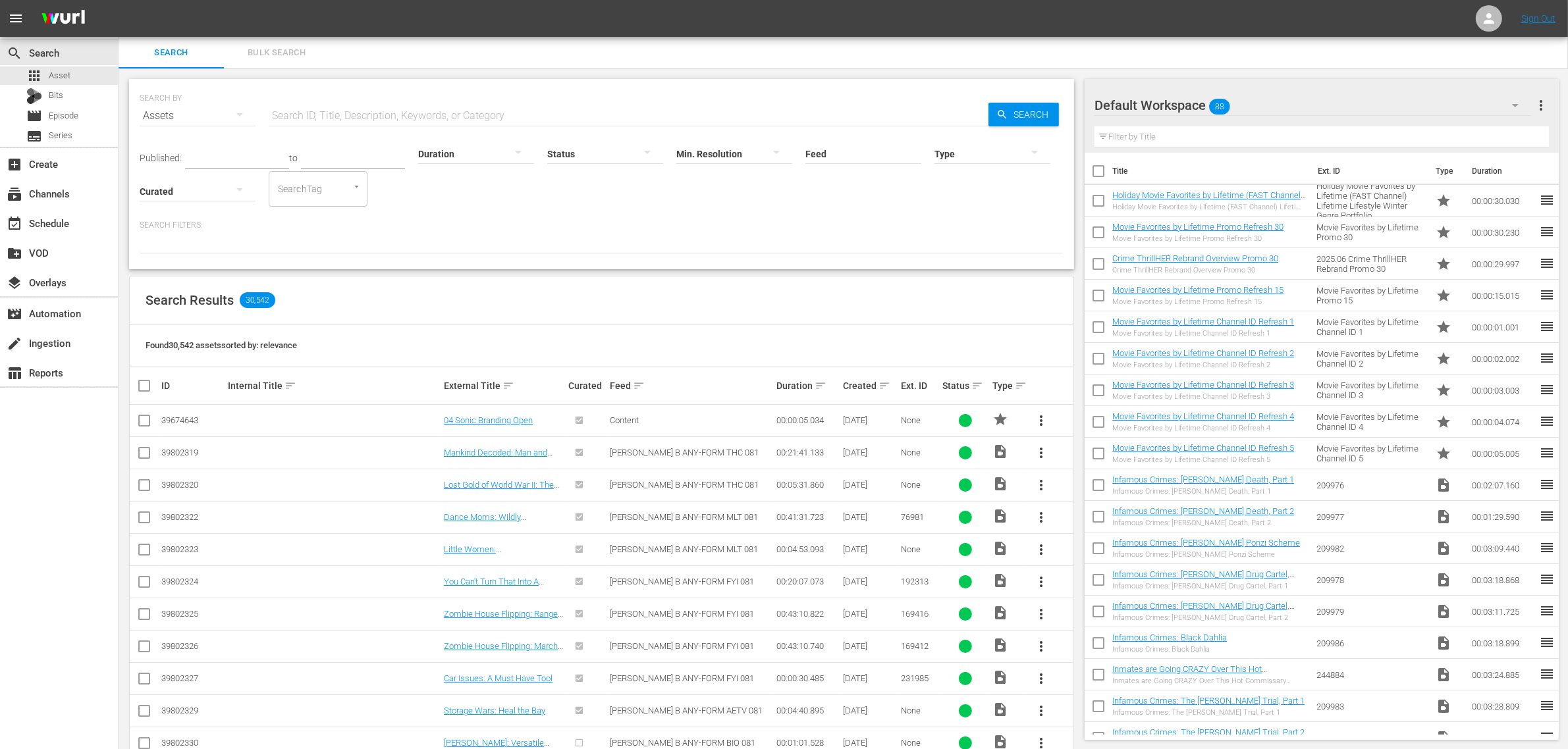
click at [1490, 109] on div "Default Workspace 88" at bounding box center [1313, 106] width 437 height 37
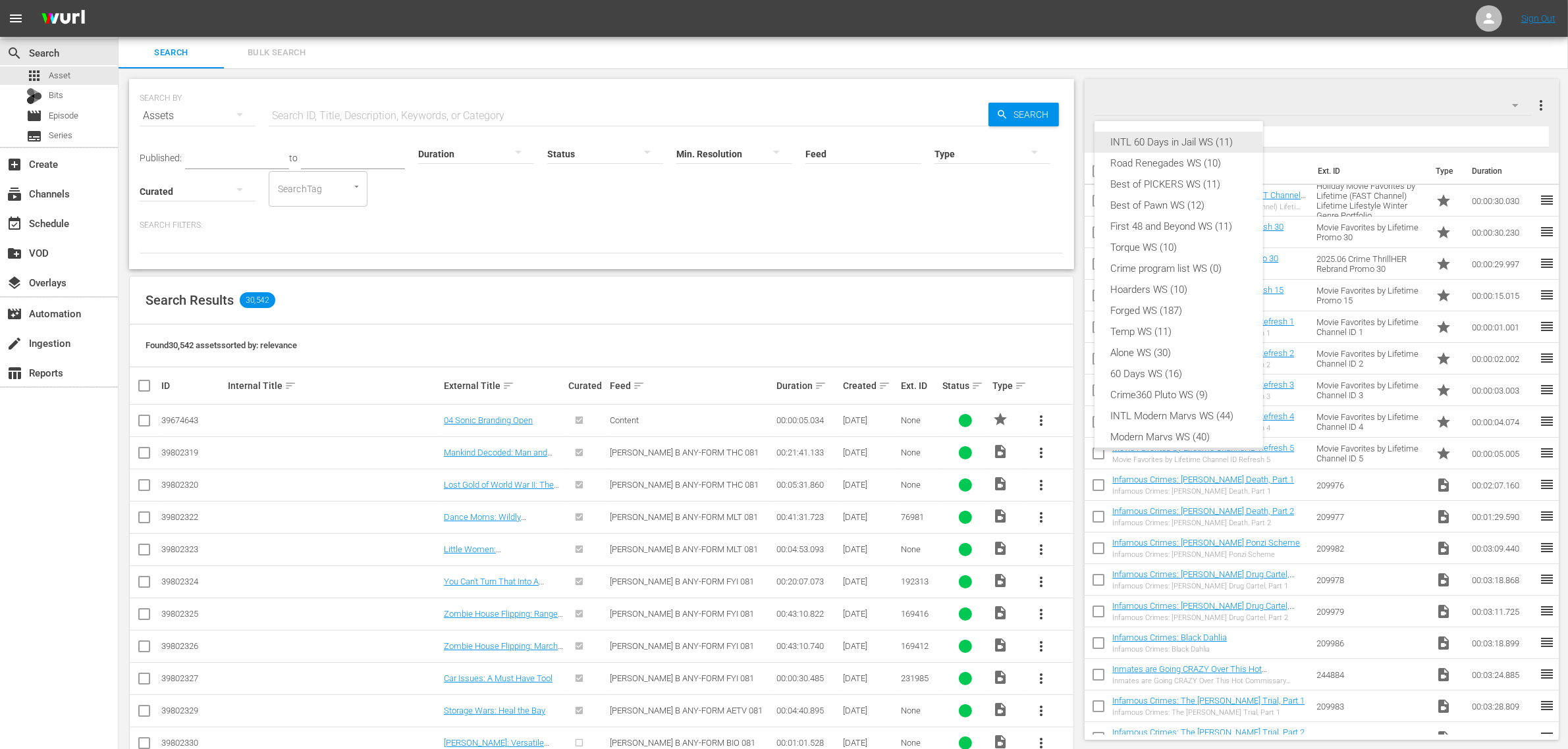
click at [1187, 139] on div "INTL 60 Days in Jail WS (11)" at bounding box center [1179, 142] width 137 height 21
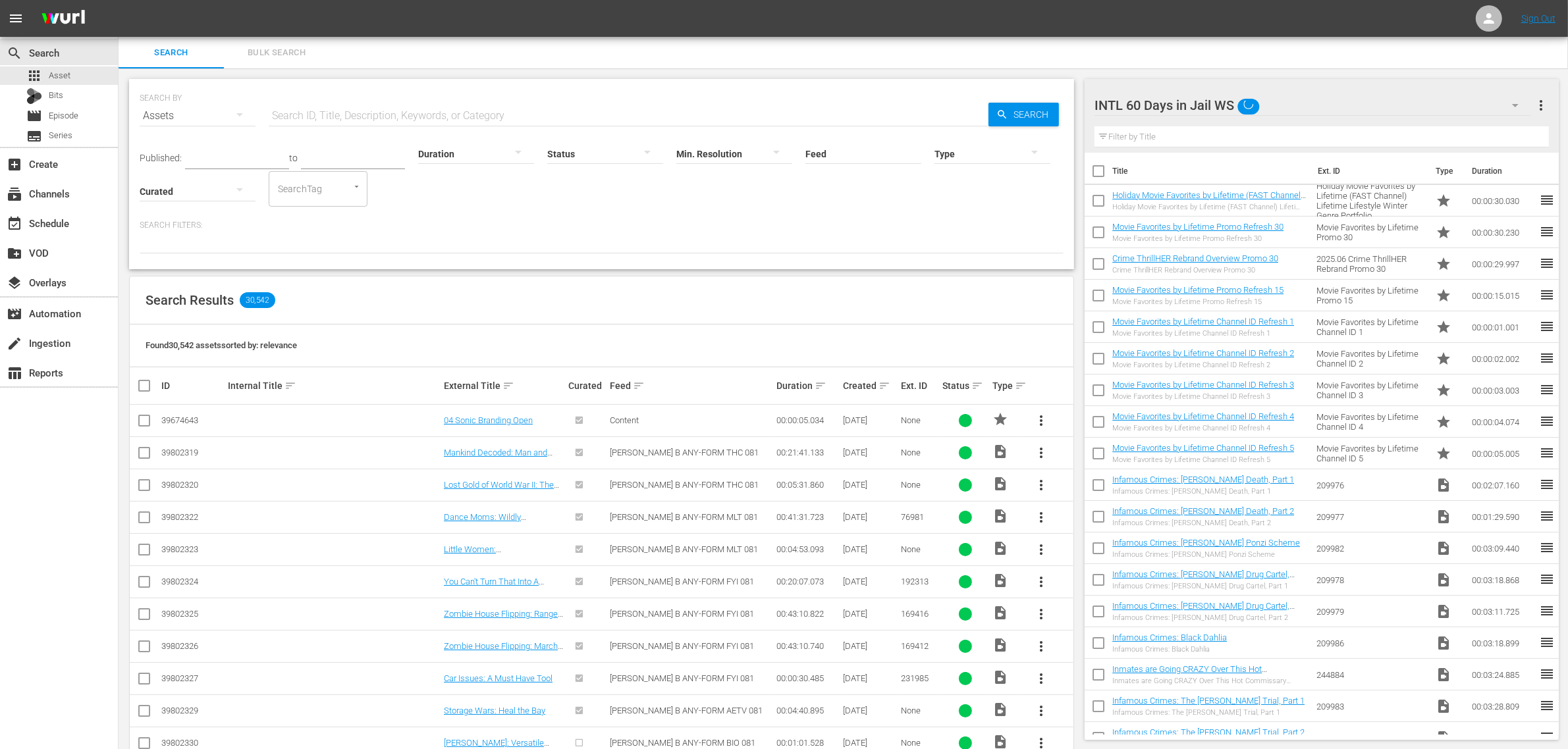
scroll to position [10, 0]
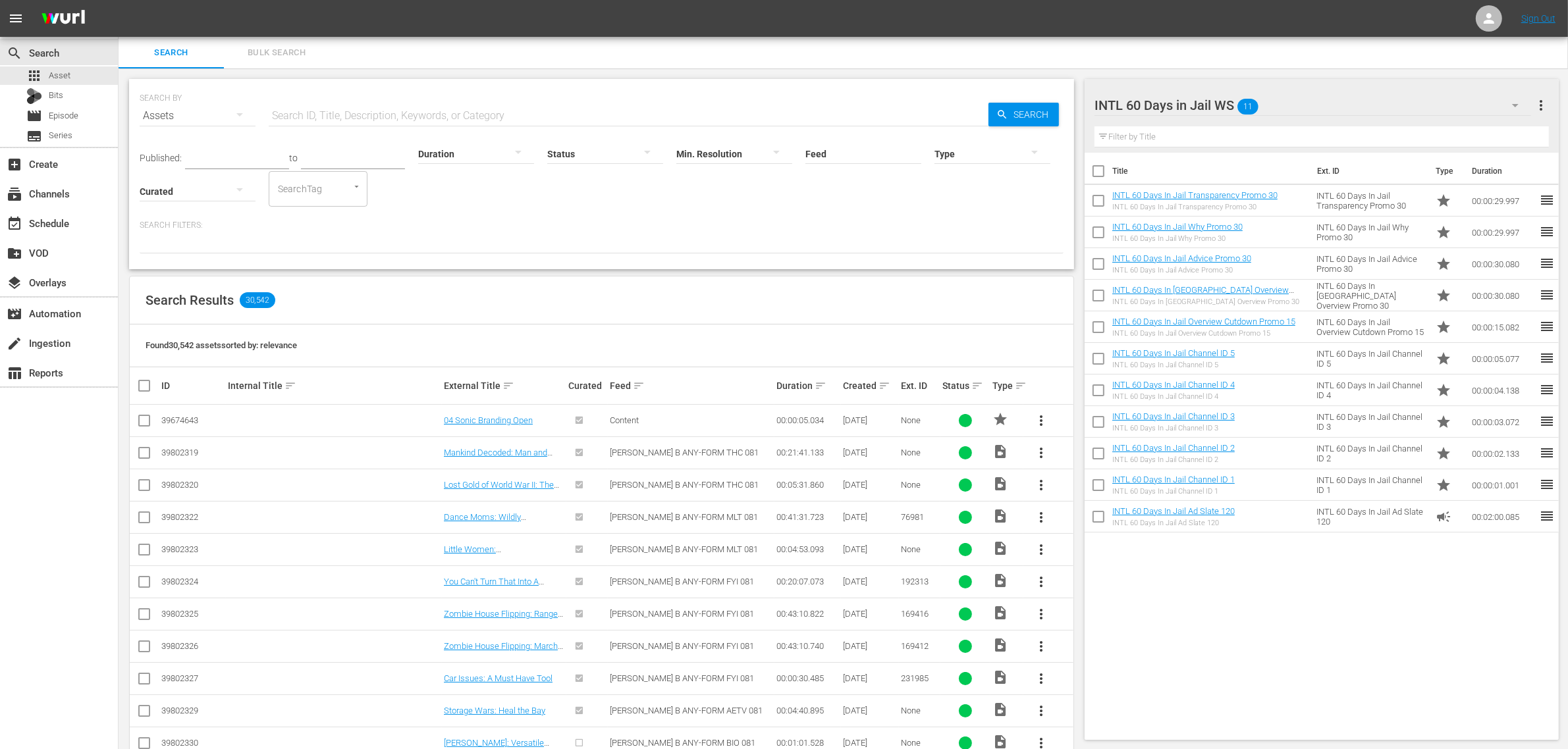
click at [1545, 106] on span "more_vert" at bounding box center [1541, 105] width 16 height 16
click at [1493, 155] on div "Delete This Workspace" at bounding box center [1456, 154] width 155 height 24
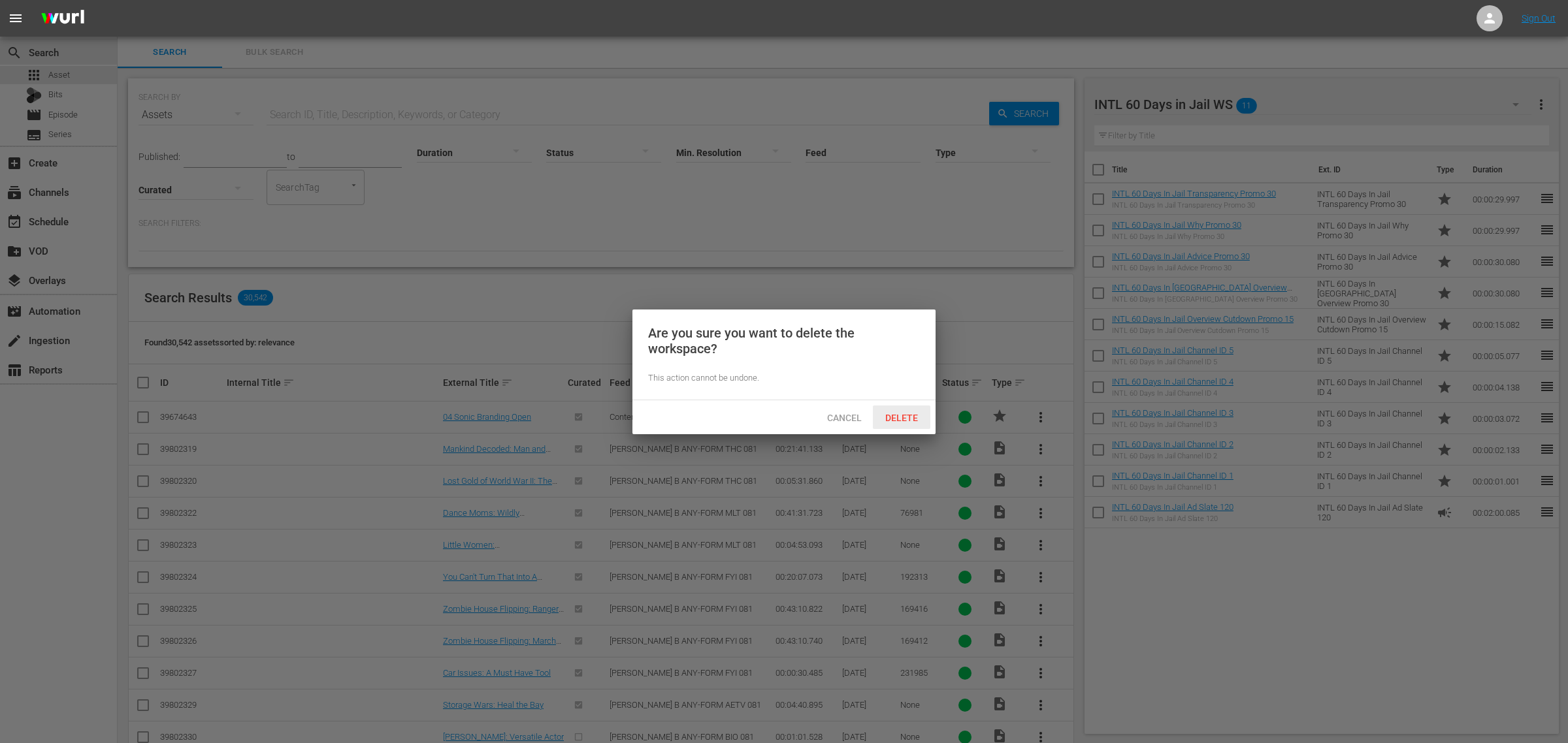
click at [903, 419] on span "Delete" at bounding box center [902, 417] width 54 height 10
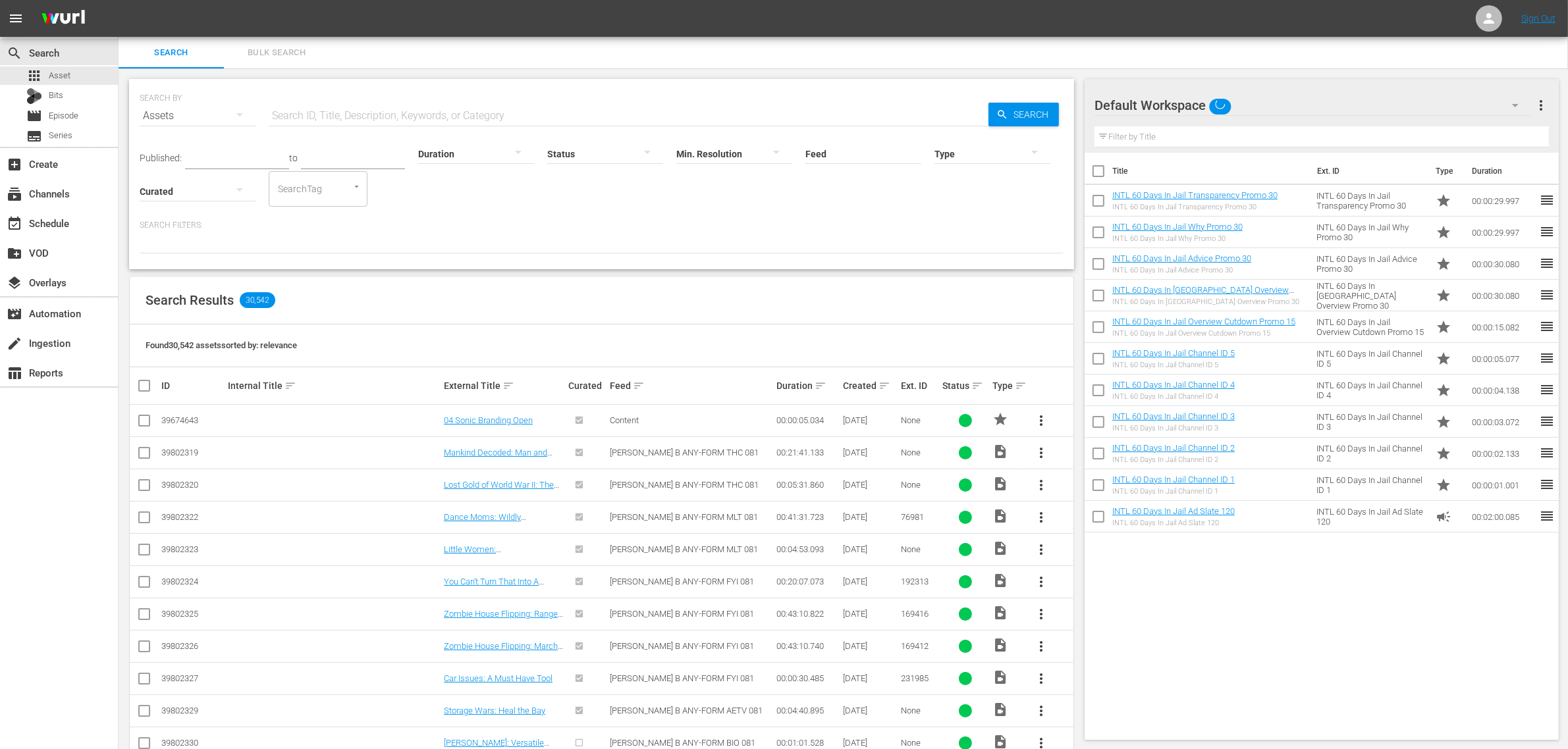
click at [843, 295] on div "Search Results 30,542" at bounding box center [602, 301] width 944 height 48
click at [1335, 8] on nav "menu Sign Out" at bounding box center [784, 19] width 1568 height 37
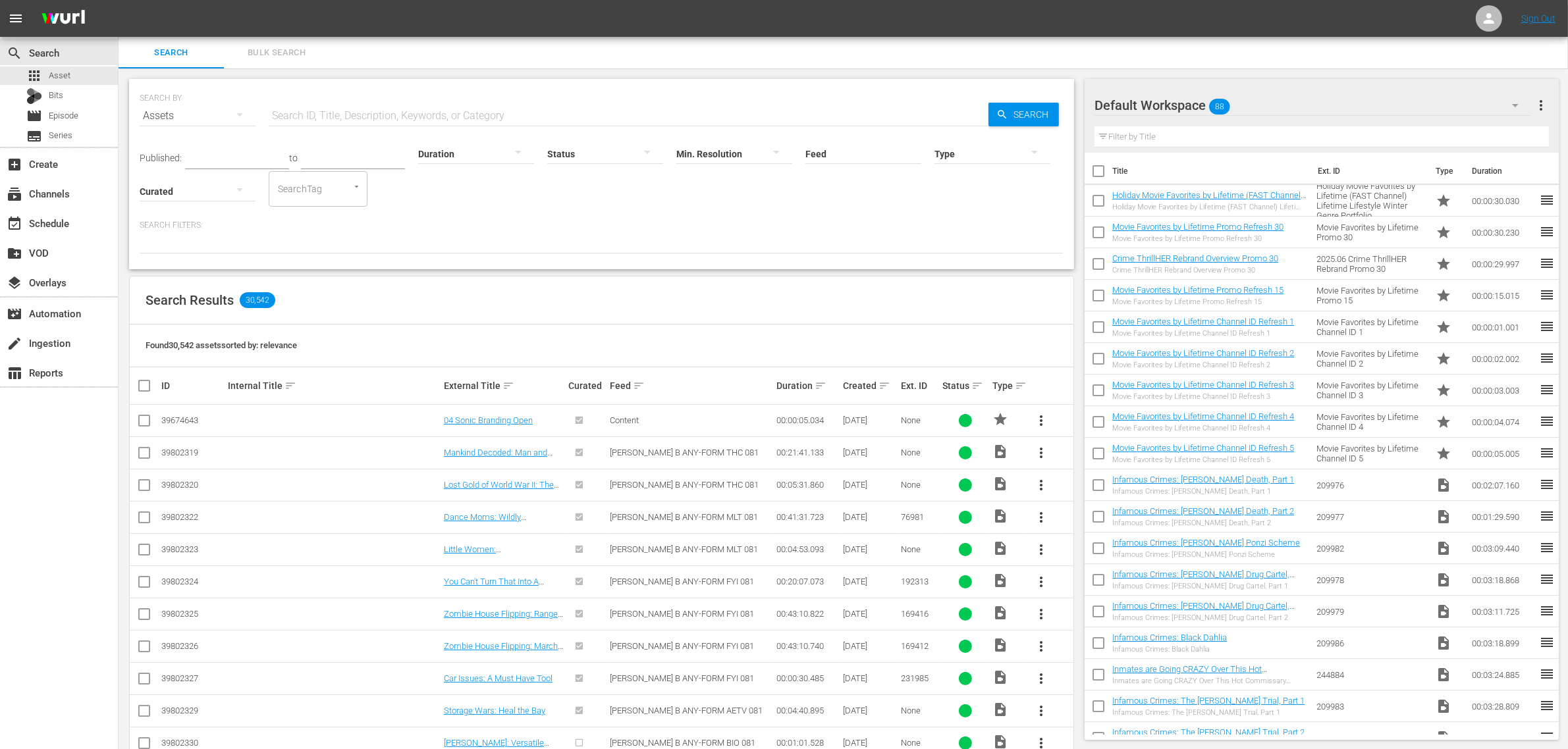
click at [1453, 100] on div "Default Workspace 88" at bounding box center [1313, 106] width 437 height 37
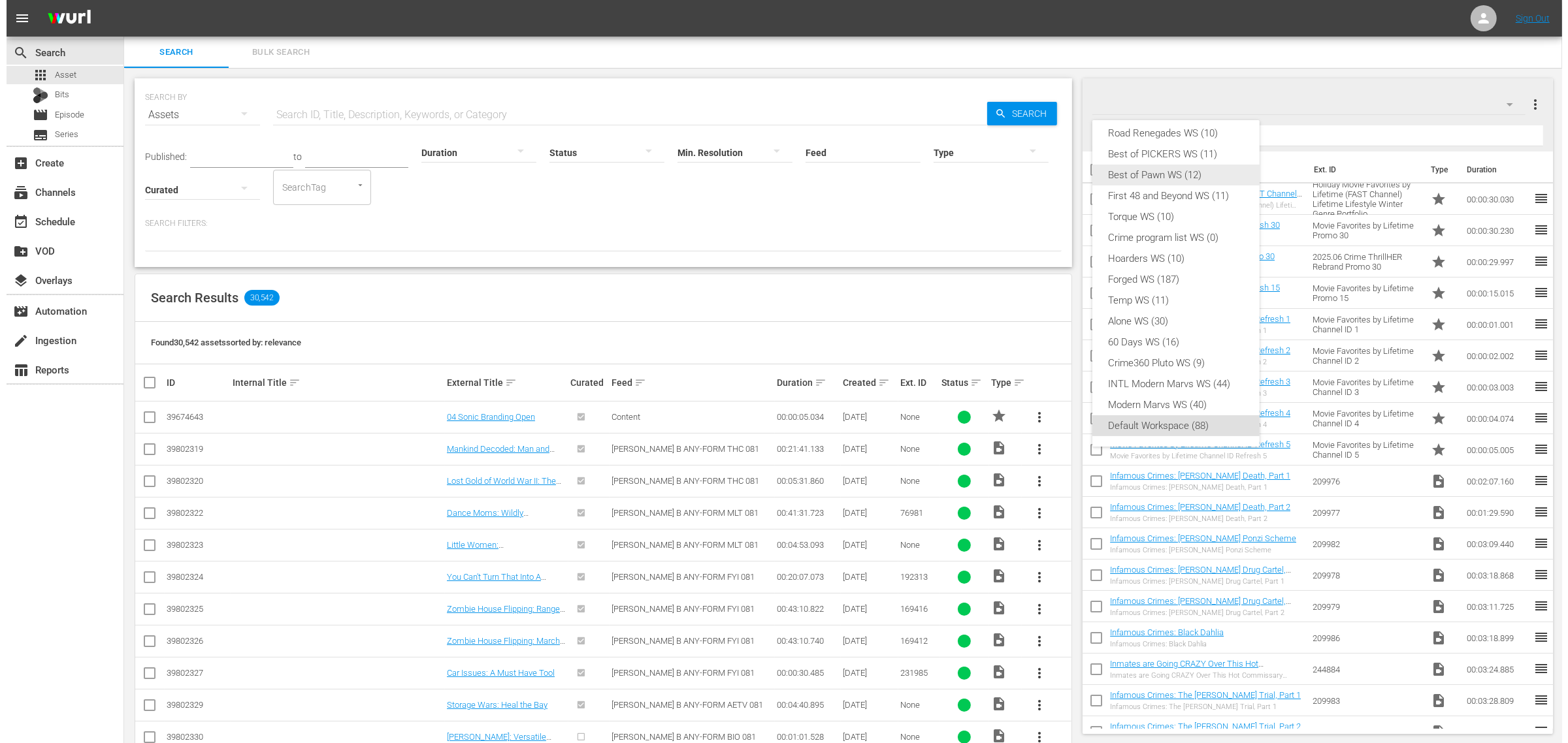
scroll to position [0, 0]
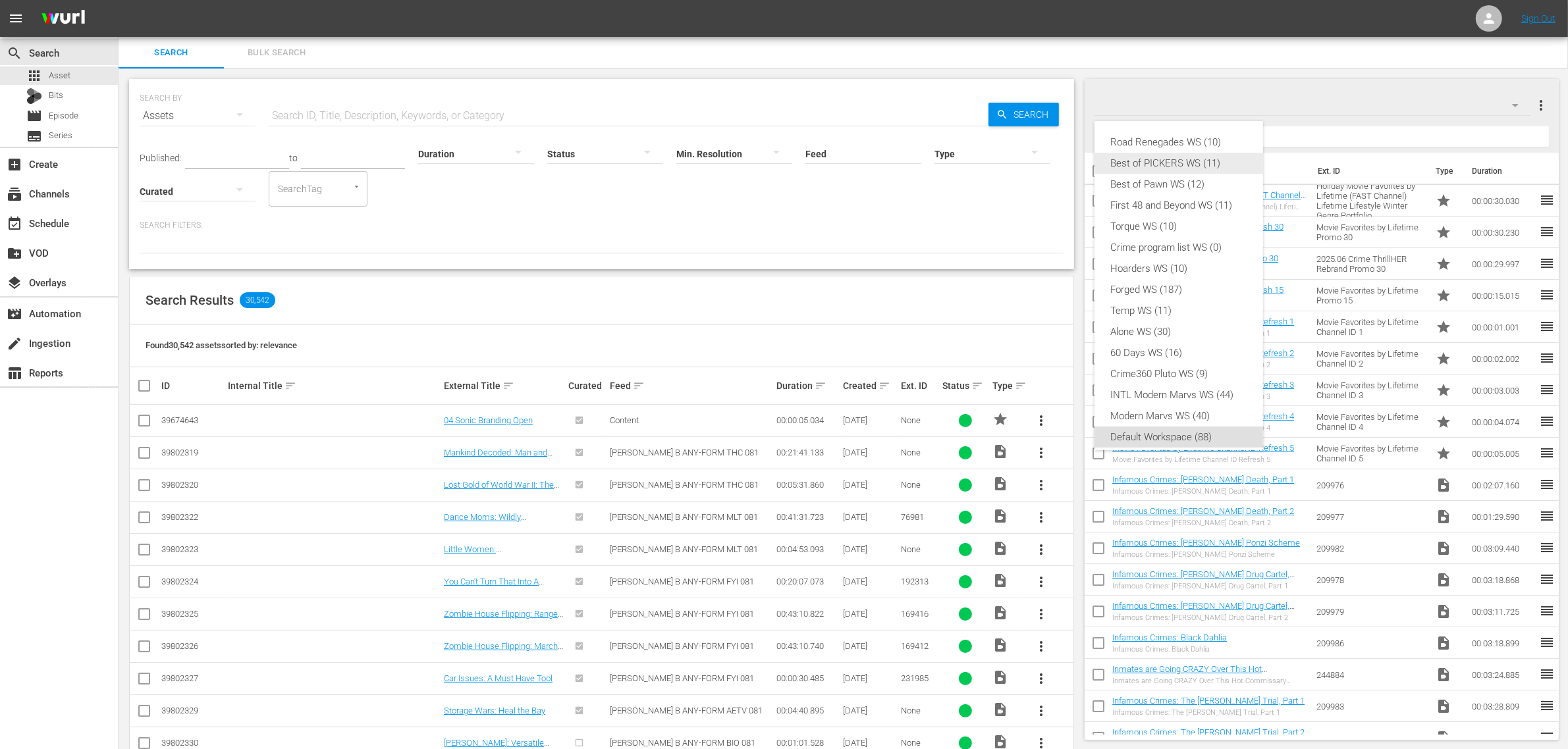
click at [1215, 163] on div "Best of PICKERS WS (11)" at bounding box center [1179, 163] width 137 height 21
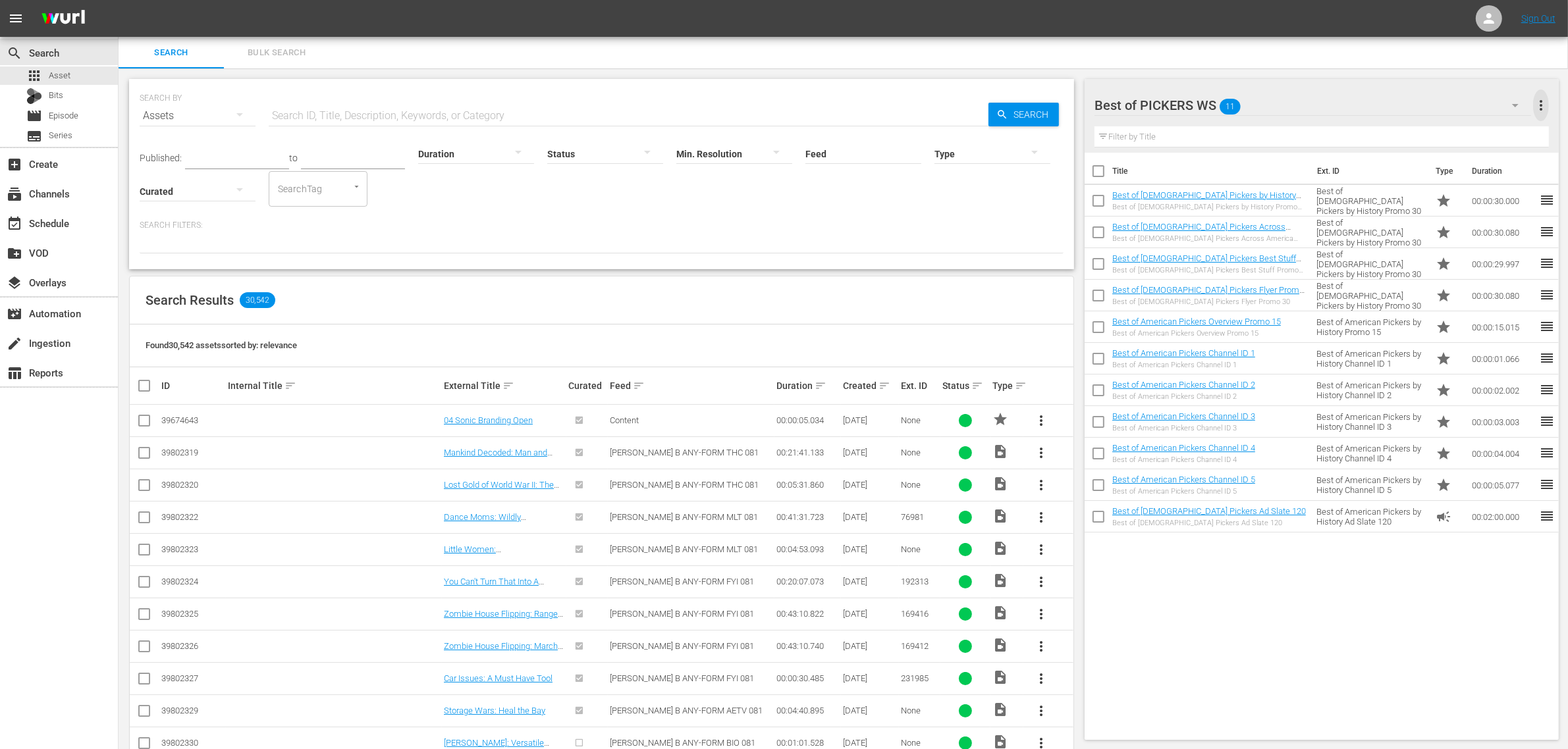
click at [1540, 103] on span "more_vert" at bounding box center [1541, 105] width 16 height 16
click at [1494, 150] on div "Delete This Workspace" at bounding box center [1456, 154] width 155 height 24
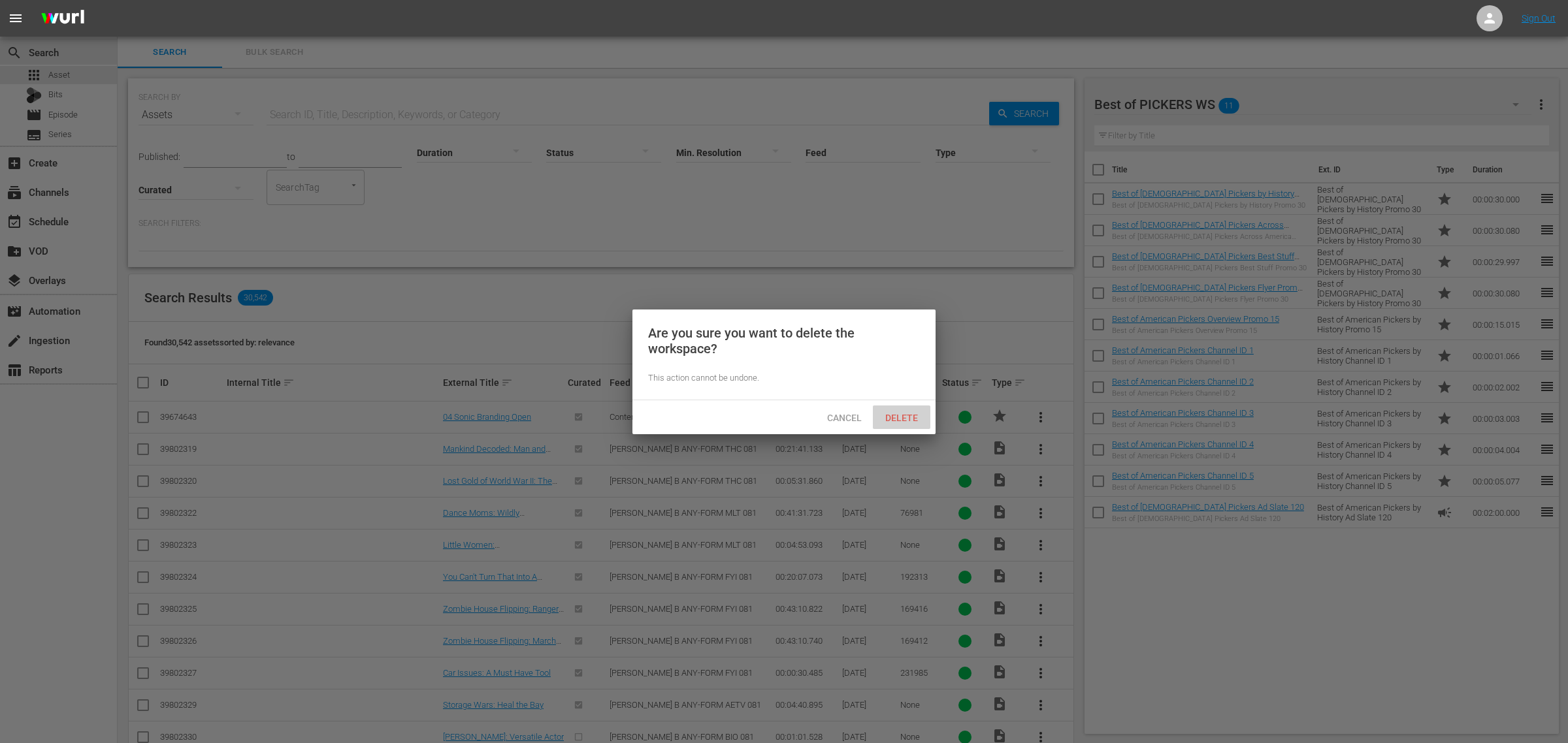
click at [899, 413] on span "Delete" at bounding box center [902, 417] width 54 height 10
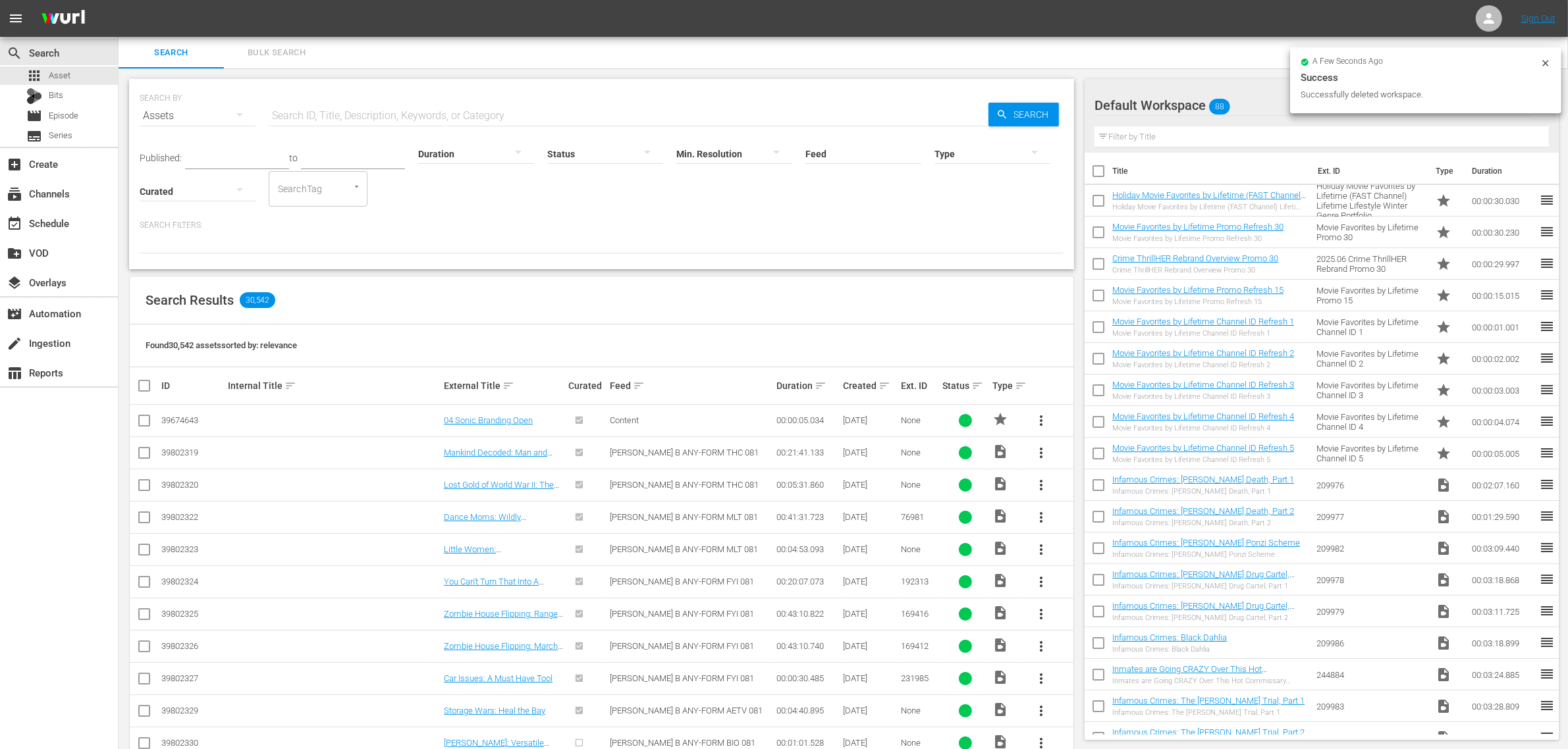
click at [1269, 100] on div "Default Workspace 88" at bounding box center [1313, 106] width 437 height 37
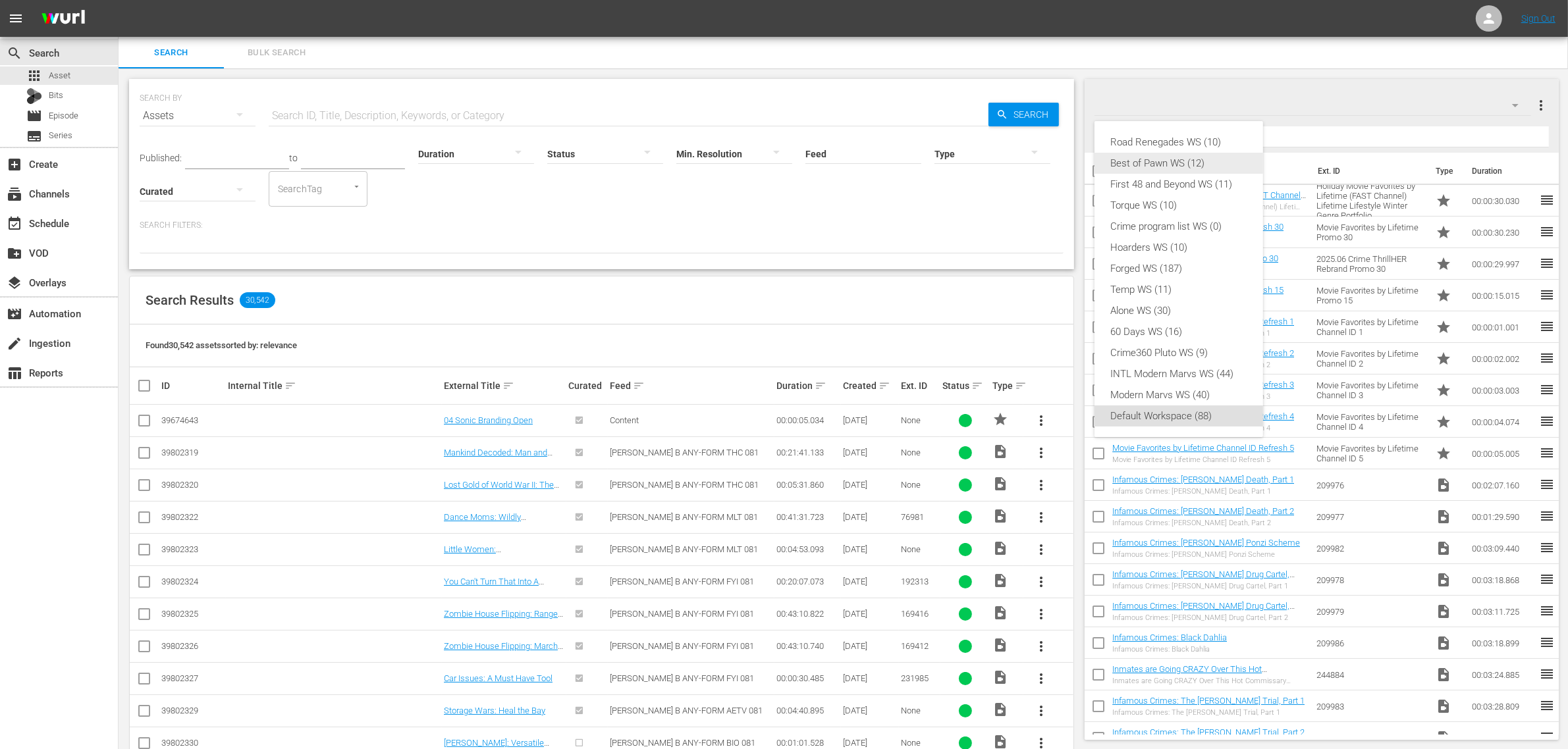
click at [1197, 160] on div "Best of Pawn WS (12)" at bounding box center [1179, 163] width 137 height 21
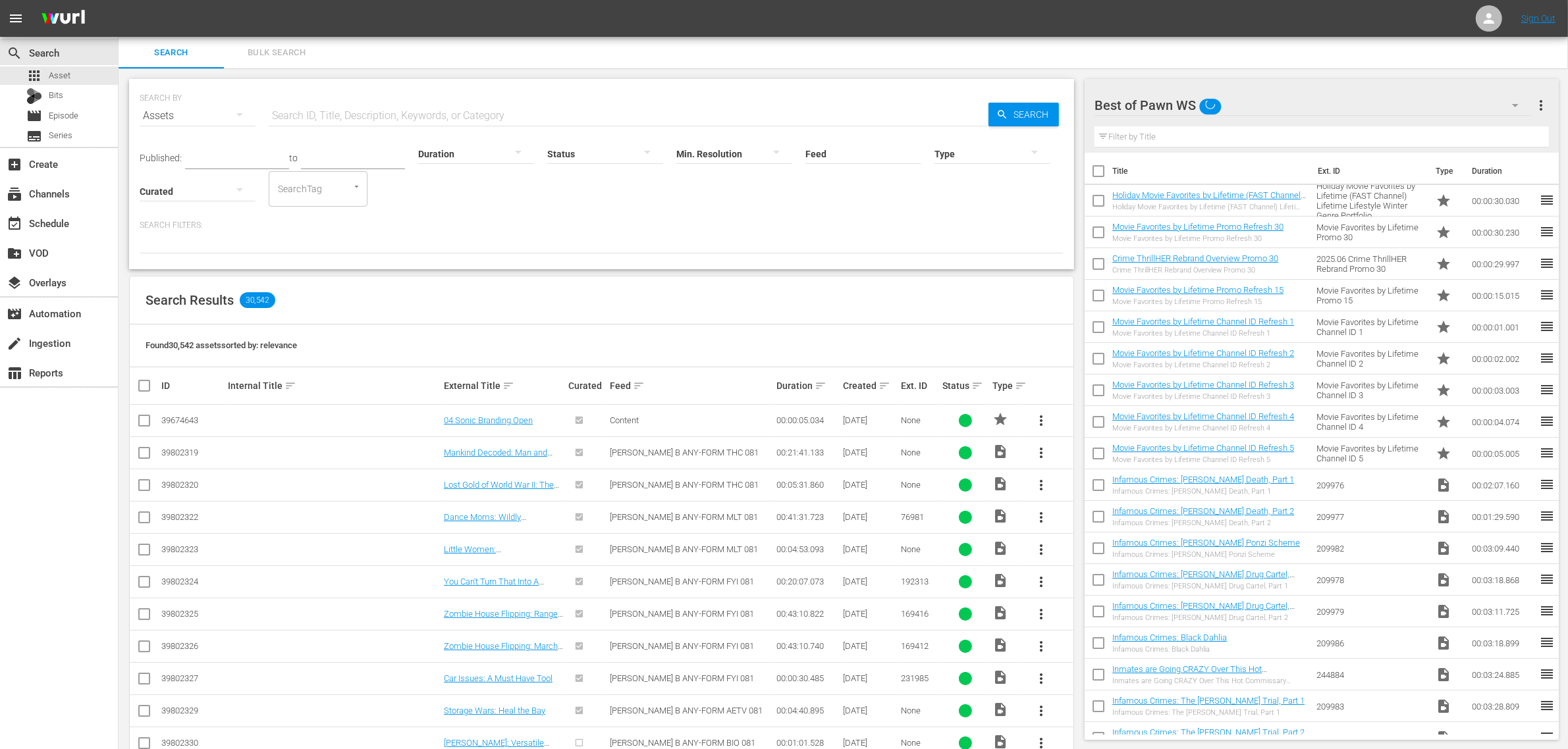
click at [1369, 10] on nav "menu Sign Out" at bounding box center [784, 19] width 1568 height 37
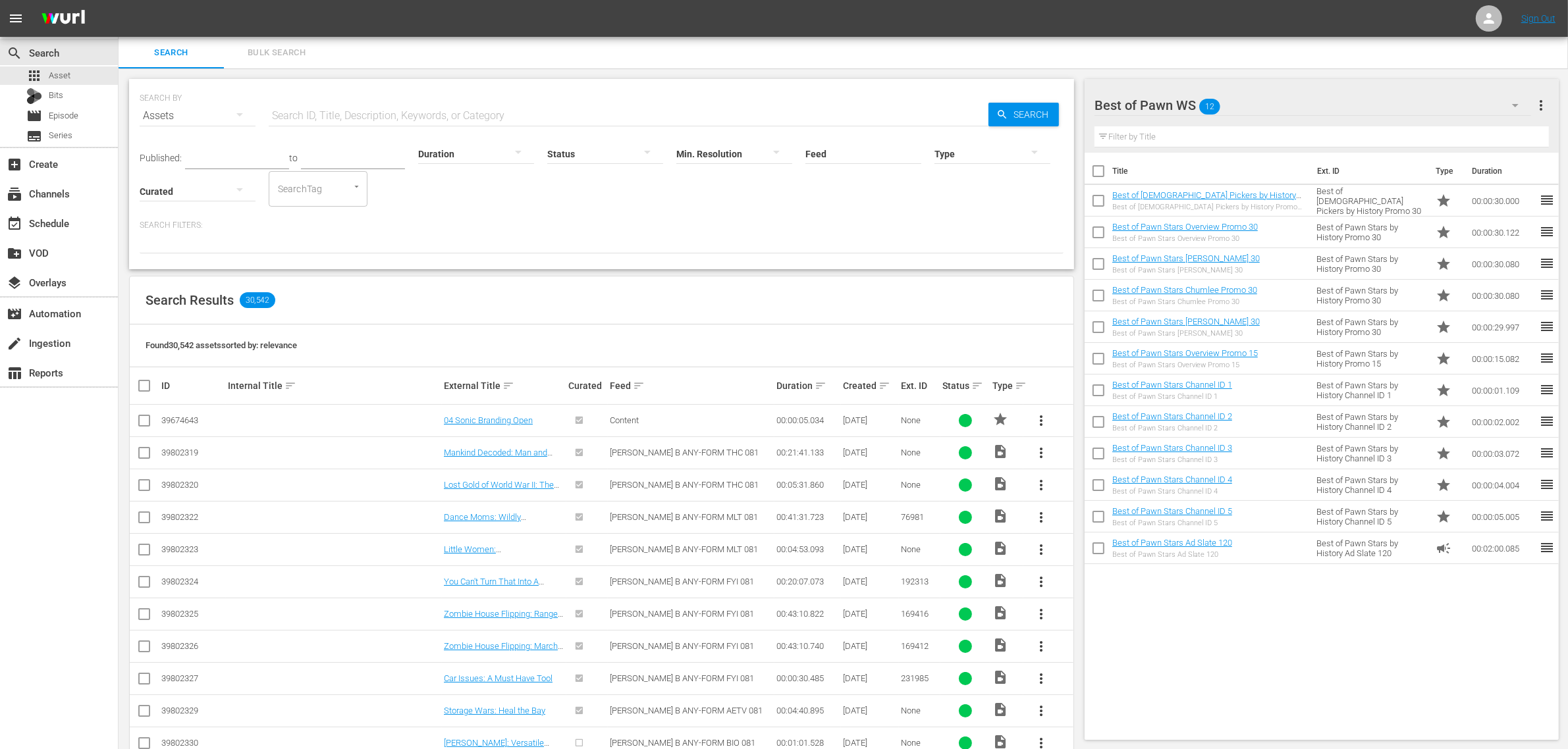
click at [1540, 99] on span "more_vert" at bounding box center [1541, 105] width 16 height 16
click at [1486, 158] on div "Delete This Workspace" at bounding box center [1456, 154] width 155 height 24
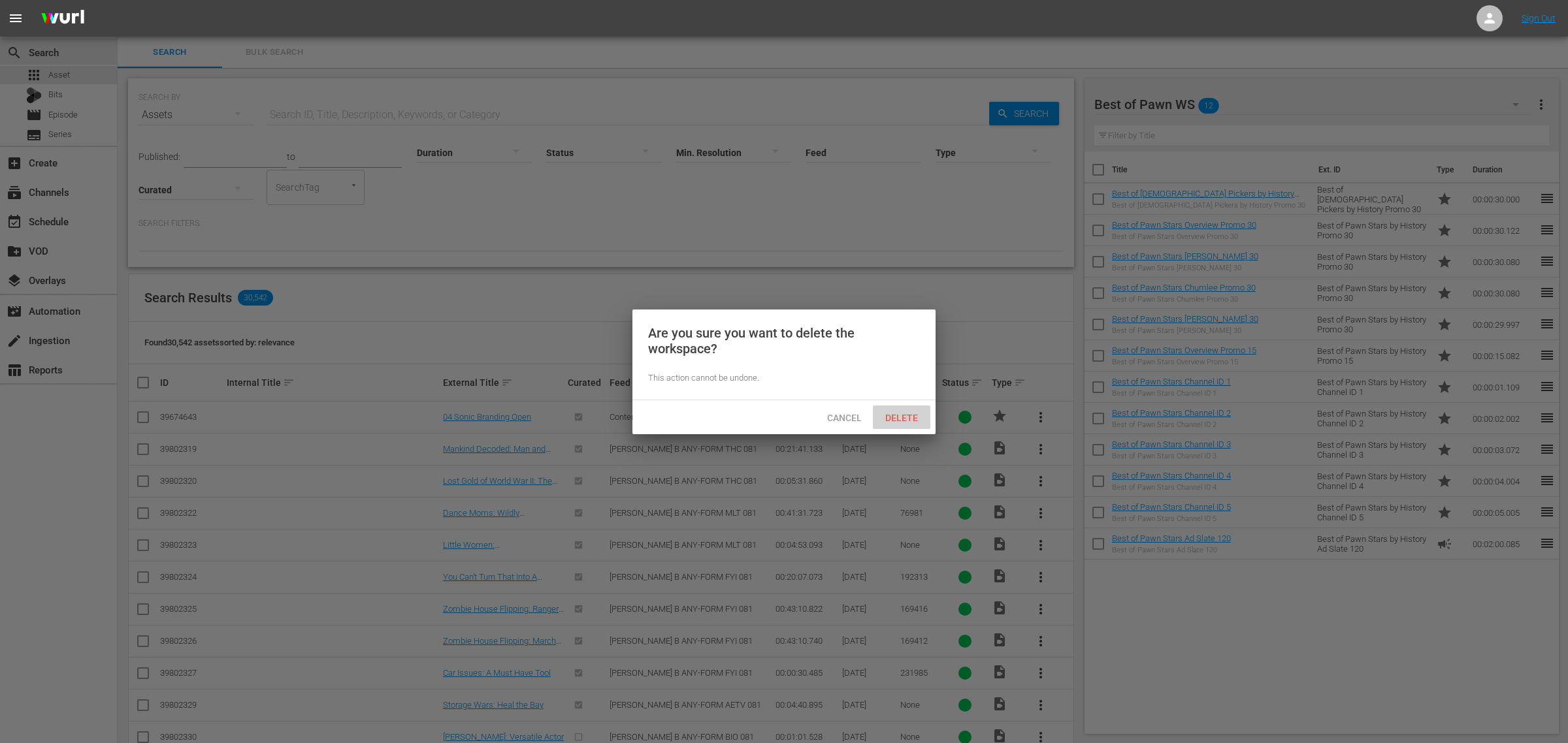
click at [899, 413] on span "Delete" at bounding box center [902, 417] width 54 height 10
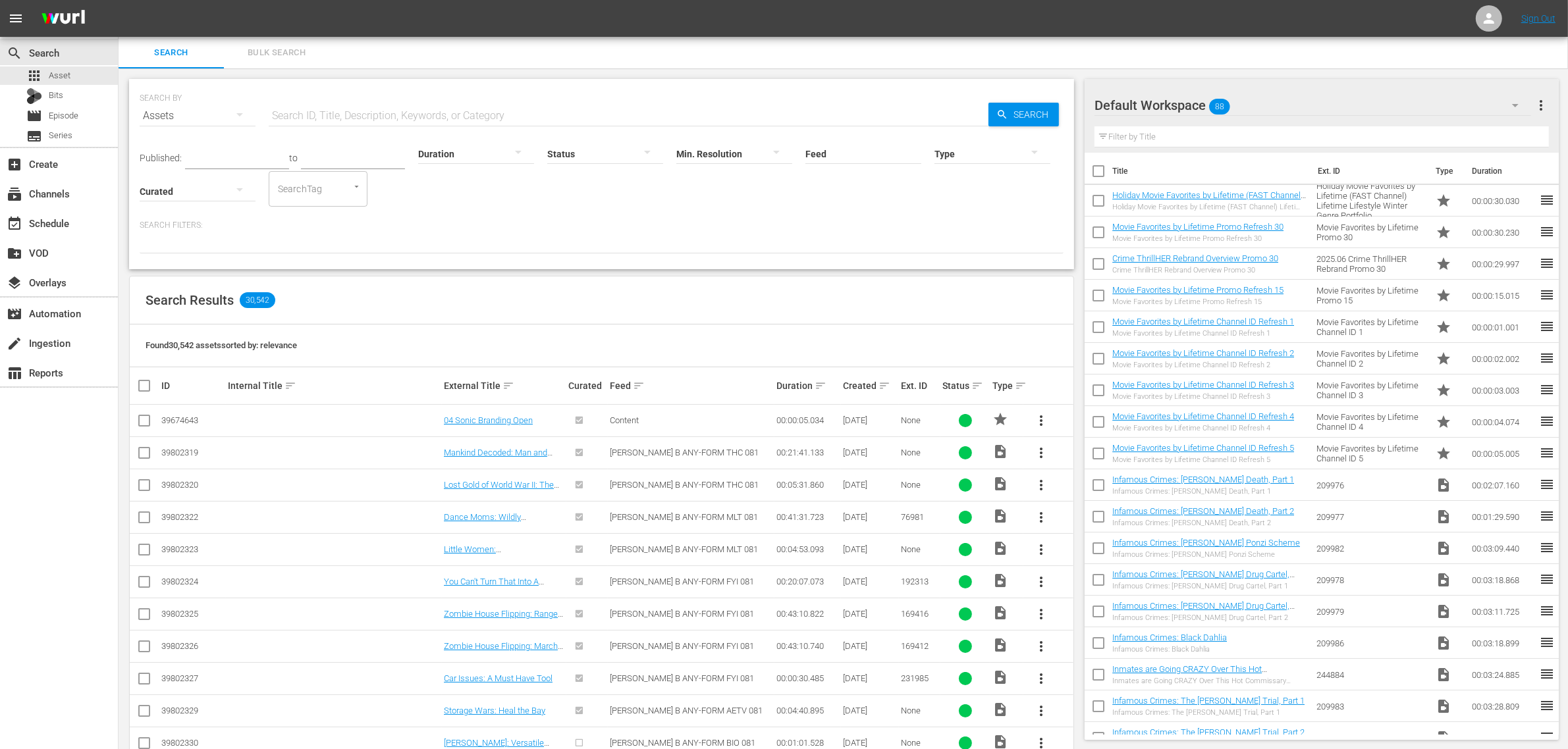
click at [1433, 106] on div "Default Workspace 88" at bounding box center [1313, 106] width 437 height 37
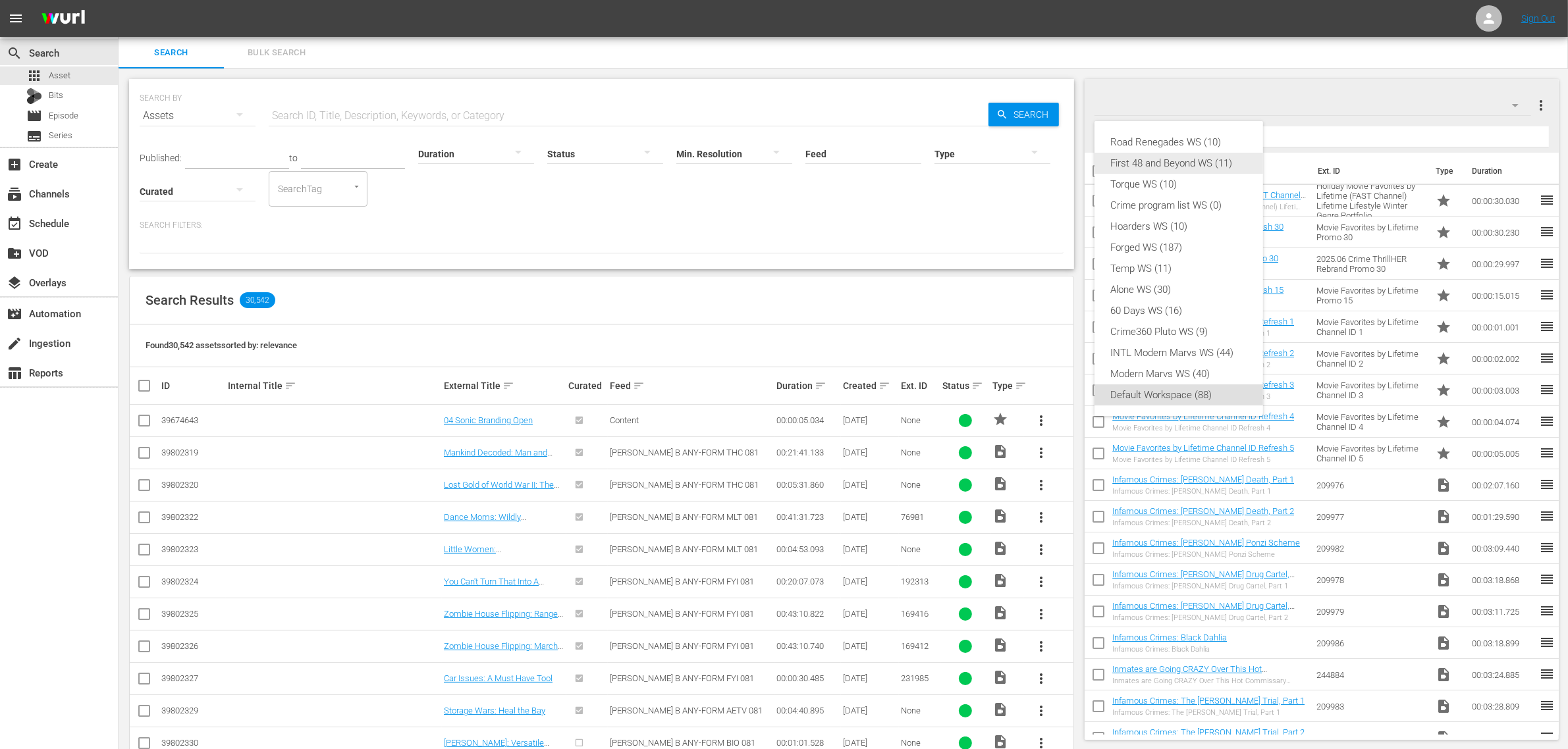
click at [1223, 156] on div "First 48 and Beyond WS (11)" at bounding box center [1179, 163] width 137 height 21
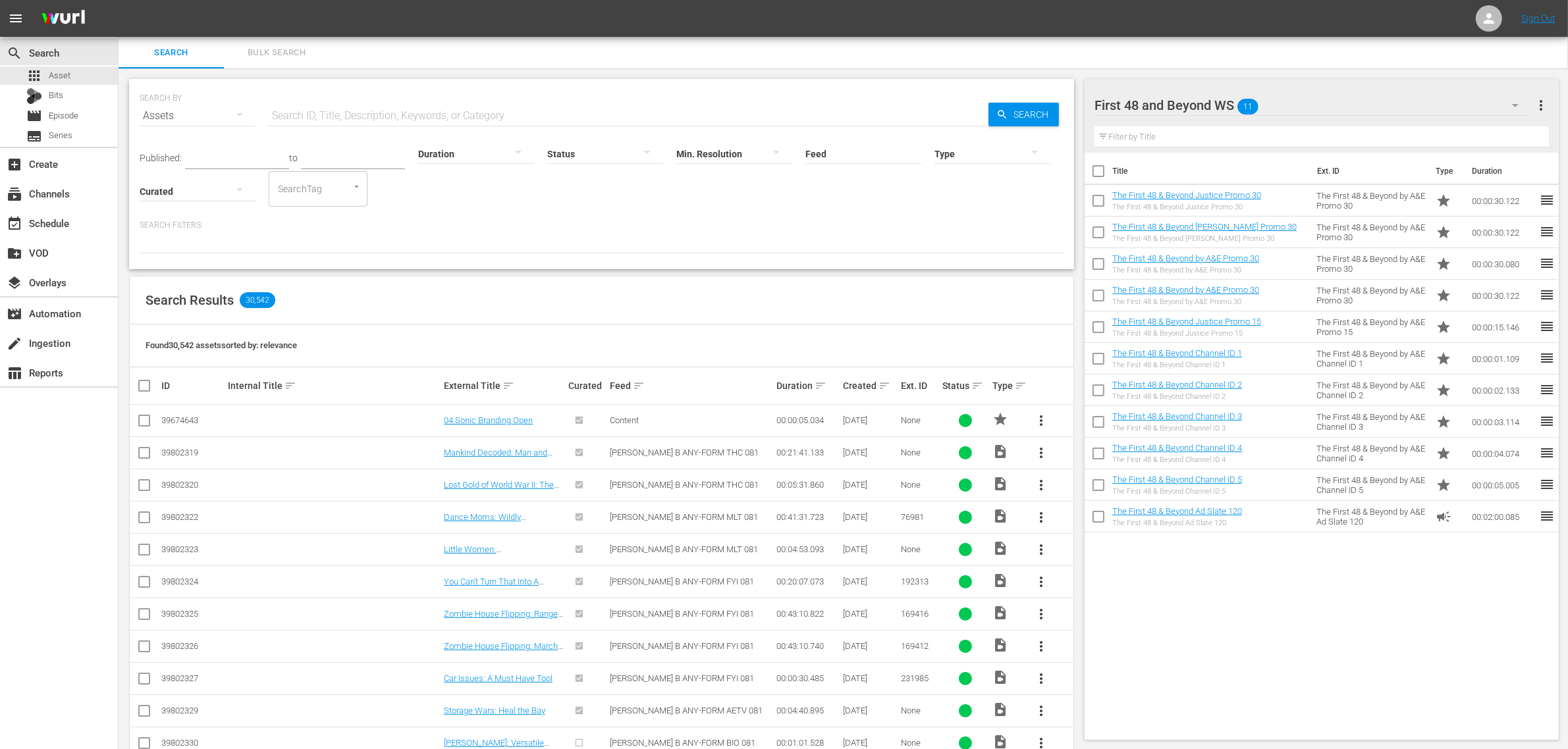
click at [1542, 101] on span "more_vert" at bounding box center [1541, 105] width 16 height 16
click at [1514, 130] on div "Clear All Workspace Items" at bounding box center [1456, 130] width 155 height 24
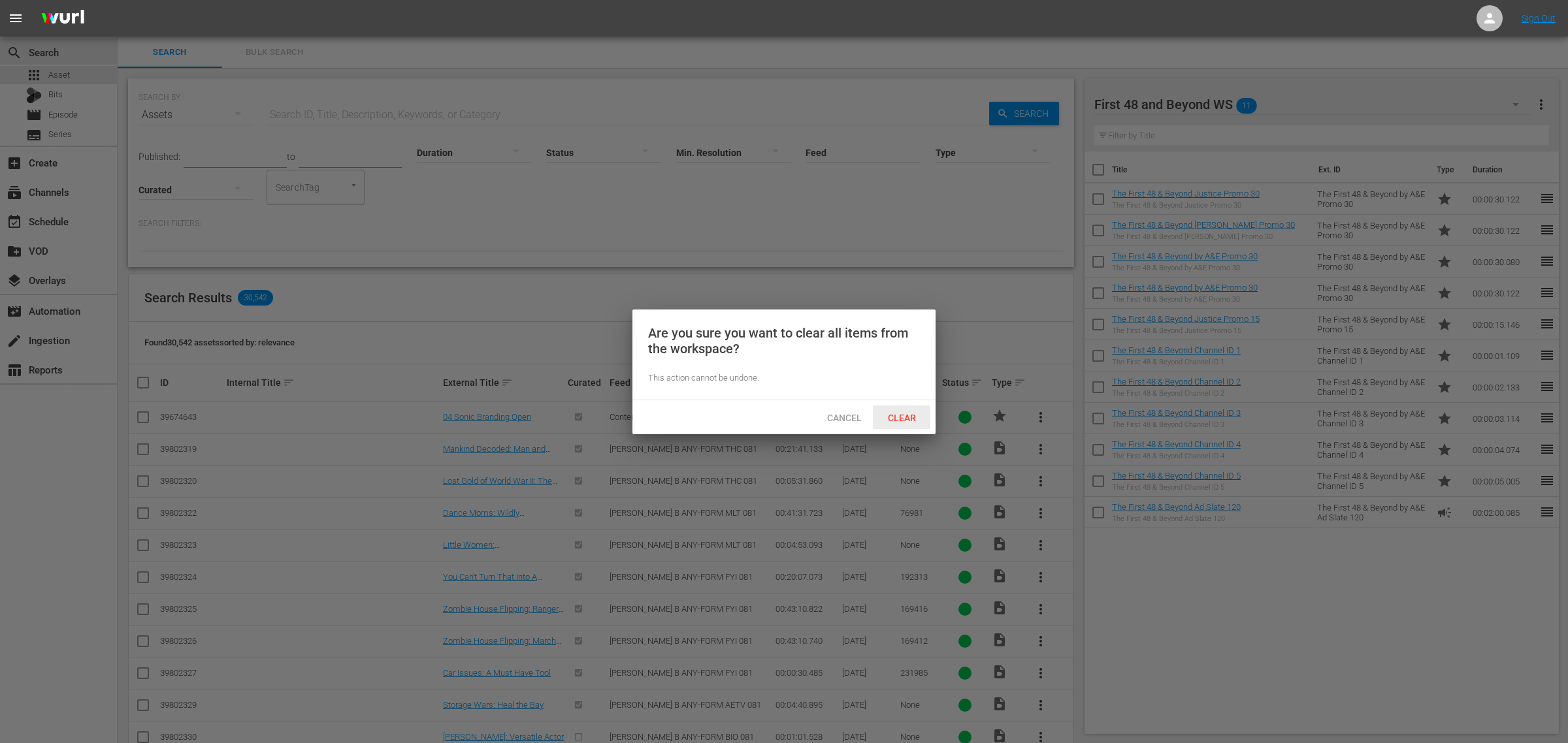
click at [910, 410] on div "Clear" at bounding box center [902, 417] width 57 height 24
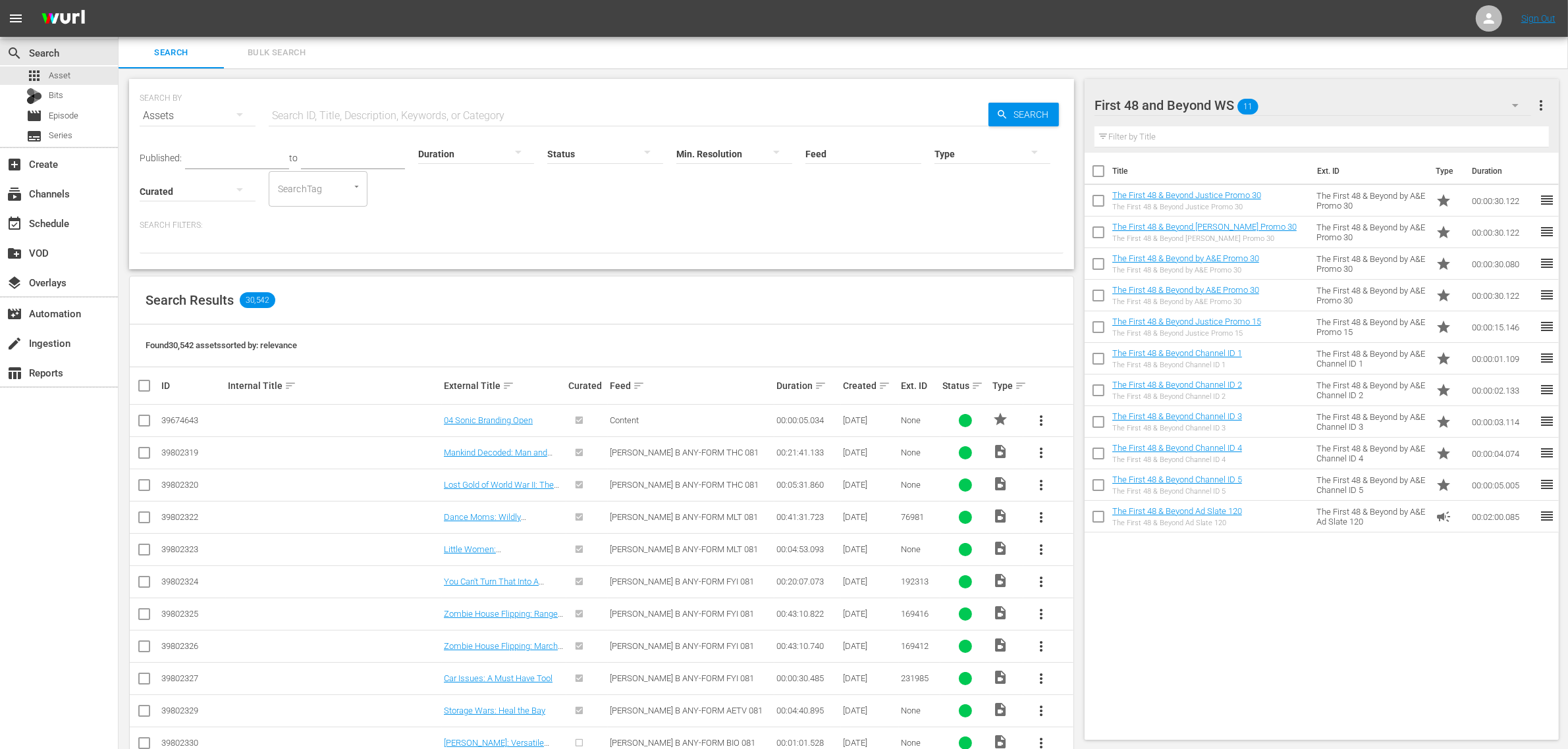
drag, startPoint x: 1097, startPoint y: 99, endPoint x: 1240, endPoint y: 100, distance: 143.0
click at [1240, 100] on div at bounding box center [1176, 106] width 162 height 33
click at [1200, 103] on input "First 48 and Beyond WS" at bounding box center [1316, 105] width 442 height 32
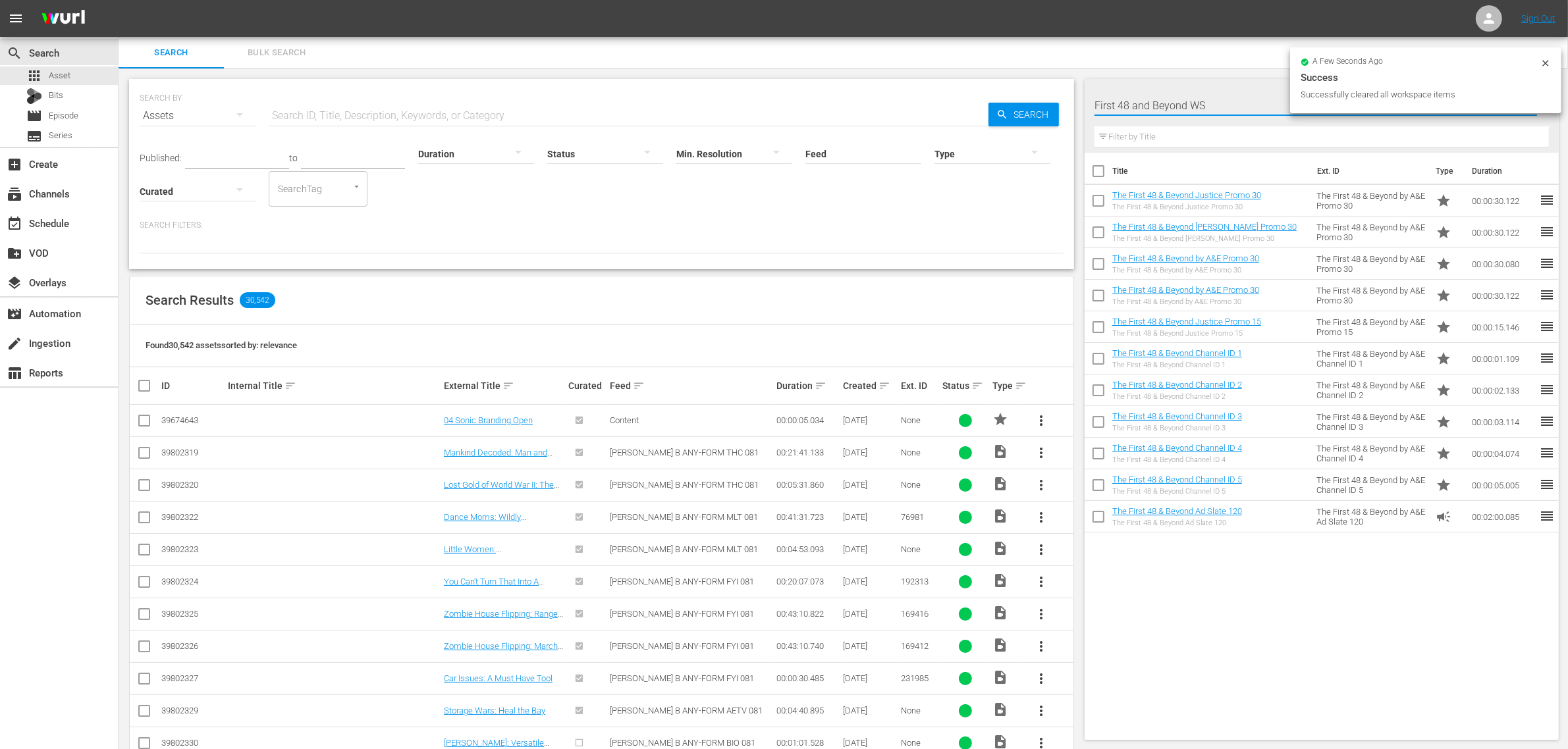
click at [1200, 103] on input "First 48 and Beyond WS" at bounding box center [1316, 105] width 442 height 32
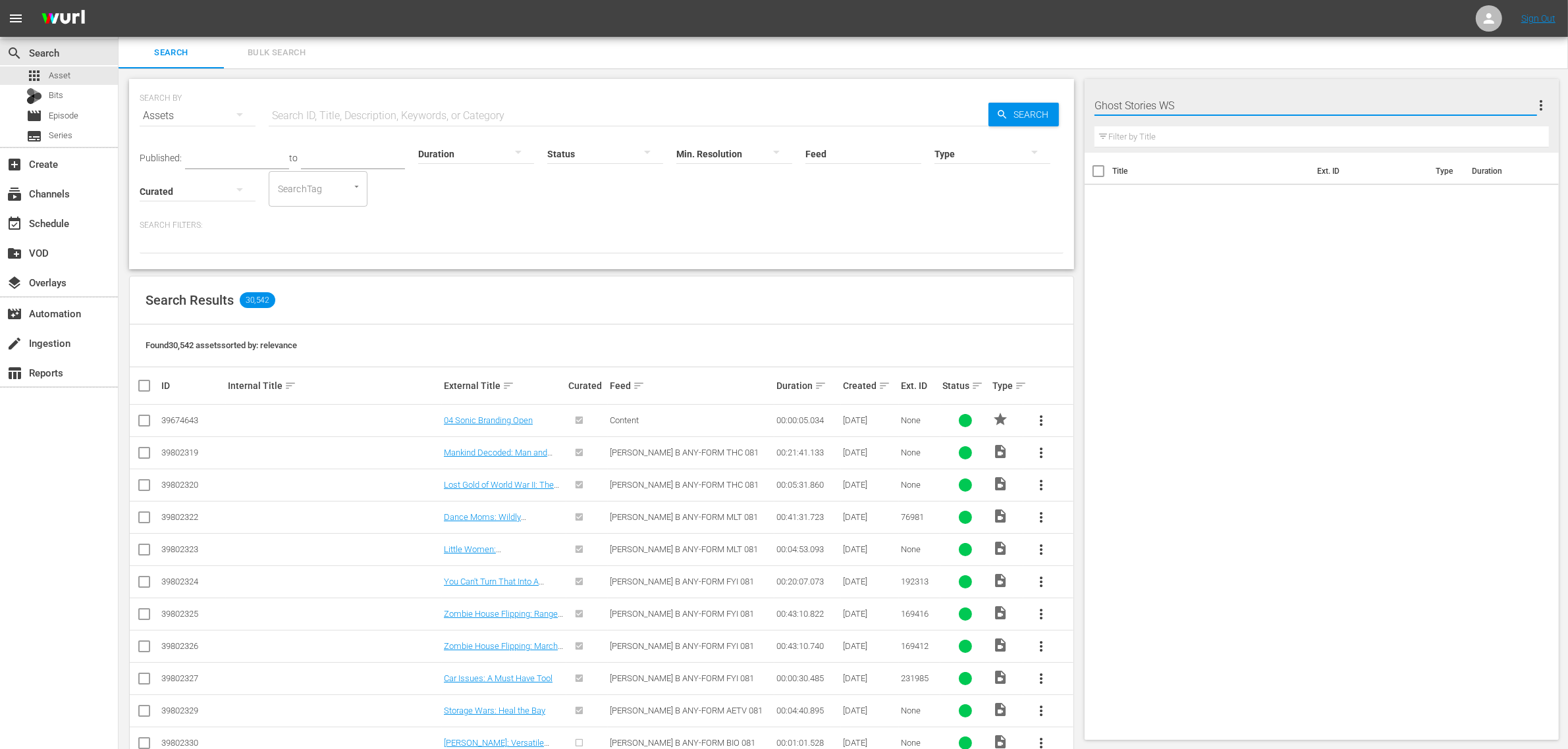
type input "Ghost Stories WS"
click at [1299, 321] on div "Title Ext. ID Type Duration" at bounding box center [1321, 443] width 474 height 582
click at [1253, 109] on div "Ghost Stories WS 0" at bounding box center [1313, 106] width 437 height 37
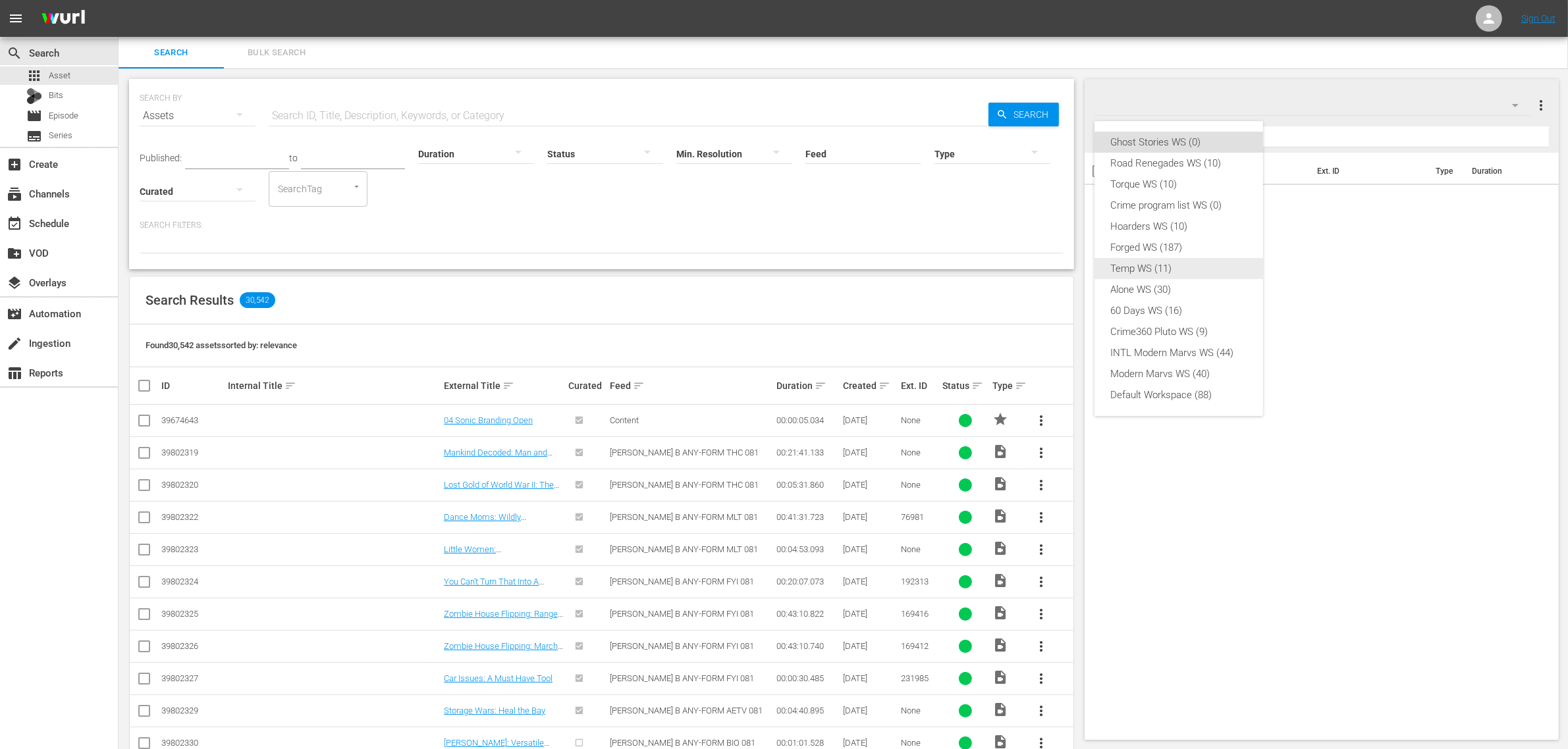
click at [1212, 264] on div "Temp WS (11)" at bounding box center [1179, 268] width 137 height 21
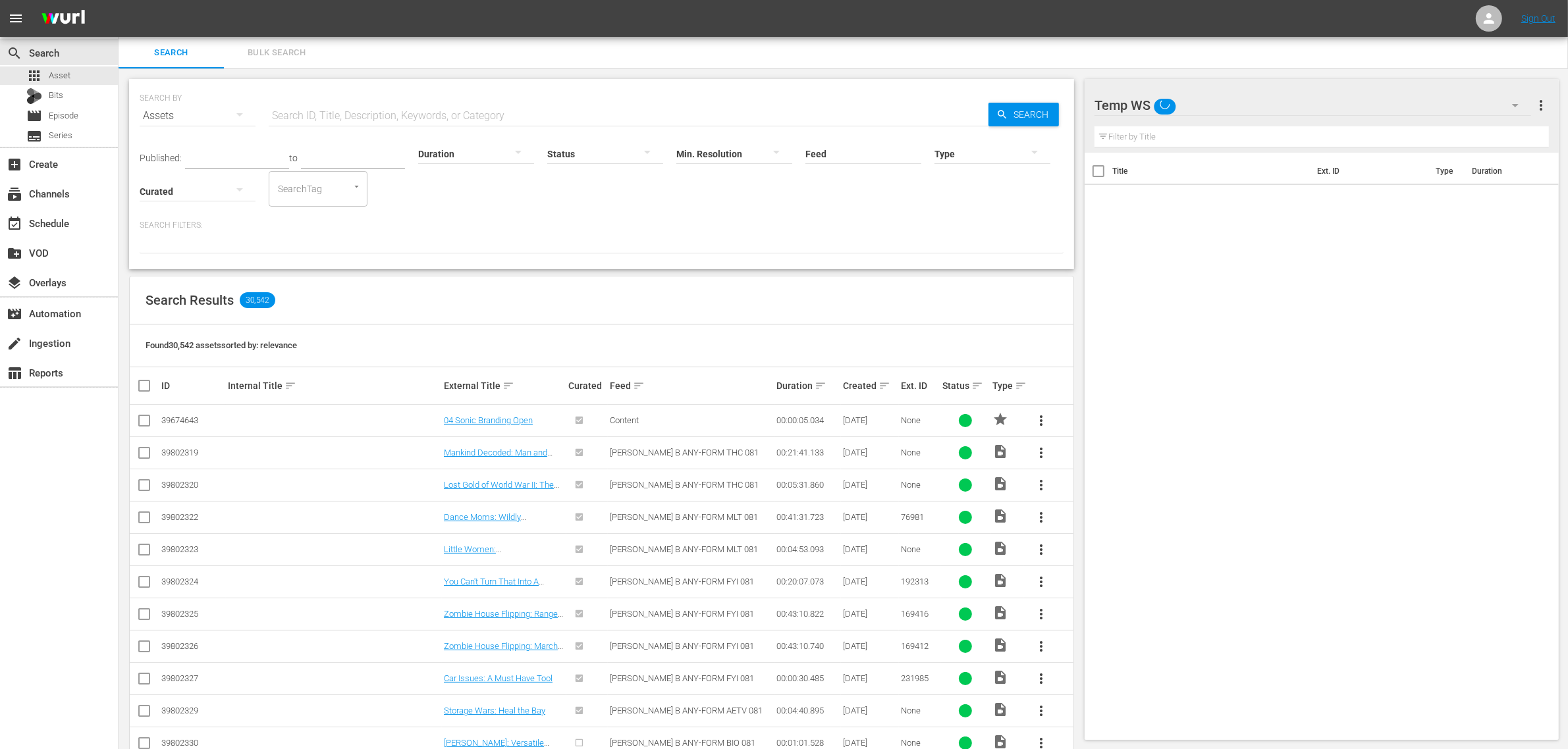
drag, startPoint x: 815, startPoint y: 17, endPoint x: 822, endPoint y: 16, distance: 7.1
click at [815, 16] on nav "menu Sign Out" at bounding box center [784, 19] width 1568 height 37
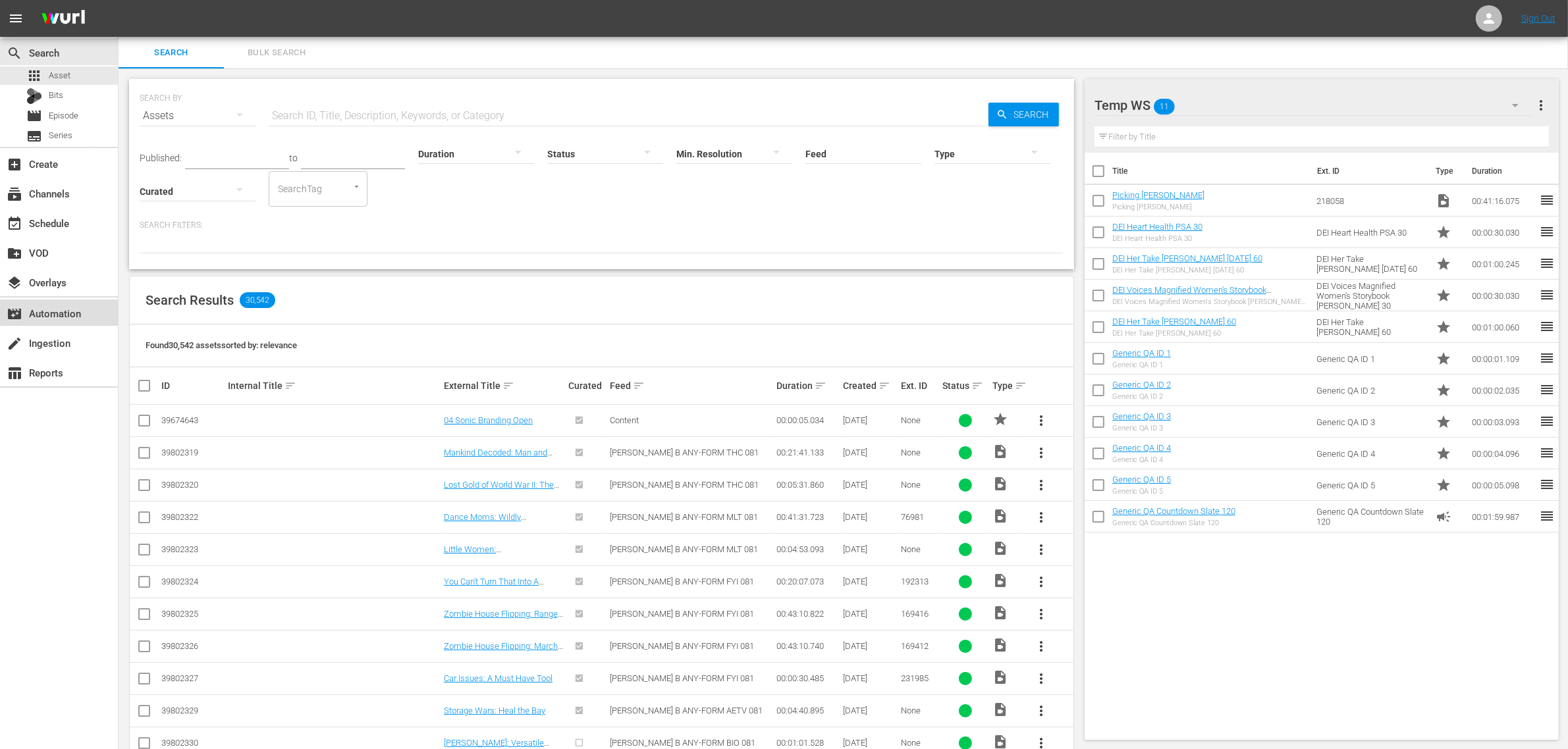
click at [55, 317] on div "movie_filter Automation" at bounding box center [36, 311] width 73 height 12
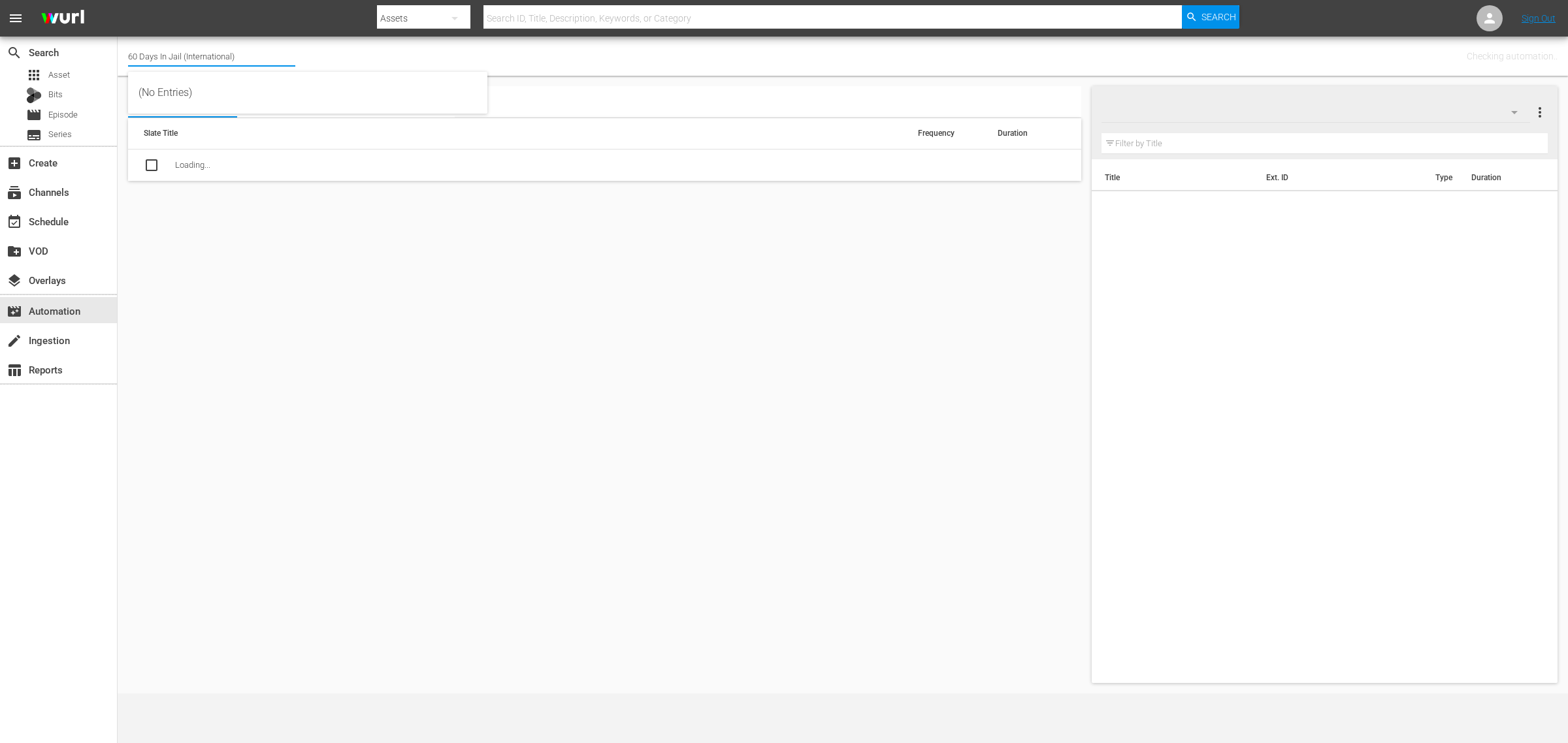
drag, startPoint x: 245, startPoint y: 59, endPoint x: 175, endPoint y: 46, distance: 71.2
click at [0, 41] on html "menu Search By Assets Search ID, Title, Description, Keywords, or Category Sear…" at bounding box center [784, 371] width 1568 height 743
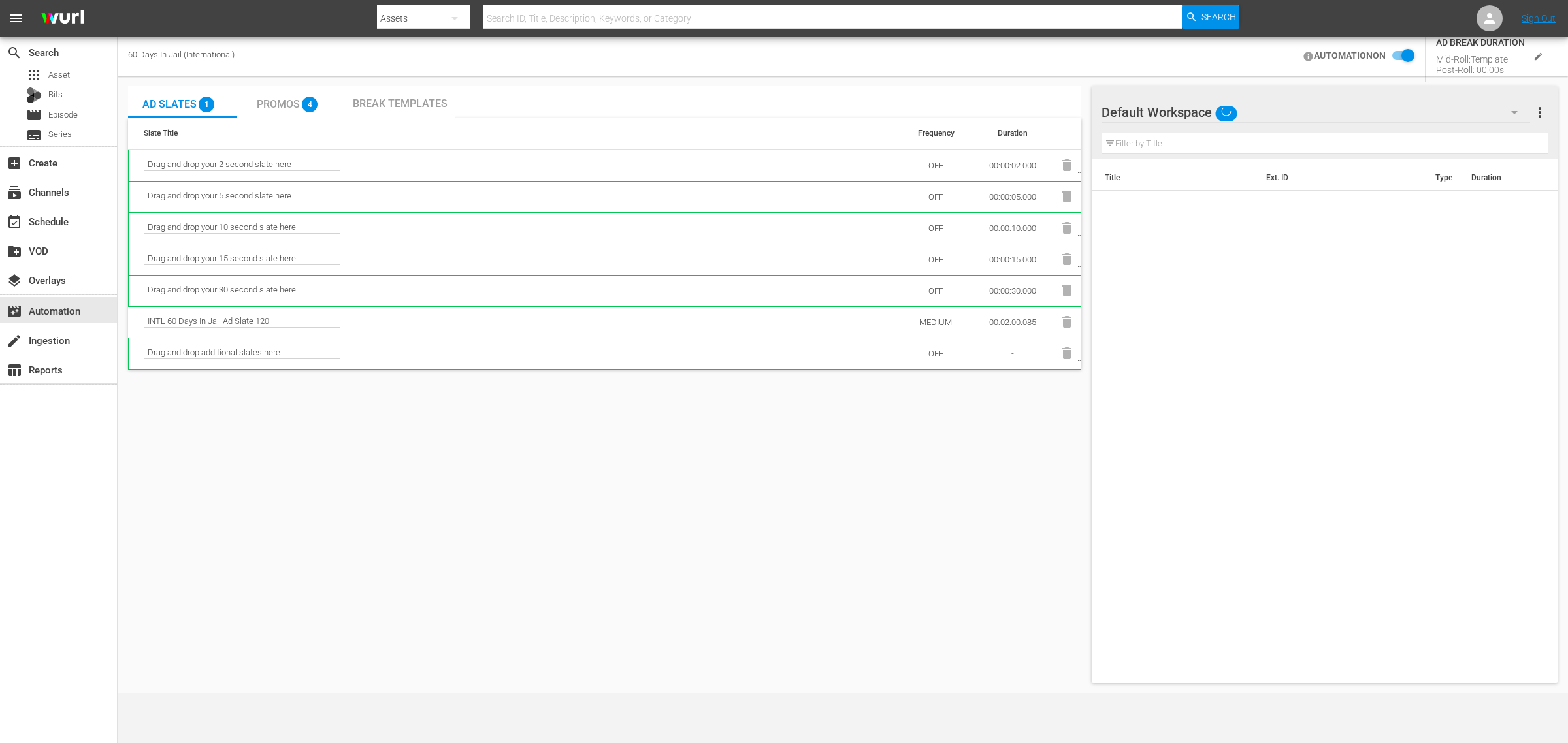
click at [216, 50] on div "60 Days In Jail (International)" at bounding box center [206, 57] width 157 height 14
click at [243, 59] on input "60 Days In Jail (International)" at bounding box center [211, 56] width 167 height 31
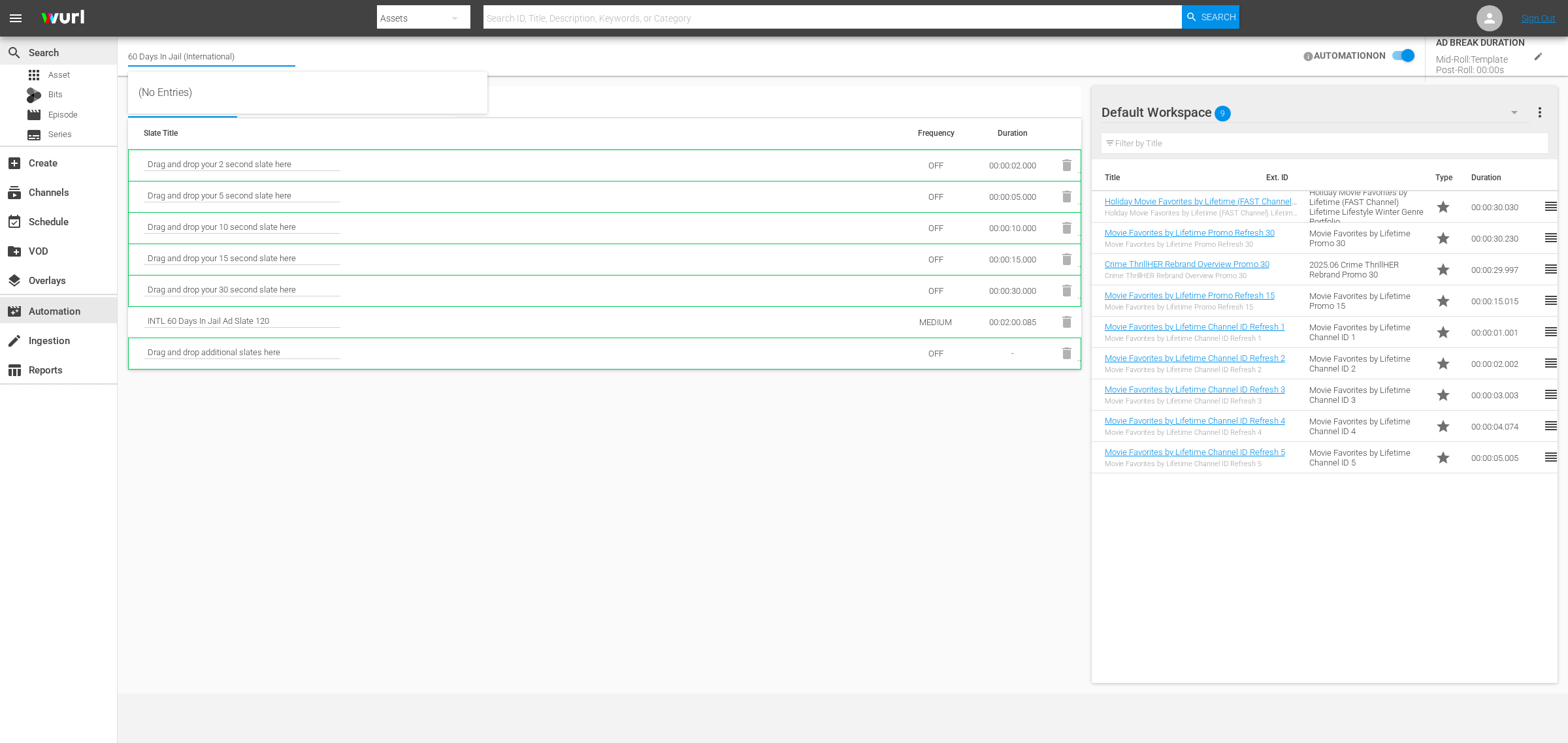
drag, startPoint x: 246, startPoint y: 57, endPoint x: 105, endPoint y: 54, distance: 141.0
click at [118, 0] on div "search Search apps Asset Bits movie Episode subtitles Series add_box Create sub…" at bounding box center [843, 0] width 1451 height 0
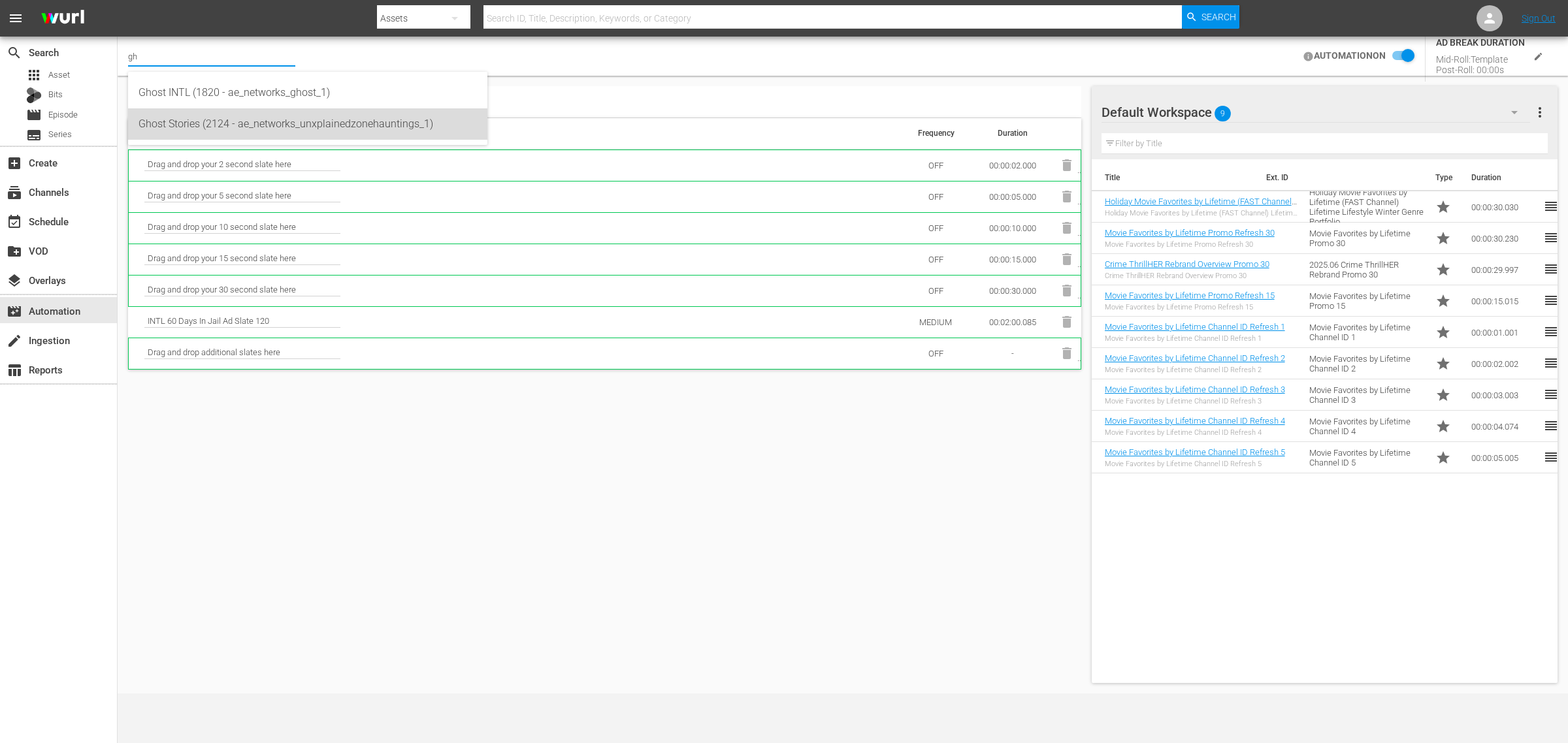
click at [281, 119] on div "Ghost Stories (2124 - ae_networks_unxplainedzonehauntings_1)" at bounding box center [307, 124] width 339 height 31
type input "Ghost Stories (2124 - ae_networks_unxplainedzonehauntings_1)"
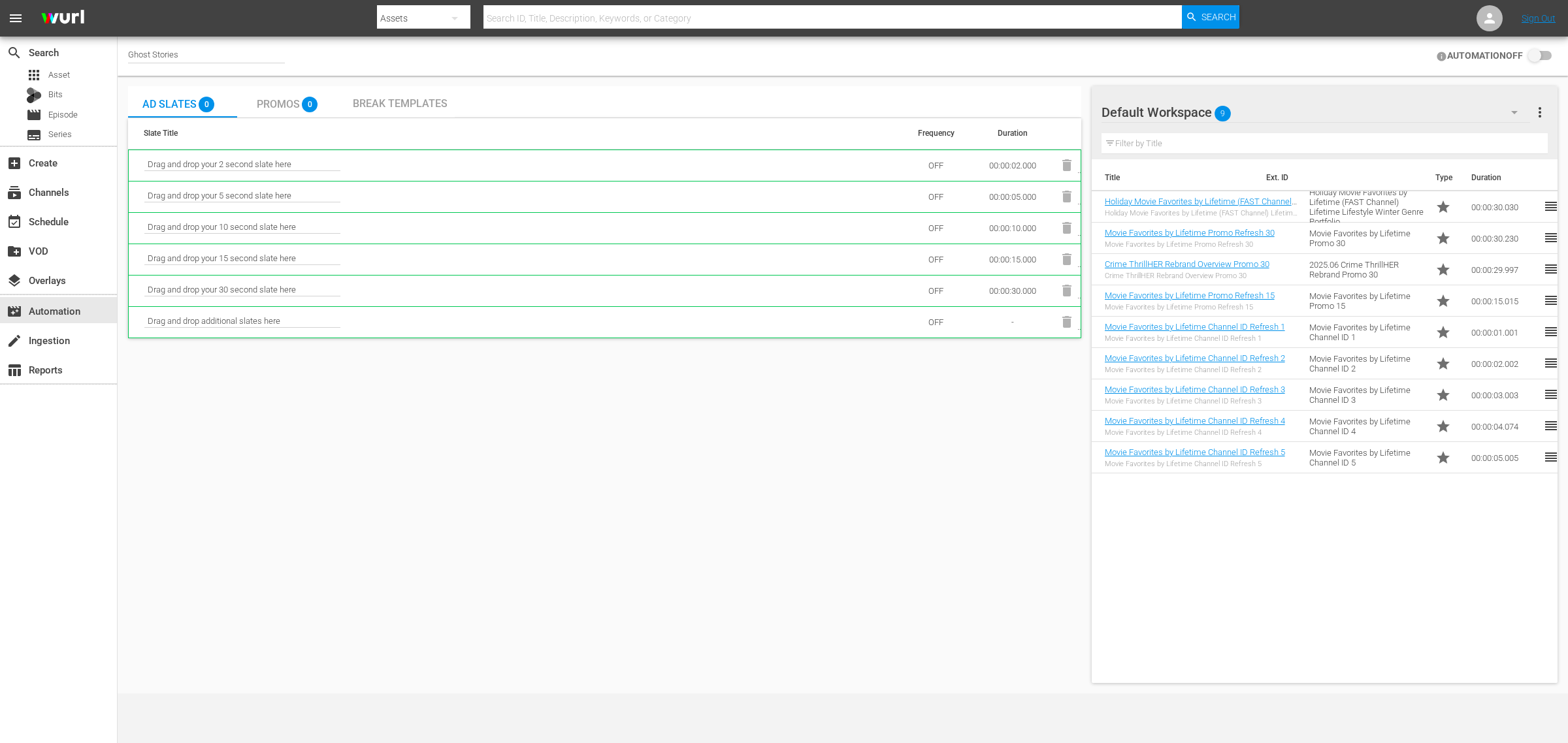
click at [1282, 119] on div "Default Workspace 9" at bounding box center [1316, 112] width 429 height 37
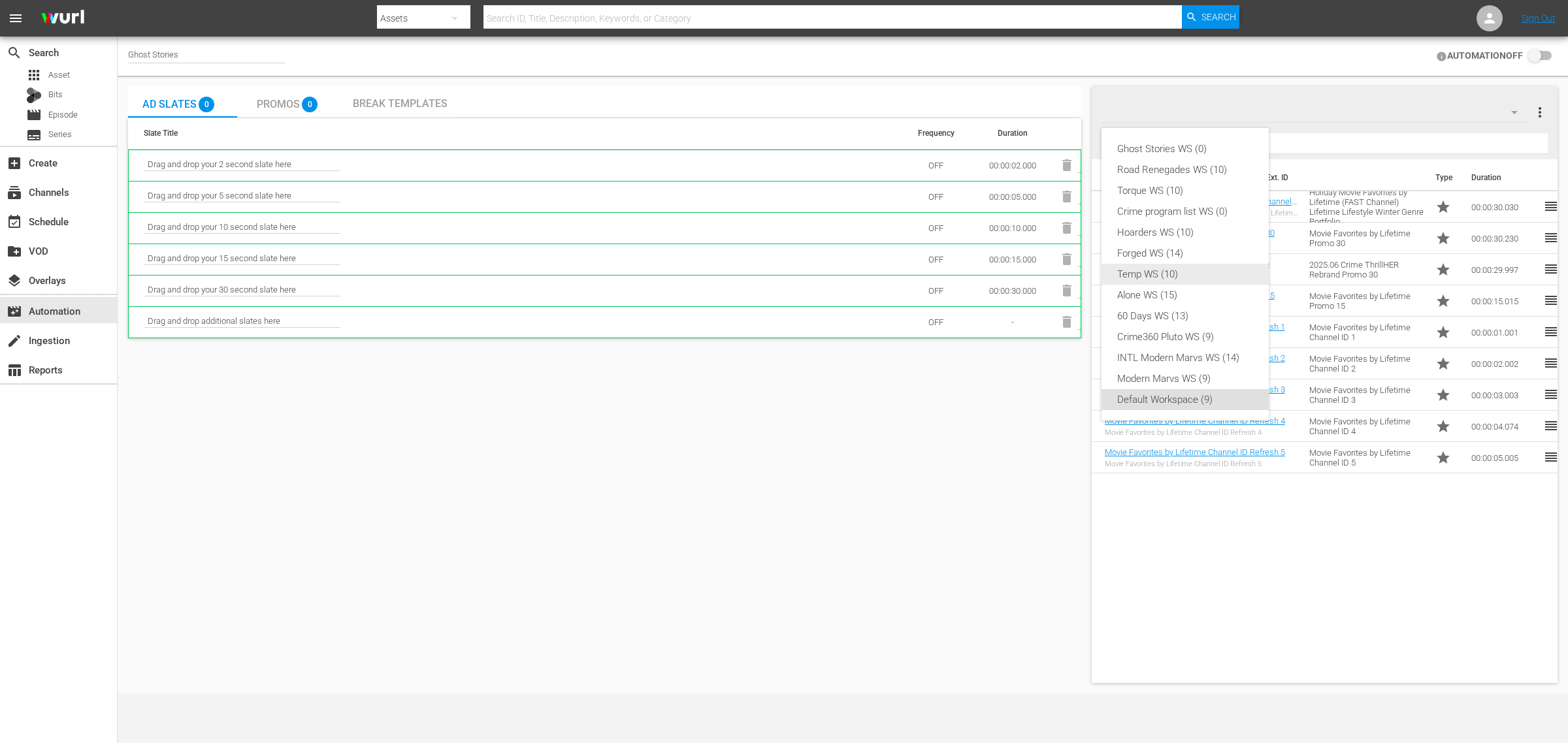
click at [1223, 273] on div "Temp WS (10)" at bounding box center [1185, 274] width 136 height 21
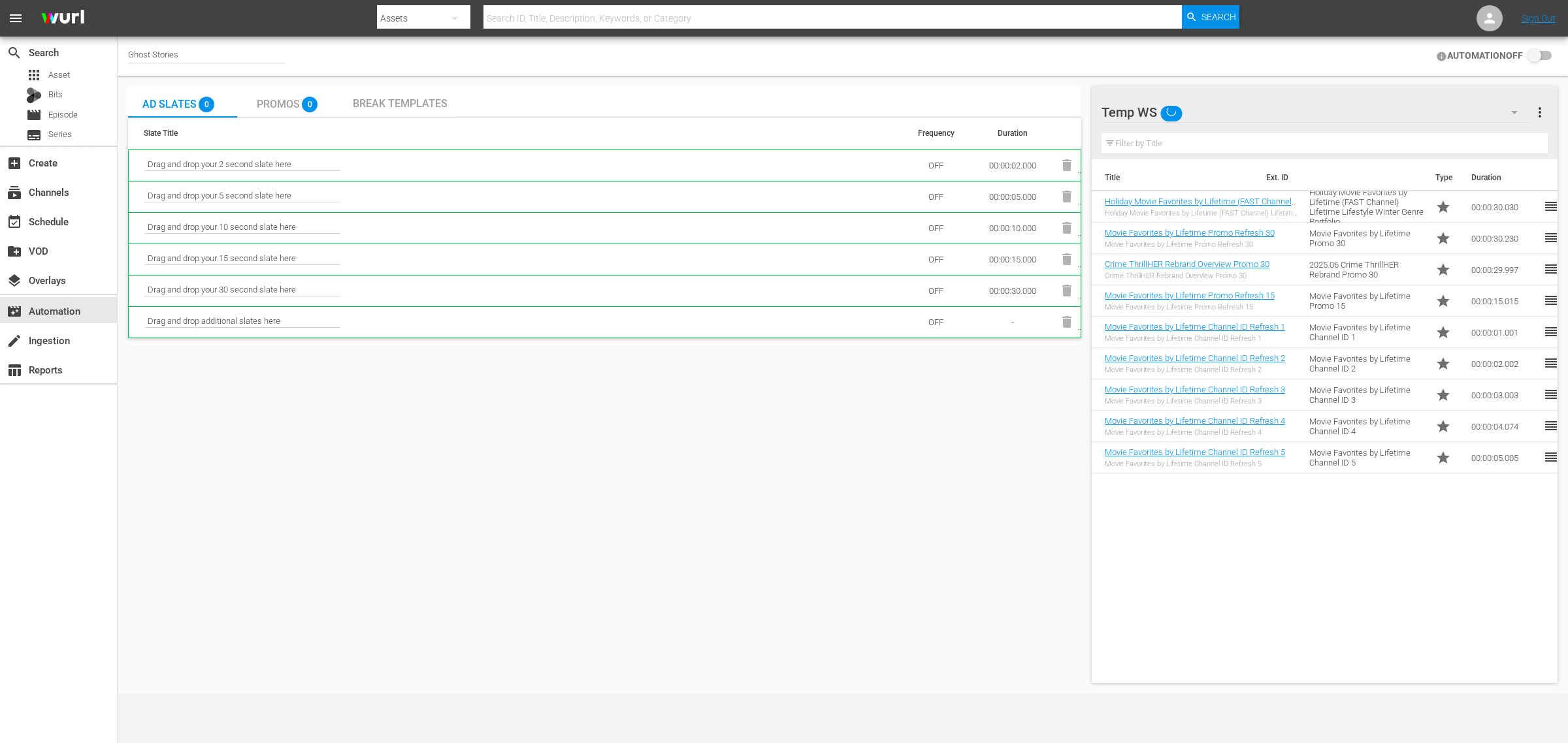
click at [1292, 23] on nav "menu Search By Assets Search ID, Title, Description, Keywords, or Category Sear…" at bounding box center [784, 18] width 1568 height 37
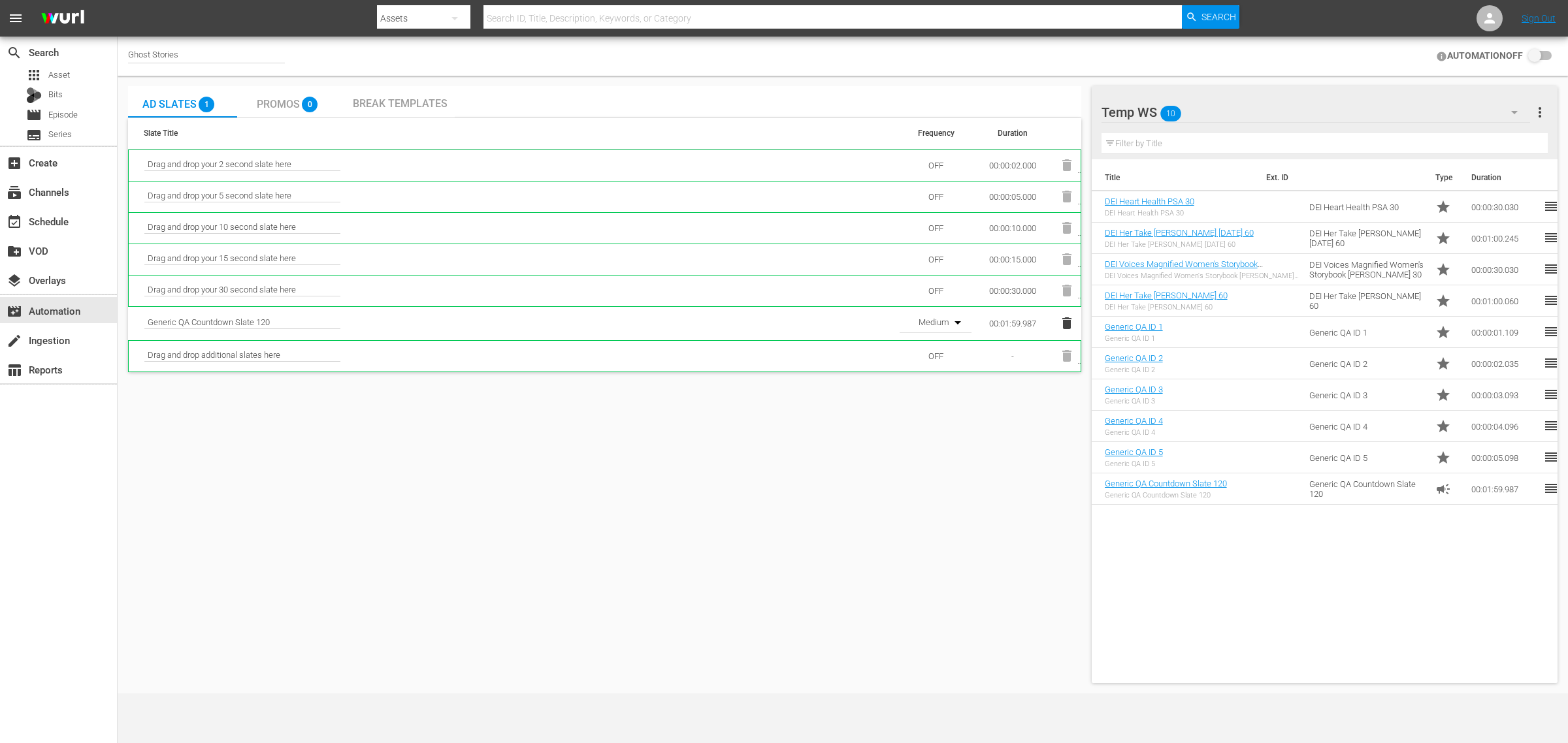
click at [273, 104] on span "Promos" at bounding box center [278, 104] width 43 height 12
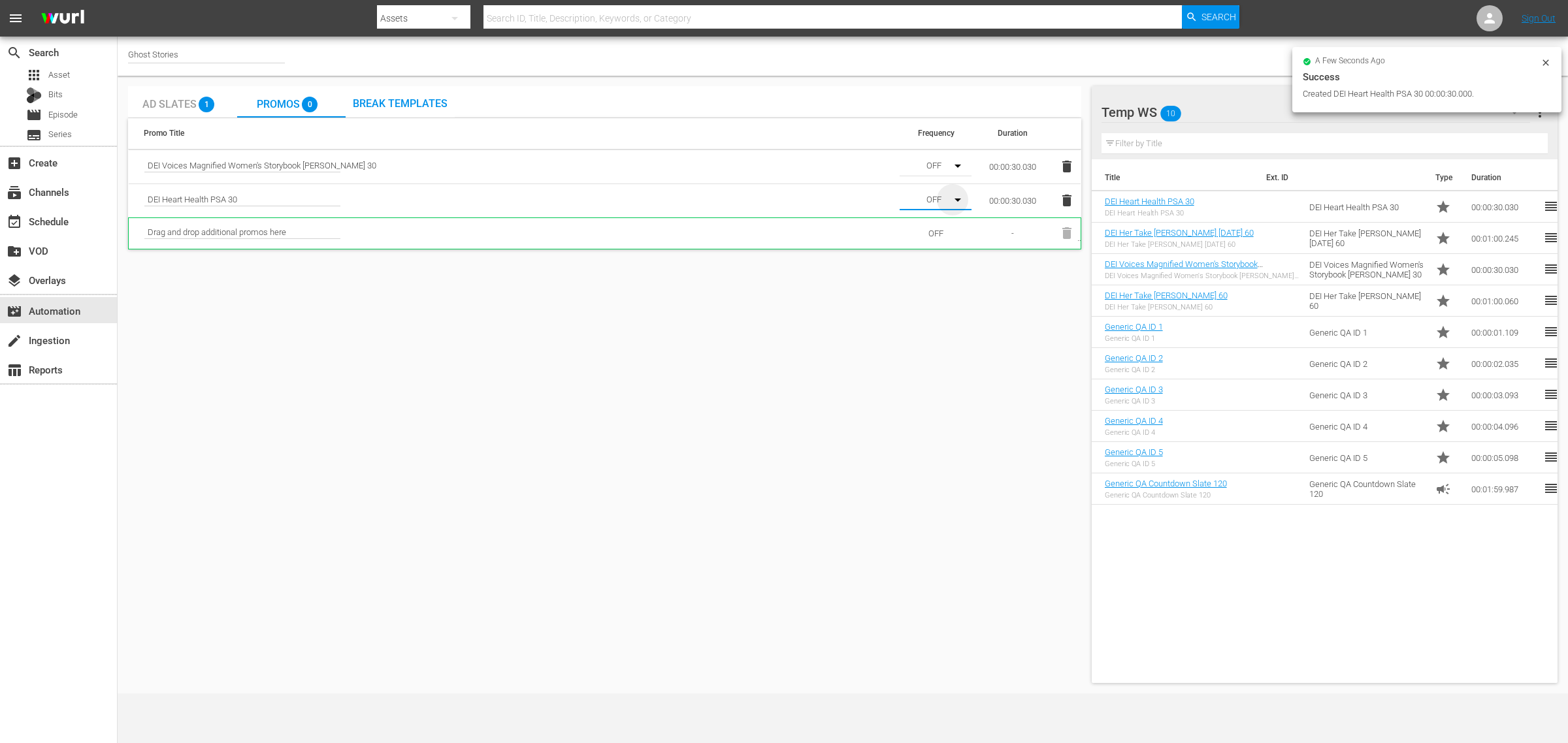
click at [956, 200] on icon "button" at bounding box center [958, 200] width 7 height 3
click at [945, 247] on div "Medium" at bounding box center [934, 247] width 69 height 21
click at [964, 93] on div "Ad Slates 1 Promos 0 Break Templates" at bounding box center [604, 102] width 953 height 32
click at [958, 165] on icon "button" at bounding box center [958, 166] width 7 height 3
click at [949, 208] on div "Medium" at bounding box center [934, 212] width 69 height 21
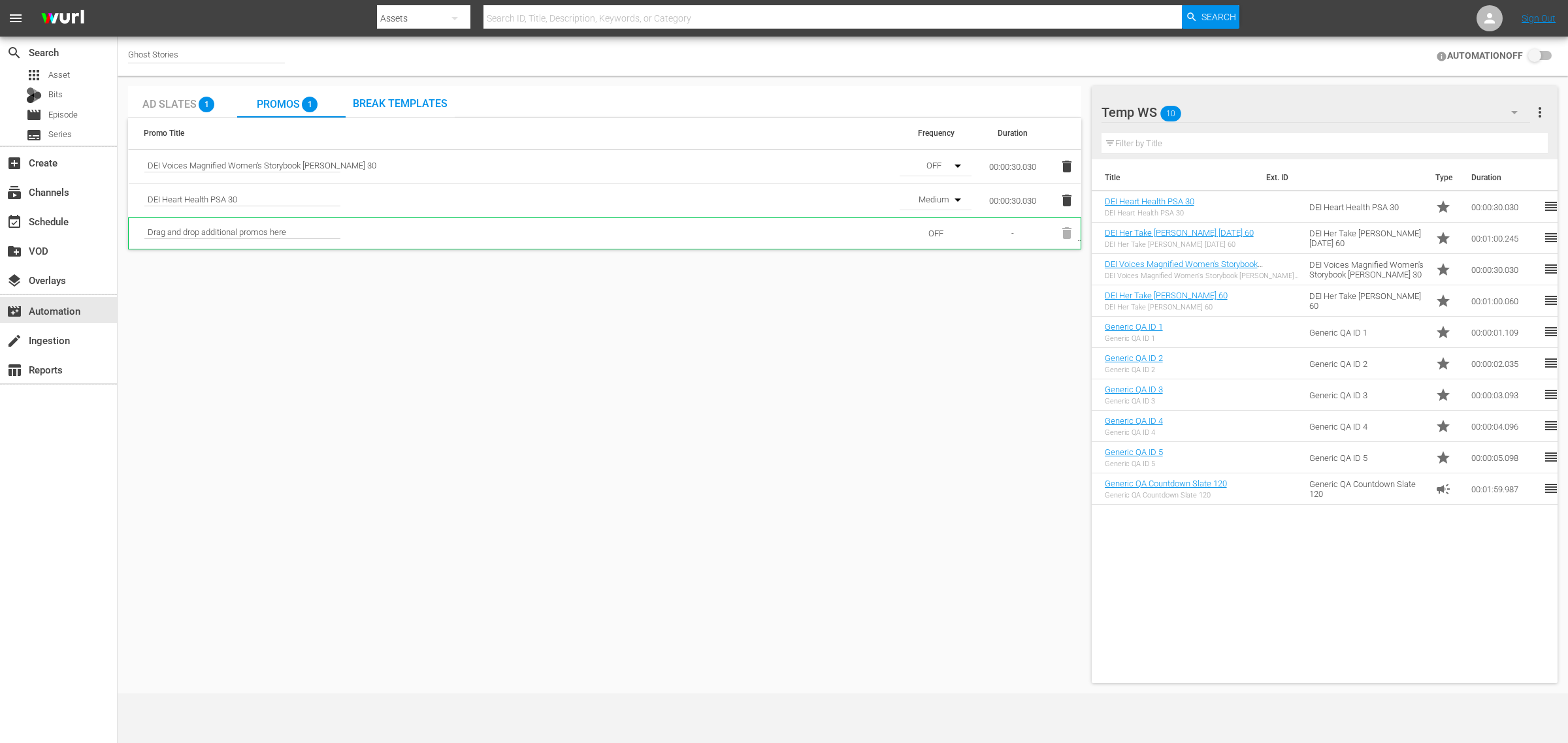
click at [810, 97] on div "Ad Slates 1 Promos 1 Break Templates" at bounding box center [604, 102] width 953 height 32
click at [1537, 53] on input "checkbox" at bounding box center [1537, 56] width 29 height 16
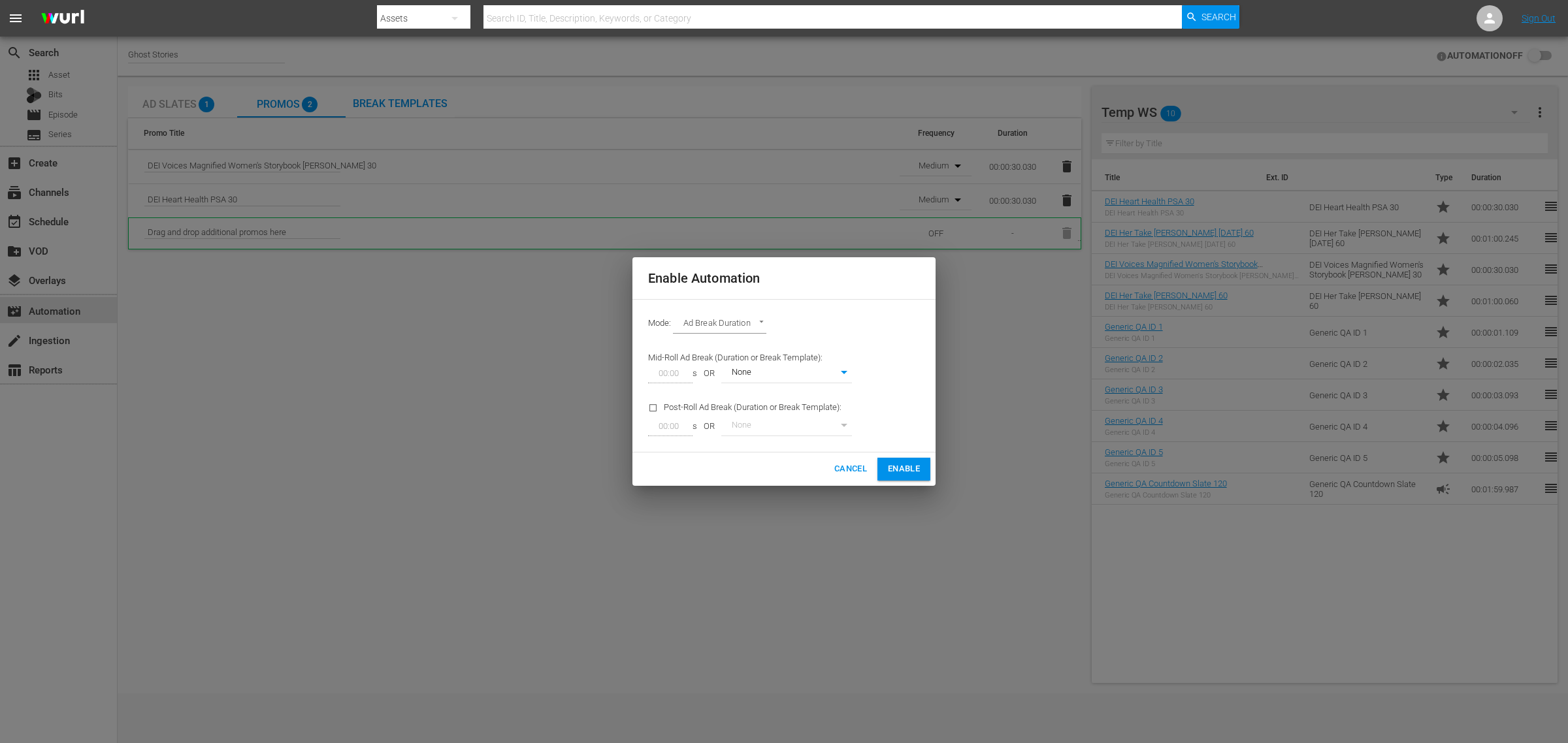
click at [812, 374] on body "menu Search By Assets Search ID, Title, Description, Keywords, or Category Sear…" at bounding box center [784, 371] width 1568 height 743
click at [878, 309] on div at bounding box center [784, 371] width 1568 height 743
click at [874, 310] on div "Mode: Ad Break Duration AD_BREAK_DURATION" at bounding box center [784, 325] width 288 height 34
click at [747, 322] on body "menu Search By Assets Search ID, Title, Description, Keywords, or Category Sear…" at bounding box center [784, 371] width 1568 height 743
click at [742, 321] on li "Ad Break Duration" at bounding box center [721, 325] width 96 height 22
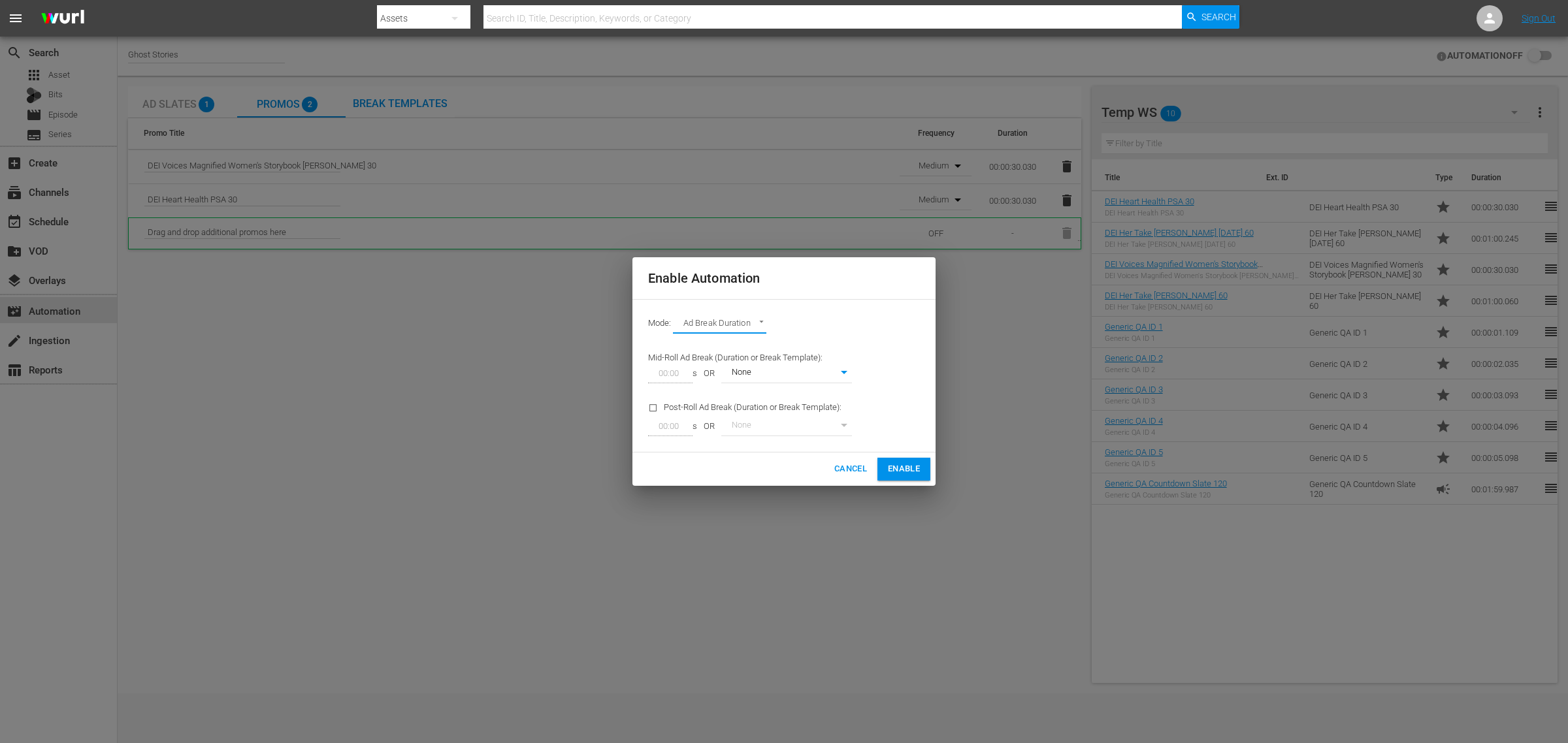
click at [855, 306] on div "Mode: Ad Break Duration AD_BREAK_DURATION Mid-Roll Ad Break (Duration or Break …" at bounding box center [784, 376] width 303 height 154
click at [825, 373] on body "menu Search By Assets Search ID, Title, Description, Keywords, or Category Sear…" at bounding box center [784, 371] width 1568 height 743
click at [861, 322] on div at bounding box center [784, 371] width 1568 height 743
click at [850, 462] on span "Cancel" at bounding box center [851, 469] width 33 height 15
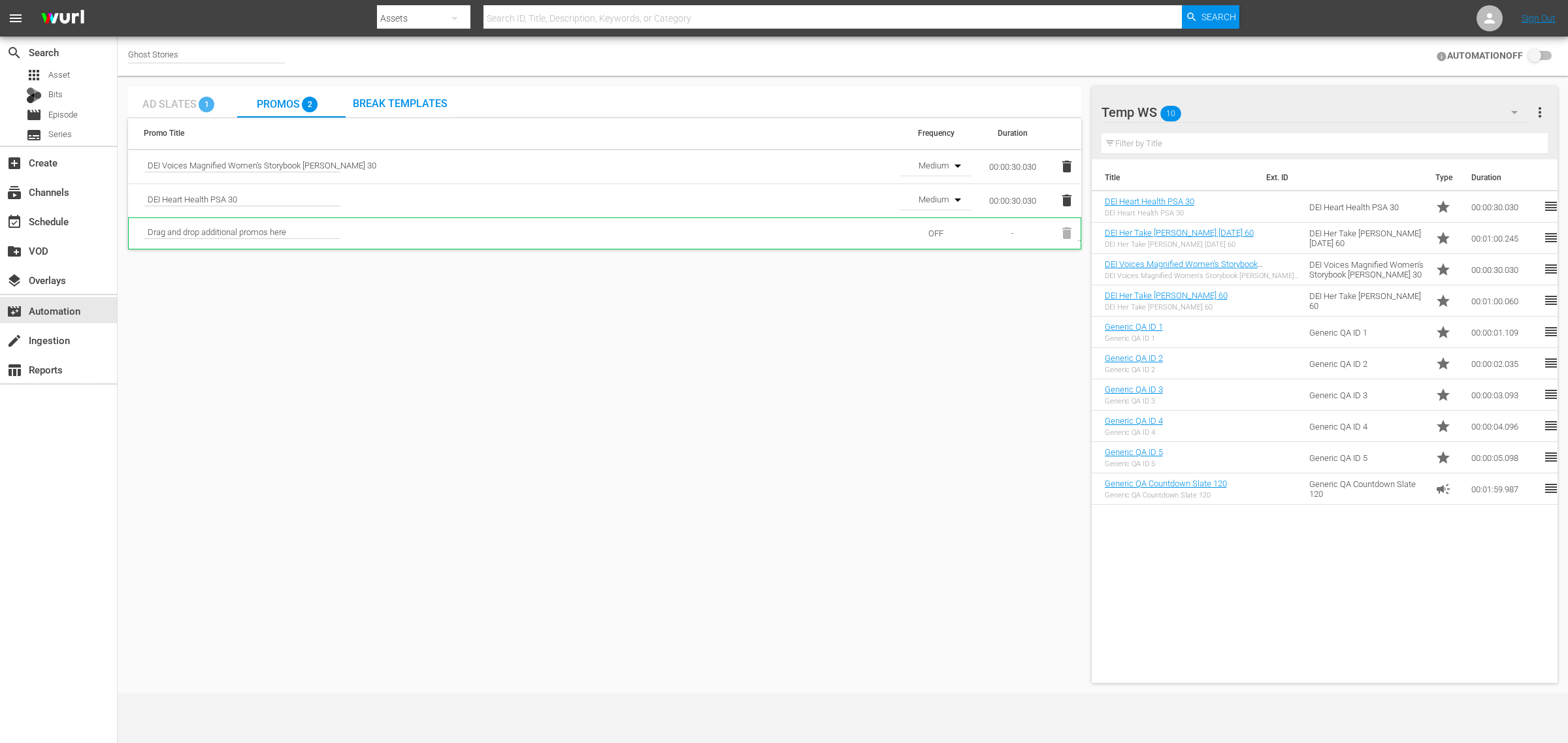
click at [174, 104] on span "Ad Slates" at bounding box center [170, 104] width 55 height 12
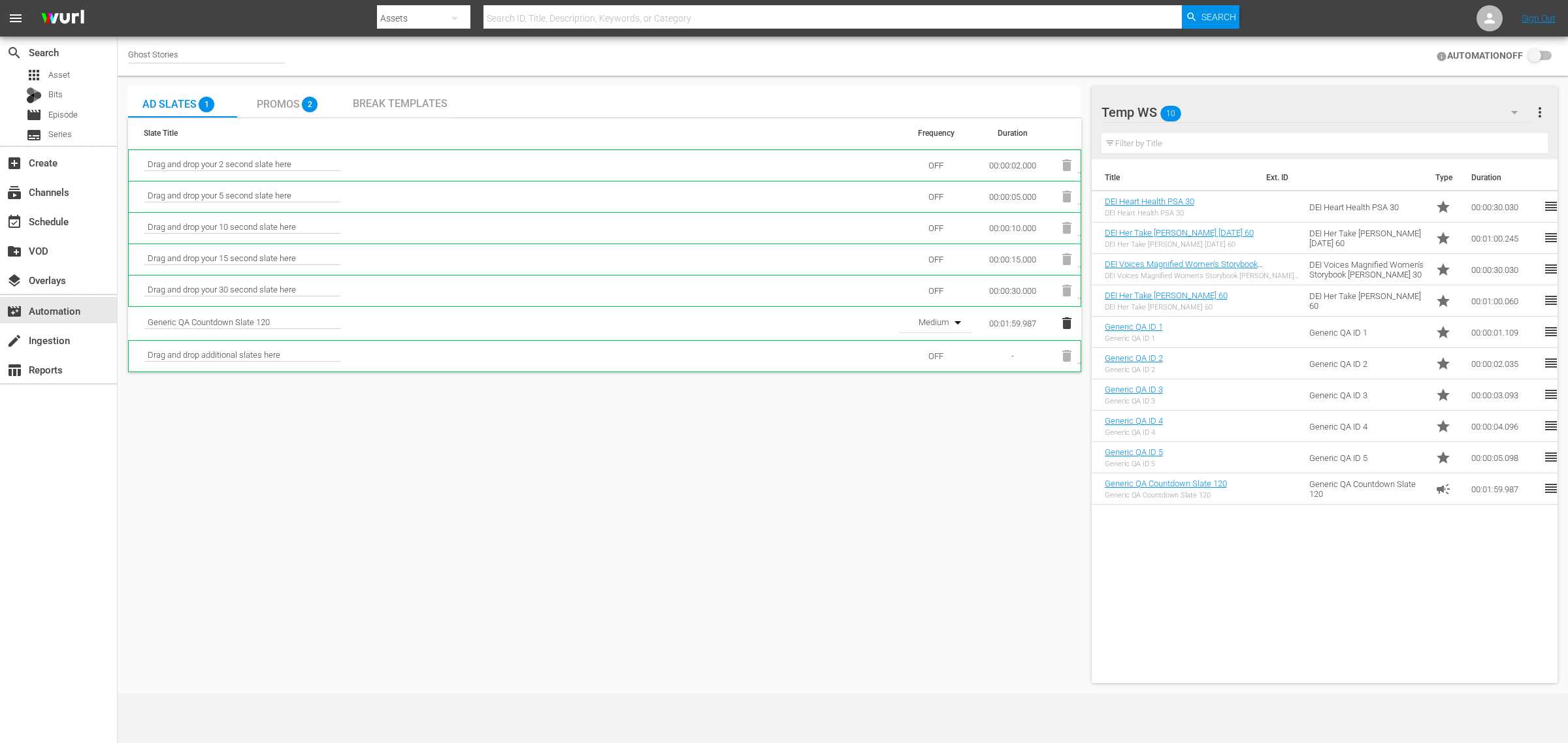
click at [1541, 56] on input "checkbox" at bounding box center [1537, 56] width 29 height 16
checkbox input "false"
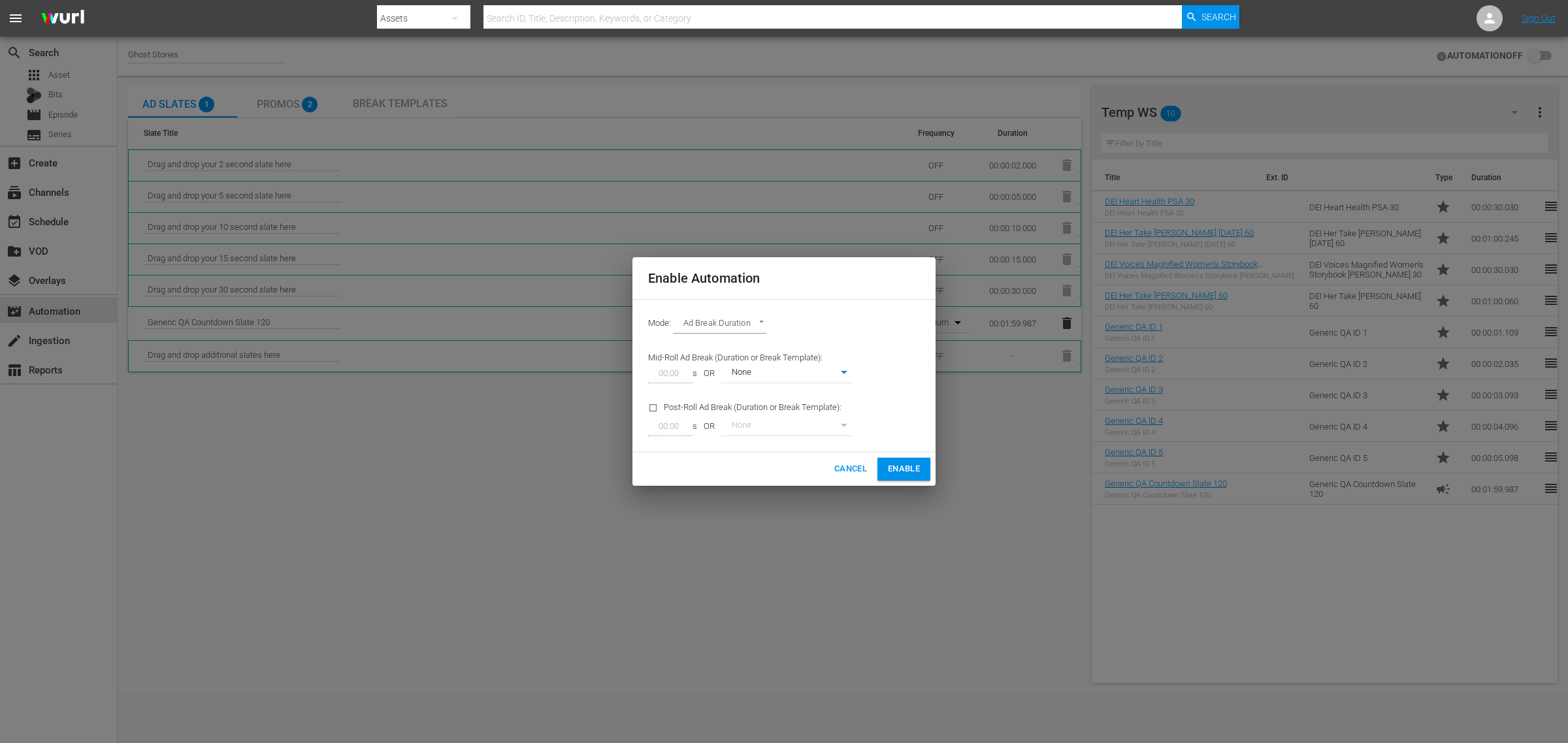
click at [889, 464] on span "Enable" at bounding box center [904, 469] width 32 height 15
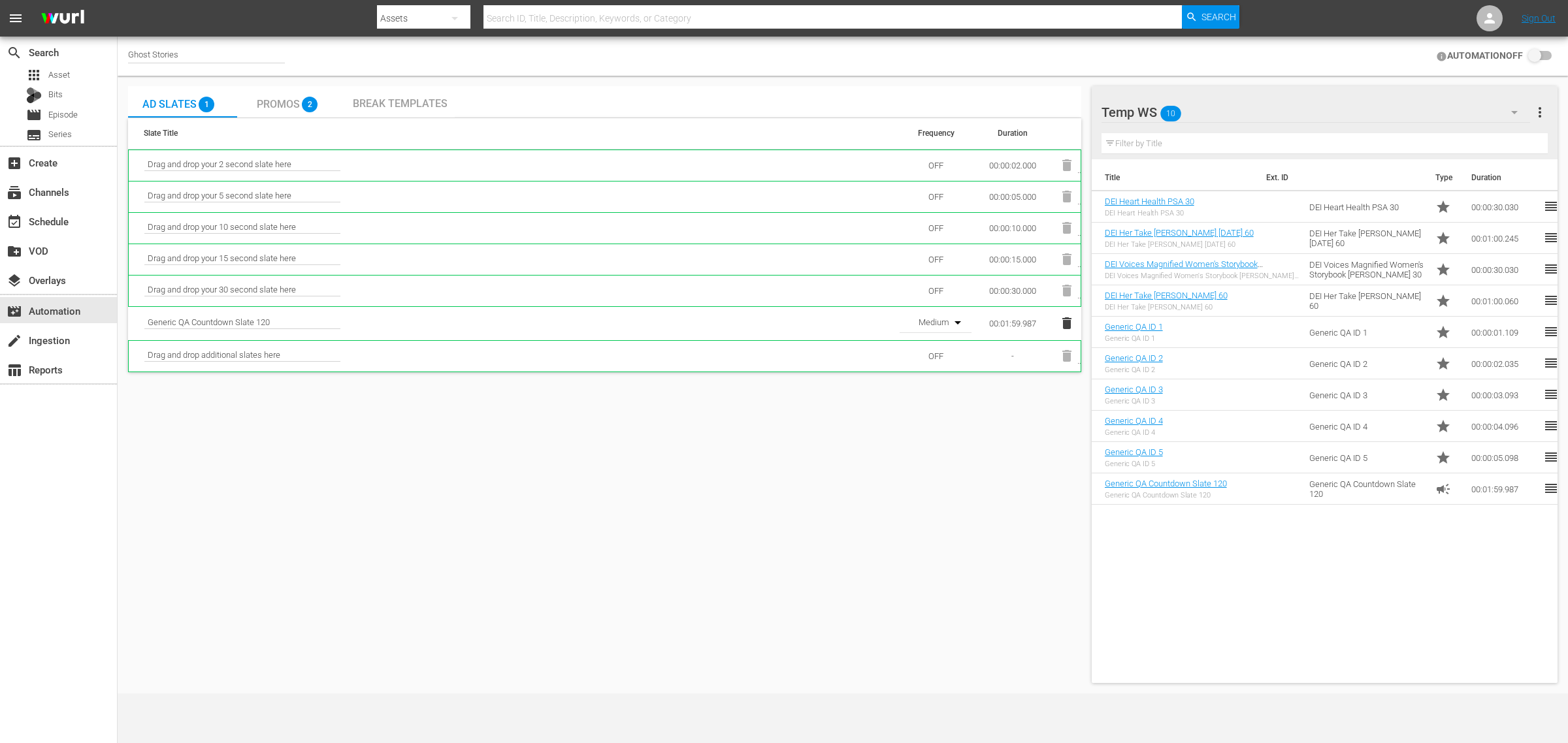
click at [1353, 16] on nav "menu Search By Assets Search ID, Title, Description, Keywords, or Category Sear…" at bounding box center [784, 18] width 1568 height 37
click at [67, 219] on div "event_available Schedule" at bounding box center [36, 219] width 73 height 12
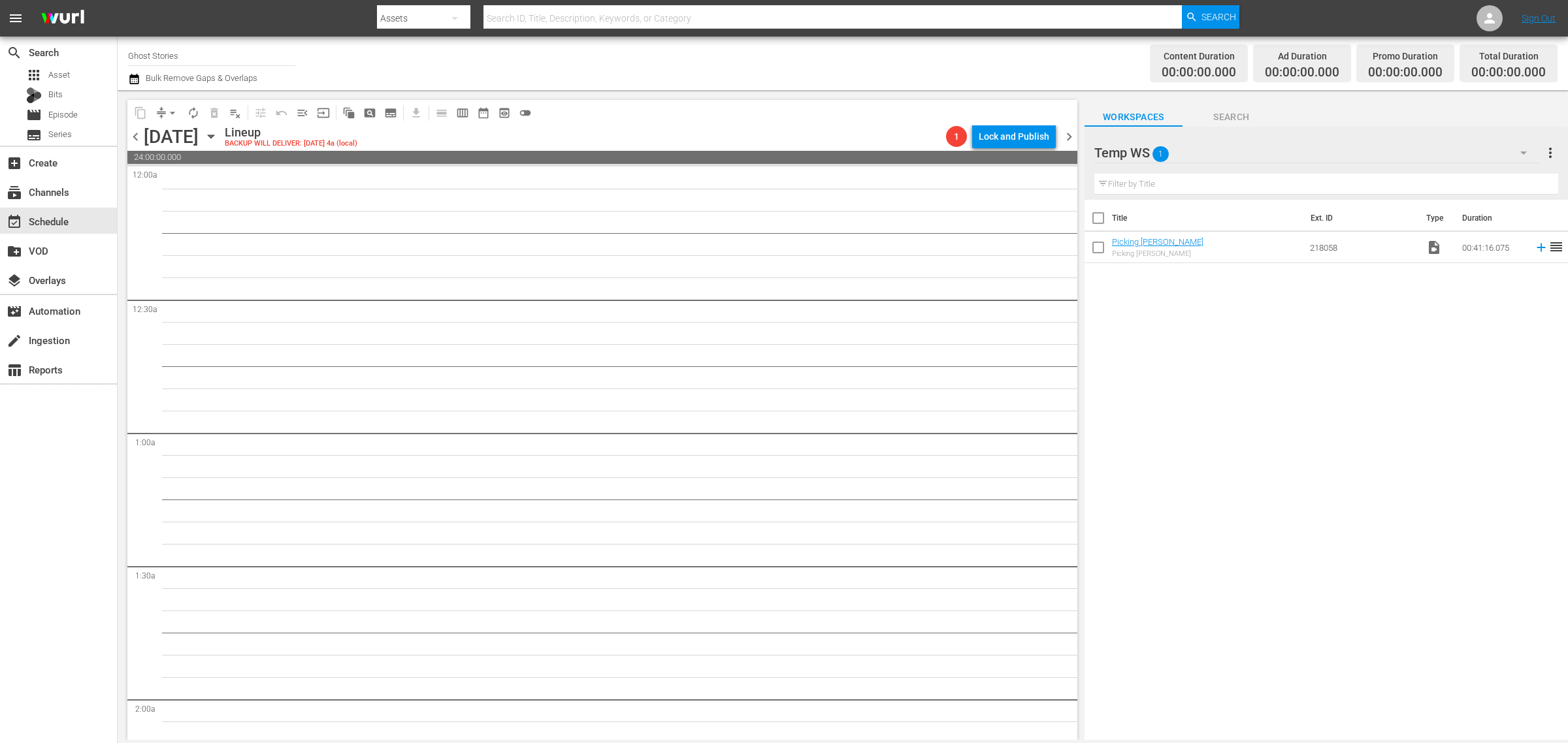
click at [218, 135] on icon "button" at bounding box center [211, 136] width 14 height 14
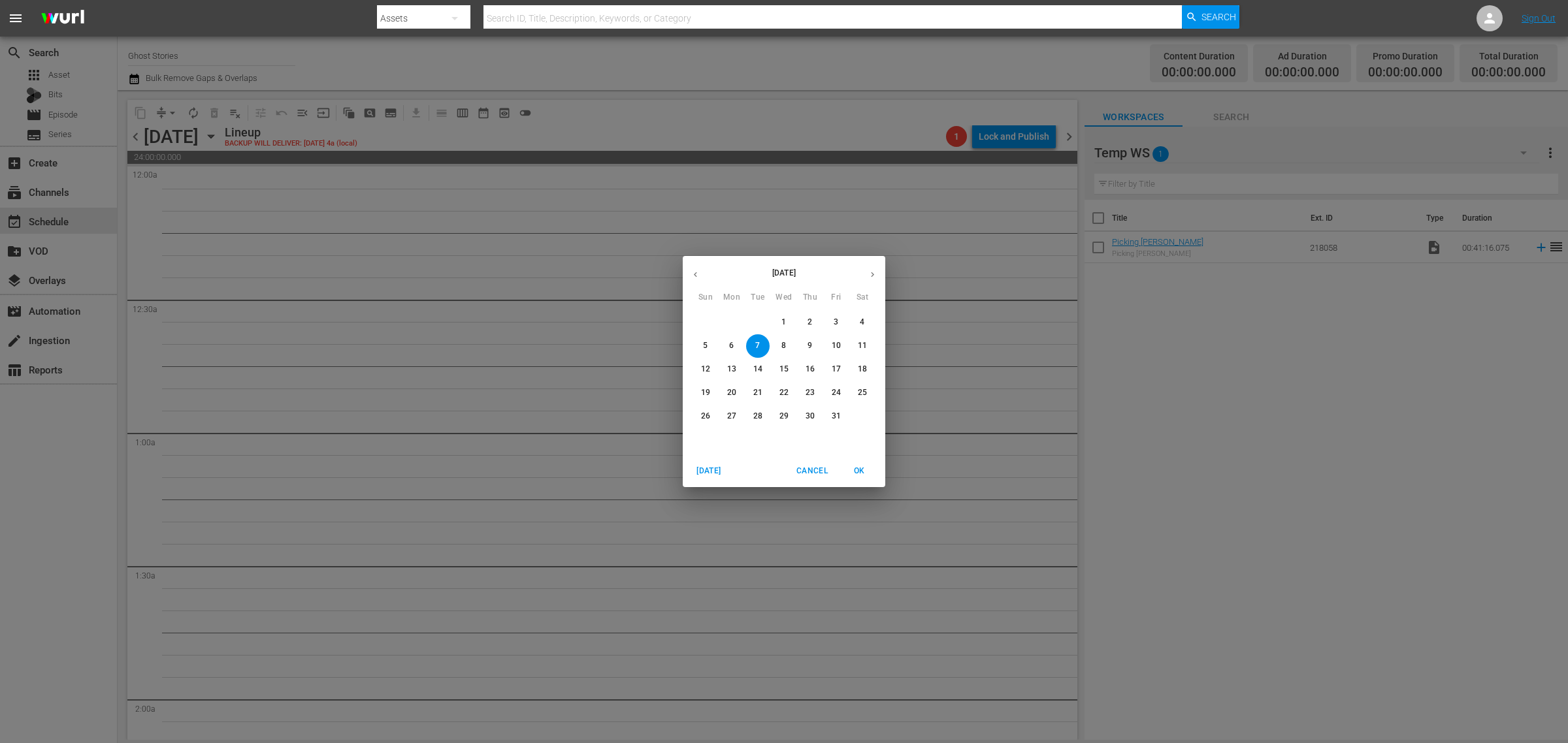
click at [699, 271] on icon "button" at bounding box center [696, 274] width 10 height 10
click at [867, 276] on icon "button" at bounding box center [872, 274] width 10 height 10
click at [756, 344] on p "7" at bounding box center [758, 346] width 5 height 11
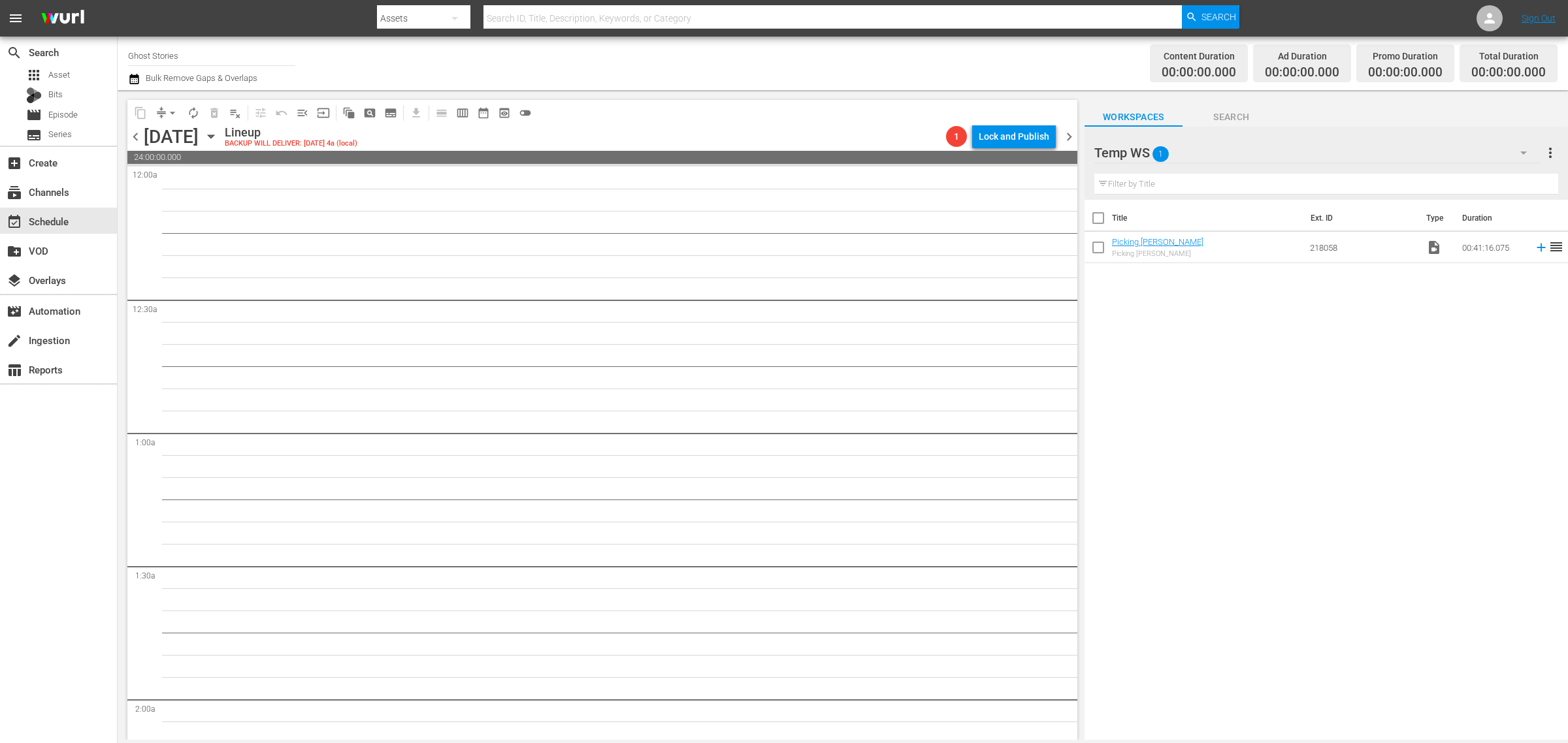
drag, startPoint x: 80, startPoint y: 46, endPoint x: -159, endPoint y: 3, distance: 242.8
click at [0, 3] on html "menu Search By Assets Search ID, Title, Description, Keywords, or Category Sear…" at bounding box center [784, 371] width 1568 height 743
click at [252, 82] on div "Torque (1052 - aenetworks_torque_1)" at bounding box center [307, 92] width 339 height 31
type input "Torque (1052 - aenetworks_torque_1)"
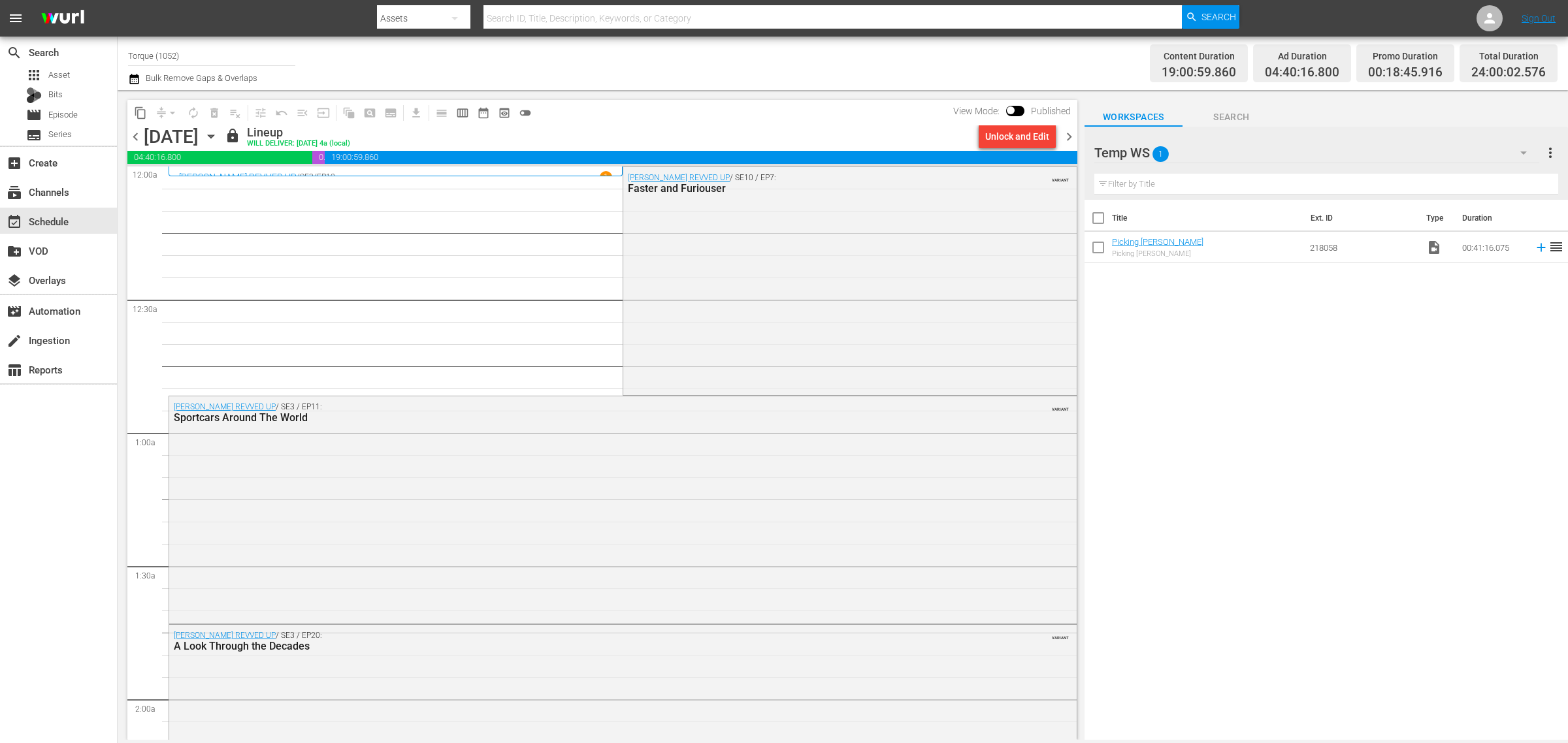
click at [560, 54] on div "Channel Title Torque (1052) Bulk Remove Gaps & Overlaps" at bounding box center [518, 63] width 780 height 47
click at [137, 139] on span "chevron_left" at bounding box center [136, 137] width 16 height 16
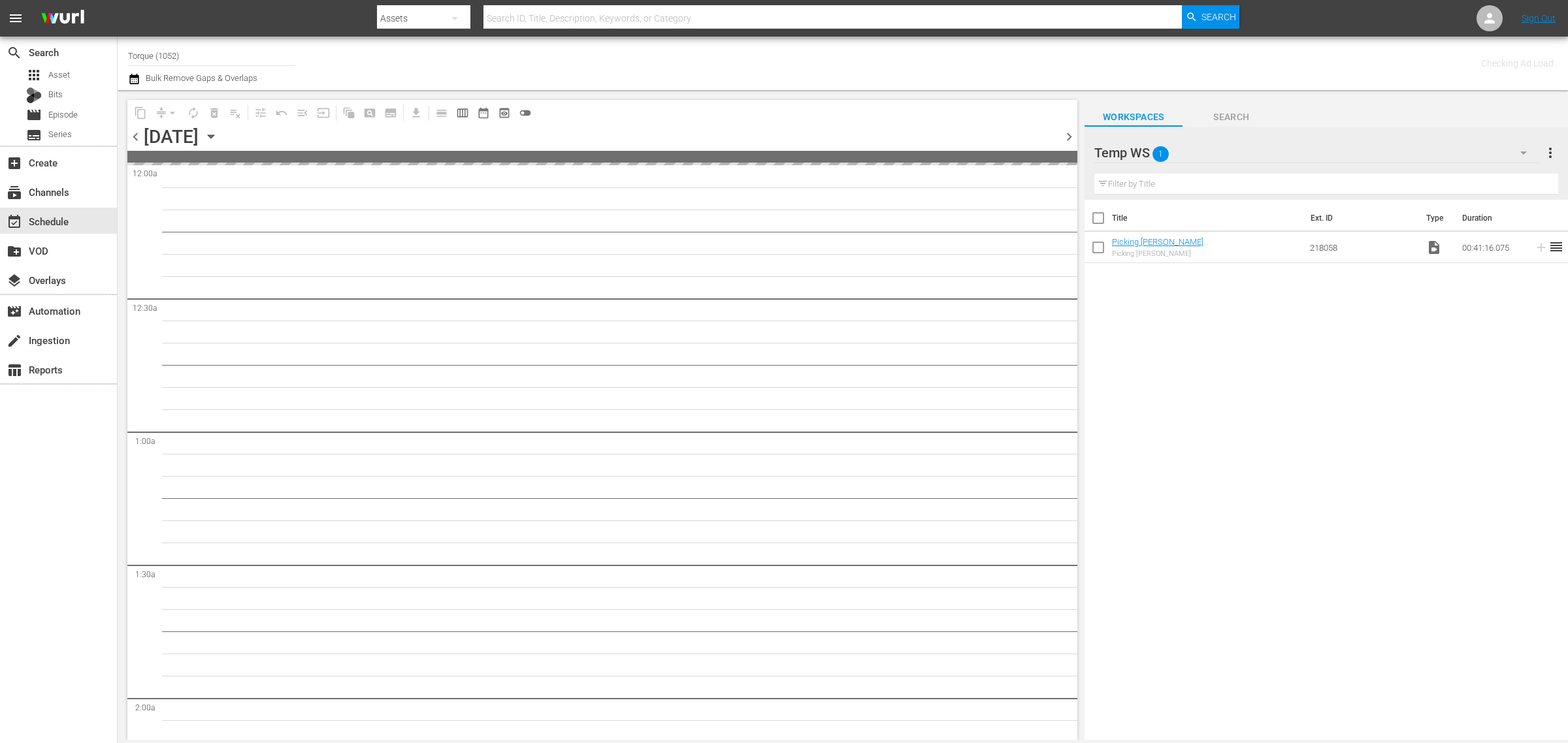
click at [788, 63] on div "Channel Title Torque (1052) Bulk Remove Gaps & Overlaps" at bounding box center [518, 63] width 780 height 47
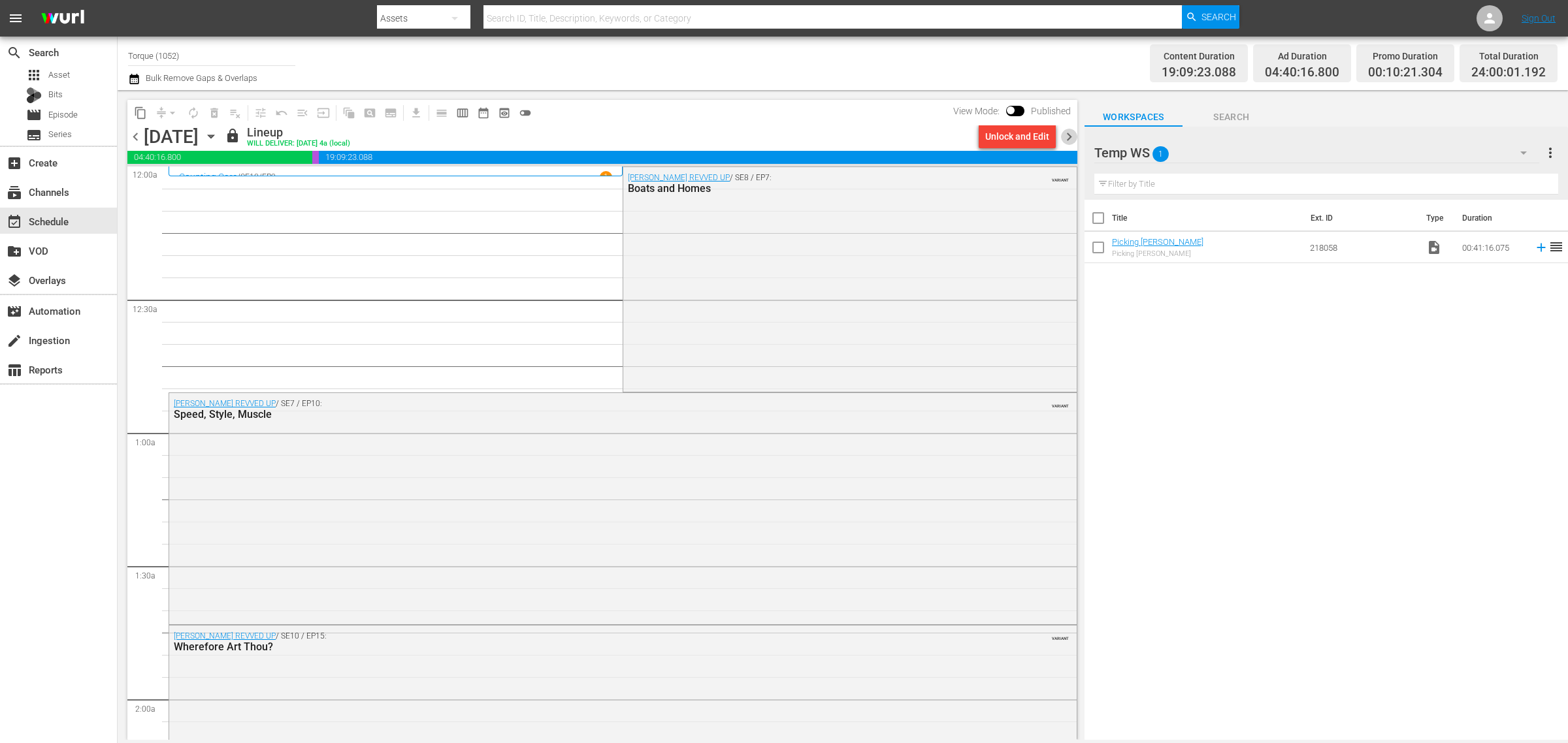
click at [1070, 135] on span "chevron_right" at bounding box center [1069, 137] width 16 height 16
click at [1069, 136] on span "chevron_right" at bounding box center [1069, 137] width 16 height 16
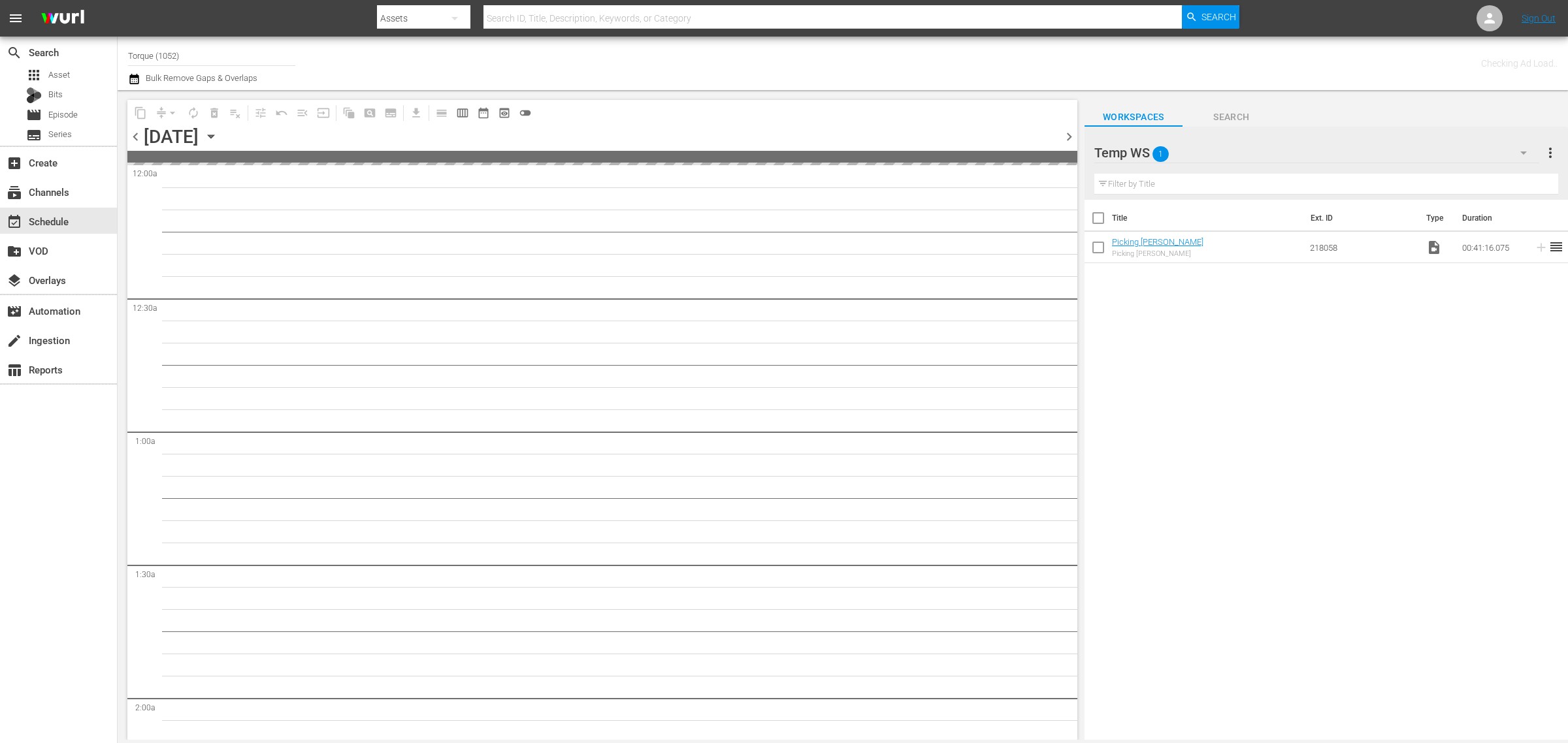
click at [750, 61] on div "Channel Title Torque (1052) Bulk Remove Gaps & Overlaps" at bounding box center [518, 63] width 780 height 47
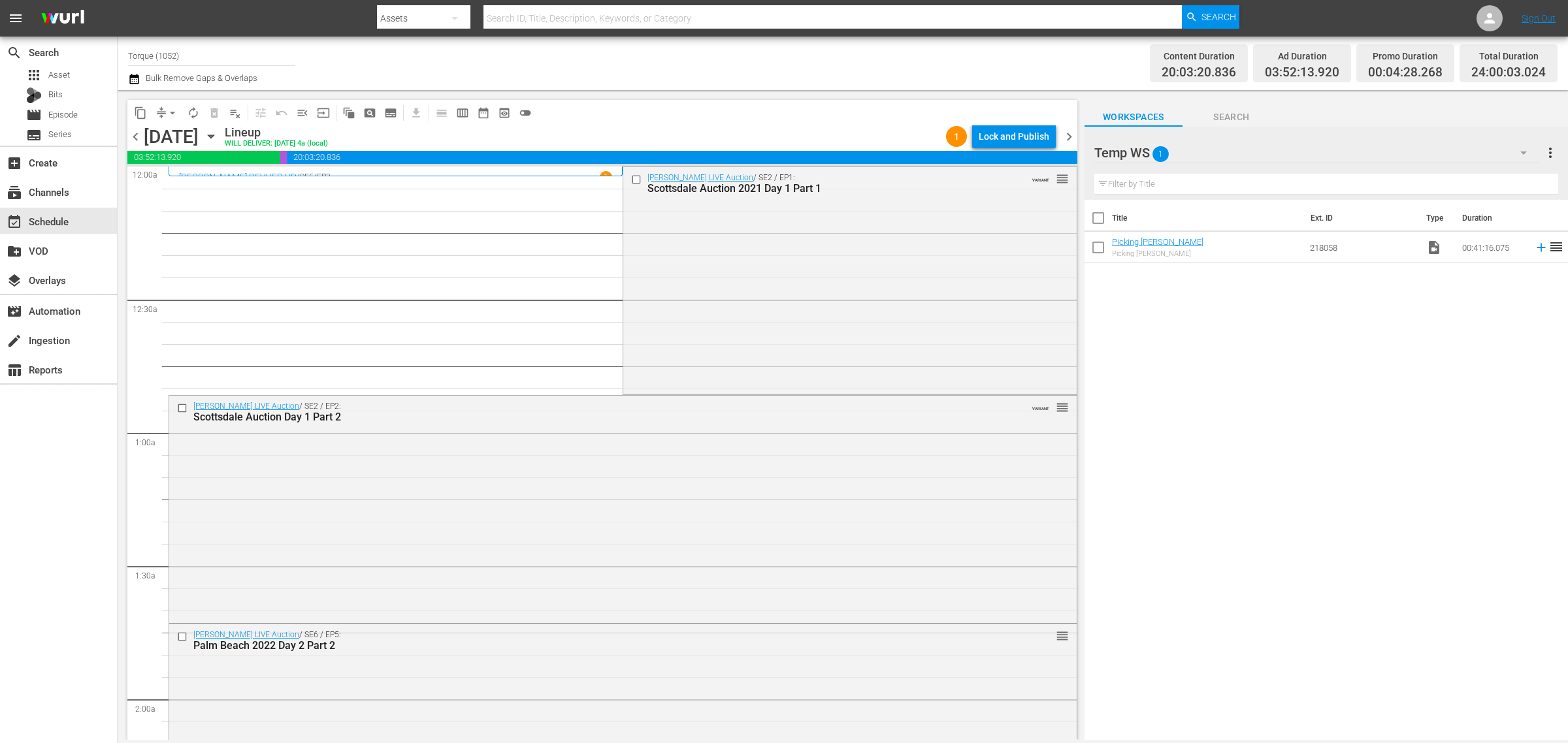
click at [1010, 124] on div "content_copy compress arrow_drop_down autorenew_outlined delete_forever_outline…" at bounding box center [602, 112] width 950 height 25
click at [1006, 132] on div "Lock and Publish" at bounding box center [1014, 136] width 71 height 24
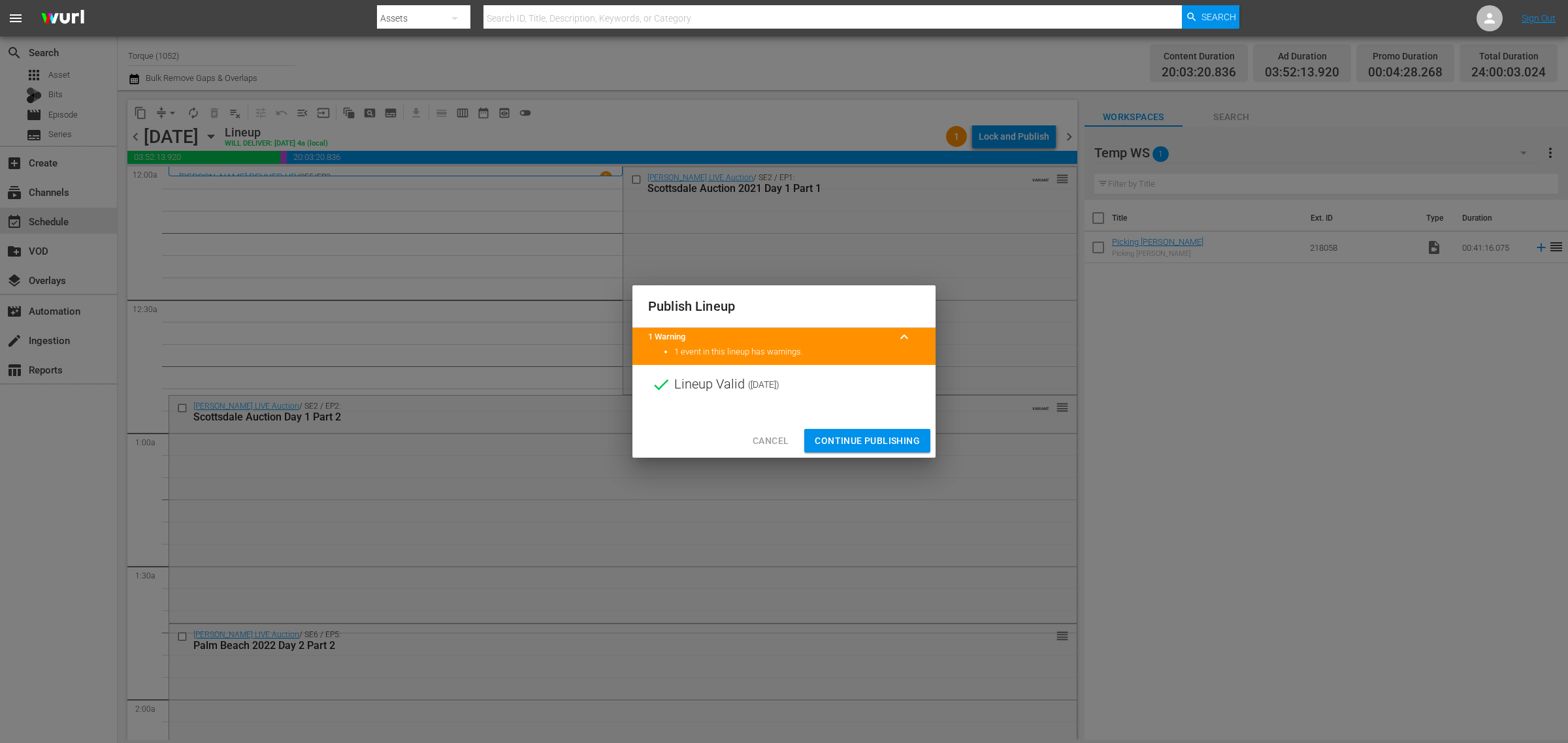
click at [863, 439] on span "Continue Publishing" at bounding box center [867, 441] width 105 height 16
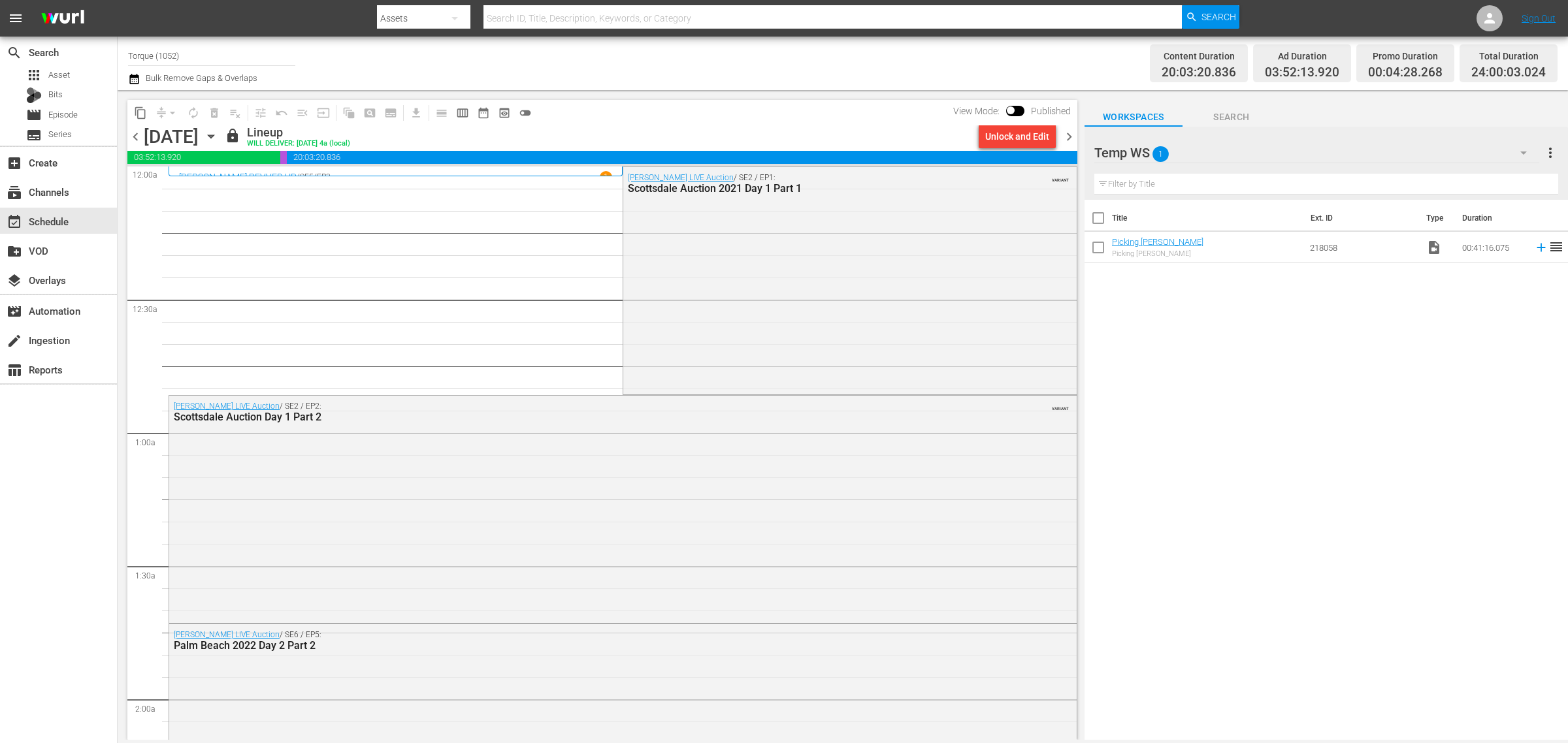
click at [835, 69] on div "Channel Title Torque (1052) Bulk Remove Gaps & Overlaps" at bounding box center [518, 63] width 780 height 47
click at [1071, 137] on span "chevron_right" at bounding box center [1069, 137] width 16 height 16
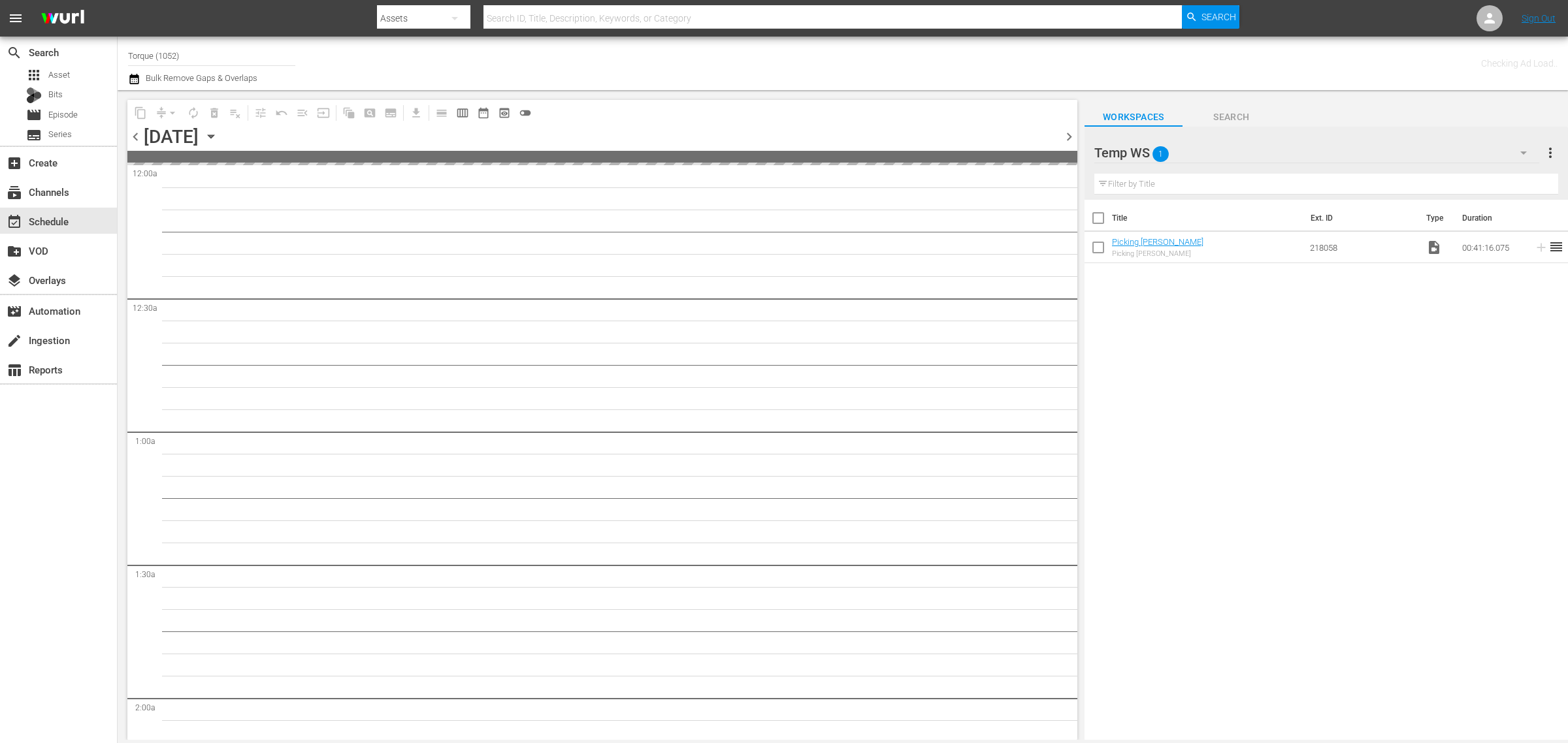
click at [623, 70] on div "Channel Title Torque (1052) Bulk Remove Gaps & Overlaps" at bounding box center [518, 63] width 780 height 47
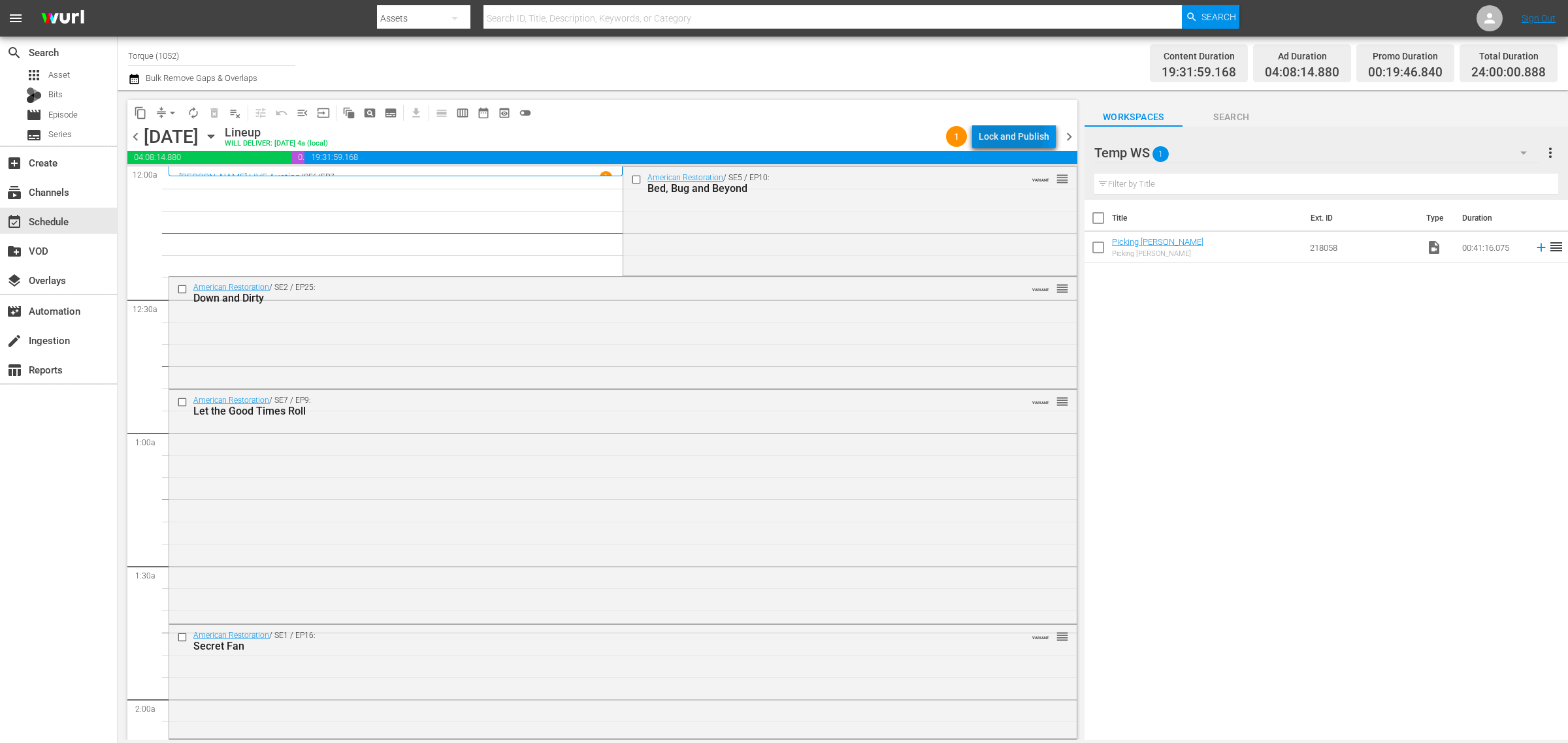
click at [989, 131] on div "Lock and Publish" at bounding box center [1014, 136] width 71 height 24
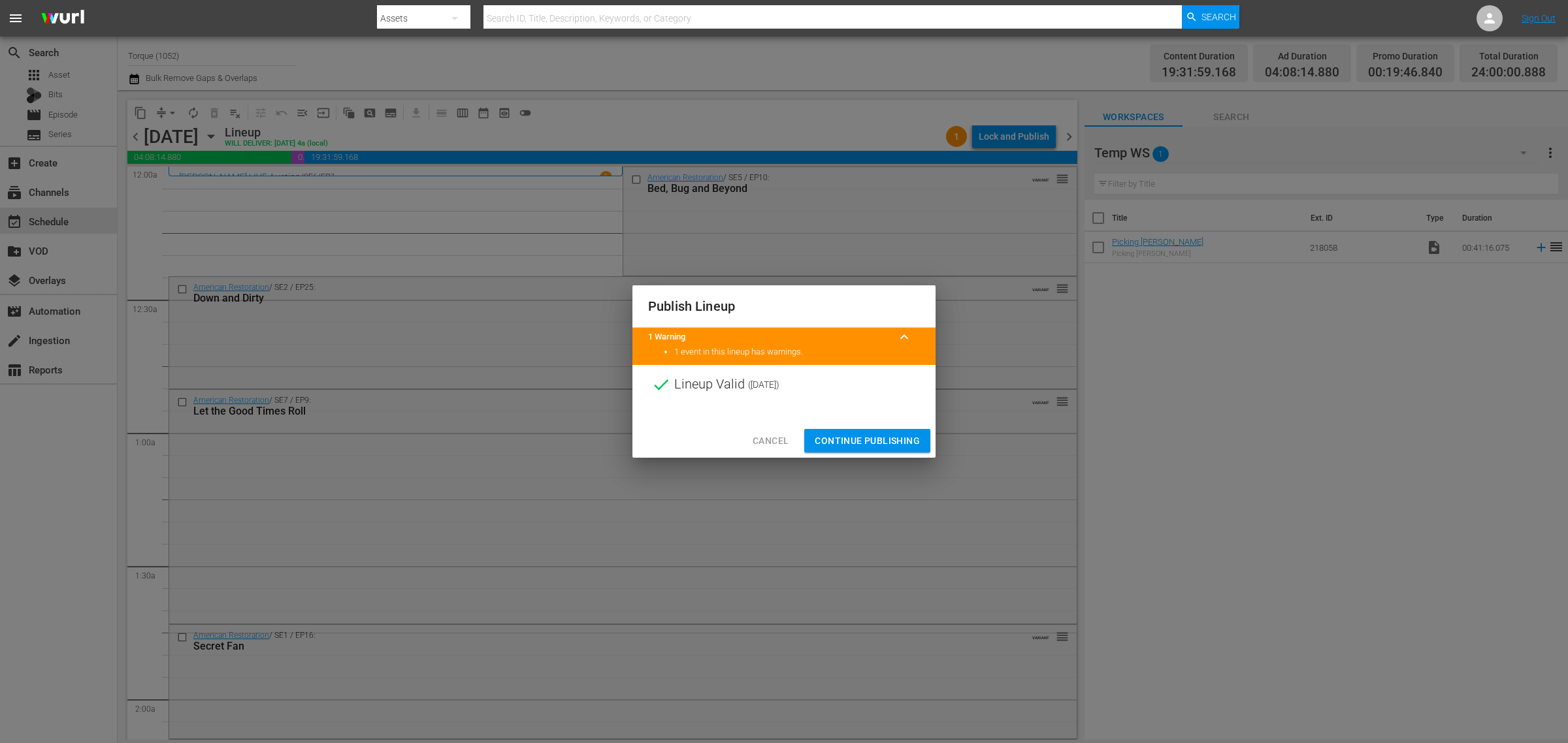
click at [867, 441] on span "Continue Publishing" at bounding box center [867, 441] width 105 height 16
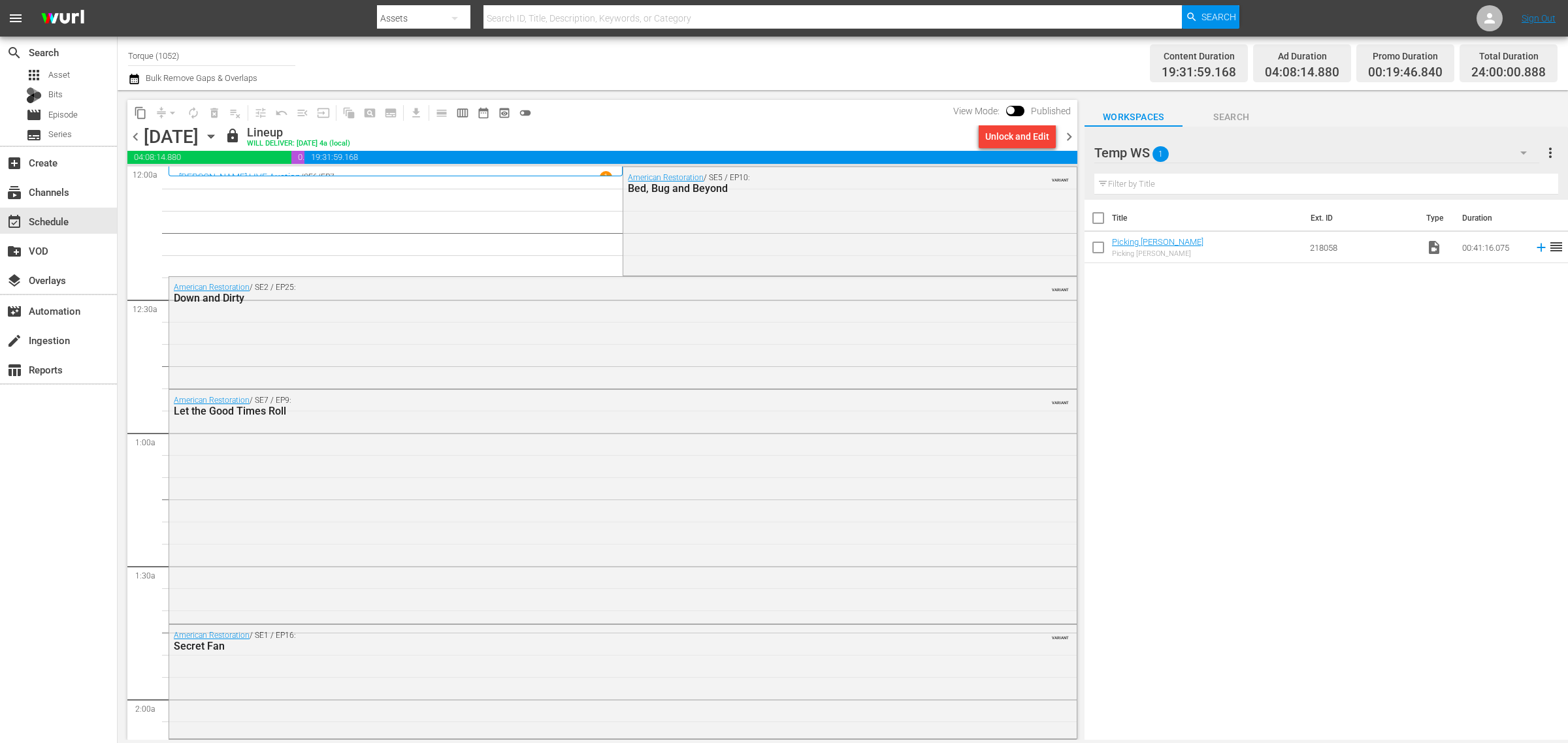
click at [851, 57] on div "Channel Title Torque (1052) Bulk Remove Gaps & Overlaps" at bounding box center [518, 63] width 780 height 47
click at [1077, 137] on span "chevron_right" at bounding box center [1069, 137] width 16 height 16
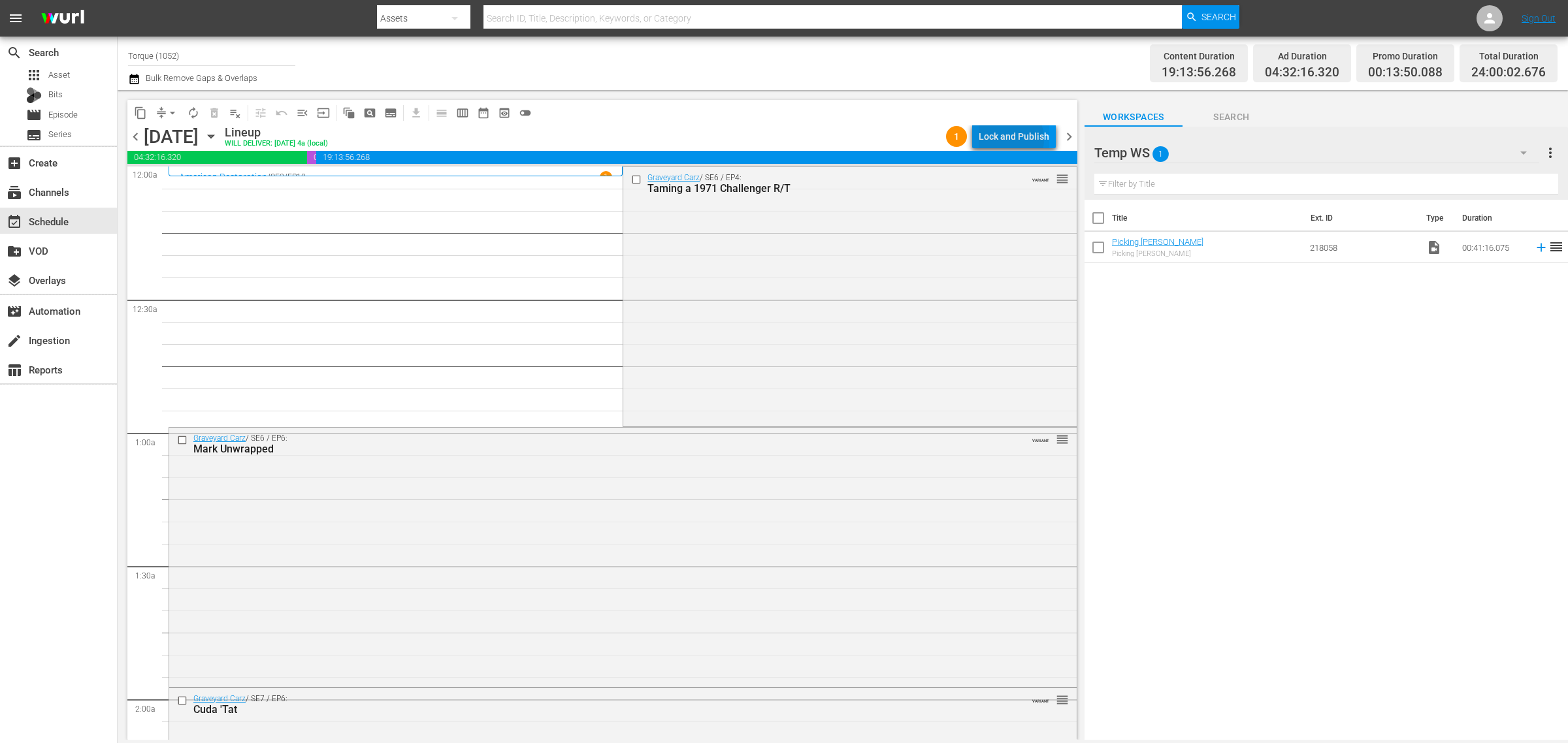
click at [1011, 138] on div "Lock and Publish" at bounding box center [1014, 136] width 71 height 24
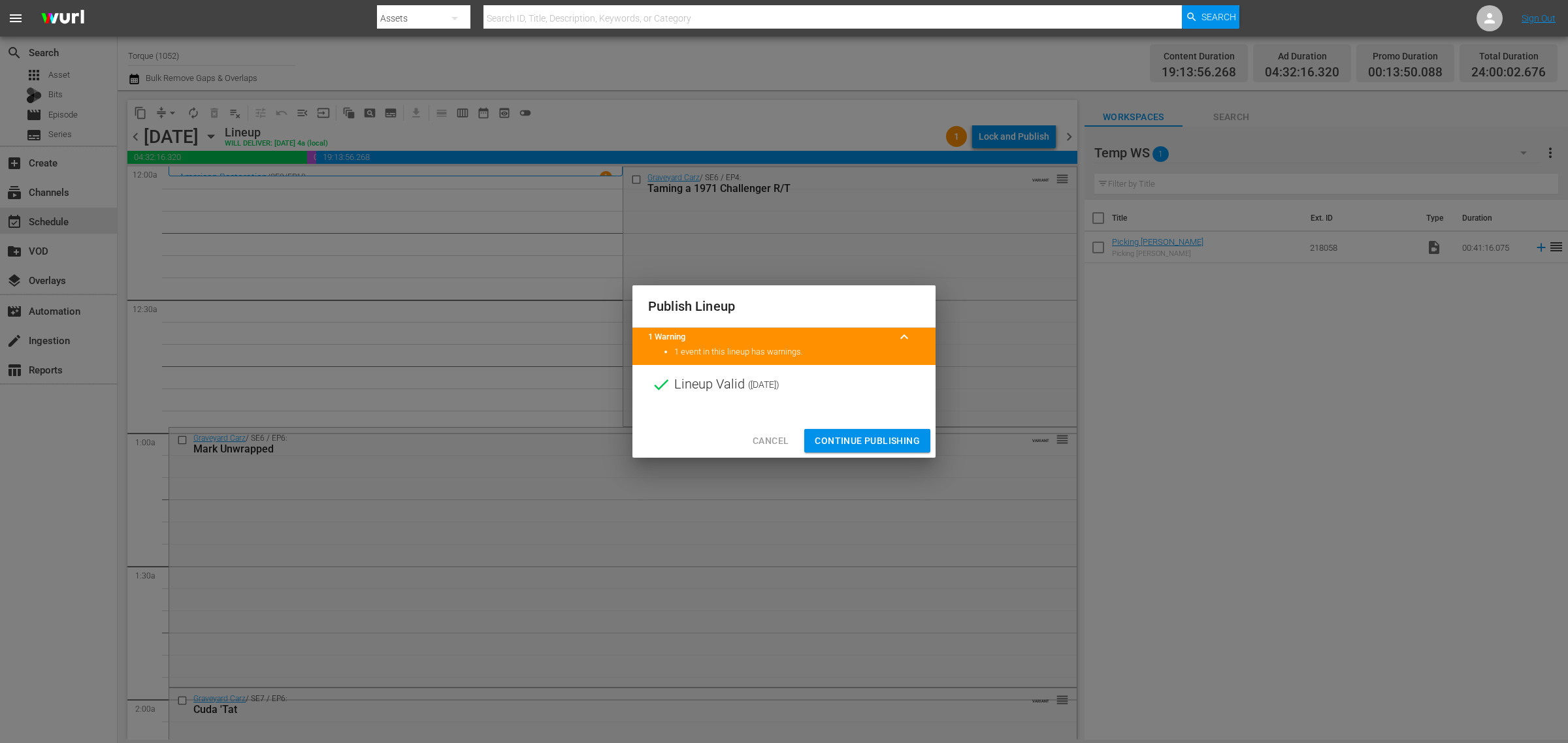
click at [856, 443] on span "Continue Publishing" at bounding box center [867, 441] width 105 height 16
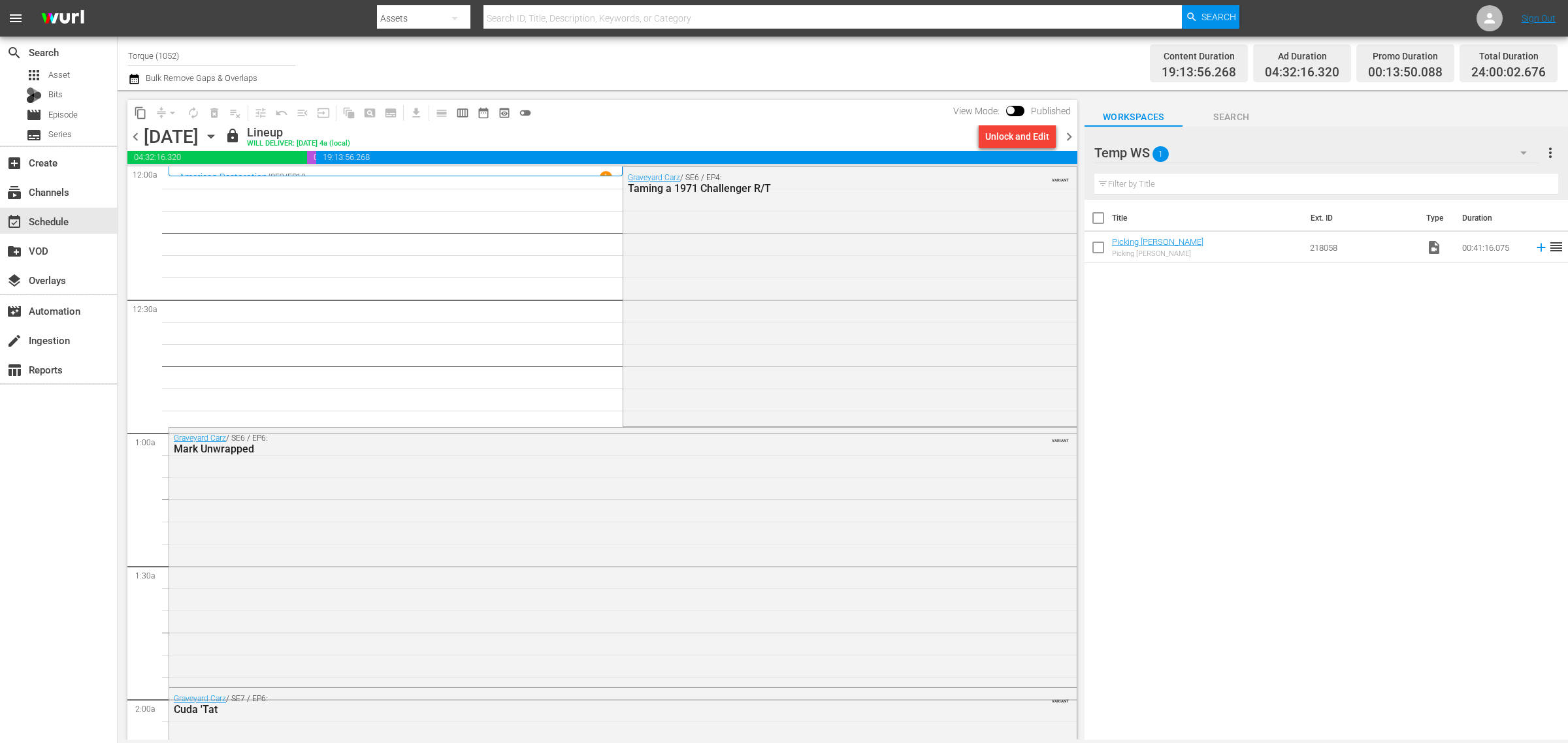
click at [1072, 139] on span "chevron_right" at bounding box center [1069, 137] width 16 height 16
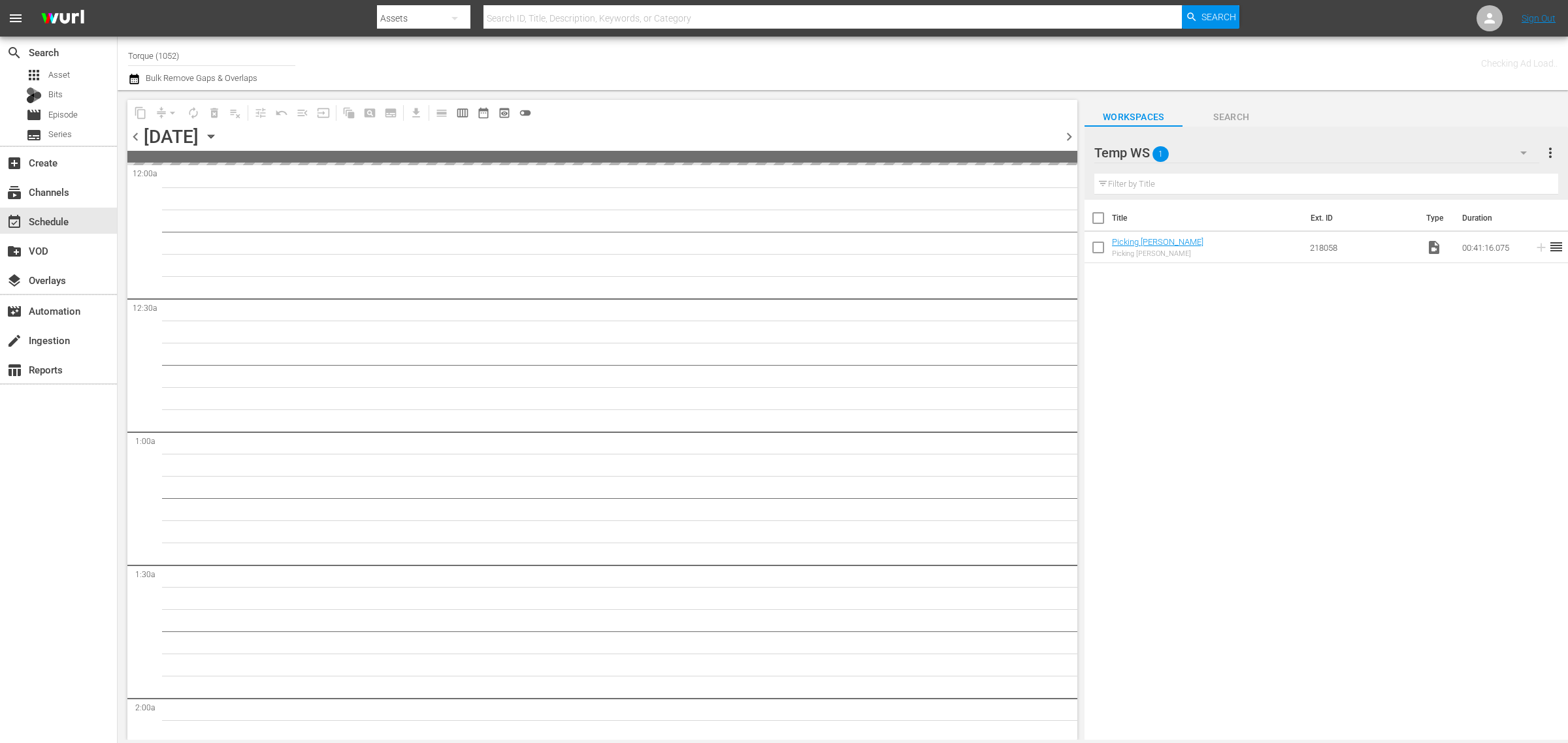
click at [805, 61] on div "Channel Title Torque (1052) Bulk Remove Gaps & Overlaps" at bounding box center [518, 63] width 780 height 47
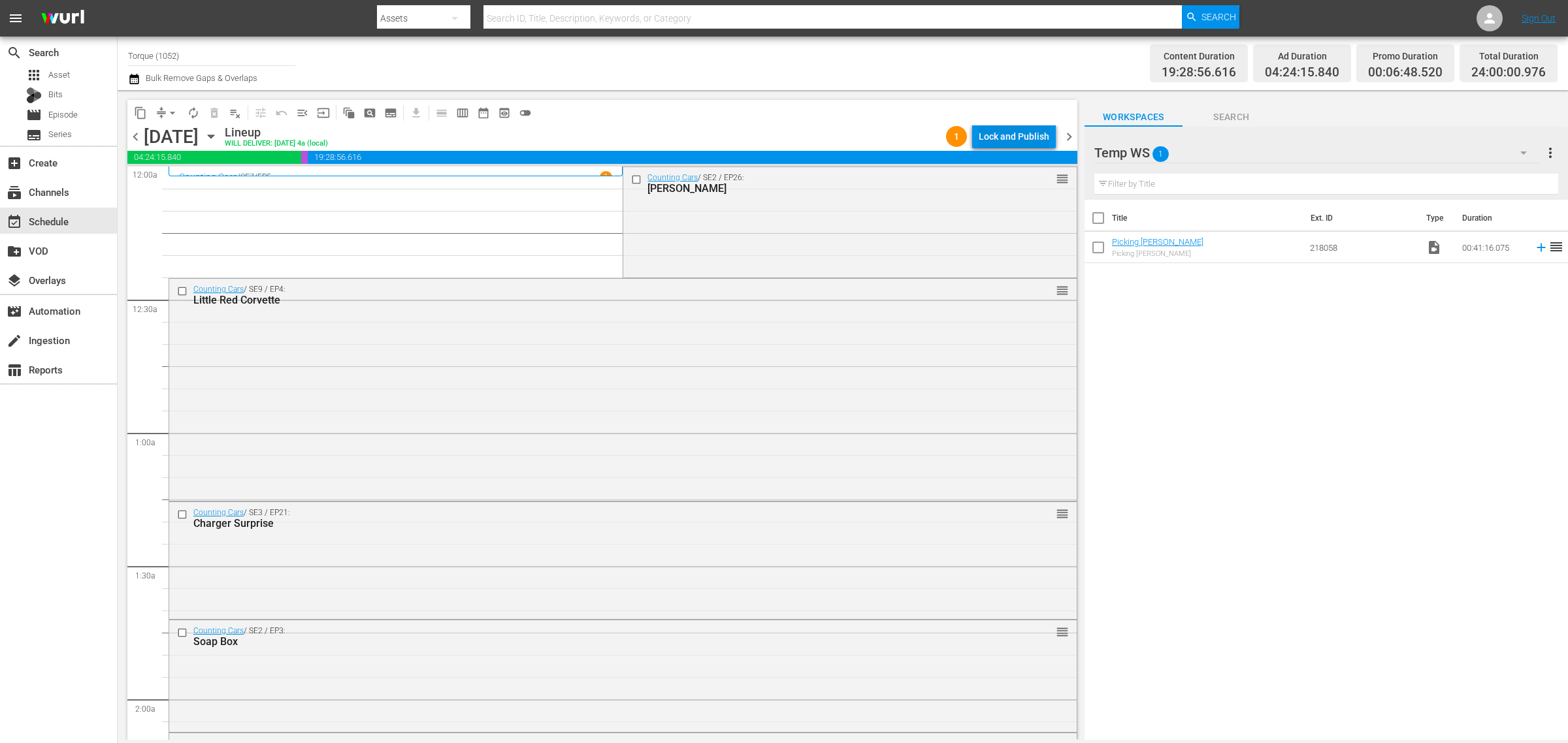
click at [1014, 138] on div "Lock and Publish" at bounding box center [1014, 136] width 71 height 24
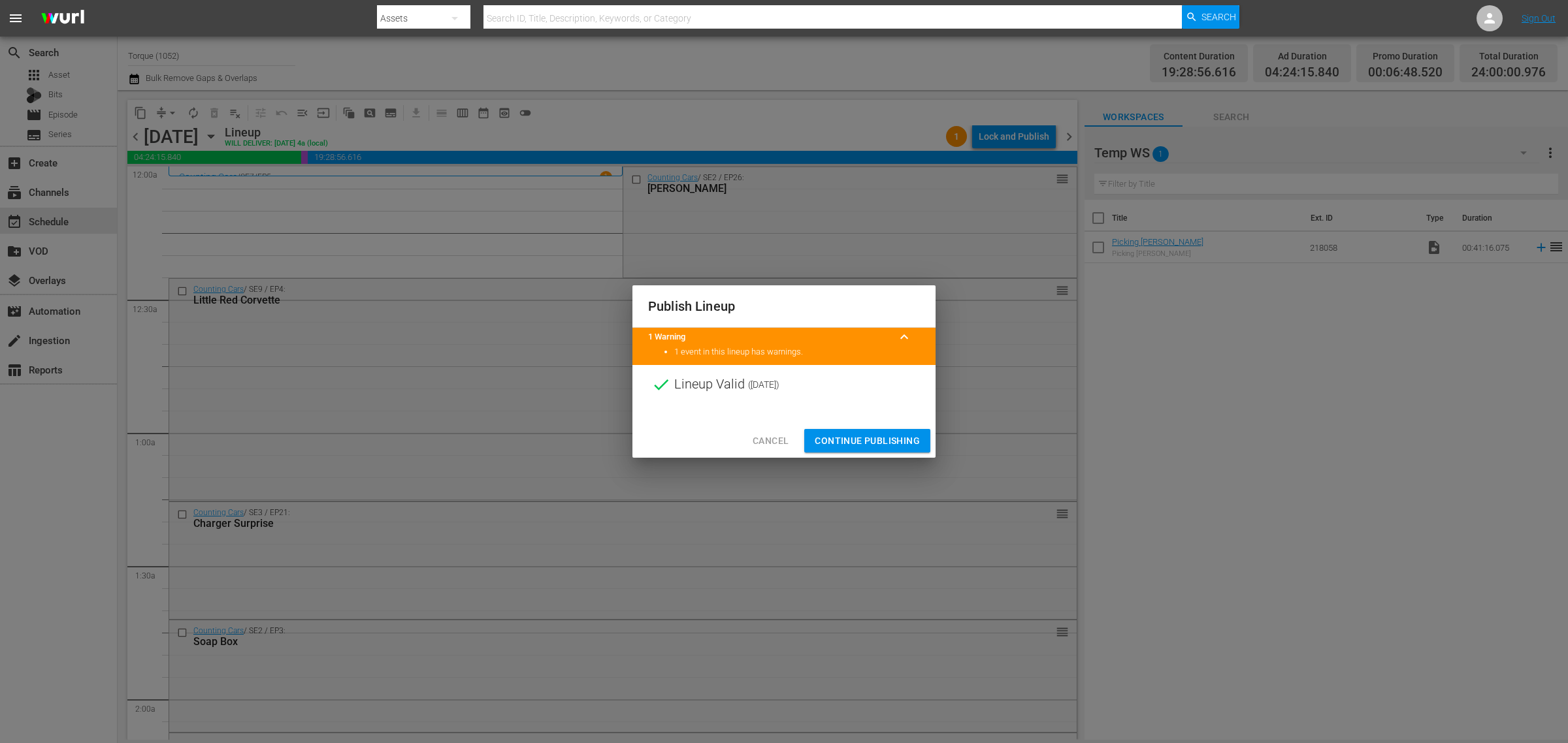
click at [872, 442] on span "Continue Publishing" at bounding box center [867, 441] width 105 height 16
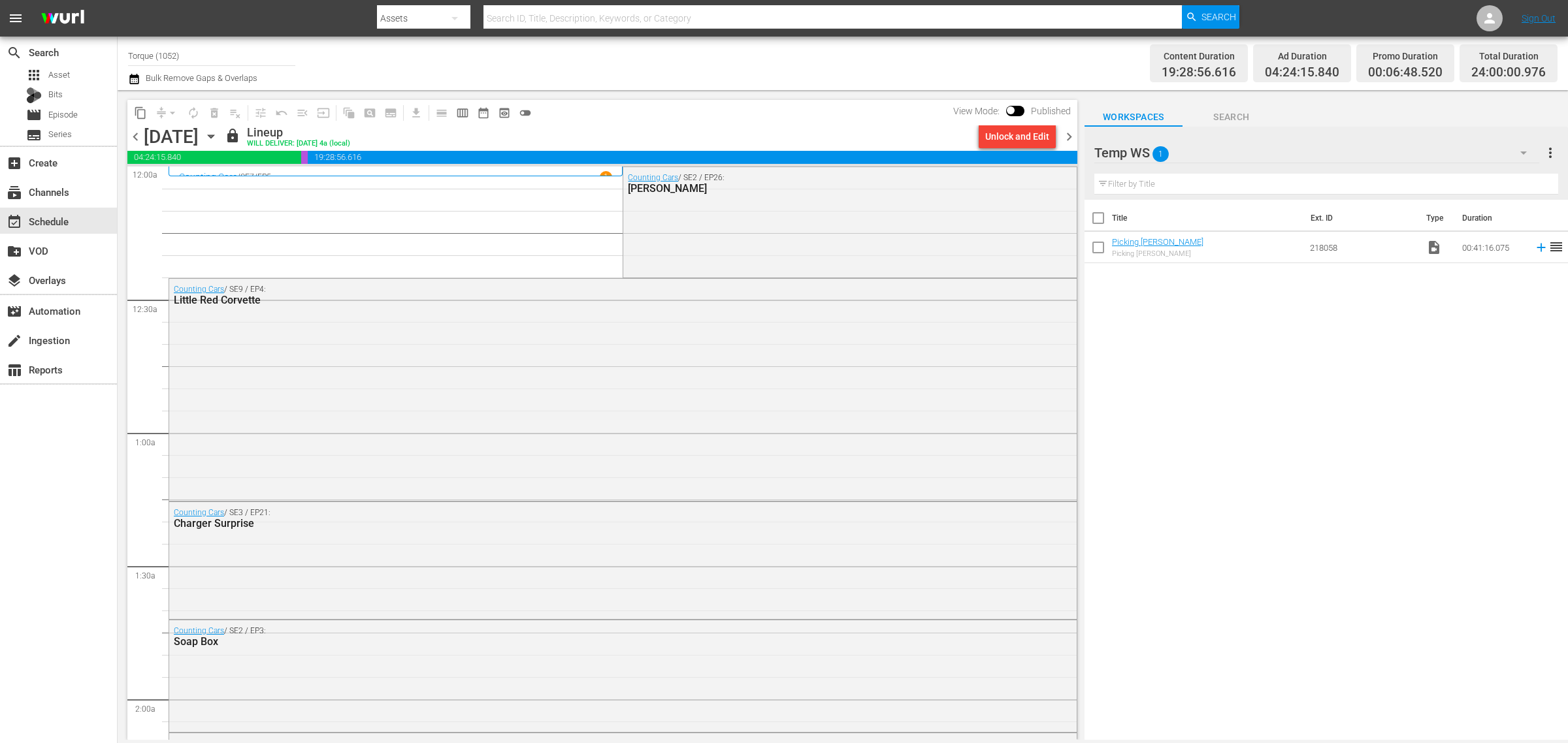
click at [912, 41] on div "Content Duration 19:28:56.616 Ad Duration 04:24:15.840 Promo Duration 00:06:48.…" at bounding box center [1233, 63] width 650 height 47
click at [1069, 138] on span "chevron_right" at bounding box center [1069, 137] width 16 height 16
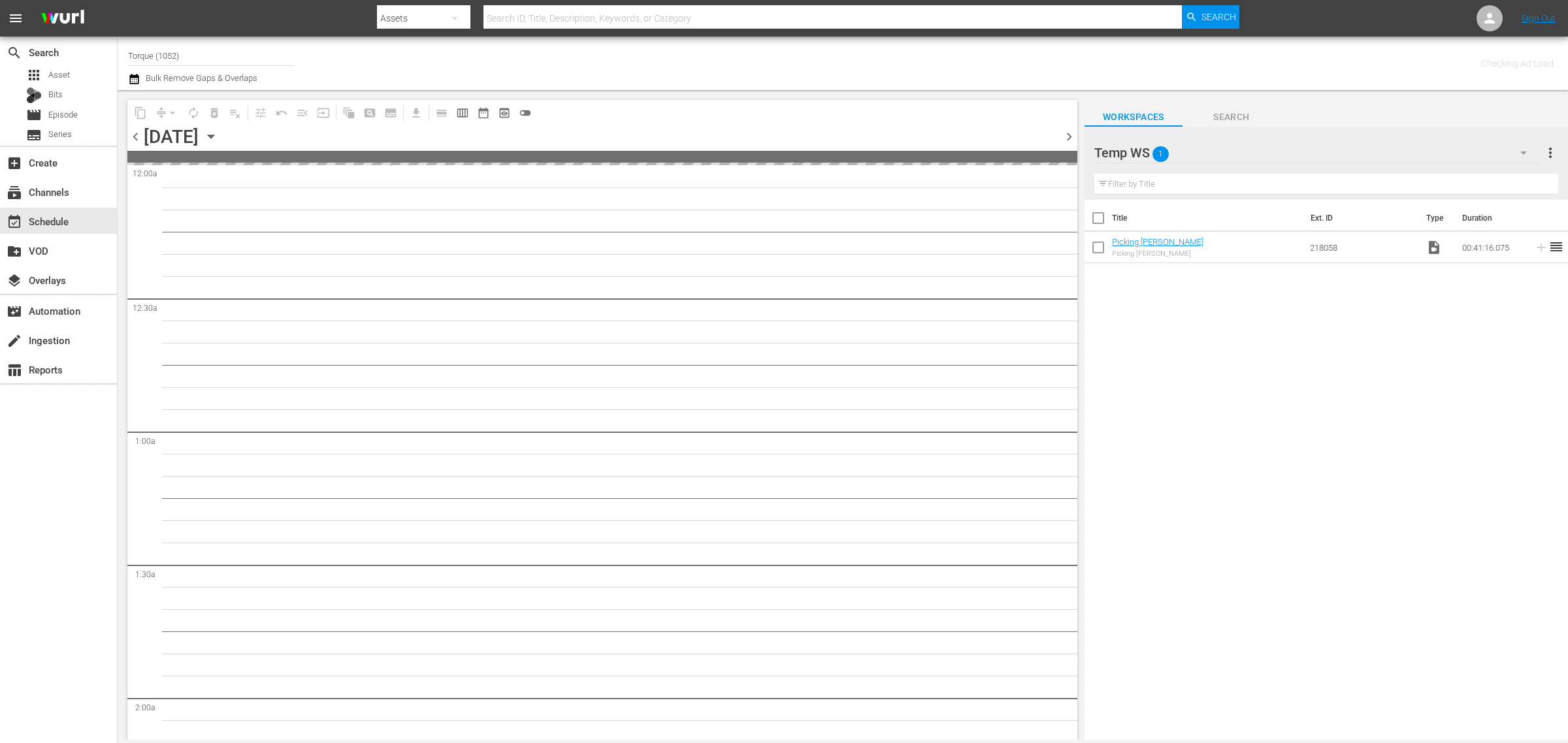
click at [739, 59] on div "Channel Title Torque (1052) Bulk Remove Gaps & Overlaps" at bounding box center [518, 63] width 780 height 47
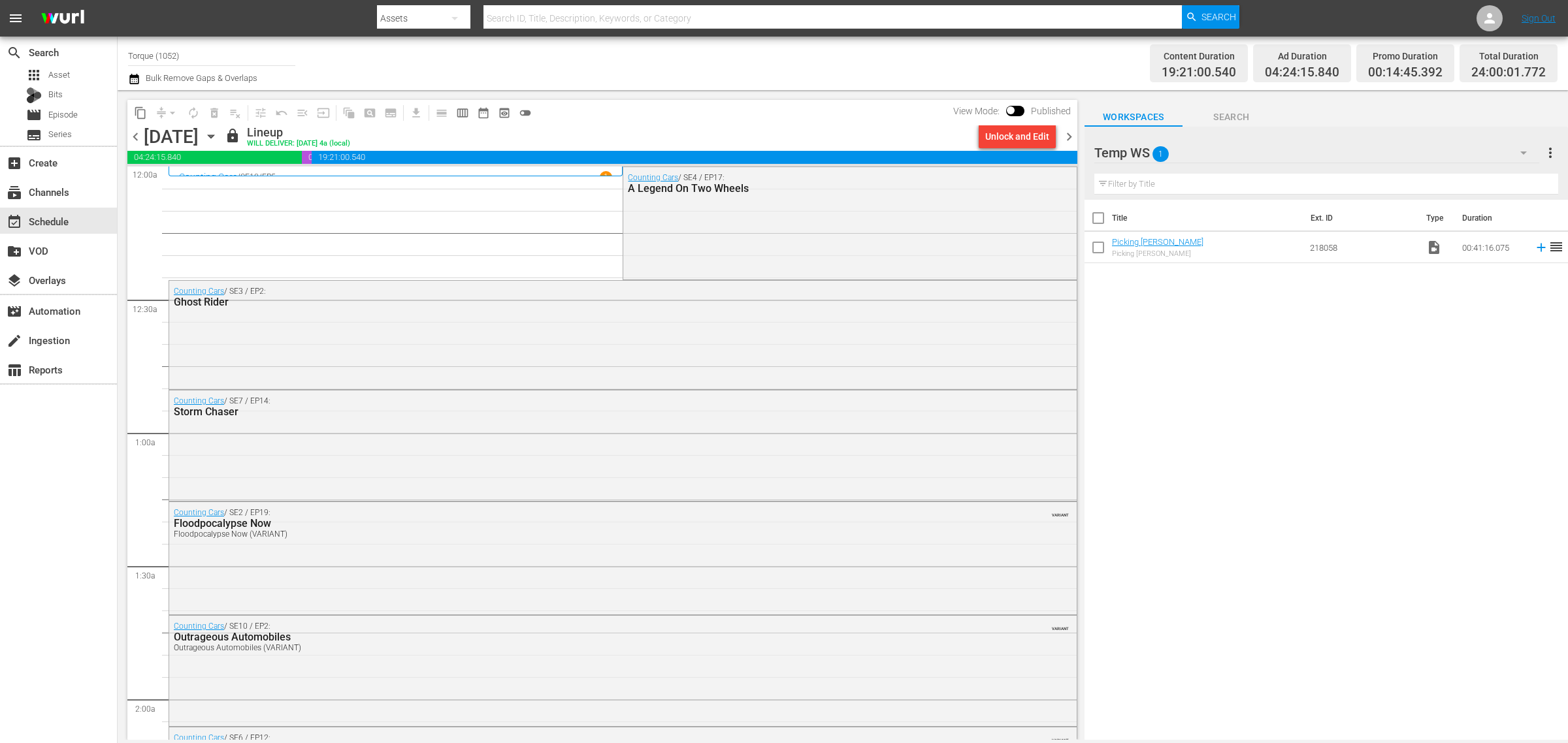
click at [663, 70] on div "Channel Title Torque (1052) Bulk Remove Gaps & Overlaps" at bounding box center [518, 63] width 780 height 47
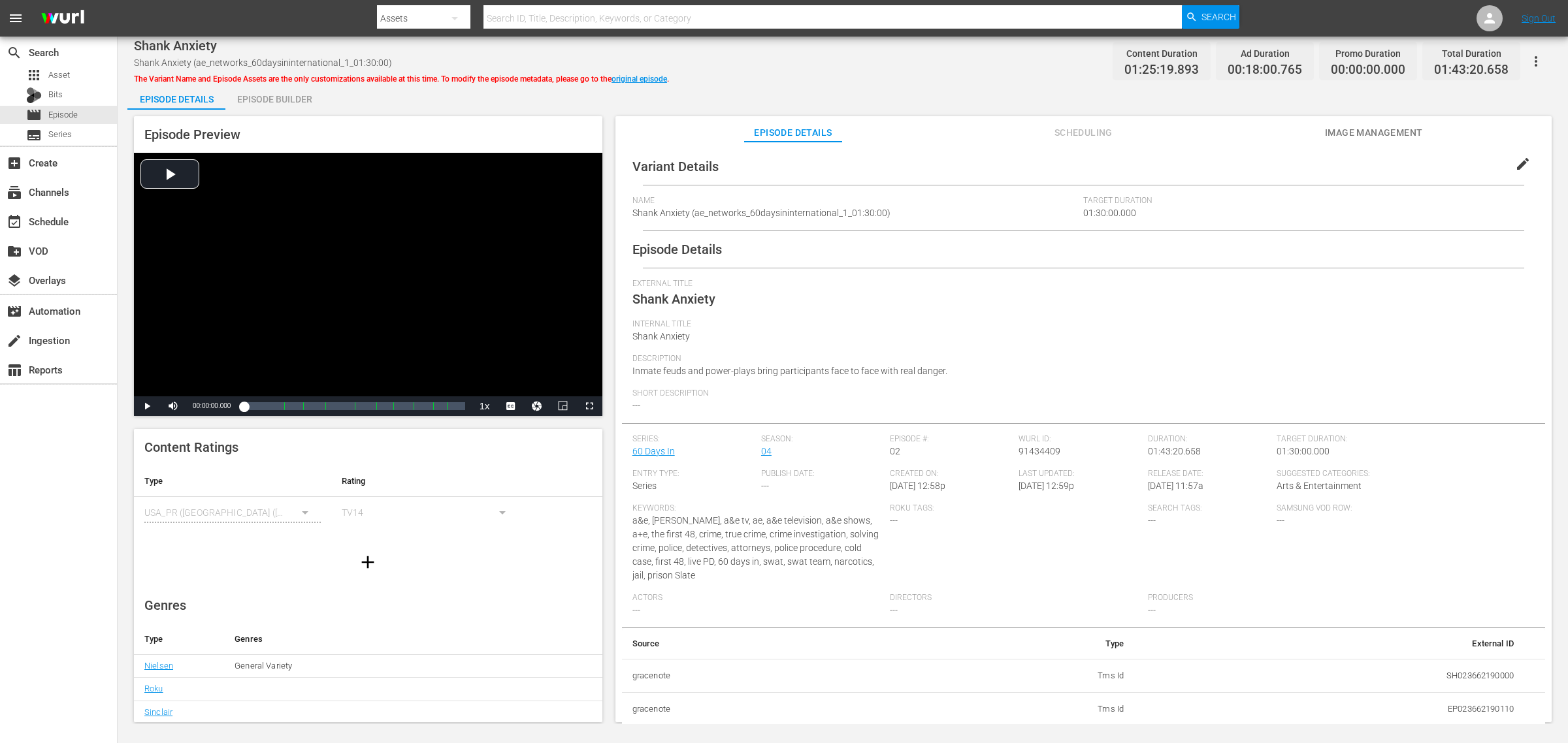
click at [285, 100] on div "Episode Builder" at bounding box center [275, 99] width 98 height 31
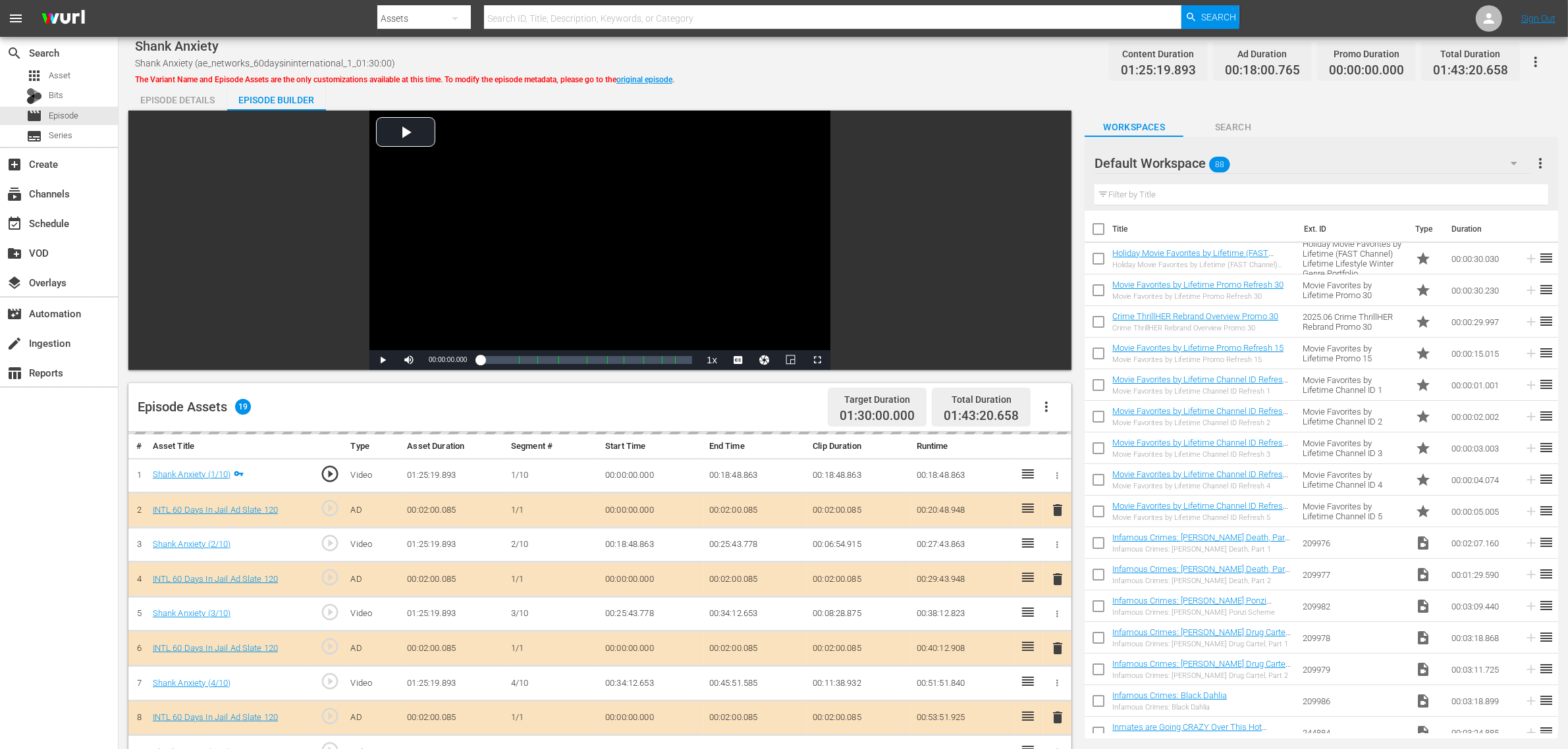
click at [774, 57] on div "Shank Anxiety Shank Anxiety (ae_networks_60daysininternational_1_01:30:00) The …" at bounding box center [843, 61] width 1417 height 30
click at [1264, 166] on div "Default Workspace 88" at bounding box center [1313, 163] width 435 height 37
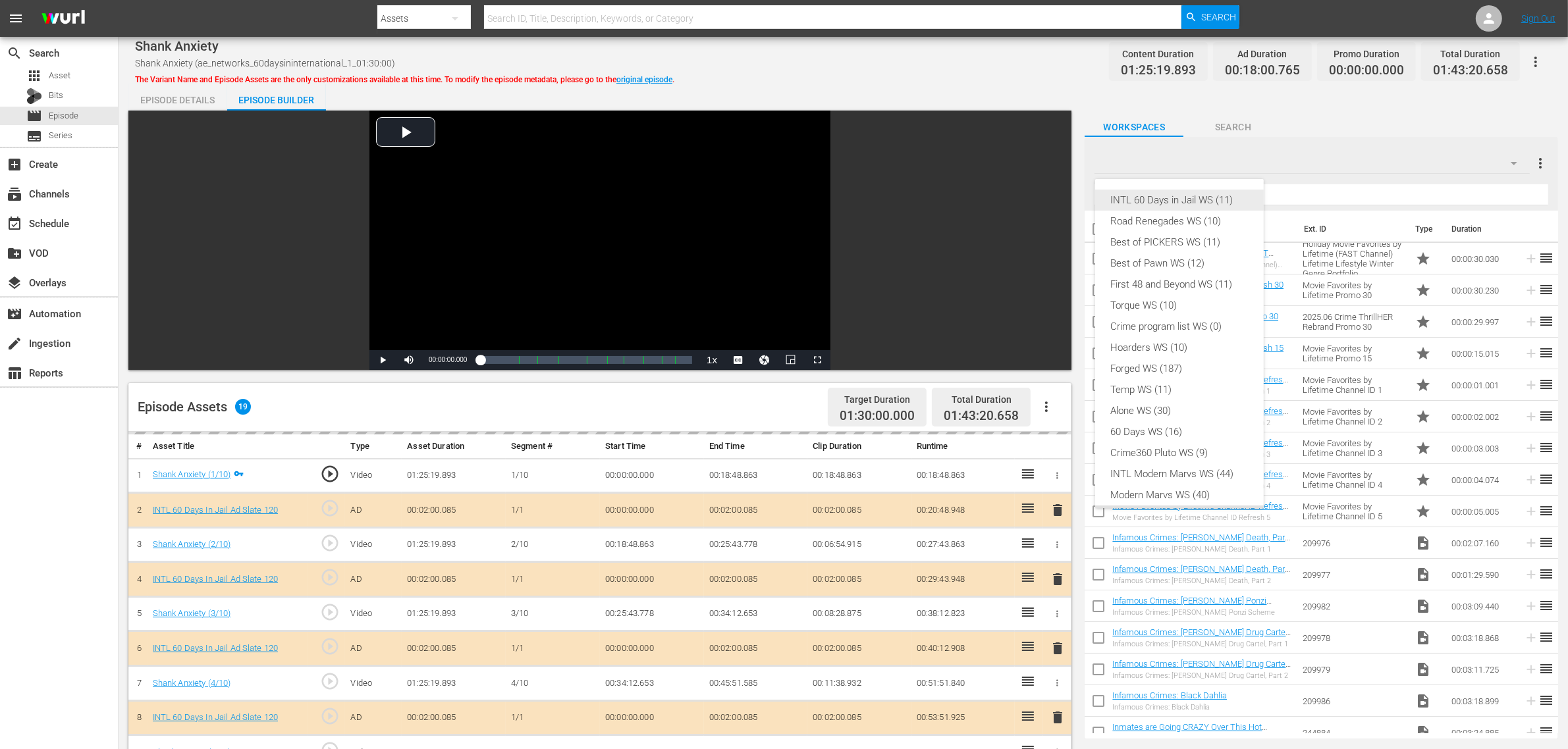
click at [1173, 198] on div "INTL 60 Days in Jail WS (11)" at bounding box center [1179, 200] width 137 height 21
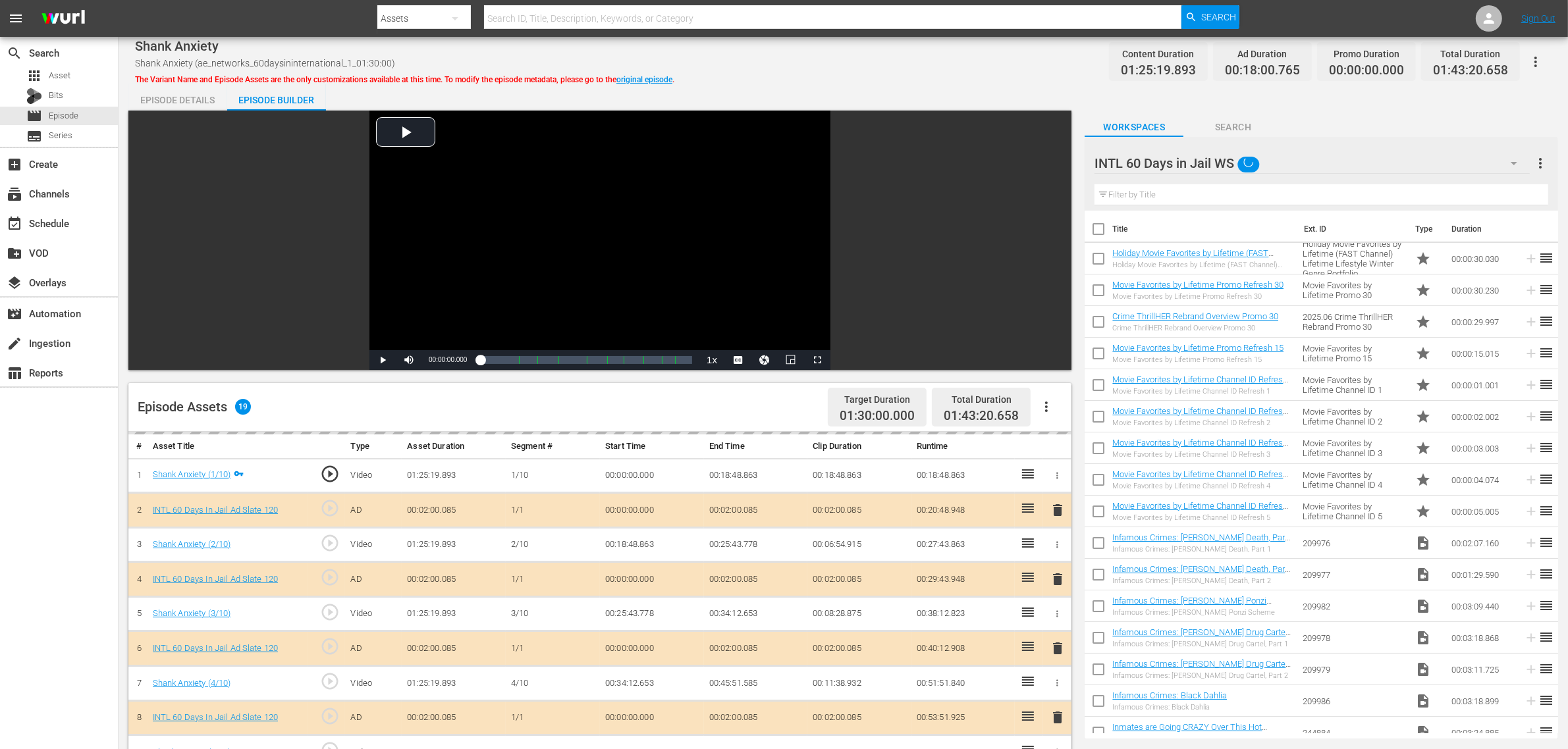
scroll to position [10, 0]
click at [933, 73] on div "INTL 60 Days in Jail WS (11) Road Renegades WS (10) Best of PICKERS WS (11) Bes…" at bounding box center [784, 374] width 1568 height 749
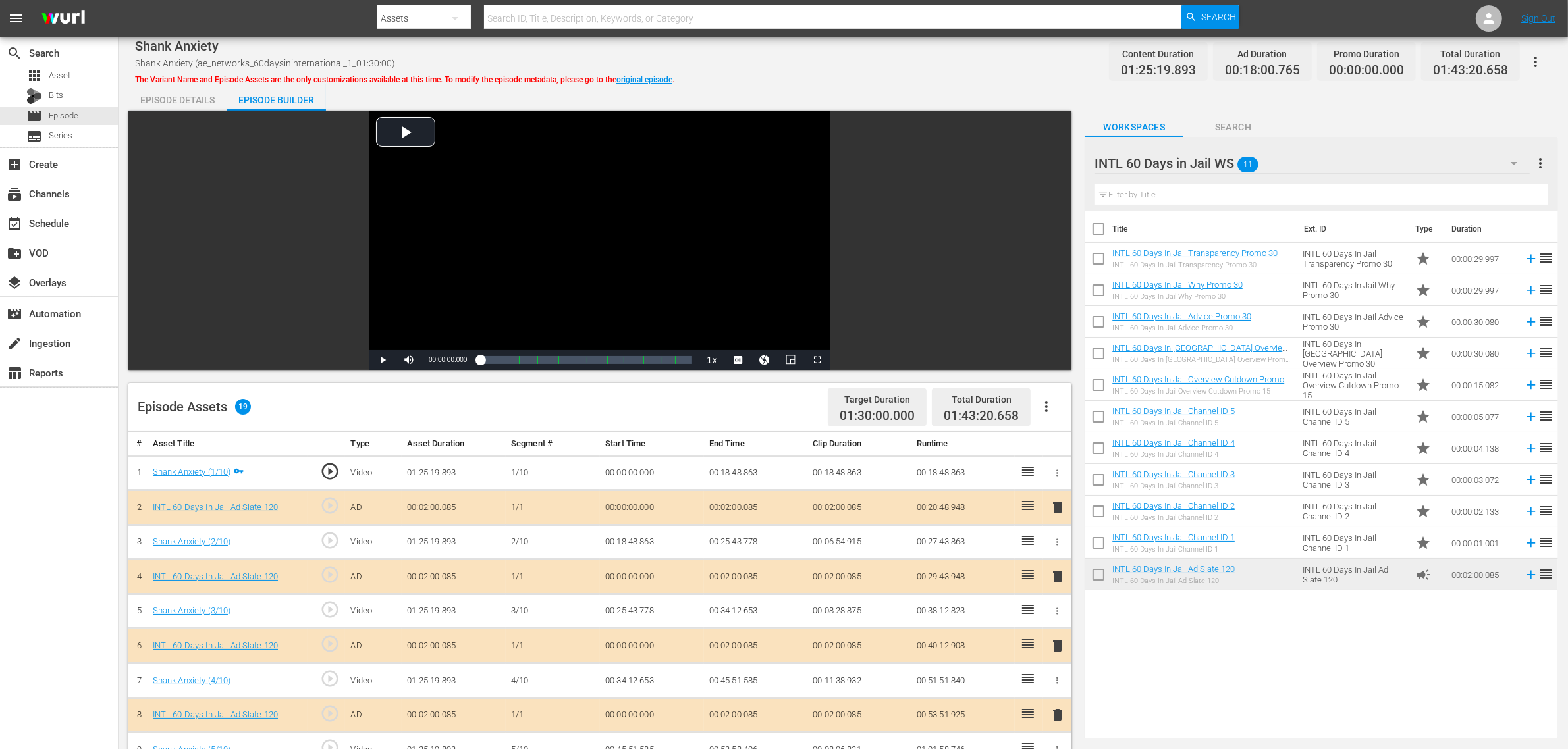
click at [903, 57] on div "Shank Anxiety Shank Anxiety (ae_networks_60daysininternational_1_01:30:00) The …" at bounding box center [843, 61] width 1417 height 30
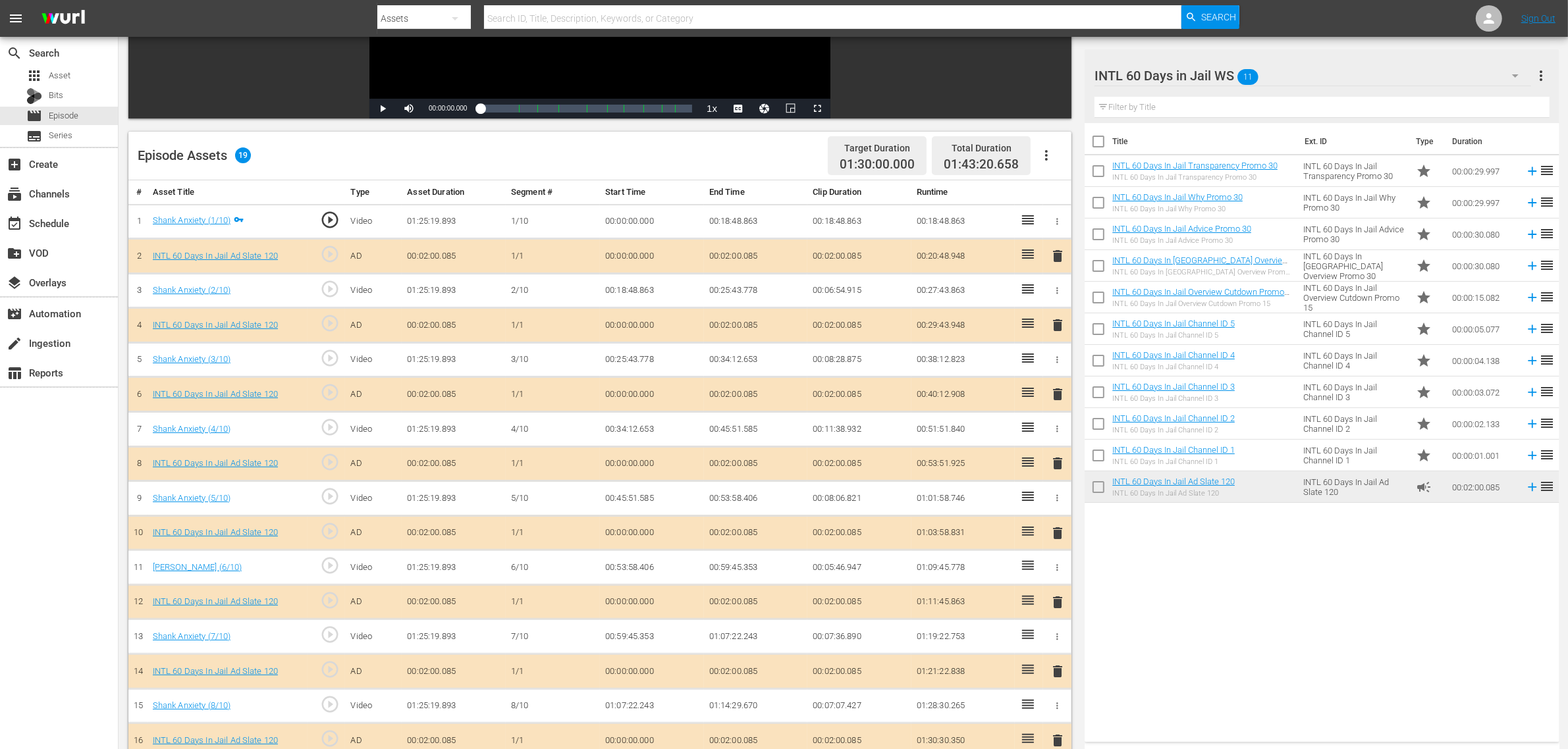
scroll to position [383, 0]
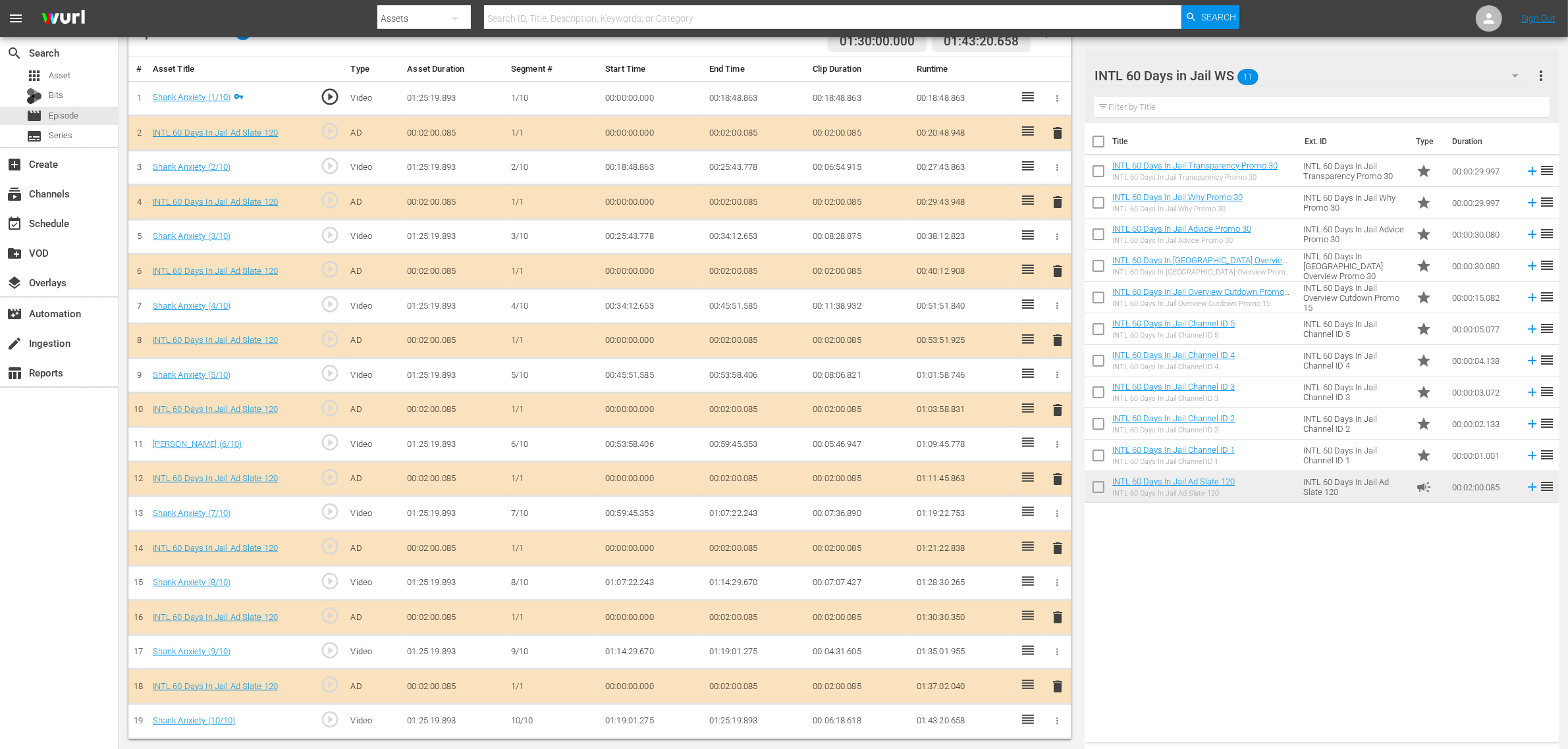
click at [1060, 337] on span "delete" at bounding box center [1058, 340] width 16 height 16
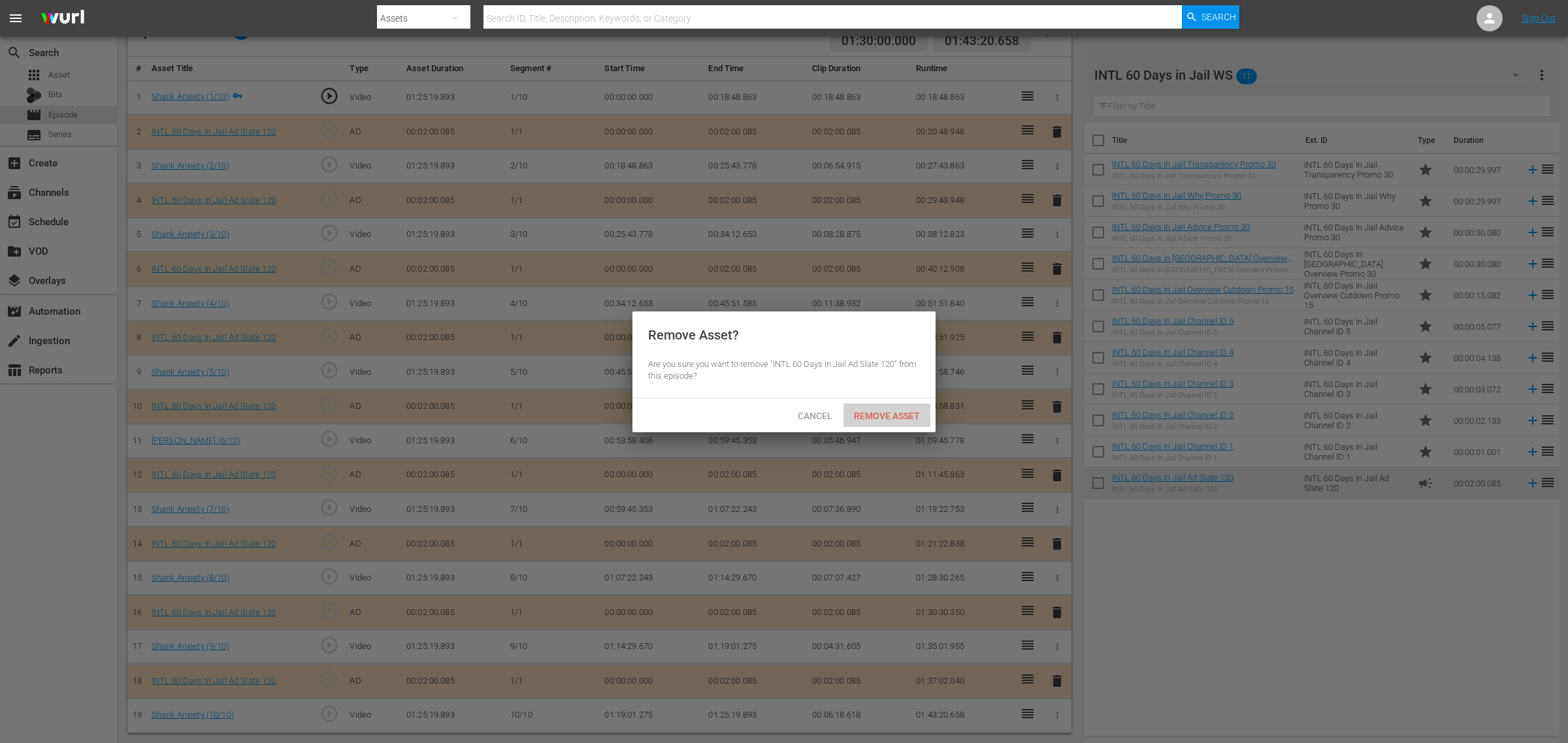
click at [887, 413] on span "Remove Asset" at bounding box center [887, 415] width 87 height 10
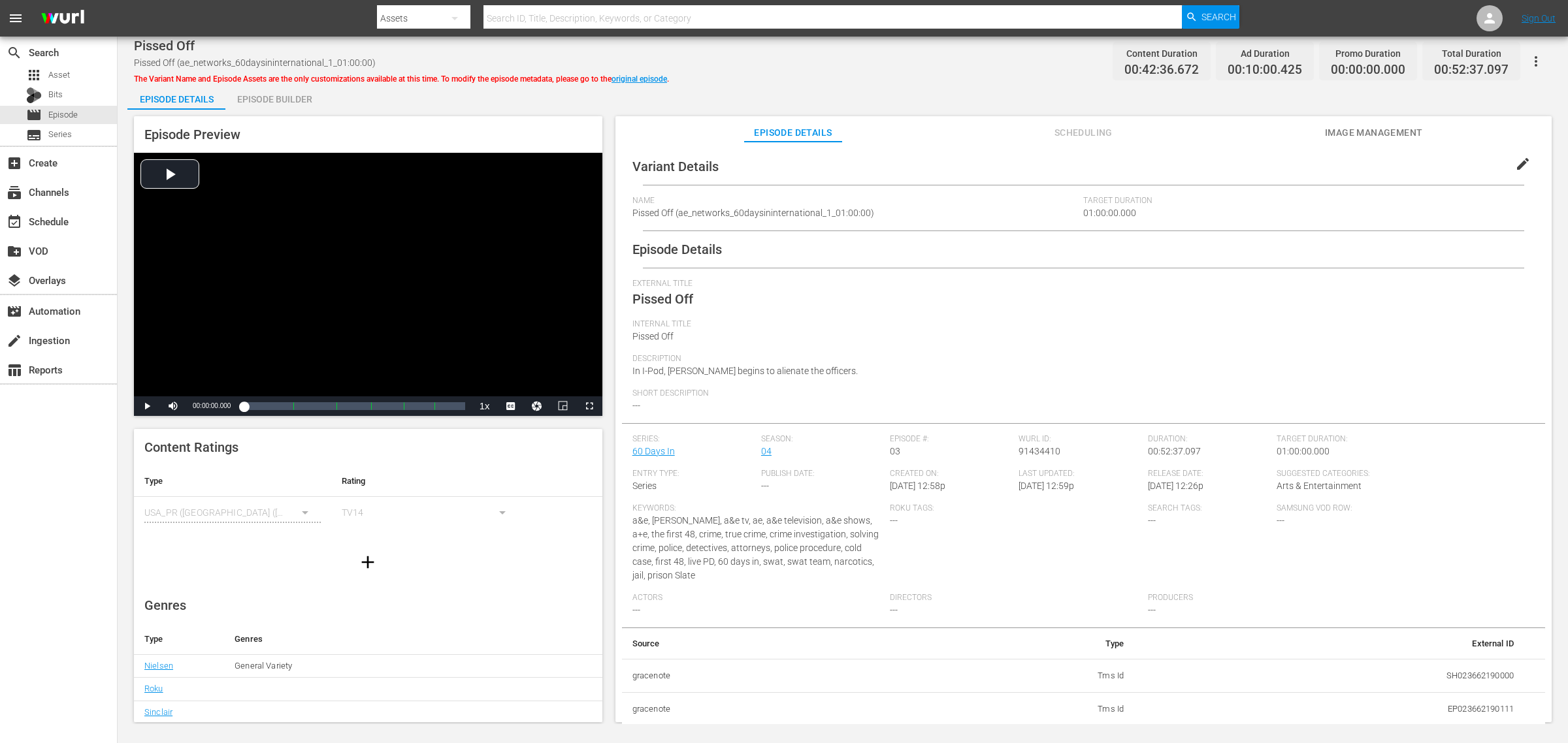
click at [279, 97] on div "Episode Builder" at bounding box center [275, 99] width 98 height 31
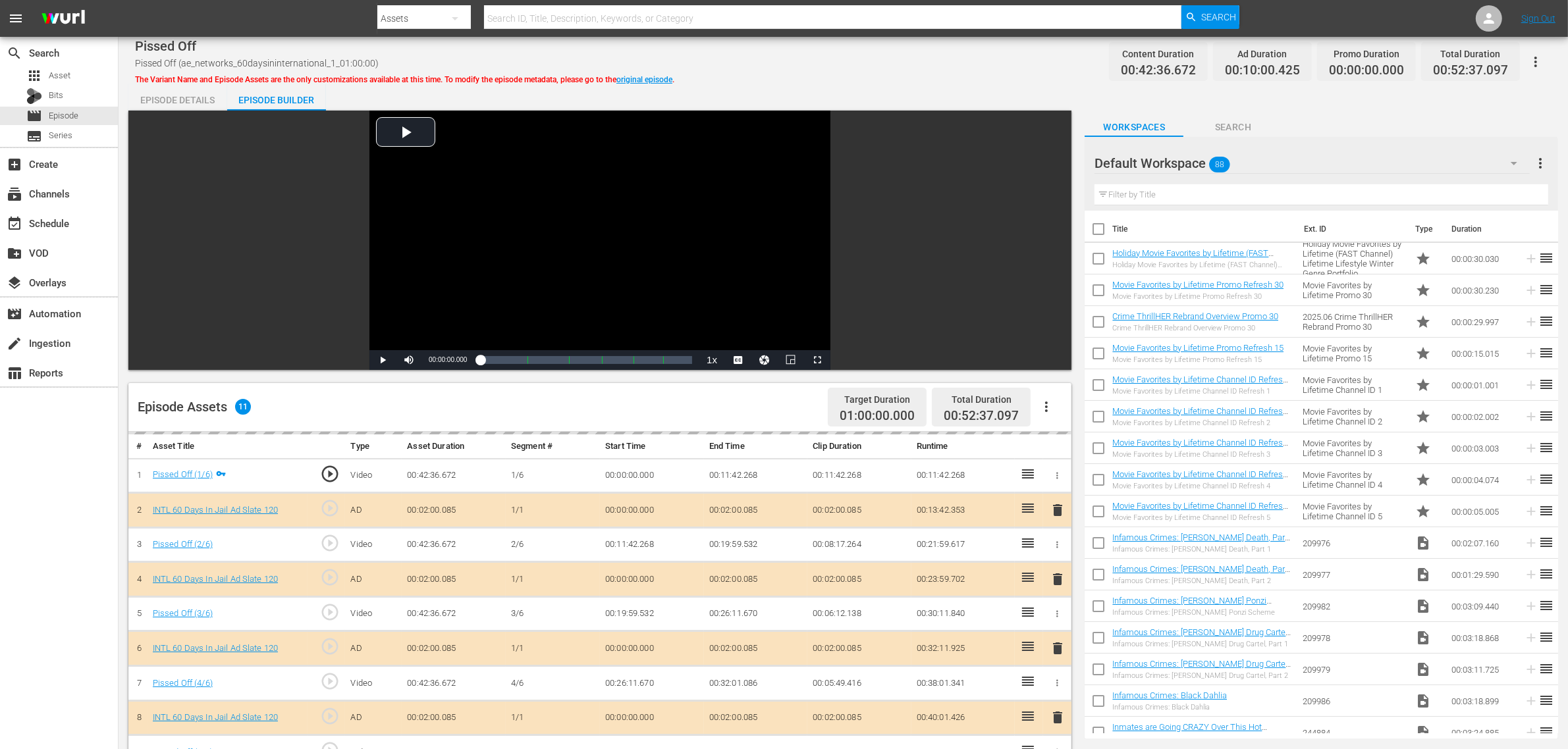
click at [894, 68] on div "Pissed Off Pissed Off (ae_networks_60daysininternational_1_01:00:00) The Varian…" at bounding box center [843, 61] width 1417 height 30
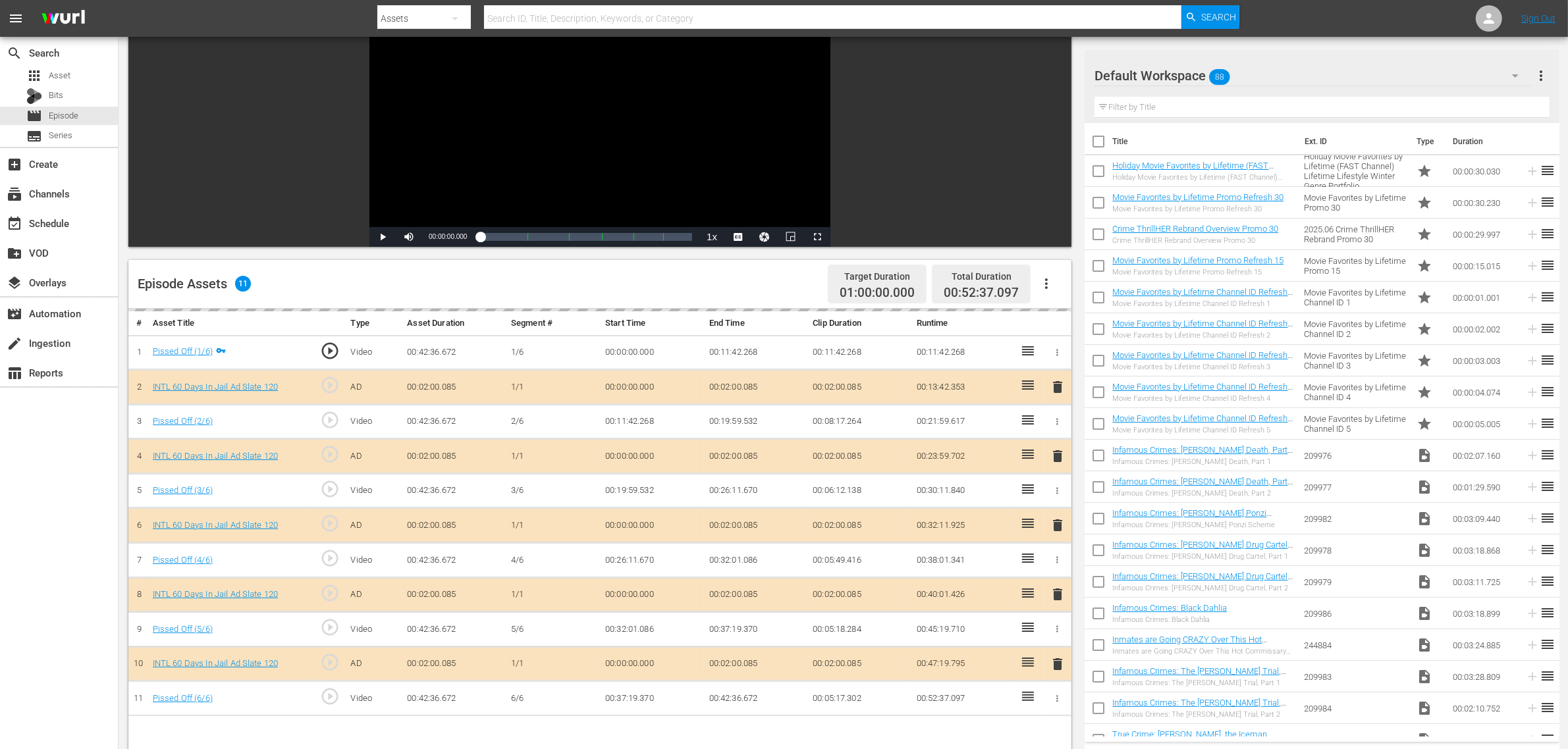
scroll to position [343, 0]
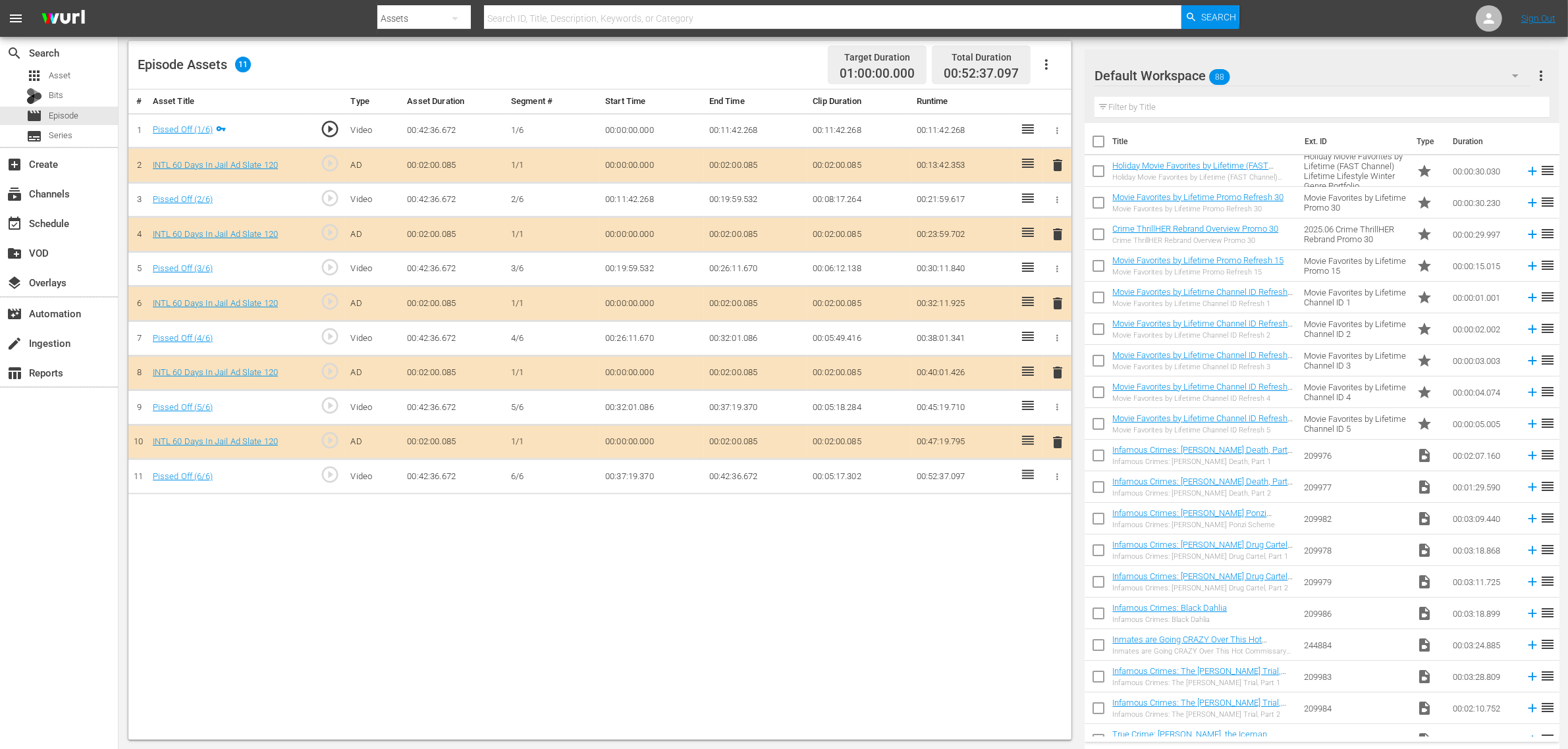
click at [1055, 312] on span "delete" at bounding box center [1058, 303] width 16 height 16
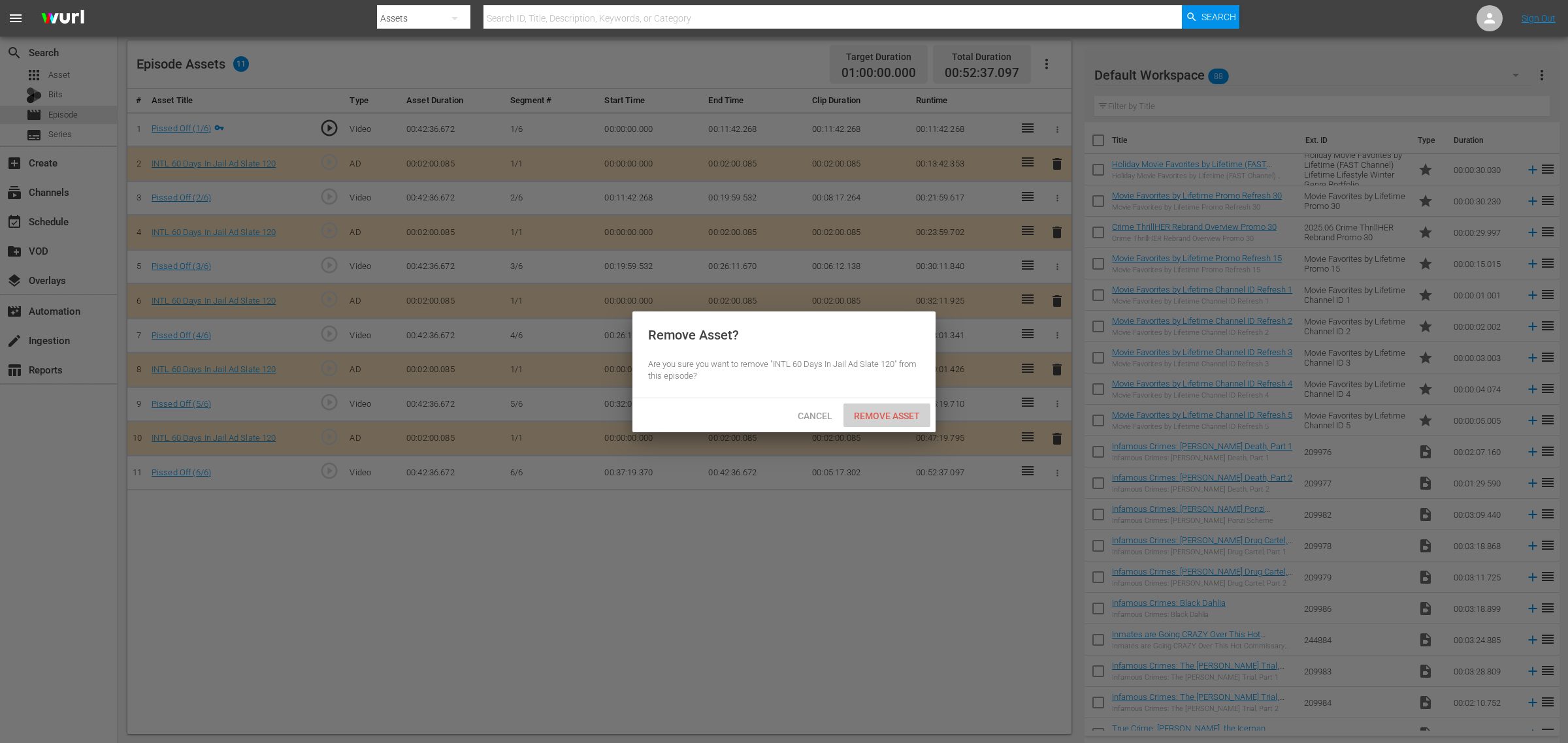
click at [906, 410] on div "Remove Asset" at bounding box center [887, 415] width 87 height 24
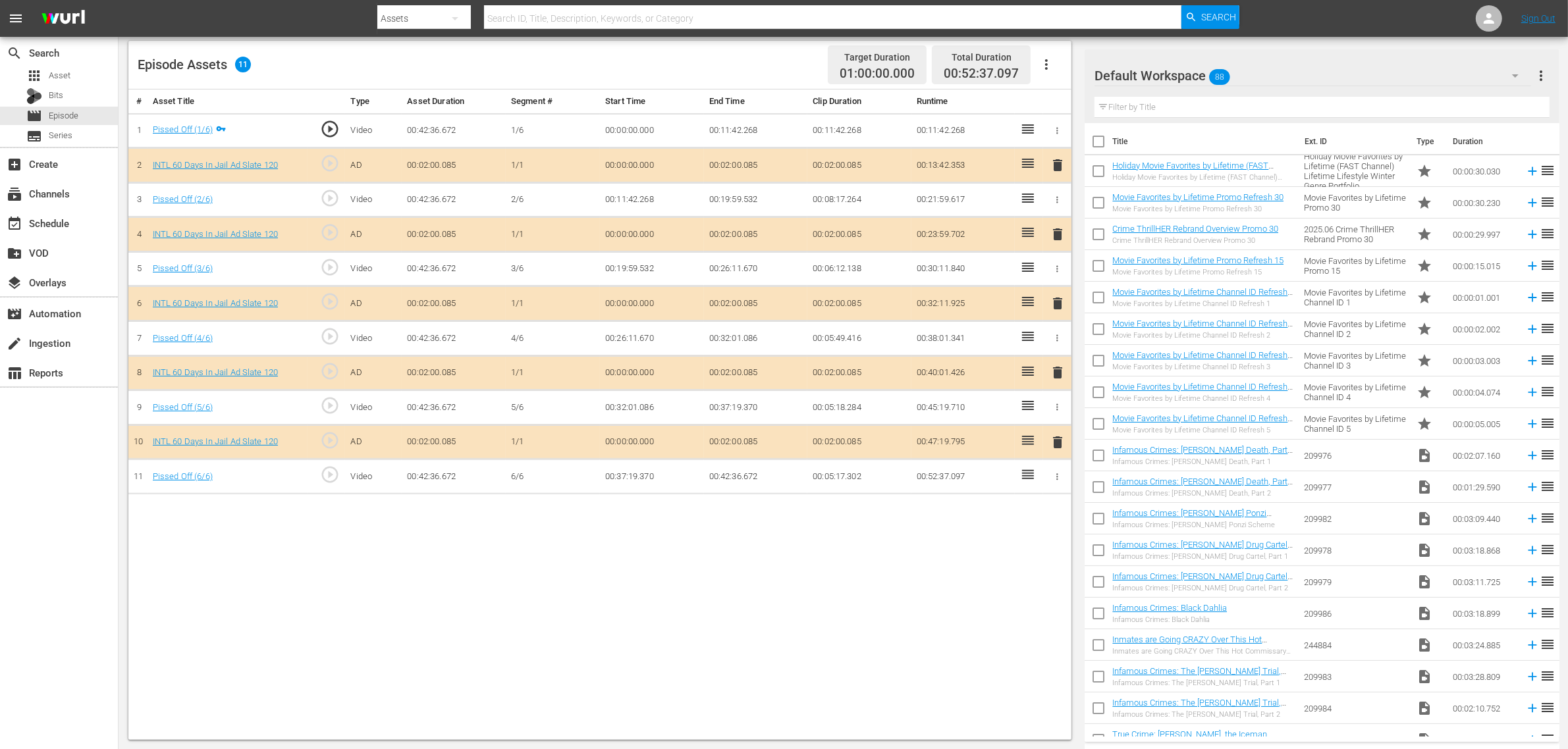
click at [1264, 73] on div "Default Workspace 88" at bounding box center [1313, 76] width 437 height 37
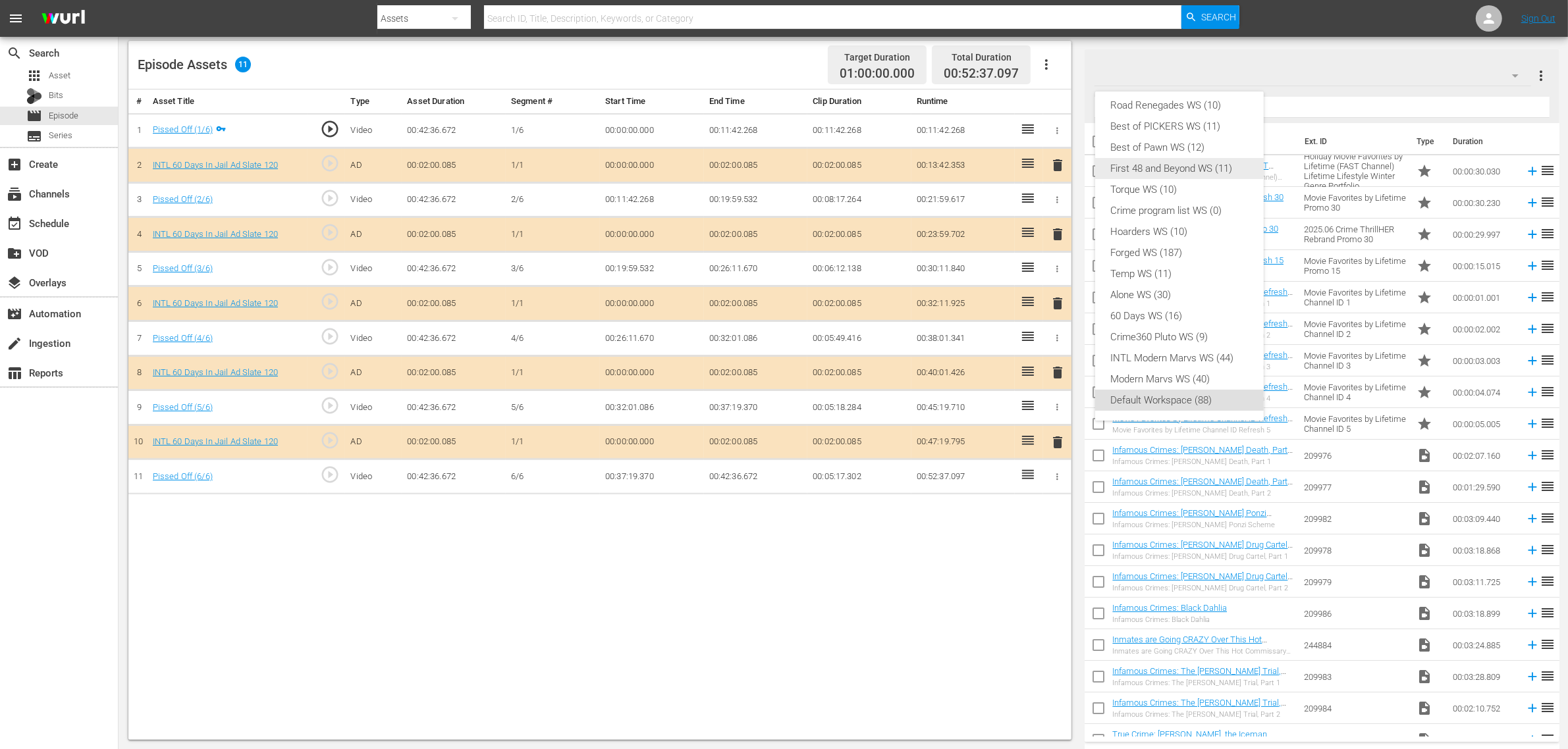
scroll to position [0, 0]
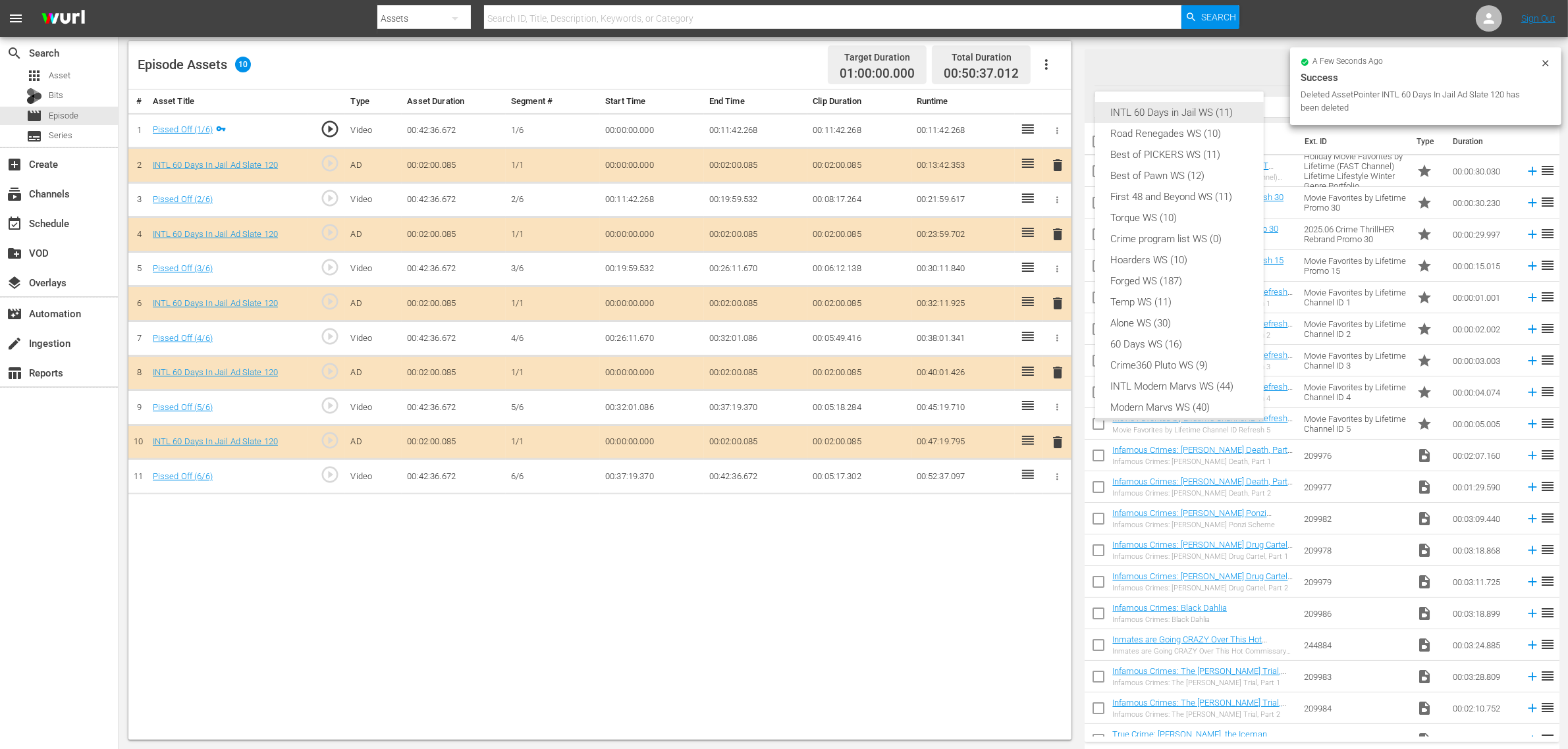
click at [1166, 110] on div "INTL 60 Days in Jail WS (11)" at bounding box center [1179, 113] width 137 height 21
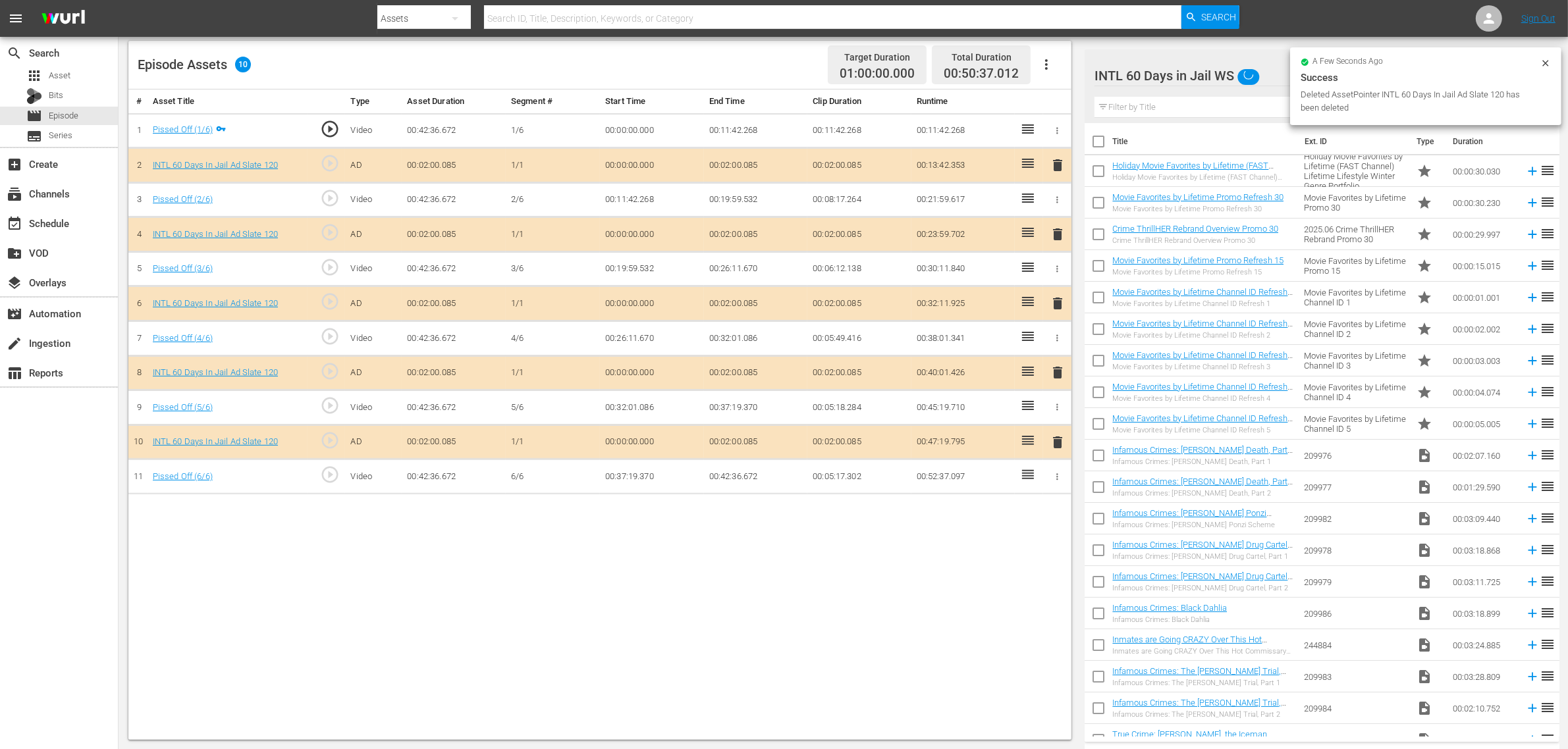
scroll to position [10, 0]
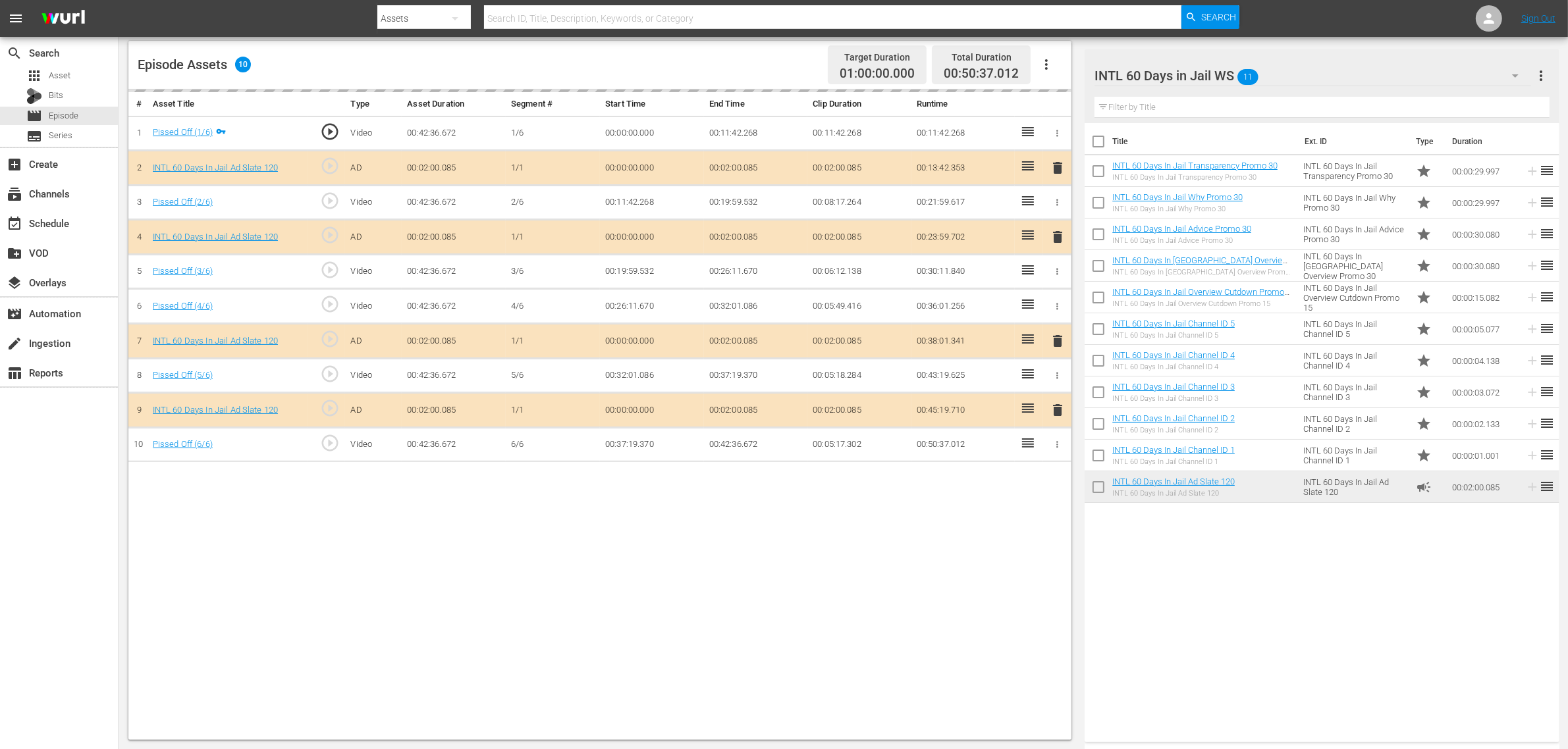
click at [1264, 12] on nav "menu Search By Assets Search ID, Title, Description, Keywords, or Category Sear…" at bounding box center [784, 19] width 1568 height 37
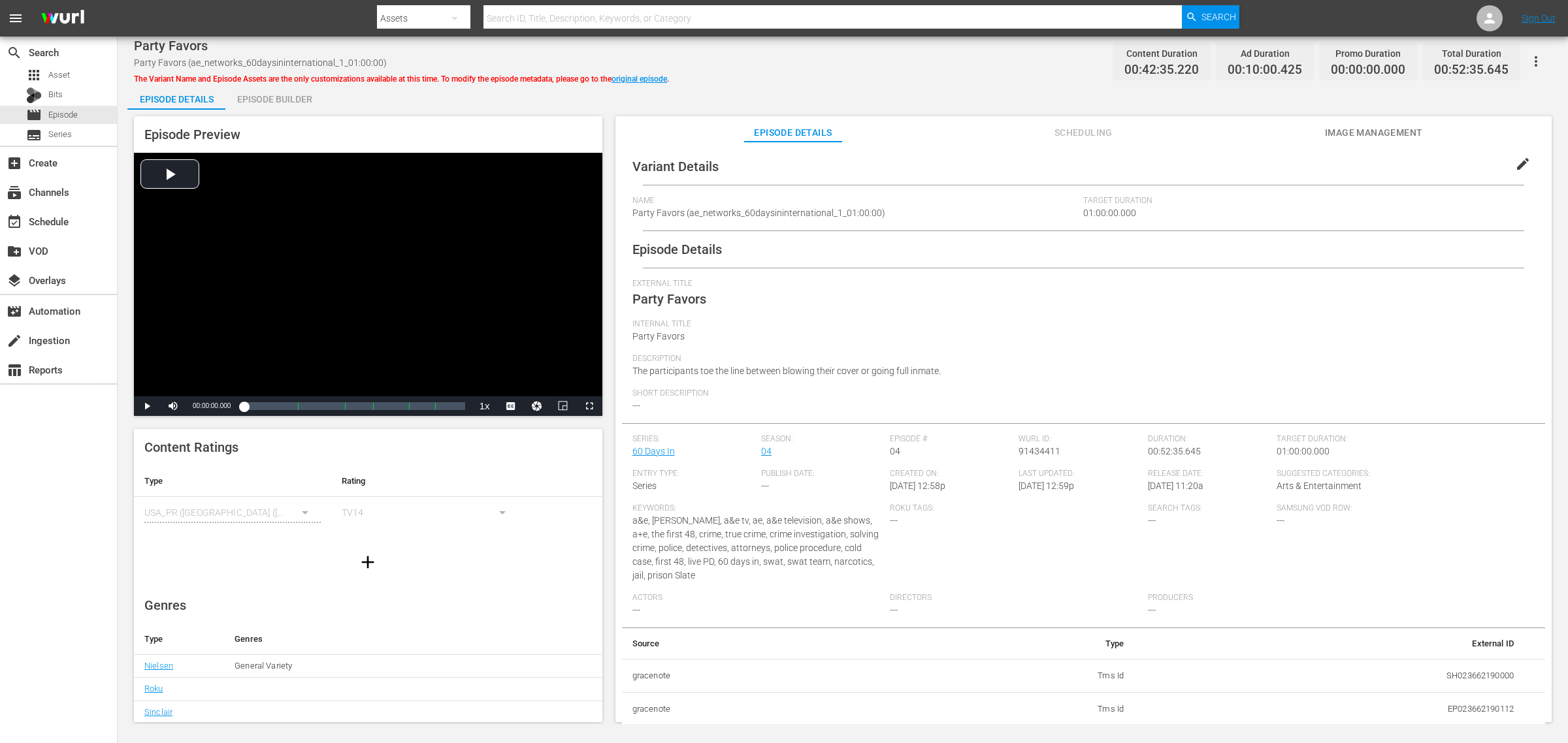
click at [279, 108] on div "Episode Builder" at bounding box center [275, 99] width 98 height 31
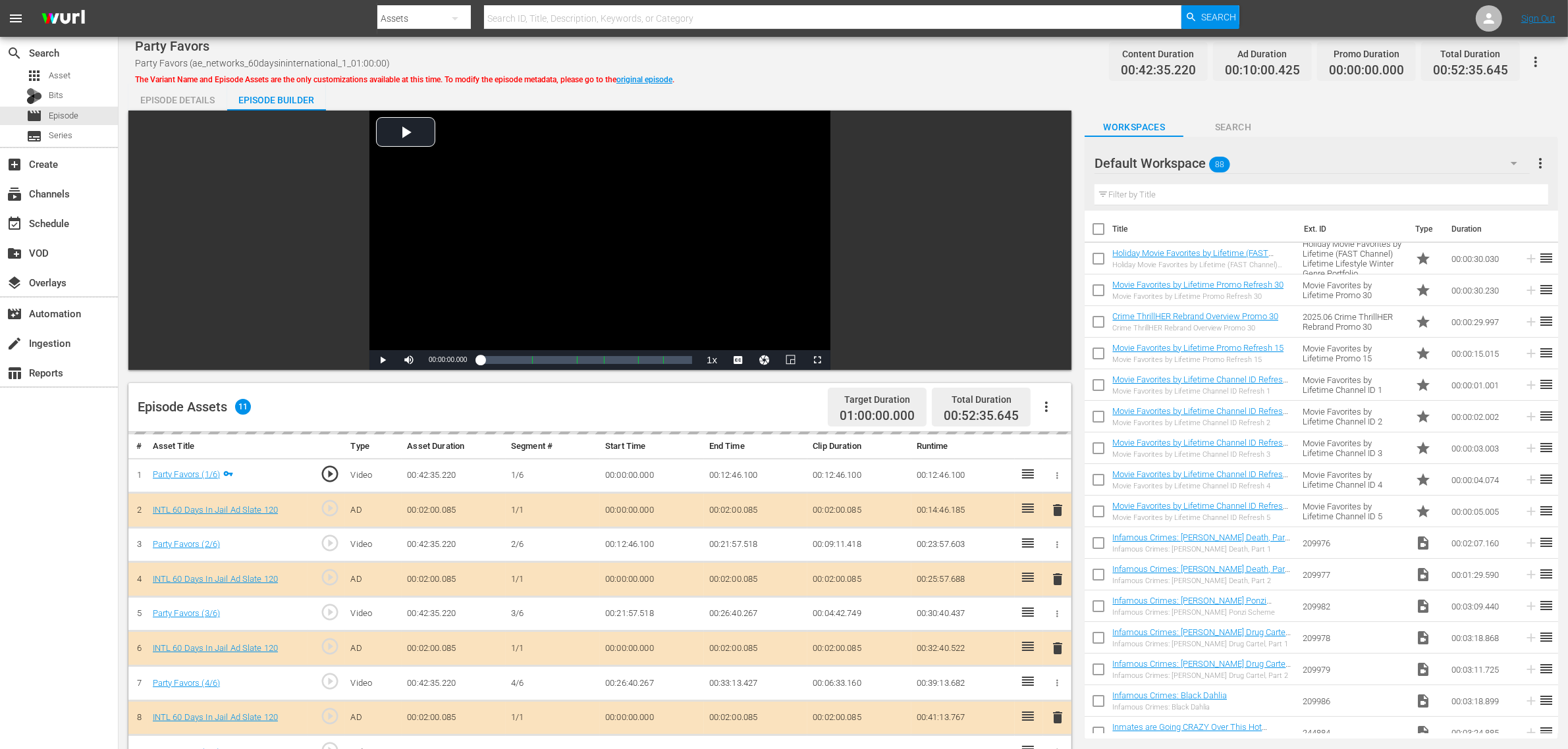
click at [1246, 158] on div "Default Workspace 88" at bounding box center [1313, 163] width 435 height 37
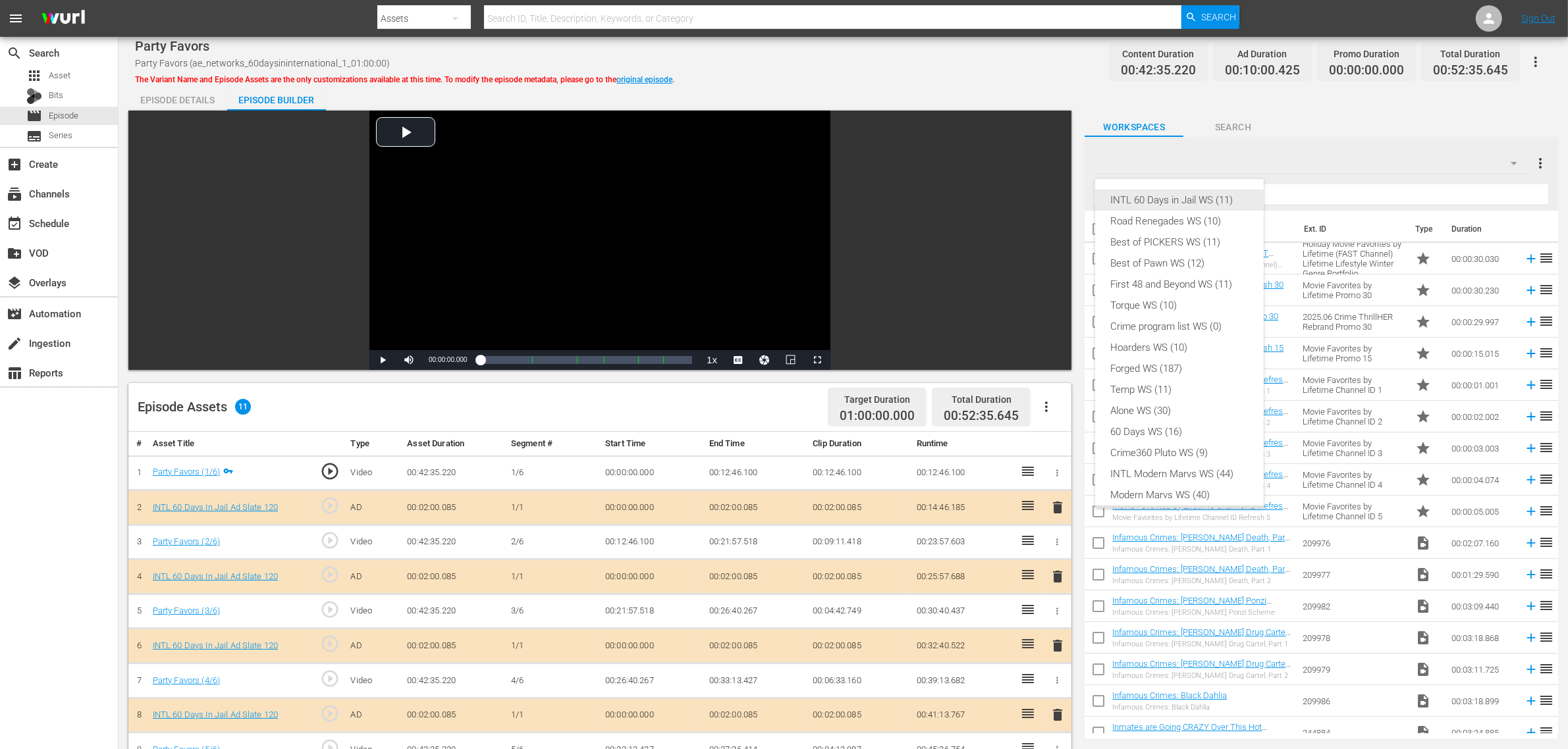
click at [1163, 198] on div "INTL 60 Days in Jail WS (11)" at bounding box center [1179, 200] width 137 height 21
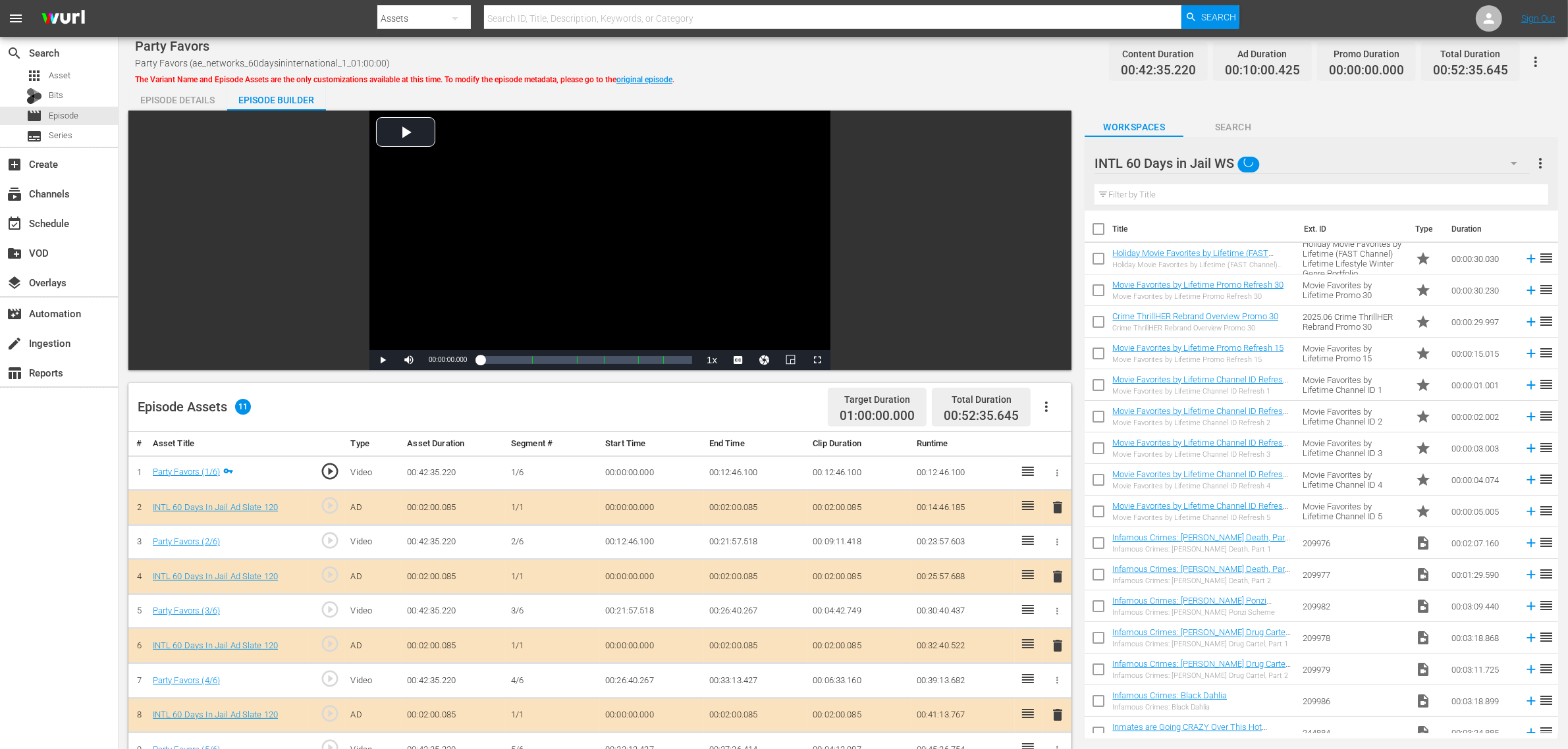
scroll to position [10, 0]
click at [917, 82] on div "INTL 60 Days in Jail WS (11) Road Renegades WS (10) Best of PICKERS WS (11) Bes…" at bounding box center [784, 374] width 1568 height 749
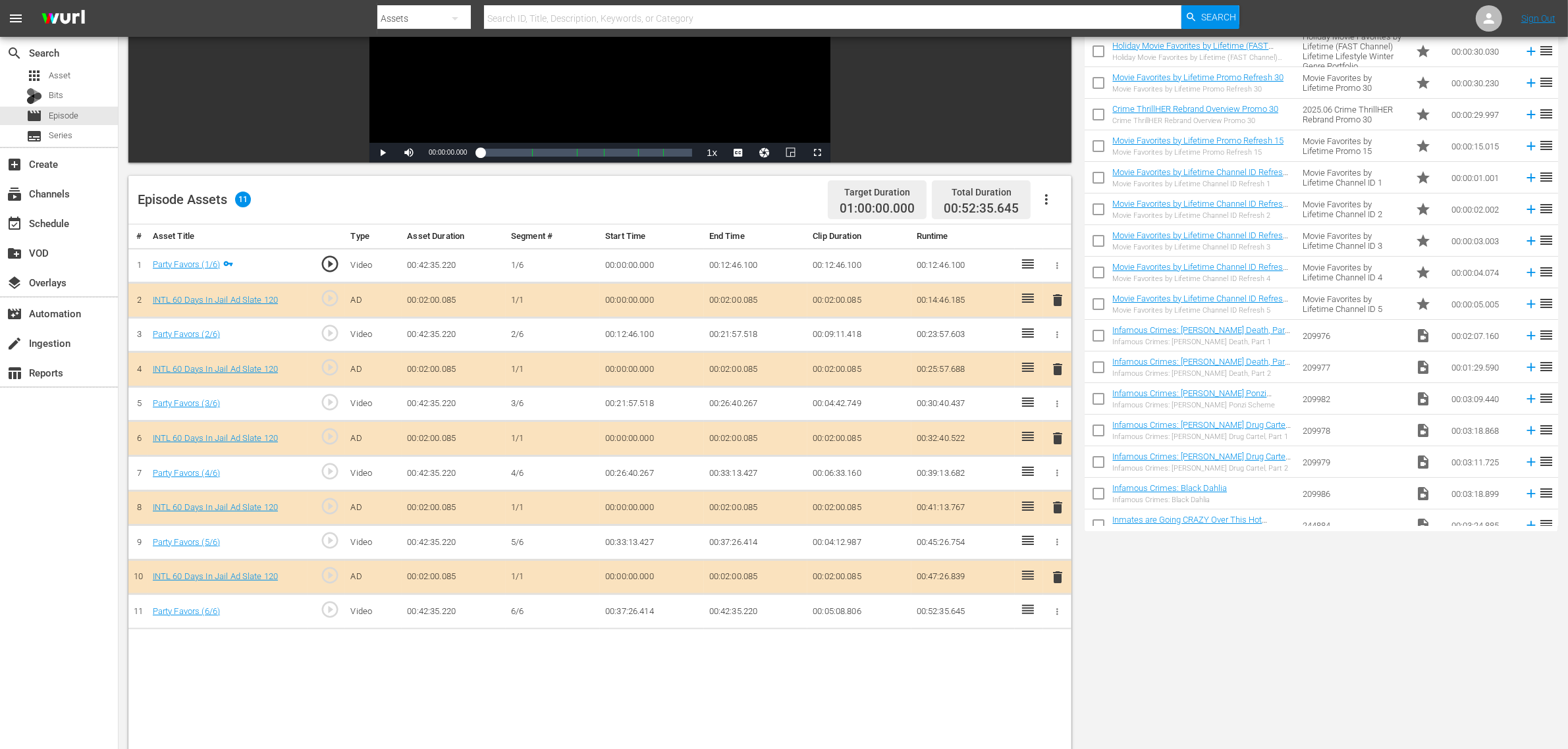
scroll to position [329, 0]
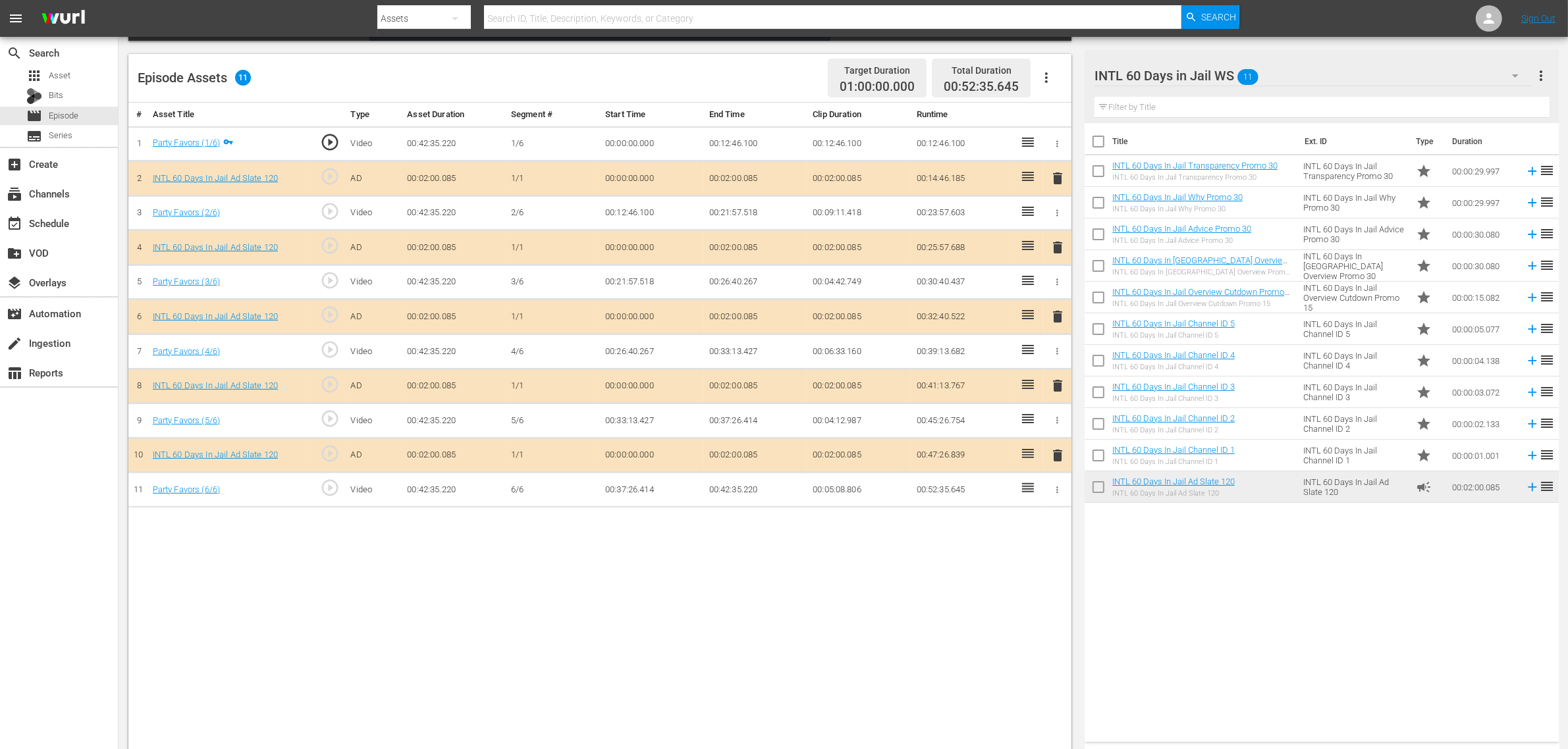
click at [1060, 319] on span "delete" at bounding box center [1058, 316] width 16 height 16
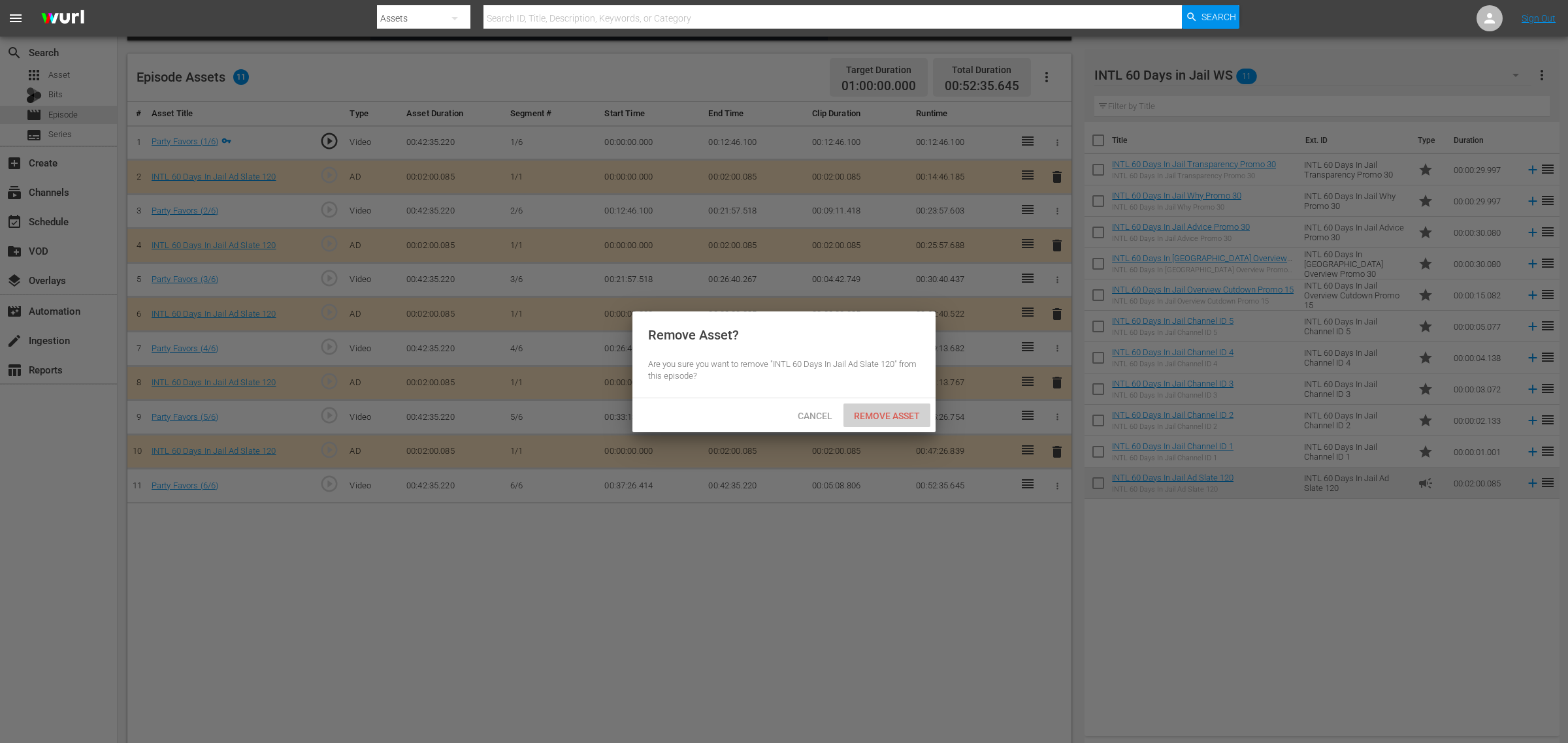
click at [880, 413] on span "Remove Asset" at bounding box center [887, 415] width 87 height 10
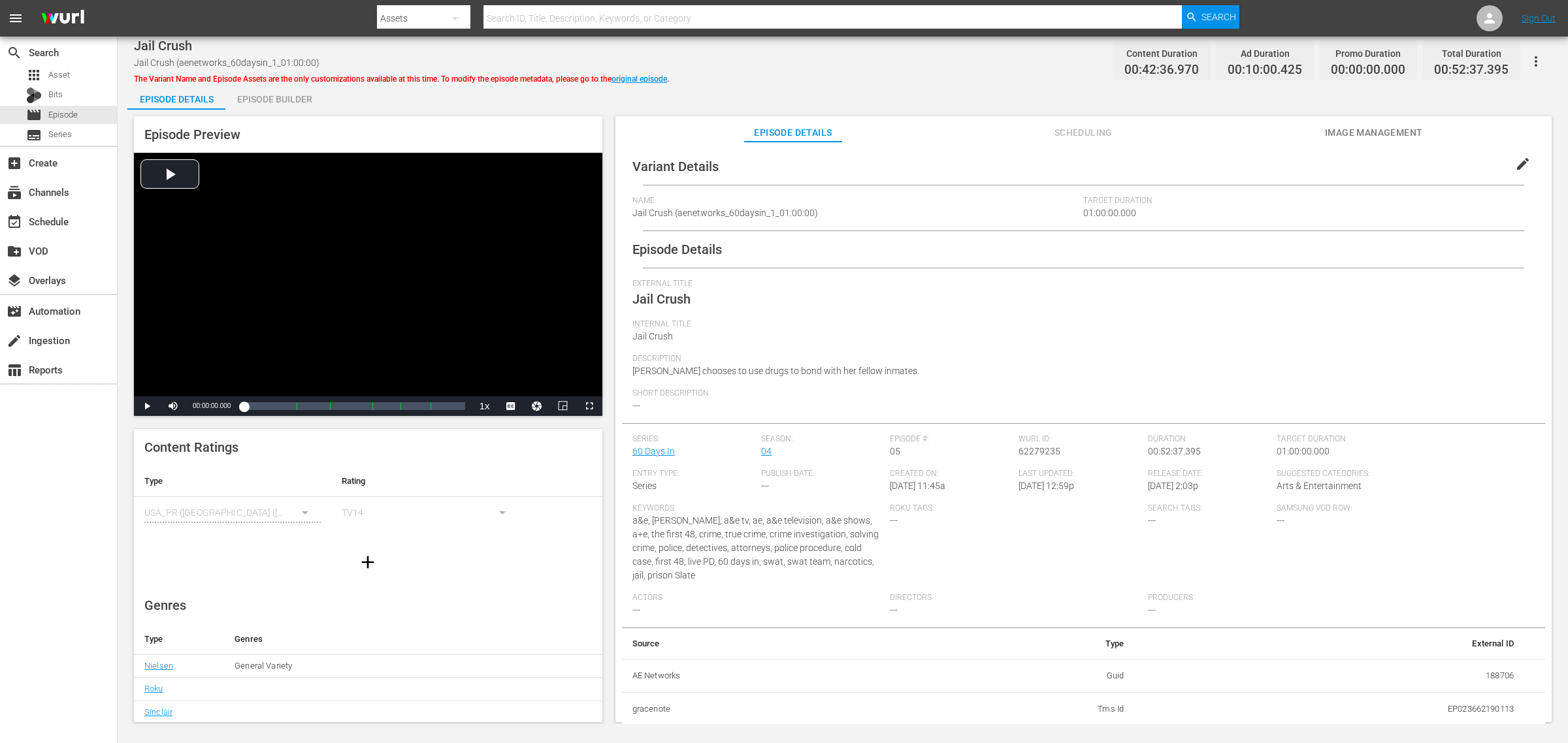
drag, startPoint x: 292, startPoint y: 98, endPoint x: 311, endPoint y: 98, distance: 19.0
click at [292, 98] on div "Episode Builder" at bounding box center [275, 99] width 98 height 31
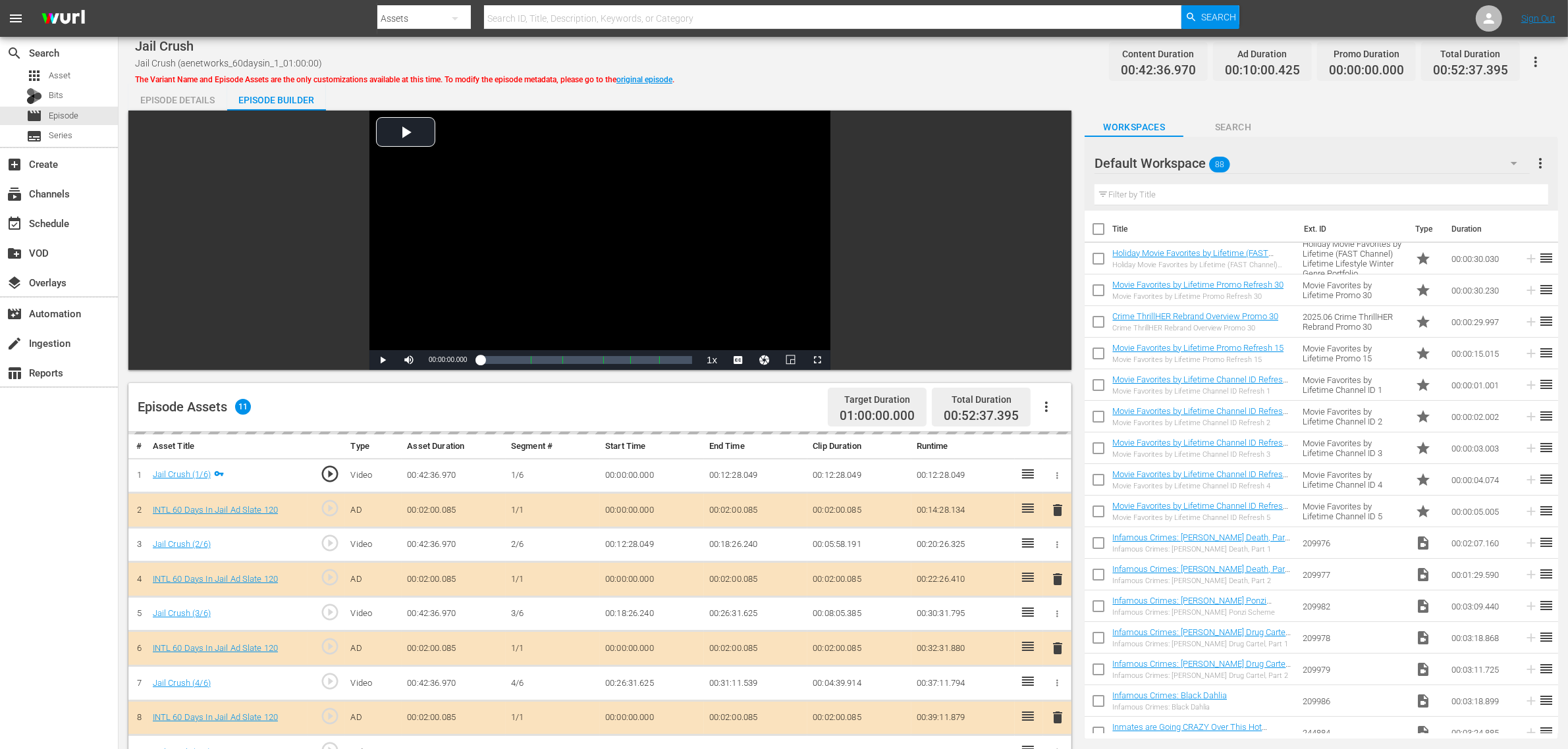
click at [1264, 161] on div "Default Workspace 88" at bounding box center [1313, 163] width 435 height 37
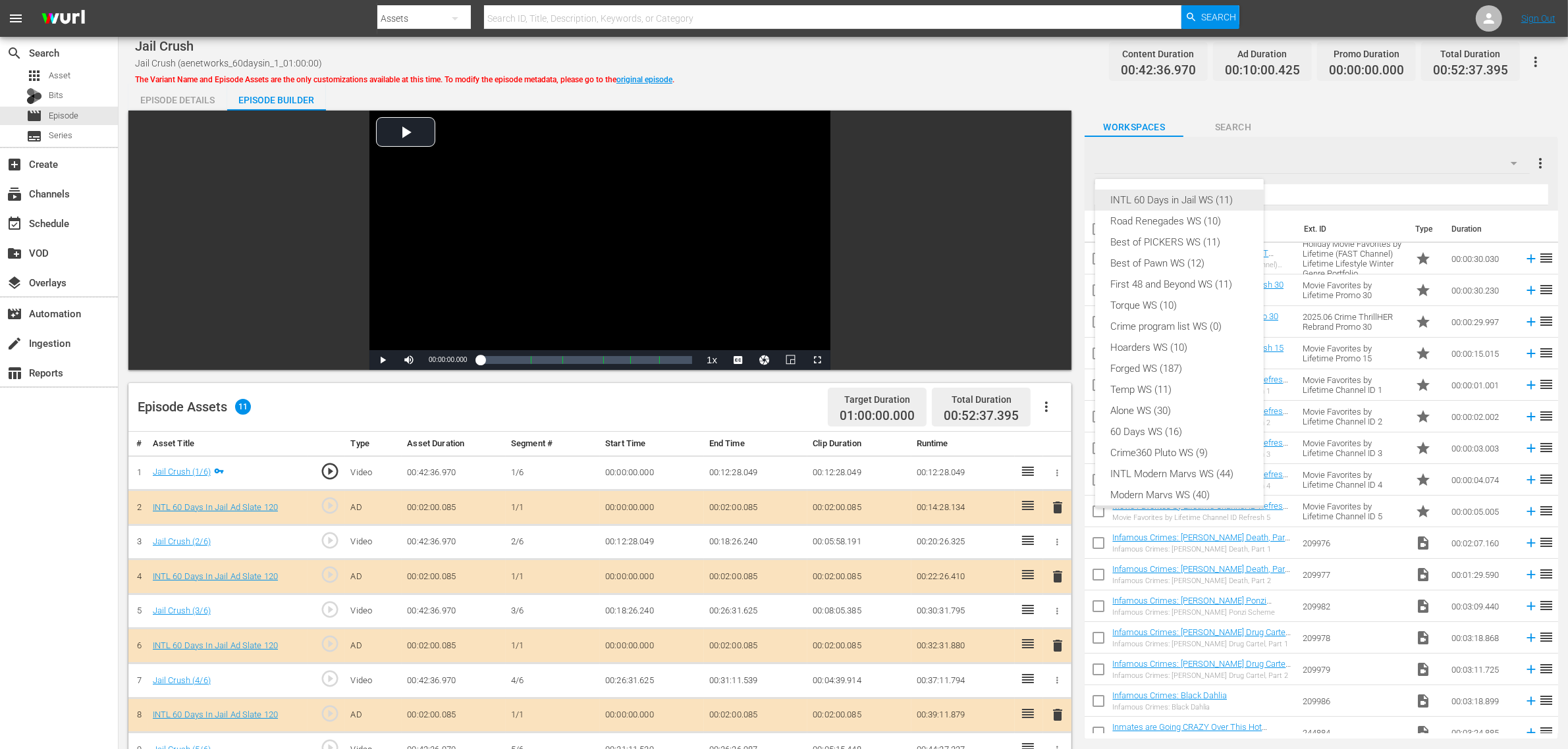
click at [1168, 202] on div "INTL 60 Days in Jail WS (11)" at bounding box center [1179, 200] width 137 height 21
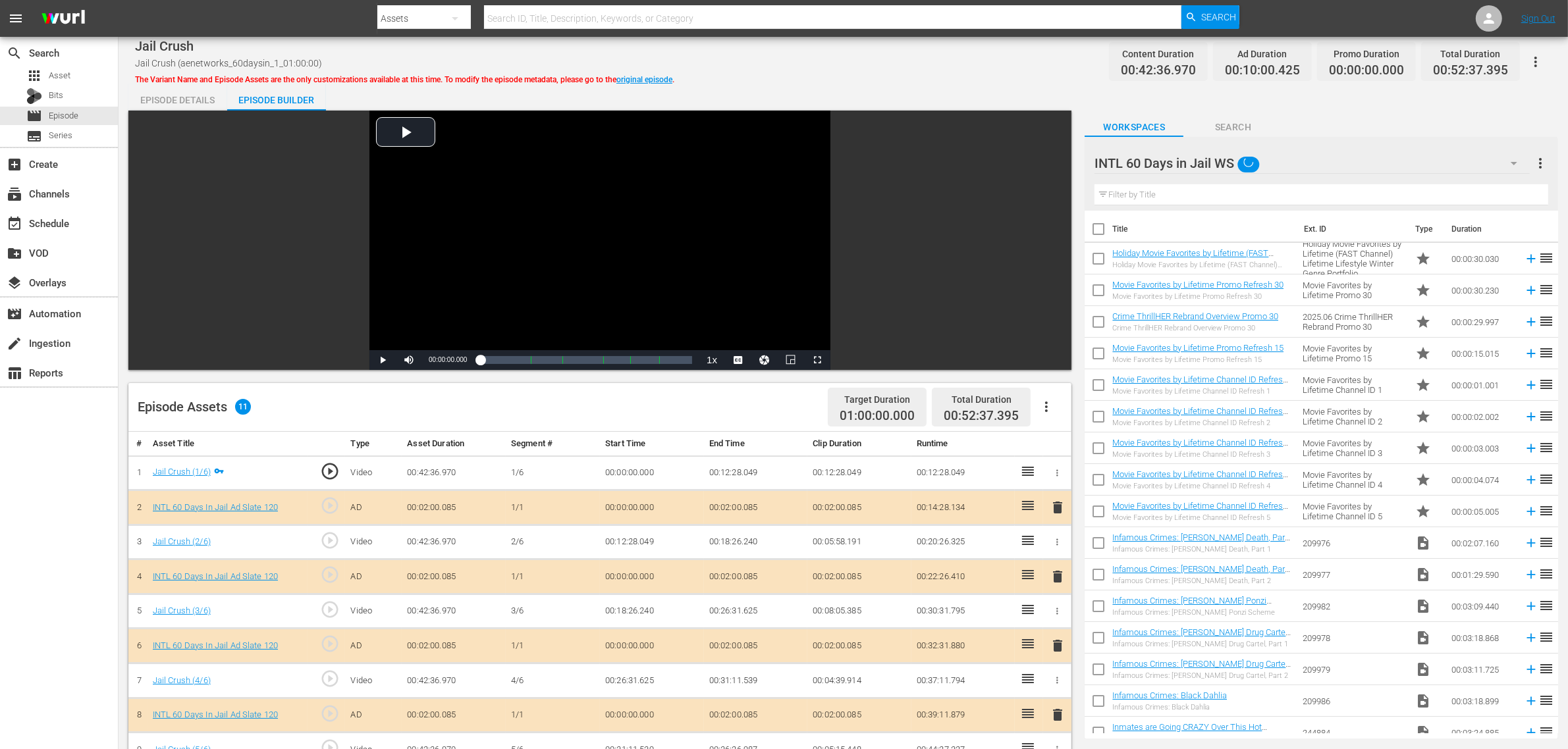
scroll to position [10, 0]
click at [884, 57] on div "INTL 60 Days in Jail WS (11) Road Renegades WS (10) Best of PICKERS WS (11) Bes…" at bounding box center [784, 374] width 1568 height 749
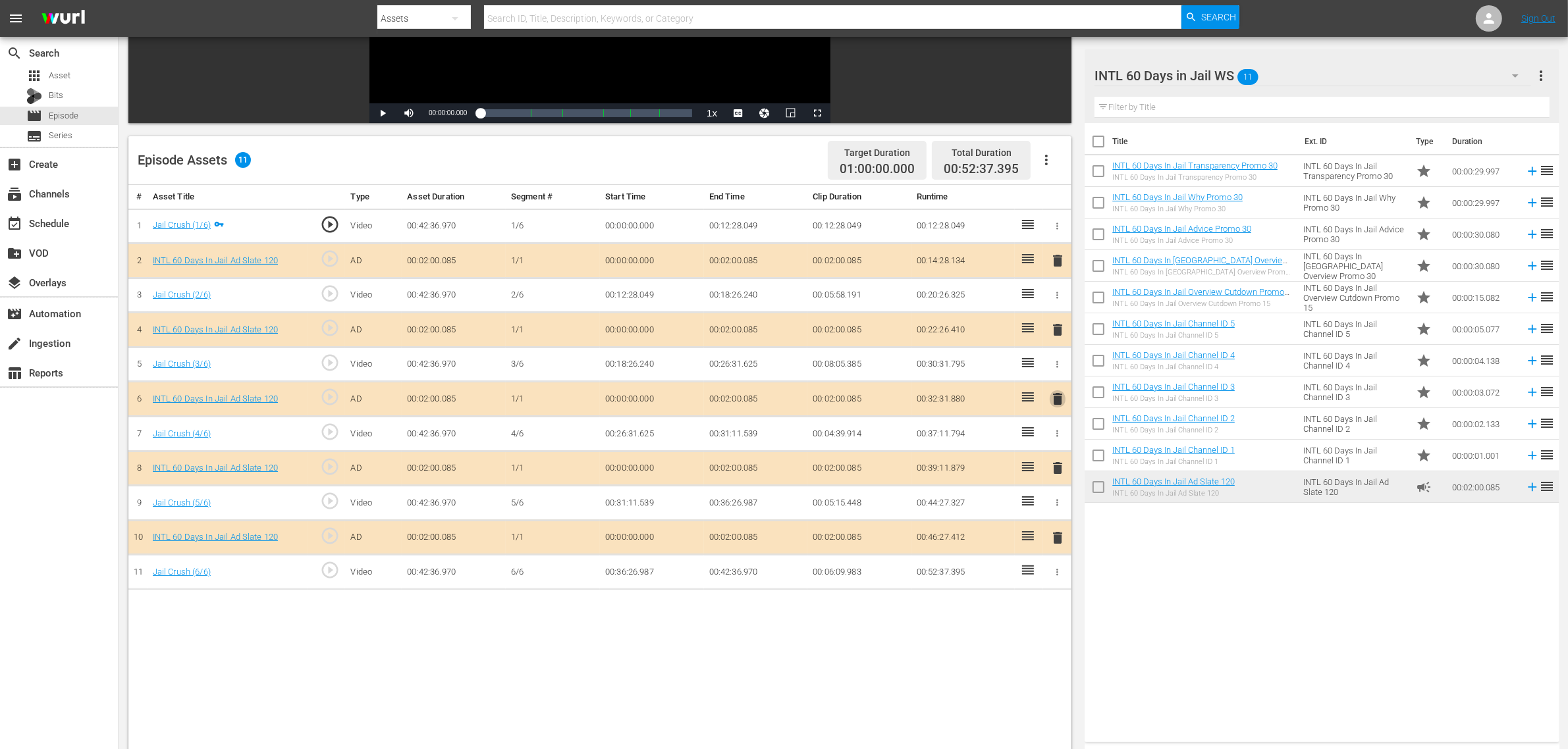
click at [1058, 402] on span "delete" at bounding box center [1058, 399] width 16 height 16
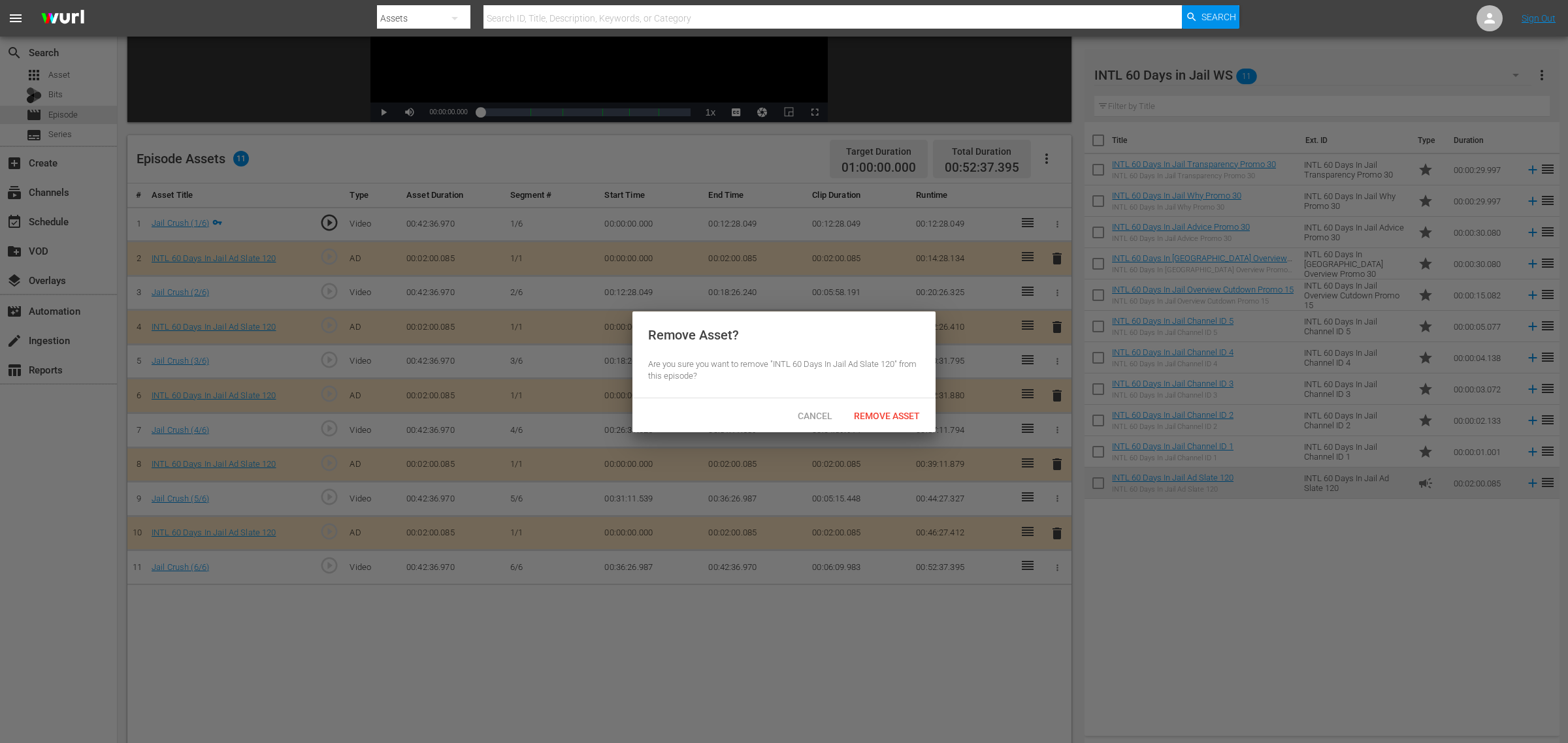
click at [894, 412] on span "Remove Asset" at bounding box center [887, 415] width 87 height 10
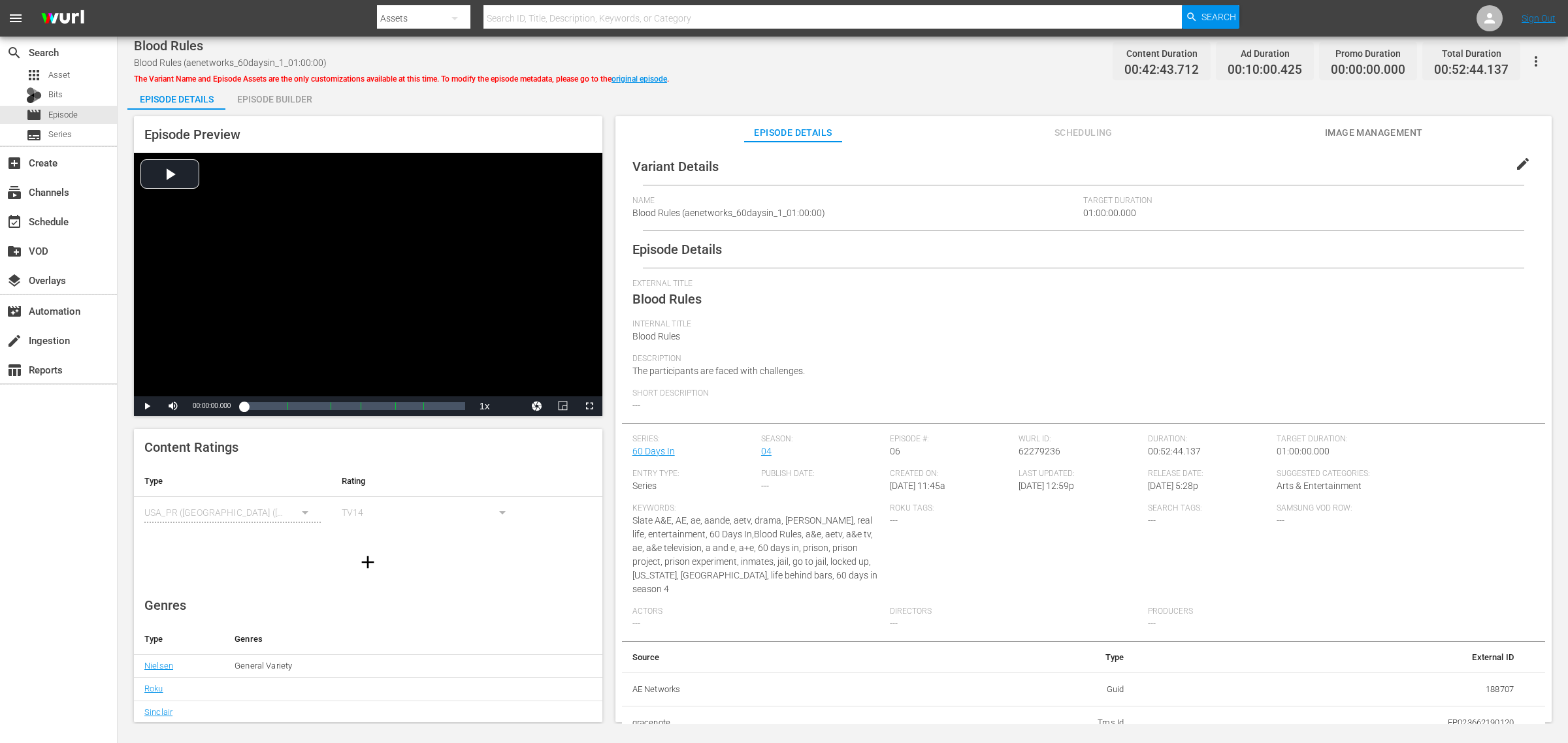
click at [281, 101] on div "Episode Builder" at bounding box center [275, 99] width 98 height 31
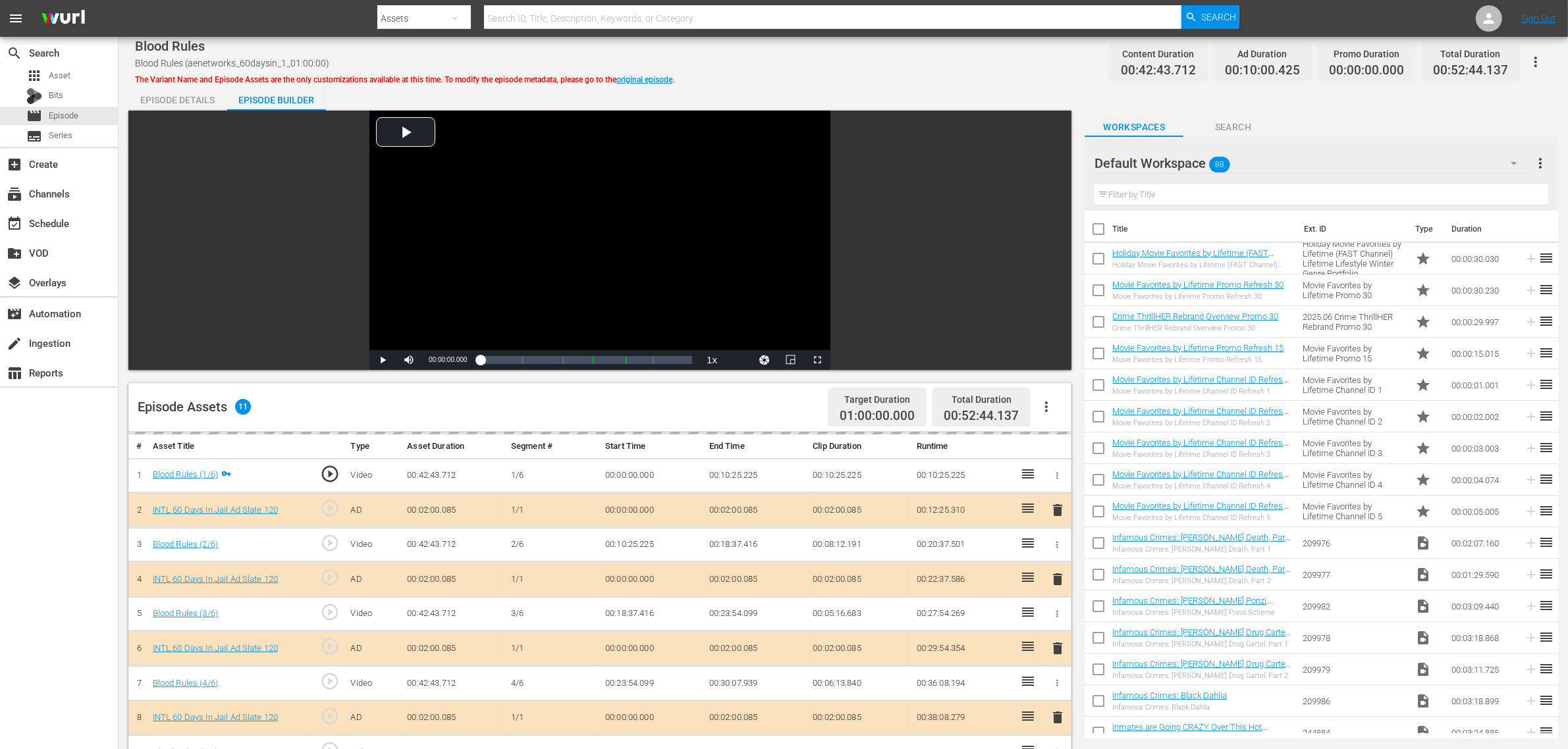
click at [1264, 163] on div "Default Workspace 88" at bounding box center [1313, 163] width 435 height 37
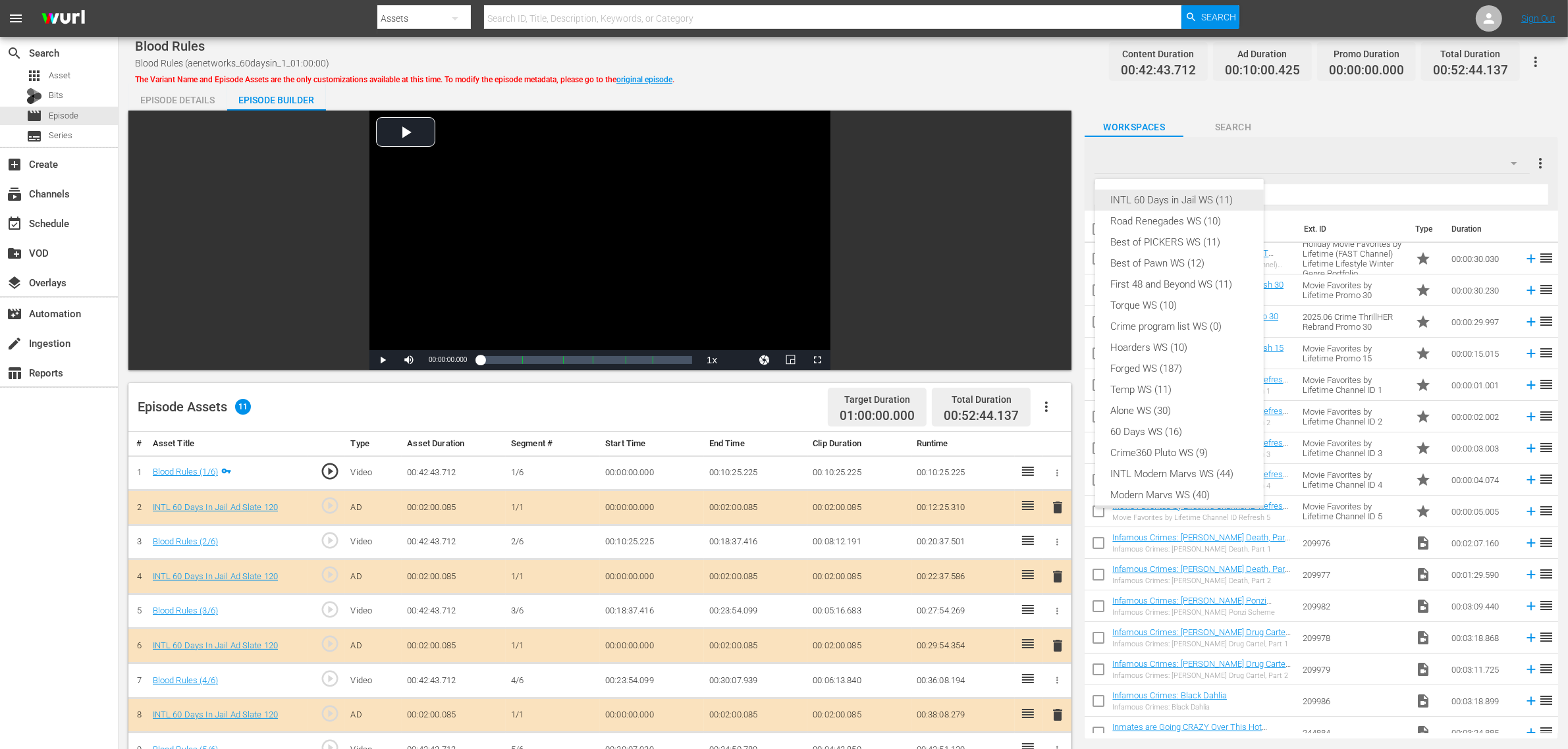
click at [1179, 198] on div "INTL 60 Days in Jail WS (11)" at bounding box center [1179, 200] width 137 height 21
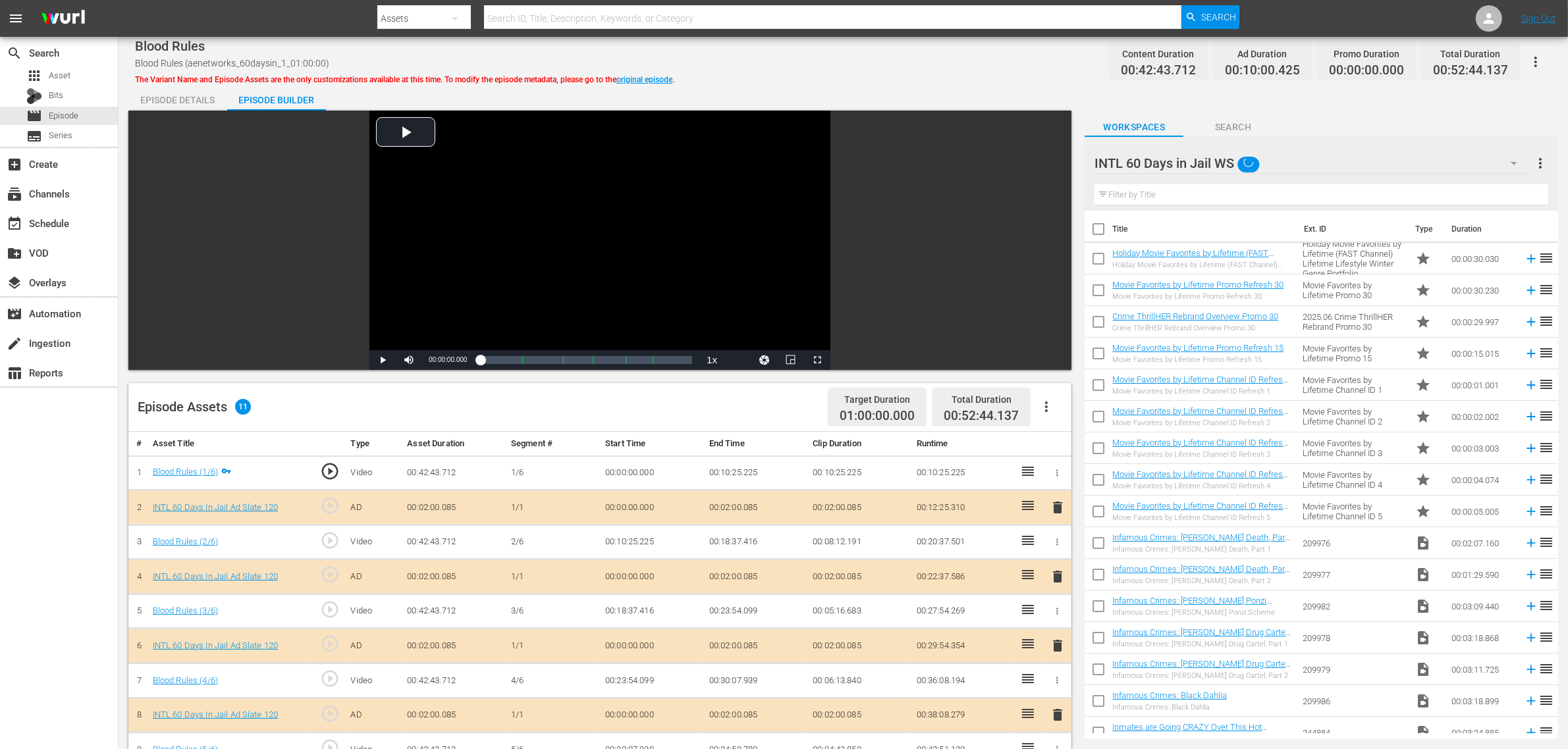
scroll to position [10, 0]
click at [936, 72] on div "INTL 60 Days in Jail WS (11) Road Renegades WS (10) Best of PICKERS WS (11) Bes…" at bounding box center [784, 374] width 1568 height 749
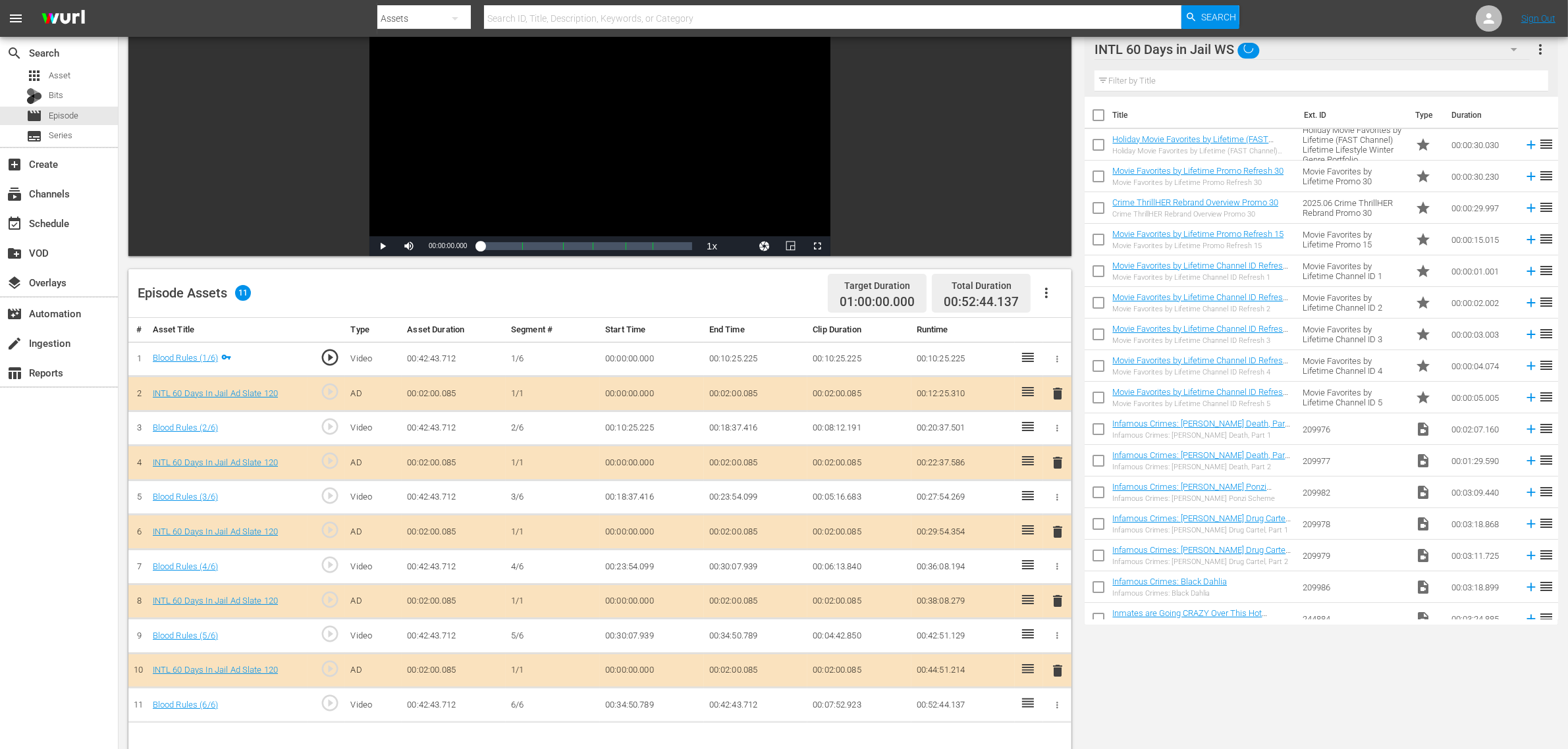
scroll to position [247, 0]
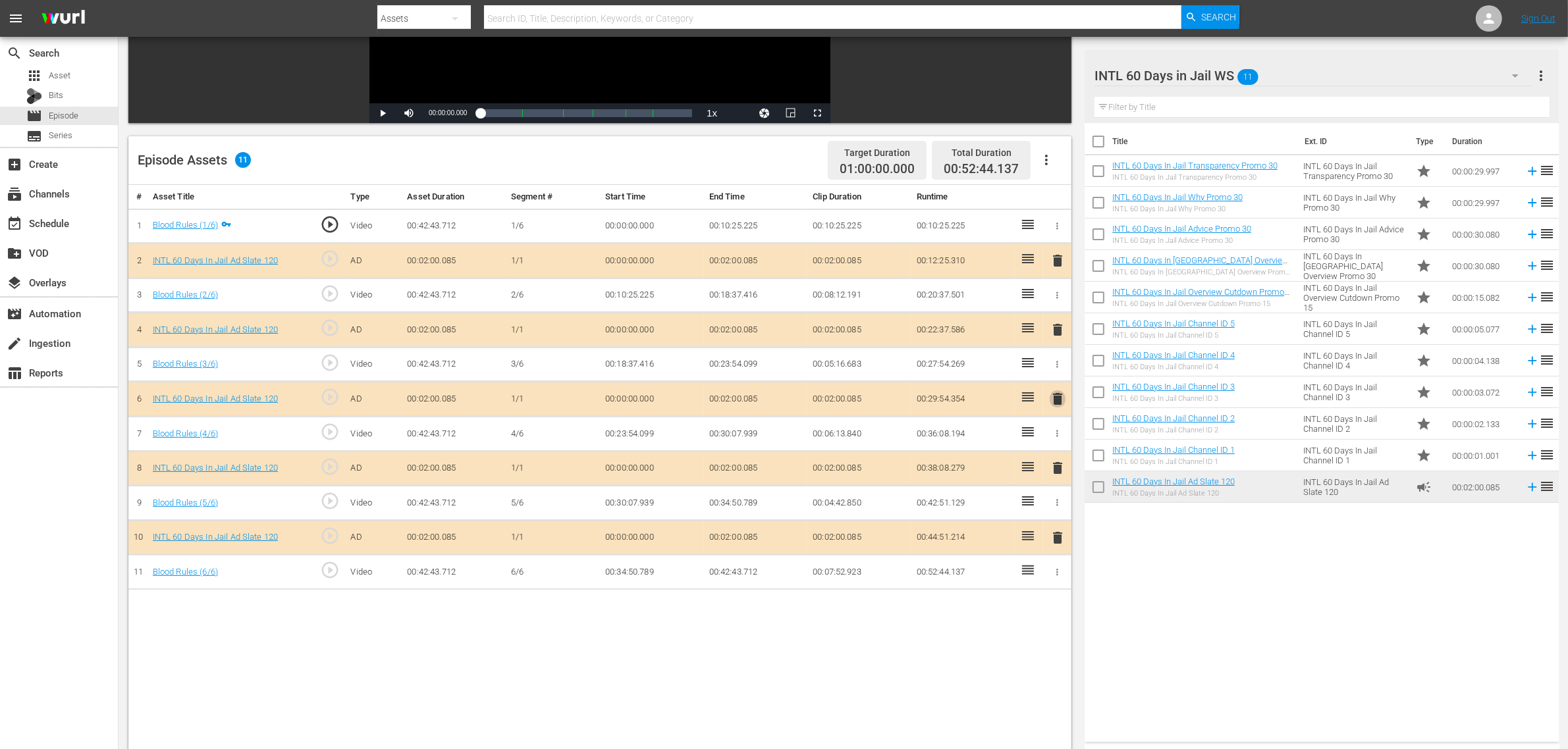
click at [1054, 400] on span "delete" at bounding box center [1058, 399] width 16 height 16
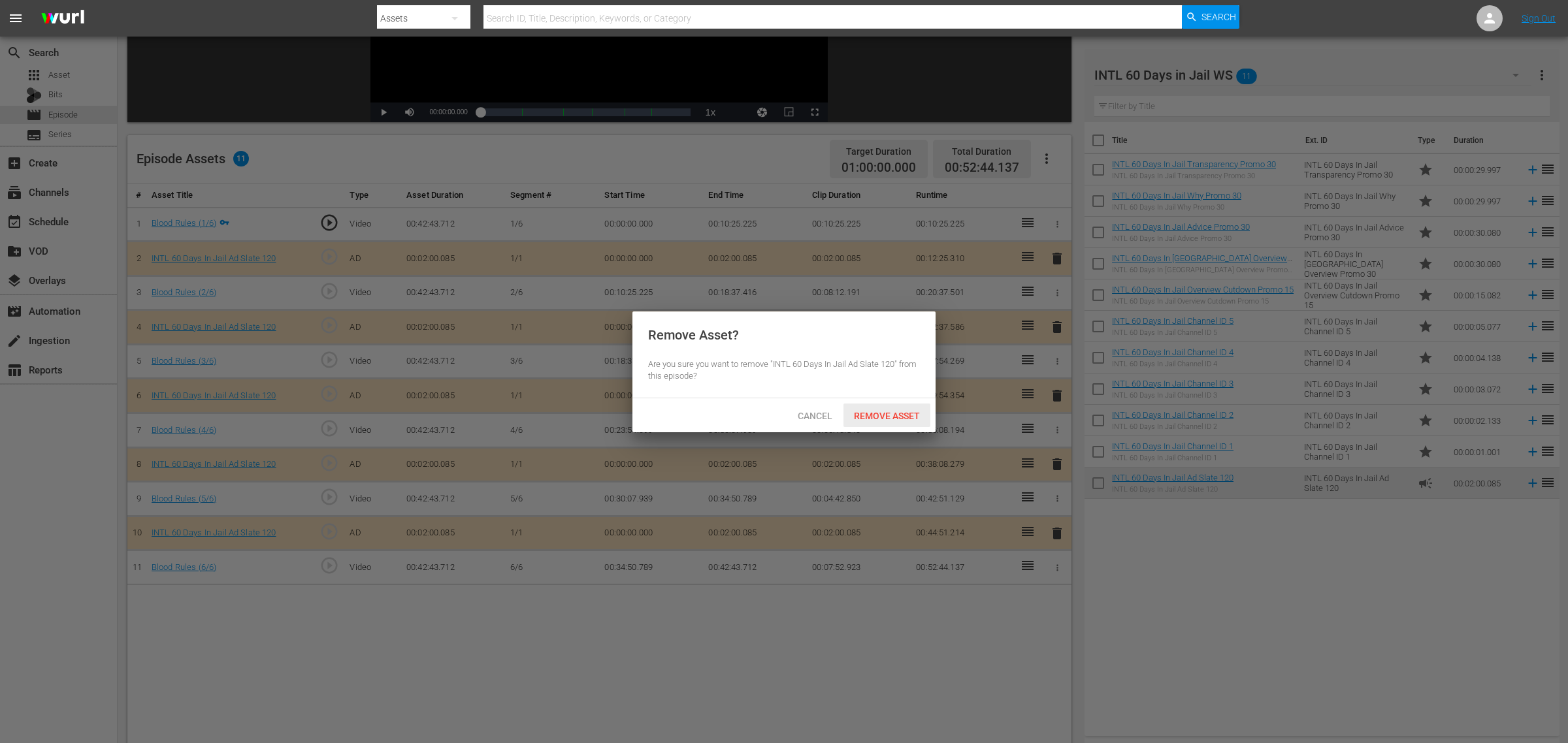
click at [893, 411] on span "Remove Asset" at bounding box center [887, 415] width 87 height 10
